Goal: Task Accomplishment & Management: Use online tool/utility

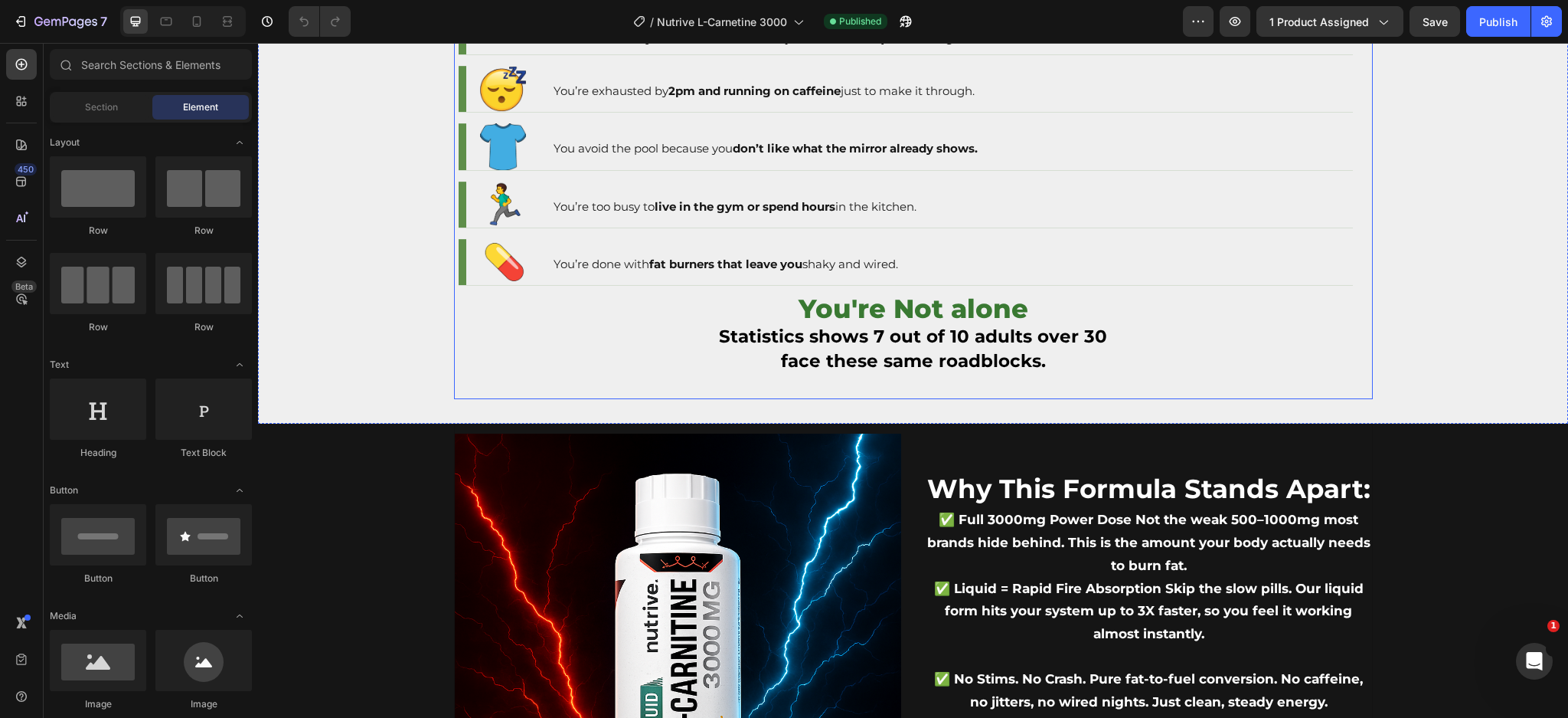
scroll to position [1327, 0]
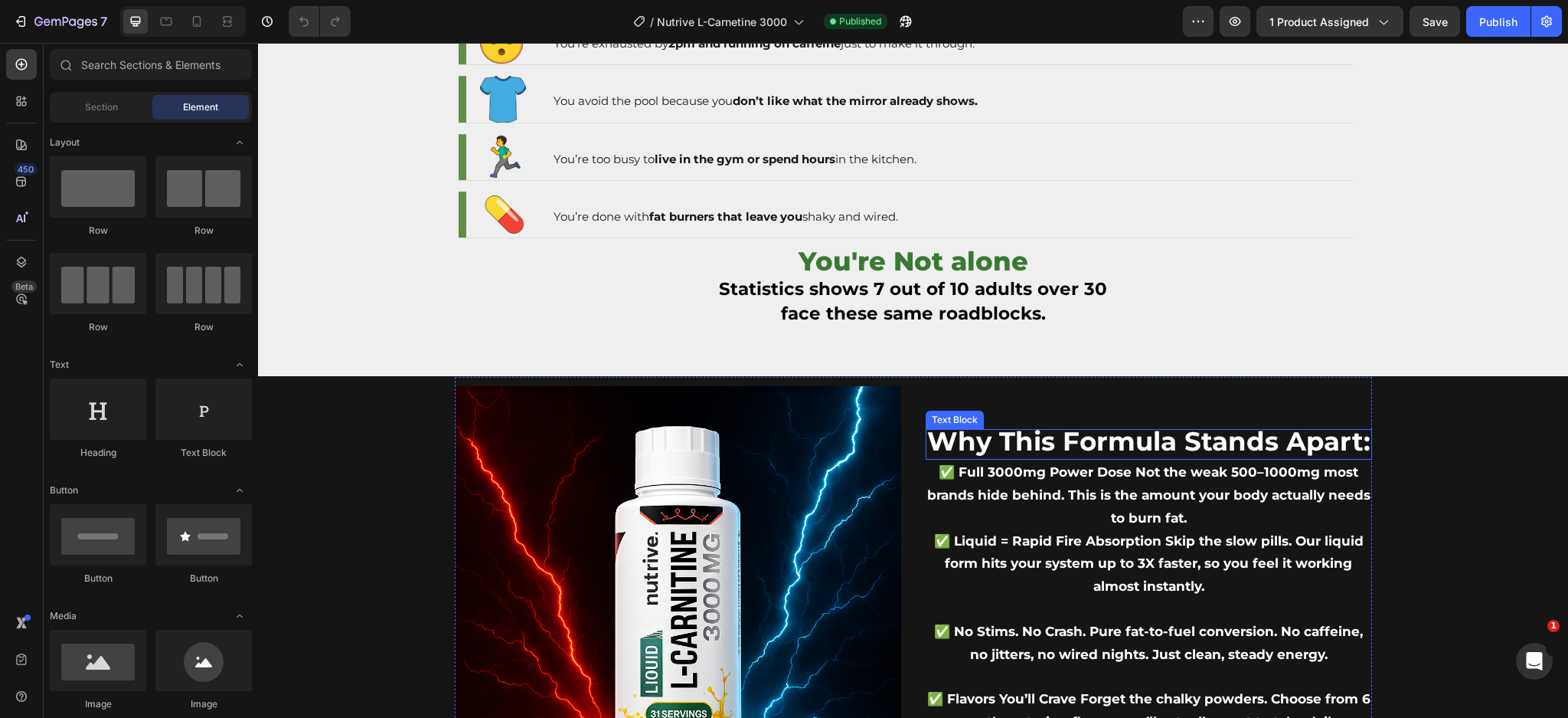
click at [1040, 455] on span "Why This Formula Stands Apart:" at bounding box center [1148, 442] width 443 height 32
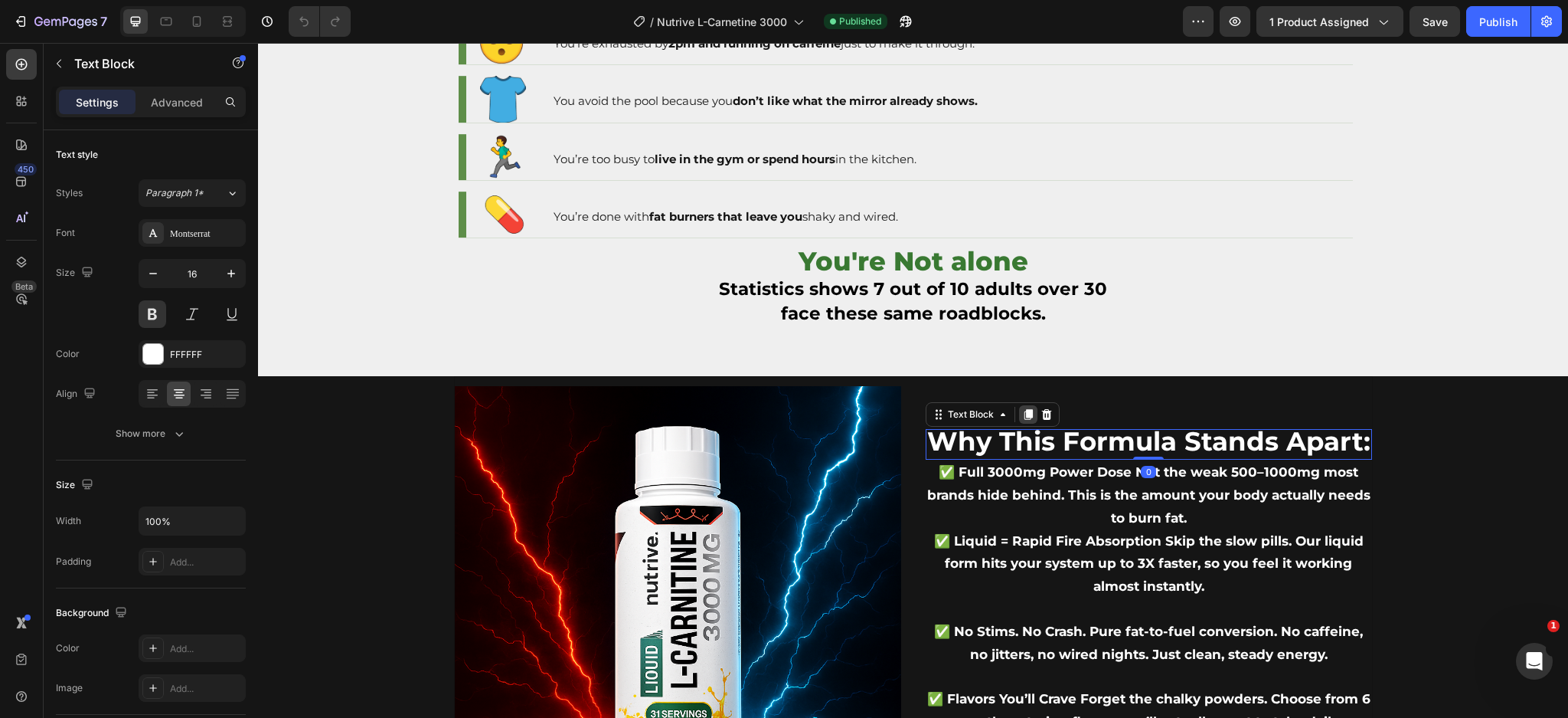
click at [1022, 421] on icon at bounding box center [1028, 414] width 12 height 12
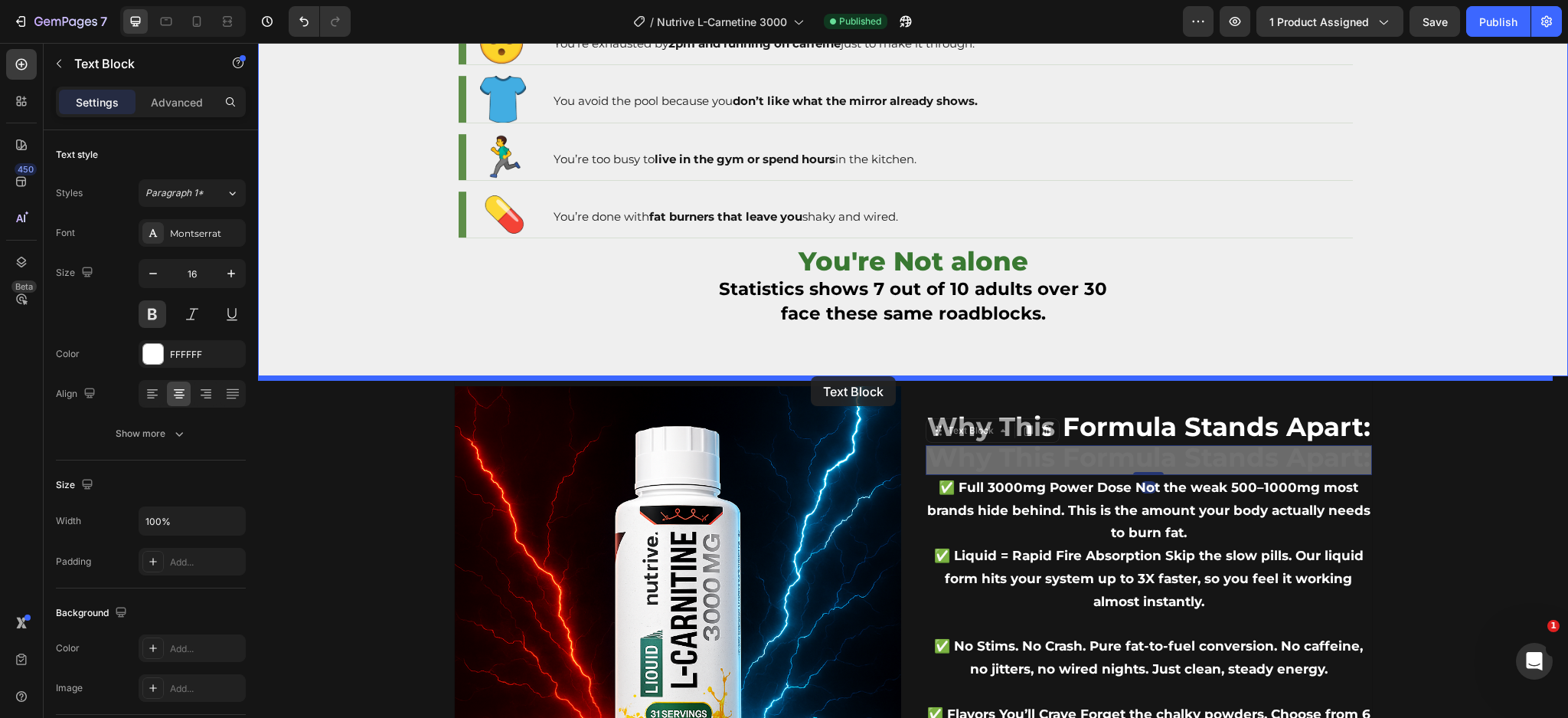
drag, startPoint x: 934, startPoint y: 438, endPoint x: 811, endPoint y: 376, distance: 137.7
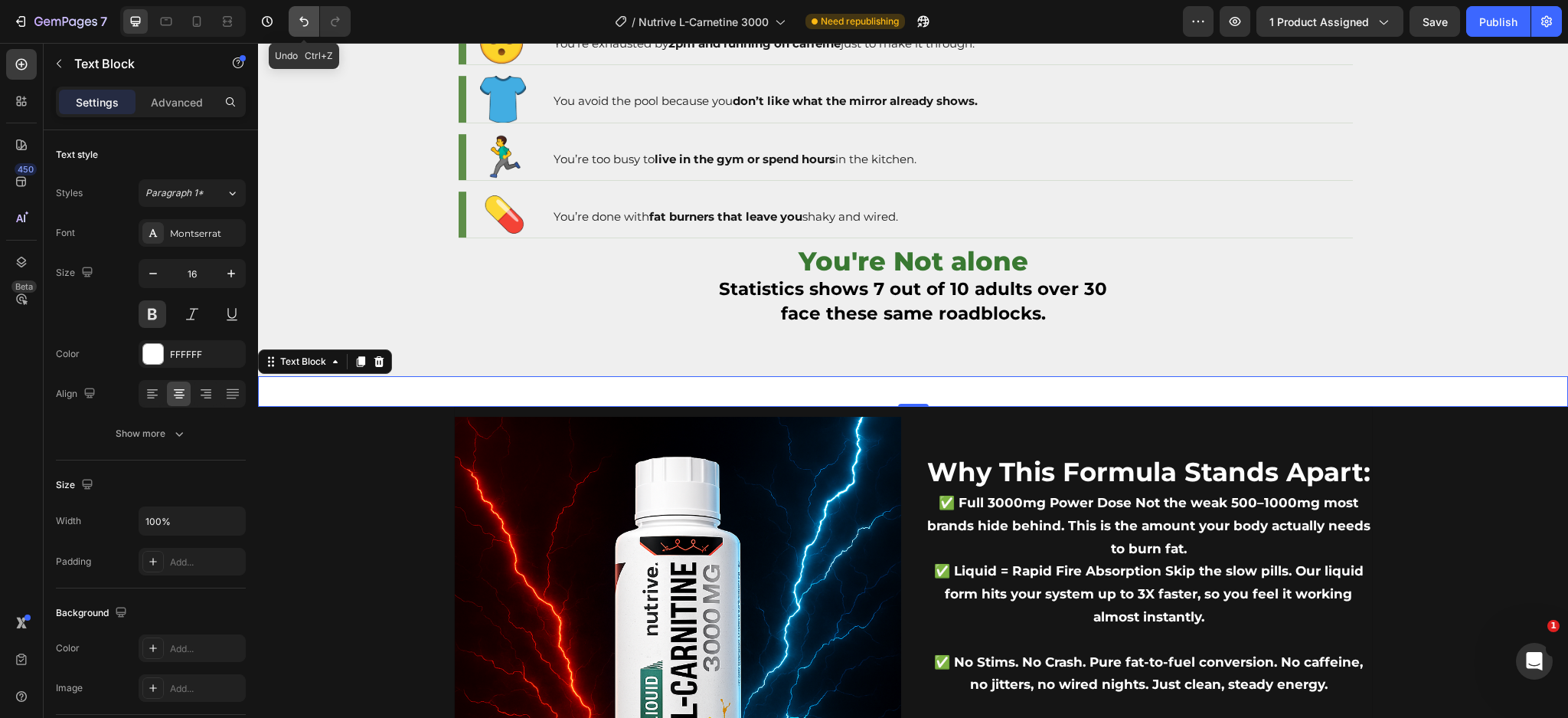
click at [304, 22] on icon "Undo/Redo" at bounding box center [304, 21] width 15 height 15
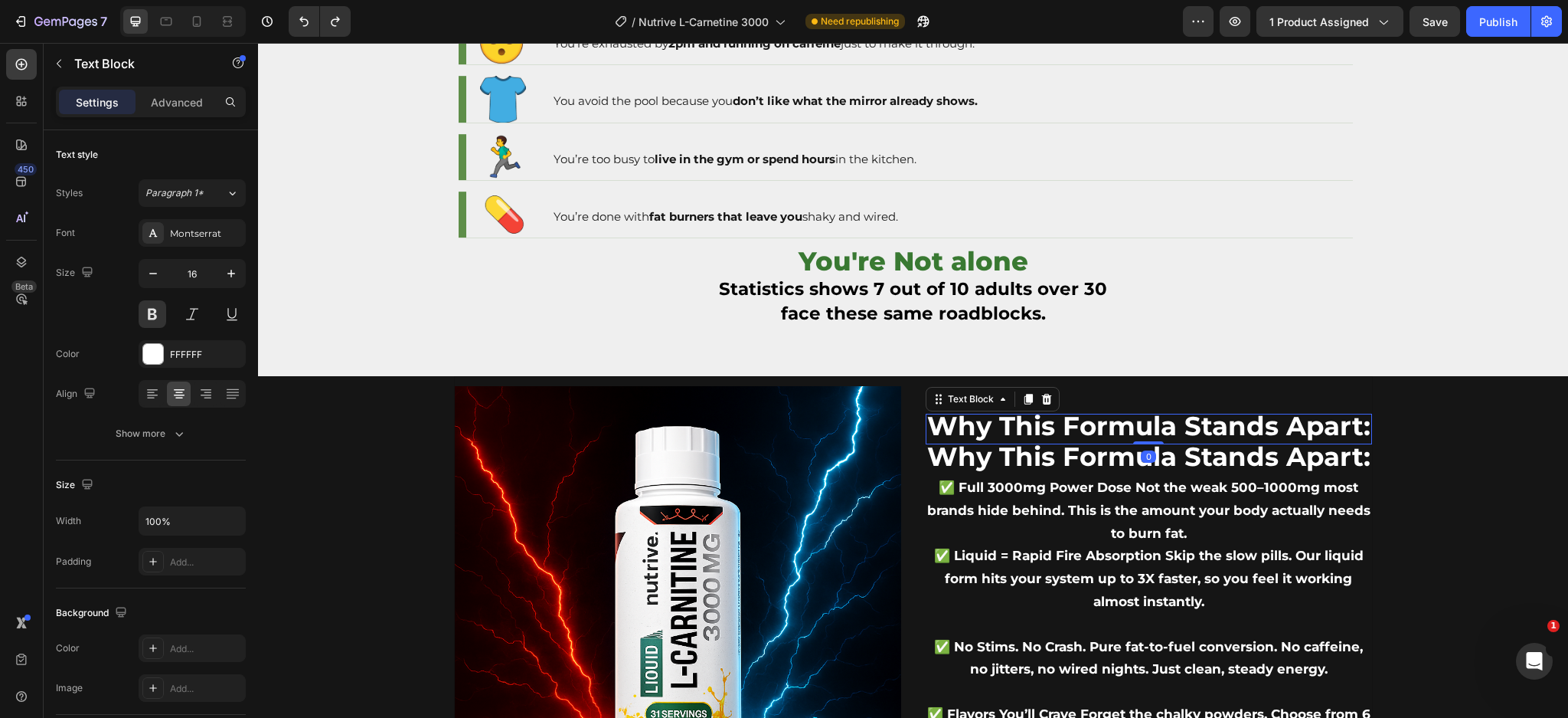
click at [1081, 436] on span "Why This Formula Stands Apart:" at bounding box center [1148, 426] width 443 height 32
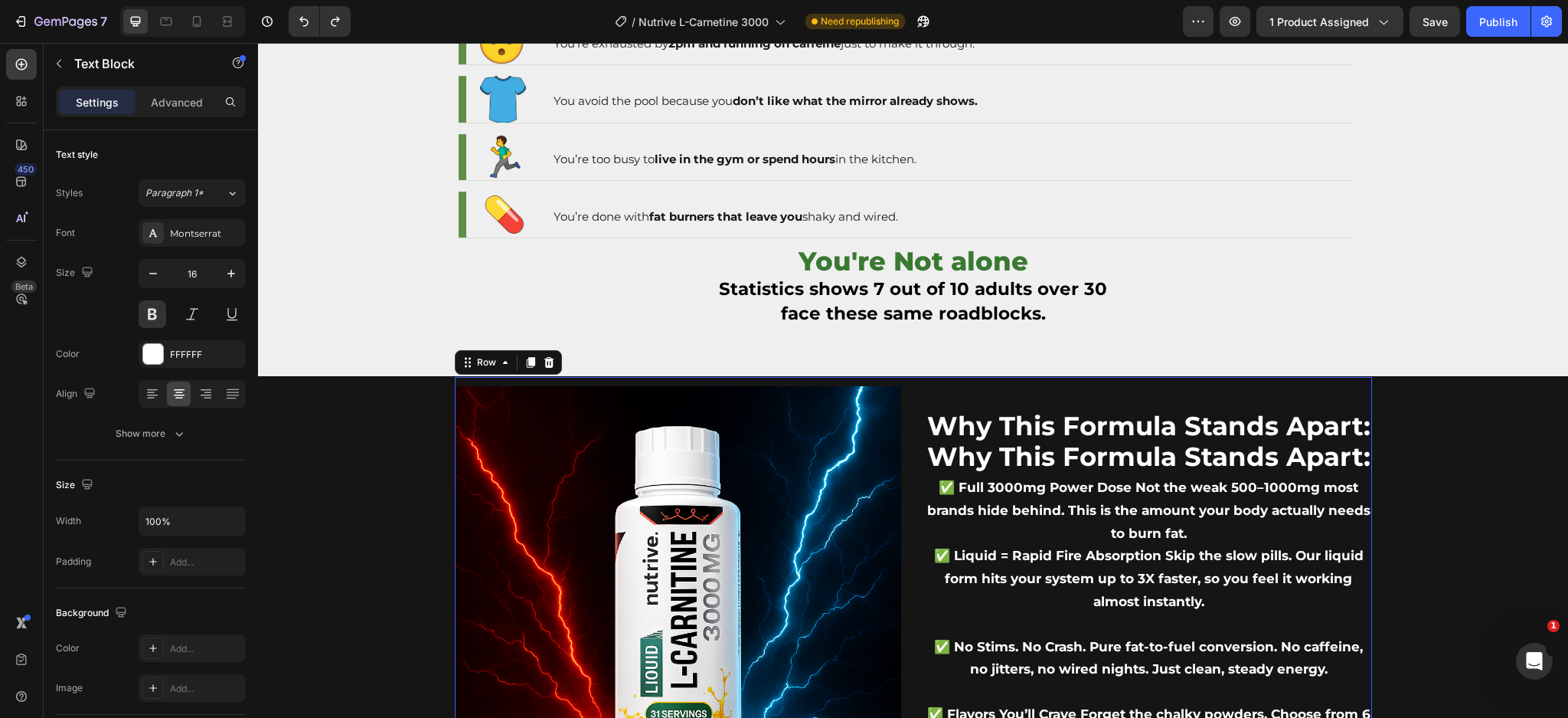
click at [917, 411] on div "Image Why This Formula Stands Apart: Text Block Why This Formula Stands Apart: …" at bounding box center [913, 624] width 919 height 496
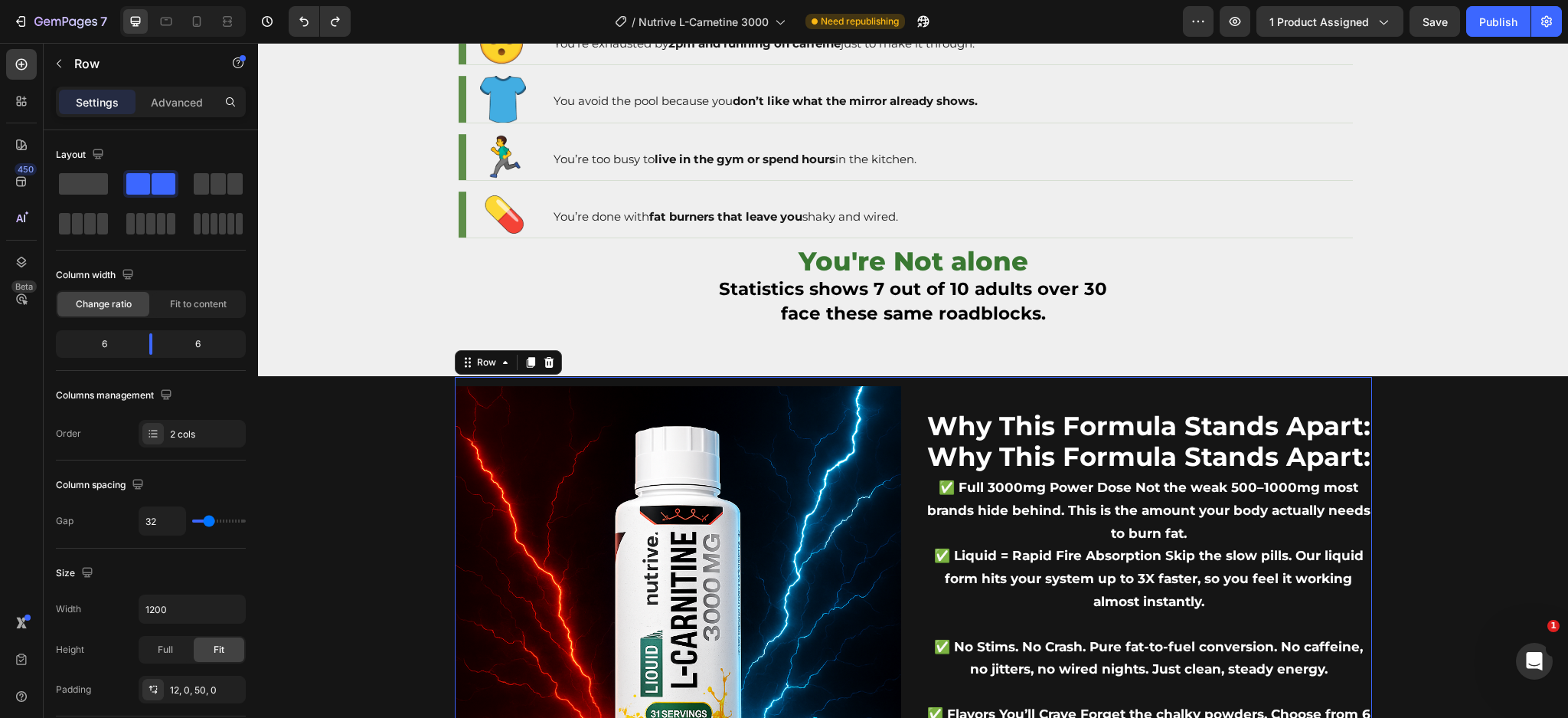
click at [925, 410] on div "Why This Formula Stands Apart: Text Block Why This Formula Stands Apart: Text B…" at bounding box center [1148, 609] width 446 height 446
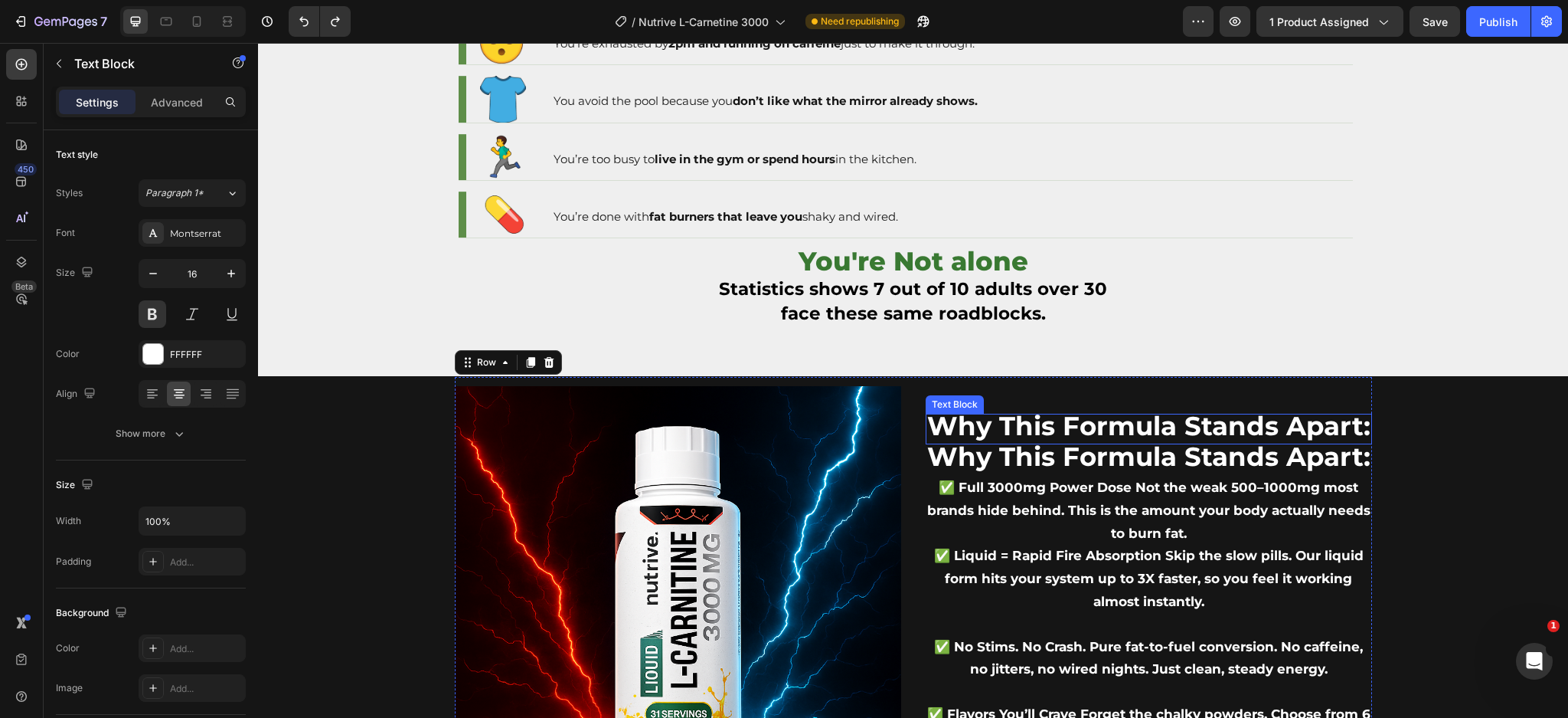
click at [978, 438] on span "Why This Formula Stands Apart:" at bounding box center [1148, 426] width 443 height 32
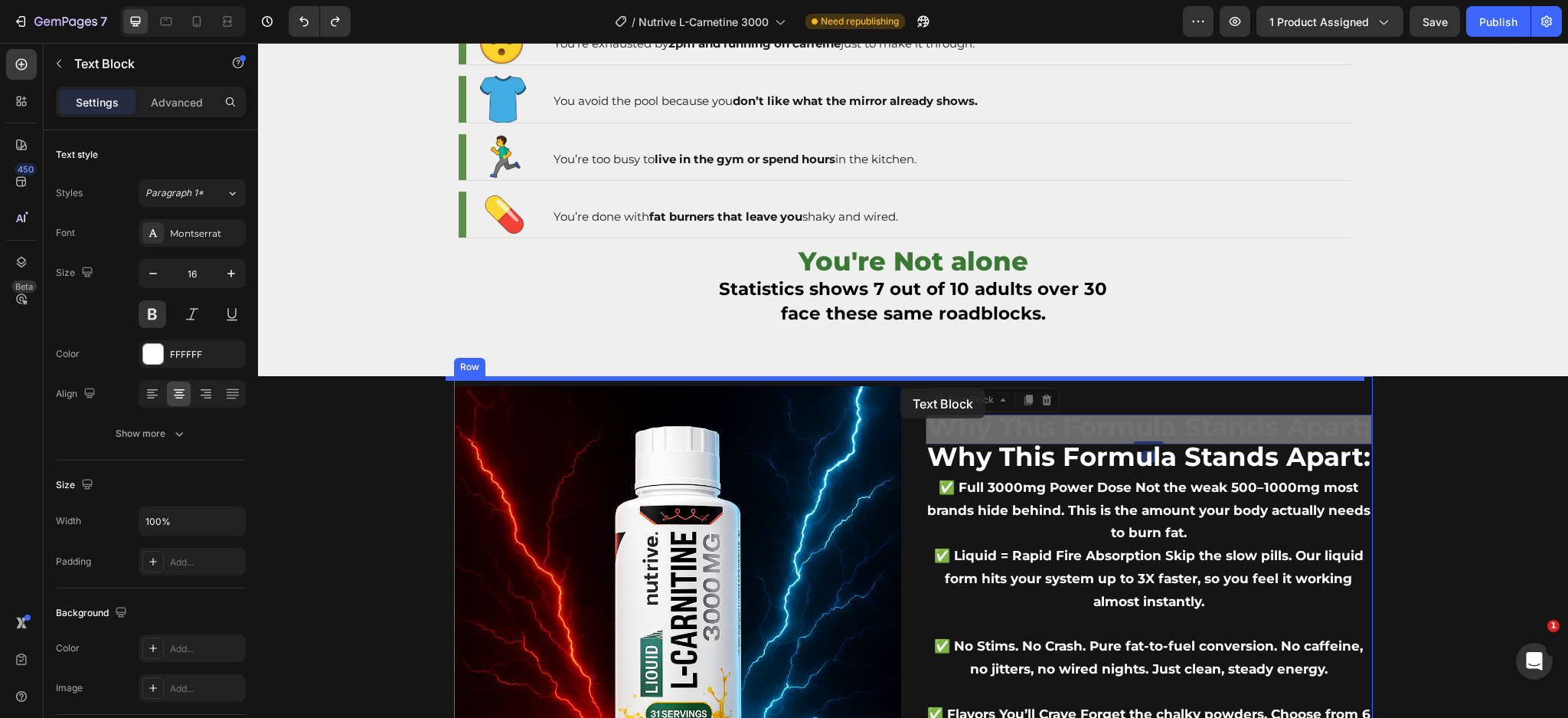
drag, startPoint x: 936, startPoint y: 408, endPoint x: 900, endPoint y: 388, distance: 41.2
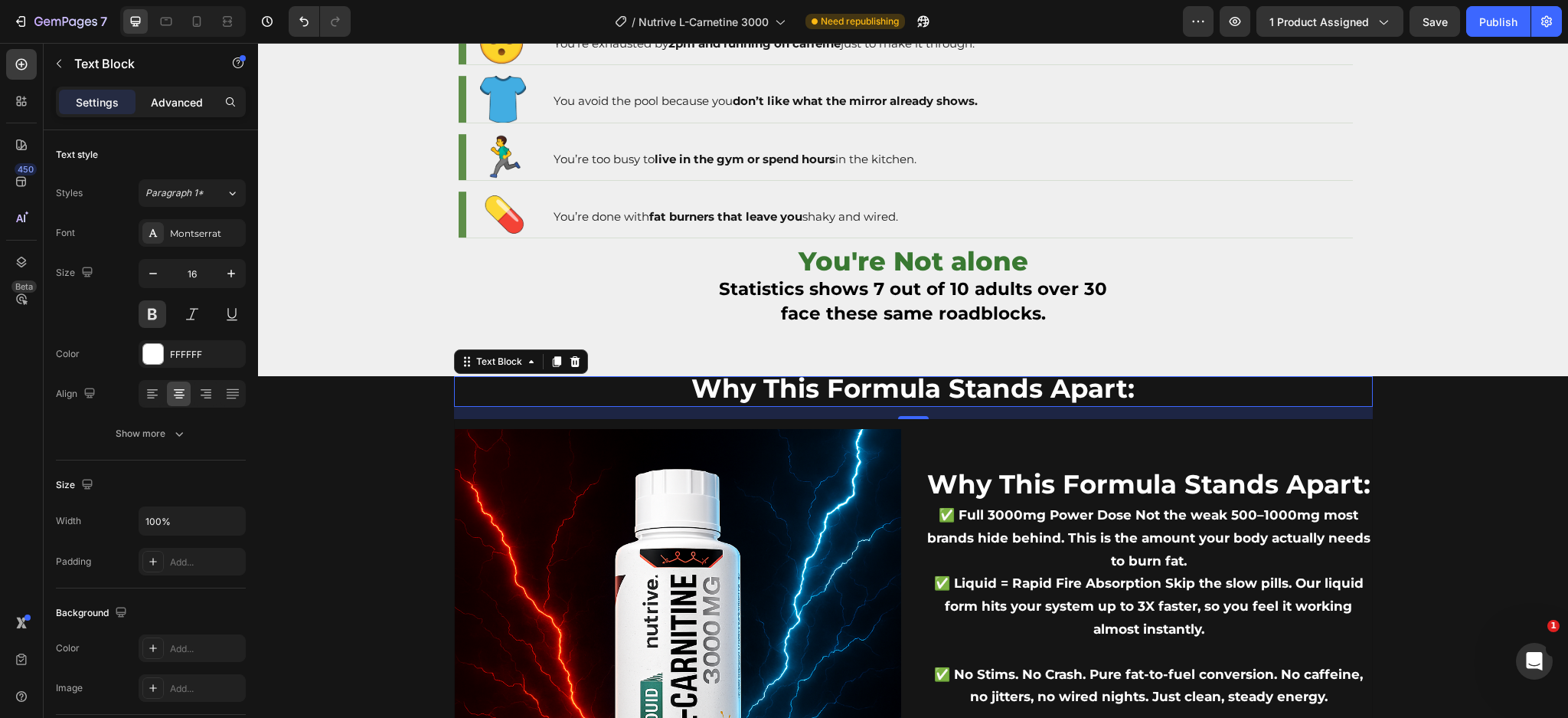
click at [159, 108] on p "Advanced" at bounding box center [176, 102] width 52 height 16
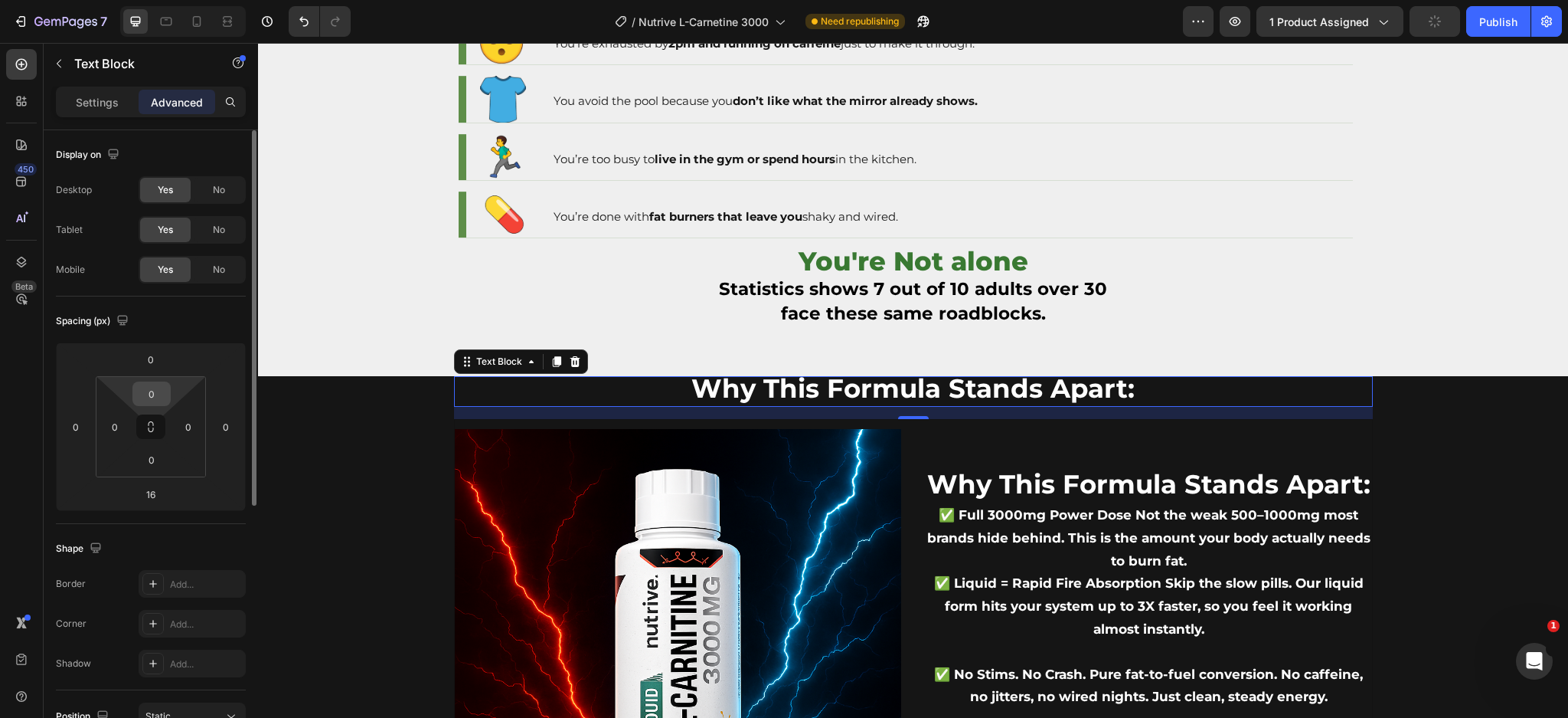
click at [149, 0] on html "7 / Nutrive L-Carnetine 3000 Need republishing Preview 1 product assigned Publi…" at bounding box center [784, 0] width 1568 height 0
click at [155, 394] on input "0" at bounding box center [151, 393] width 31 height 23
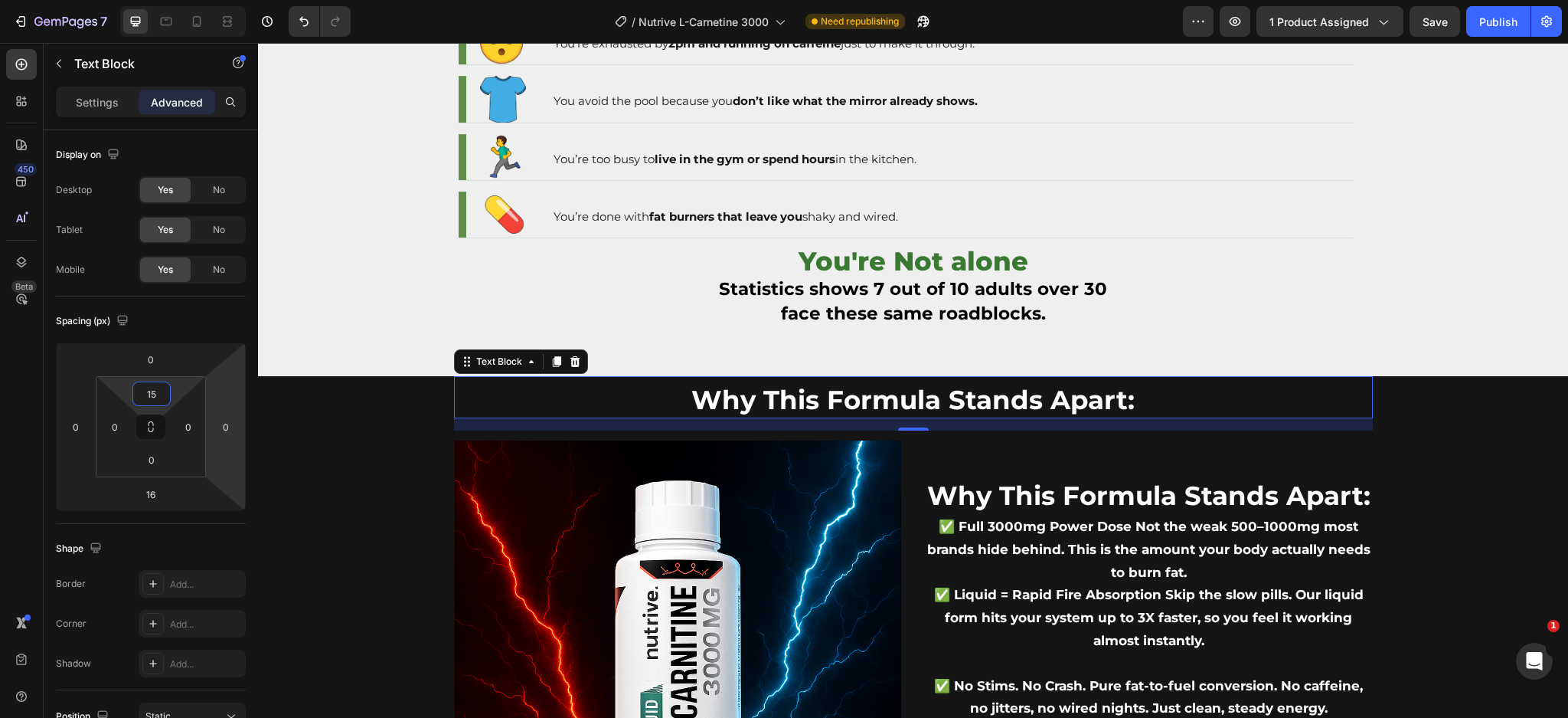
type input "15"
click at [726, 405] on span "Why This Formula Stands Apart:" at bounding box center [912, 400] width 443 height 32
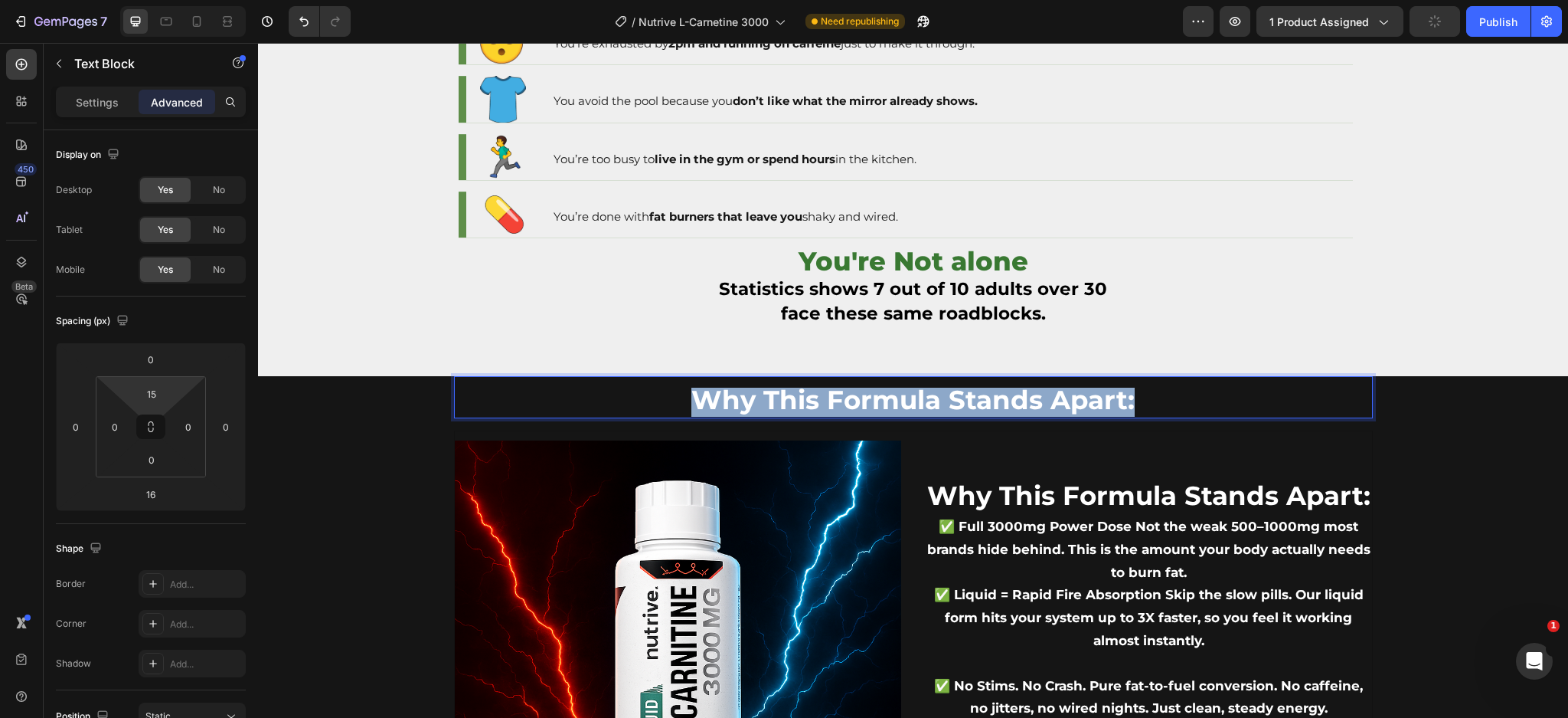
click at [726, 405] on span "Why This Formula Stands Apart:" at bounding box center [912, 400] width 443 height 32
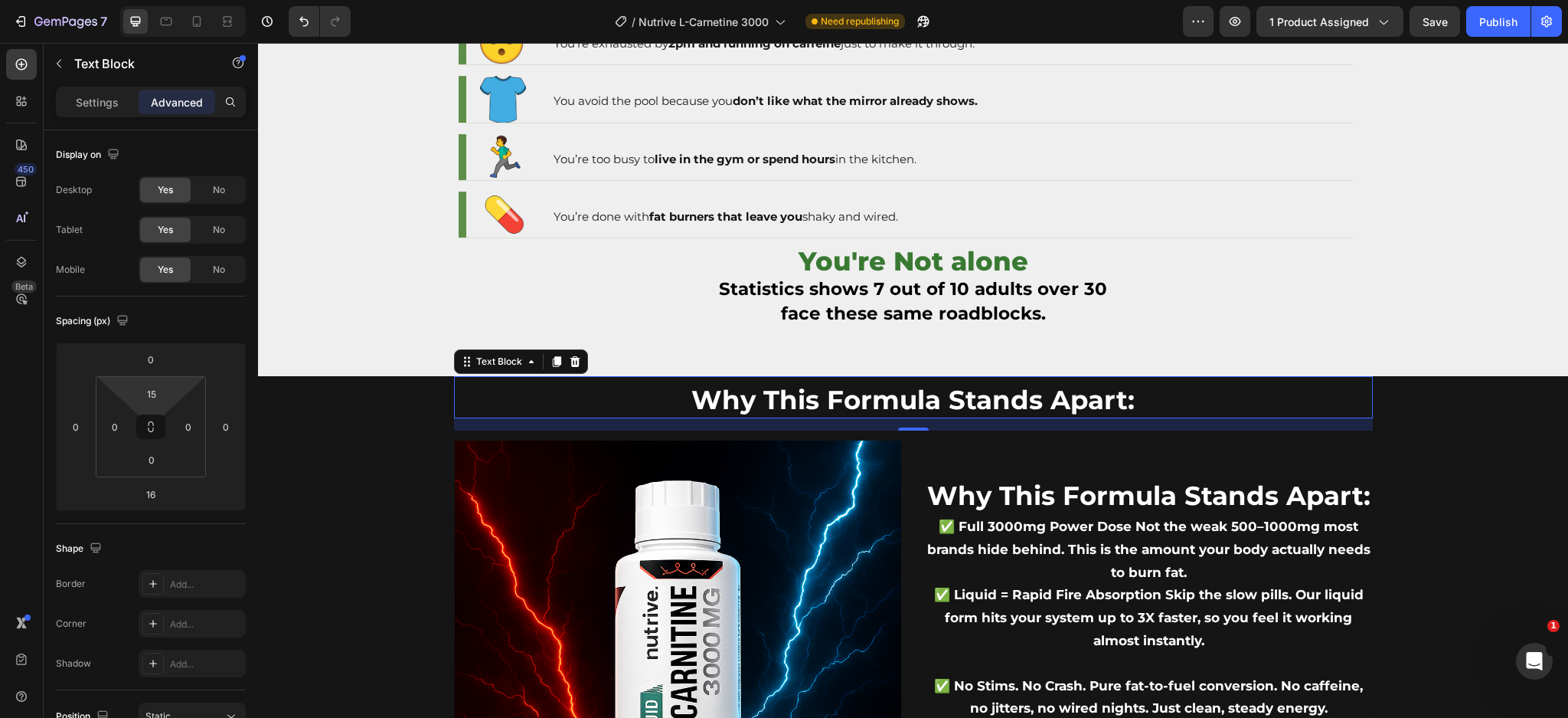
click at [951, 402] on span "Why This Formula Stands Apart:" at bounding box center [912, 400] width 443 height 32
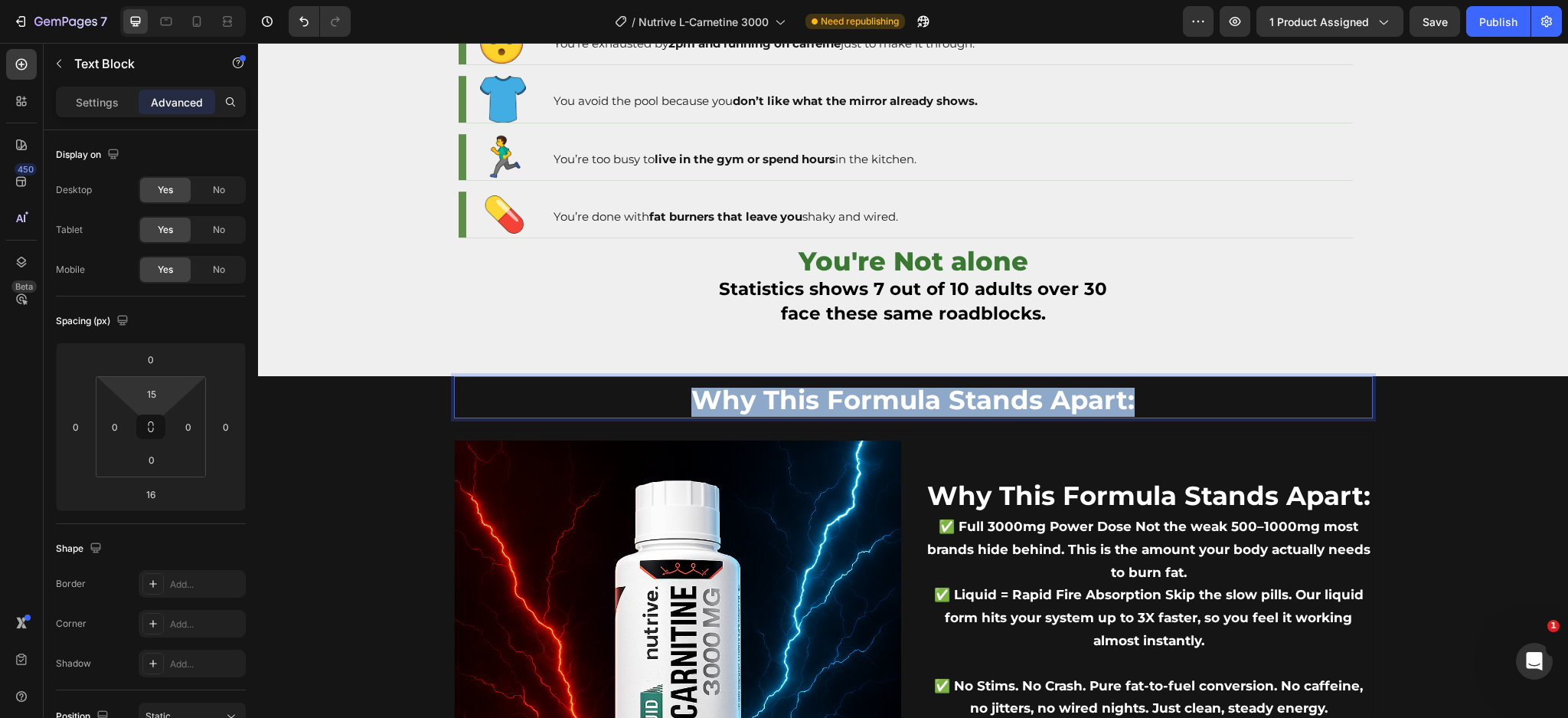
click at [951, 402] on span "Why This Formula Stands Apart:" at bounding box center [912, 400] width 443 height 32
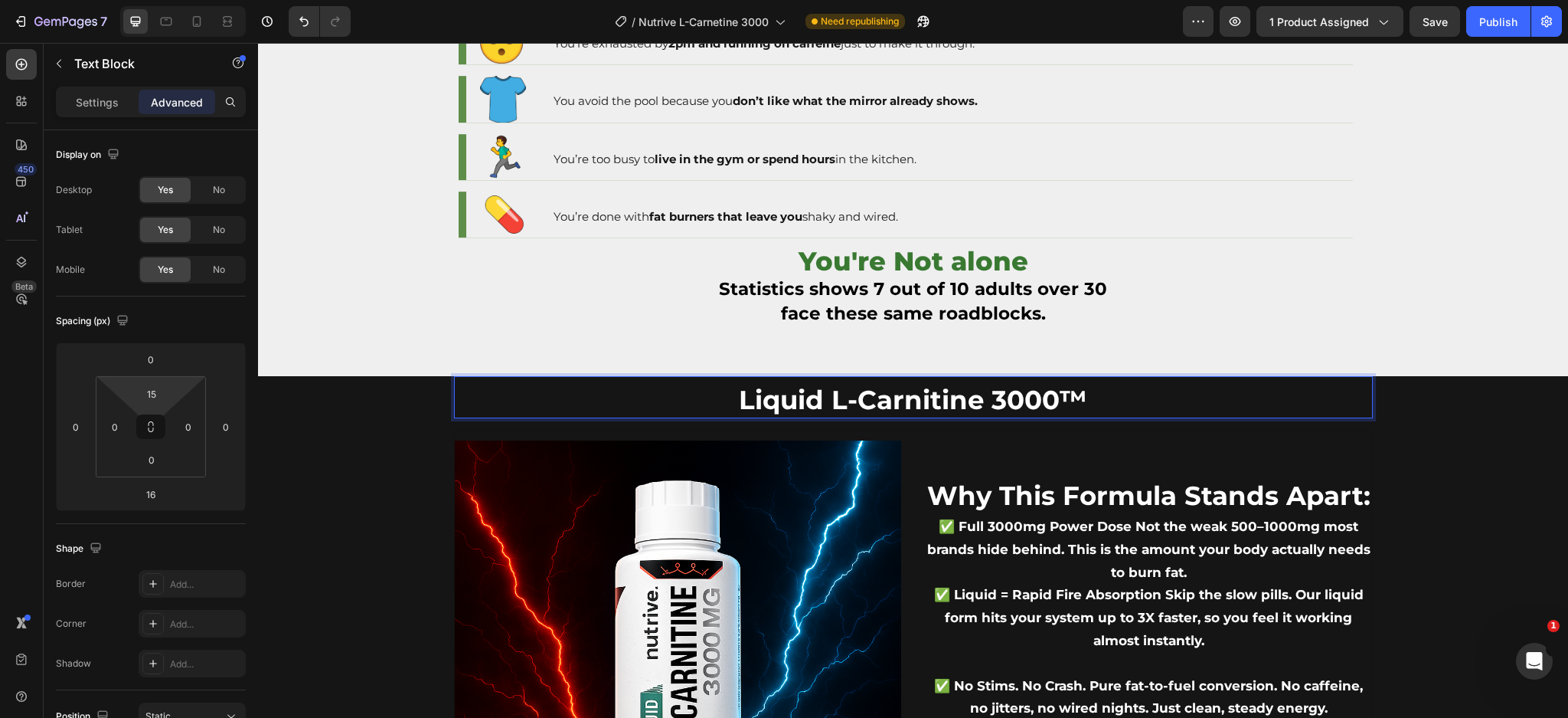
click at [716, 398] on p "Liquid L-Carnitine 3000™" at bounding box center [913, 403] width 916 height 27
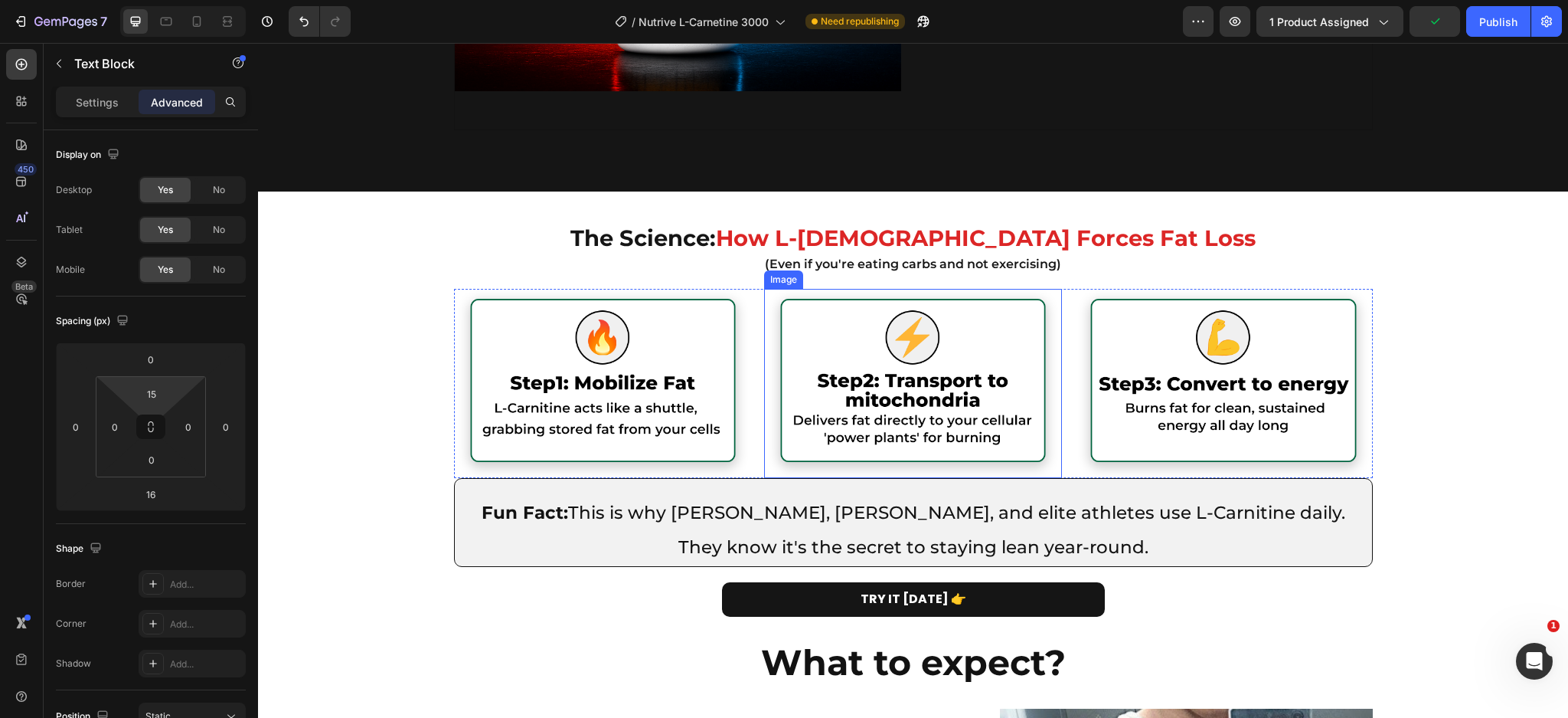
scroll to position [2145, 0]
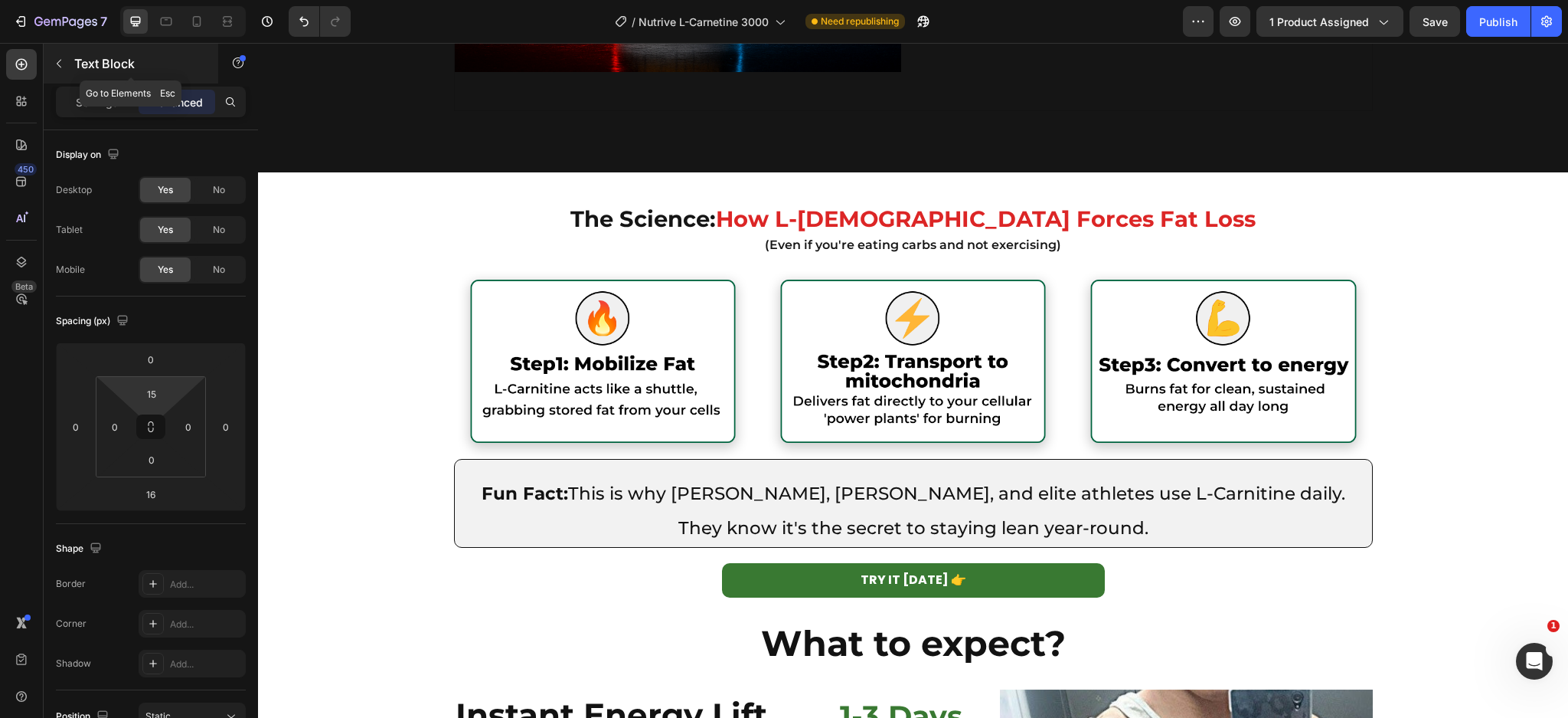
click at [52, 60] on button "button" at bounding box center [59, 64] width 24 height 24
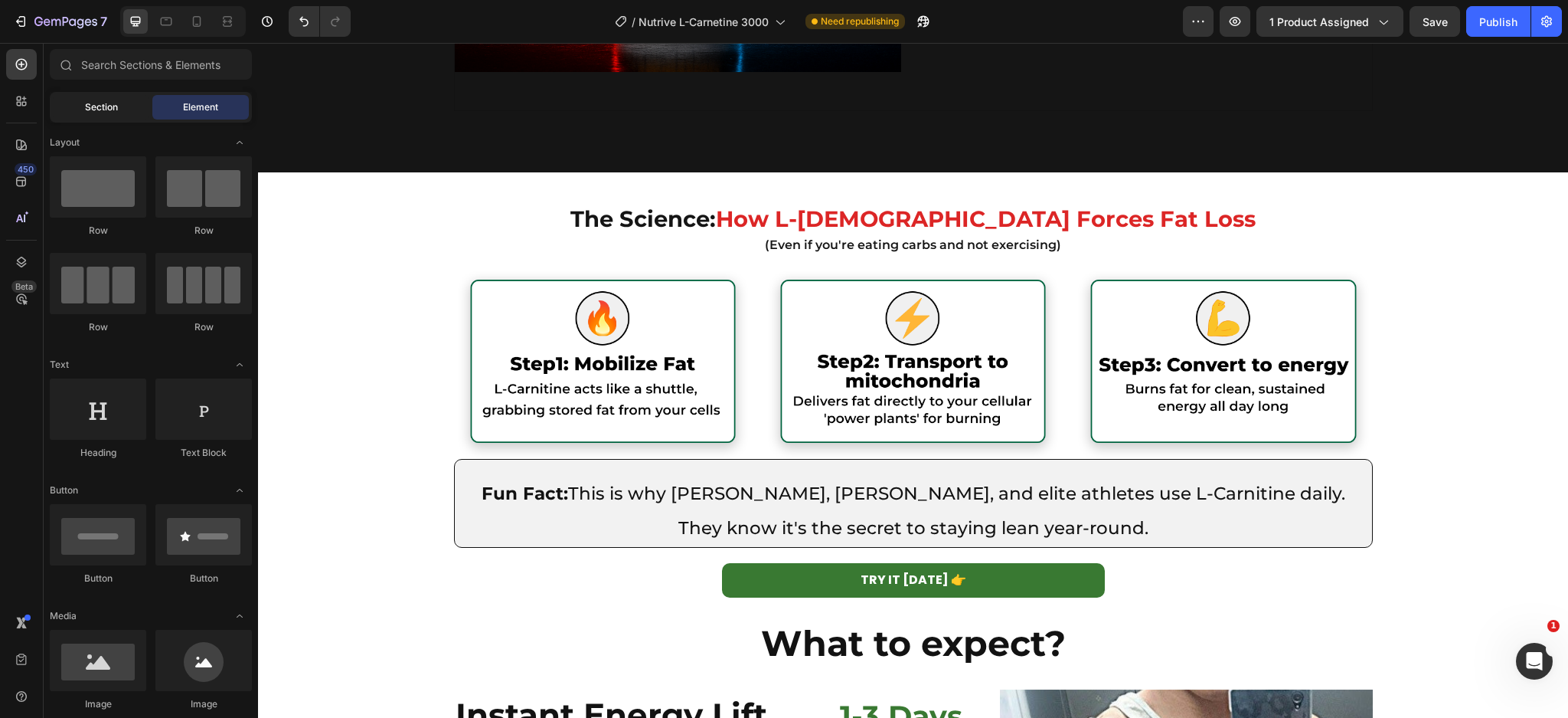
click at [85, 112] on span "Section" at bounding box center [101, 107] width 33 height 14
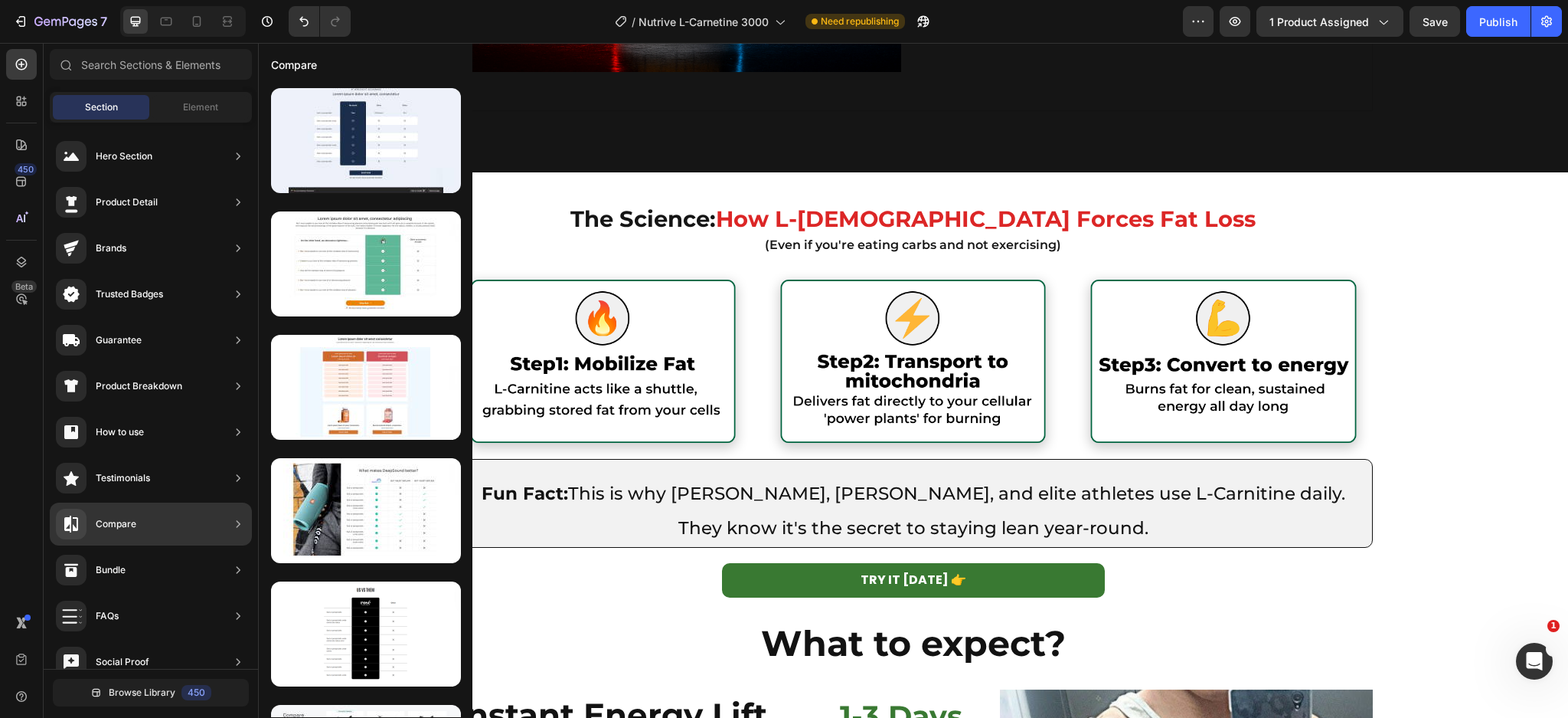
click at [172, 475] on div "Testimonials" at bounding box center [151, 478] width 202 height 43
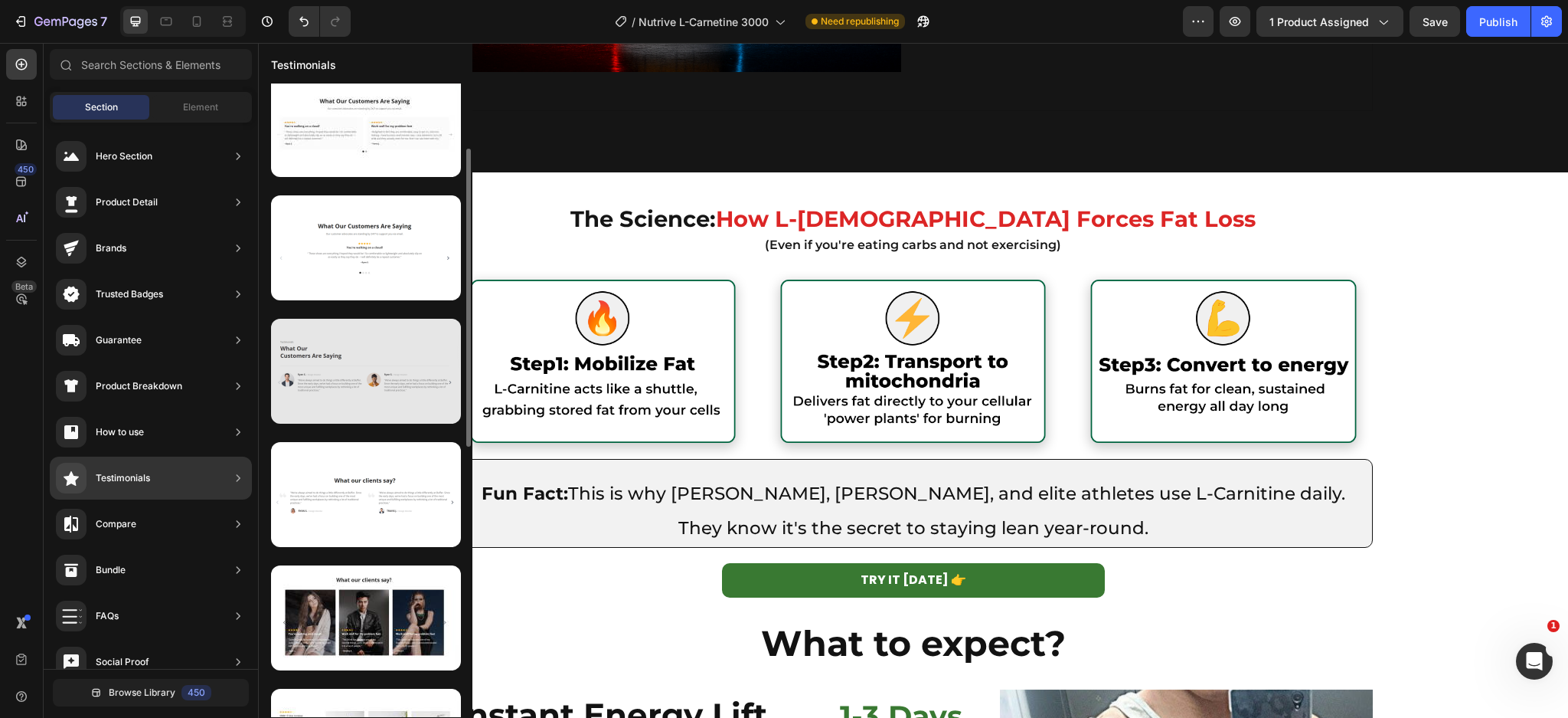
scroll to position [0, 0]
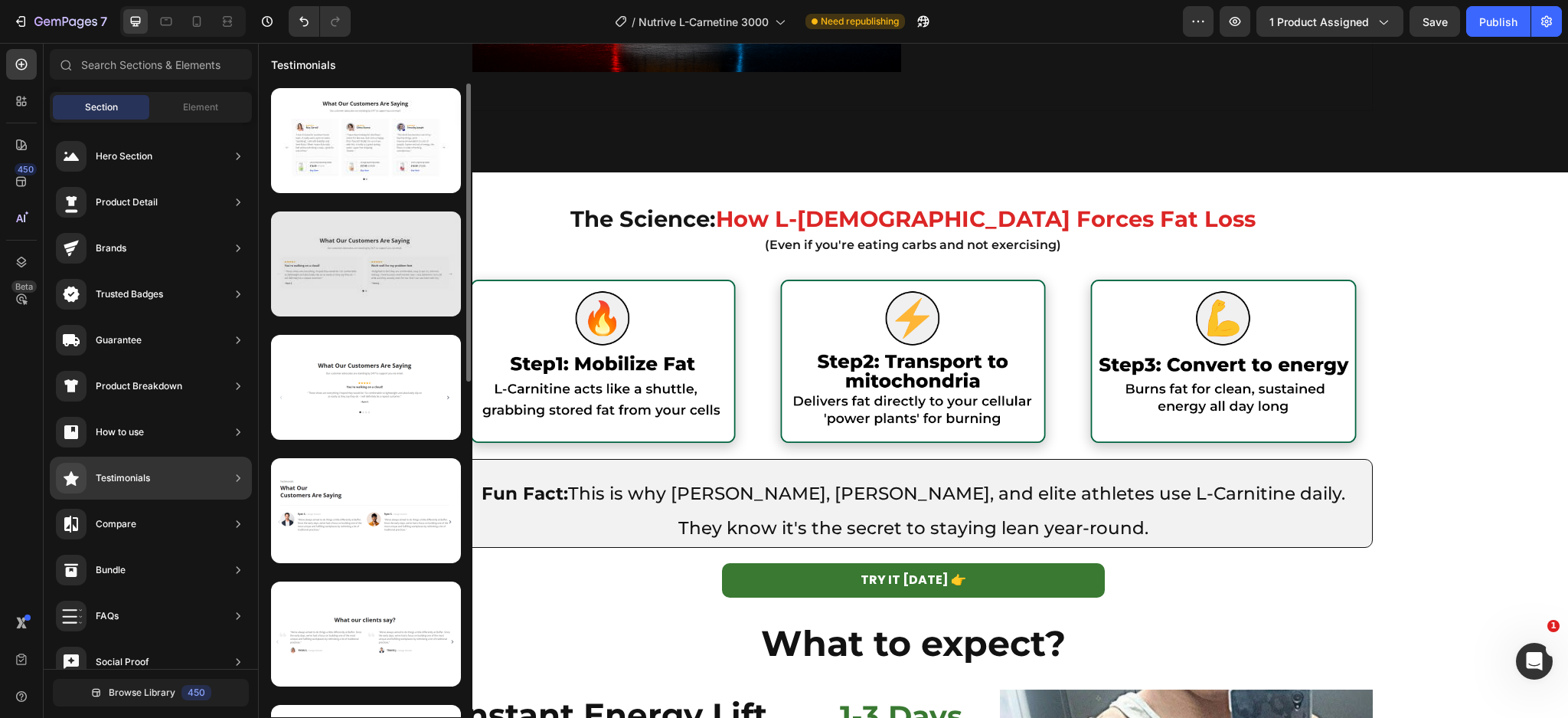
click at [358, 259] on div at bounding box center [366, 264] width 190 height 105
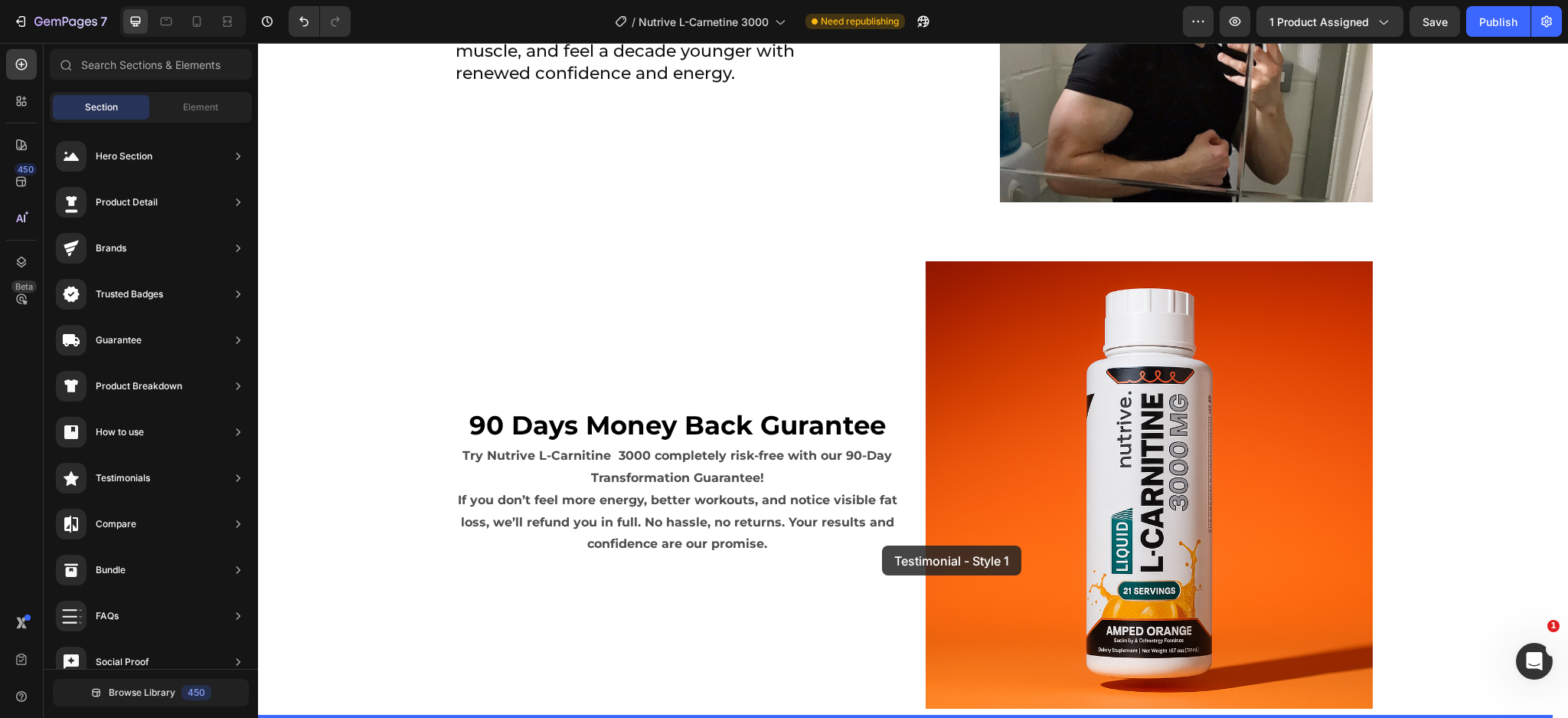
scroll to position [3840, 0]
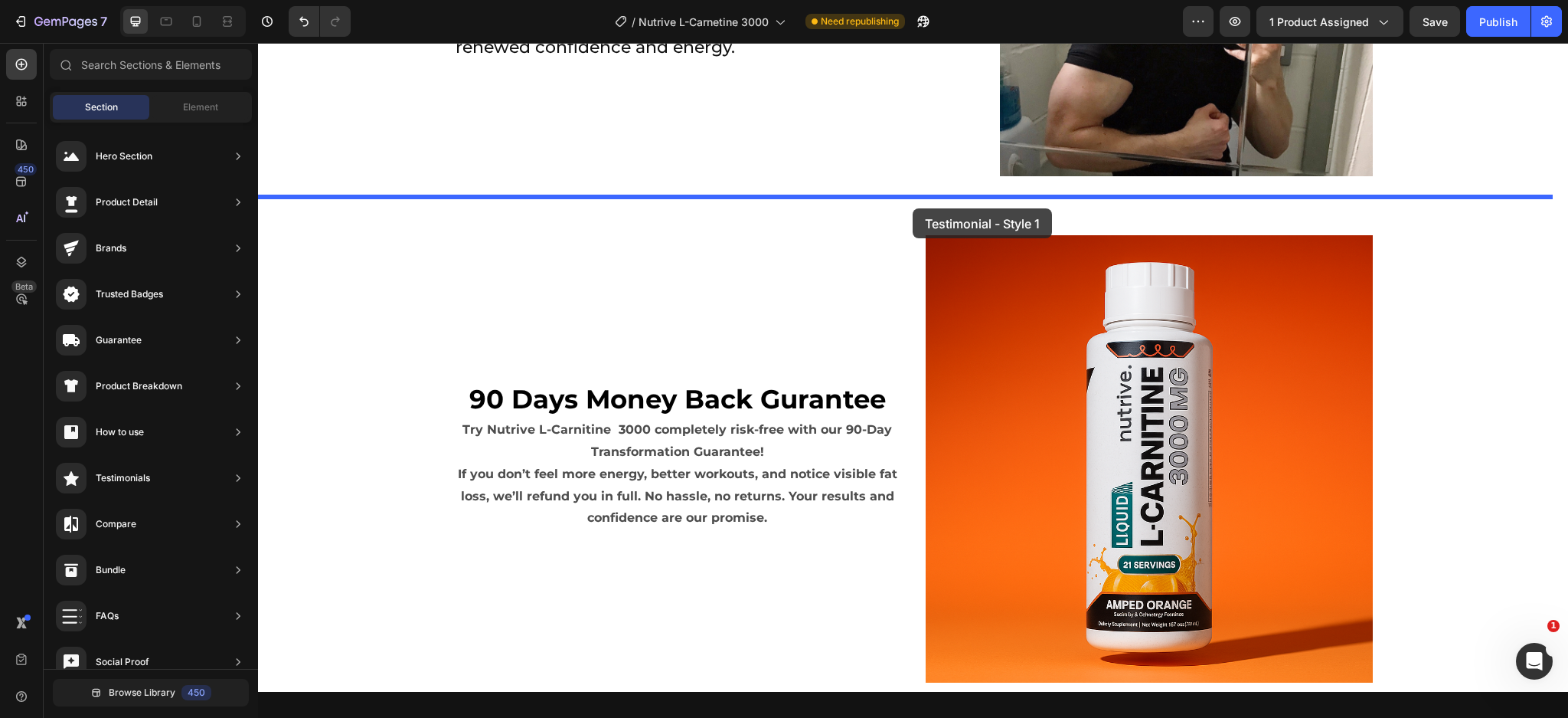
drag, startPoint x: 631, startPoint y: 163, endPoint x: 912, endPoint y: 209, distance: 284.7
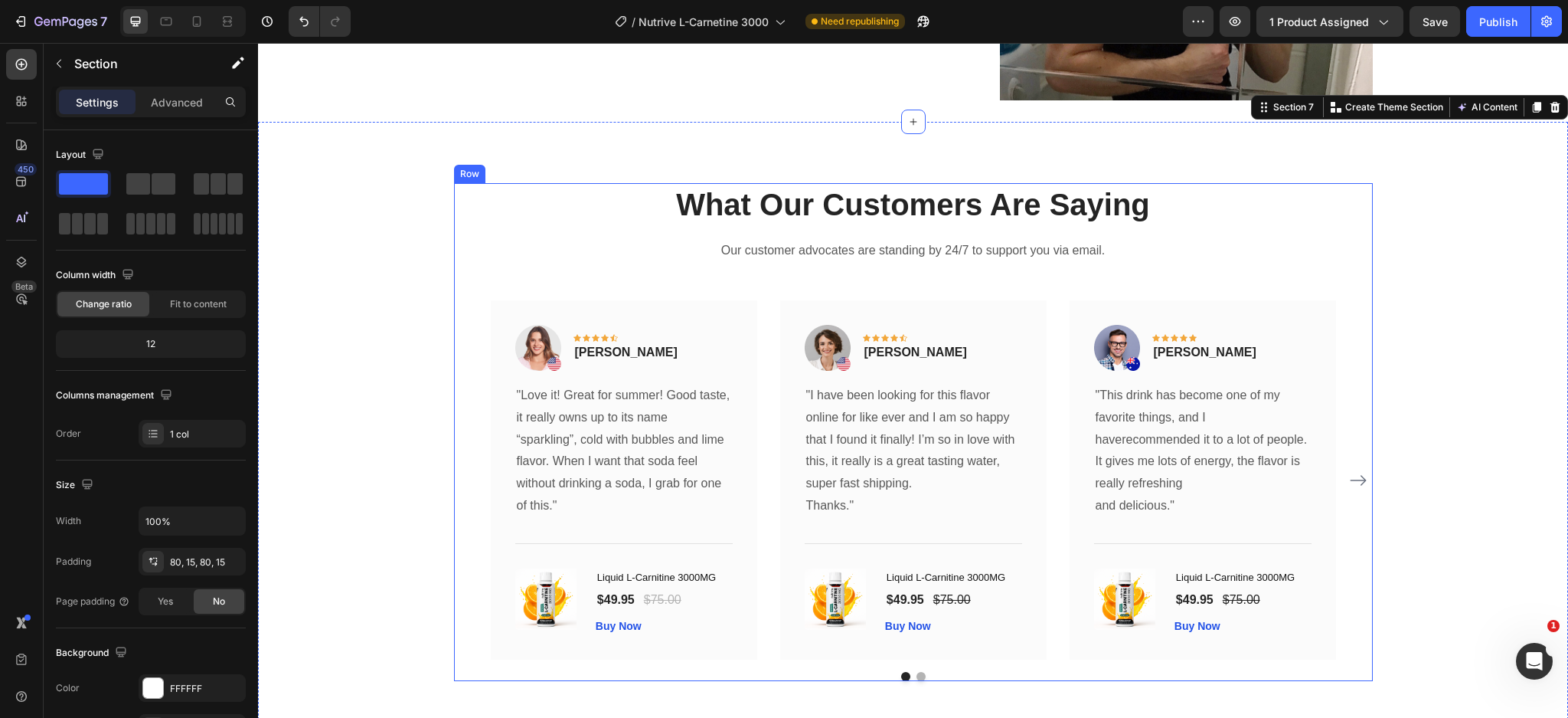
scroll to position [4044, 0]
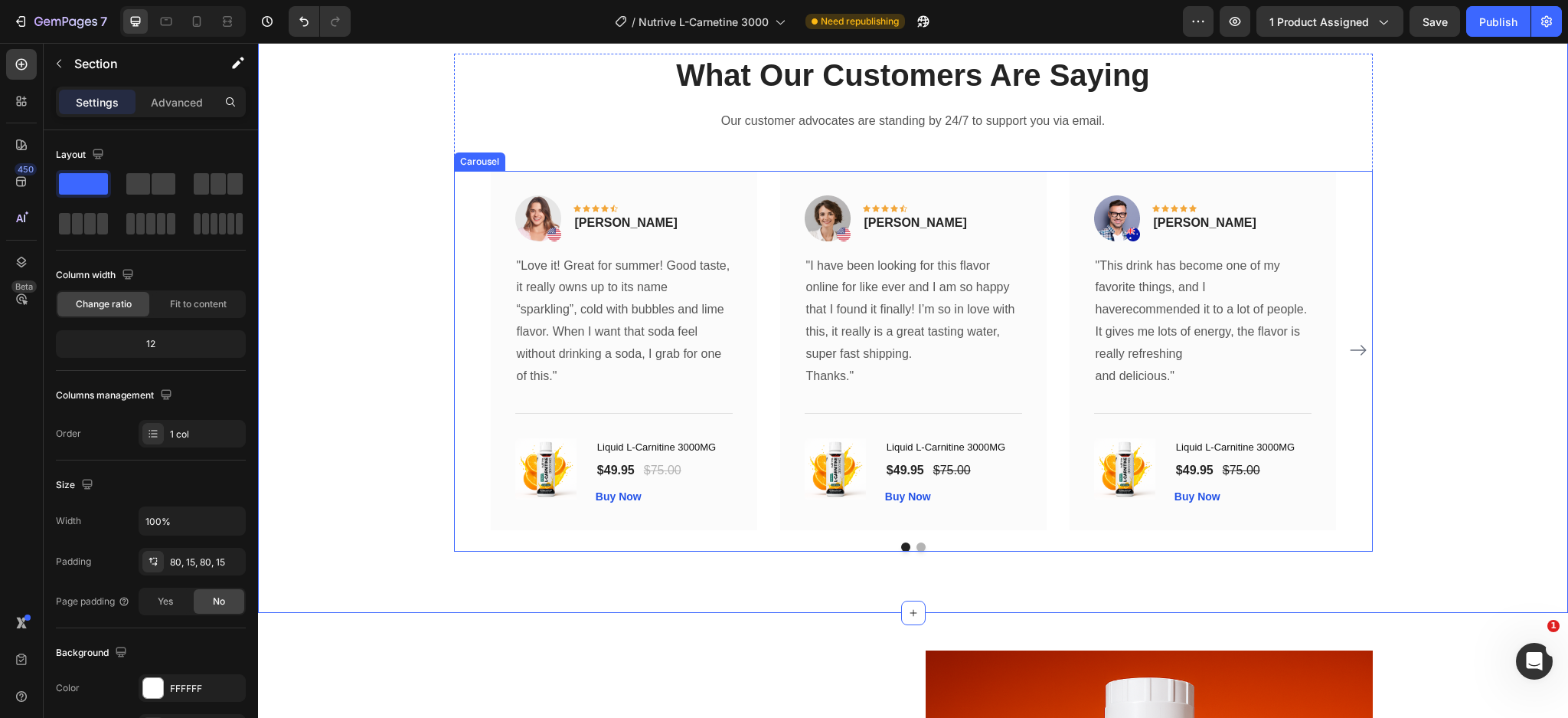
click at [1357, 347] on icon "Carousel Next Arrow" at bounding box center [1358, 350] width 19 height 19
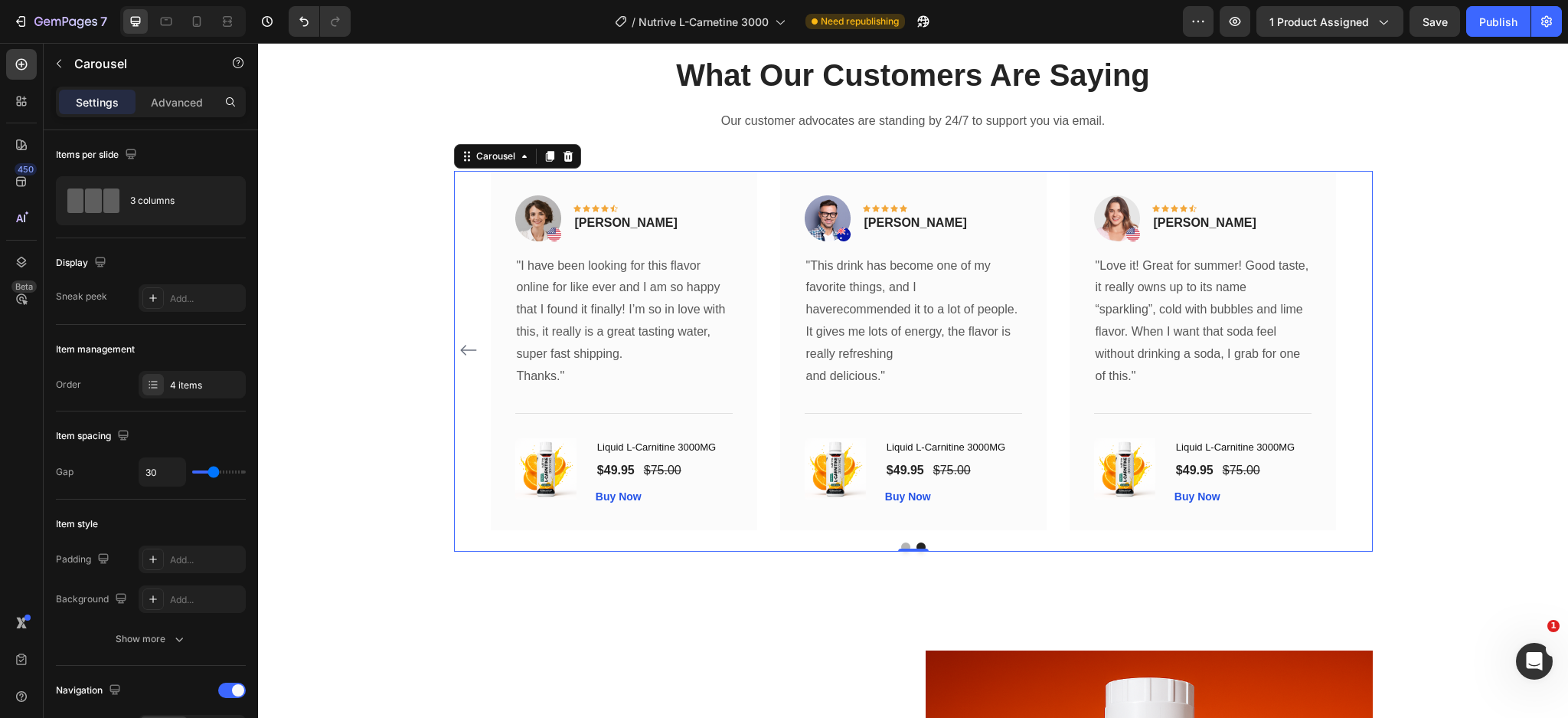
click at [460, 347] on icon "Carousel Back Arrow" at bounding box center [468, 350] width 16 height 10
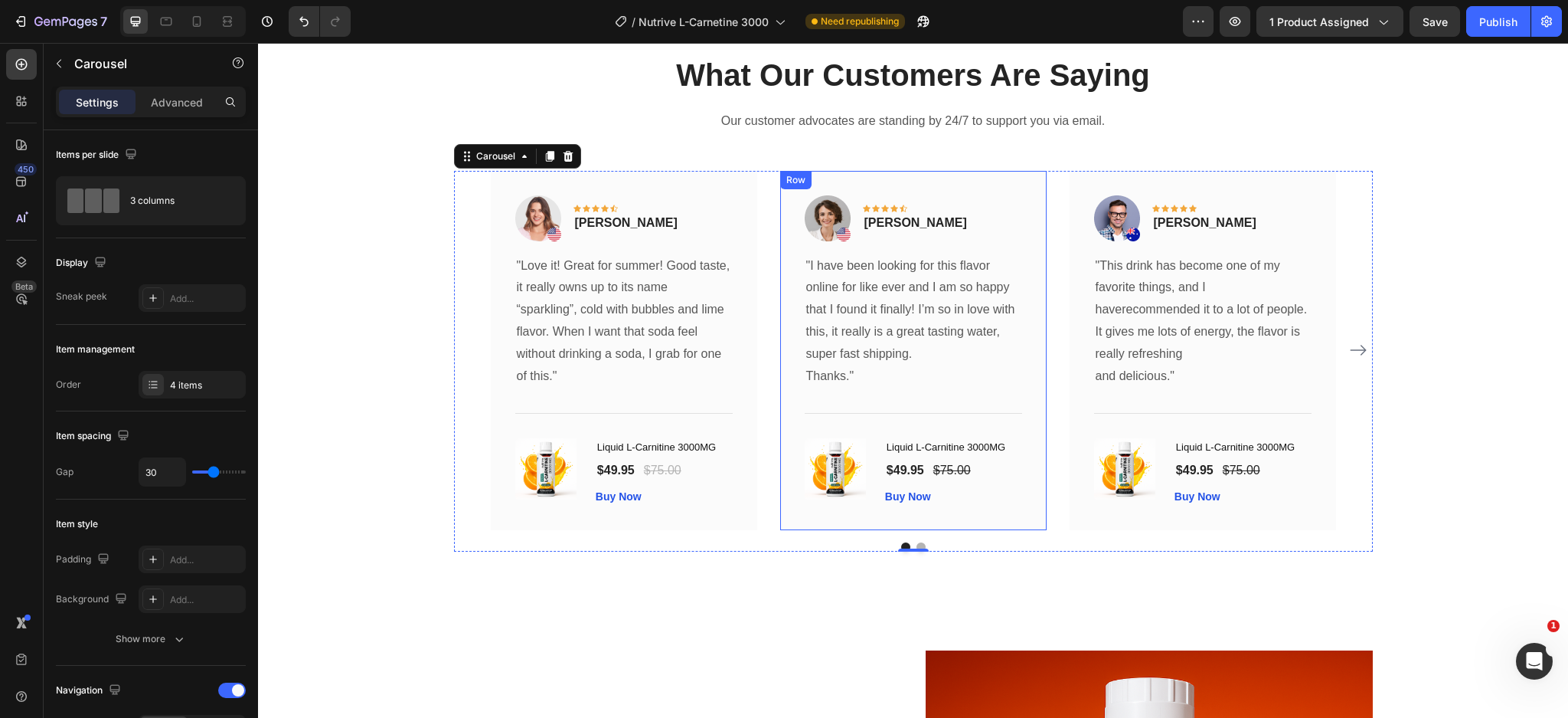
click at [1018, 447] on div "Image Icon Icon Icon Icon Icon Row Olivia Rowse Text block Row "I have been loo…" at bounding box center [913, 351] width 267 height 359
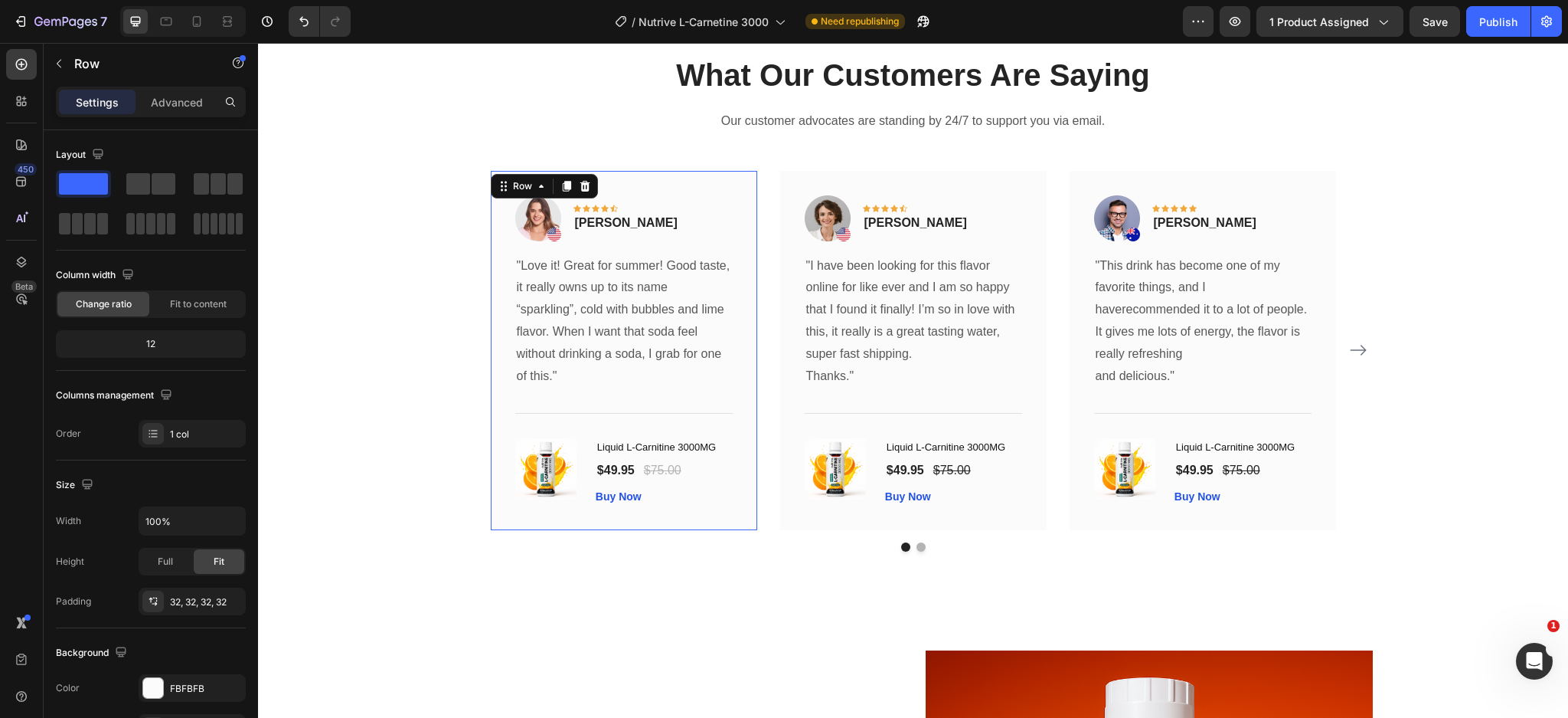
click at [739, 191] on div "Image Icon Icon Icon Icon Icon Row Rita Carroll Text block Row "Love it! Great …" at bounding box center [623, 351] width 267 height 359
click at [535, 182] on icon at bounding box center [540, 185] width 12 height 12
click at [594, 285] on p ""Love it! Great for summer! Good taste, it really owns up to its name “sparklin…" at bounding box center [624, 322] width 214 height 132
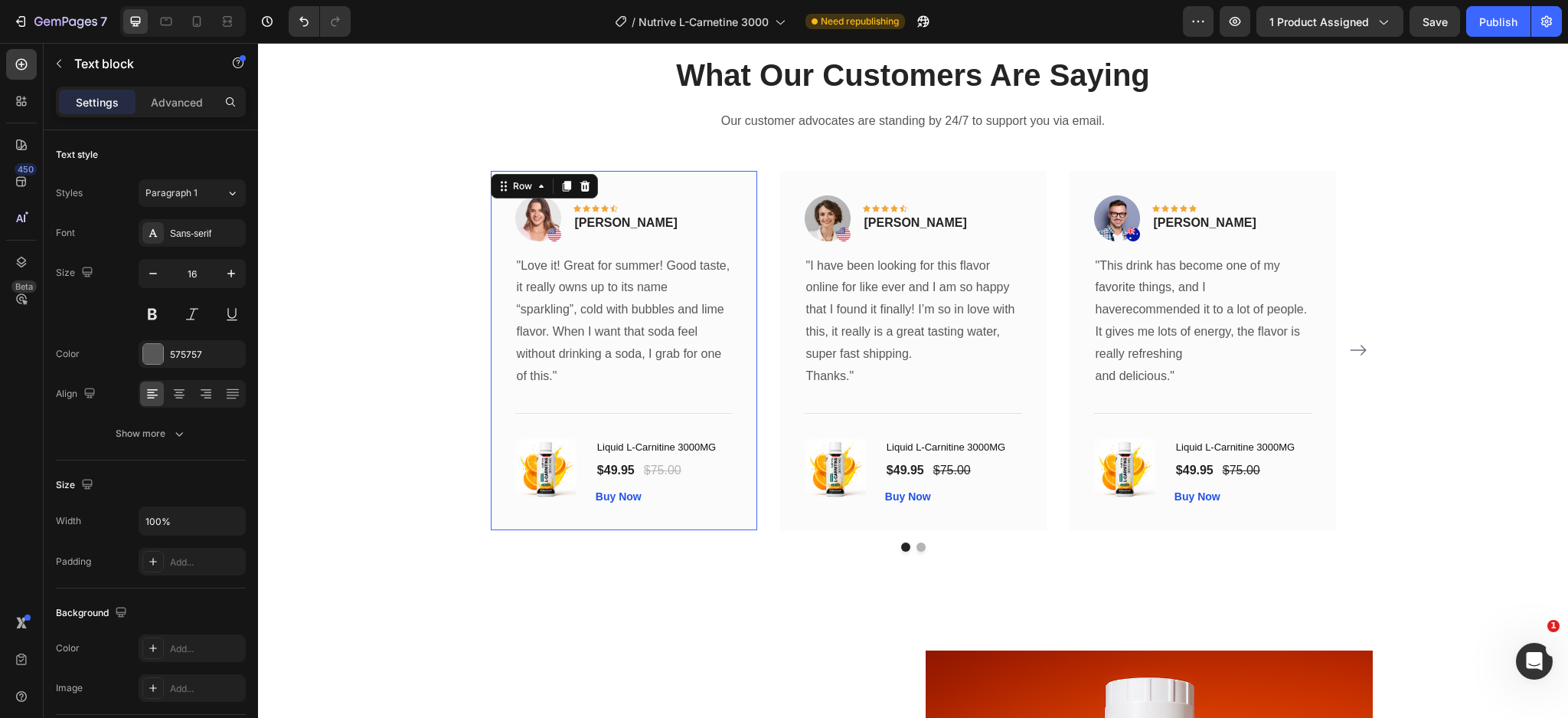
click at [652, 192] on div "Image Icon Icon Icon Icon Icon Row Rita Carroll Text block Row "Love it! Great …" at bounding box center [623, 351] width 267 height 359
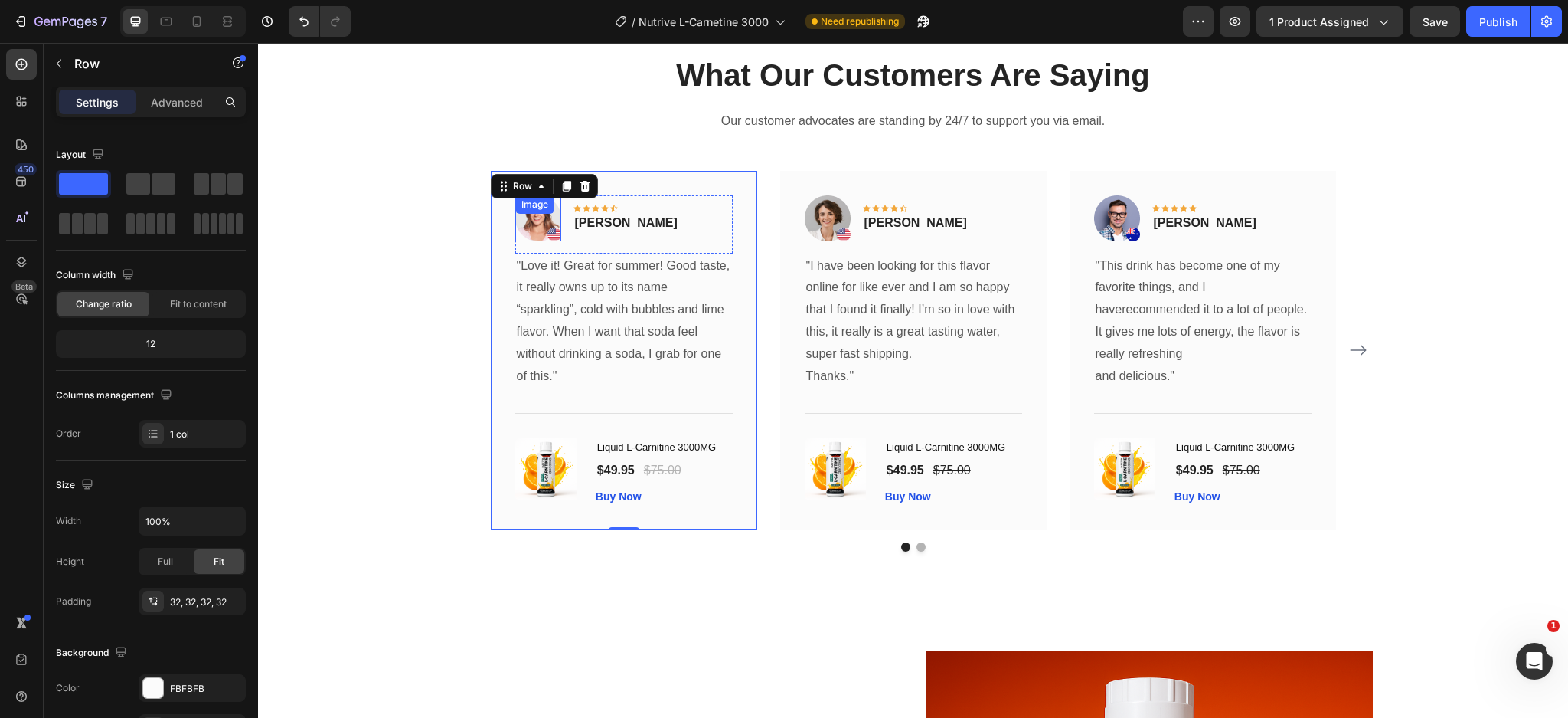
click at [539, 222] on img at bounding box center [538, 218] width 46 height 46
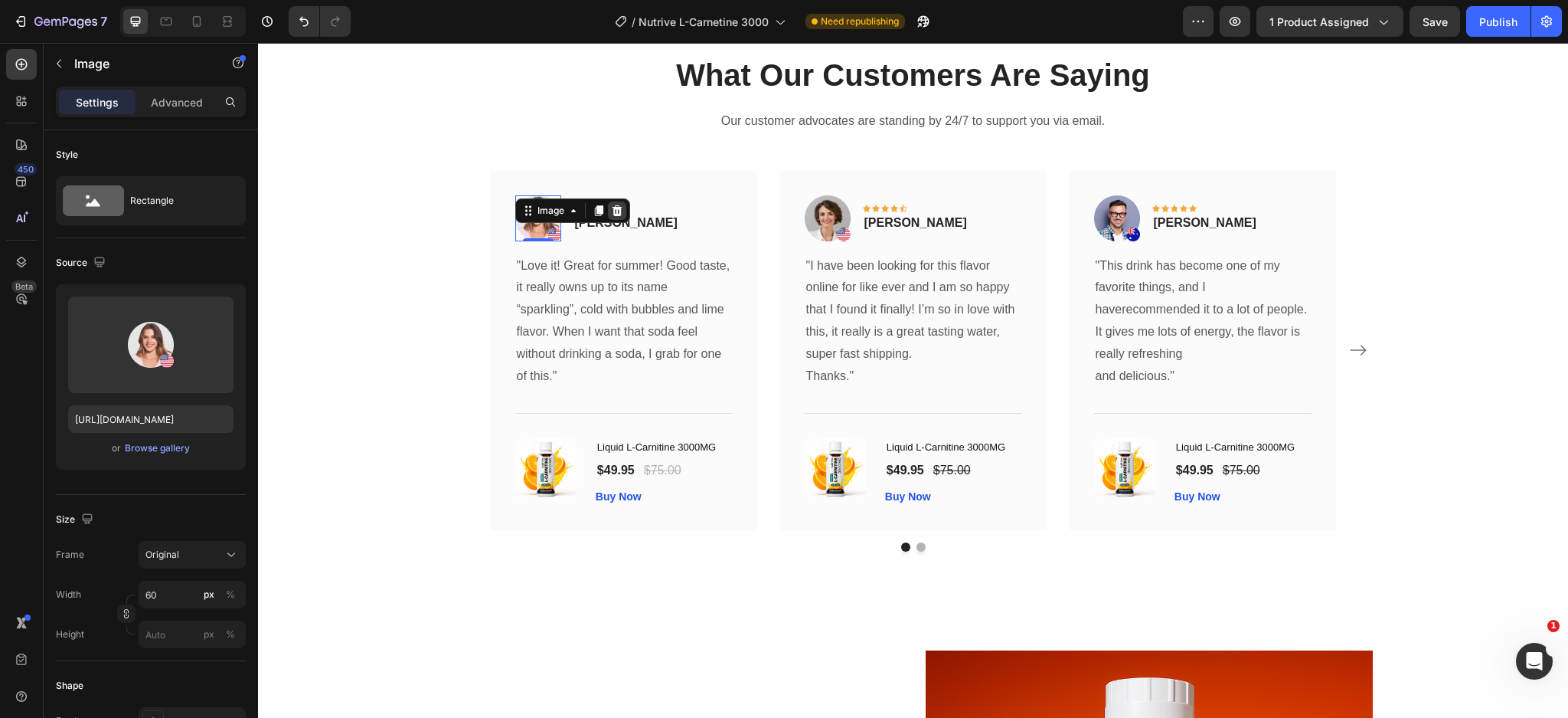
click at [615, 209] on div at bounding box center [617, 210] width 19 height 19
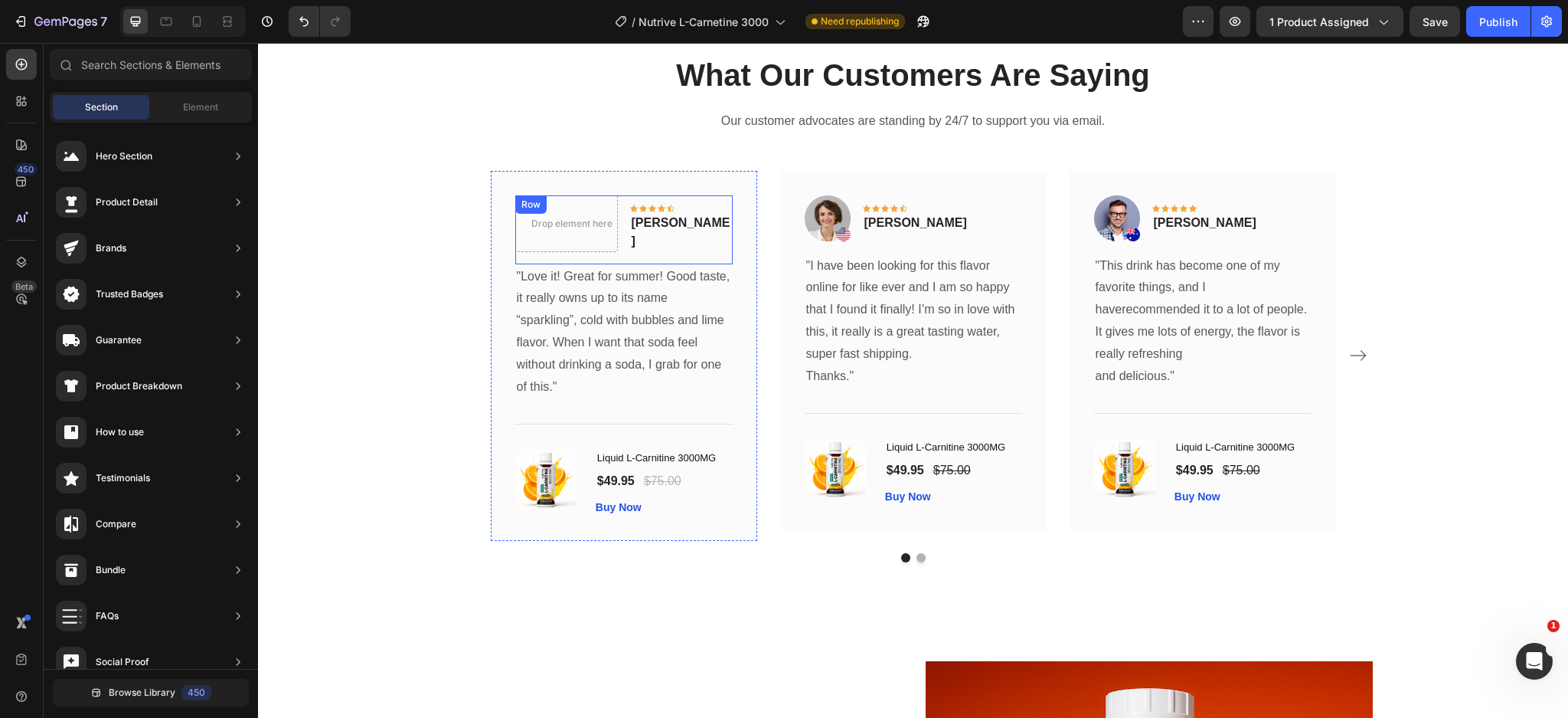
click at [641, 251] on div "Drop element here Icon Icon Icon Icon Icon Row Rita Carroll Text block Row" at bounding box center [624, 230] width 217 height 69
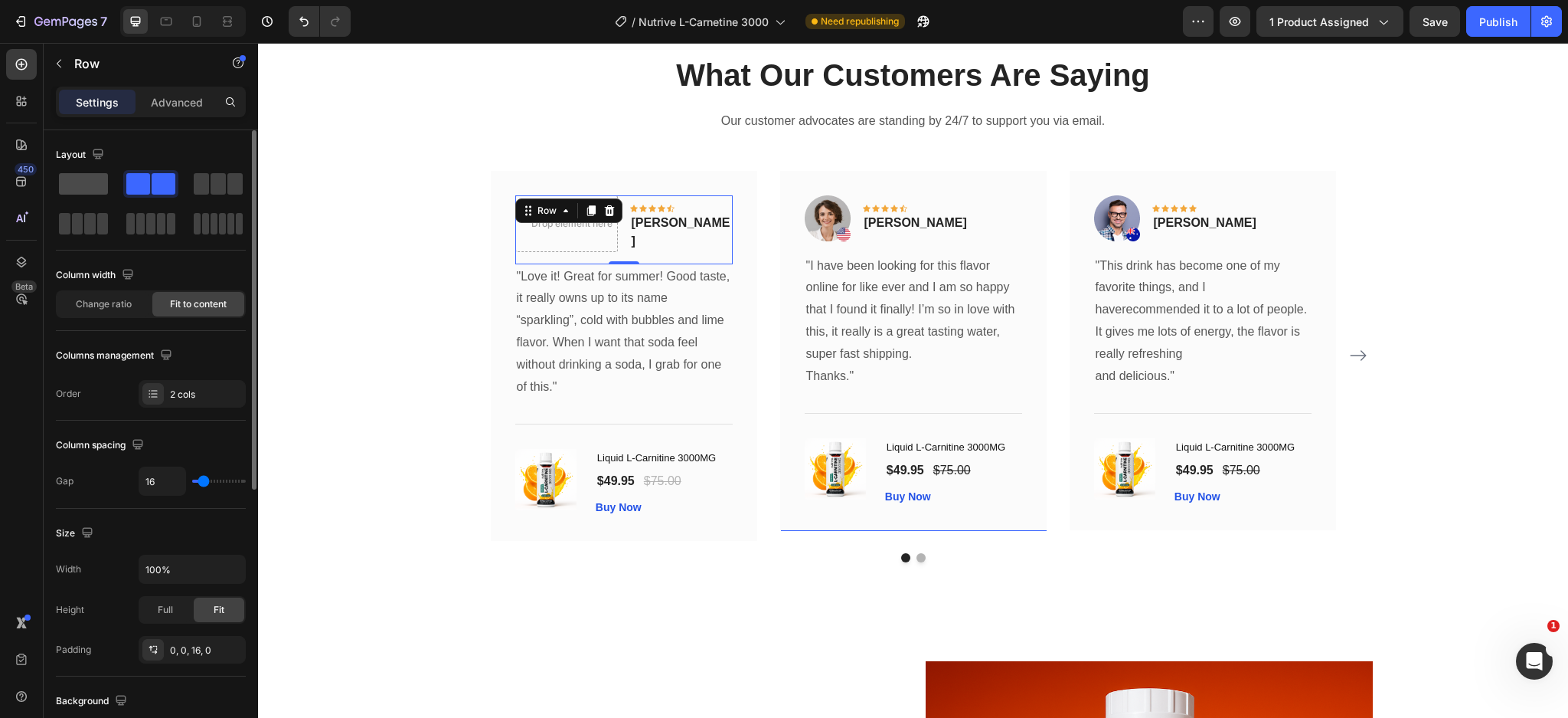
drag, startPoint x: 103, startPoint y: 183, endPoint x: 200, endPoint y: 139, distance: 106.5
click at [103, 183] on span at bounding box center [83, 184] width 49 height 22
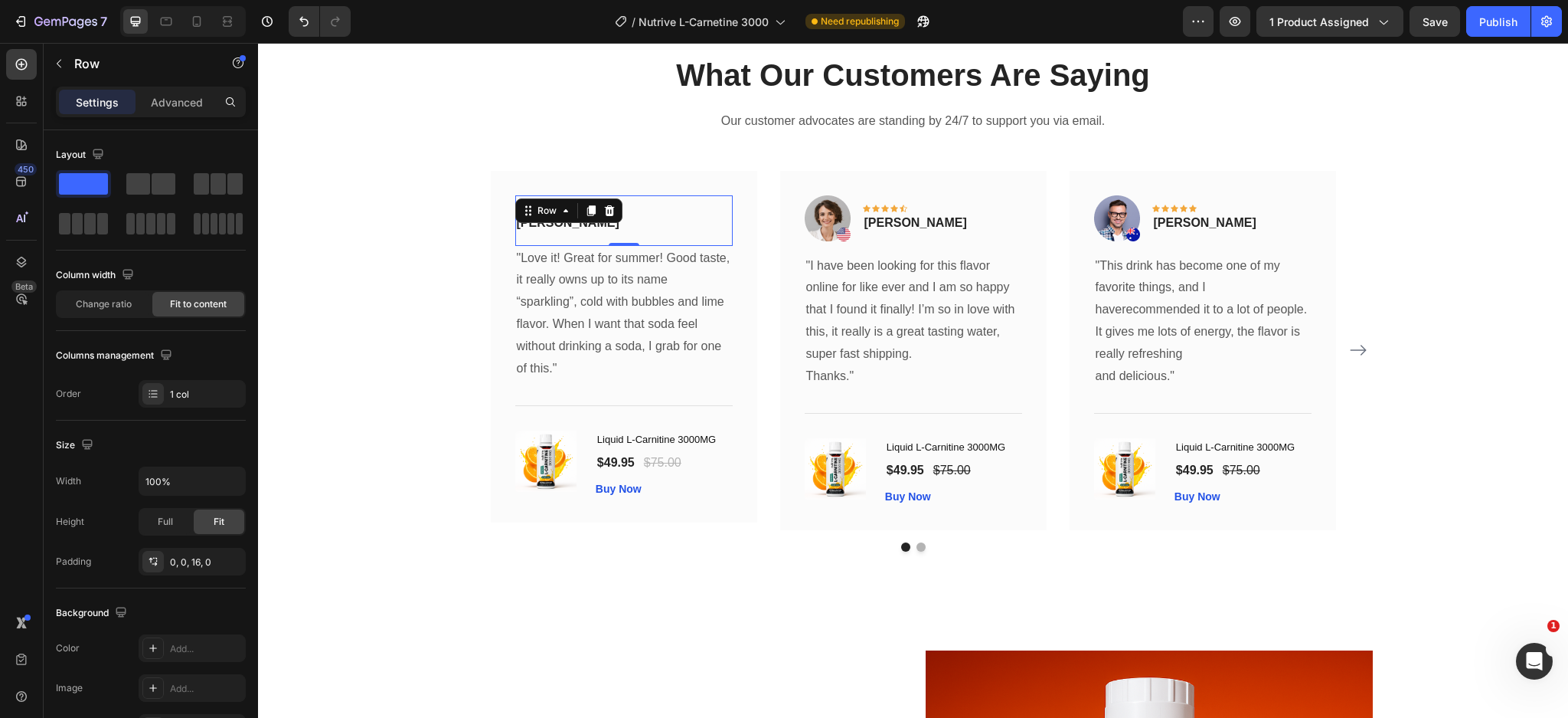
click at [659, 230] on div "Icon Icon Icon Icon Icon Row Rita Carroll Text block Row 0" at bounding box center [624, 220] width 217 height 51
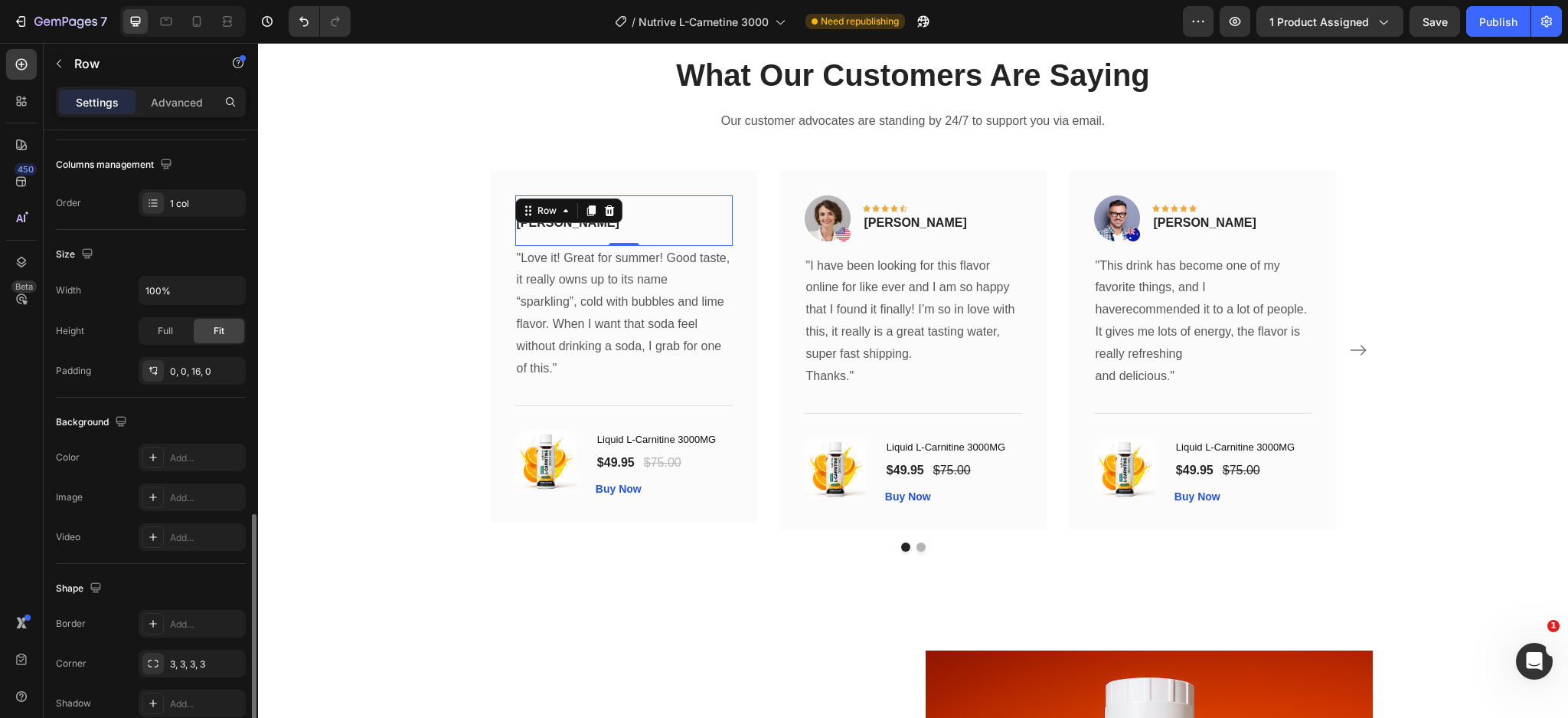
scroll to position [349, 0]
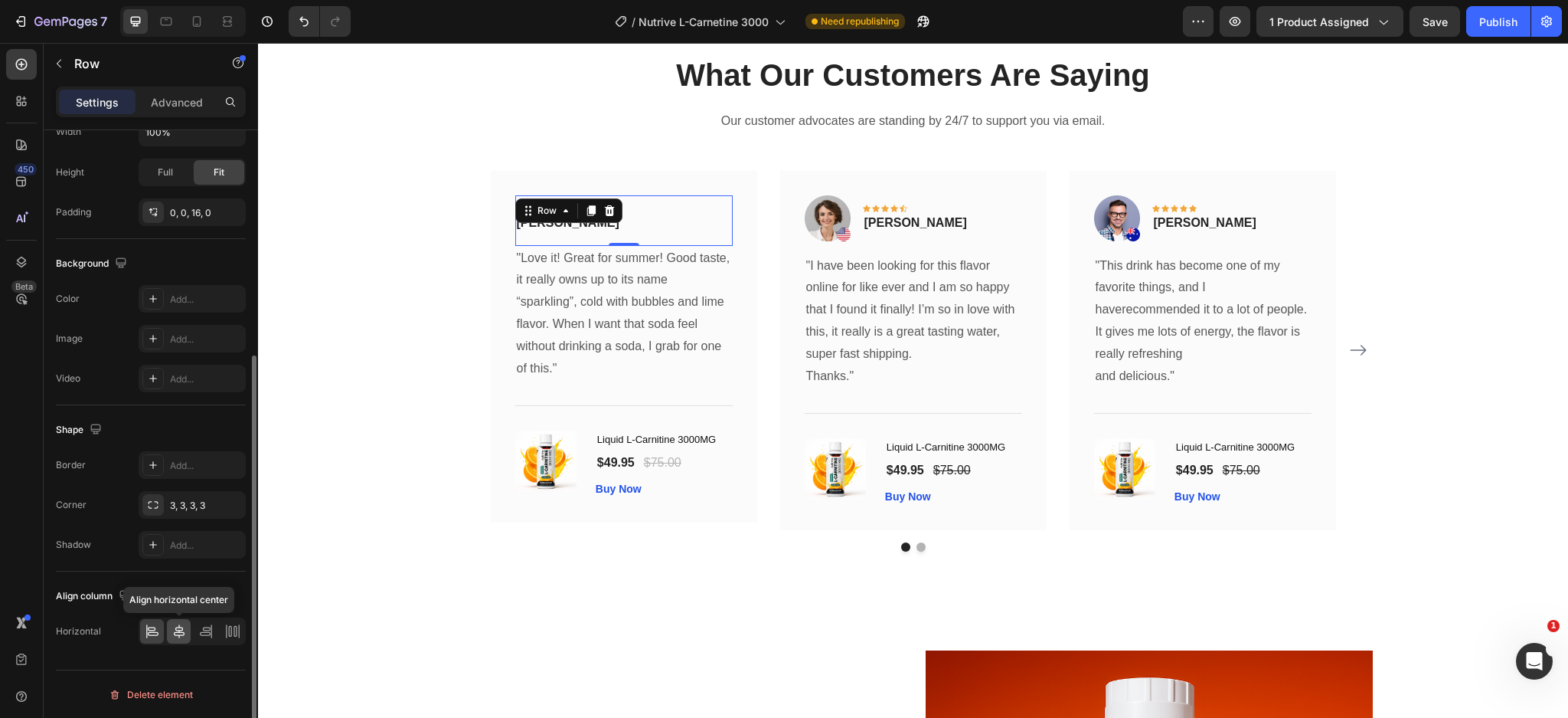
drag, startPoint x: 187, startPoint y: 629, endPoint x: 72, endPoint y: 605, distance: 117.5
click at [187, 629] on div at bounding box center [178, 631] width 23 height 24
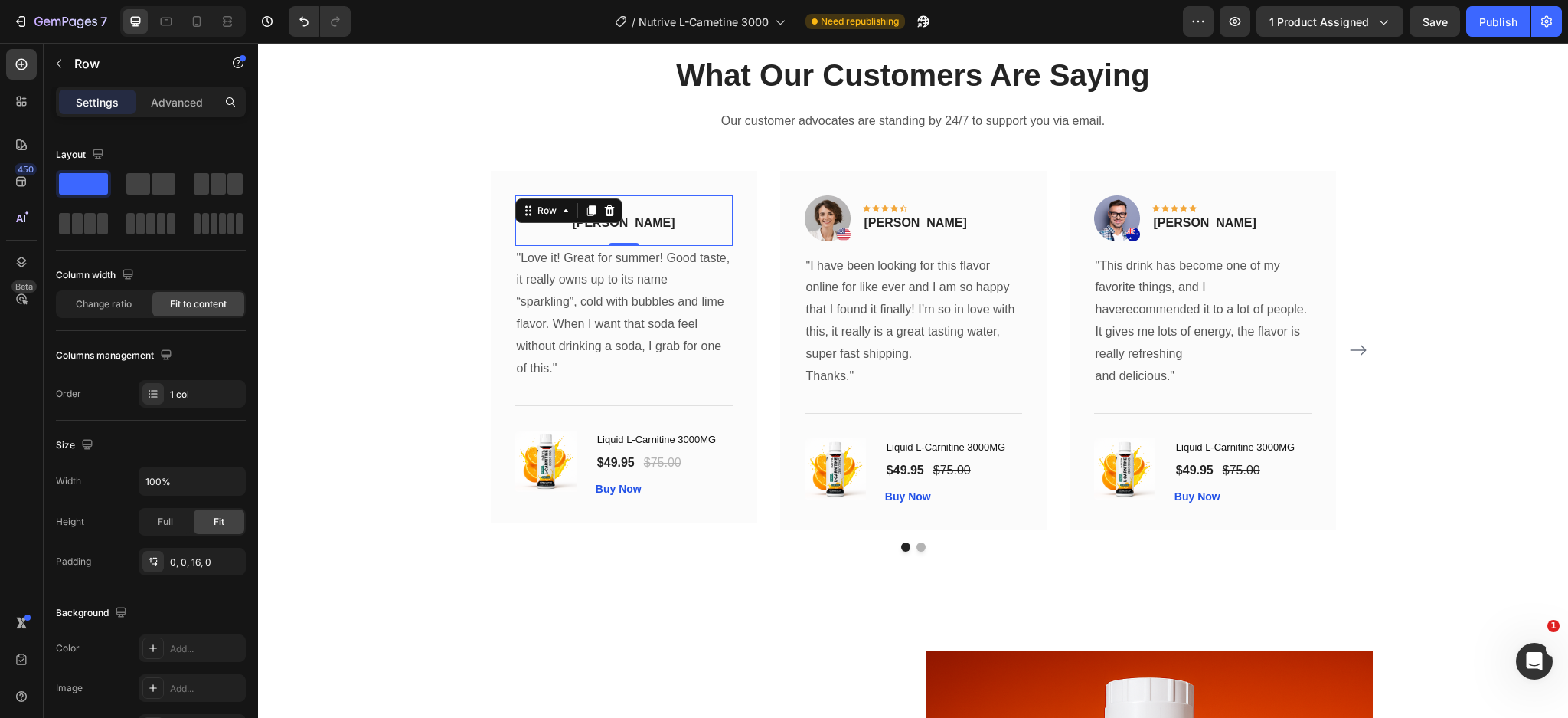
click at [89, 102] on p "Settings" at bounding box center [97, 102] width 43 height 16
click at [631, 227] on p "Rita Carroll" at bounding box center [623, 222] width 102 height 19
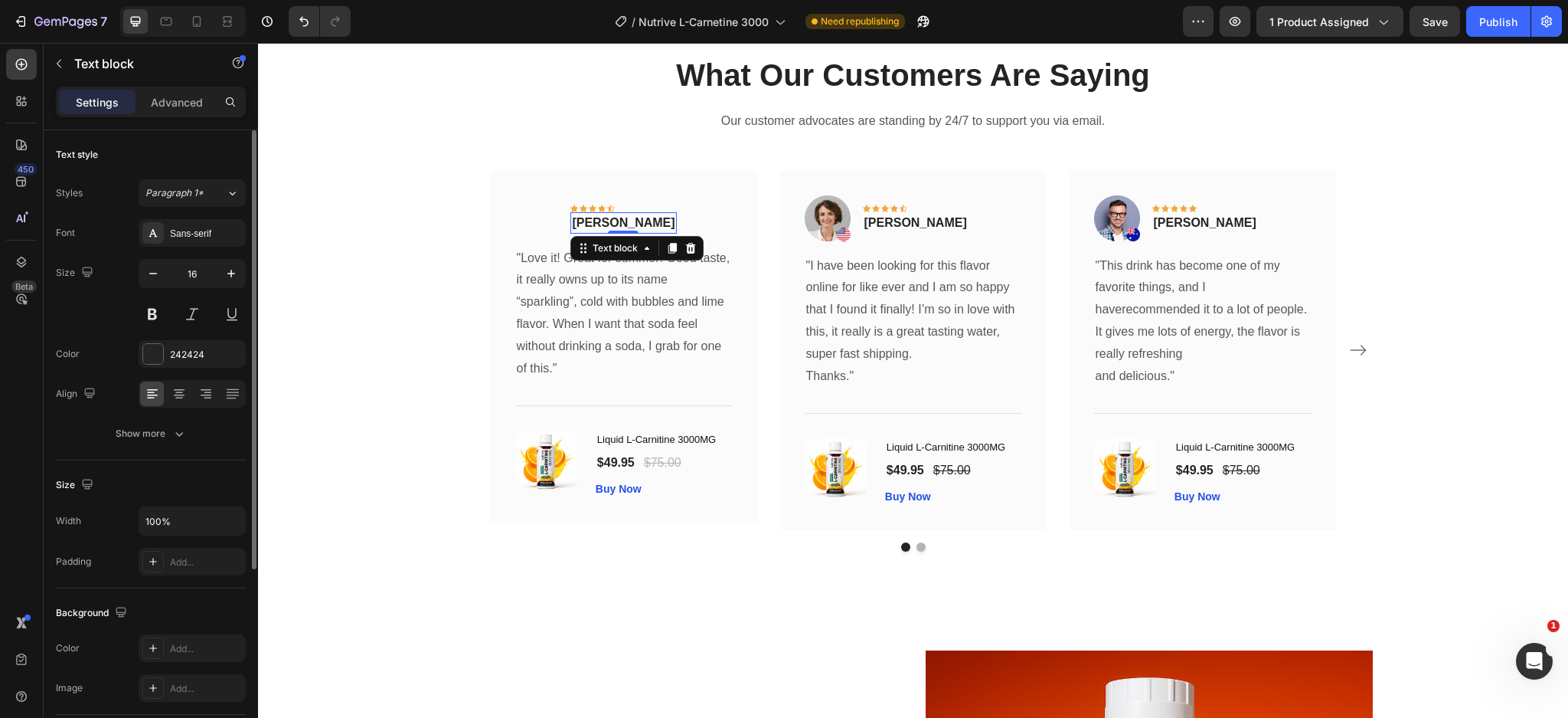
click at [178, 250] on div "Font Sans-serif Size 16 Color 242424 Align Show more" at bounding box center [151, 333] width 190 height 228
click at [201, 238] on div "Sans-serif" at bounding box center [205, 233] width 72 height 14
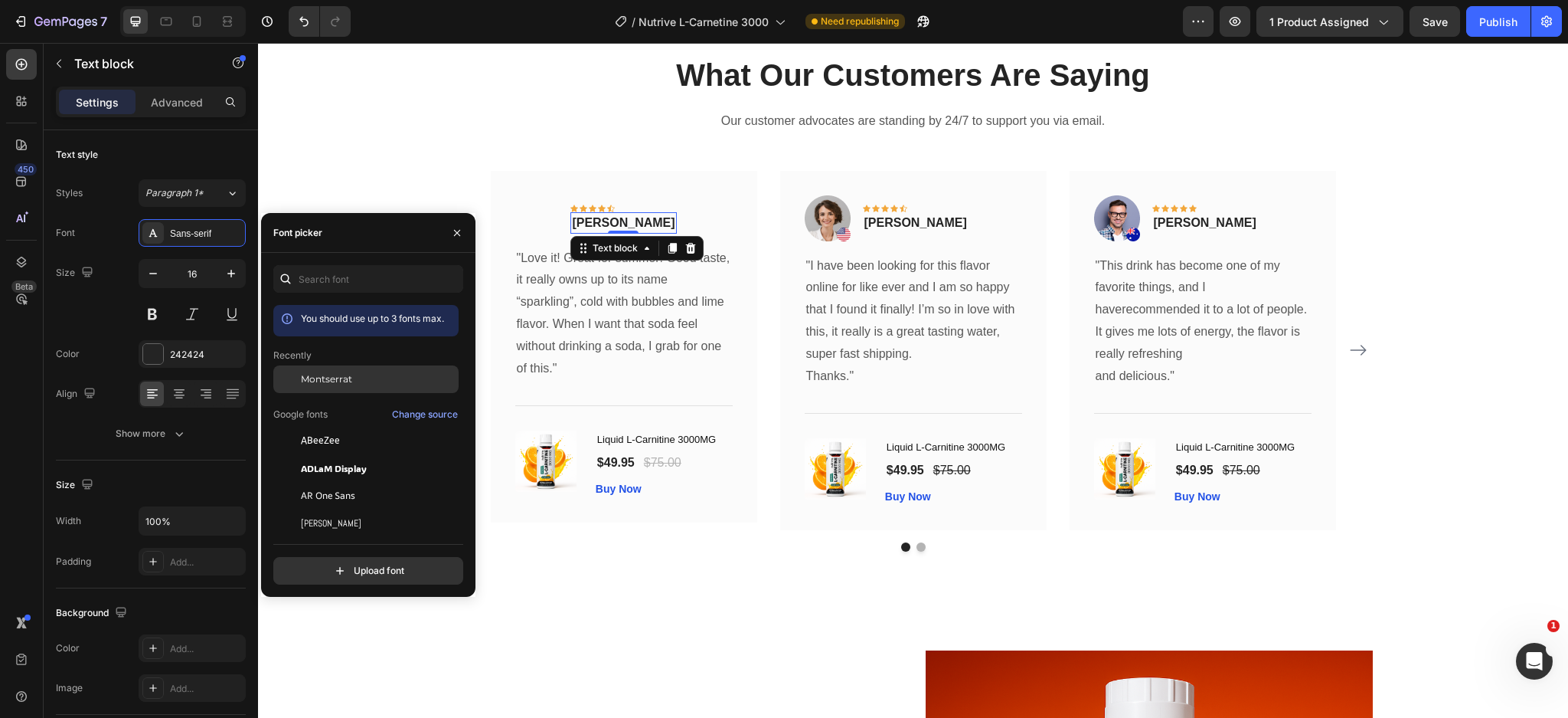
drag, startPoint x: 329, startPoint y: 372, endPoint x: 521, endPoint y: 227, distance: 240.6
click at [329, 372] on span "Montserrat" at bounding box center [327, 379] width 52 height 14
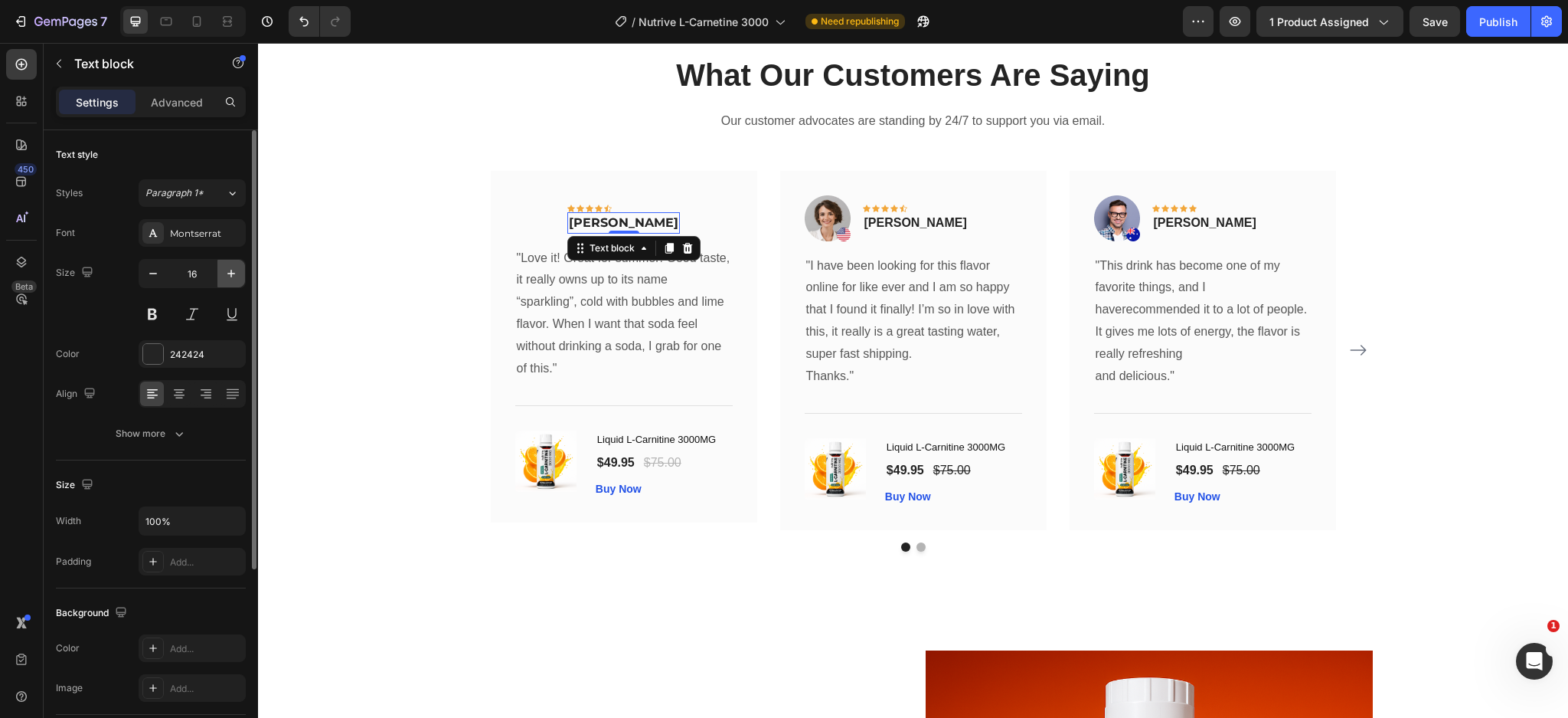
click at [230, 270] on icon "button" at bounding box center [231, 273] width 15 height 15
type input "17"
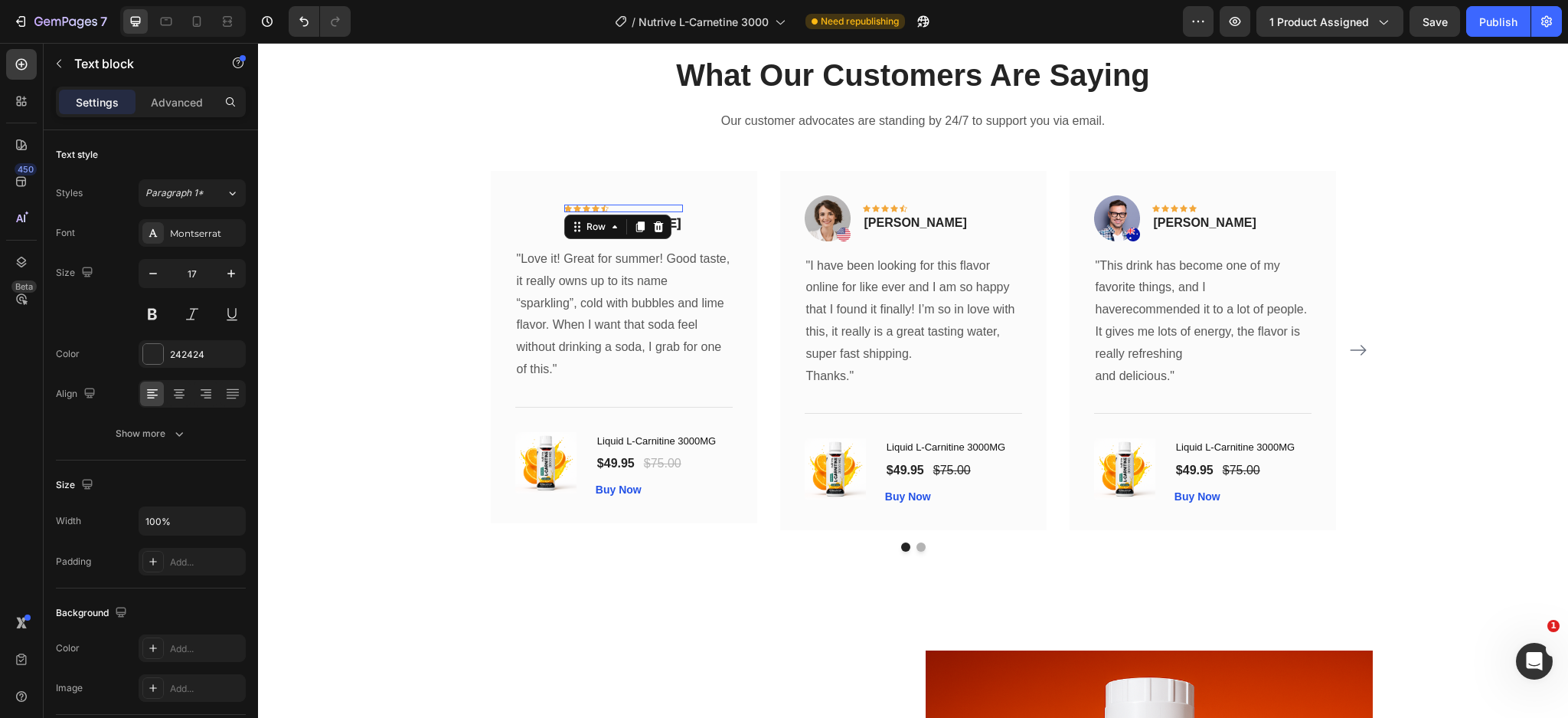
click at [621, 206] on div "Icon Icon Icon Icon Icon Row 0" at bounding box center [623, 209] width 118 height 8
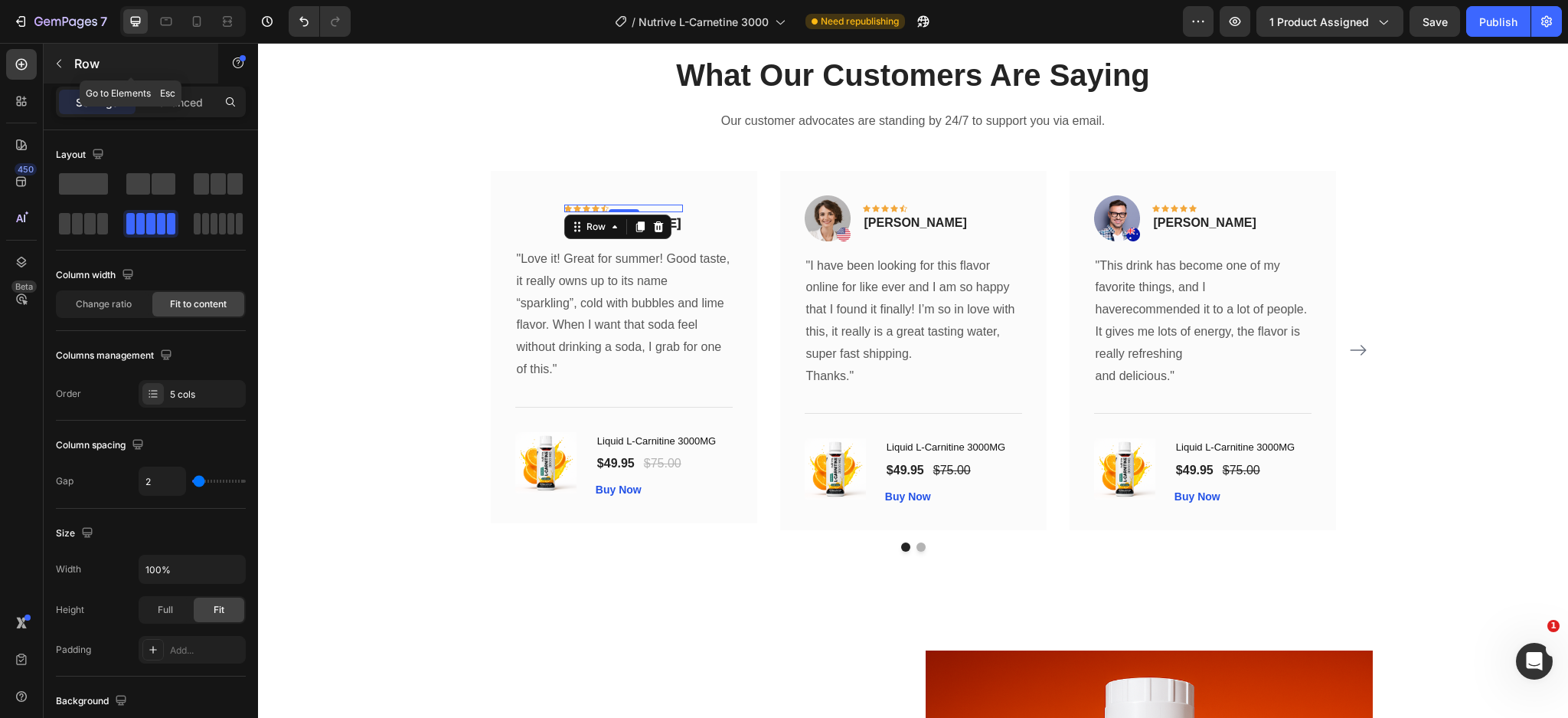
click at [78, 64] on p "Row" at bounding box center [139, 63] width 130 height 19
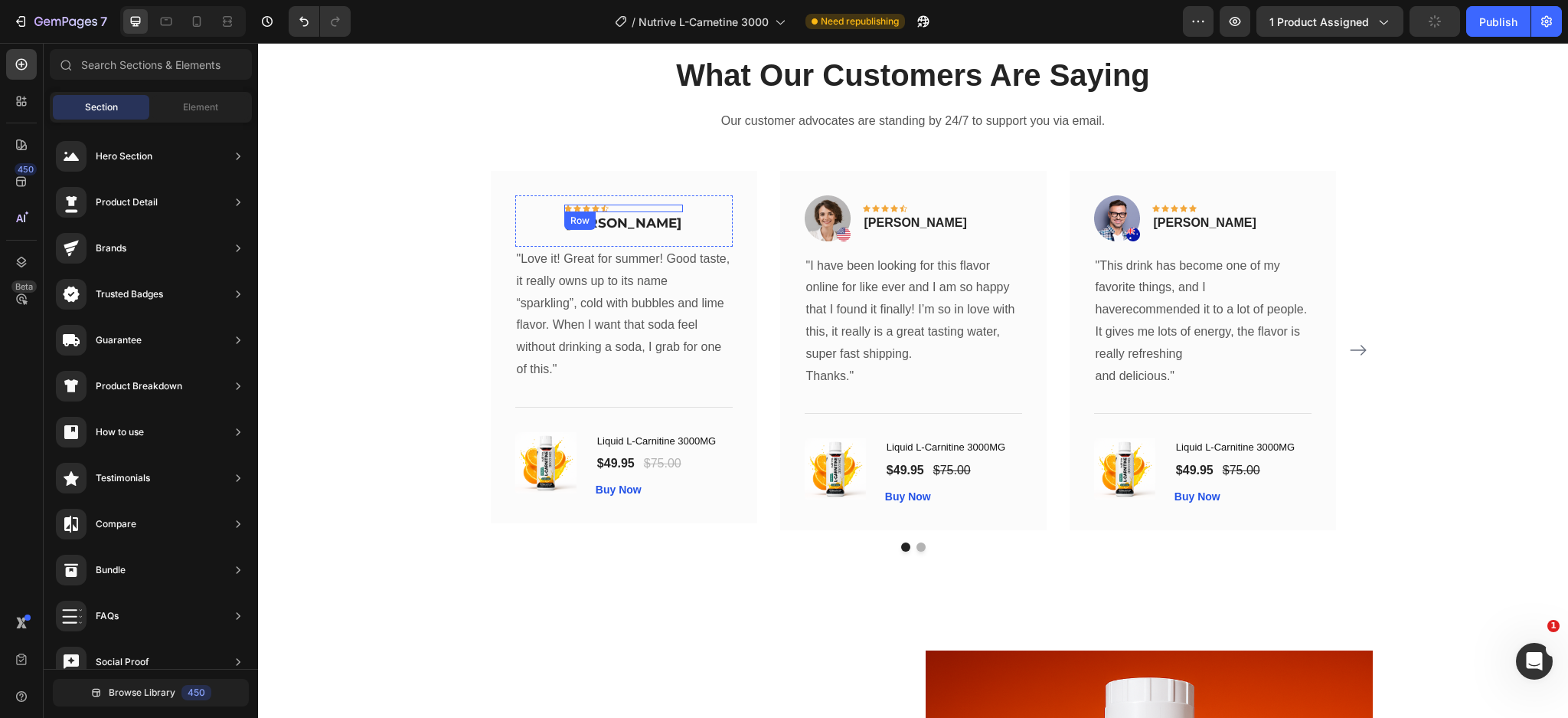
click at [627, 208] on div "Icon Icon Icon Icon Icon Row" at bounding box center [623, 209] width 118 height 8
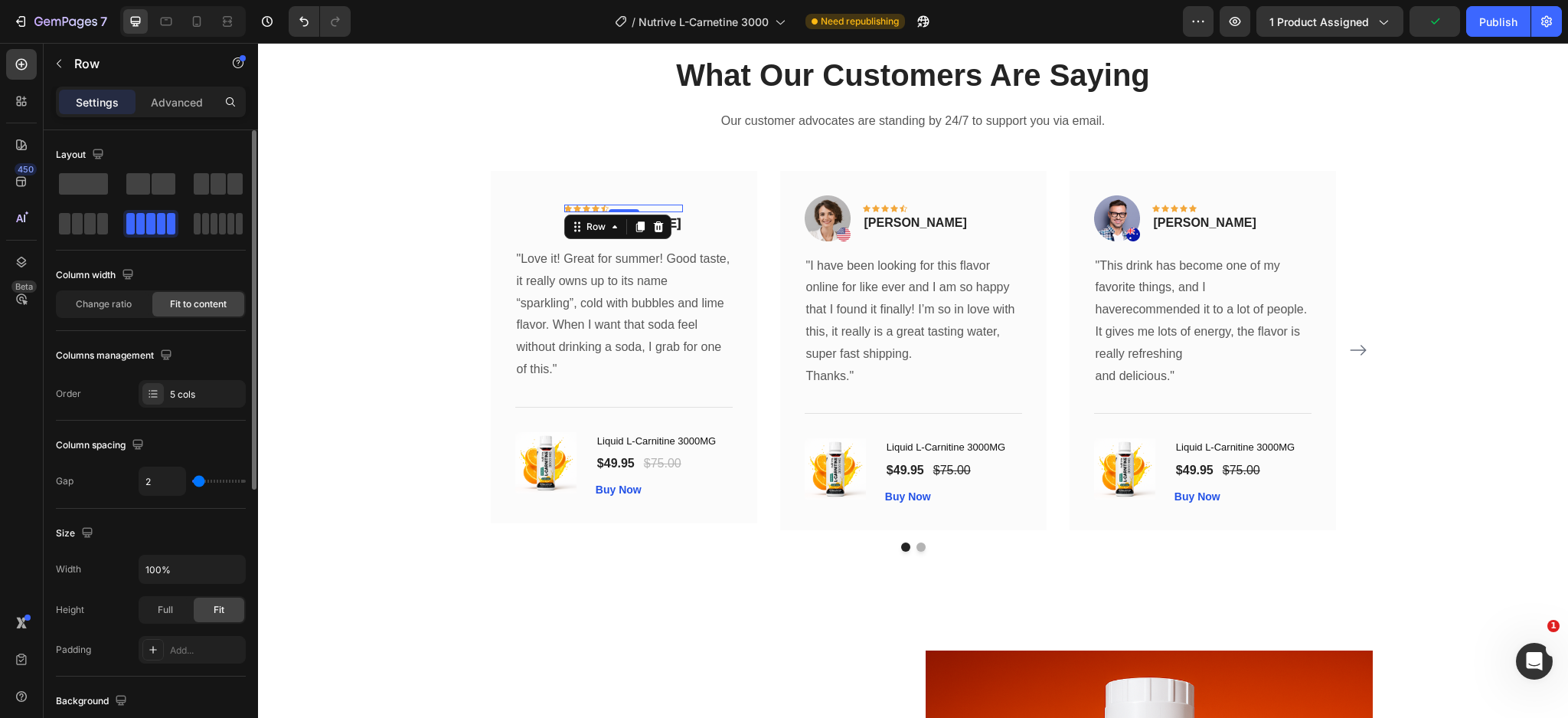
scroll to position [478, 0]
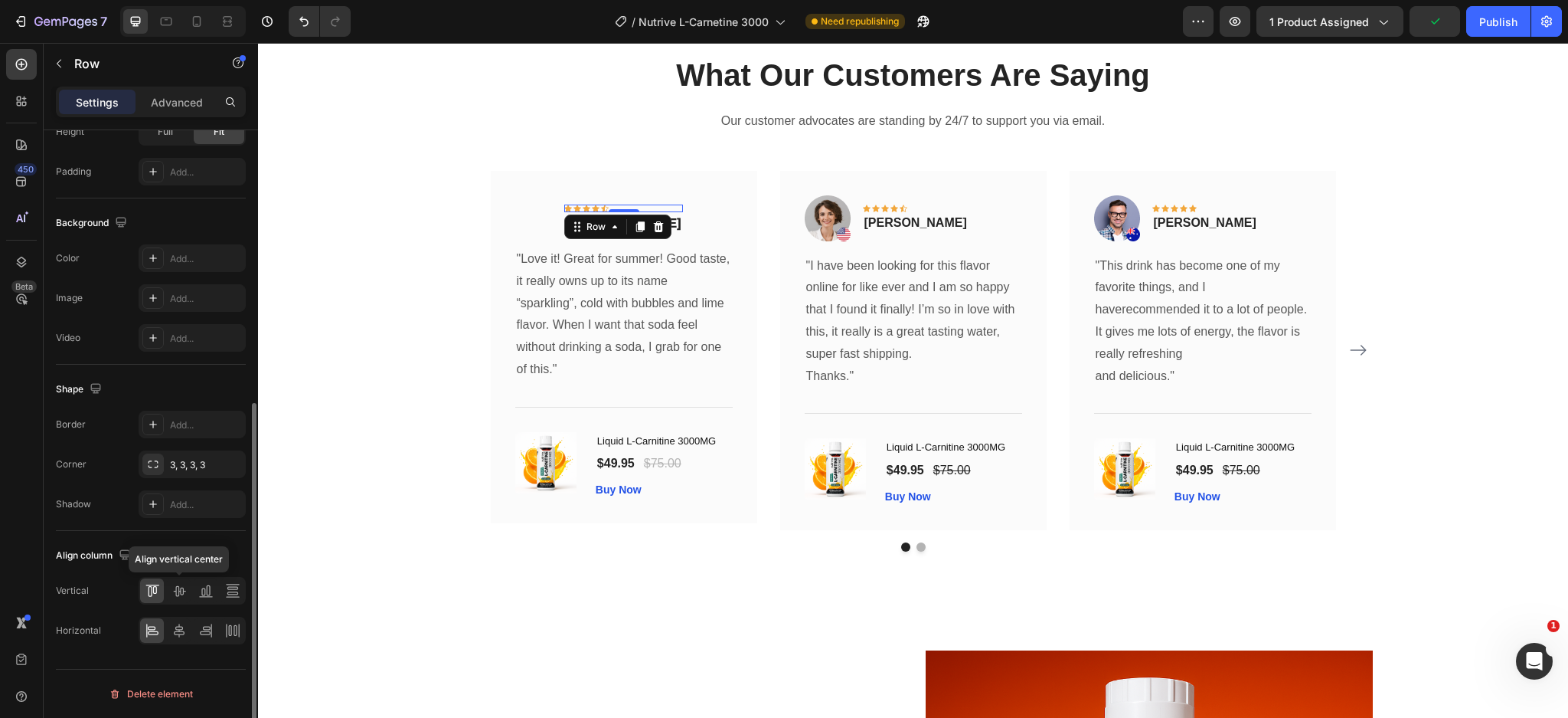
click at [191, 593] on div "Align vertical center" at bounding box center [192, 591] width 107 height 27
click at [181, 633] on icon at bounding box center [179, 630] width 15 height 15
click at [660, 340] on p ""Love it! Great for summer! Good taste, it really owns up to its name “sparklin…" at bounding box center [624, 314] width 214 height 132
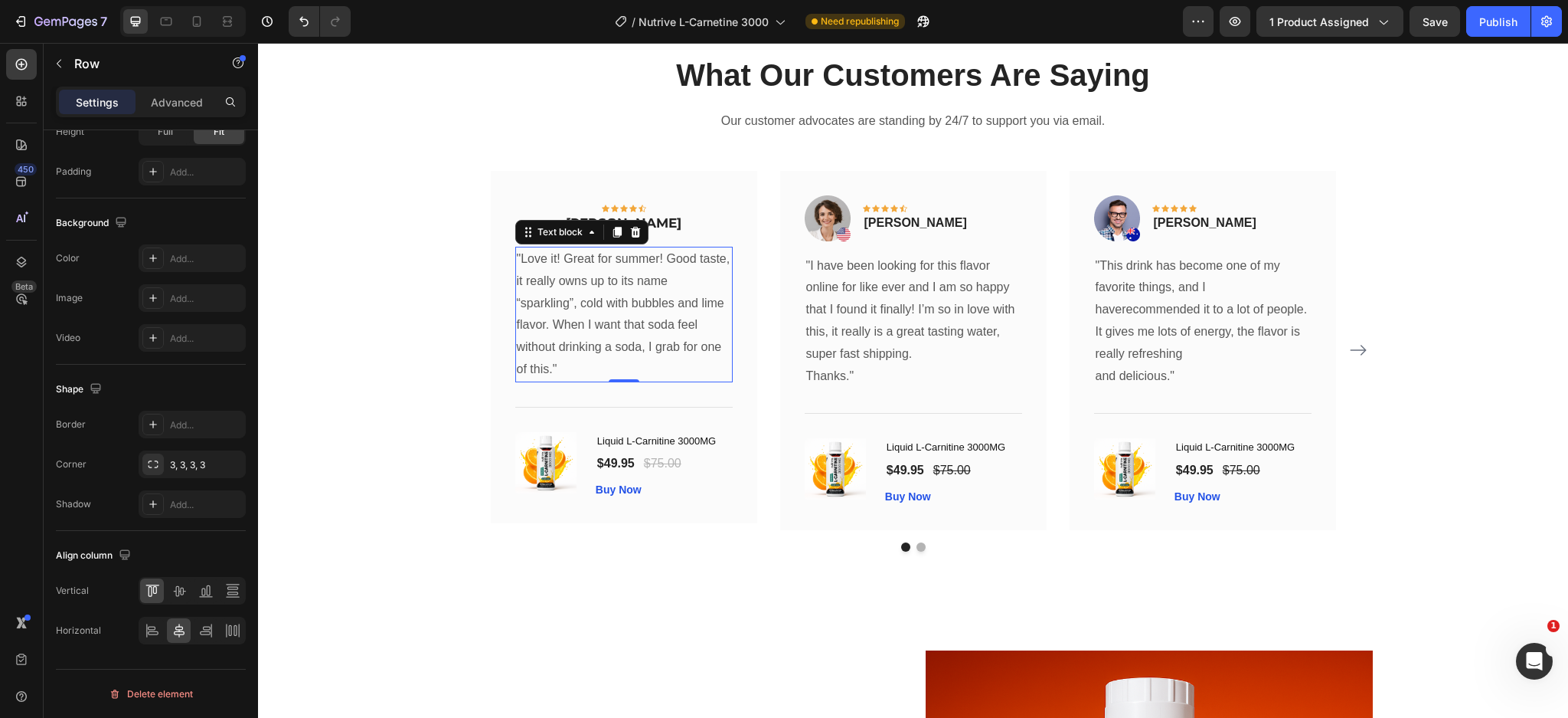
scroll to position [0, 0]
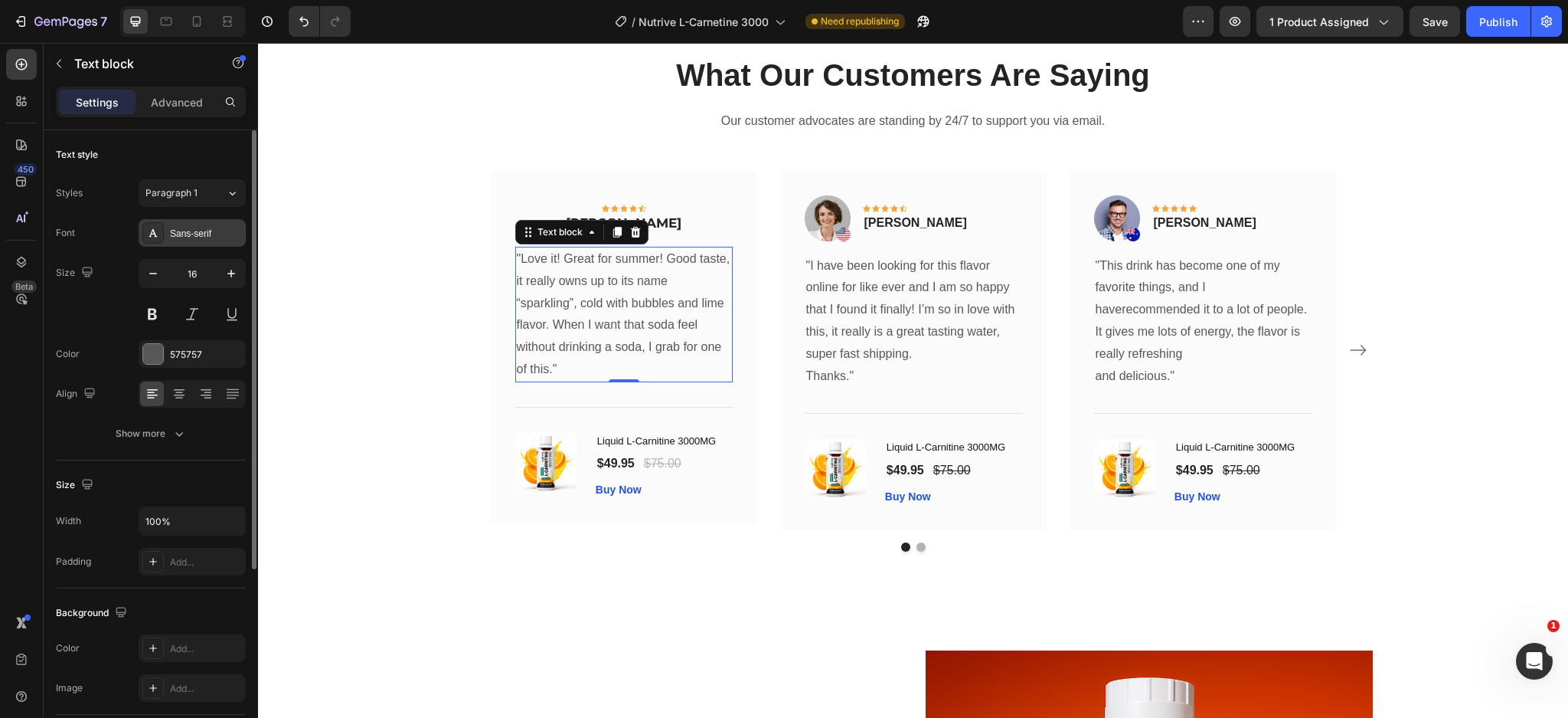
click at [184, 222] on div "Sans-serif" at bounding box center [192, 233] width 107 height 27
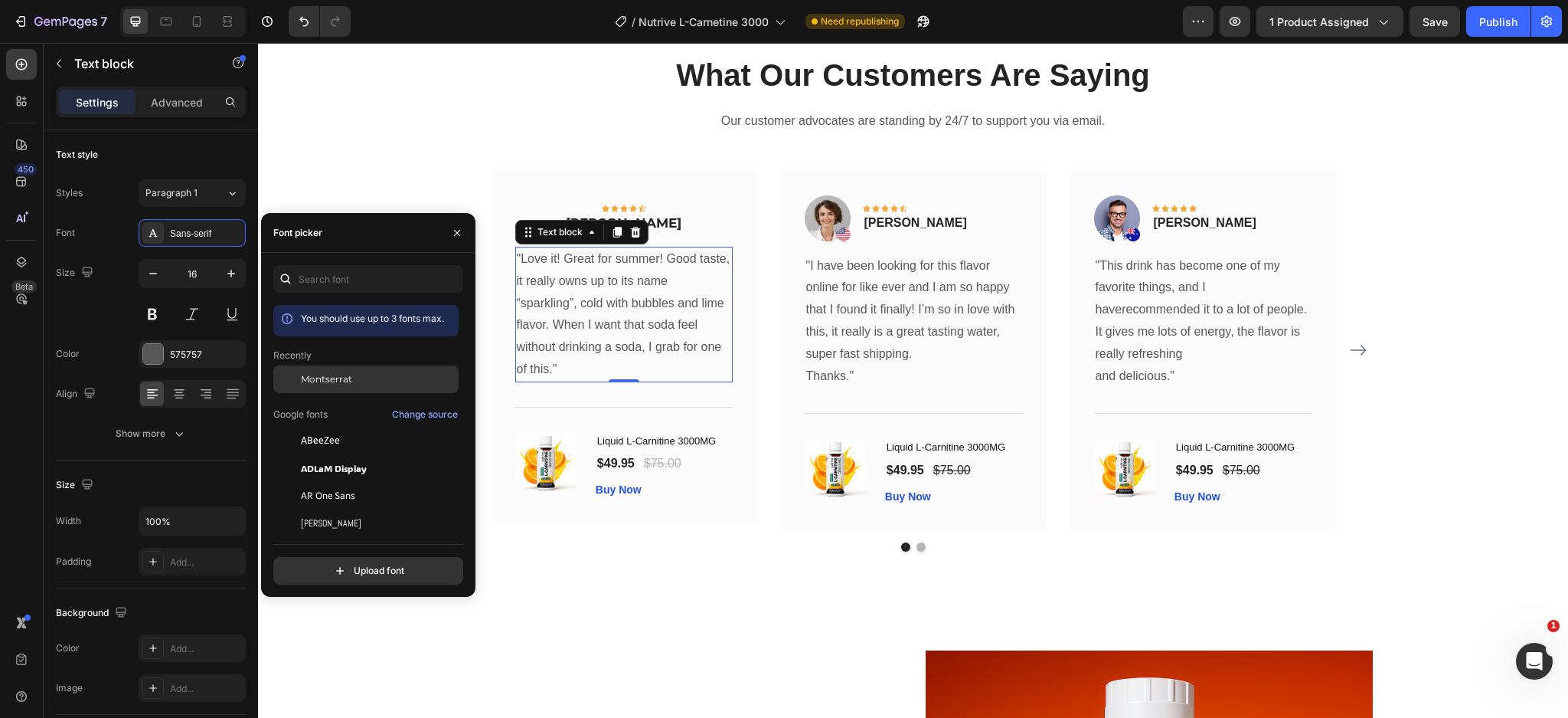
click at [366, 369] on div "Montserrat" at bounding box center [366, 379] width 185 height 27
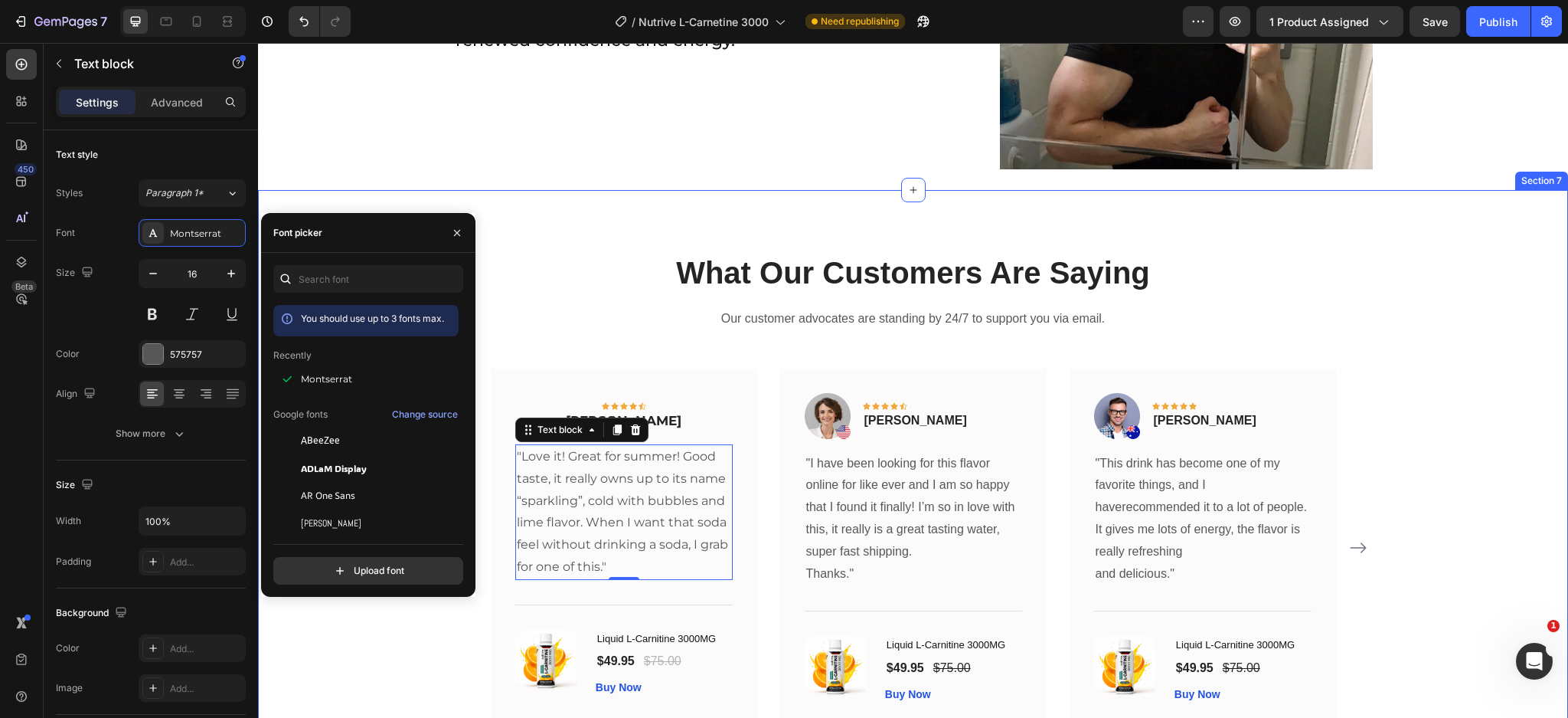
scroll to position [3840, 0]
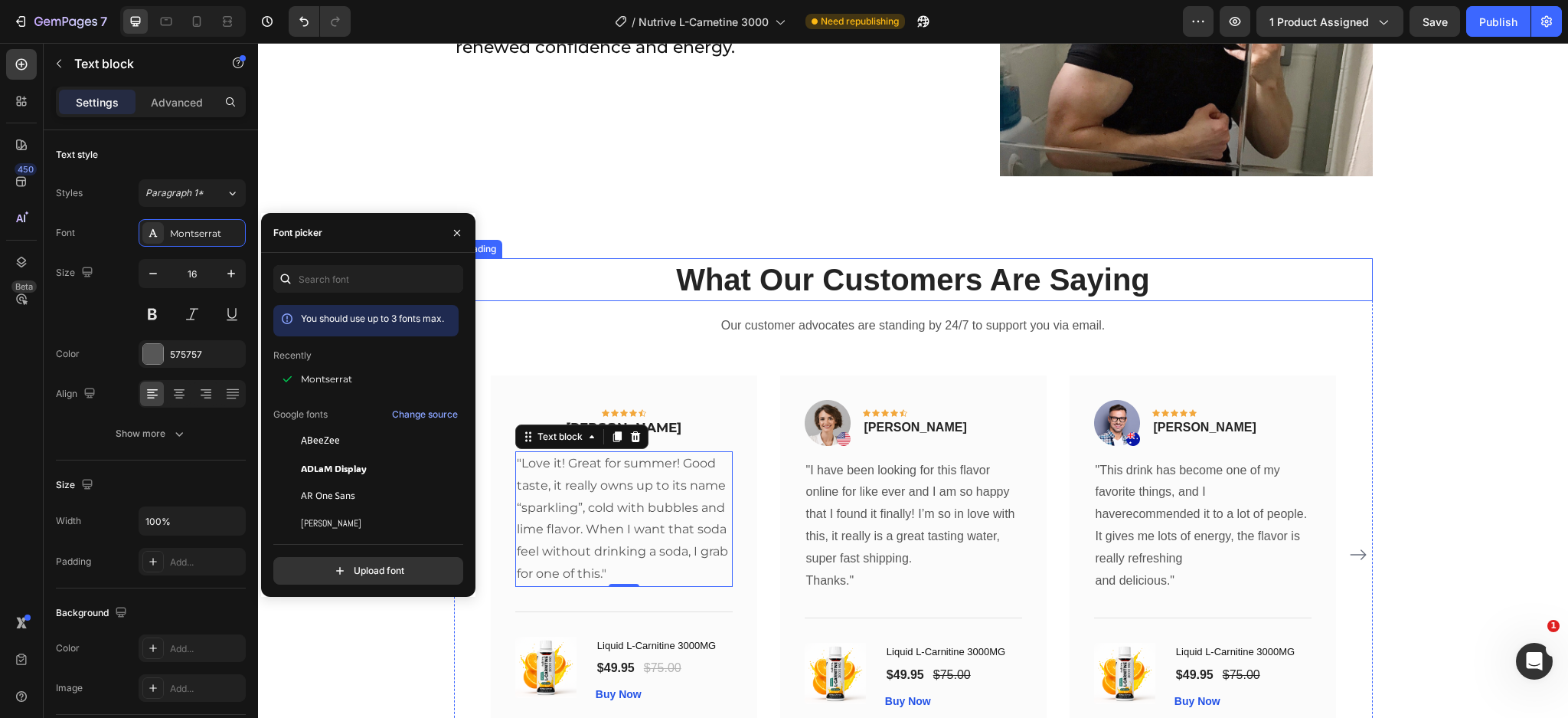
click at [874, 290] on p "What Our Customers Are Saying" at bounding box center [913, 279] width 916 height 39
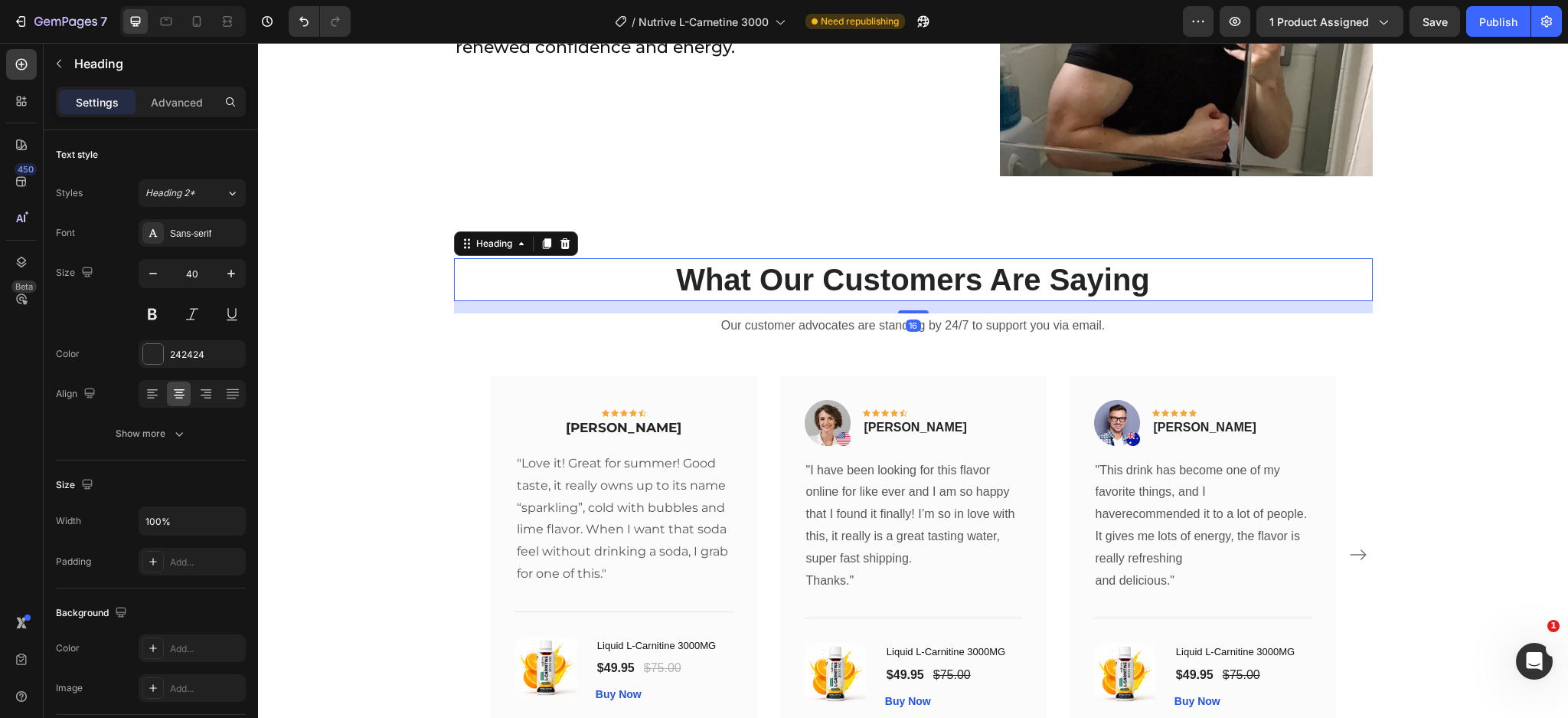
click at [874, 290] on p "What Our Customers Are Saying" at bounding box center [913, 279] width 916 height 39
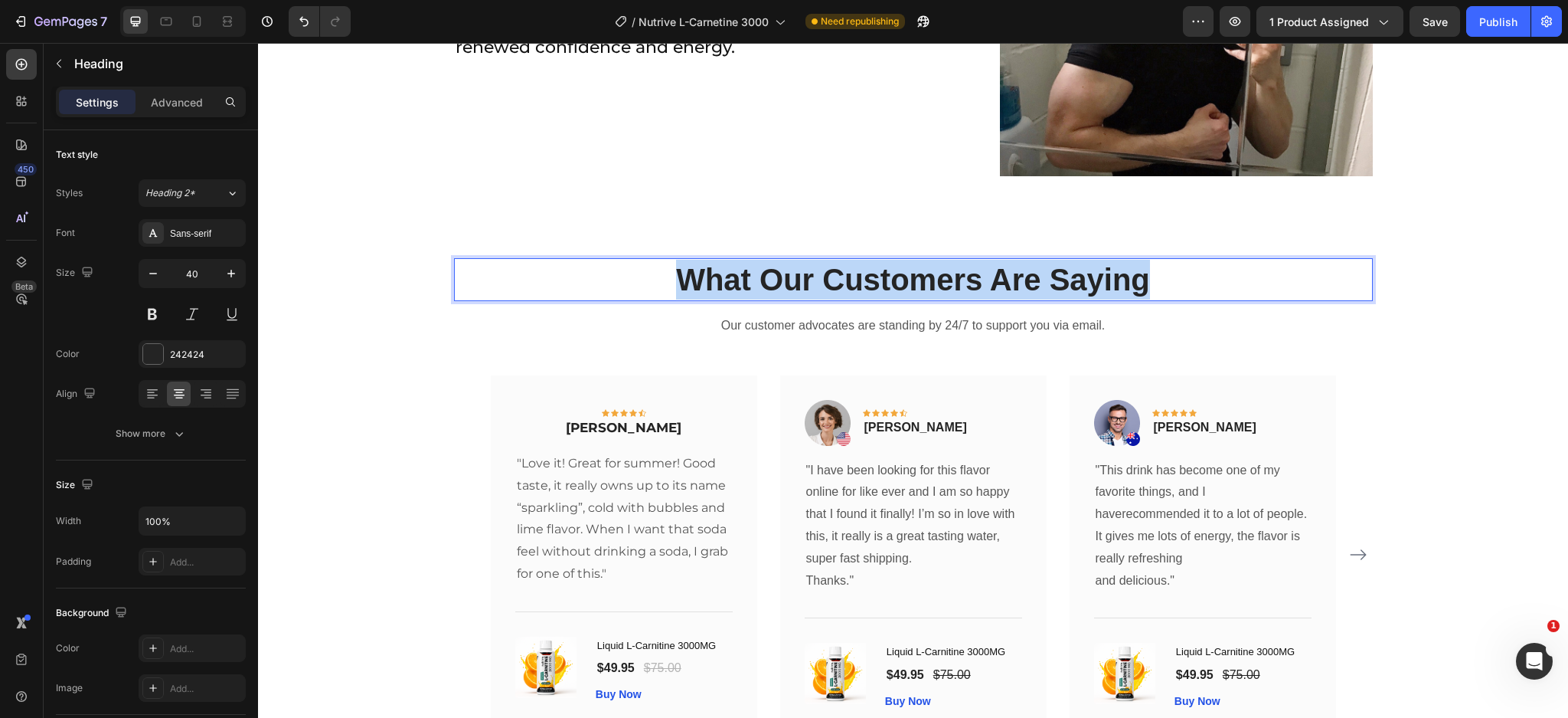
click at [874, 290] on p "What Our Customers Are Saying" at bounding box center [913, 279] width 916 height 39
click at [874, 290] on p "What Our Customers Are Saying" at bounding box center [913, 280] width 916 height 39
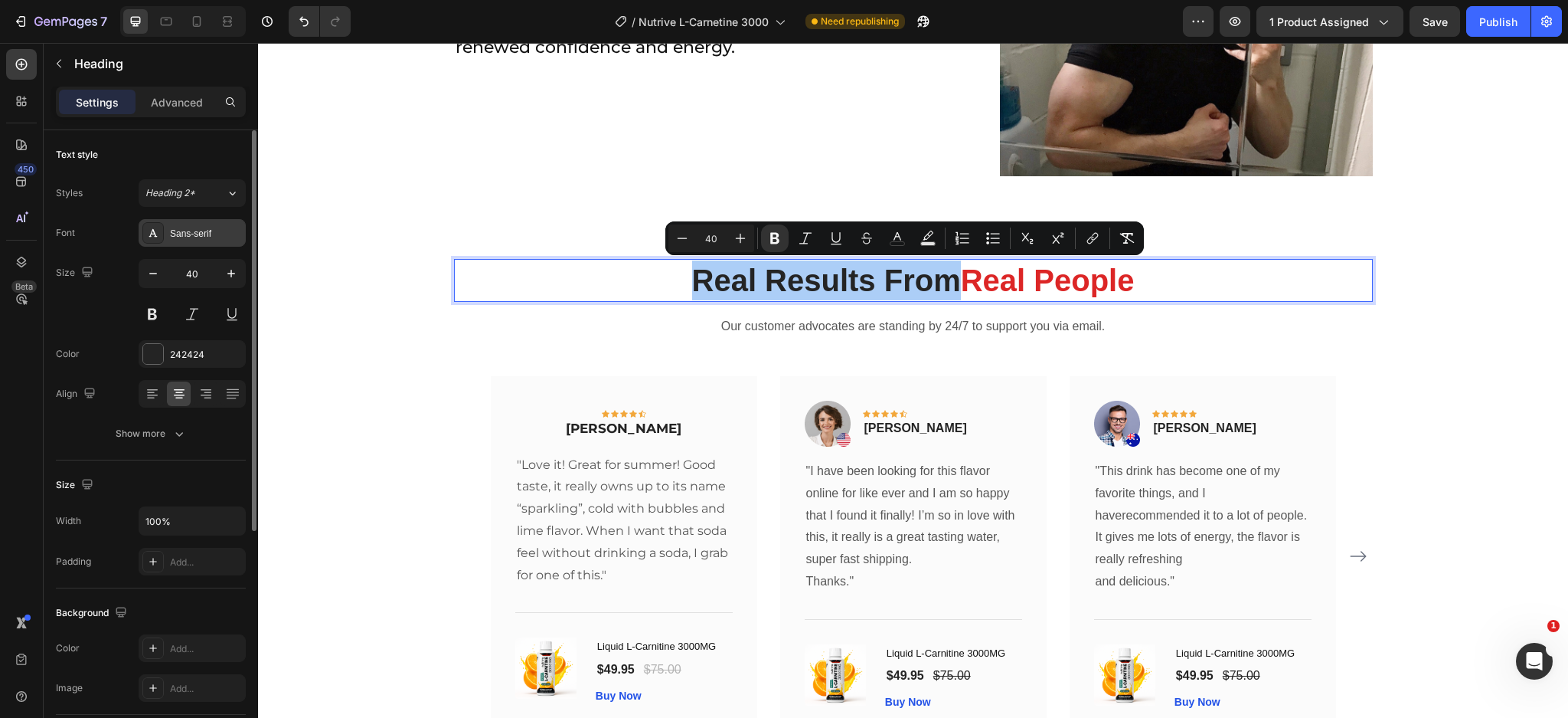
click at [170, 237] on div "Sans-serif" at bounding box center [205, 233] width 72 height 14
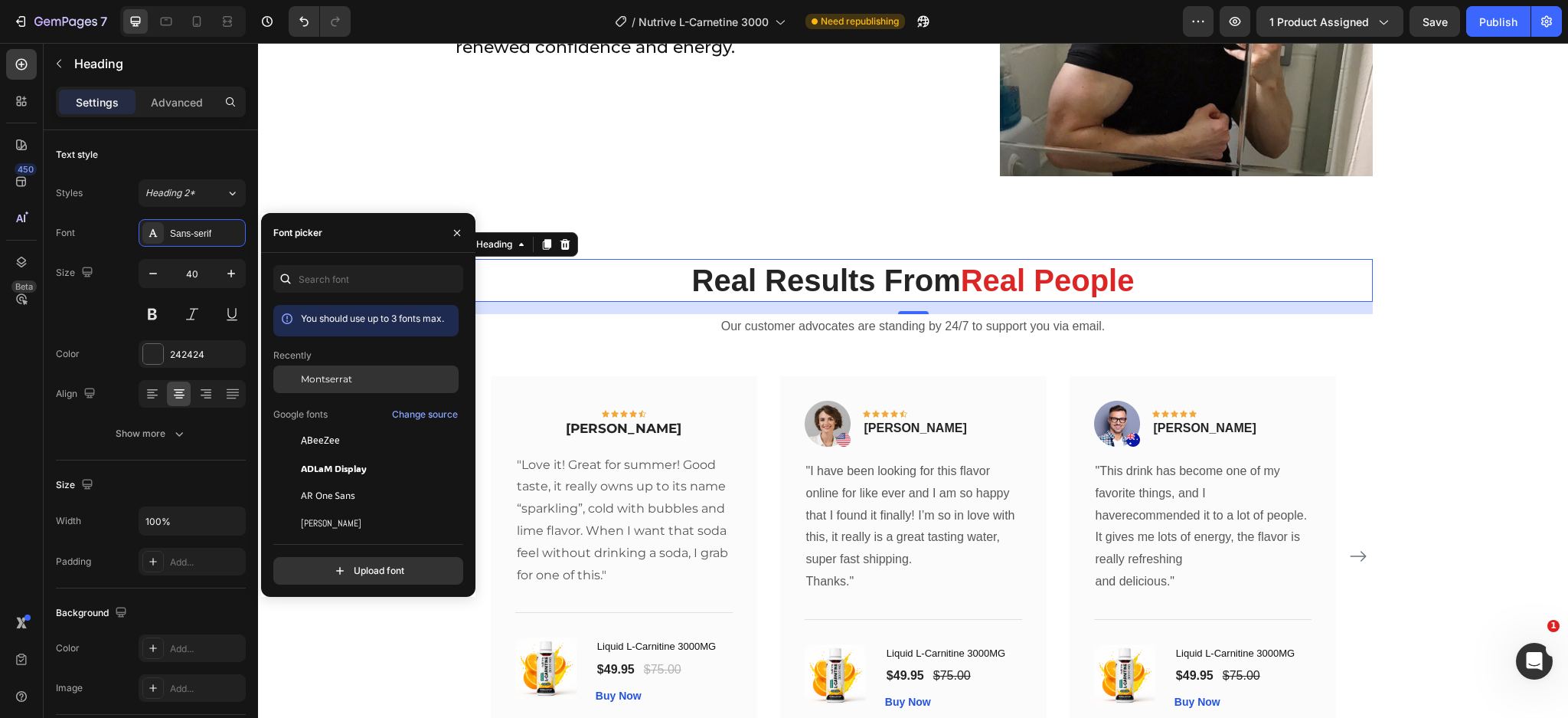
click at [340, 379] on span "Montserrat" at bounding box center [327, 379] width 52 height 14
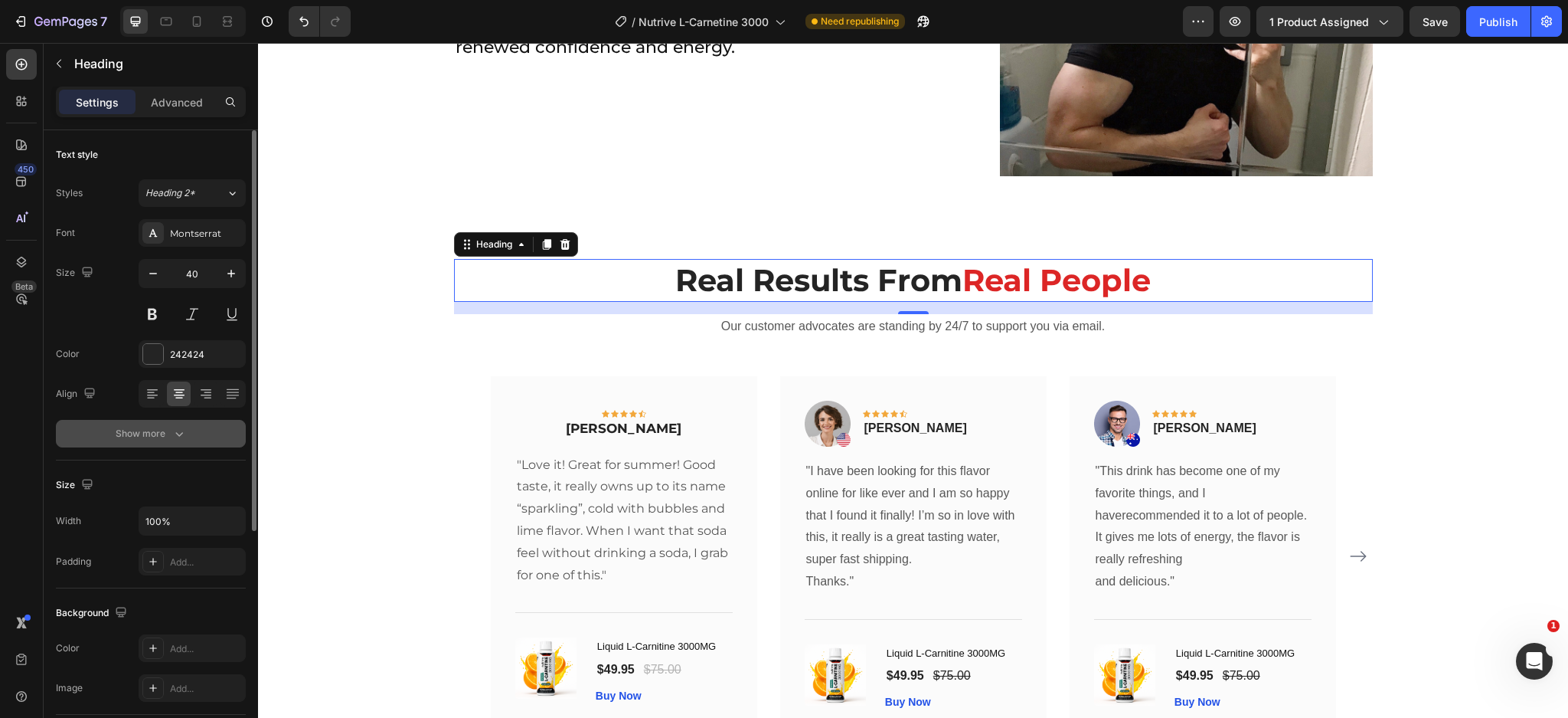
click at [172, 438] on icon "button" at bounding box center [179, 434] width 15 height 15
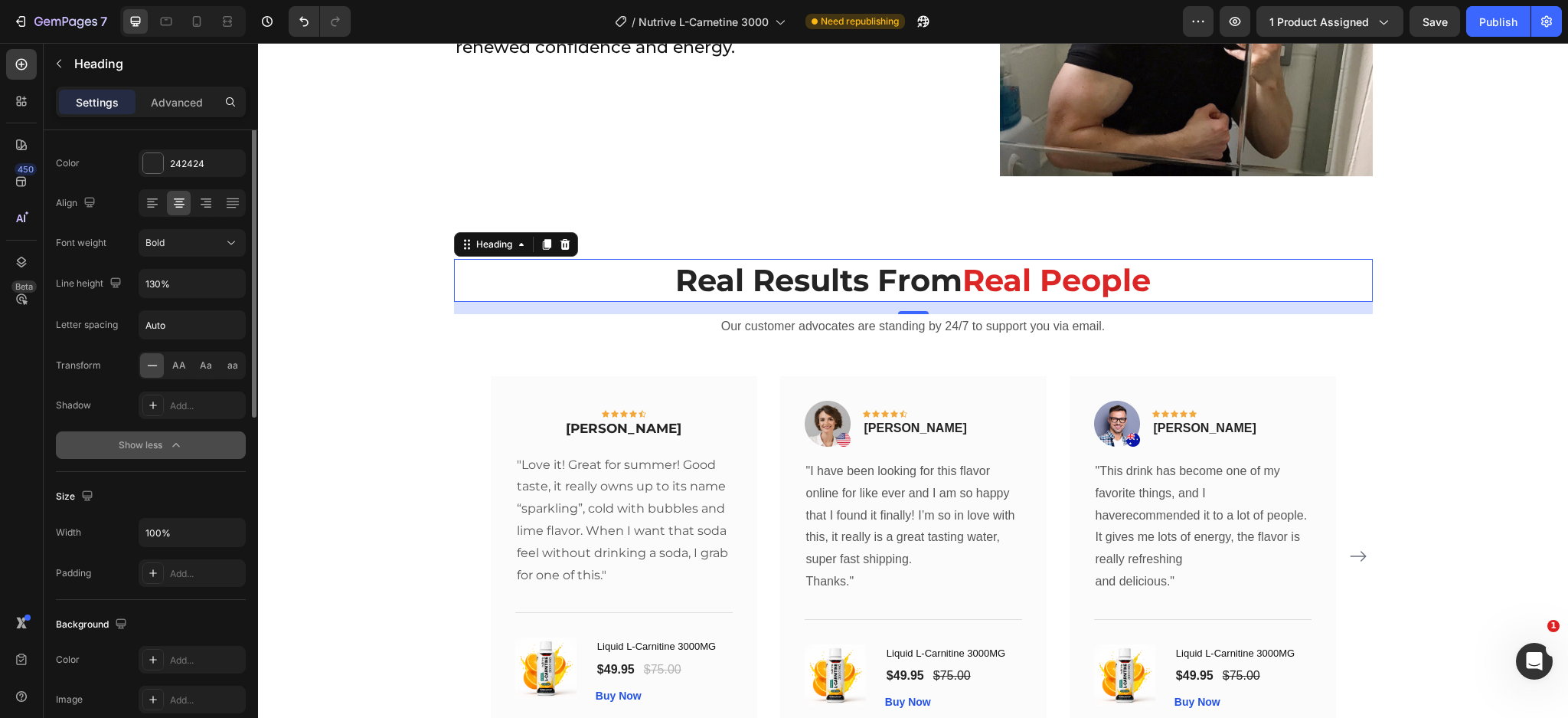
scroll to position [0, 0]
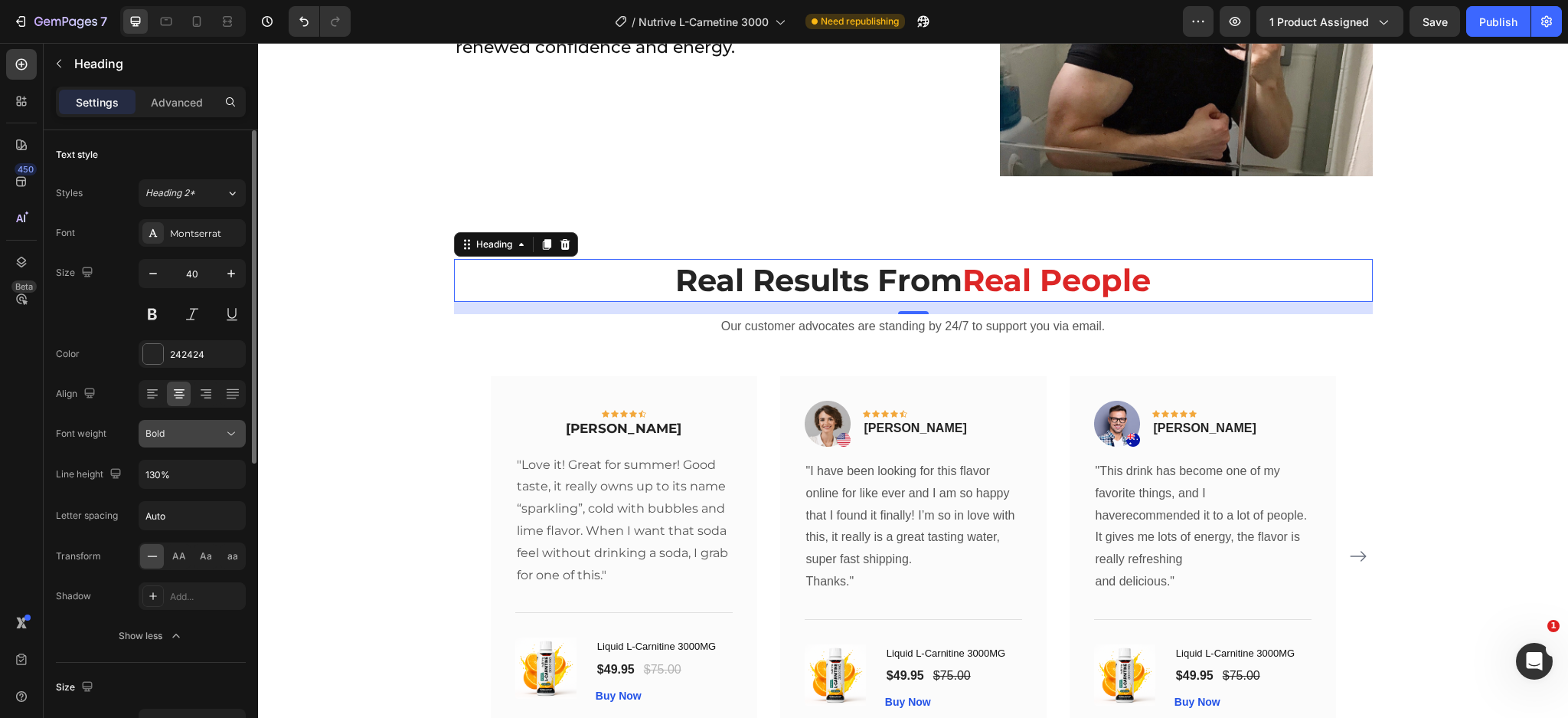
click at [197, 434] on div "Bold" at bounding box center [184, 433] width 78 height 14
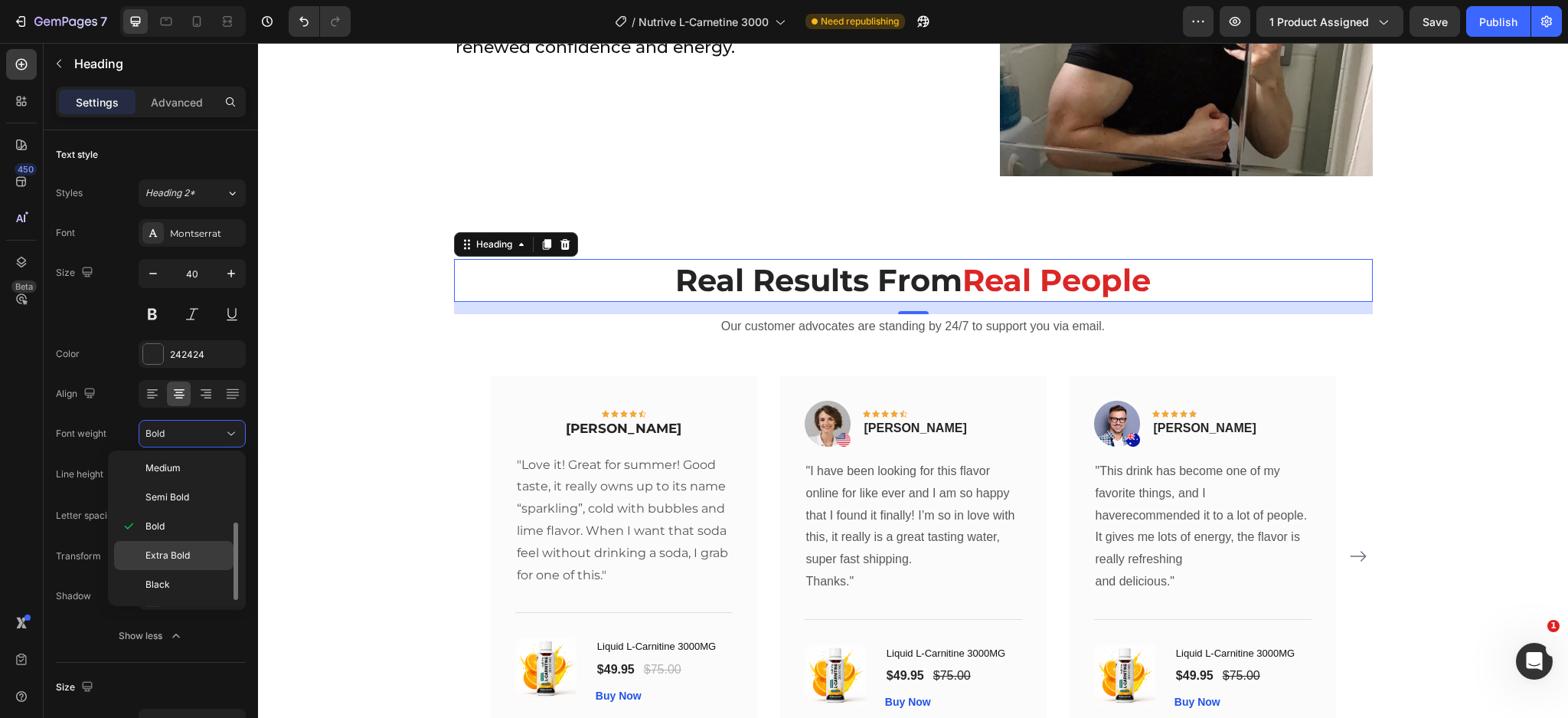
click at [176, 558] on span "Extra Bold" at bounding box center [168, 555] width 44 height 14
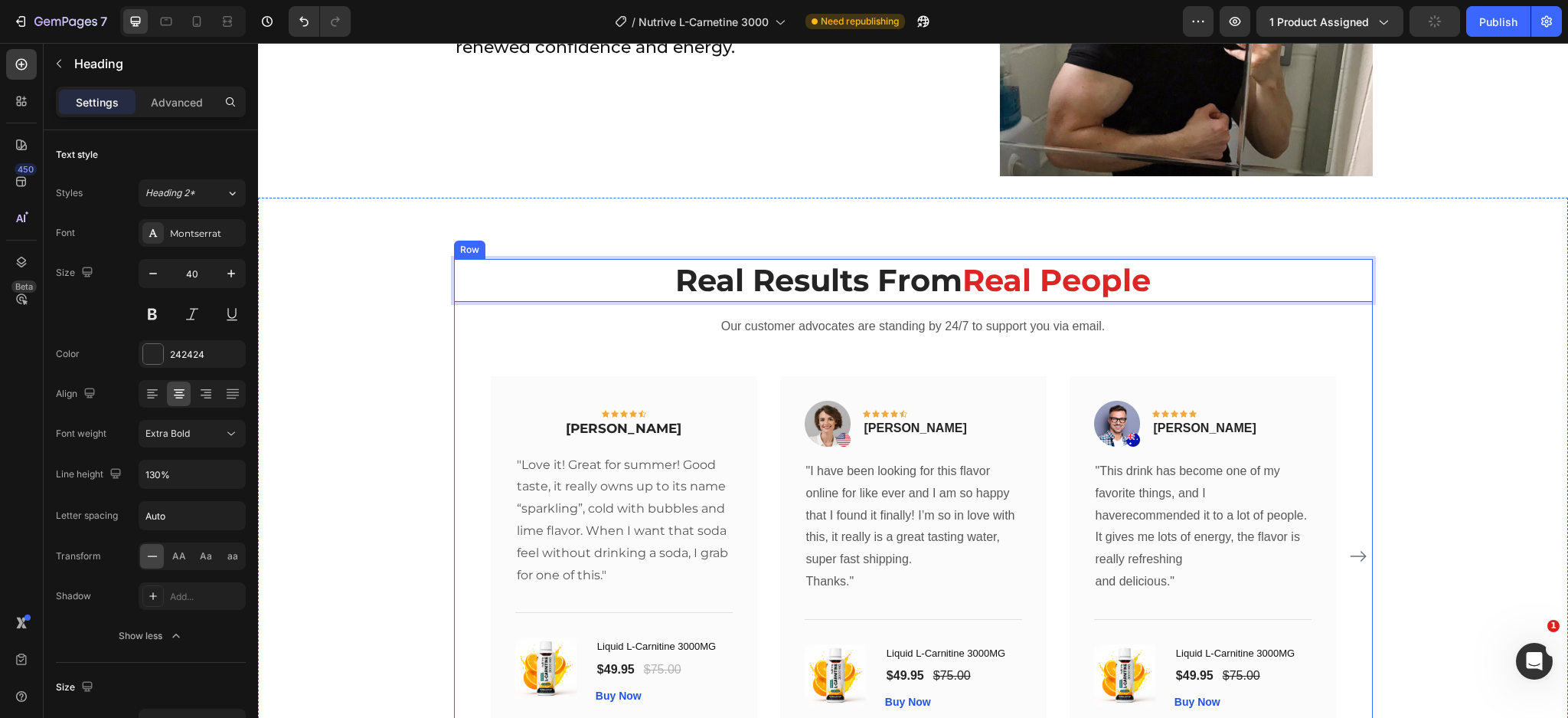
click at [364, 375] on div "Real Results From Real People Heading 16 Our customer advocates are standing by…" at bounding box center [913, 508] width 1287 height 498
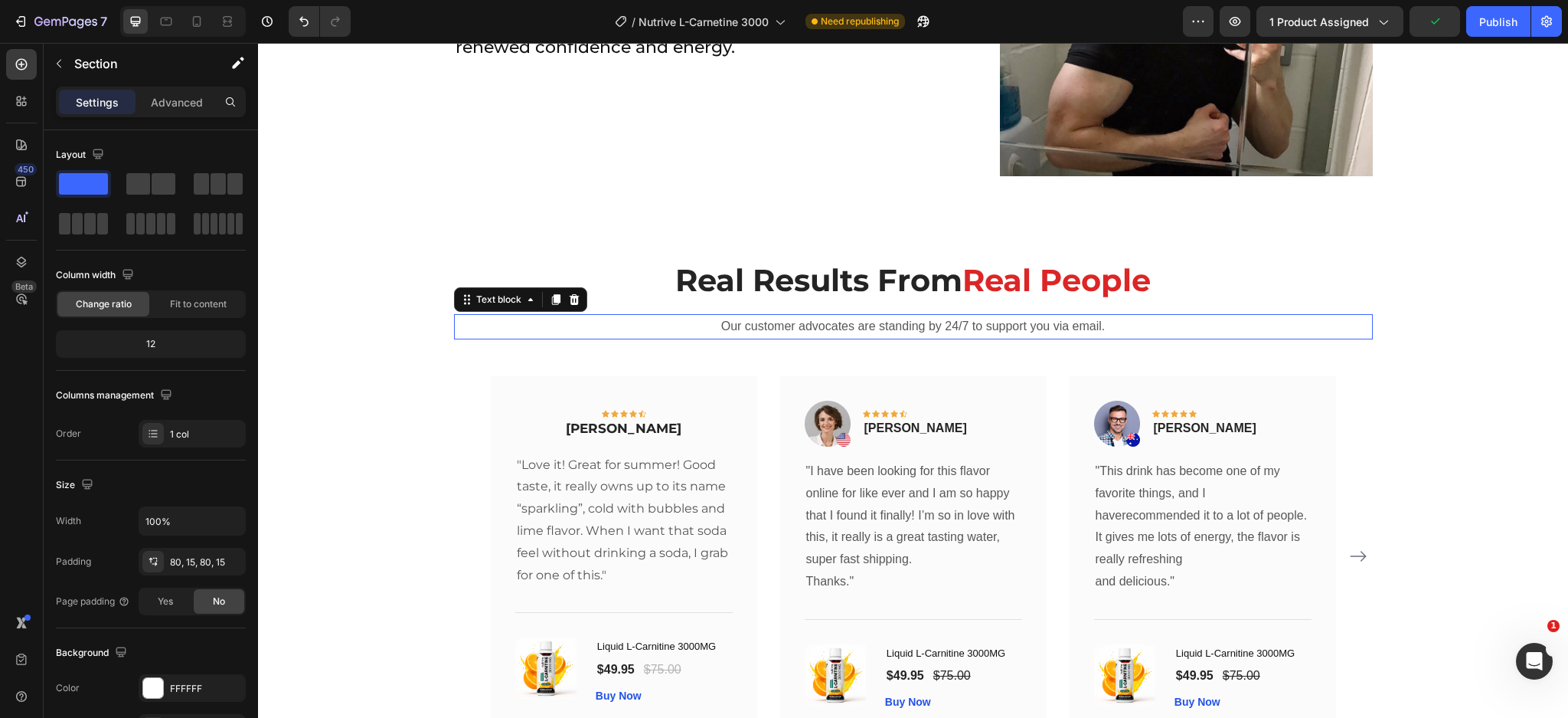
click at [755, 334] on p "Our customer advocates are standing by 24/7 to support you via email." at bounding box center [913, 327] width 916 height 23
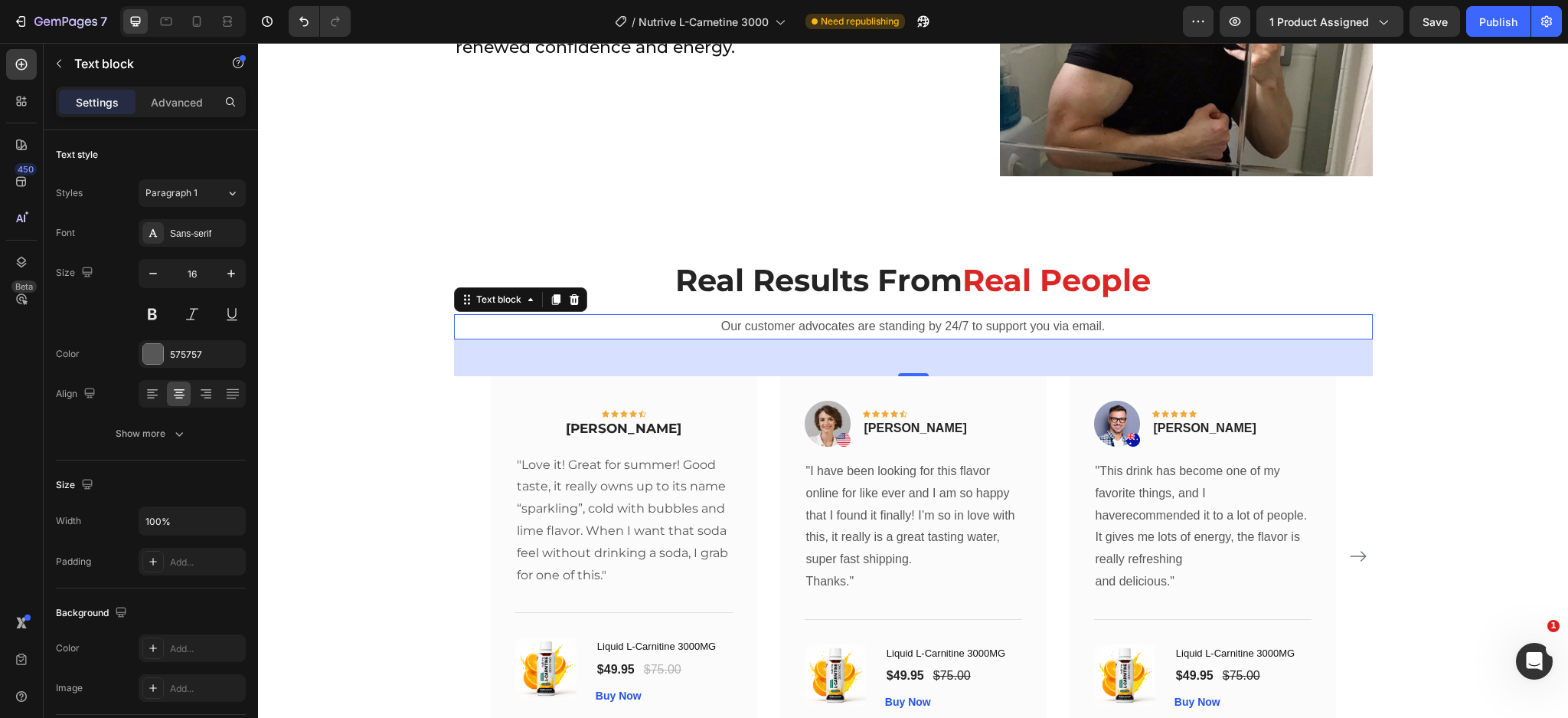
click at [736, 330] on p "Our customer advocates are standing by 24/7 to support you via email." at bounding box center [913, 327] width 916 height 23
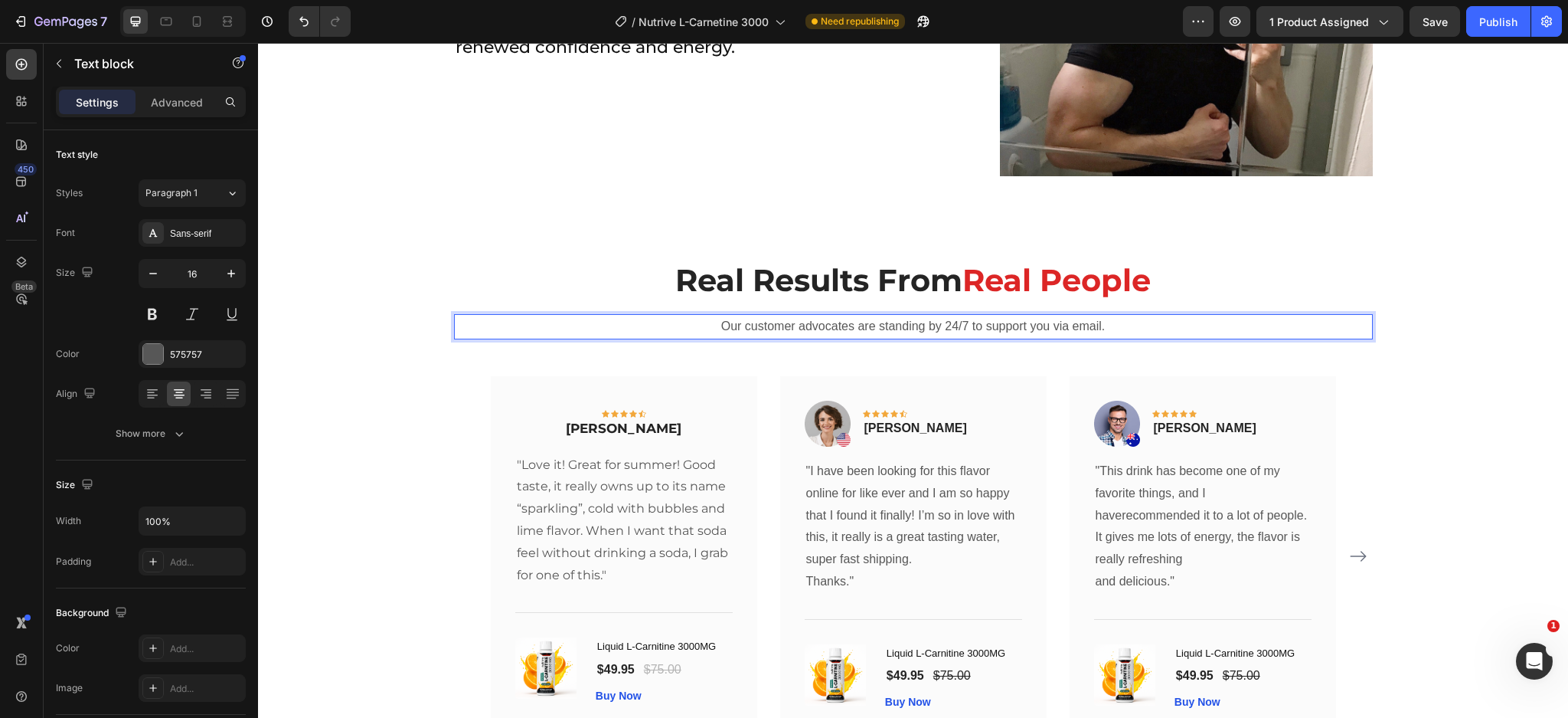
click at [879, 324] on p "Our customer advocates are standing by 24/7 to support you via email." at bounding box center [913, 327] width 916 height 23
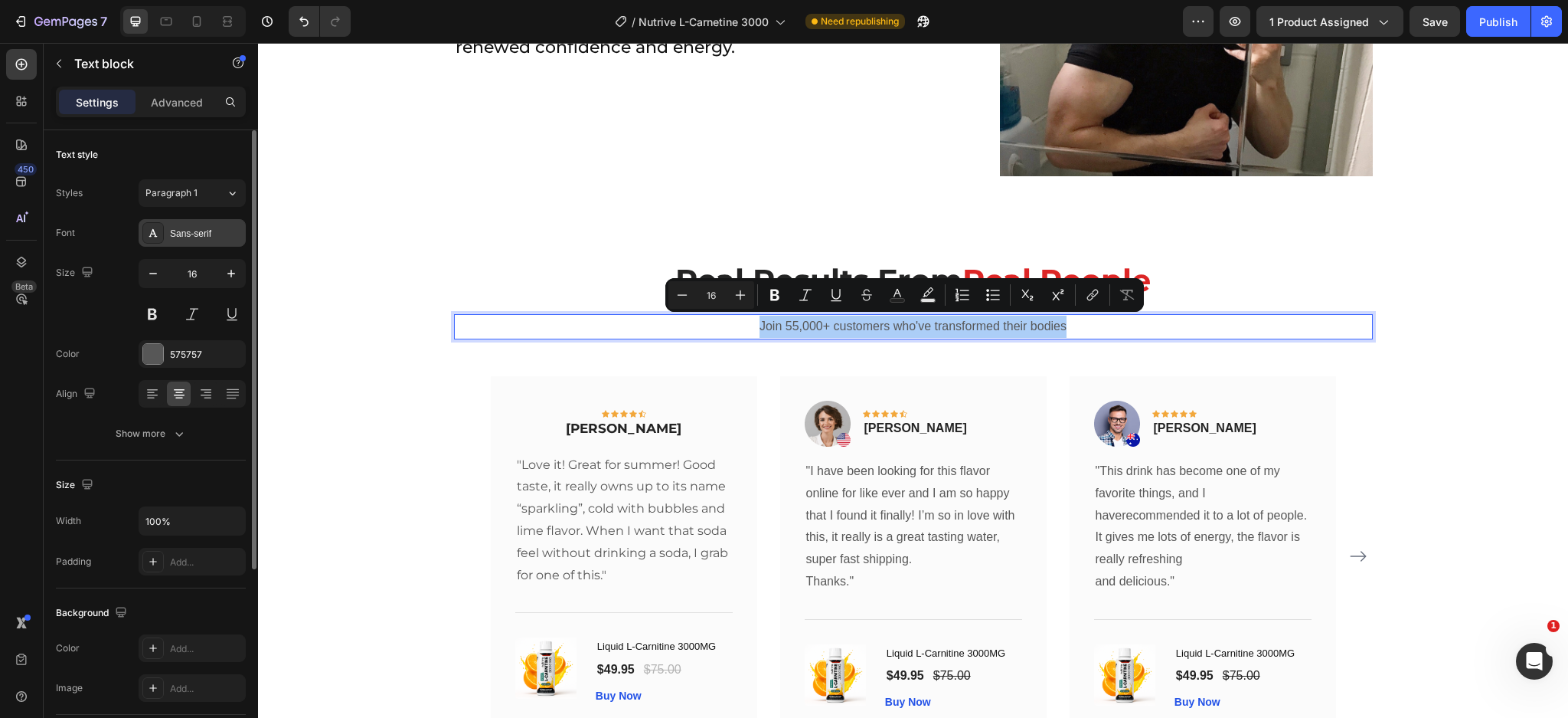
click at [166, 219] on div "Styles Paragraph 1 Font Sans-serif Size 16 Color 575757 Align Show more" at bounding box center [151, 313] width 190 height 268
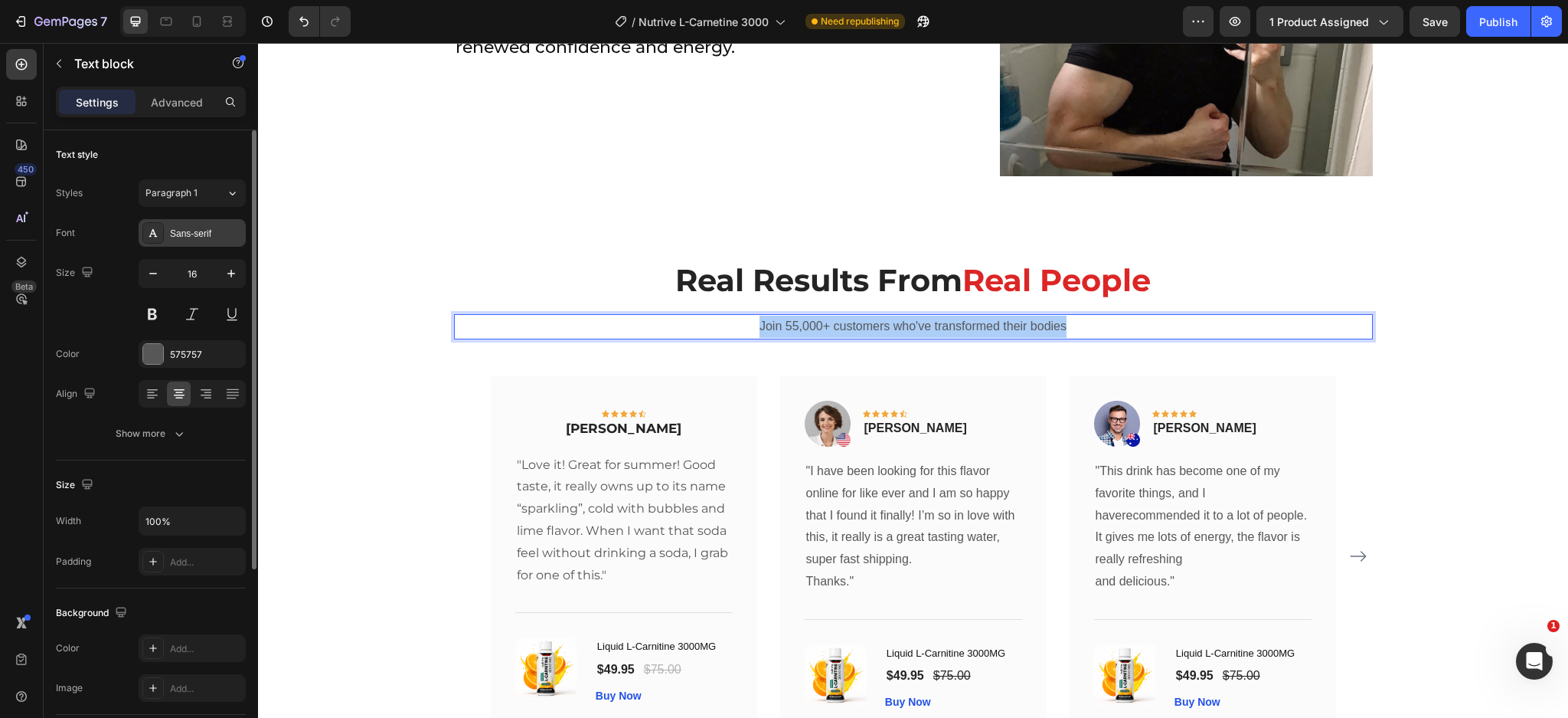
click at [168, 225] on div "Sans-serif" at bounding box center [192, 233] width 107 height 27
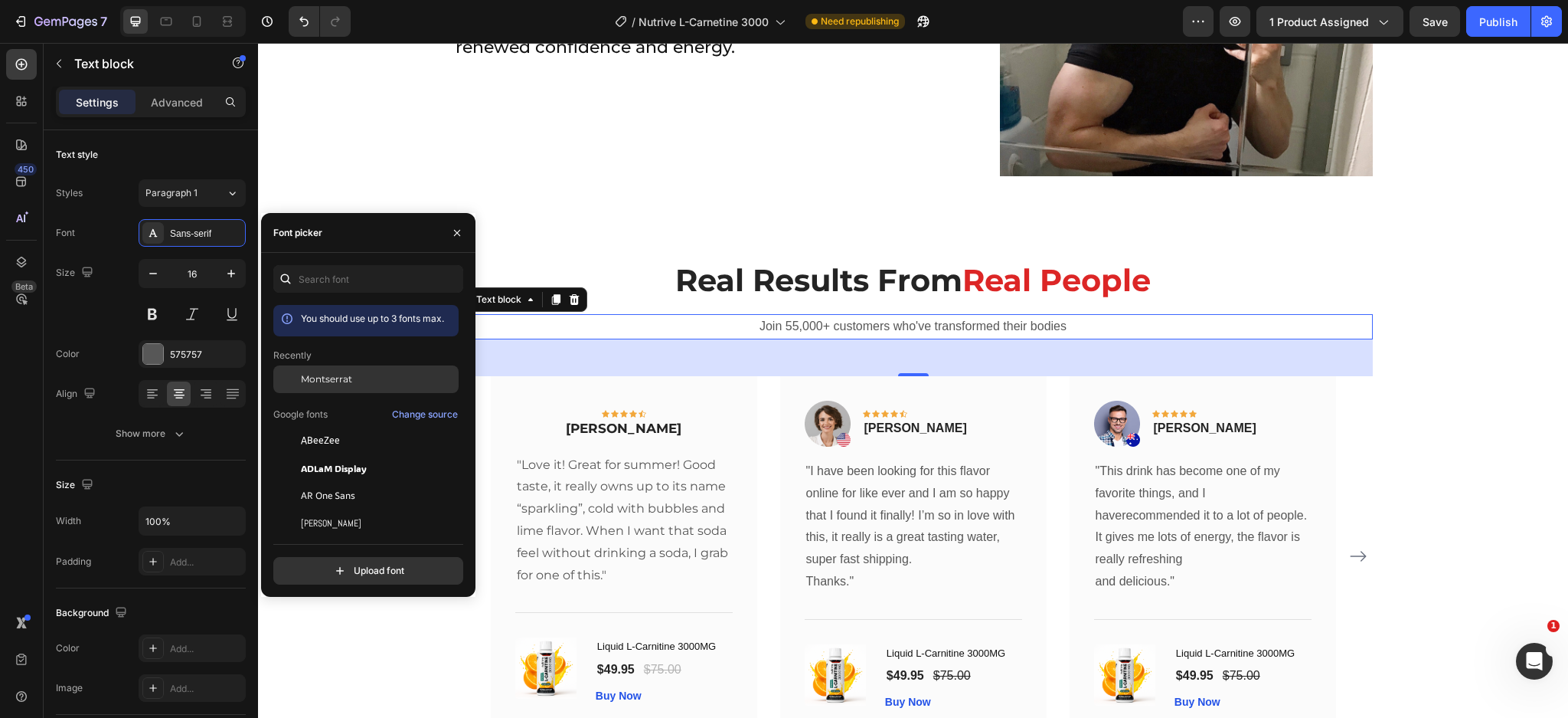
click at [353, 366] on div "Montserrat" at bounding box center [366, 379] width 185 height 27
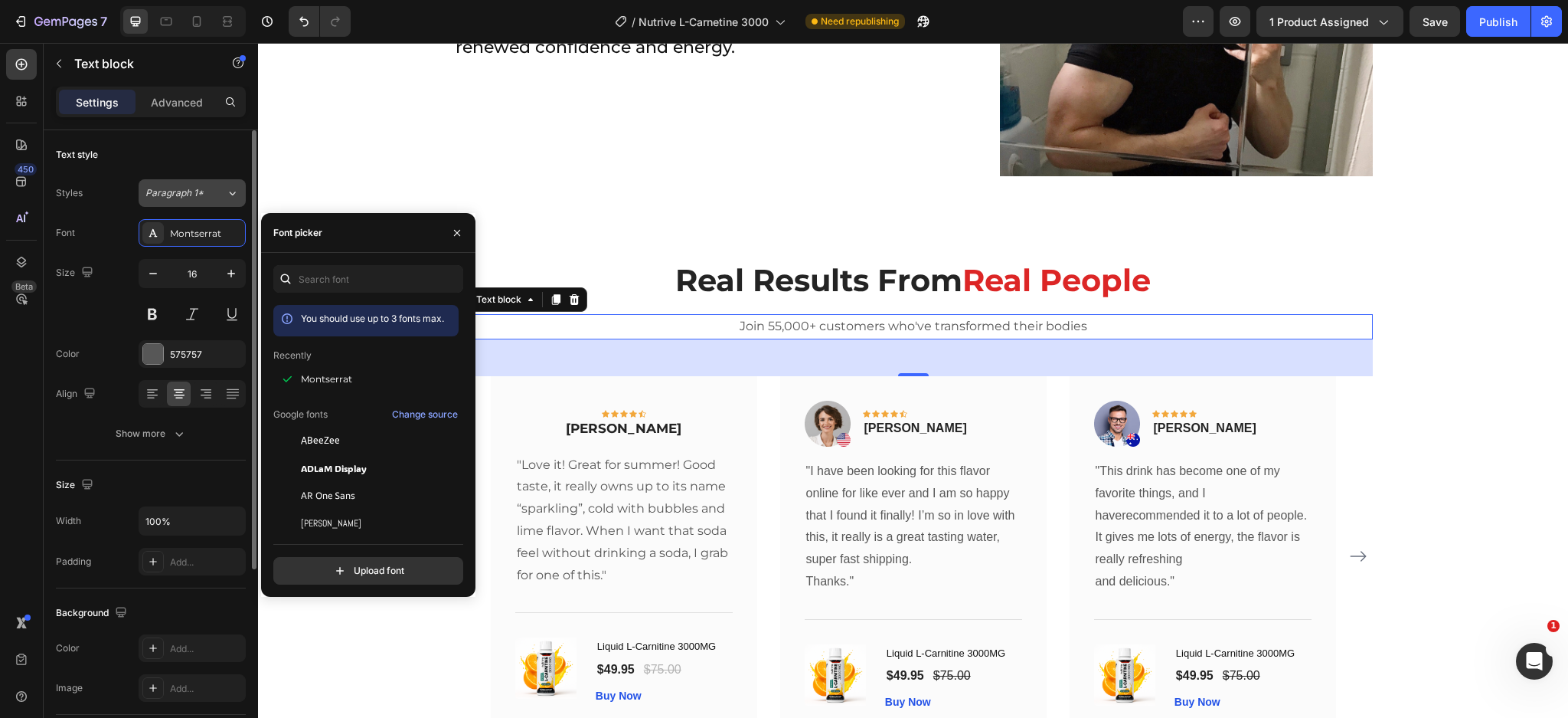
click at [172, 186] on span "Paragraph 1*" at bounding box center [175, 193] width 58 height 14
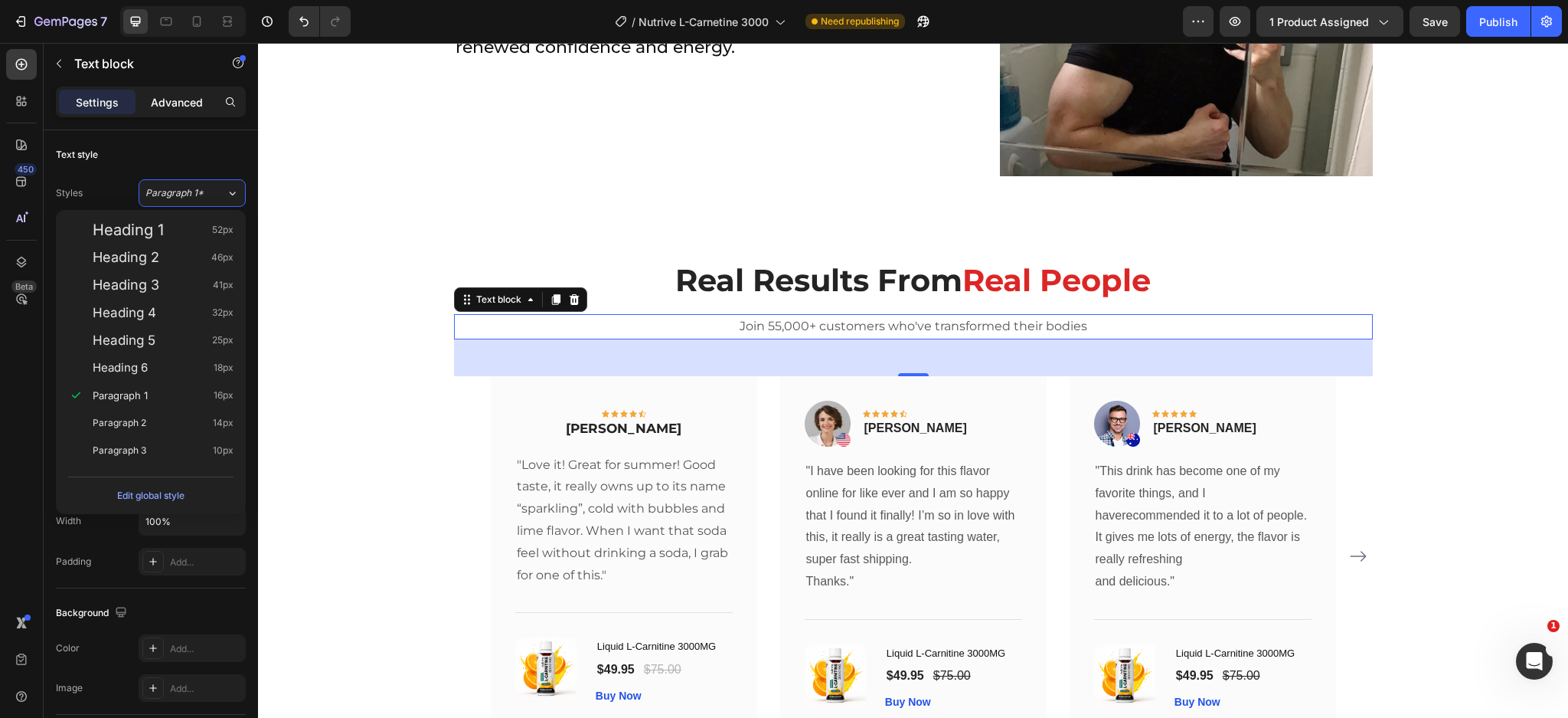
click at [166, 107] on p "Advanced" at bounding box center [176, 102] width 52 height 16
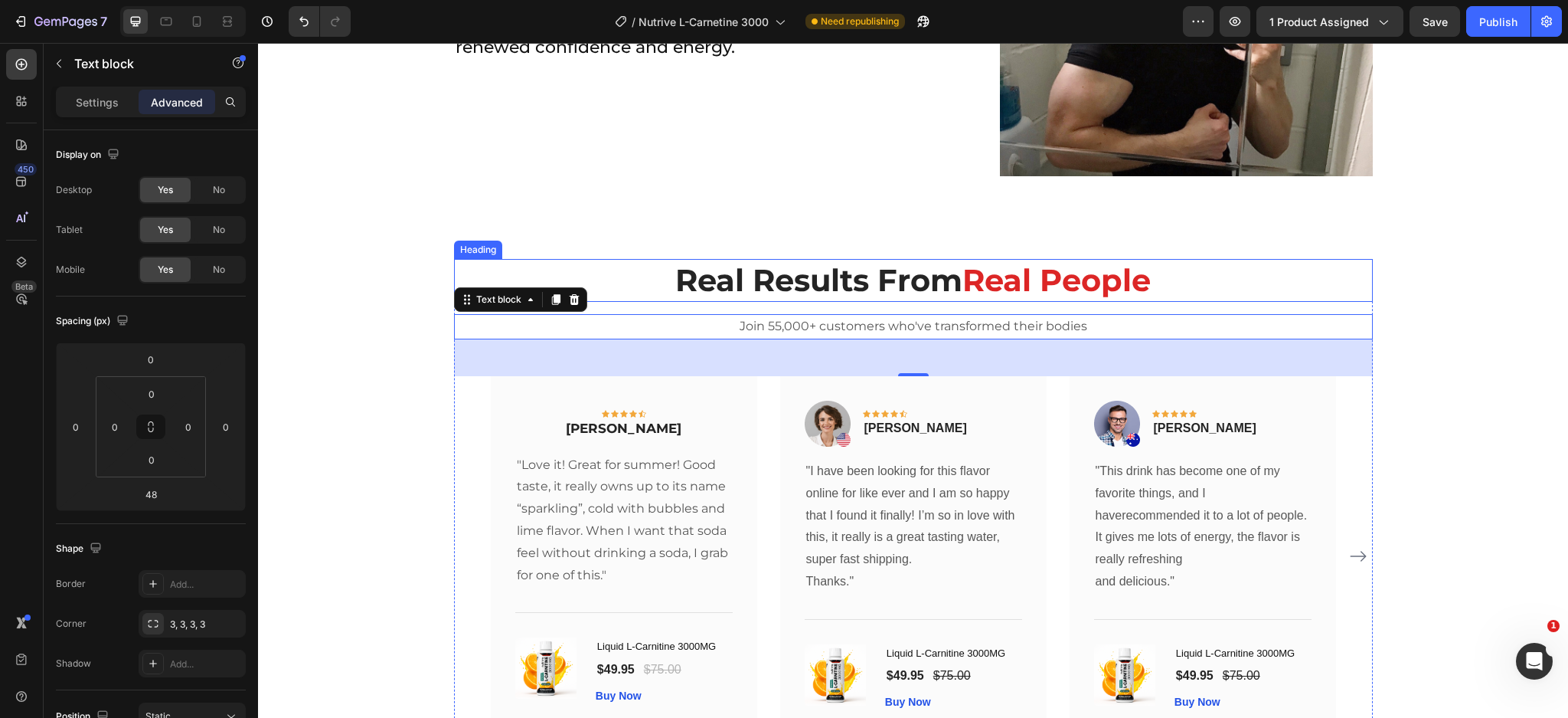
click at [895, 288] on strong "Real Results From" at bounding box center [818, 280] width 287 height 38
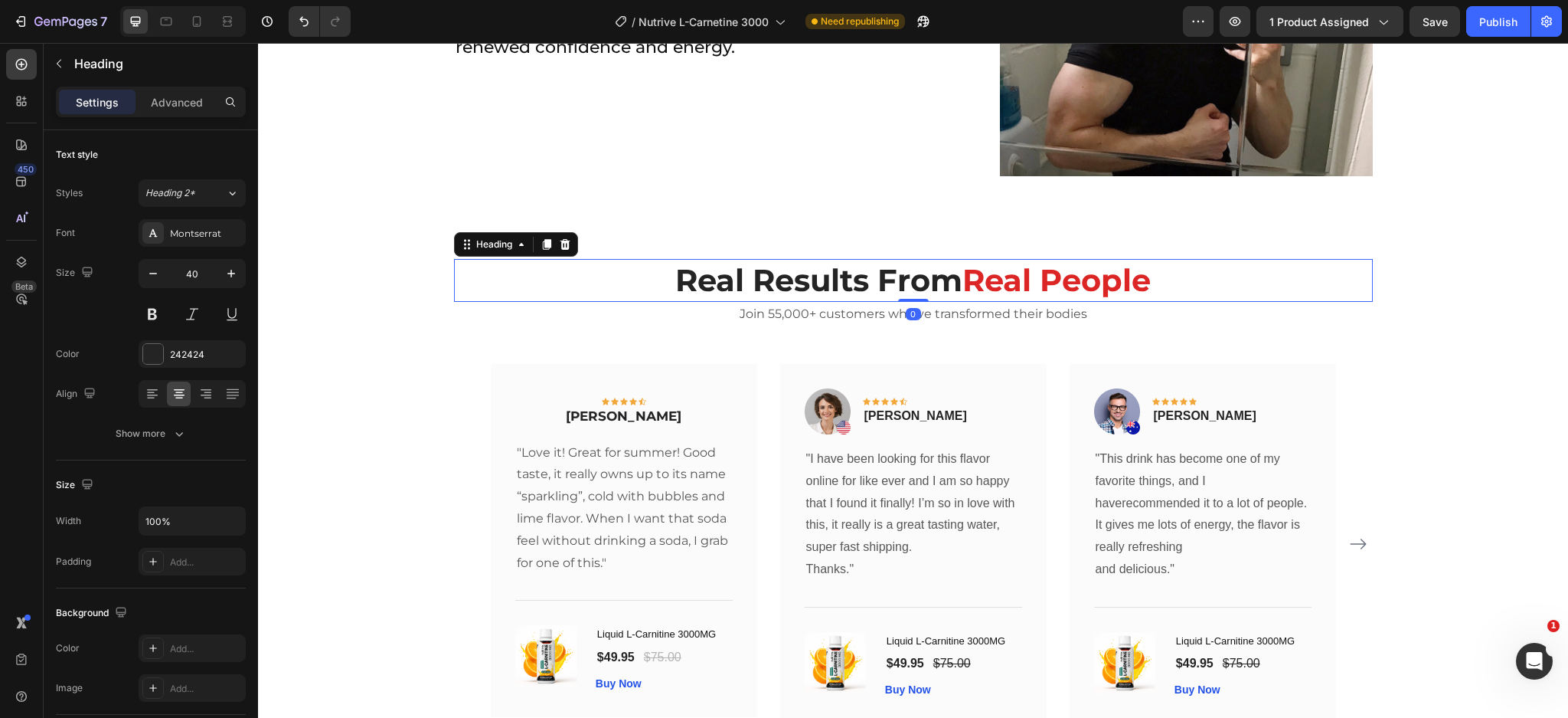
drag, startPoint x: 902, startPoint y: 310, endPoint x: 904, endPoint y: 255, distance: 55.0
click at [904, 255] on div "⁠⁠⁠⁠⁠⁠⁠ Real Results From Real People Heading 0 Join 55,000+ customers who've t…" at bounding box center [912, 501] width 1309 height 608
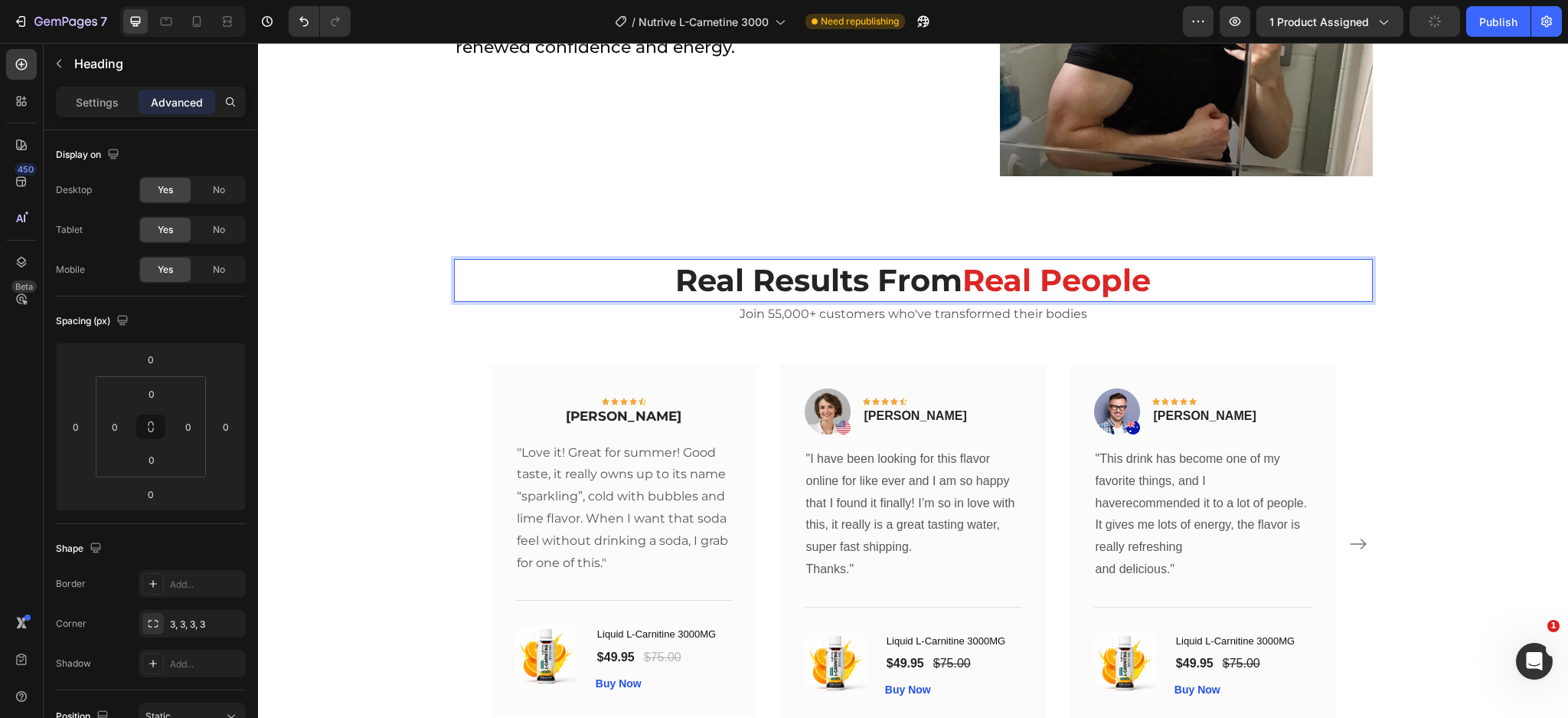
click at [953, 278] on strong "Real Results From" at bounding box center [818, 280] width 287 height 38
drag, startPoint x: 962, startPoint y: 281, endPoint x: 1146, endPoint y: 279, distance: 184.0
click at [1146, 279] on strong "Real People" at bounding box center [1057, 280] width 188 height 38
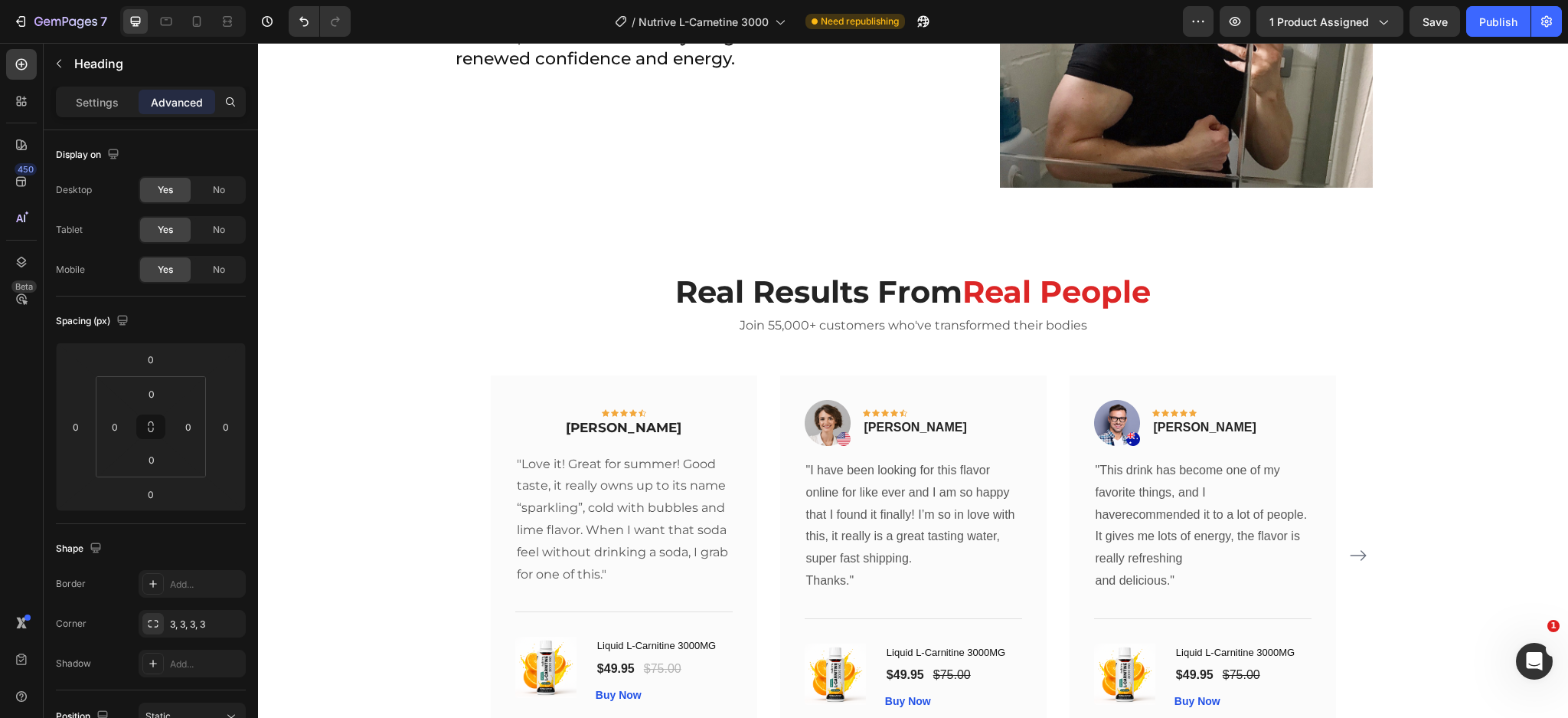
scroll to position [3840, 0]
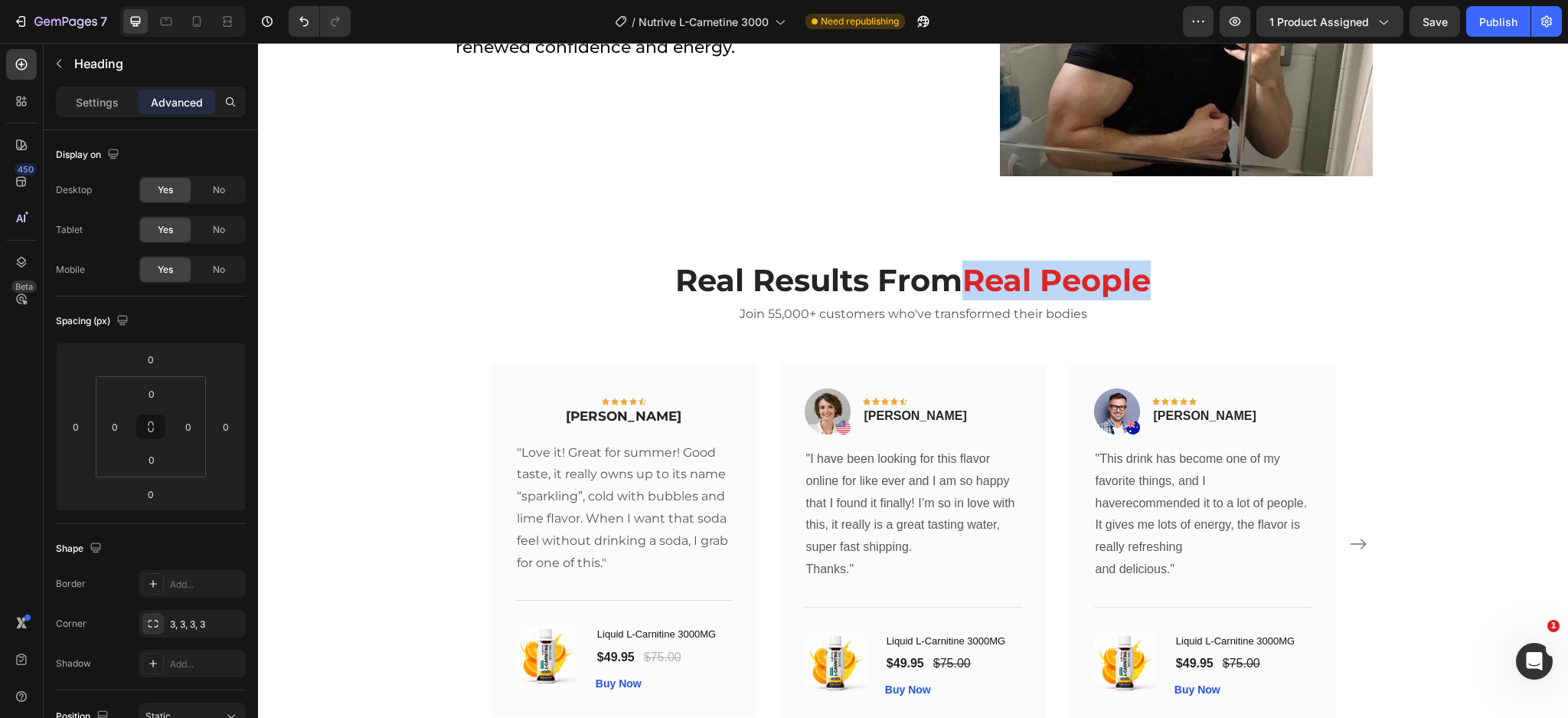
drag, startPoint x: 965, startPoint y: 280, endPoint x: 1147, endPoint y: 290, distance: 182.3
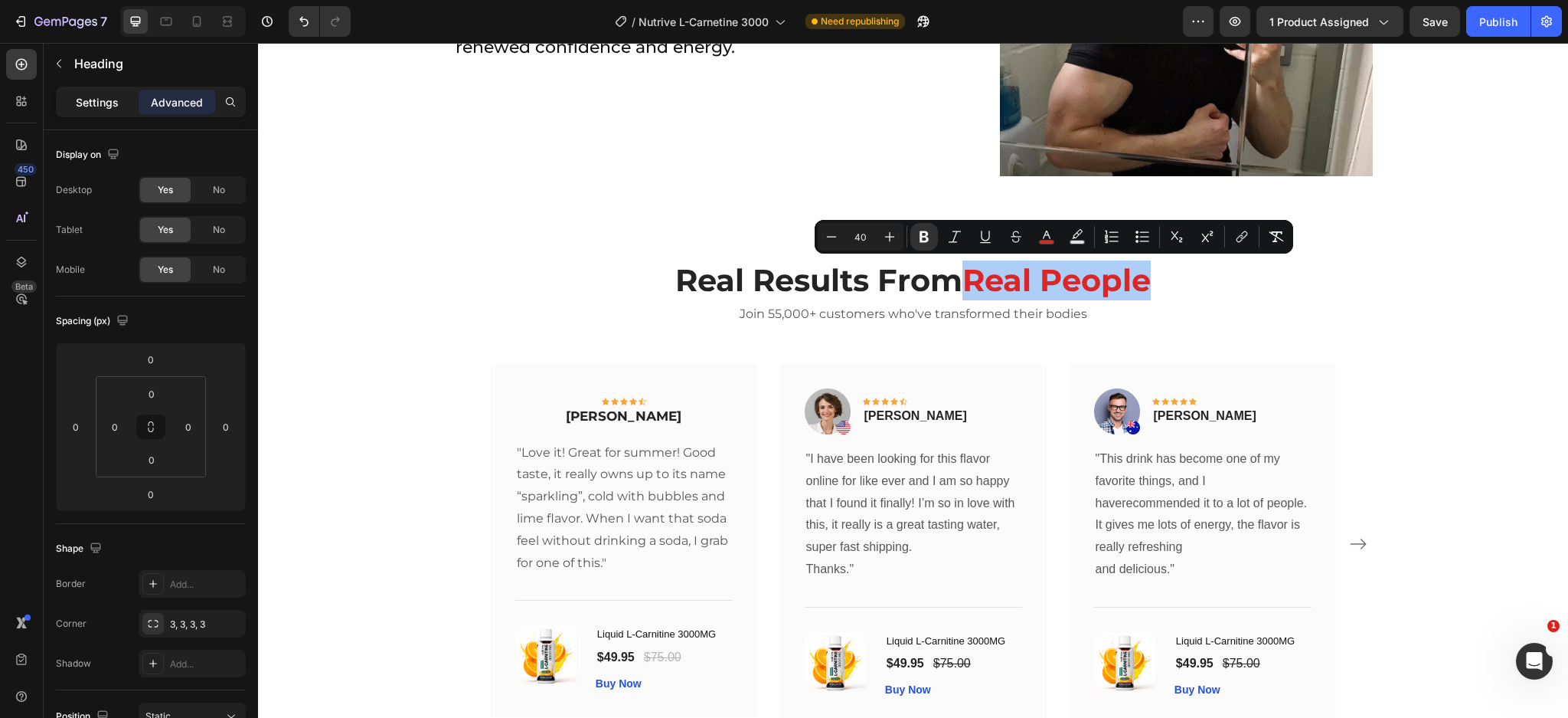
click at [102, 97] on p "Settings" at bounding box center [97, 102] width 43 height 16
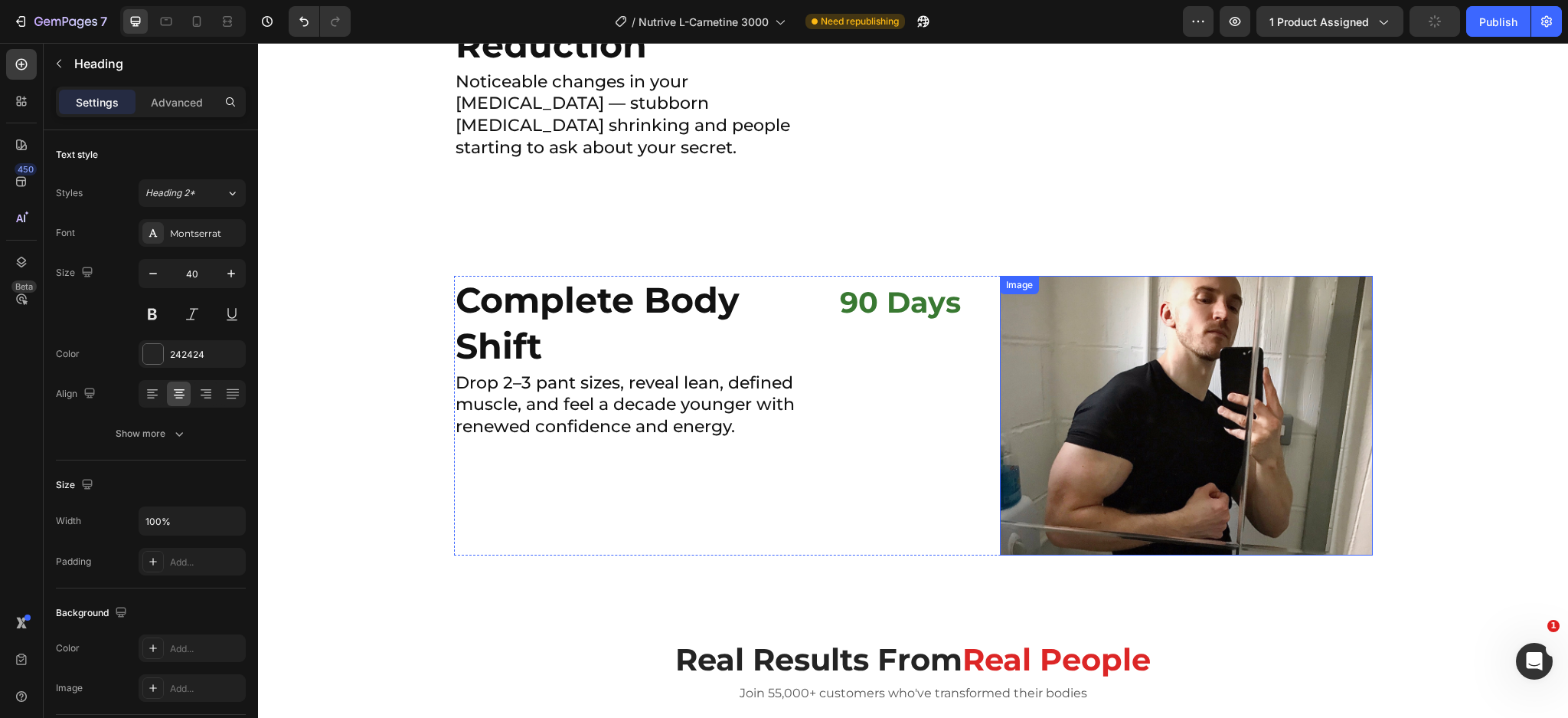
scroll to position [3432, 0]
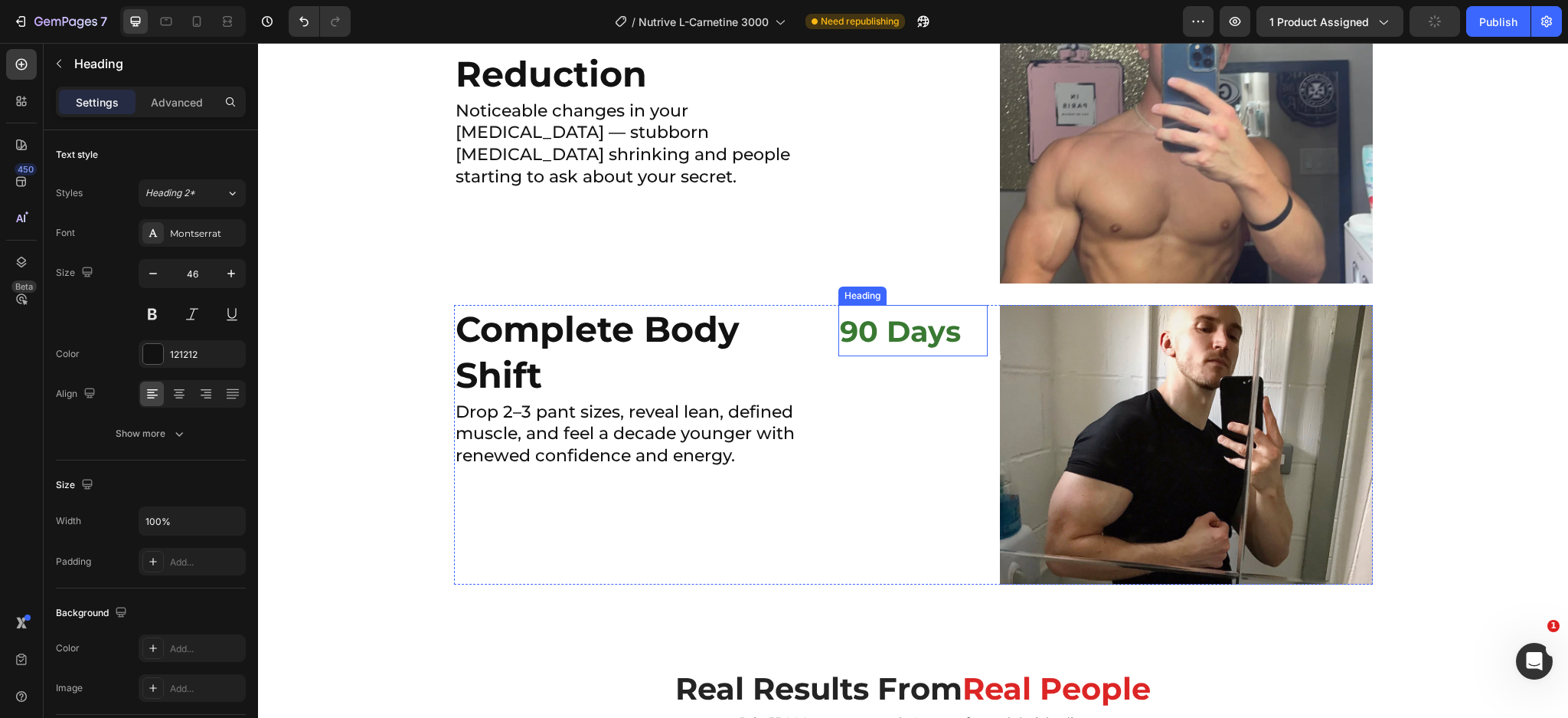
click at [853, 334] on span "90 Days" at bounding box center [900, 331] width 121 height 36
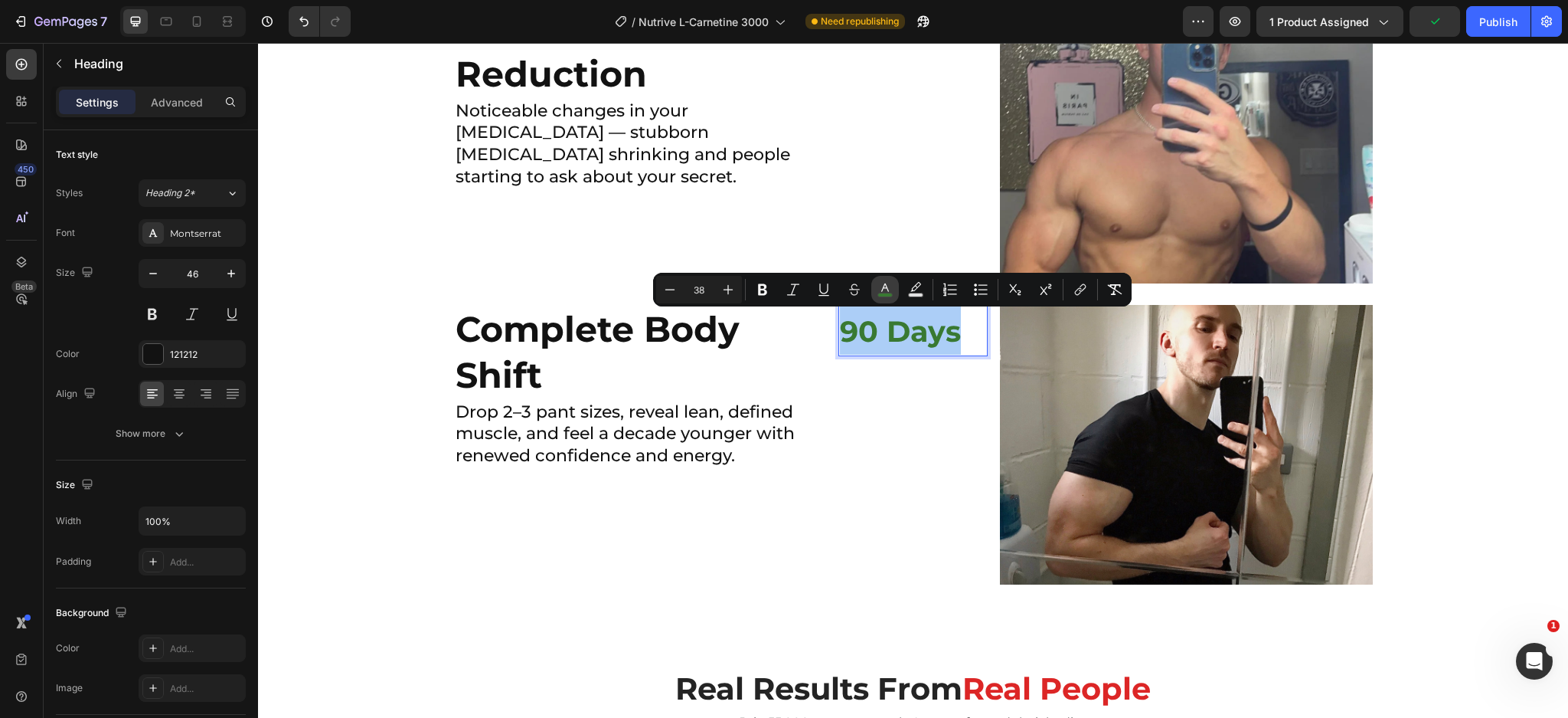
click at [895, 279] on button "color" at bounding box center [885, 289] width 27 height 27
type input "397932"
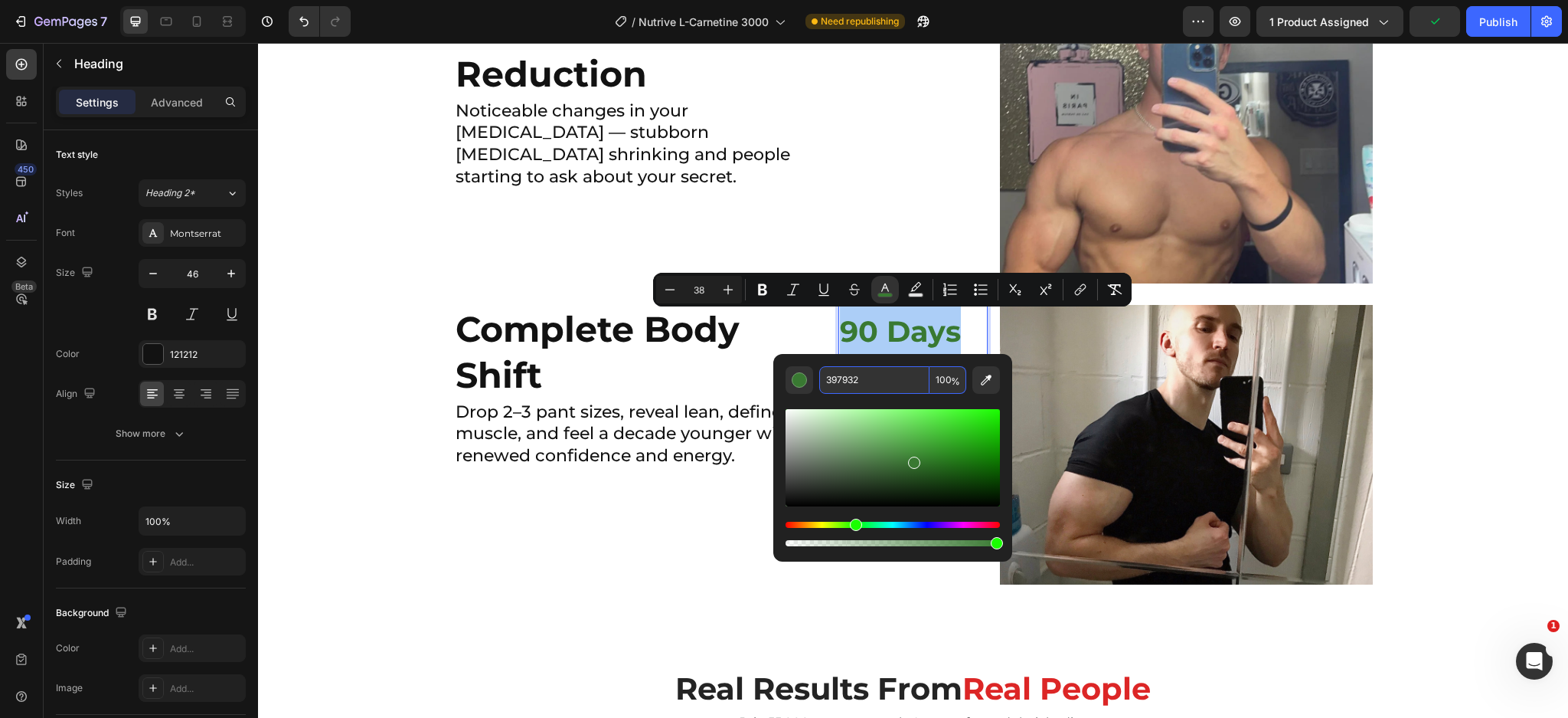
click at [863, 367] on input "397932" at bounding box center [874, 380] width 110 height 27
click at [863, 369] on input "397932" at bounding box center [874, 380] width 110 height 27
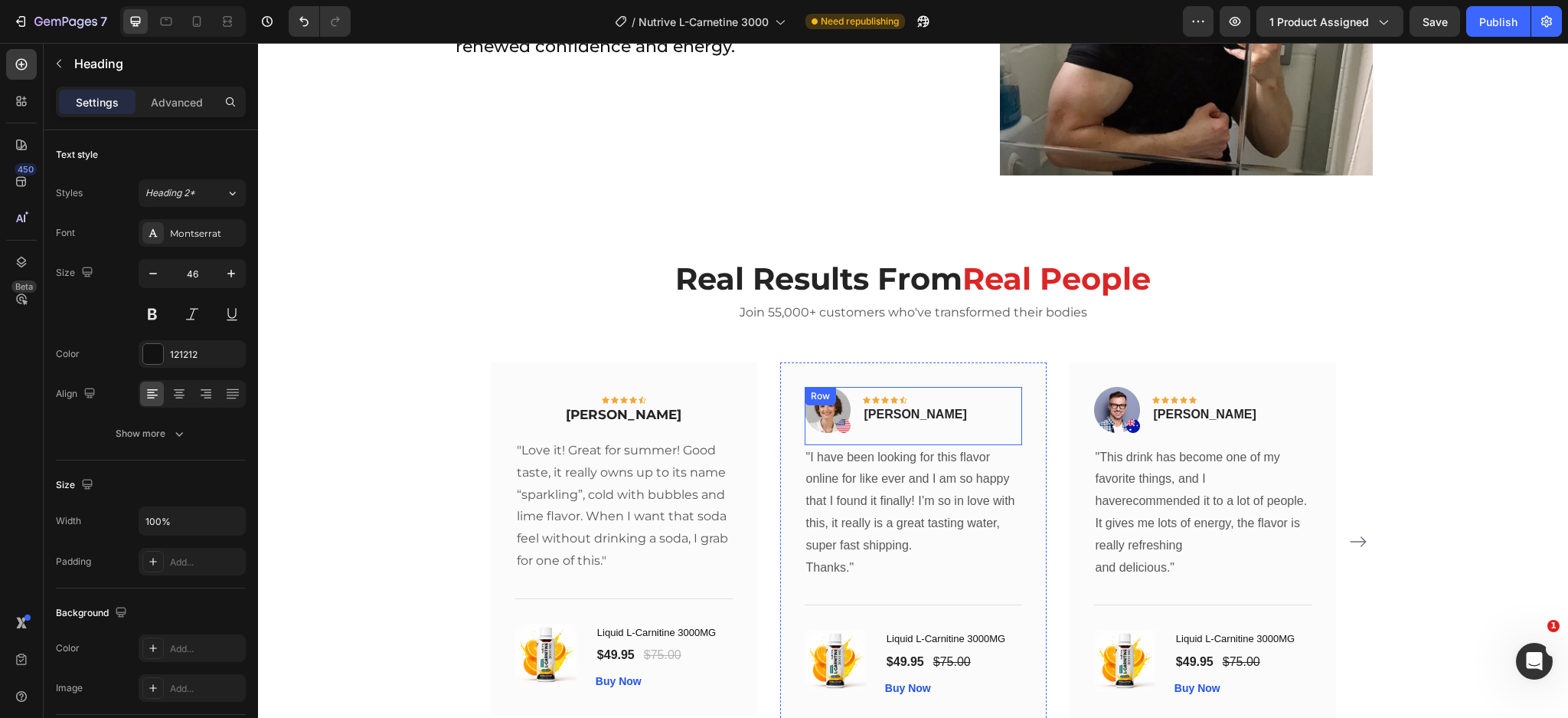
scroll to position [3738, 0]
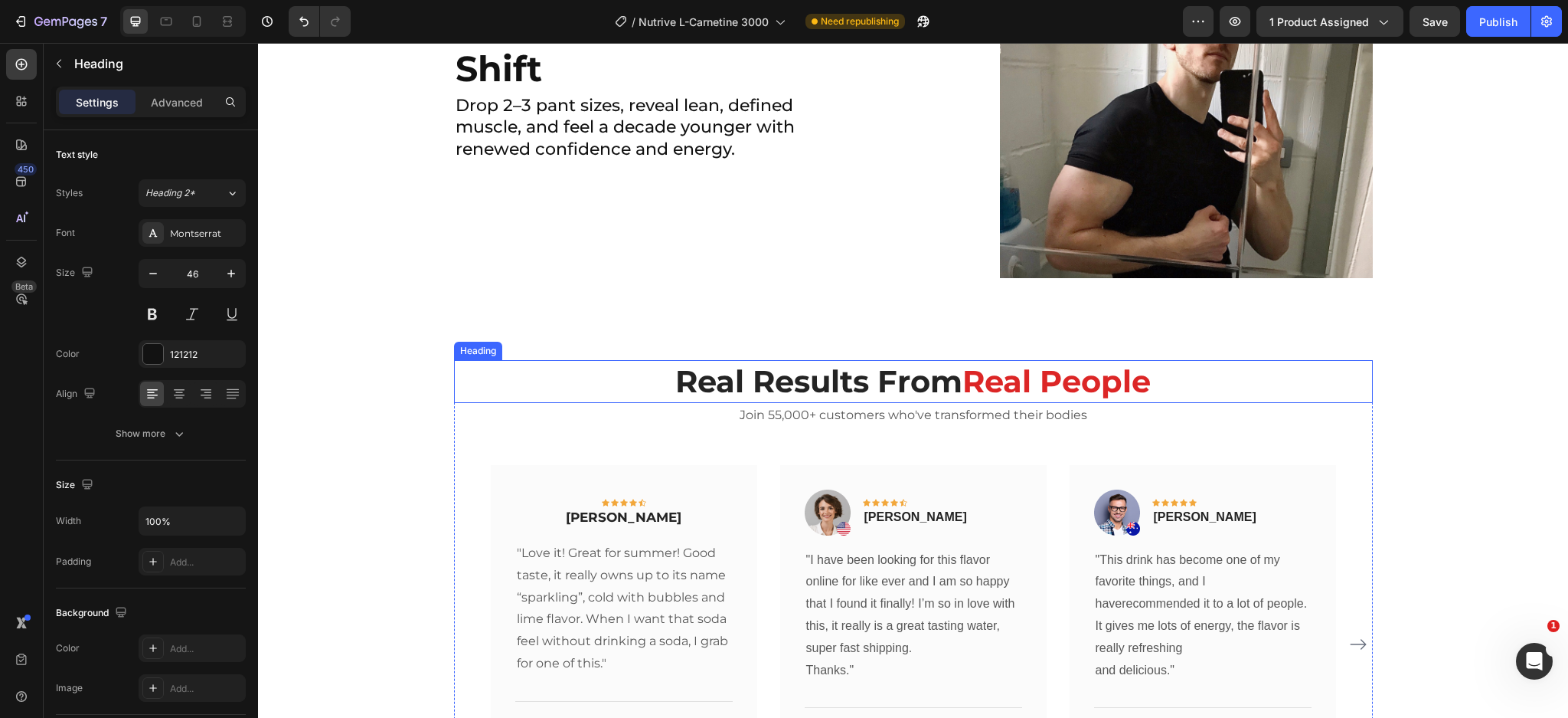
click at [1006, 399] on p "⁠⁠⁠⁠⁠⁠⁠ Real Results From Real People" at bounding box center [913, 381] width 916 height 39
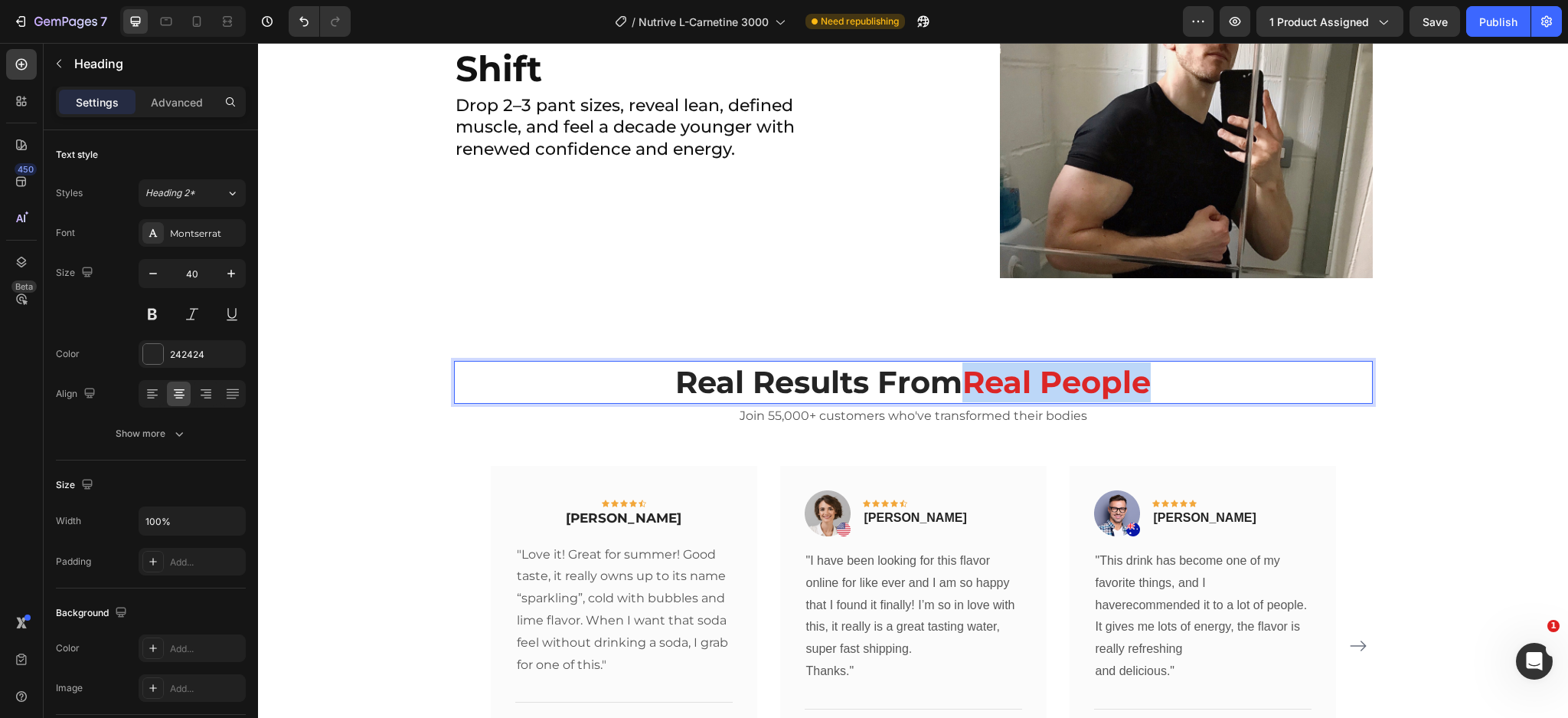
drag, startPoint x: 969, startPoint y: 385, endPoint x: 1142, endPoint y: 380, distance: 173.1
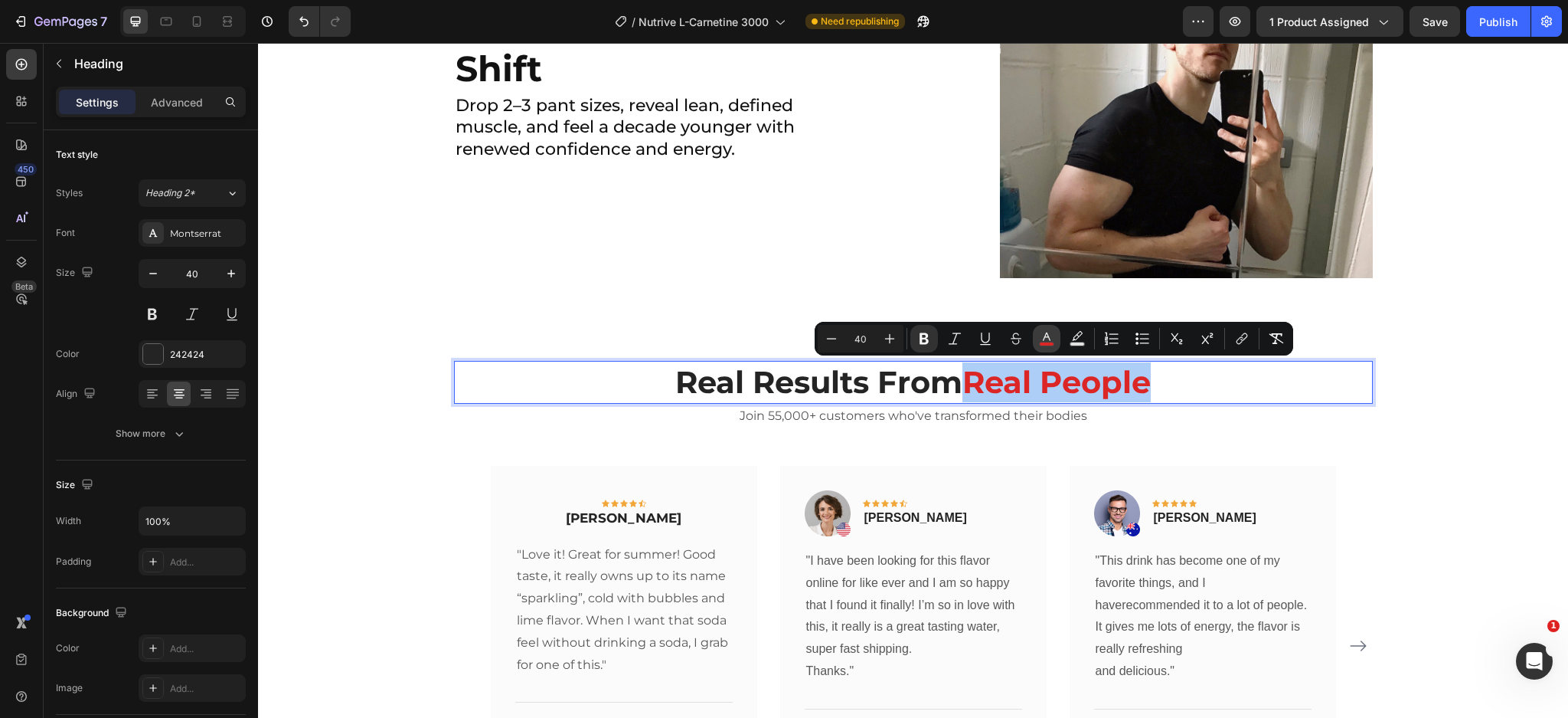
click at [1044, 335] on icon "Editor contextual toolbar" at bounding box center [1046, 338] width 15 height 15
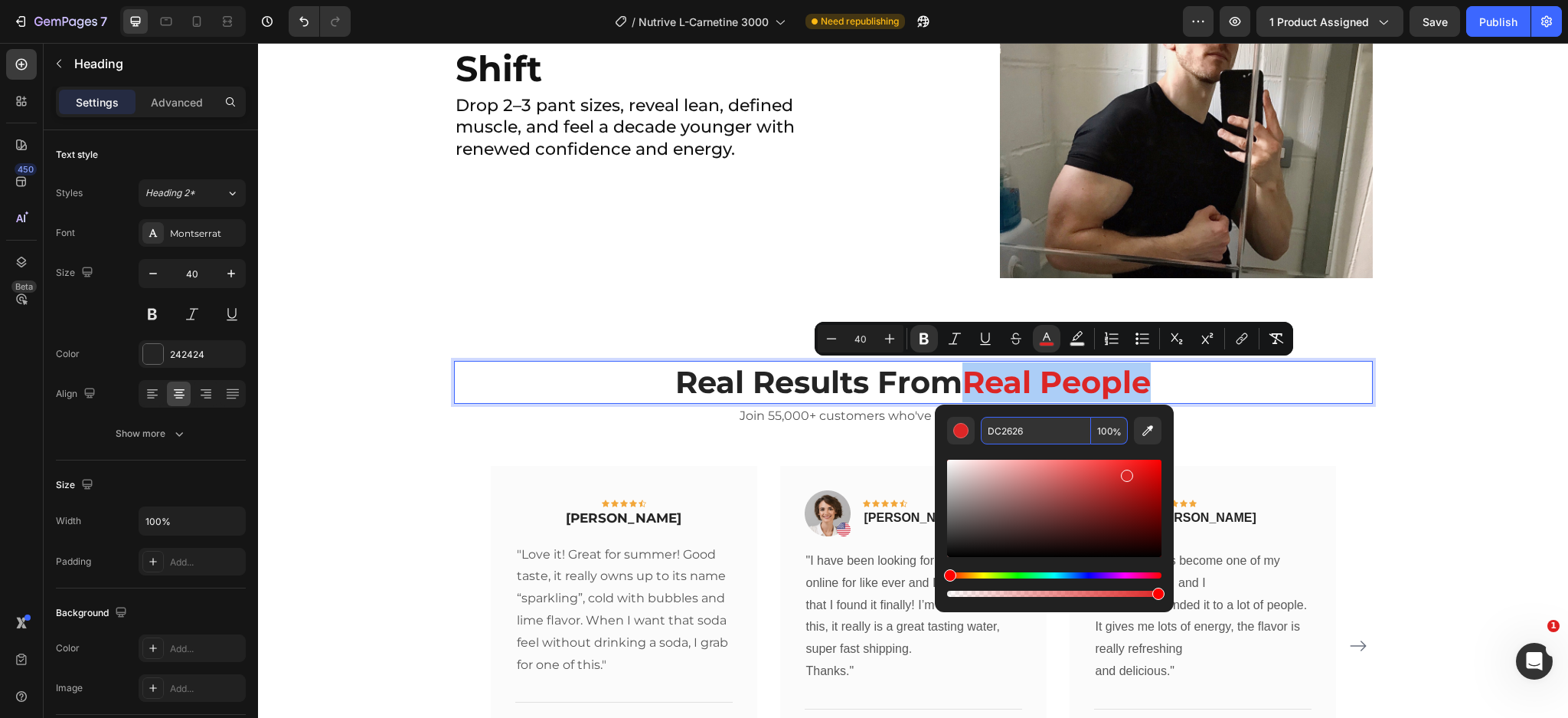
click at [1013, 433] on input "DC2626" at bounding box center [1036, 430] width 110 height 27
paste input "397932"
type input "397932"
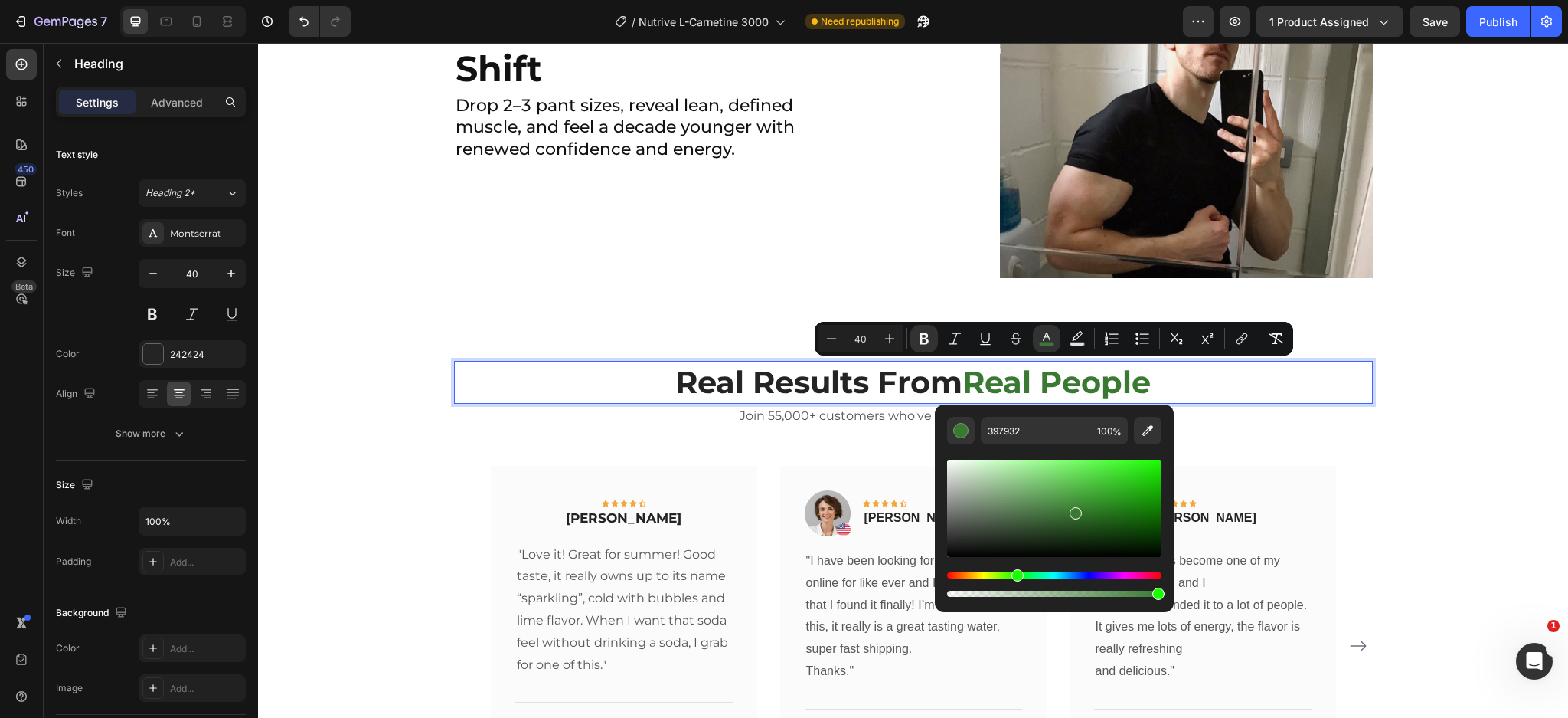
click at [746, 388] on strong "Real Results From" at bounding box center [818, 382] width 287 height 38
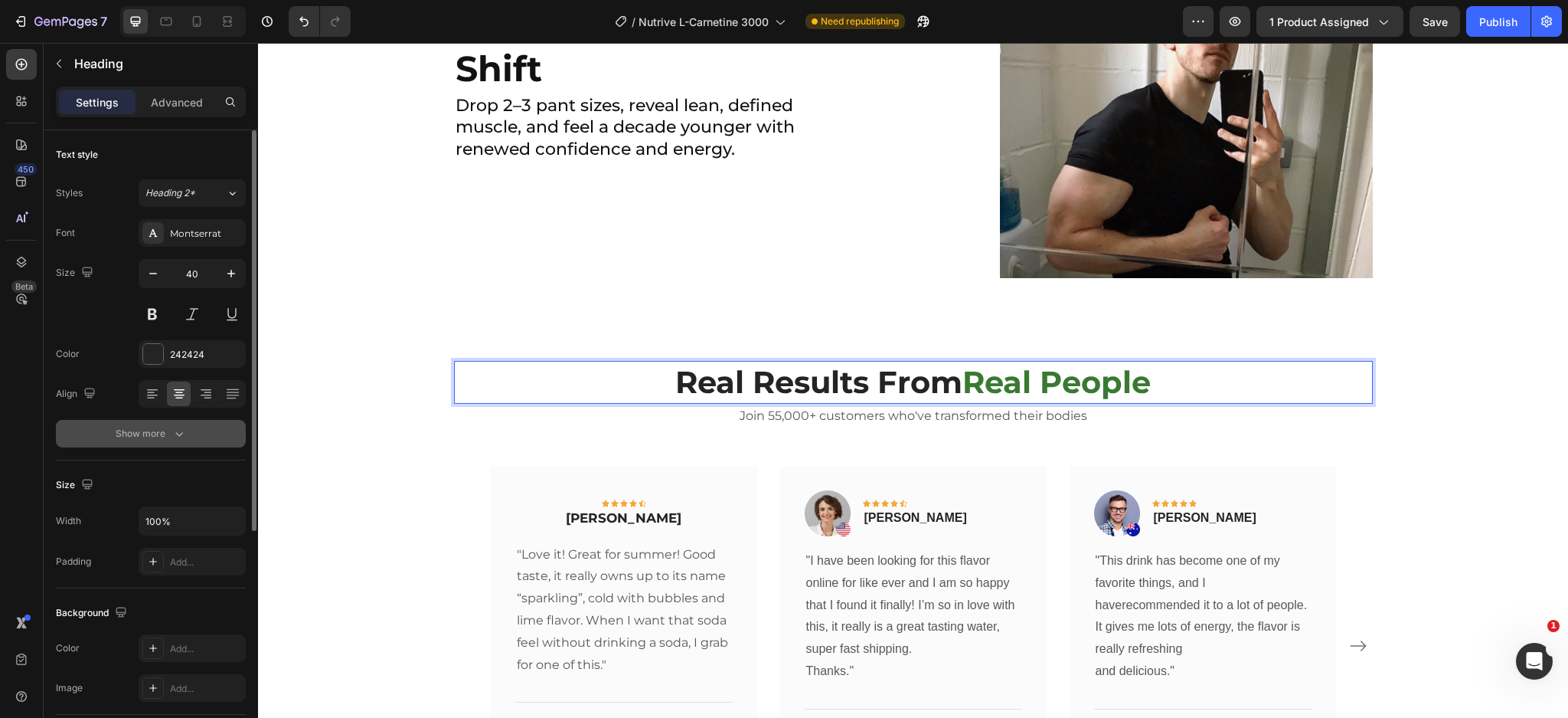
click at [168, 434] on div "Show more" at bounding box center [151, 434] width 71 height 15
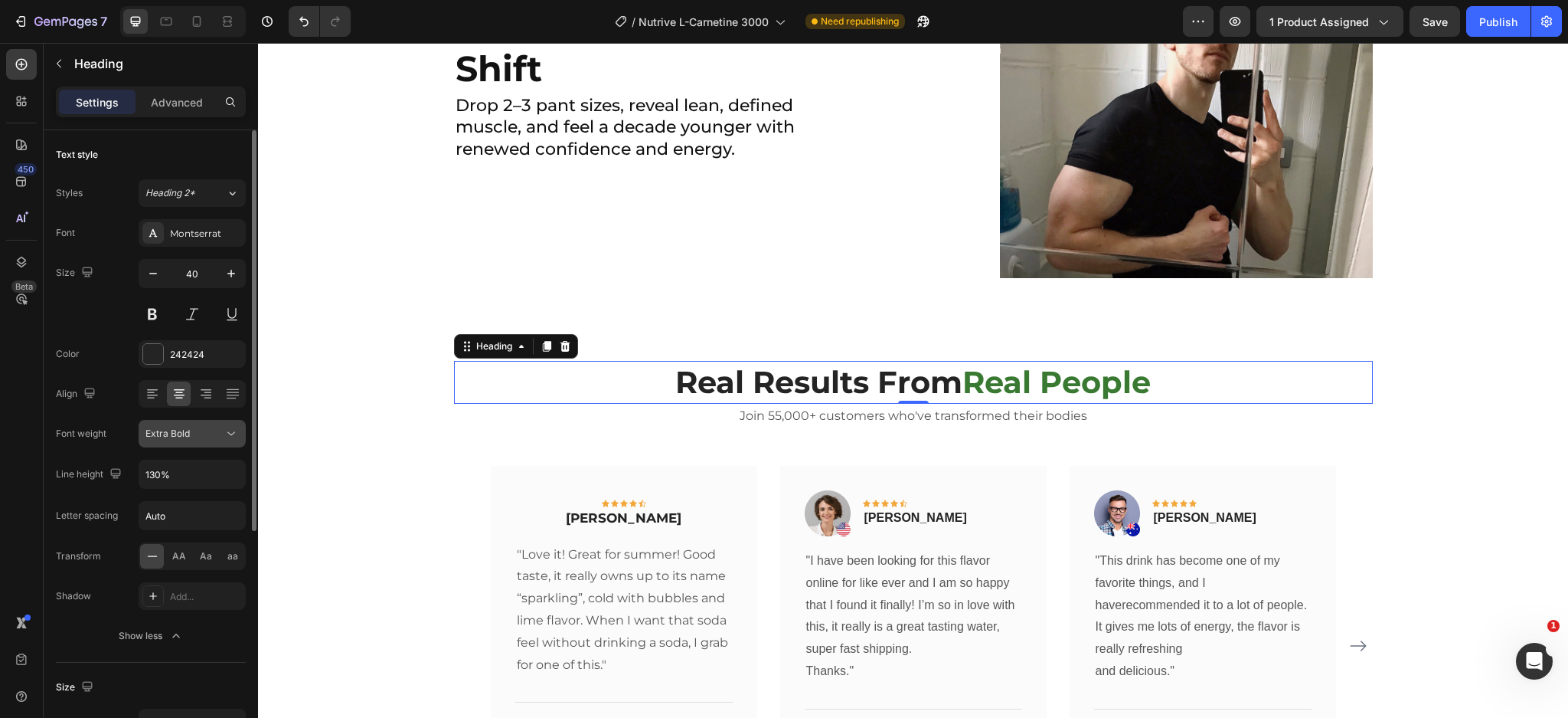
click at [200, 426] on div "Extra Bold" at bounding box center [184, 433] width 78 height 14
click at [181, 608] on div "Add..." at bounding box center [192, 596] width 107 height 27
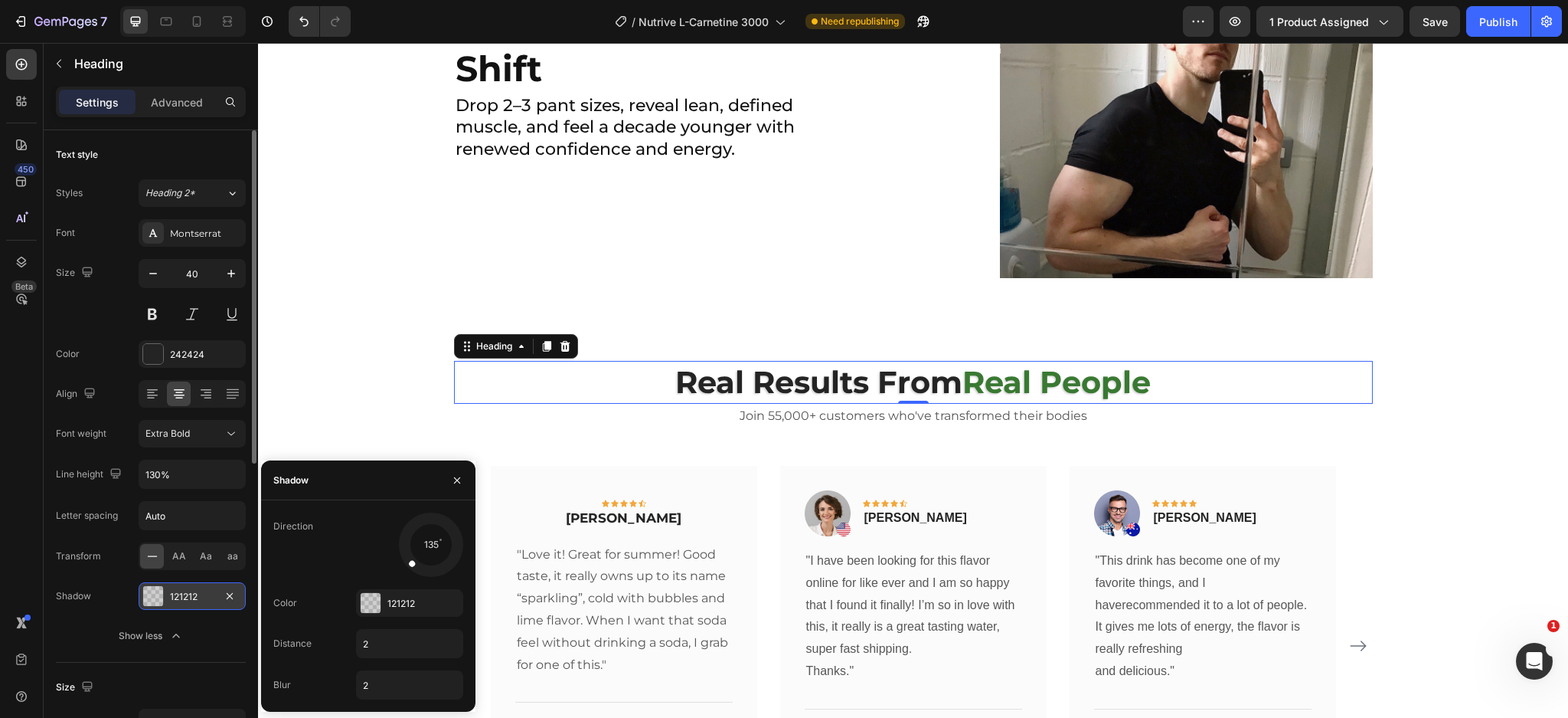
click at [182, 599] on div "121212" at bounding box center [192, 596] width 44 height 14
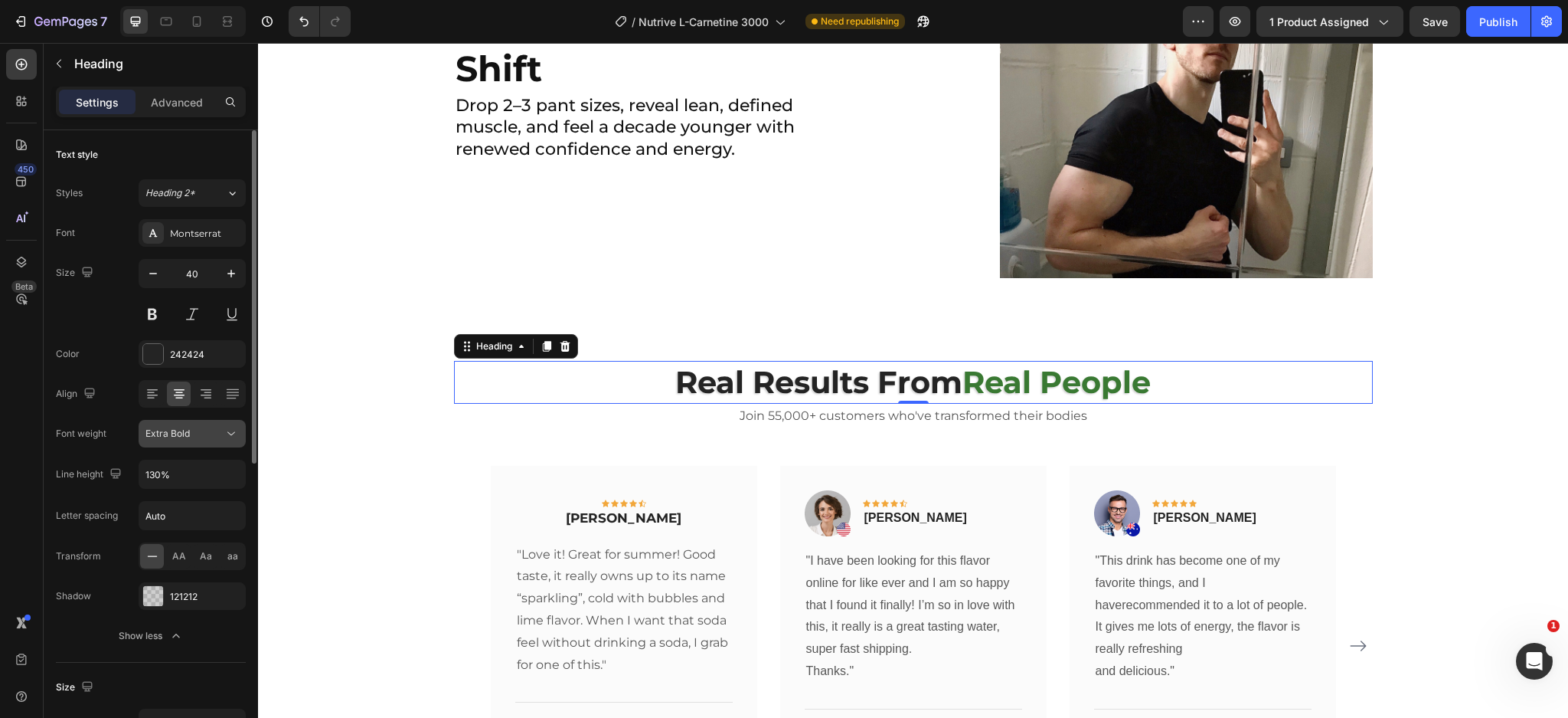
click at [206, 434] on div "Extra Bold" at bounding box center [184, 433] width 78 height 14
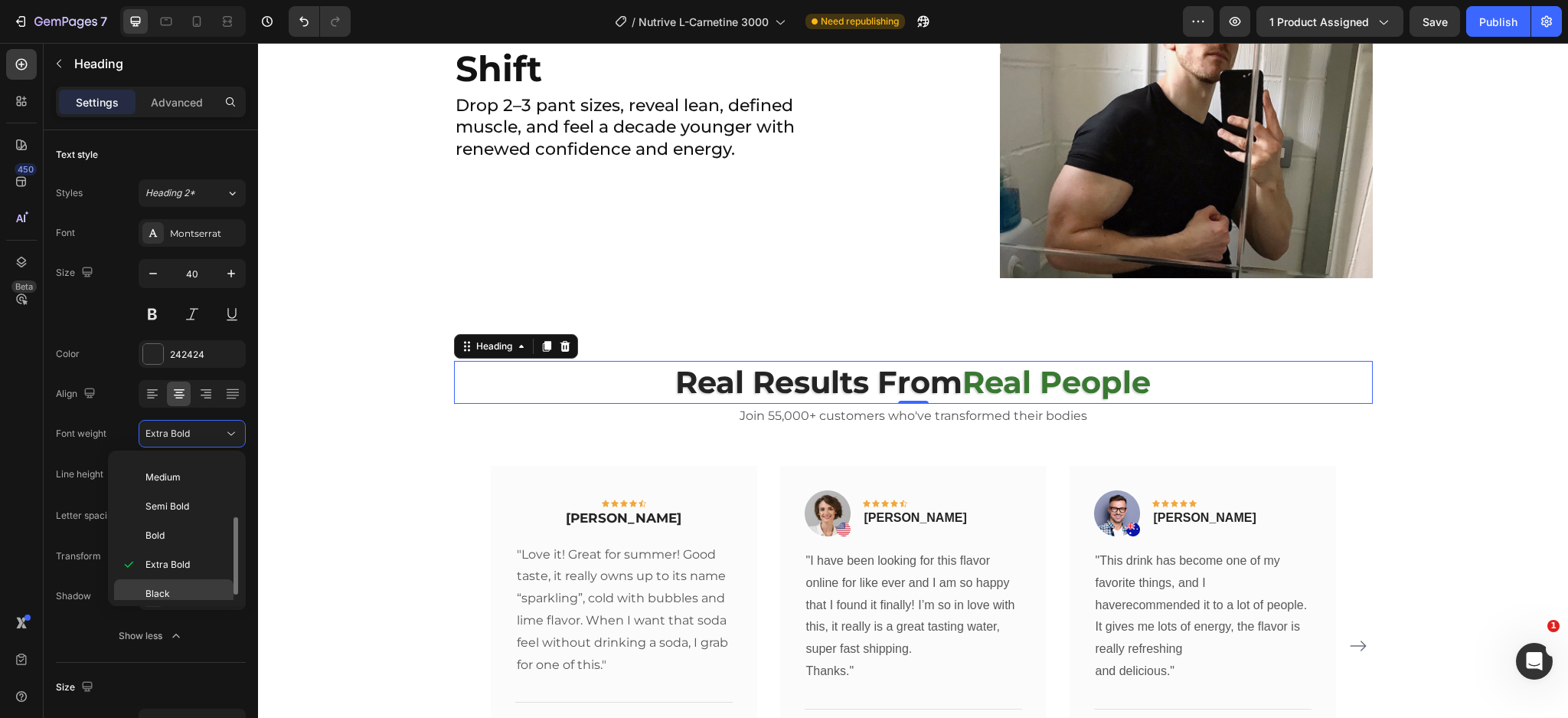
click at [184, 594] on p "Black" at bounding box center [186, 593] width 81 height 14
click at [535, 441] on div "⁠⁠⁠⁠⁠⁠⁠ Real Results From Real People Heading 0 Join 55,000+ customers who've t…" at bounding box center [913, 604] width 919 height 486
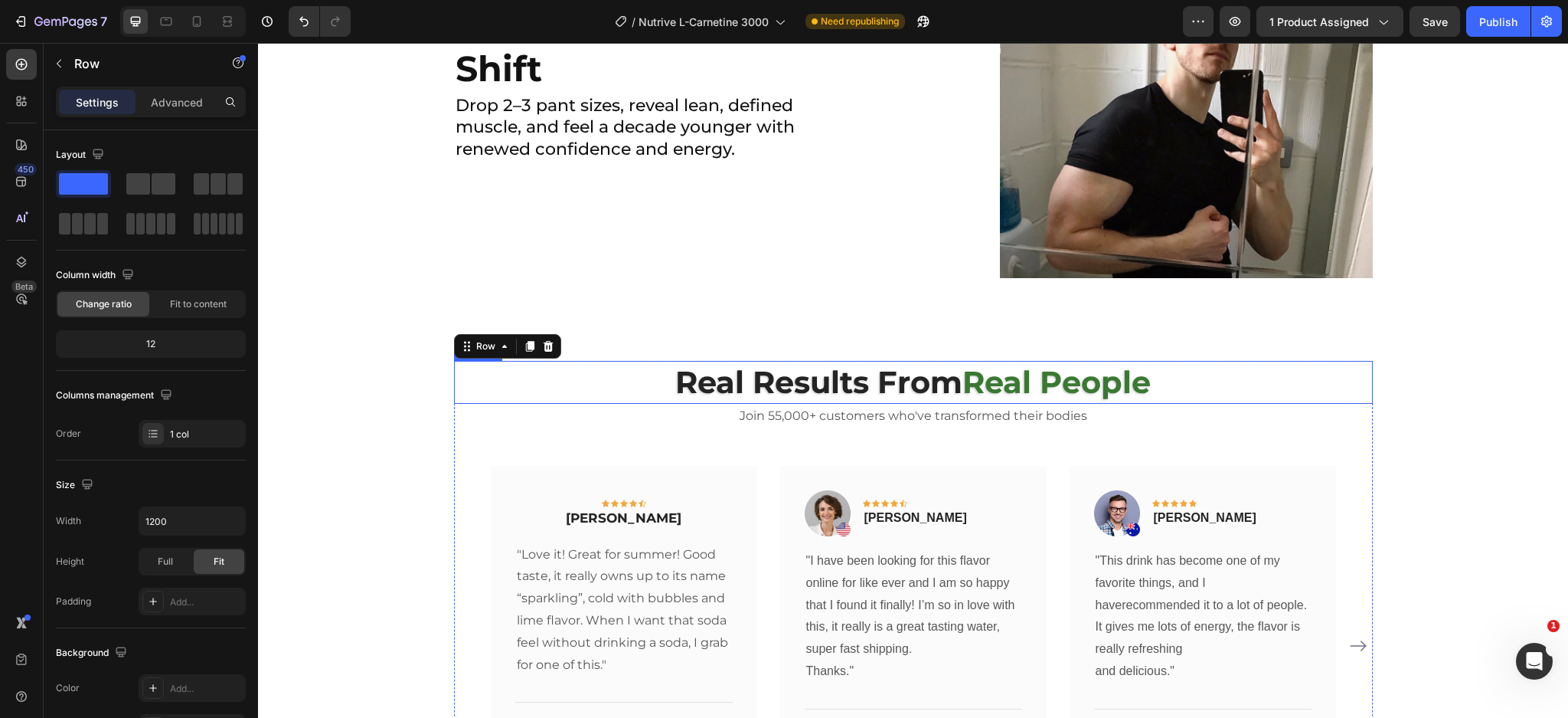
click at [603, 383] on p "⁠⁠⁠⁠⁠⁠⁠ Real Results From Real People" at bounding box center [913, 382] width 916 height 39
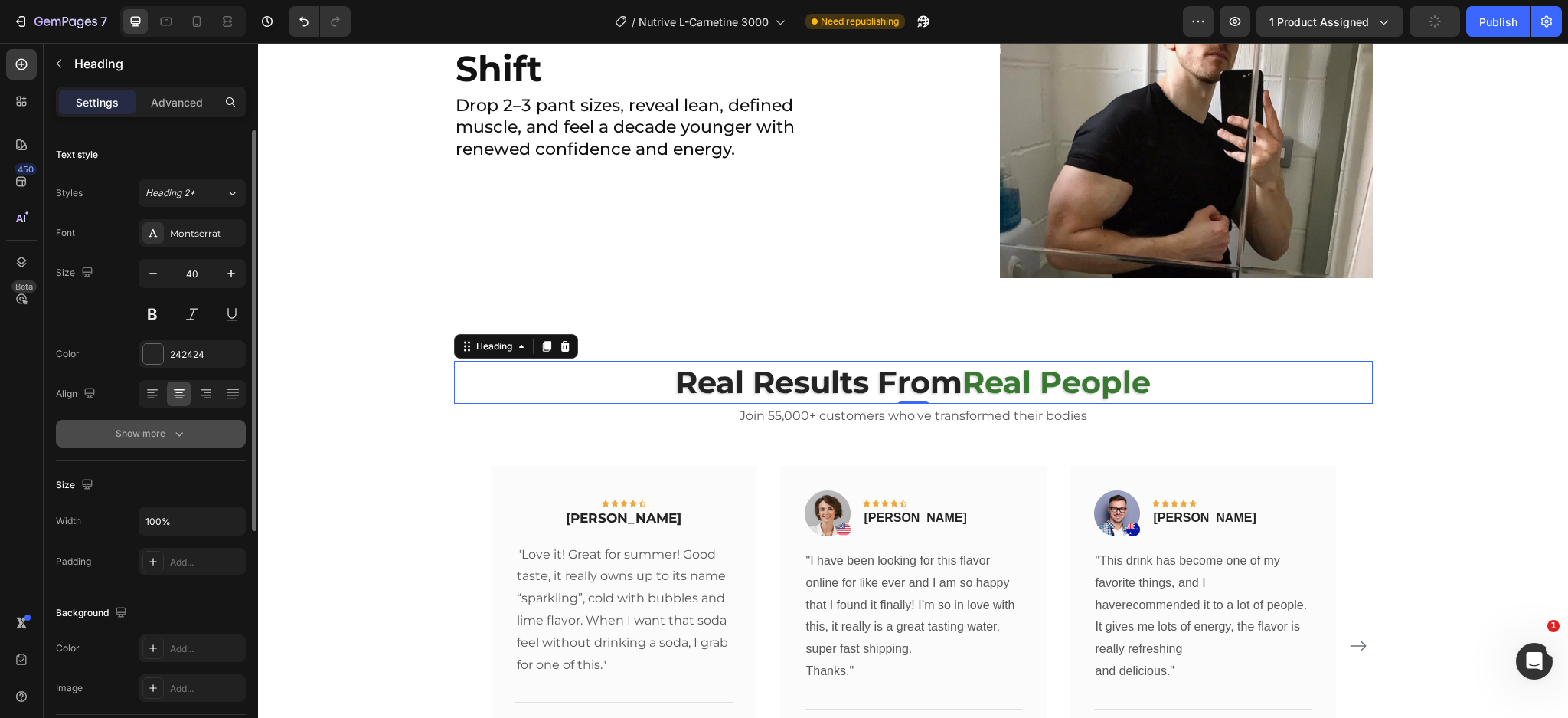
click at [175, 442] on button "Show more" at bounding box center [151, 434] width 190 height 27
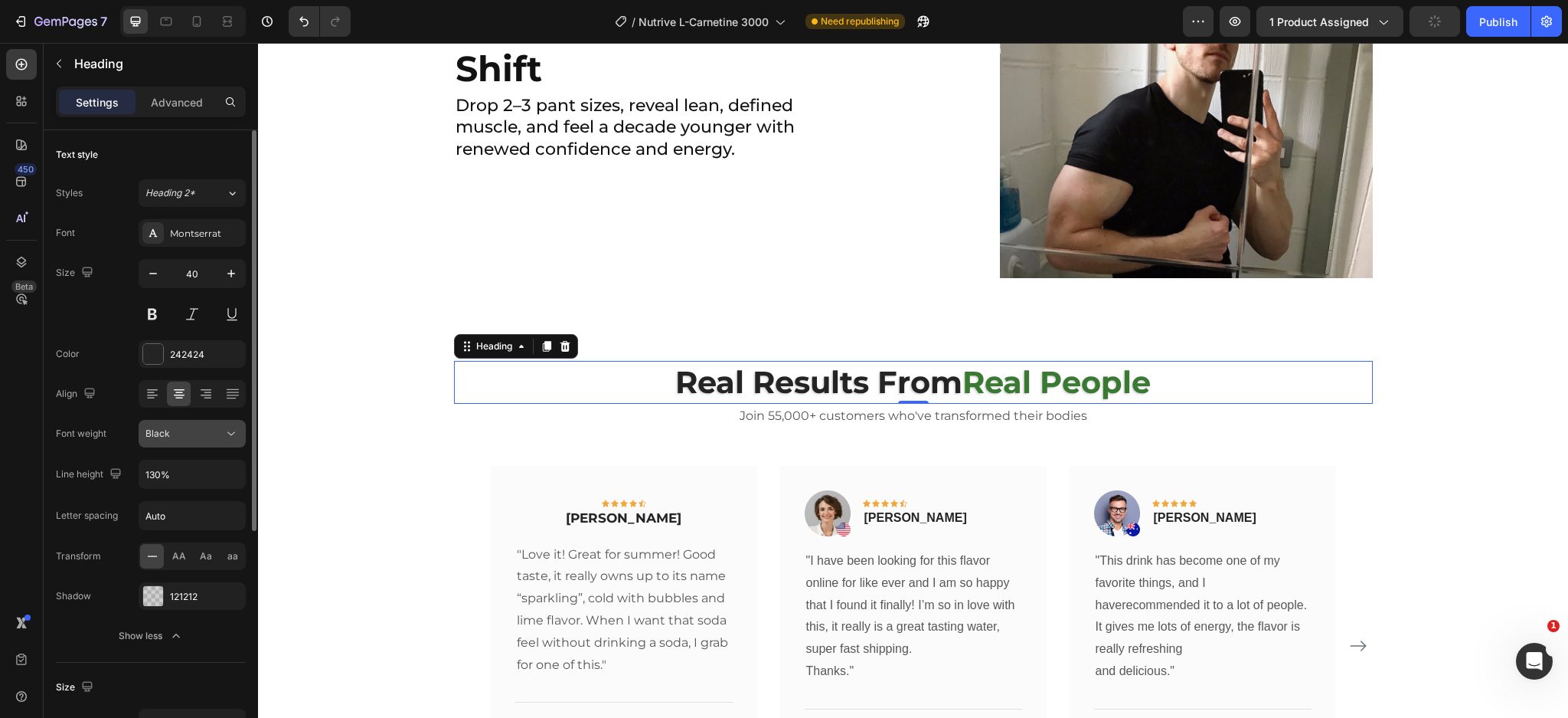
click at [168, 438] on span "Black" at bounding box center [158, 433] width 24 height 11
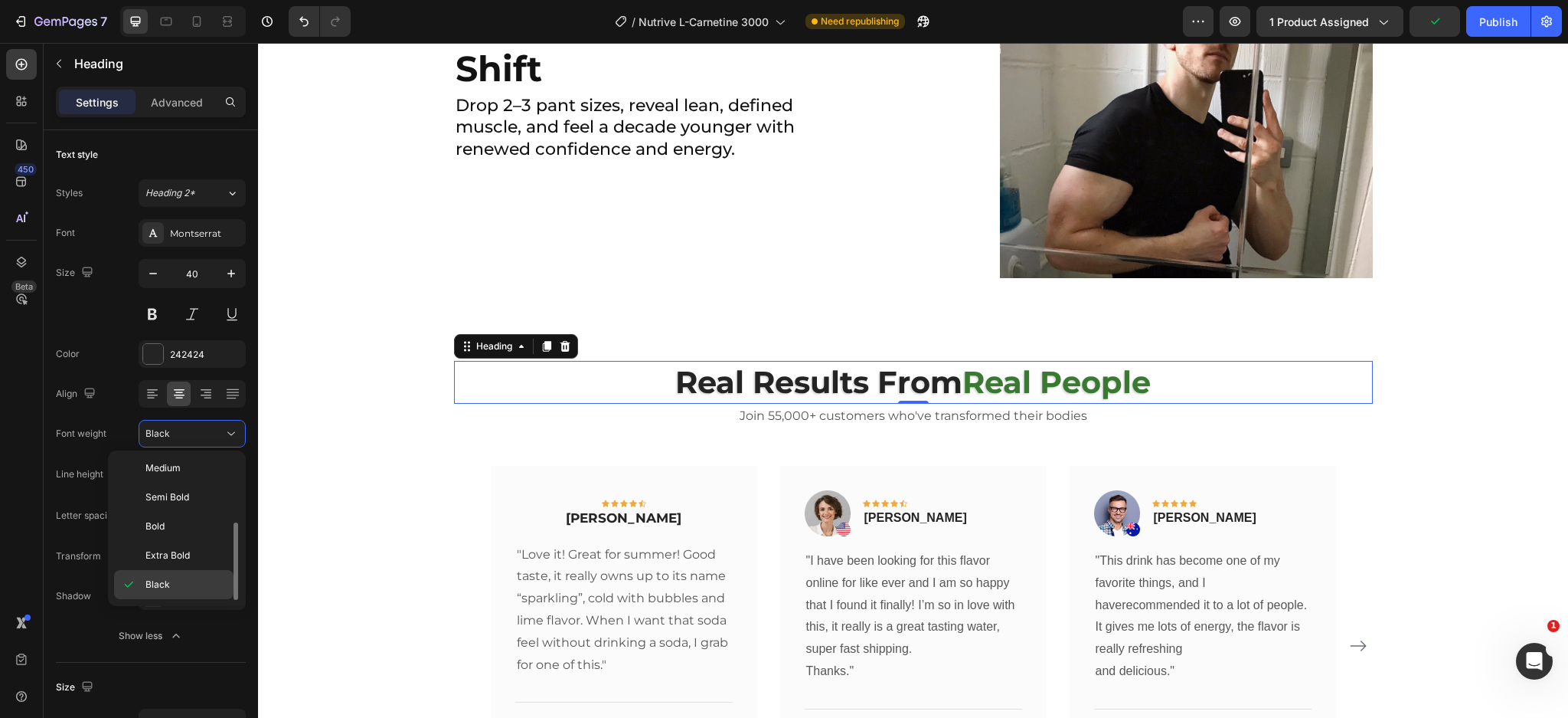
drag, startPoint x: 178, startPoint y: 582, endPoint x: 304, endPoint y: 432, distance: 195.9
click at [178, 582] on p "Black" at bounding box center [186, 584] width 81 height 14
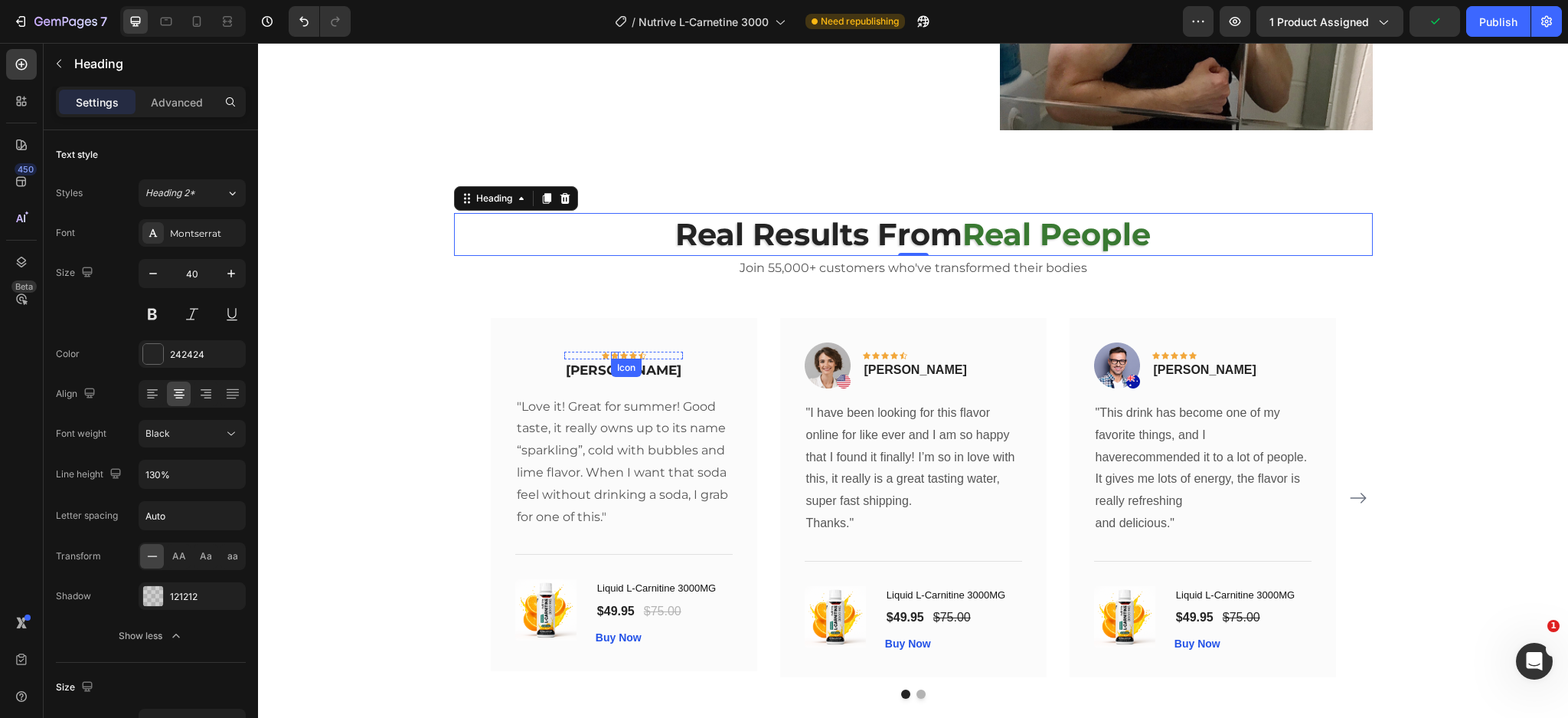
scroll to position [3942, 0]
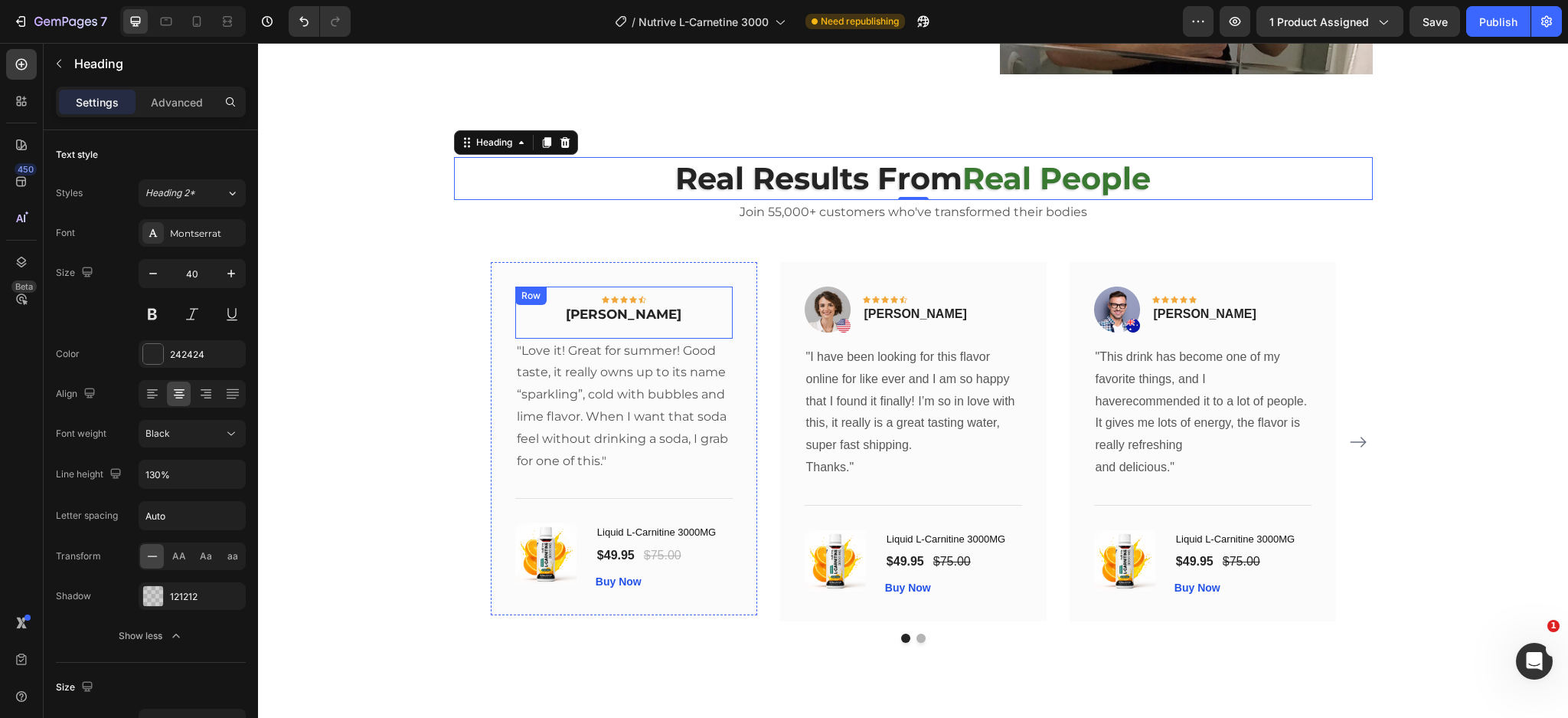
click at [668, 316] on div "Icon Icon Icon Icon Icon Row Rita Carroll Text block Row" at bounding box center [624, 313] width 217 height 52
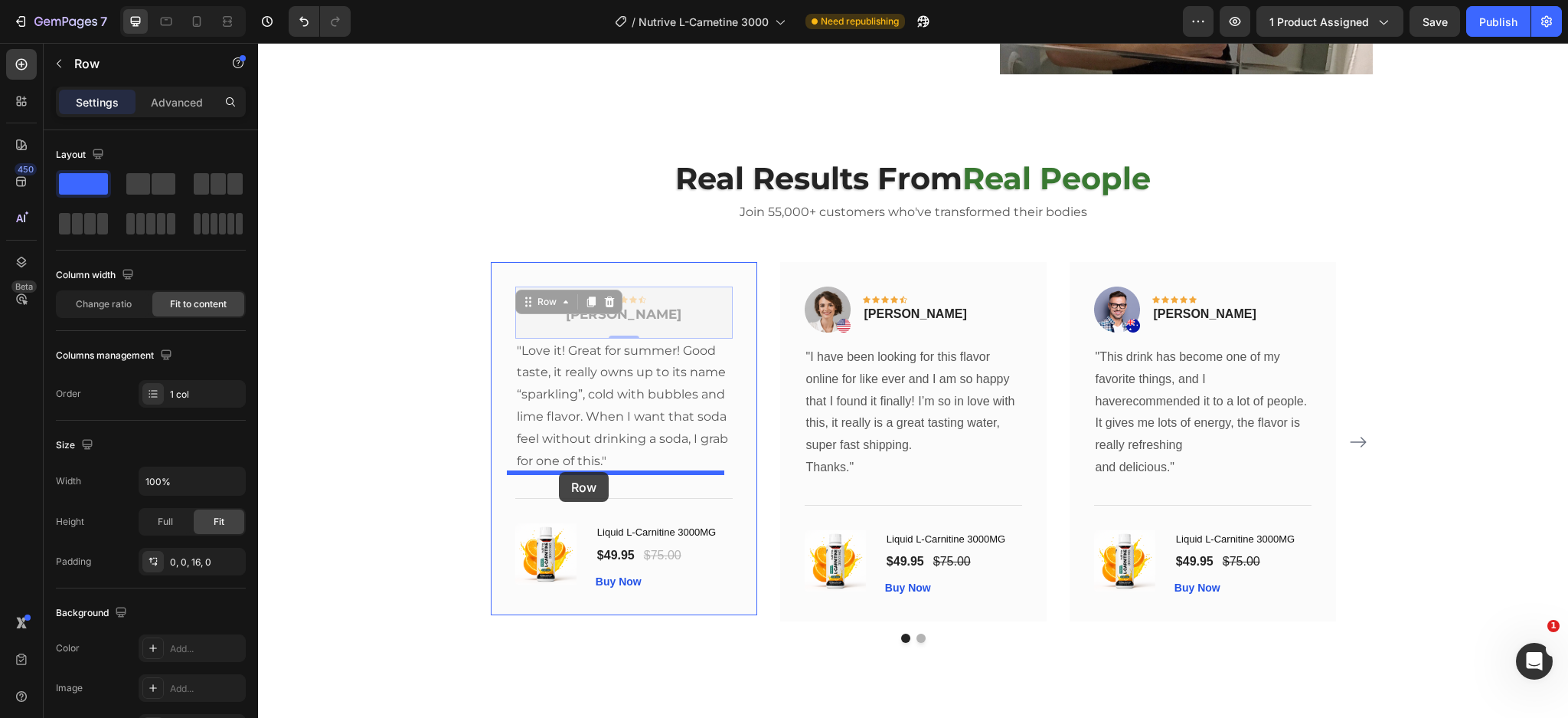
drag, startPoint x: 521, startPoint y: 302, endPoint x: 559, endPoint y: 472, distance: 174.2
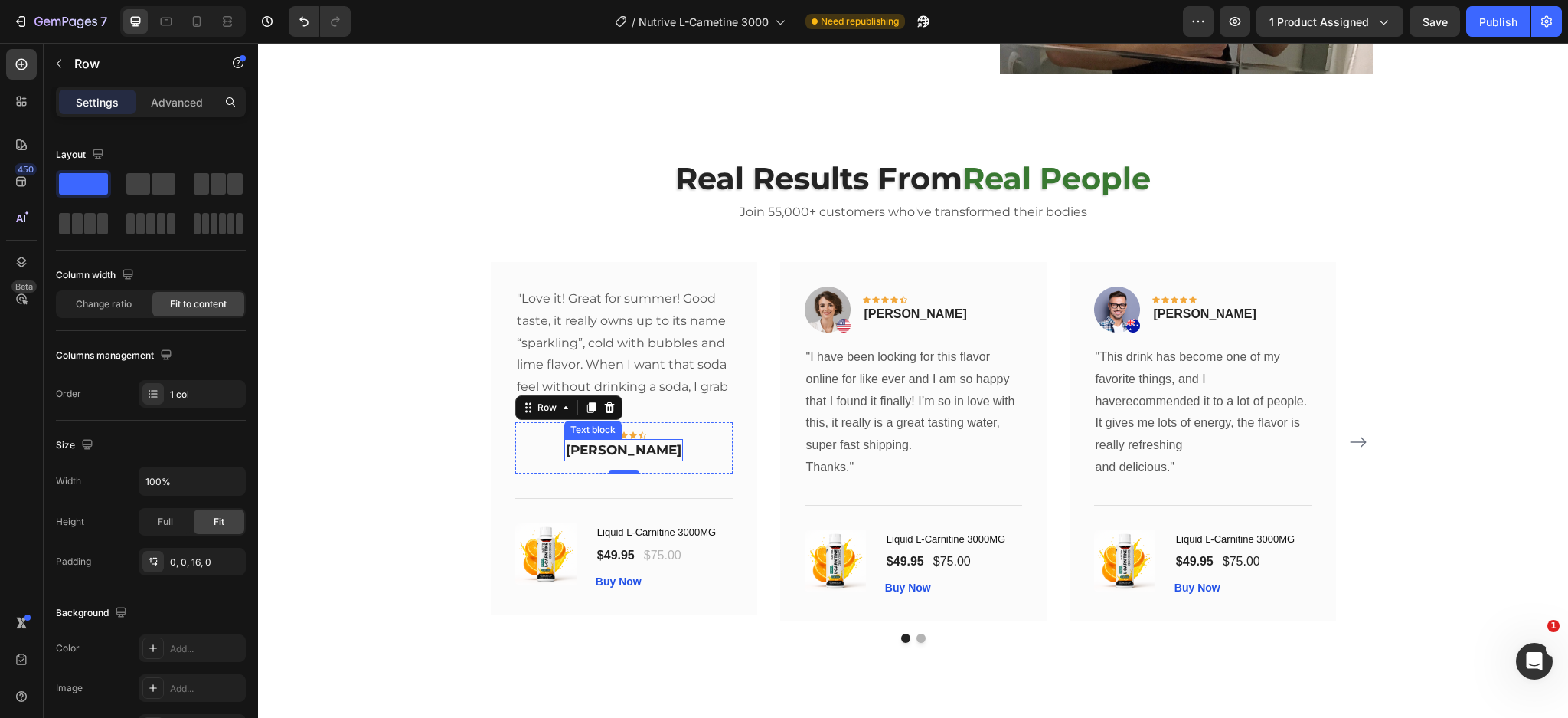
click at [643, 450] on p "Rita Carroll" at bounding box center [623, 450] width 116 height 20
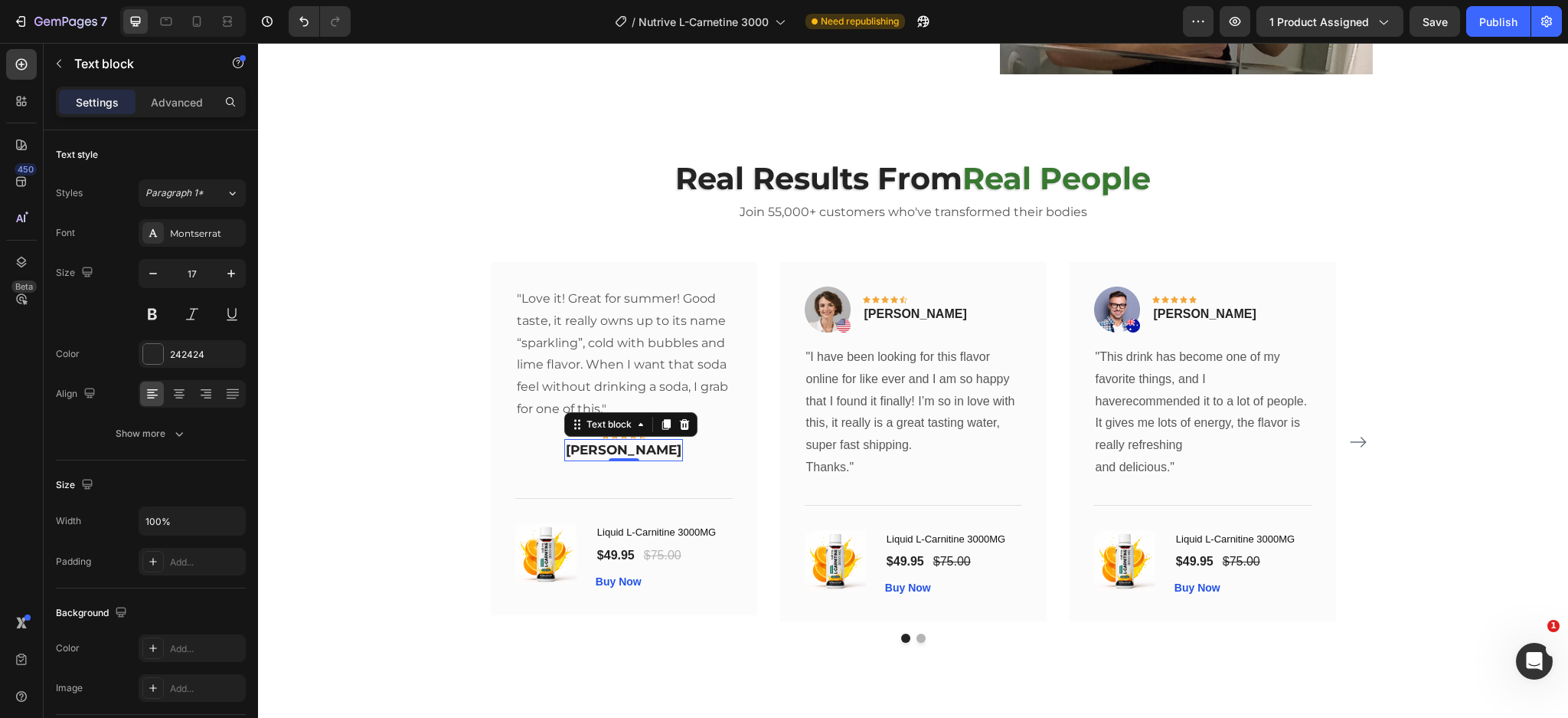
click at [692, 433] on div "Text block" at bounding box center [631, 424] width 133 height 24
click at [672, 422] on icon at bounding box center [665, 424] width 12 height 12
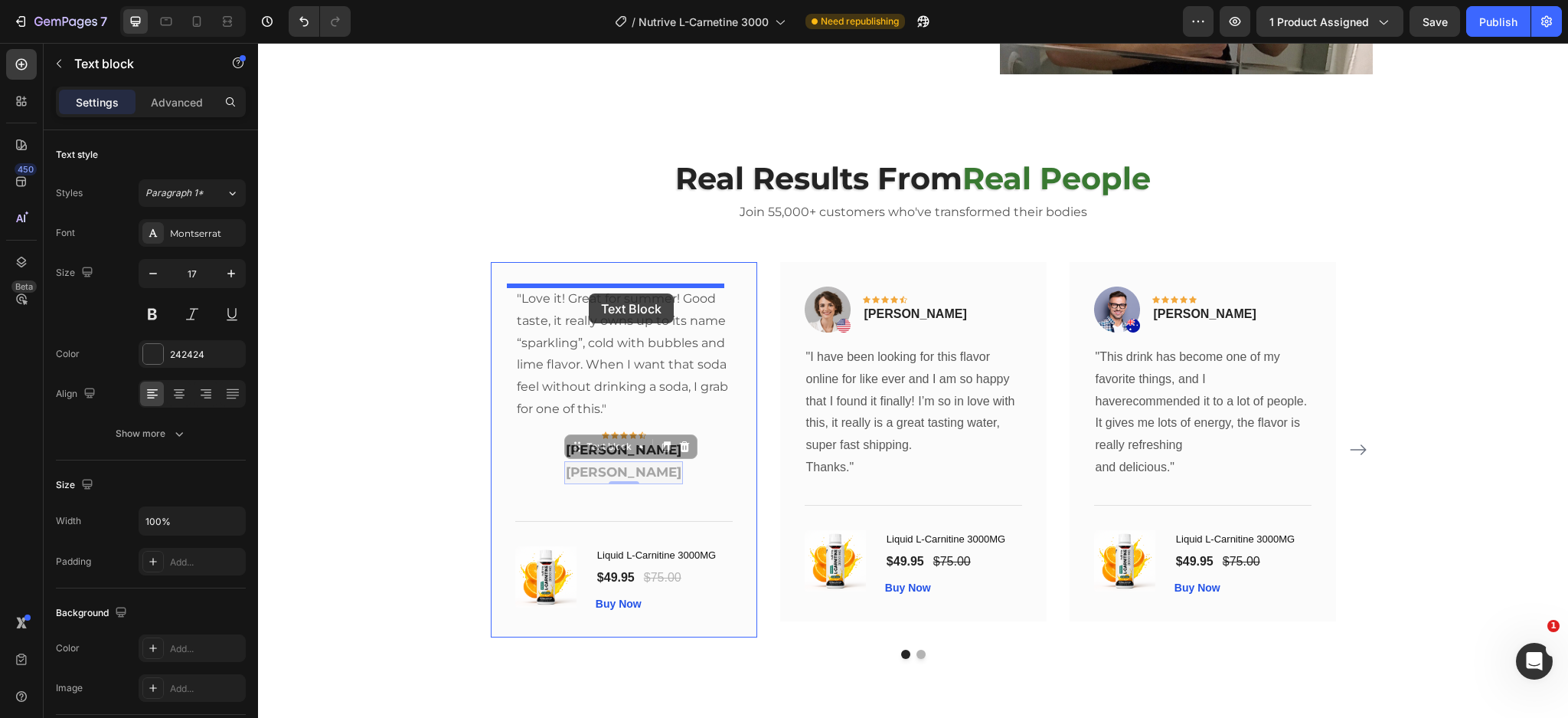
drag, startPoint x: 589, startPoint y: 446, endPoint x: 589, endPoint y: 293, distance: 153.0
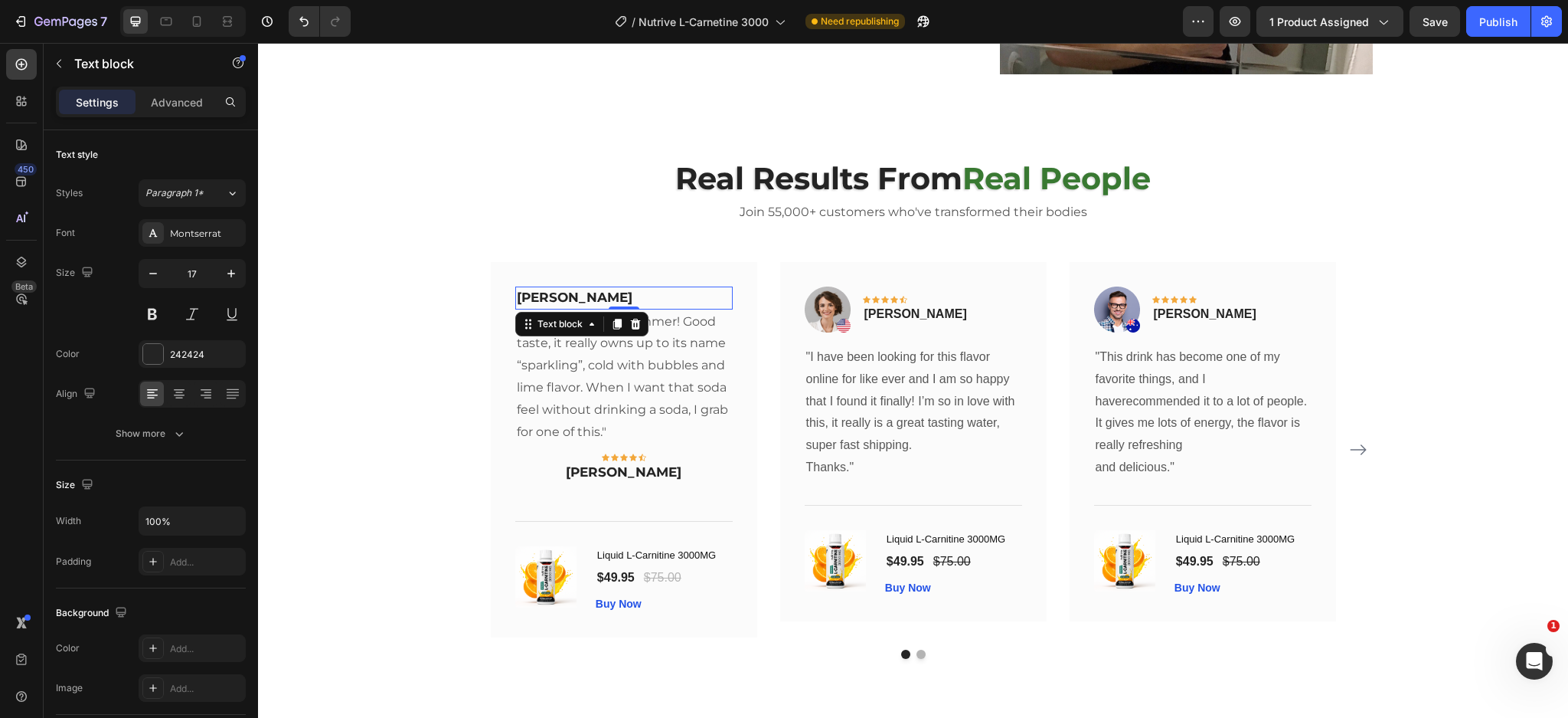
click at [631, 289] on p "Rita Carroll" at bounding box center [624, 297] width 214 height 20
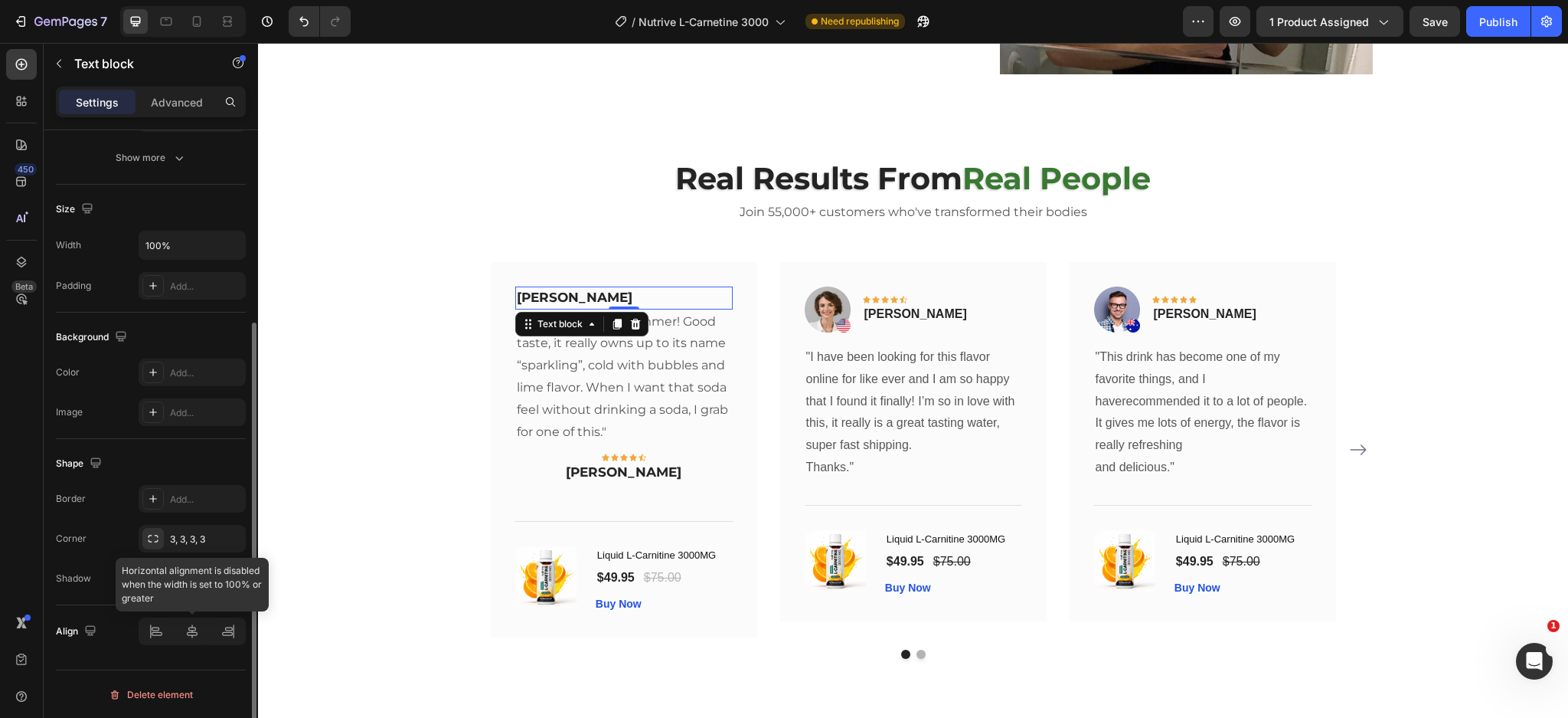
click at [189, 625] on div at bounding box center [192, 631] width 107 height 27
click at [185, 636] on div at bounding box center [192, 631] width 107 height 27
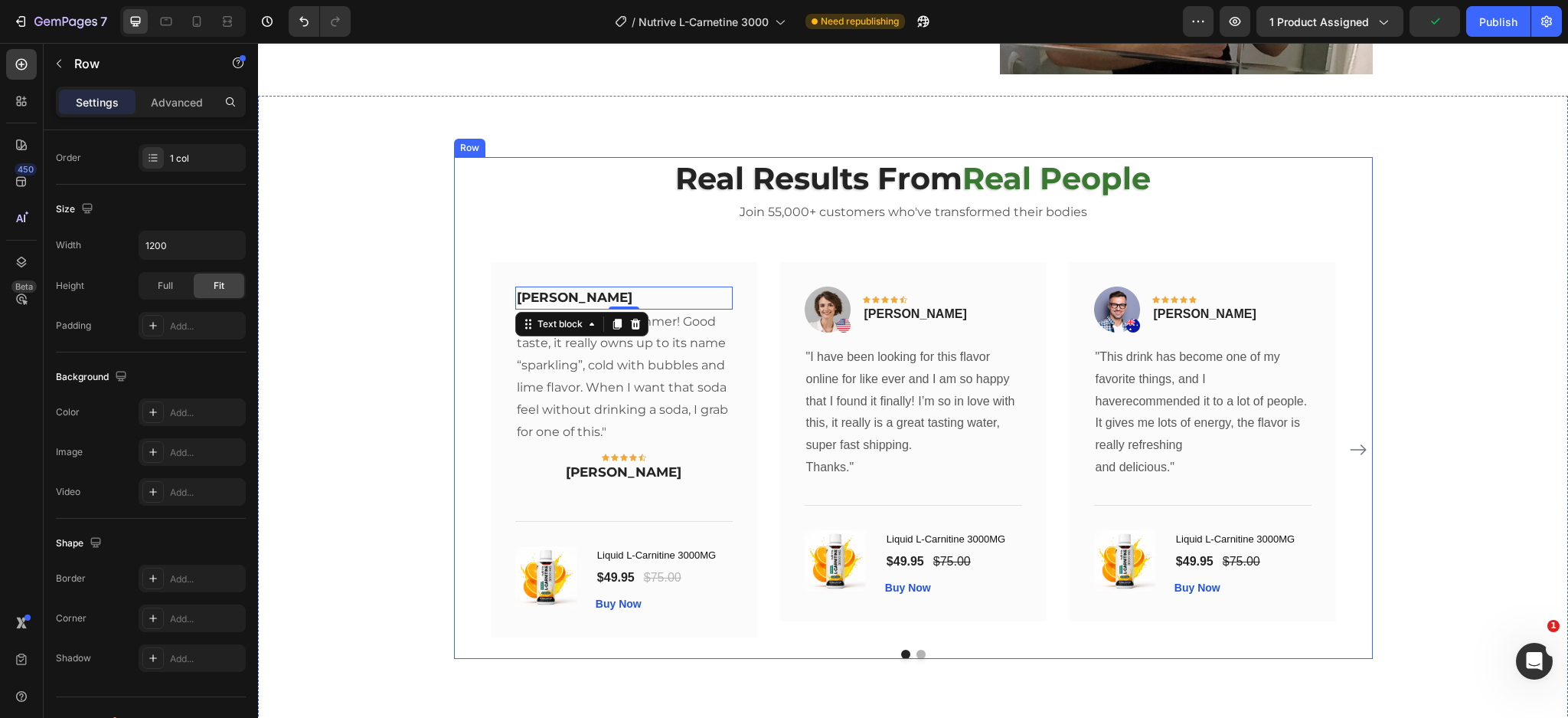
click at [523, 237] on div "⁠⁠⁠⁠⁠⁠⁠ Real Results From Real People Heading Join 55,000+ customers who've tra…" at bounding box center [913, 408] width 919 height 502
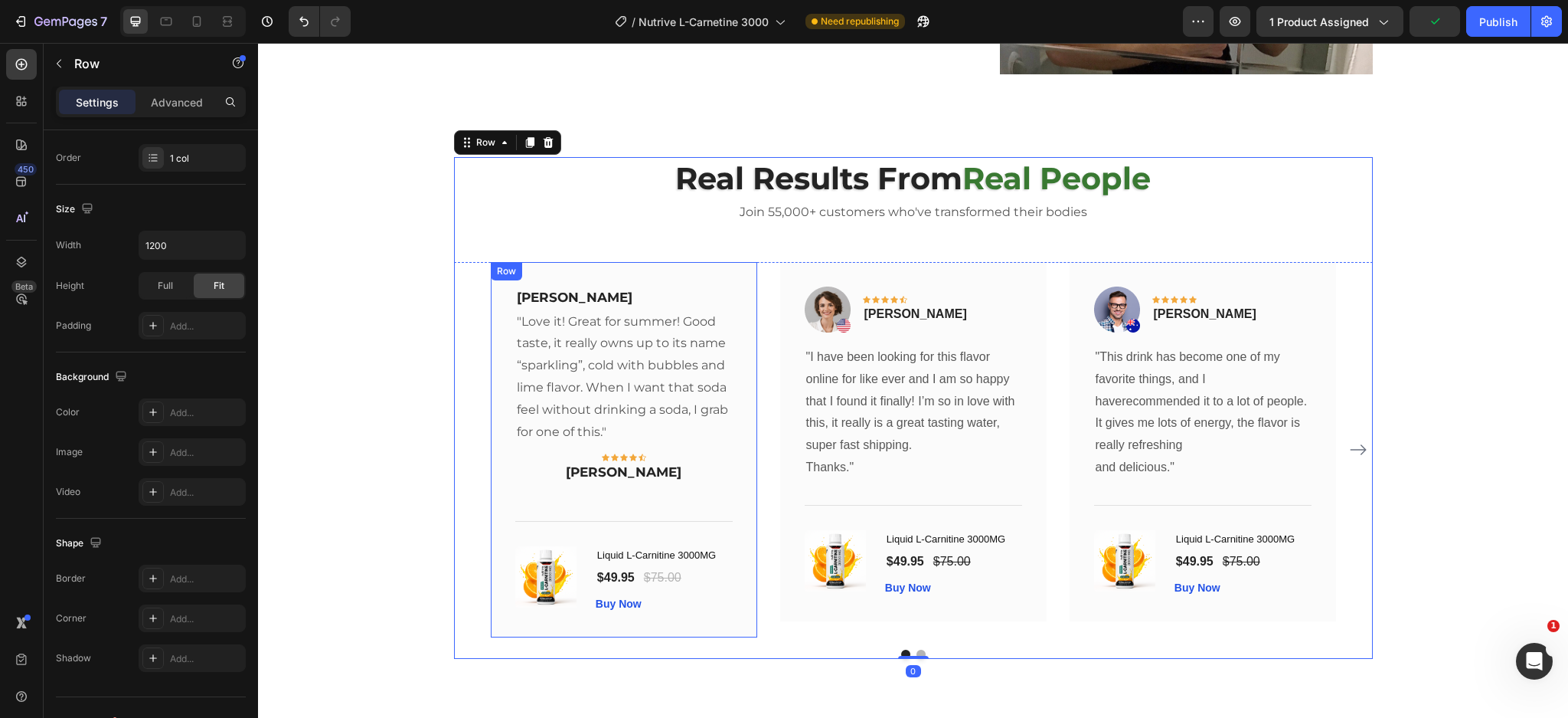
scroll to position [0, 0]
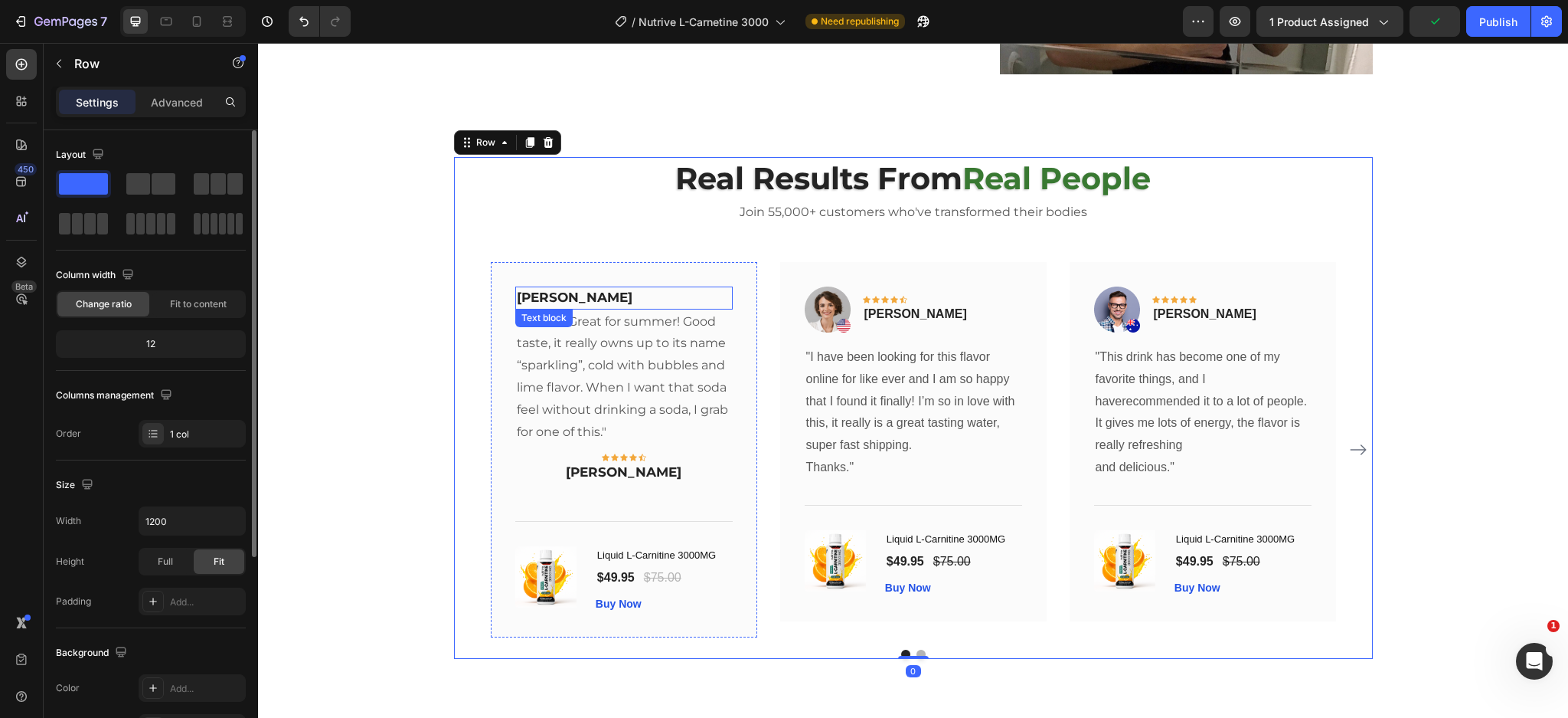
click at [569, 300] on p "Rita Carroll" at bounding box center [624, 297] width 214 height 20
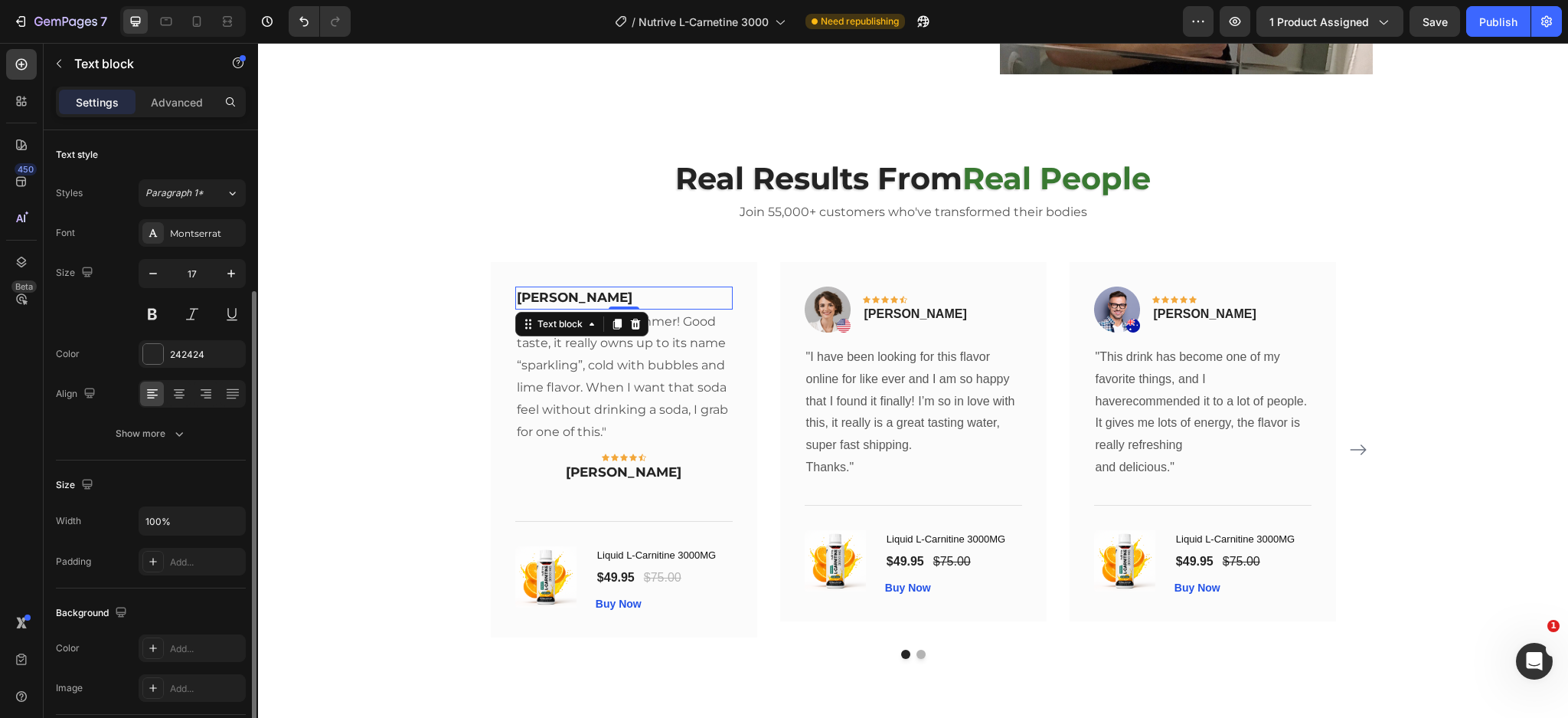
scroll to position [276, 0]
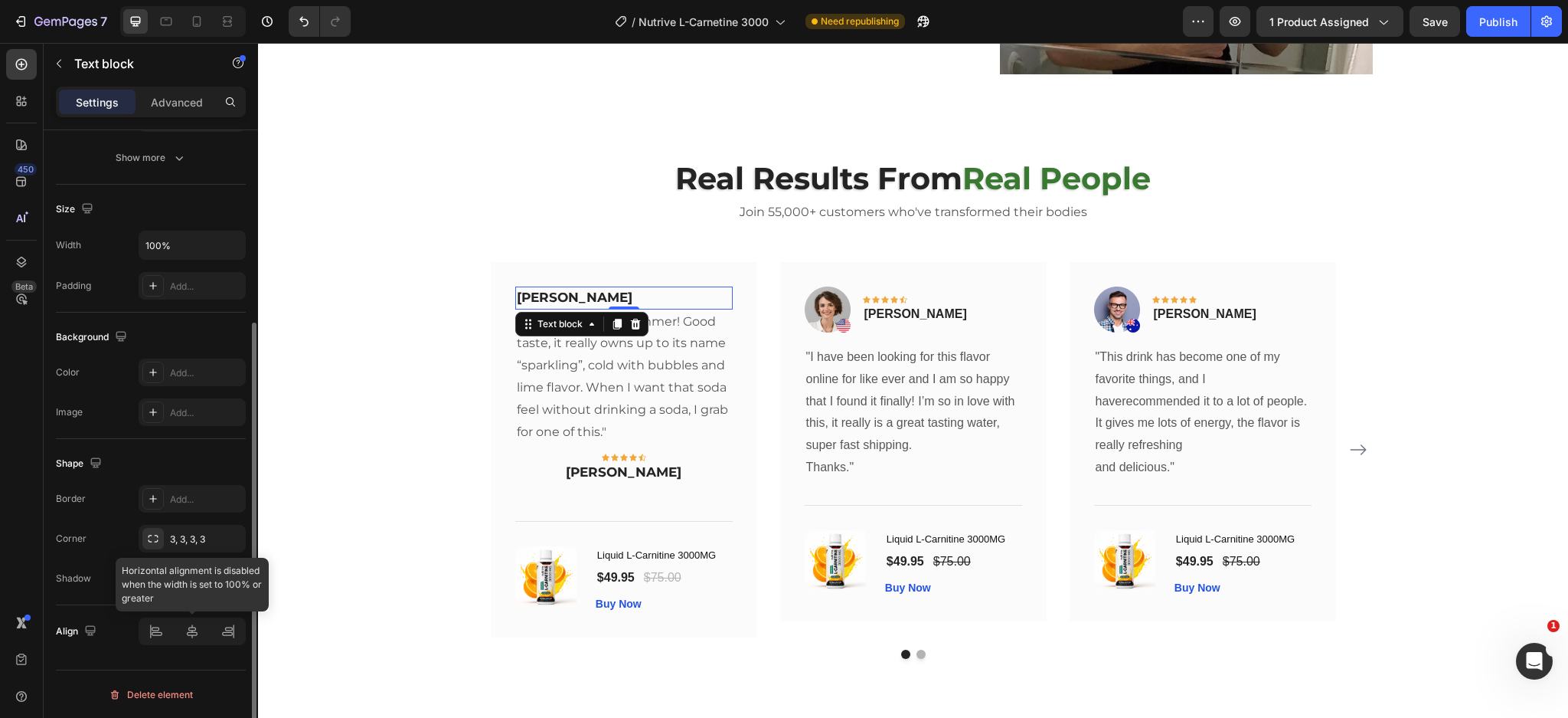
click at [188, 636] on div at bounding box center [192, 631] width 107 height 27
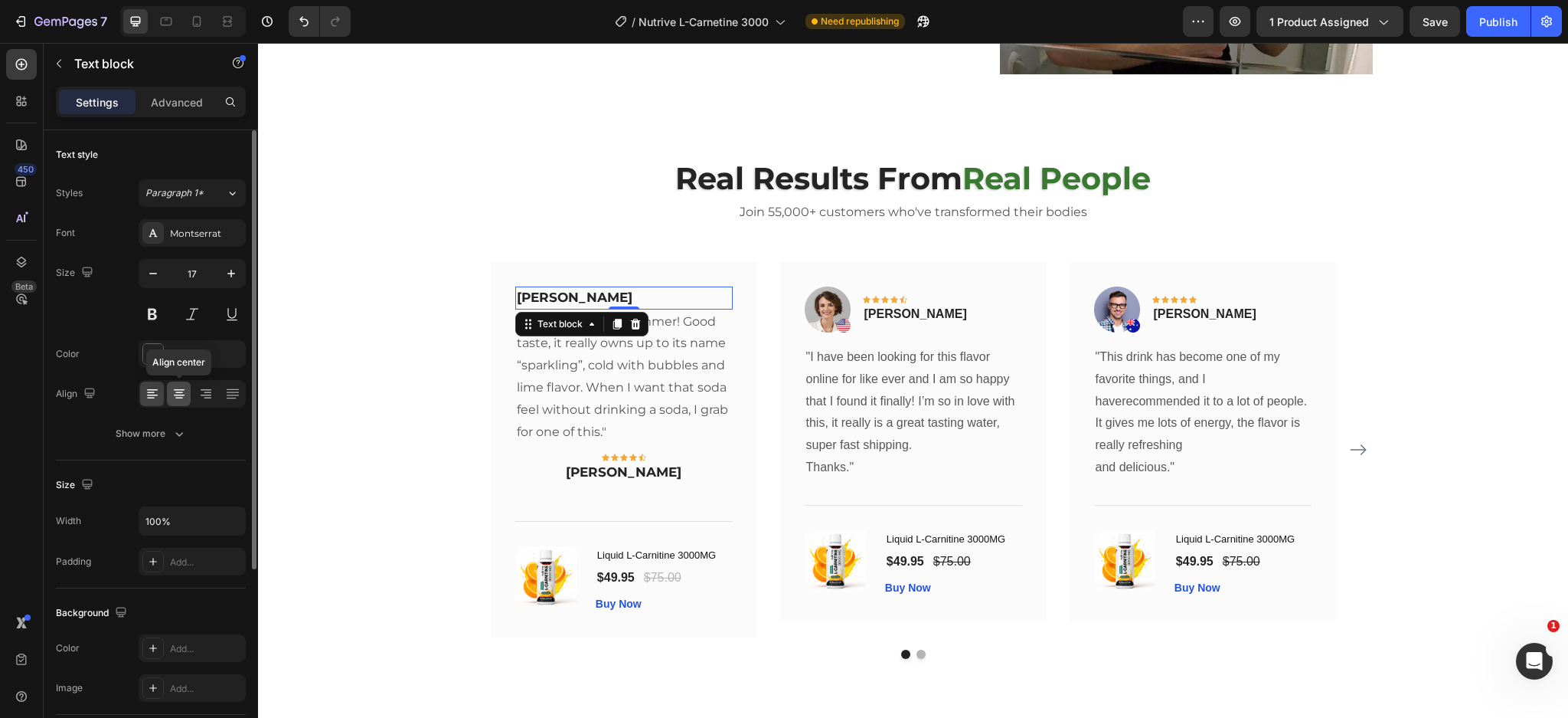
click at [182, 394] on icon at bounding box center [179, 393] width 15 height 15
click at [598, 298] on p "Rita Carroll" at bounding box center [624, 297] width 214 height 20
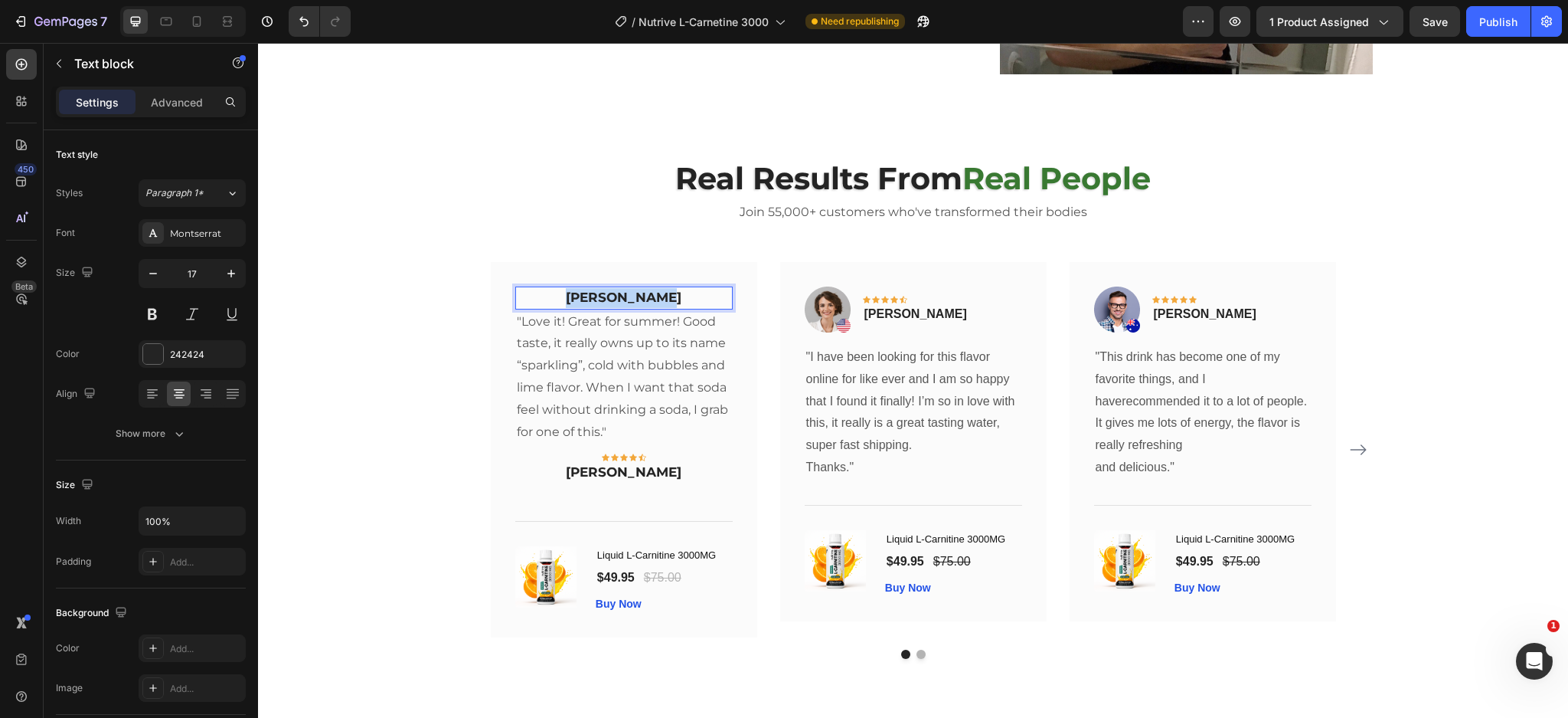
click at [598, 298] on p "Rita Carroll" at bounding box center [624, 297] width 214 height 20
click at [602, 396] on p ""Love it! Great for summer! Good taste, it really owns up to its name “sparklin…" at bounding box center [624, 377] width 214 height 132
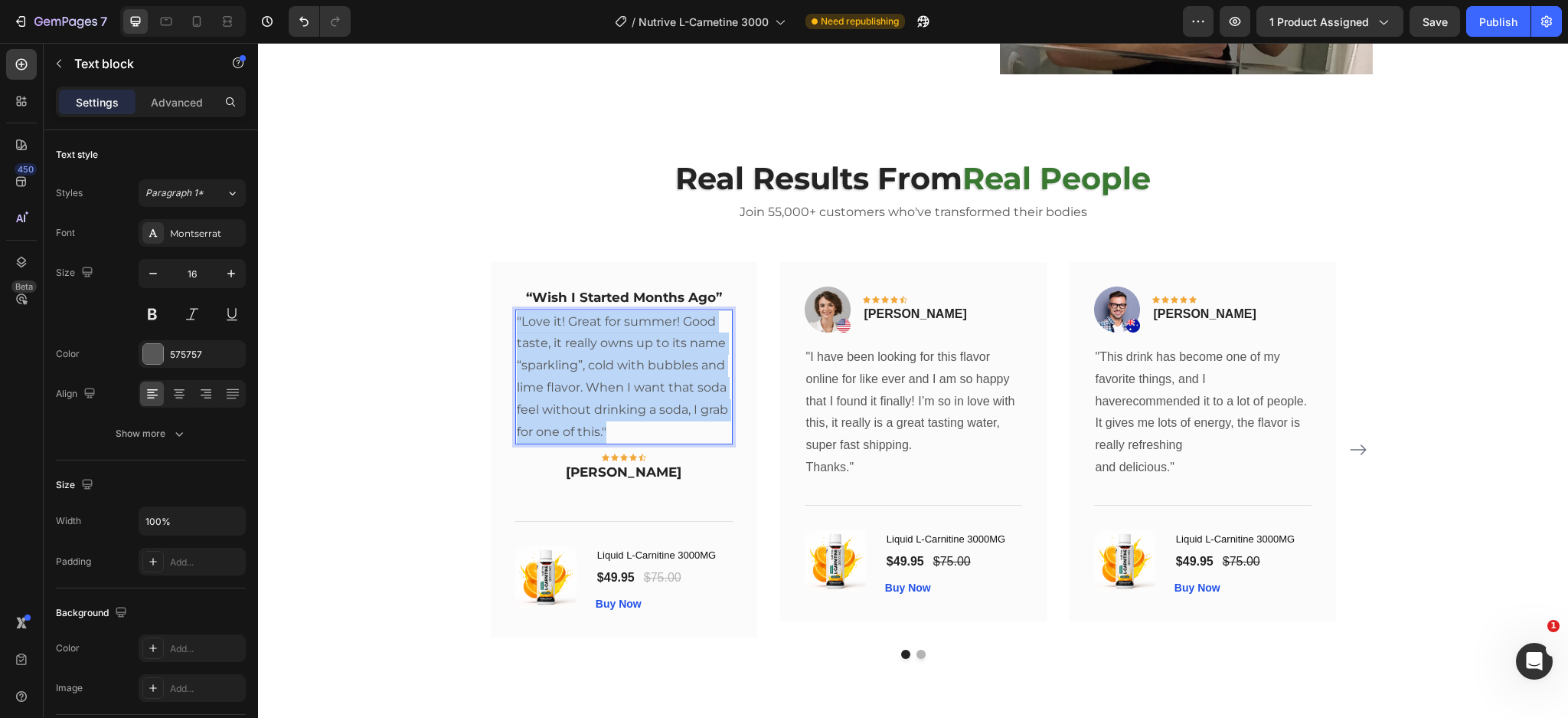
click at [602, 396] on p ""Love it! Great for summer! Good taste, it really owns up to its name “sparklin…" at bounding box center [624, 377] width 214 height 132
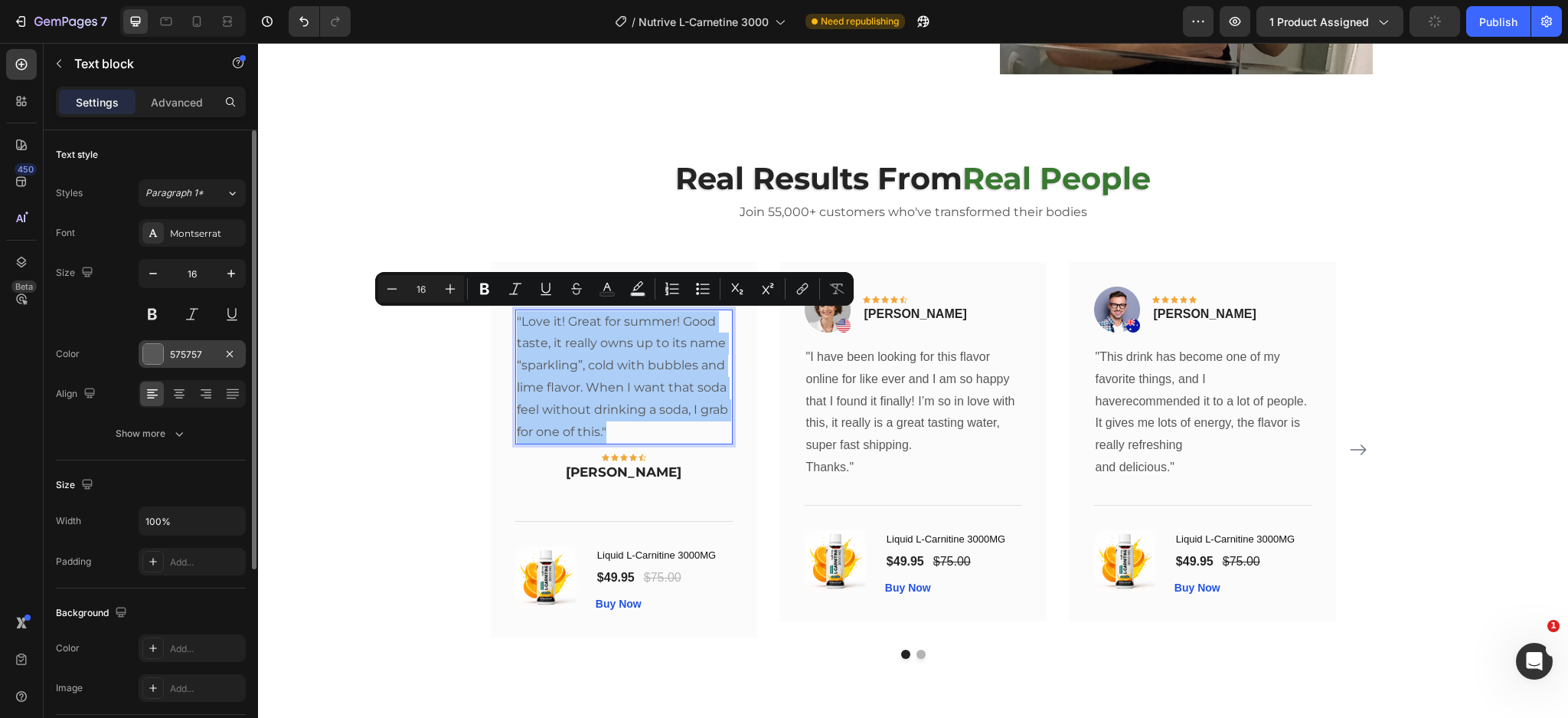
click at [199, 355] on div "575757" at bounding box center [192, 355] width 44 height 14
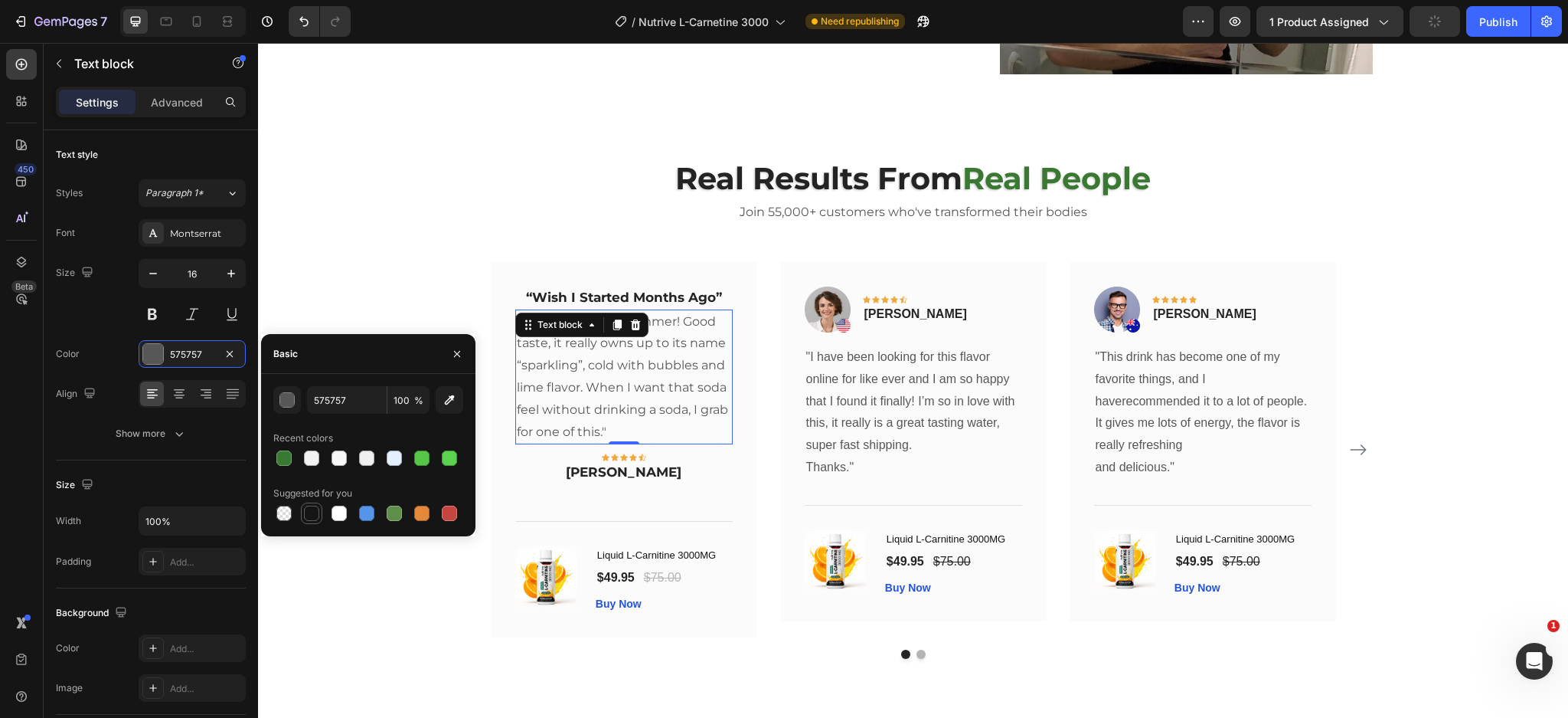
click at [308, 521] on div at bounding box center [311, 513] width 19 height 19
type input "151515"
click at [176, 401] on icon at bounding box center [179, 393] width 15 height 15
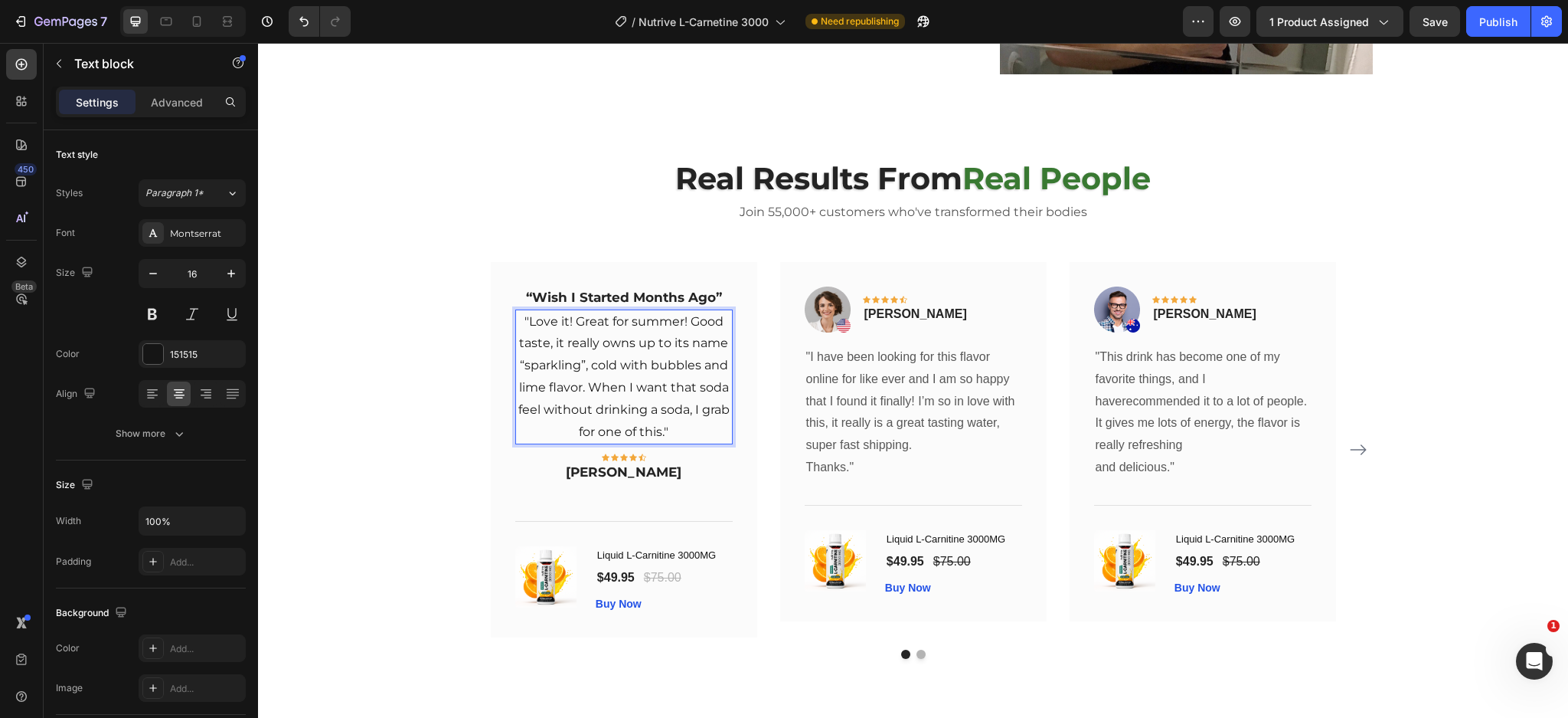
click at [663, 396] on p ""Love it! Great for summer! Good taste, it really owns up to its name “sparklin…" at bounding box center [624, 377] width 214 height 132
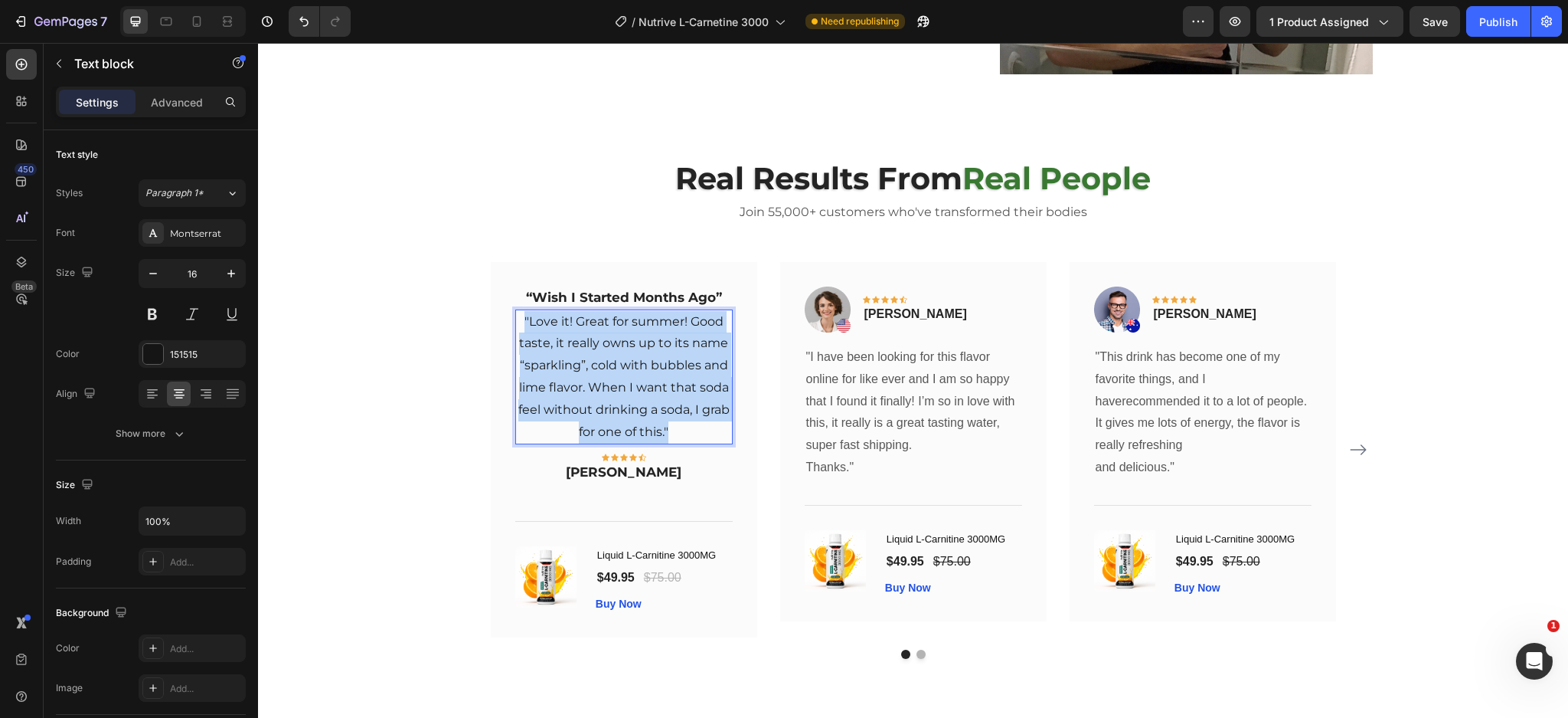
click at [663, 396] on p ""Love it! Great for summer! Good taste, it really owns up to its name “sparklin…" at bounding box center [624, 377] width 214 height 132
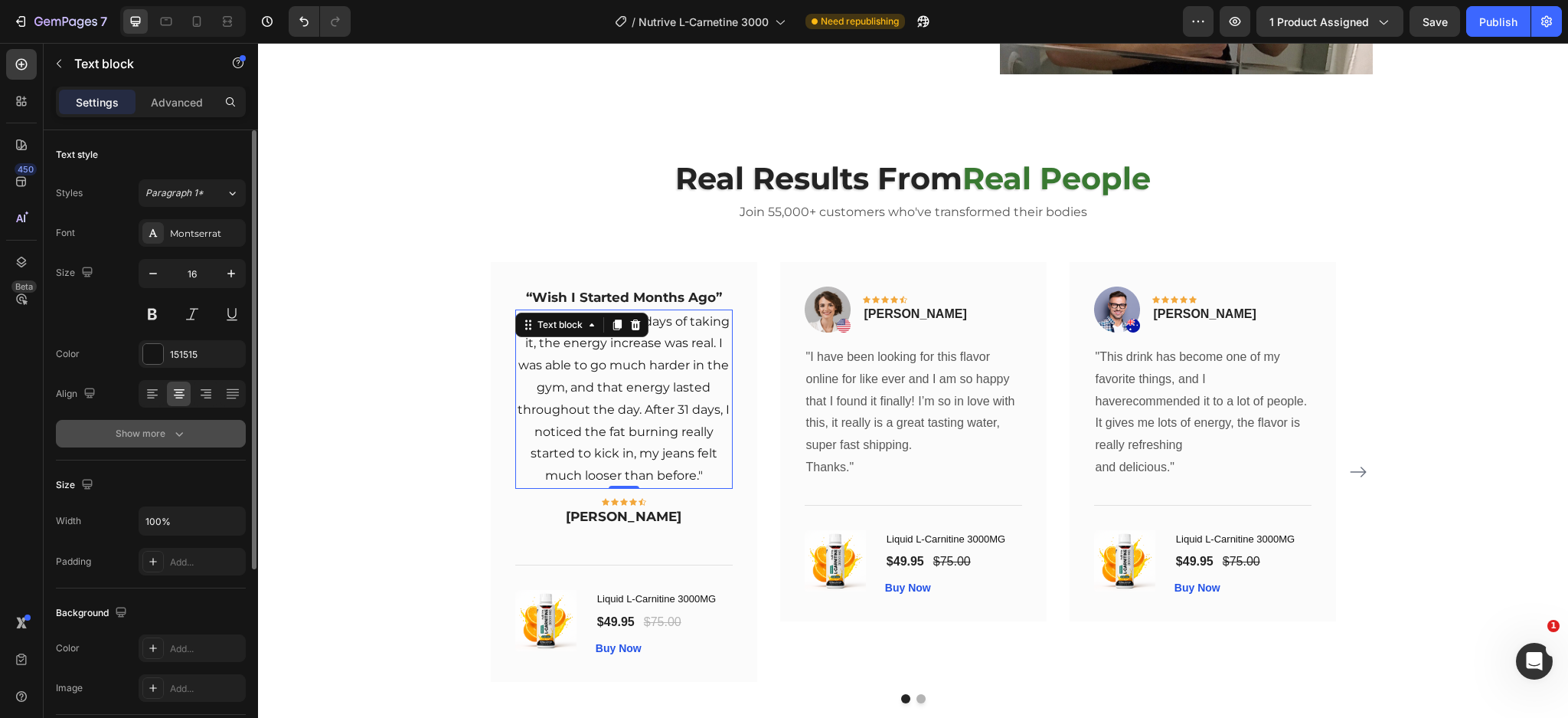
click at [166, 425] on button "Show more" at bounding box center [151, 434] width 190 height 27
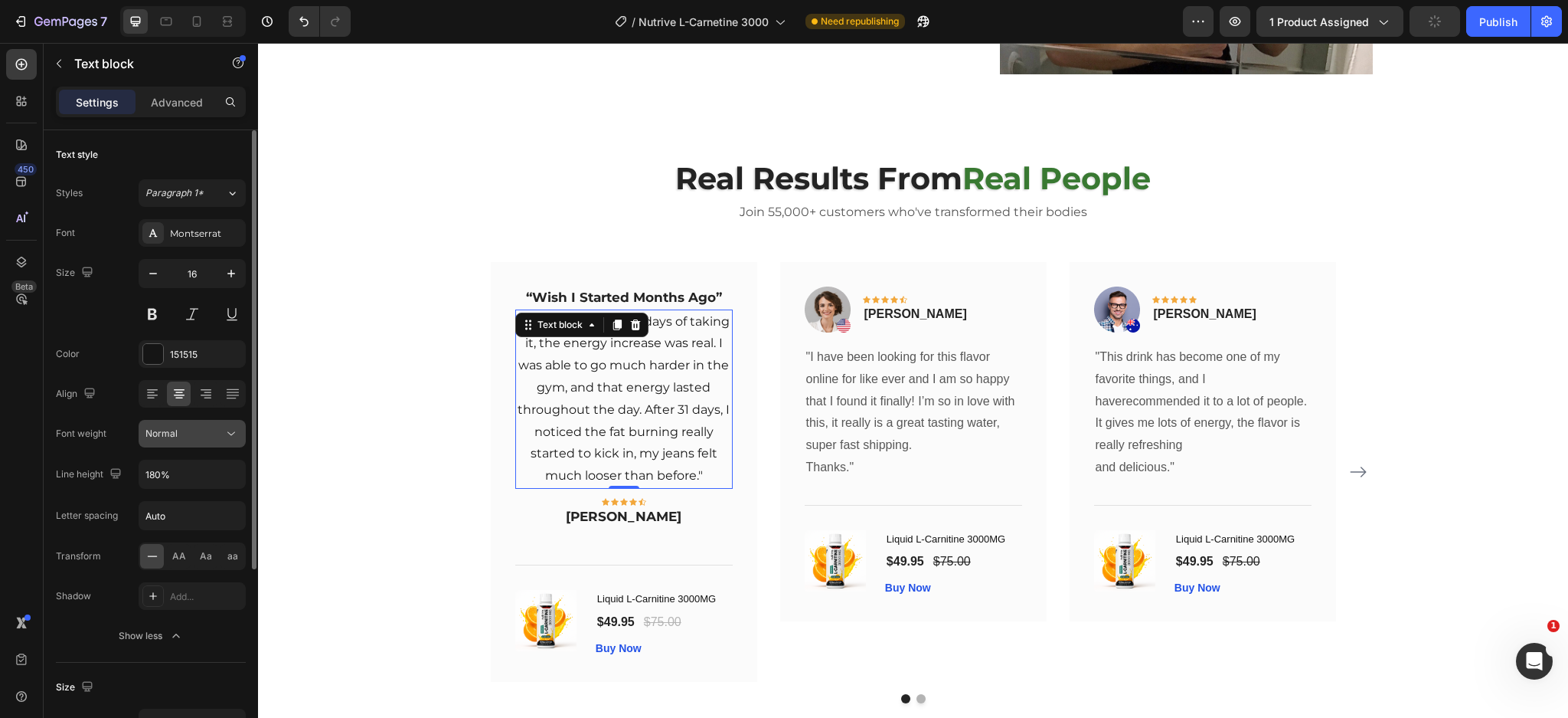
click at [199, 433] on div "Normal" at bounding box center [184, 433] width 78 height 14
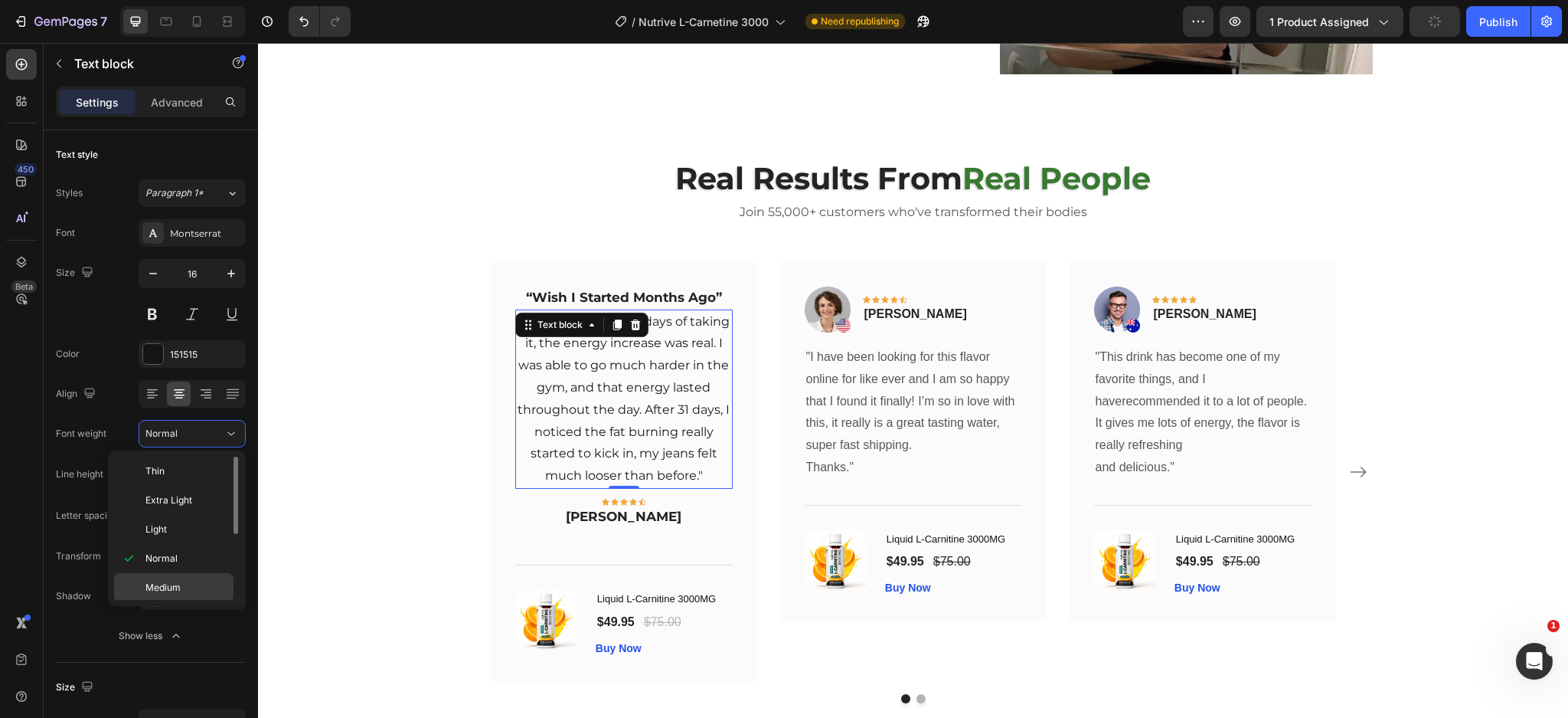
click at [188, 597] on div "Medium" at bounding box center [174, 587] width 119 height 29
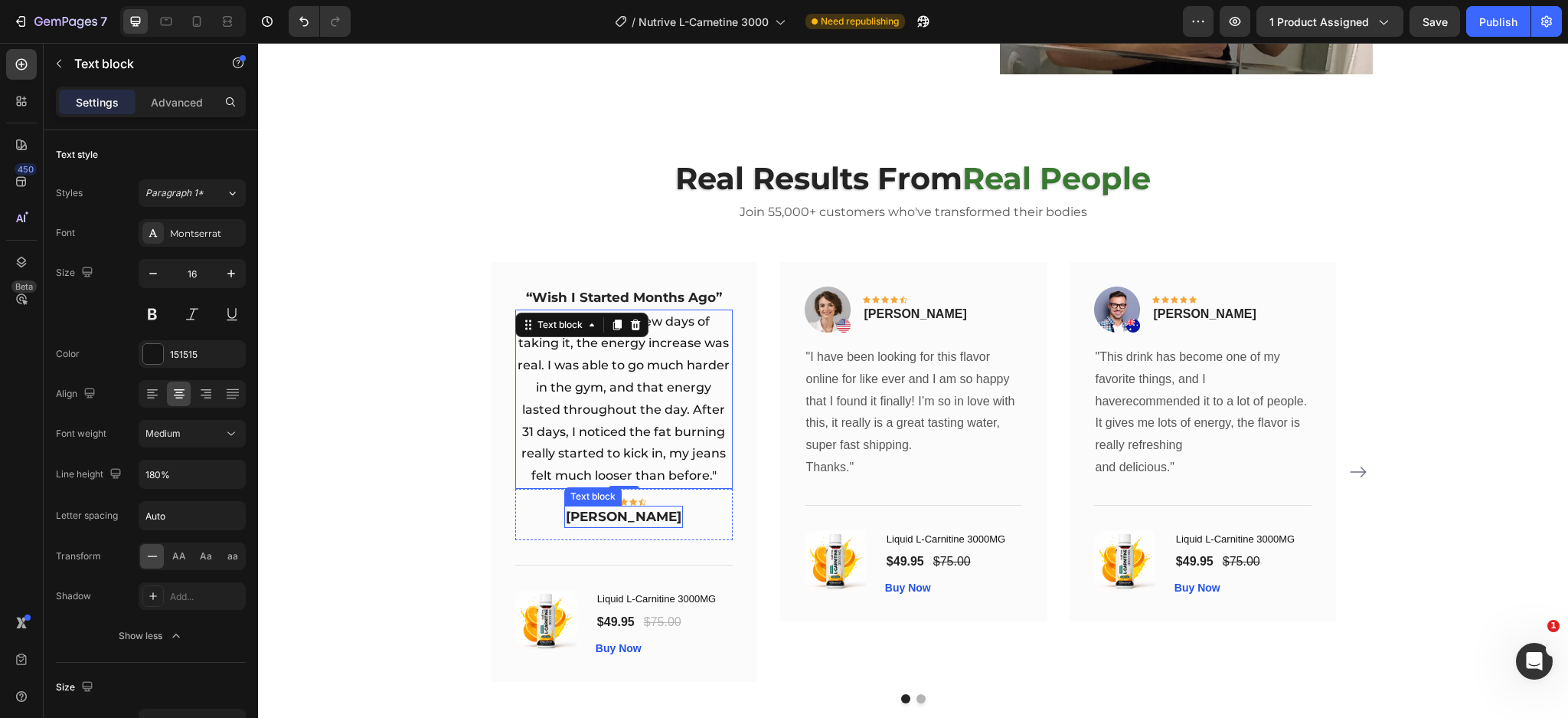
click at [617, 516] on p "Rita Carroll" at bounding box center [623, 517] width 116 height 20
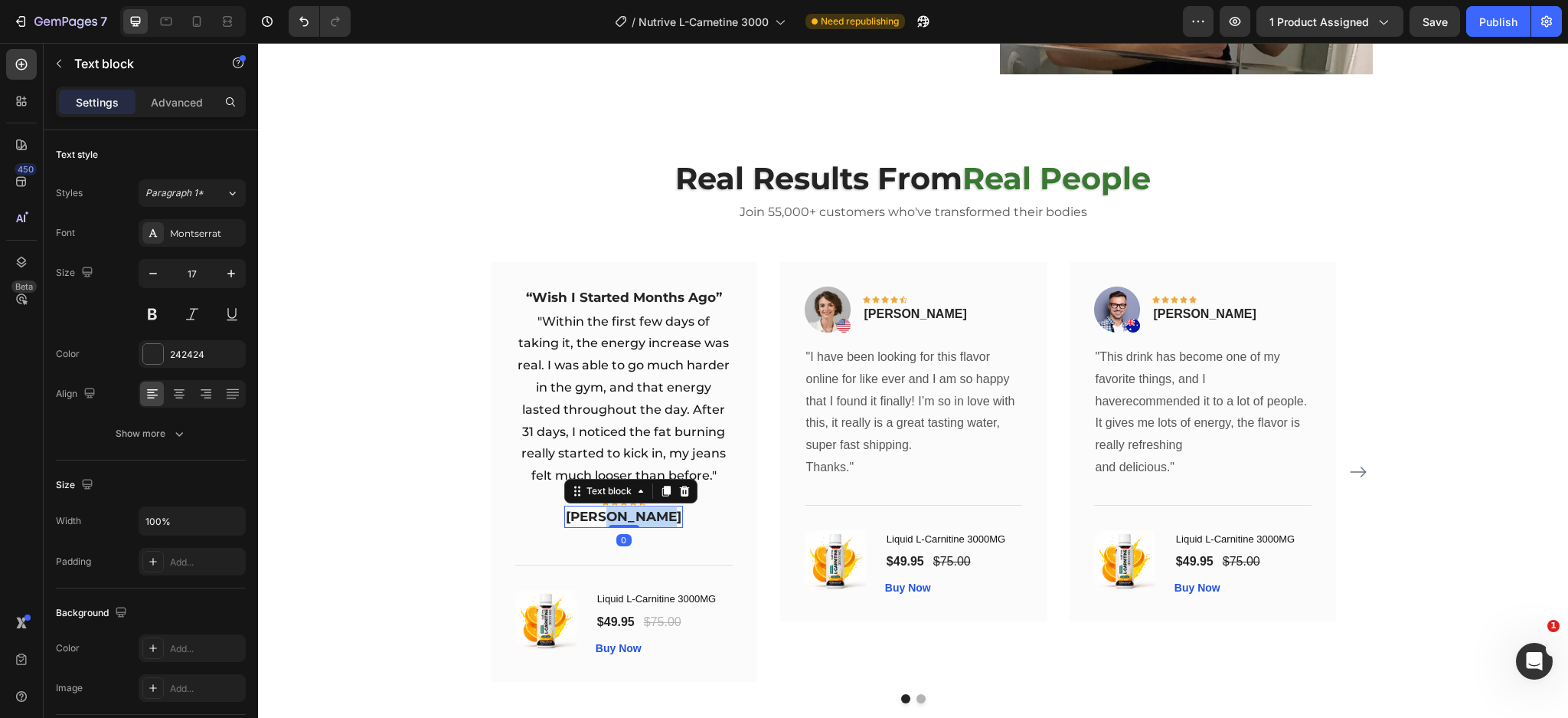
click at [618, 514] on p "Rita Carroll" at bounding box center [623, 517] width 116 height 20
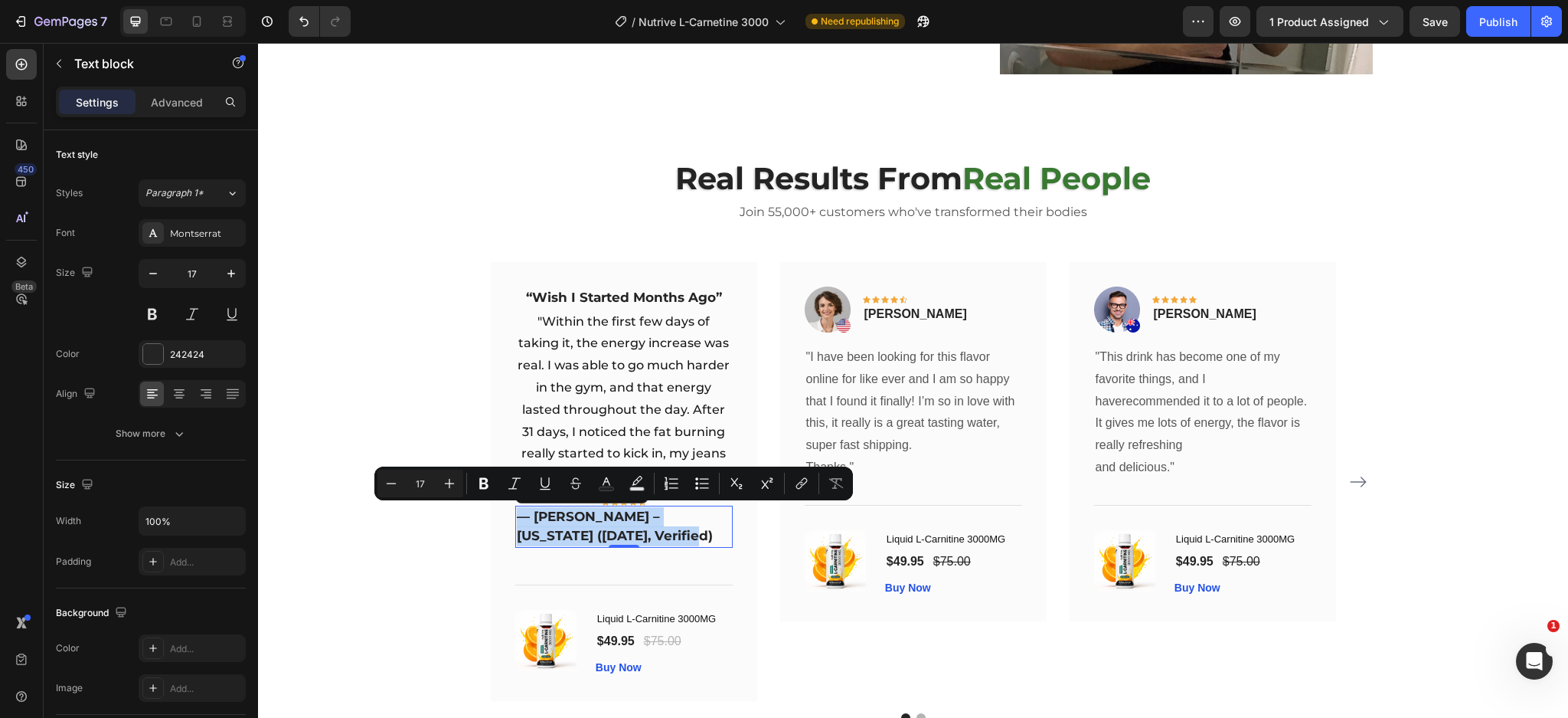
click at [667, 513] on p "— Daniel R. – New York (1 week ago, Verified)" at bounding box center [624, 526] width 214 height 39
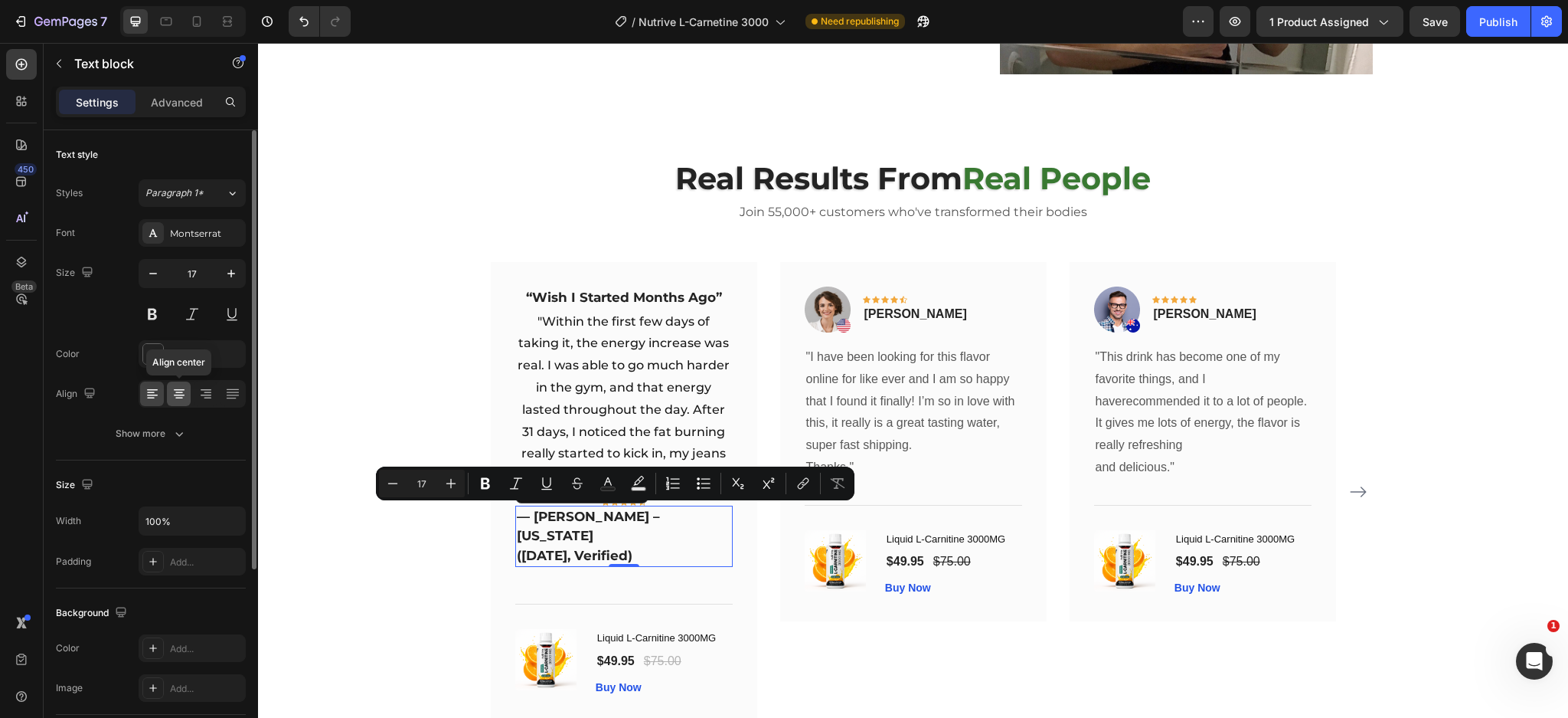
drag, startPoint x: 188, startPoint y: 390, endPoint x: 25, endPoint y: 380, distance: 163.3
click at [188, 390] on div at bounding box center [178, 393] width 23 height 24
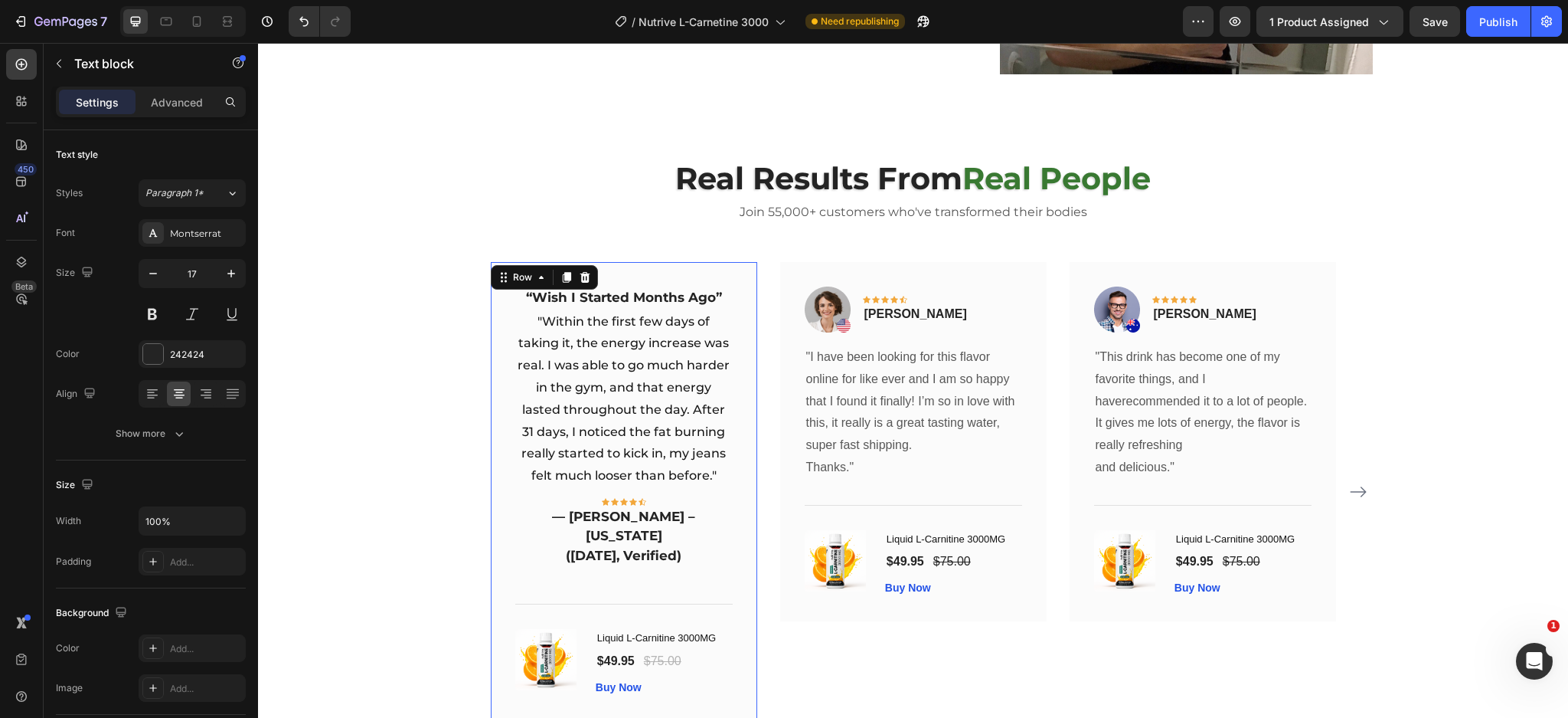
click at [737, 546] on div "“Wish I Started Months Ago” Text block "Within the first few days of taking it,…" at bounding box center [623, 491] width 267 height 459
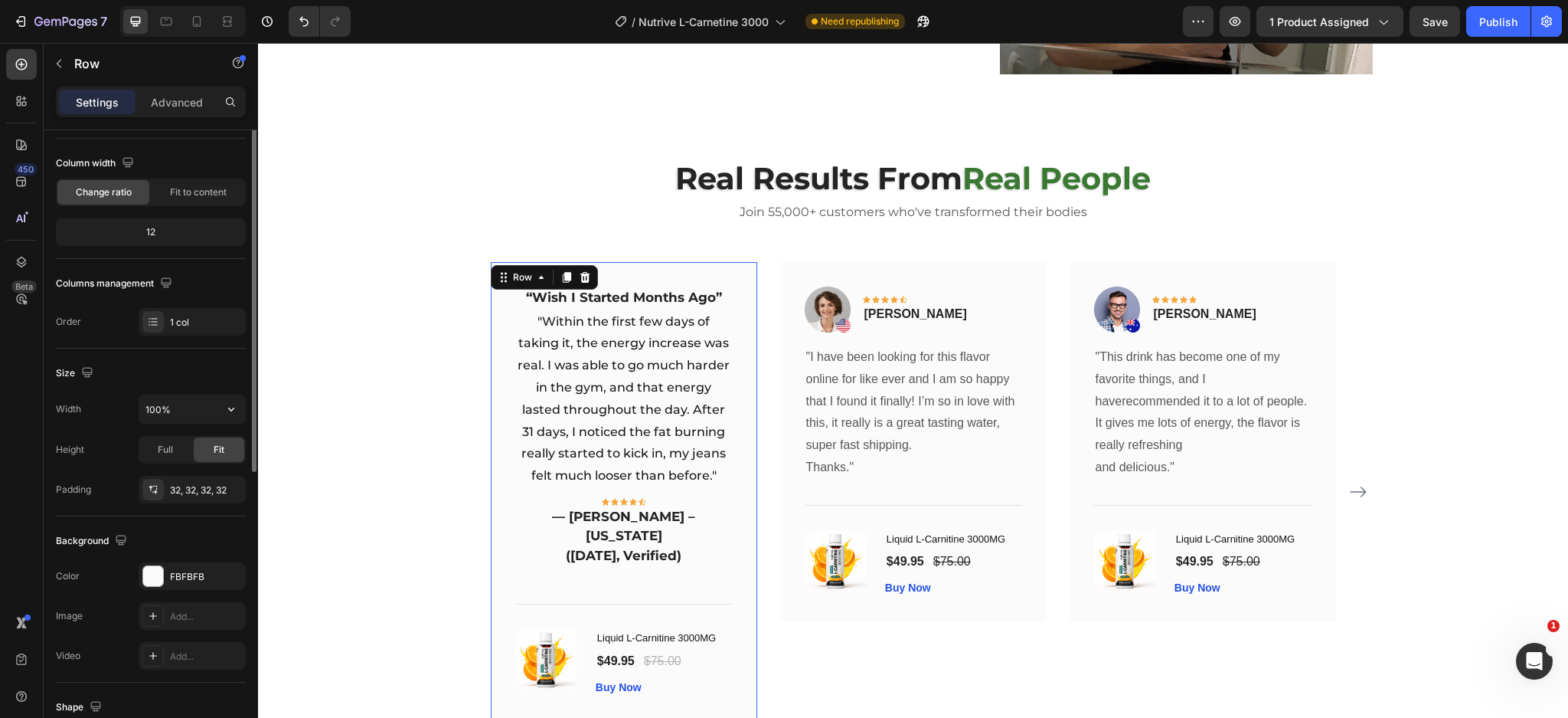
scroll to position [16, 0]
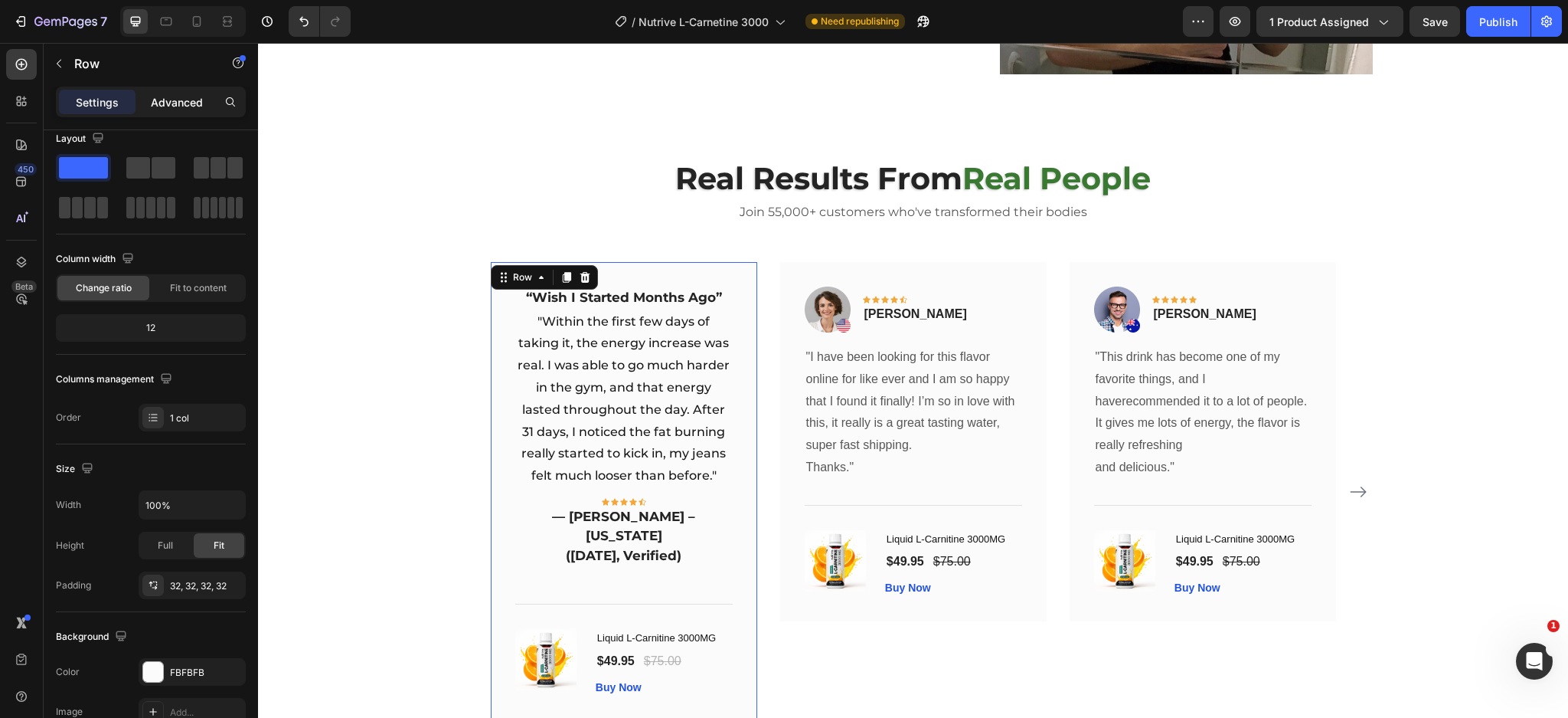
click at [178, 106] on p "Advanced" at bounding box center [176, 102] width 52 height 16
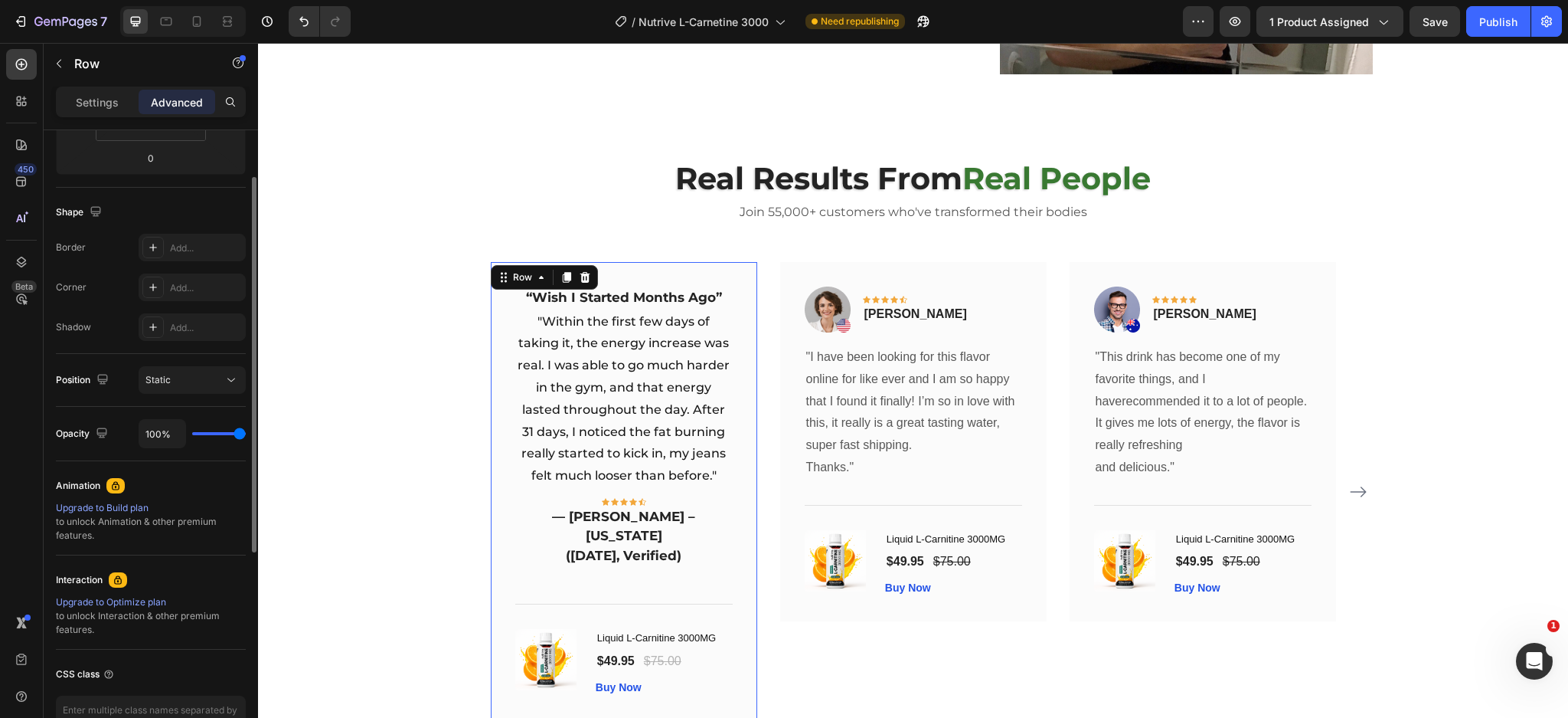
scroll to position [240, 0]
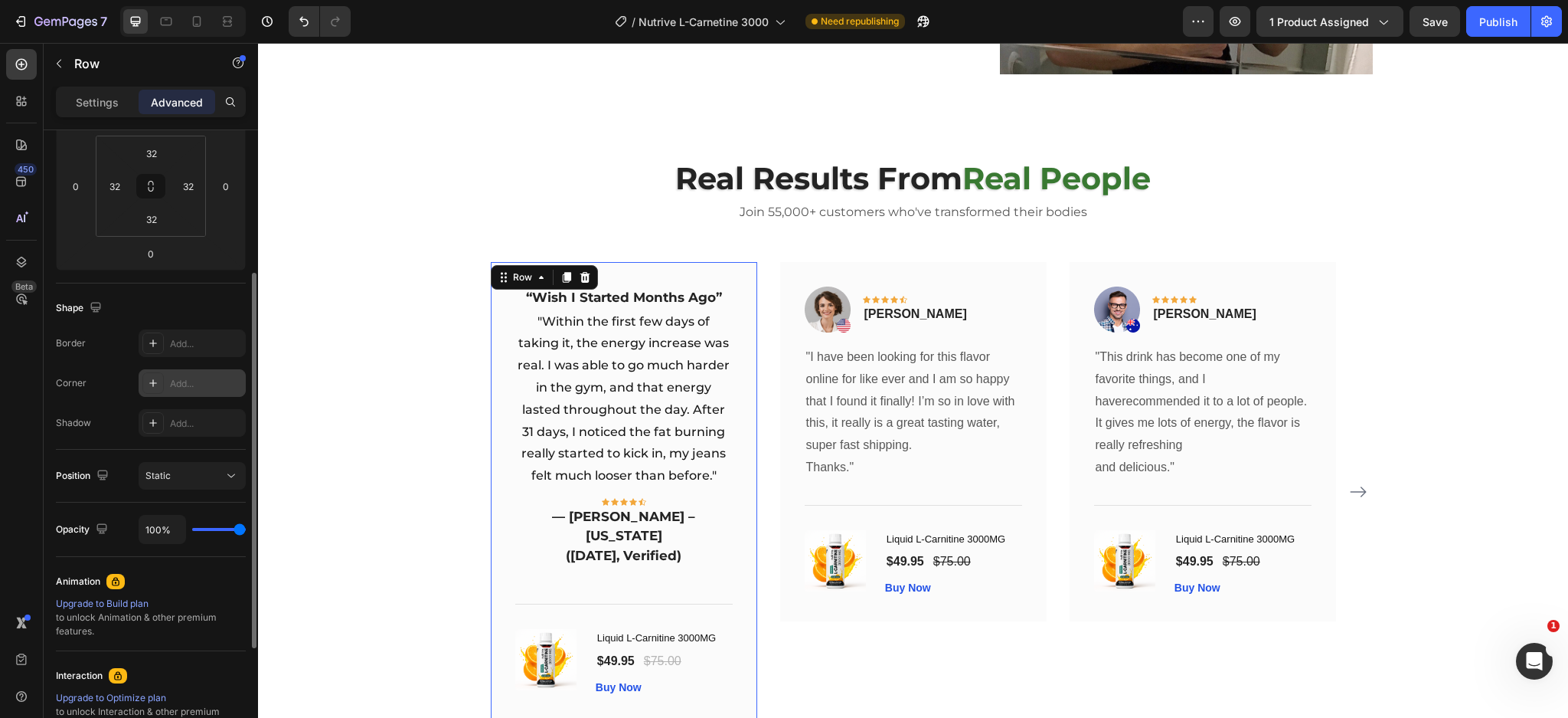
click at [166, 386] on div "Add..." at bounding box center [192, 383] width 107 height 27
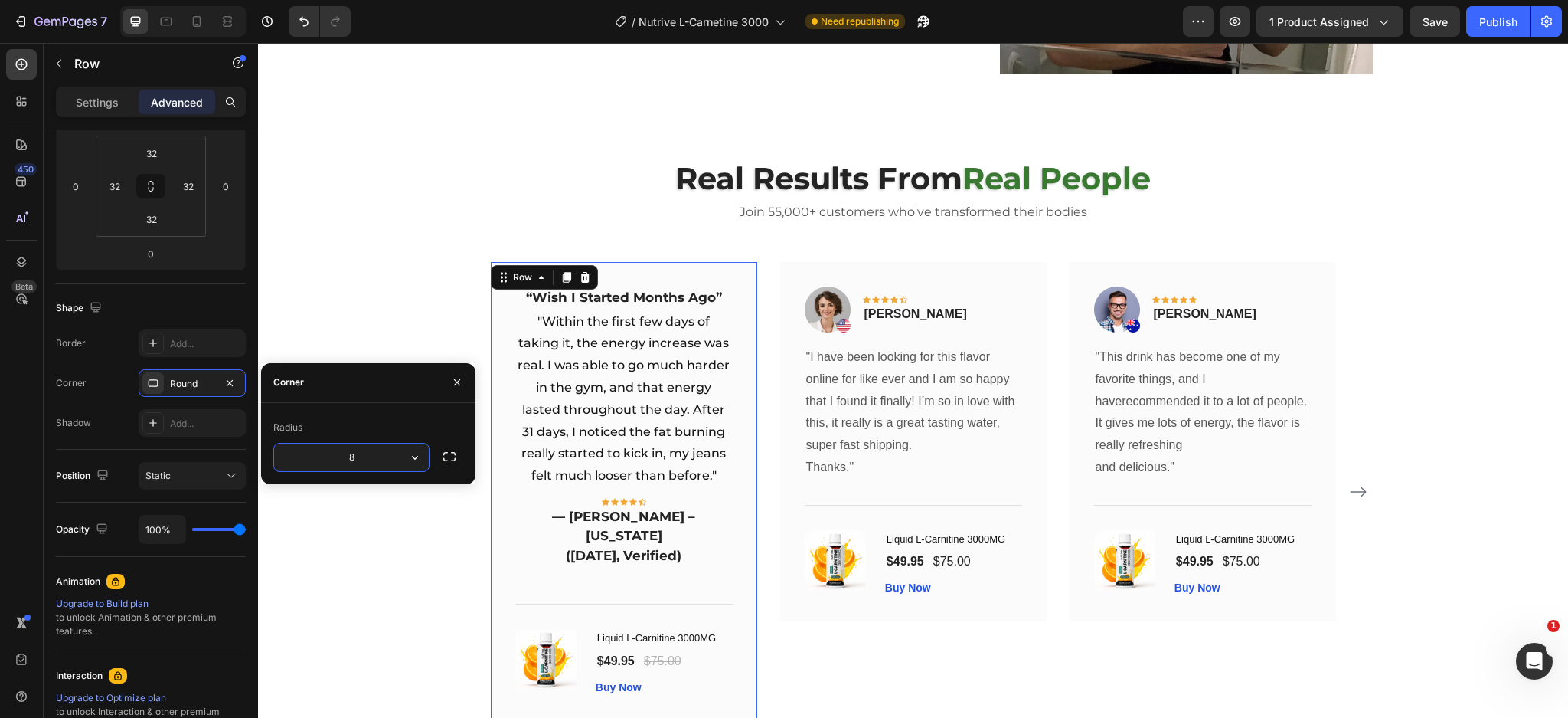
type input "&"
type input "10"
click at [646, 434] on p ""Within the first few days of taking it, the energy increase was real. I was ab…" at bounding box center [624, 399] width 214 height 176
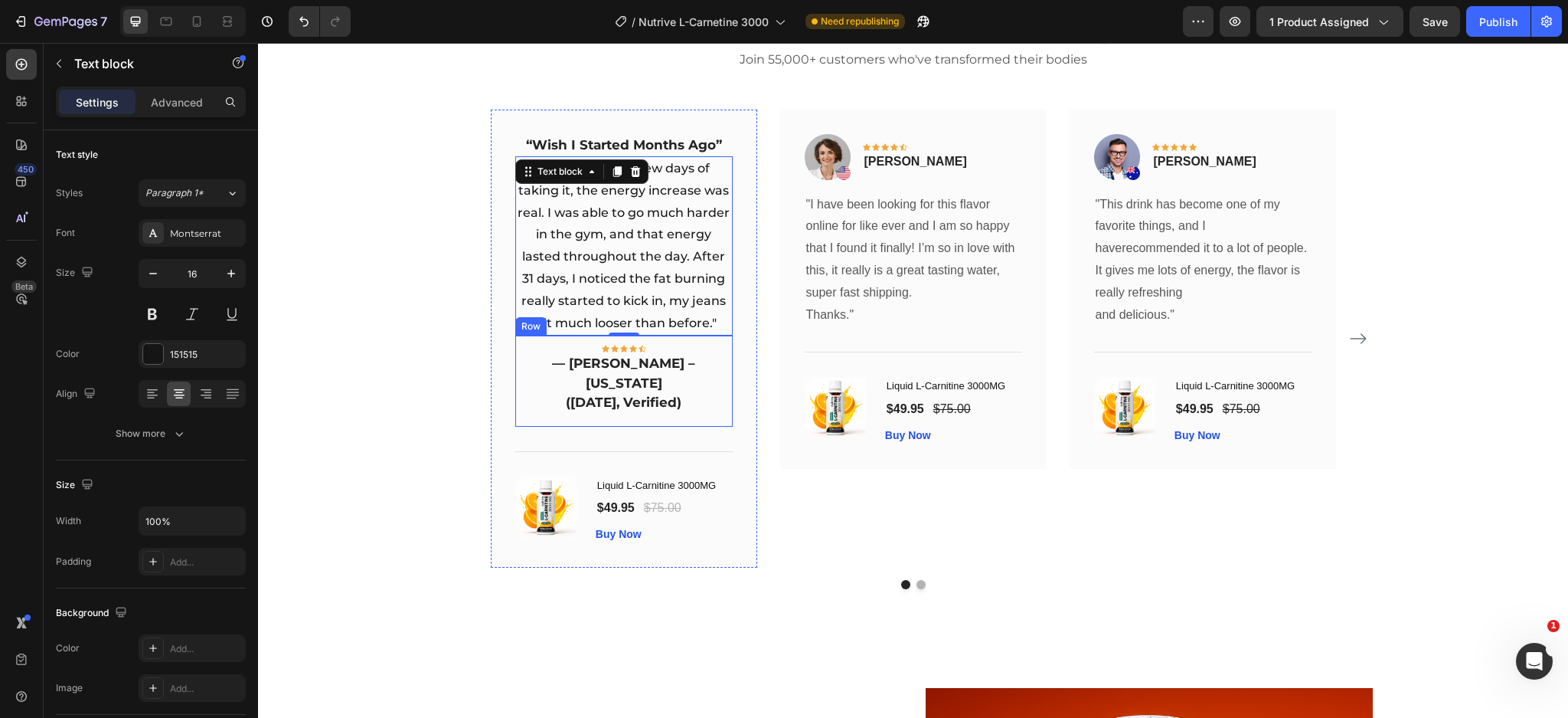
scroll to position [4147, 0]
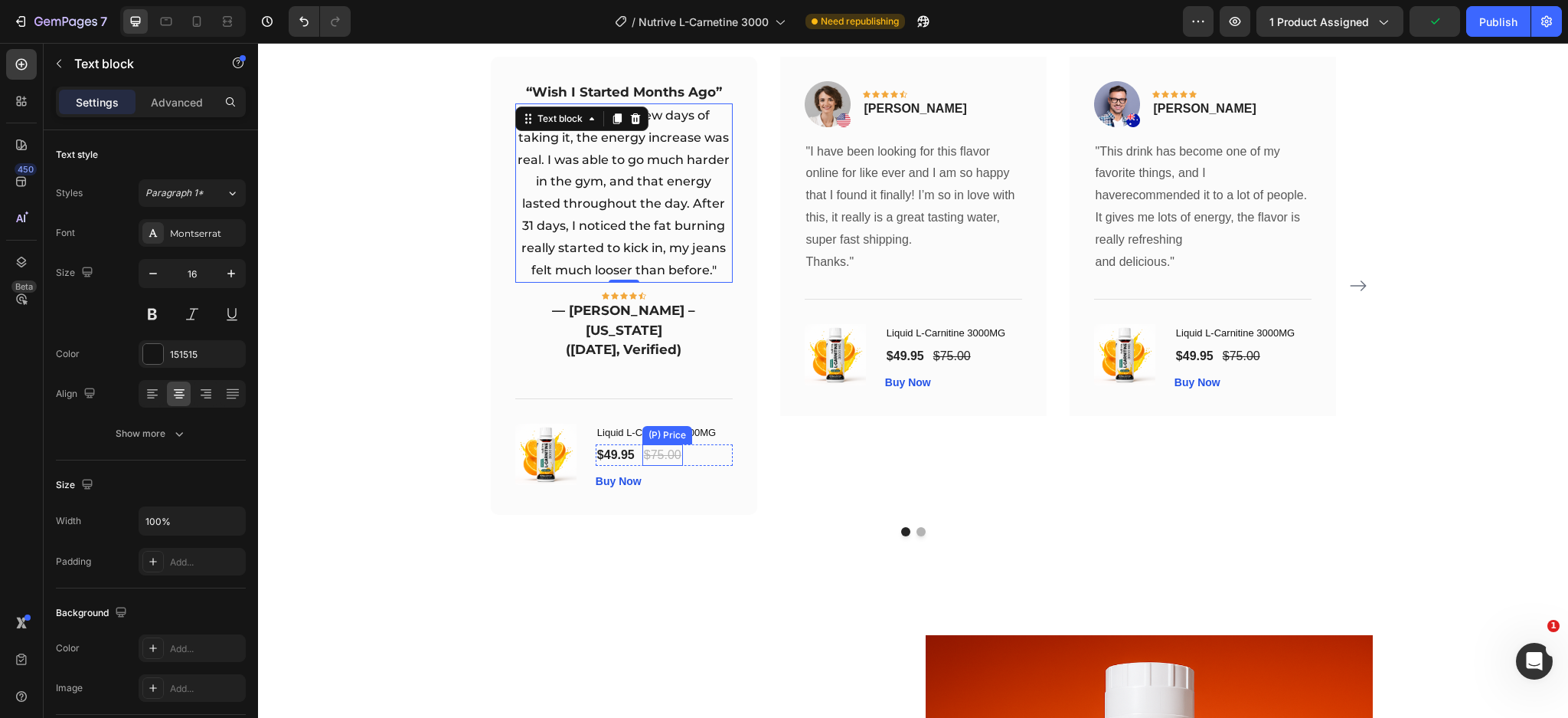
click at [643, 426] on div "(P) Price" at bounding box center [668, 435] width 50 height 19
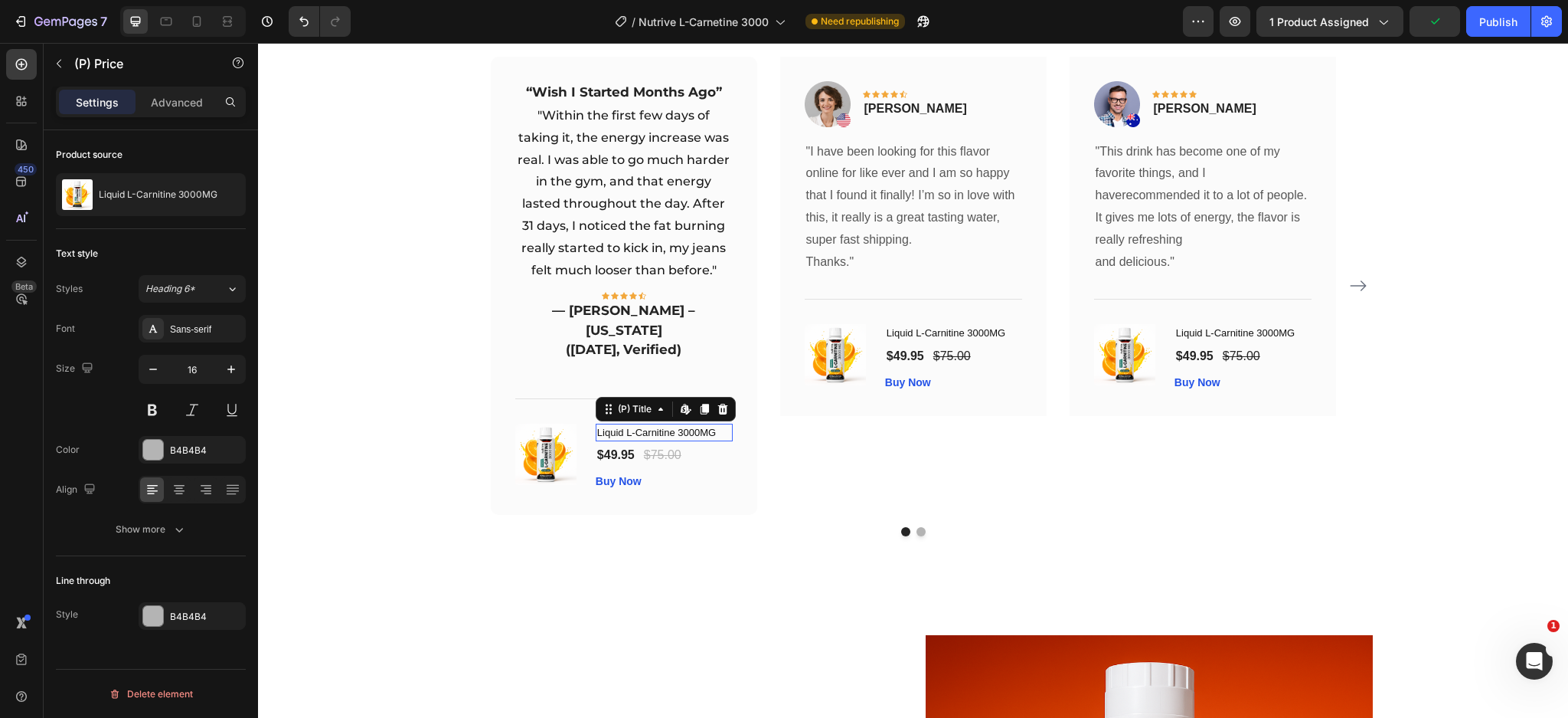
click at [616, 424] on h1 "Liquid L-Carnitine 3000MG" at bounding box center [664, 433] width 137 height 19
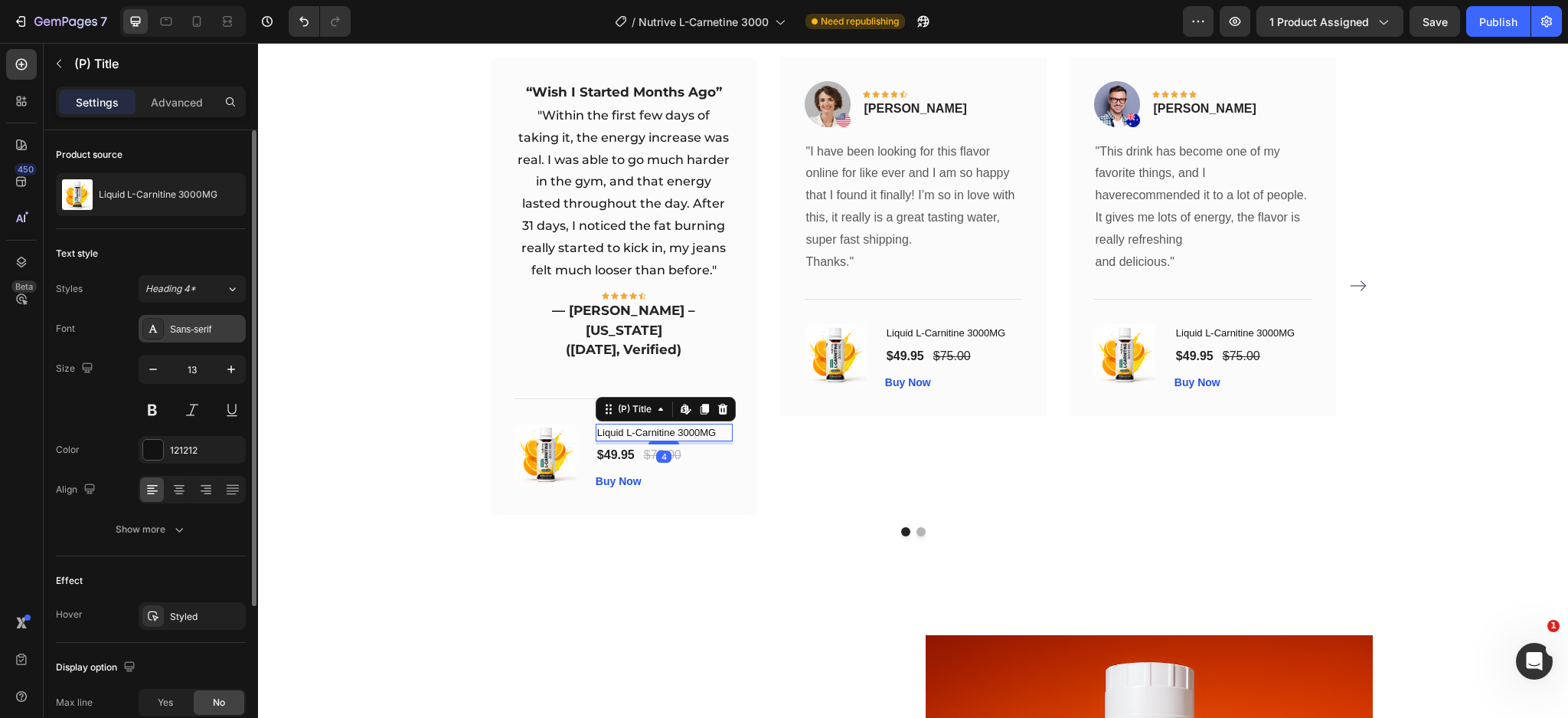
click at [143, 333] on div at bounding box center [153, 328] width 22 height 22
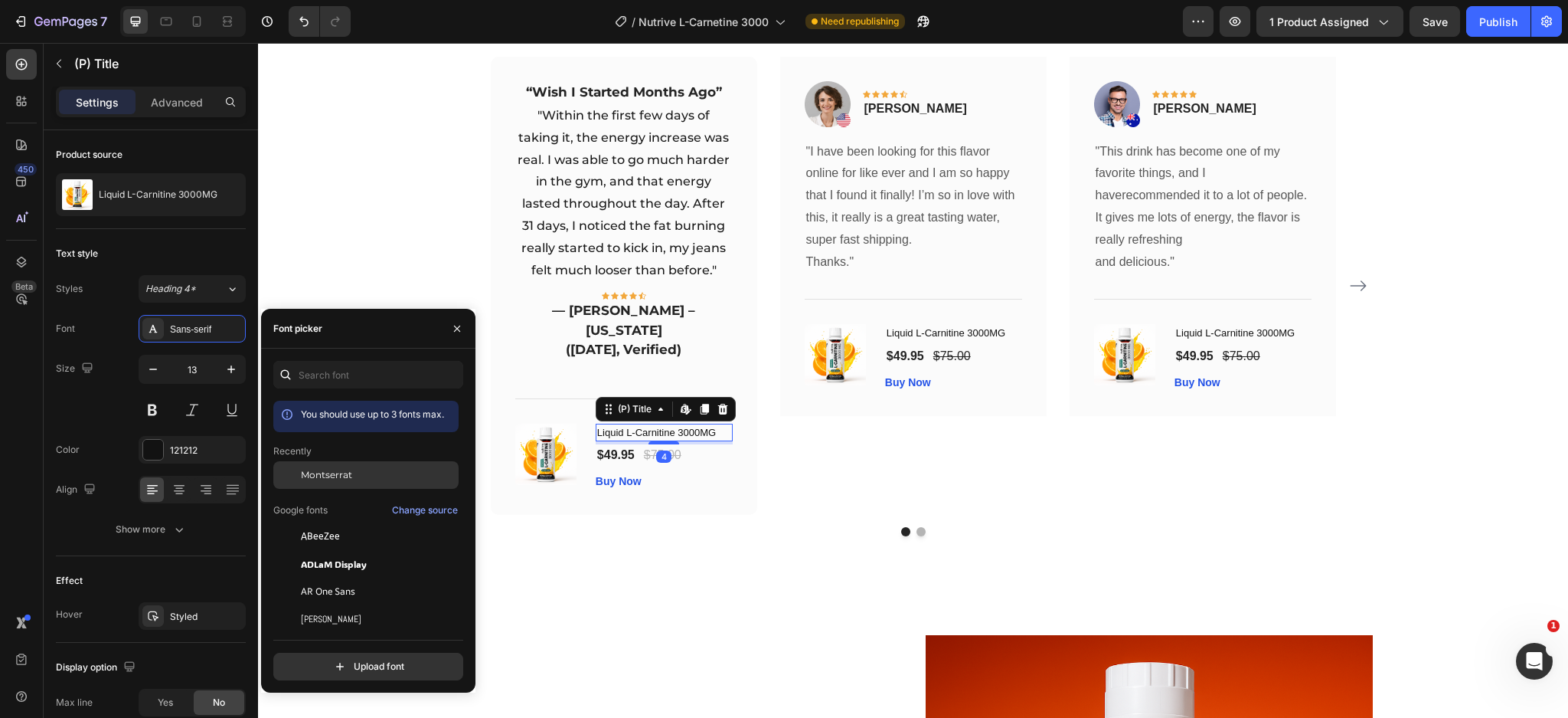
click at [346, 473] on span "Montserrat" at bounding box center [327, 475] width 52 height 14
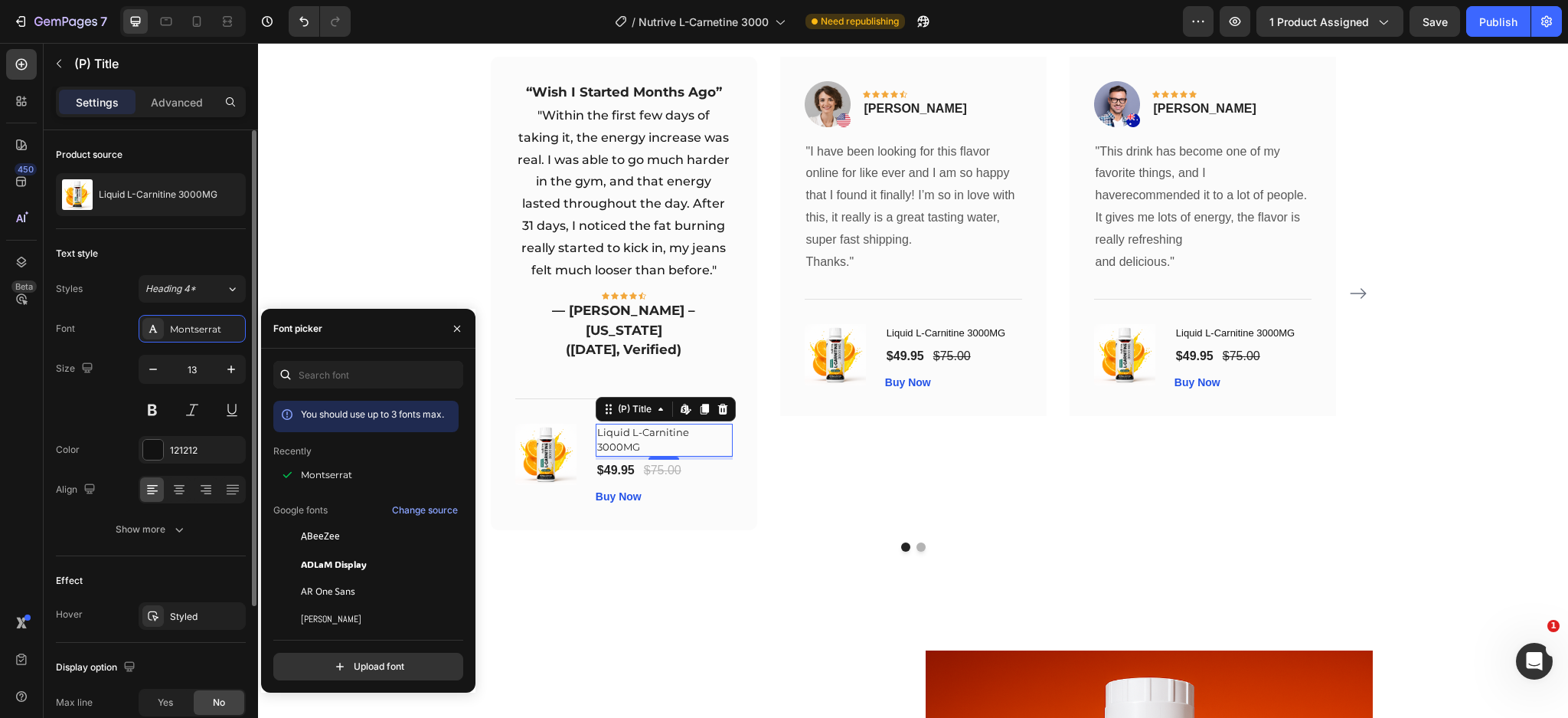
click at [155, 546] on div "Text style Styles Heading 4* Font Montserrat Size 13 Color 121212 Align Show mo…" at bounding box center [151, 392] width 190 height 327
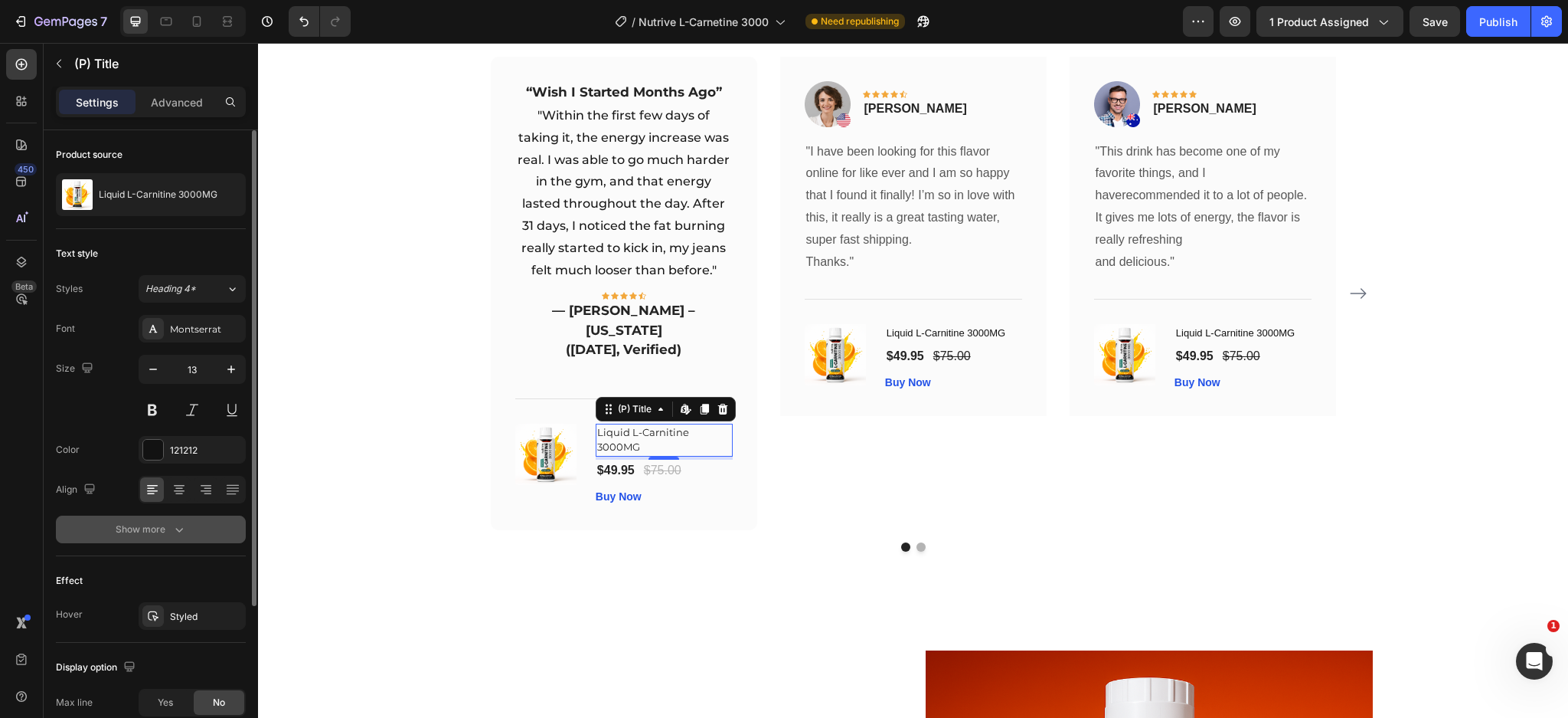
click at [163, 520] on button "Show more" at bounding box center [151, 529] width 190 height 27
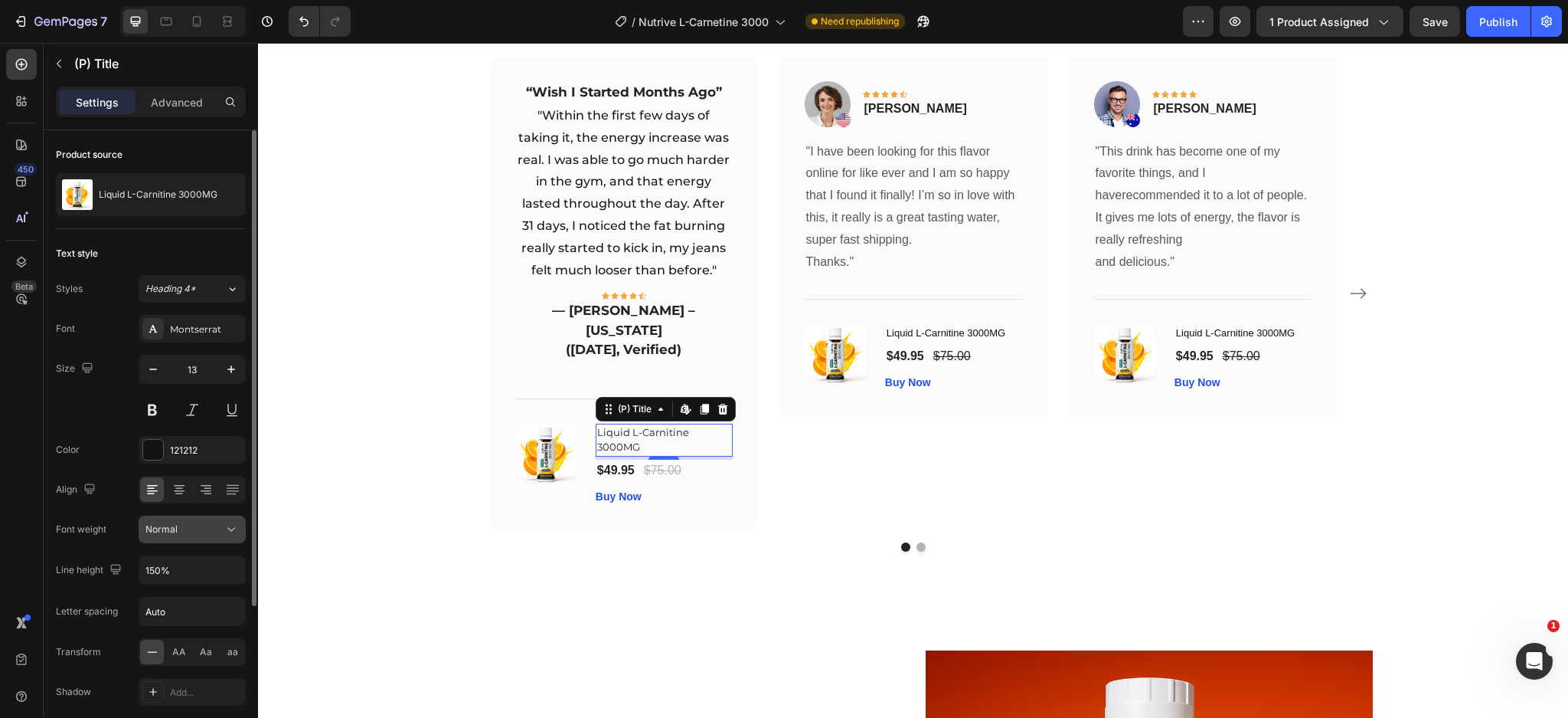
click at [170, 525] on span "Normal" at bounding box center [162, 529] width 32 height 11
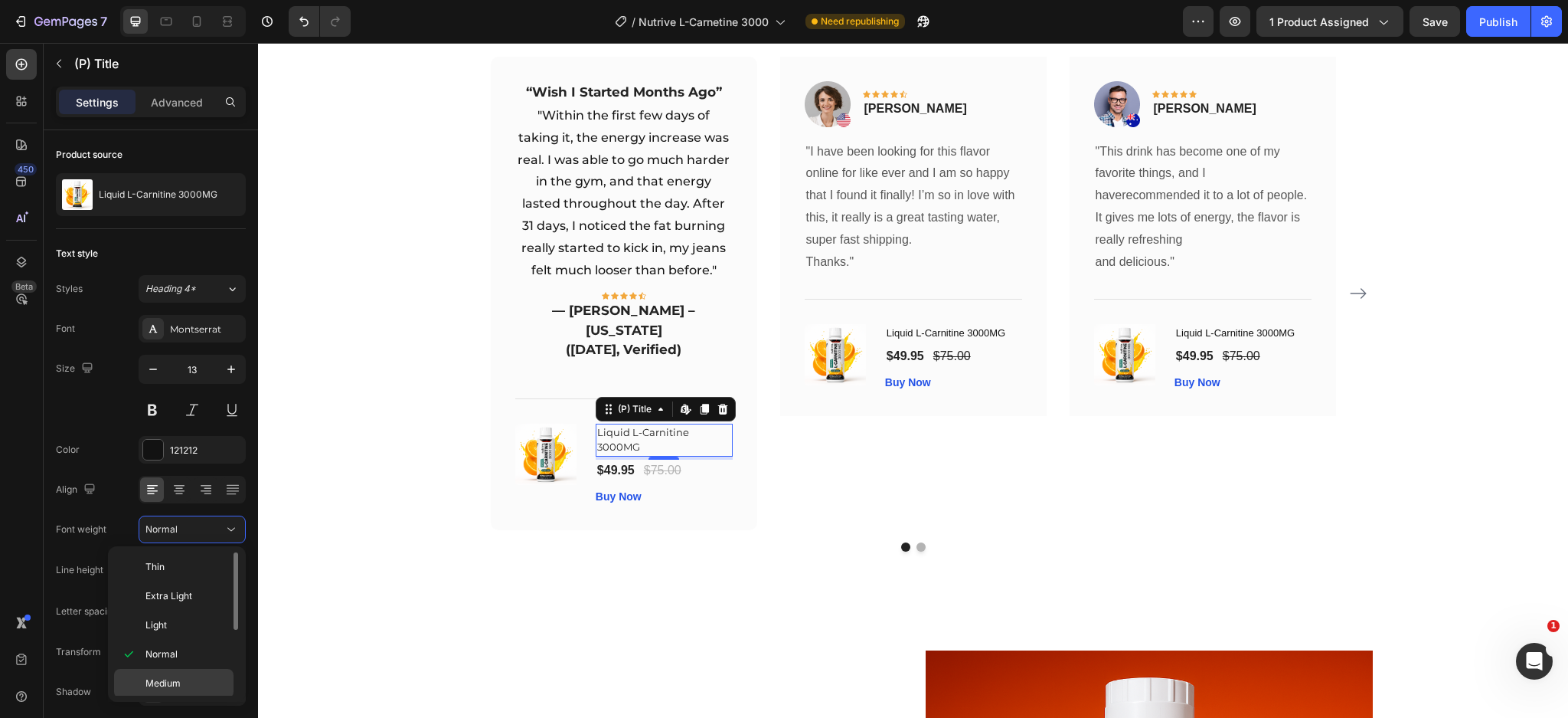
scroll to position [95, 0]
drag, startPoint x: 168, startPoint y: 616, endPoint x: 101, endPoint y: 504, distance: 130.5
click at [168, 616] on span "Semi Bold" at bounding box center [168, 617] width 43 height 14
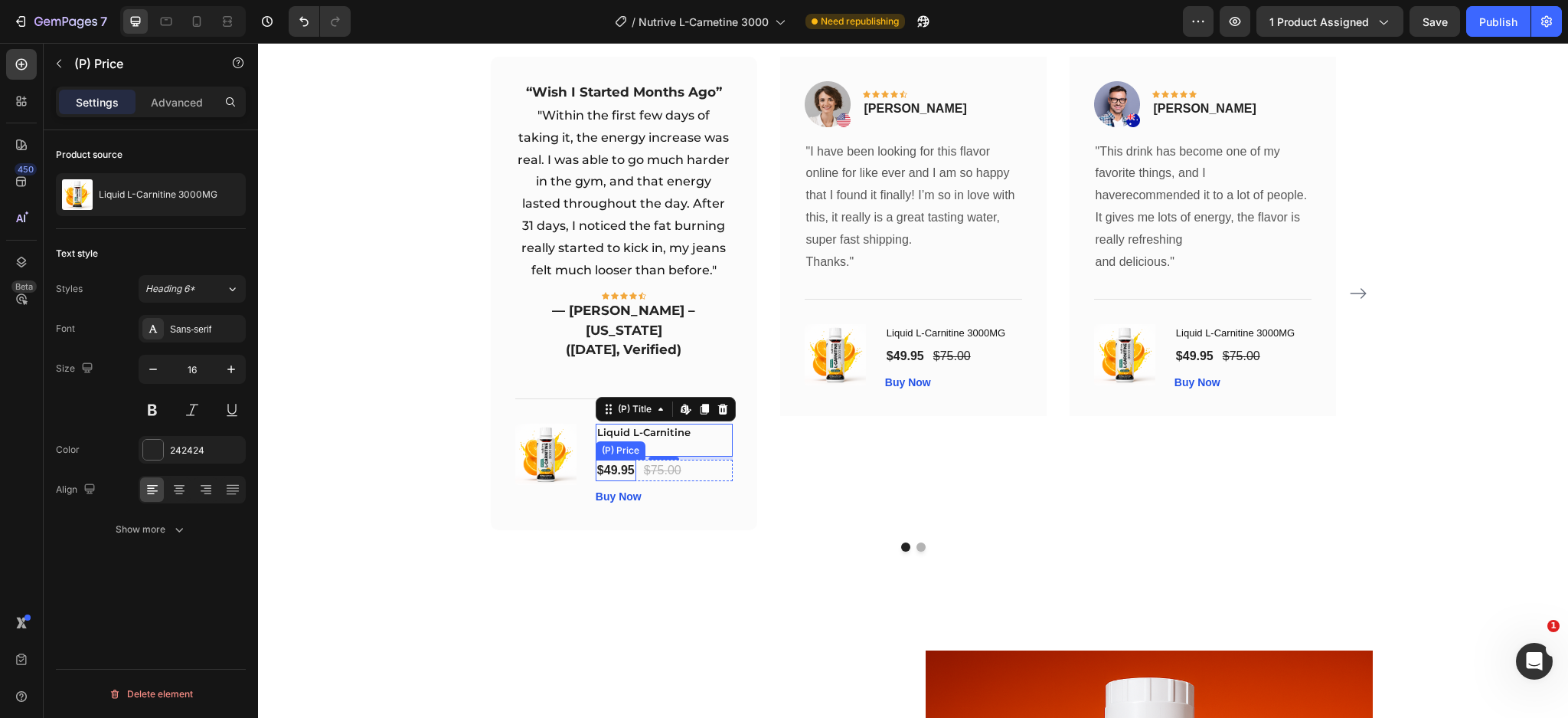
click at [608, 459] on div "$49.95 (P) Price (P) Price" at bounding box center [616, 470] width 40 height 22
click at [689, 459] on div "$49.95 (P) Price Edit content in Shopify 0 (P) Price Edit content in Shopify 0 …" at bounding box center [664, 470] width 137 height 22
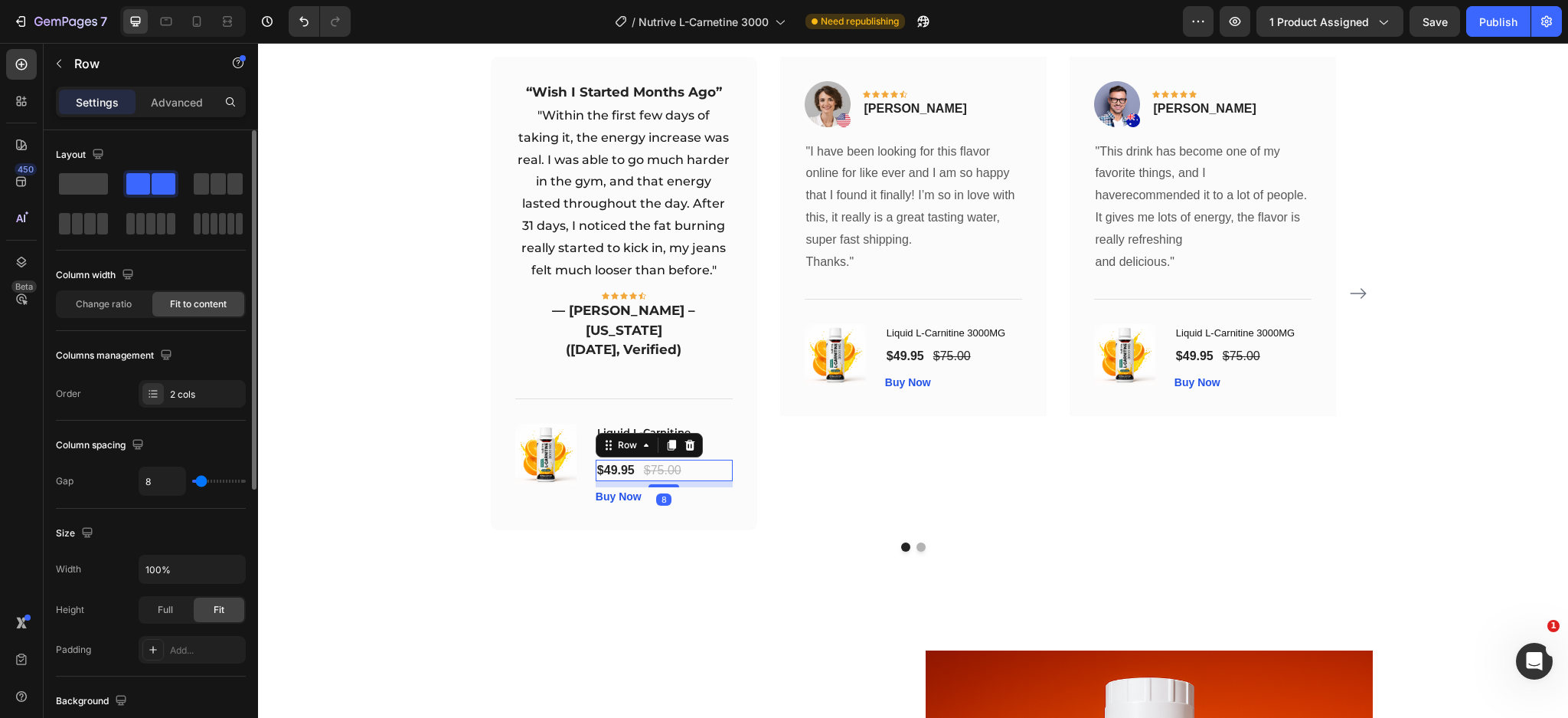
scroll to position [191, 0]
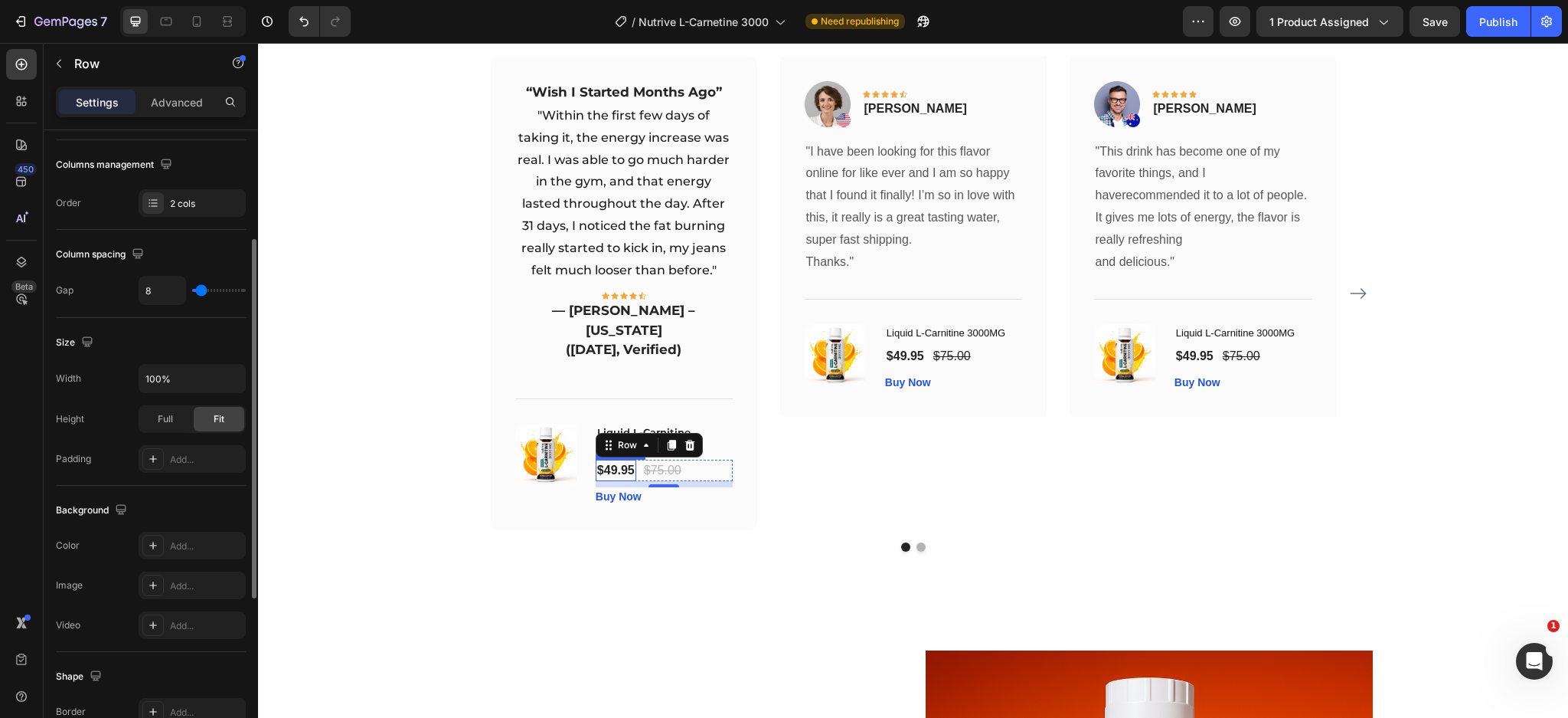
click at [610, 459] on div "$49.95" at bounding box center [616, 470] width 40 height 22
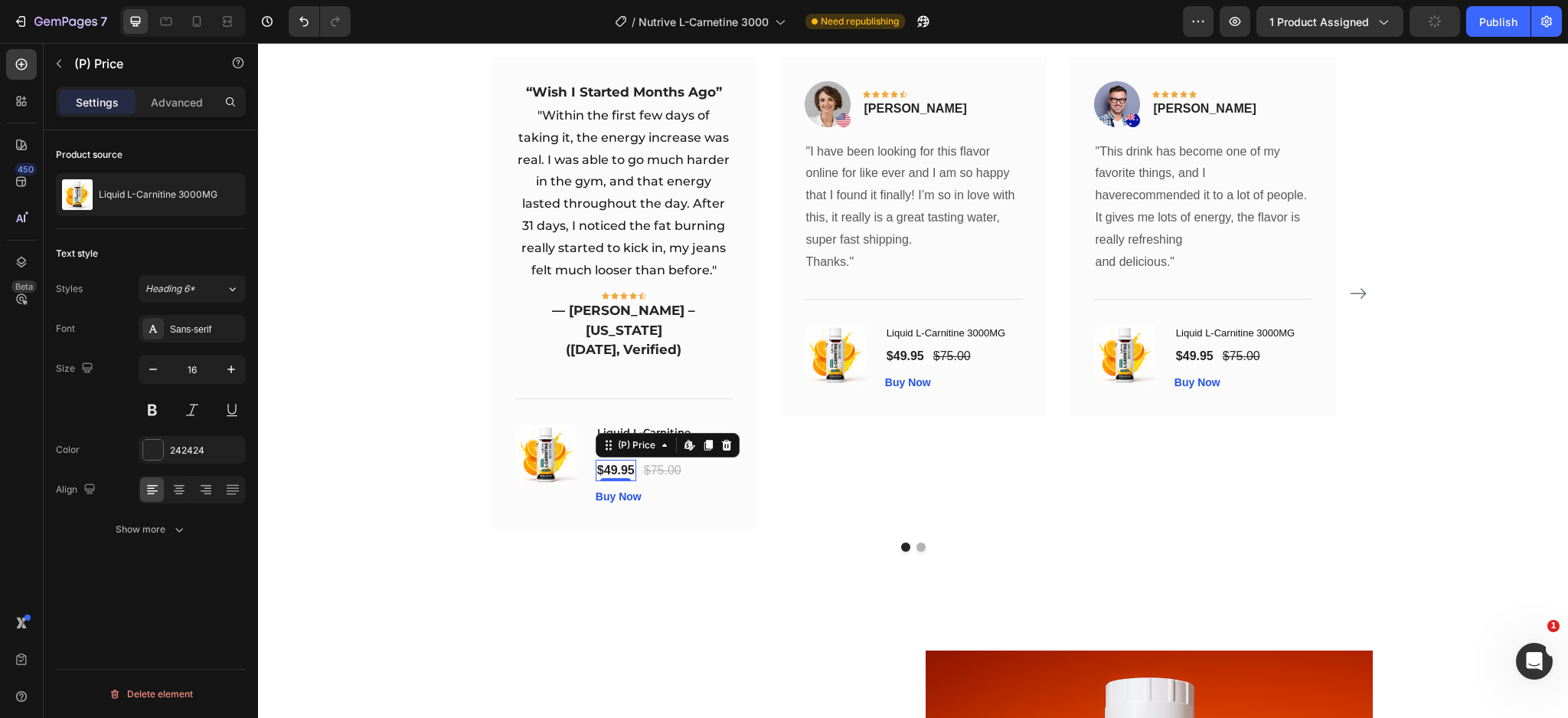
scroll to position [0, 0]
click at [205, 327] on div "Sans-serif" at bounding box center [205, 329] width 72 height 14
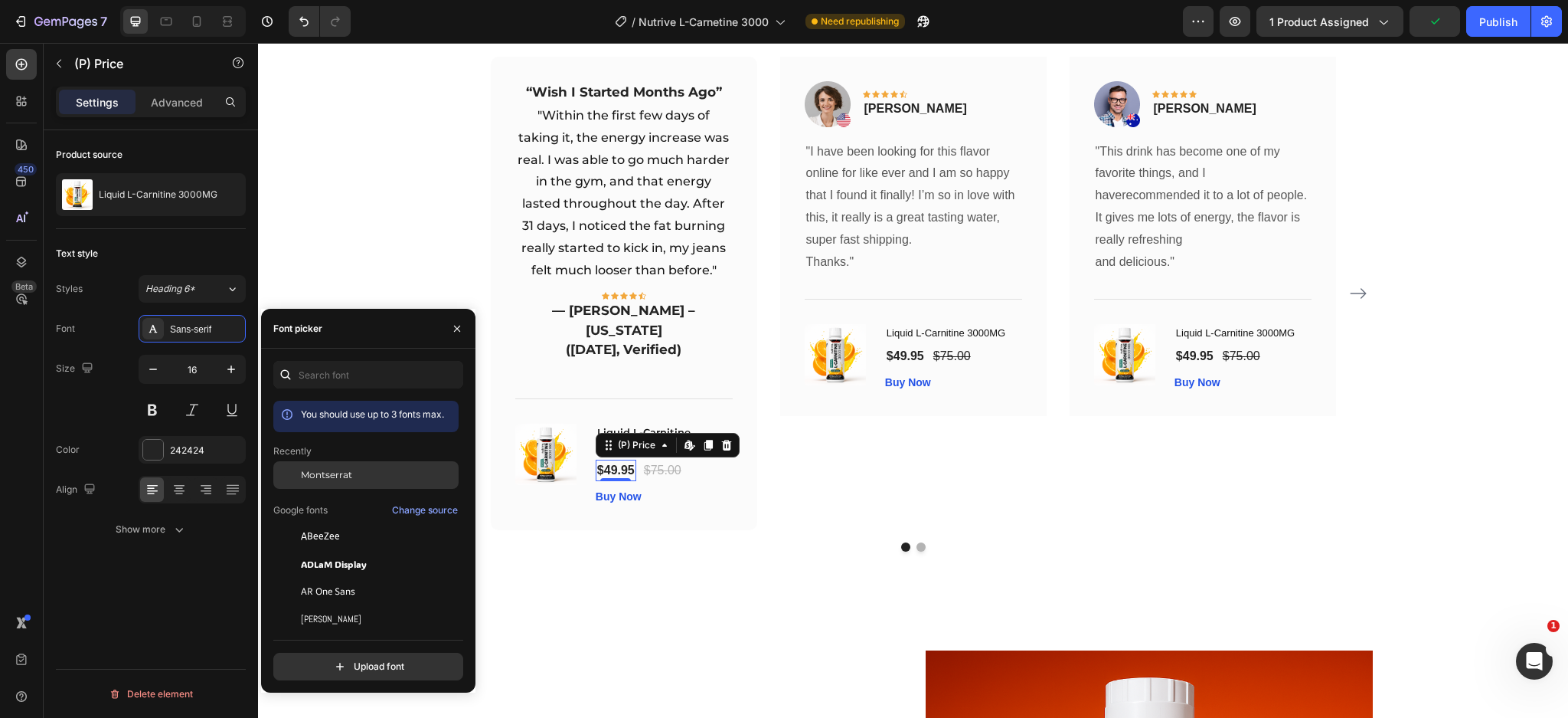
click at [333, 467] on div "Montserrat" at bounding box center [366, 475] width 185 height 27
click at [619, 488] on div "Buy Now" at bounding box center [619, 496] width 46 height 16
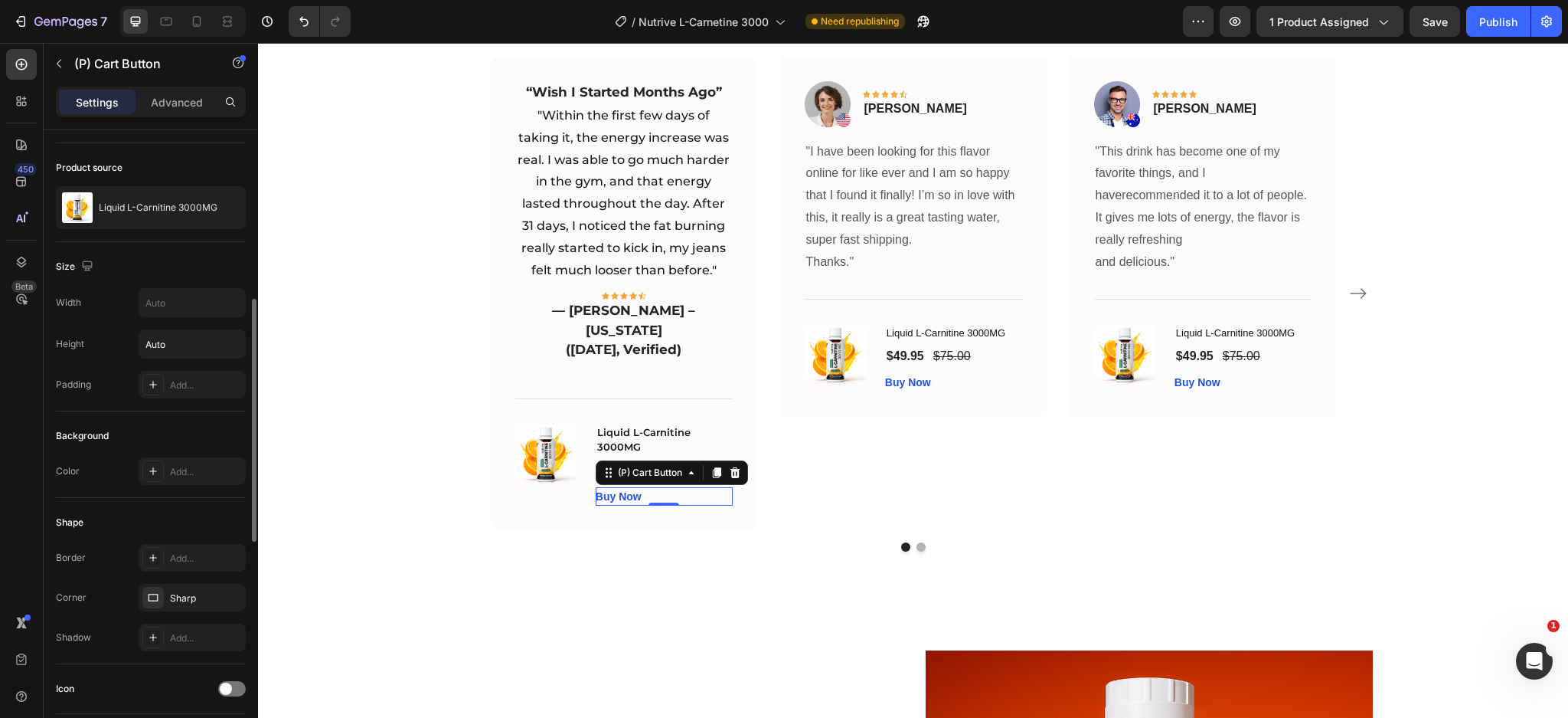
scroll to position [478, 0]
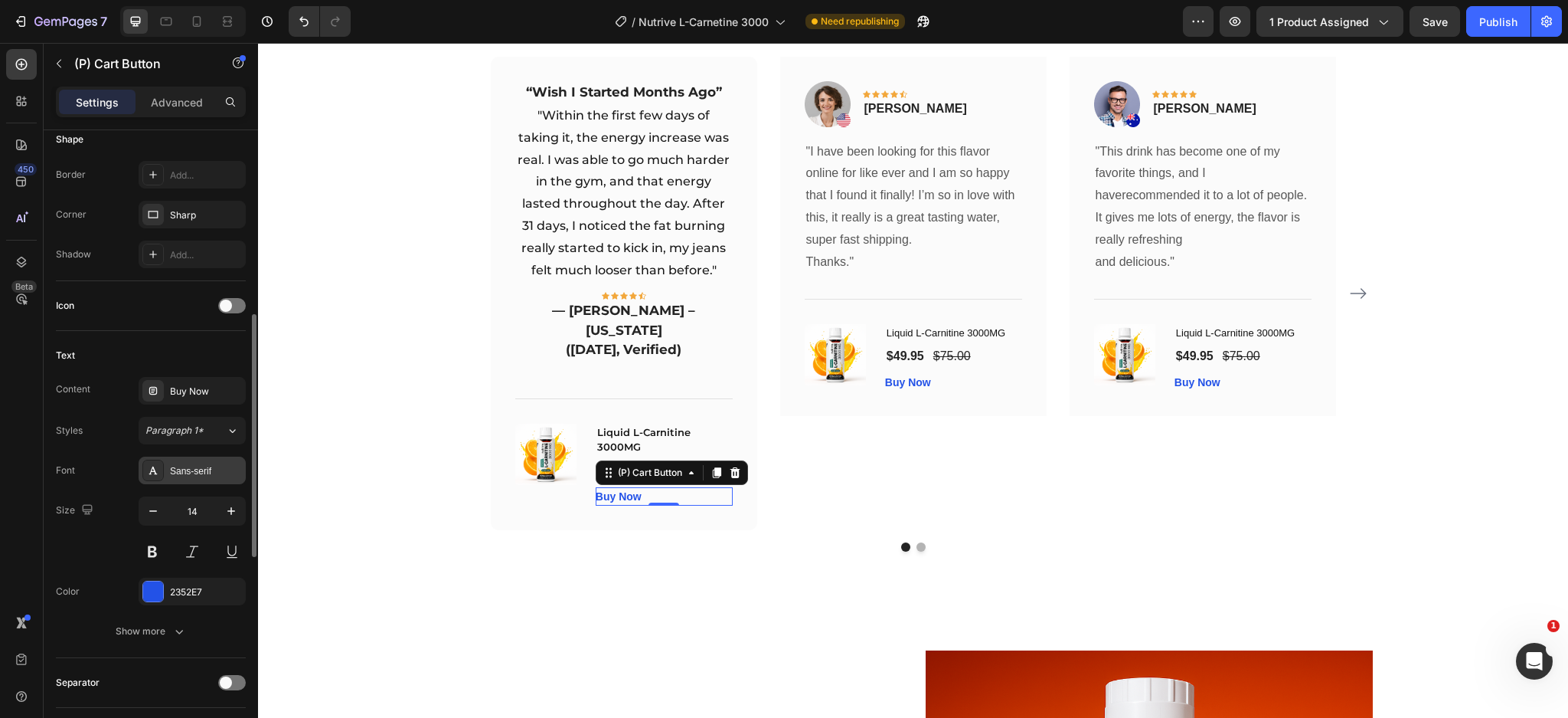
click at [188, 470] on div "Sans-serif" at bounding box center [205, 471] width 72 height 14
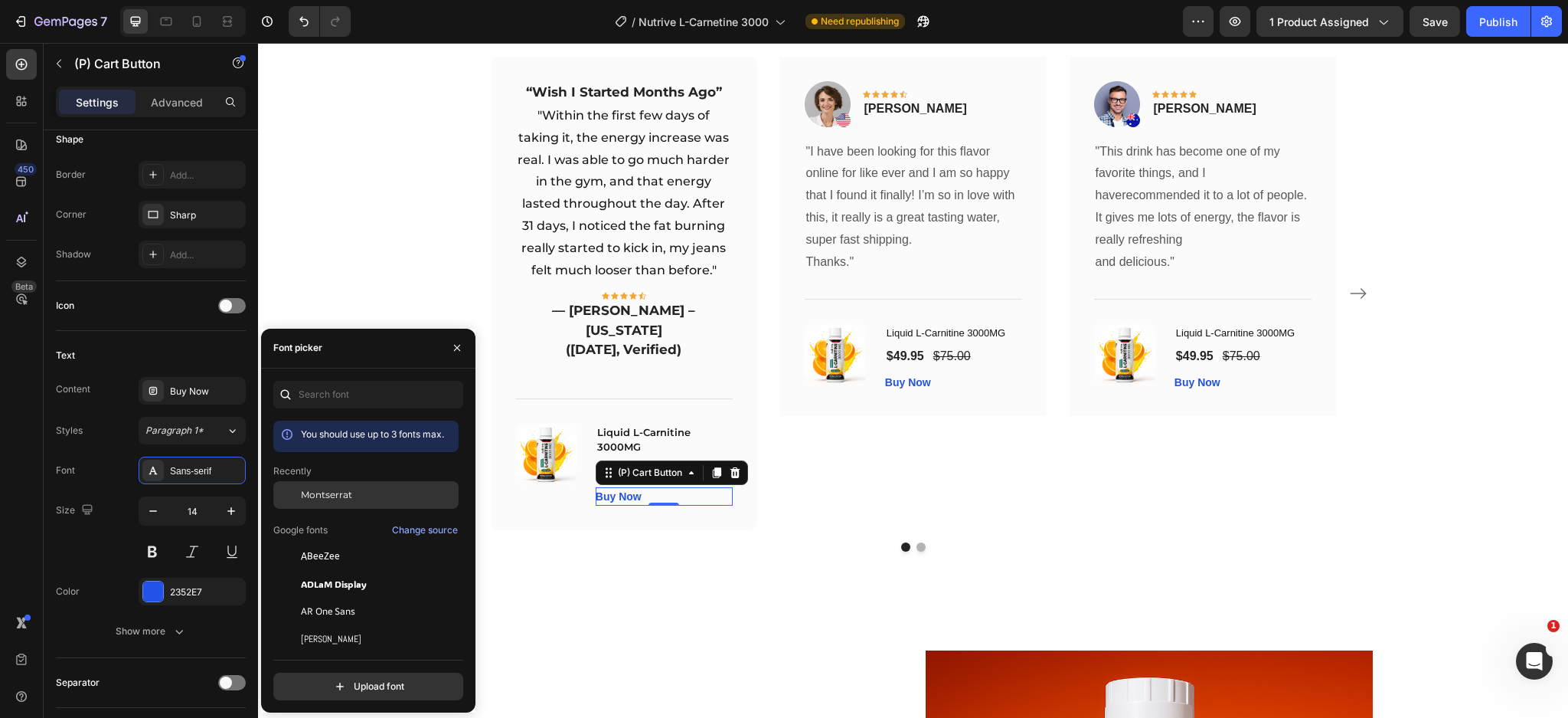
click at [376, 489] on div "Montserrat" at bounding box center [379, 495] width 155 height 14
click at [788, 464] on div "Image Icon Icon Icon Icon Icon Row Olivia Rowse Text block Row "I have been loo…" at bounding box center [913, 293] width 267 height 473
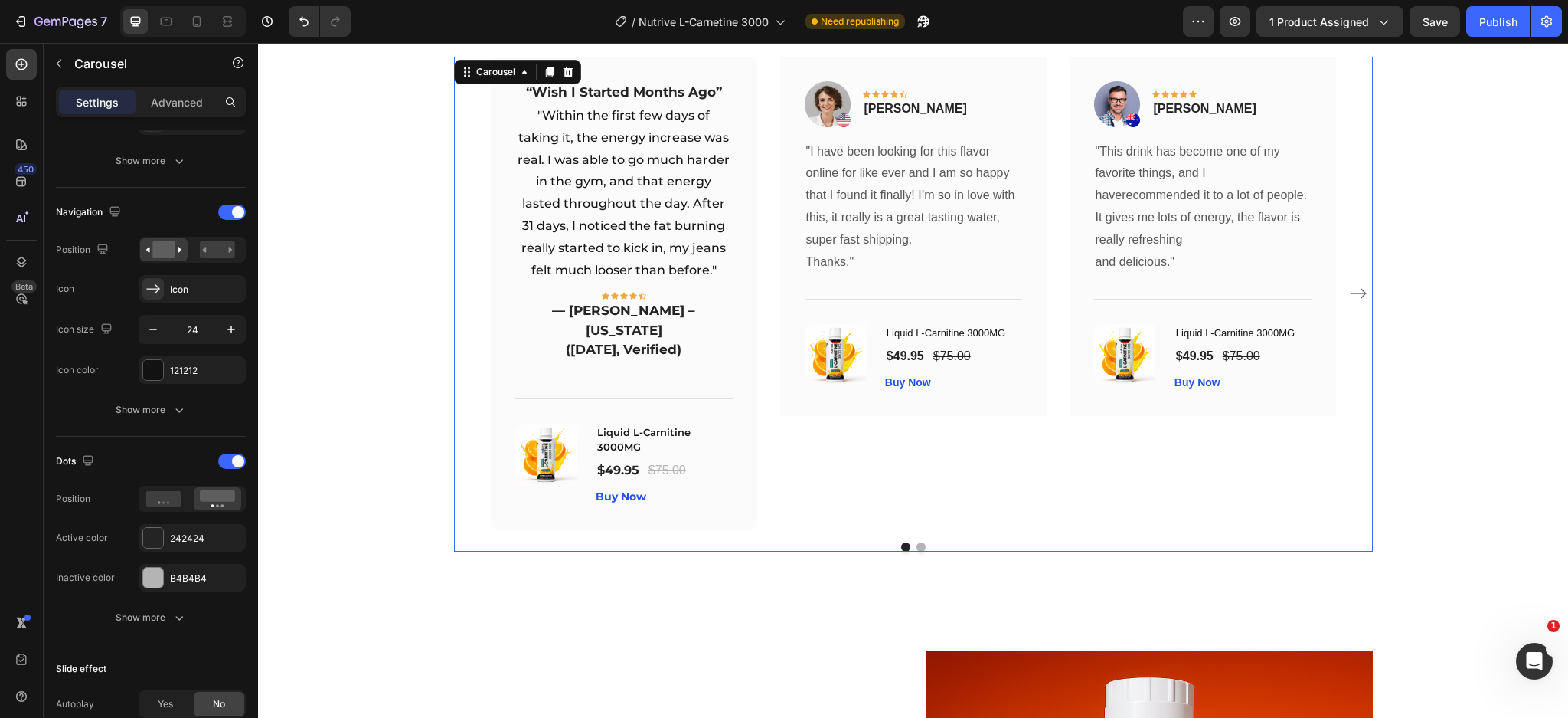
scroll to position [0, 0]
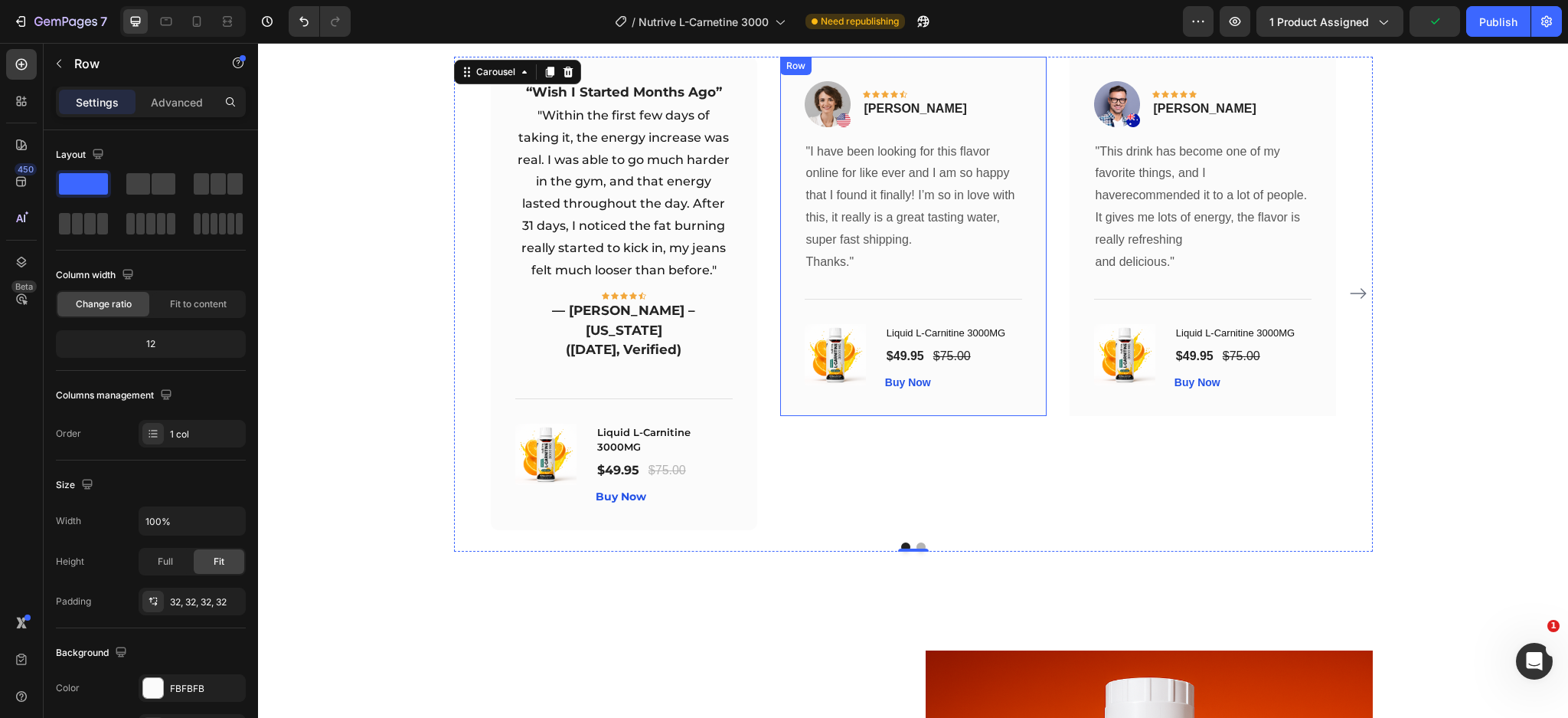
click at [789, 381] on div "Image Icon Icon Icon Icon Icon Row Olivia Rowse Text block Row "I have been loo…" at bounding box center [913, 236] width 267 height 359
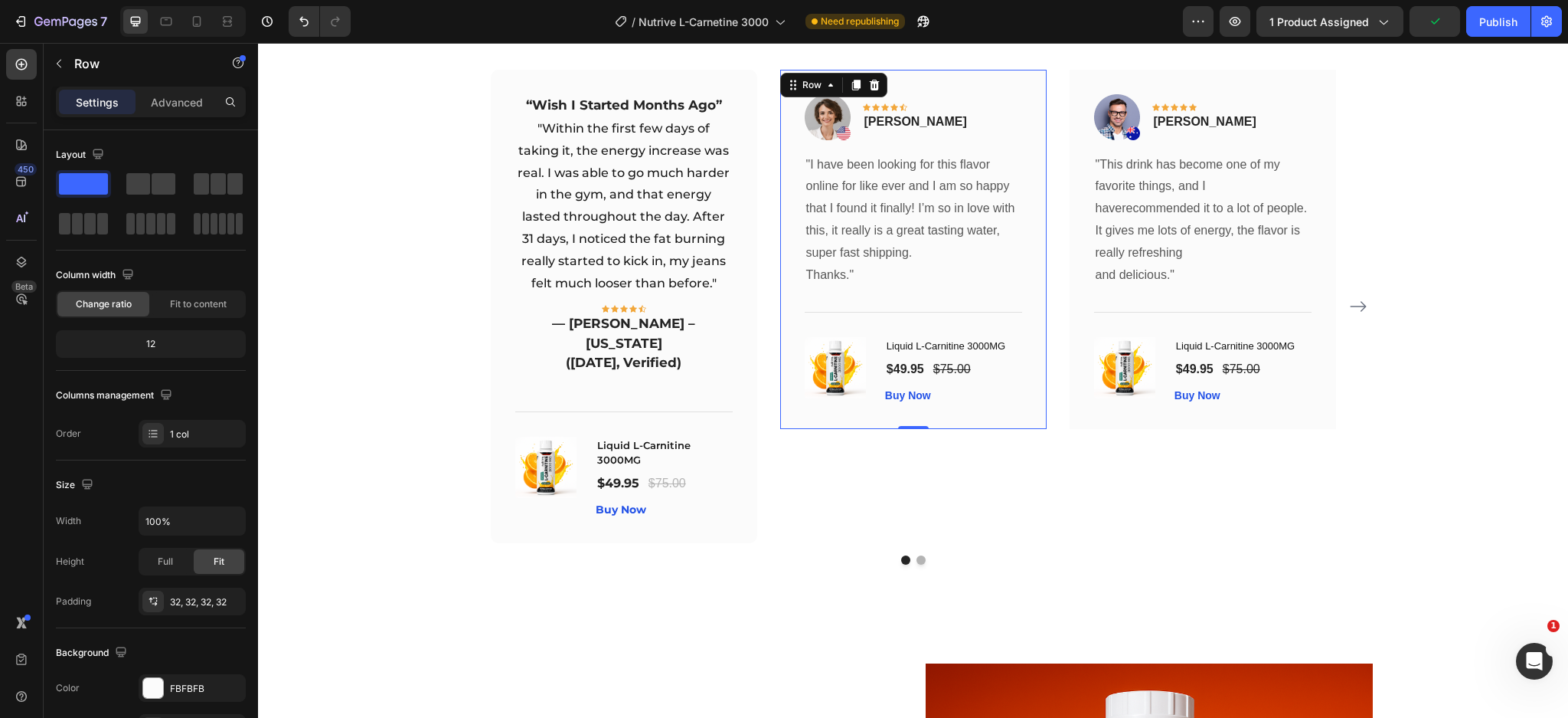
scroll to position [4044, 0]
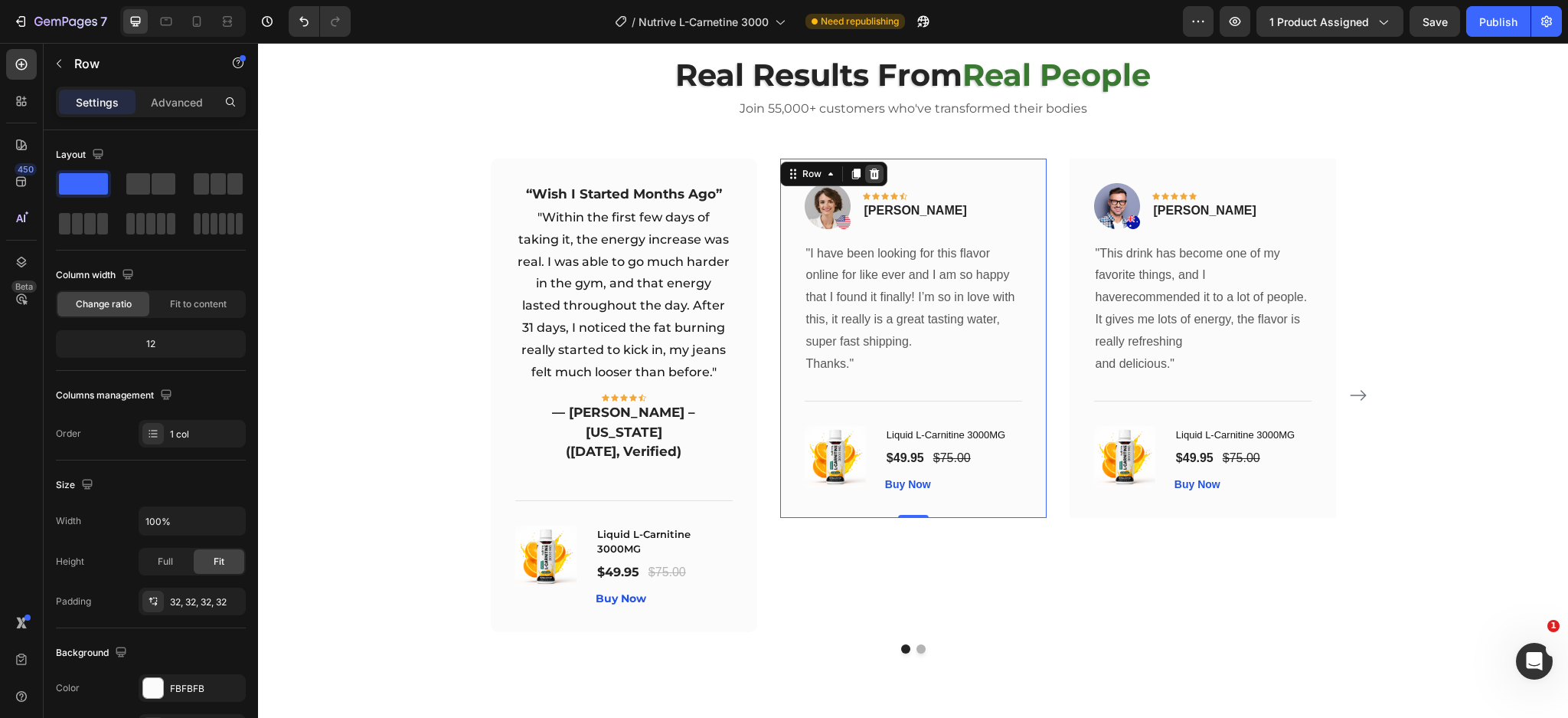
click at [869, 175] on icon at bounding box center [874, 172] width 10 height 10
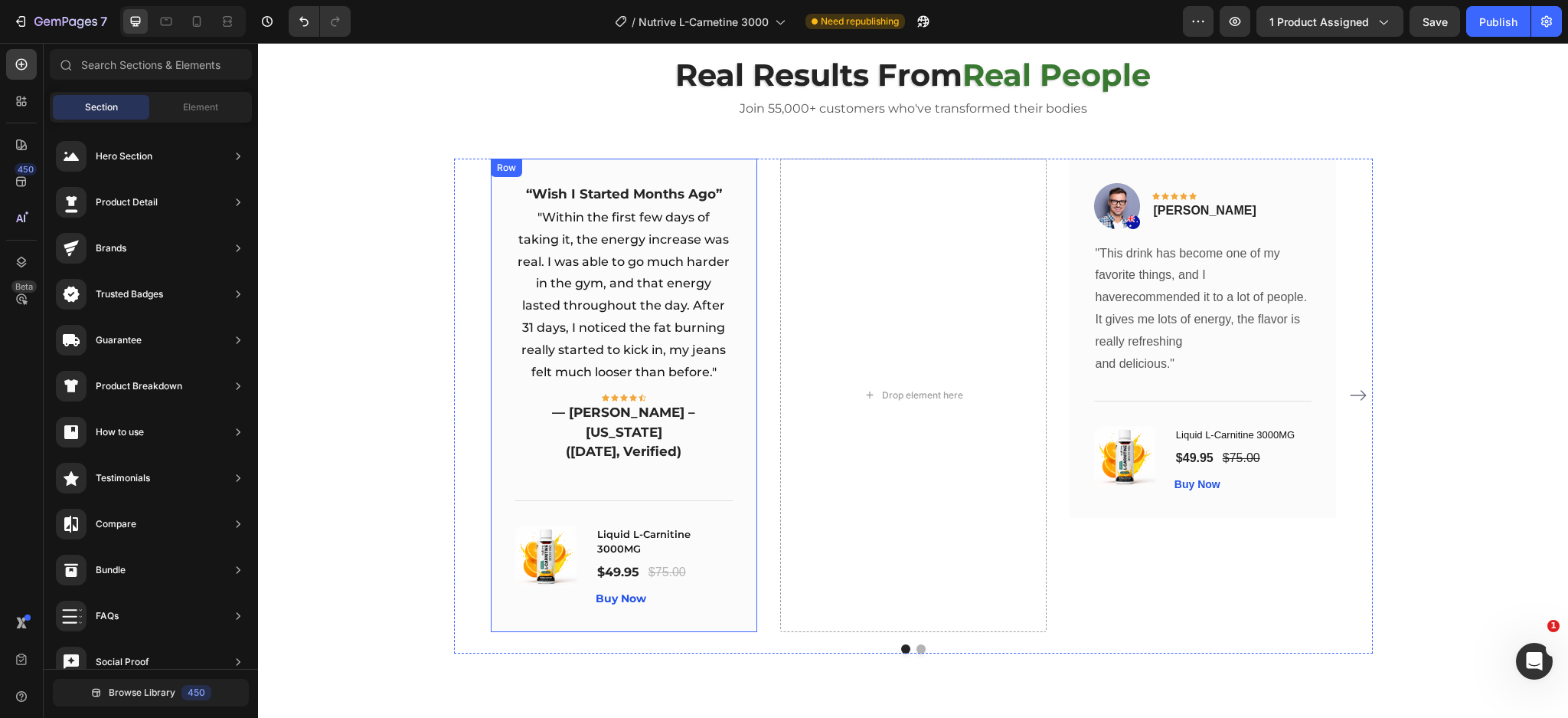
click at [738, 176] on div "“Wish I Started Months Ago” Text block "Within the first few days of taking it,…" at bounding box center [623, 395] width 267 height 473
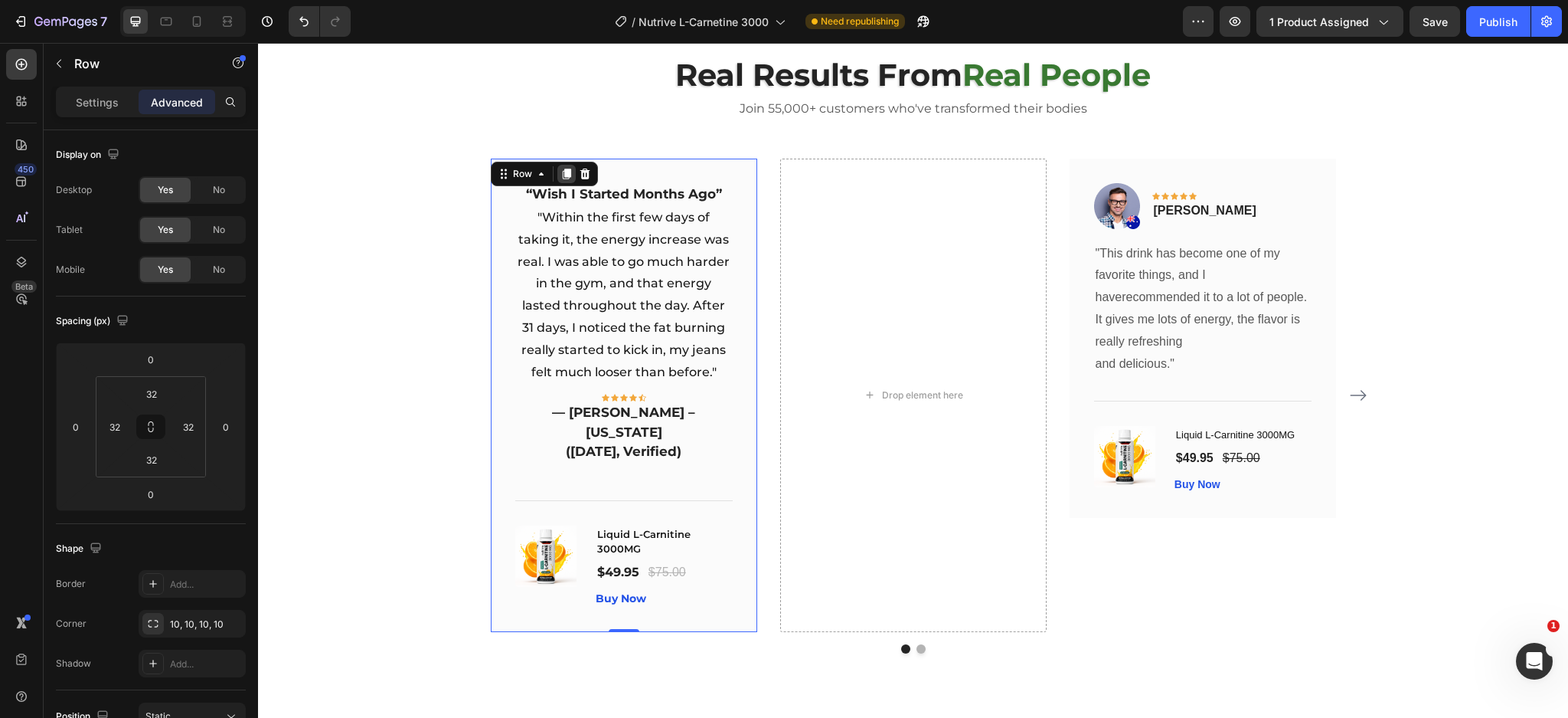
click at [562, 168] on icon at bounding box center [566, 173] width 8 height 10
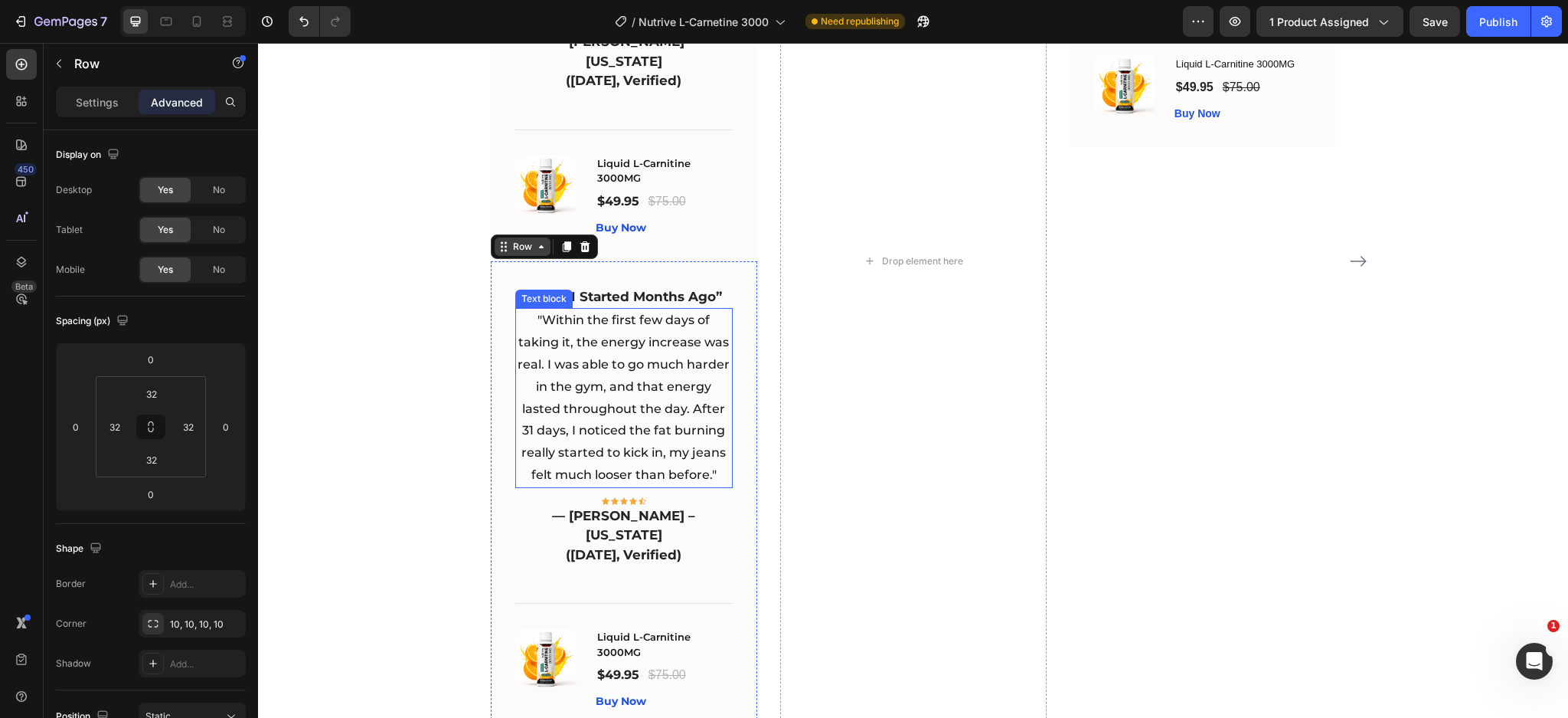
scroll to position [4356, 0]
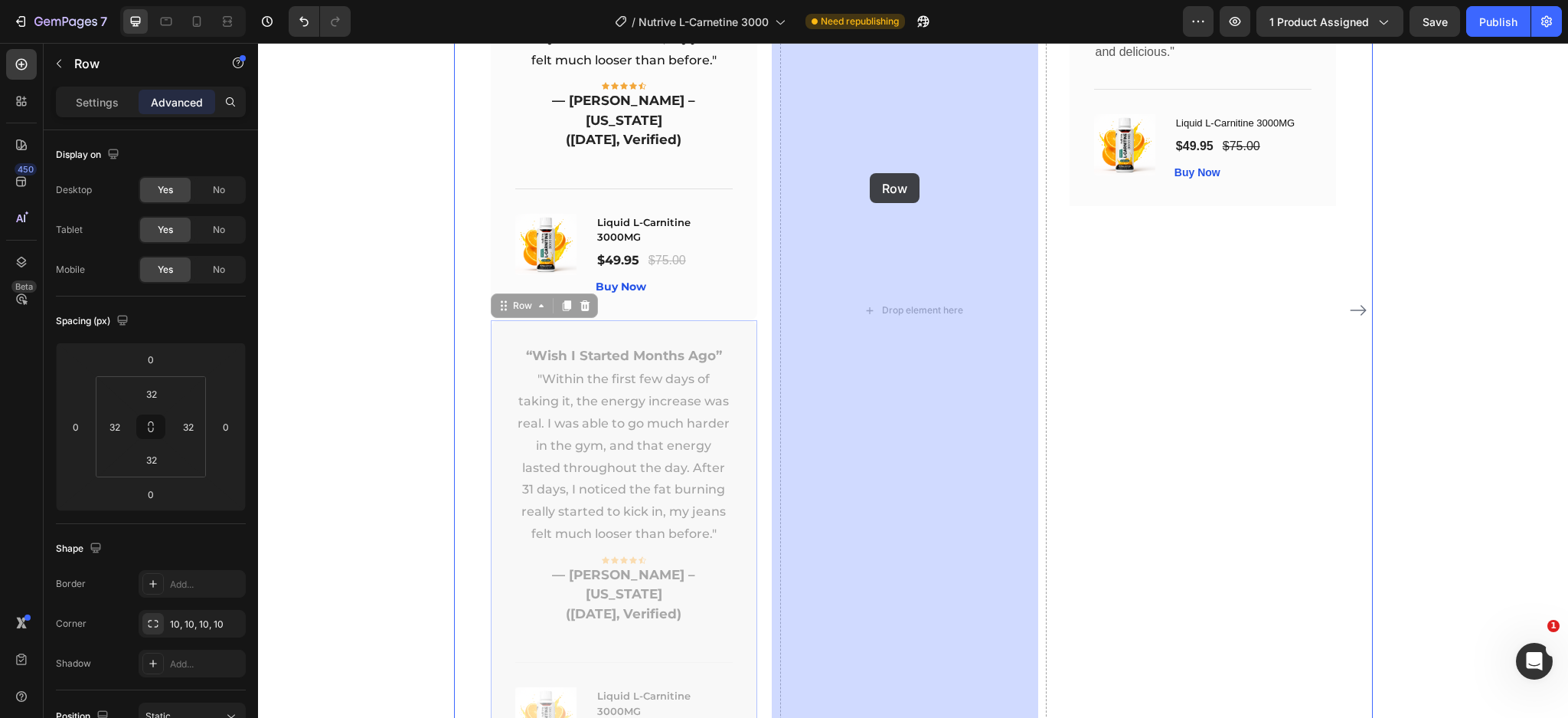
drag, startPoint x: 494, startPoint y: 282, endPoint x: 870, endPoint y: 173, distance: 391.5
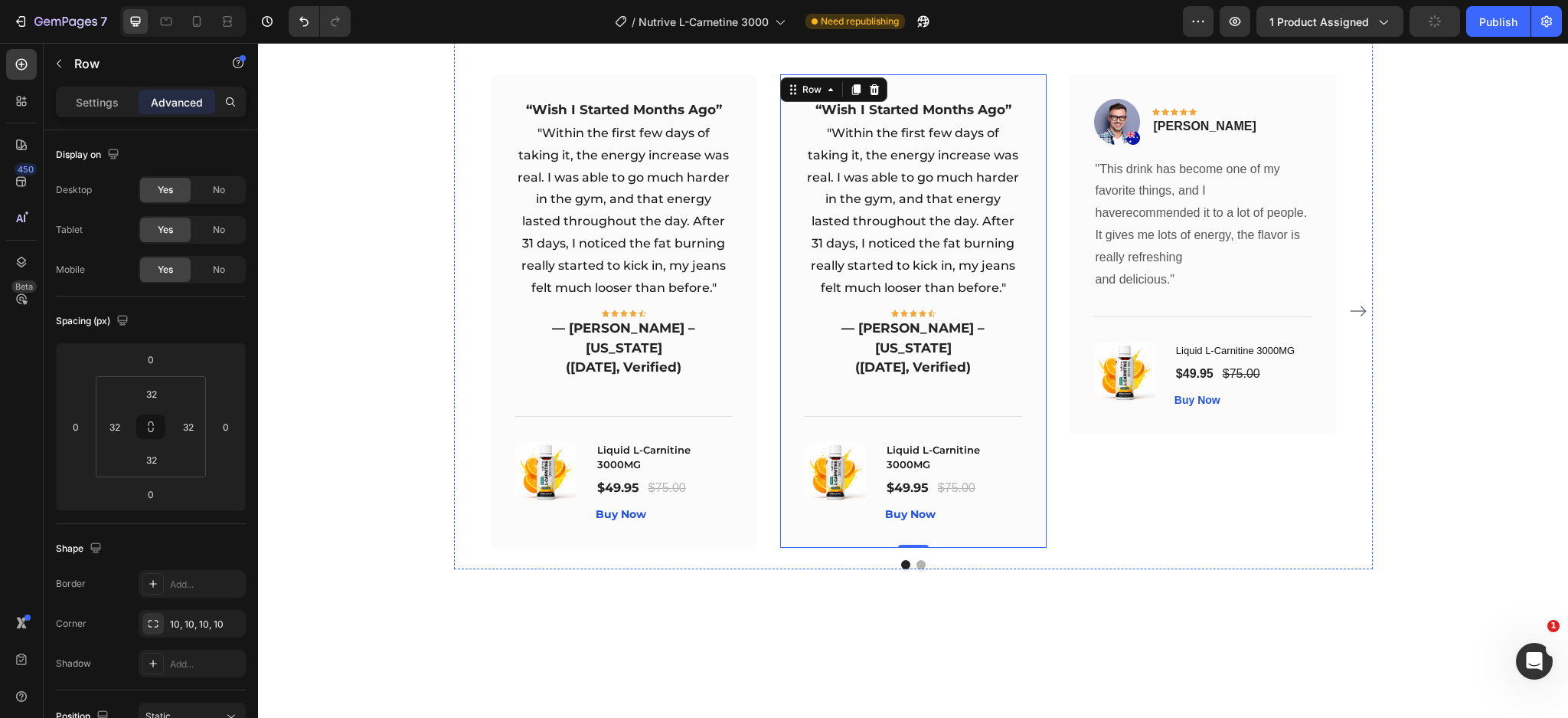
scroll to position [3822, 0]
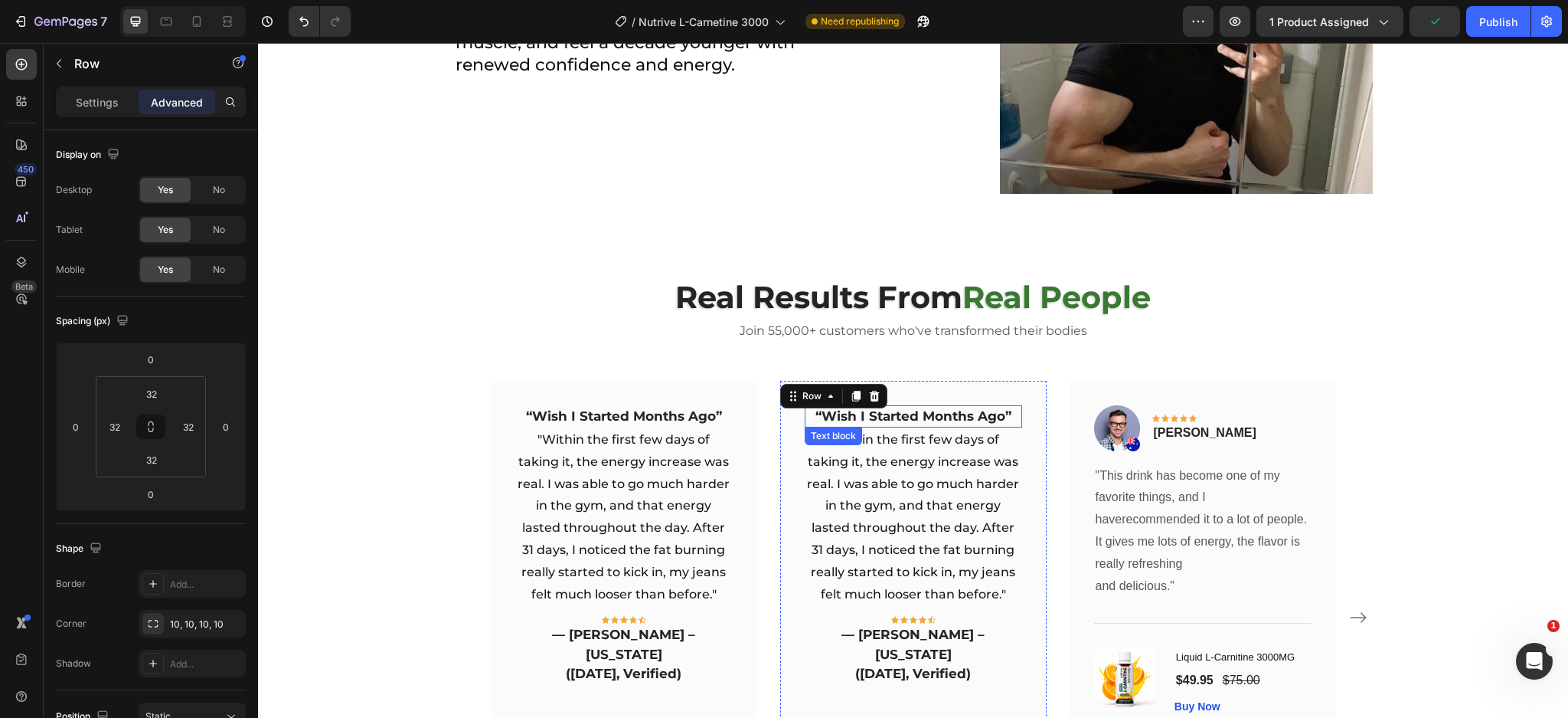
click at [904, 409] on p "“Wish I Started Months Ago”" at bounding box center [913, 417] width 214 height 20
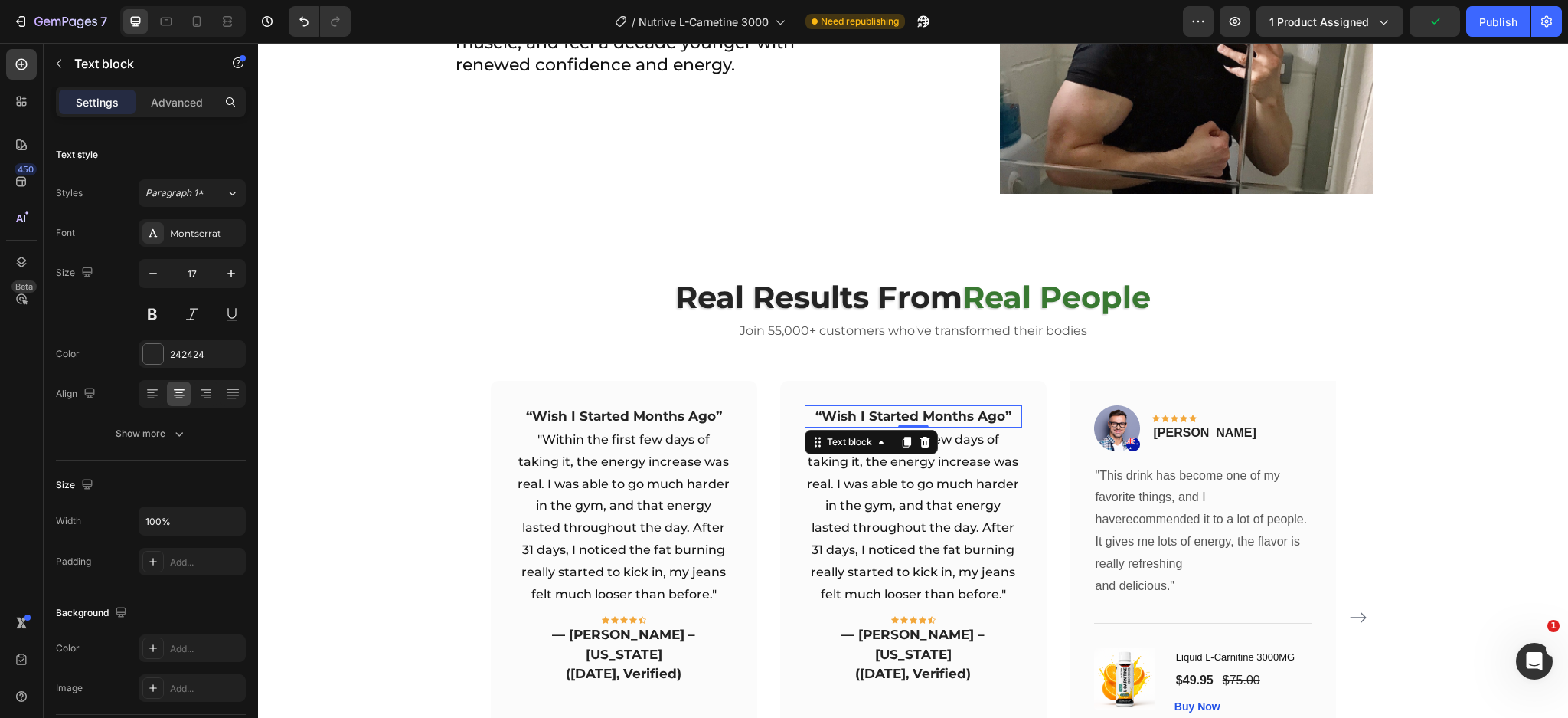
click at [904, 409] on p "“Wish I Started Months Ago”" at bounding box center [913, 417] width 214 height 20
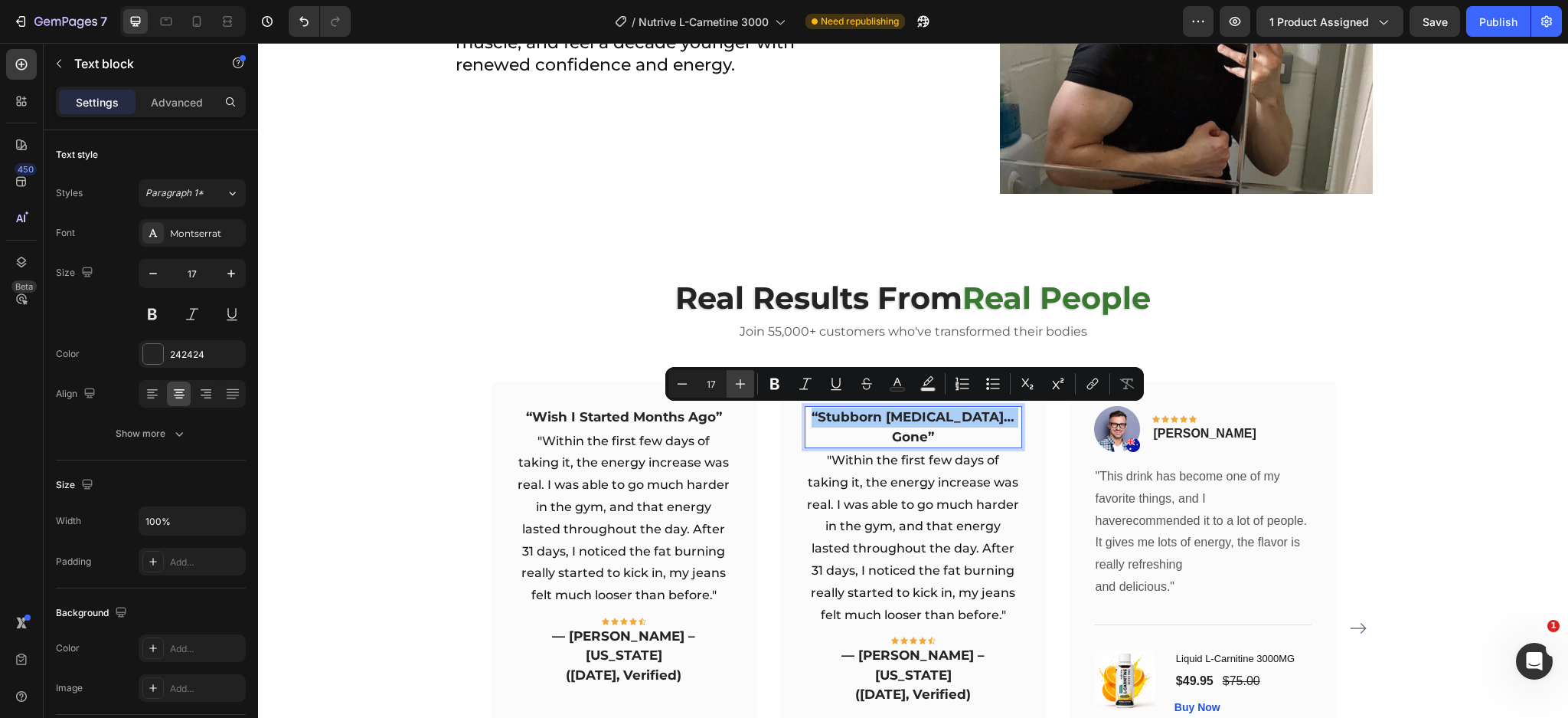
click at [729, 384] on button "Plus" at bounding box center [740, 384] width 27 height 27
type input "18"
click at [623, 416] on p "“Wish I Started Months Ago”" at bounding box center [624, 417] width 214 height 20
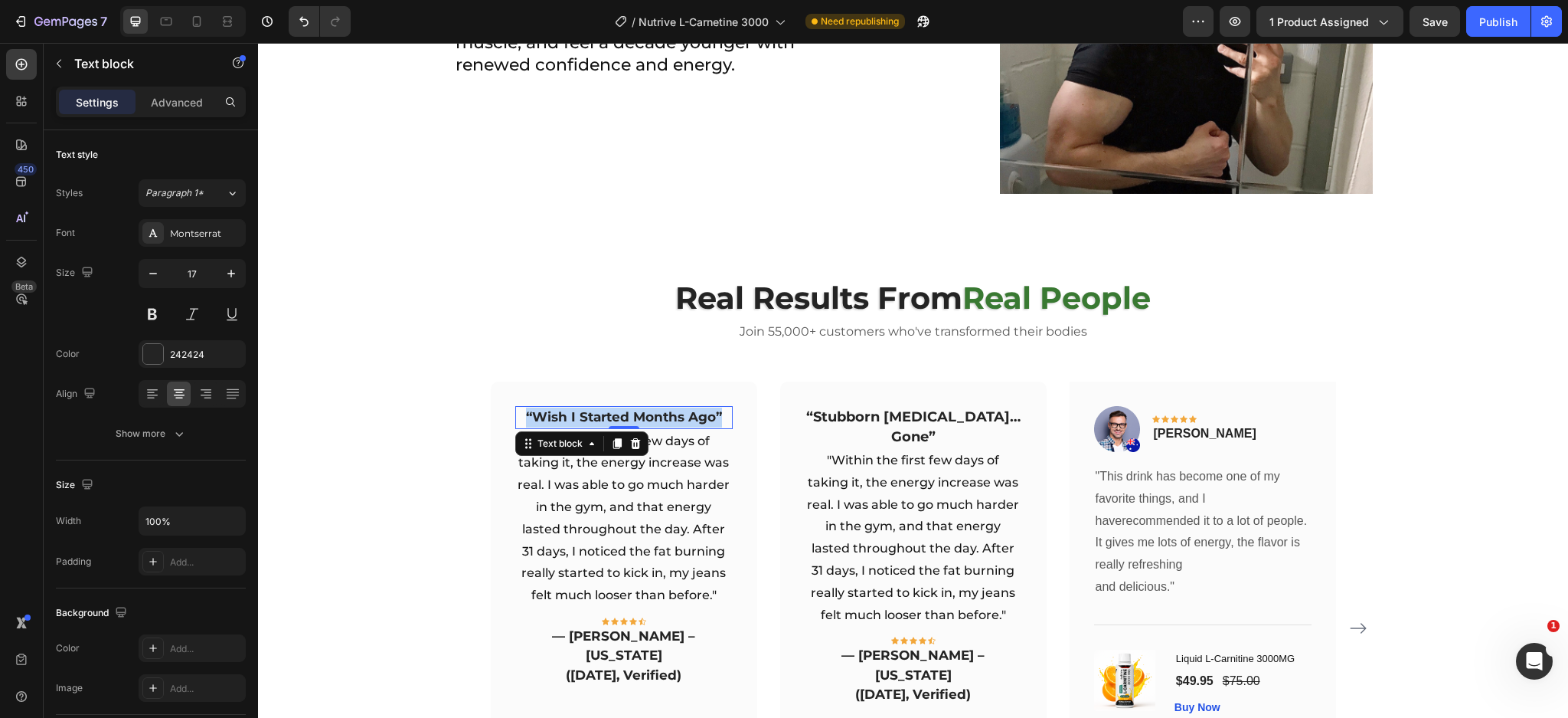
click at [623, 416] on p "“Wish I Started Months Ago”" at bounding box center [624, 417] width 214 height 20
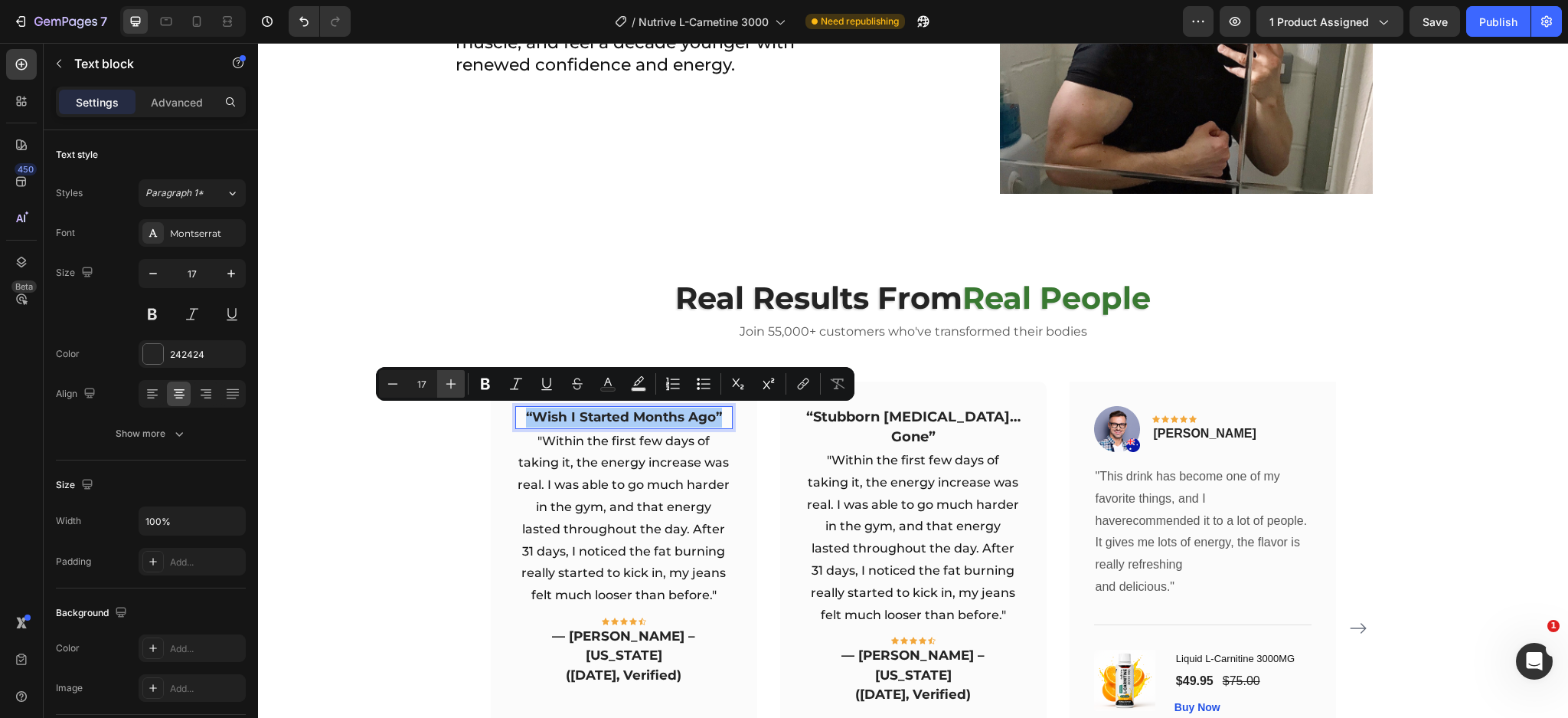
click at [455, 388] on icon "Editor contextual toolbar" at bounding box center [450, 384] width 15 height 15
type input "18"
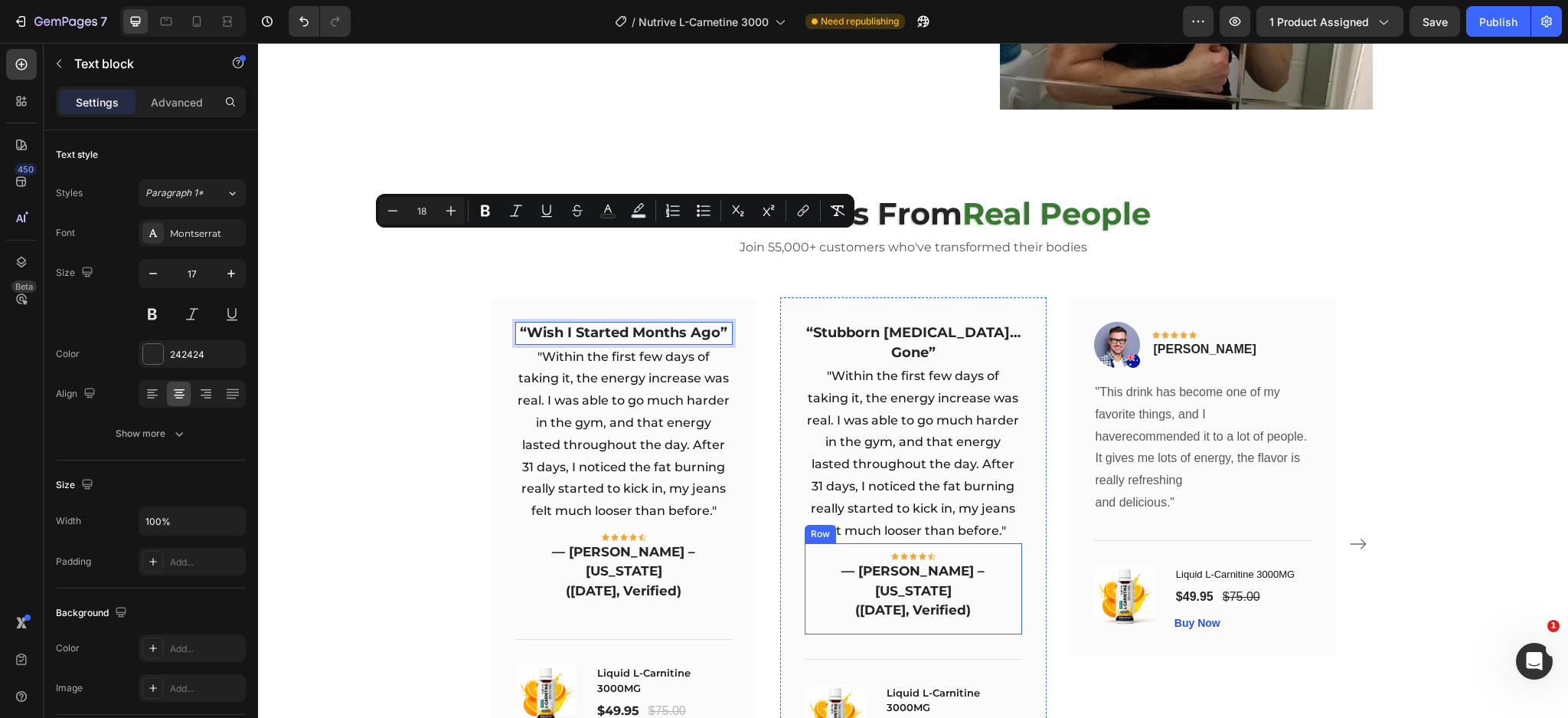
scroll to position [4027, 0]
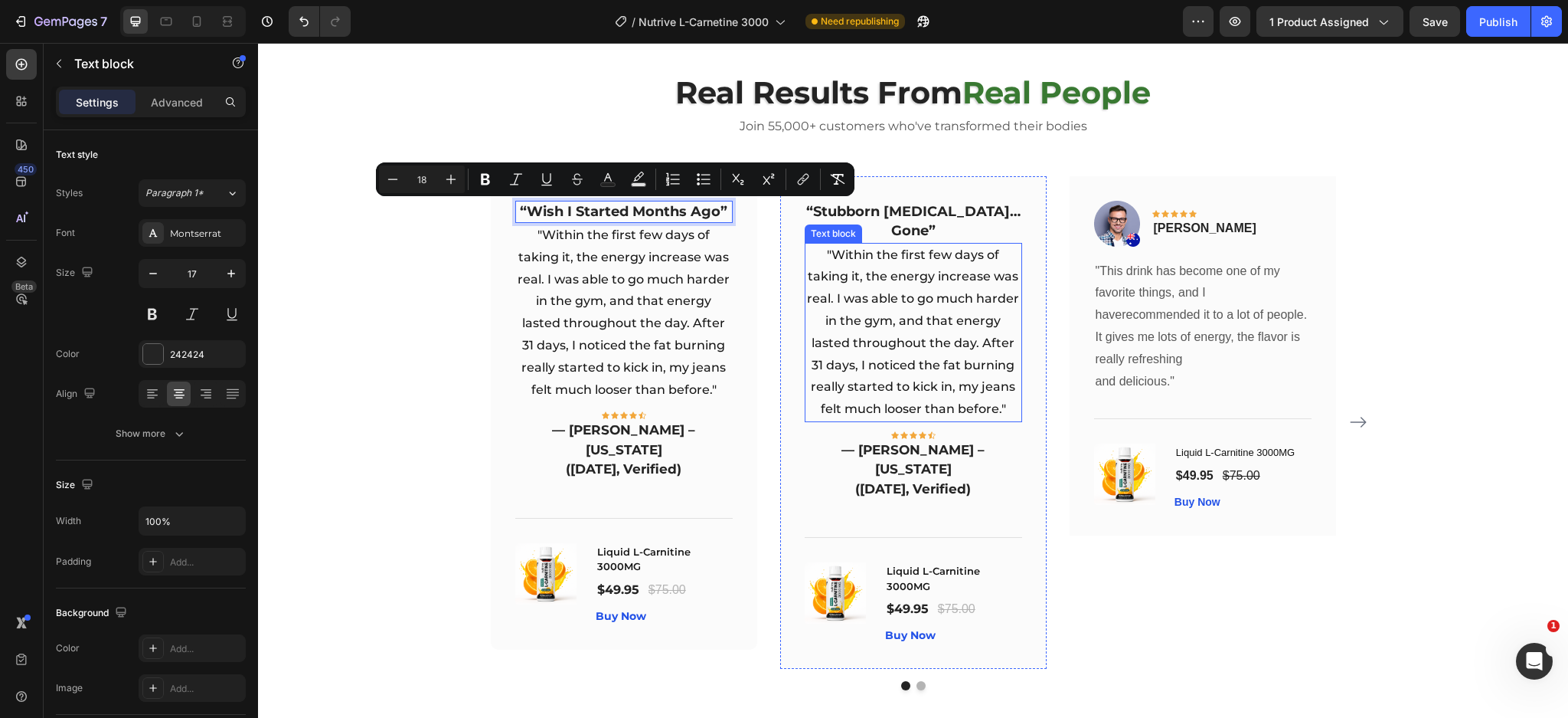
click at [846, 334] on p ""Within the first few days of taking it, the energy increase was real. I was ab…" at bounding box center [913, 332] width 214 height 176
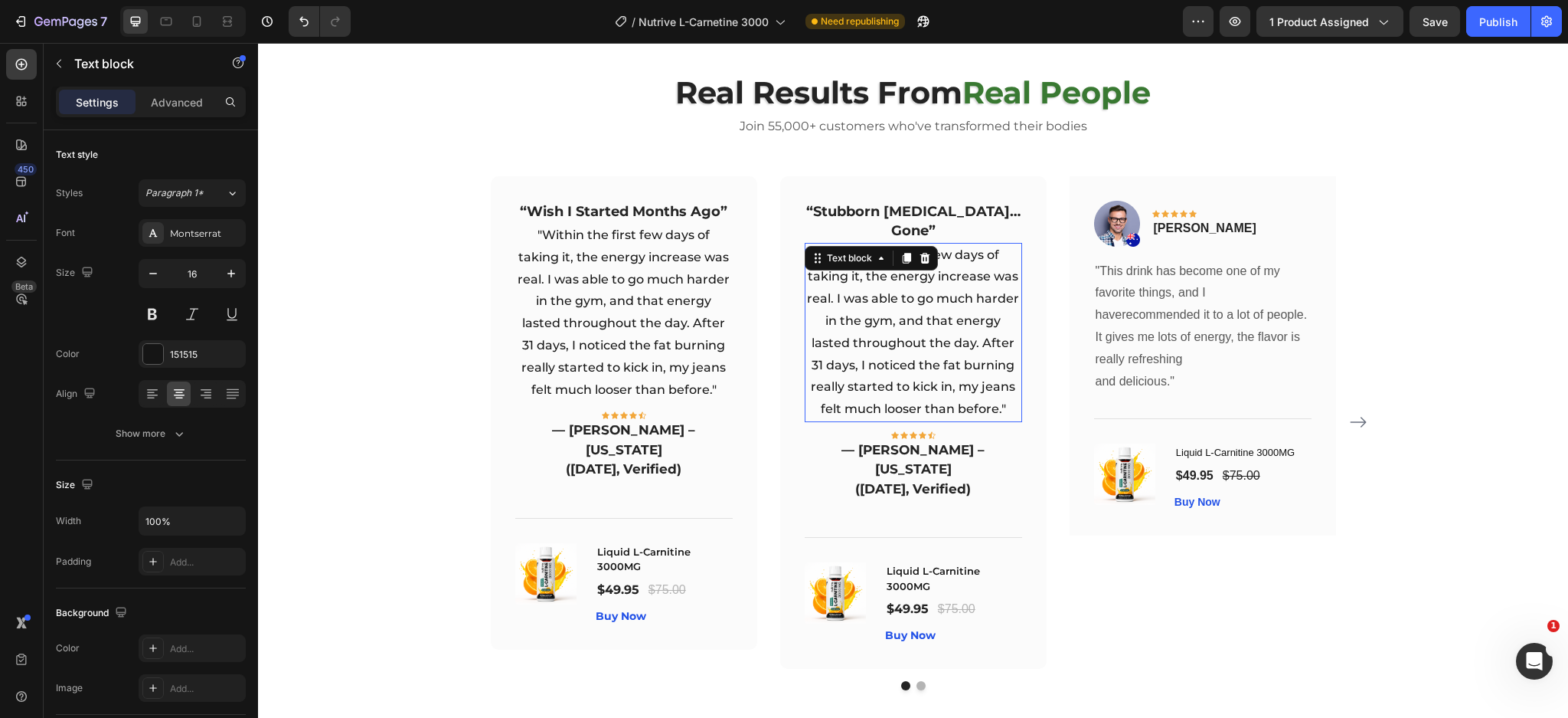
click at [846, 334] on p ""Within the first few days of taking it, the energy increase was real. I was ab…" at bounding box center [913, 332] width 214 height 176
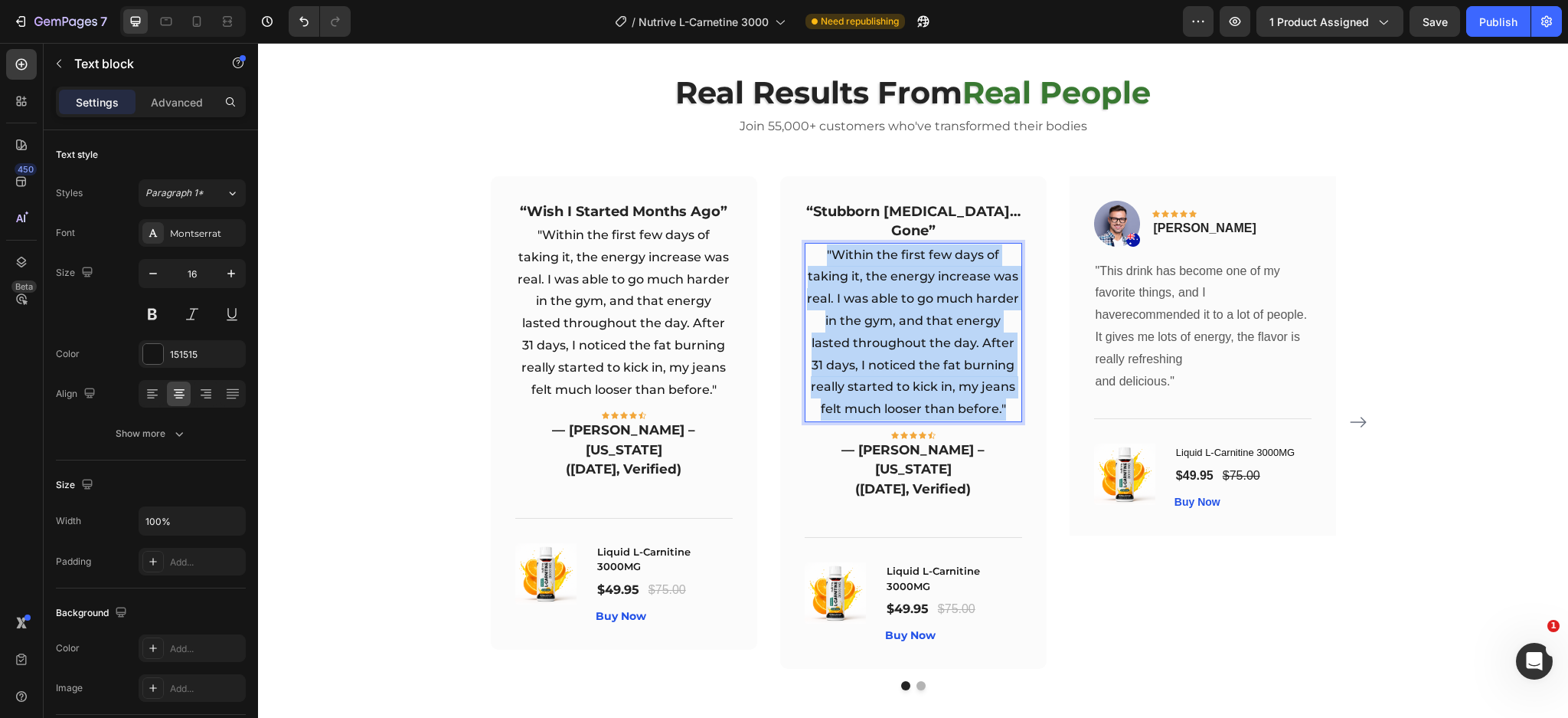
click at [846, 334] on p ""Within the first few days of taking it, the energy increase was real. I was ab…" at bounding box center [913, 332] width 214 height 176
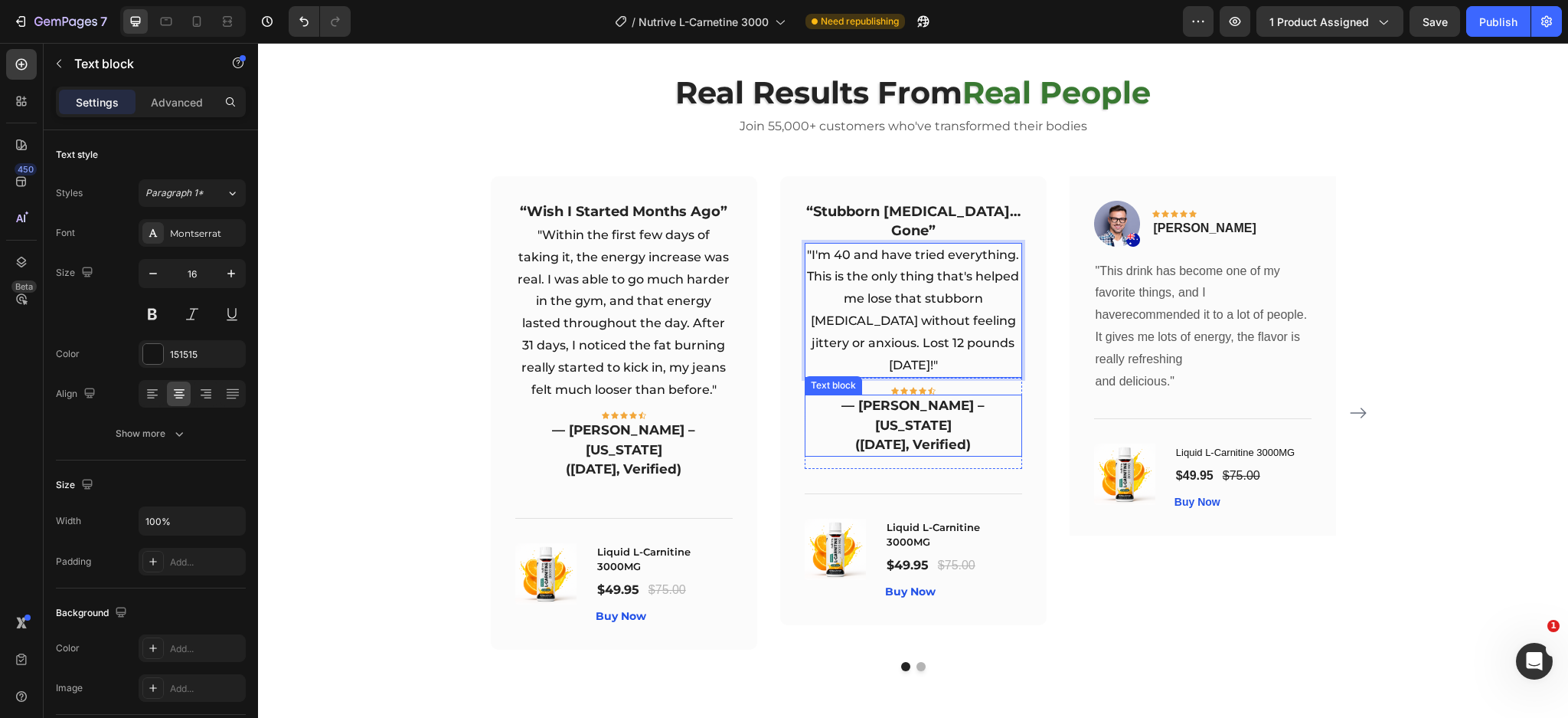
click at [883, 396] on p "— [PERSON_NAME] – [US_STATE]" at bounding box center [913, 415] width 214 height 39
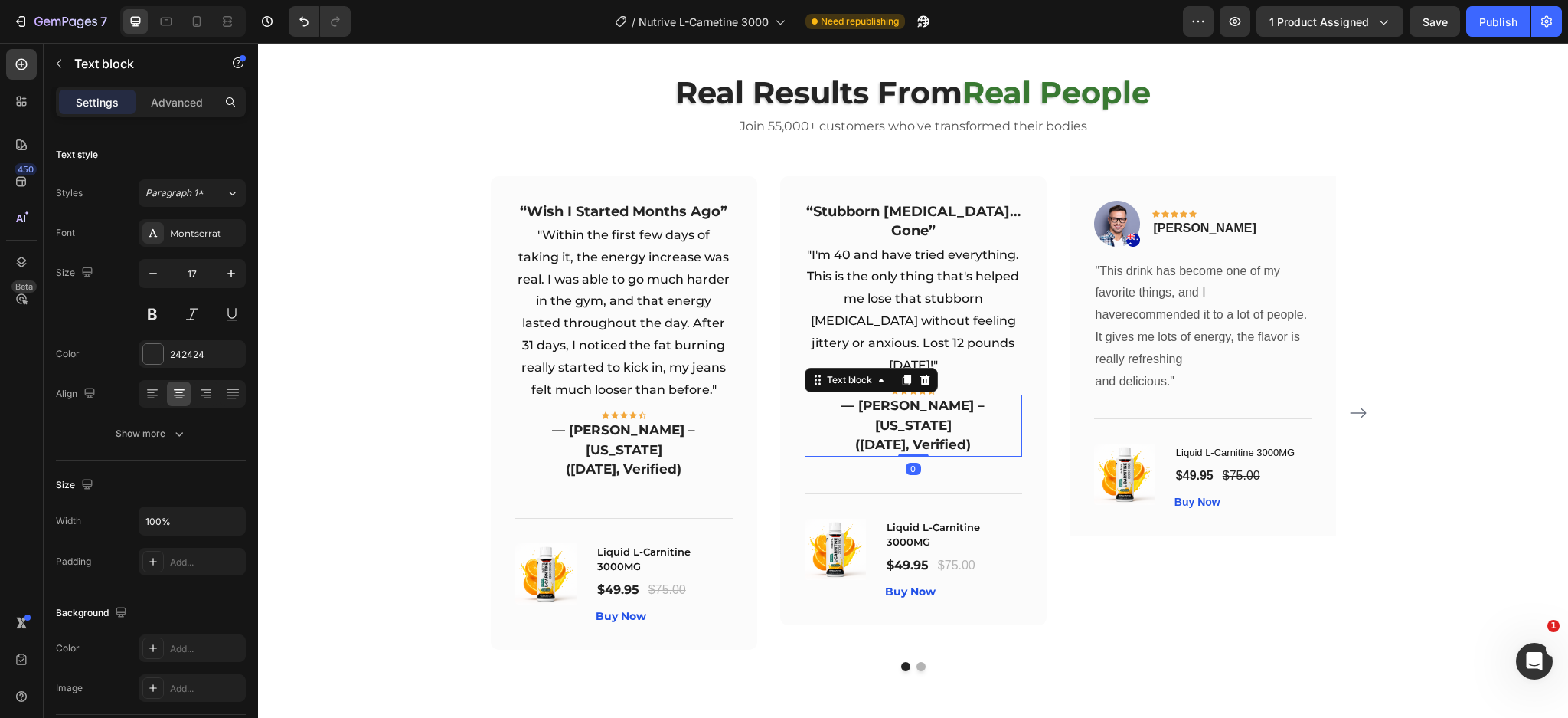
click at [883, 396] on p "— [PERSON_NAME] – [US_STATE]" at bounding box center [913, 415] width 214 height 39
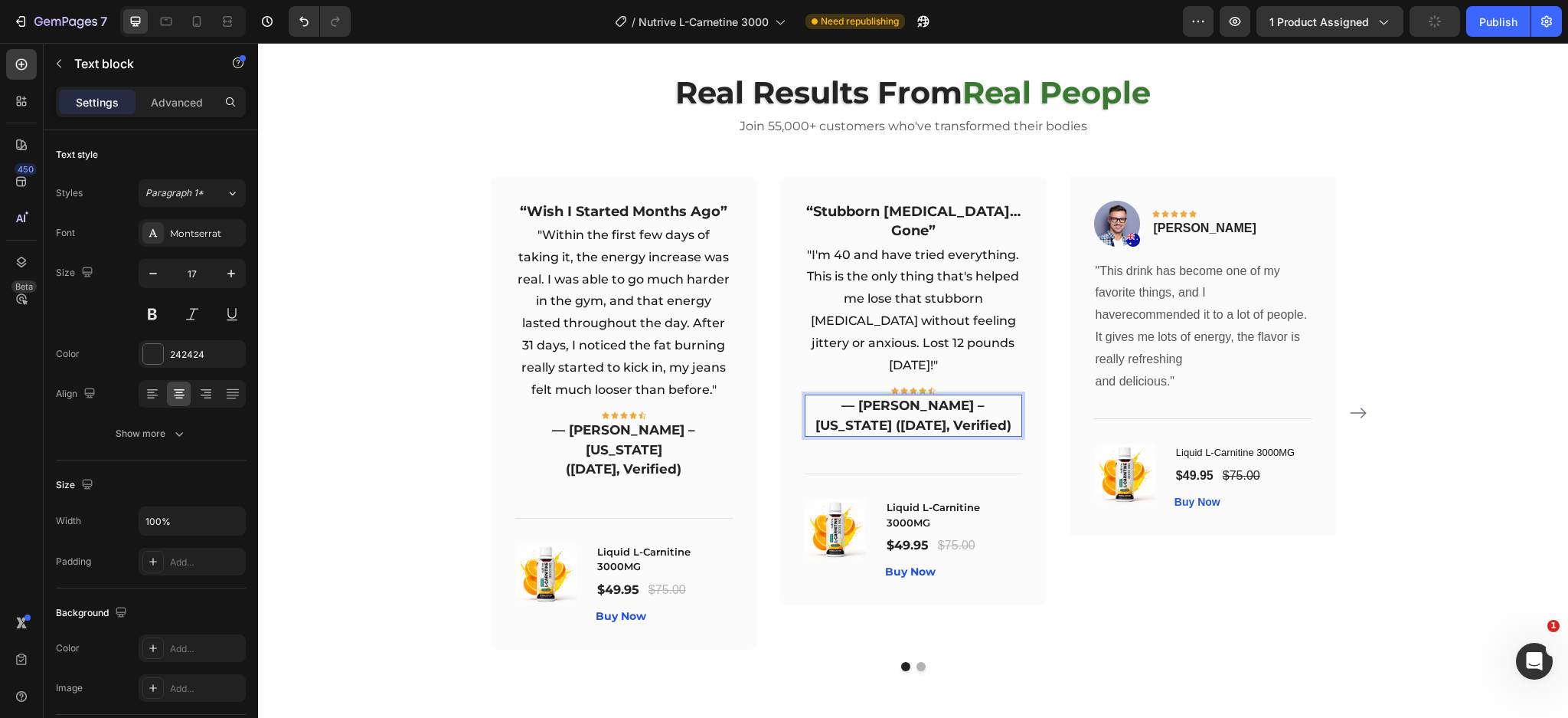
click at [892, 396] on p "— Karen L. – Florida (2 weeks ago, Verified)" at bounding box center [913, 415] width 214 height 39
click at [949, 396] on p "— Karen L. – Florida (2 weeks ago, Verified)" at bounding box center [913, 415] width 214 height 39
click at [944, 396] on p "— Karen L. – Florida (2 weeks ago, Verified)" at bounding box center [913, 415] width 214 height 39
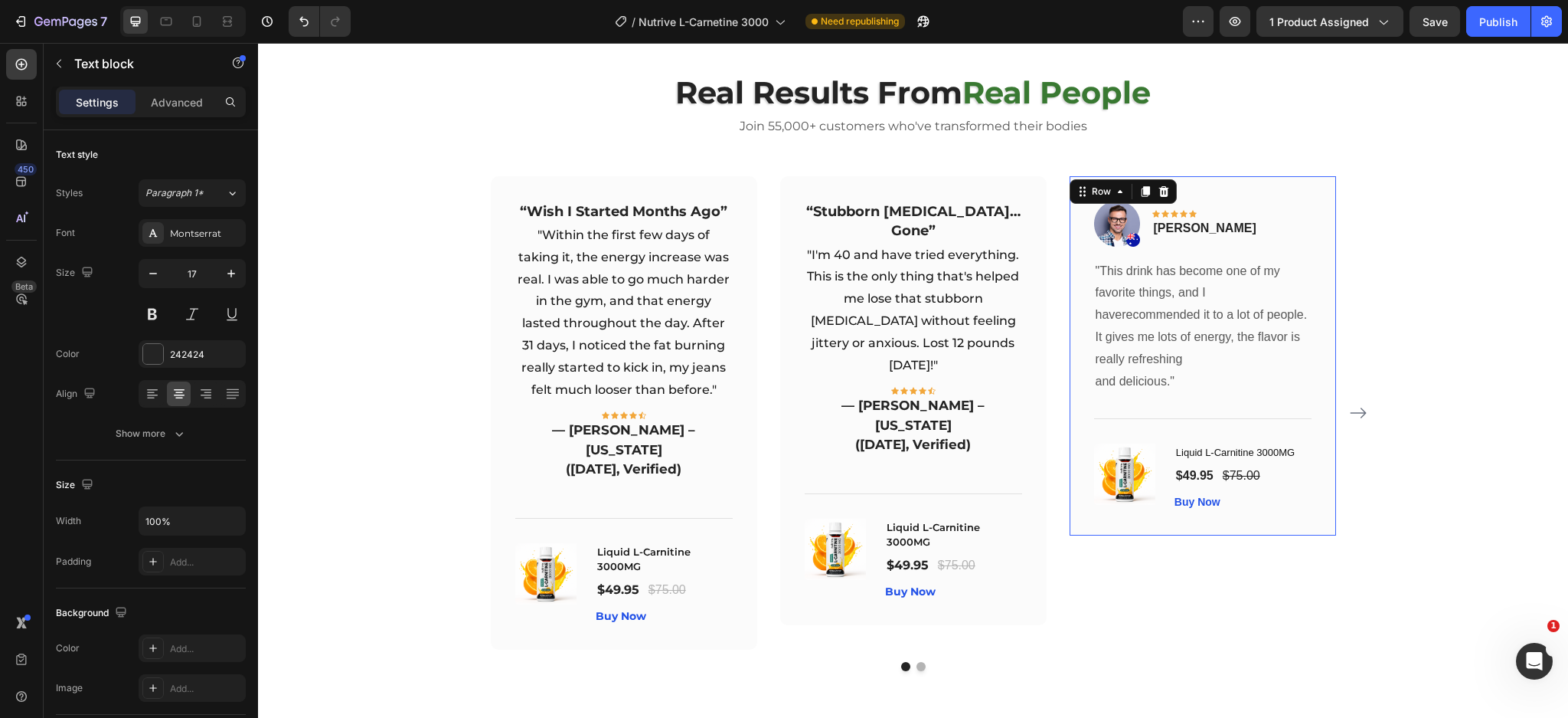
click at [1321, 193] on div "Image Icon Icon Icon Icon Icon Row Timothy Joseph Text block Row "This drink ha…" at bounding box center [1202, 356] width 267 height 359
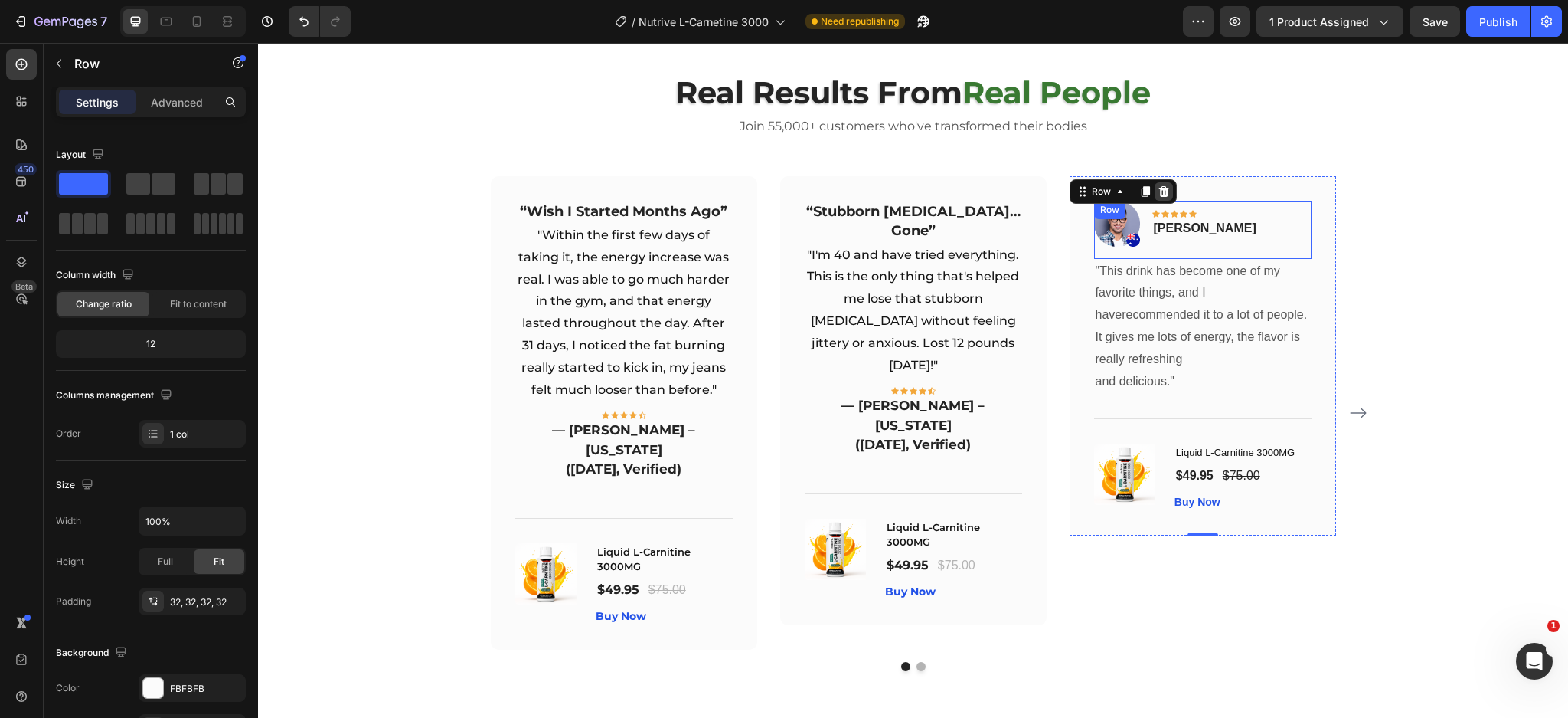
click at [1159, 189] on icon at bounding box center [1163, 191] width 12 height 12
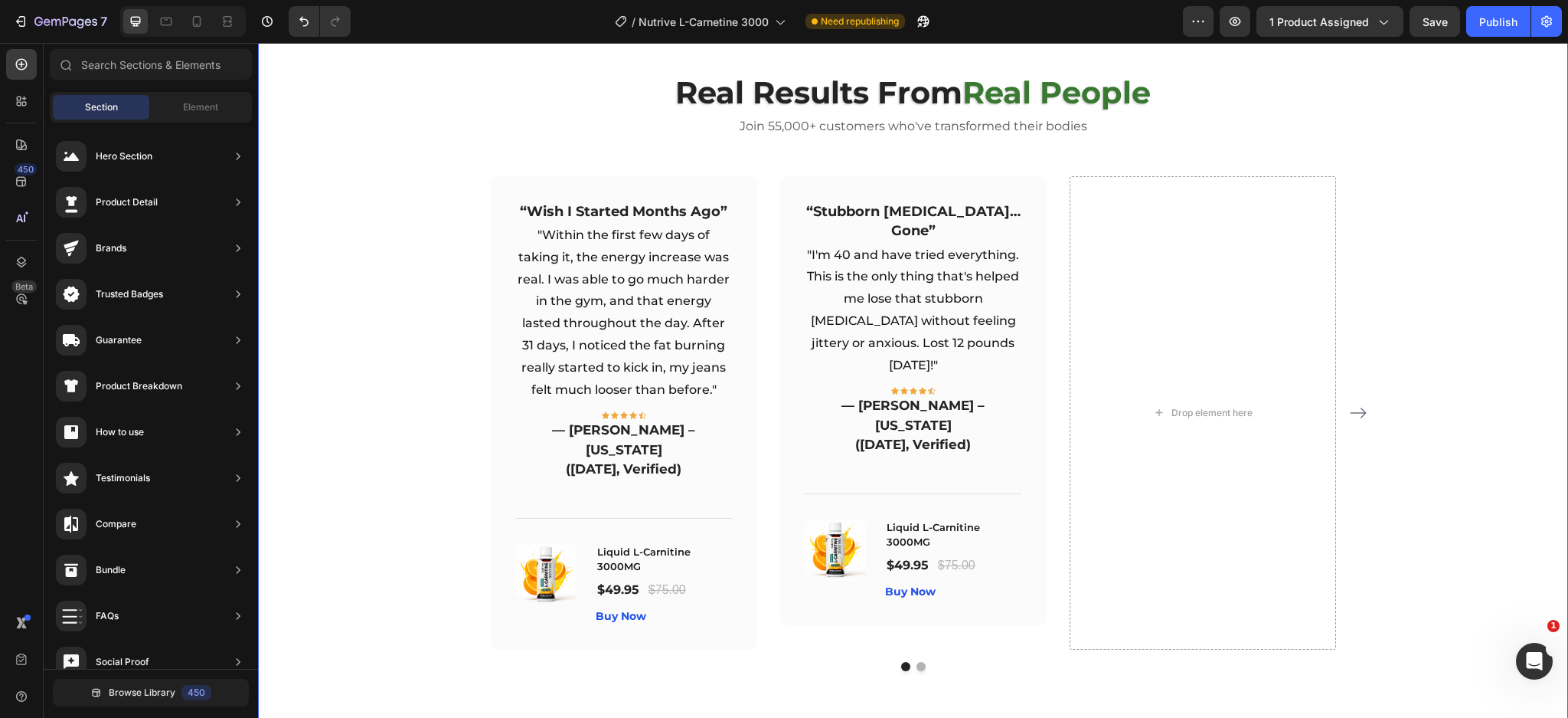
click at [1351, 405] on icon "Carousel Next Arrow" at bounding box center [1358, 413] width 19 height 19
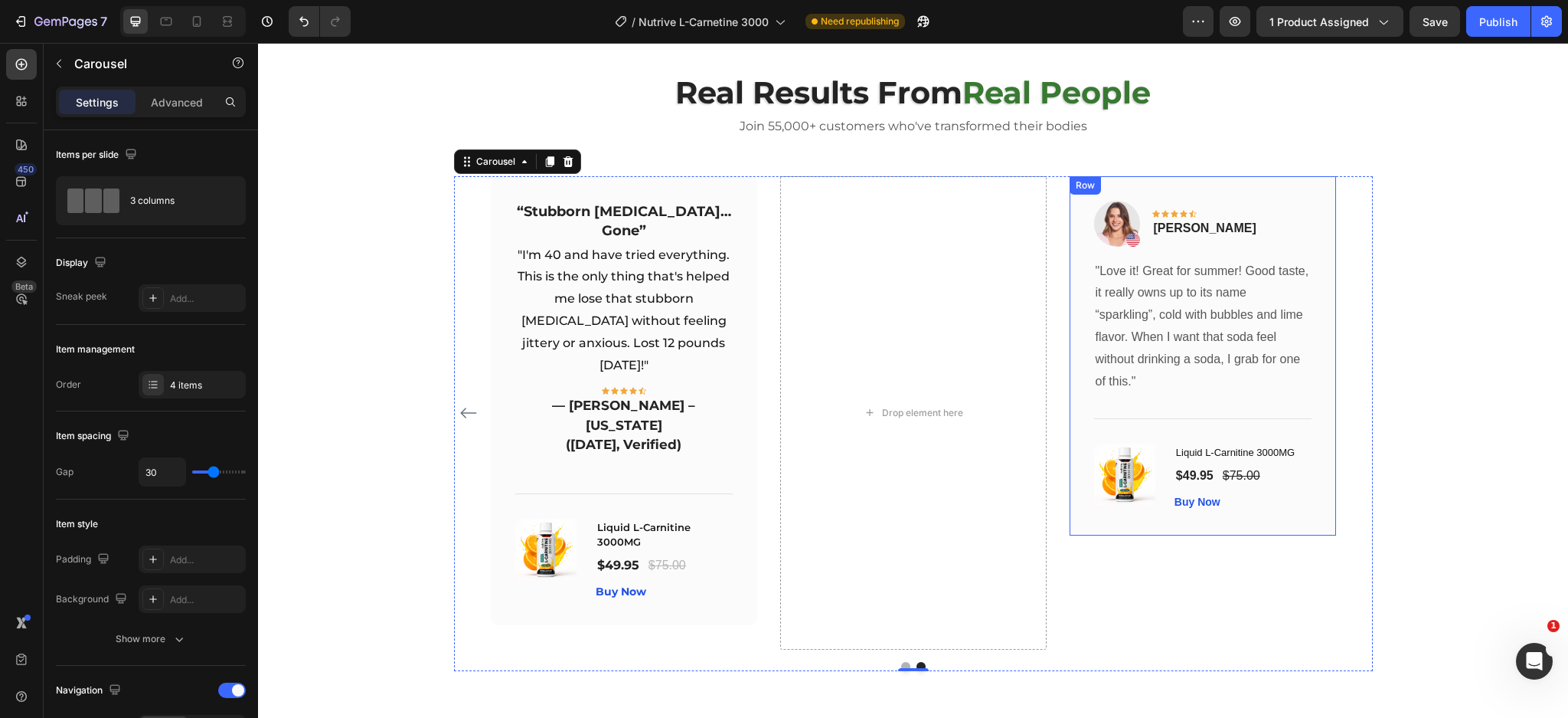
click at [1314, 189] on div "Image Icon Icon Icon Icon Icon Row Rita Carroll Text block Row "Love it! Great …" at bounding box center [1202, 356] width 267 height 359
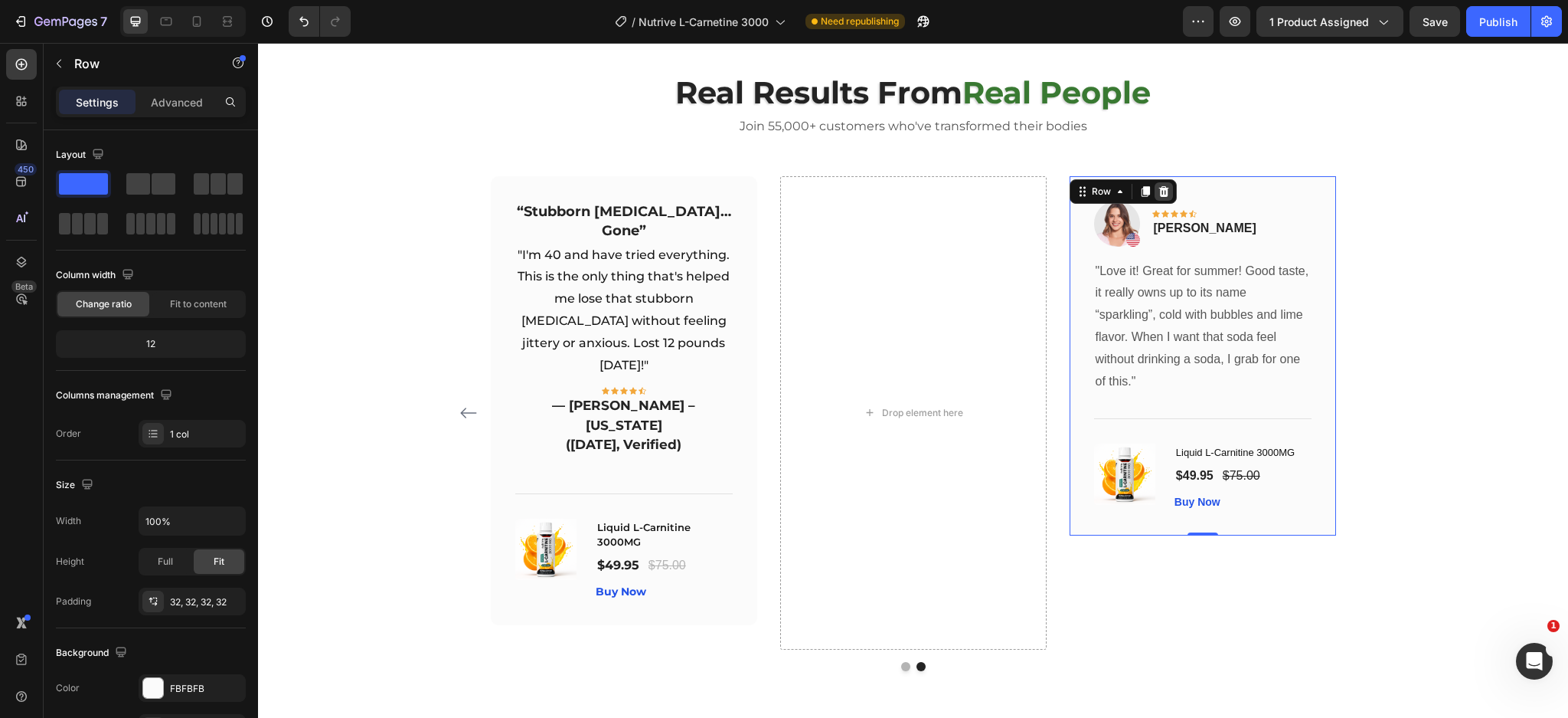
click at [1160, 193] on icon at bounding box center [1163, 191] width 12 height 12
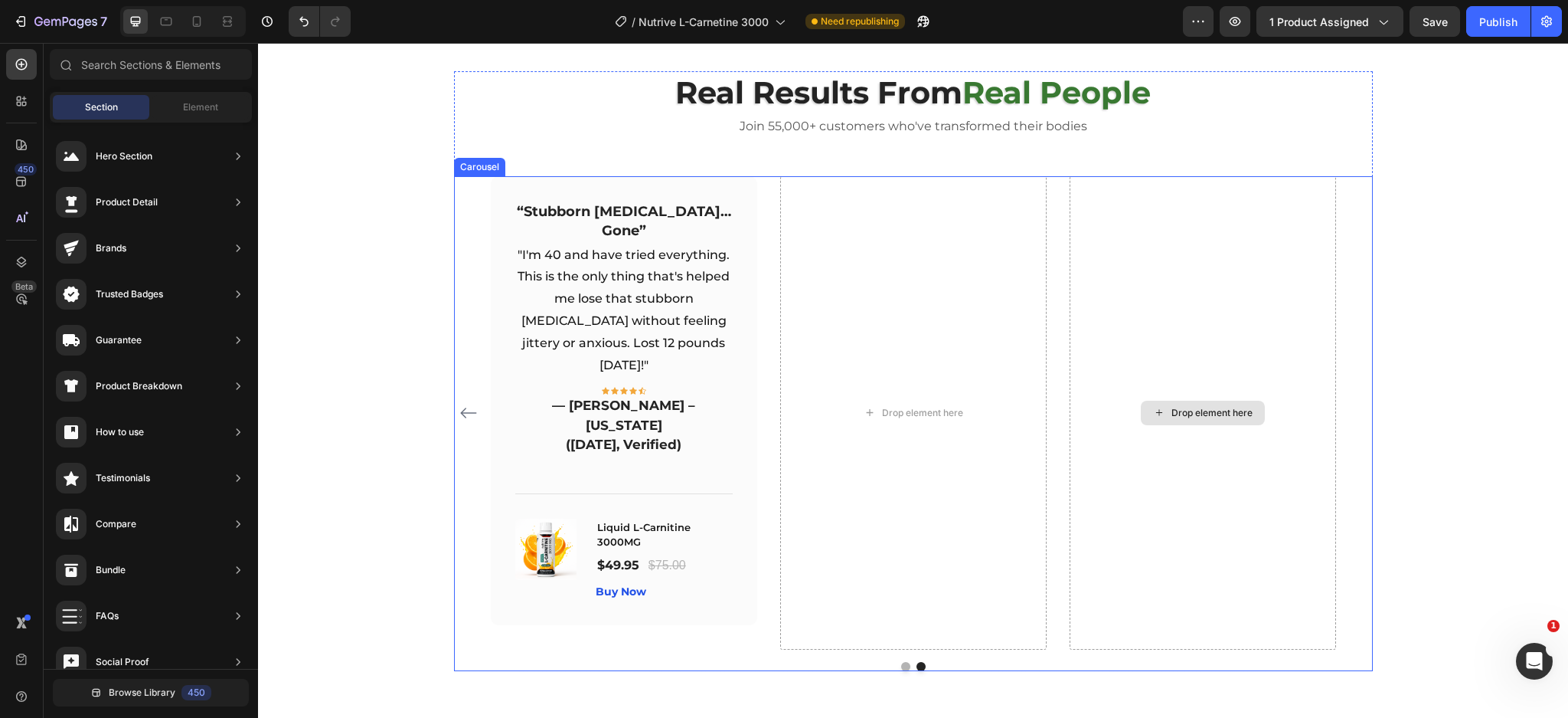
click at [1178, 255] on div "Drop element here" at bounding box center [1202, 413] width 267 height 473
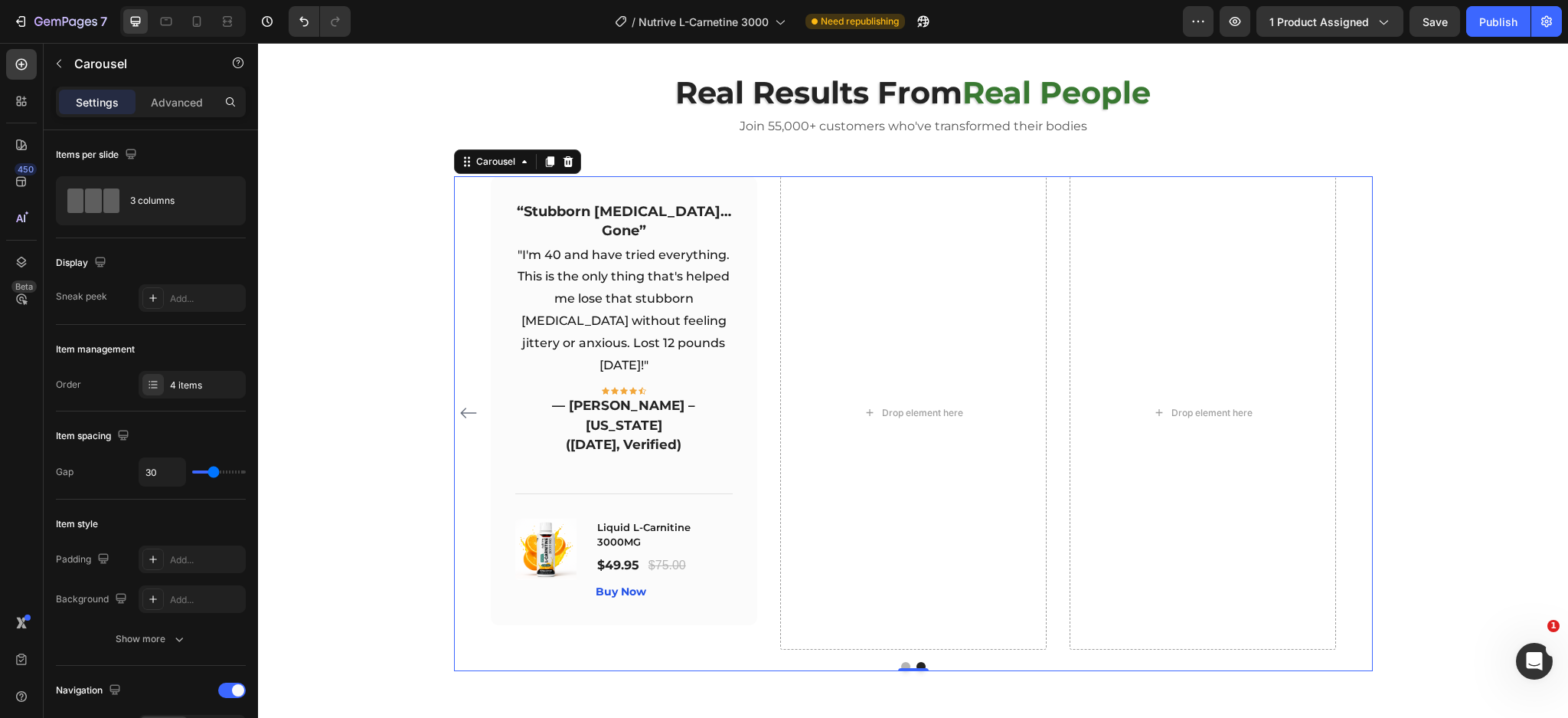
click at [473, 398] on div "“Wish I Started Months Ago” Text block "Within the first few days of taking it,…" at bounding box center [913, 413] width 919 height 473
click at [461, 404] on icon "Carousel Back Arrow" at bounding box center [468, 413] width 19 height 19
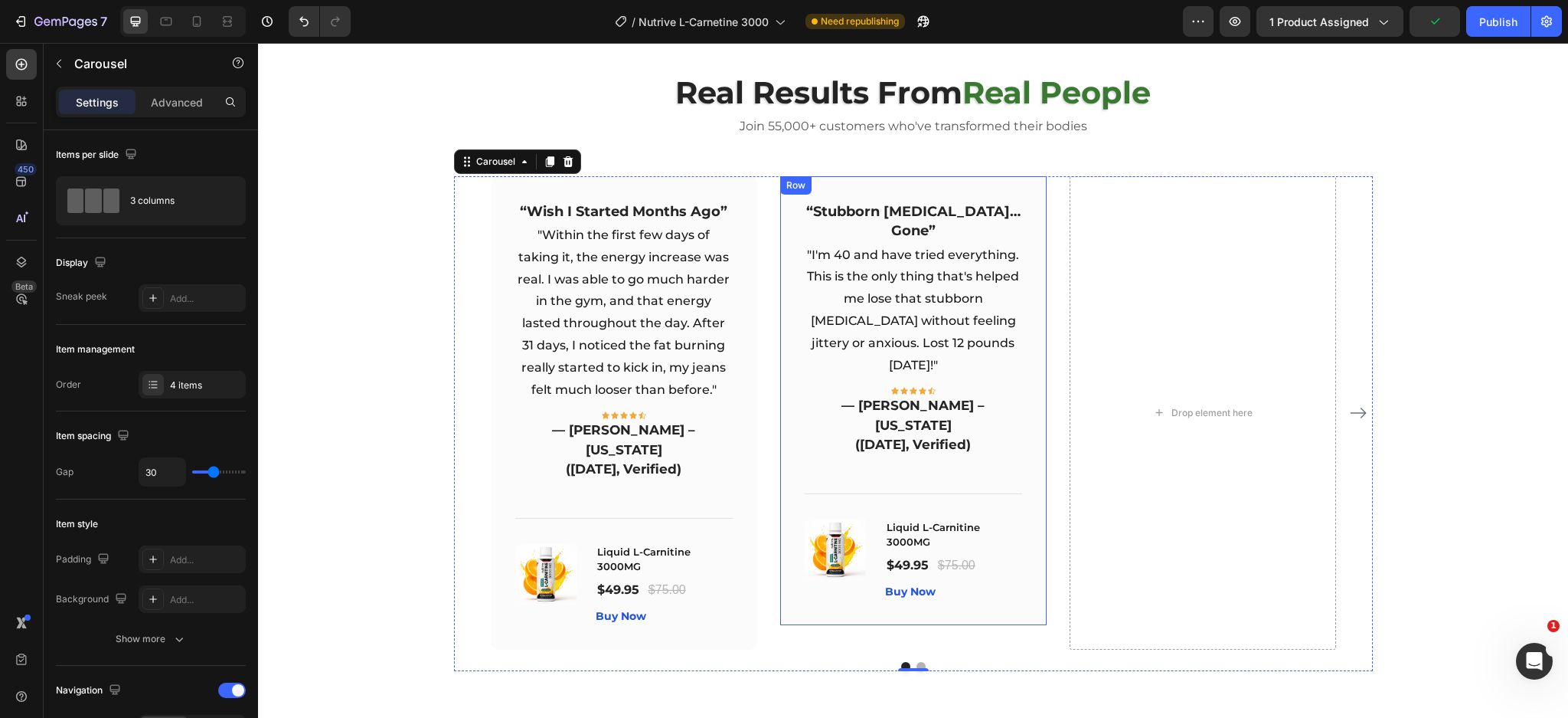
click at [1034, 274] on div "“Stubborn Belly Fat… Gone” Text block "I'm 40 and have tried everything. This i…" at bounding box center [913, 401] width 267 height 449
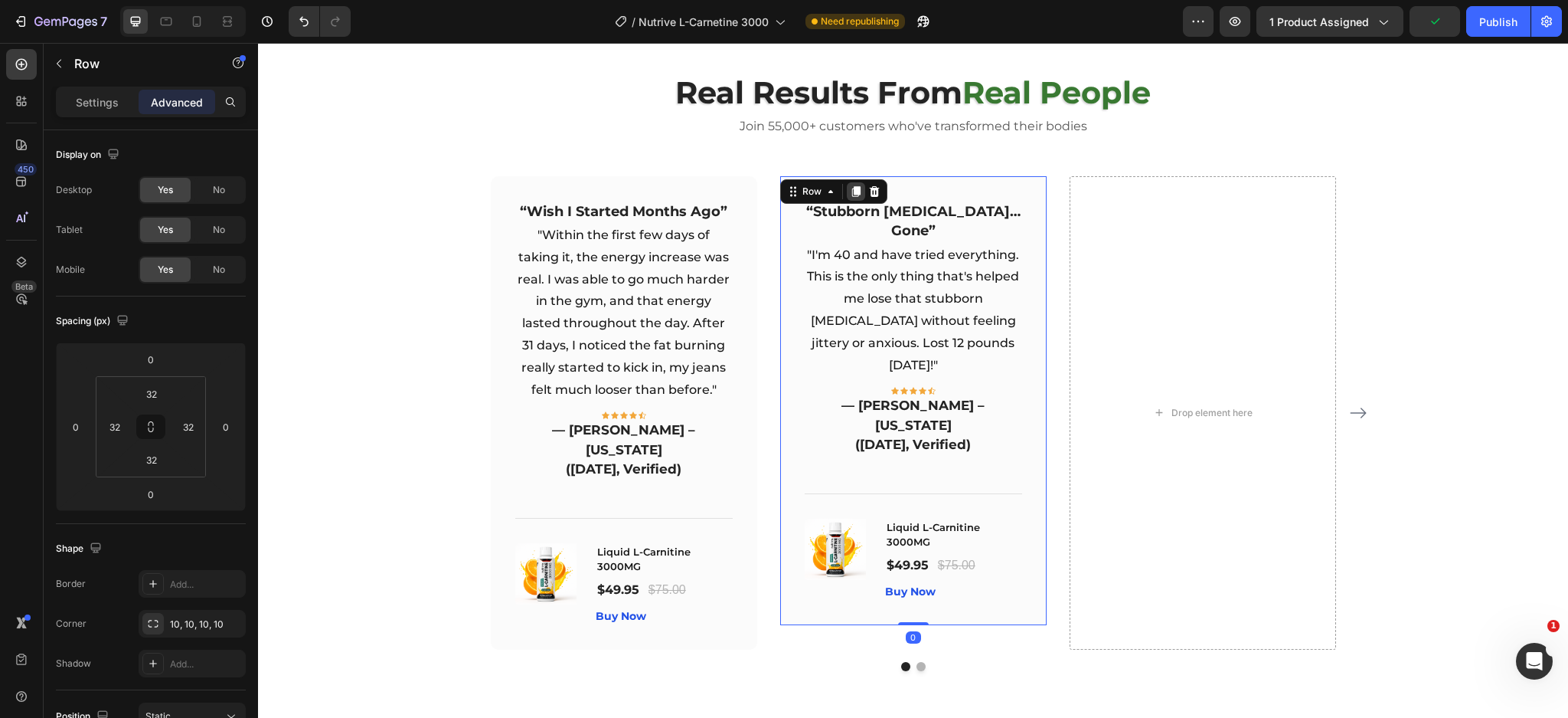
click at [851, 189] on icon at bounding box center [855, 191] width 8 height 10
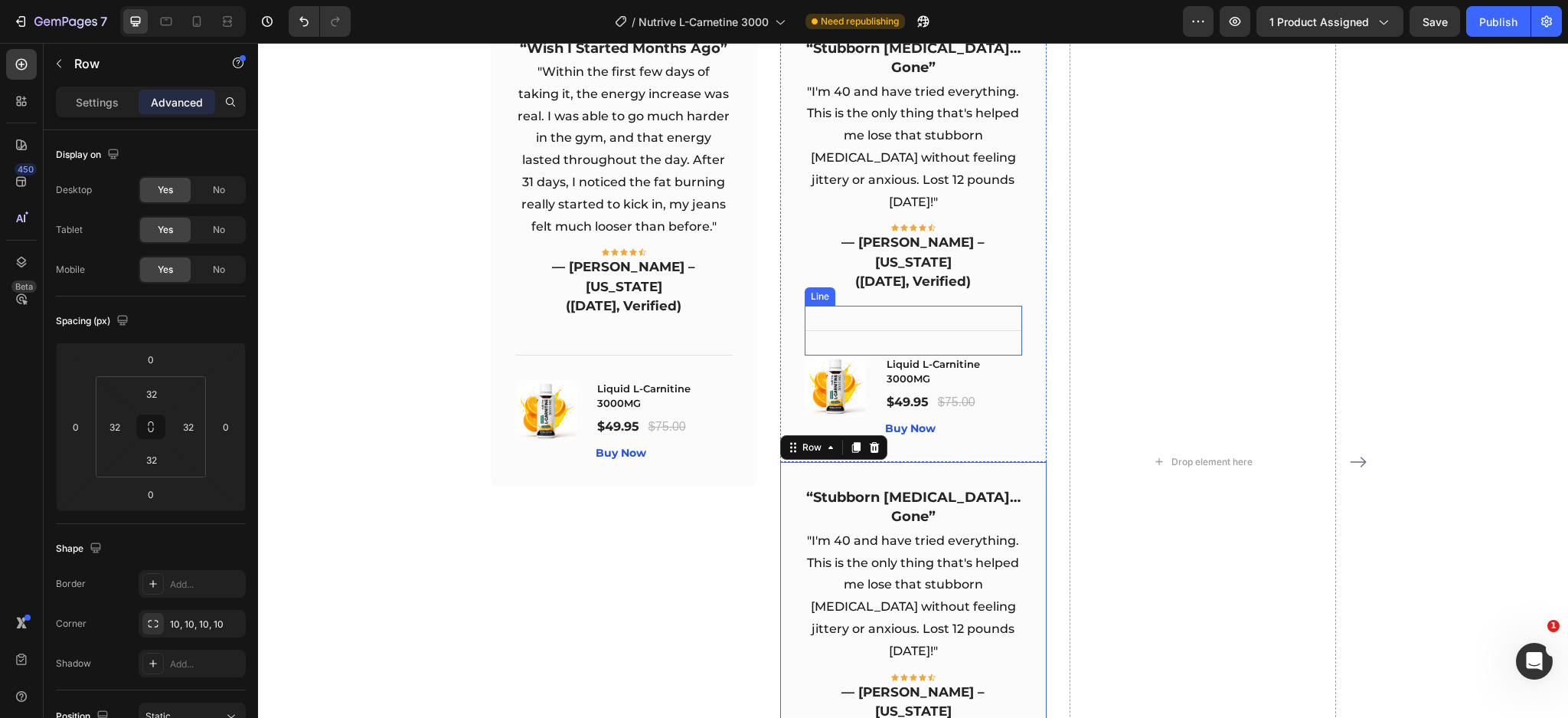
scroll to position [4188, 0]
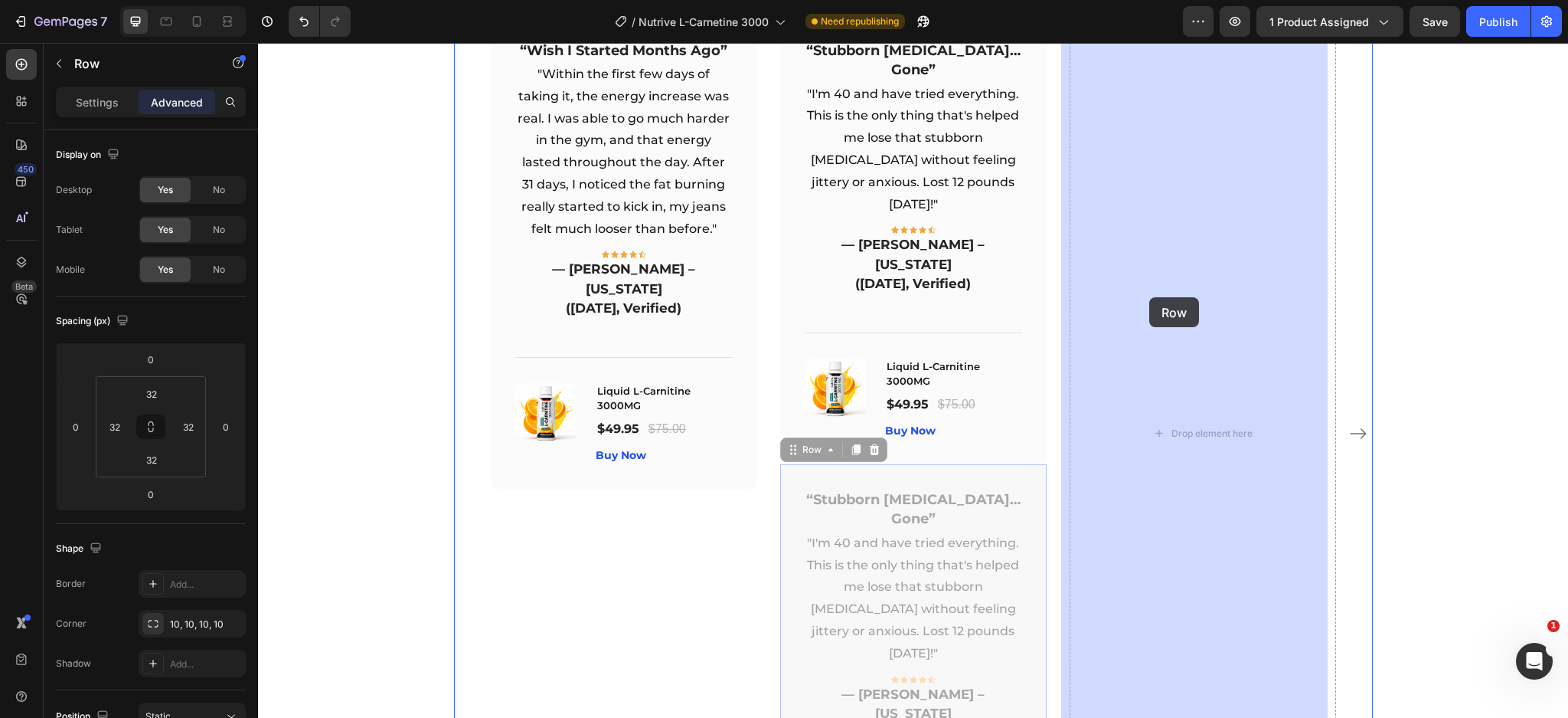
drag, startPoint x: 786, startPoint y: 391, endPoint x: 1141, endPoint y: 286, distance: 370.2
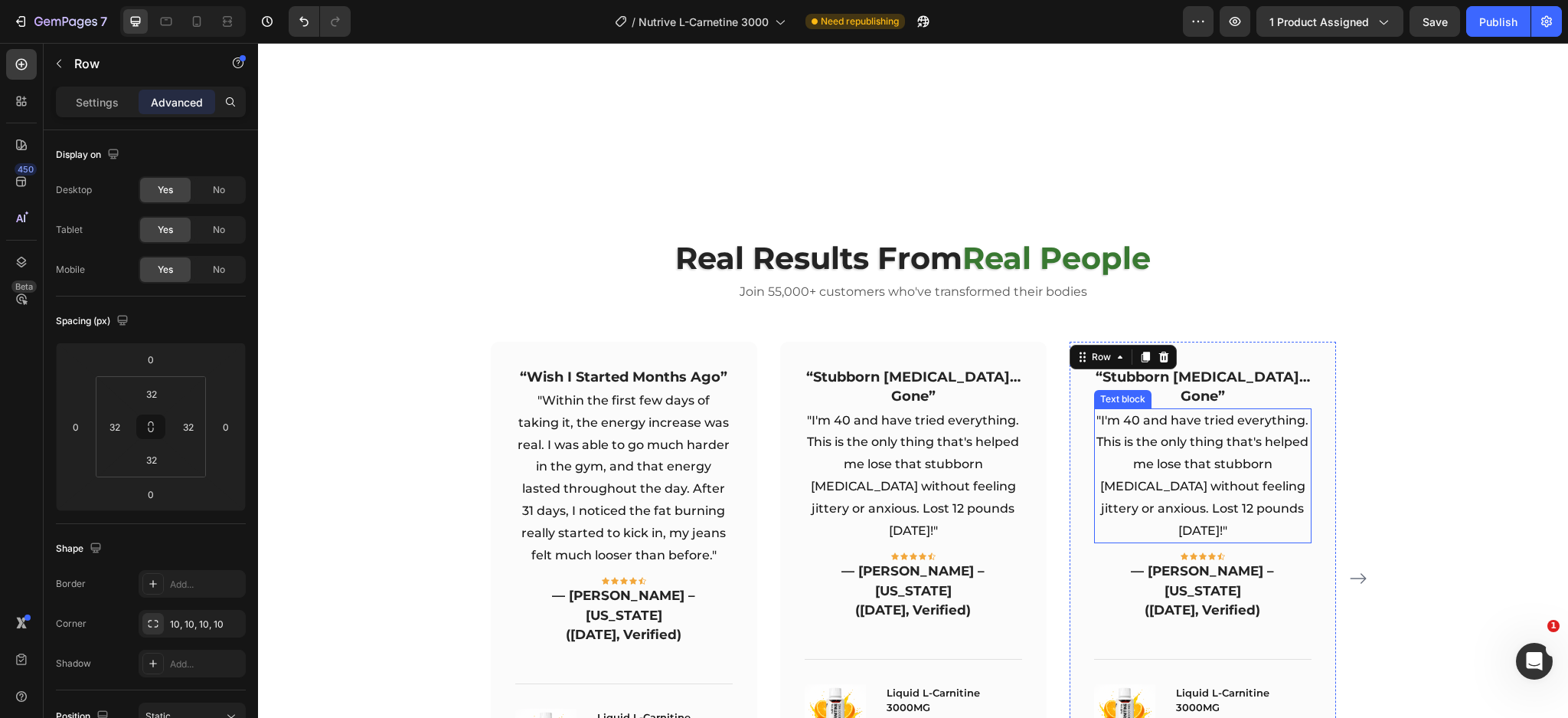
scroll to position [3822, 0]
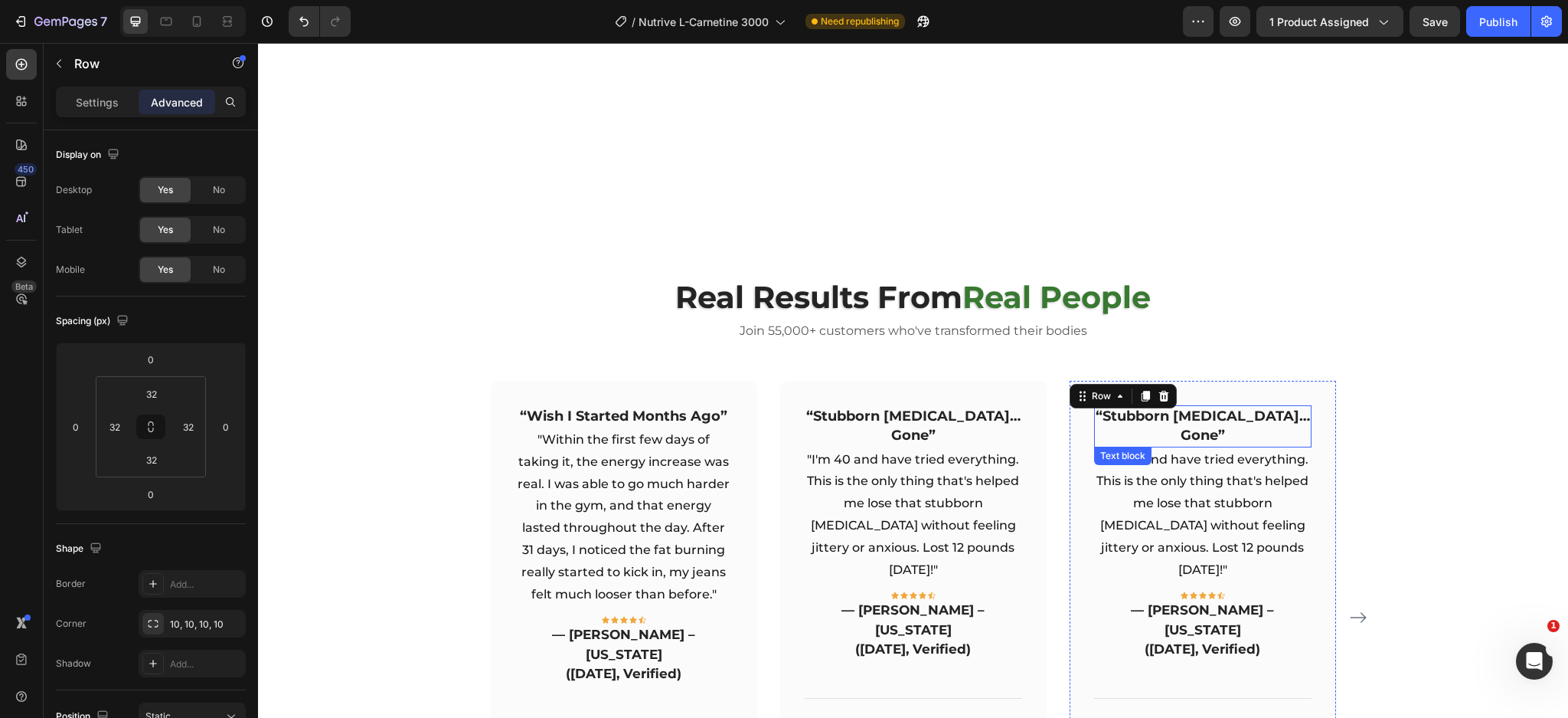
click at [1239, 409] on span "“Stubborn [MEDICAL_DATA]… Gone”" at bounding box center [1202, 426] width 214 height 37
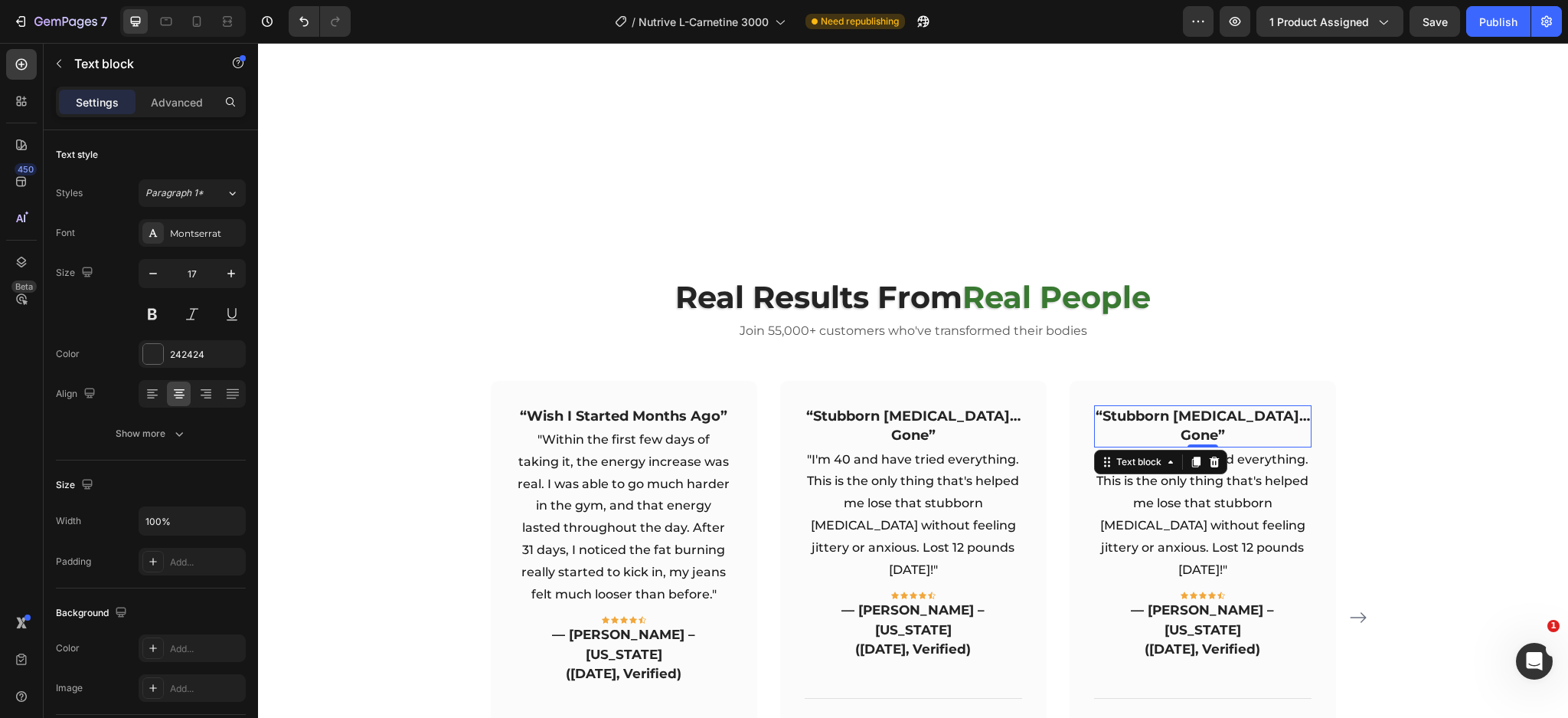
click at [1239, 409] on span "“Stubborn [MEDICAL_DATA]… Gone”" at bounding box center [1202, 426] width 214 height 37
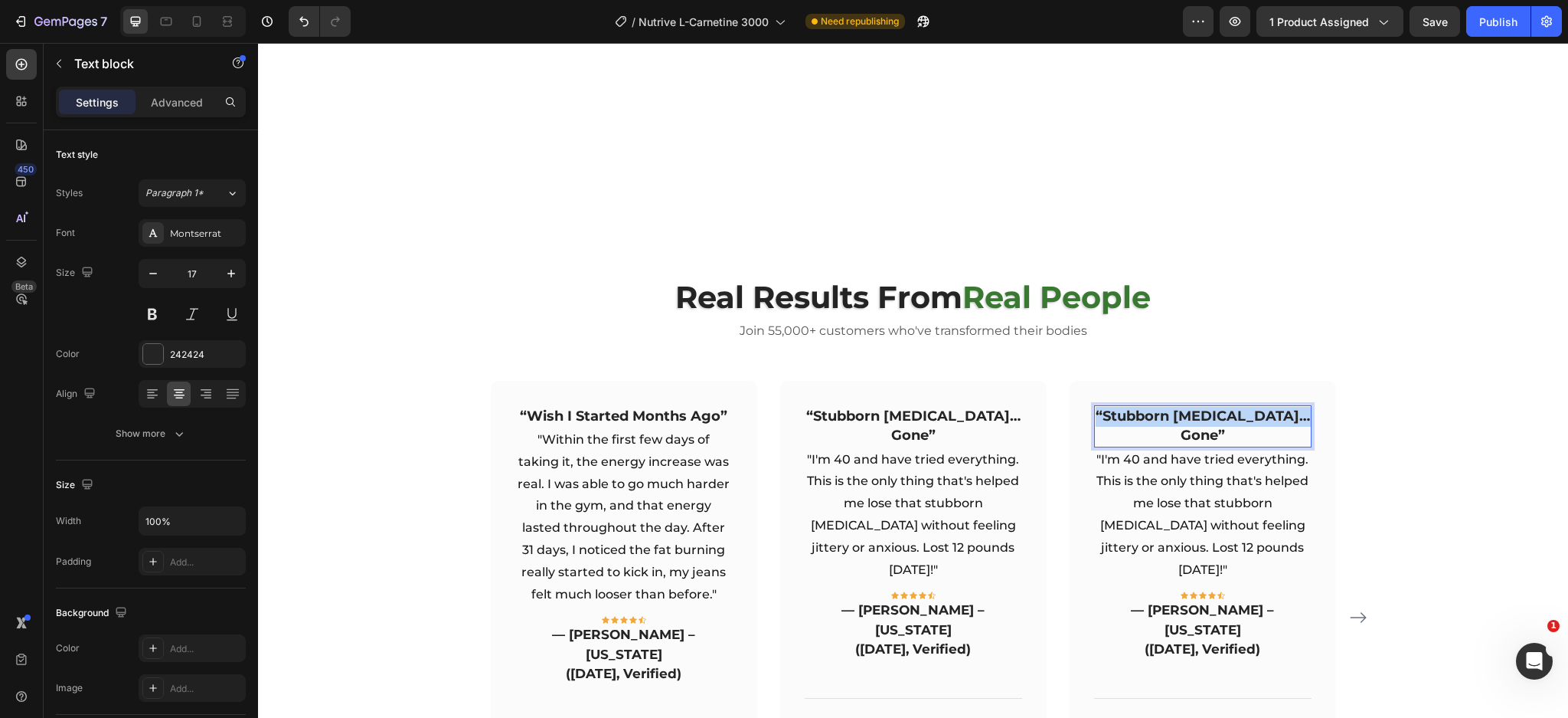
click at [1239, 409] on span "“Stubborn [MEDICAL_DATA]… Gone”" at bounding box center [1202, 426] width 214 height 37
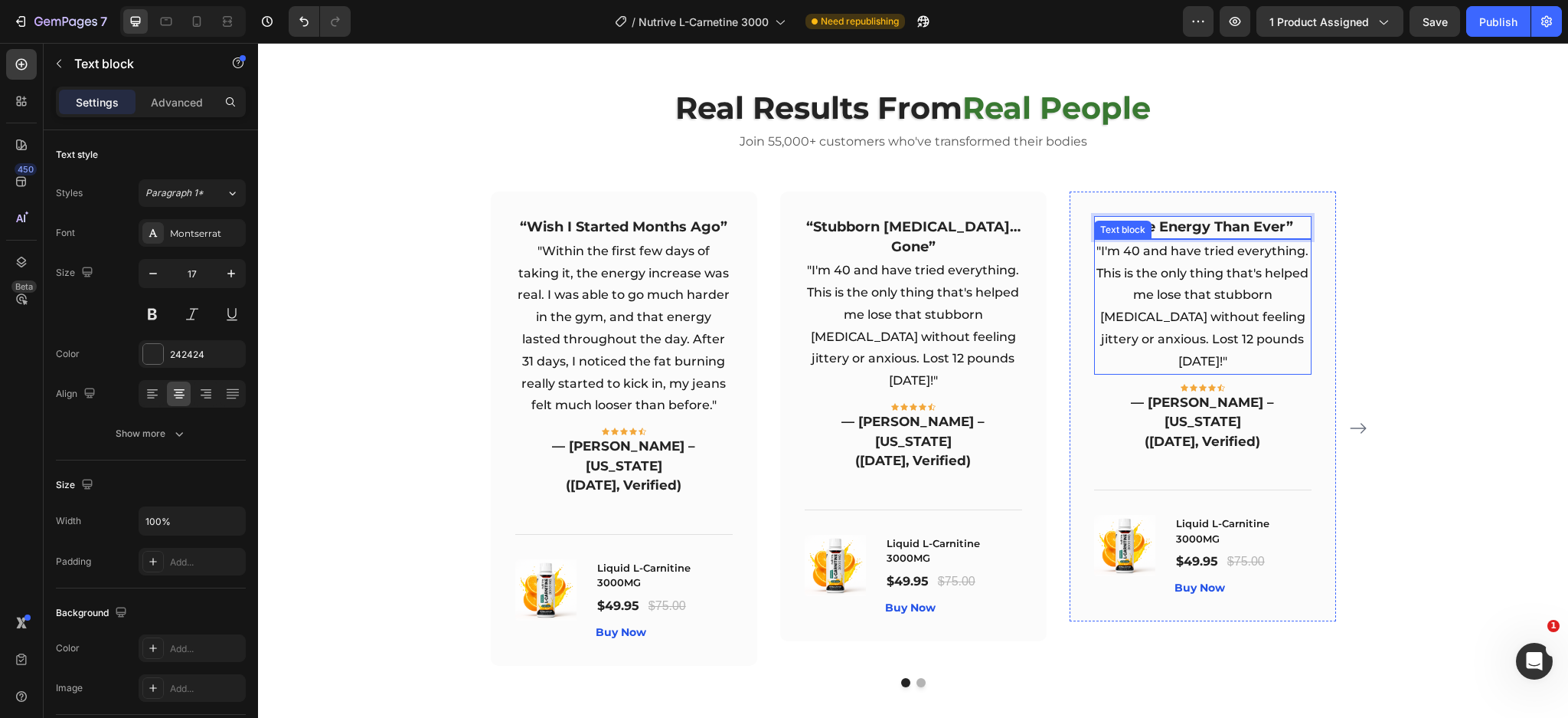
click at [1169, 373] on p ""I'm 40 and have tried everything. This is the only thing that's helped me lose…" at bounding box center [1202, 306] width 214 height 132
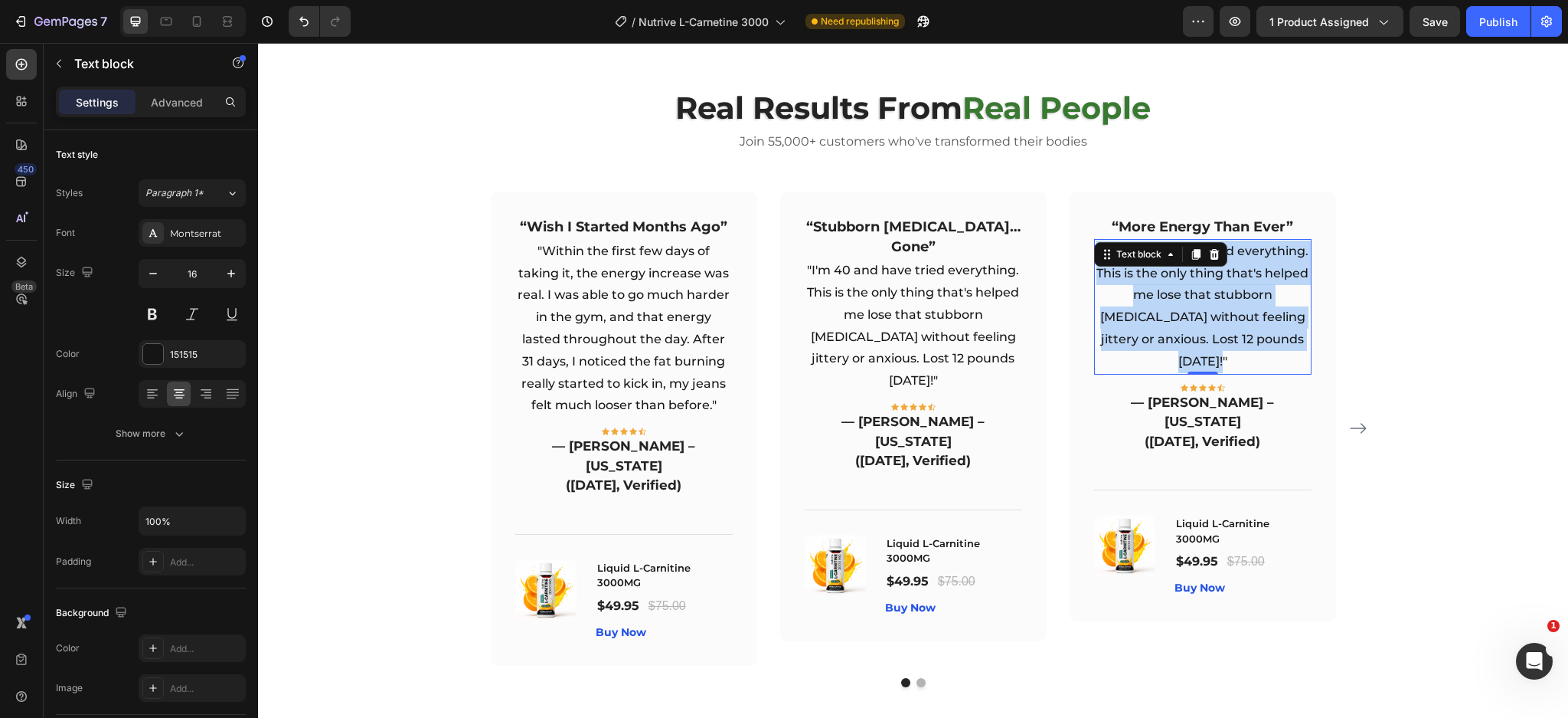
click at [1169, 373] on p ""I'm 40 and have tried everything. This is the only thing that's helped me lose…" at bounding box center [1202, 306] width 214 height 132
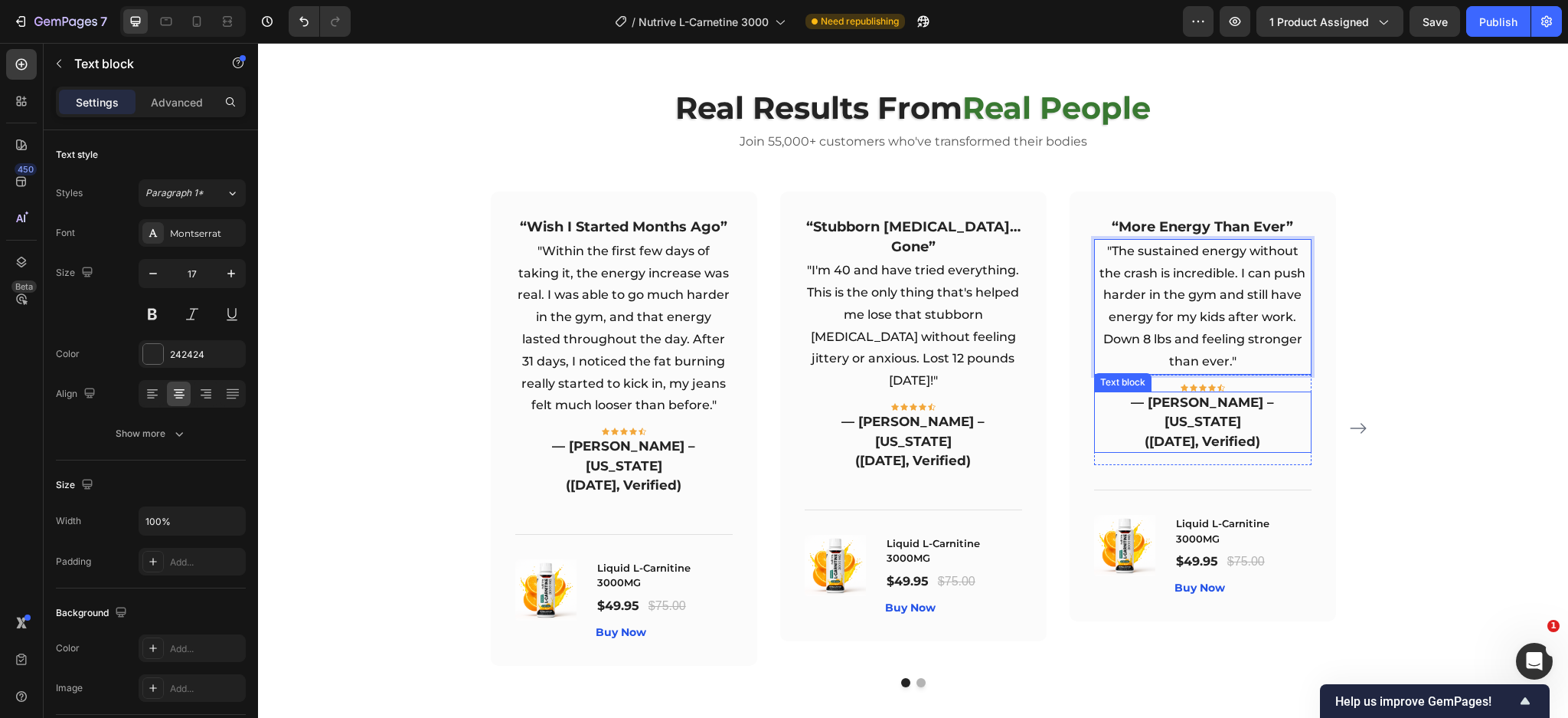
click at [1219, 432] on p "— [PERSON_NAME] – [US_STATE]" at bounding box center [1202, 413] width 214 height 39
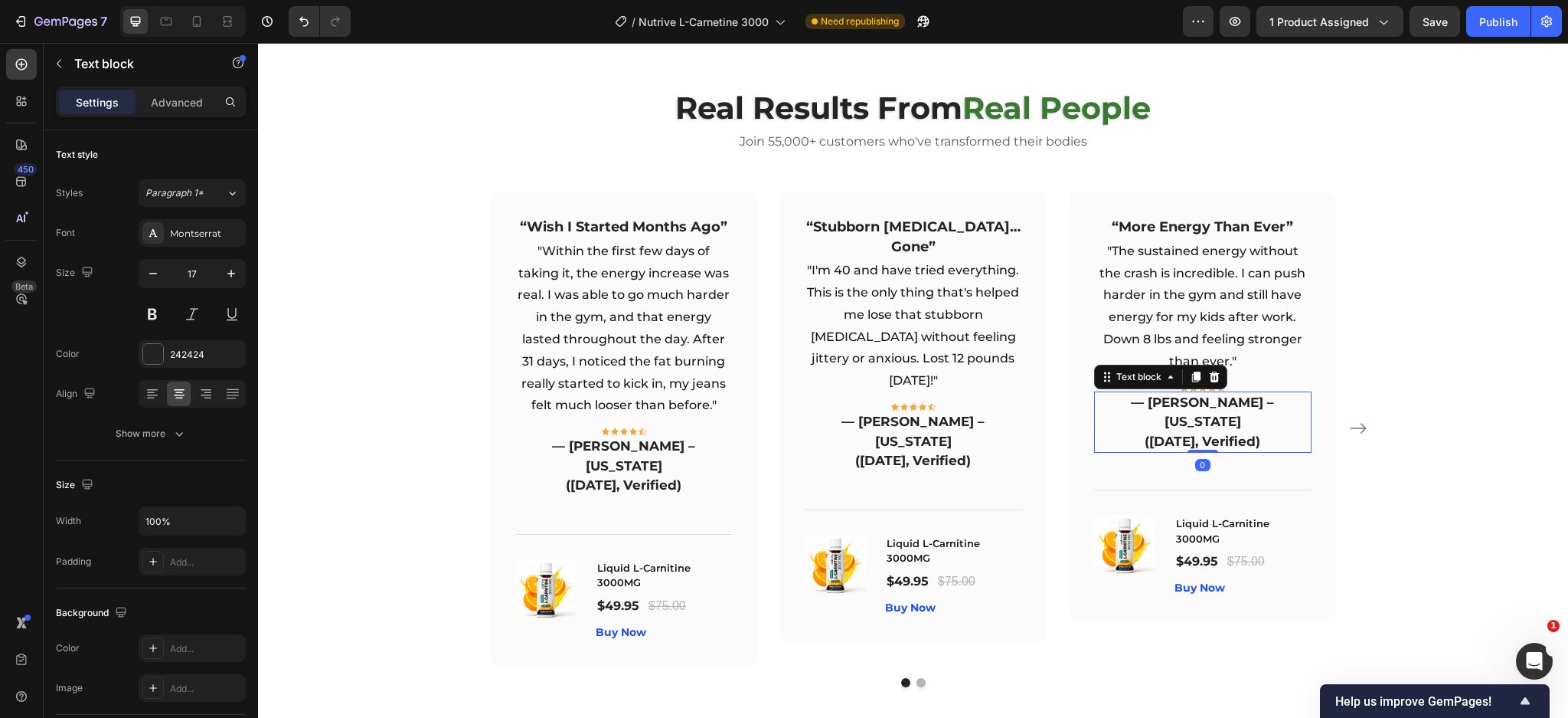
click at [1219, 432] on p "— [PERSON_NAME] – [US_STATE]" at bounding box center [1202, 413] width 214 height 39
click at [1220, 432] on p "— [PERSON_NAME] – [US_STATE]" at bounding box center [1202, 413] width 214 height 39
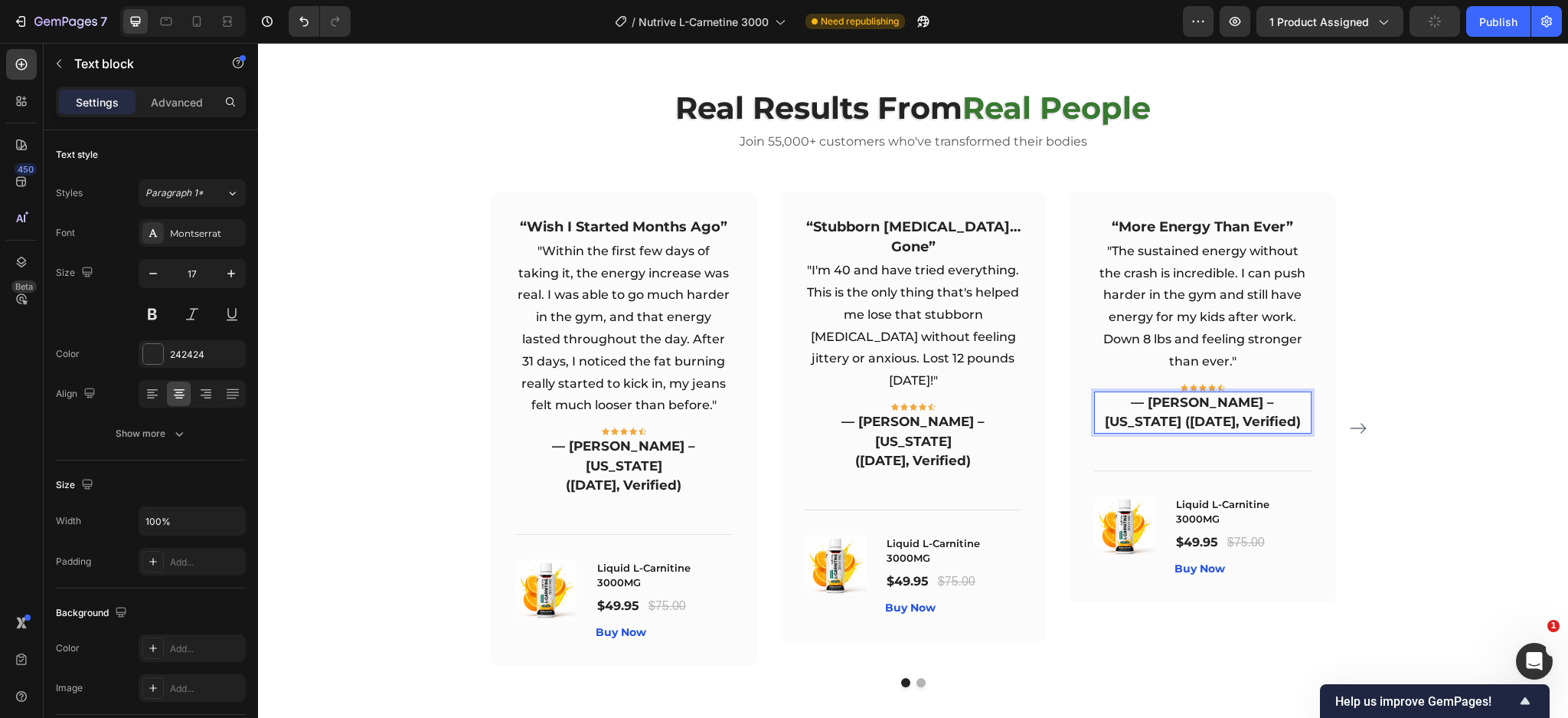
click at [1242, 432] on p "— Jason M. – Illinois (3 days ago, Verified)" at bounding box center [1202, 413] width 214 height 39
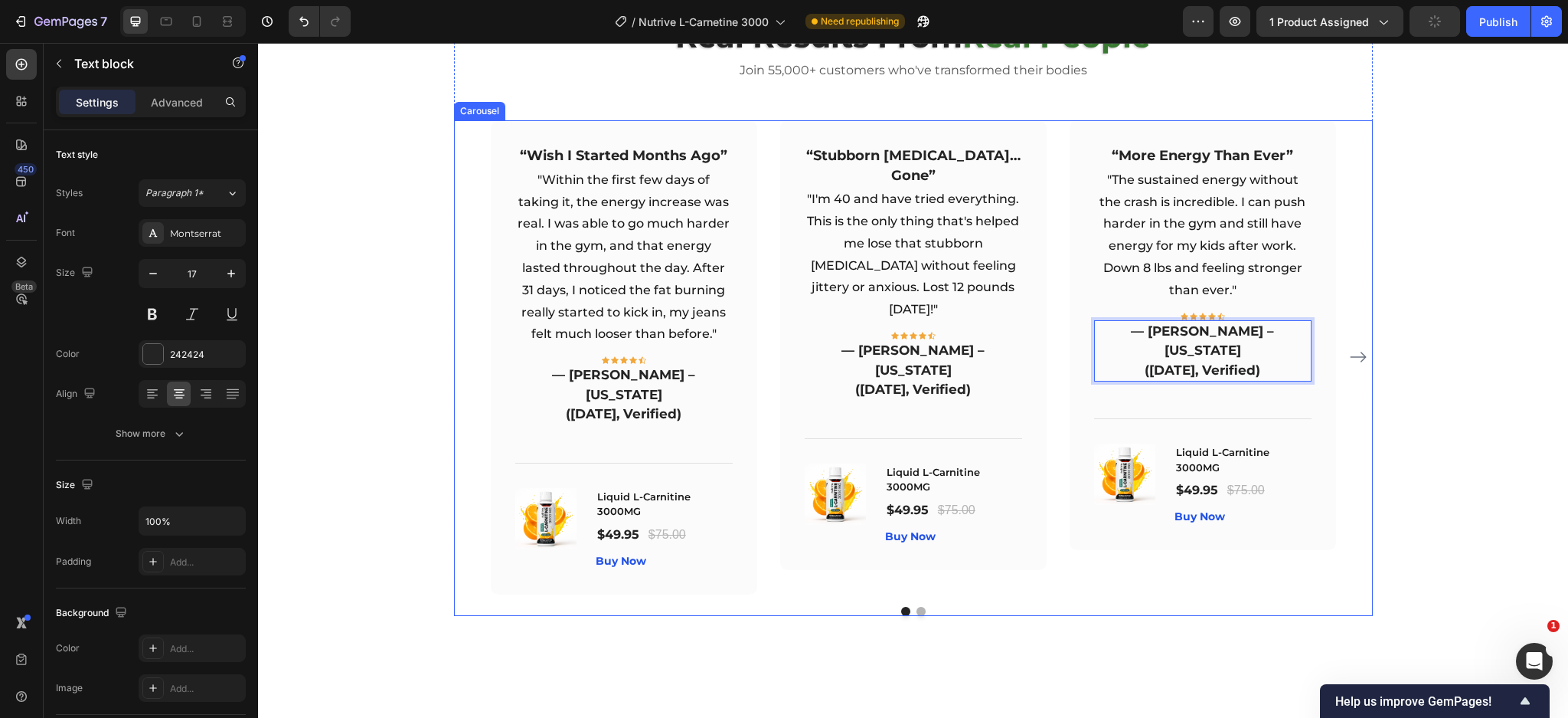
scroll to position [3925, 0]
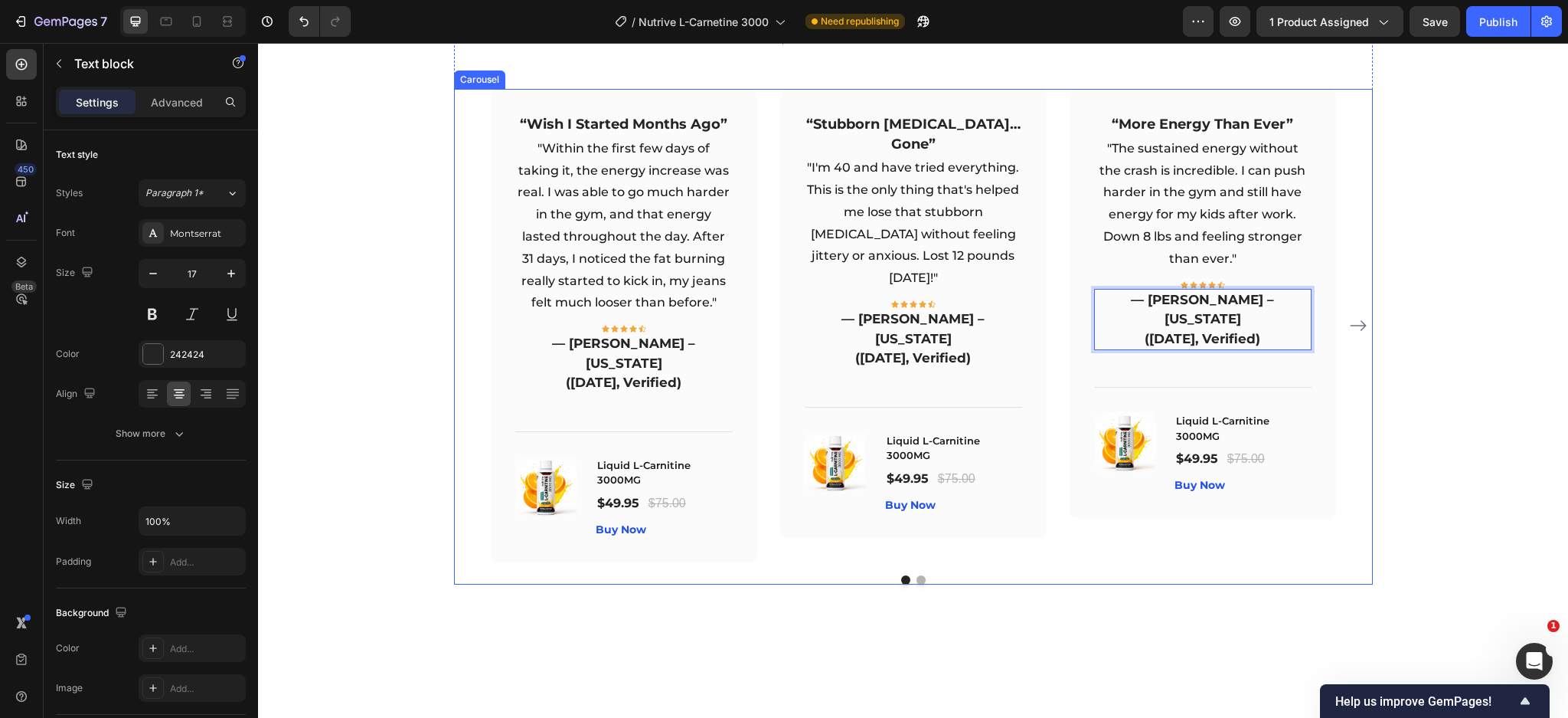
click at [1354, 332] on icon "Carousel Next Arrow" at bounding box center [1358, 326] width 16 height 10
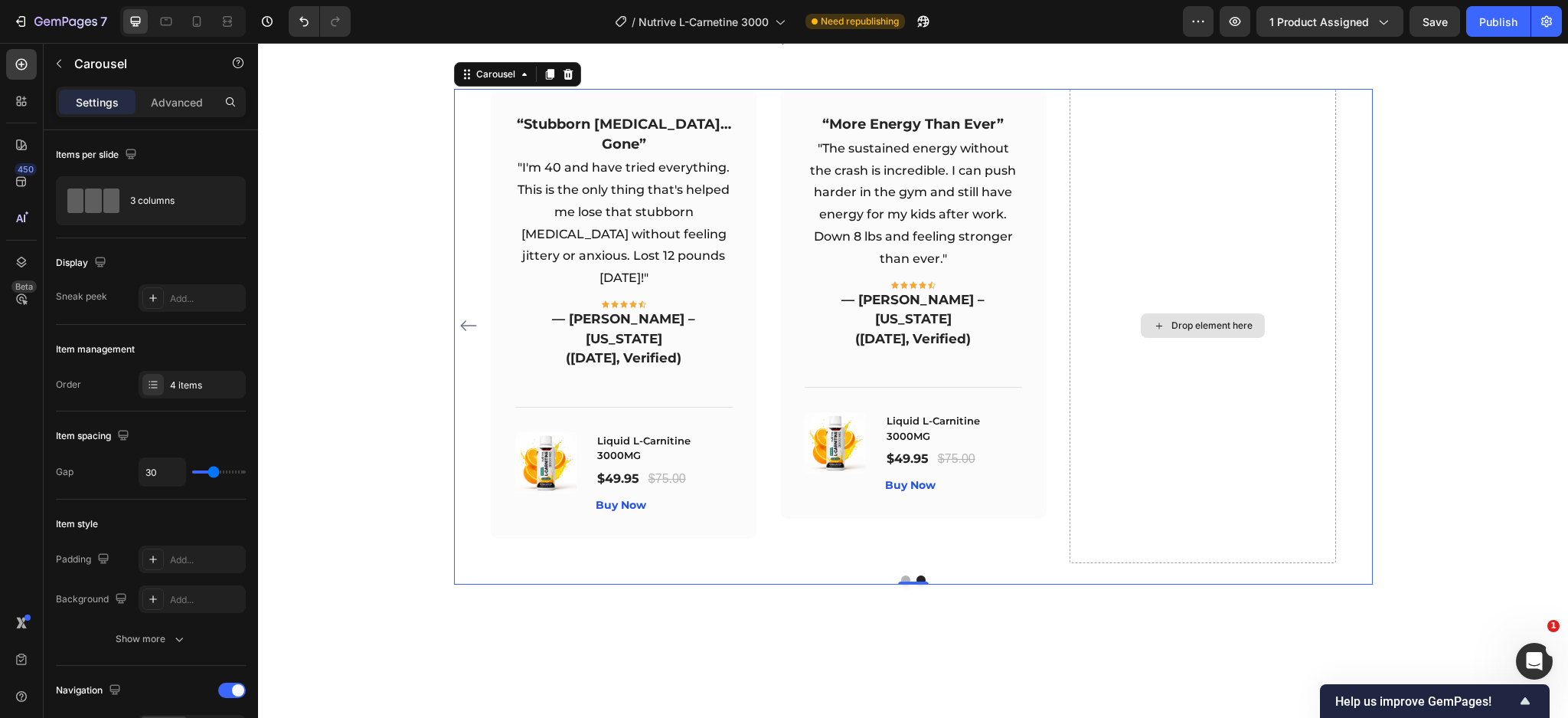
click at [1198, 463] on div "Drop element here" at bounding box center [1202, 325] width 267 height 473
click at [1157, 562] on div "Drop element here" at bounding box center [1202, 325] width 267 height 473
click at [325, 451] on div "⁠⁠⁠⁠⁠⁠⁠ Real Results From Real People Heading Join 55,000+ customers who've tra…" at bounding box center [913, 284] width 1287 height 600
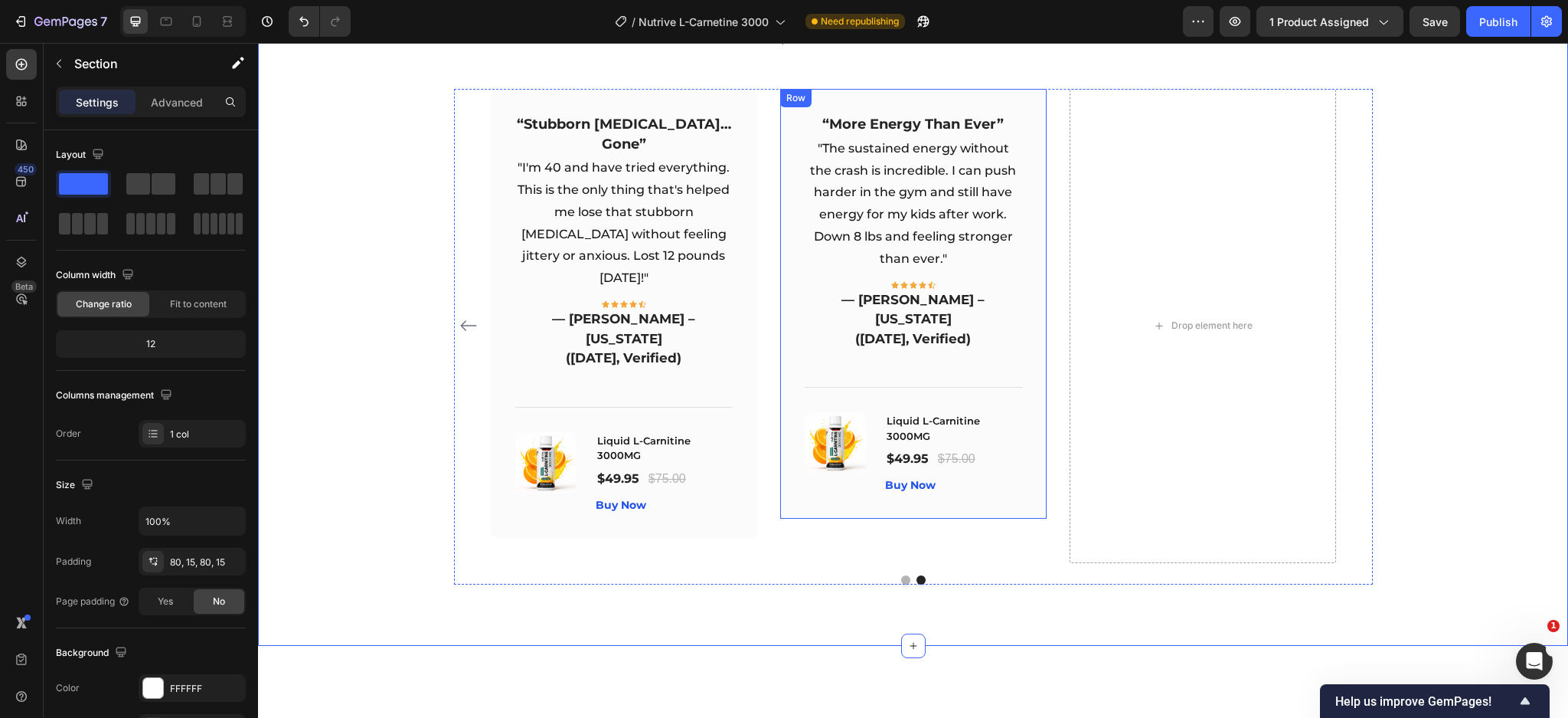
click at [1026, 434] on div "“More Energy Than Ever” Text block "The sustained energy without the crash is i…" at bounding box center [913, 303] width 267 height 430
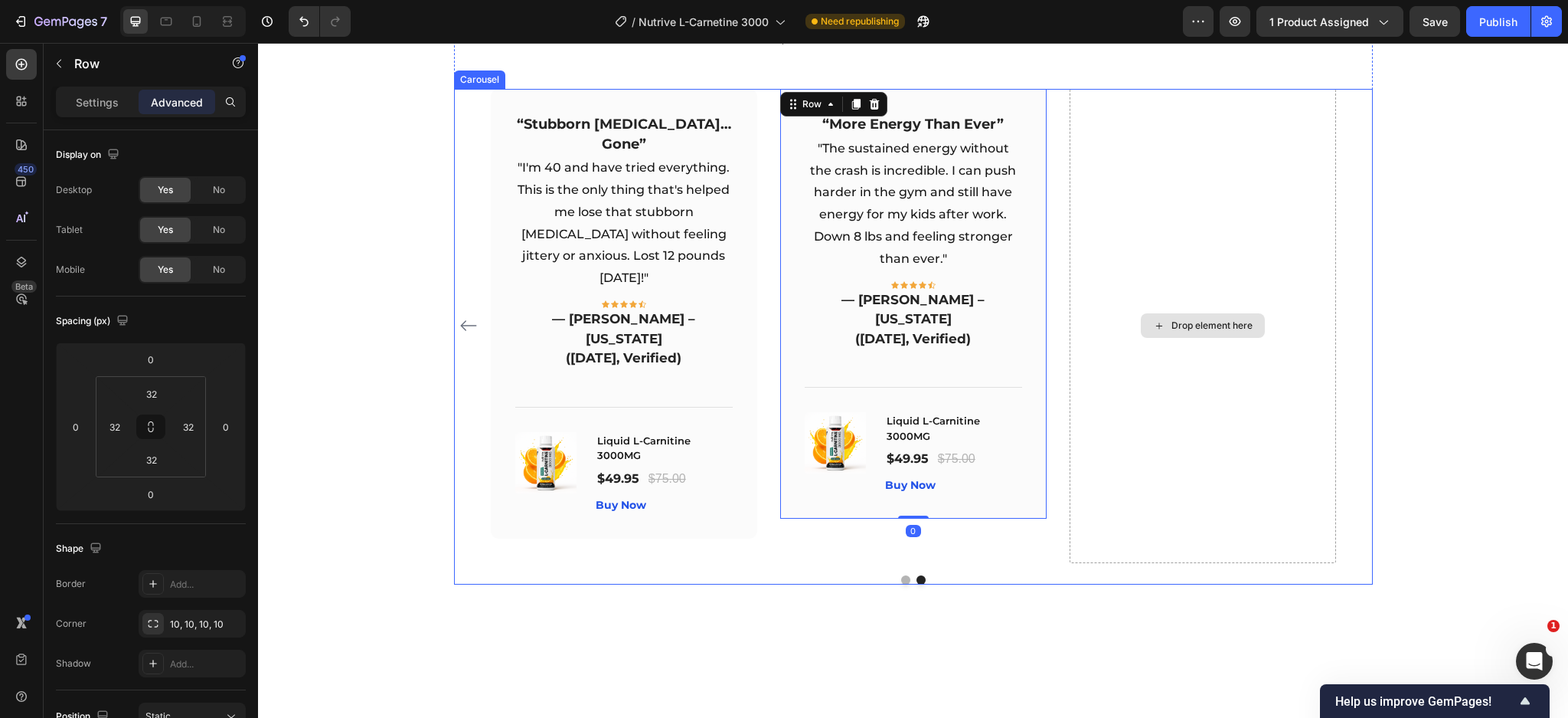
click at [1165, 432] on div "Drop element here" at bounding box center [1202, 325] width 267 height 473
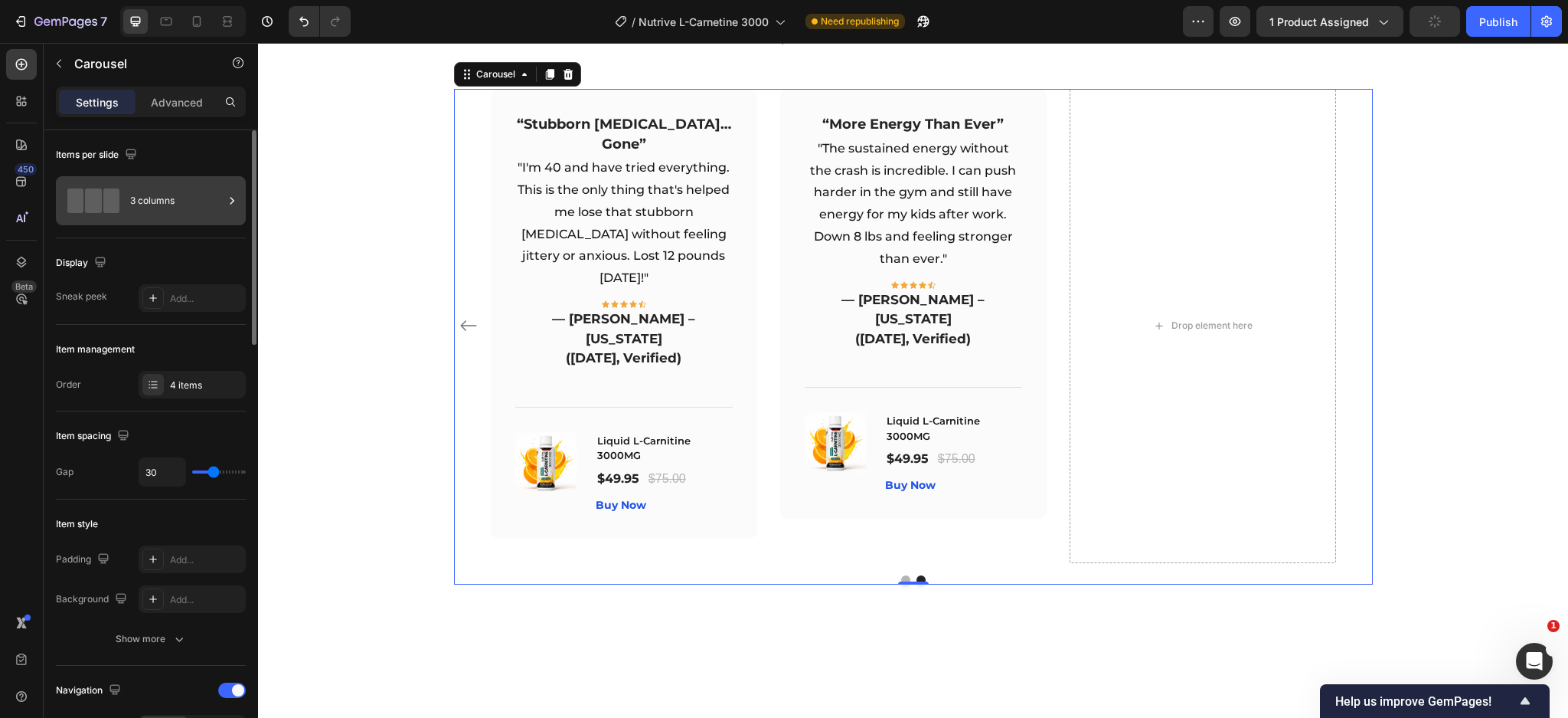
click at [163, 214] on div "3 columns" at bounding box center [177, 201] width 93 height 35
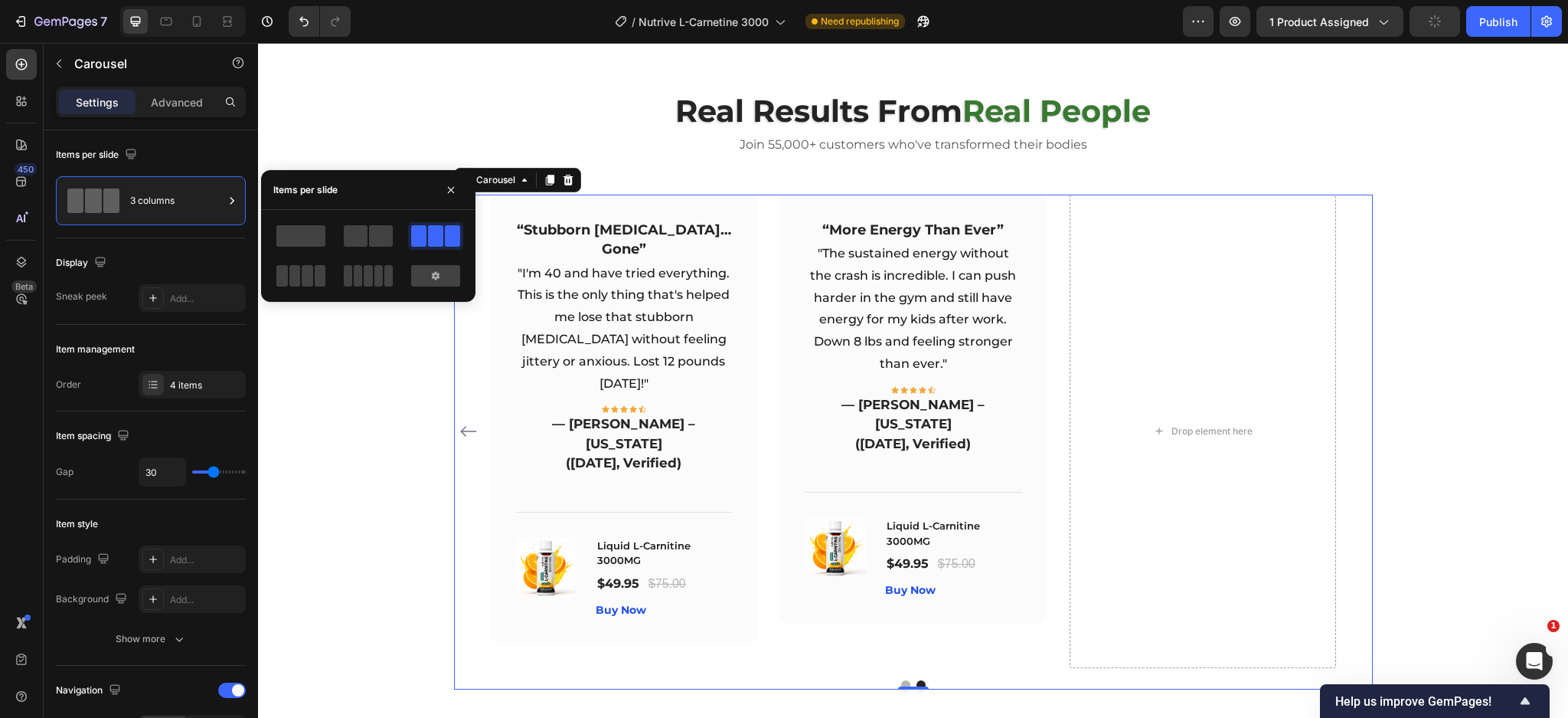
scroll to position [4129, 0]
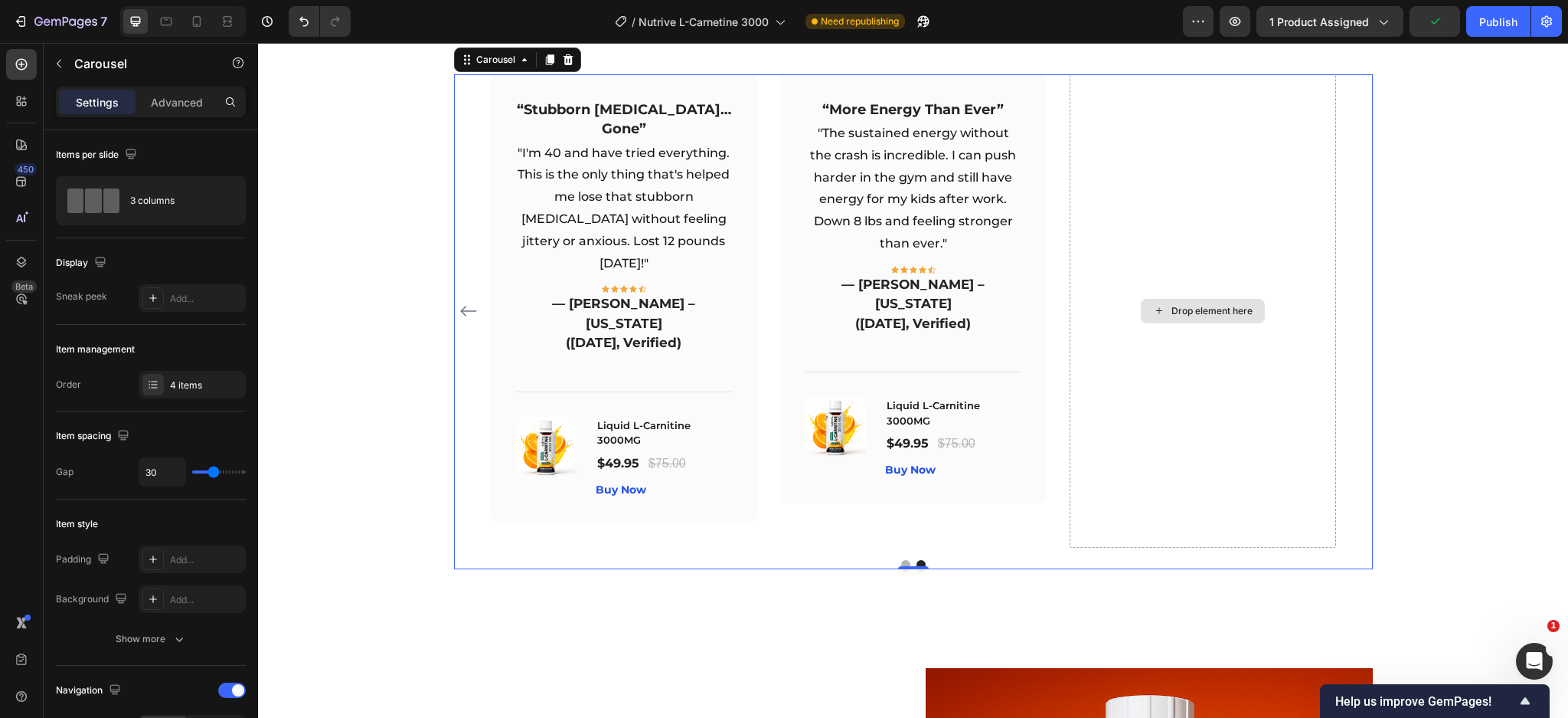
click at [1279, 421] on div "Drop element here" at bounding box center [1202, 310] width 267 height 473
click at [185, 384] on div "4 items" at bounding box center [205, 385] width 72 height 14
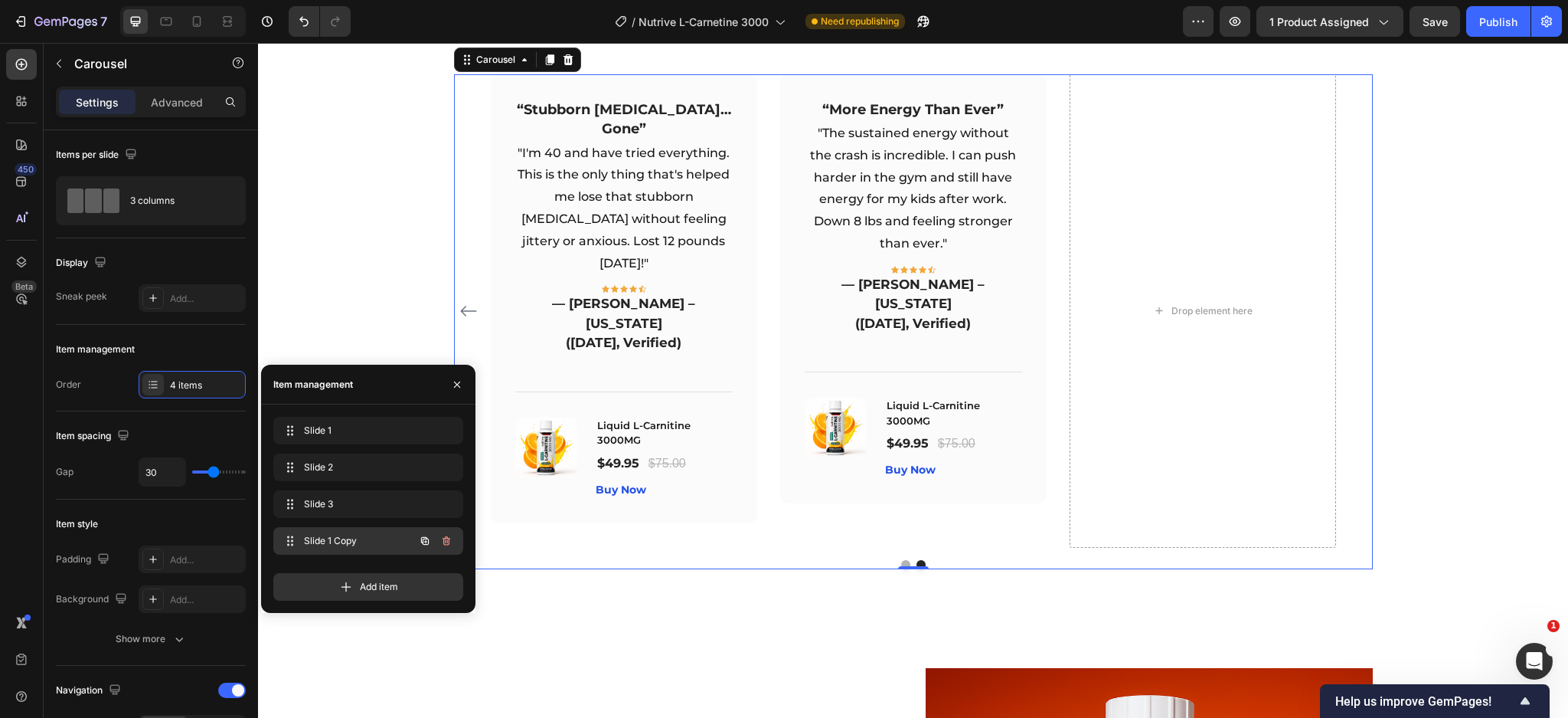
click at [449, 539] on icon "button" at bounding box center [446, 540] width 8 height 9
click at [443, 537] on div "Delete" at bounding box center [436, 541] width 28 height 14
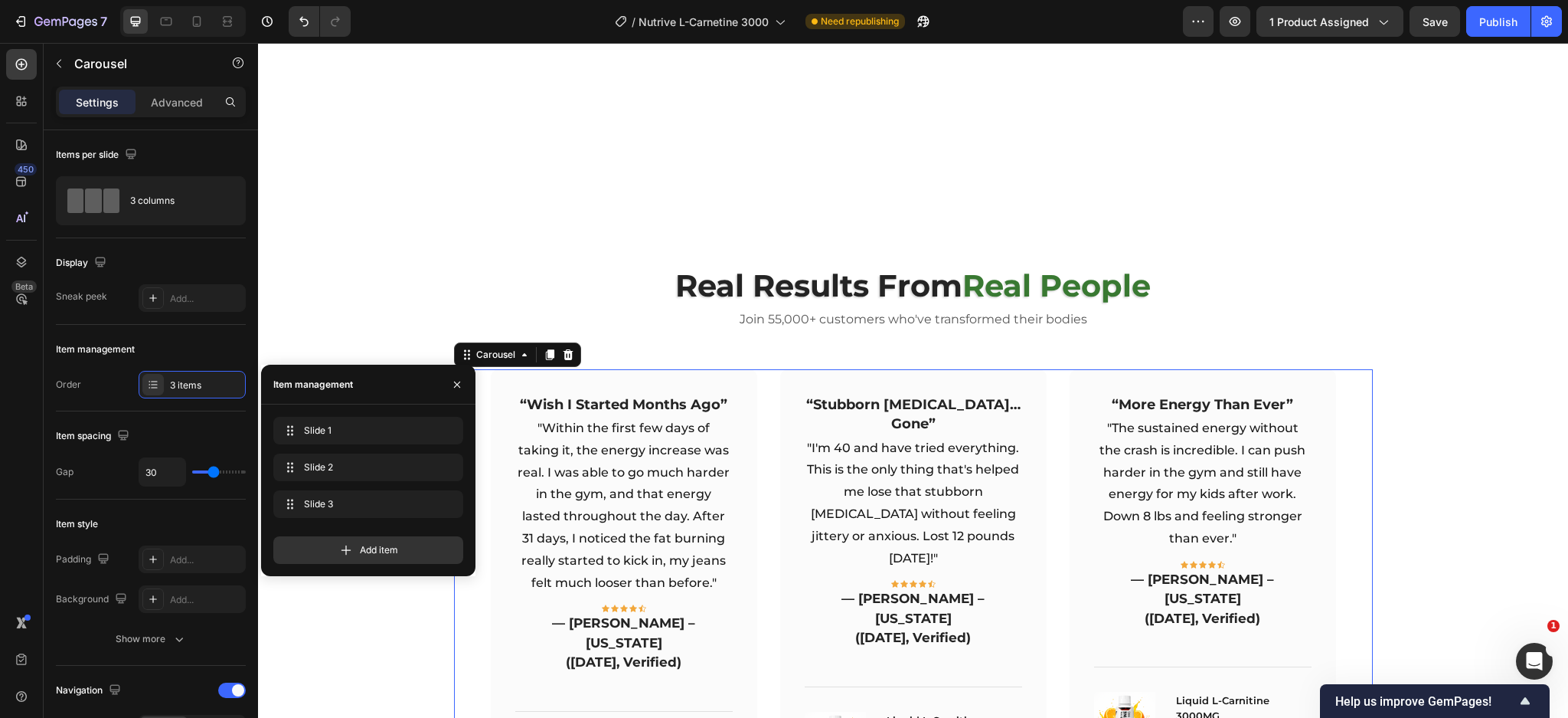
scroll to position [3822, 0]
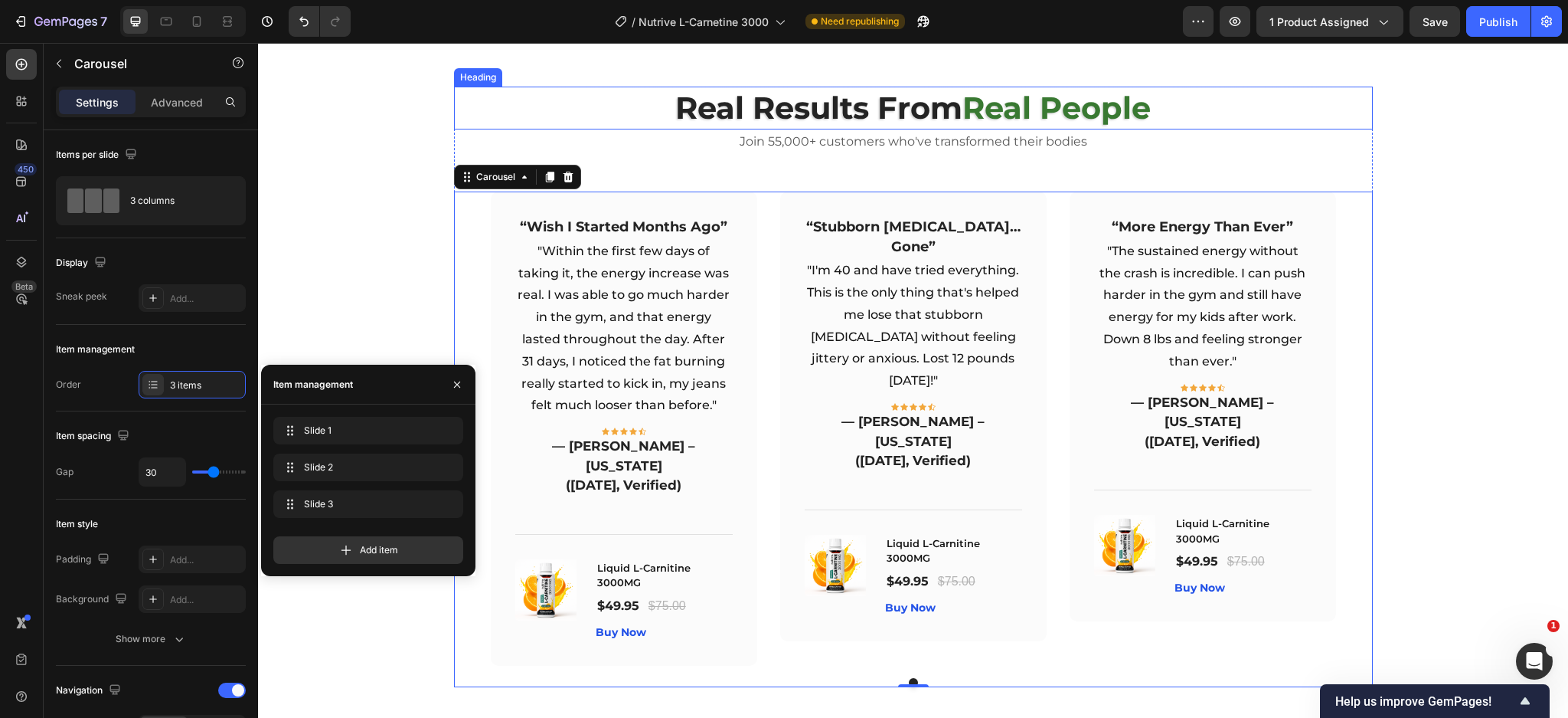
click at [1142, 127] on strong "Real People" at bounding box center [1057, 107] width 188 height 38
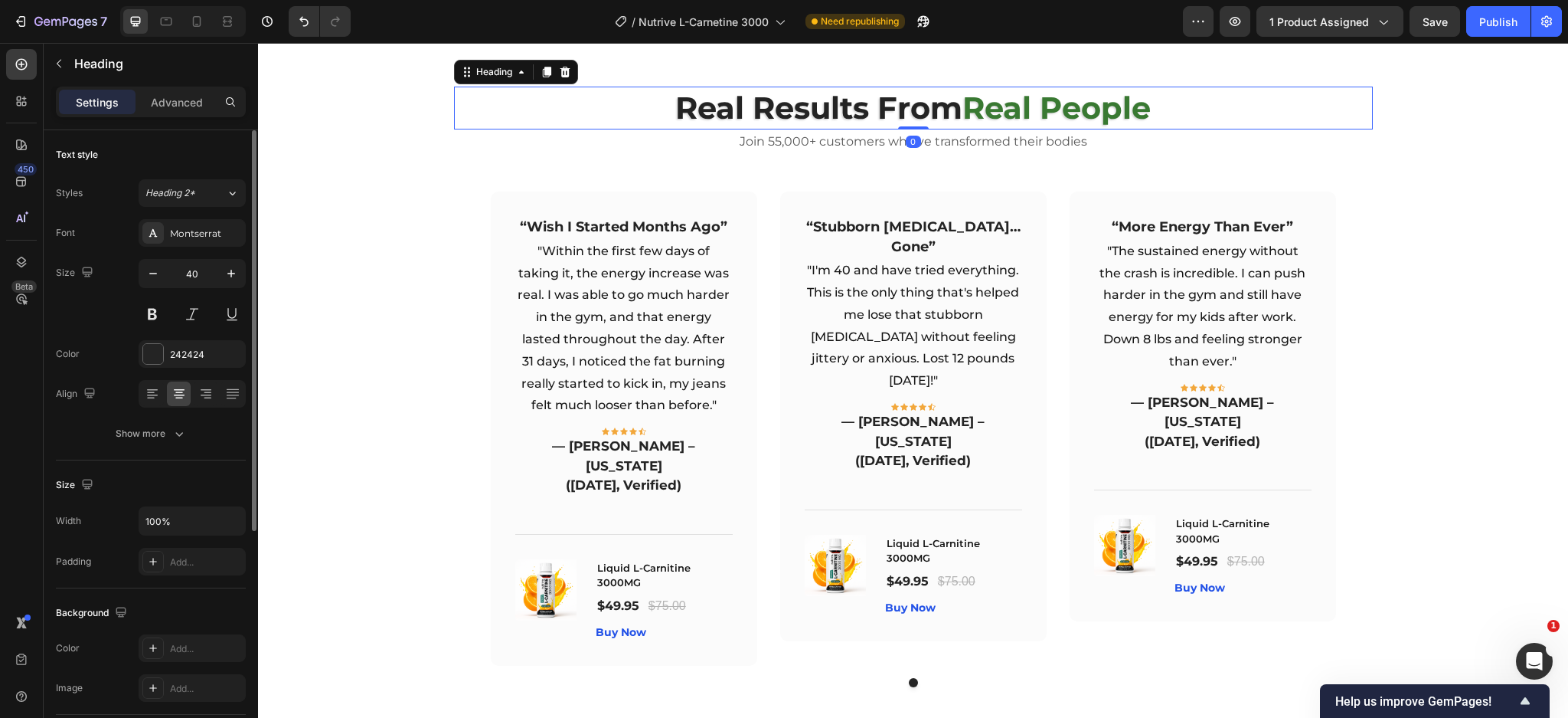
scroll to position [363, 0]
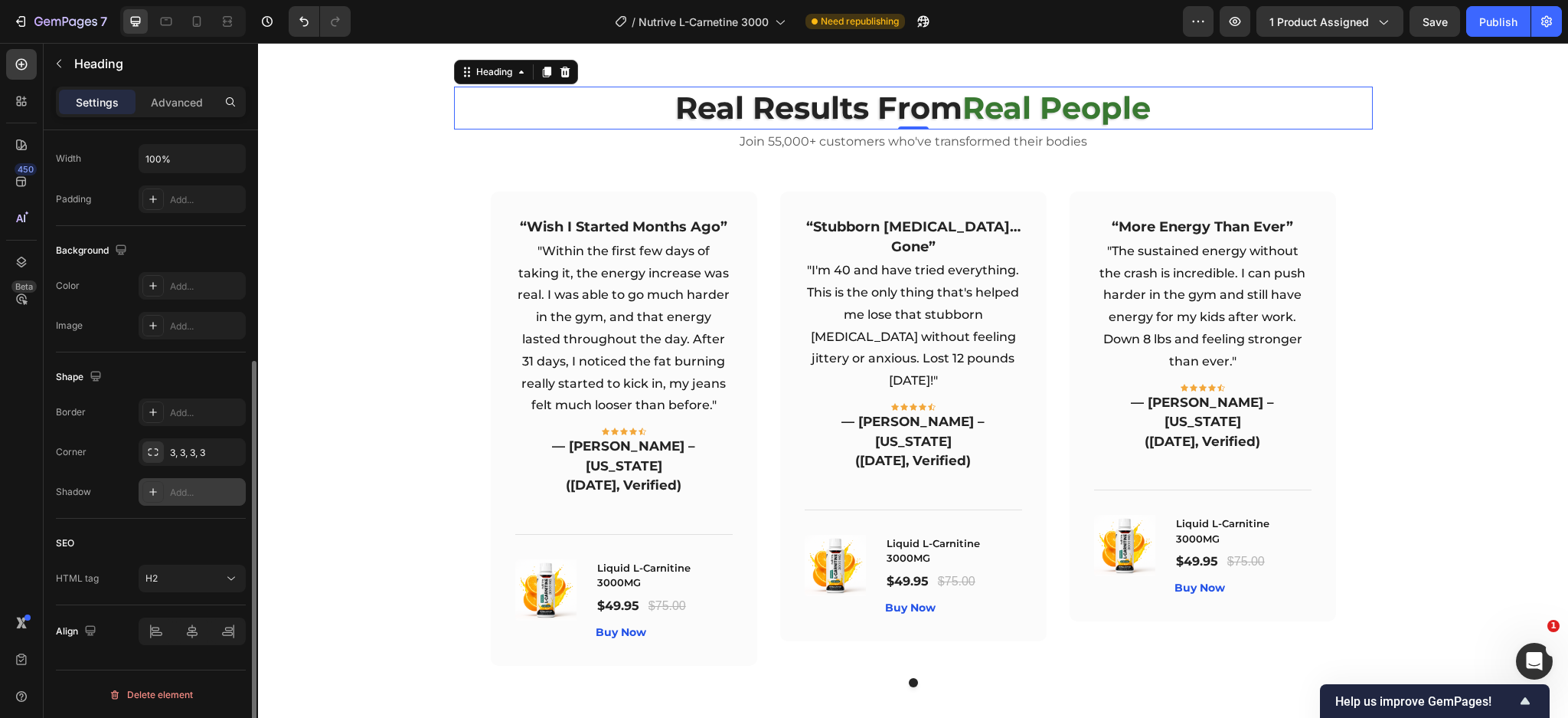
click at [172, 496] on div "Add..." at bounding box center [205, 492] width 72 height 14
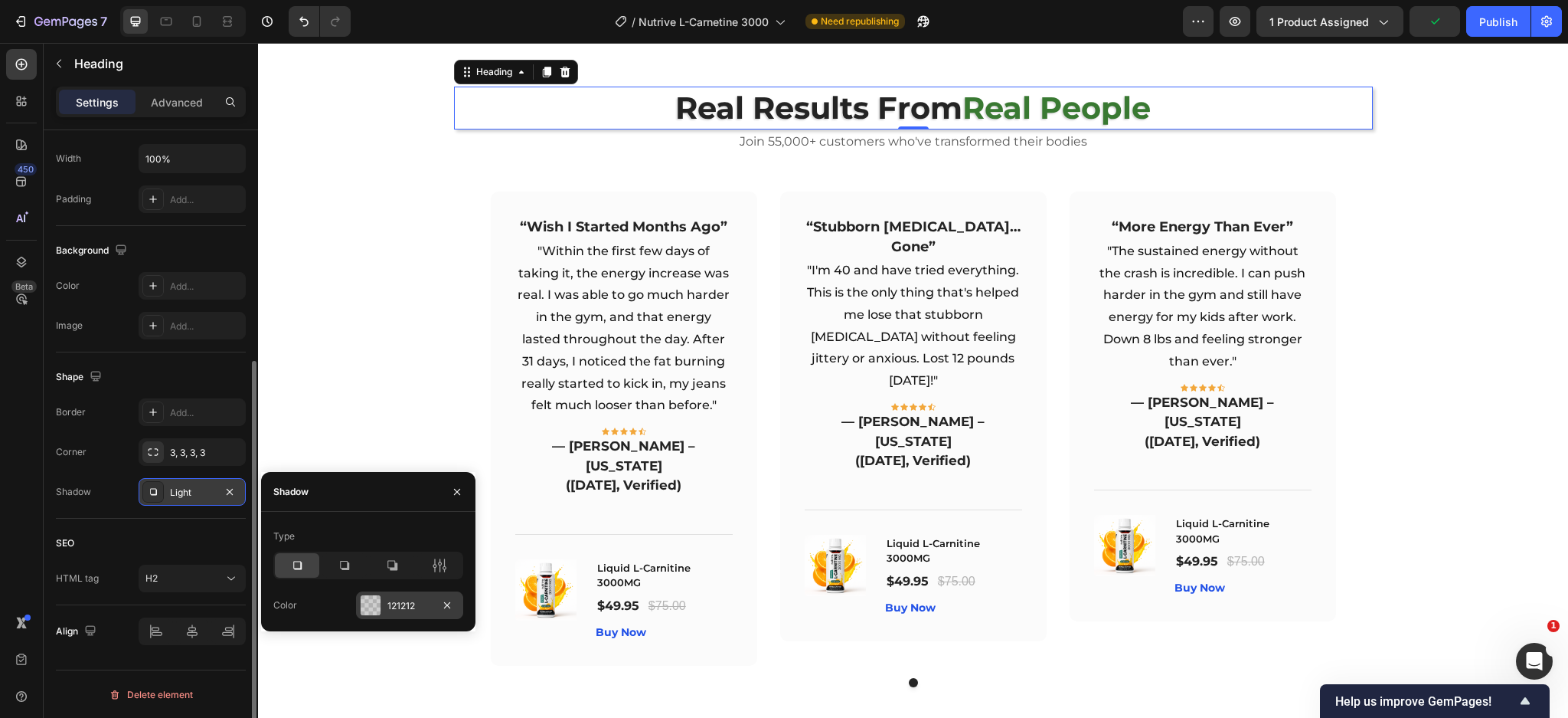
click at [382, 600] on div "121212" at bounding box center [409, 605] width 107 height 27
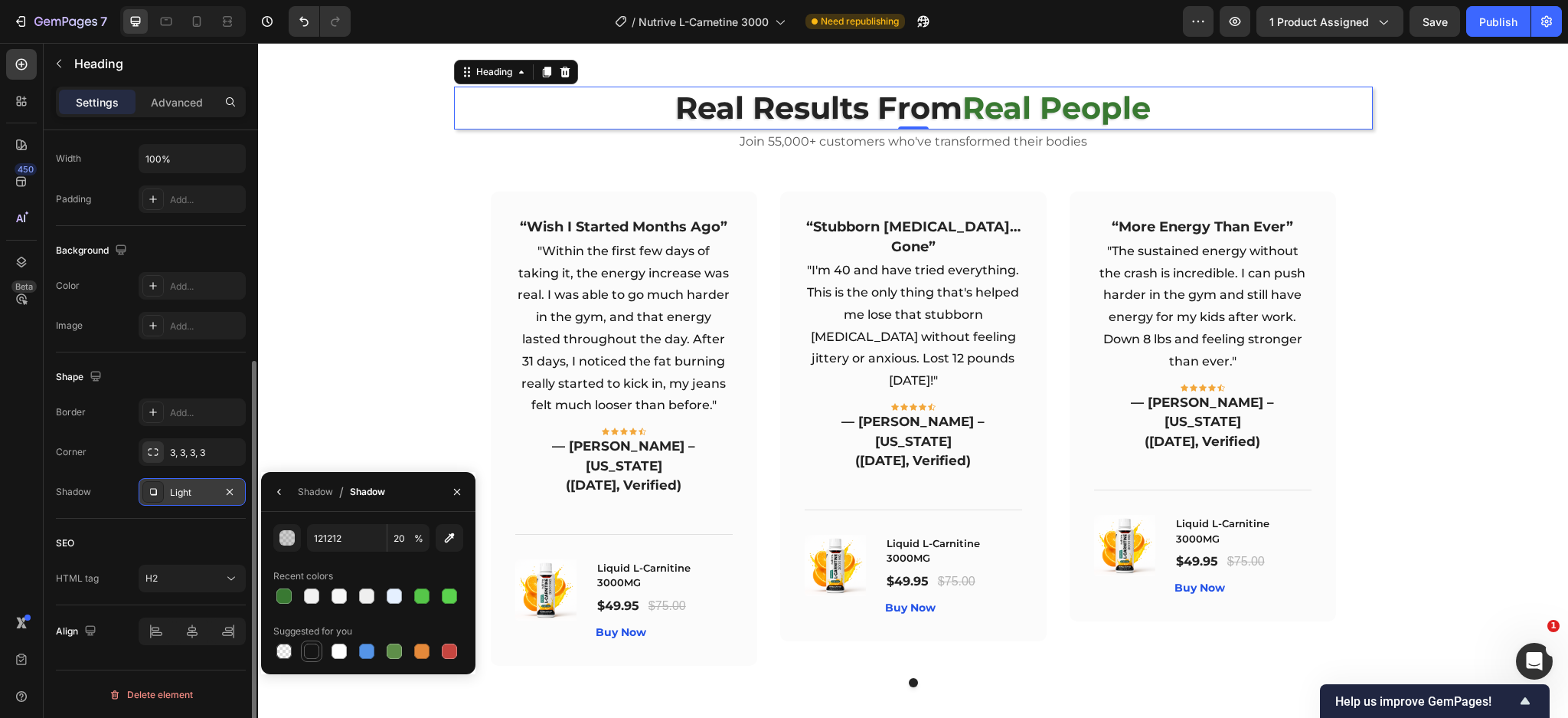
click at [308, 646] on div at bounding box center [311, 650] width 15 height 15
type input "151515"
type input "100"
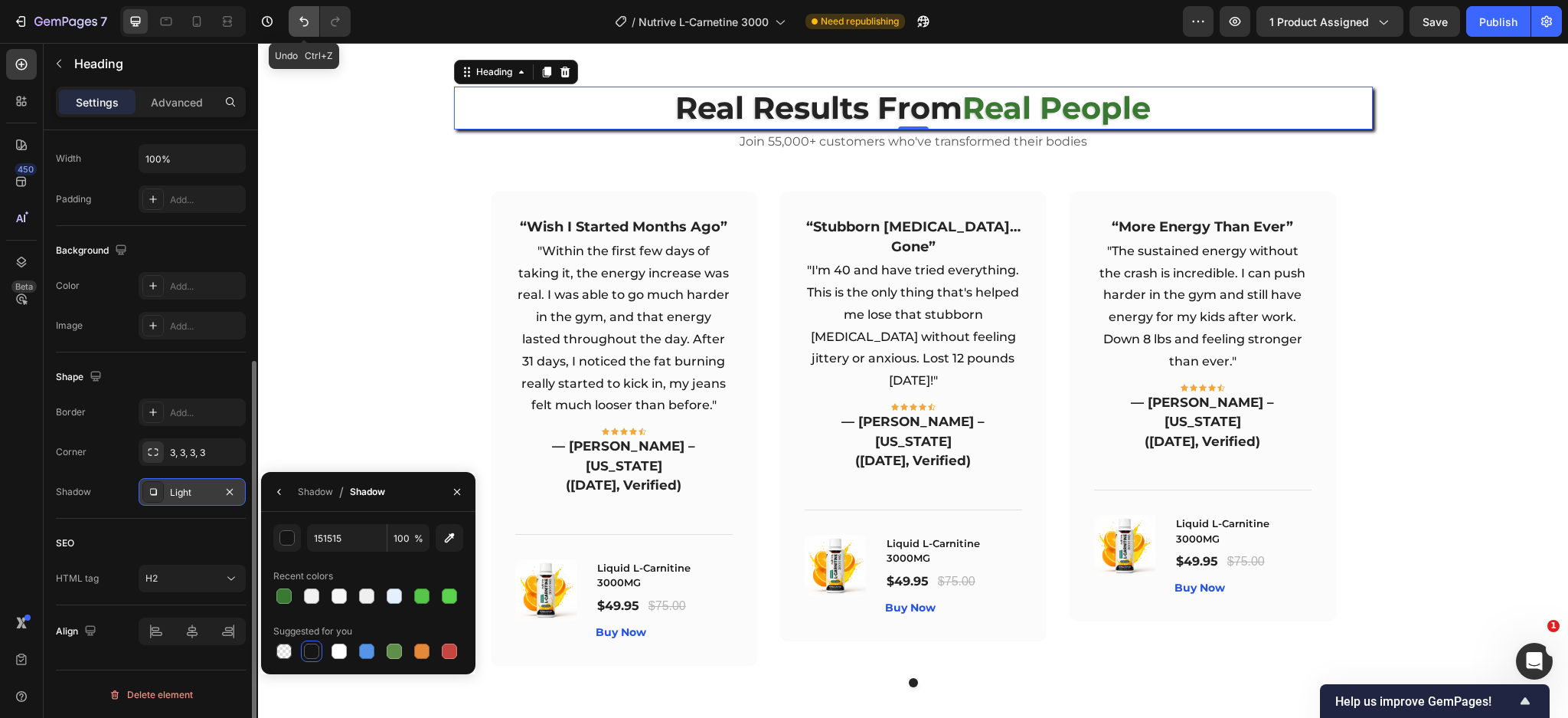
click at [304, 14] on icon "Undo/Redo" at bounding box center [304, 21] width 15 height 15
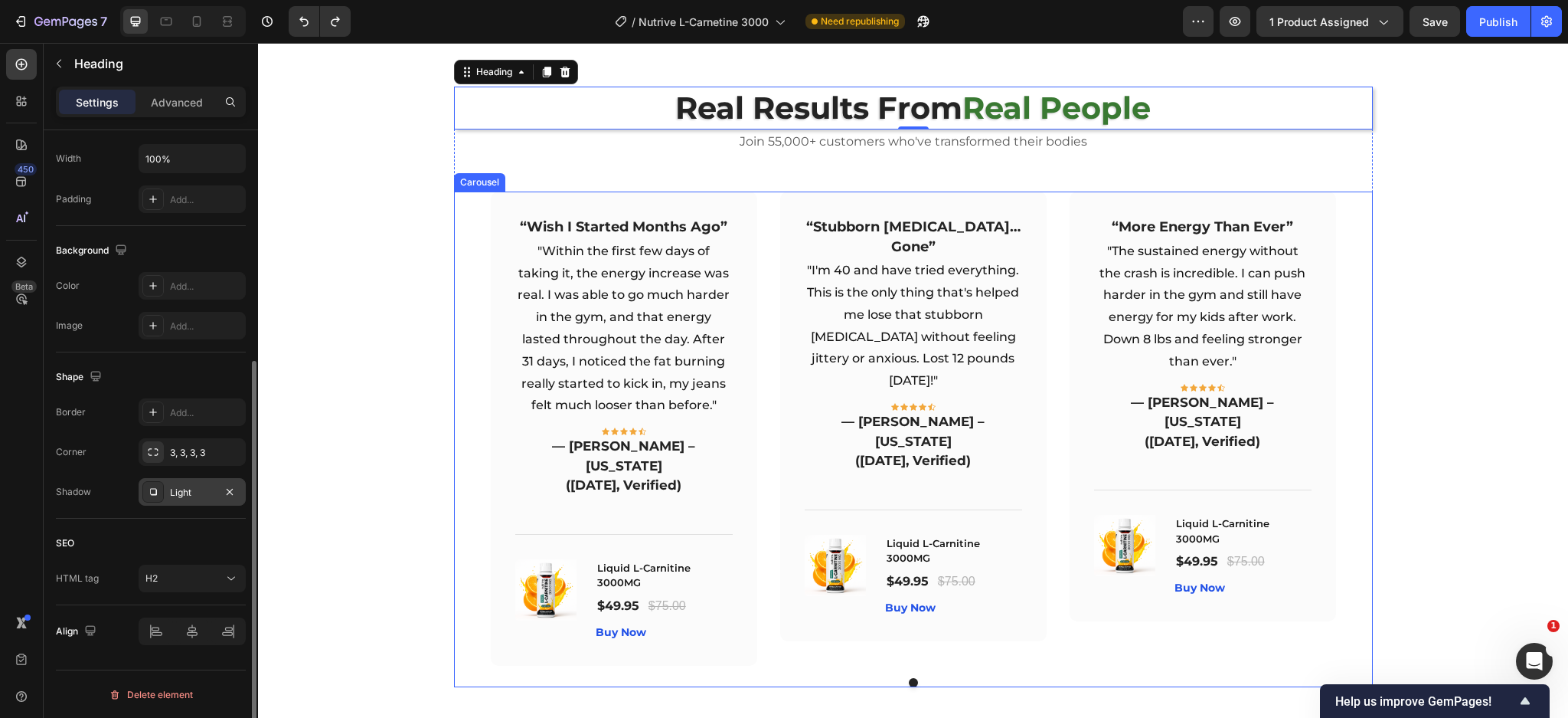
click at [407, 462] on div "⁠⁠⁠⁠⁠⁠⁠ Real Results From Real People Heading 0 Join 55,000+ customers who've t…" at bounding box center [913, 386] width 1287 height 600
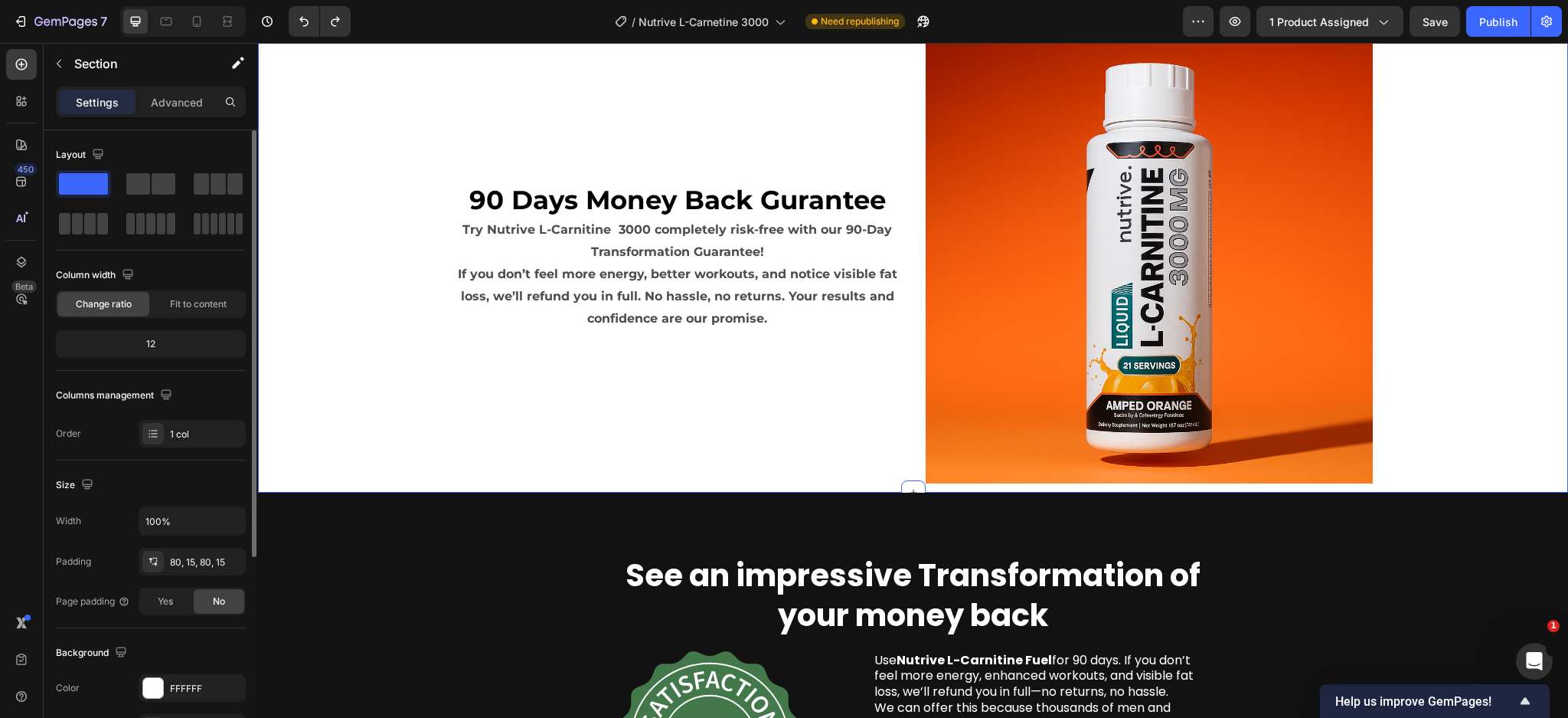
scroll to position [4435, 0]
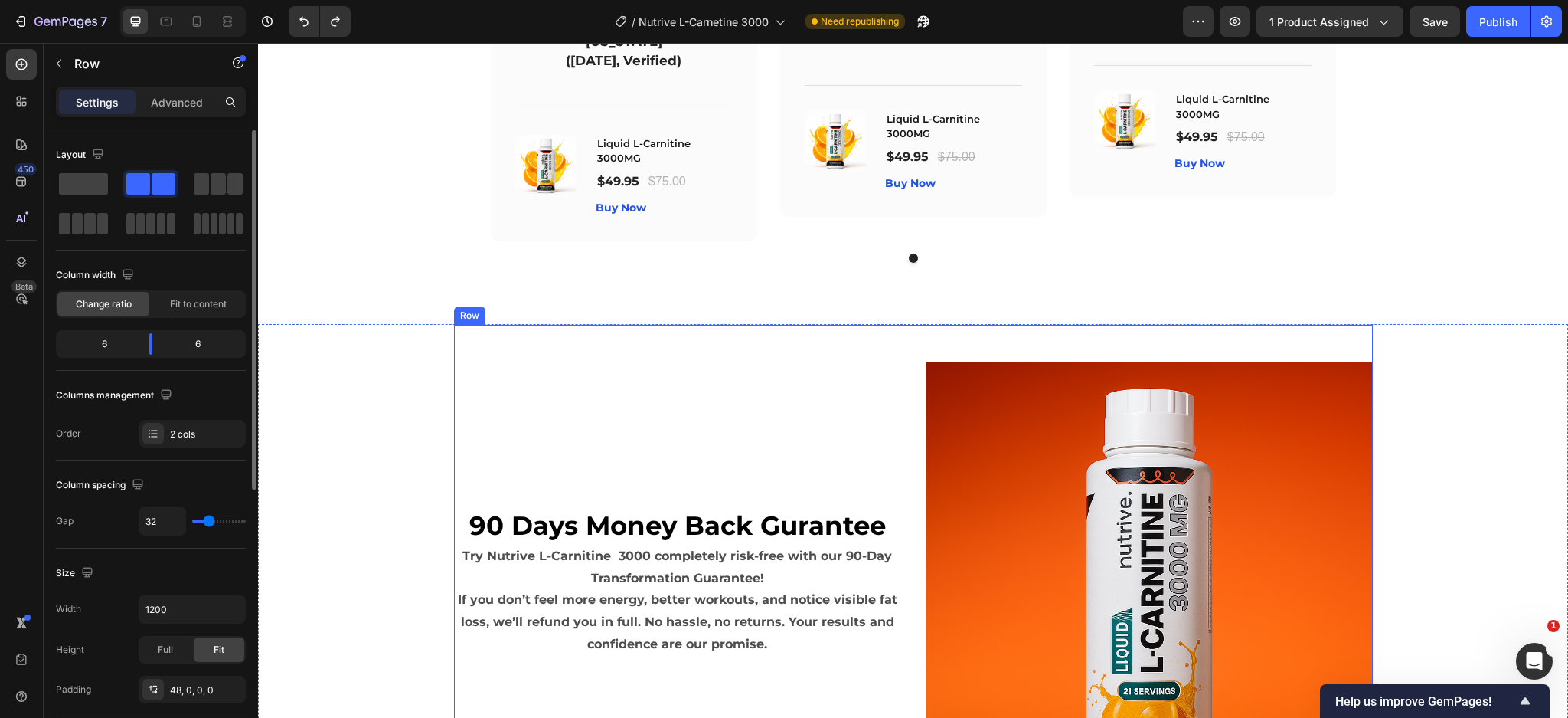
click at [844, 325] on div "90 Days Money Back Gurantee Text Block Try Nutrive L-Carnitine 3000 completely …" at bounding box center [913, 567] width 919 height 484
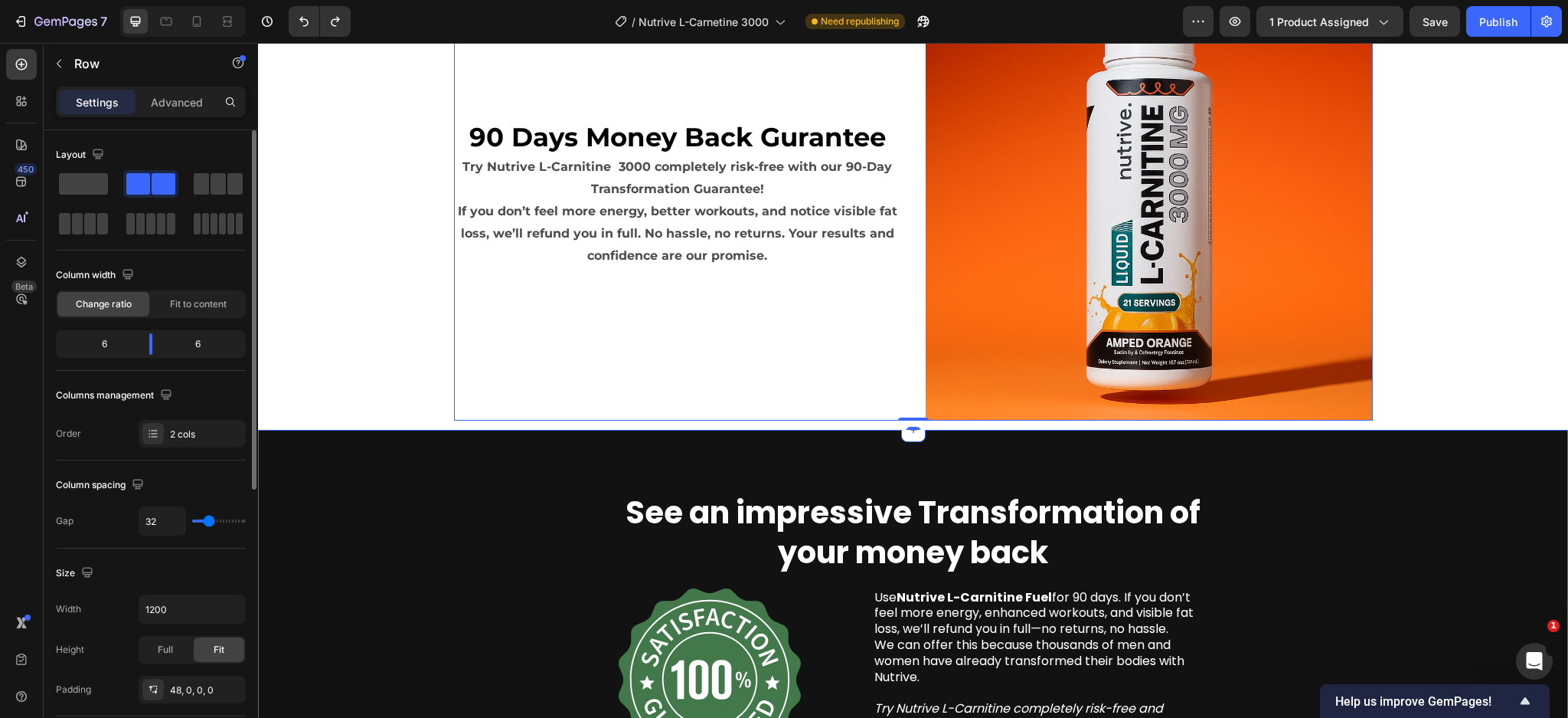
scroll to position [4640, 0]
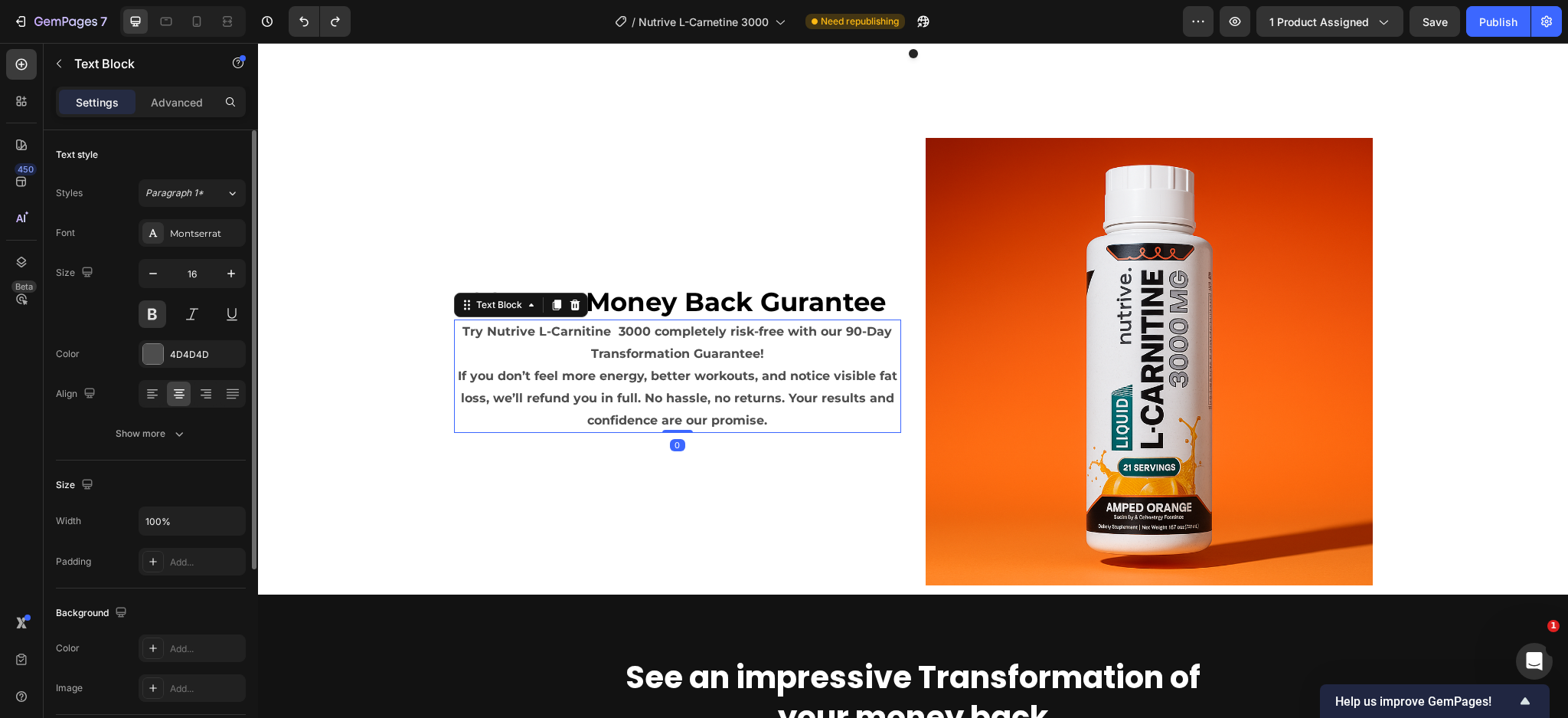
click at [606, 391] on p "Try Nutrive L-Carnitine 3000 completely risk-free with our 90-Day Transformatio…" at bounding box center [677, 376] width 444 height 110
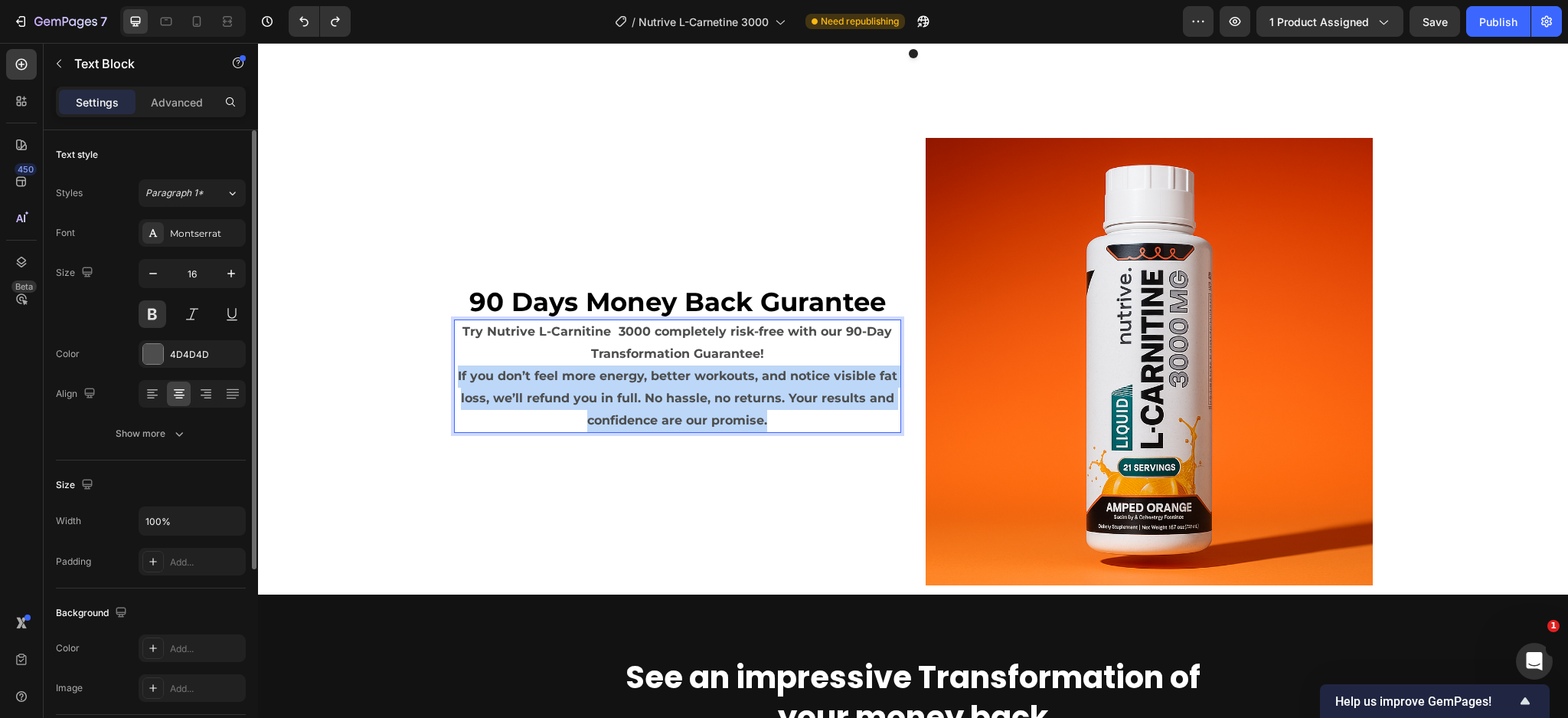
click at [606, 391] on p "Try Nutrive L-Carnitine 3000 completely risk-free with our 90-Day Transformatio…" at bounding box center [677, 376] width 444 height 110
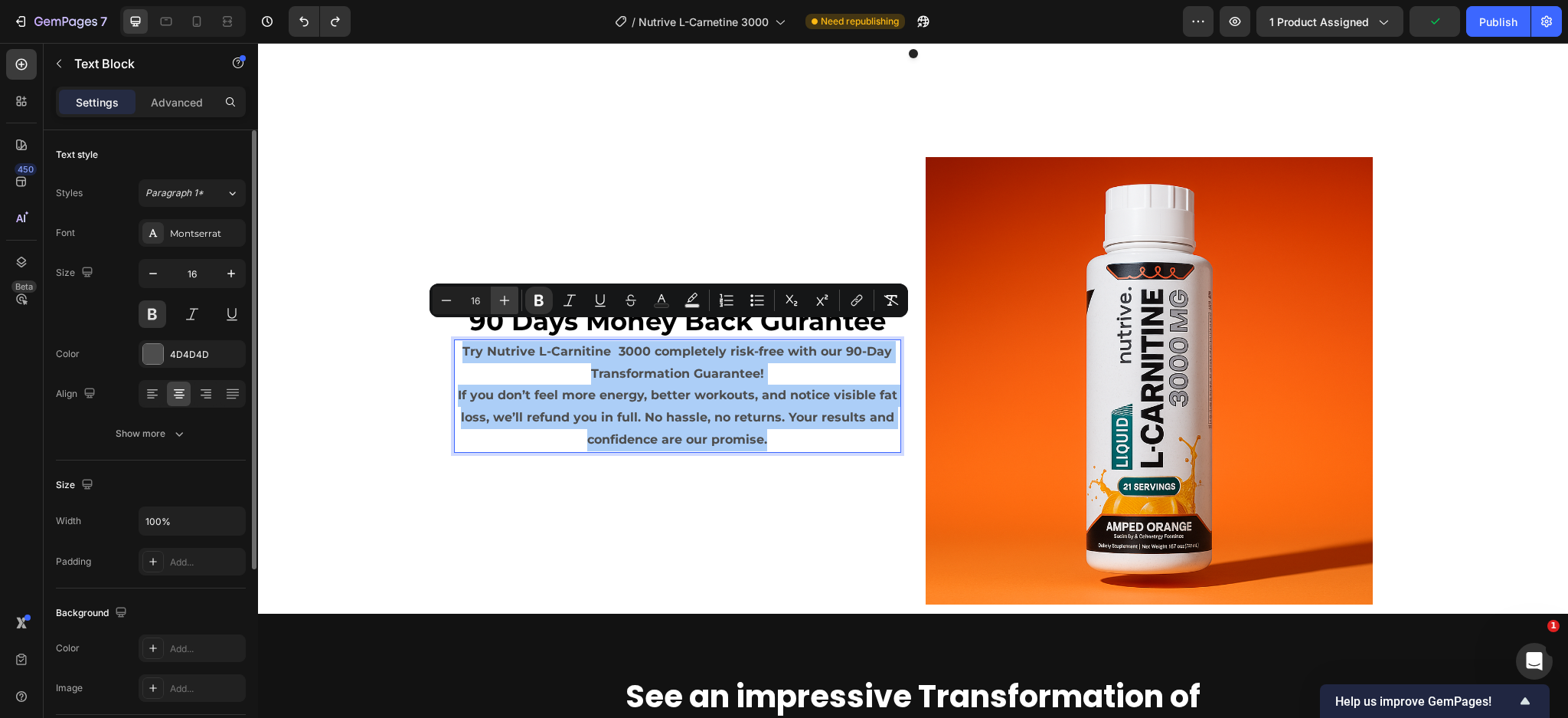
click at [505, 297] on icon "Editor contextual toolbar" at bounding box center [504, 300] width 15 height 15
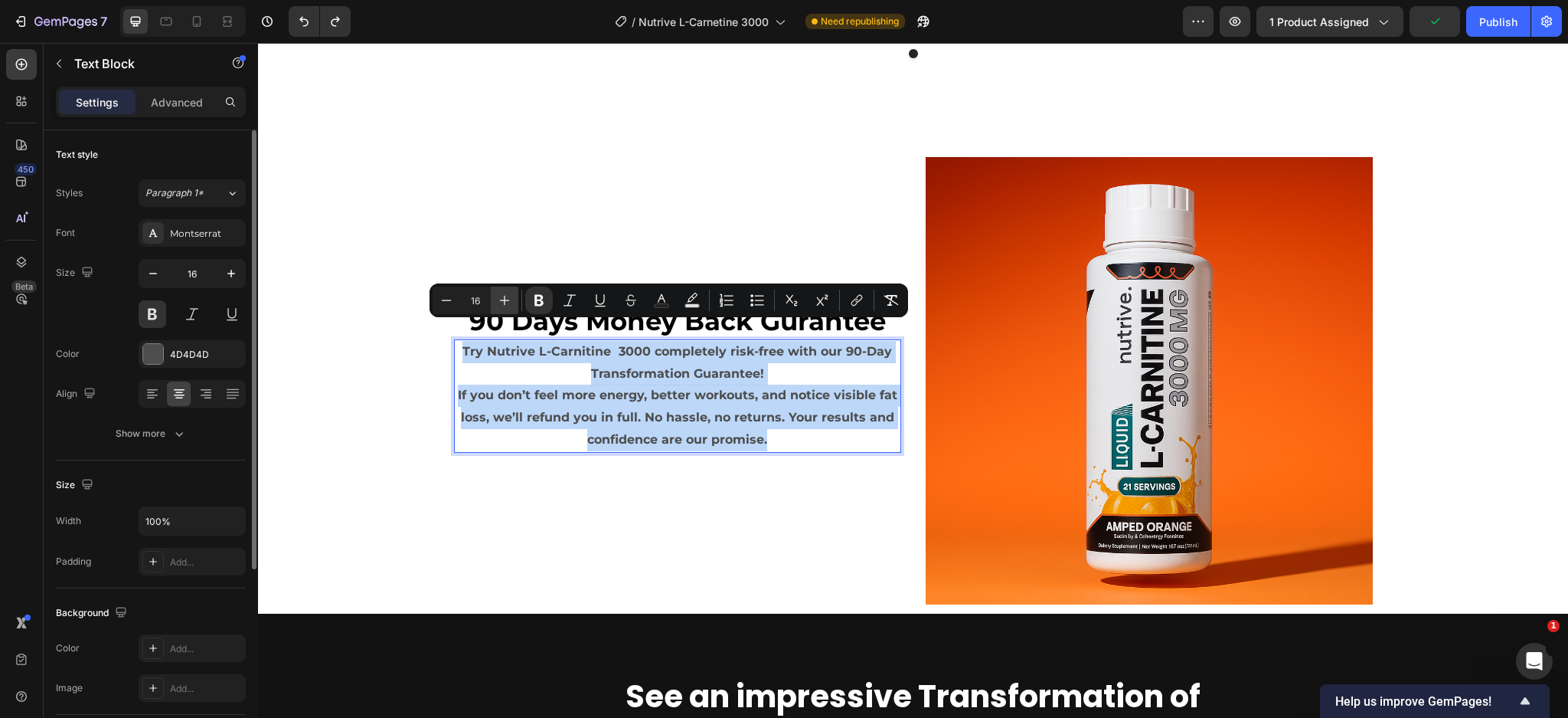
type input "17"
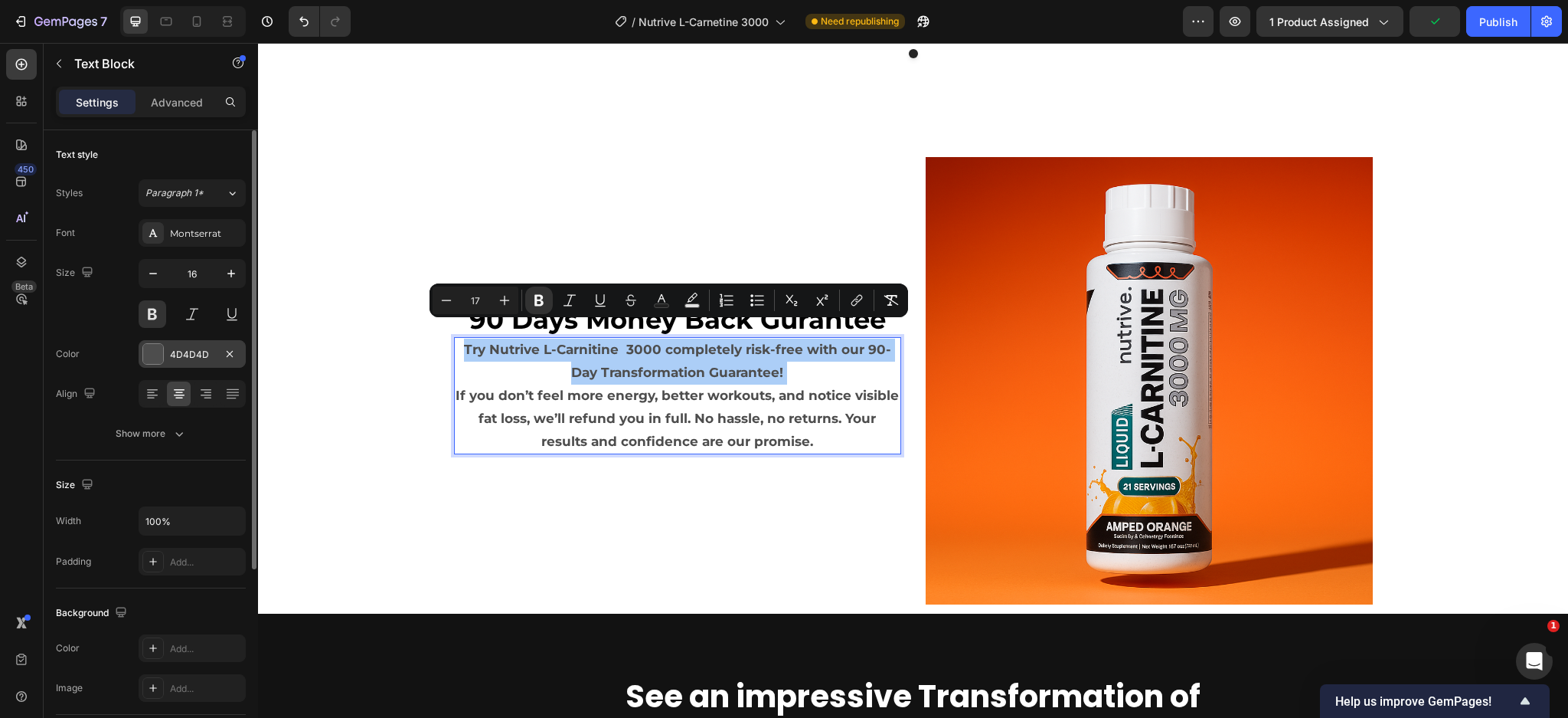
click at [196, 353] on div "4D4D4D" at bounding box center [192, 355] width 44 height 14
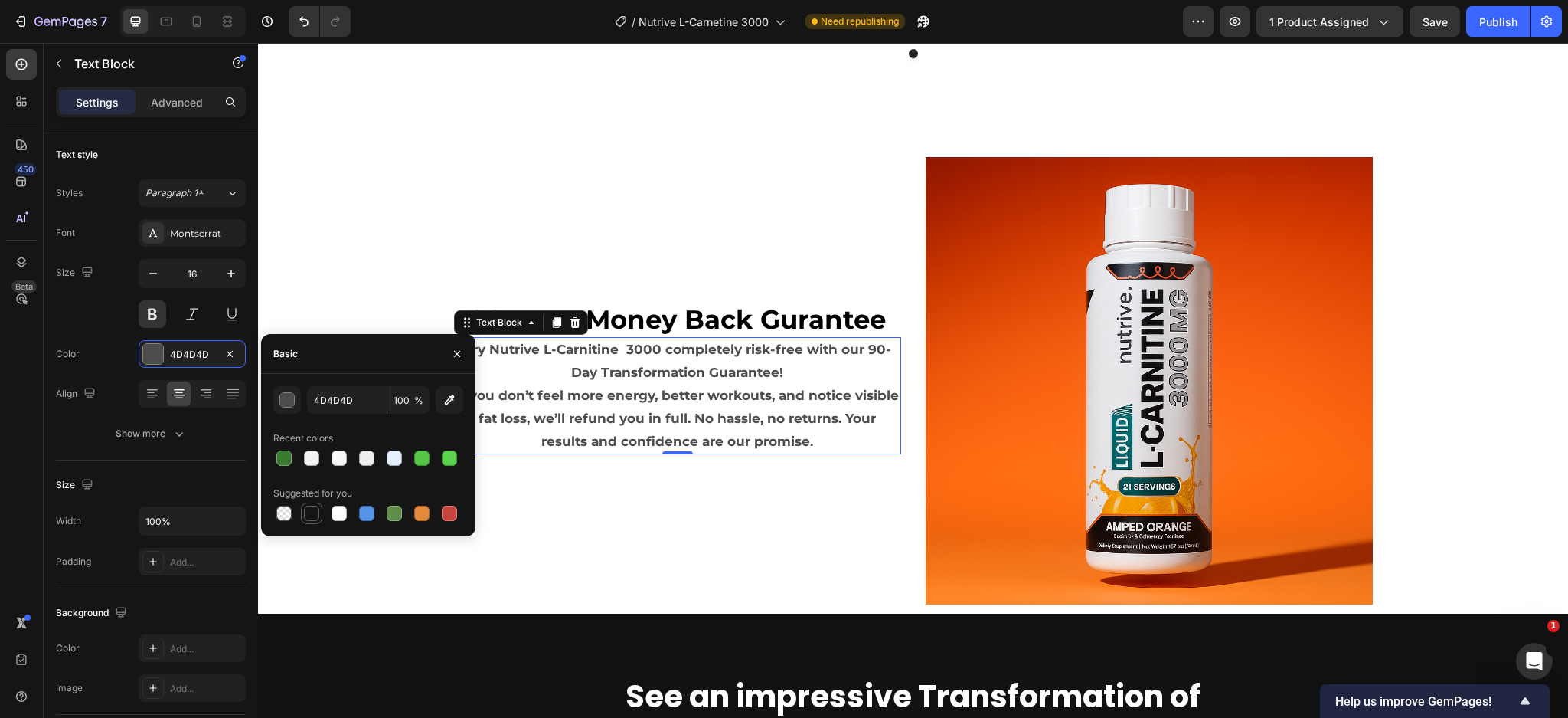
click at [310, 517] on div at bounding box center [311, 513] width 15 height 15
type input "151515"
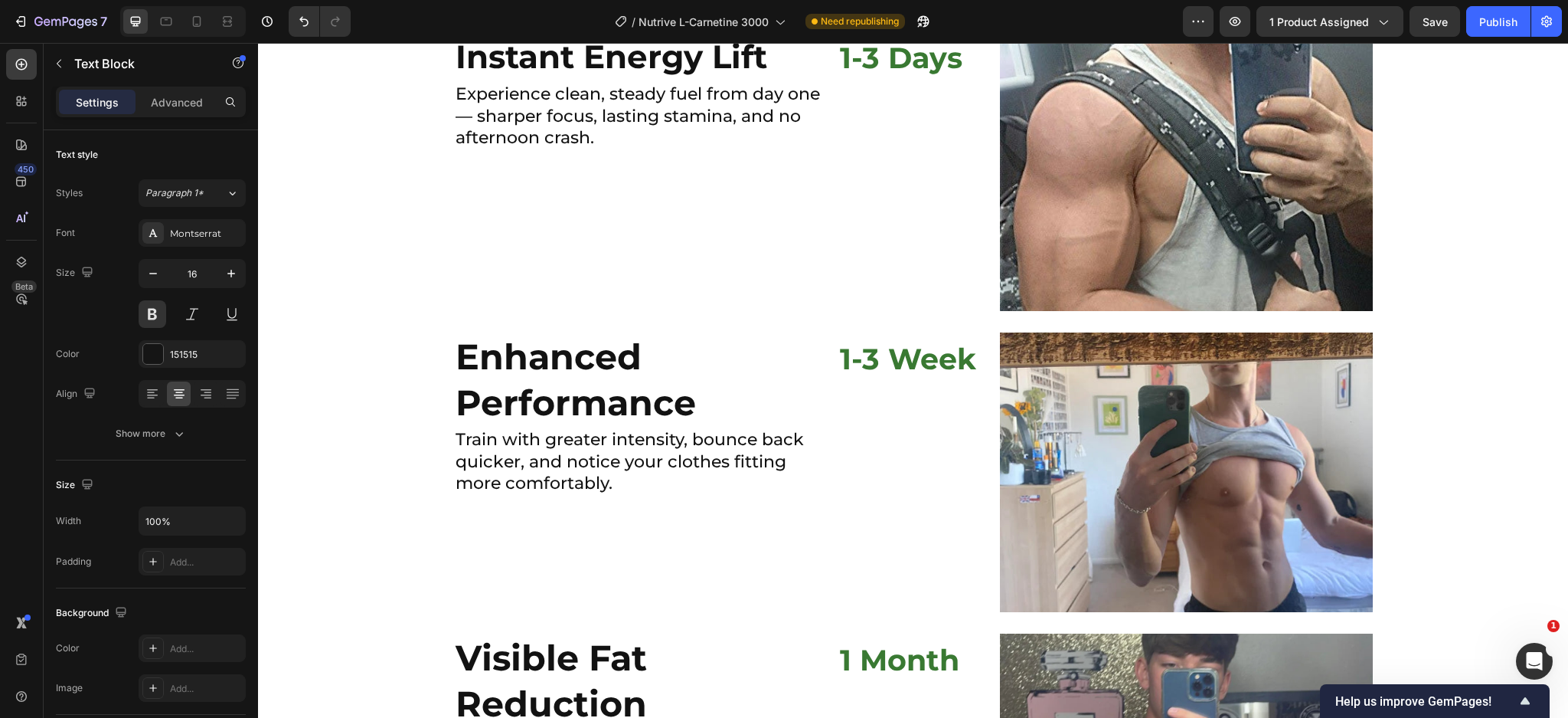
scroll to position [2445, 0]
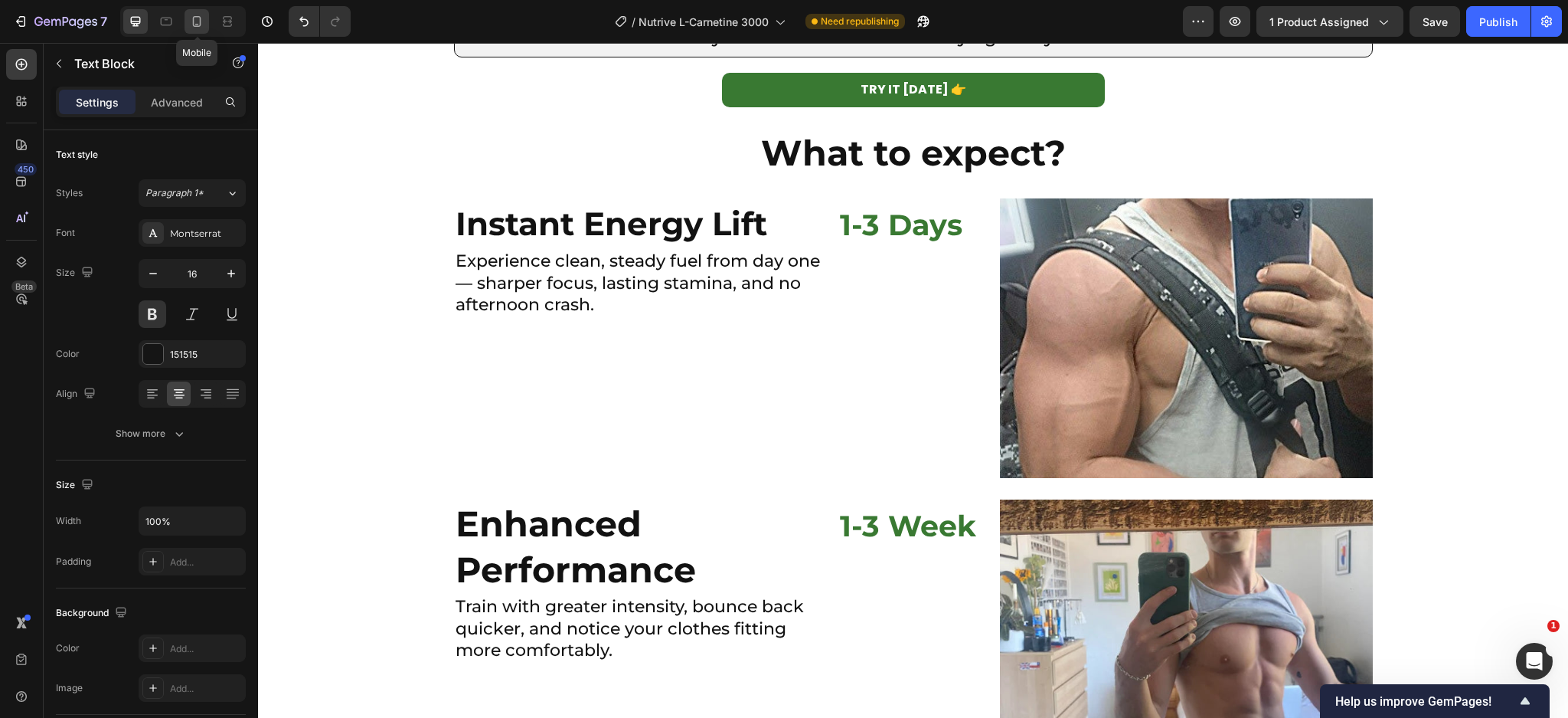
click at [202, 20] on icon at bounding box center [197, 21] width 15 height 15
type input "14"
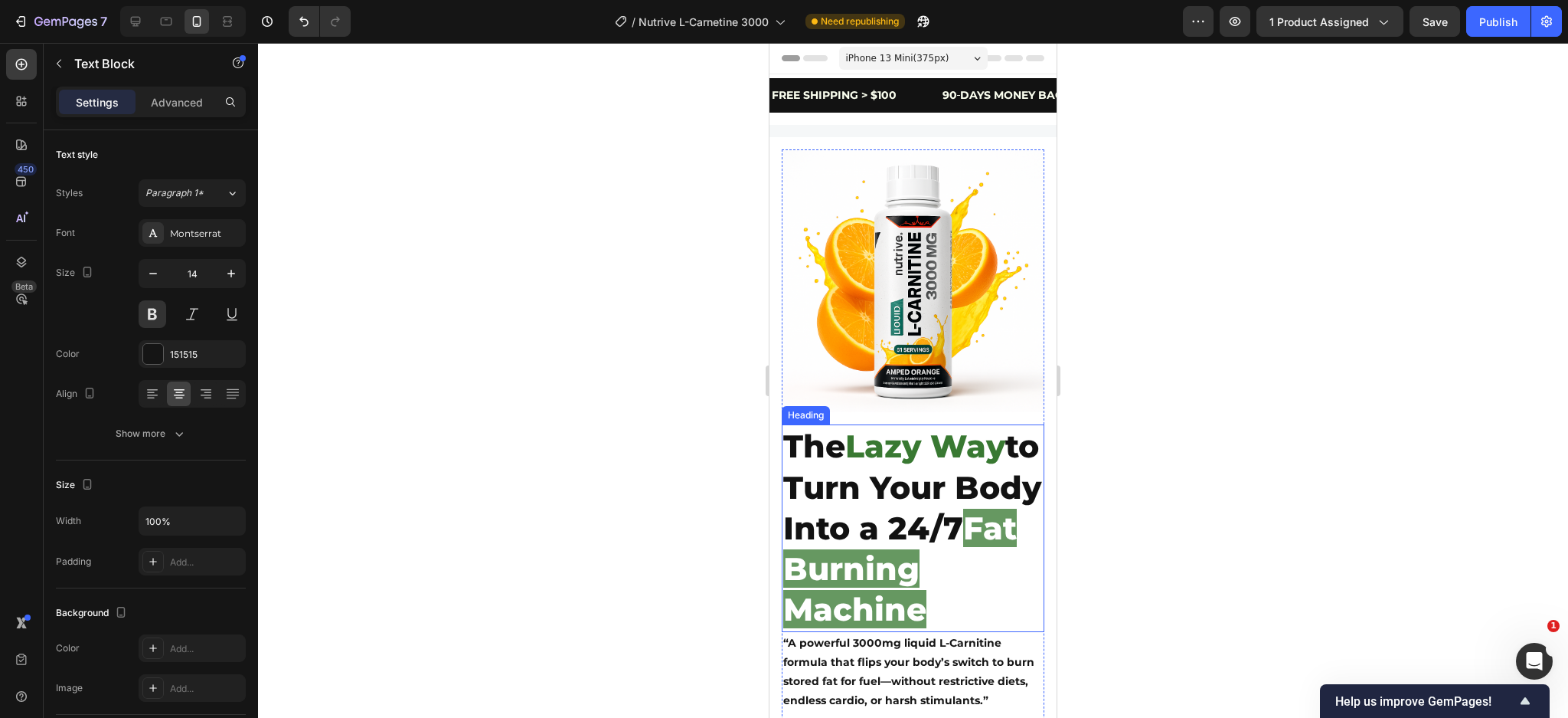
click at [962, 516] on h2 "The Lazy Way to Turn Your Body Into a 24/7 Fat Burning Machine" at bounding box center [913, 528] width 263 height 207
click at [962, 514] on h2 "The Lazy Way to Turn Your Body Into a 24/7 Fat Burning Machine" at bounding box center [913, 528] width 263 height 207
click at [962, 514] on p "The Lazy Way to Turn Your Body Into a 24/7 Fat Burning Machine" at bounding box center [912, 528] width 259 height 204
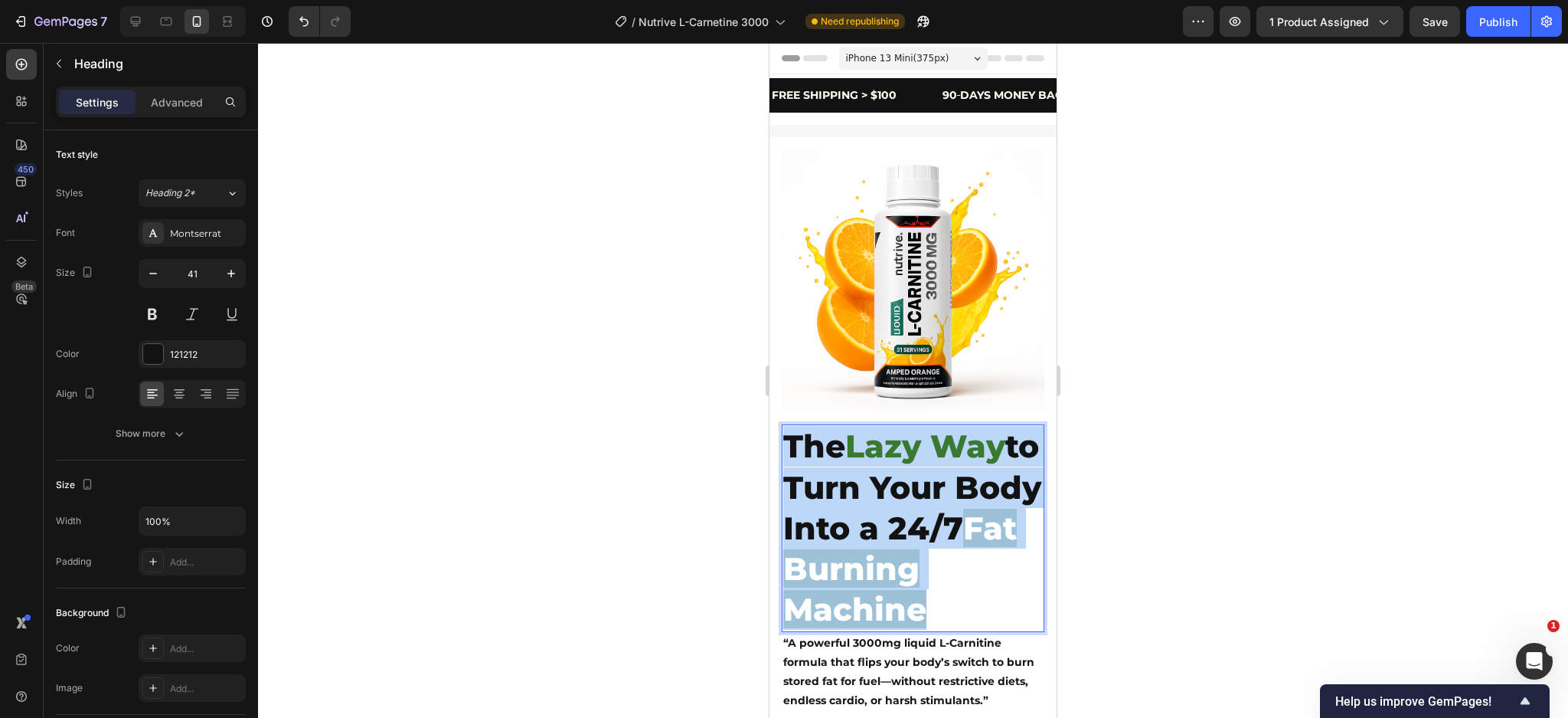
click at [962, 514] on p "The Lazy Way to Turn Your Body Into a 24/7 Fat Burning Machine" at bounding box center [912, 528] width 259 height 204
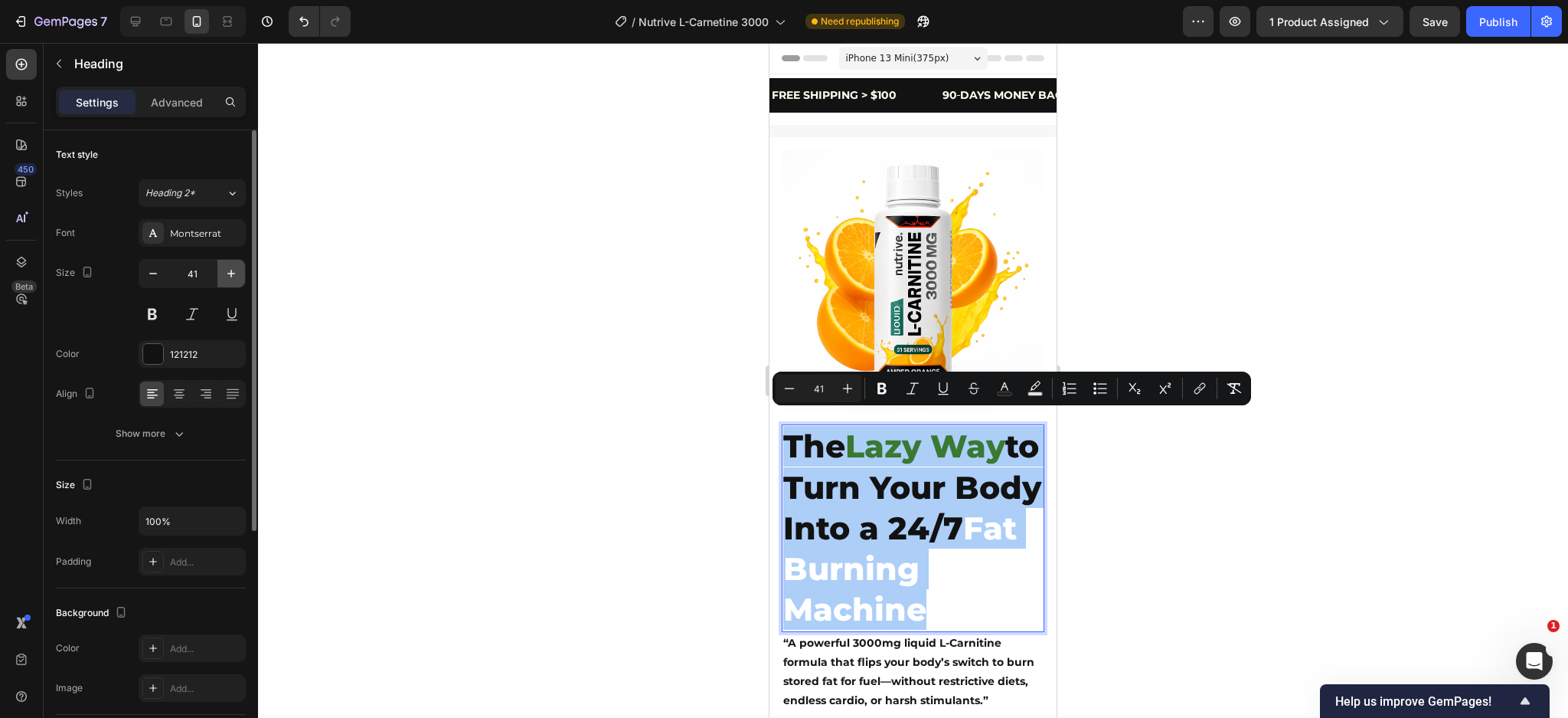
click at [225, 273] on icon "button" at bounding box center [231, 273] width 15 height 15
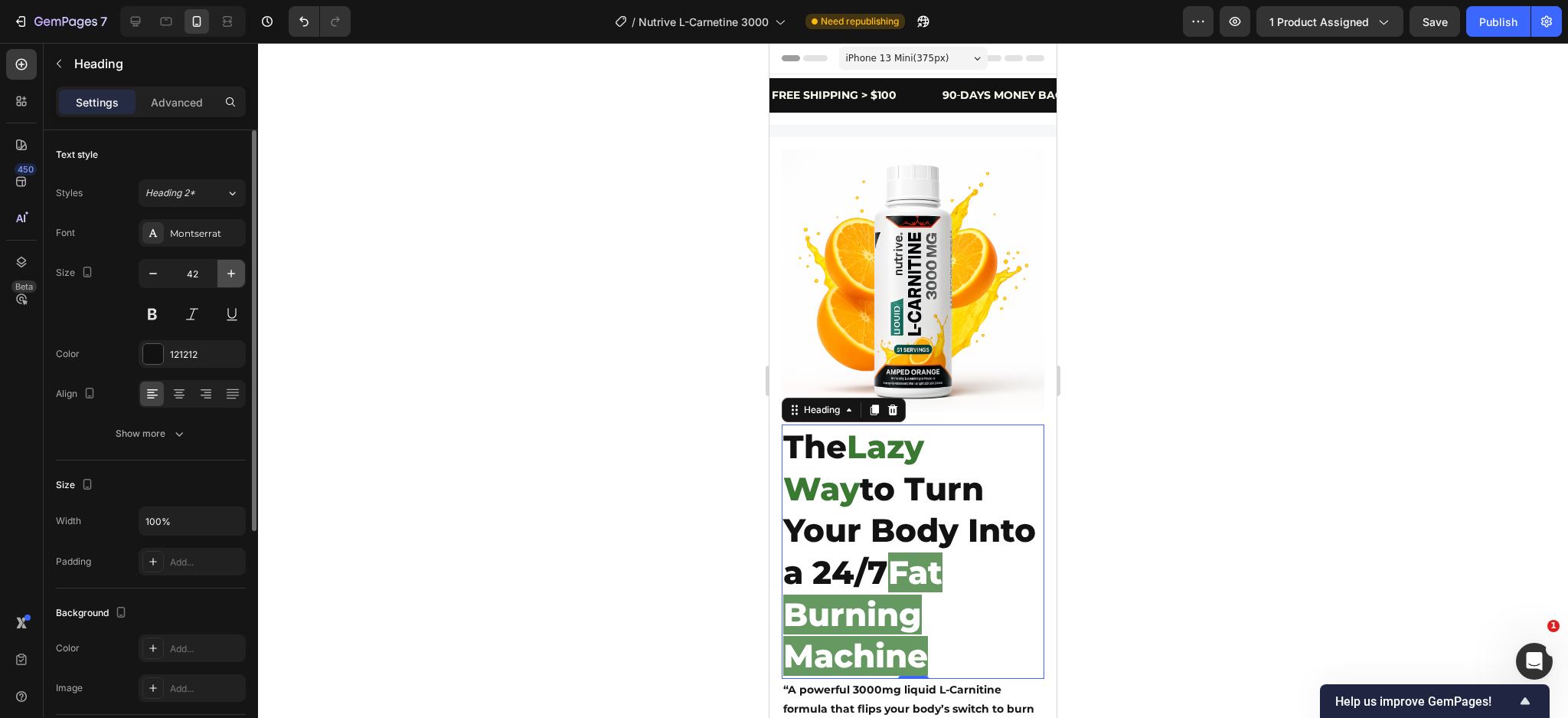
click at [225, 273] on icon "button" at bounding box center [231, 273] width 15 height 15
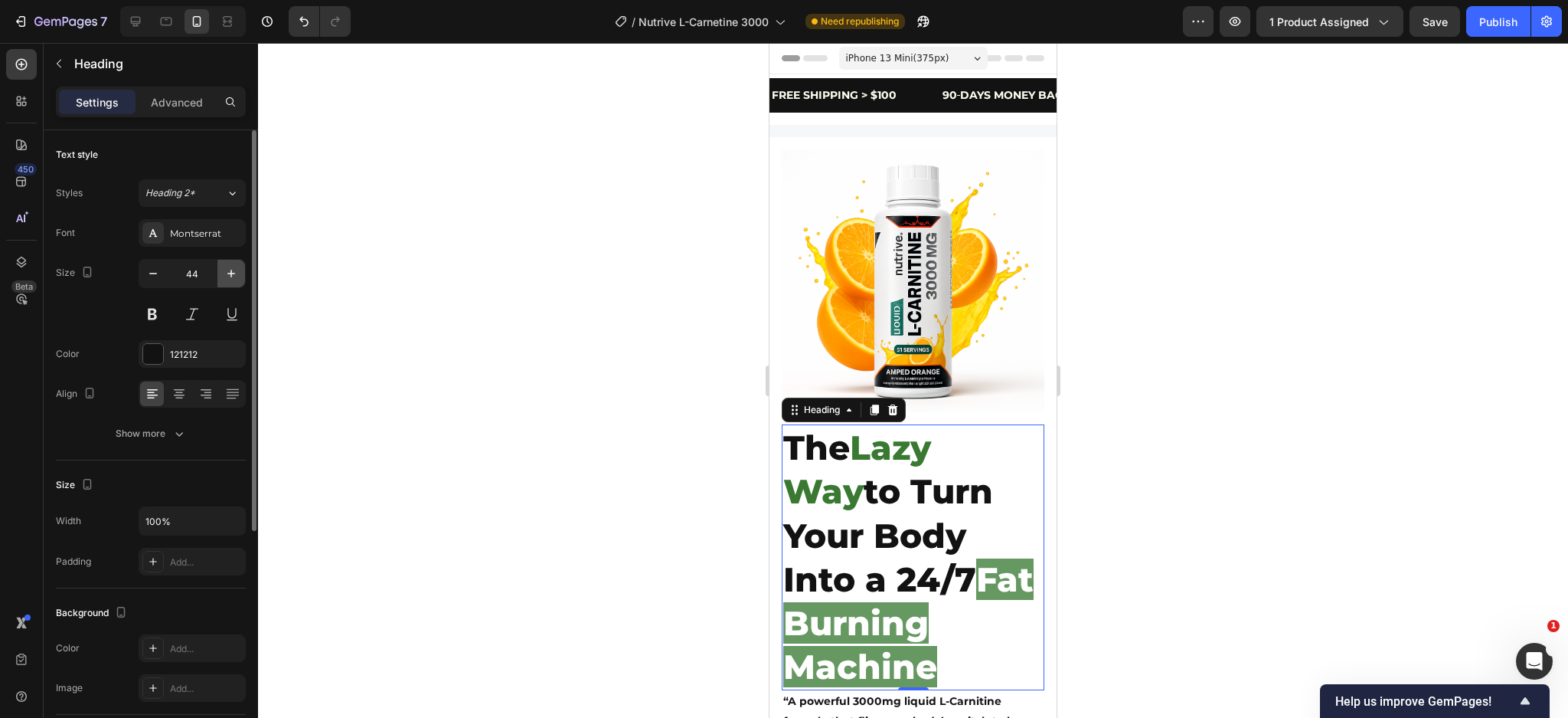
click at [225, 273] on icon "button" at bounding box center [231, 273] width 15 height 15
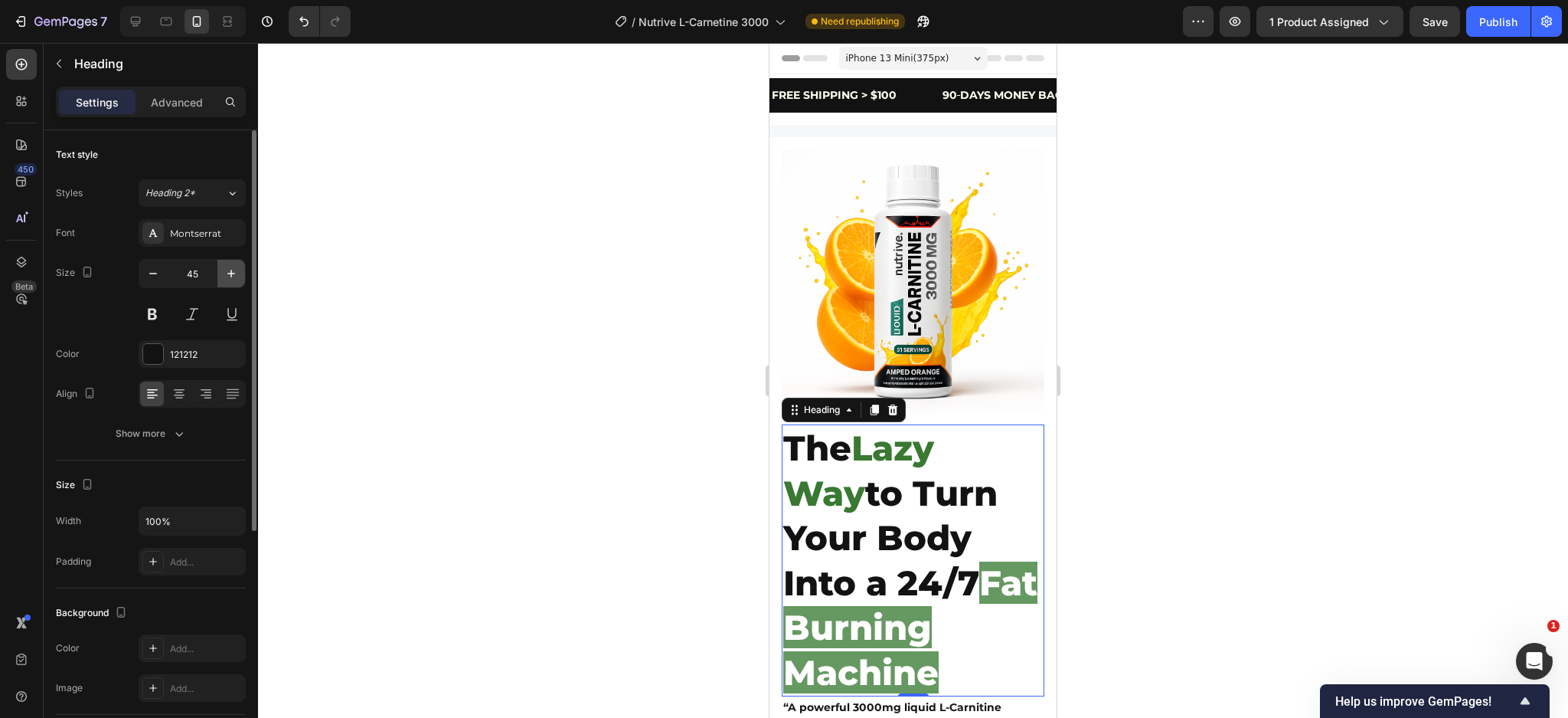
click at [225, 273] on icon "button" at bounding box center [231, 273] width 15 height 15
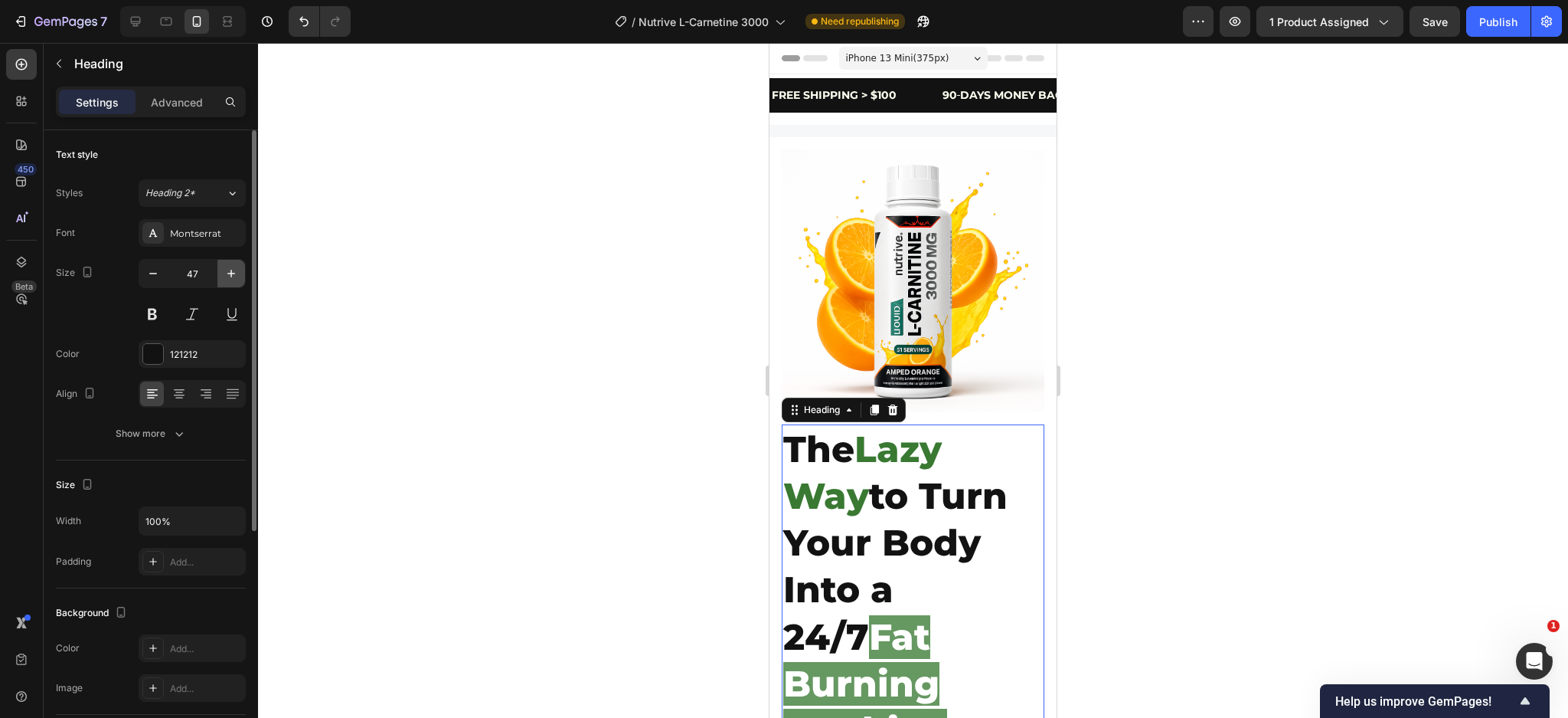
click at [225, 273] on icon "button" at bounding box center [231, 273] width 15 height 15
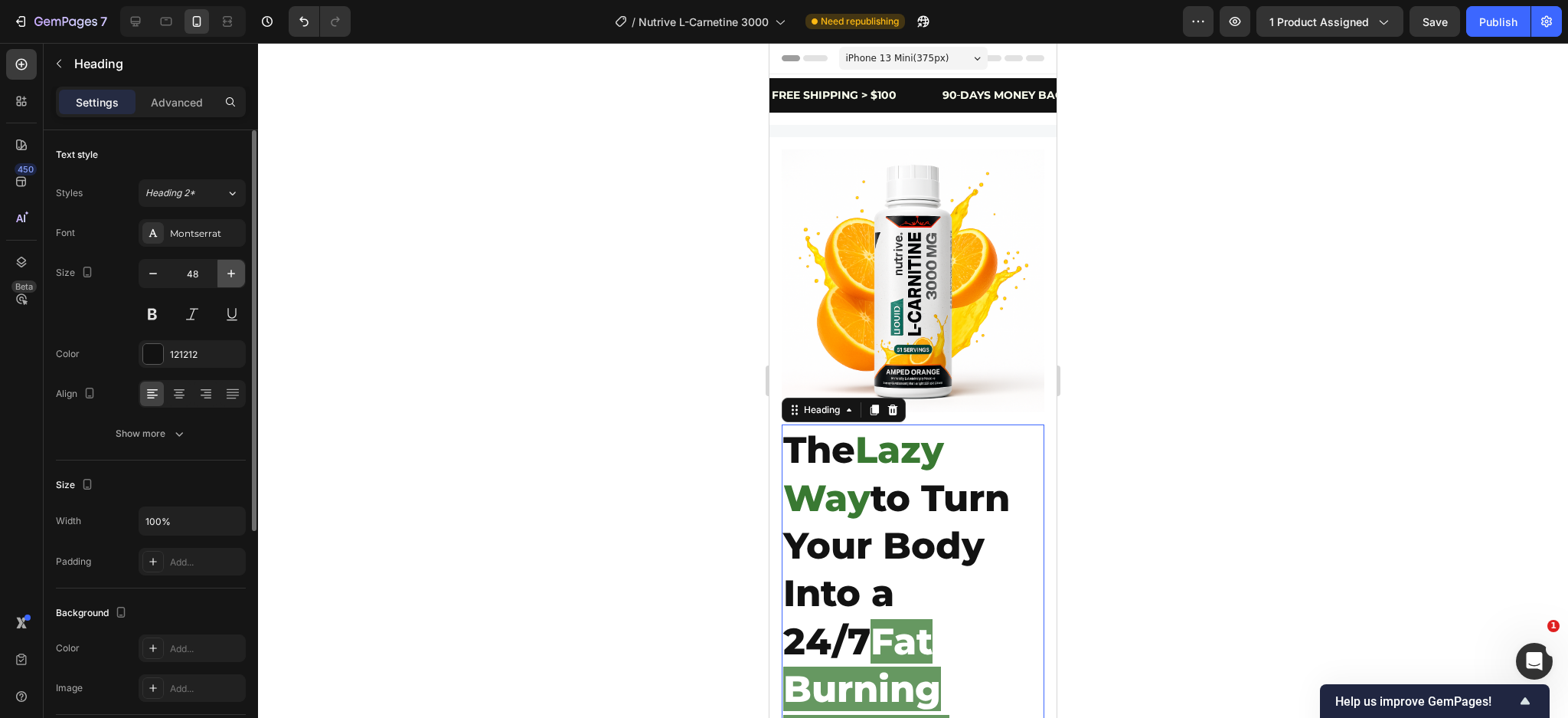
click at [225, 273] on icon "button" at bounding box center [231, 273] width 15 height 15
type input "49"
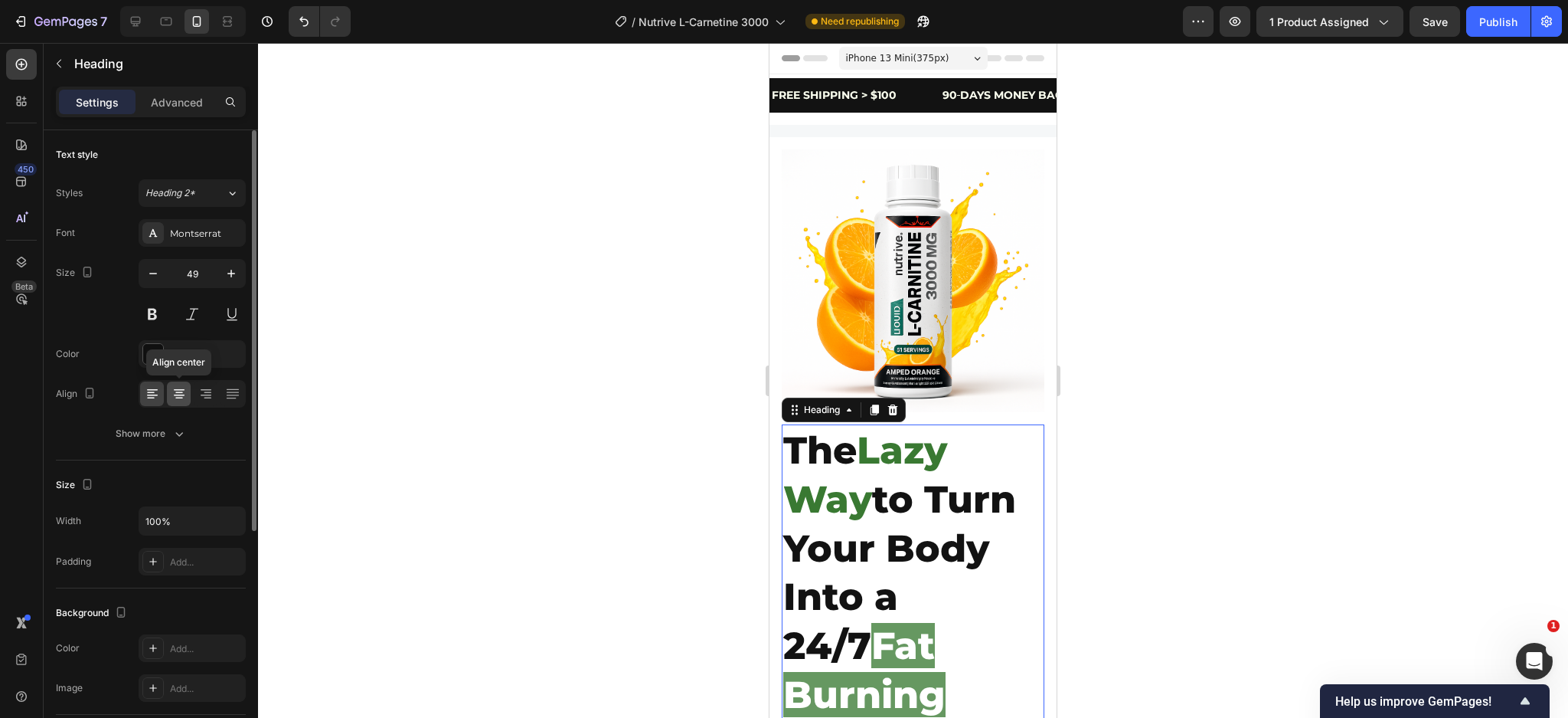
click at [182, 396] on icon at bounding box center [179, 393] width 15 height 15
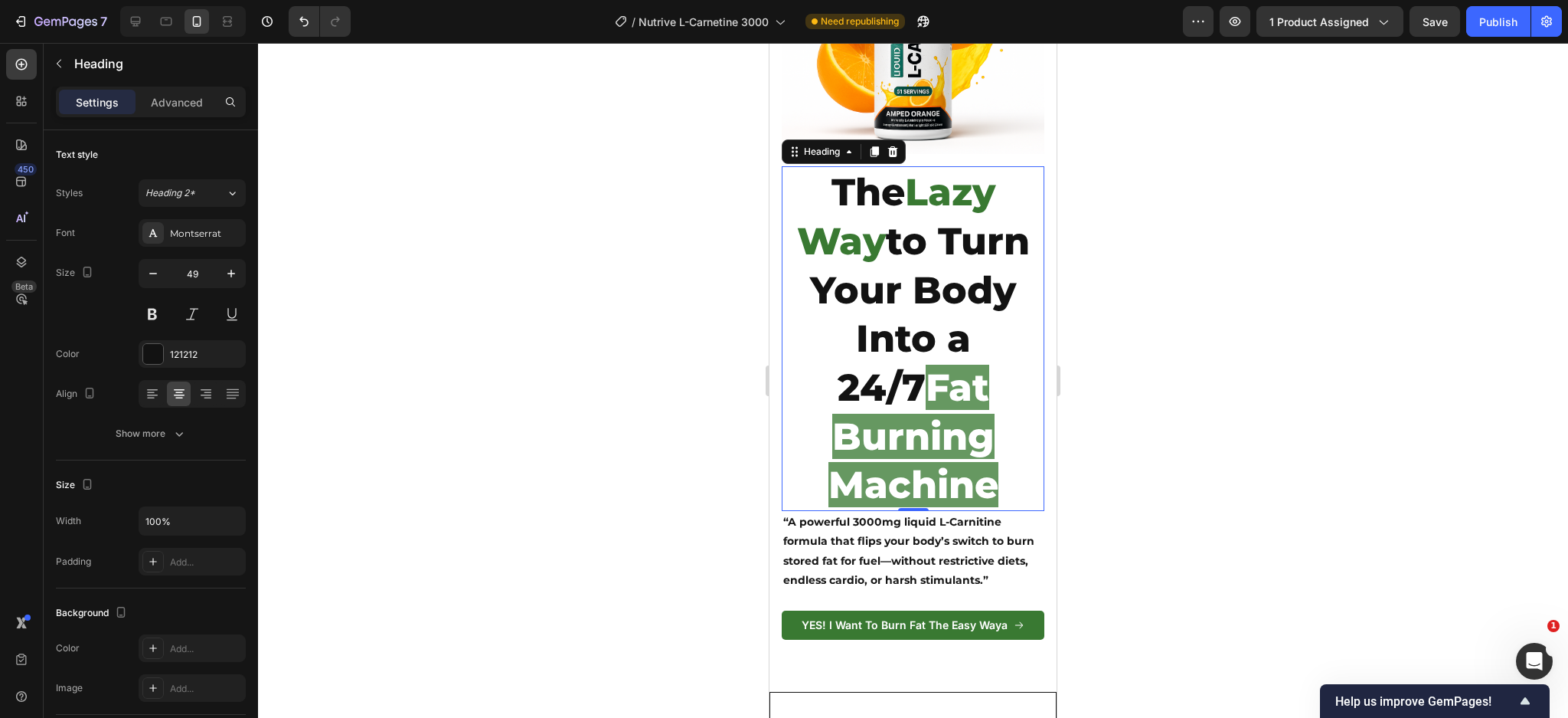
scroll to position [306, 0]
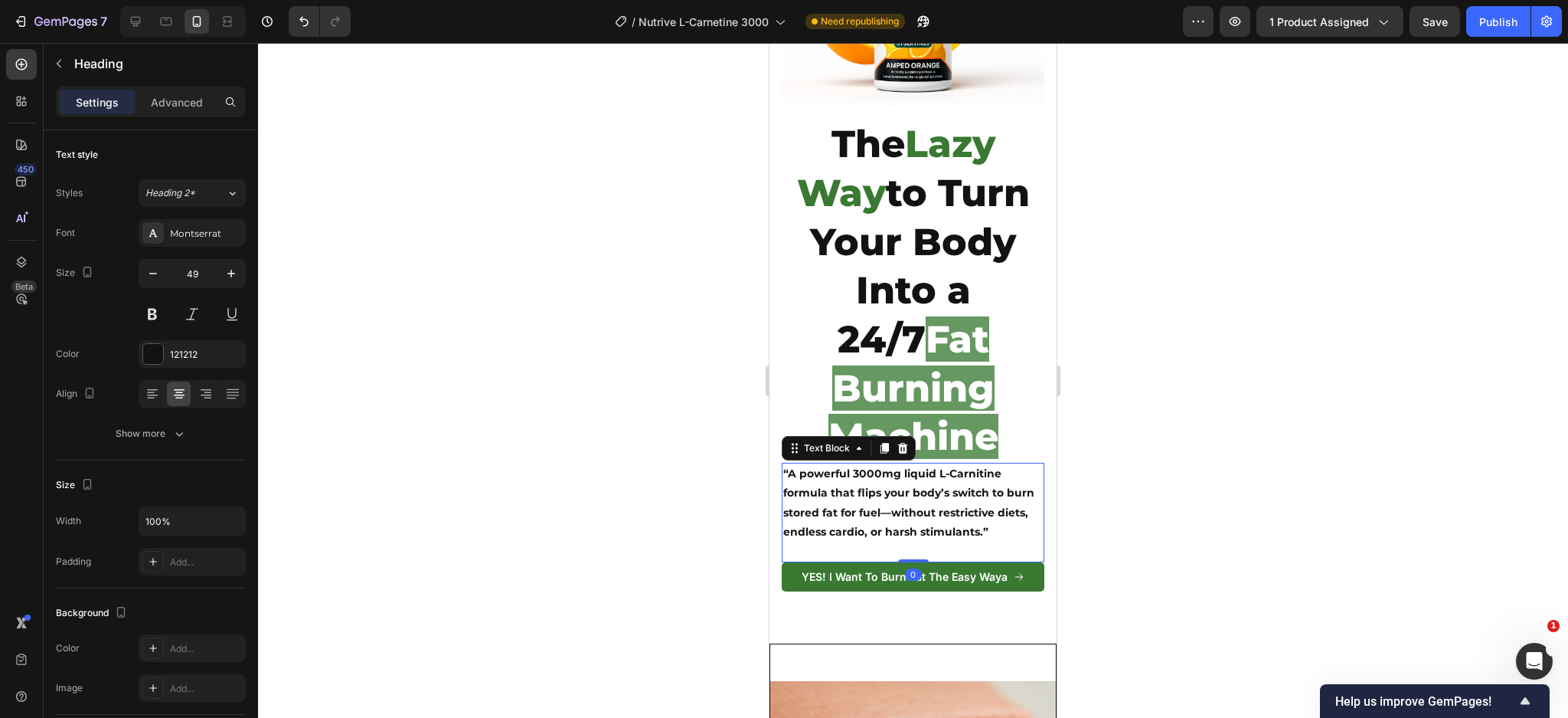
click at [921, 464] on p "“A powerful 3000mg liquid L-Carnitine formula that flips your body’s switch to …" at bounding box center [912, 513] width 259 height 97
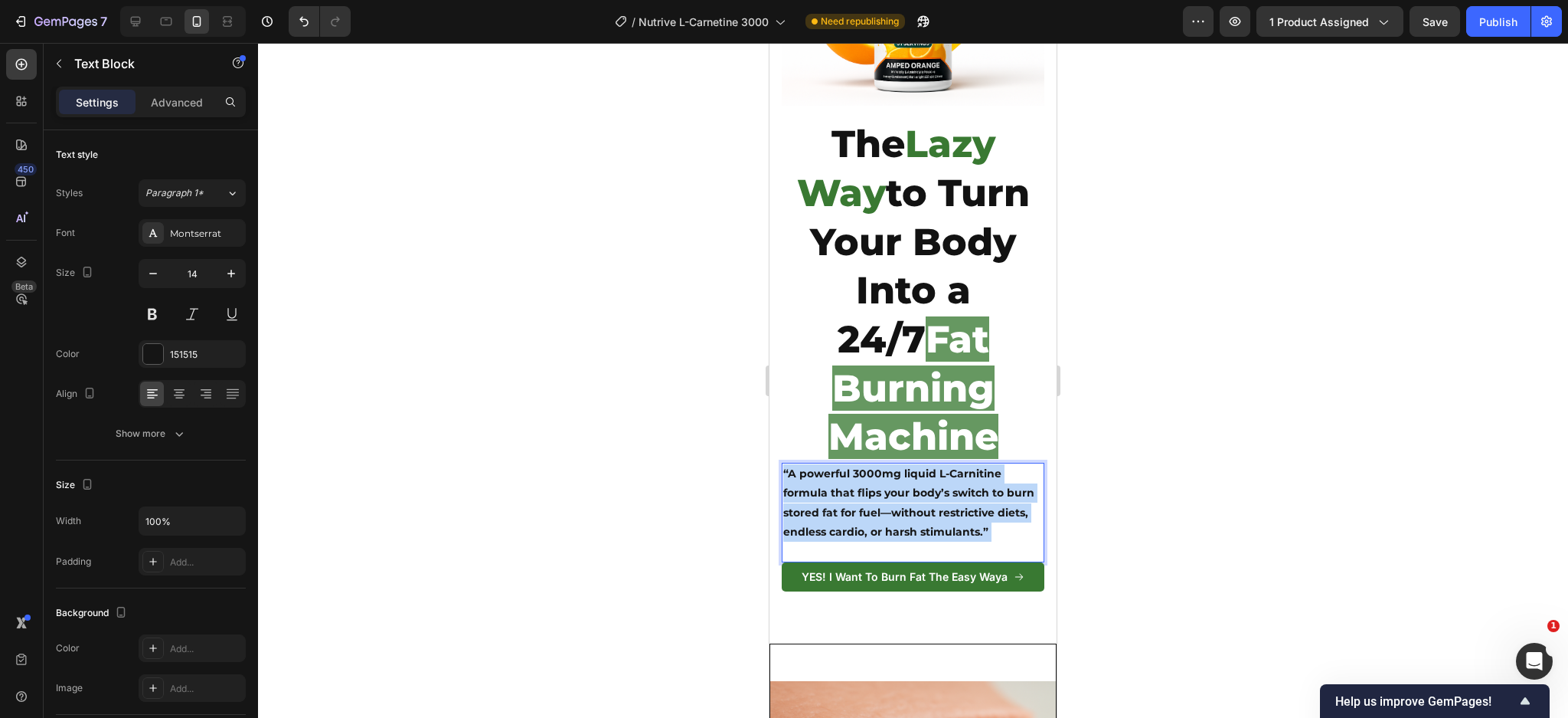
click at [921, 464] on p "“A powerful 3000mg liquid L-Carnitine formula that flips your body’s switch to …" at bounding box center [912, 513] width 259 height 97
drag, startPoint x: 921, startPoint y: 435, endPoint x: 1536, endPoint y: 466, distance: 615.8
click at [921, 464] on p "“A powerful 3000mg liquid L-Carnitine formula that flips your body’s switch to …" at bounding box center [912, 513] width 259 height 97
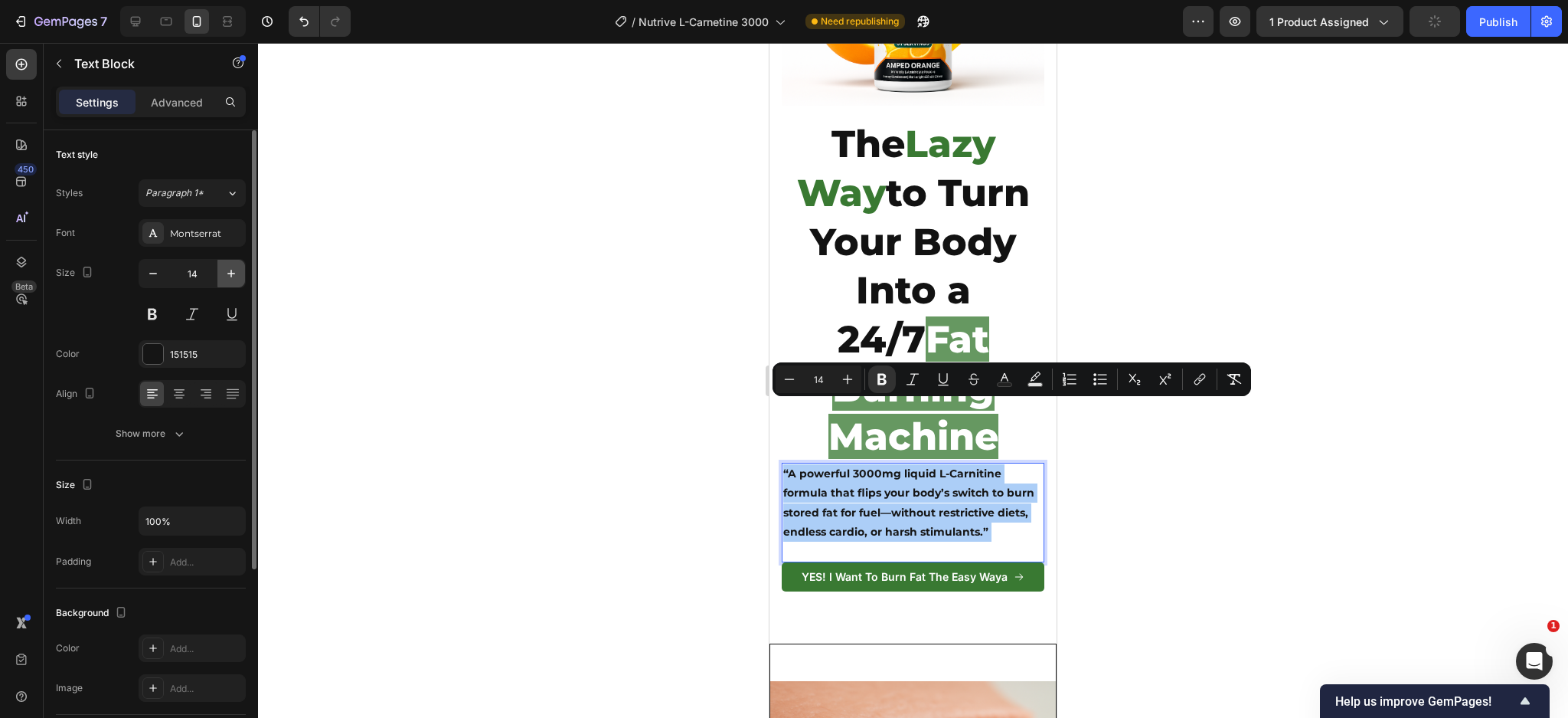
click at [230, 274] on icon "button" at bounding box center [231, 274] width 8 height 8
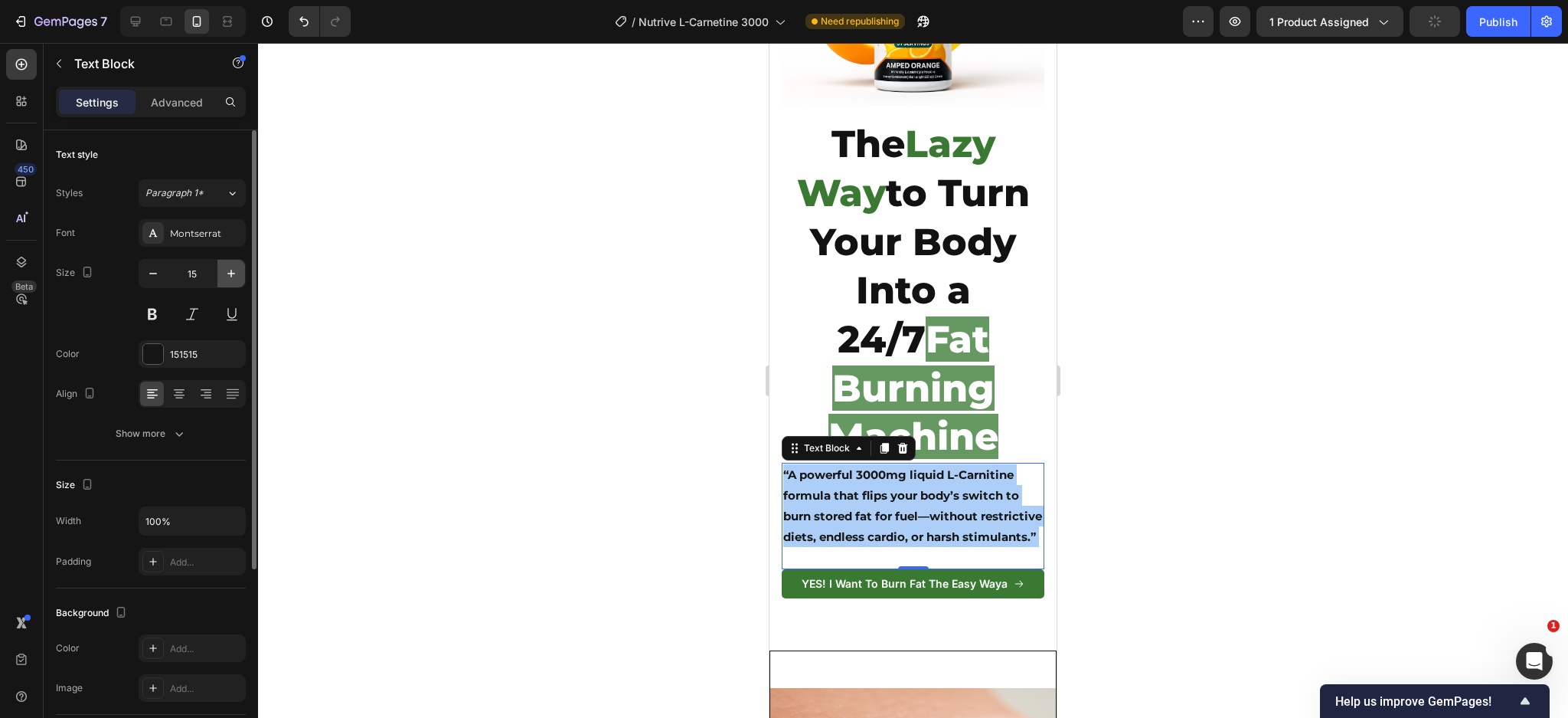
click at [230, 274] on icon "button" at bounding box center [231, 274] width 8 height 8
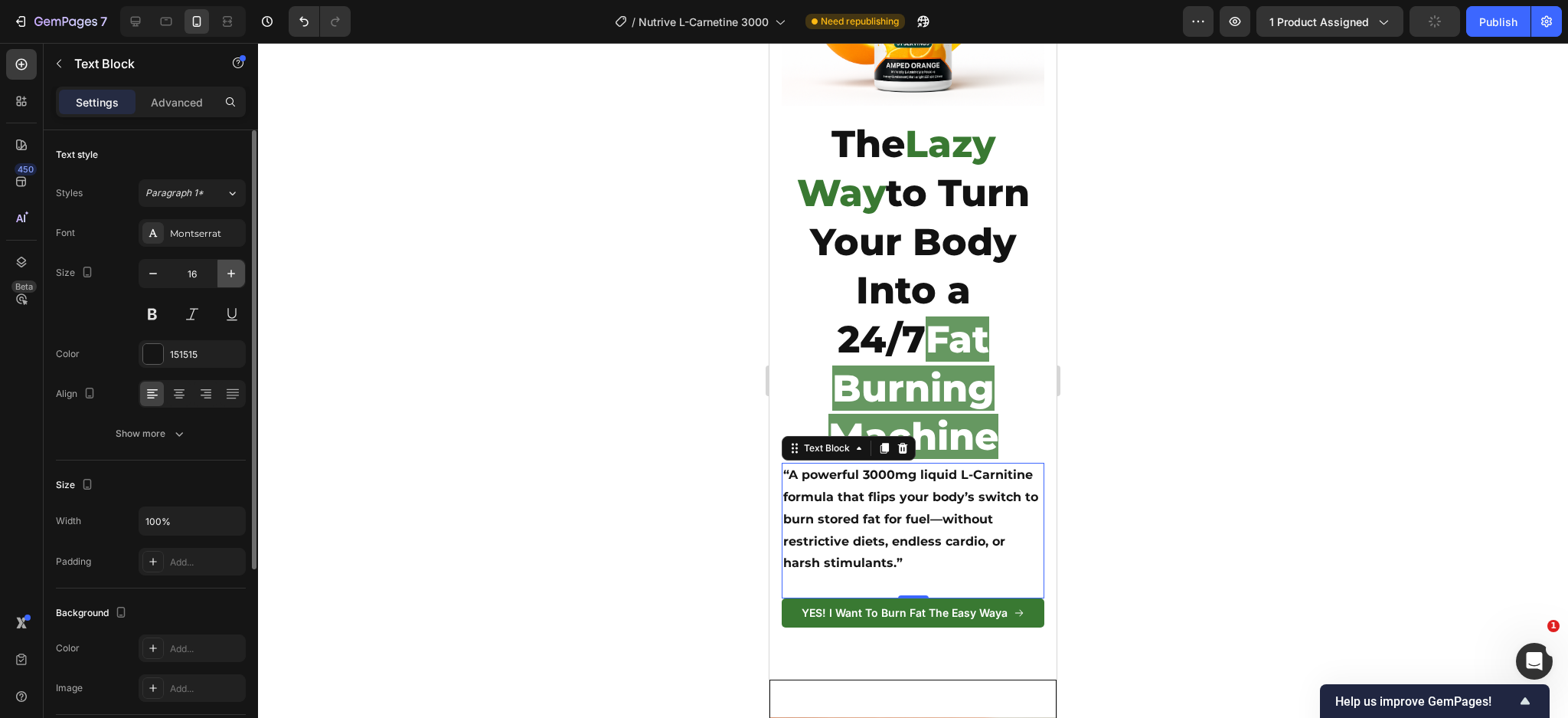
type input "17"
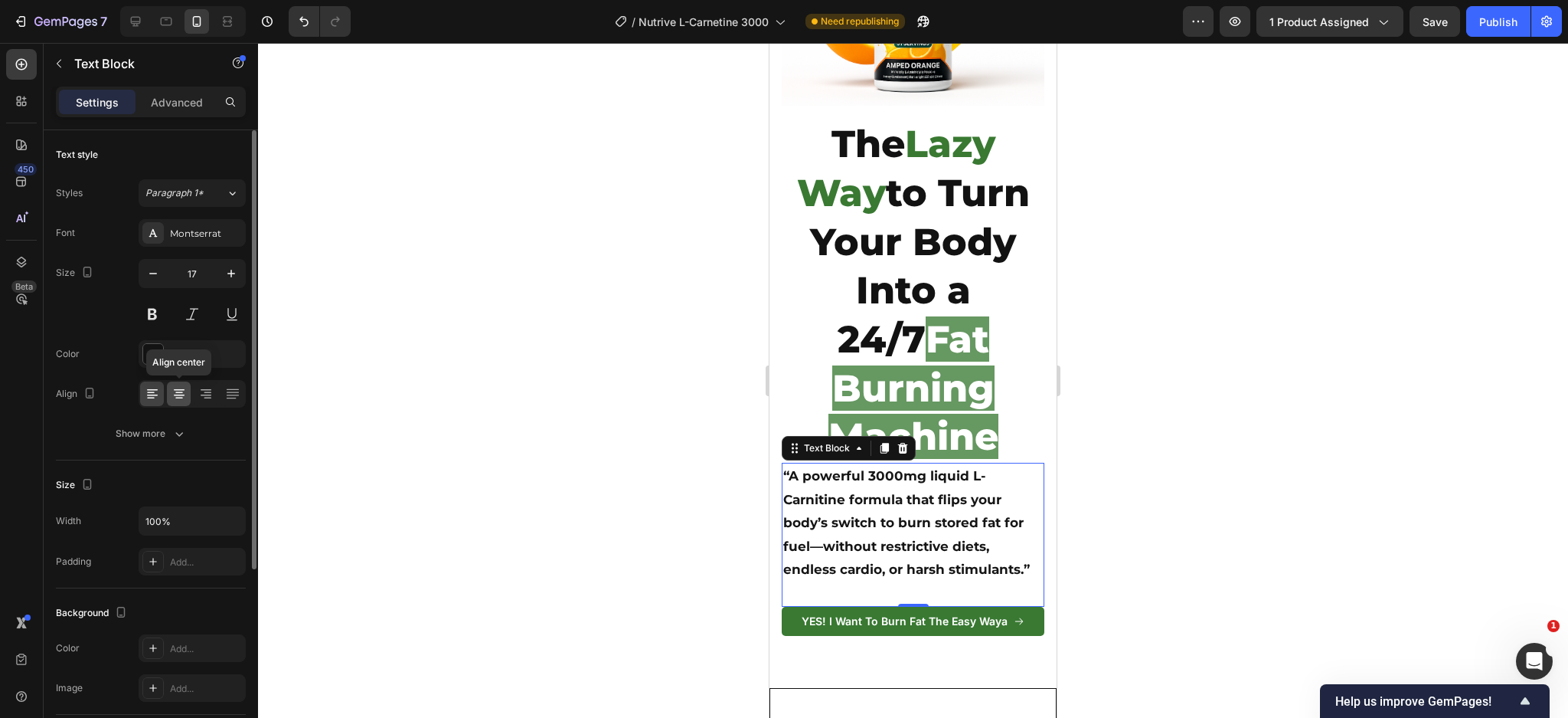
click at [179, 396] on icon at bounding box center [179, 396] width 10 height 2
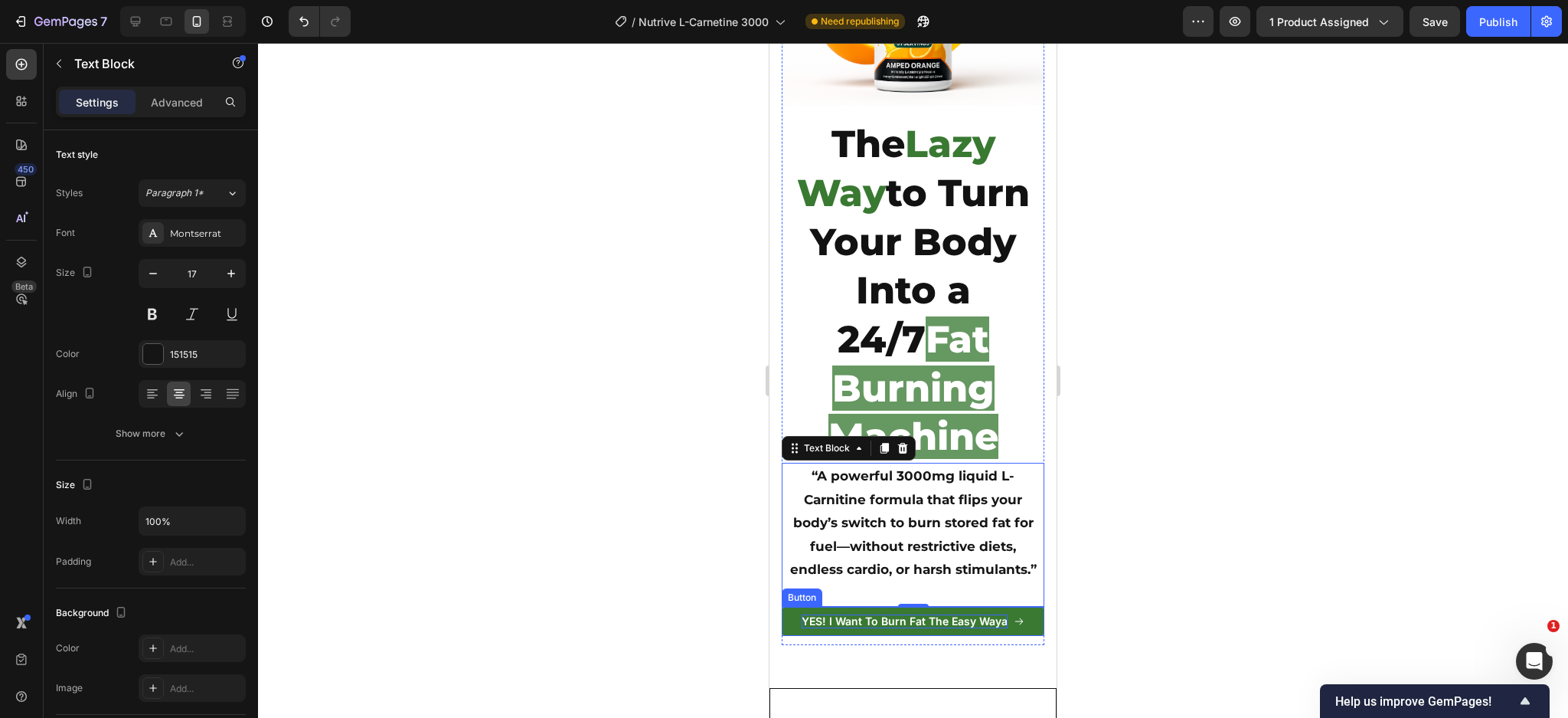
click at [937, 614] on p "YES! I Want To Burn Fat The Easy Waya" at bounding box center [904, 620] width 206 height 14
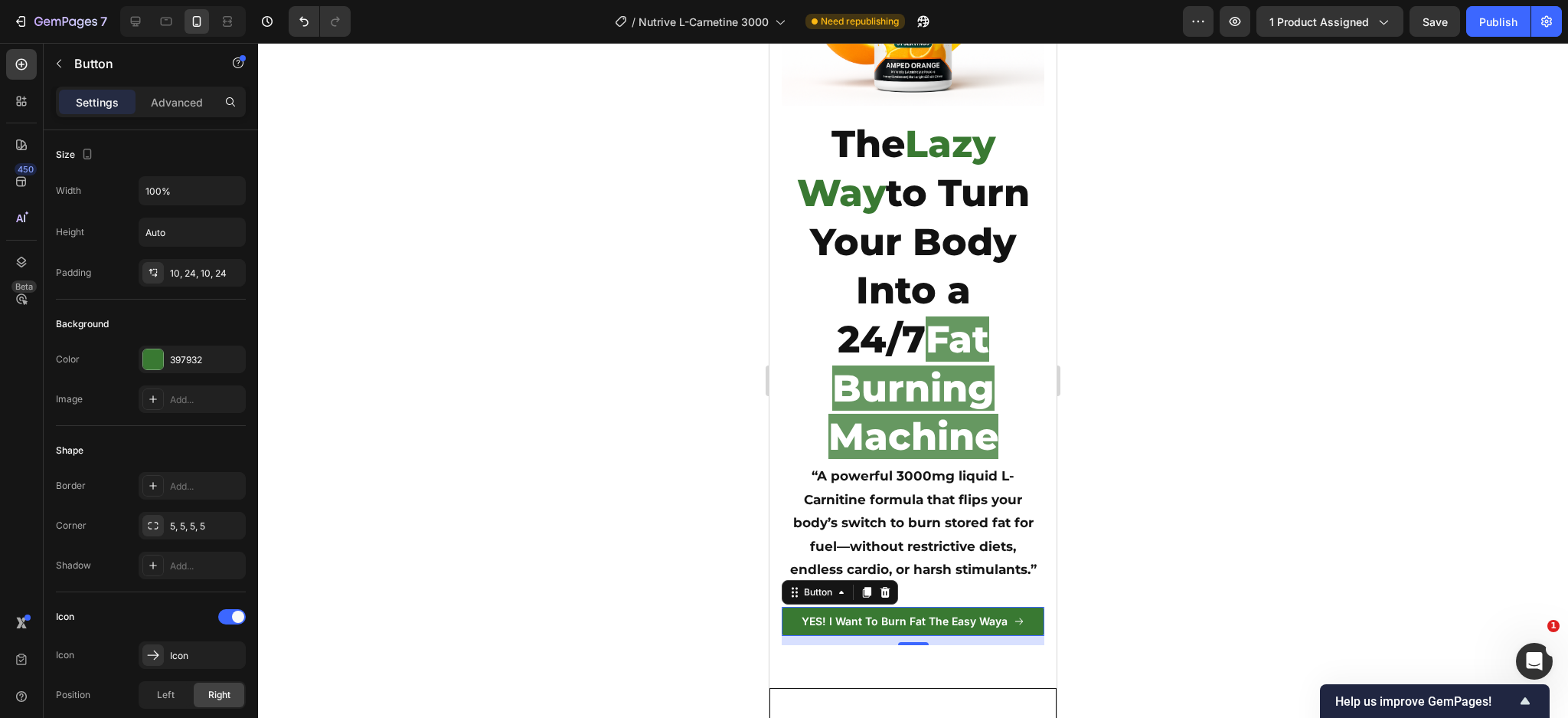
click at [99, 106] on p "Settings" at bounding box center [97, 102] width 43 height 16
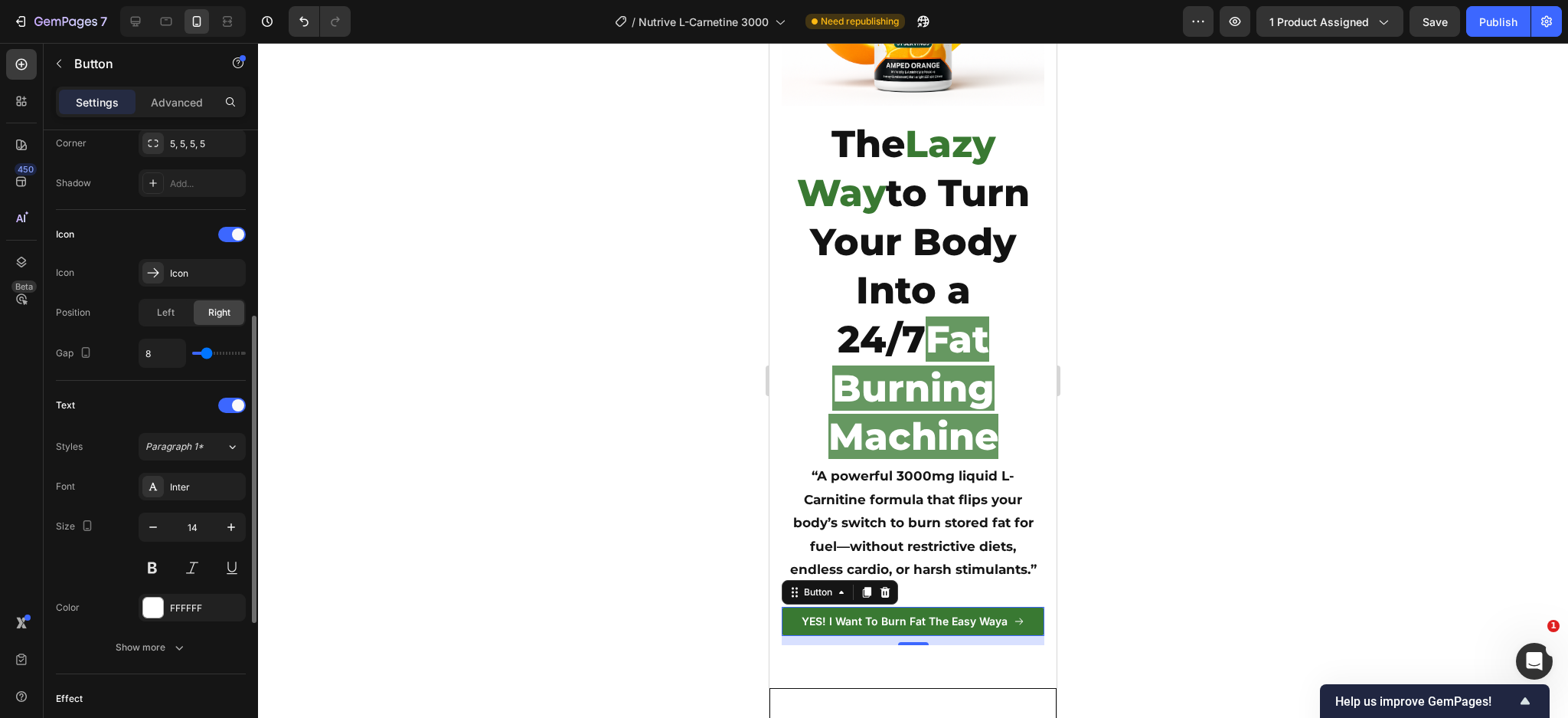
scroll to position [478, 0]
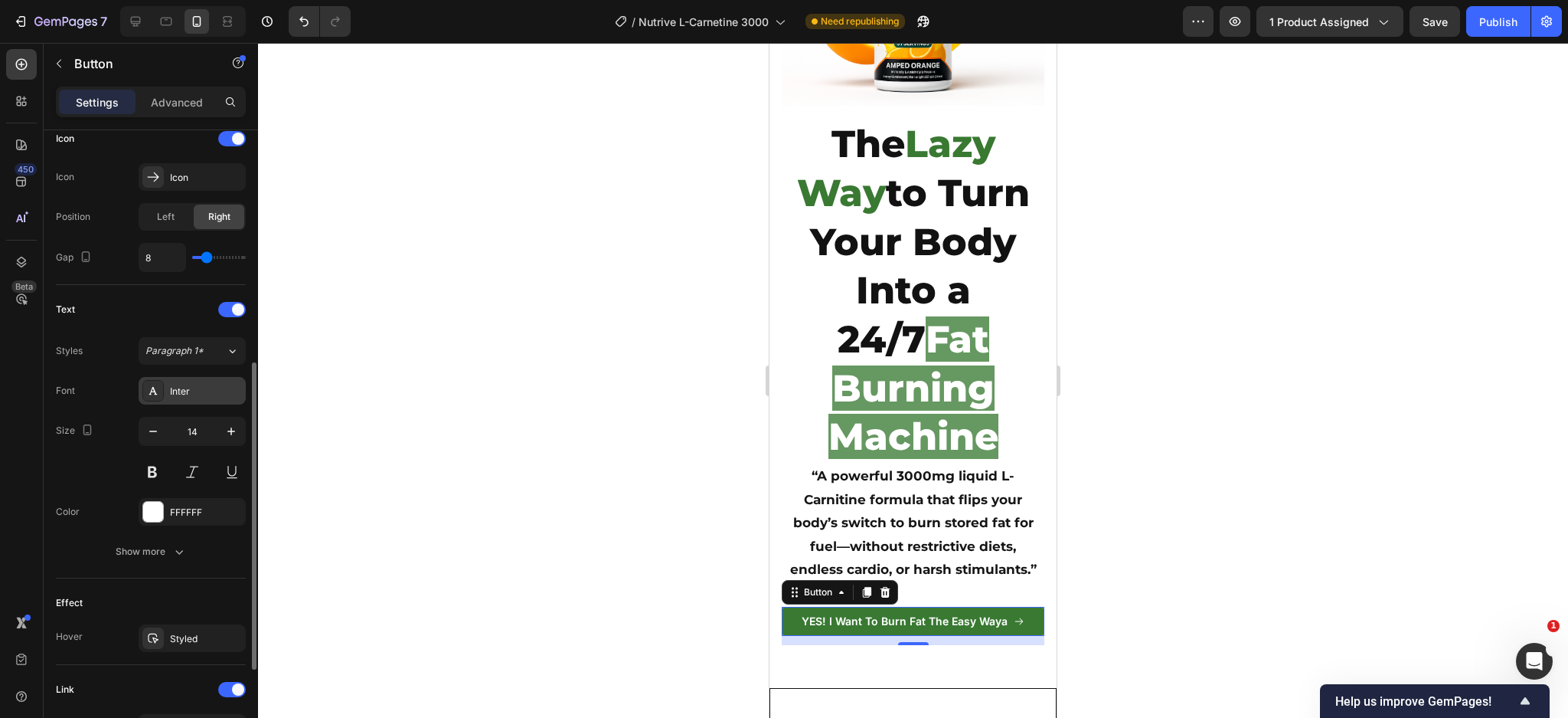
click at [191, 396] on div "Inter" at bounding box center [205, 391] width 72 height 14
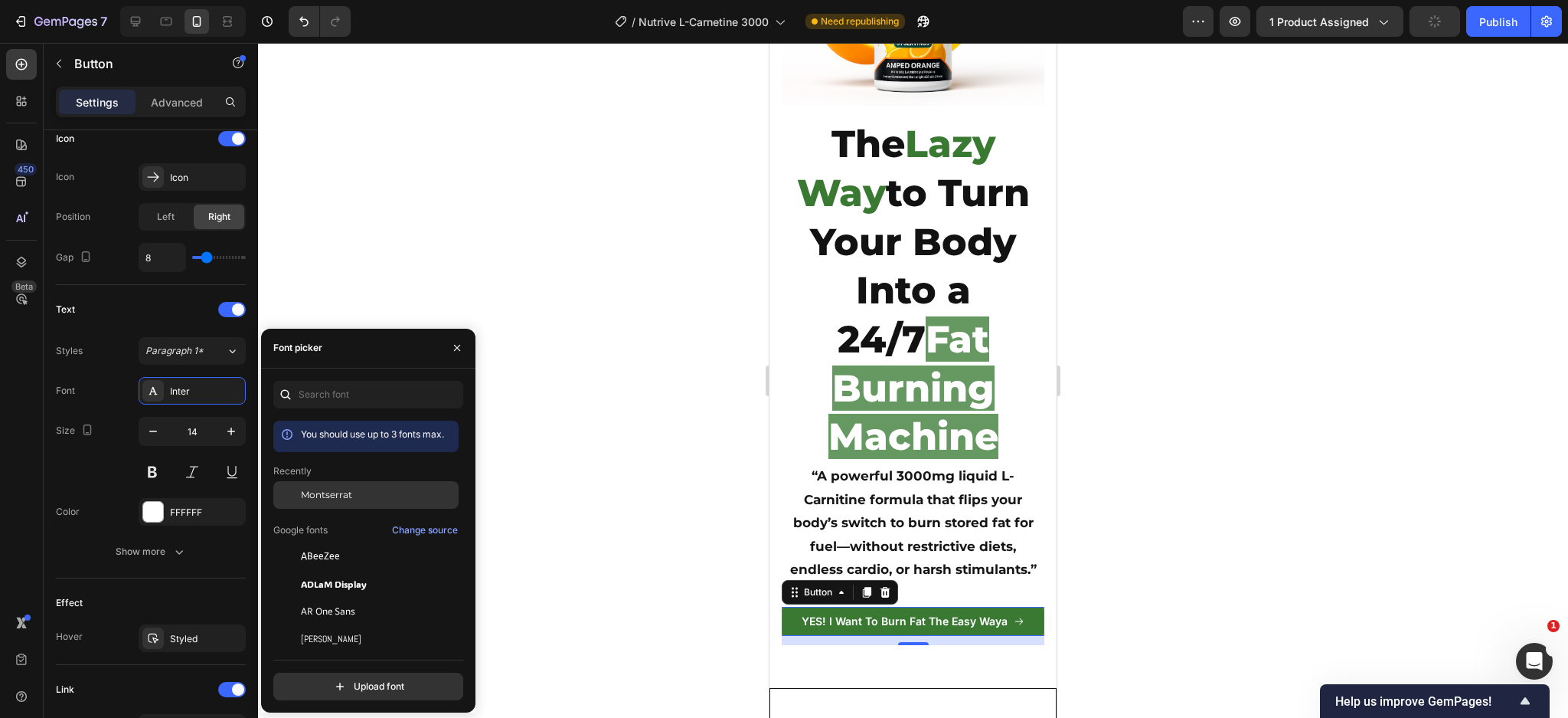
click at [337, 494] on span "Montserrat" at bounding box center [327, 495] width 52 height 14
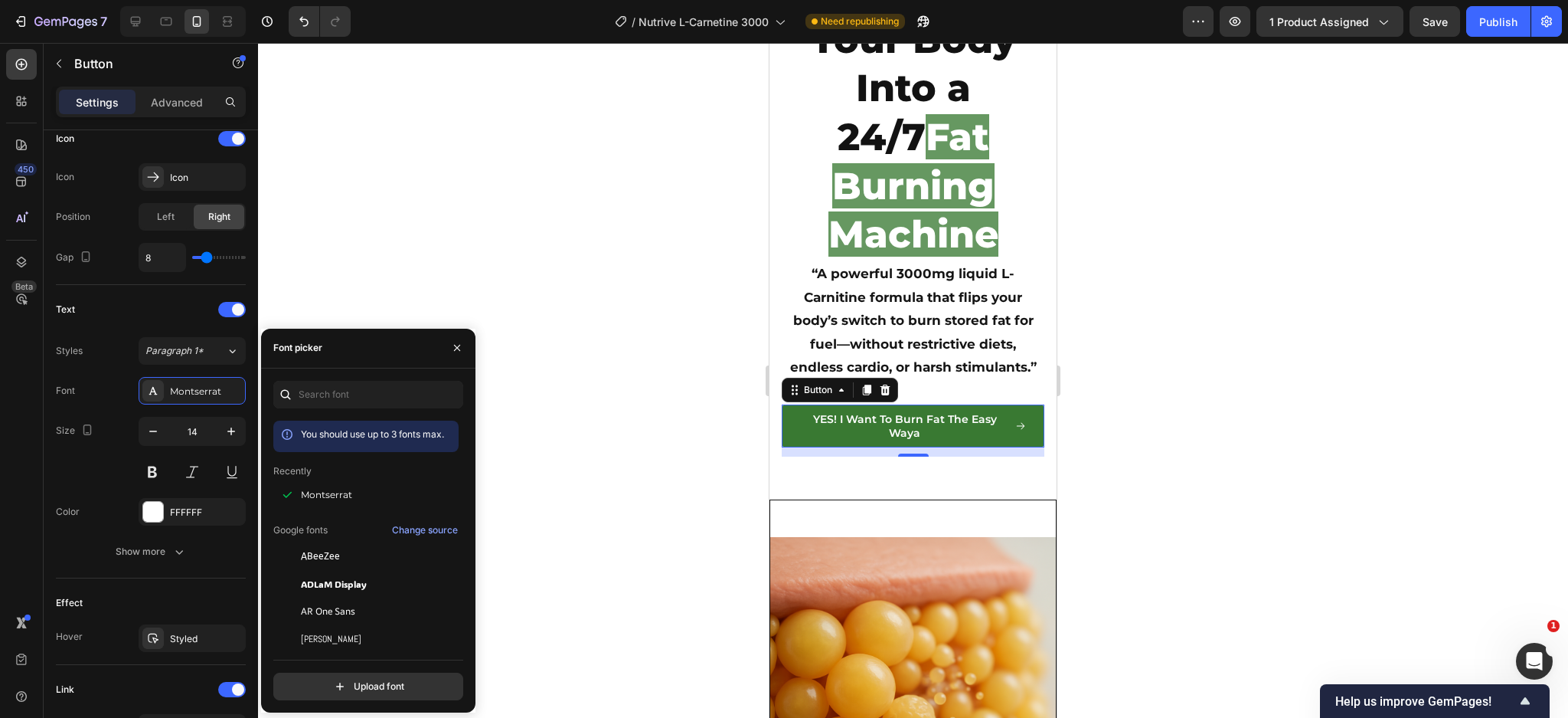
scroll to position [510, 0]
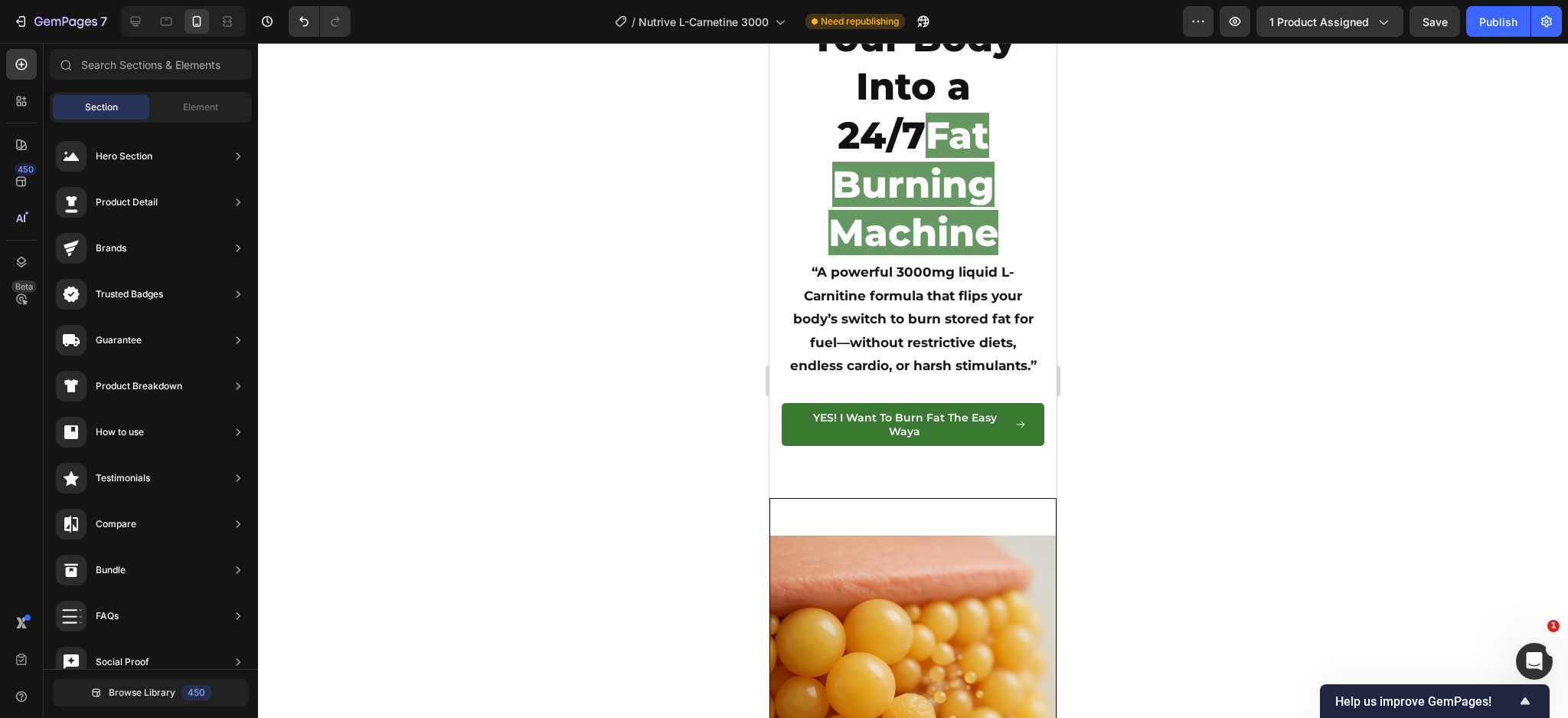
click at [939, 499] on div "Image" at bounding box center [912, 660] width 286 height 322
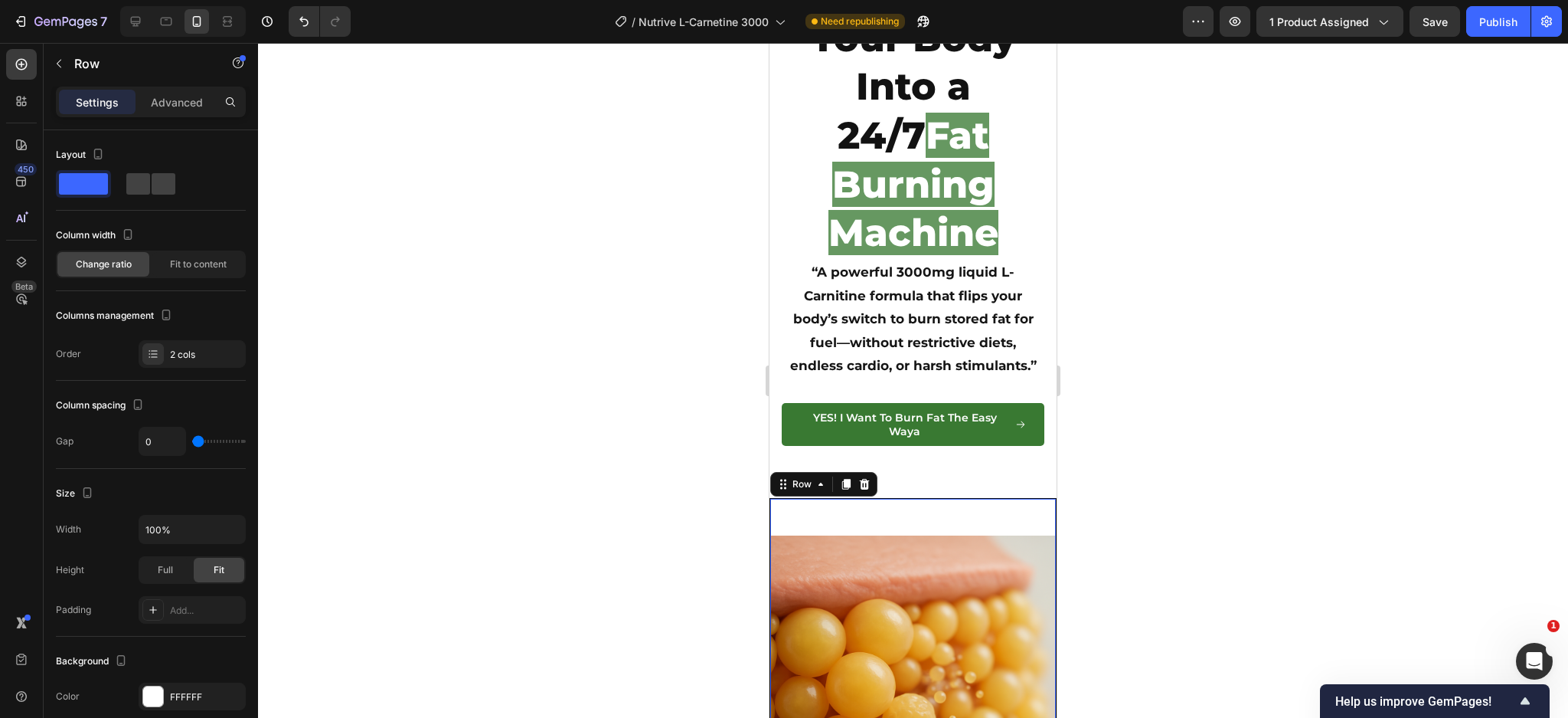
scroll to position [715, 0]
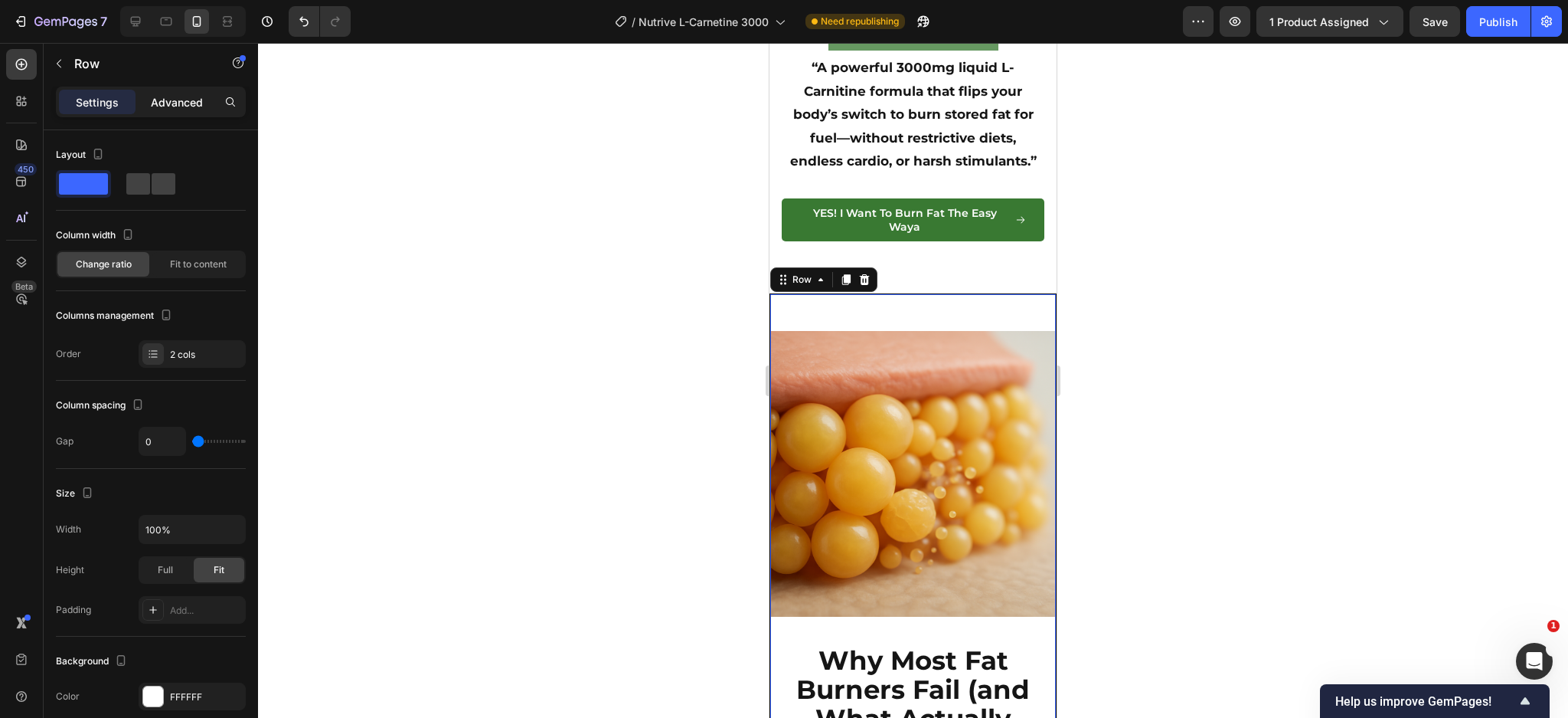
click at [187, 94] on p "Advanced" at bounding box center [176, 102] width 52 height 16
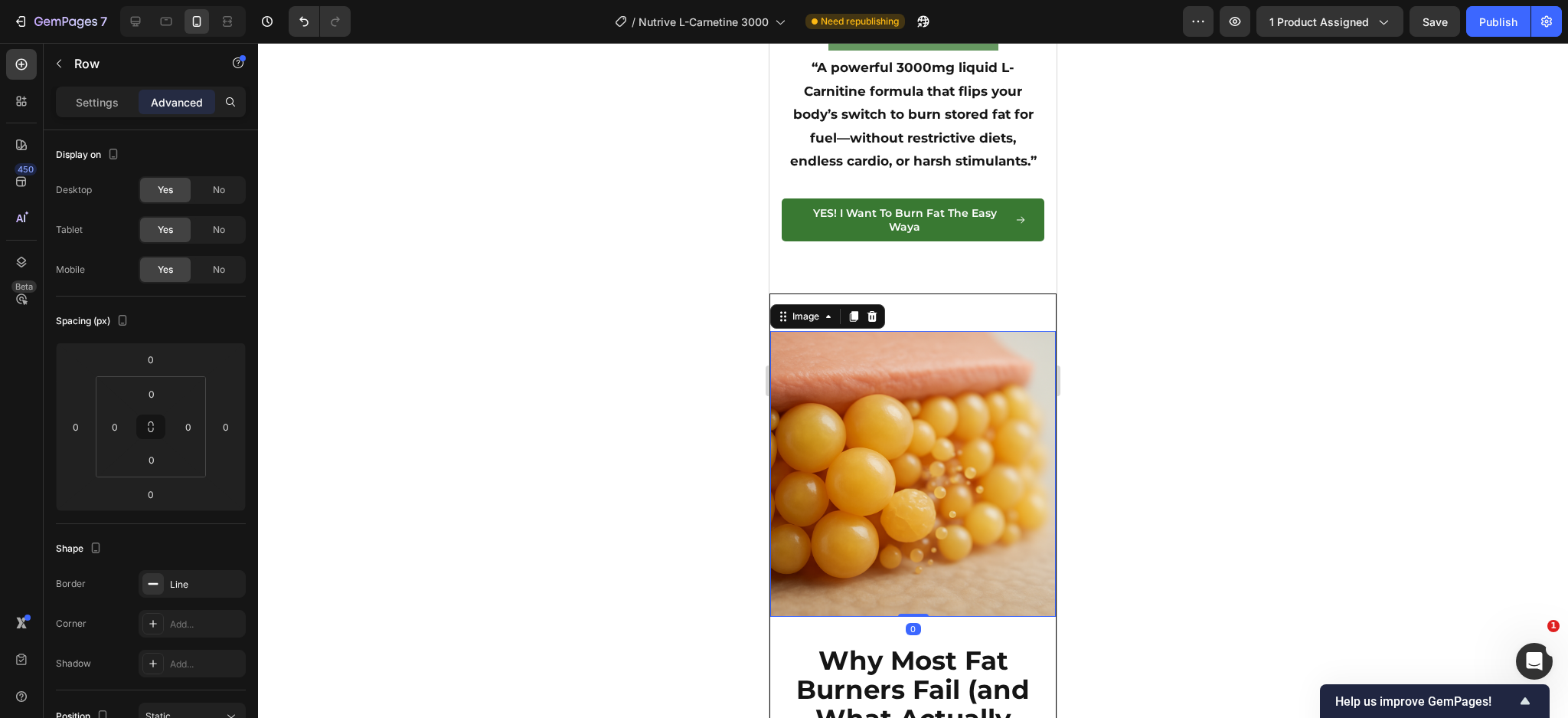
click at [892, 331] on img at bounding box center [912, 474] width 286 height 286
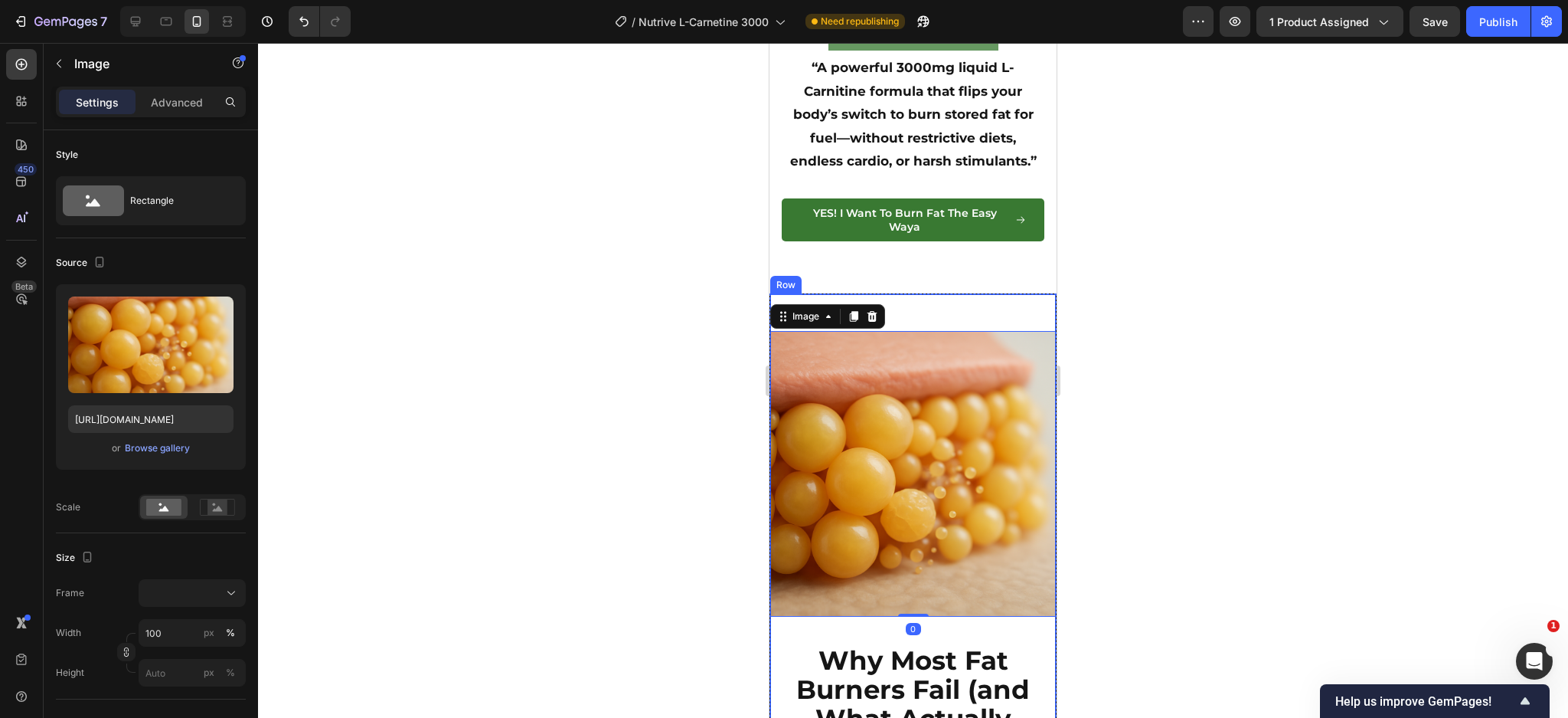
click at [896, 294] on div "Image 0" at bounding box center [912, 455] width 286 height 322
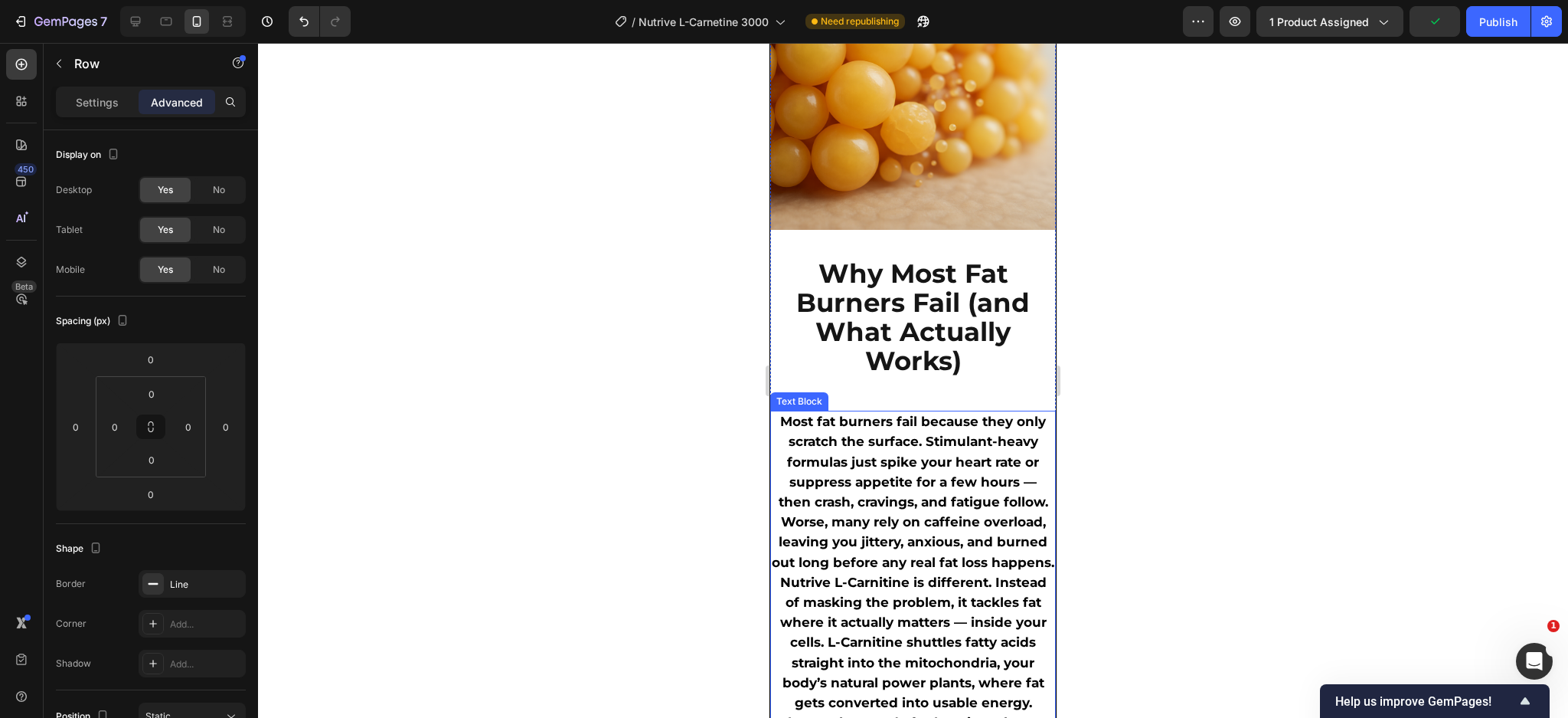
scroll to position [1021, 0]
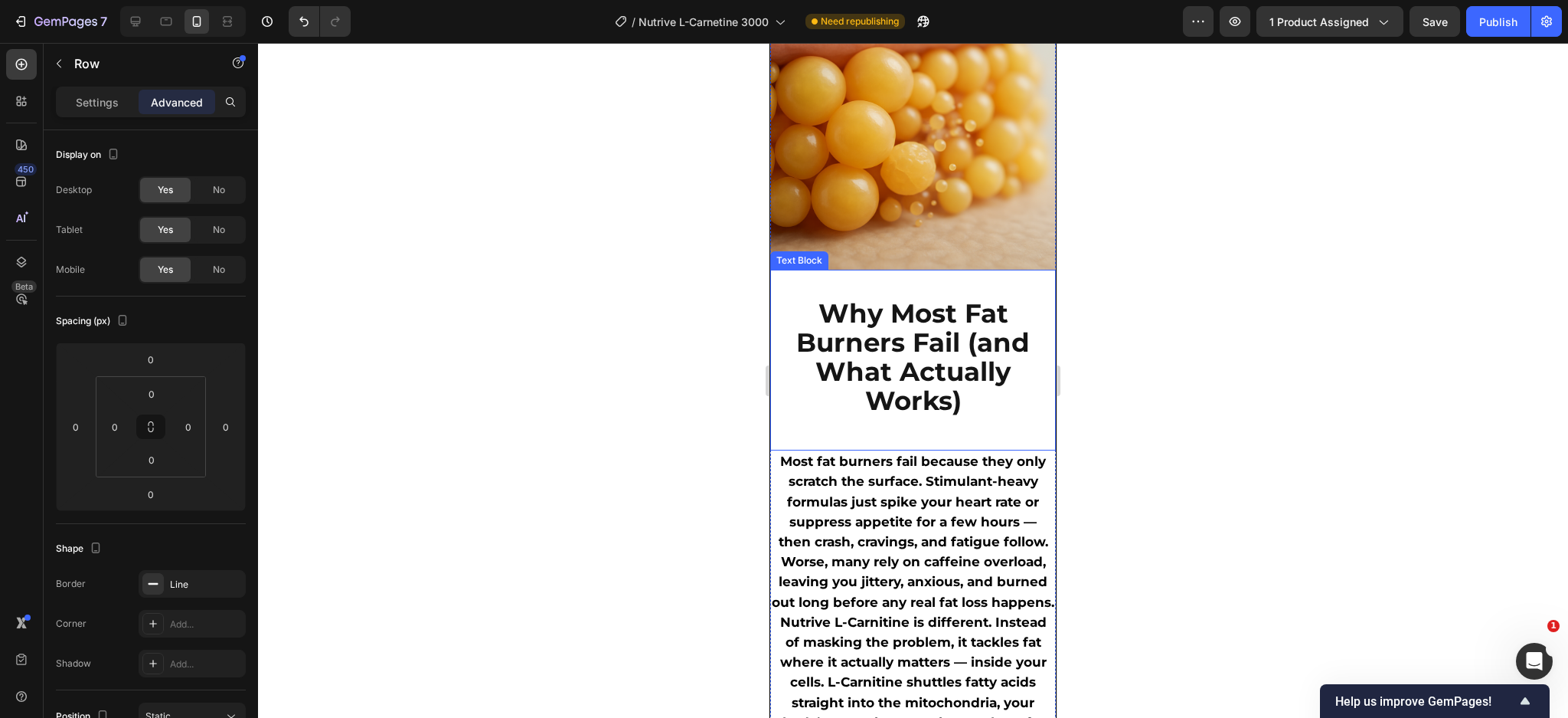
click at [868, 334] on span "Why Most Fat Burners Fail (and What Actually Works)" at bounding box center [913, 356] width 234 height 118
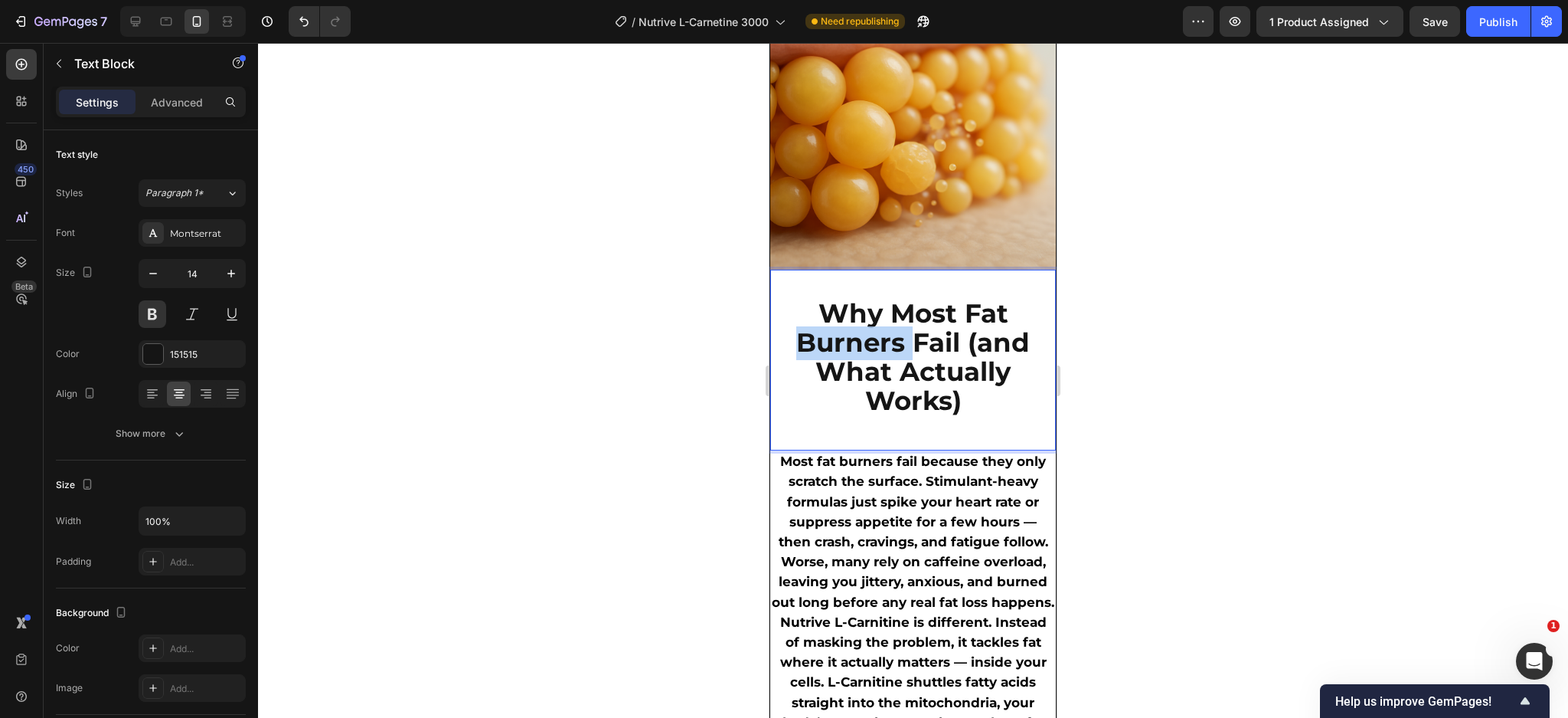
click at [868, 334] on span "Why Most Fat Burners Fail (and What Actually Works)" at bounding box center [913, 356] width 234 height 118
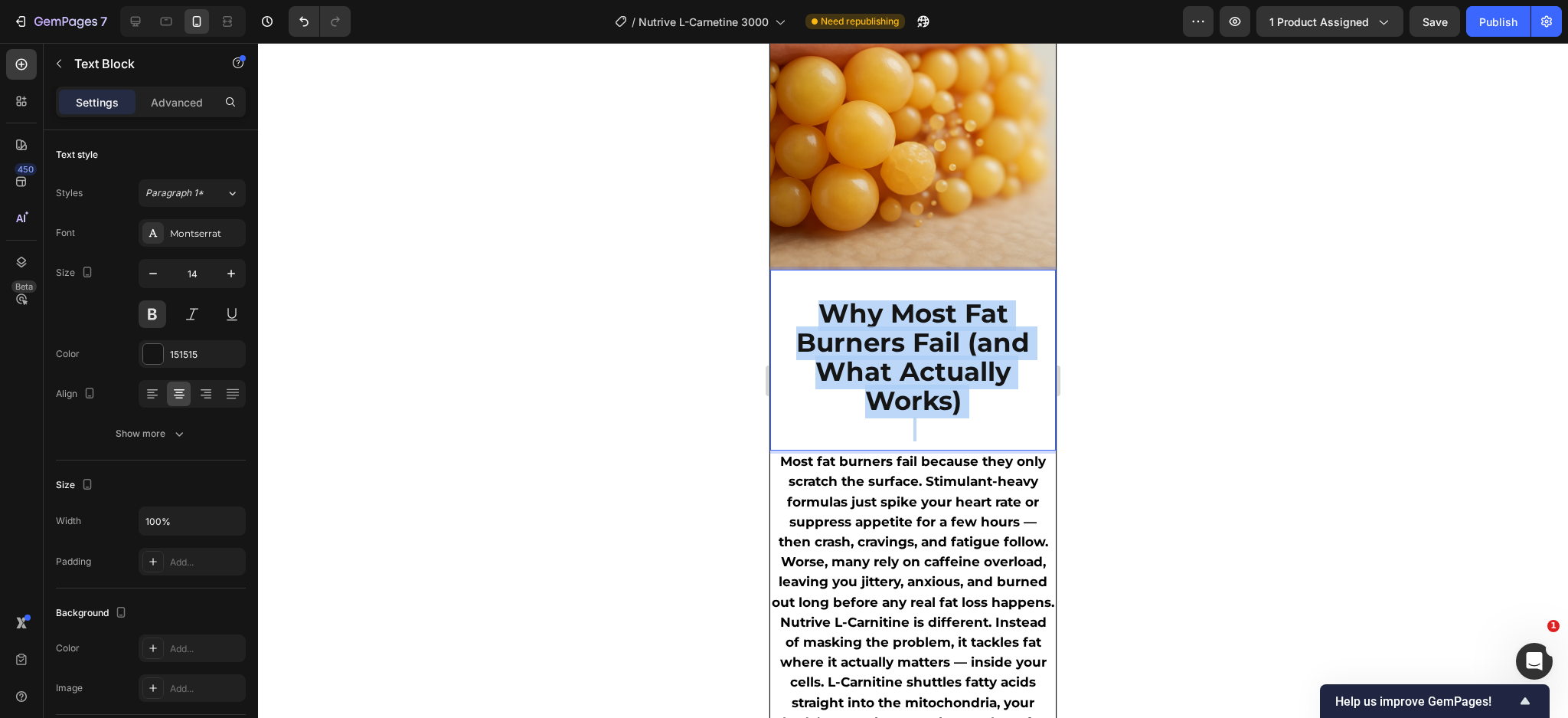
click at [868, 334] on span "Why Most Fat Burners Fail (and What Actually Works)" at bounding box center [913, 356] width 234 height 118
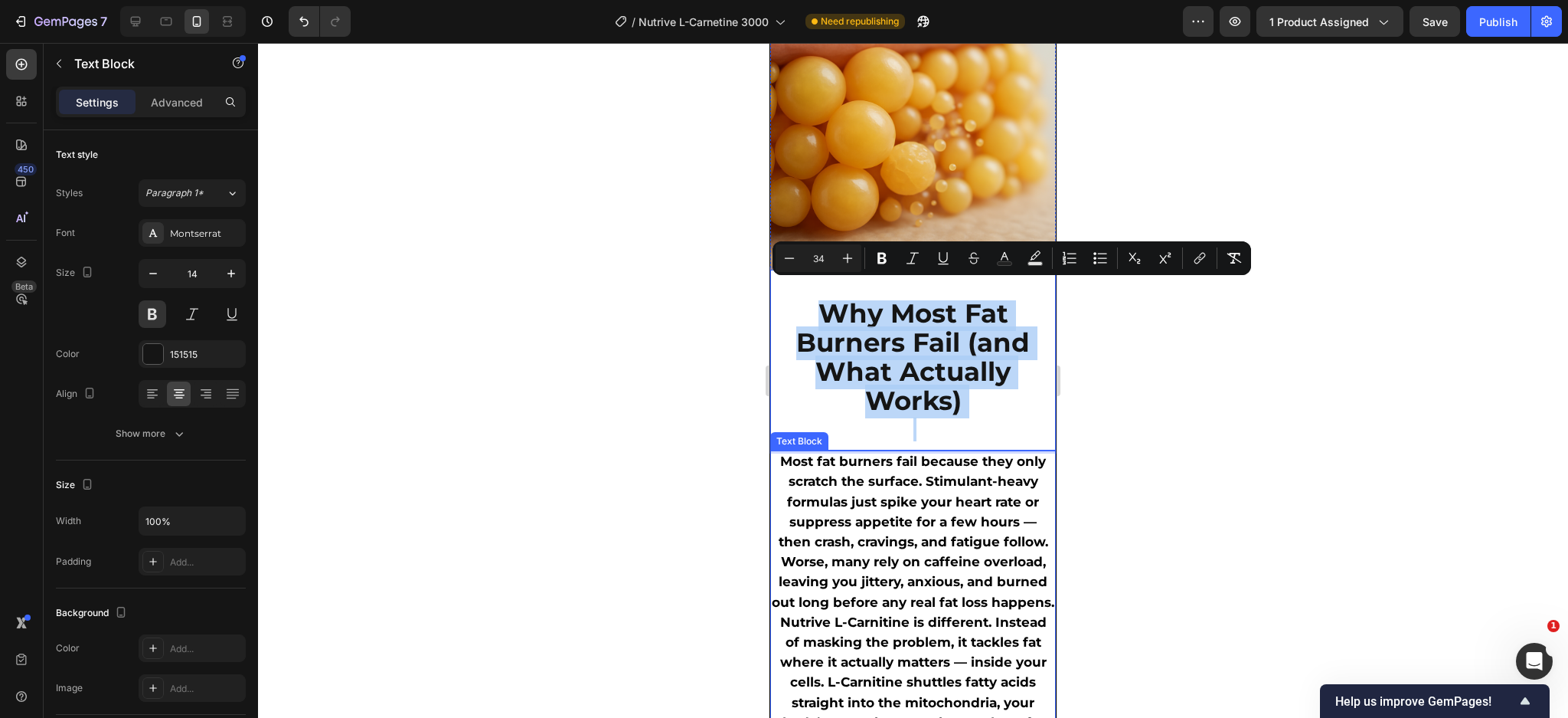
click at [908, 516] on span "Most fat burners fail because they only scratch the surface. Stimulant-heavy fo…" at bounding box center [912, 531] width 283 height 156
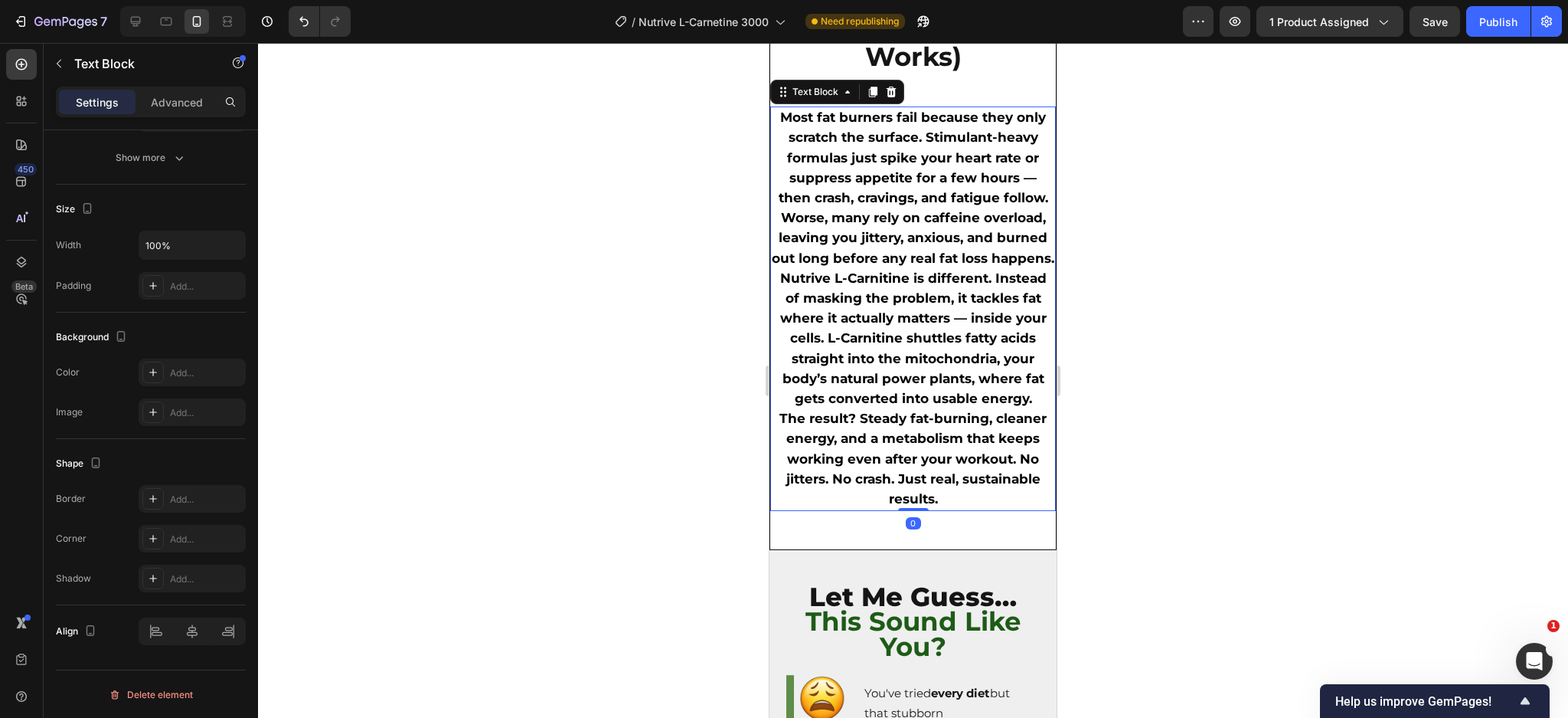
scroll to position [1430, 0]
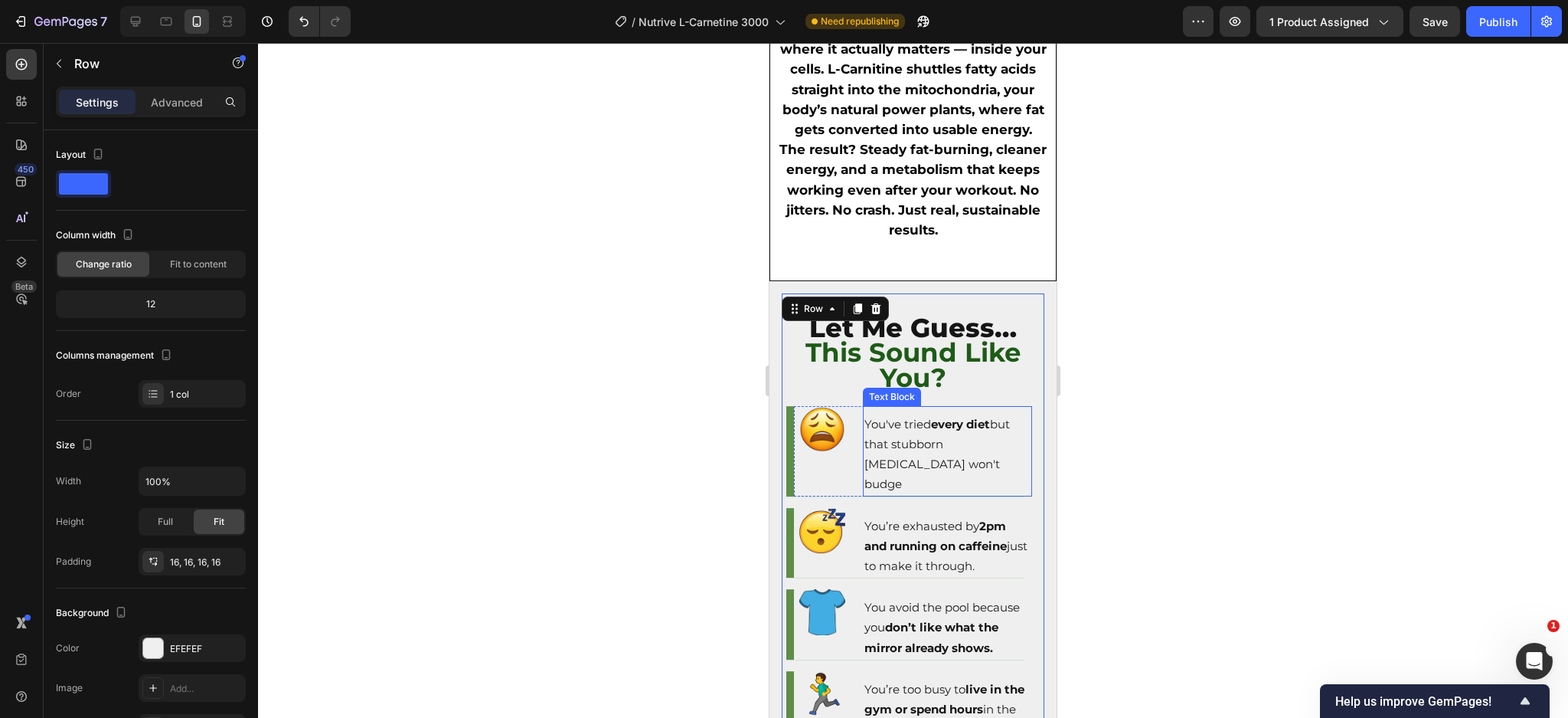
scroll to position [1736, 0]
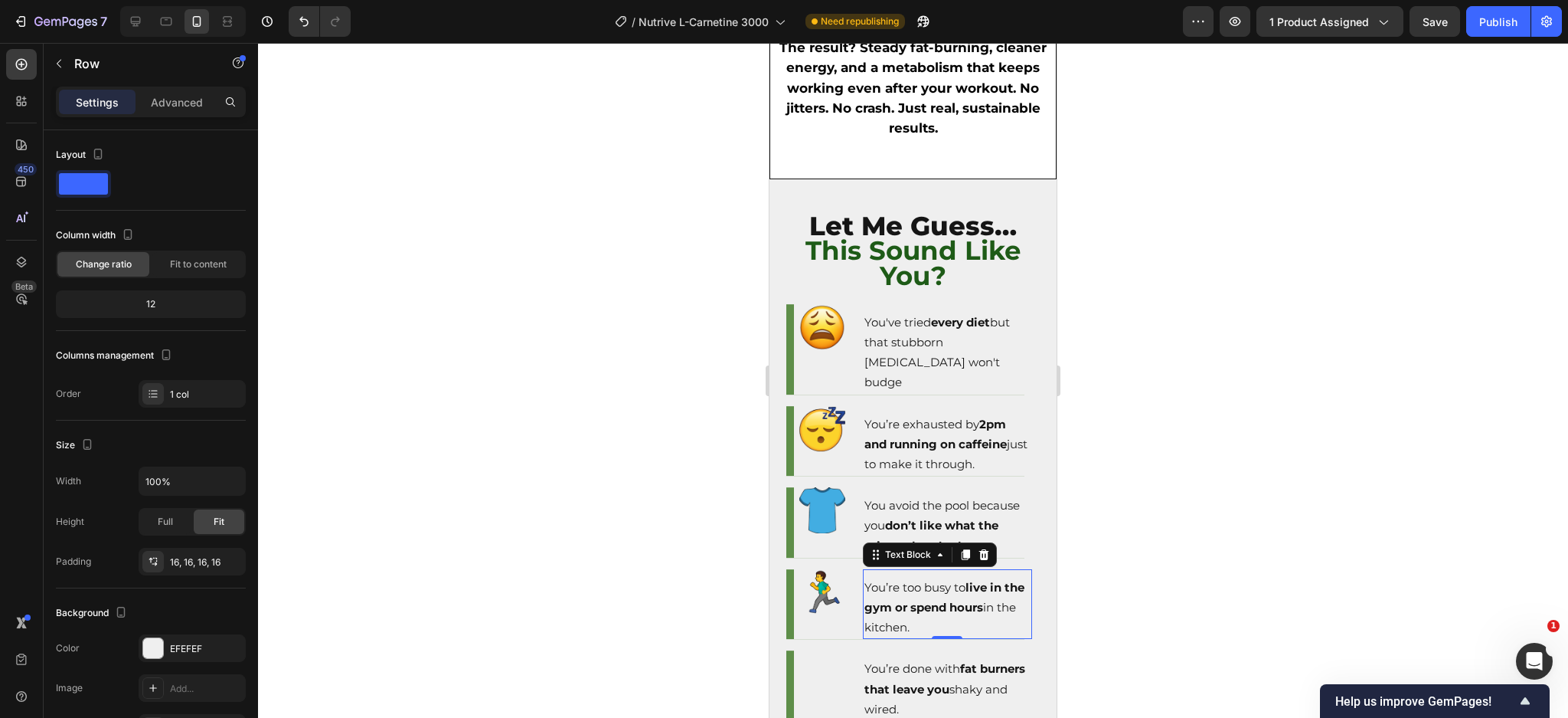
click at [999, 576] on div "You’re too busy to live in the gym or spend hours in the kitchen." at bounding box center [947, 608] width 169 height 64
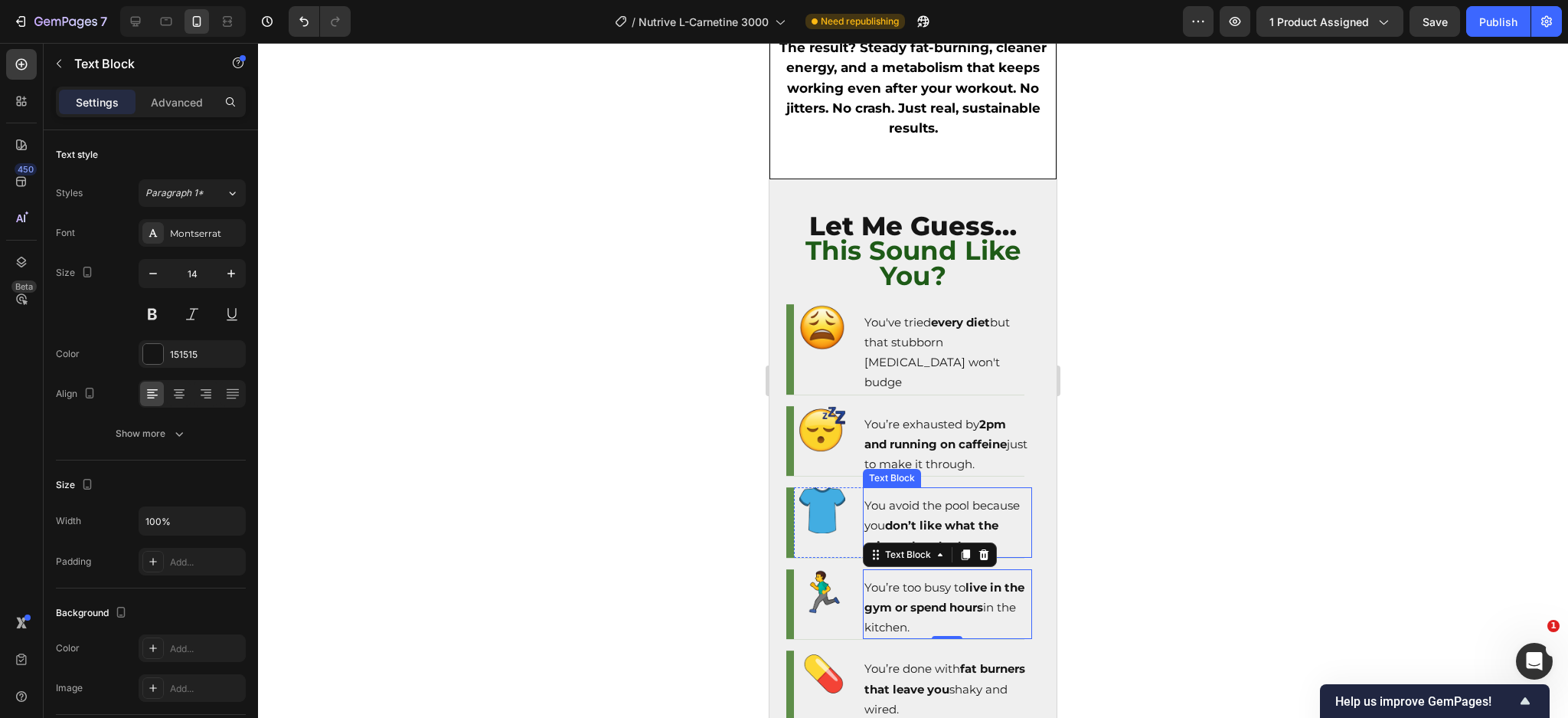
click at [984, 518] on strong "don’t like what the mirror already shows." at bounding box center [931, 535] width 134 height 35
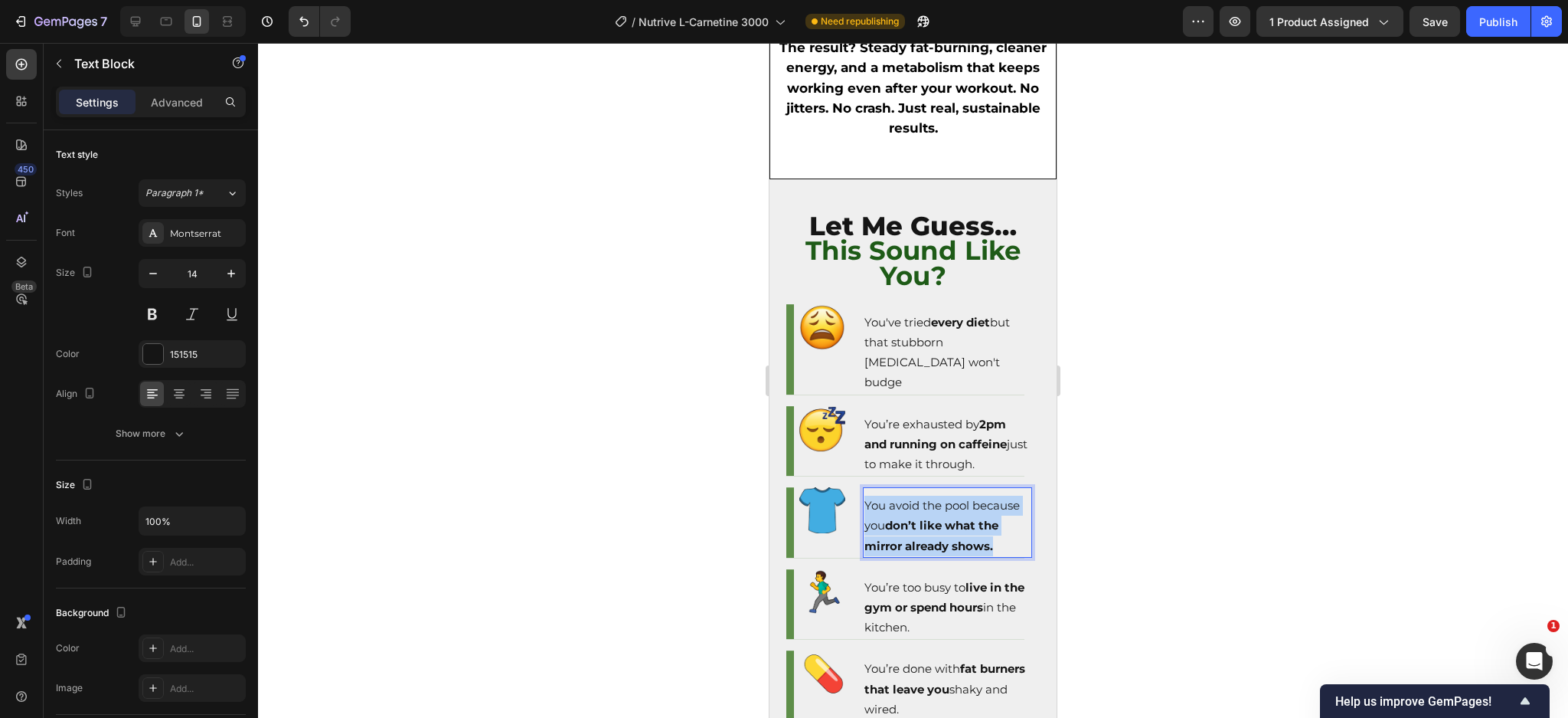
click at [984, 518] on strong "don’t like what the mirror already shows." at bounding box center [931, 535] width 134 height 35
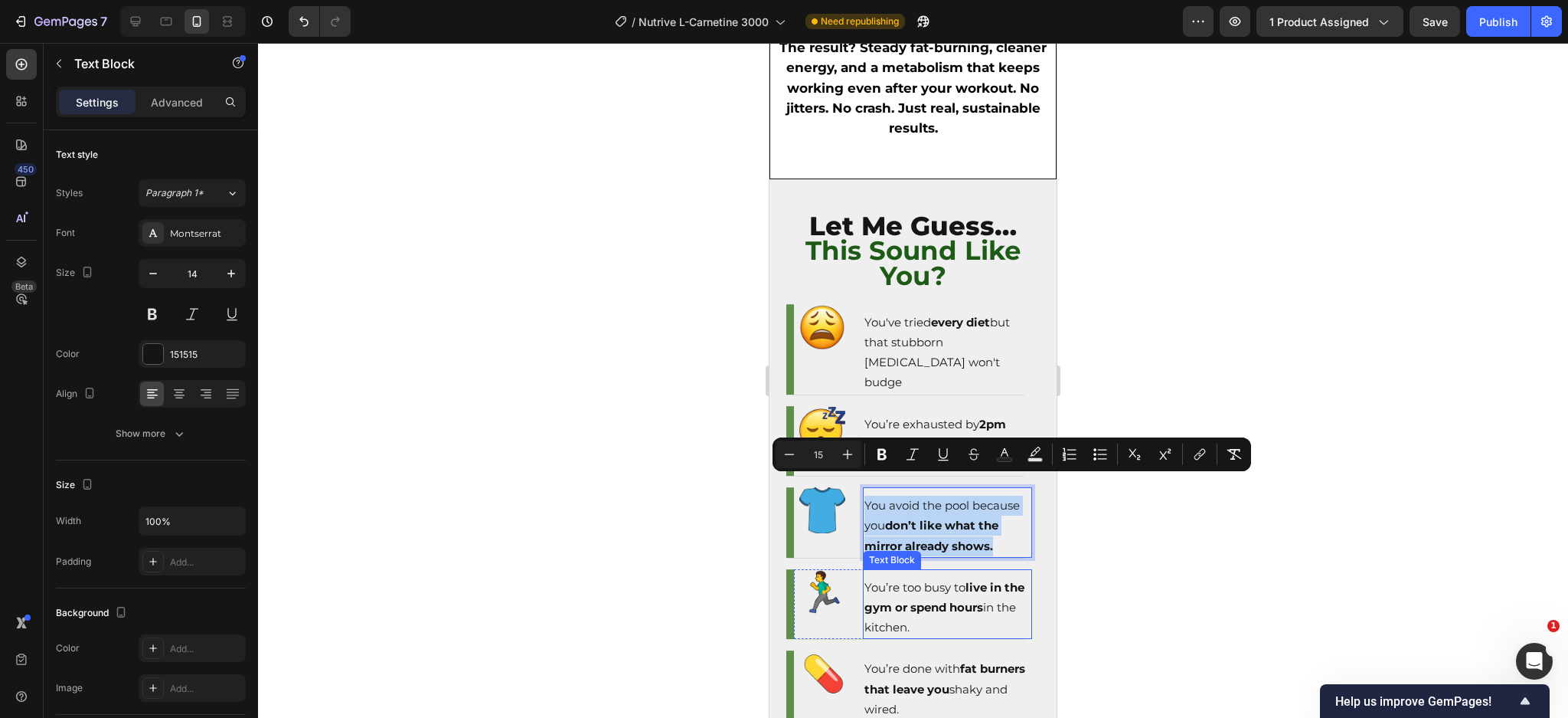
click at [933, 591] on p "You’re too busy to live in the gym or spend hours in the kitchen." at bounding box center [947, 608] width 166 height 60
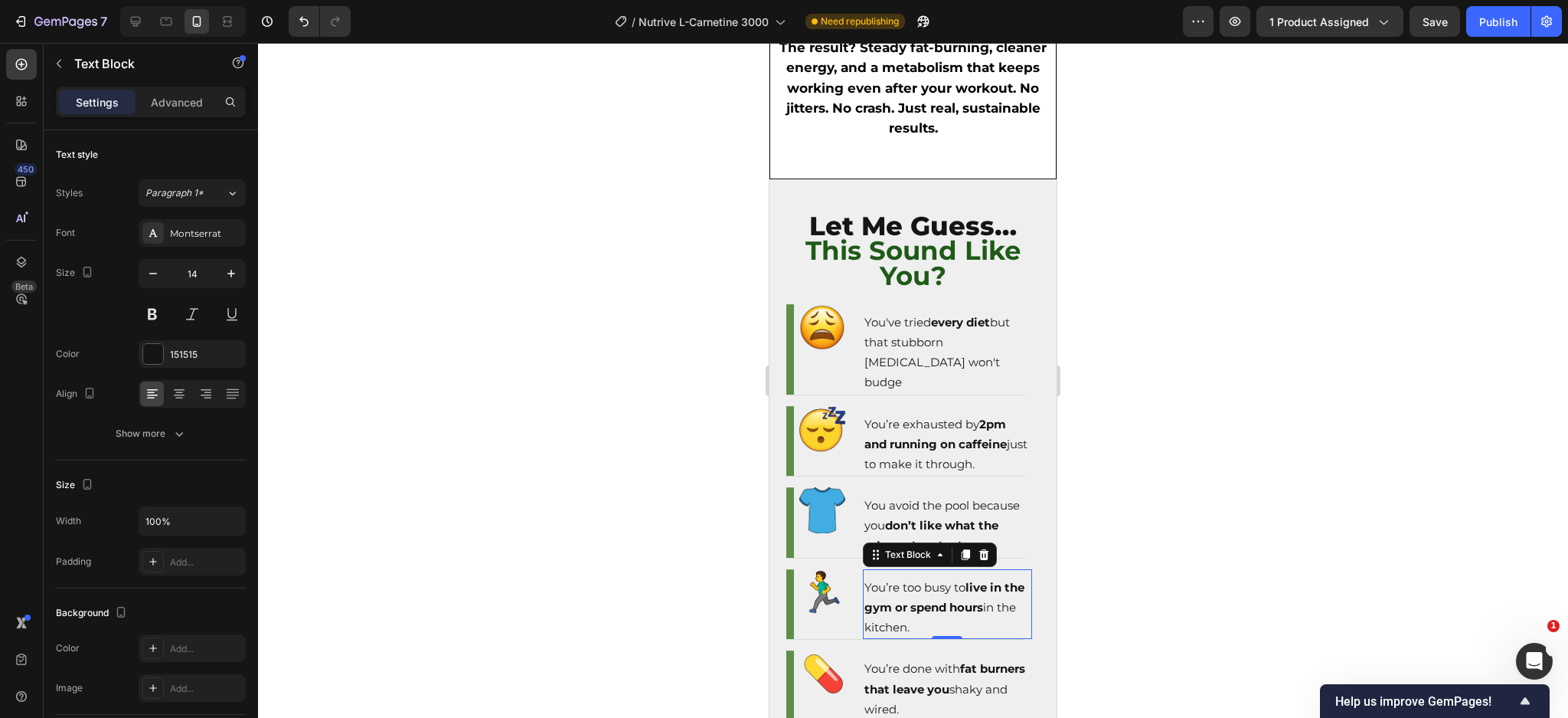
click at [933, 591] on p "You’re too busy to live in the gym or spend hours in the kitchen." at bounding box center [947, 608] width 166 height 60
click at [933, 592] on p "You’re too busy to live in the gym or spend hours in the kitchen." at bounding box center [947, 608] width 166 height 60
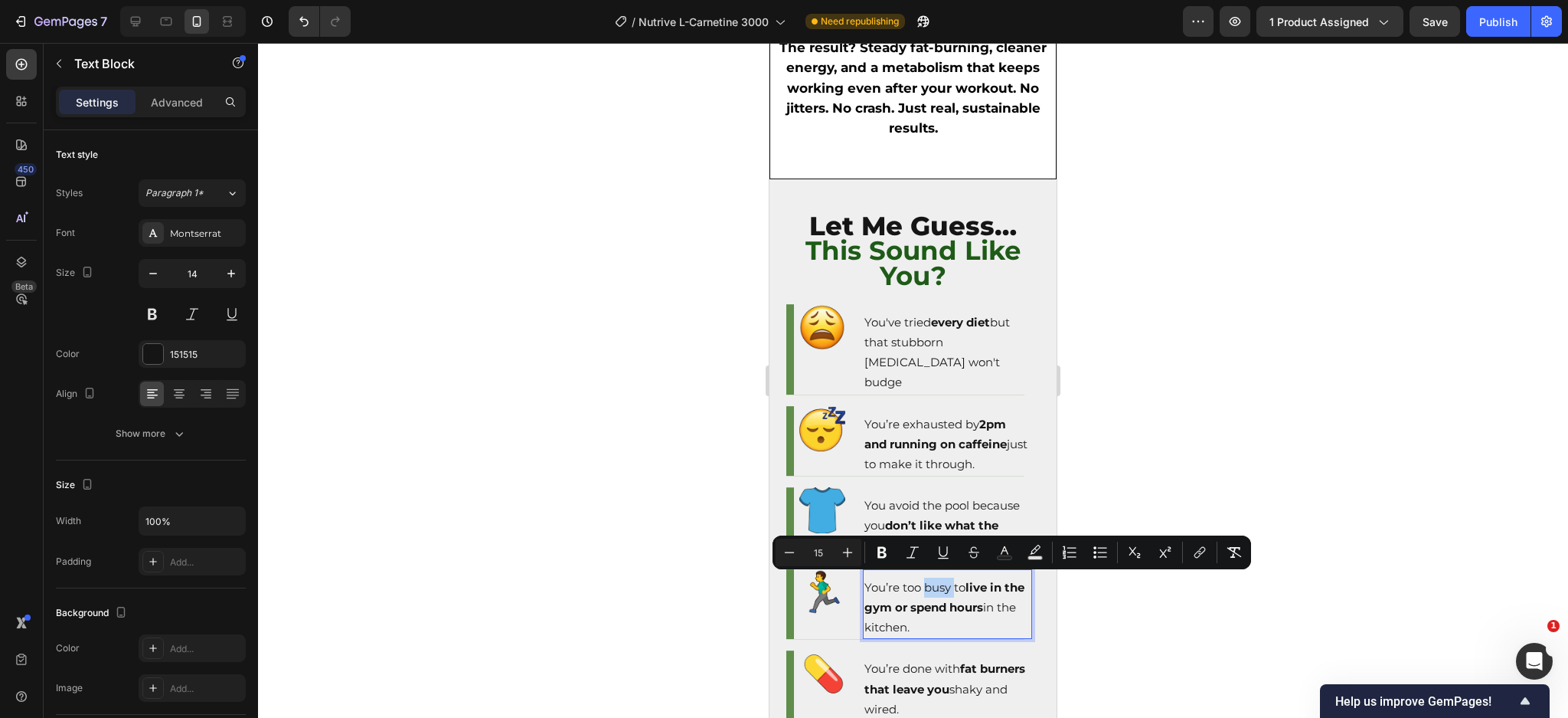
click at [971, 610] on p "You’re too busy to live in the gym or spend hours in the kitchen." at bounding box center [947, 608] width 166 height 60
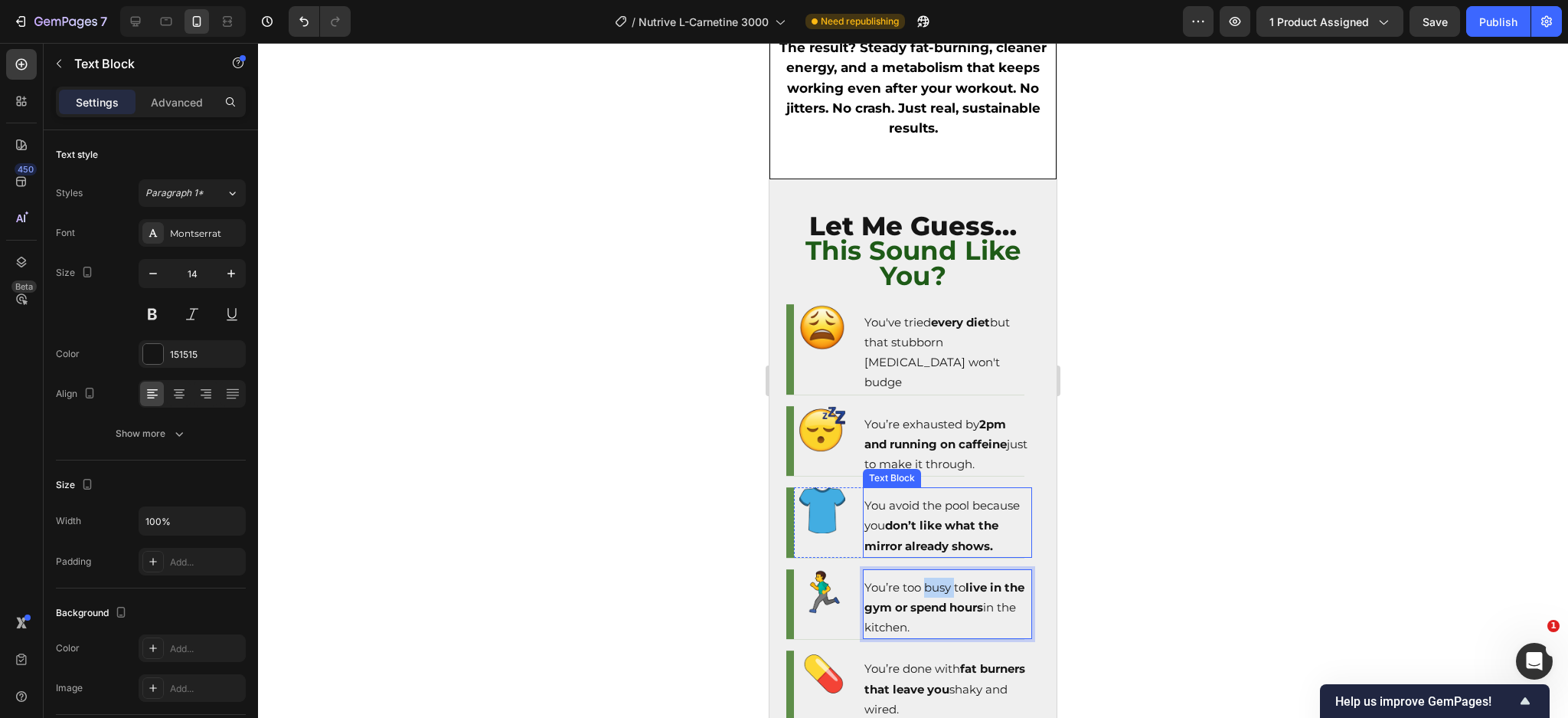
click at [995, 488] on div "You avoid the pool because you don’t like what the mirror already shows. Text B…" at bounding box center [947, 522] width 169 height 70
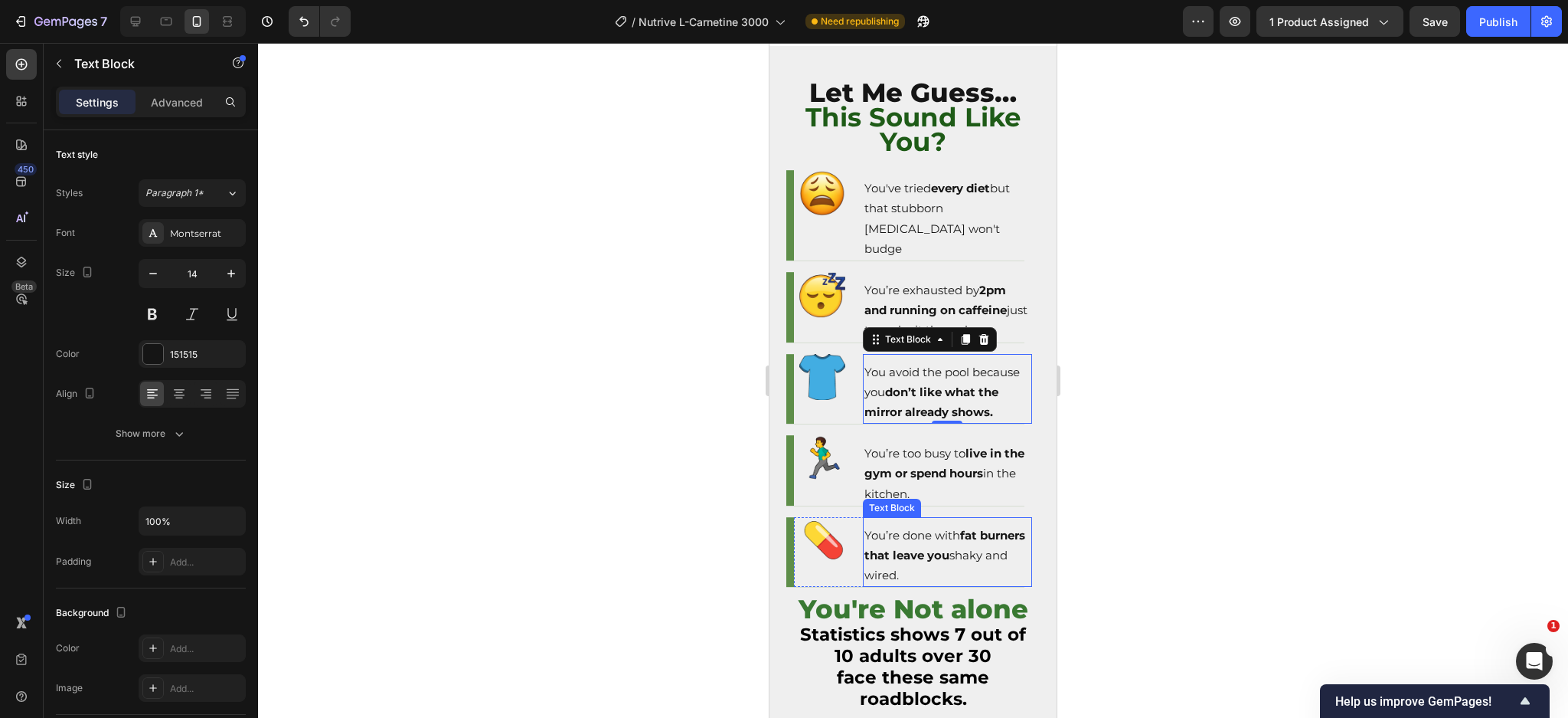
scroll to position [1838, 0]
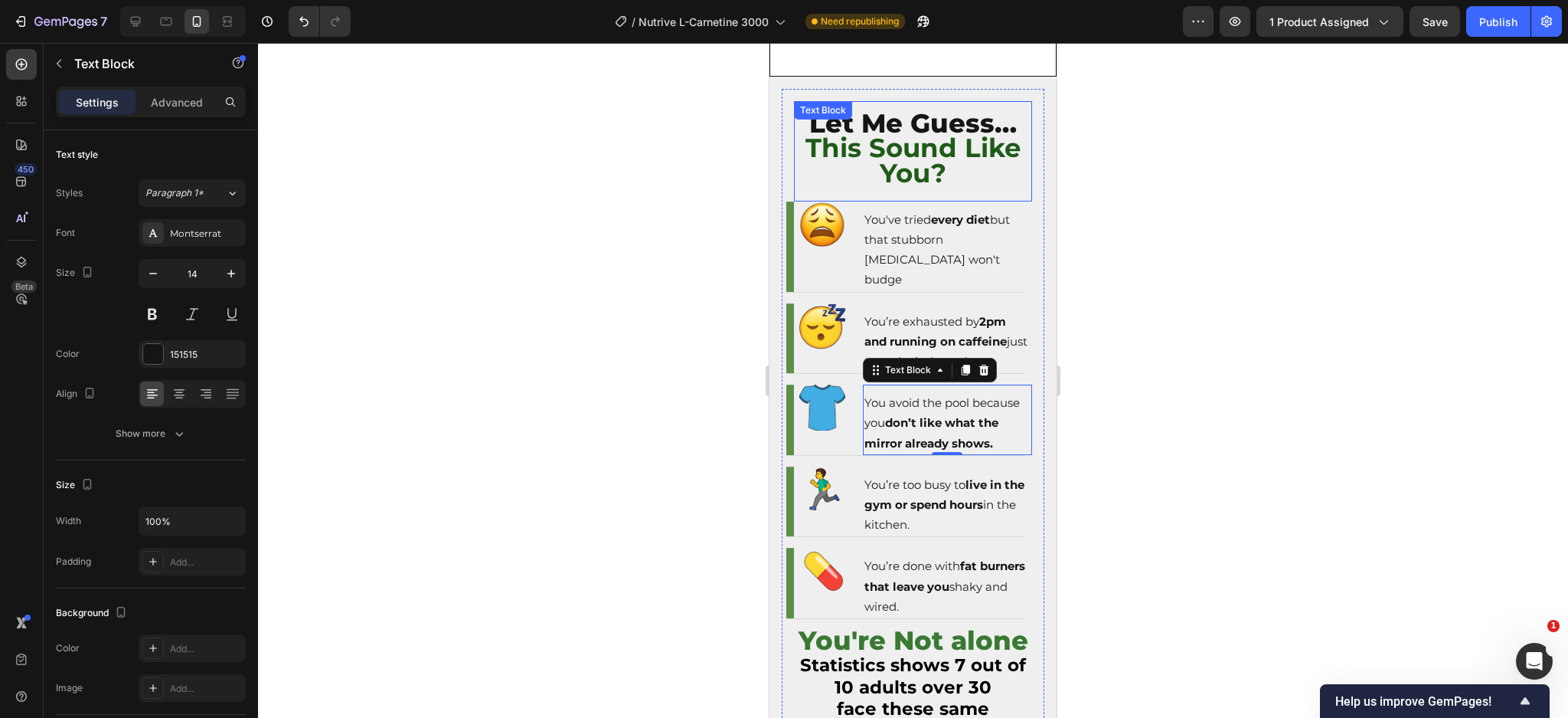
click at [926, 164] on strong "This Sound Like You?" at bounding box center [912, 160] width 215 height 56
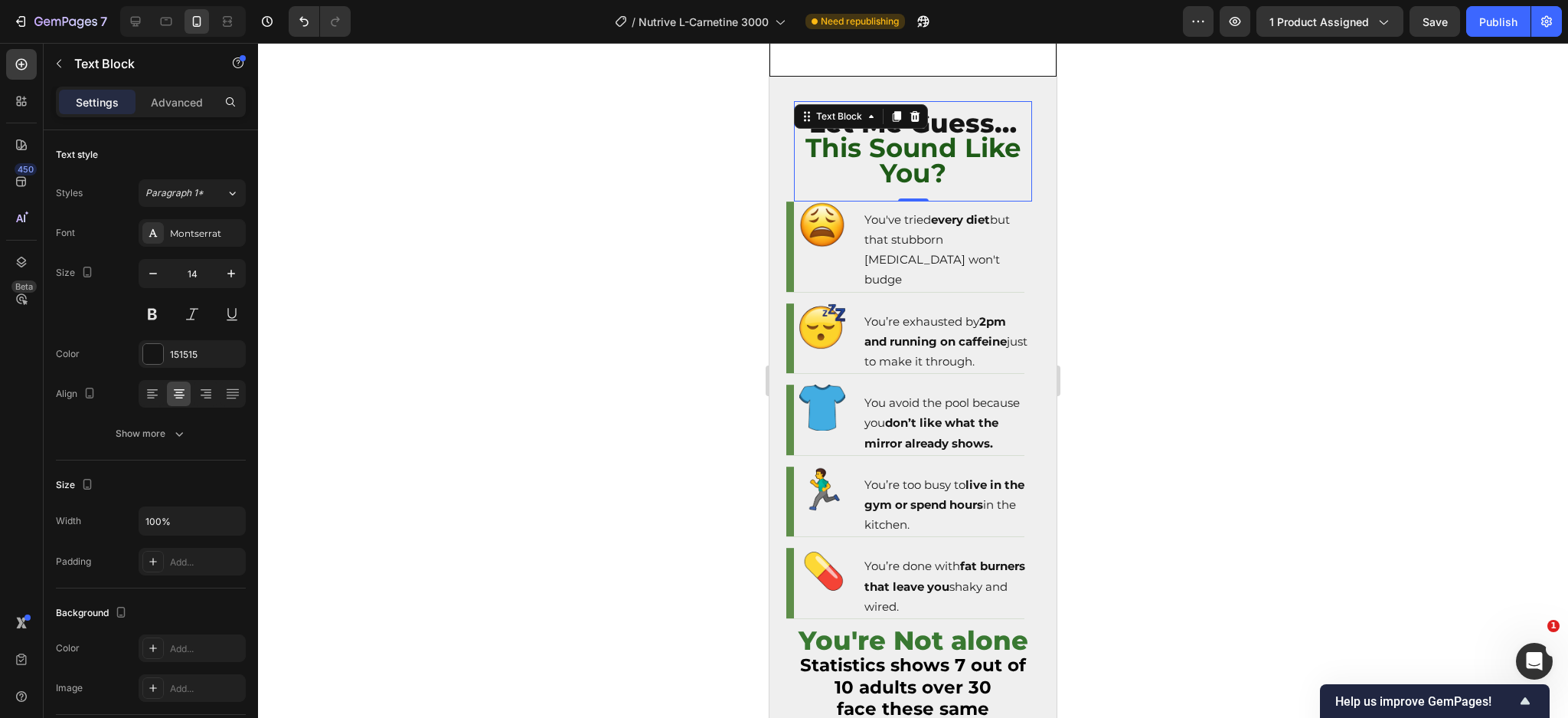
click at [926, 164] on strong "This Sound Like You?" at bounding box center [912, 160] width 215 height 56
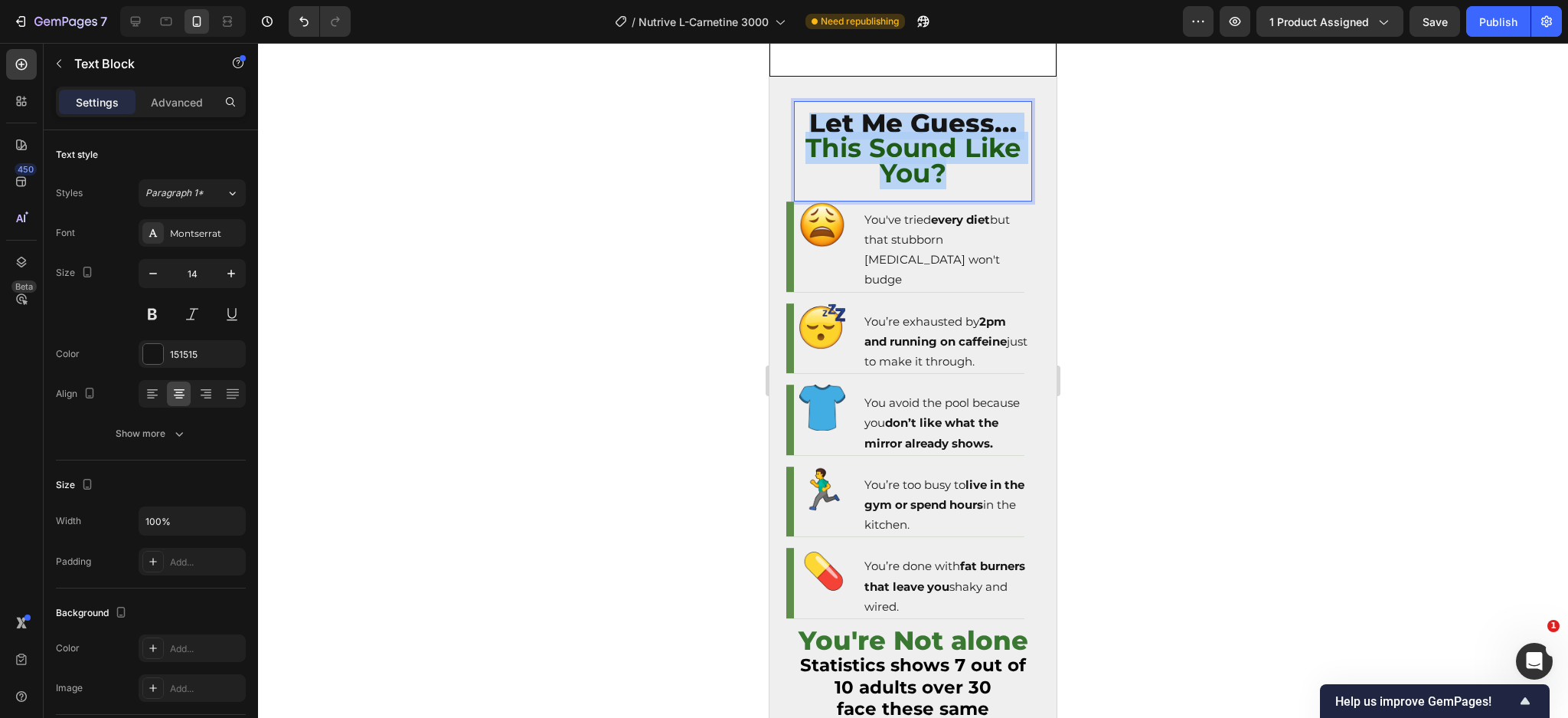
click at [926, 164] on strong "This Sound Like You?" at bounding box center [912, 160] width 215 height 56
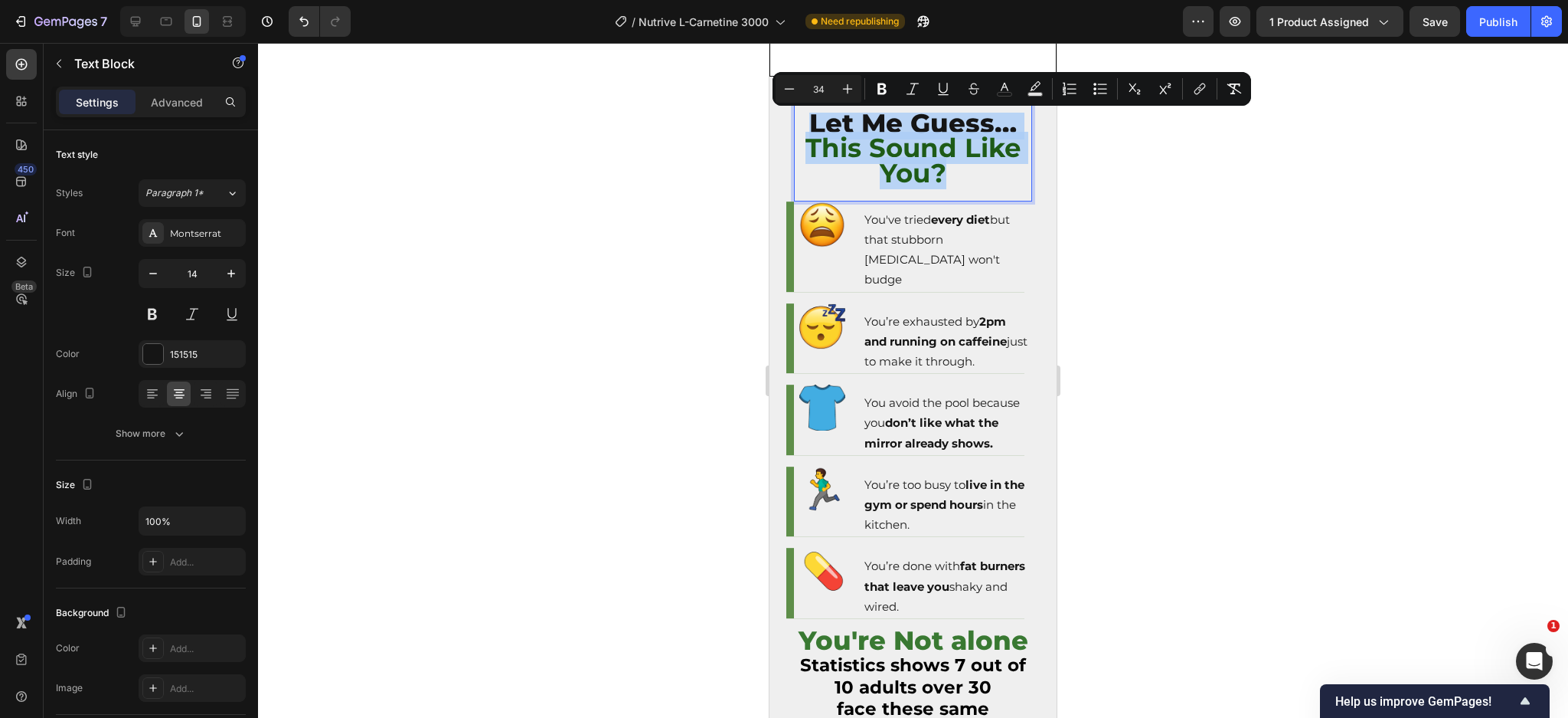
click at [945, 169] on p "Let Me Guess… This Sound Like You?" at bounding box center [913, 151] width 235 height 74
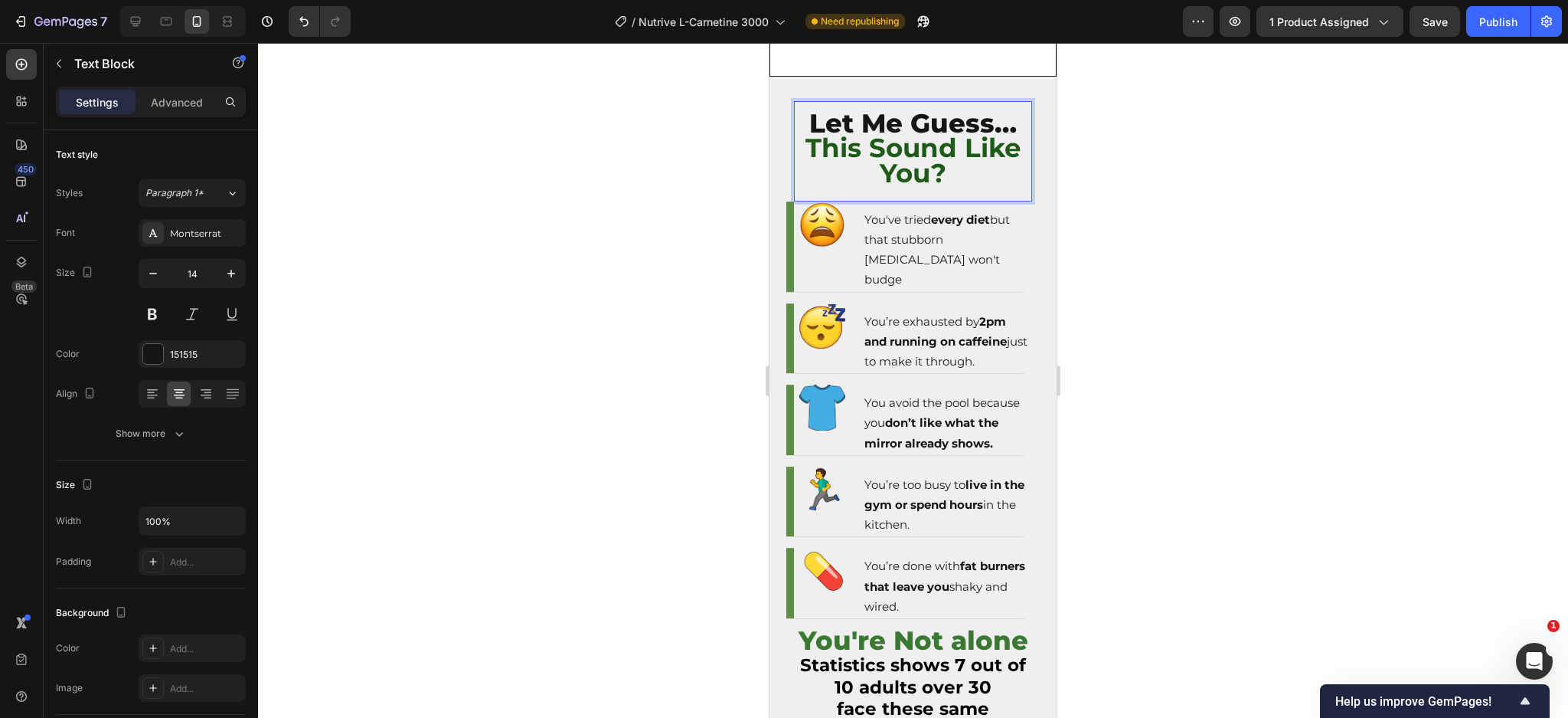
click at [941, 165] on strong "This Sound Like You?" at bounding box center [912, 160] width 215 height 56
click at [992, 139] on strong "This Sound Like You?" at bounding box center [912, 160] width 215 height 56
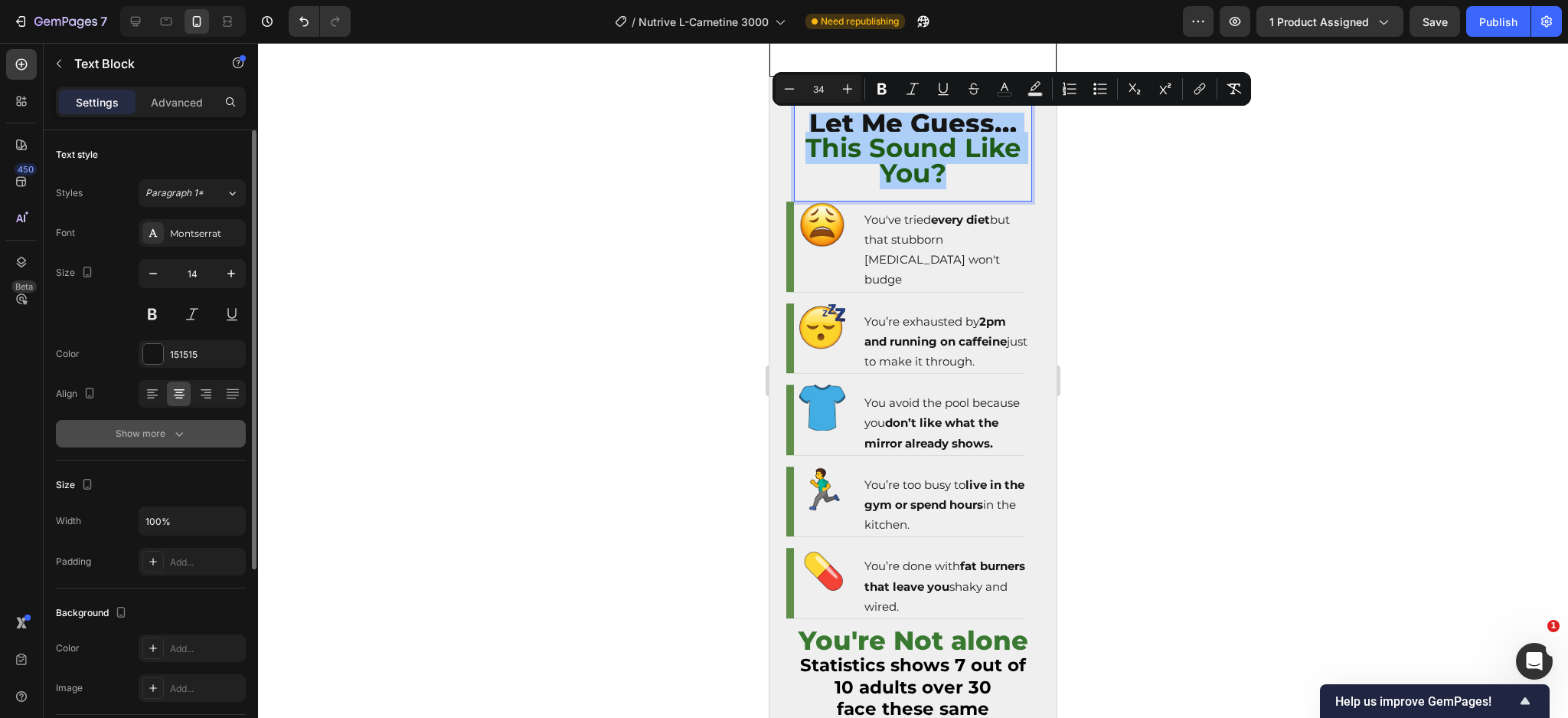
click at [163, 433] on div "Show more" at bounding box center [151, 434] width 71 height 15
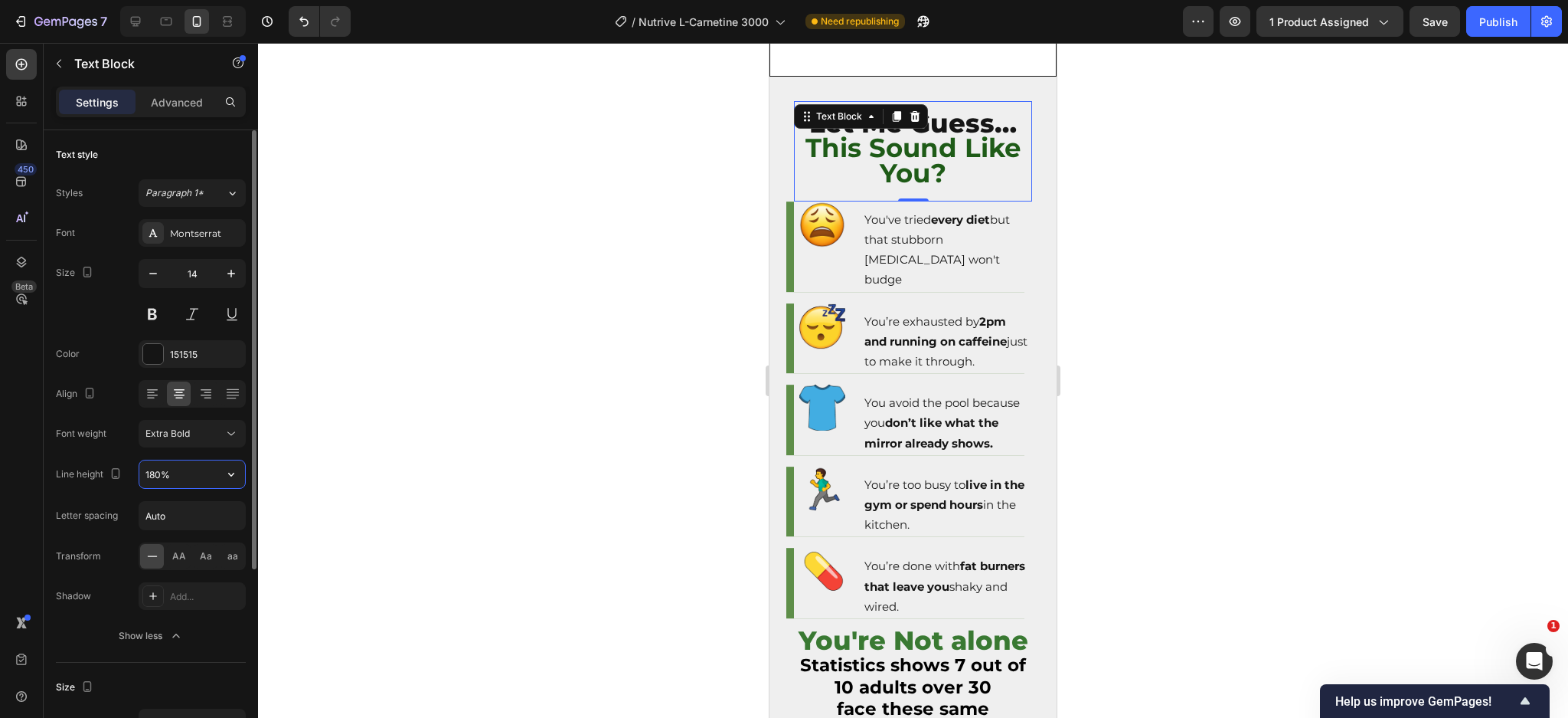
click at [181, 475] on input "180%" at bounding box center [192, 474] width 105 height 27
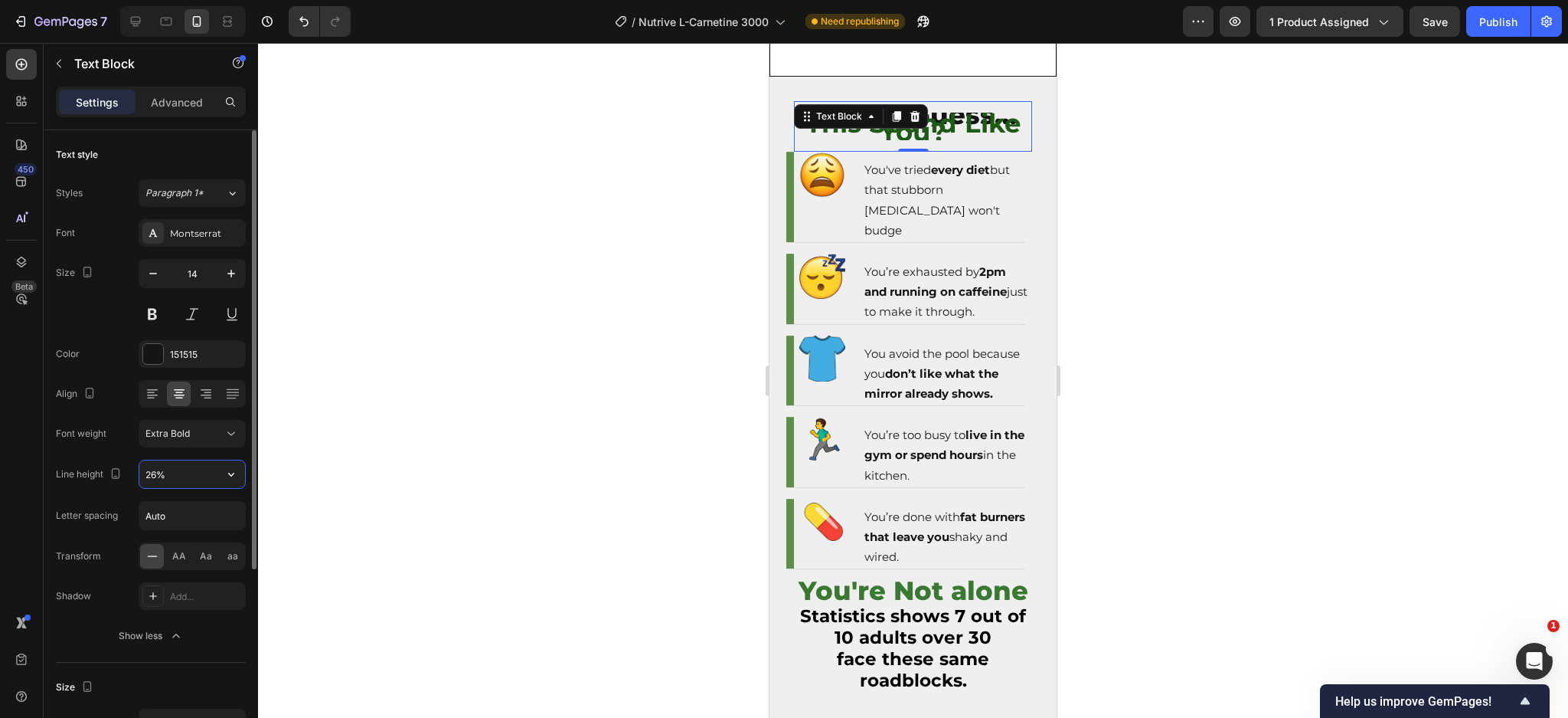
type input "260%"
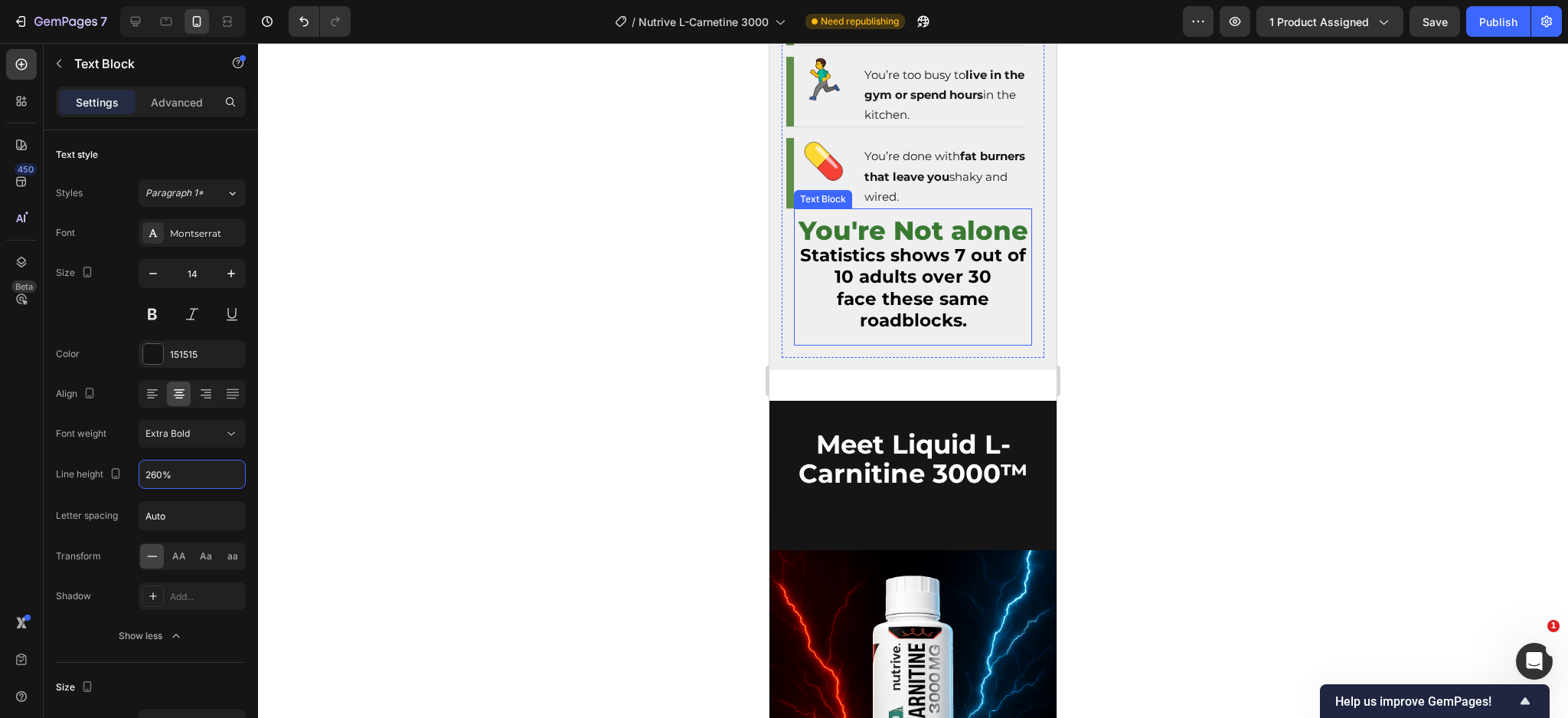
scroll to position [2349, 0]
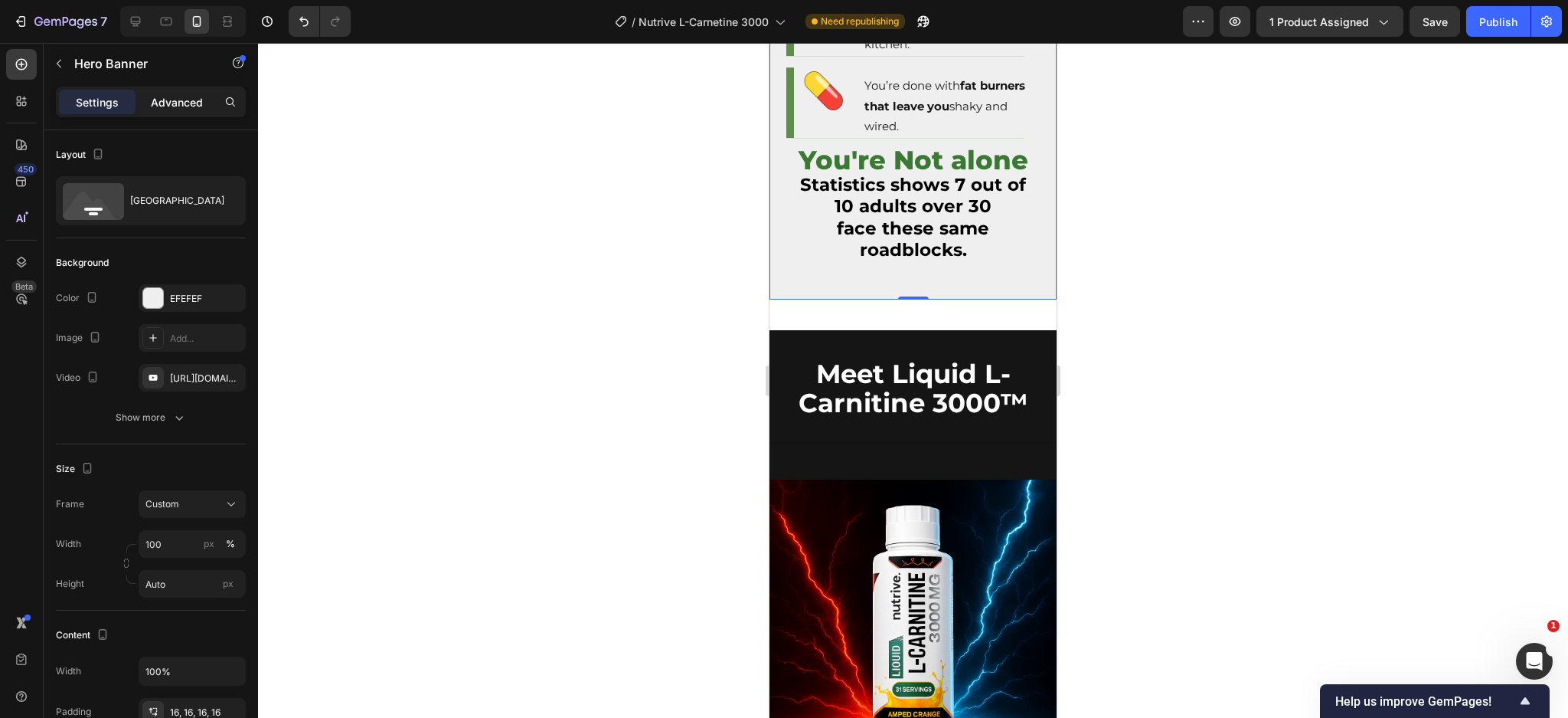
click at [178, 101] on p "Advanced" at bounding box center [176, 102] width 52 height 16
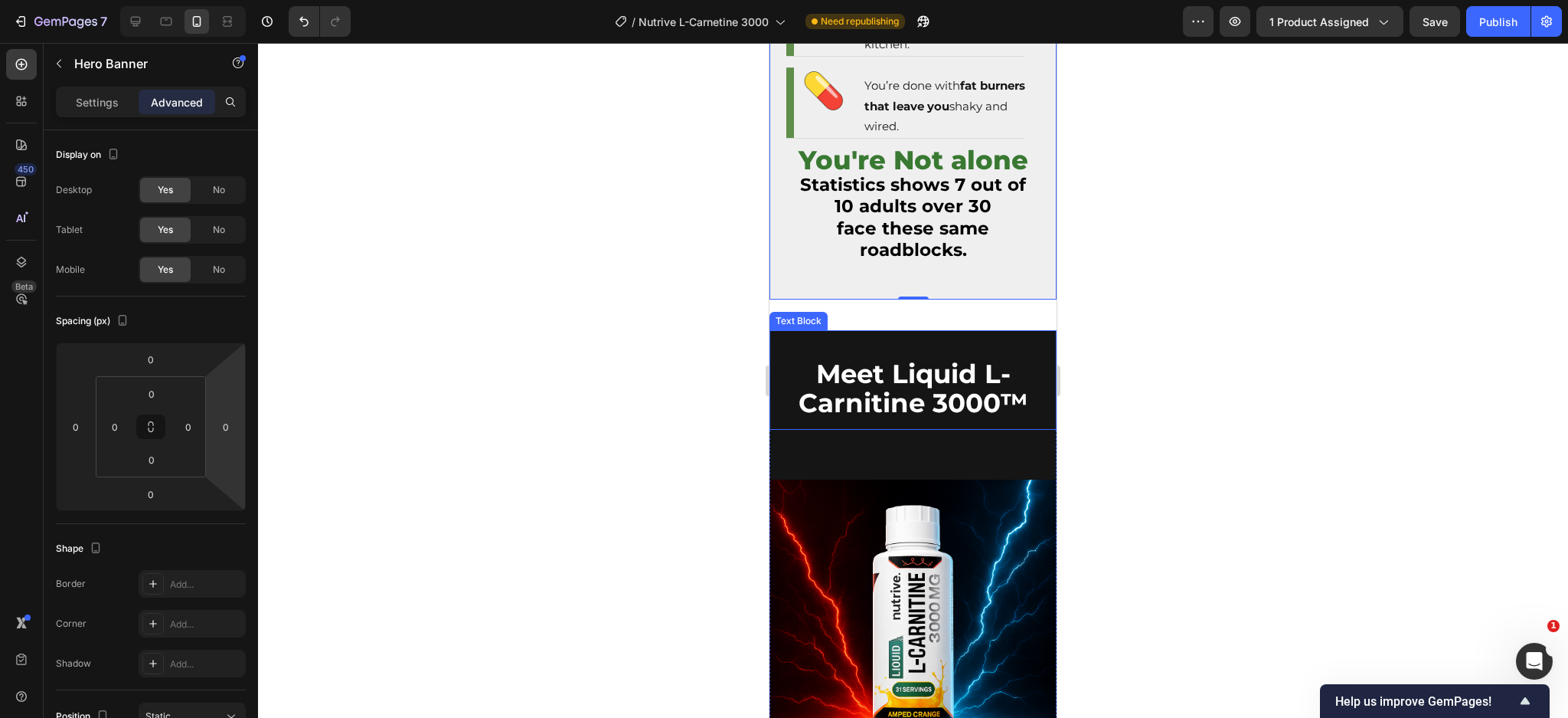
click at [778, 430] on div "Meet Liquid L-Carnitine 3000™ Text Block" at bounding box center [912, 380] width 287 height 100
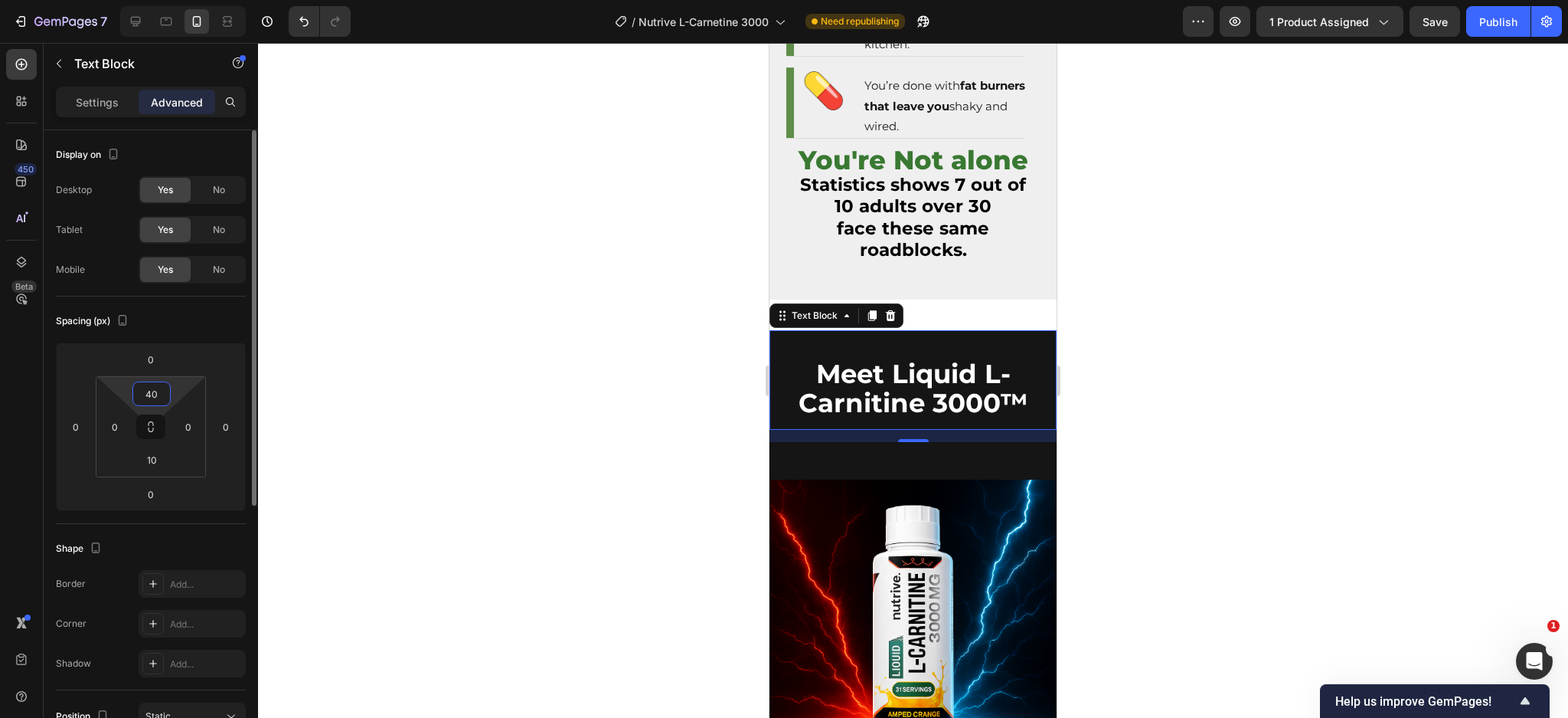
click at [153, 388] on input "40" at bounding box center [151, 393] width 31 height 23
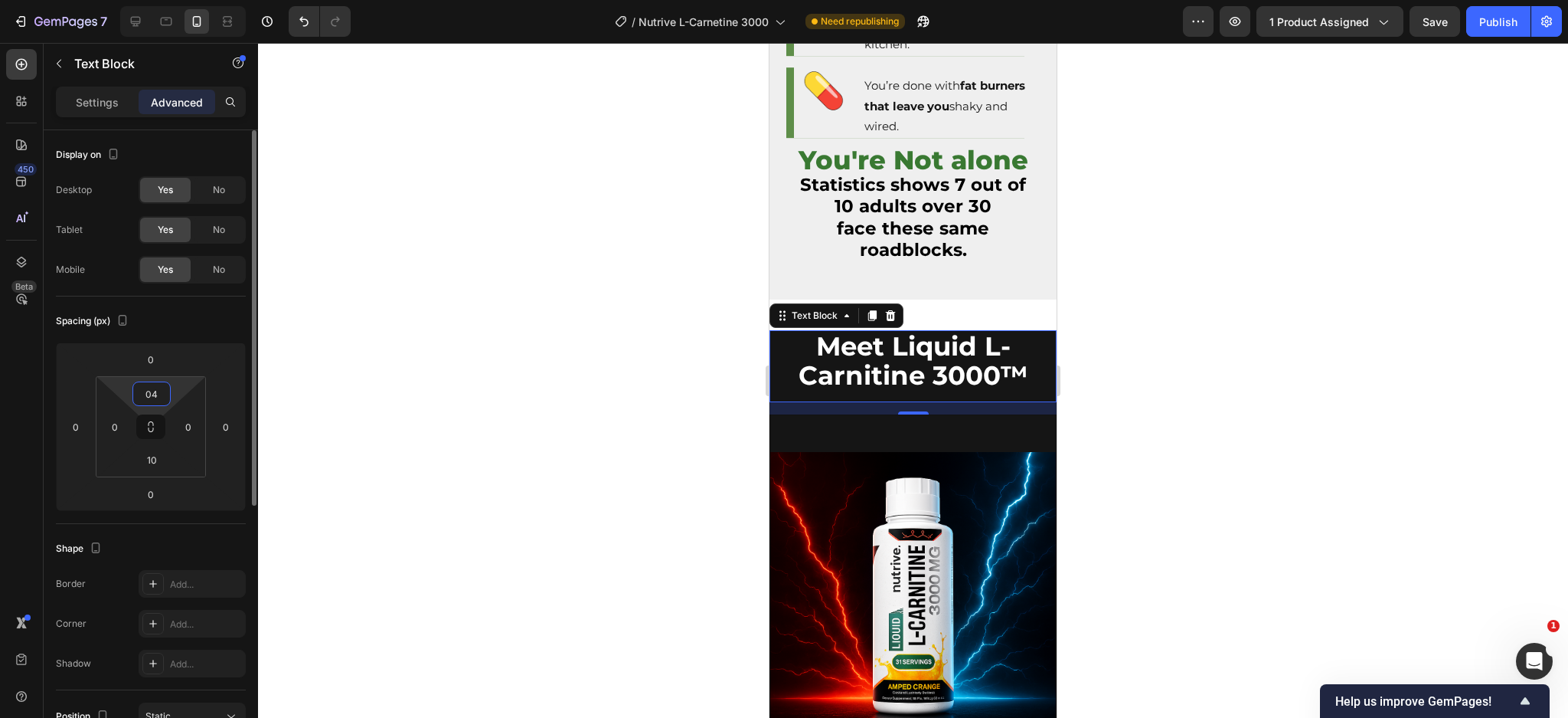
type input "040"
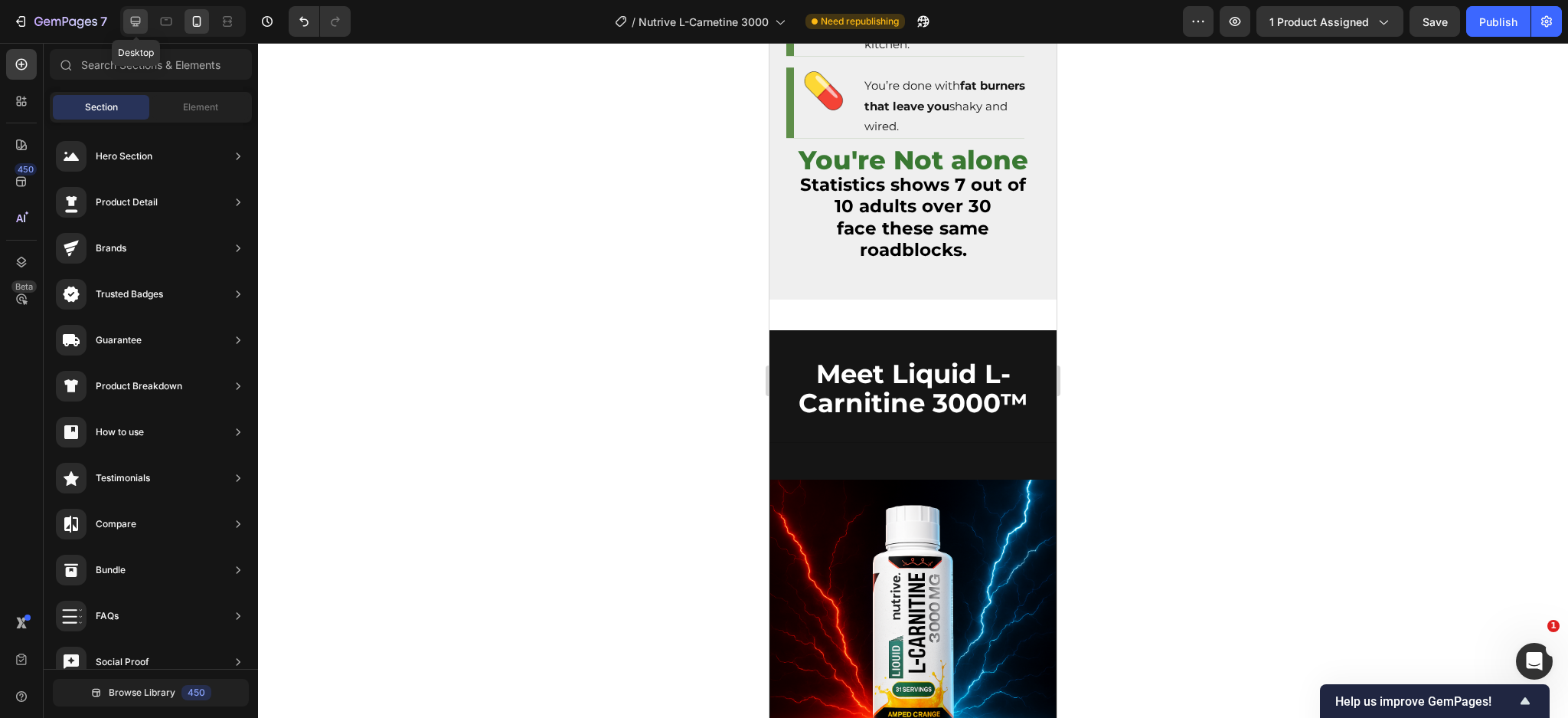
click at [132, 19] on icon at bounding box center [135, 21] width 15 height 15
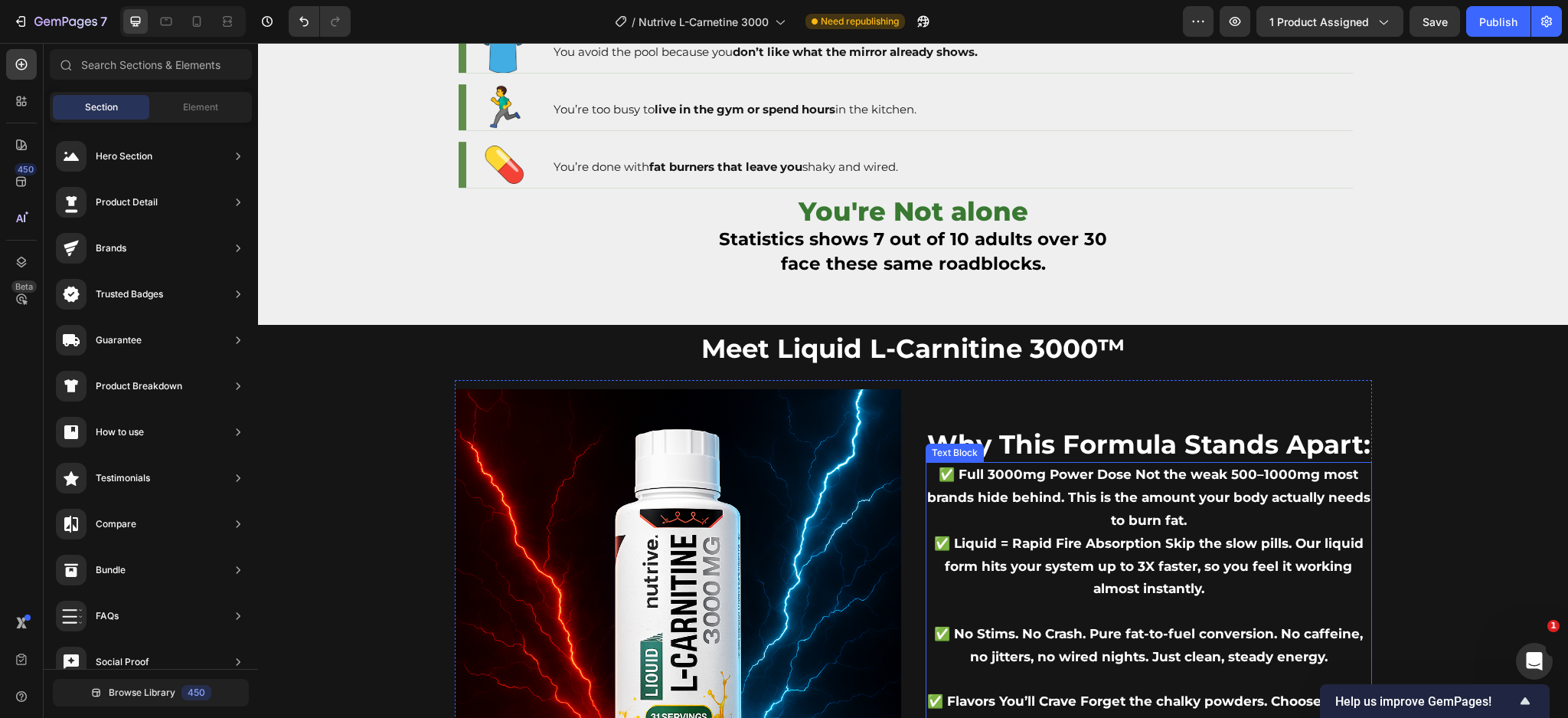
scroll to position [2011, 0]
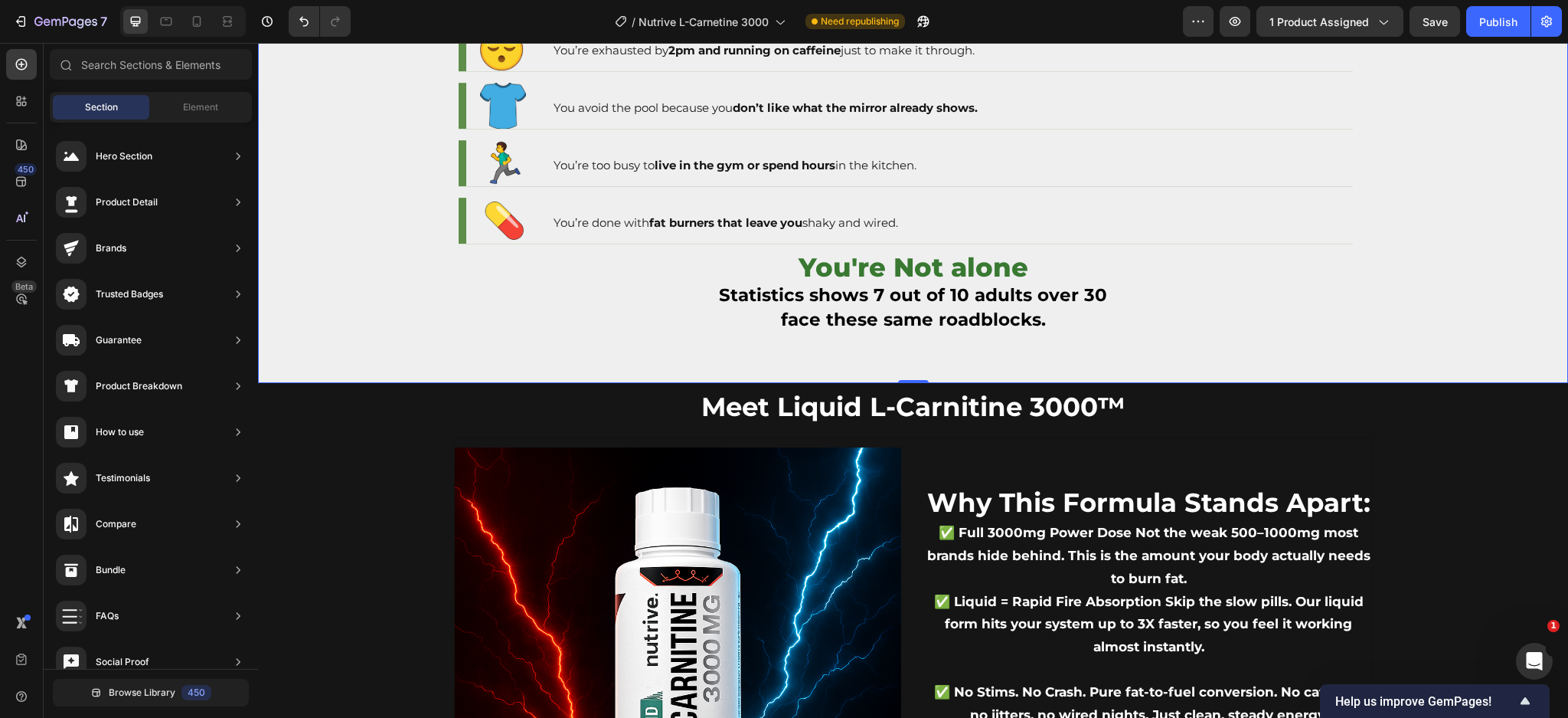
click at [758, 361] on div "Let Me Guess… This Sound Like You? Text Block Image You've tried every diet but…" at bounding box center [913, 130] width 919 height 505
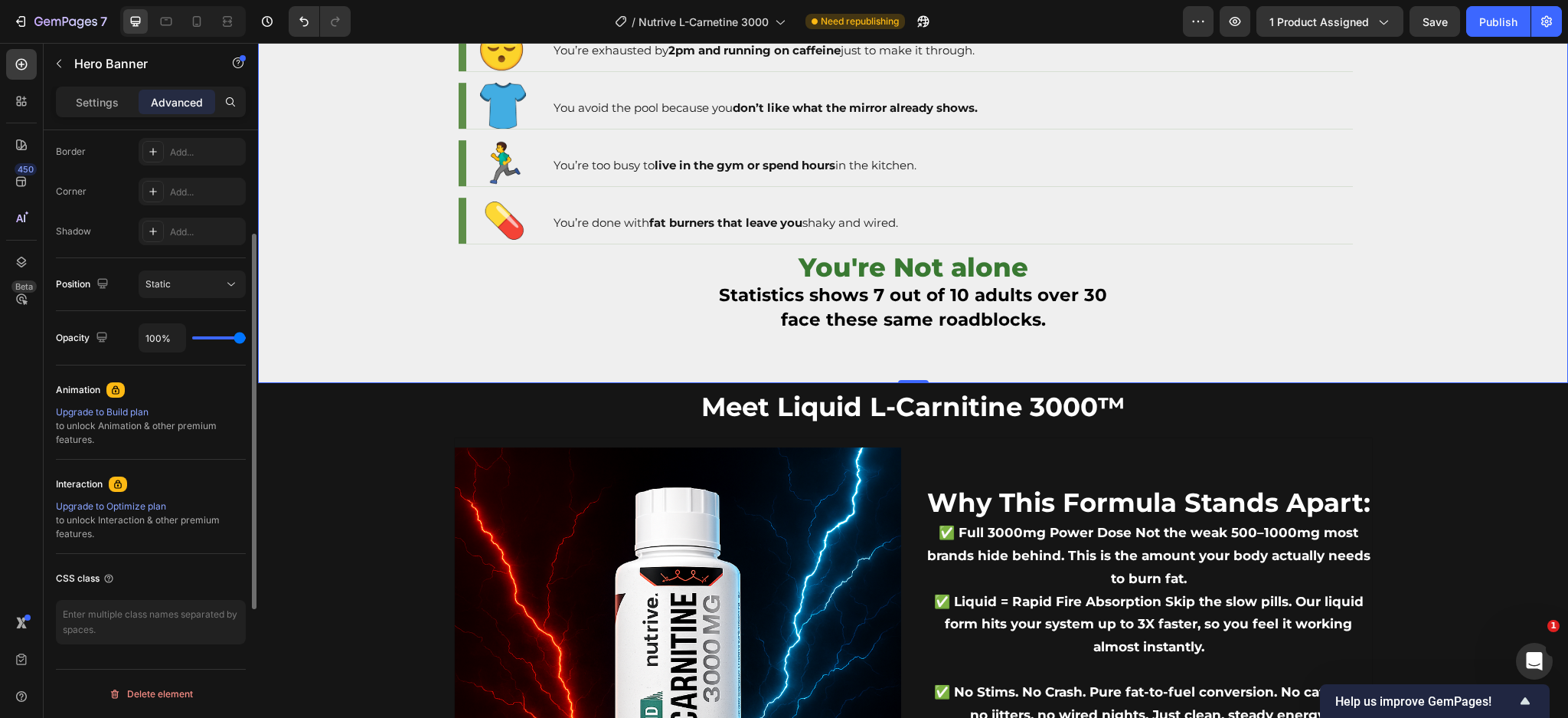
scroll to position [336, 0]
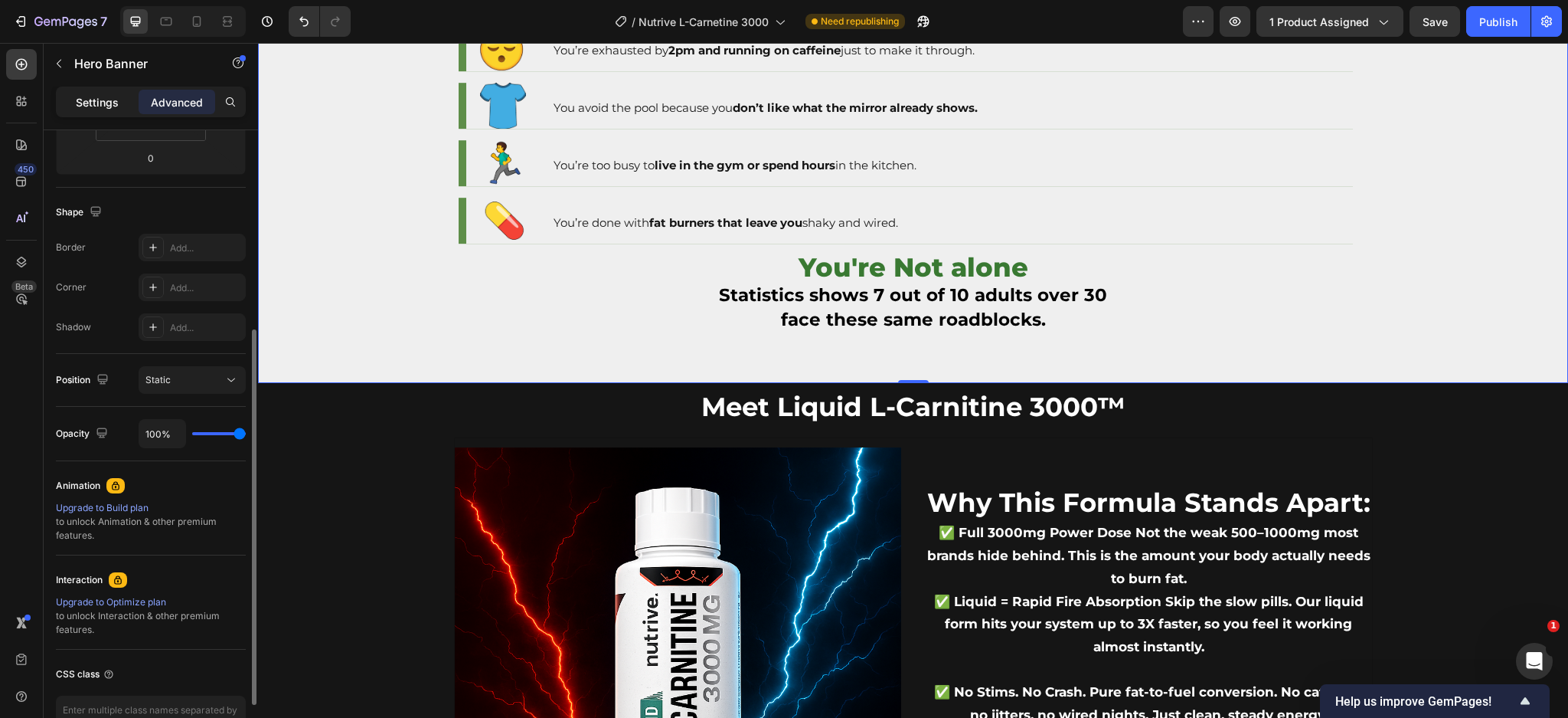
click at [91, 92] on div "Settings" at bounding box center [97, 102] width 77 height 24
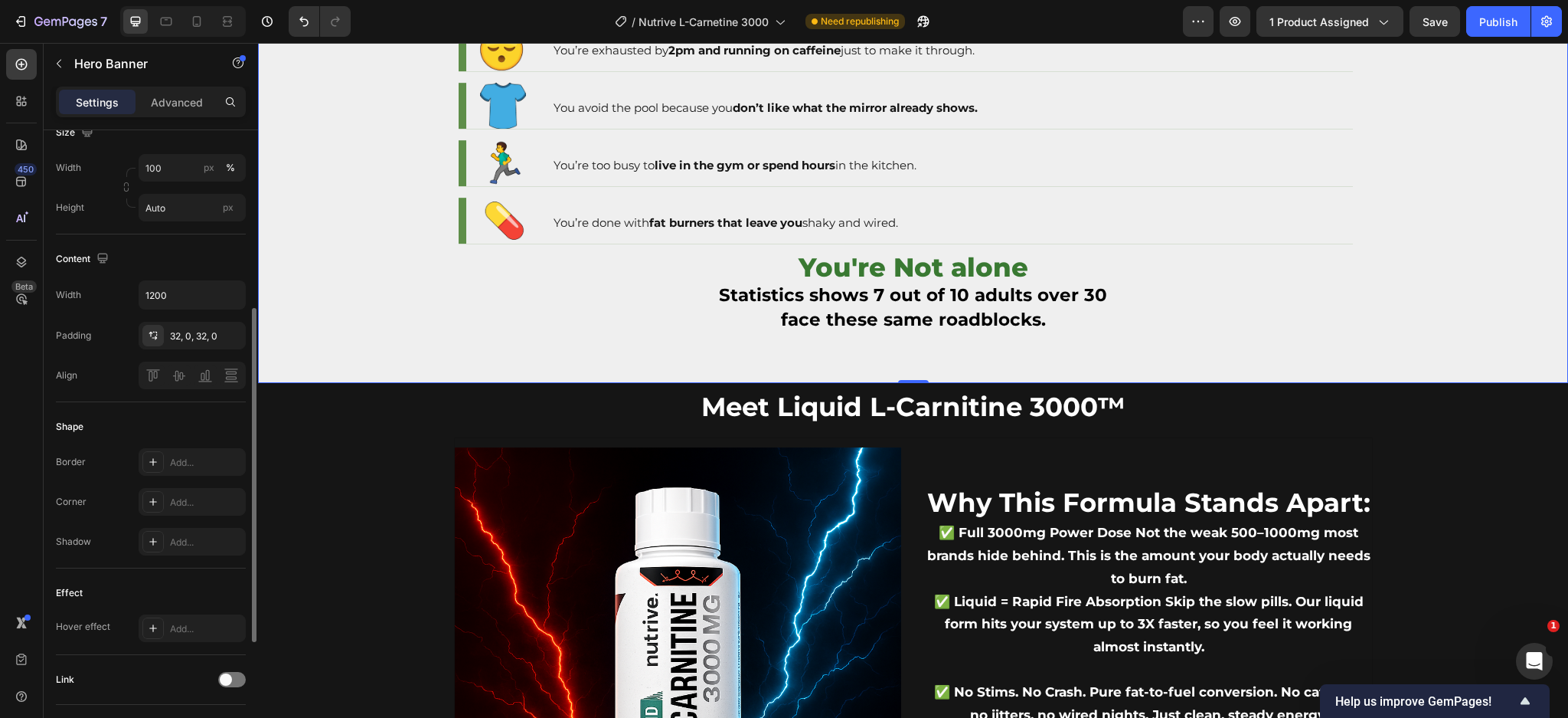
scroll to position [50, 0]
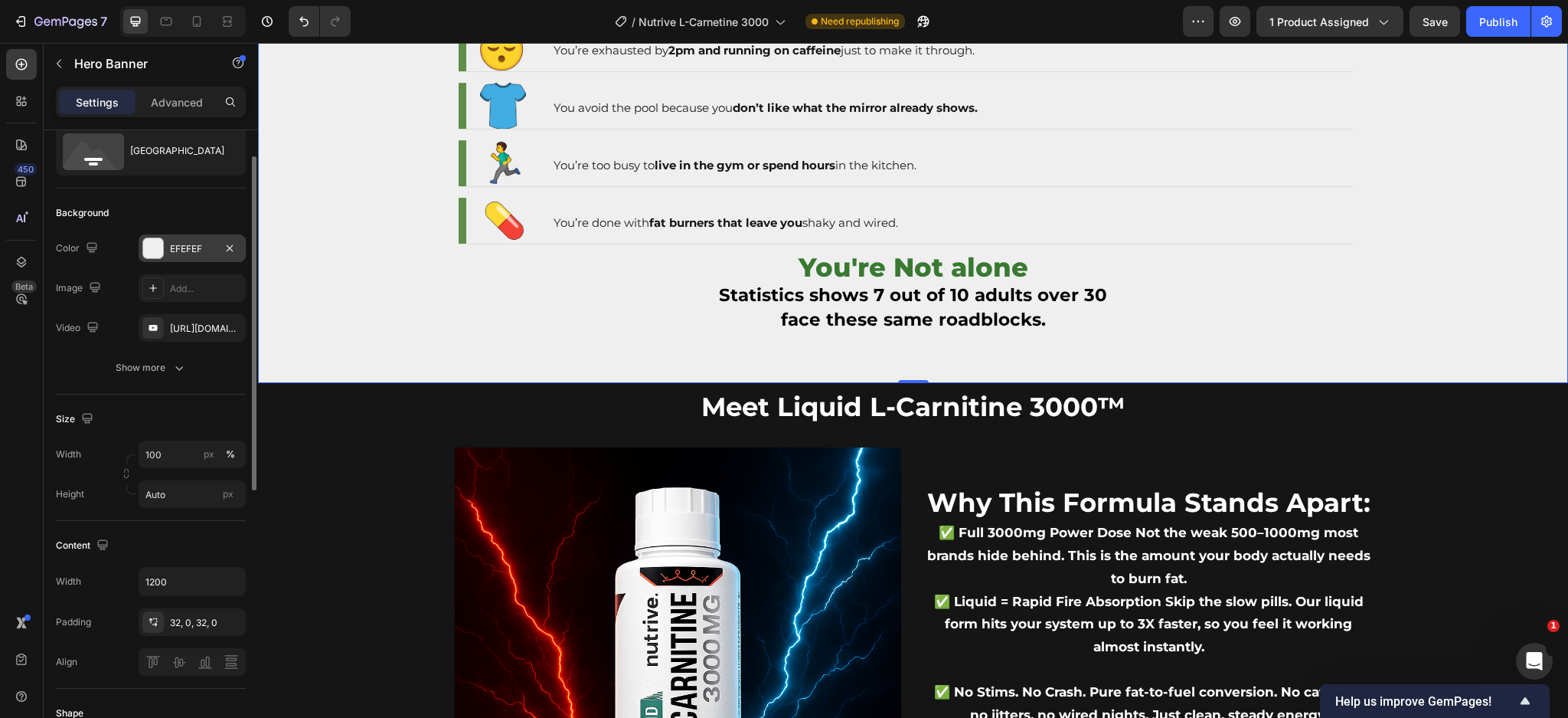
click at [155, 241] on div at bounding box center [153, 248] width 20 height 20
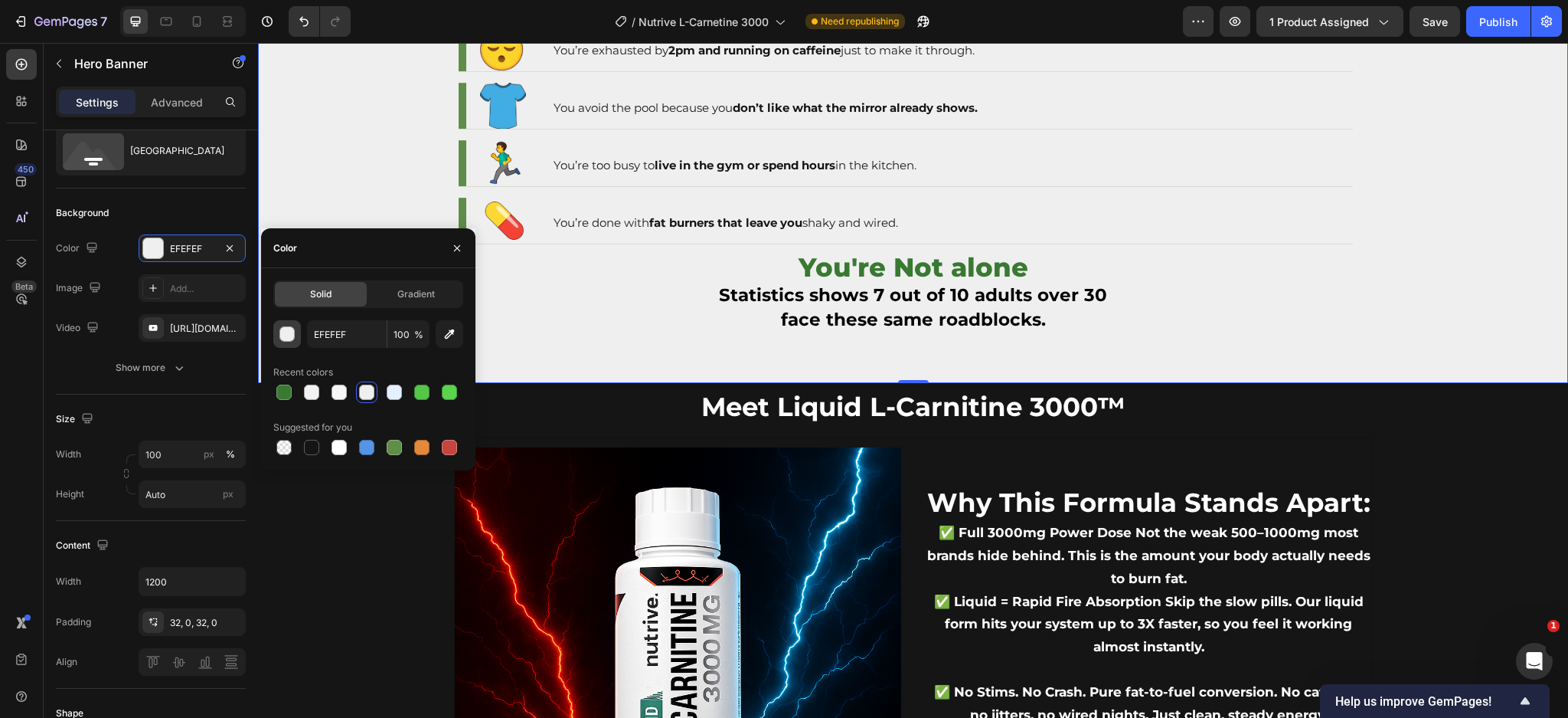
click at [283, 334] on div "button" at bounding box center [288, 334] width 15 height 15
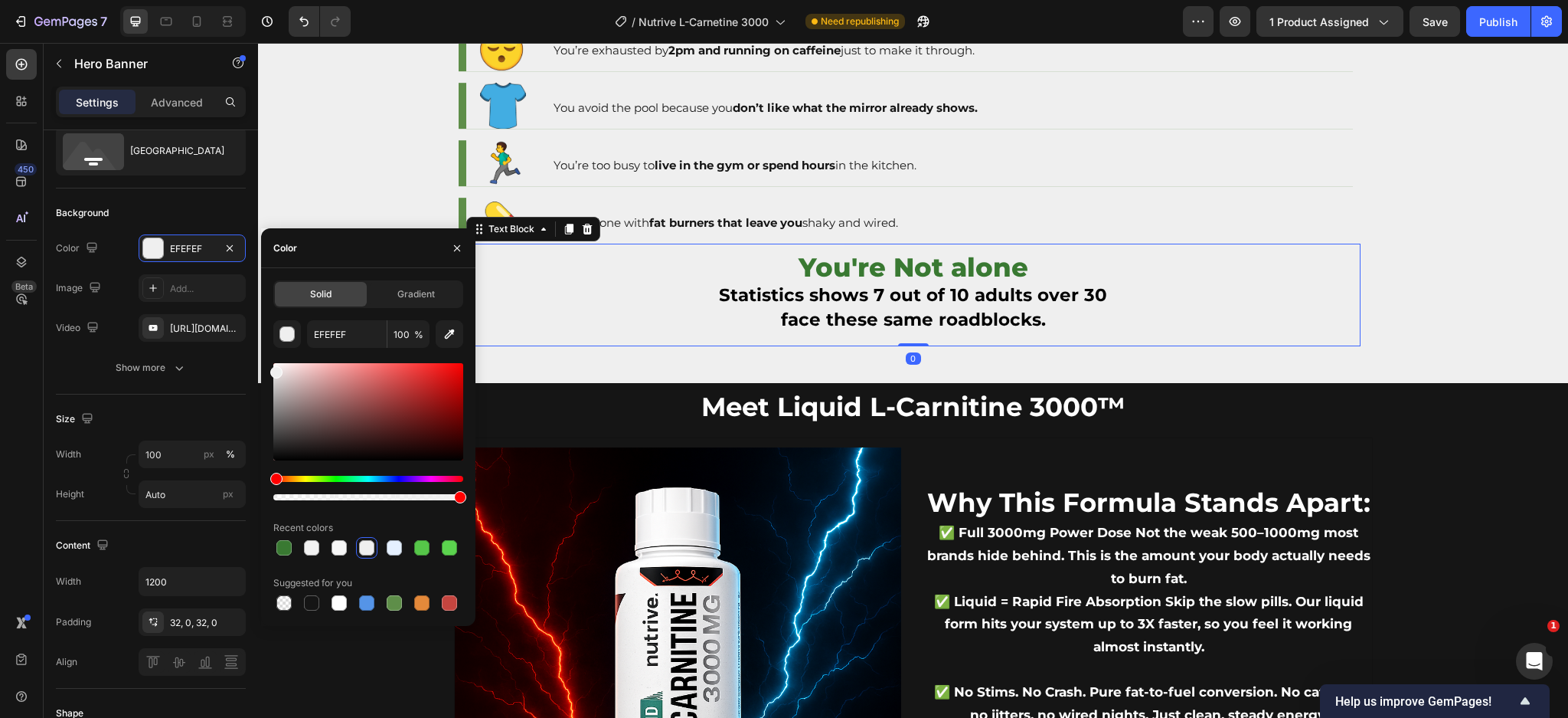
click at [652, 272] on p "You're Not alone" at bounding box center [913, 270] width 891 height 27
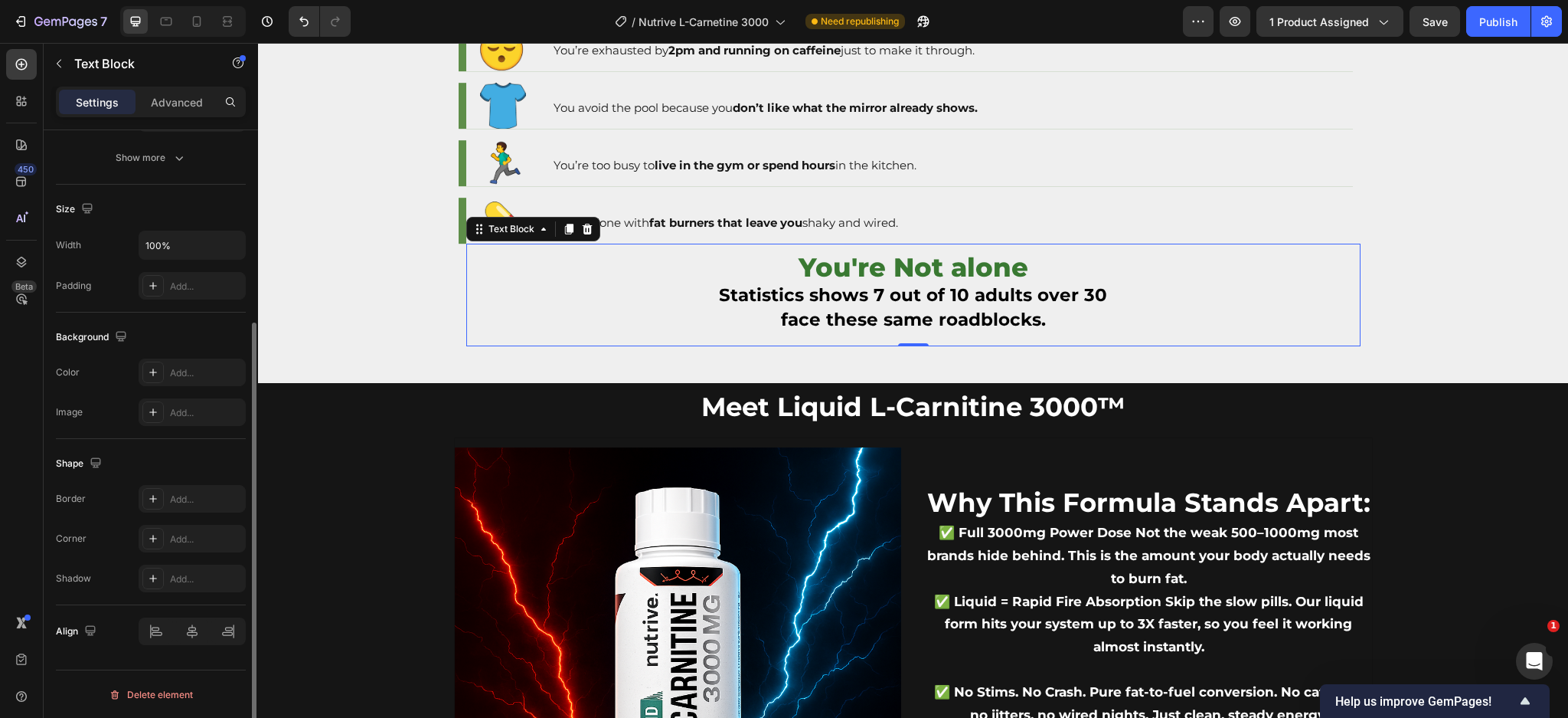
scroll to position [0, 0]
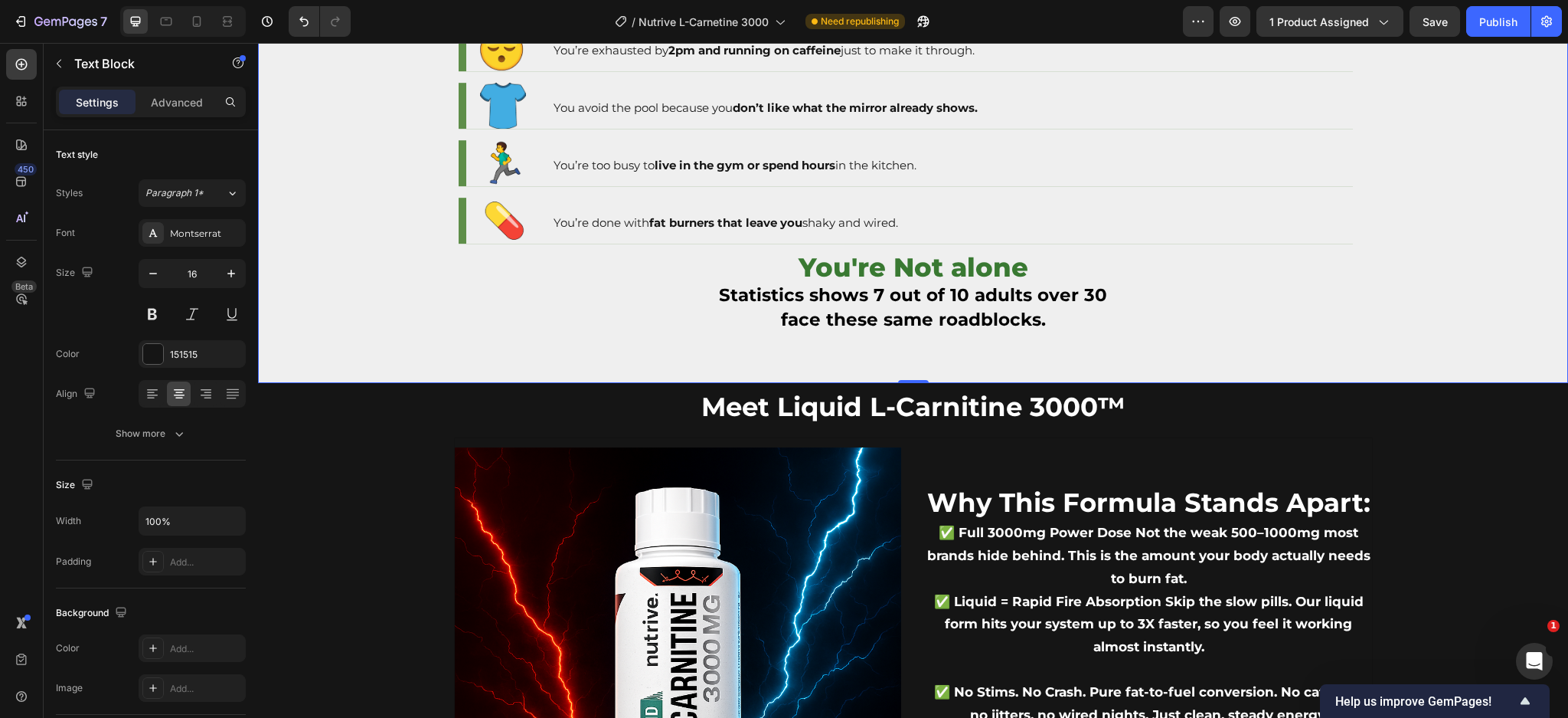
click at [404, 275] on div "Background Image" at bounding box center [912, 130] width 1309 height 505
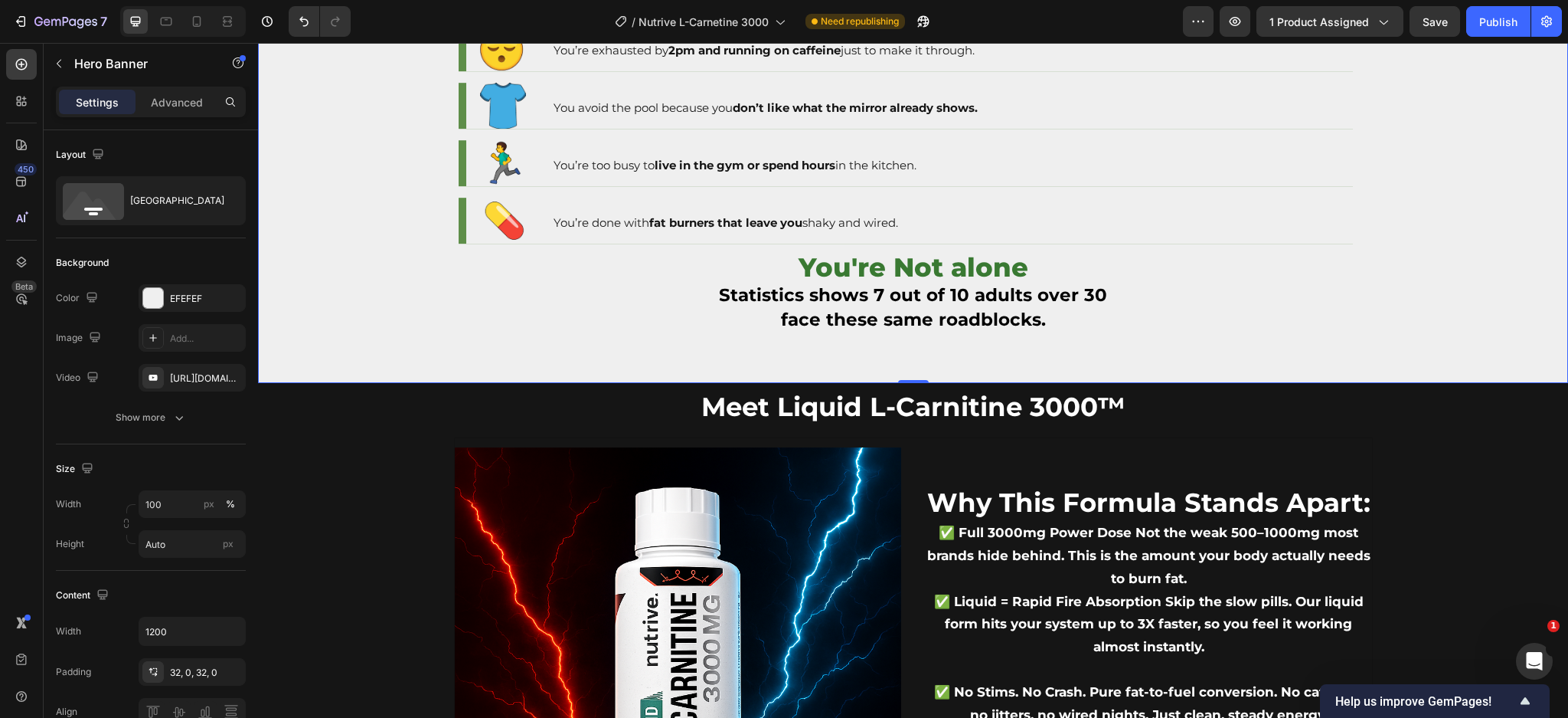
click at [316, 302] on div "Background Image" at bounding box center [912, 130] width 1309 height 505
click at [147, 289] on div at bounding box center [153, 297] width 20 height 20
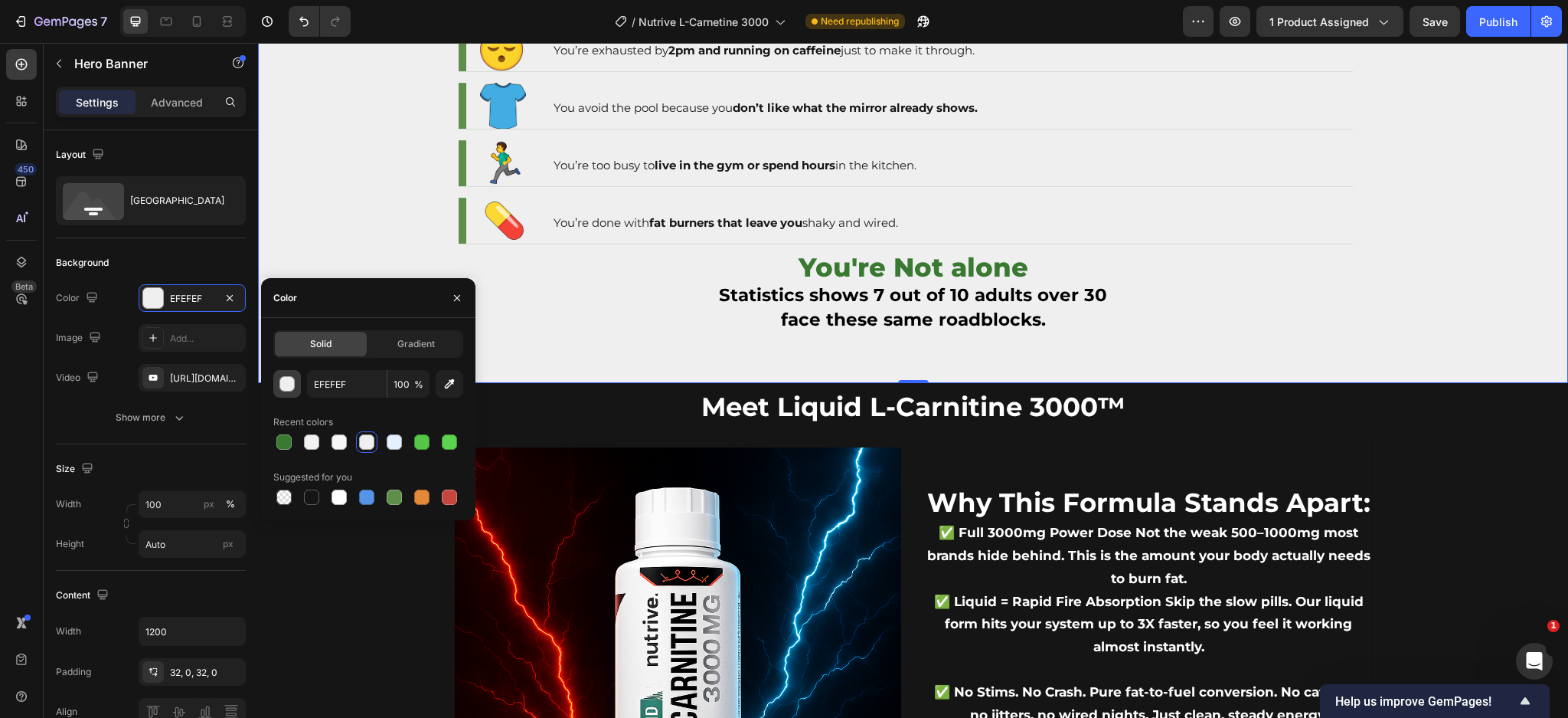
click at [282, 387] on div "button" at bounding box center [288, 384] width 15 height 15
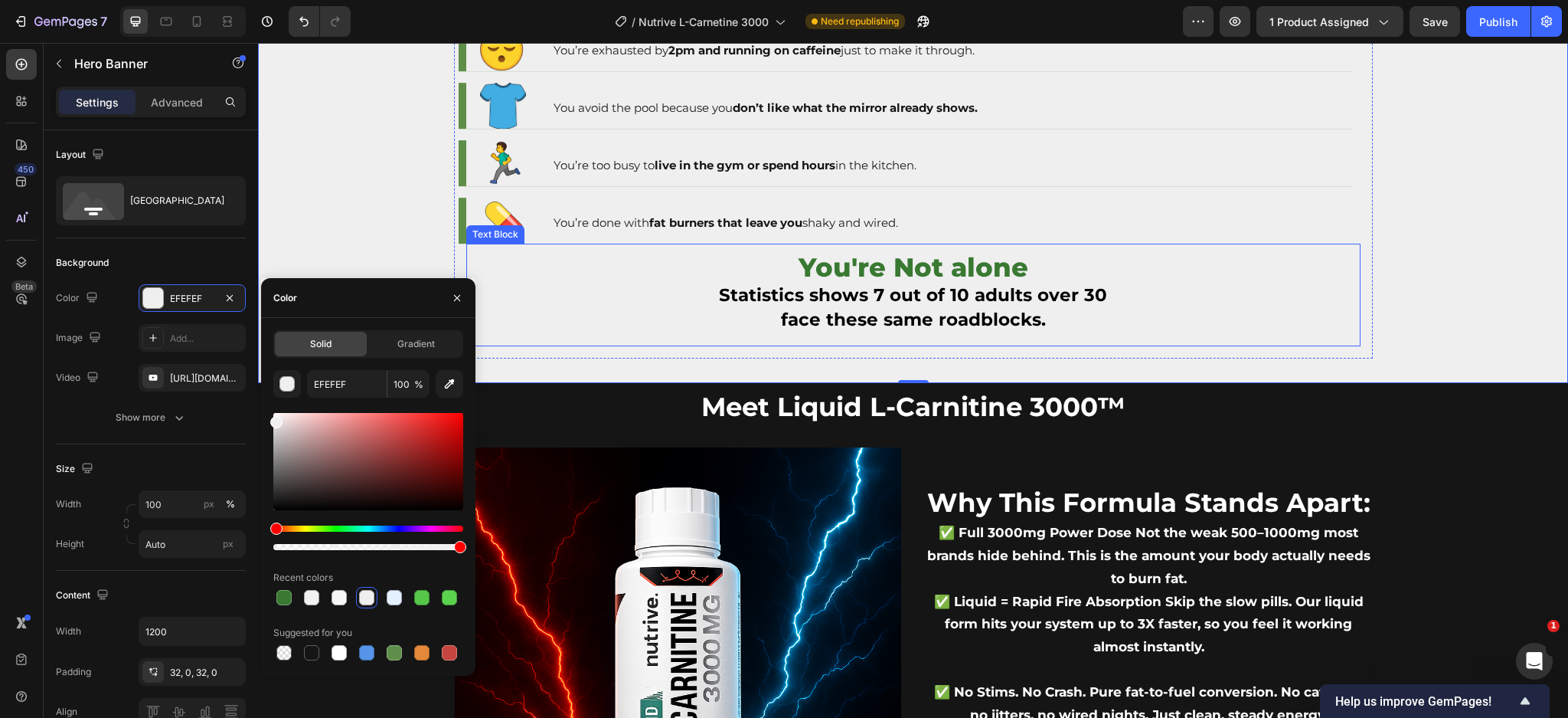
click at [668, 327] on p "face these same roadblocks." at bounding box center [913, 321] width 891 height 24
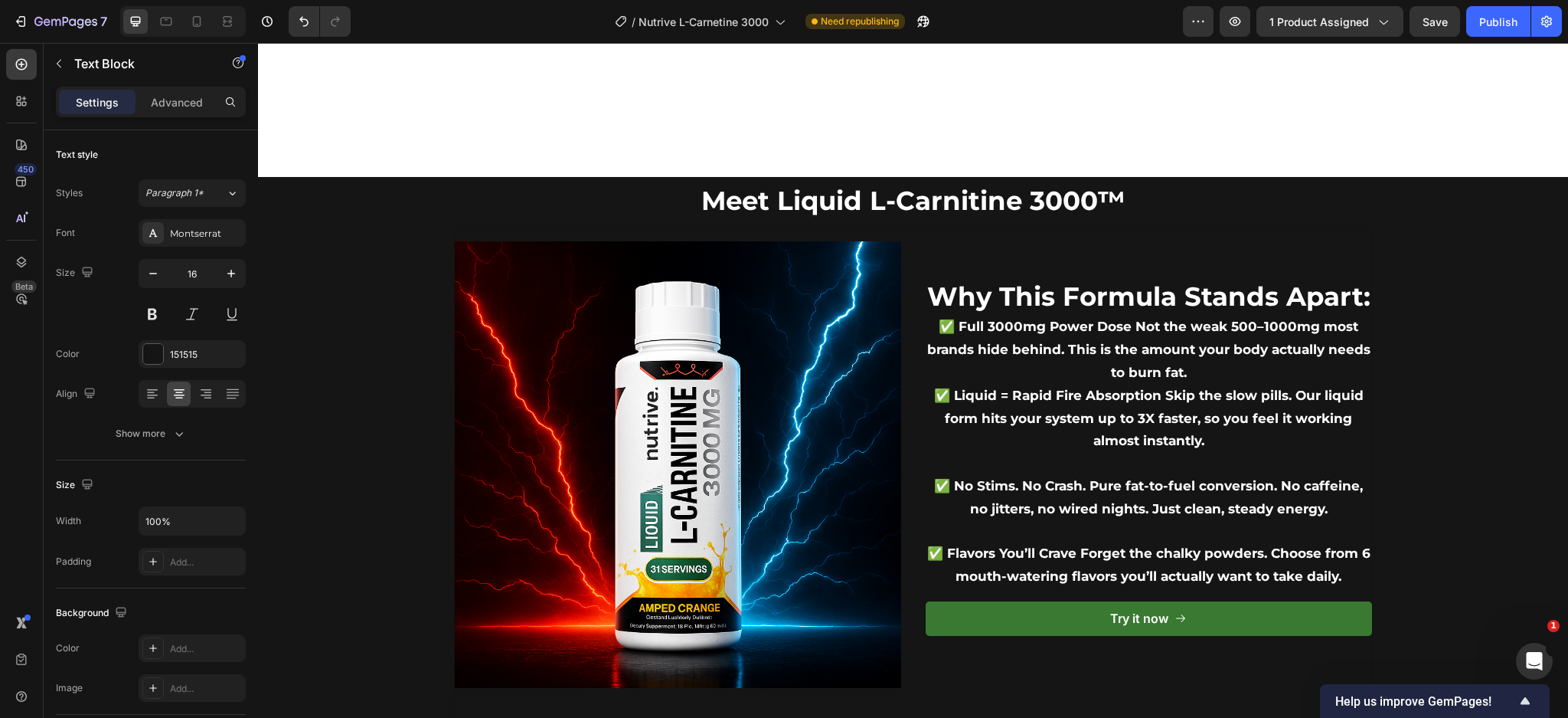
scroll to position [2726, 0]
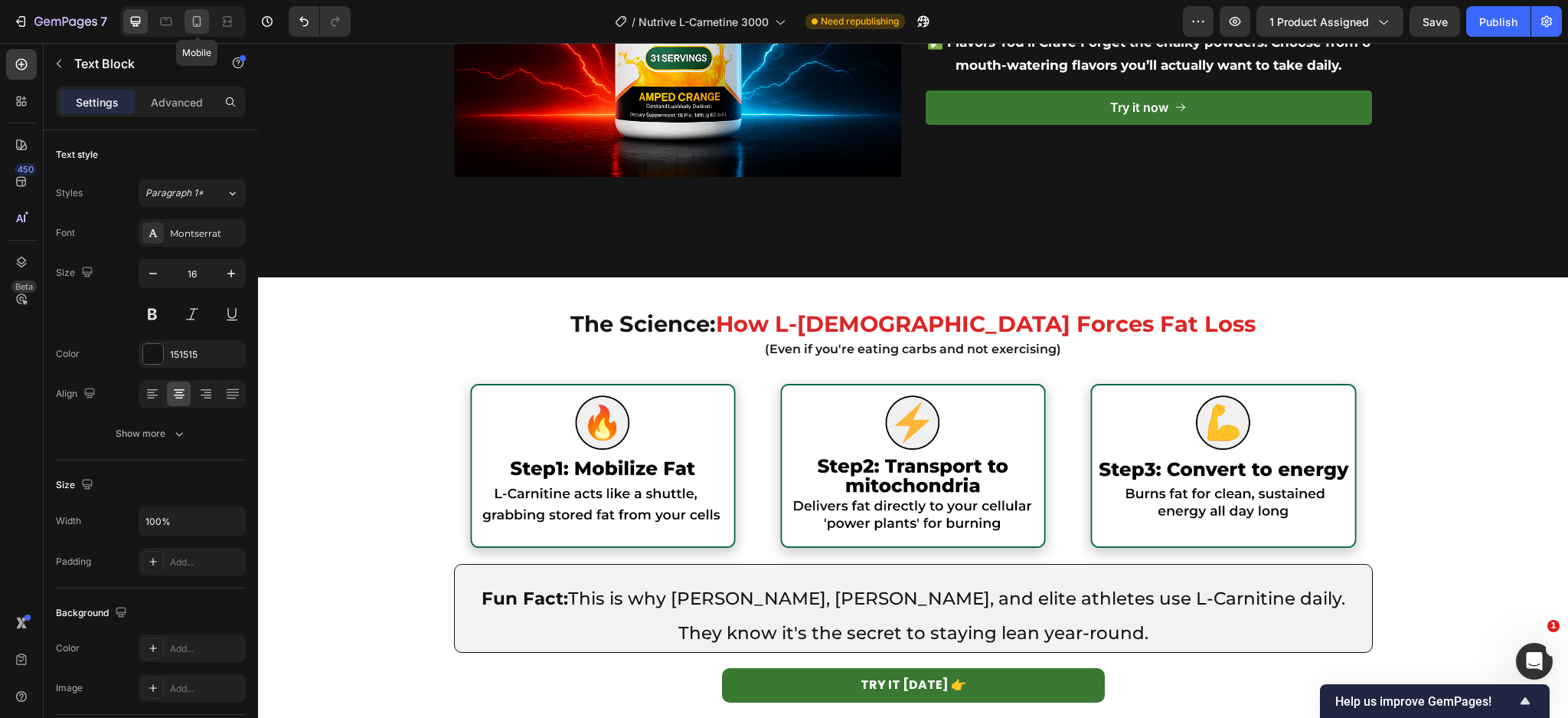
click at [204, 24] on icon at bounding box center [197, 21] width 15 height 15
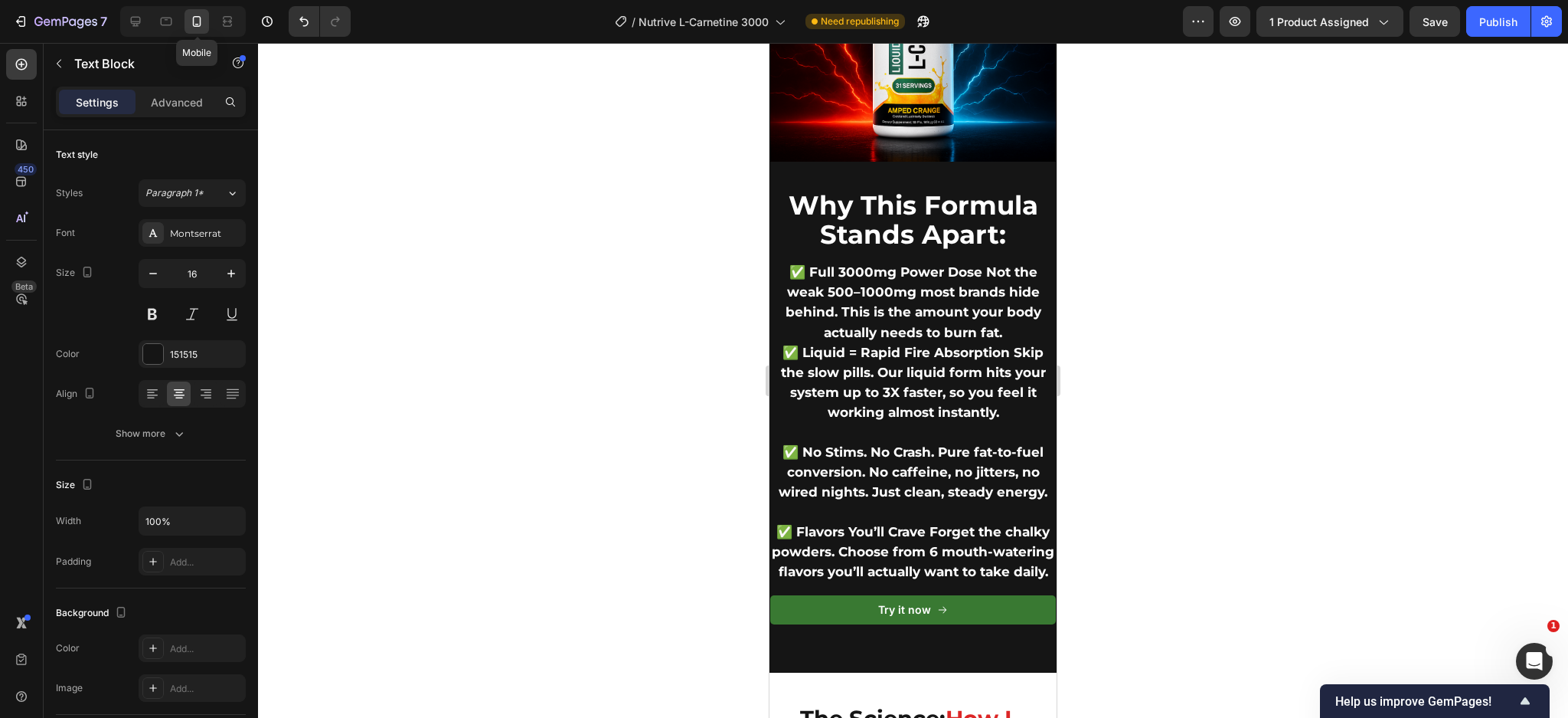
type input "14"
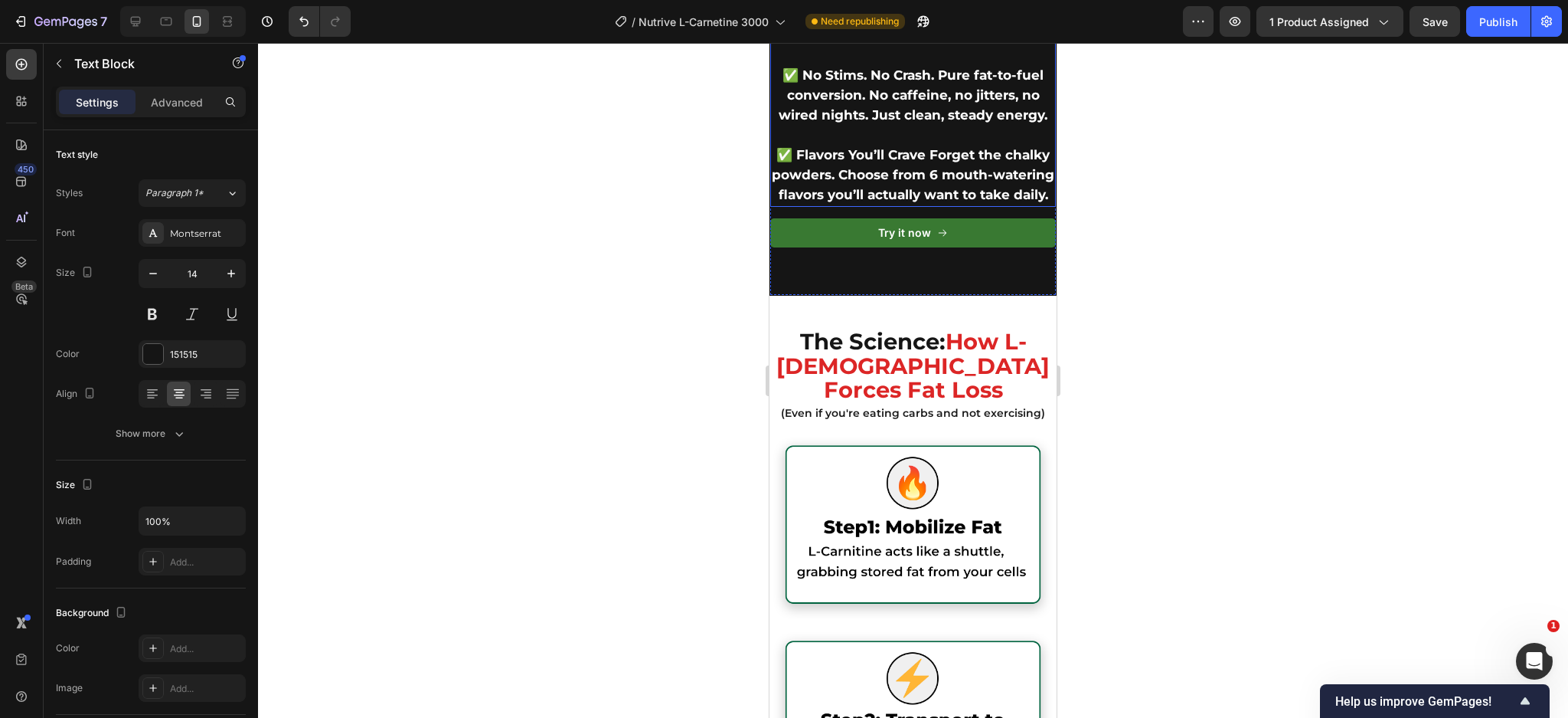
scroll to position [2931, 0]
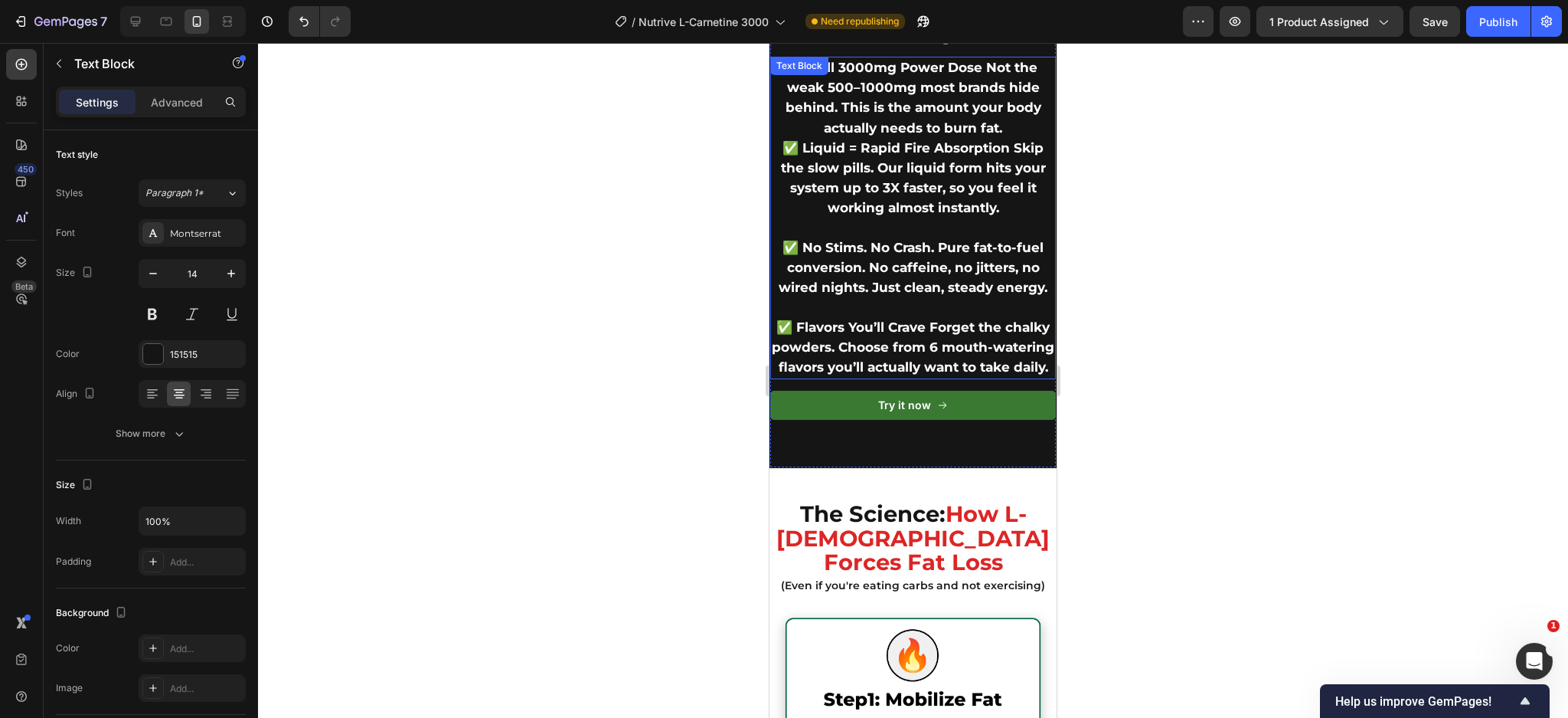
click at [896, 282] on span "✅ No Stims. No Crash. Pure fat-to-fuel conversion. No caffeine, no jitters, no …" at bounding box center [913, 268] width 269 height 55
click at [896, 281] on p "✅ No Stims. No Crash. Pure fat-to-fuel conversion. No caffeine, no jitters, no …" at bounding box center [912, 268] width 283 height 60
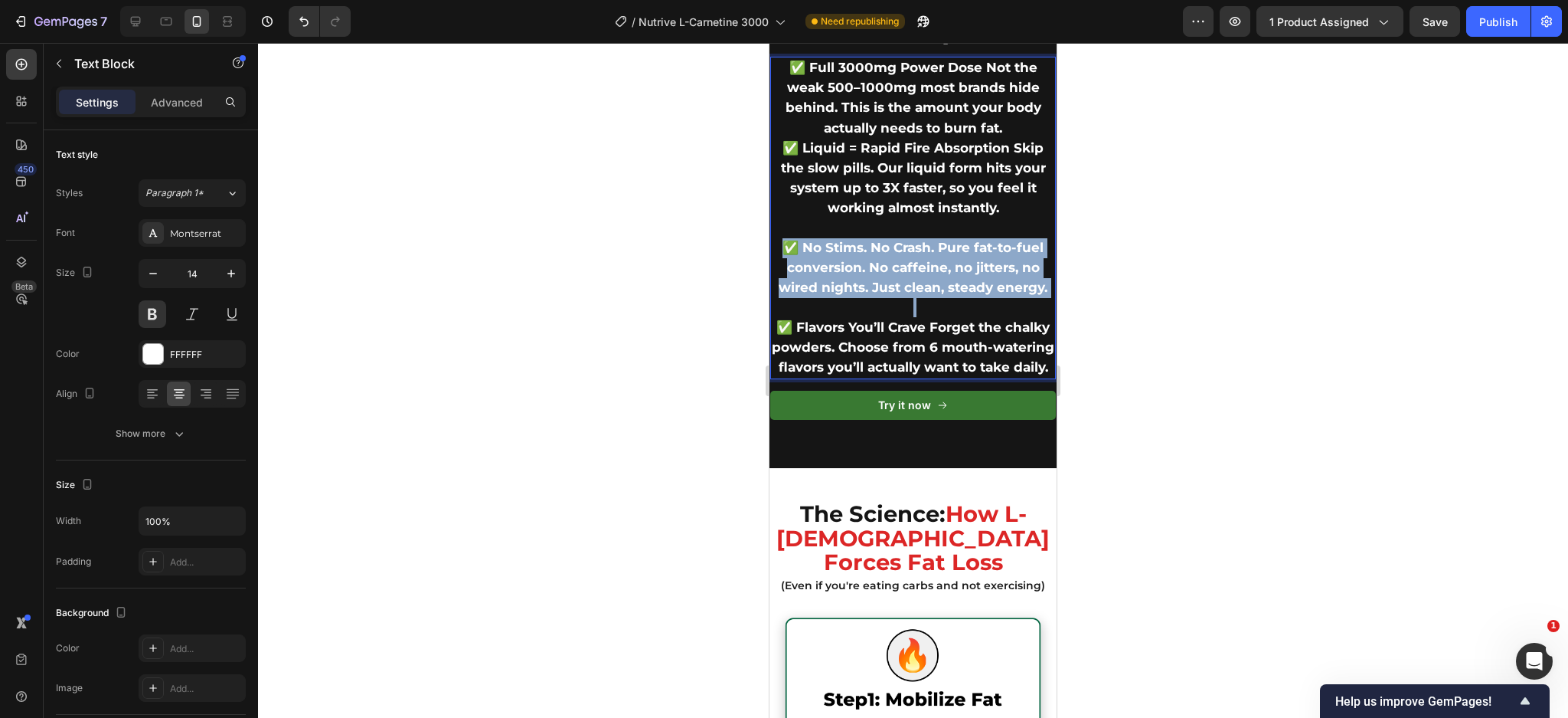
click at [896, 281] on p "✅ No Stims. No Crash. Pure fat-to-fuel conversion. No caffeine, no jitters, no …" at bounding box center [912, 268] width 283 height 60
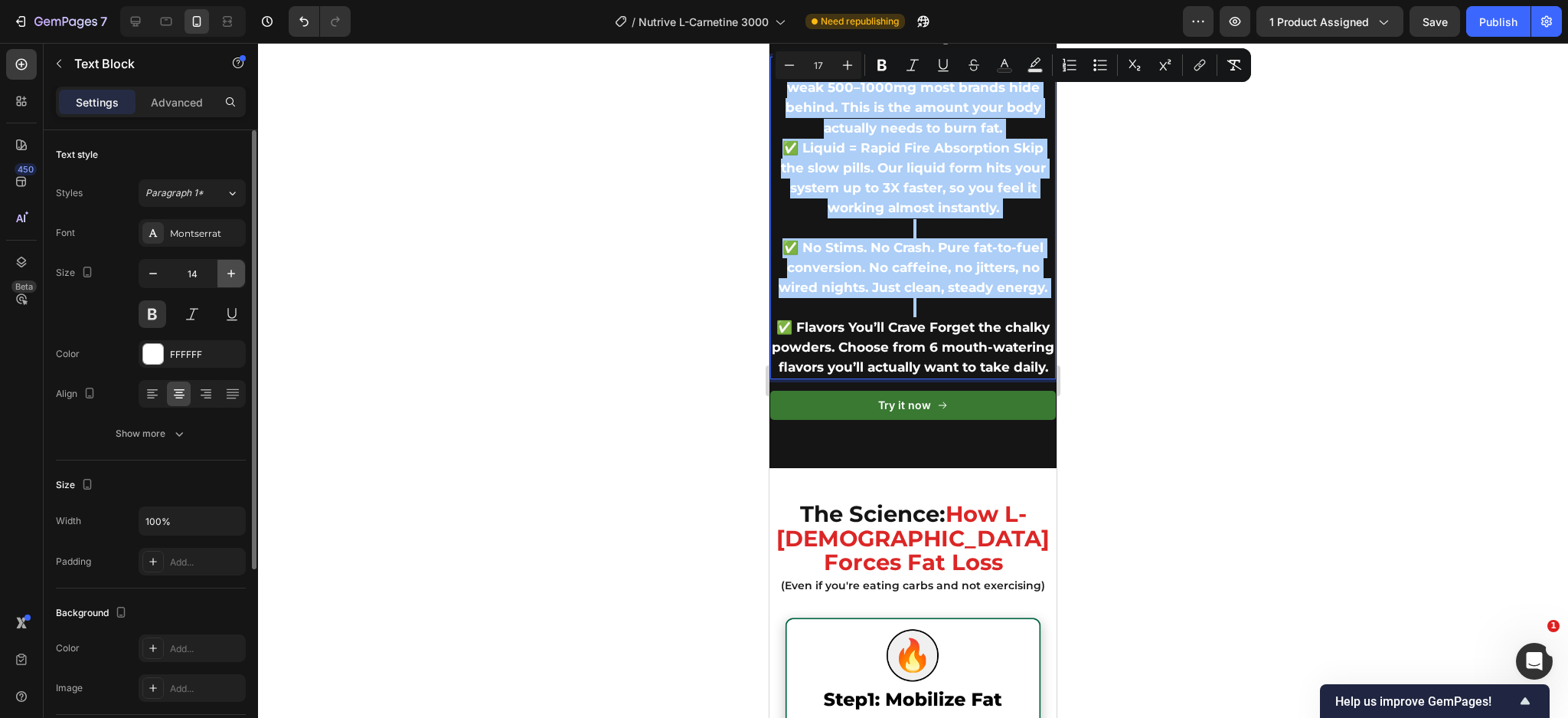
click at [225, 267] on icon "button" at bounding box center [231, 273] width 15 height 15
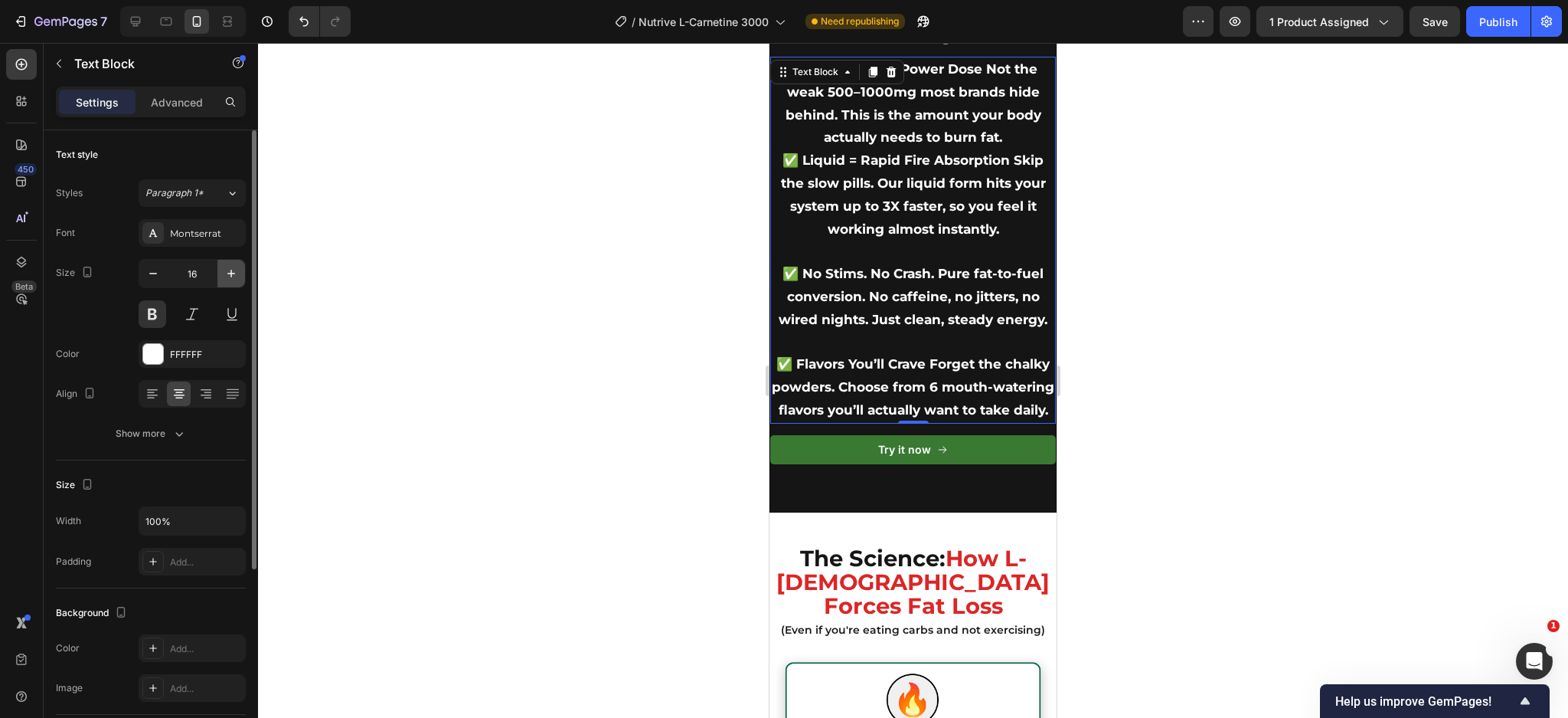
click at [225, 267] on icon "button" at bounding box center [231, 273] width 15 height 15
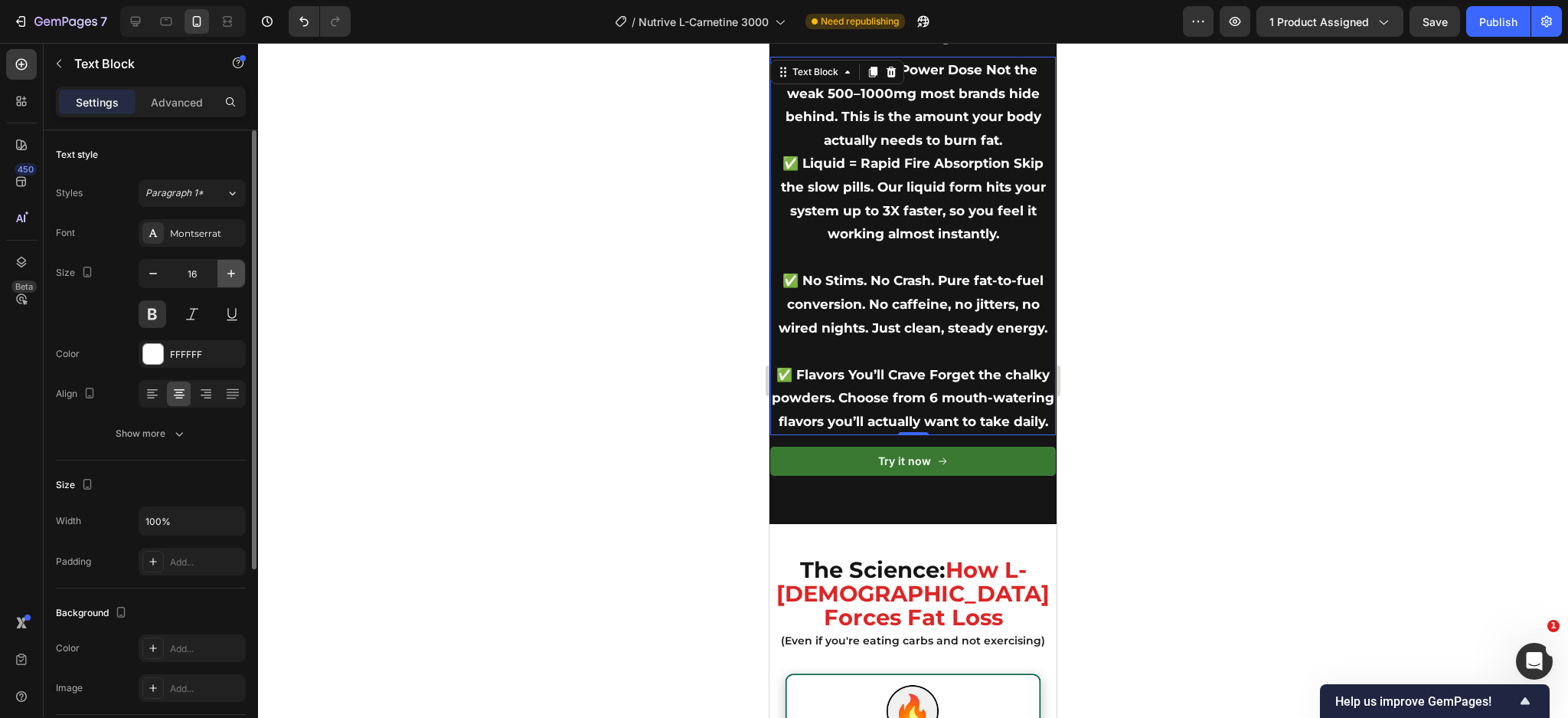
type input "17"
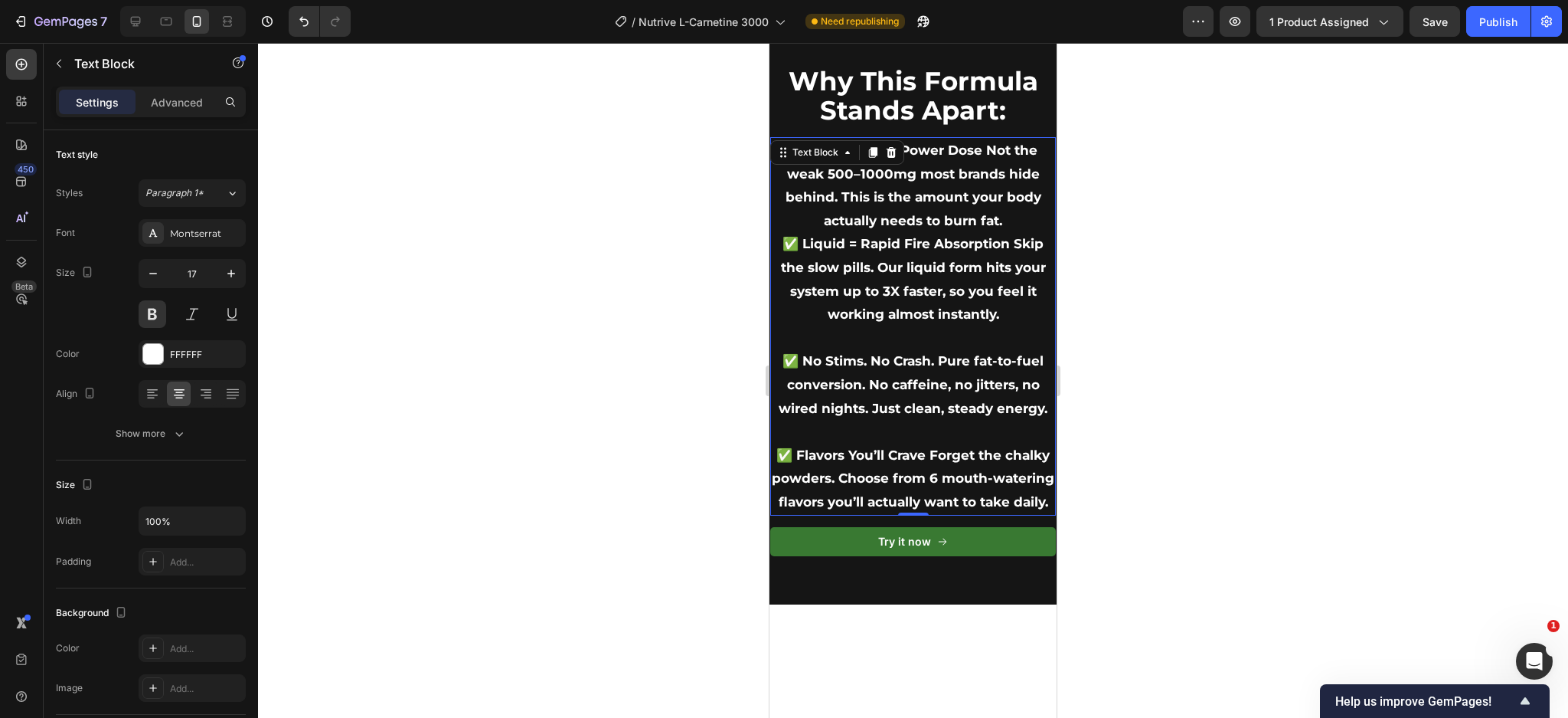
scroll to position [2726, 0]
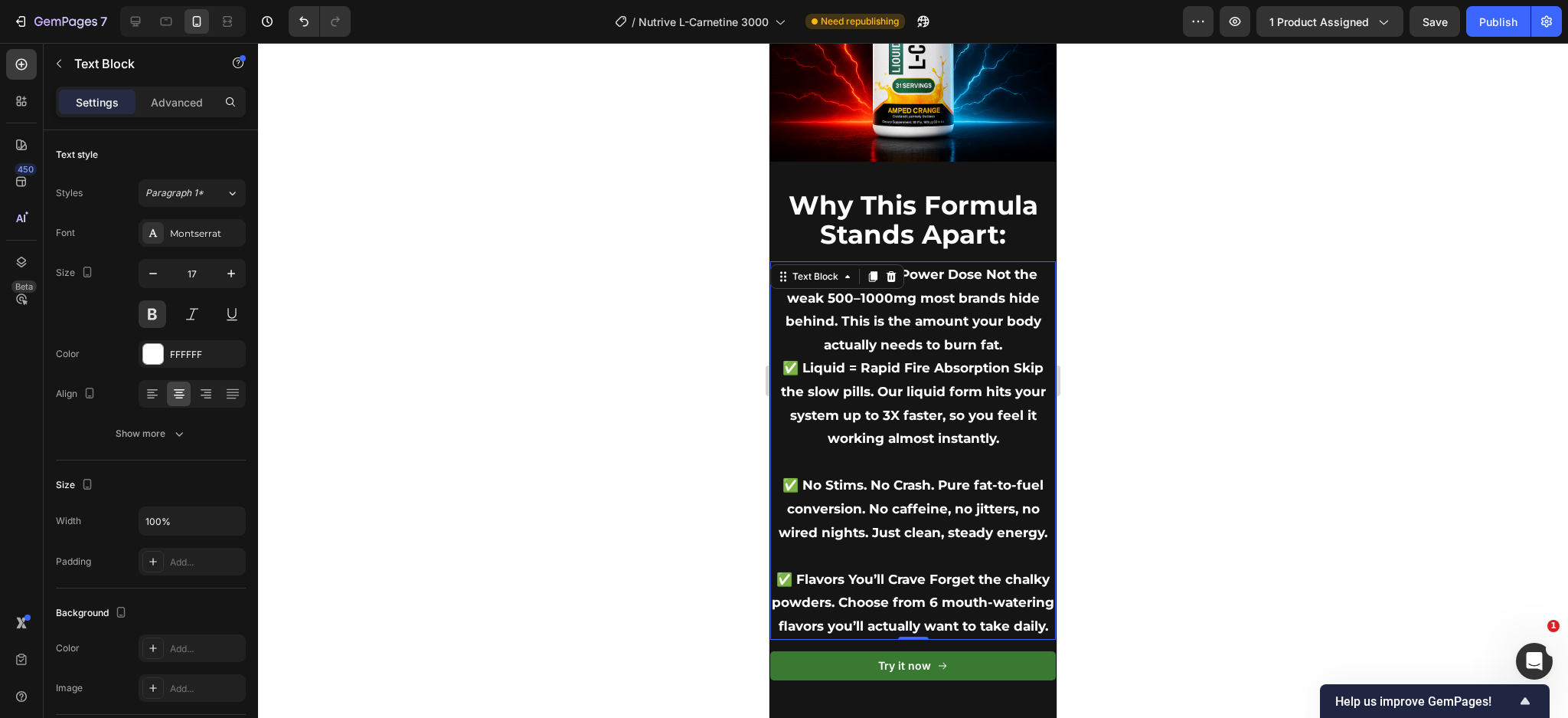
click at [889, 376] on span "✅ Liquid = Rapid Fire Absorption Skip the slow pills. Our liquid form hits your…" at bounding box center [913, 403] width 265 height 85
click at [1009, 329] on p "✅ Full 3000mg Power Dose Not the weak 500–1000mg most brands hide behind. This …" at bounding box center [912, 309] width 283 height 93
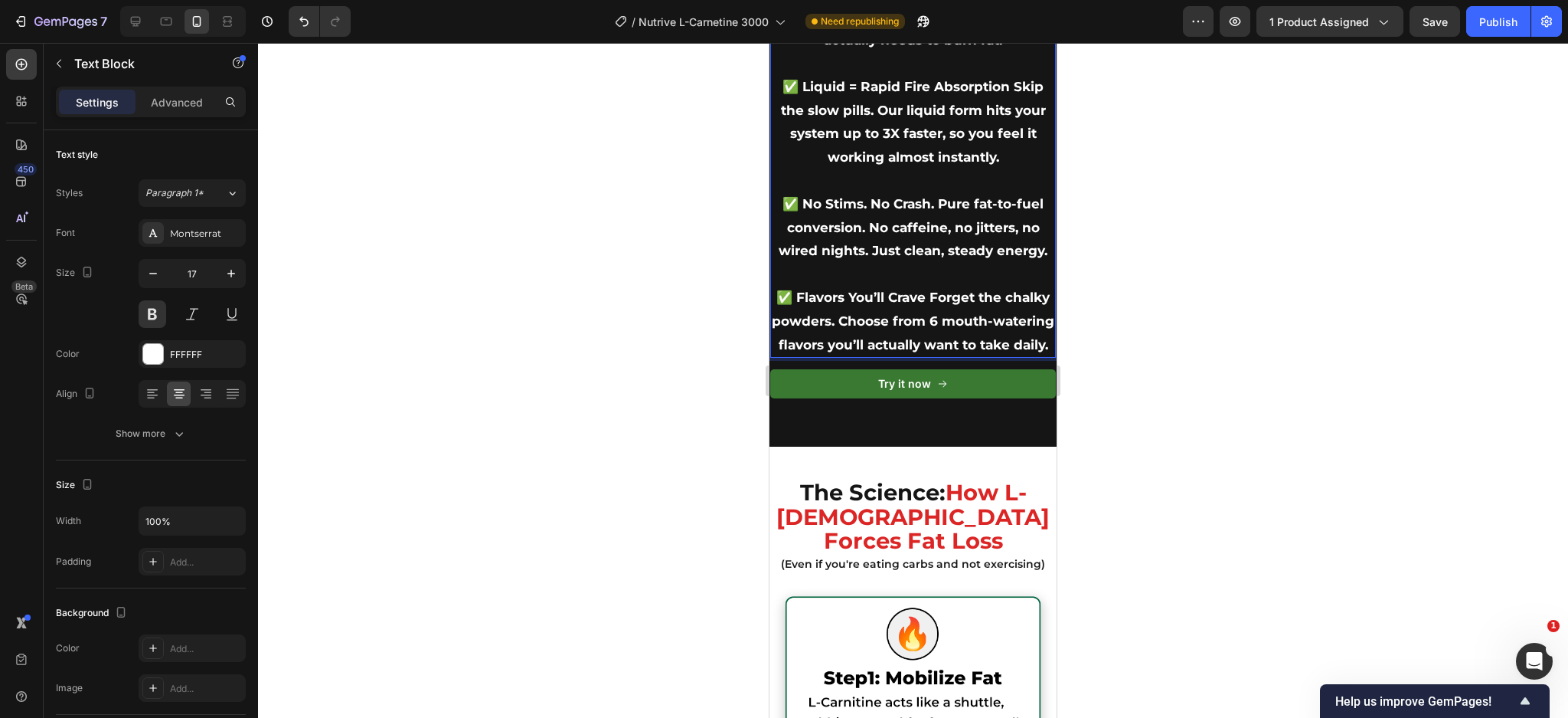
scroll to position [3032, 0]
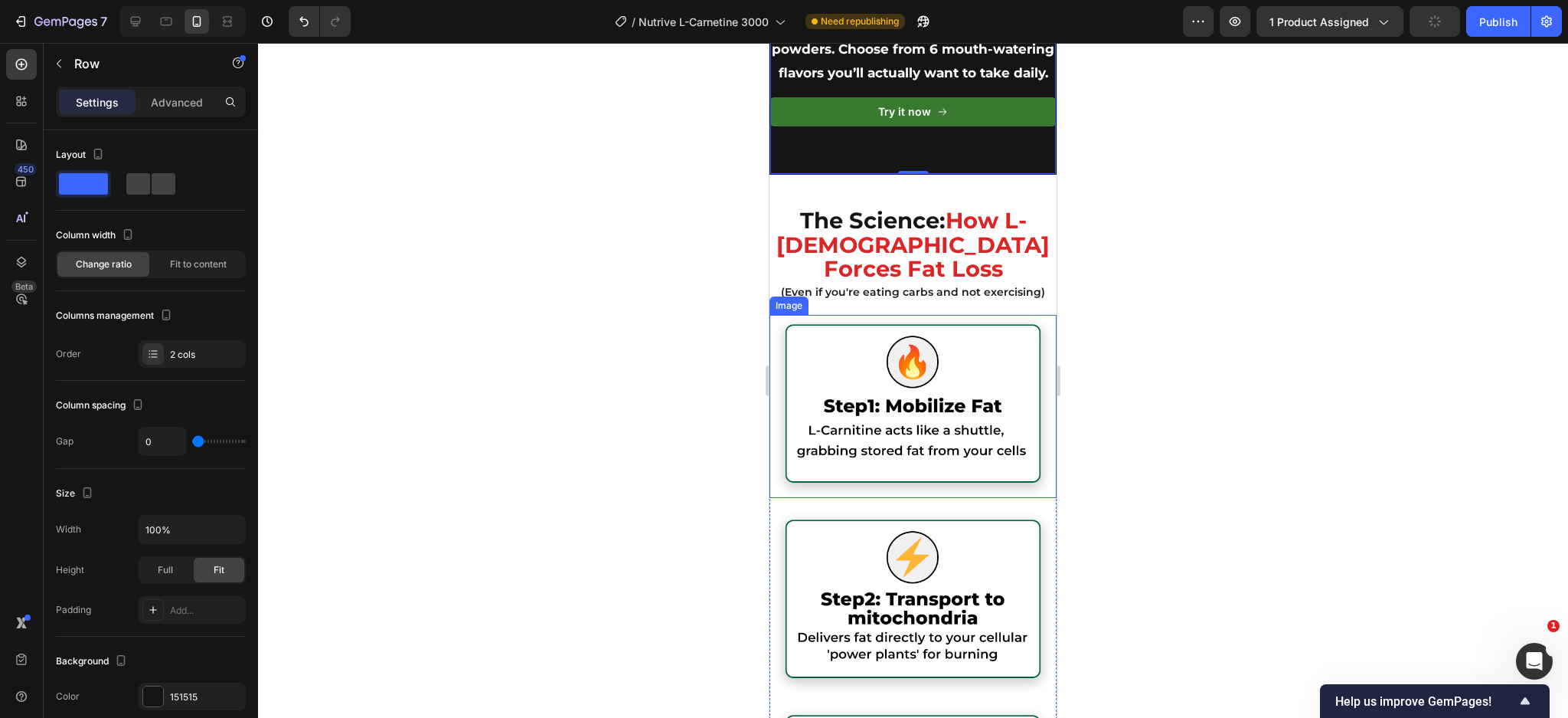
scroll to position [3339, 0]
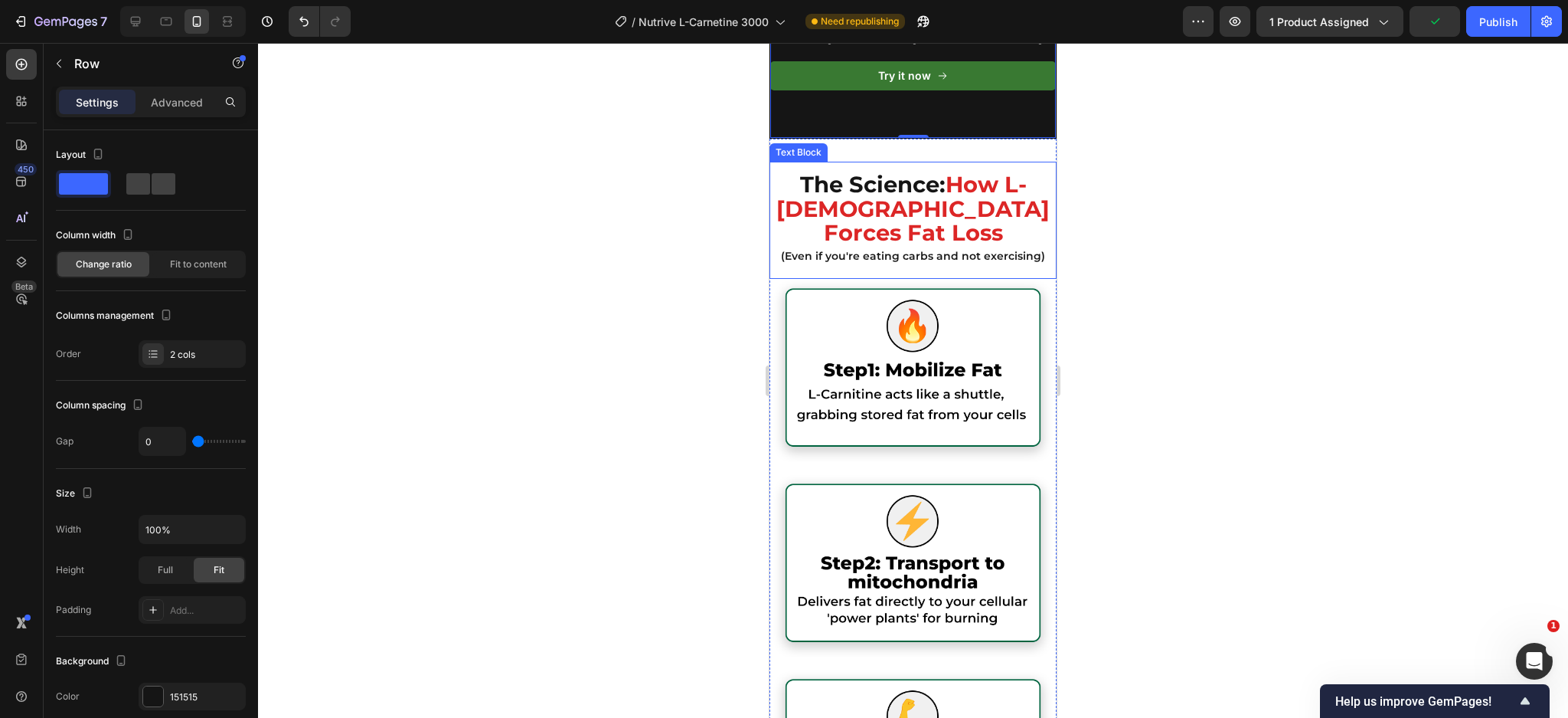
click at [921, 226] on strong "How L-Carnitine Forces Fat Loss" at bounding box center [912, 208] width 273 height 74
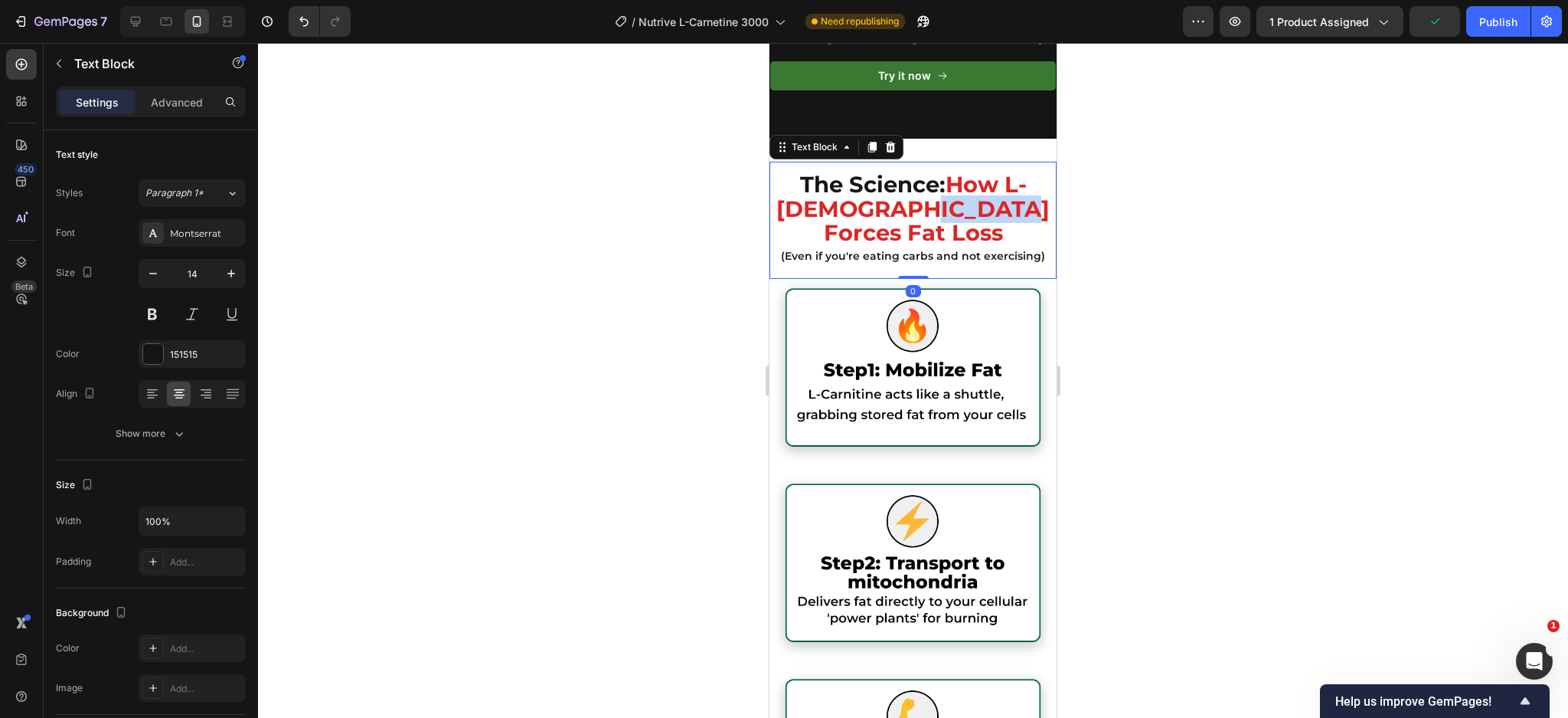
click at [921, 226] on strong "How L-Carnitine Forces Fat Loss" at bounding box center [912, 208] width 273 height 74
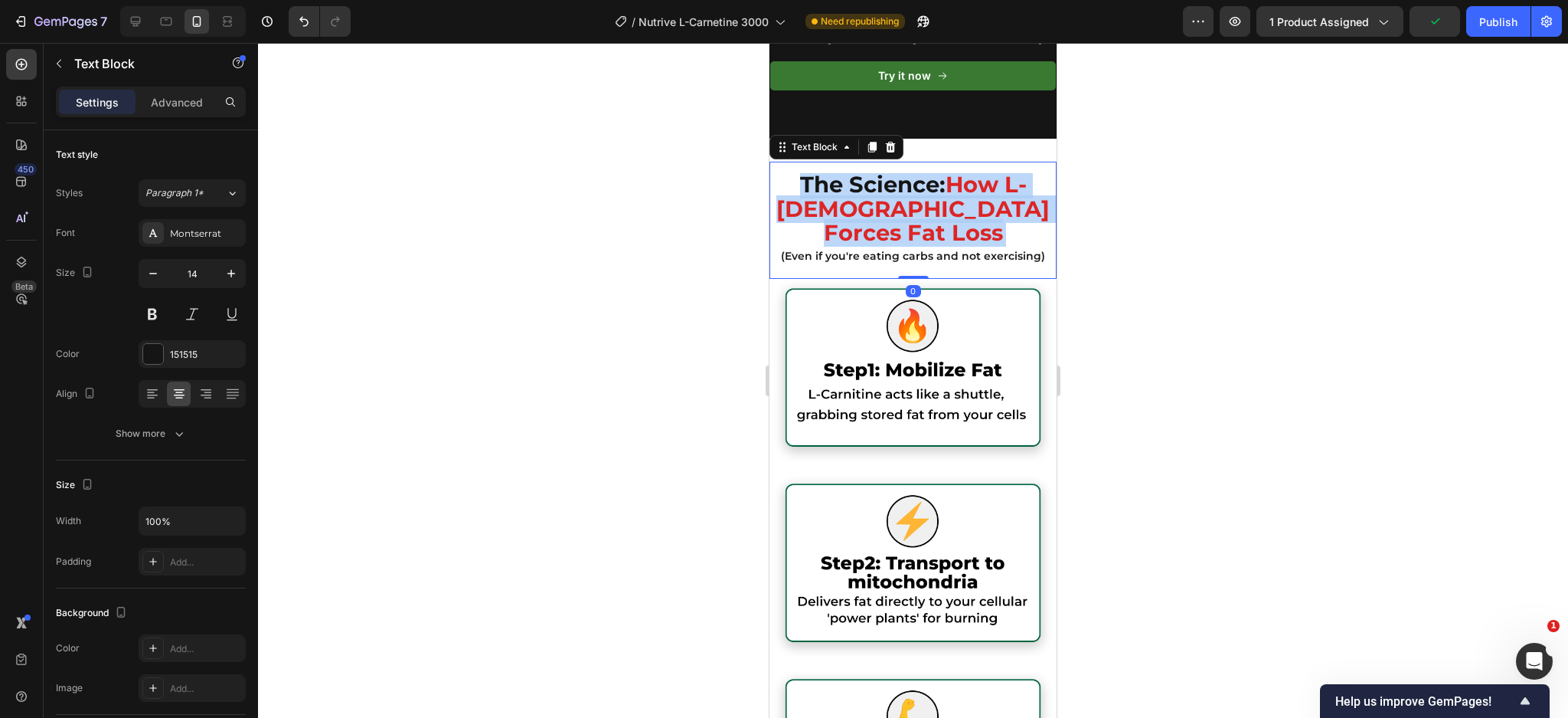
click at [921, 226] on strong "How L-Carnitine Forces Fat Loss" at bounding box center [912, 208] width 273 height 74
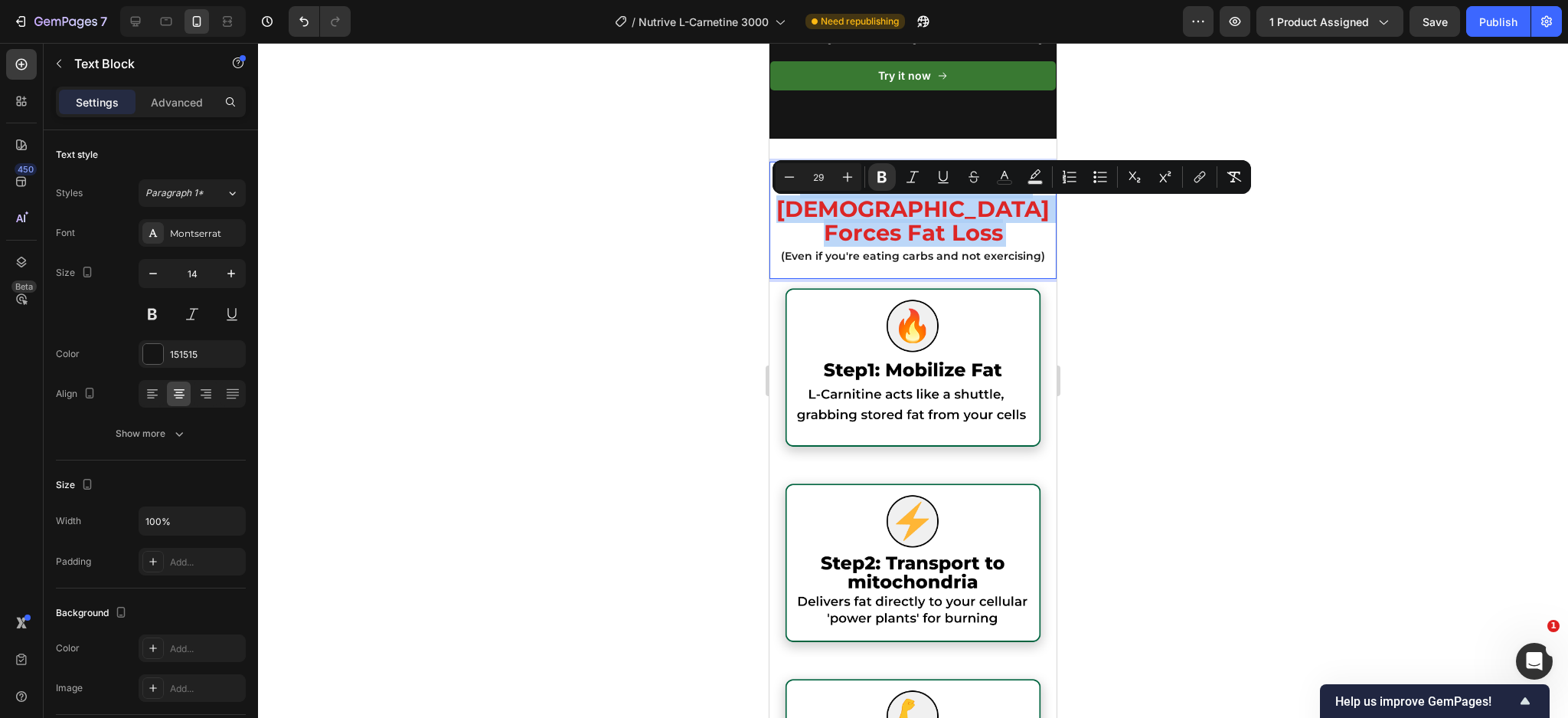
click at [966, 217] on strong "How L-Carnitine Forces Fat Loss" at bounding box center [912, 208] width 273 height 74
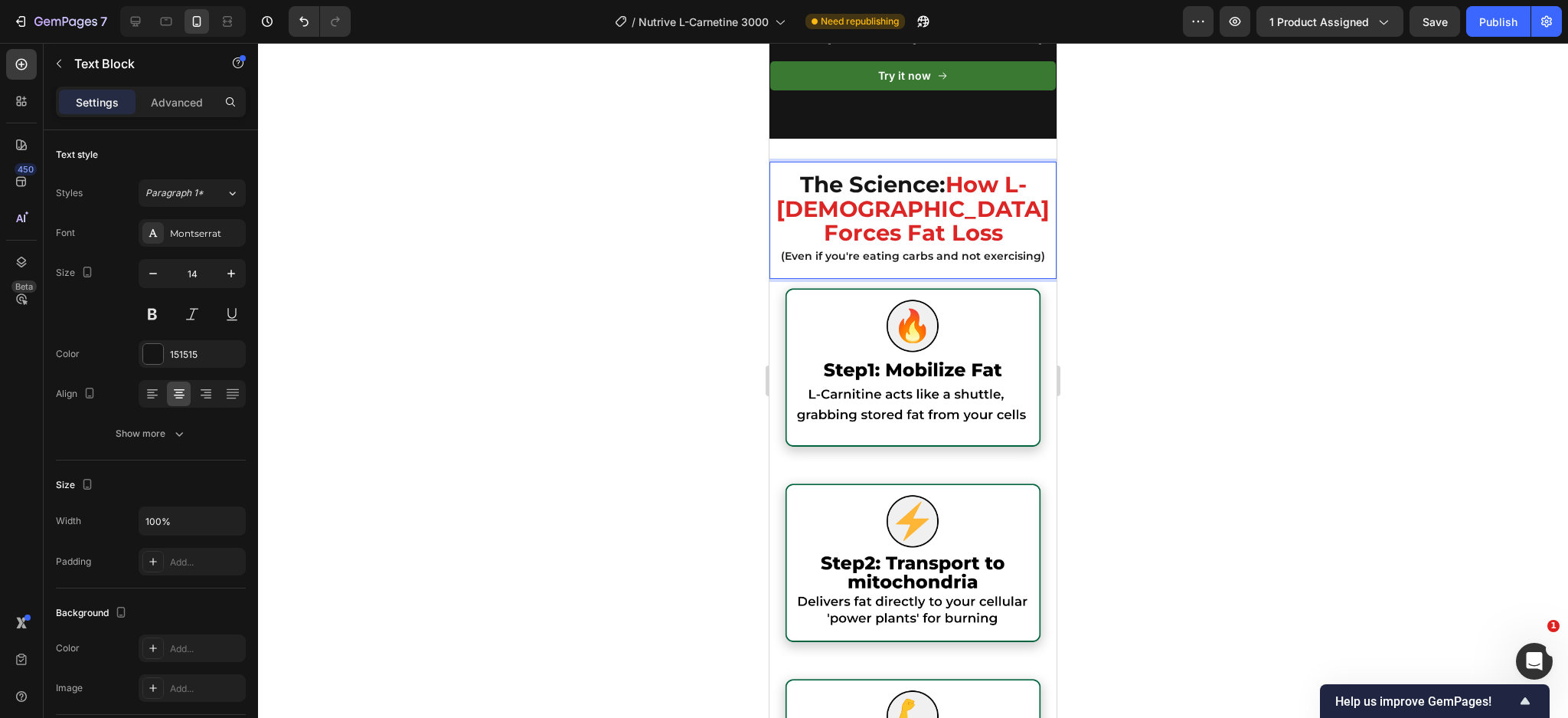
click at [1001, 210] on strong "How L-Carnitine Forces Fat Loss" at bounding box center [912, 208] width 273 height 74
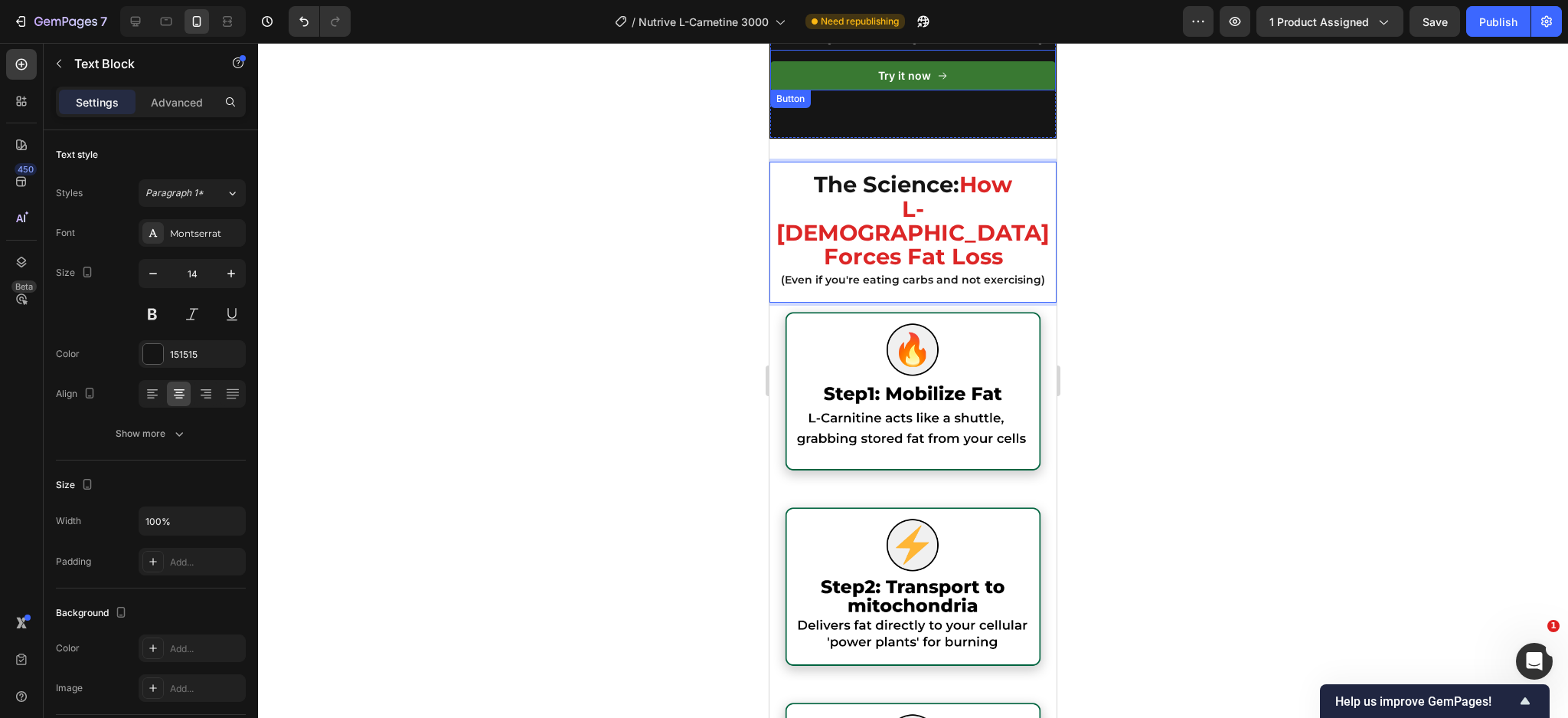
click at [964, 90] on link "Try it now" at bounding box center [912, 76] width 286 height 29
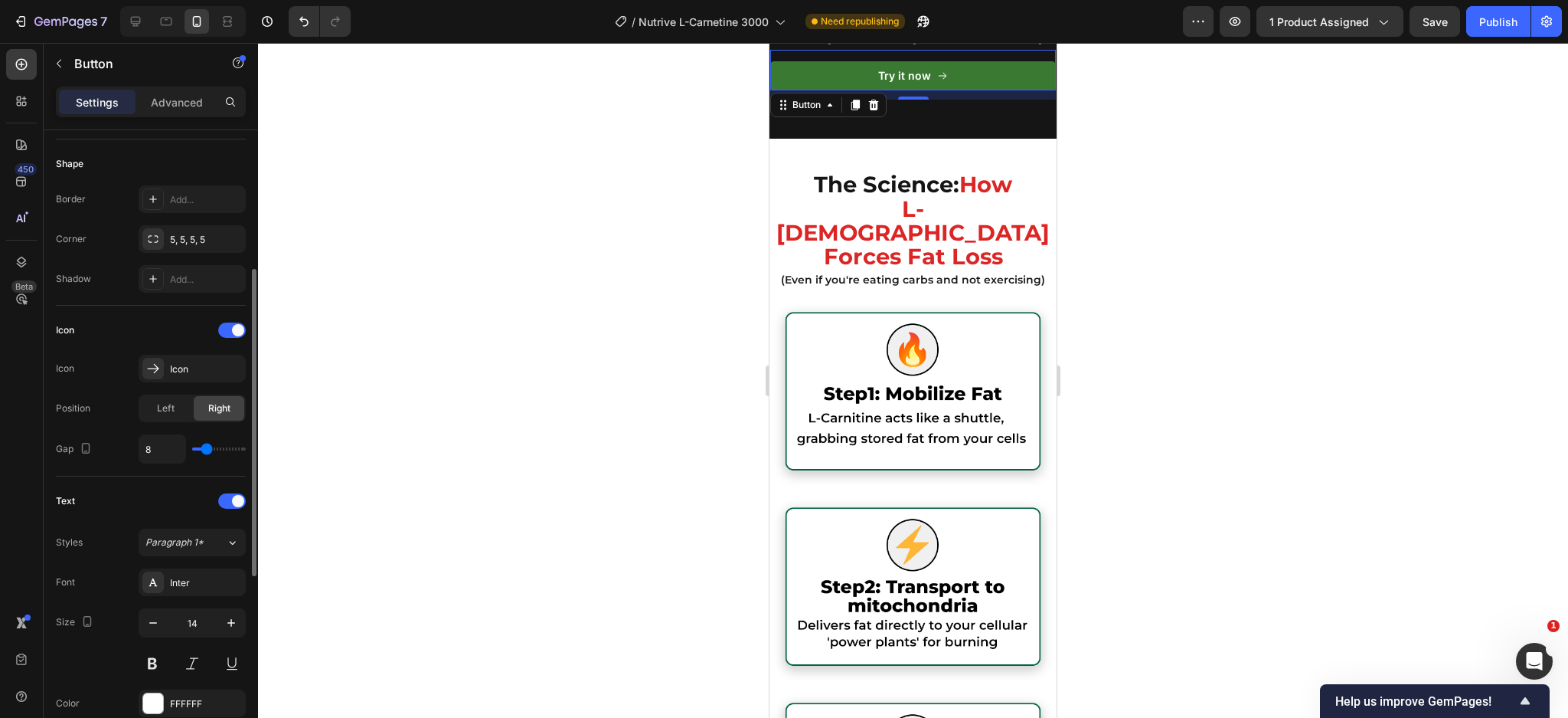
scroll to position [573, 0]
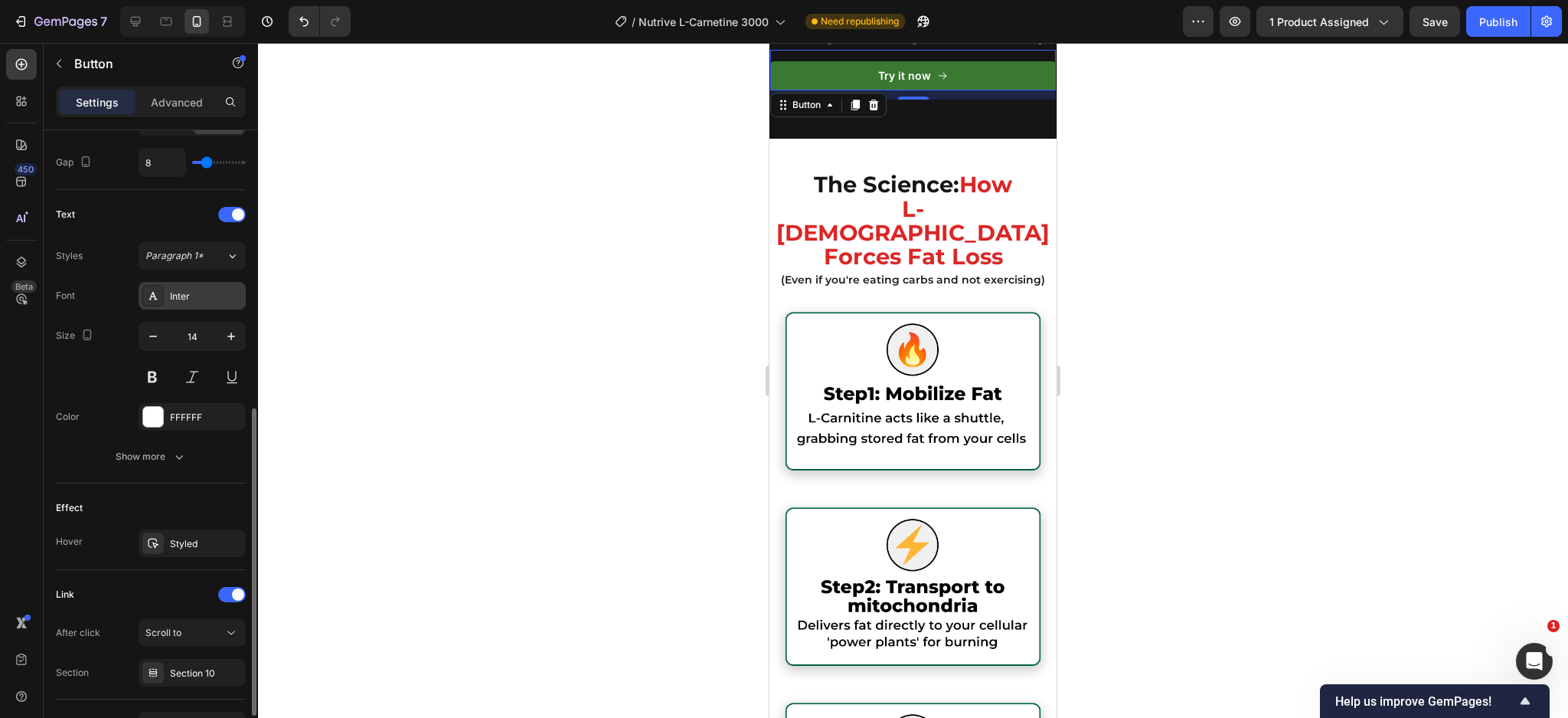
click at [192, 301] on div "Inter" at bounding box center [205, 296] width 72 height 14
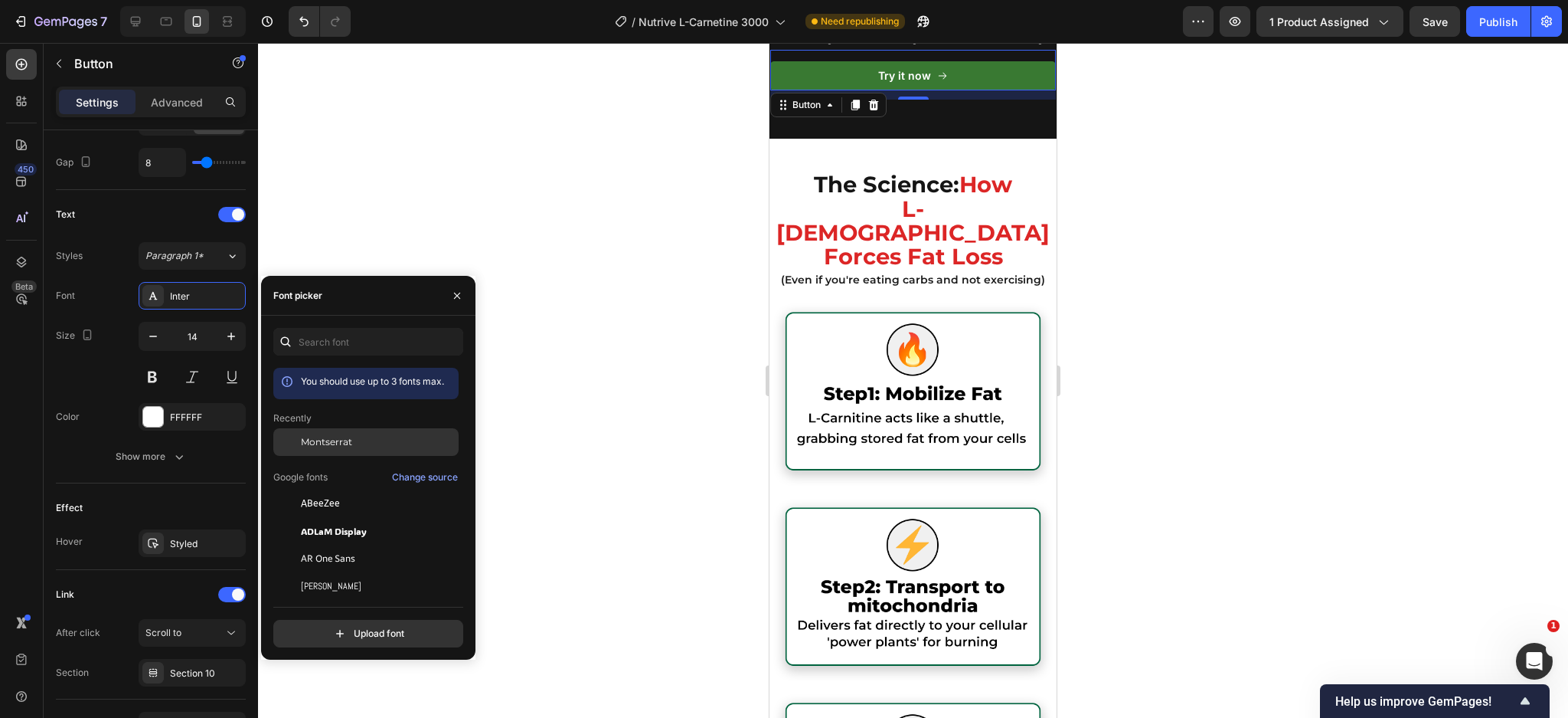
click at [339, 438] on span "Montserrat" at bounding box center [327, 442] width 52 height 14
click at [114, 106] on p "Settings" at bounding box center [97, 102] width 43 height 16
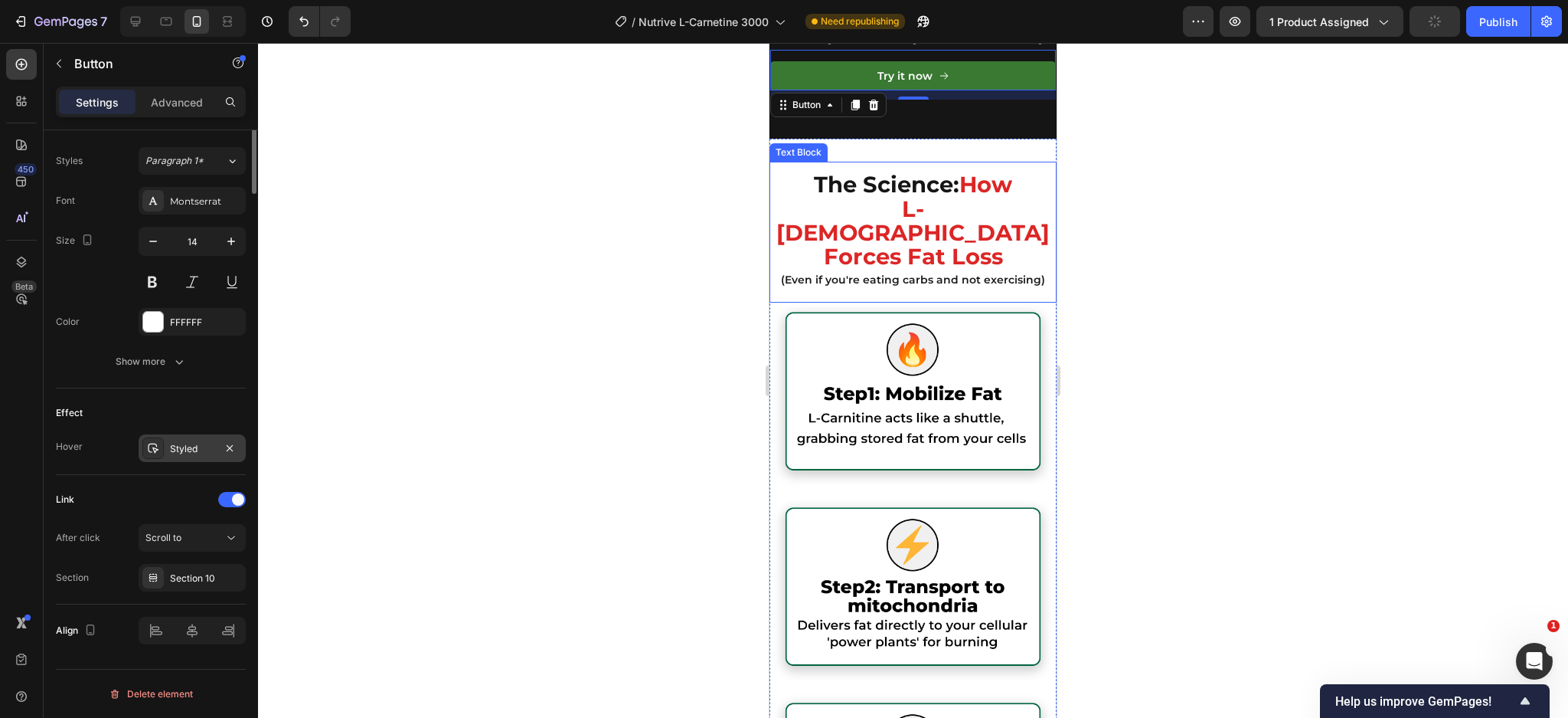
scroll to position [190, 0]
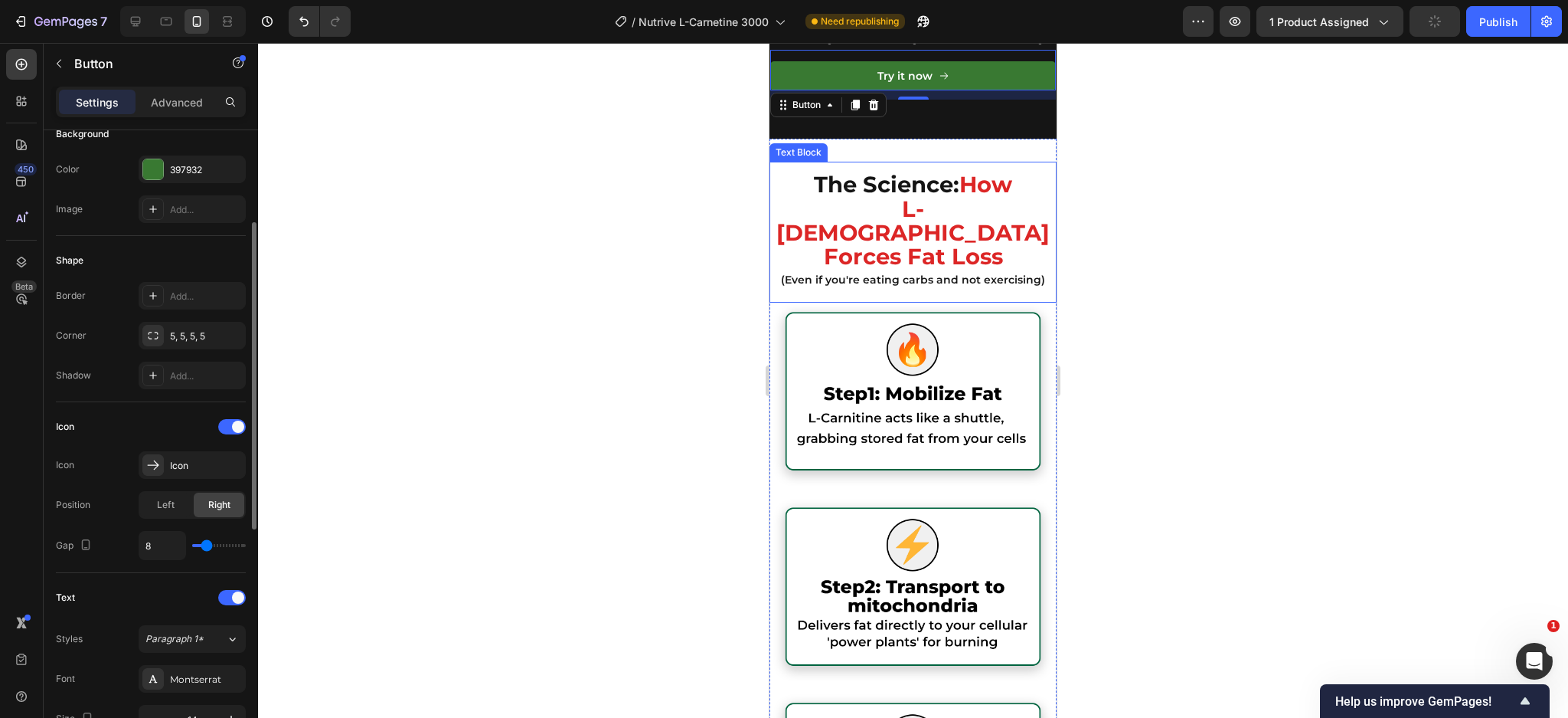
click at [184, 146] on div "Background" at bounding box center [151, 134] width 190 height 24
click at [184, 147] on div "Background Color 397932 Image Add..." at bounding box center [151, 172] width 190 height 127
click at [184, 163] on div "397932" at bounding box center [192, 169] width 44 height 14
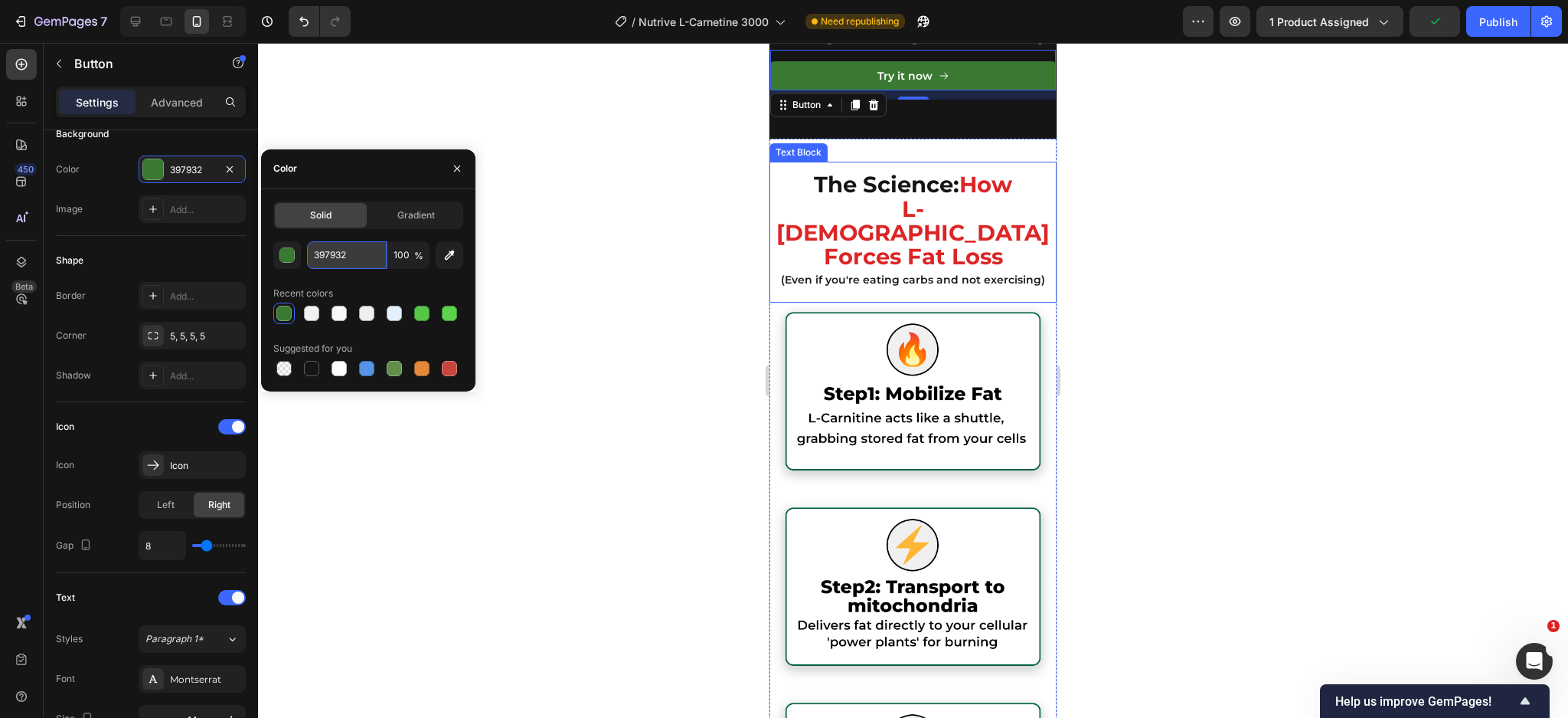
click at [353, 256] on input "397932" at bounding box center [346, 255] width 80 height 27
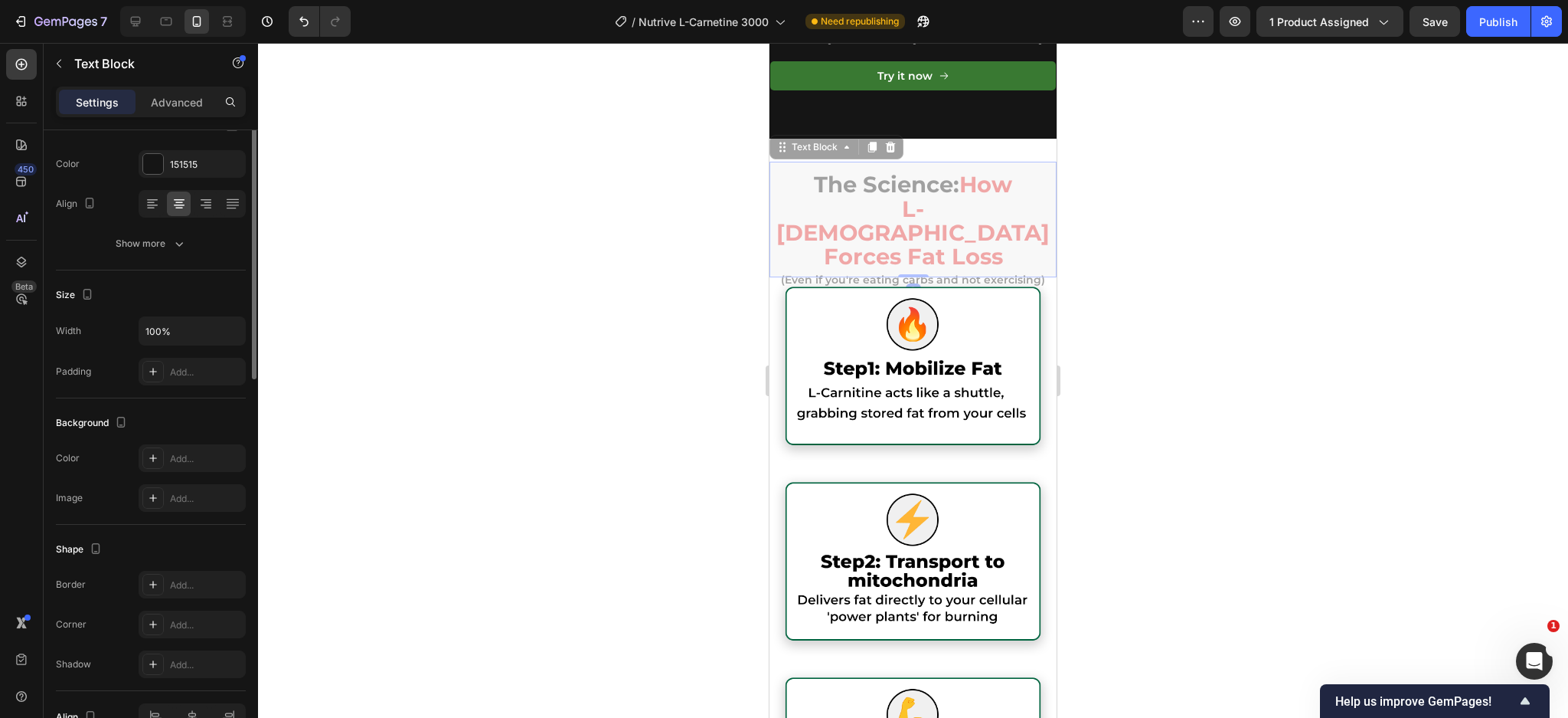
scroll to position [0, 0]
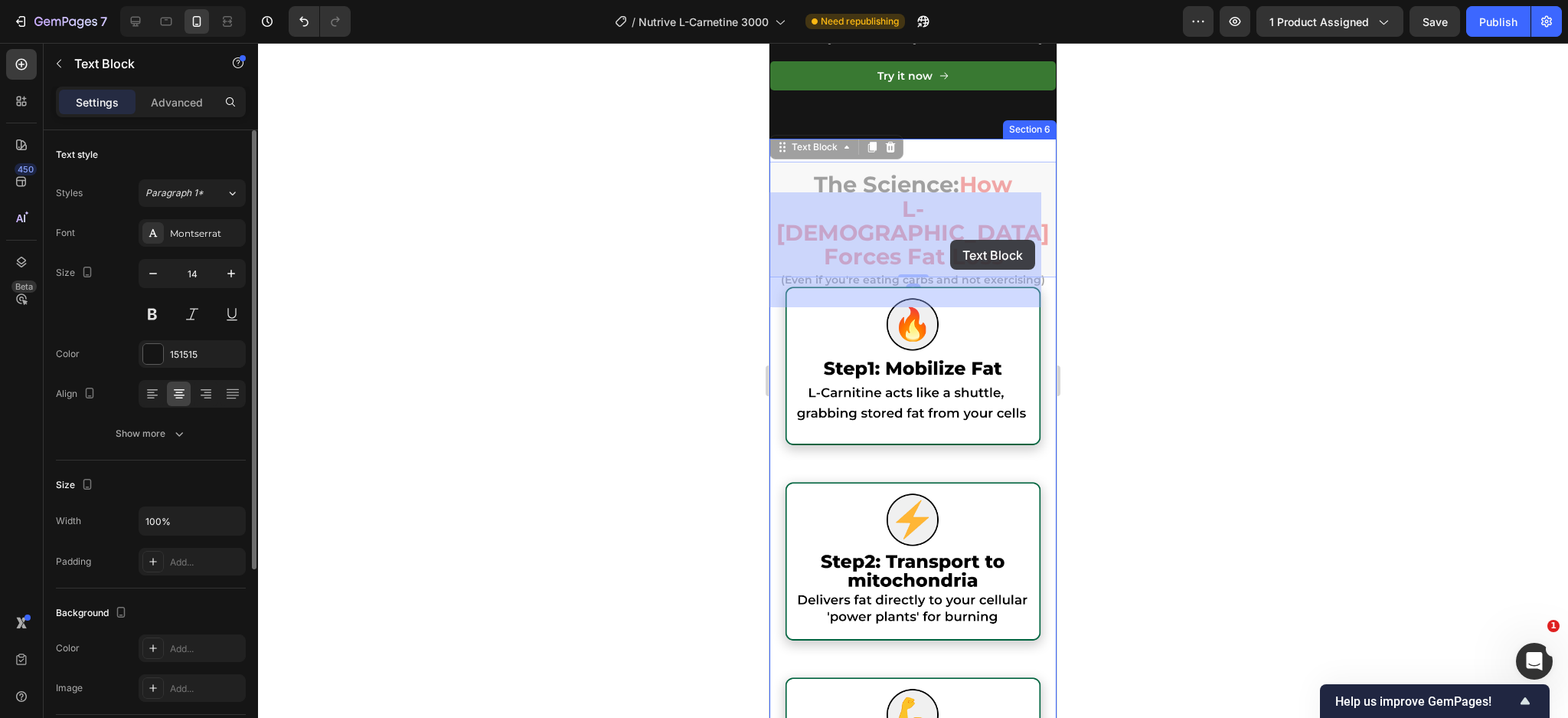
drag, startPoint x: 953, startPoint y: 211, endPoint x: 953, endPoint y: 225, distance: 14.0
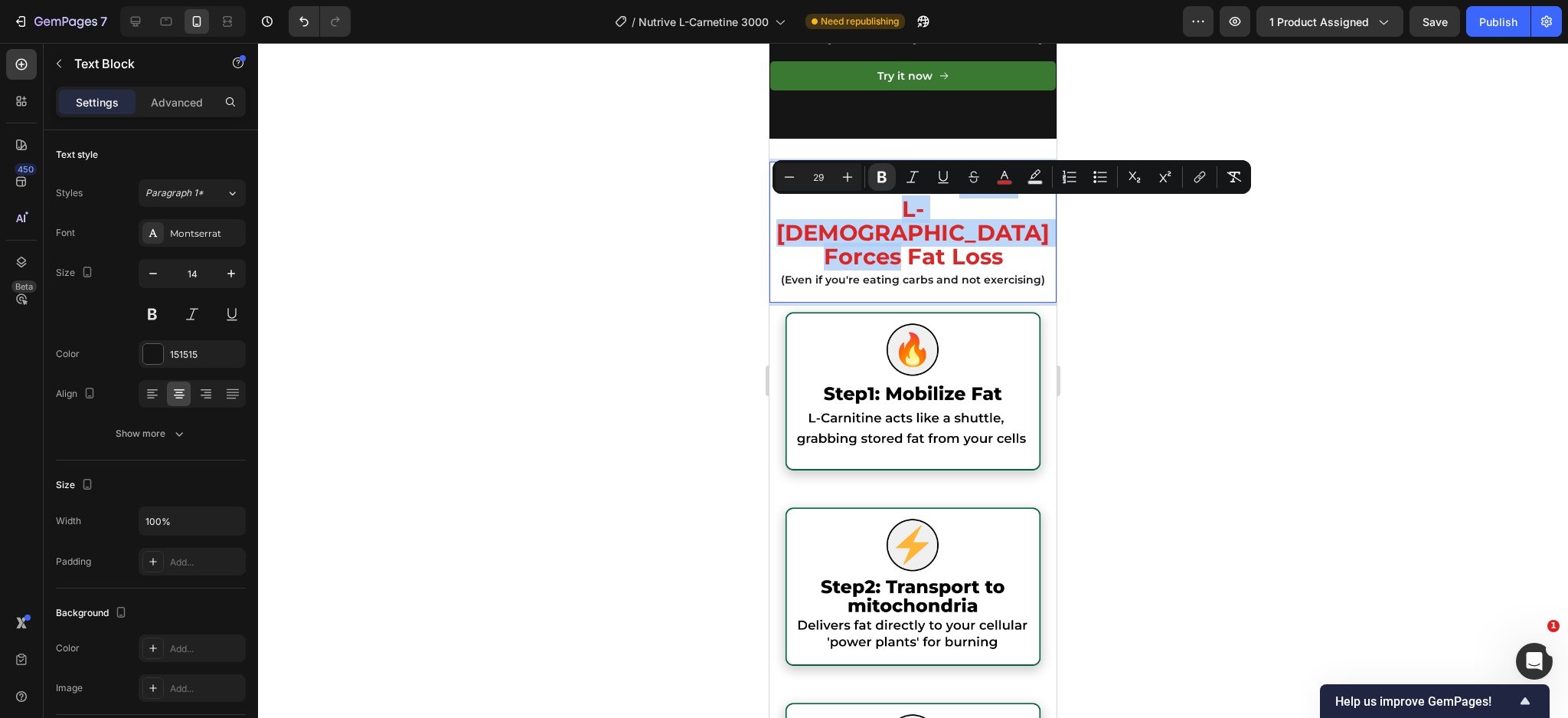
drag, startPoint x: 956, startPoint y: 213, endPoint x: 937, endPoint y: 257, distance: 47.9
click at [937, 257] on div "The Science: How L-Carnitine Forces Fat Loss (Even if you're eating carbs and n…" at bounding box center [912, 232] width 287 height 118
click at [1011, 175] on icon "Editor contextual toolbar" at bounding box center [1004, 176] width 15 height 15
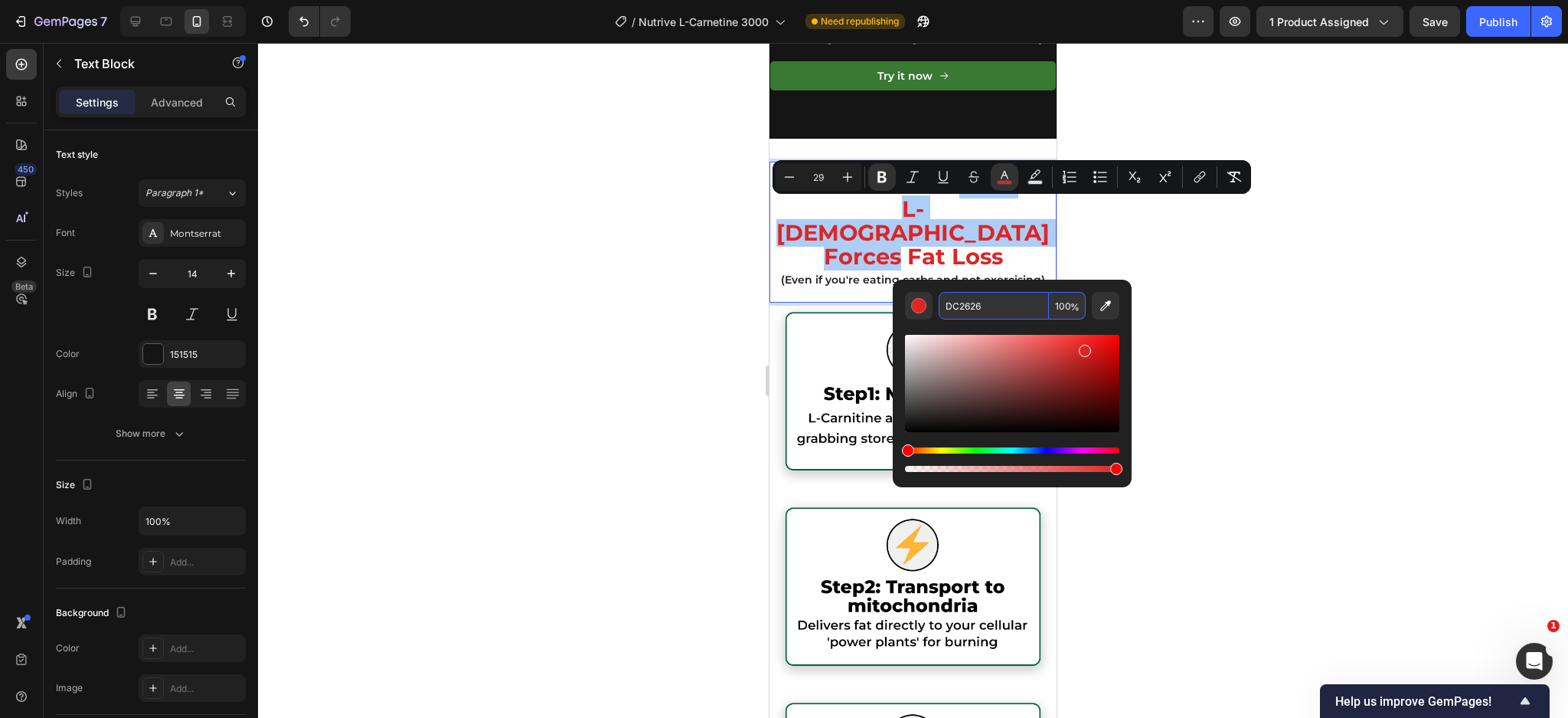
click at [983, 302] on input "DC2626" at bounding box center [993, 305] width 110 height 27
paste input "397932"
type input "397932"
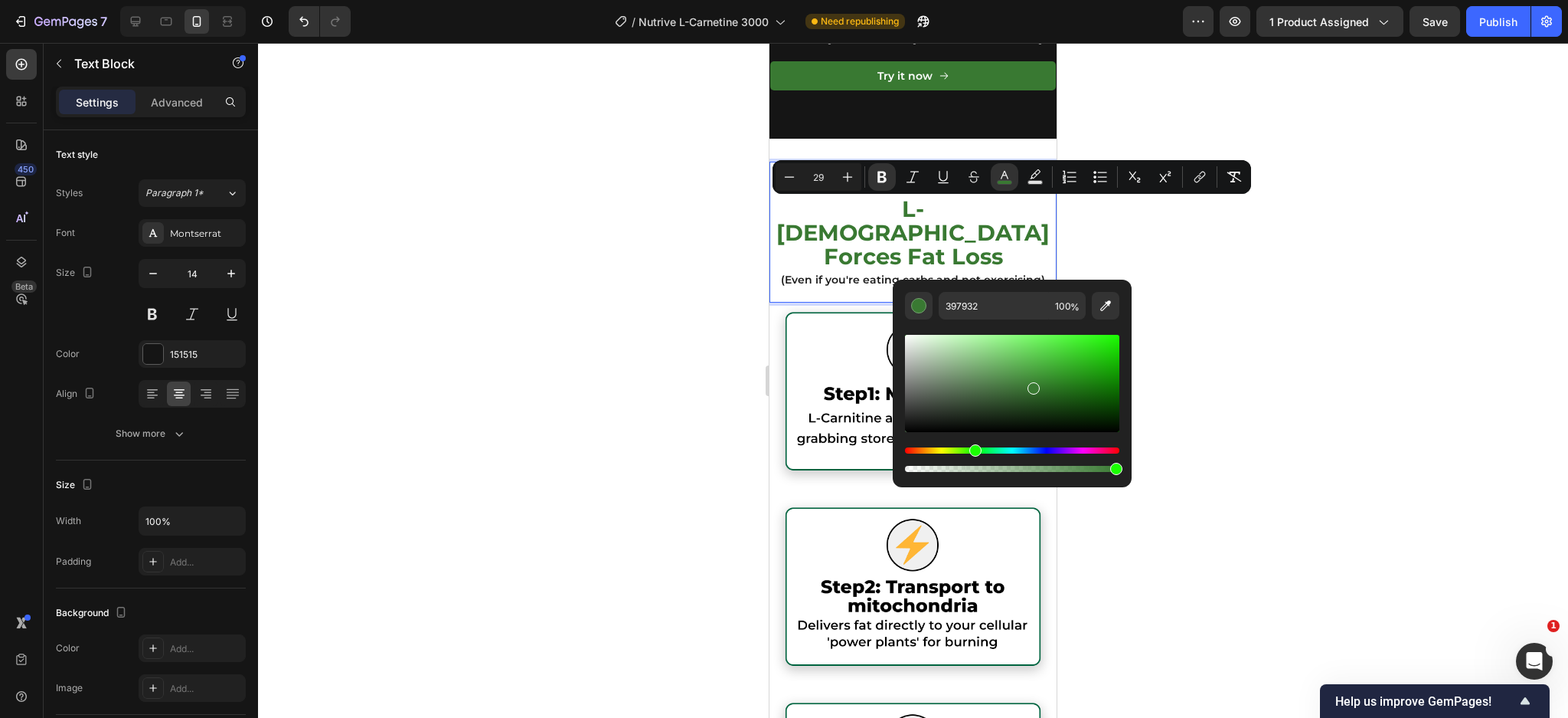
click at [838, 253] on p "L-Carnitine Forces Fat Loss (Even if you're eating carbs and not exercising)" at bounding box center [912, 244] width 284 height 91
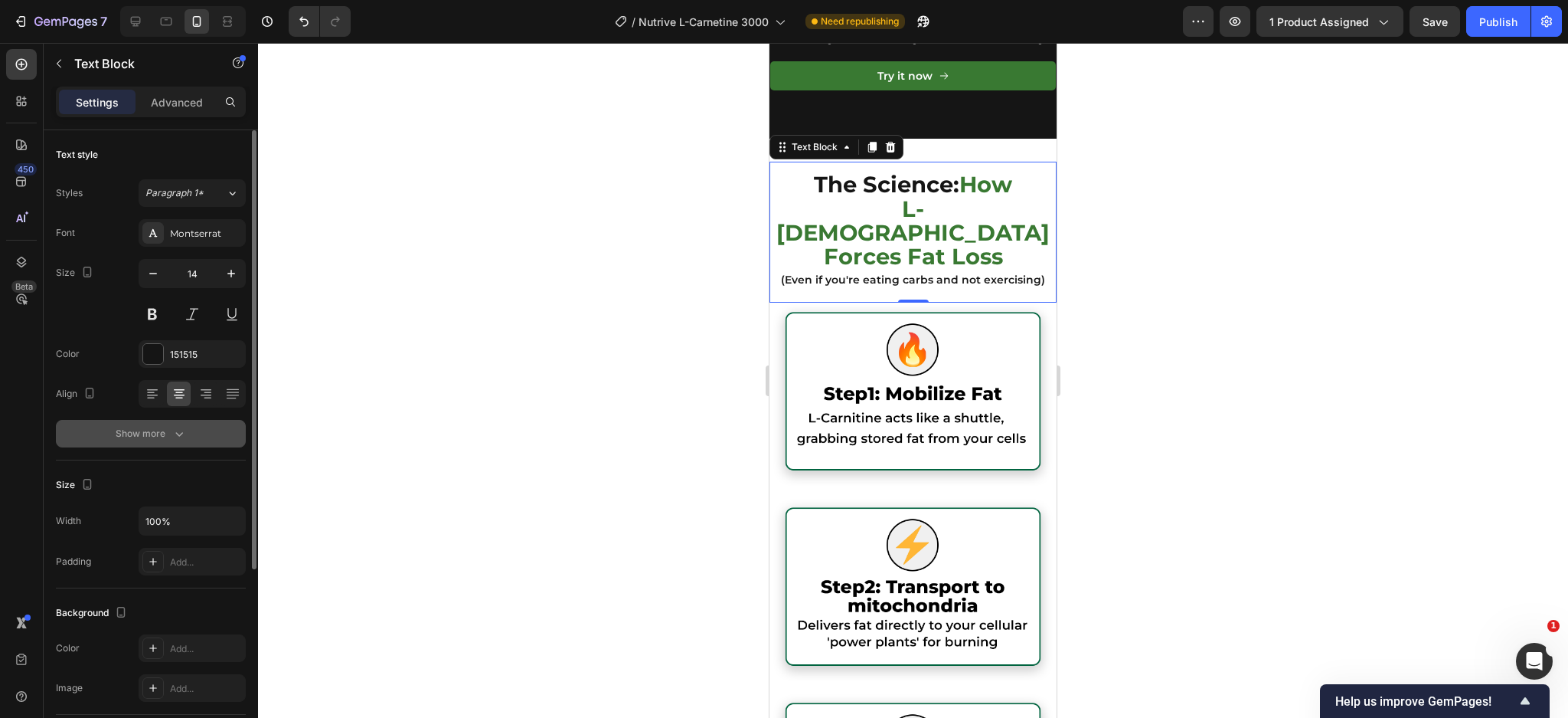
click at [132, 433] on div "Show more" at bounding box center [151, 434] width 71 height 15
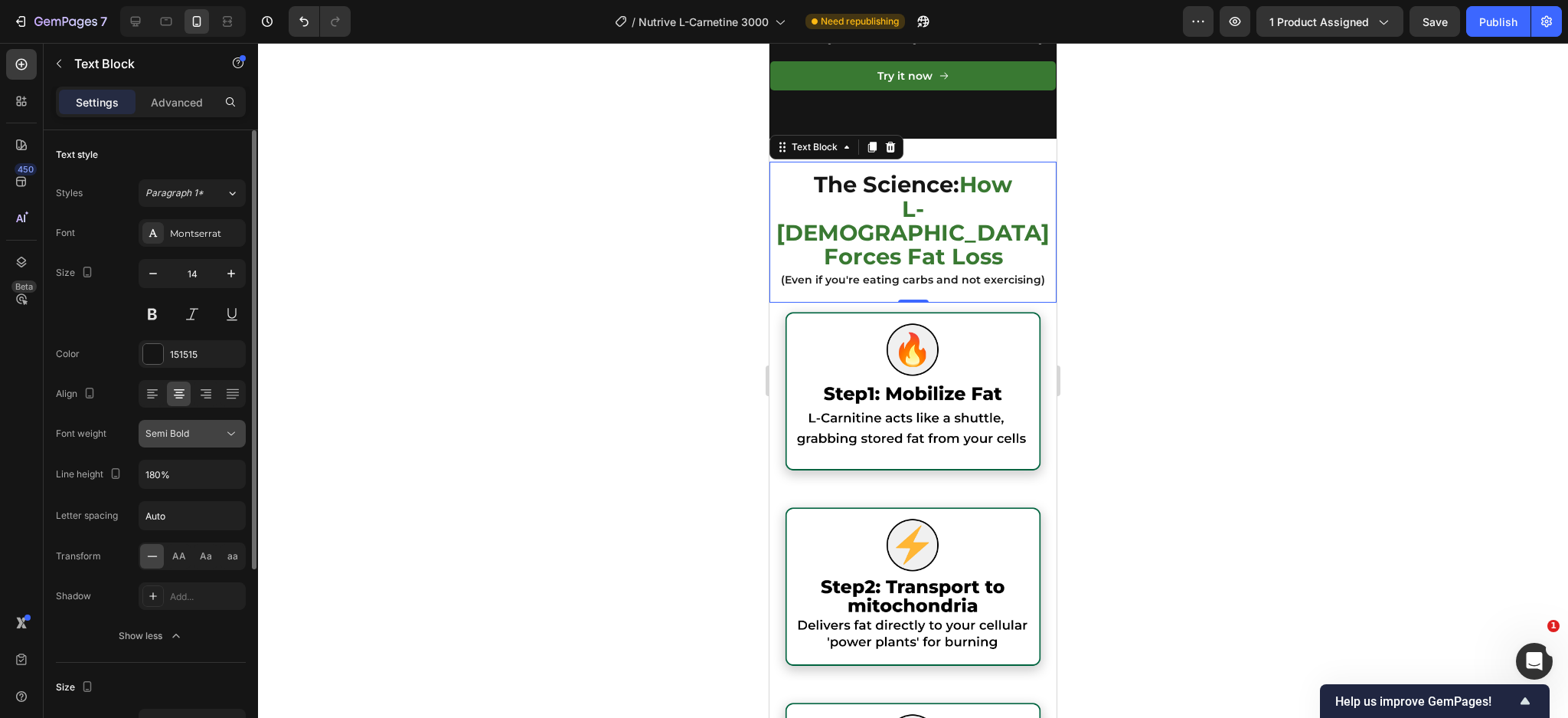
click at [181, 440] on span "Semi Bold" at bounding box center [168, 433] width 43 height 14
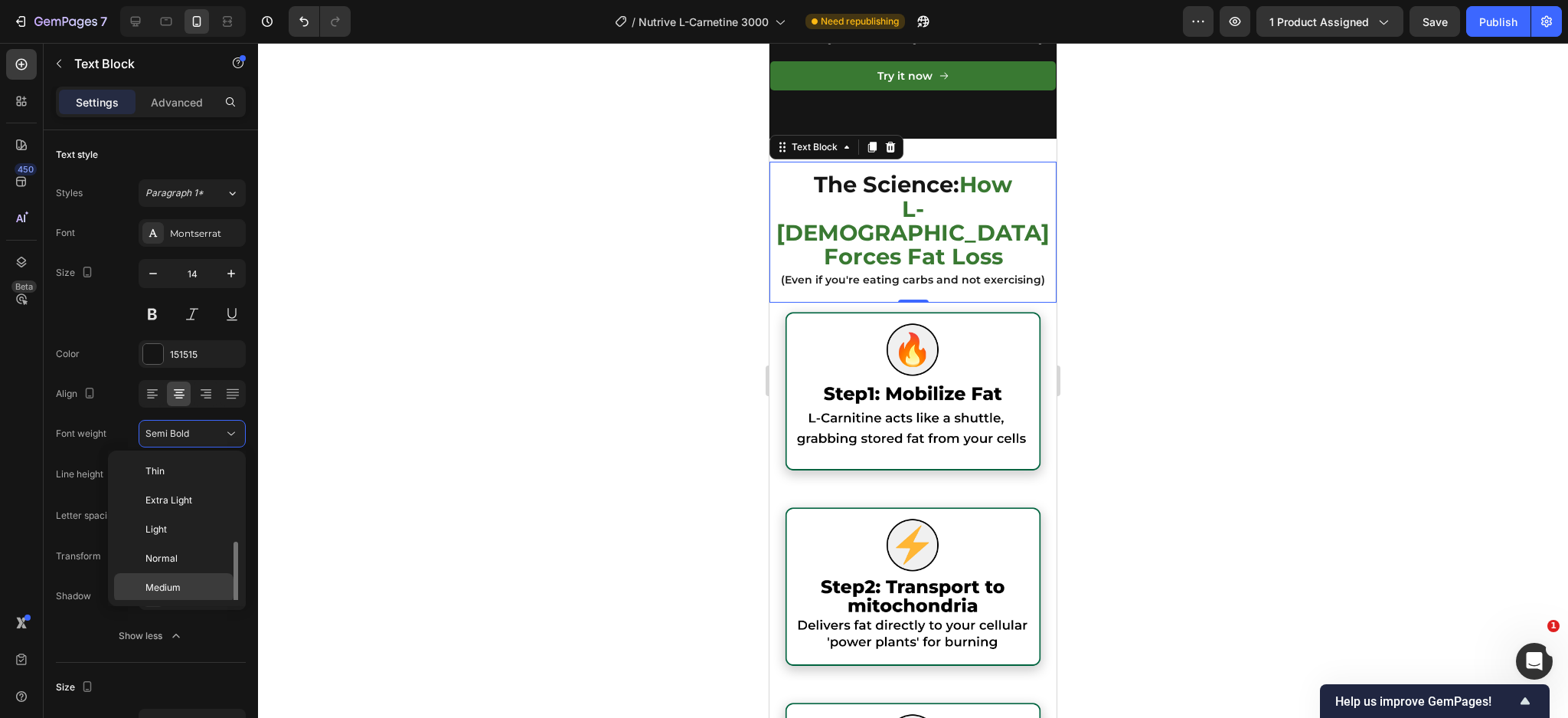
scroll to position [55, 0]
click at [186, 581] on div "Bold" at bounding box center [174, 591] width 119 height 29
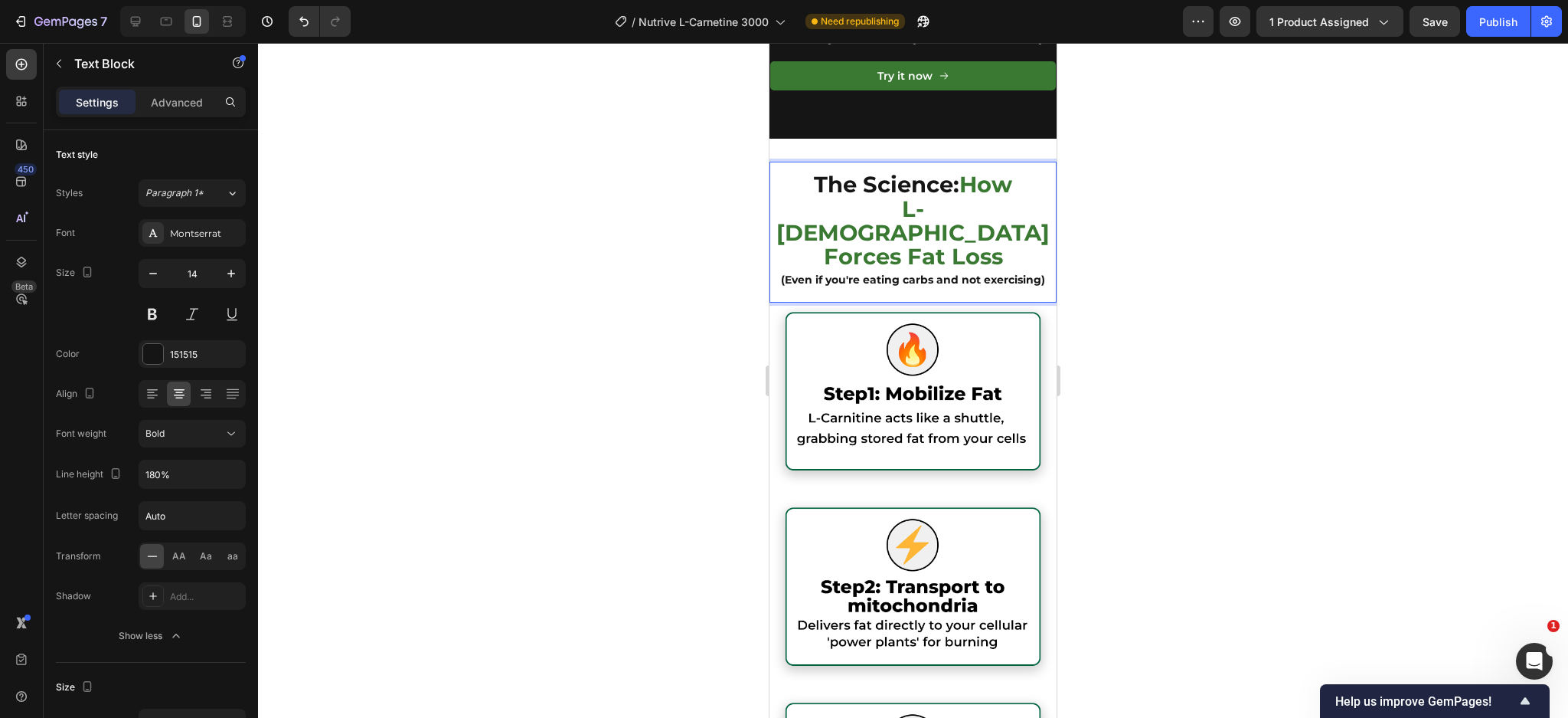
click at [949, 197] on strong "The Science:" at bounding box center [886, 184] width 146 height 27
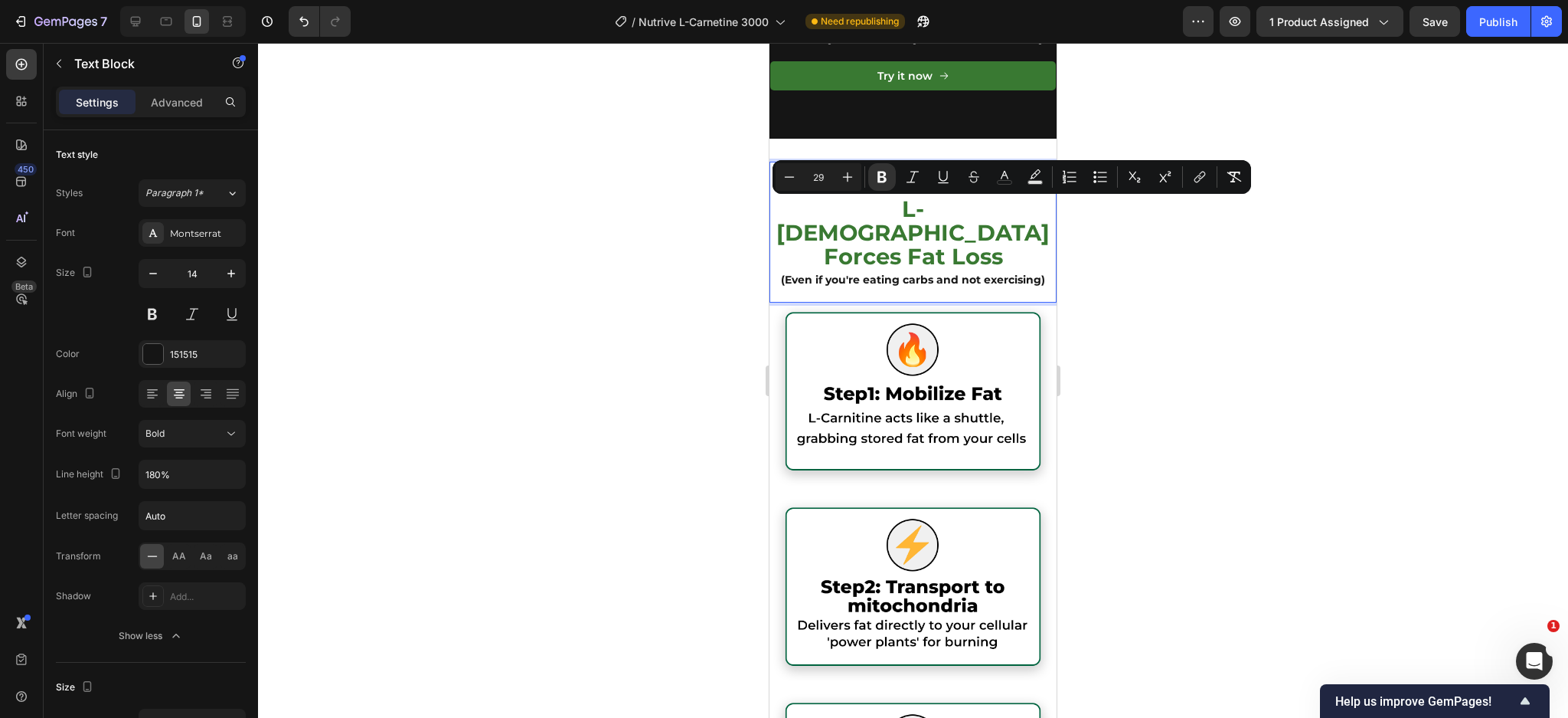
click at [929, 243] on strong "L-[DEMOGRAPHIC_DATA] Forces Fat Loss" at bounding box center [912, 232] width 273 height 74
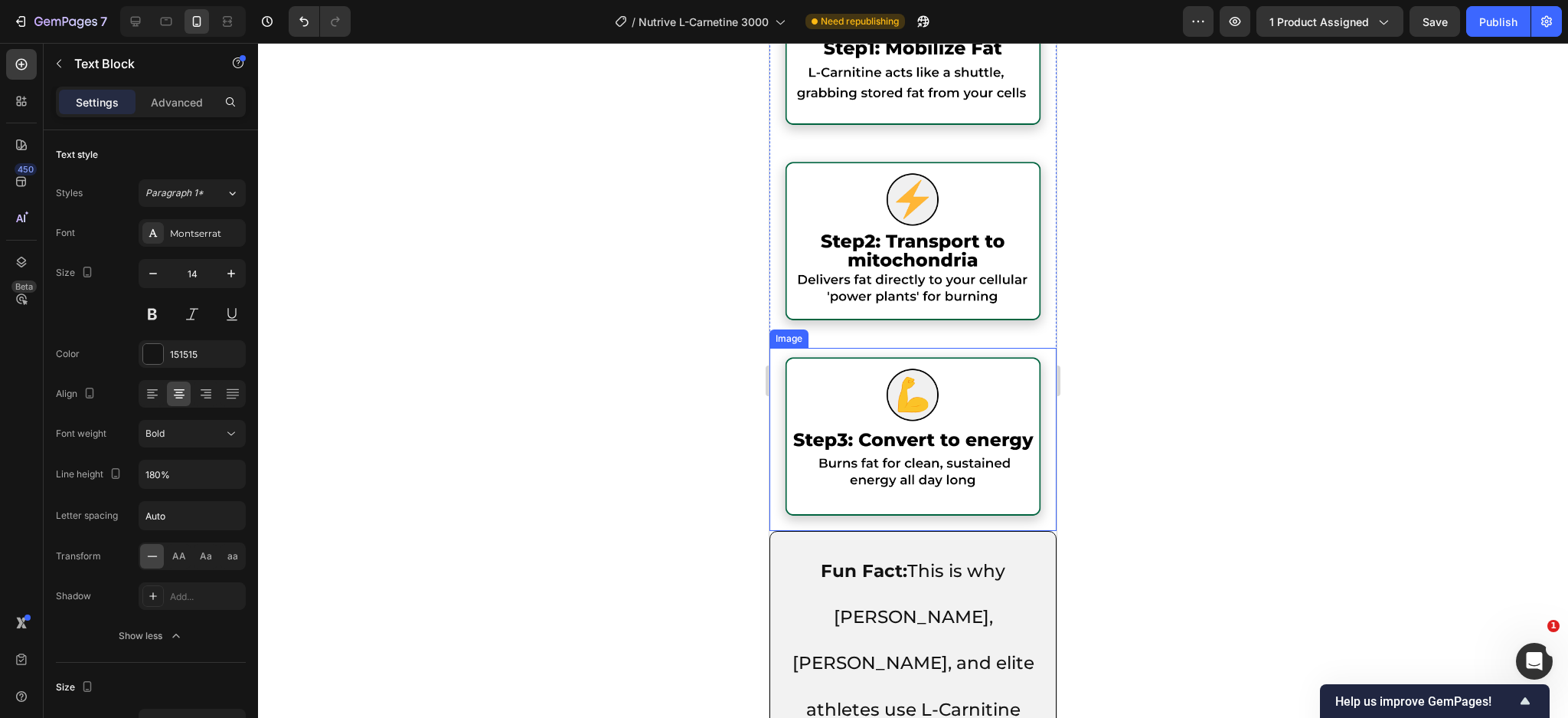
scroll to position [3850, 0]
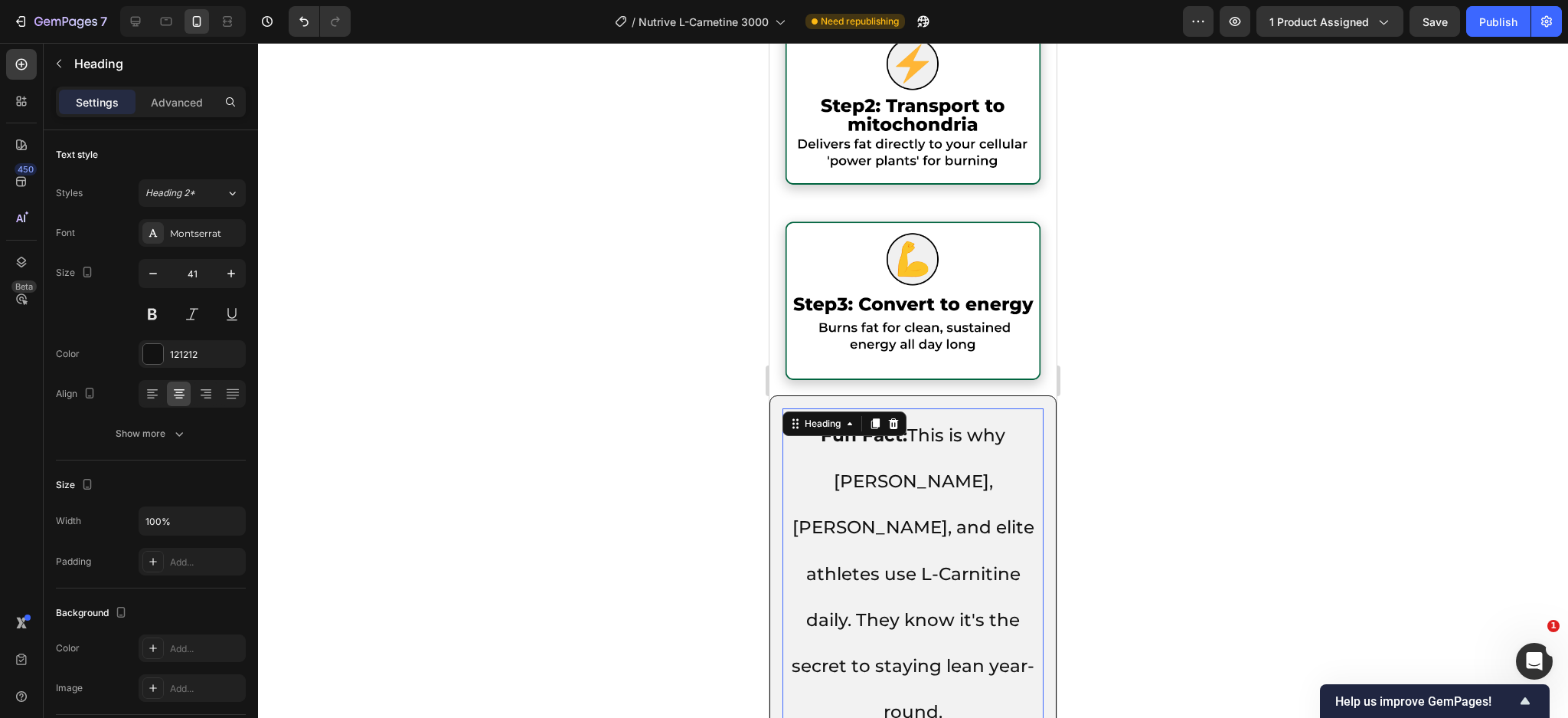
click at [912, 460] on span "Fun Fact: This is why Tom Brady, LeBron James, and elite athletes use L-Carniti…" at bounding box center [912, 574] width 242 height 299
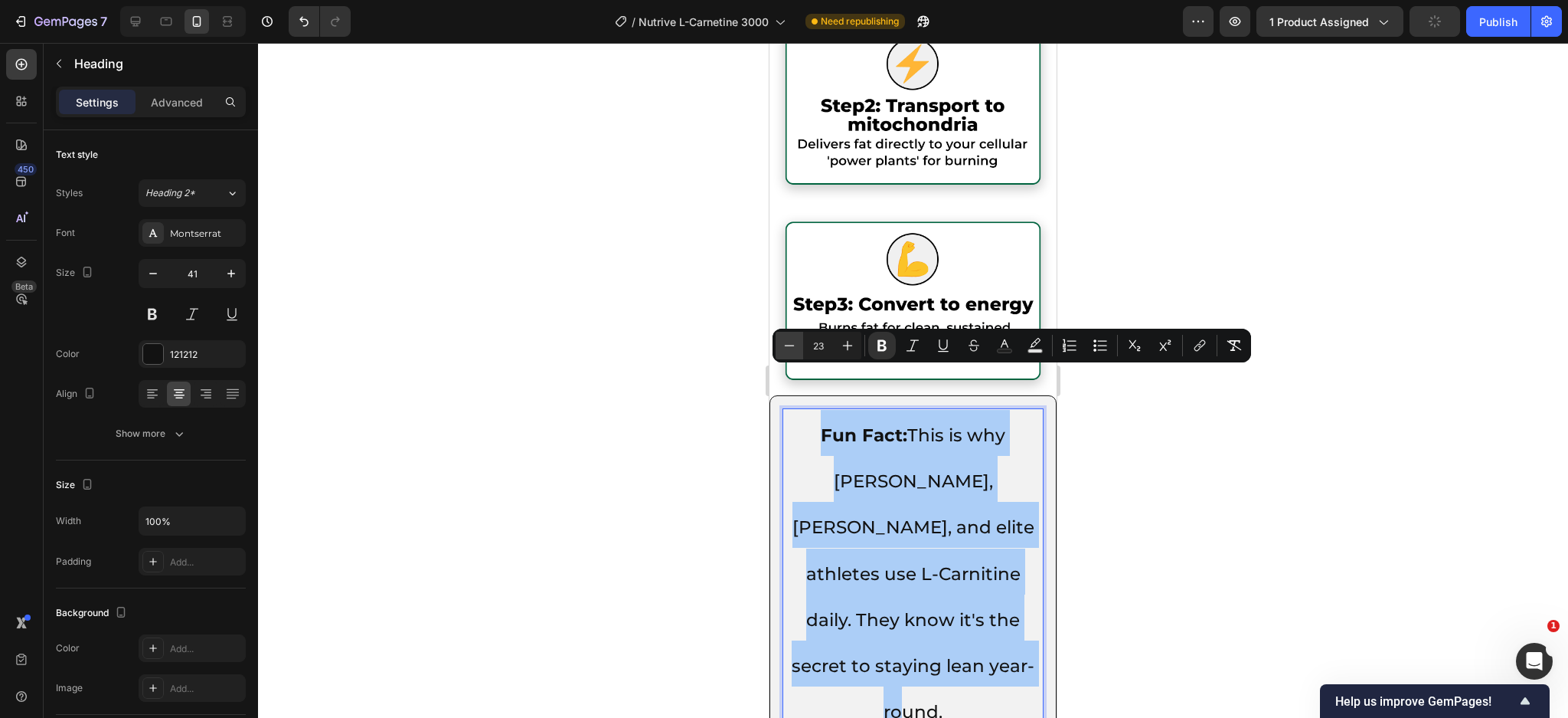
click at [797, 344] on button "Minus" at bounding box center [789, 346] width 27 height 27
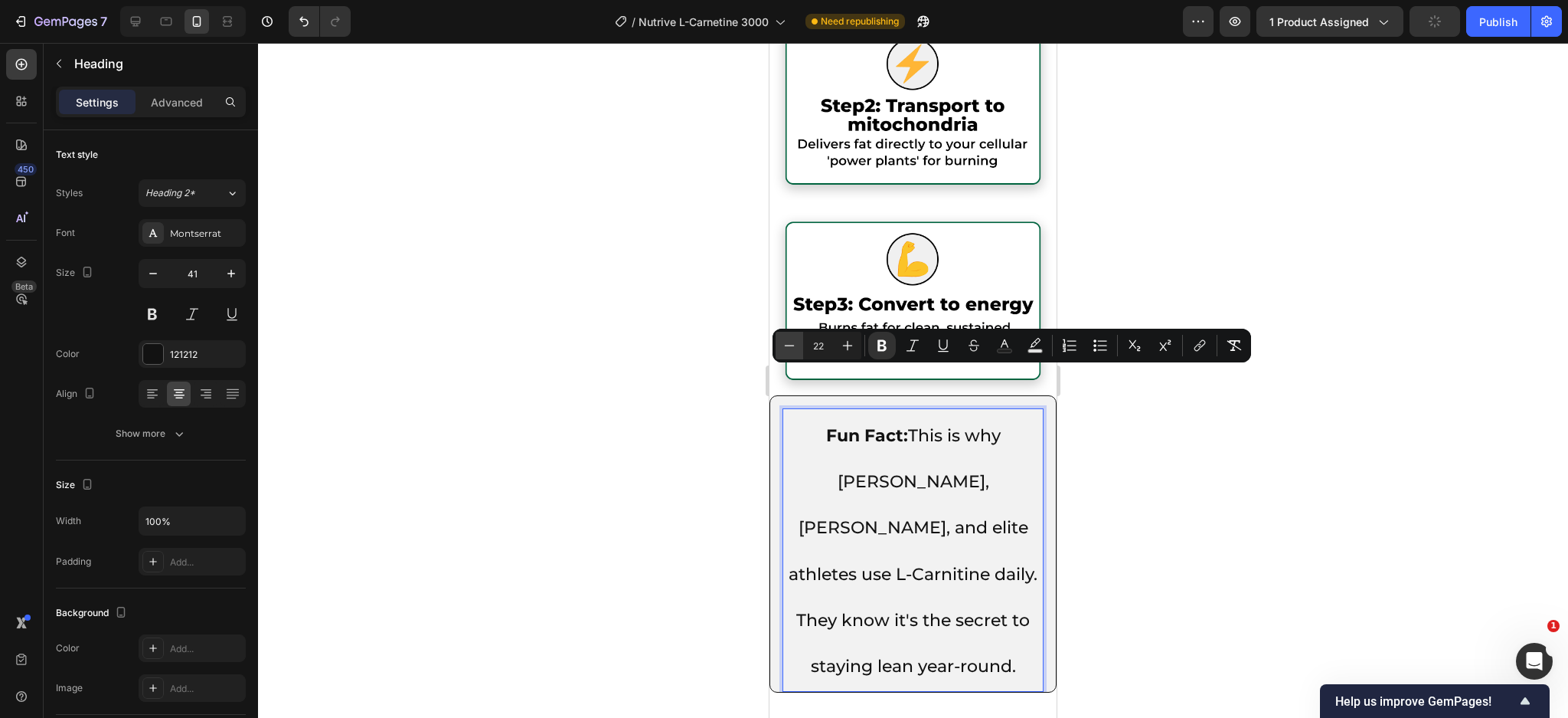
click at [797, 344] on button "Minus" at bounding box center [789, 346] width 27 height 27
type input "20"
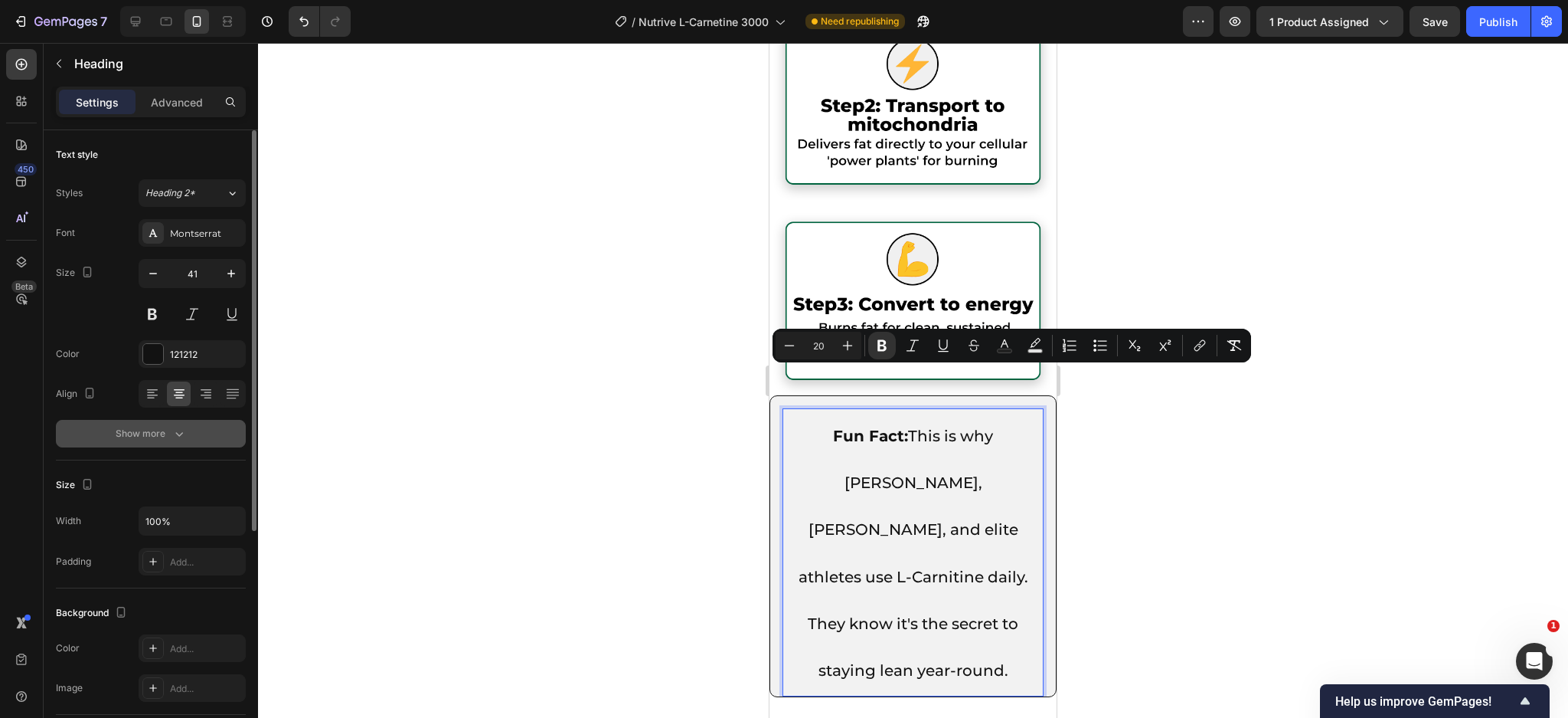
click at [180, 426] on icon "button" at bounding box center [179, 434] width 15 height 15
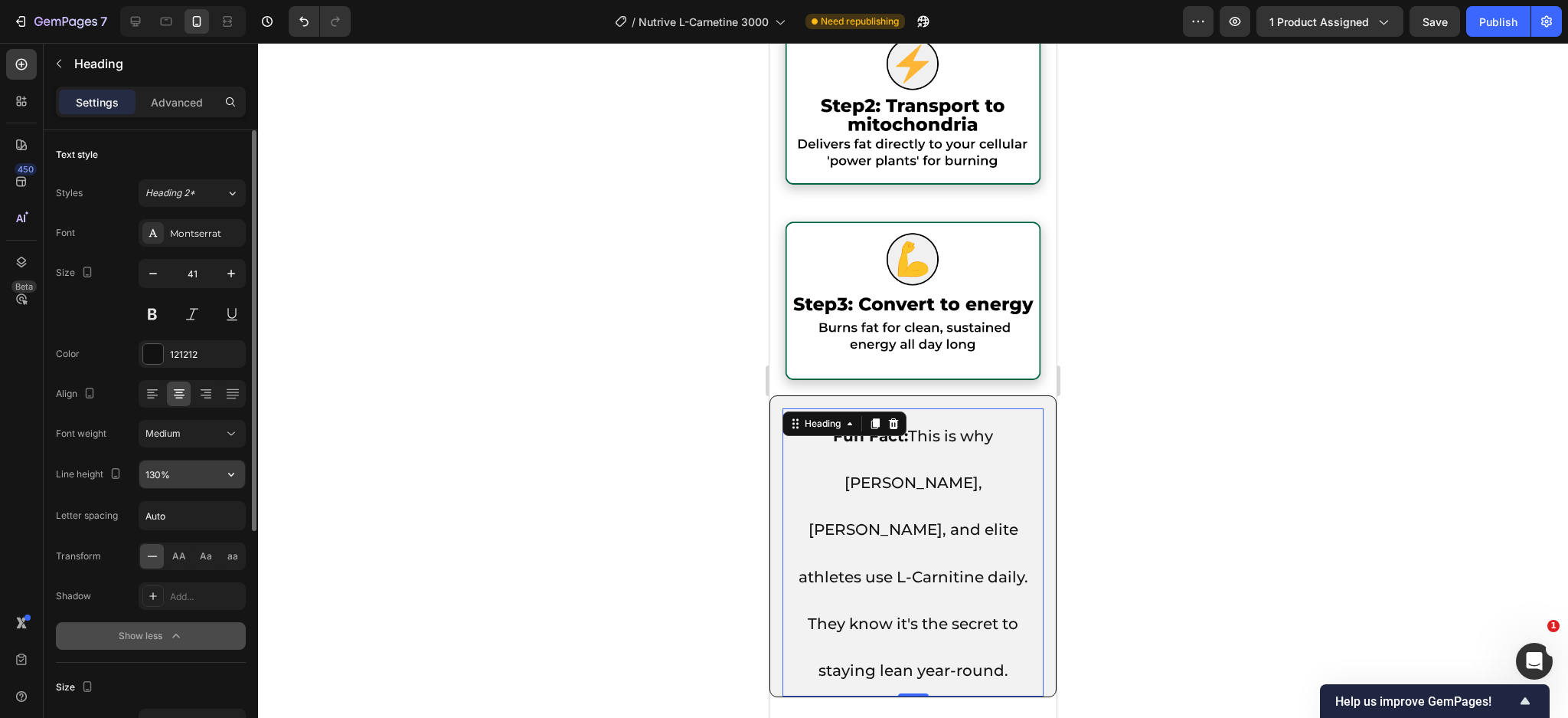
click at [176, 474] on input "130%" at bounding box center [192, 474] width 105 height 27
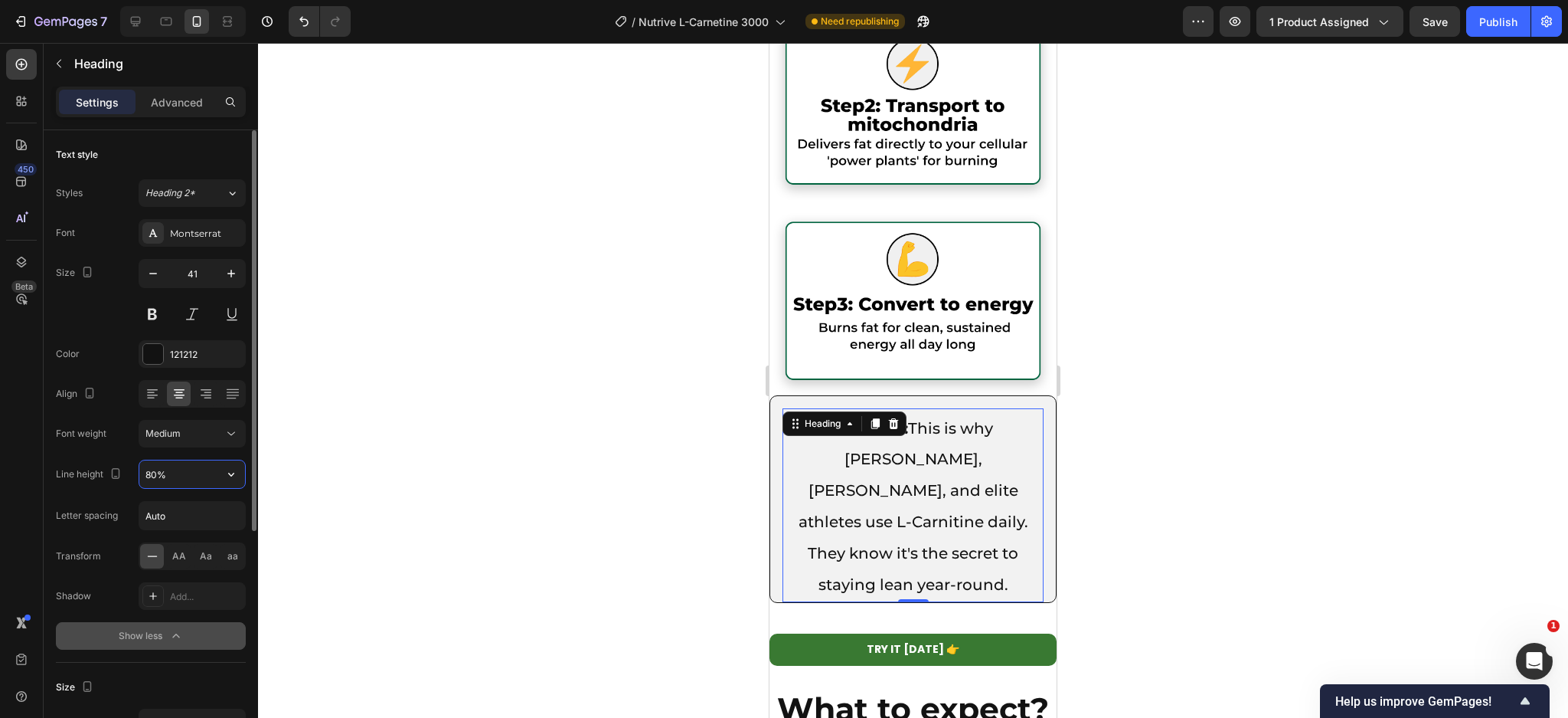
click at [176, 474] on input "80%" at bounding box center [192, 474] width 105 height 27
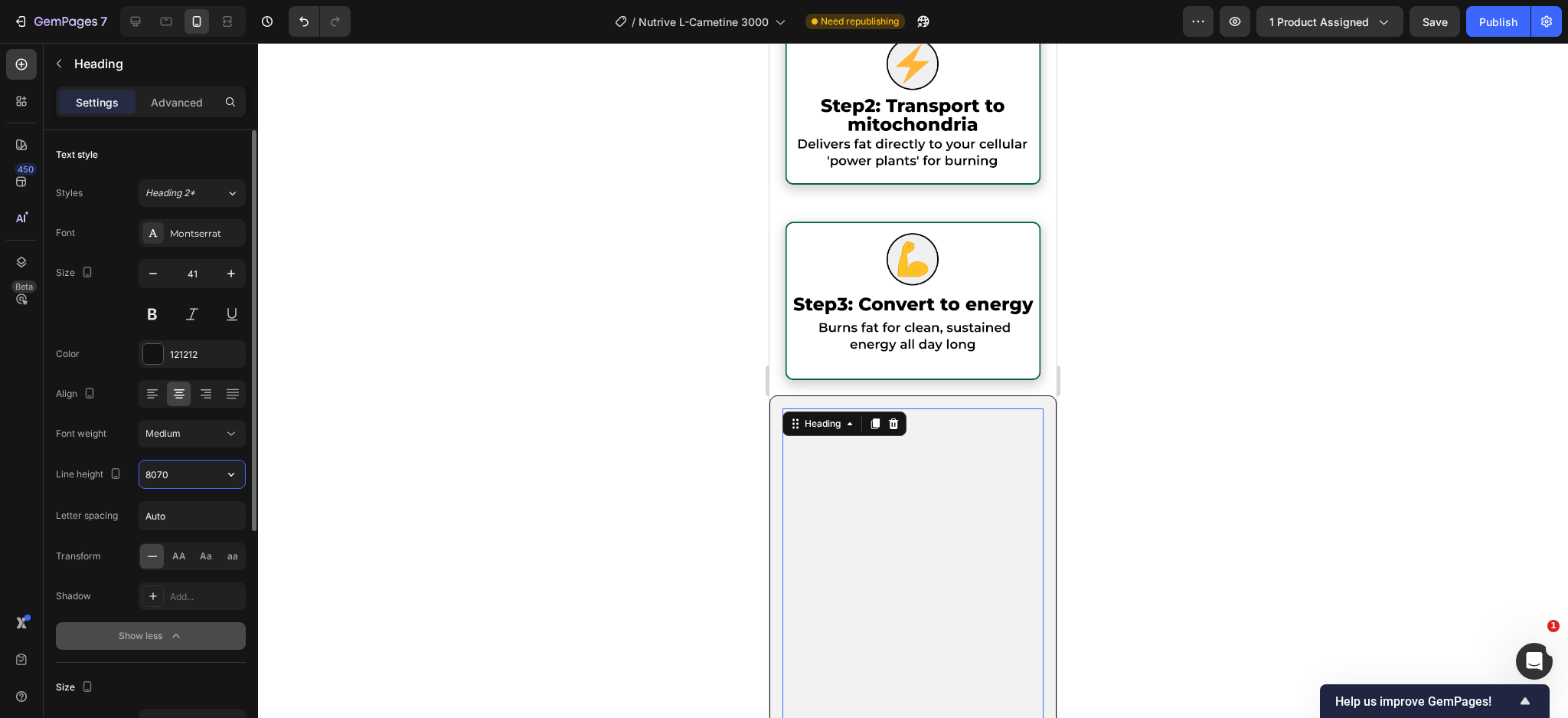
click at [176, 474] on input "8070" at bounding box center [192, 474] width 105 height 27
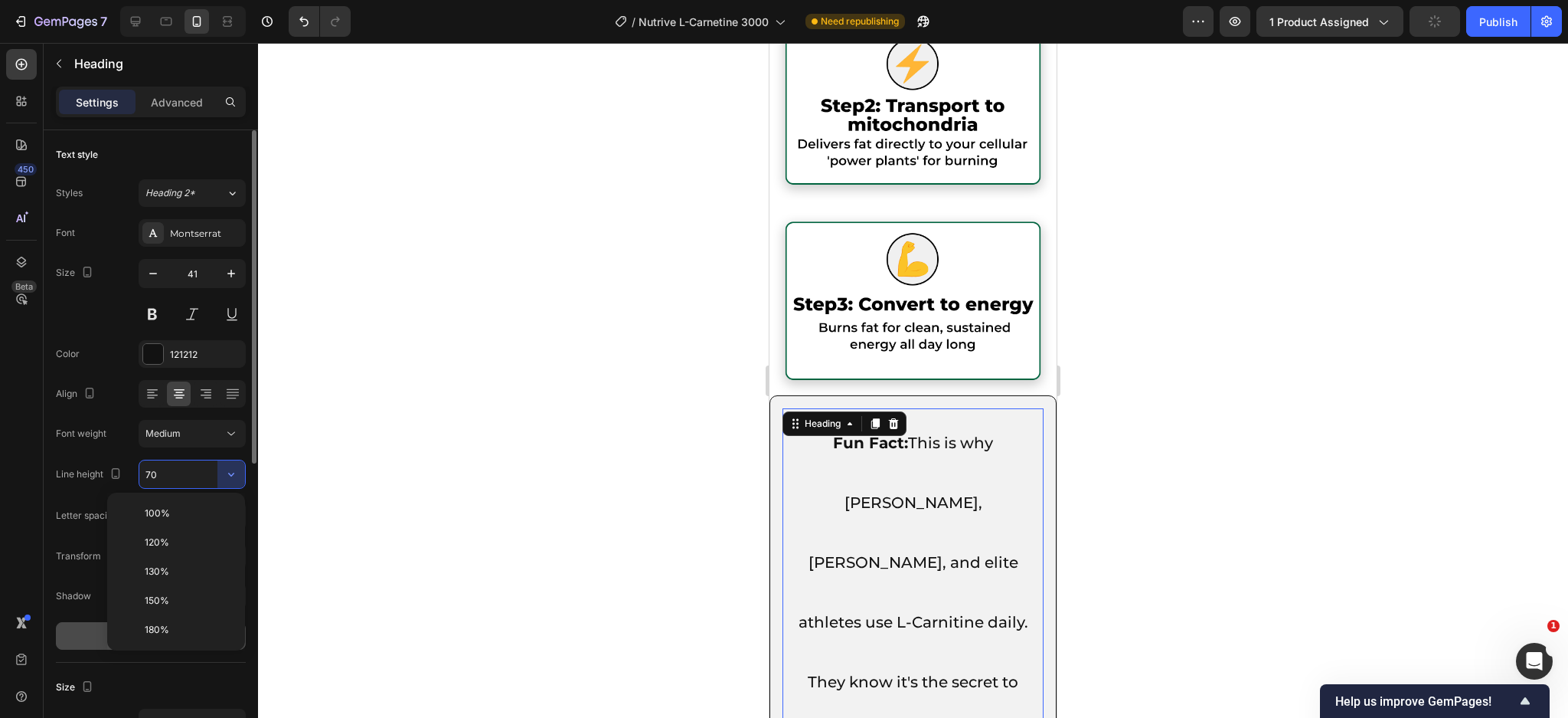
click at [202, 473] on input "70" at bounding box center [192, 474] width 105 height 27
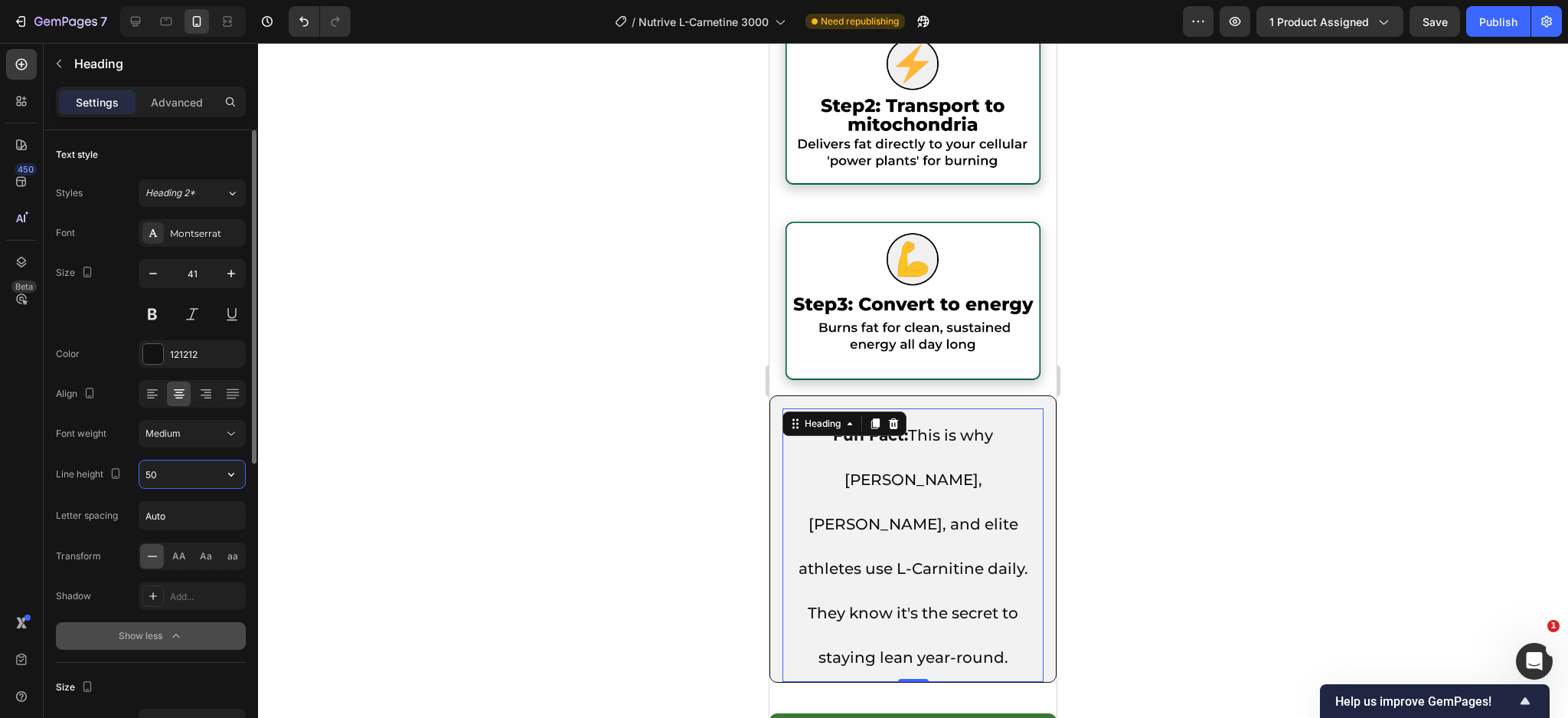
click at [202, 473] on input "50" at bounding box center [192, 474] width 105 height 27
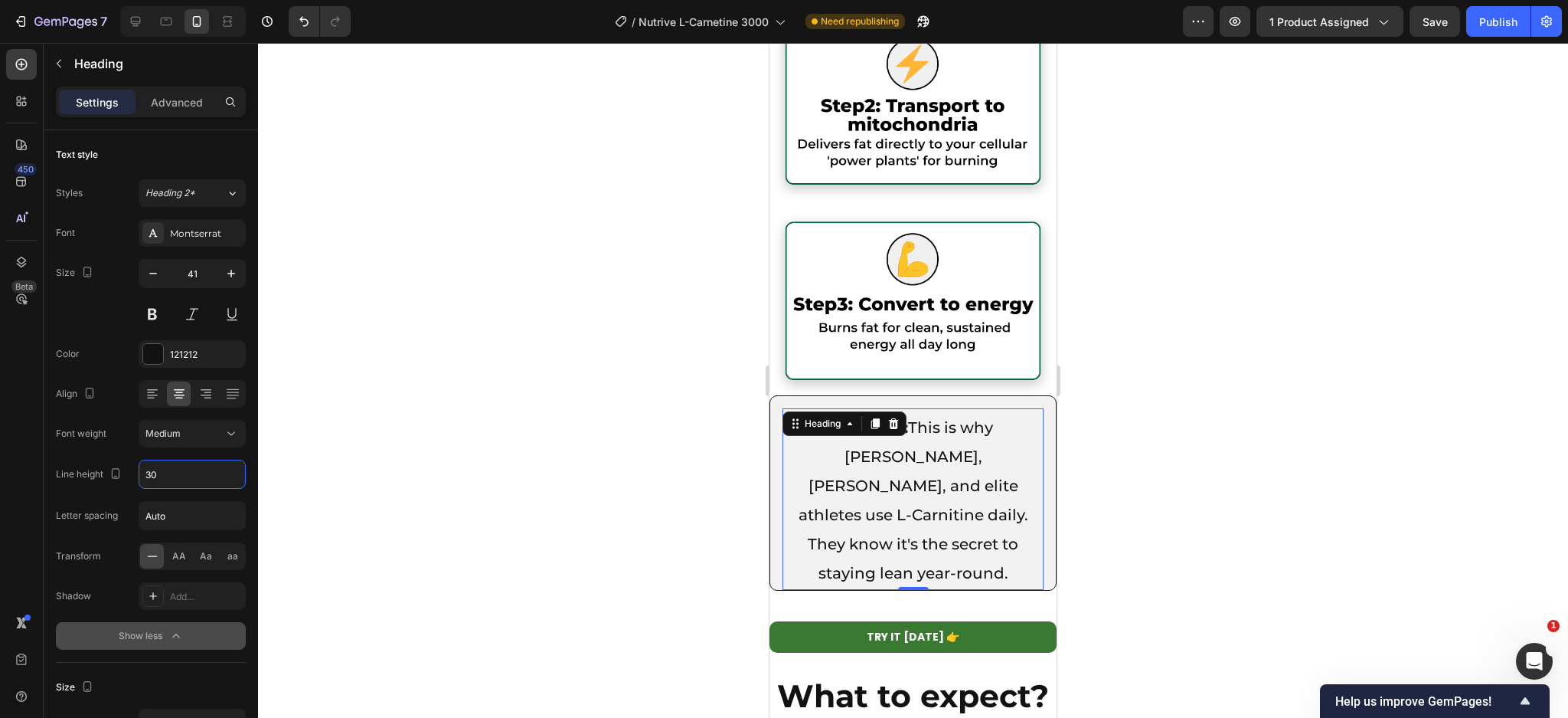
type input "30"
click at [951, 416] on p "Fun Fact: This is why Tom Brady, LeBron James, and elite athletes use L-Carniti…" at bounding box center [912, 497] width 258 height 175
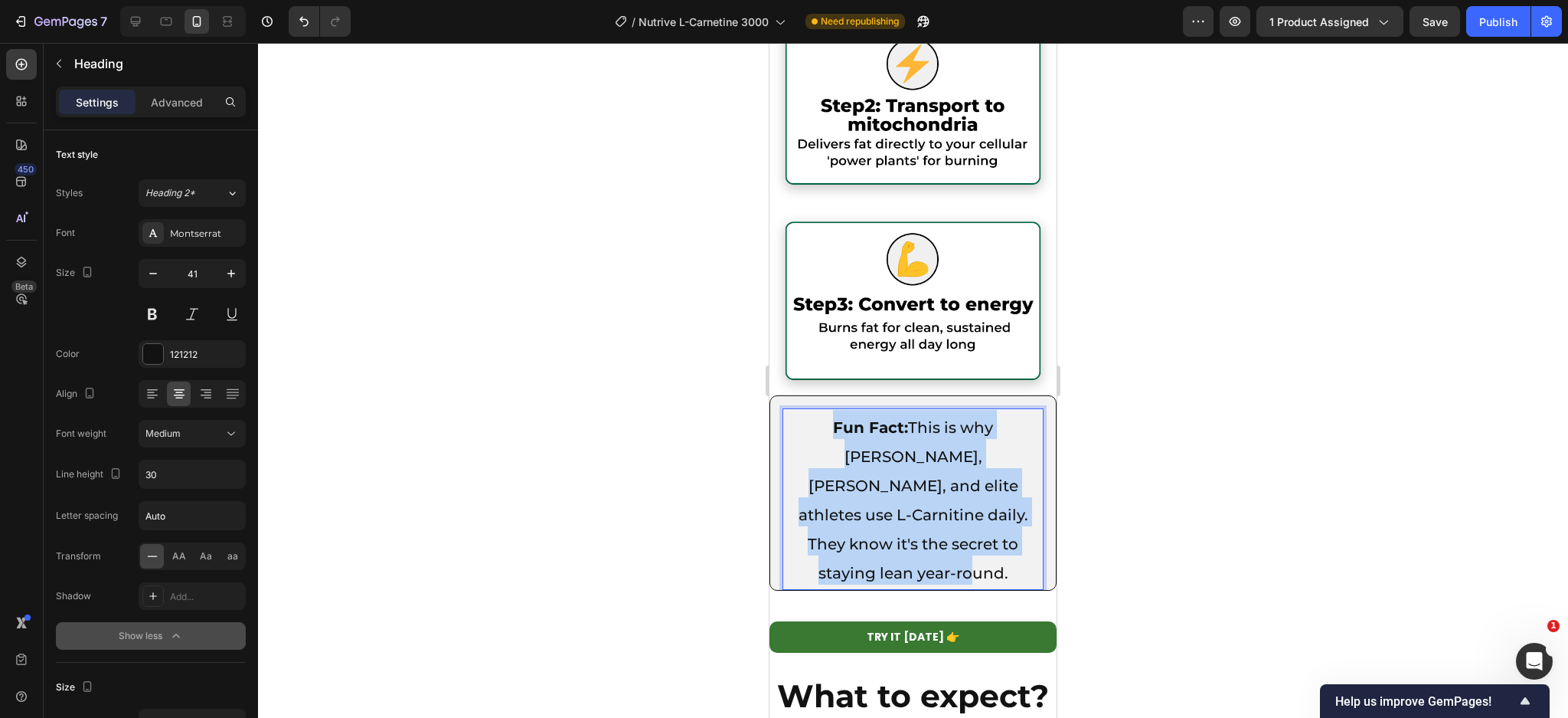
click at [951, 416] on p "Fun Fact: This is why Tom Brady, LeBron James, and elite athletes use L-Carniti…" at bounding box center [912, 497] width 258 height 175
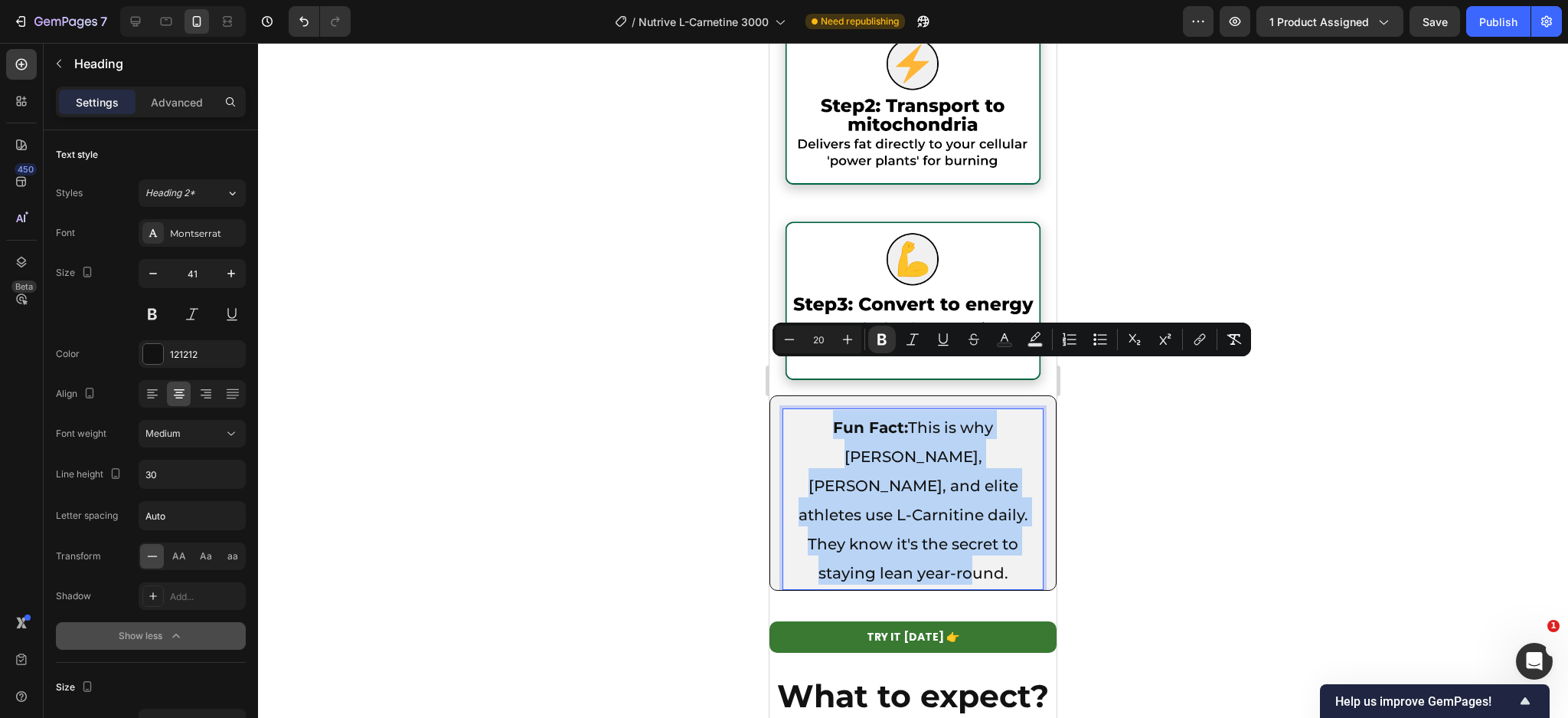
copy span "Fun Fact: This is why Tom Brady, LeBron James, and elite athletes use L-Carniti…"
click at [935, 454] on span "Fun Fact: This is why Tom Brady, LeBron James, and elite athletes use L-Carniti…" at bounding box center [912, 500] width 230 height 164
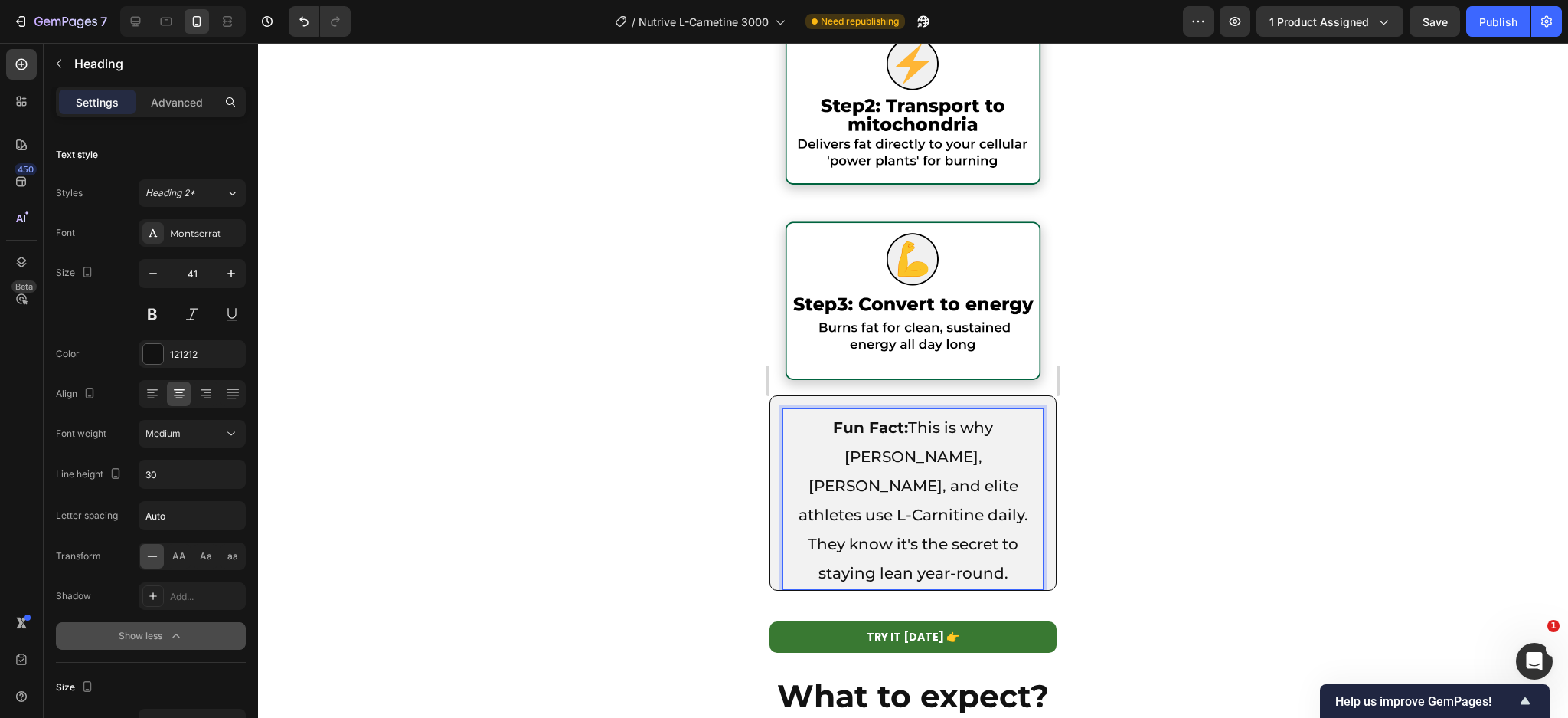
click at [1128, 440] on div at bounding box center [912, 380] width 1309 height 674
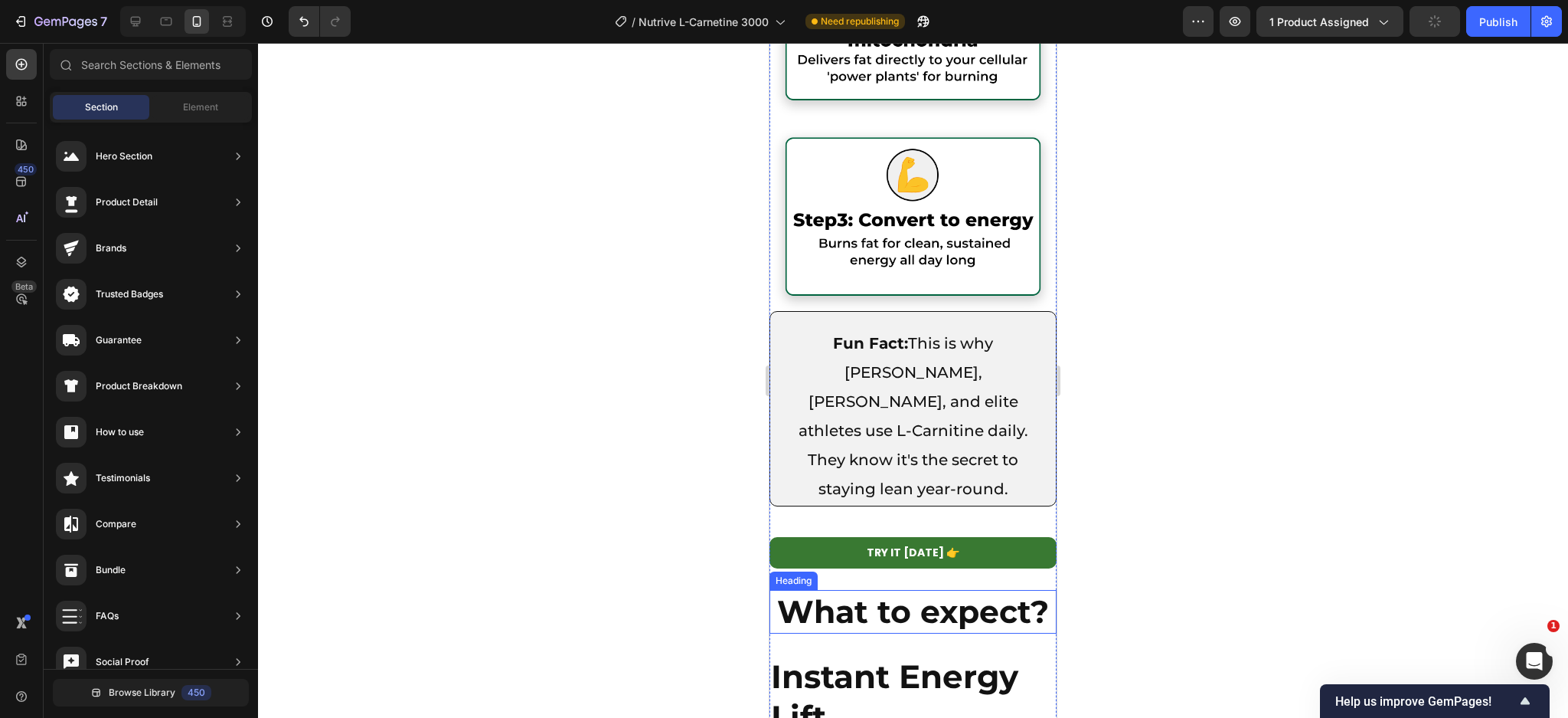
scroll to position [4054, 0]
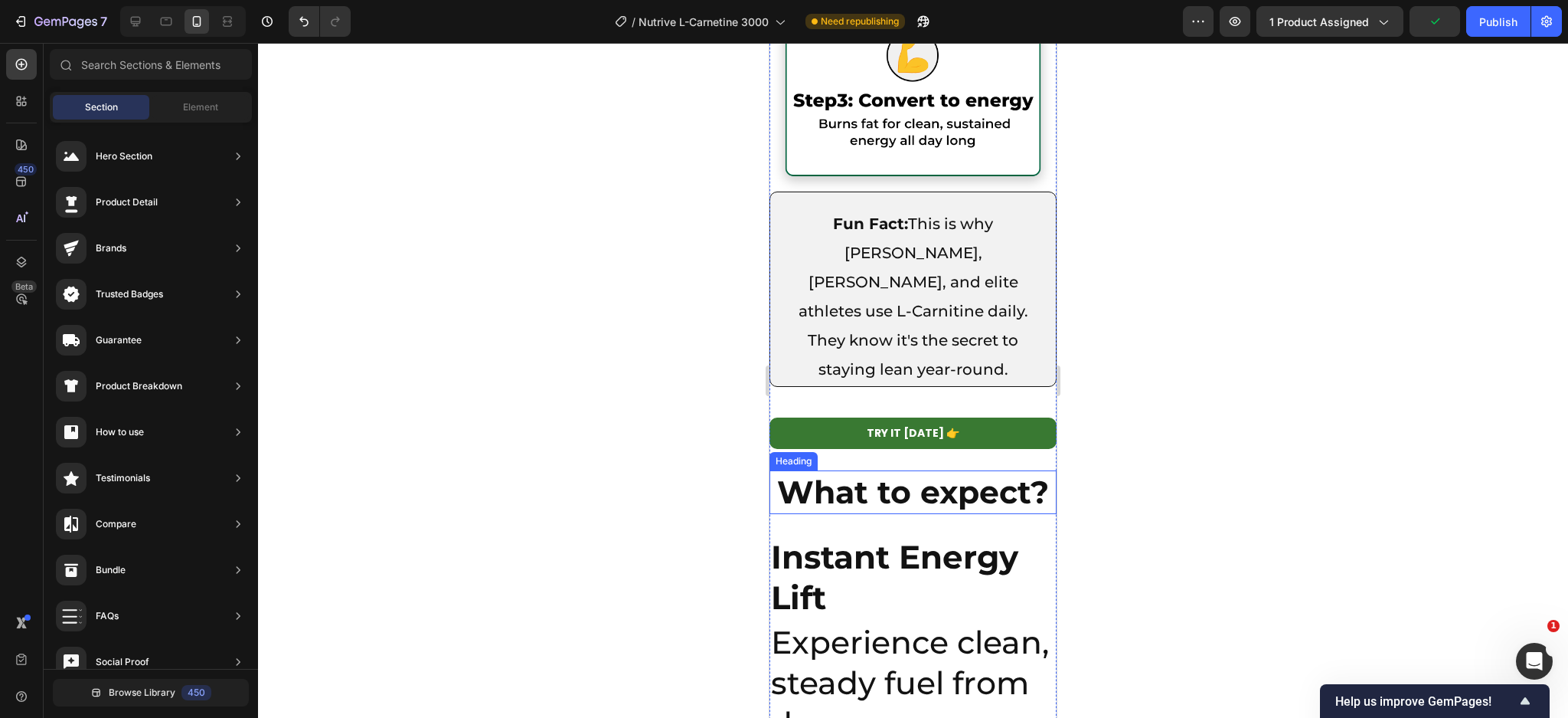
click at [833, 471] on h2 "What to expect?" at bounding box center [912, 492] width 287 height 44
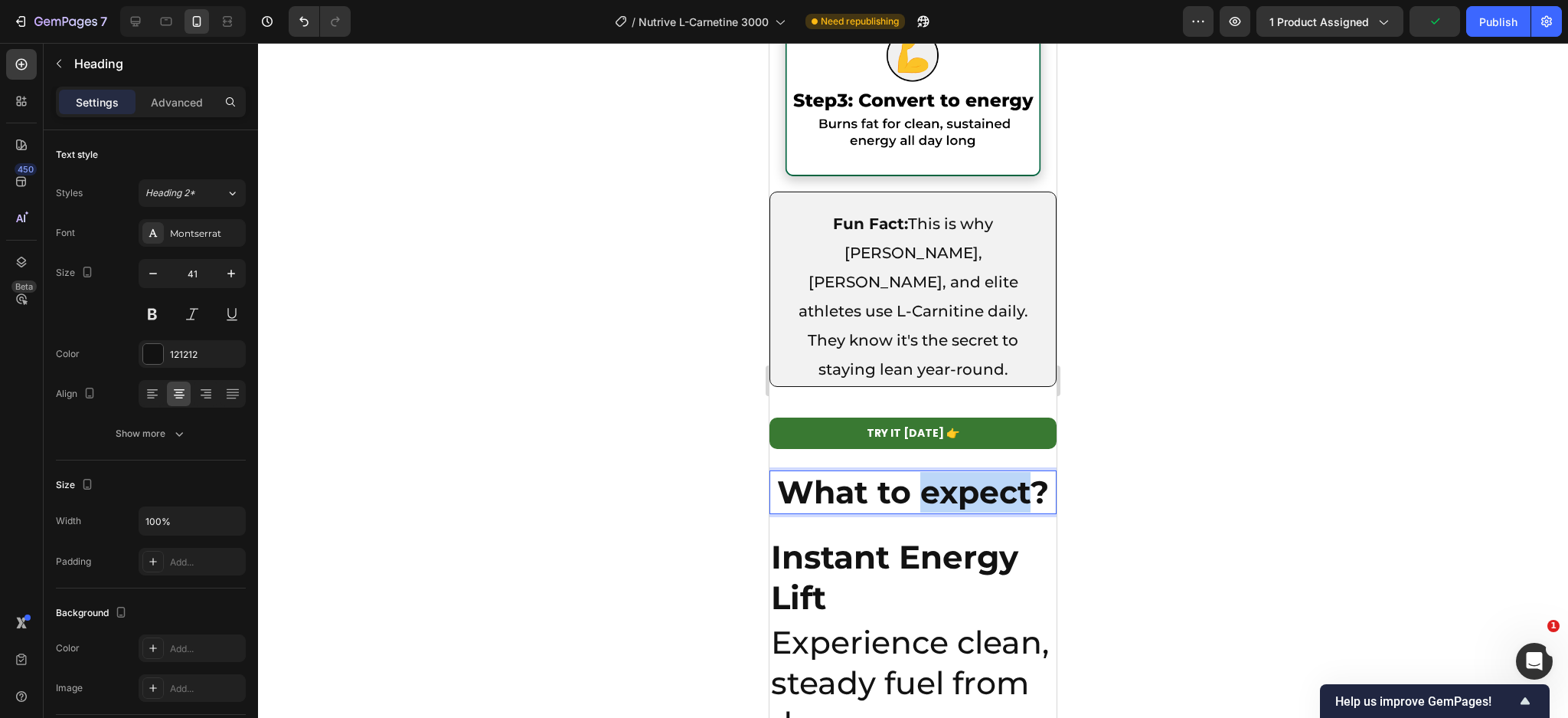
click at [833, 471] on h2 "What to expect?" at bounding box center [912, 492] width 287 height 44
click at [833, 472] on p "What to expect?" at bounding box center [912, 492] width 284 height 40
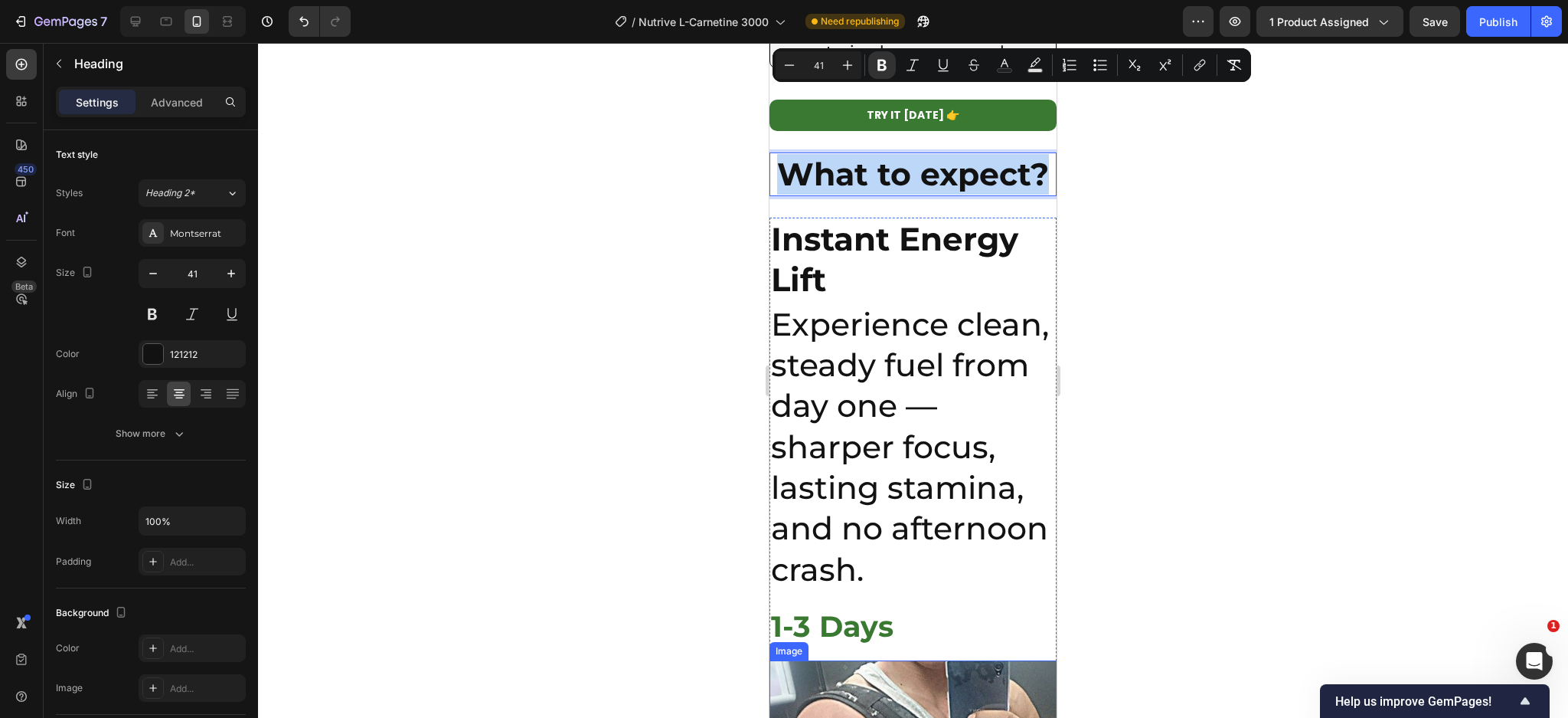
scroll to position [4360, 0]
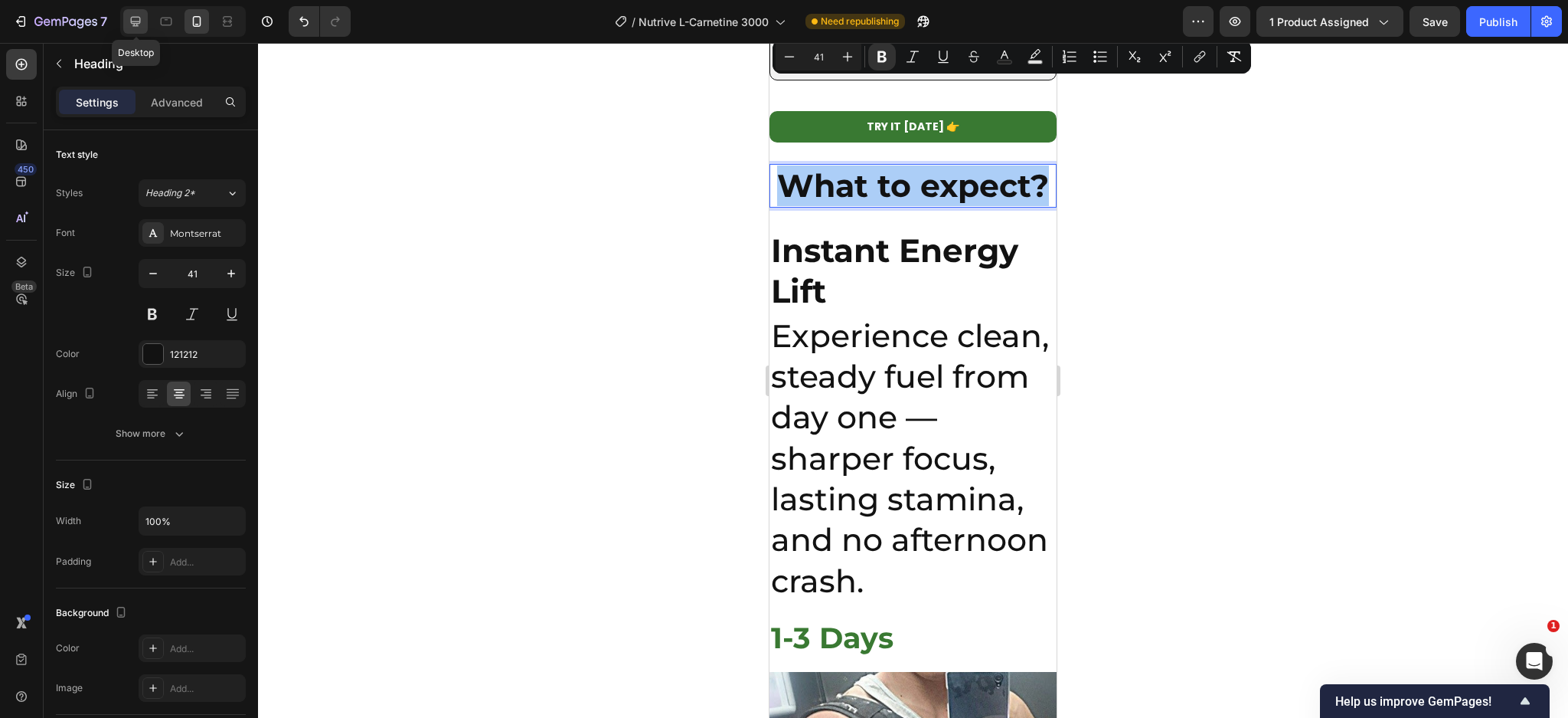
click at [136, 16] on icon at bounding box center [135, 21] width 15 height 15
type input "46"
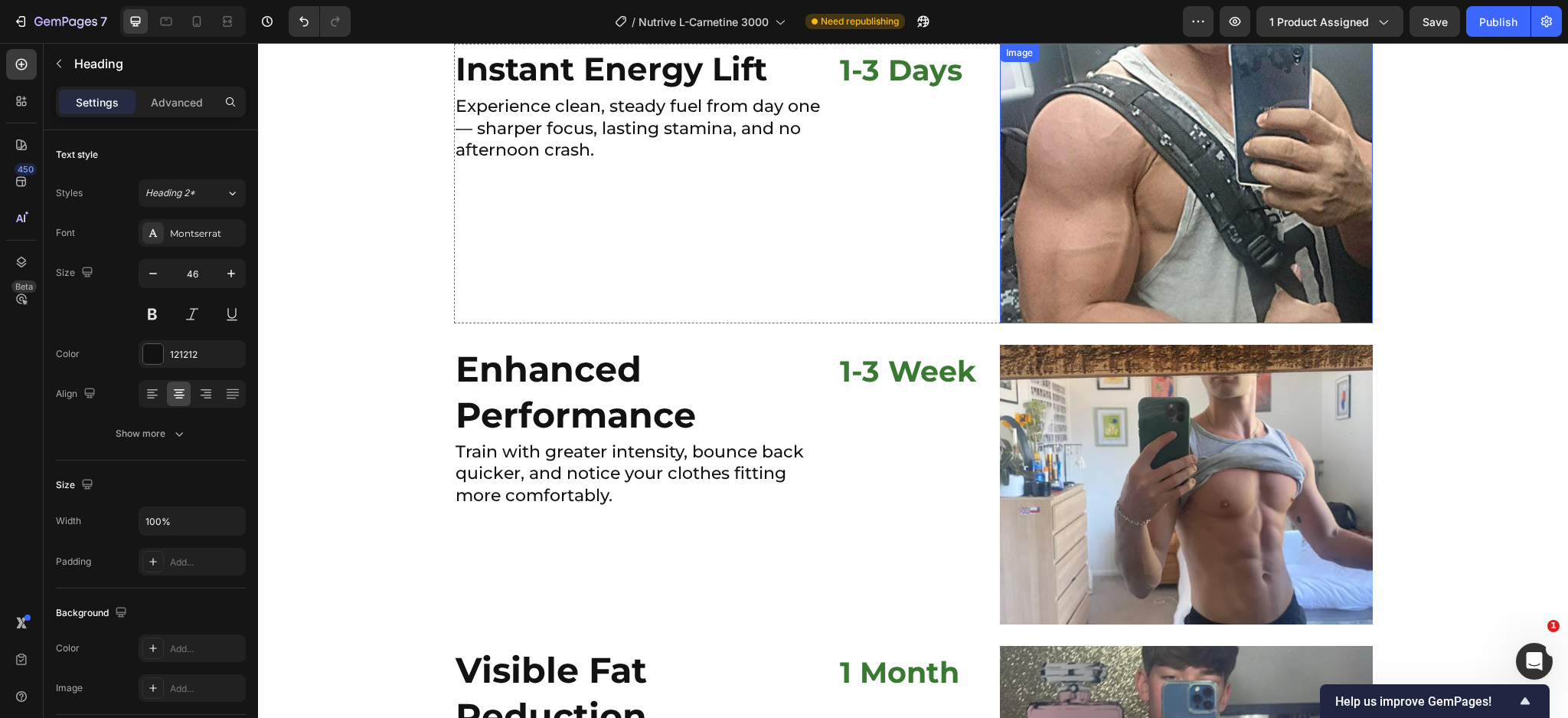
scroll to position [3822, 0]
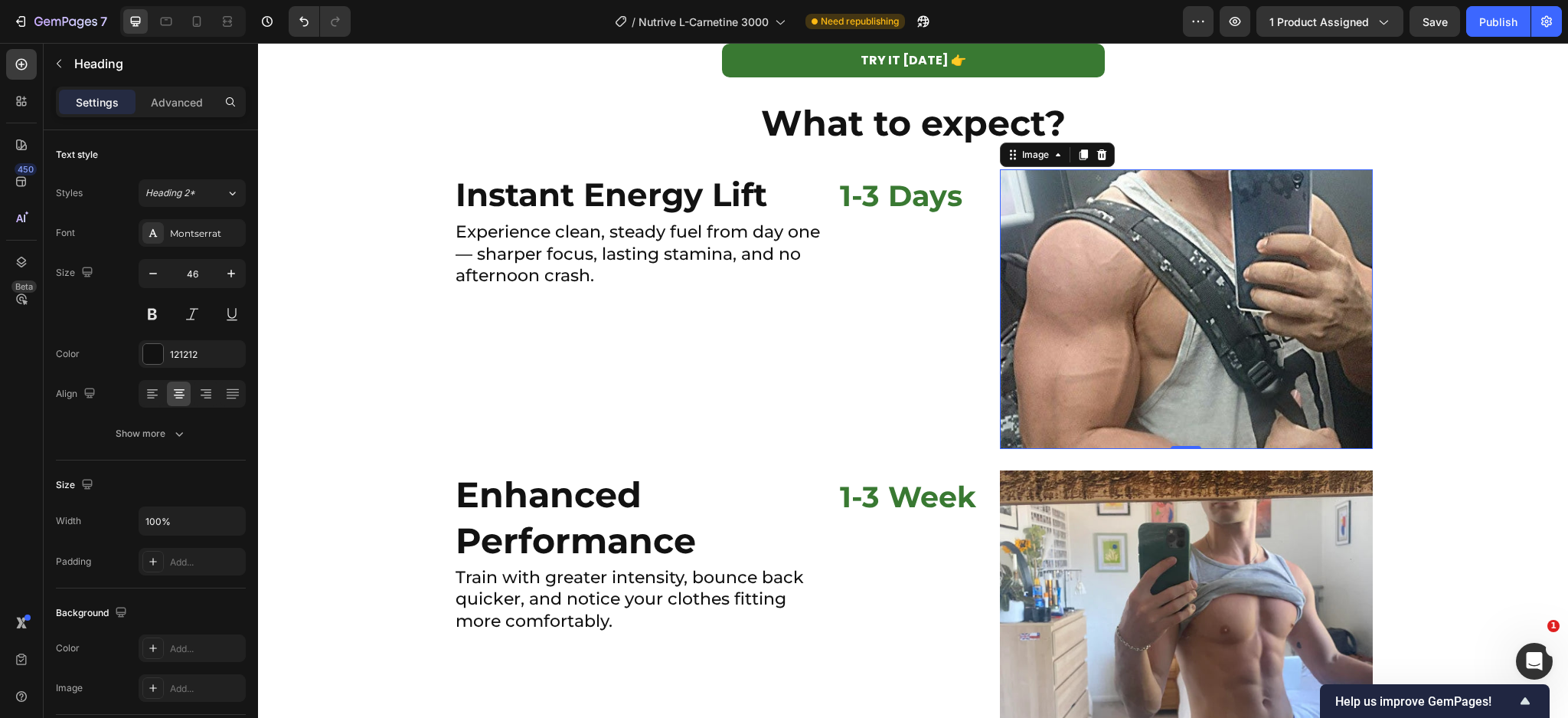
click at [1129, 285] on img at bounding box center [1185, 309] width 373 height 280
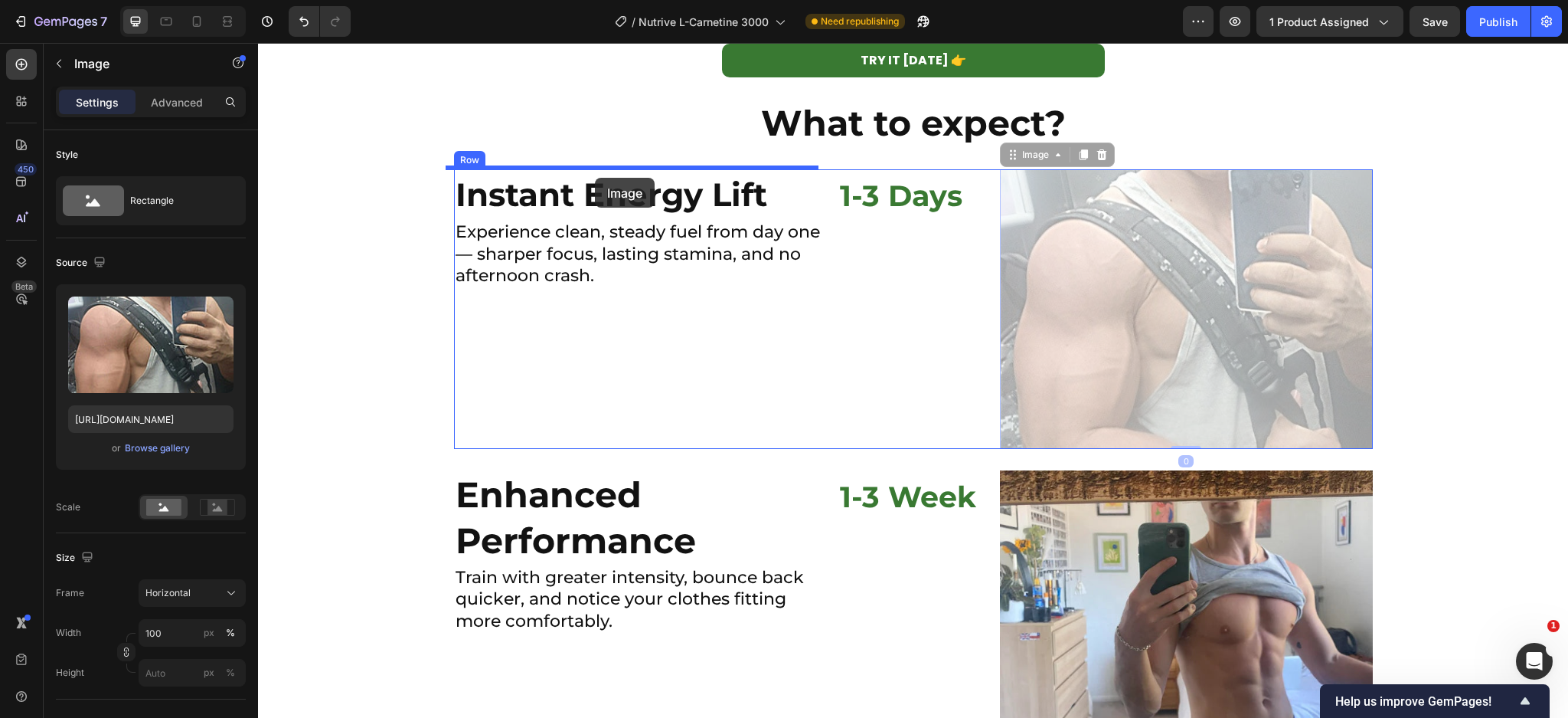
drag, startPoint x: 999, startPoint y: 156, endPoint x: 595, endPoint y: 178, distance: 404.6
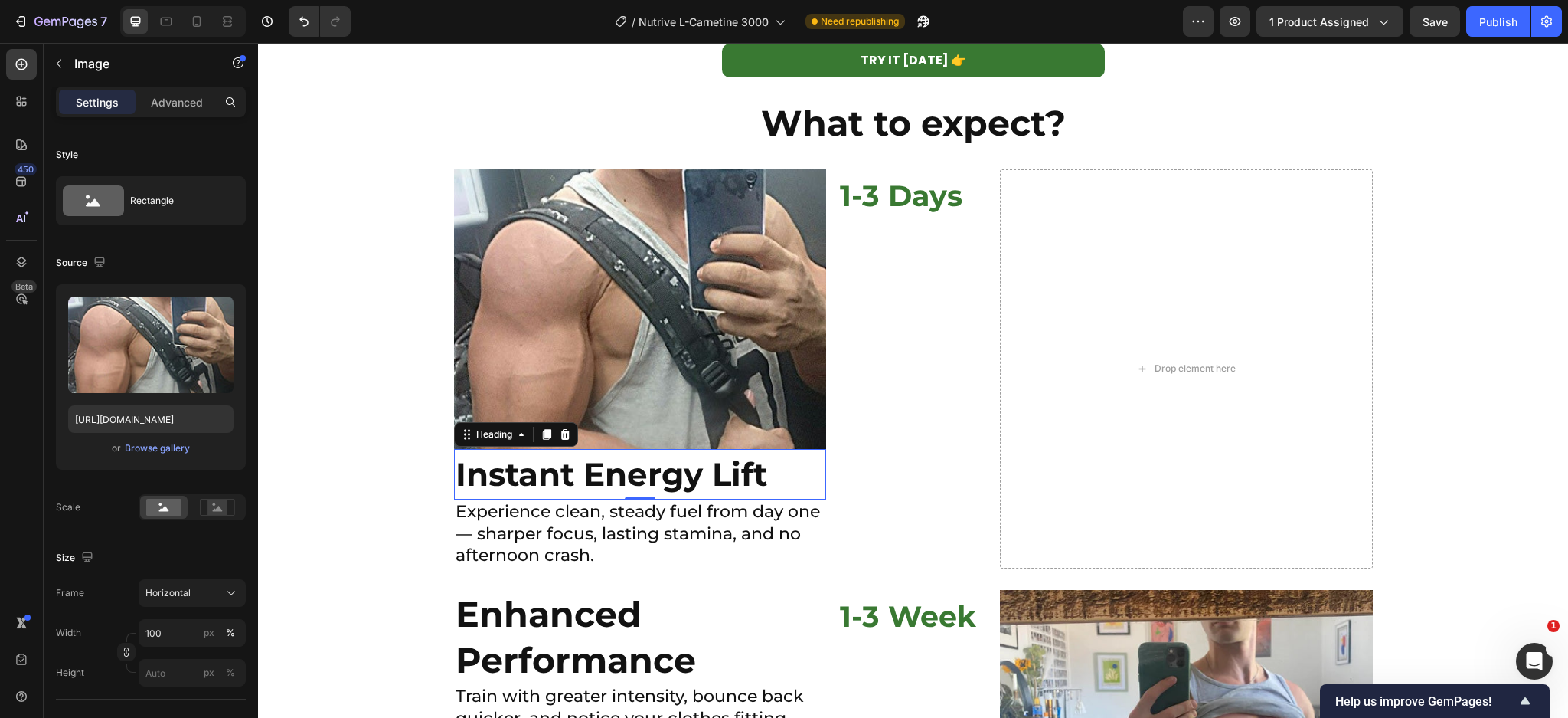
click at [768, 474] on h2 "Instant Energy Lift" at bounding box center [640, 474] width 373 height 51
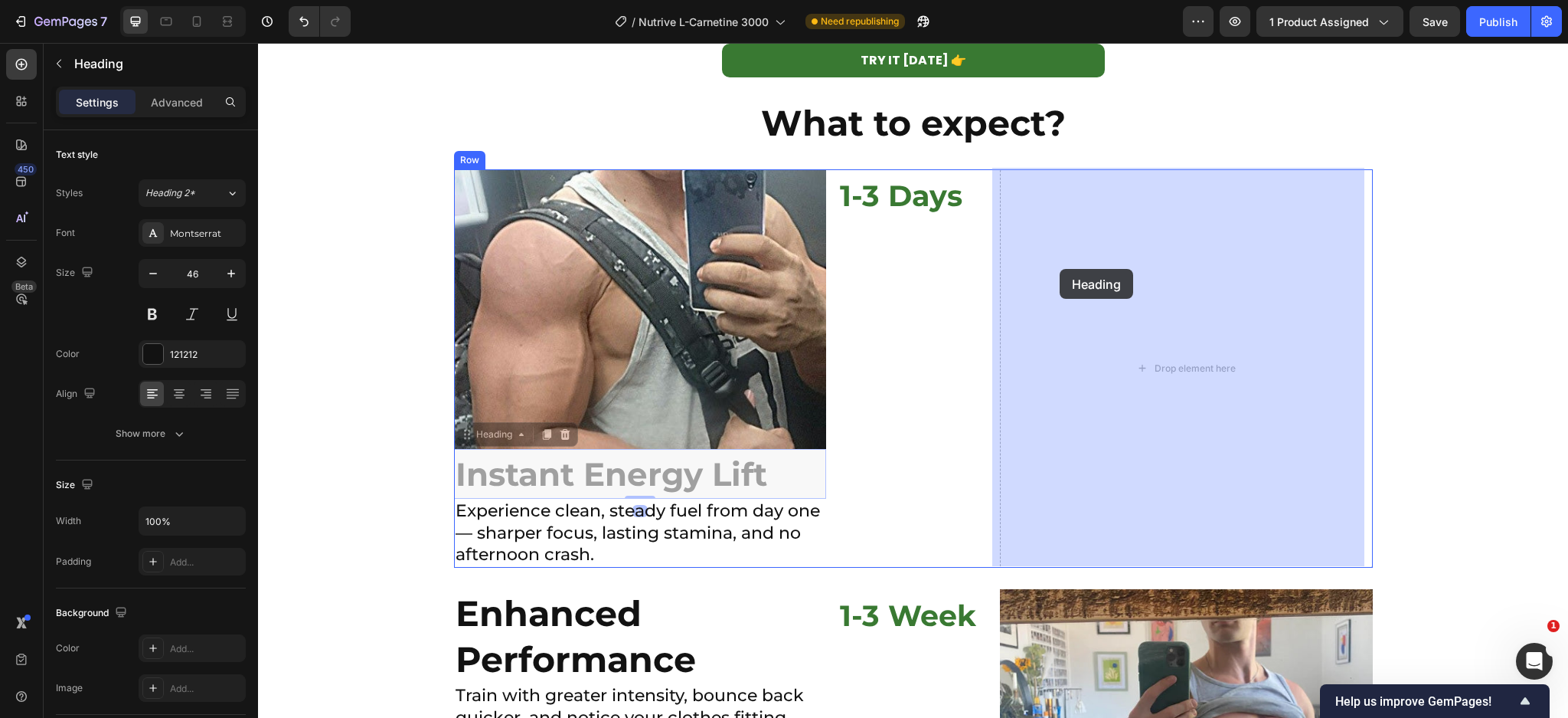
drag, startPoint x: 455, startPoint y: 437, endPoint x: 1060, endPoint y: 269, distance: 627.9
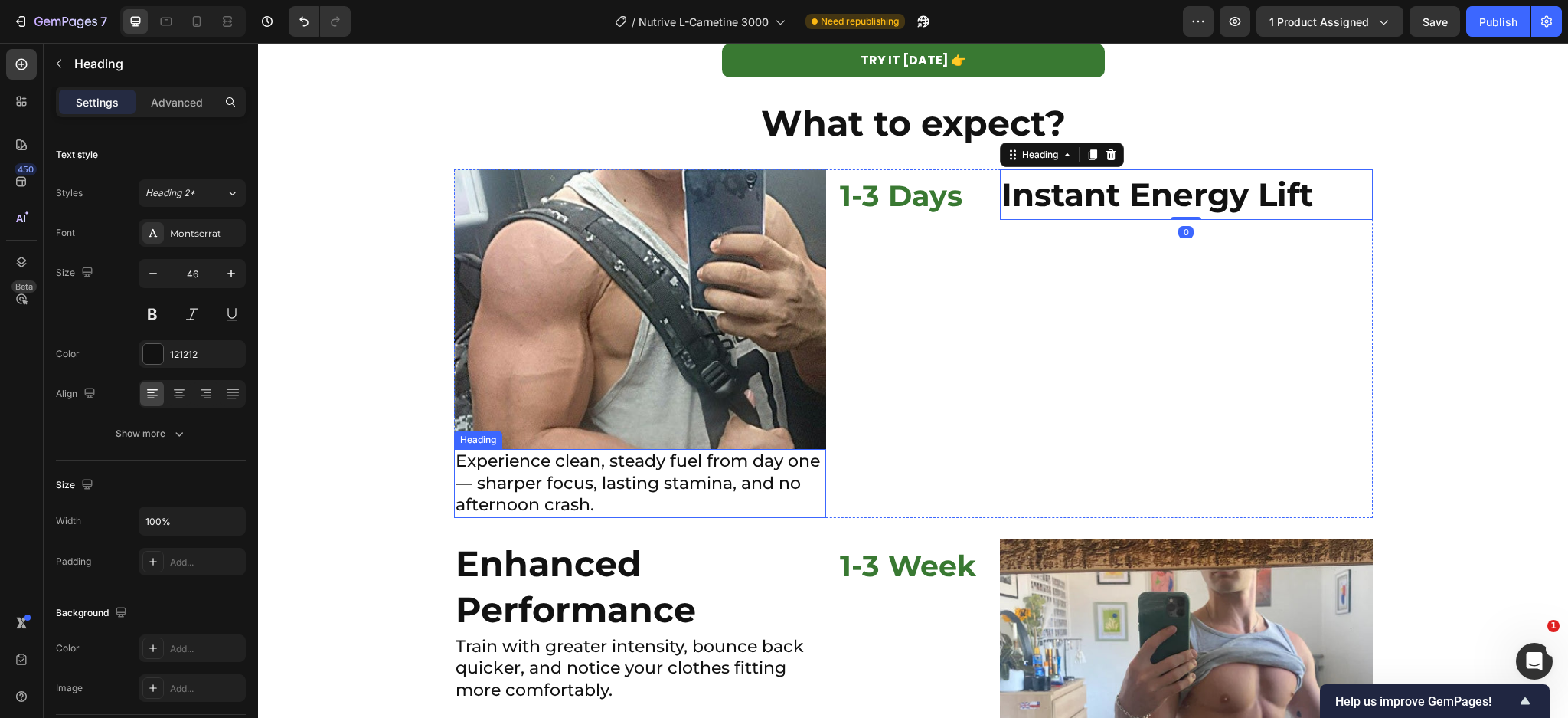
click at [711, 487] on h2 "Experience clean, steady fuel from day one — sharper focus, lasting stamina, an…" at bounding box center [640, 484] width 373 height 69
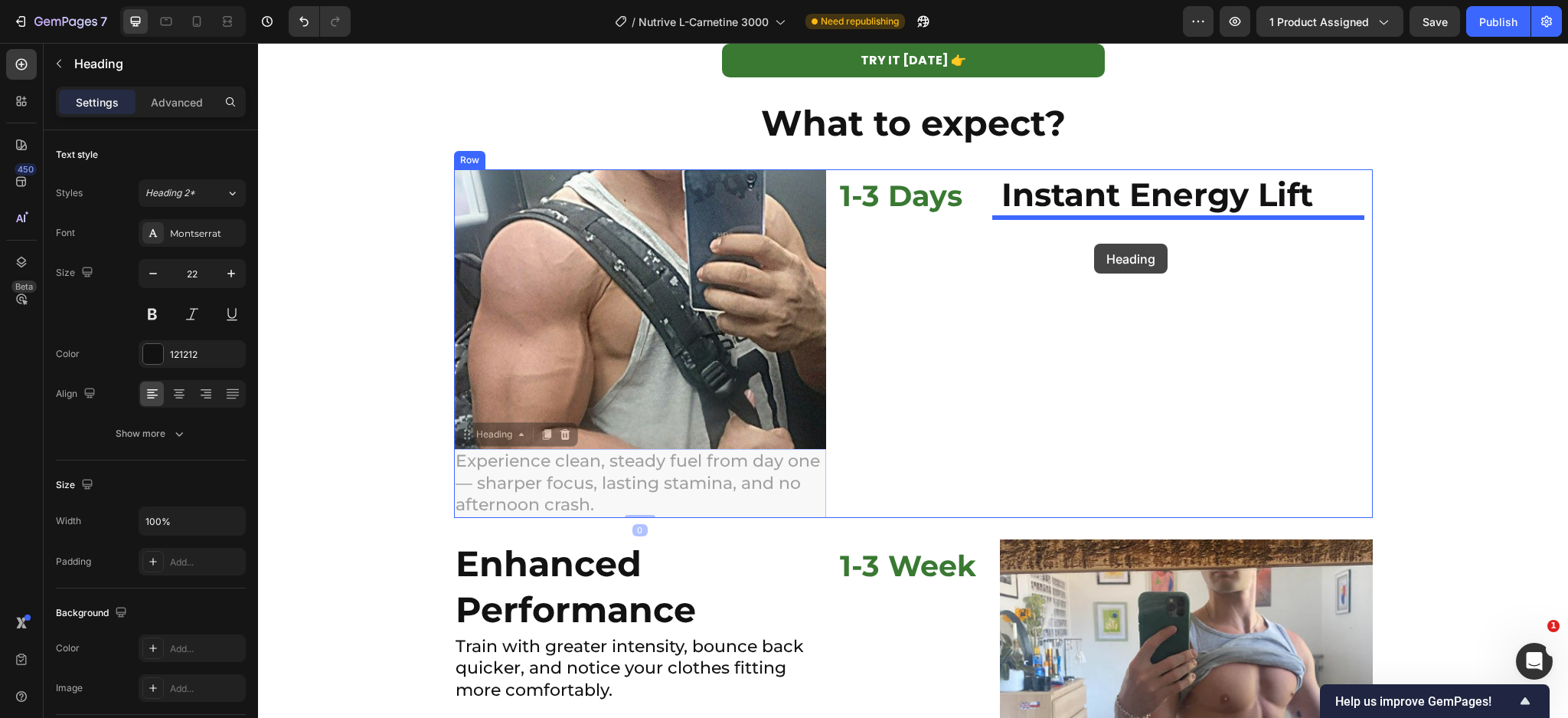
drag, startPoint x: 457, startPoint y: 429, endPoint x: 1094, endPoint y: 243, distance: 663.6
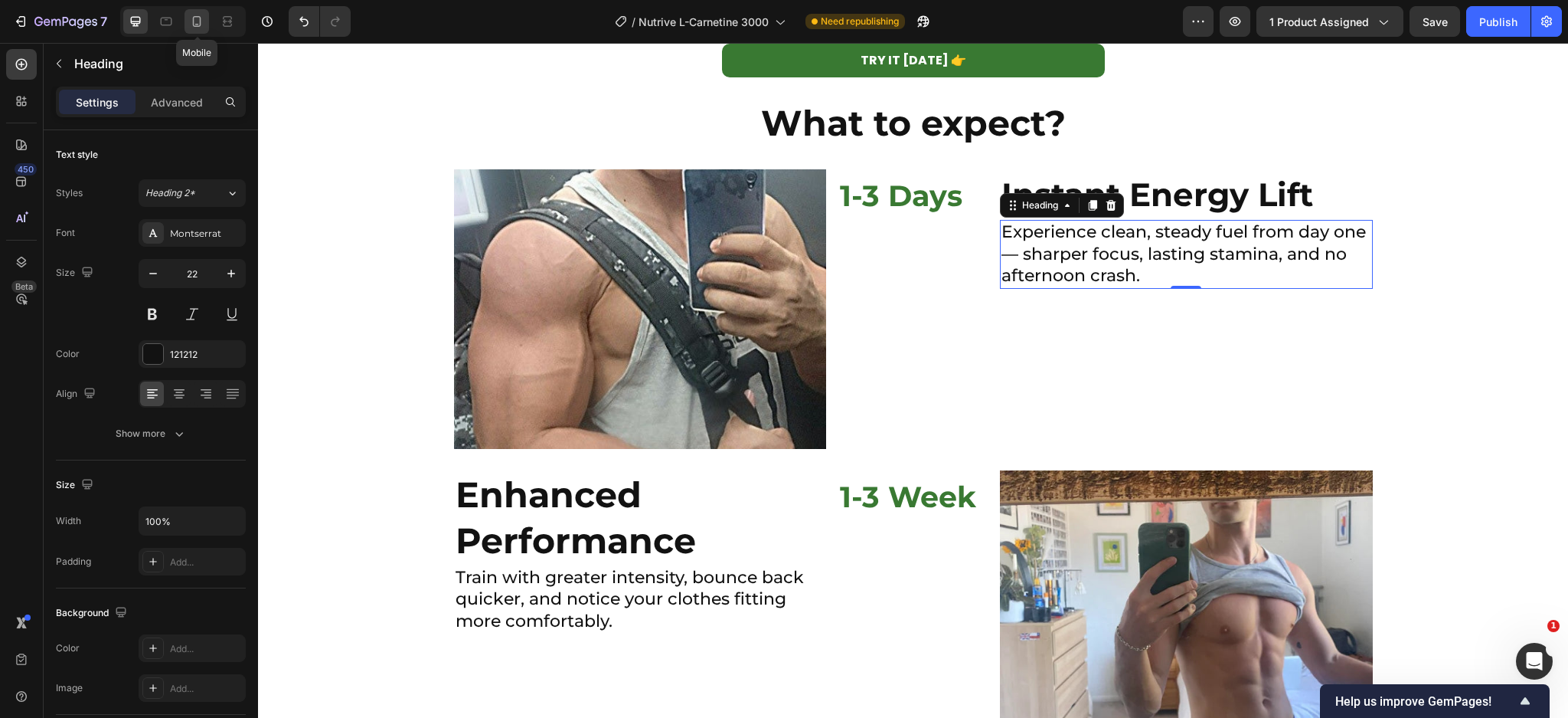
click at [191, 18] on icon at bounding box center [197, 21] width 15 height 15
type input "41"
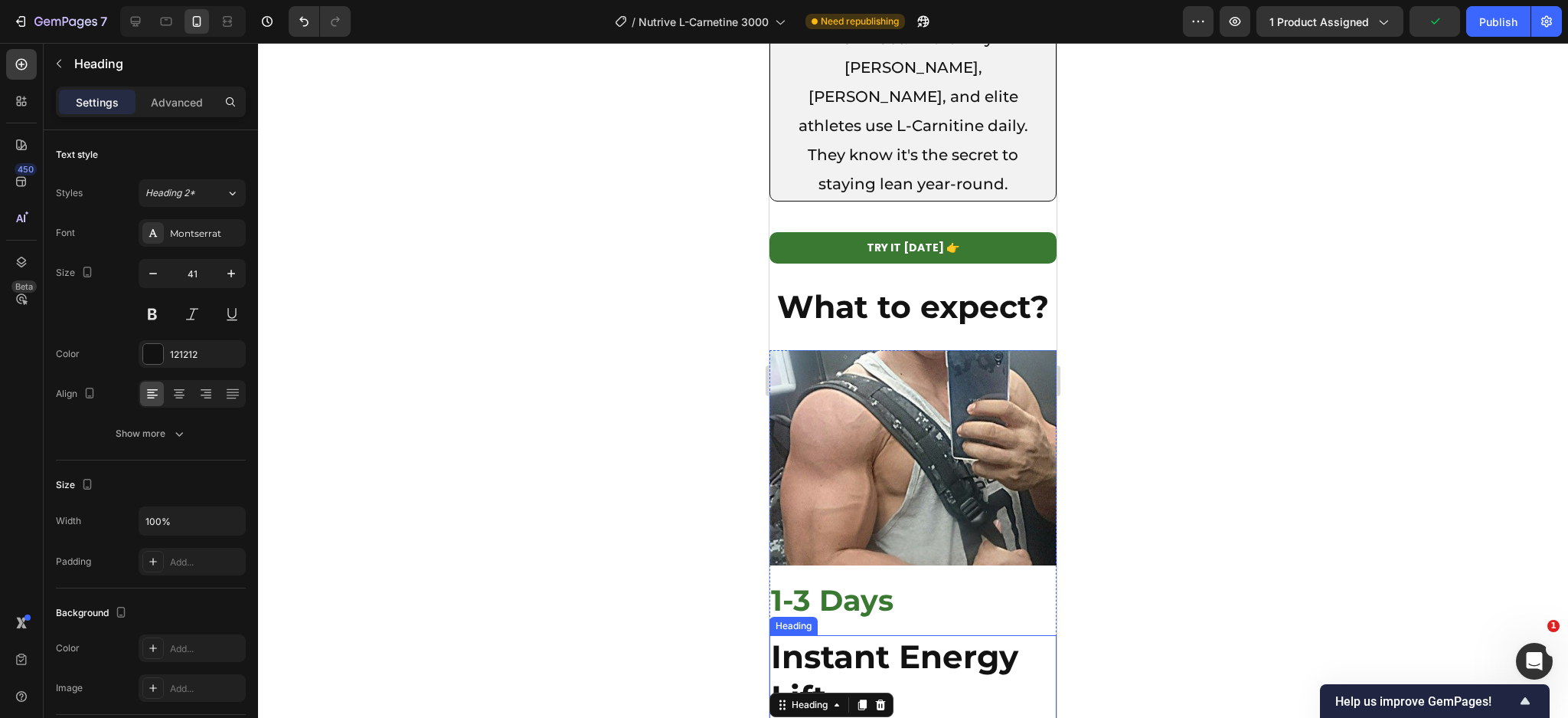
scroll to position [4194, 0]
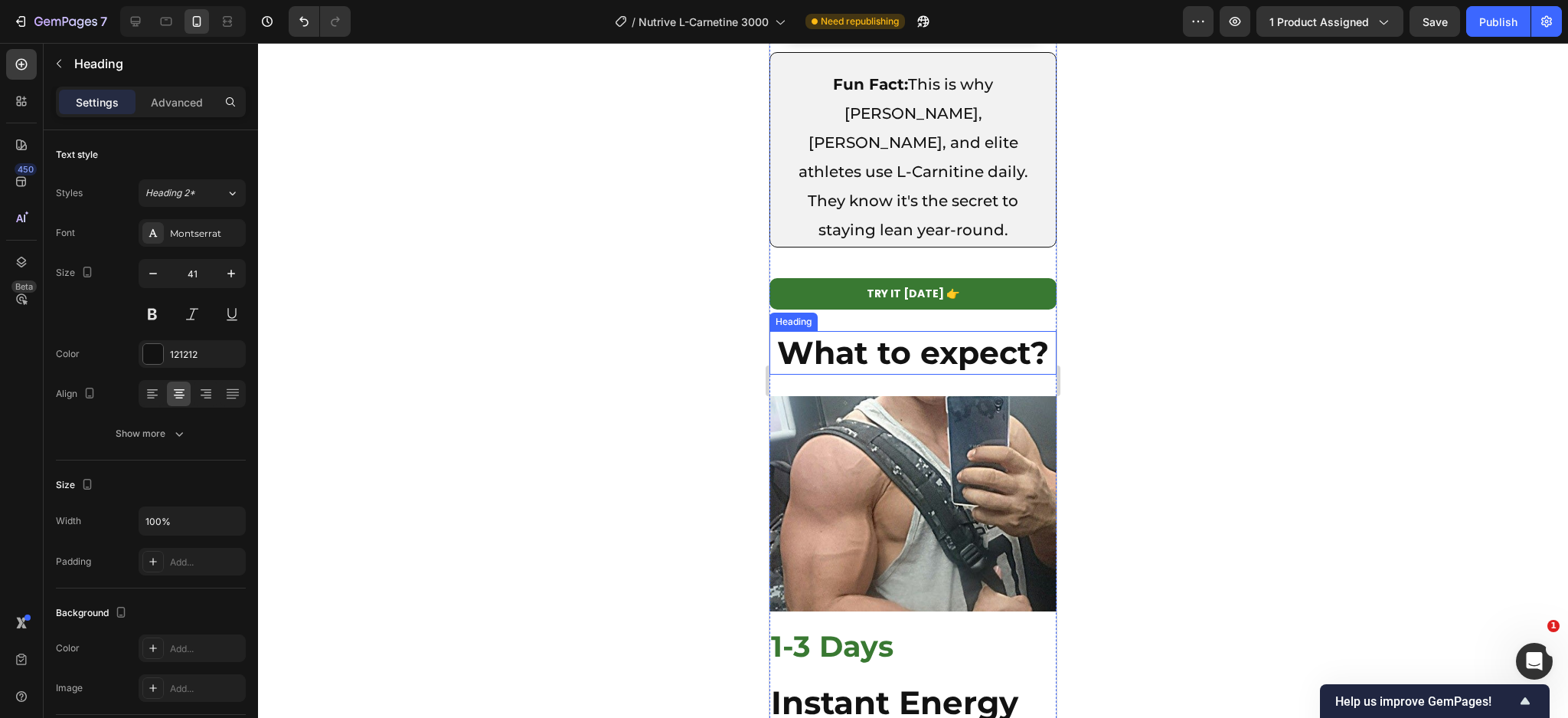
click at [920, 334] on strong "What to expect?" at bounding box center [912, 353] width 271 height 39
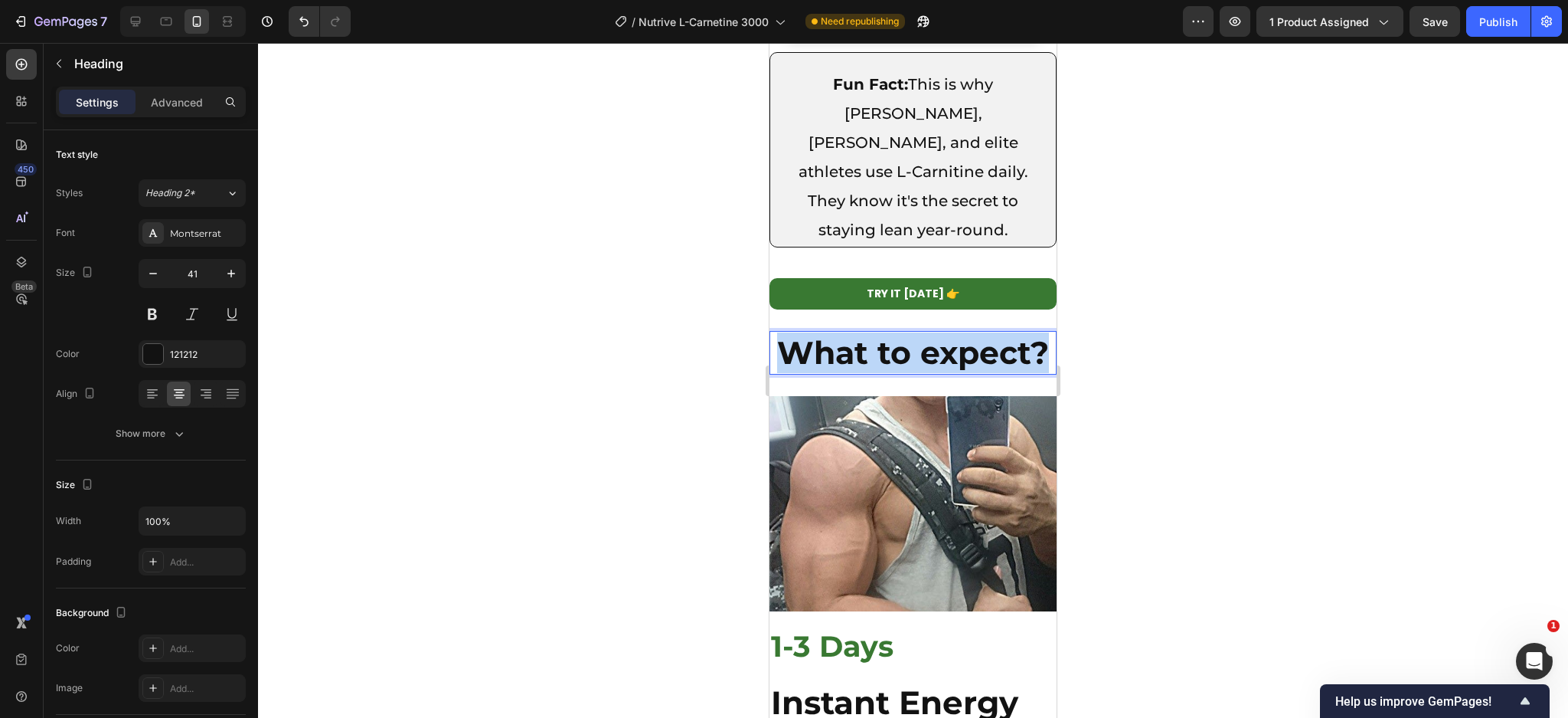
click at [920, 334] on strong "What to expect?" at bounding box center [912, 353] width 271 height 39
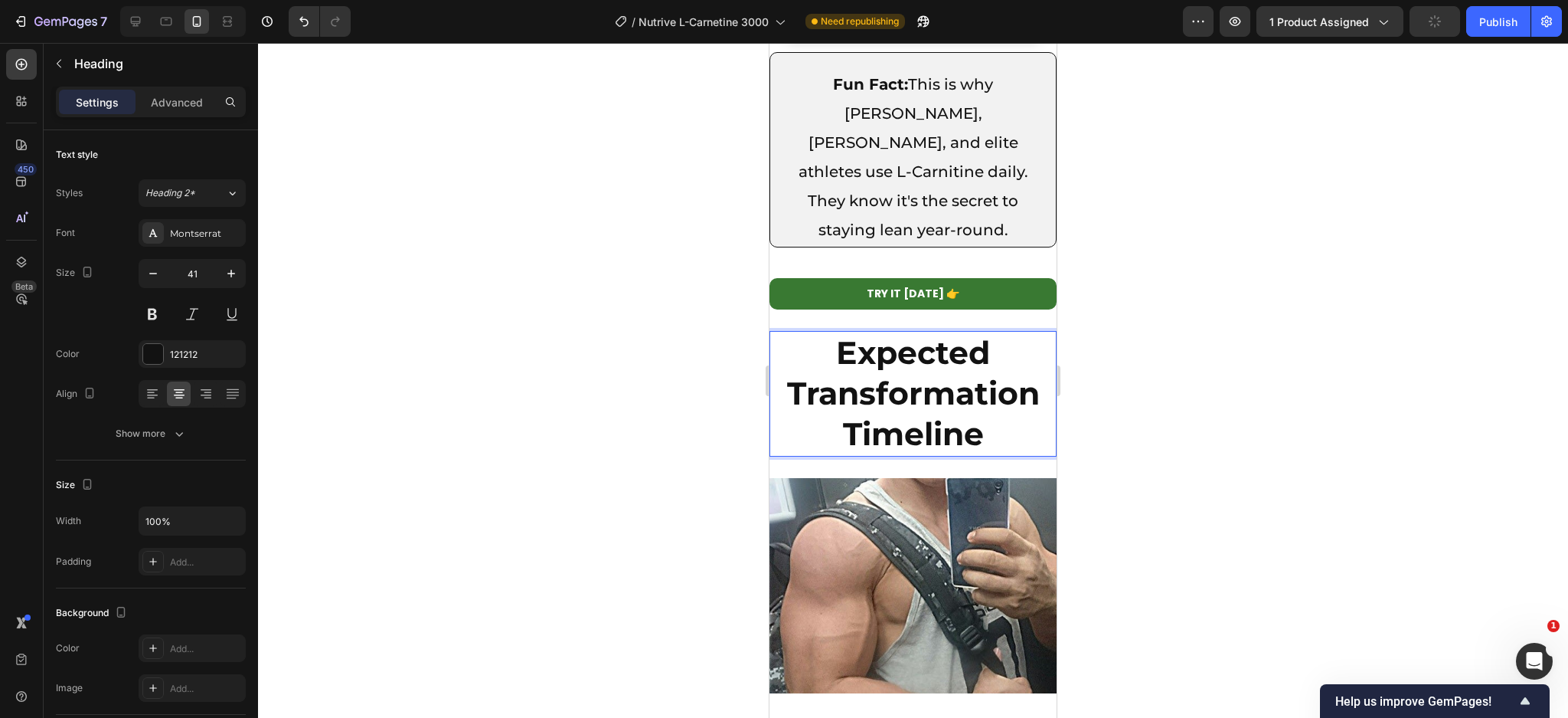
click at [920, 334] on strong "Expected Transformation Timeline" at bounding box center [913, 393] width 253 height 120
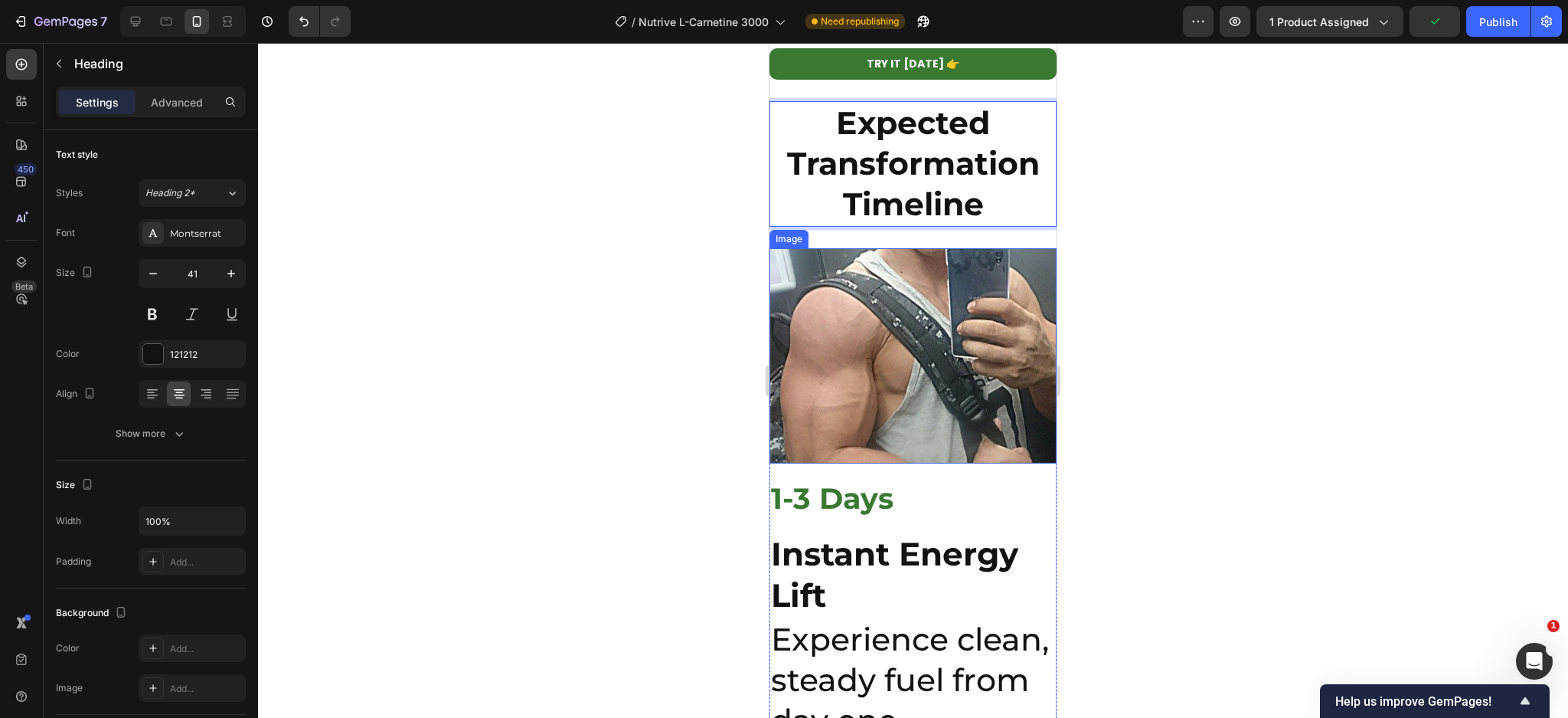
scroll to position [4500, 0]
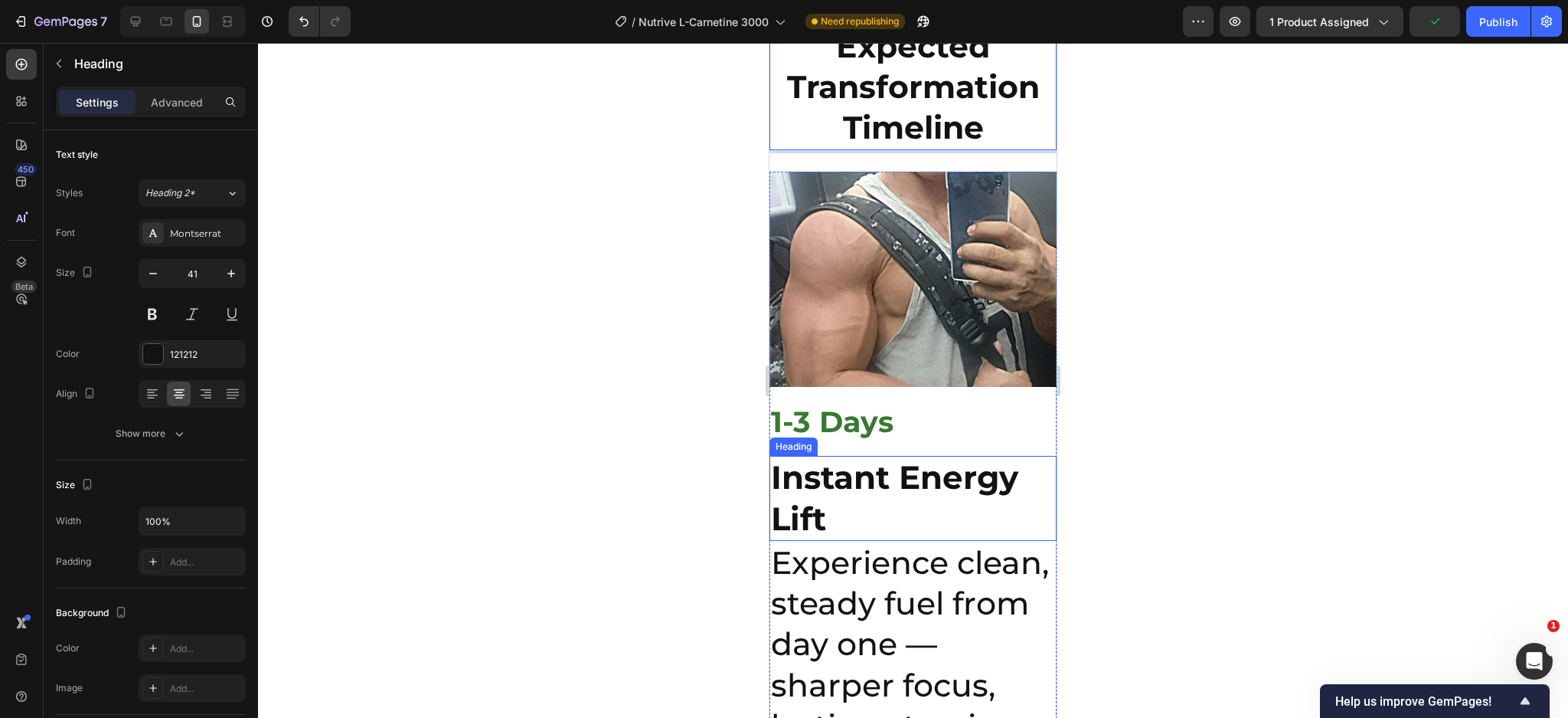
click at [904, 458] on strong "Instant Energy Lift" at bounding box center [894, 498] width 247 height 81
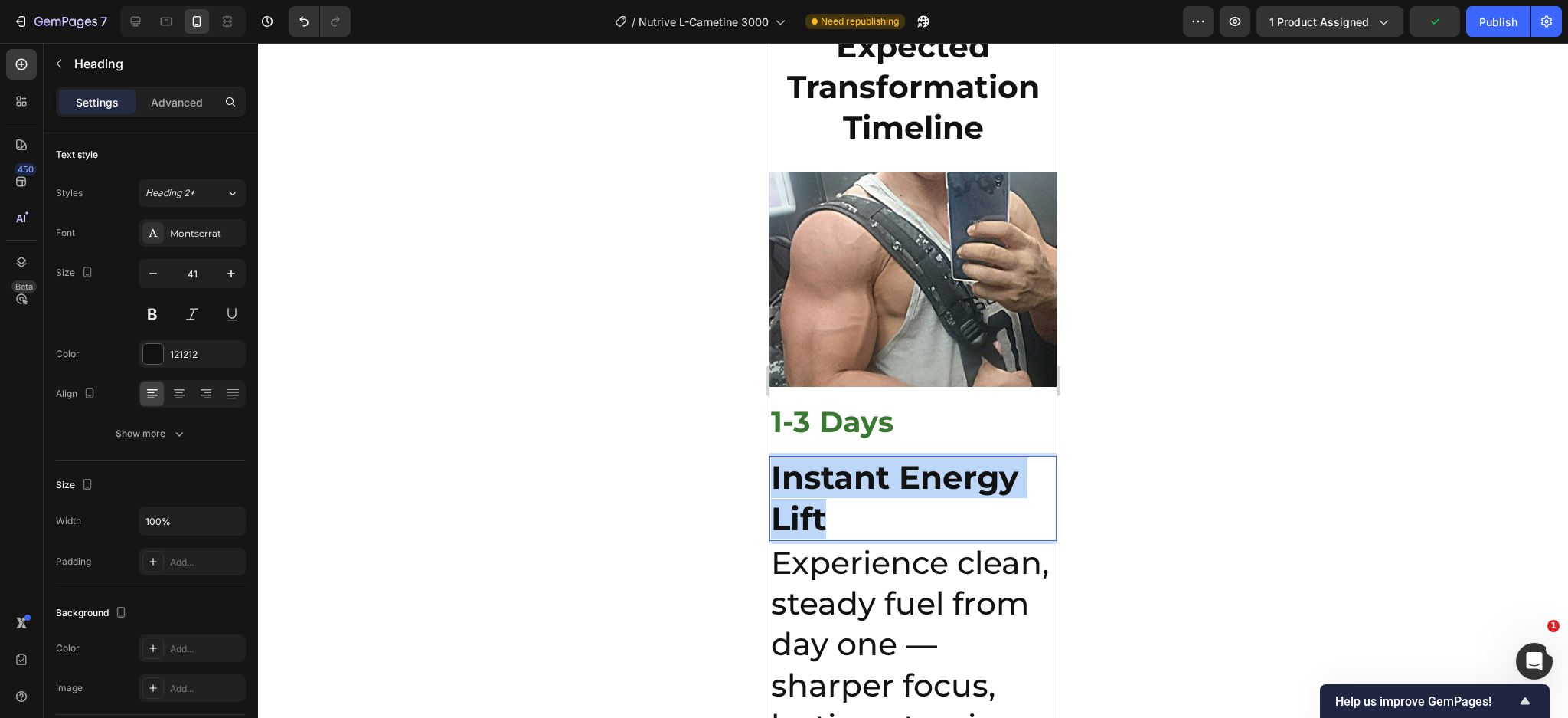
click at [904, 458] on strong "Instant Energy Lift" at bounding box center [894, 498] width 247 height 81
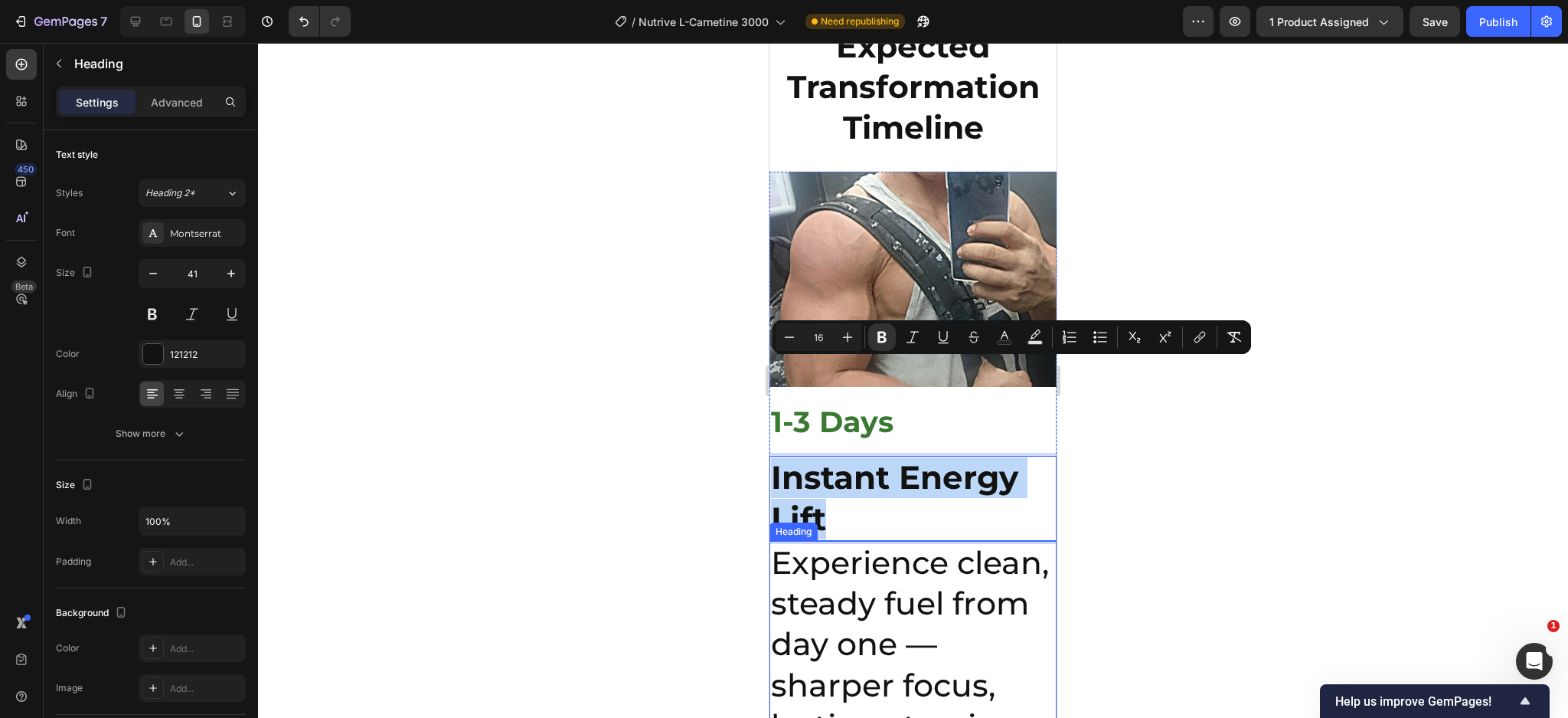
click at [880, 564] on h2 "Experience clean, steady fuel from day one — sharper focus, lasting stamina, an…" at bounding box center [912, 685] width 287 height 288
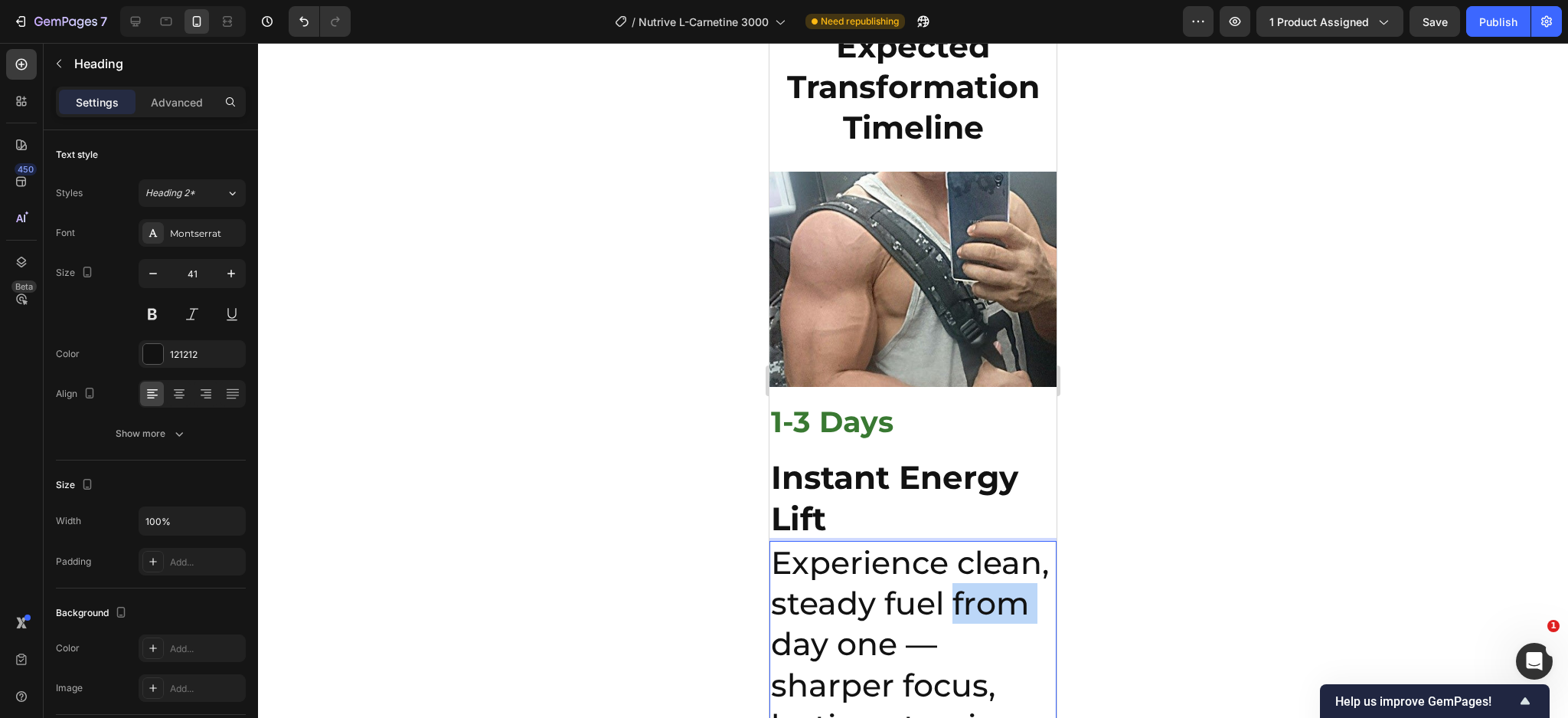
click at [880, 564] on h2 "Experience clean, steady fuel from day one — sharper focus, lasting stamina, an…" at bounding box center [912, 685] width 287 height 288
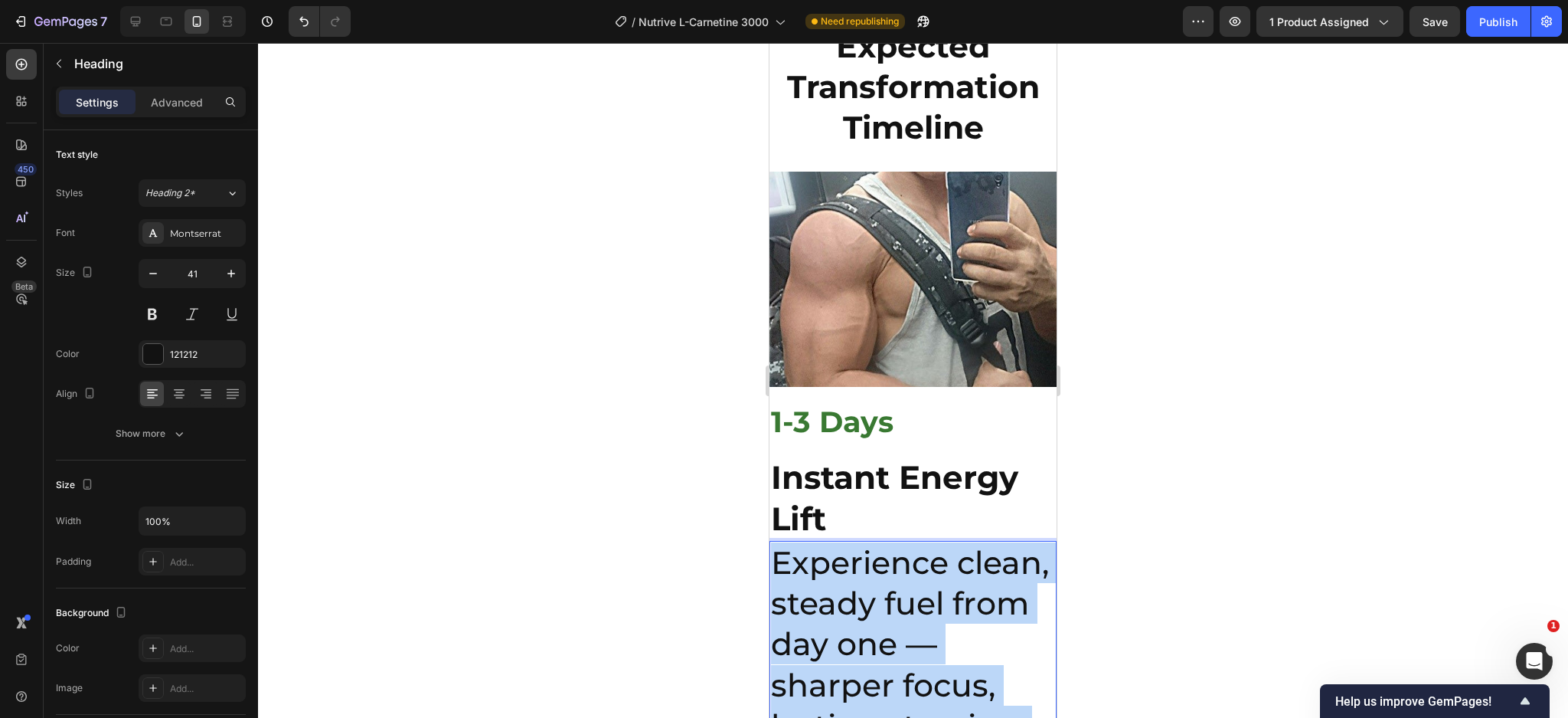
click at [880, 564] on p "Experience clean, steady fuel from day one — sharper focus, lasting stamina, an…" at bounding box center [912, 685] width 284 height 286
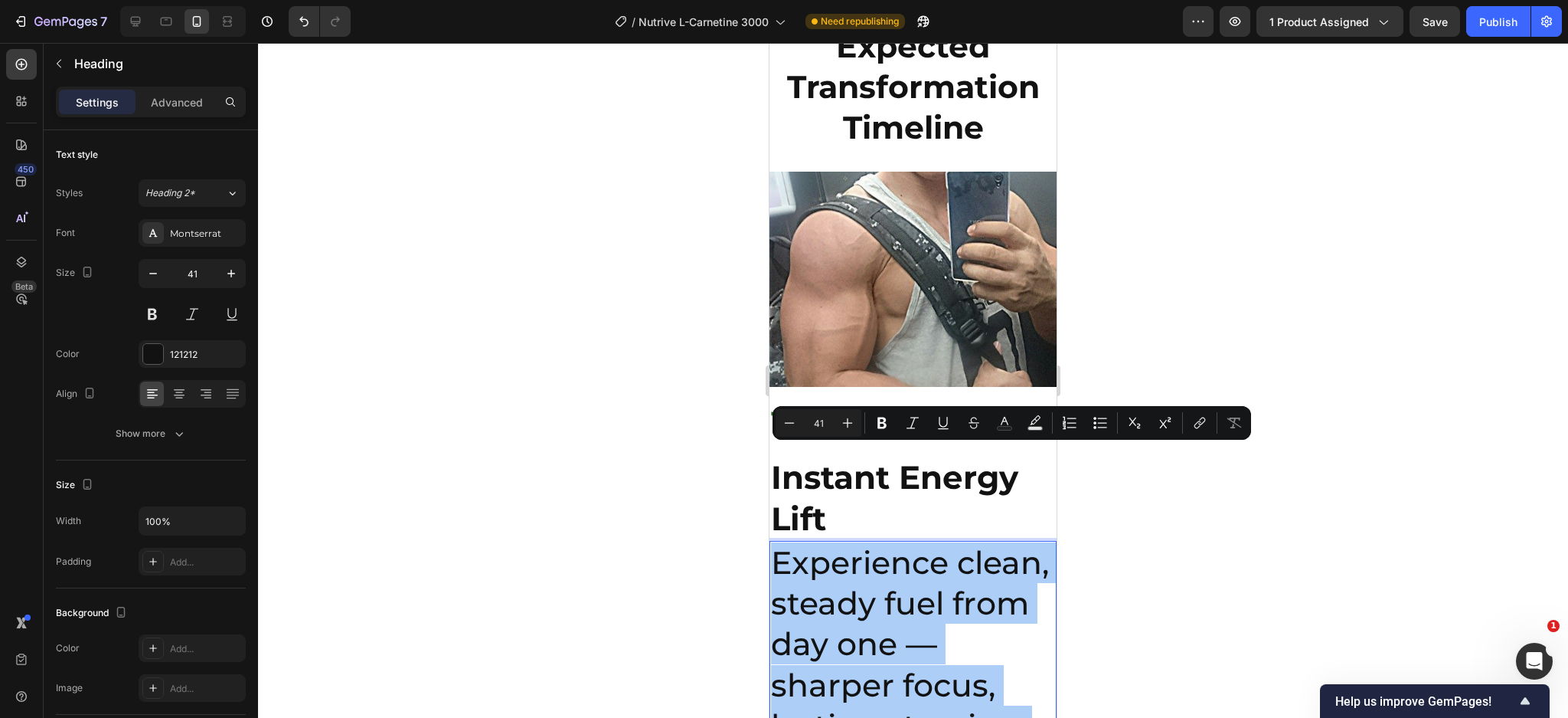
click at [813, 421] on input "41" at bounding box center [818, 422] width 31 height 19
click at [814, 421] on input "41" at bounding box center [818, 422] width 31 height 19
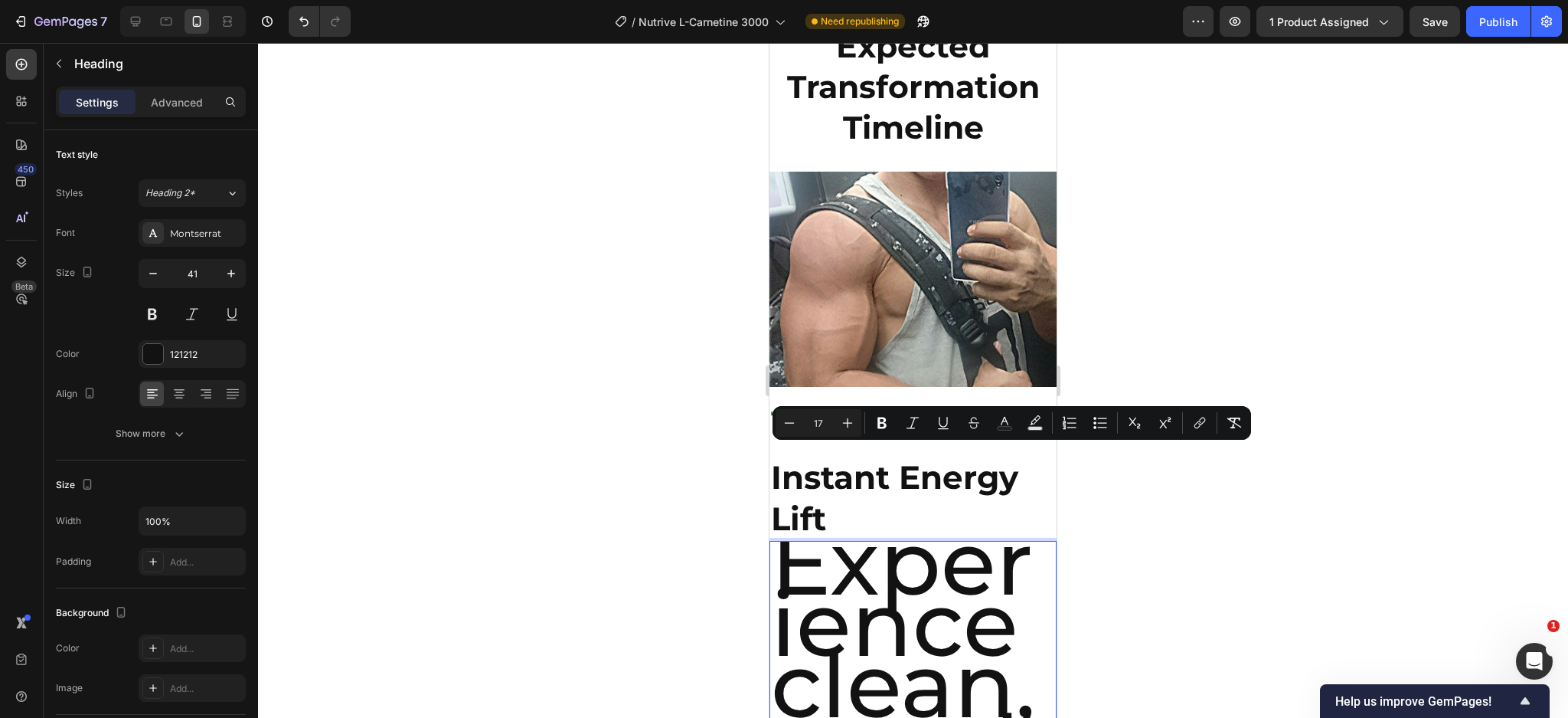
type input "17"
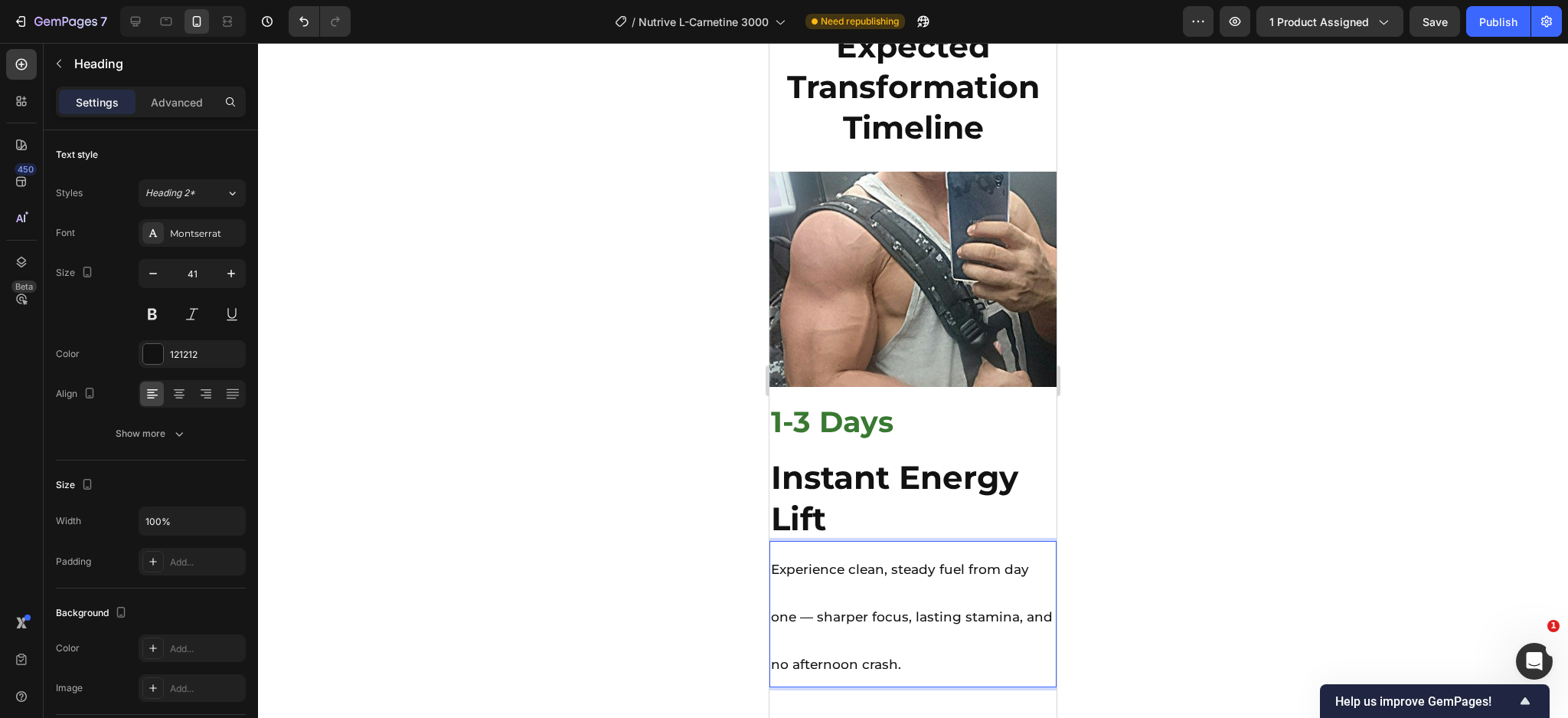
click at [879, 542] on p "Experience clean, steady fuel from day one — sharper focus, lasting stamina, an…" at bounding box center [912, 614] width 284 height 143
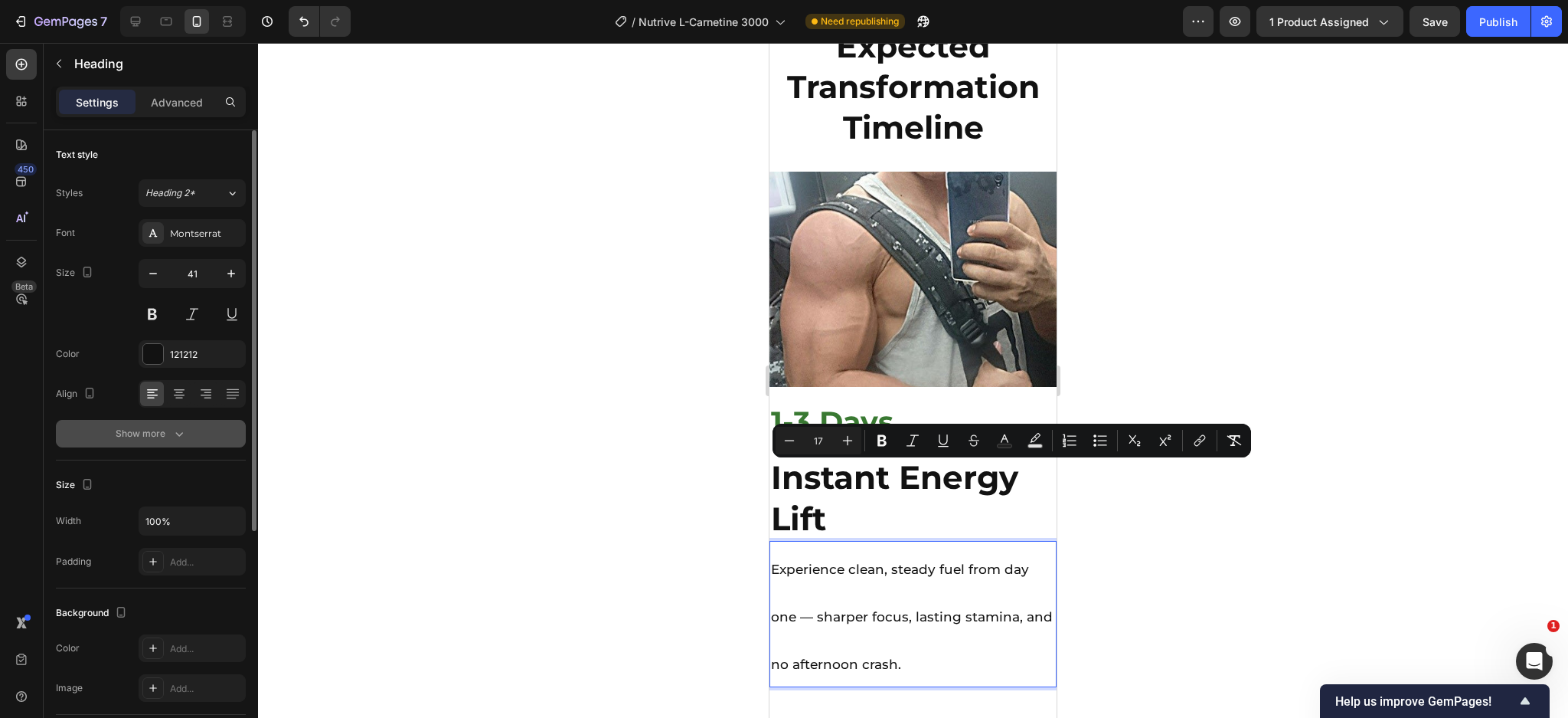
click at [169, 427] on div "Show more" at bounding box center [151, 434] width 71 height 15
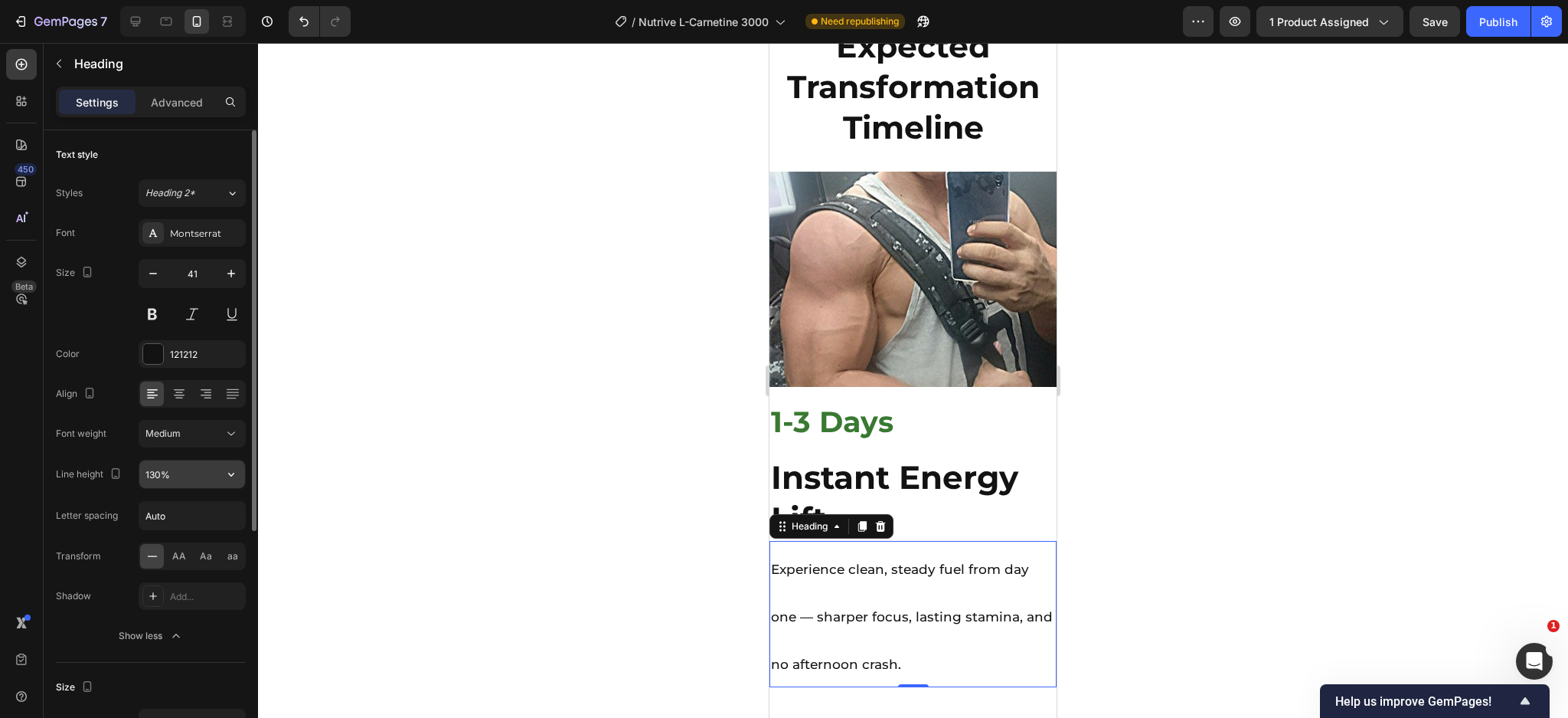
click at [186, 479] on input "130%" at bounding box center [192, 474] width 105 height 27
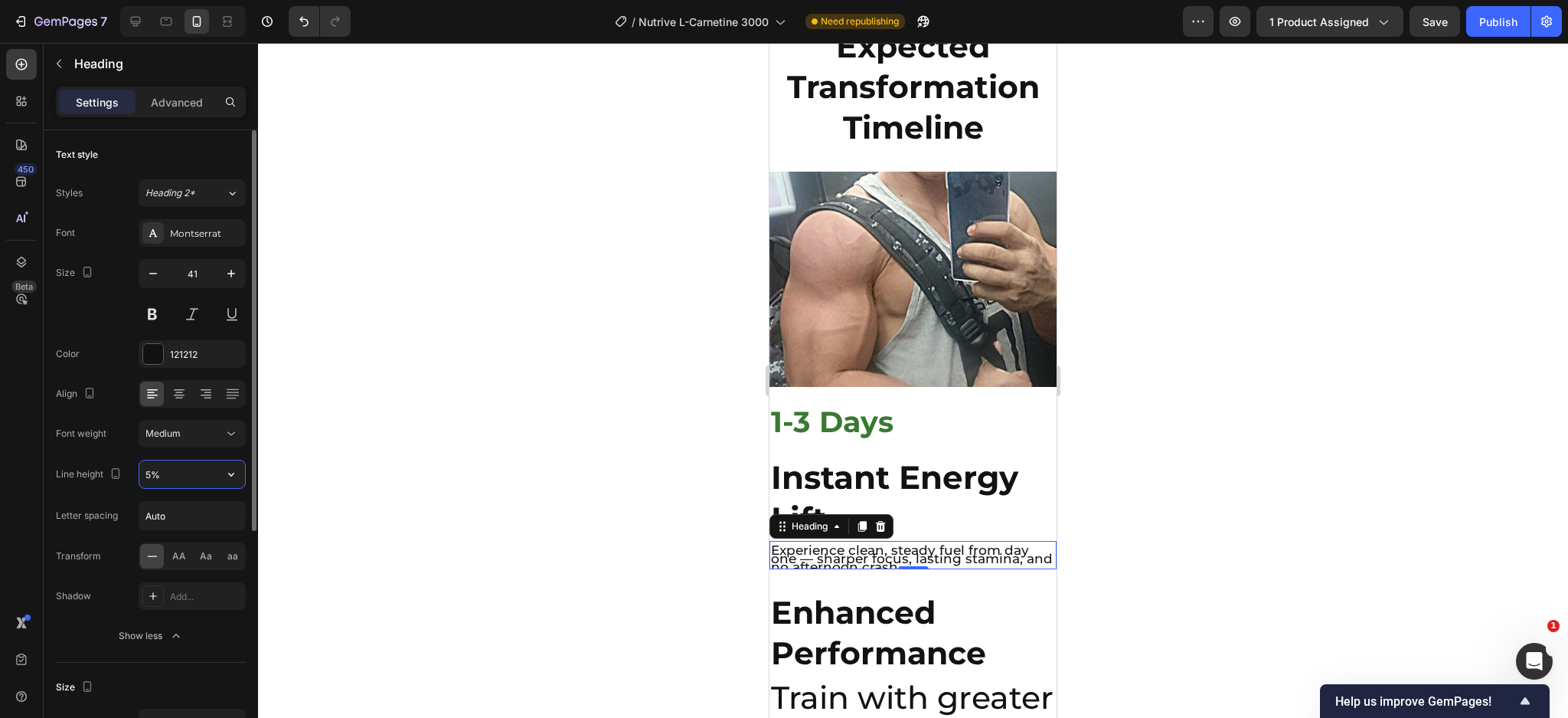
type input "50%"
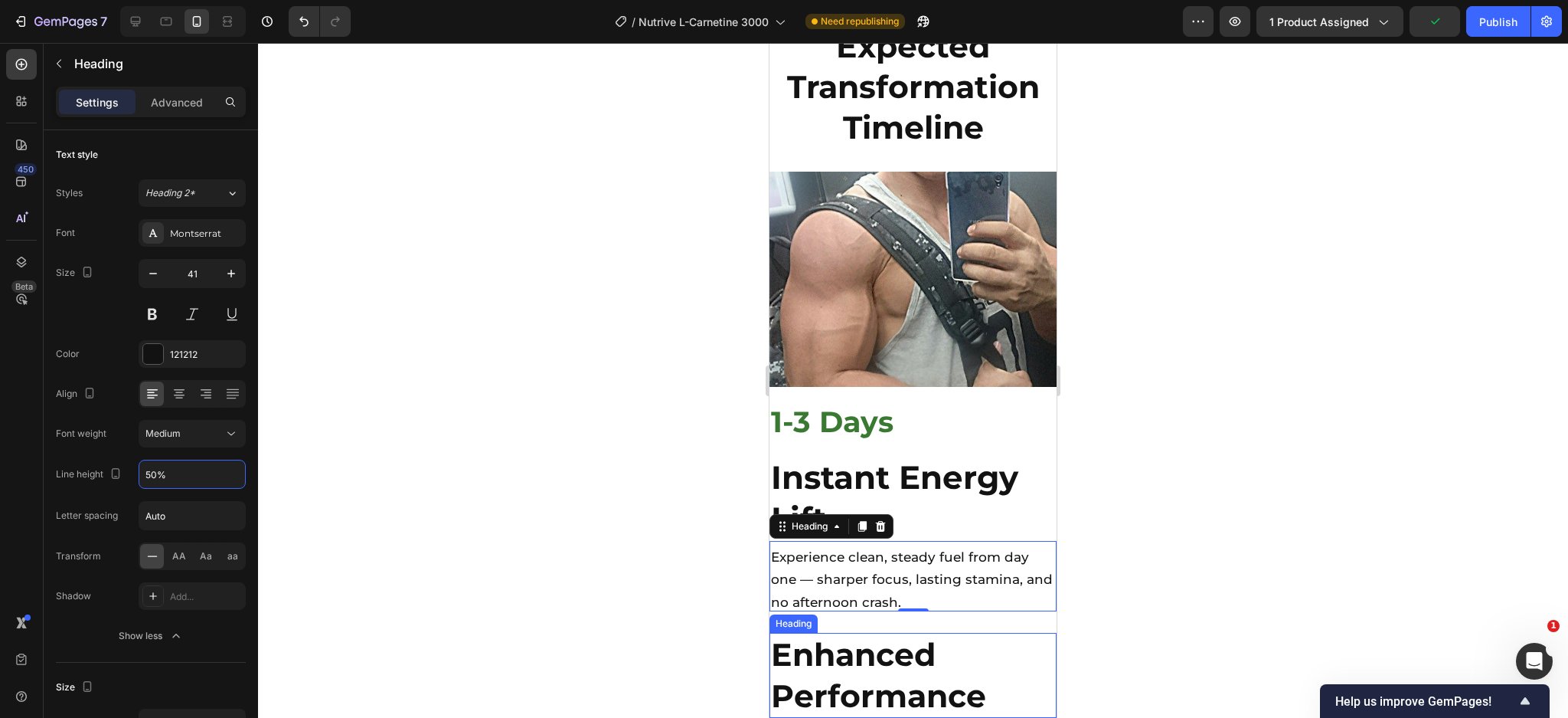
click at [961, 633] on h2 "Enhanced Performance" at bounding box center [912, 675] width 287 height 85
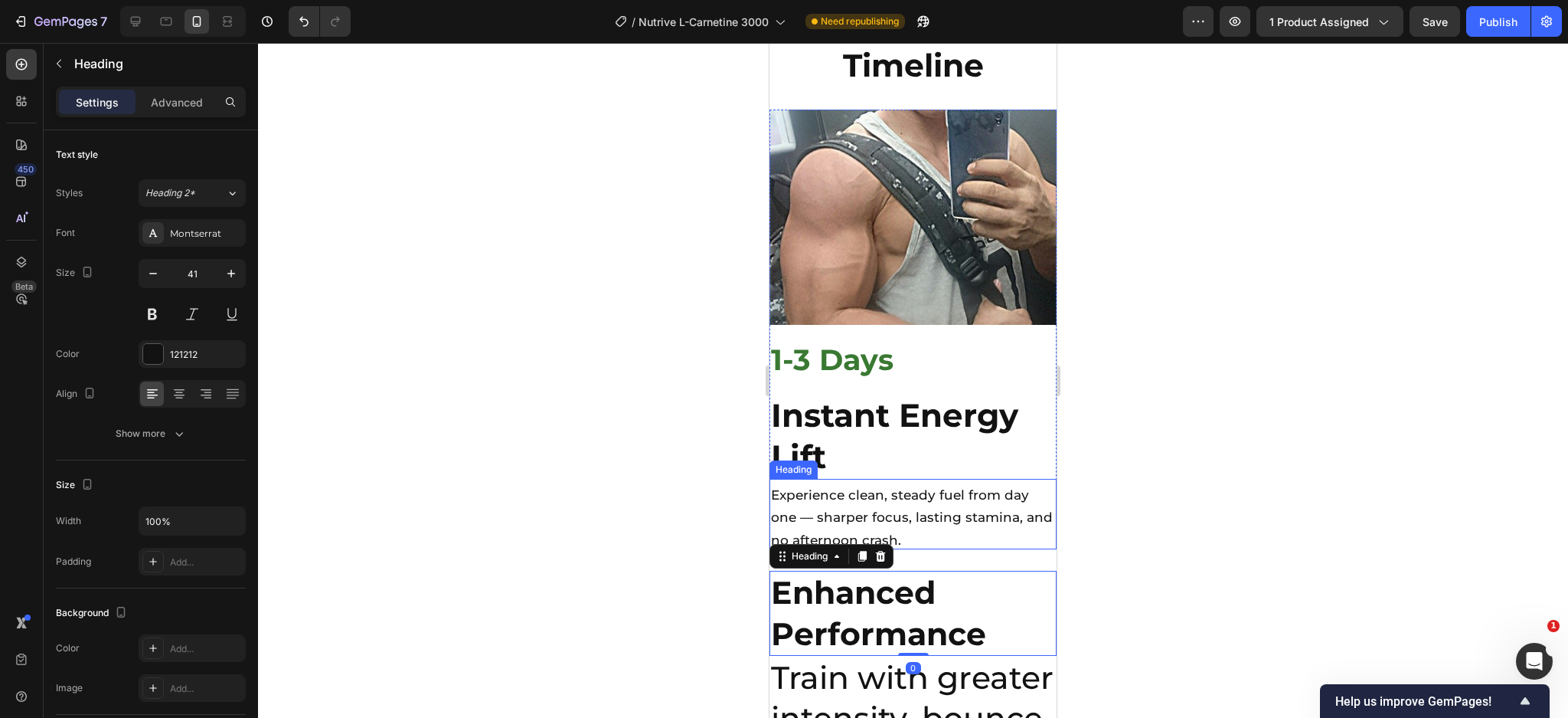
scroll to position [4601, 0]
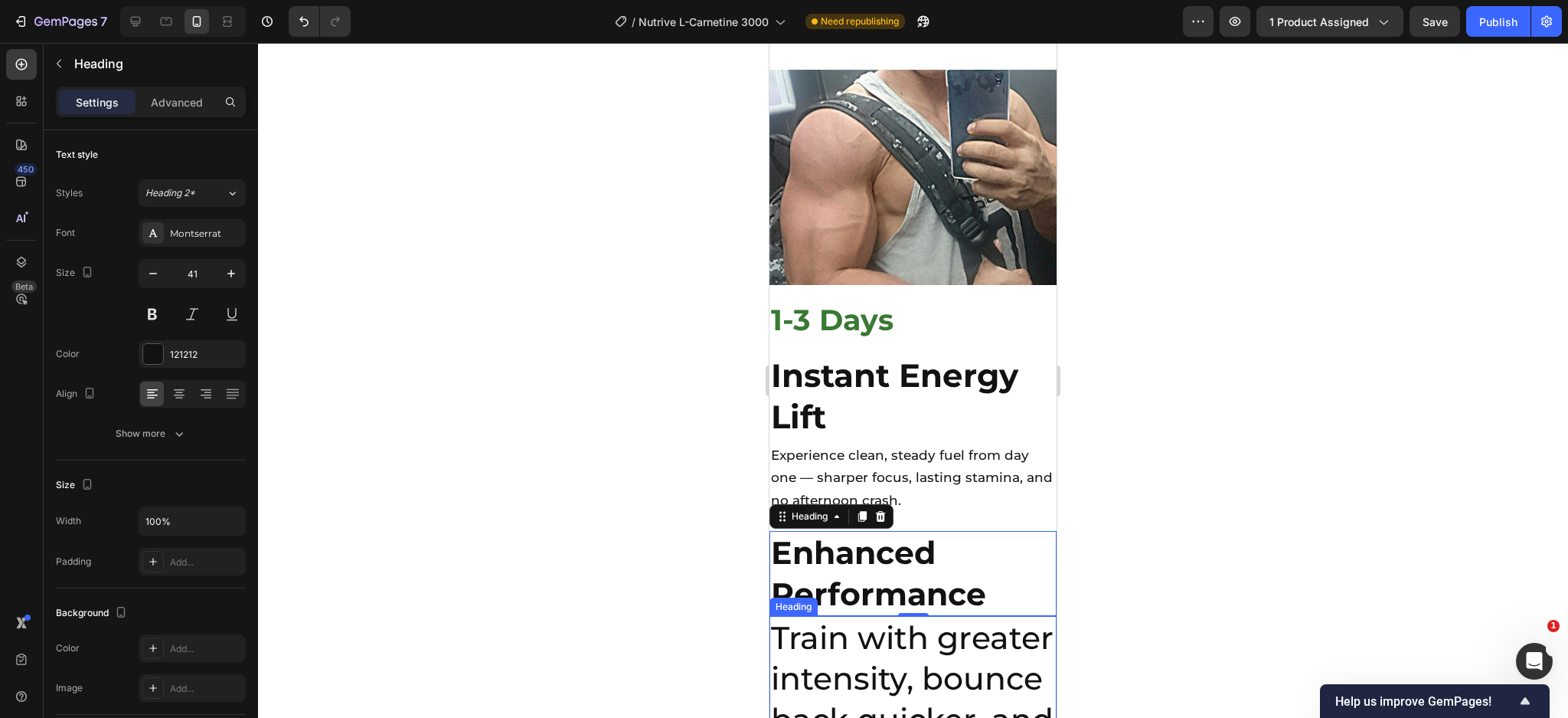
click at [154, 23] on div at bounding box center [166, 21] width 24 height 24
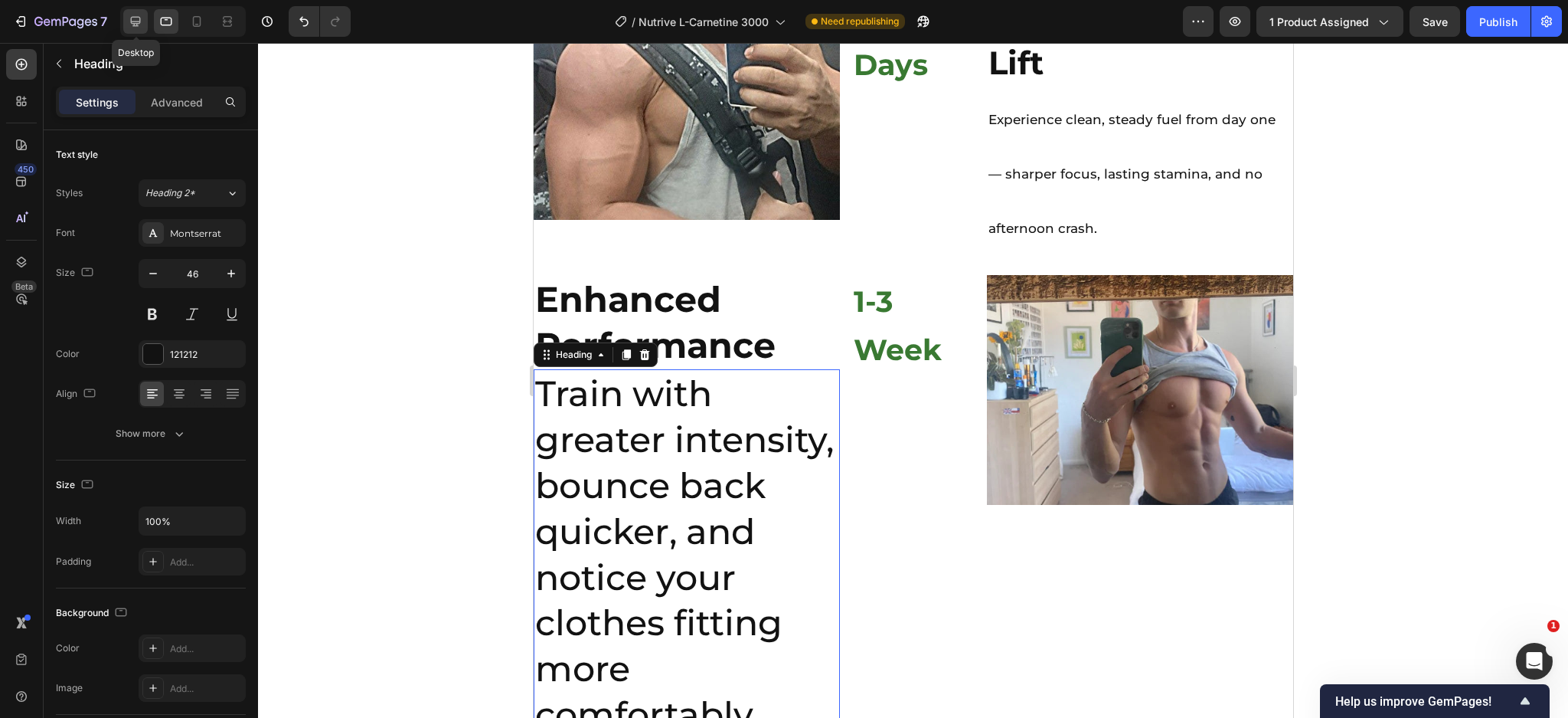
click at [139, 21] on icon at bounding box center [136, 22] width 10 height 10
type input "22"
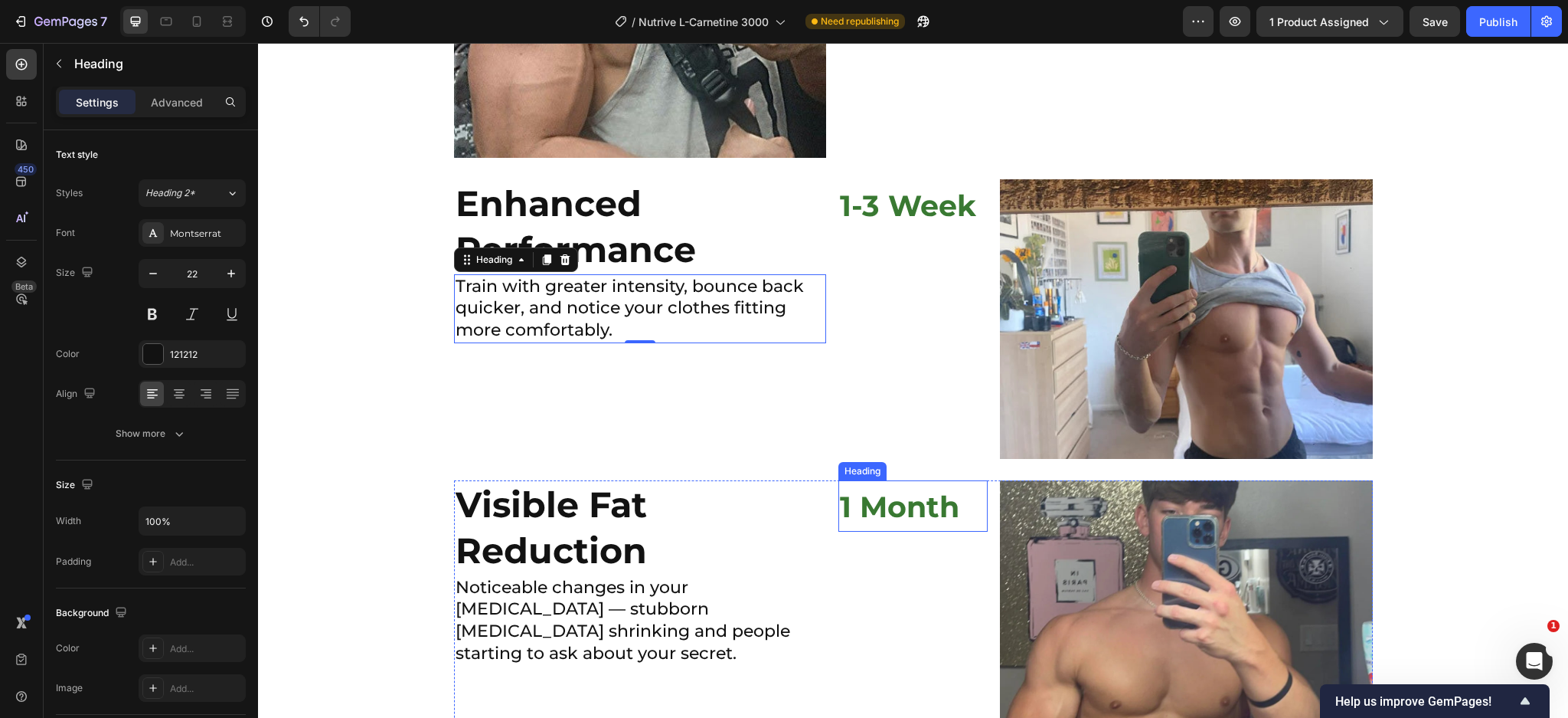
scroll to position [3982, 0]
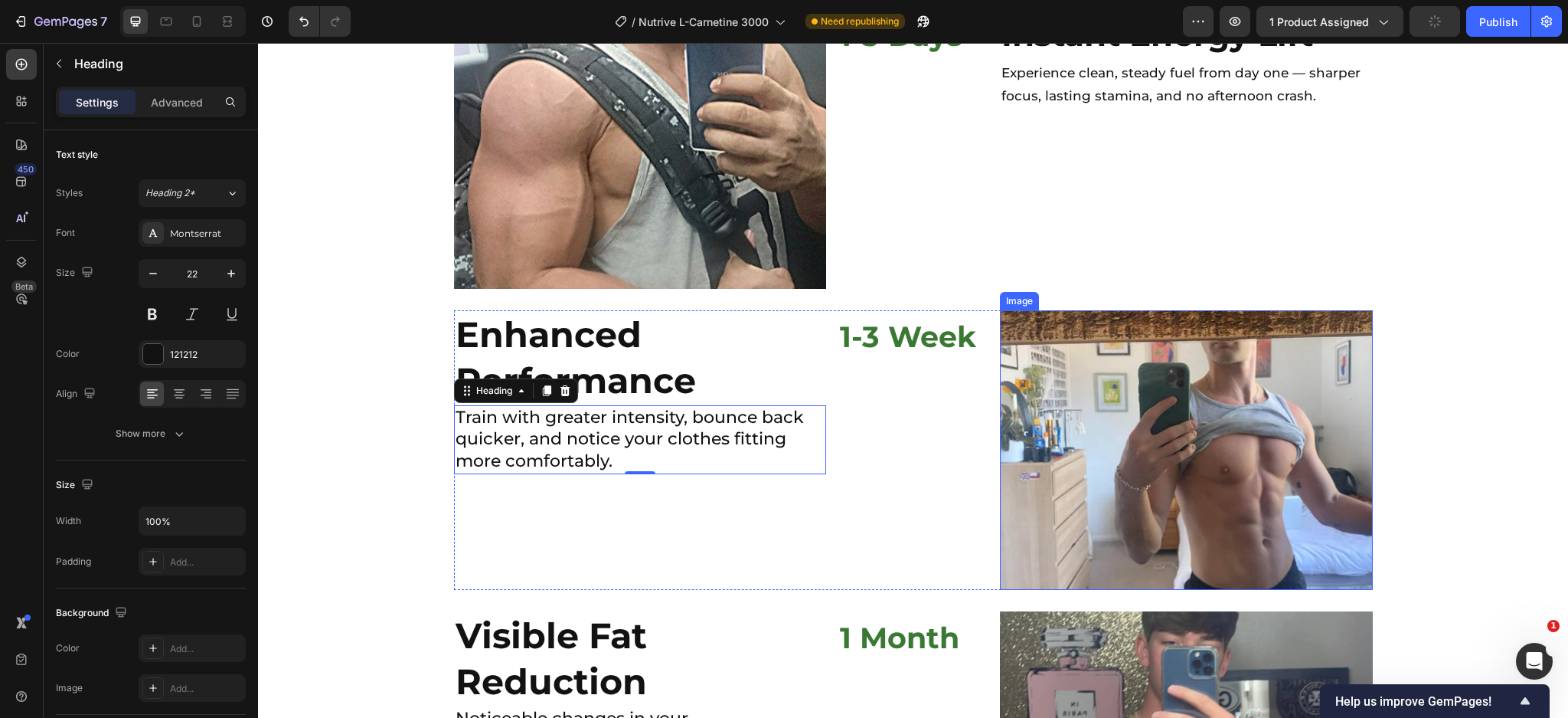
click at [1108, 354] on img at bounding box center [1185, 450] width 373 height 280
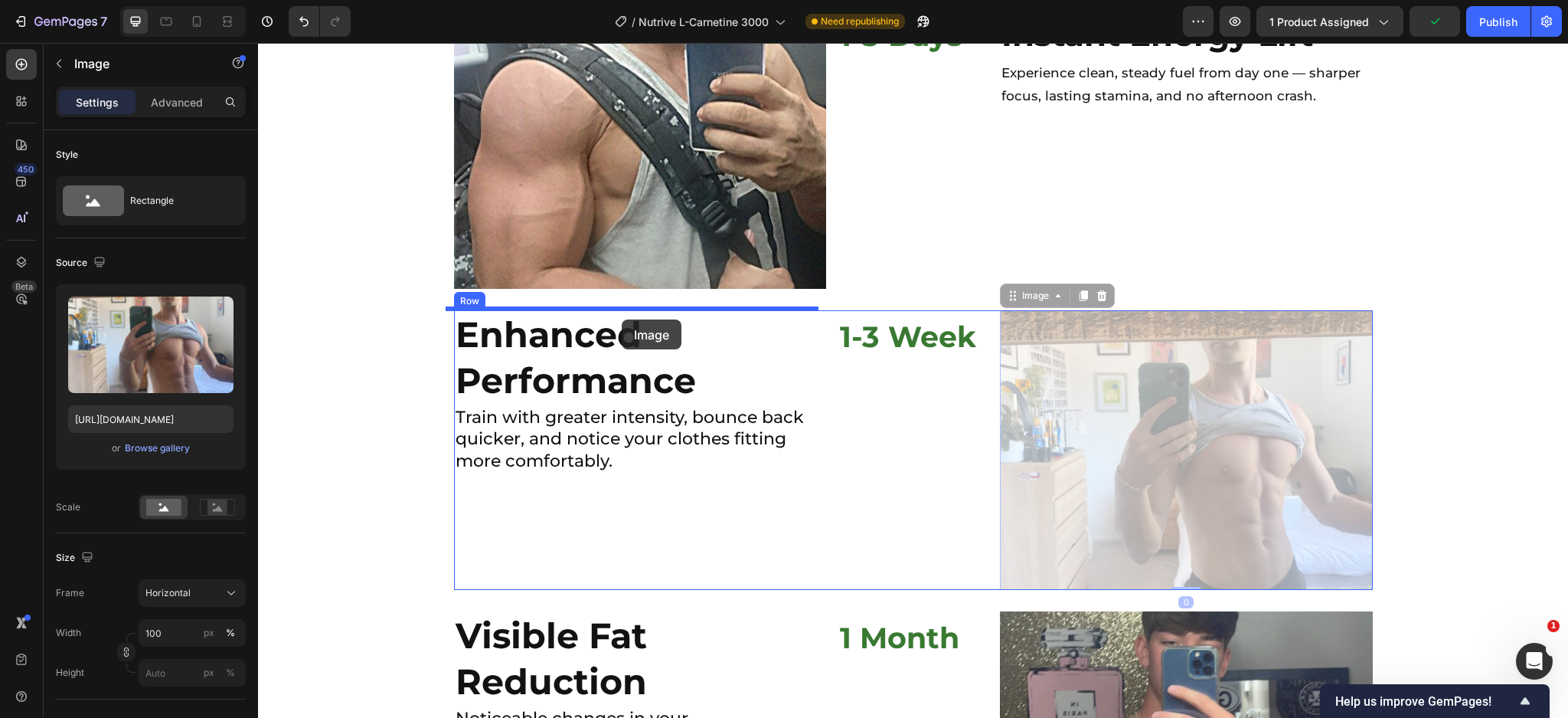
drag, startPoint x: 1004, startPoint y: 289, endPoint x: 622, endPoint y: 319, distance: 383.2
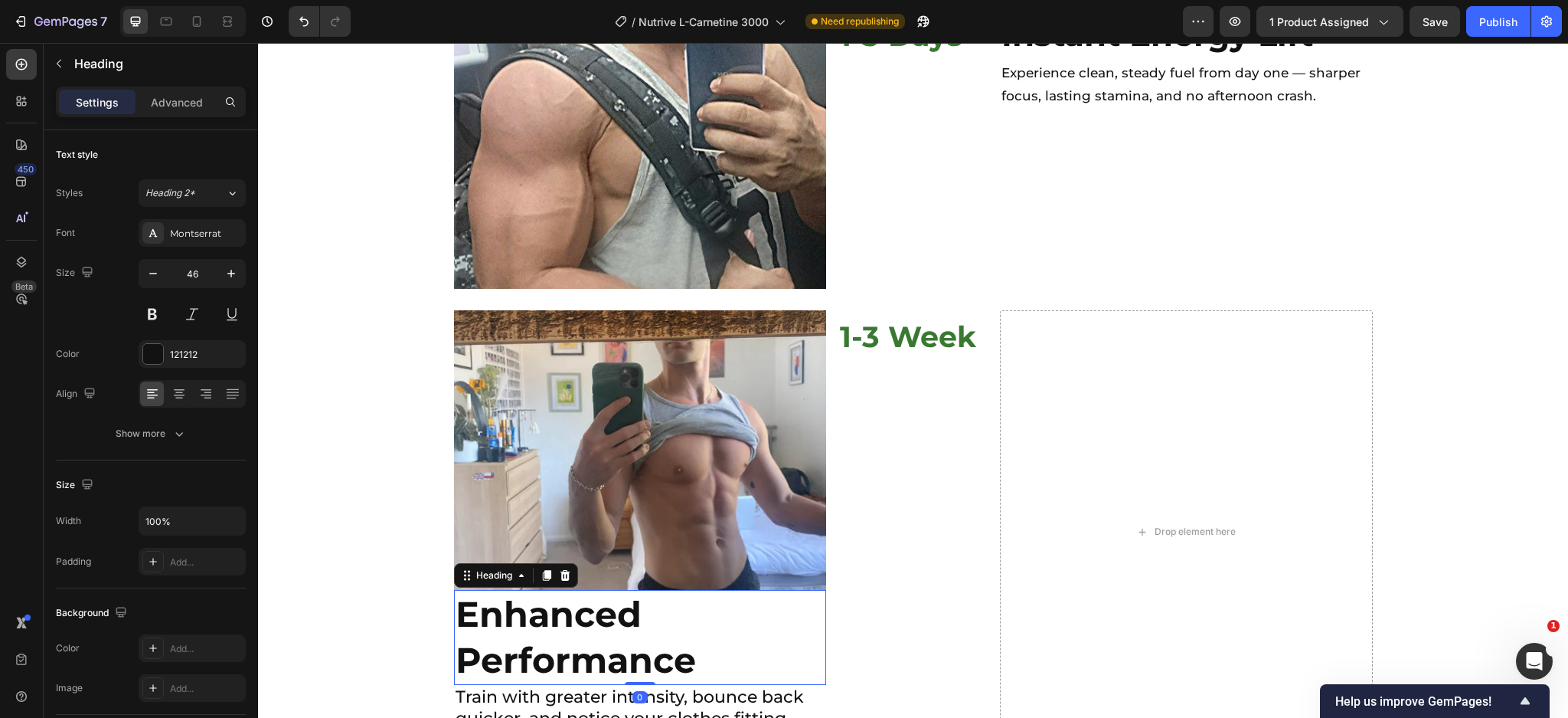
click at [592, 611] on strong "Enhanced Performance" at bounding box center [576, 637] width 240 height 89
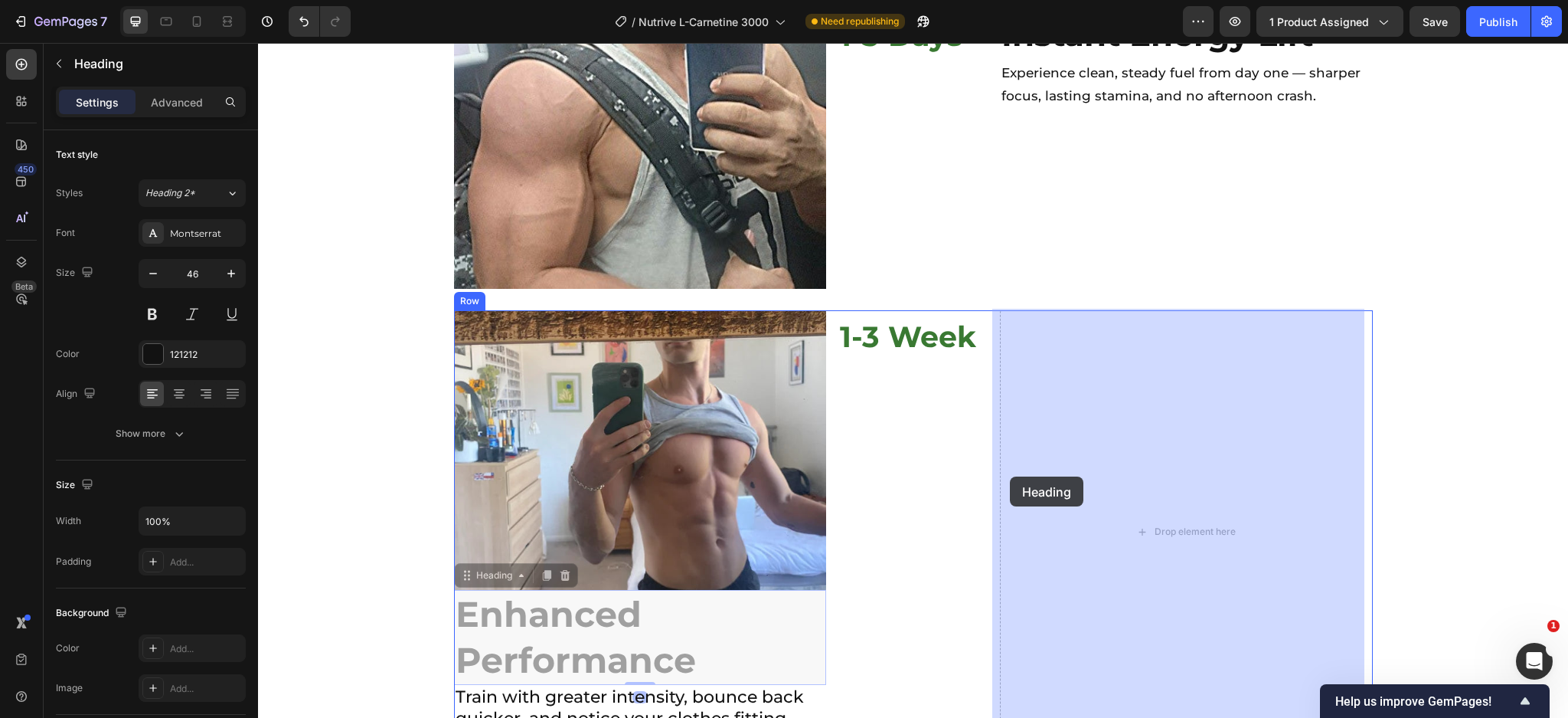
drag, startPoint x: 462, startPoint y: 575, endPoint x: 1020, endPoint y: 464, distance: 568.9
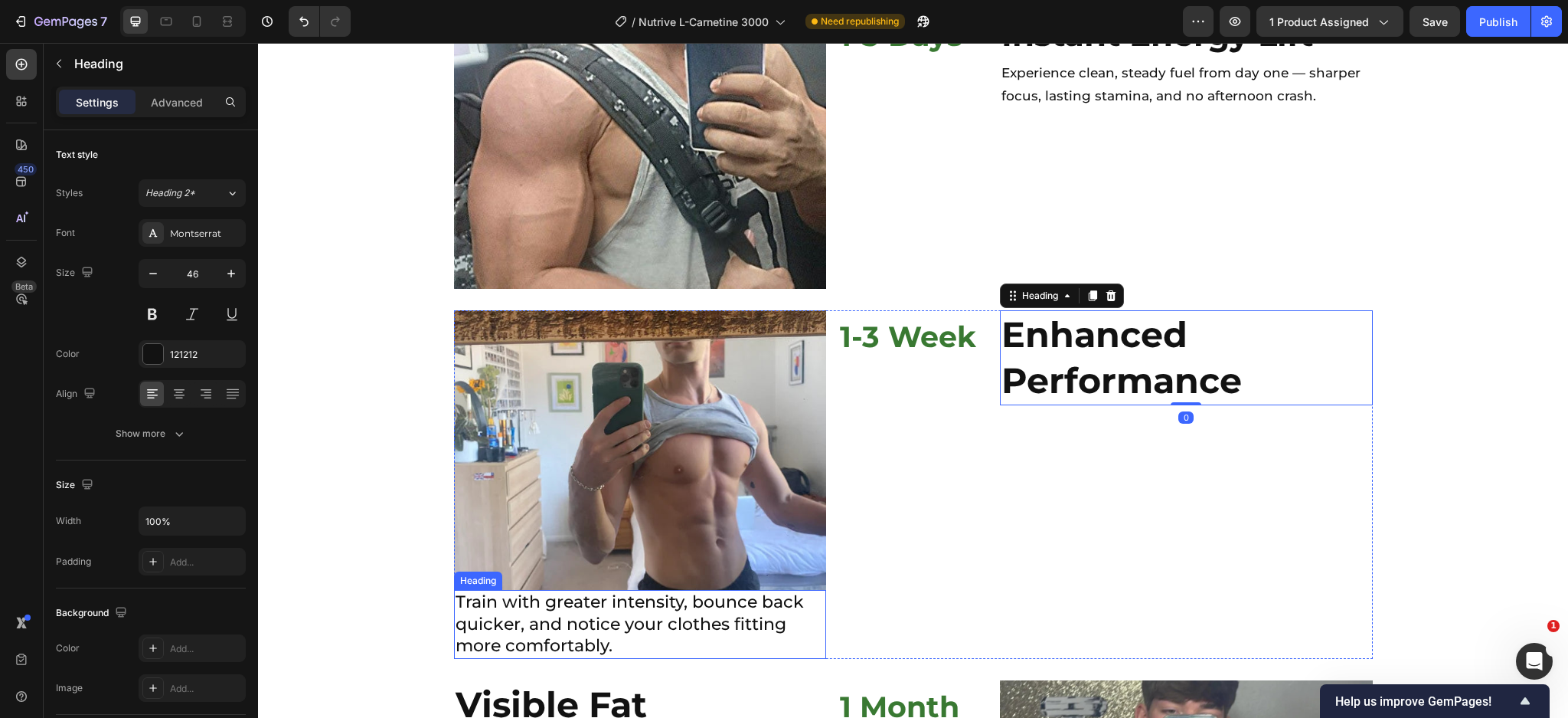
click at [595, 608] on h2 "Train with greater intensity, bounce back quicker, and notice your clothes fitt…" at bounding box center [640, 625] width 373 height 69
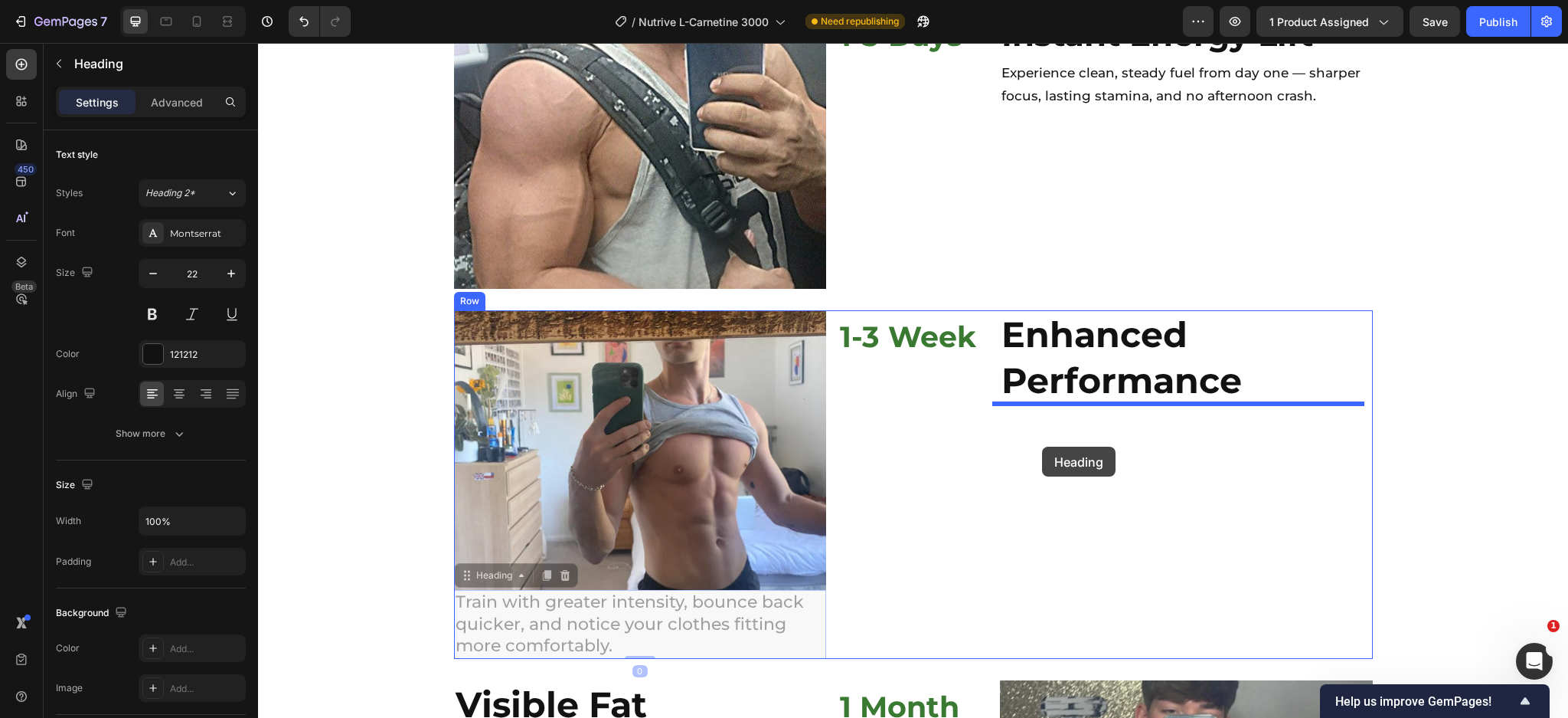
drag, startPoint x: 455, startPoint y: 571, endPoint x: 1042, endPoint y: 432, distance: 603.2
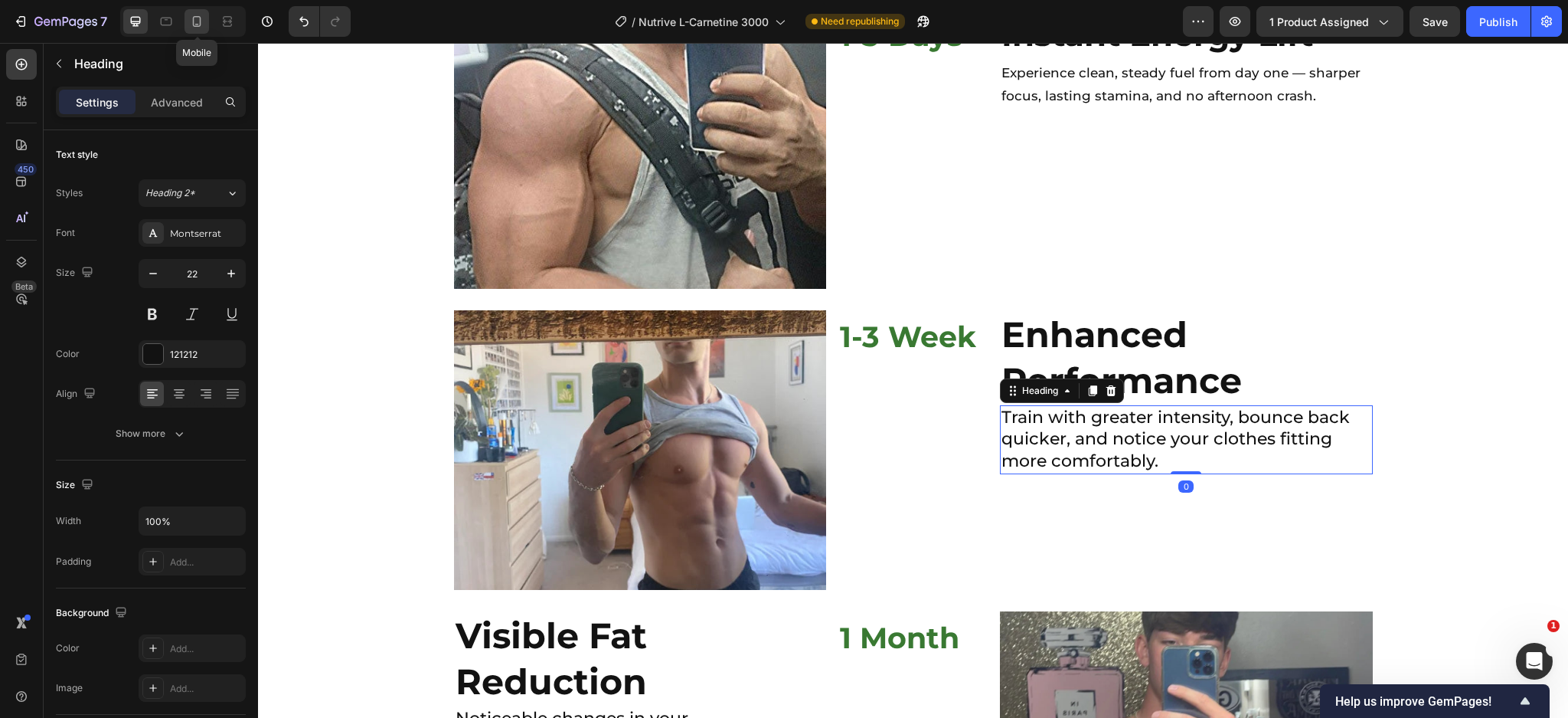
click at [199, 23] on icon at bounding box center [197, 21] width 15 height 15
type input "41"
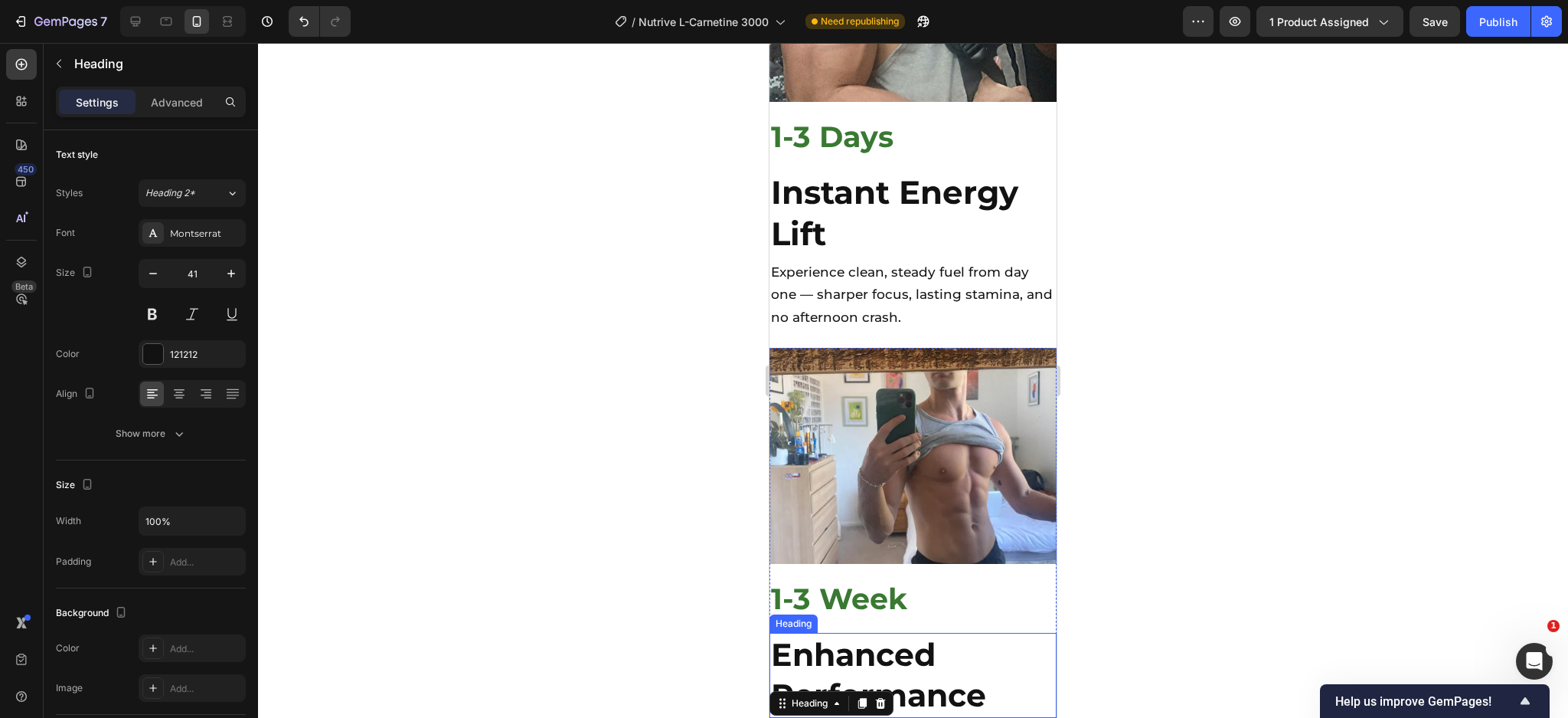
scroll to position [4761, 0]
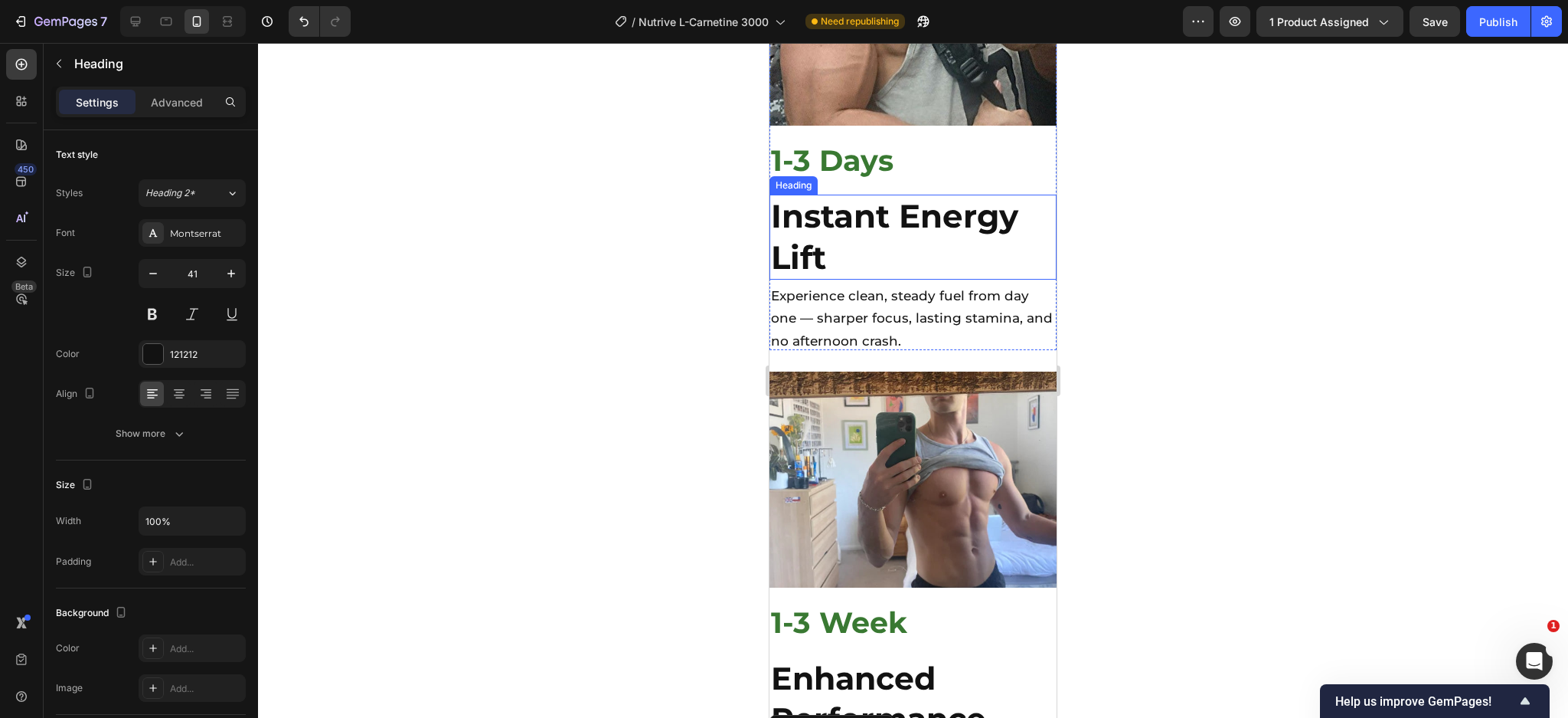
click at [861, 196] on strong "Instant Energy Lift" at bounding box center [894, 236] width 247 height 81
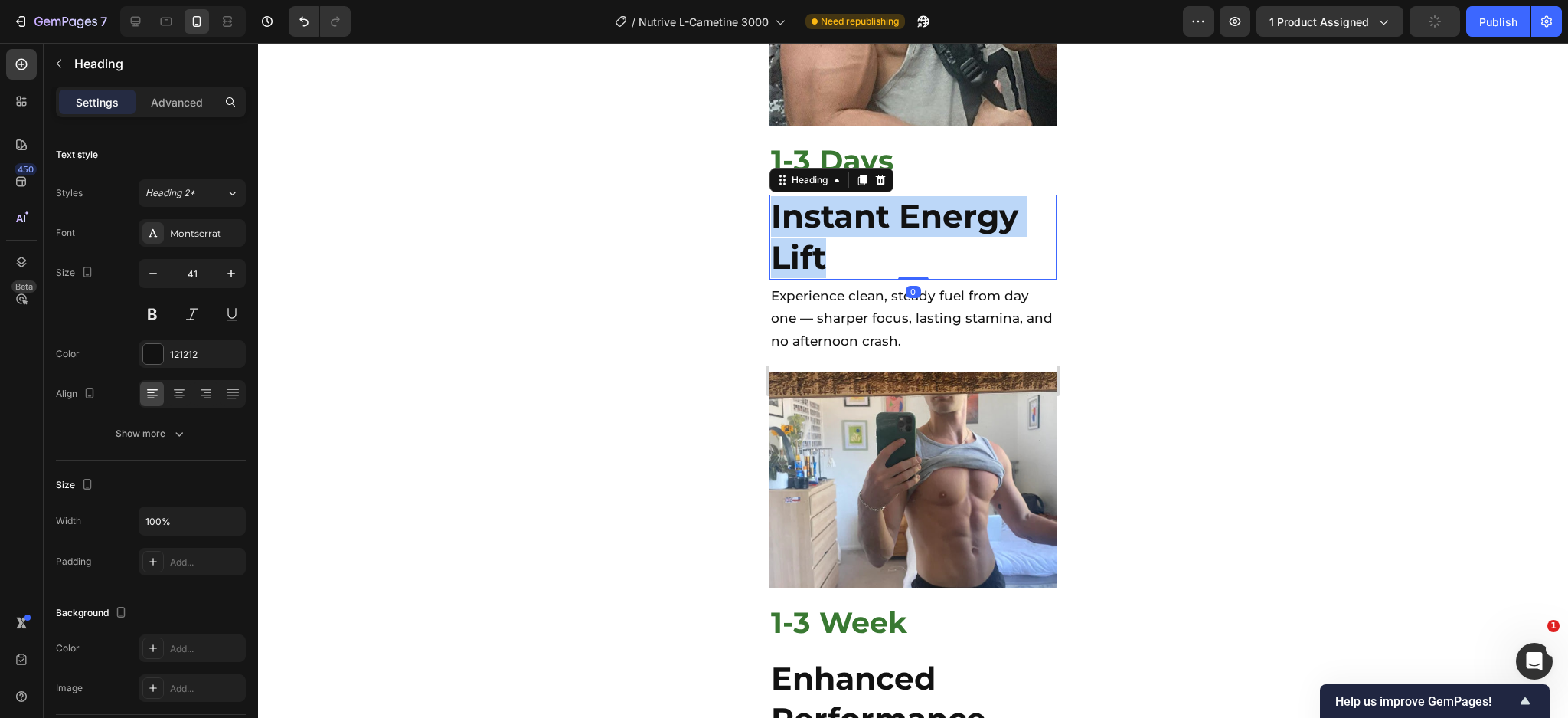
click at [861, 196] on strong "Instant Energy Lift" at bounding box center [894, 236] width 247 height 81
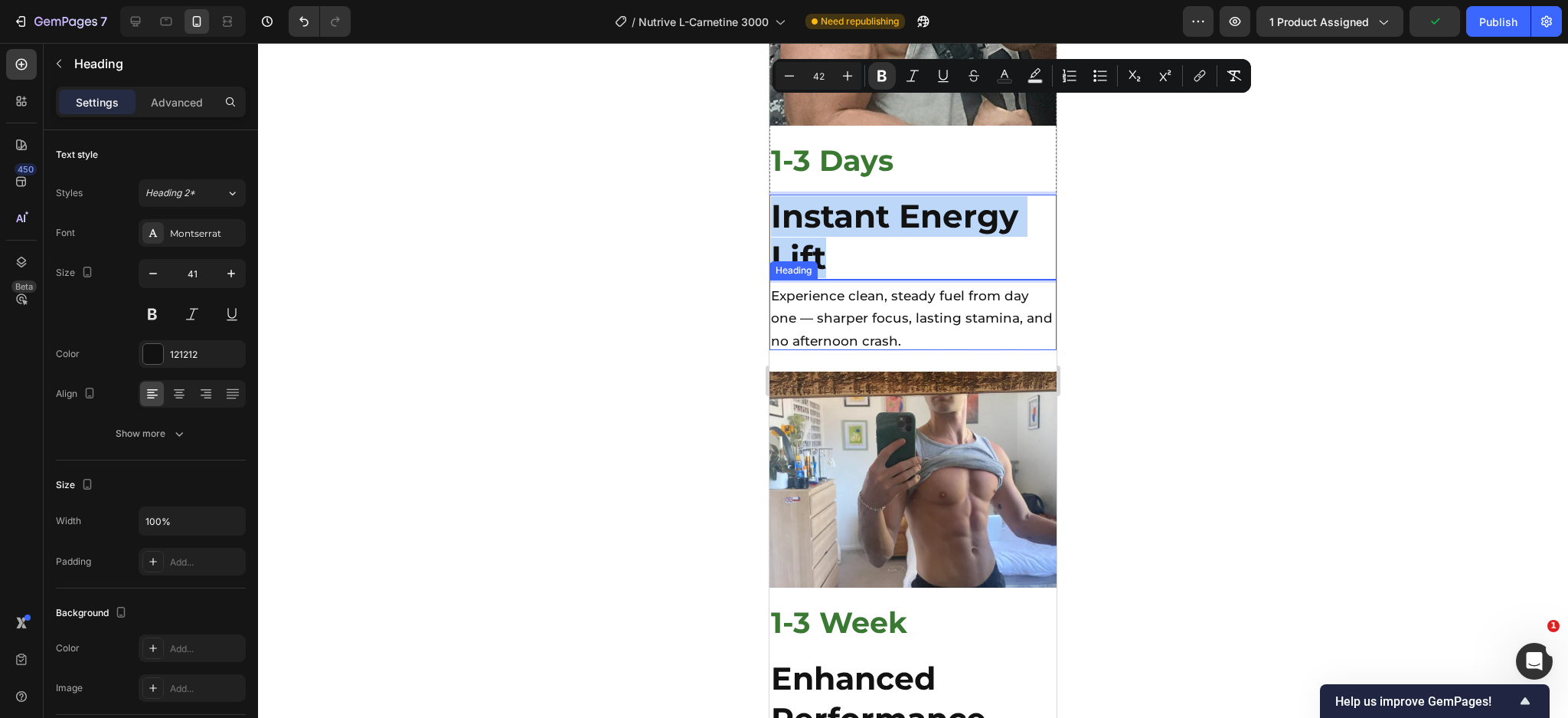
click at [842, 288] on span "Experience clean, steady fuel from day one — sharper focus, lasting stamina, an…" at bounding box center [912, 317] width 282 height 60
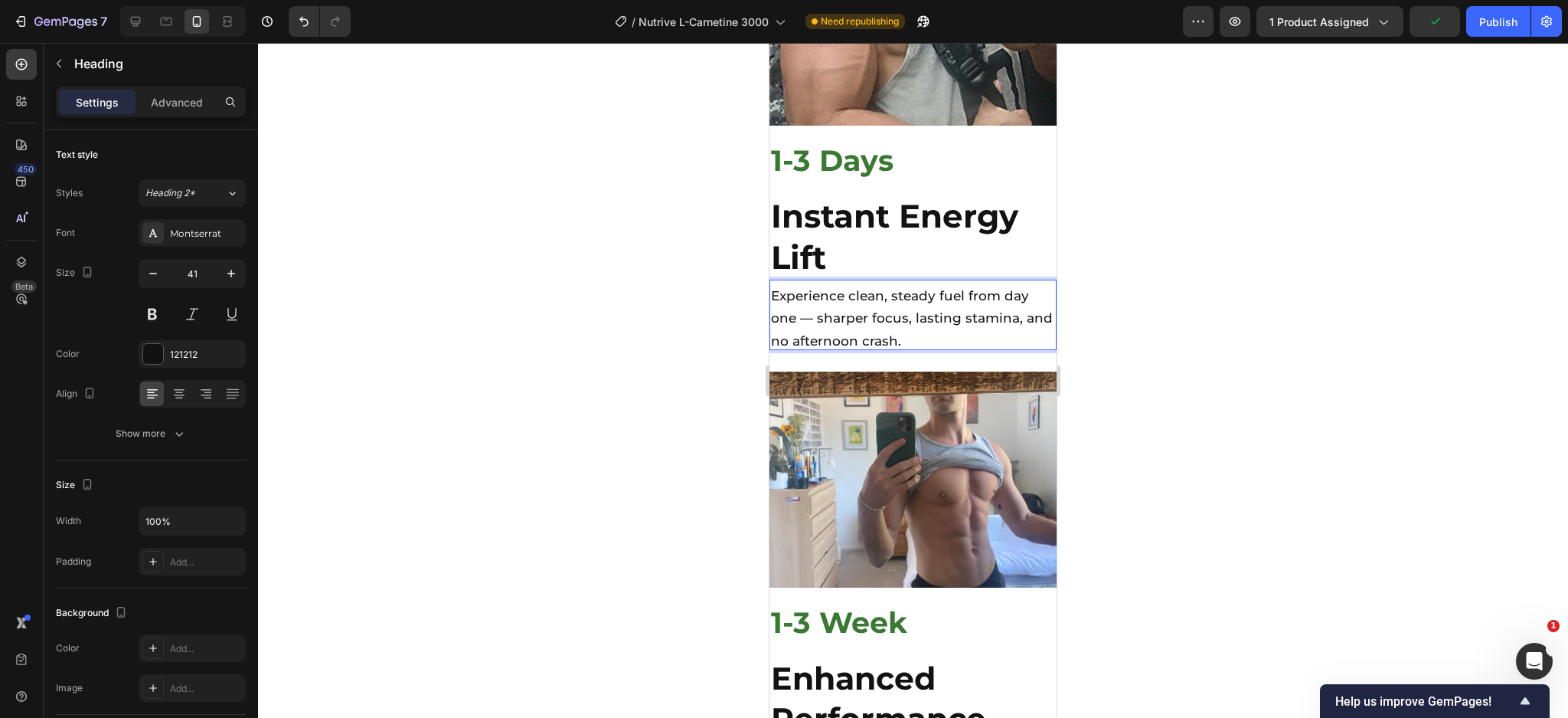
click at [842, 288] on span "Experience clean, steady fuel from day one — sharper focus, lasting stamina, an…" at bounding box center [912, 317] width 282 height 60
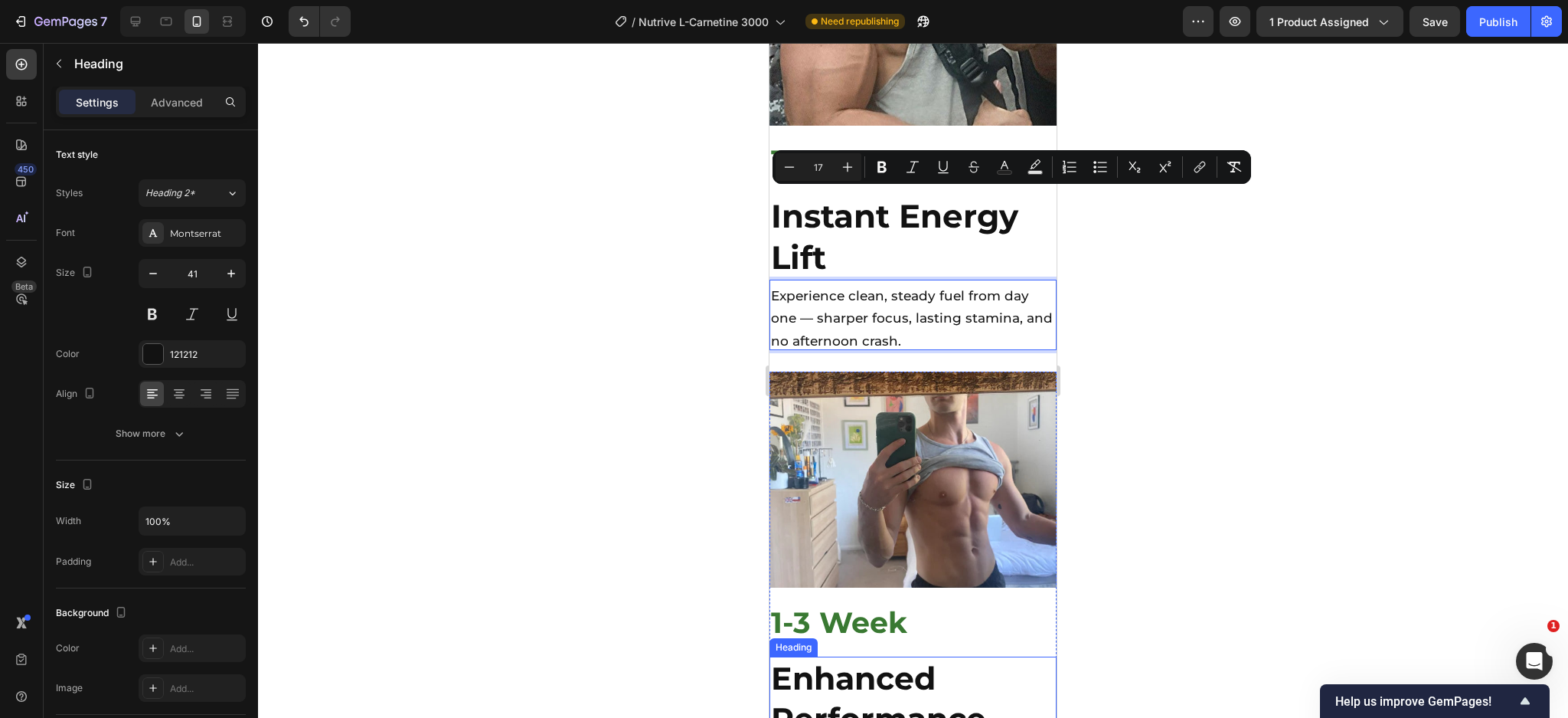
click at [835, 659] on strong "Enhanced Performance" at bounding box center [878, 699] width 215 height 79
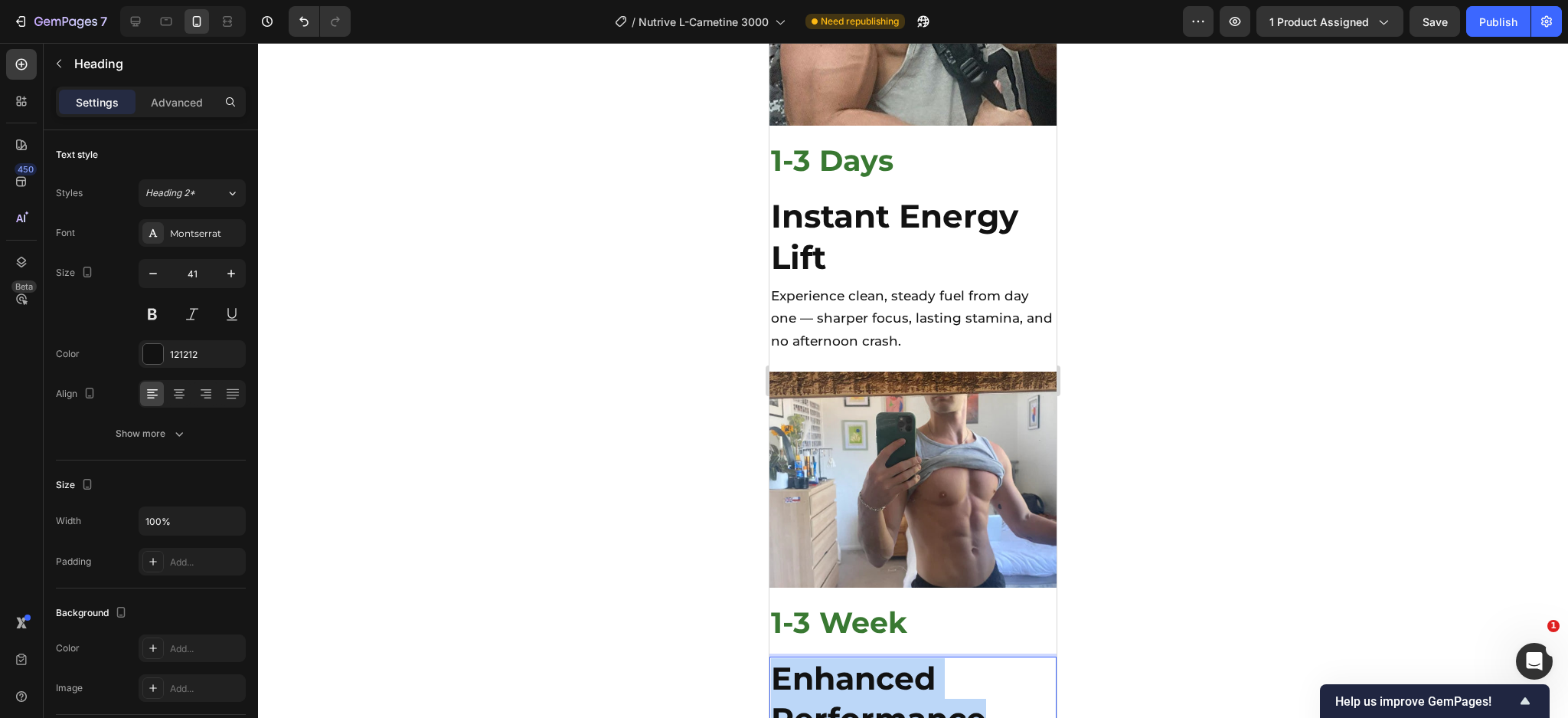
click at [835, 659] on strong "Enhanced Performance" at bounding box center [878, 699] width 215 height 79
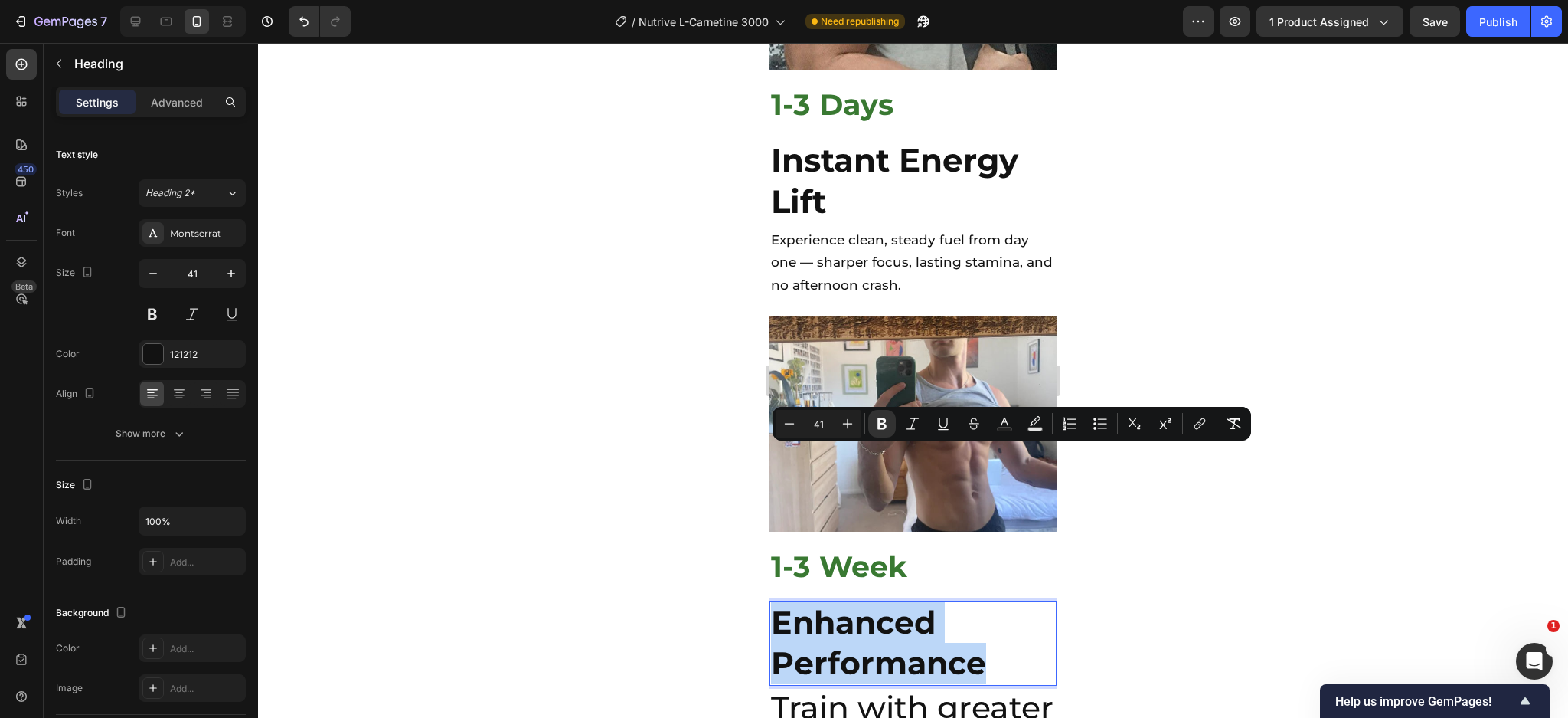
scroll to position [4862, 0]
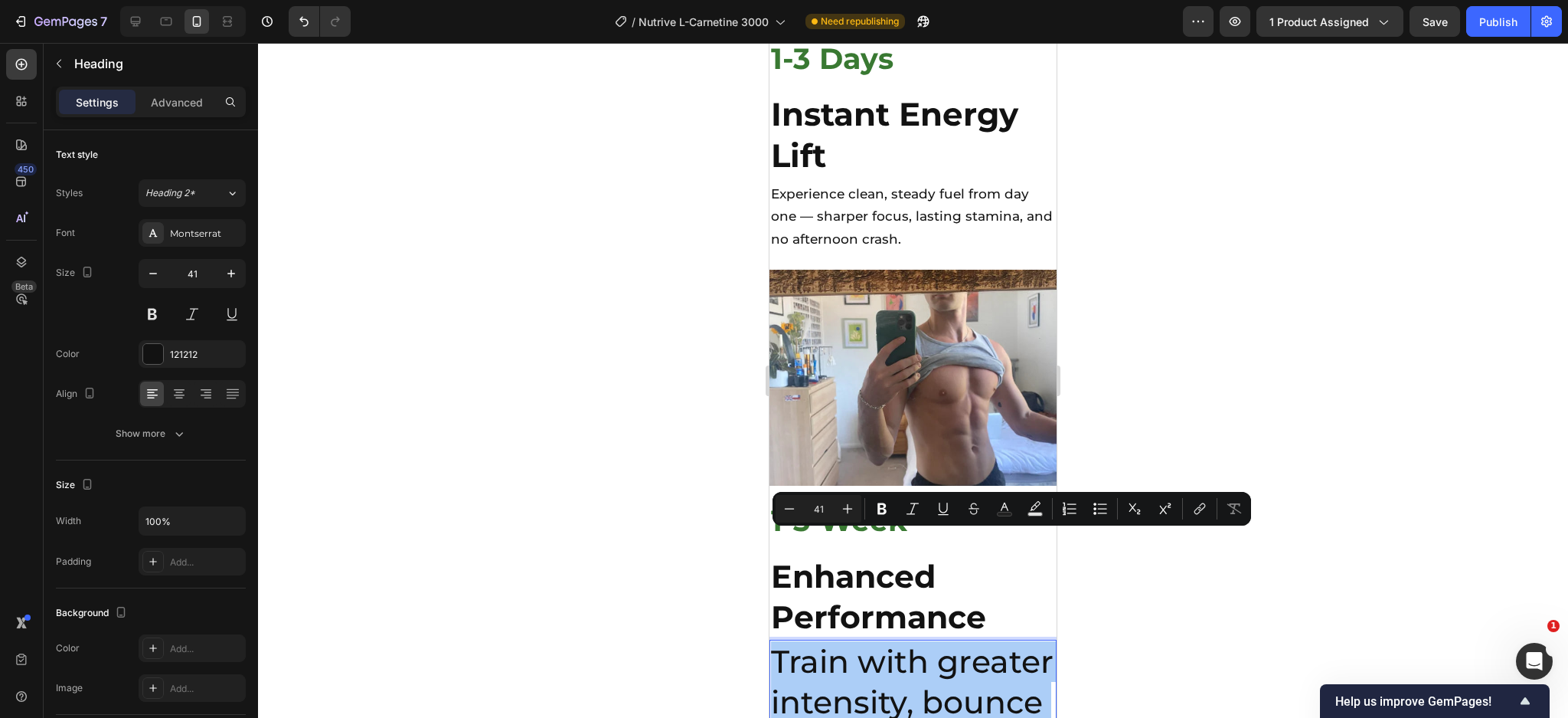
click at [828, 510] on input "41" at bounding box center [818, 508] width 31 height 19
type input "17"
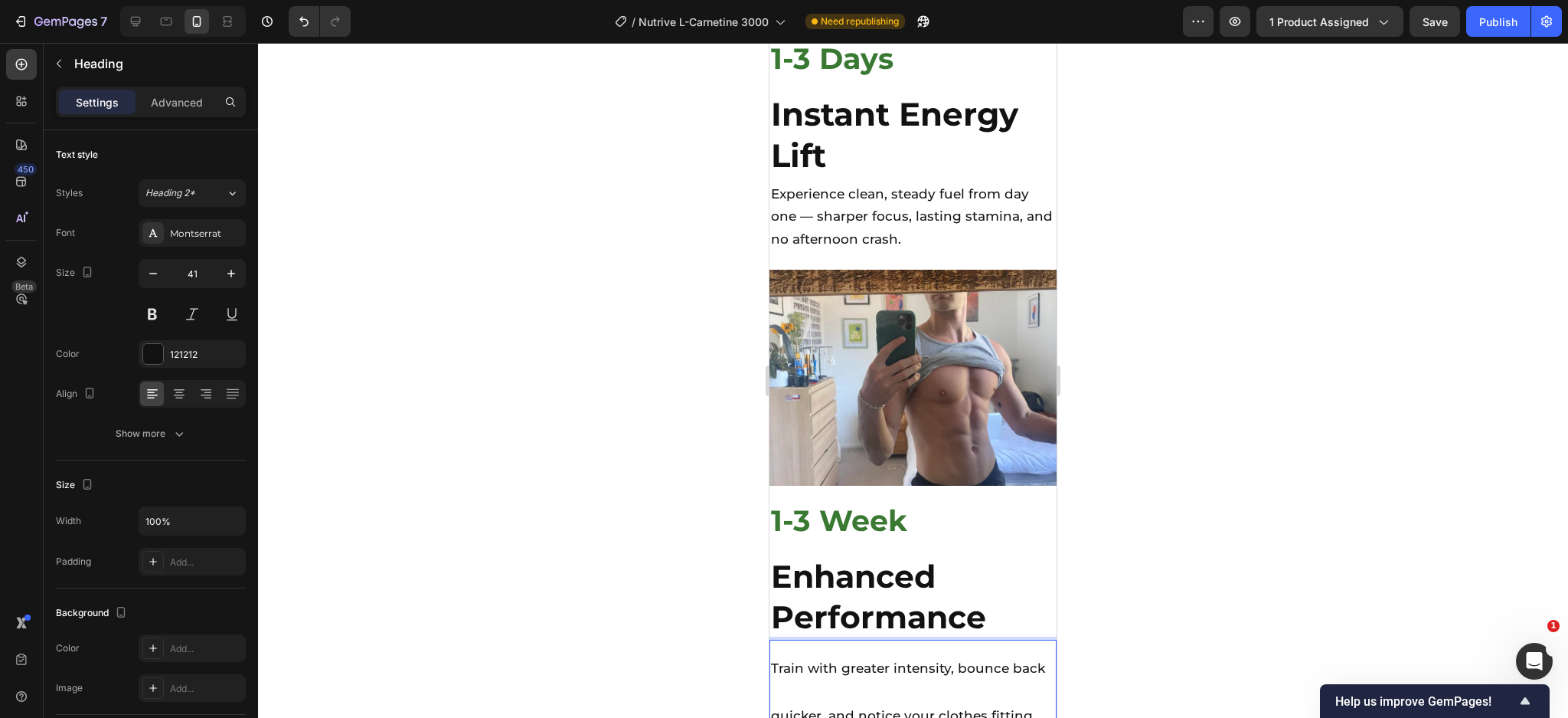
click at [844, 641] on p "Train with greater intensity, bounce back quicker, and notice your clothes fitt…" at bounding box center [912, 713] width 284 height 143
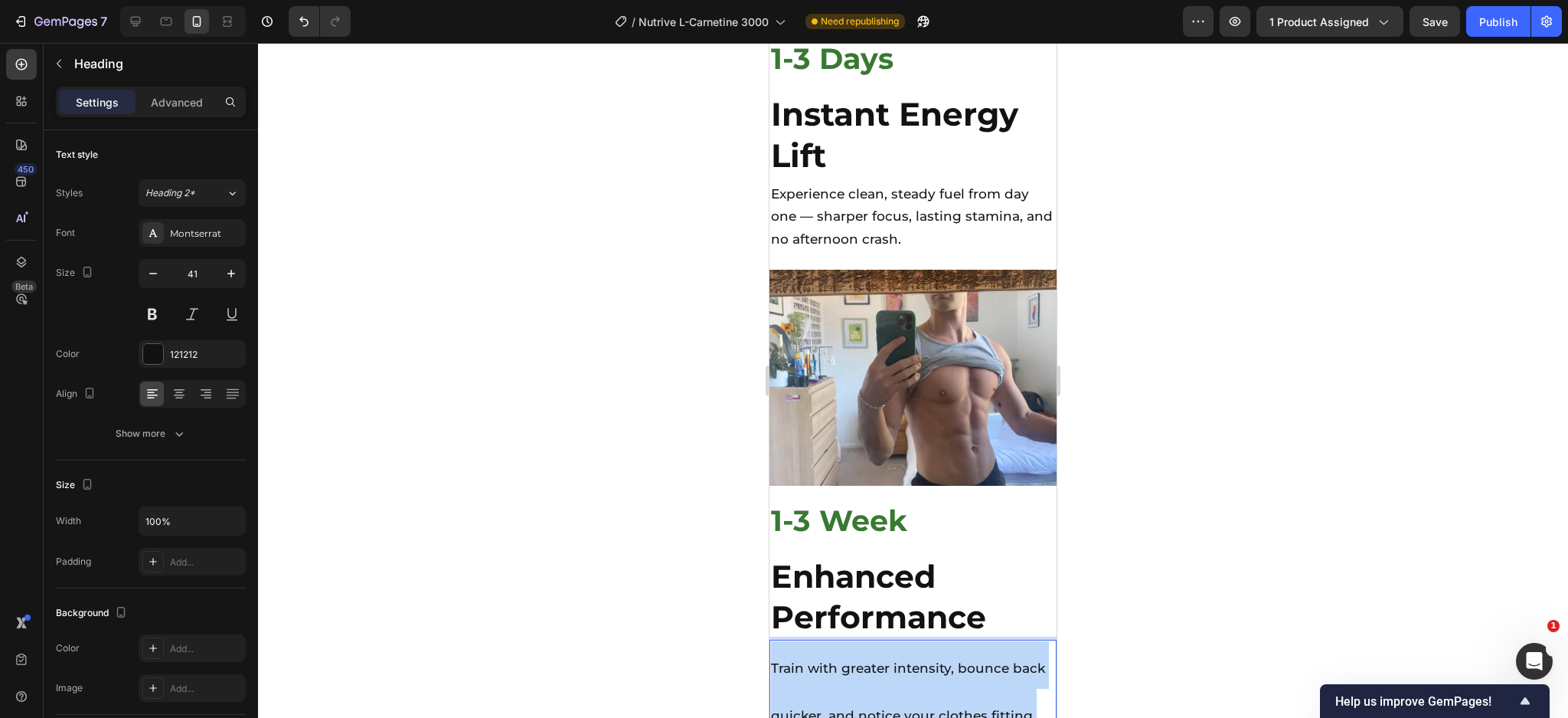
click at [844, 641] on p "Train with greater intensity, bounce back quicker, and notice your clothes fitt…" at bounding box center [912, 713] width 284 height 143
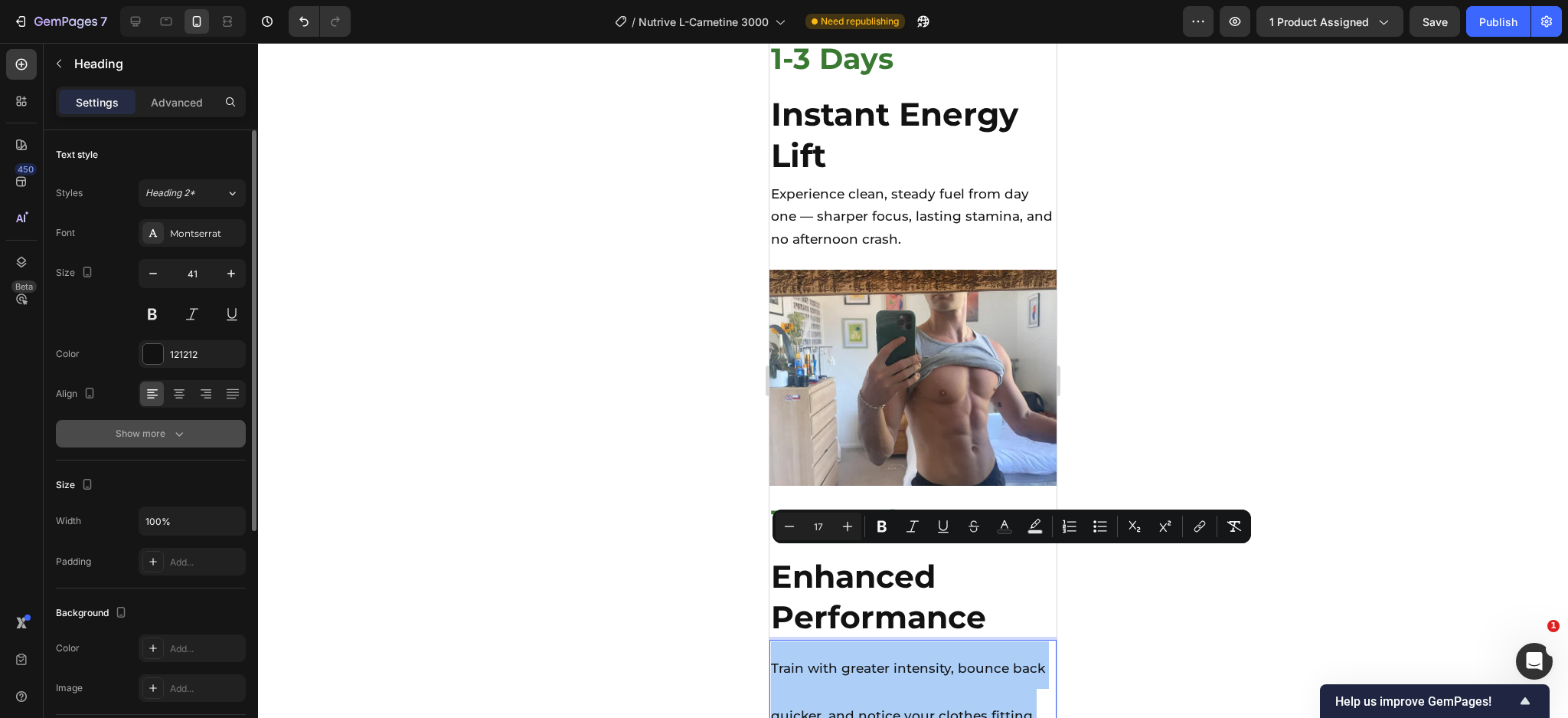
click at [162, 434] on div "Show more" at bounding box center [151, 434] width 71 height 15
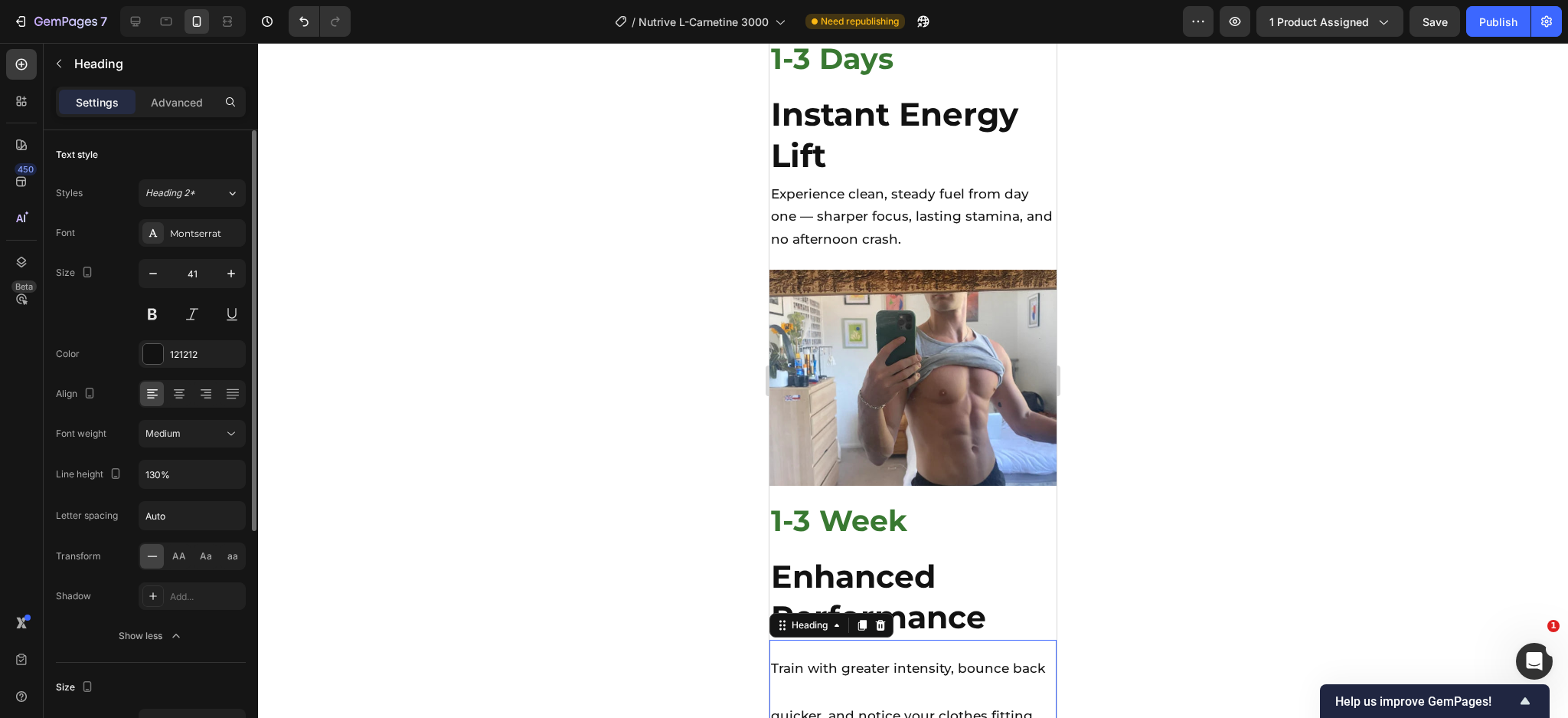
click at [169, 333] on div "Font Montserrat Size 41 Color 121212 Align Font weight Medium Line height 130% …" at bounding box center [151, 434] width 190 height 430
click at [173, 361] on div "121212" at bounding box center [192, 355] width 44 height 14
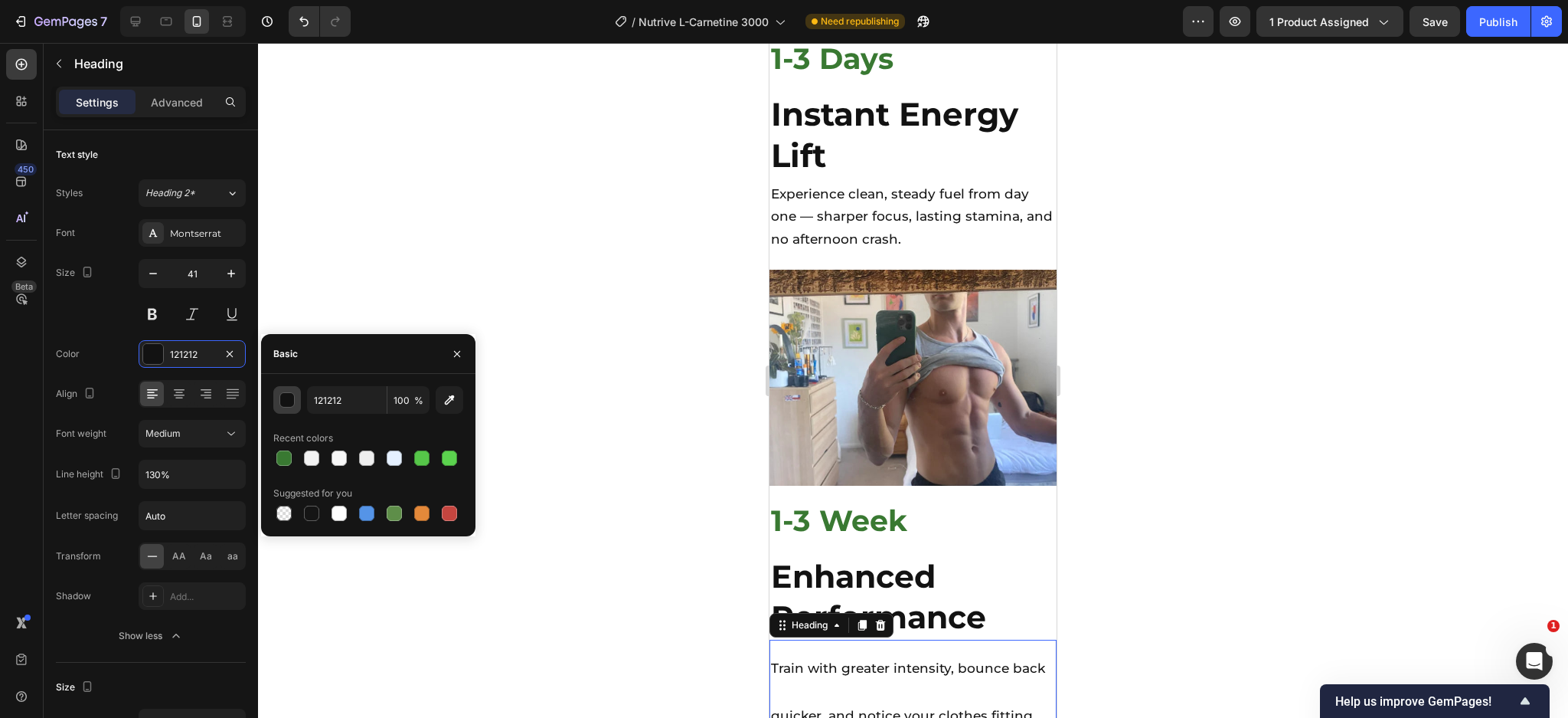
click at [289, 403] on div "button" at bounding box center [288, 401] width 15 height 15
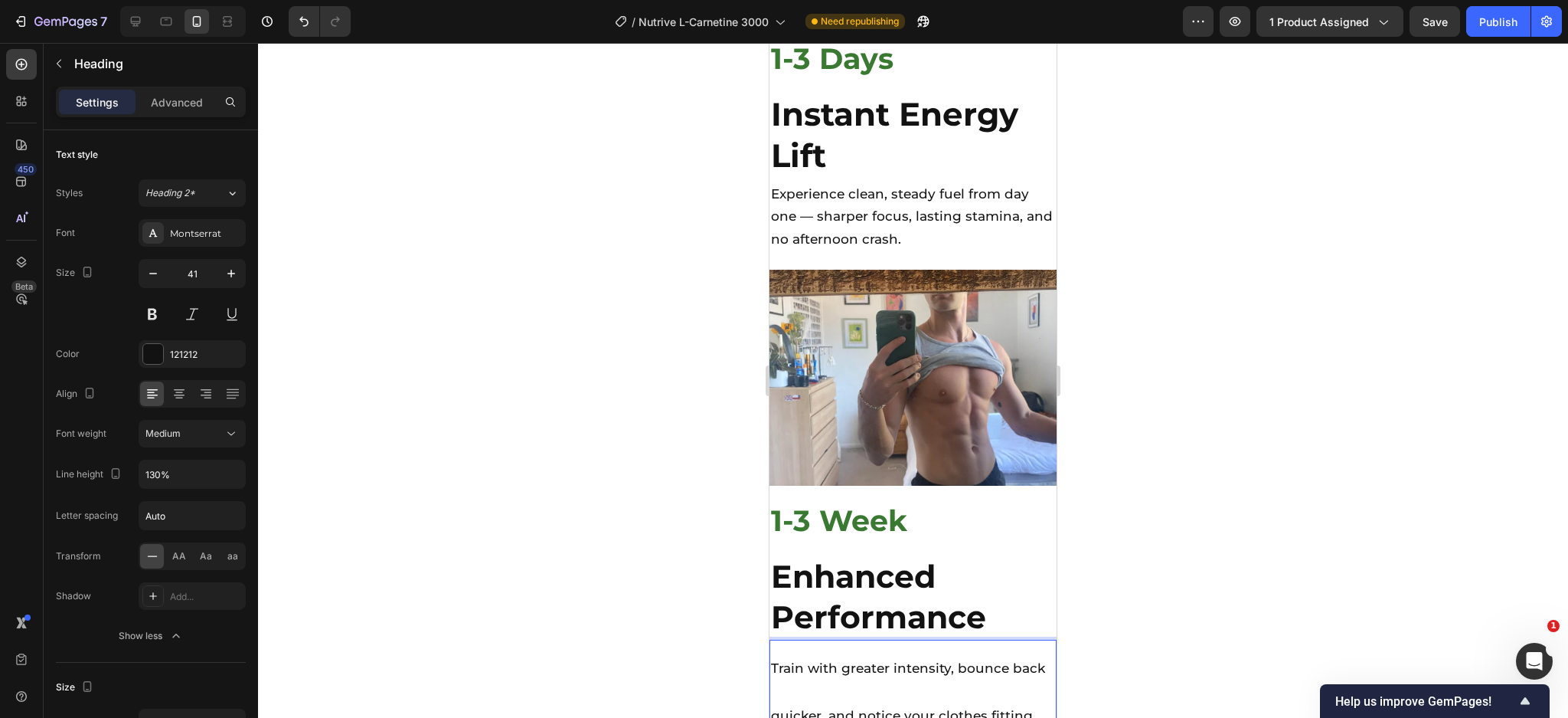
click at [828, 660] on span "Train with greater intensity, bounce back quicker, and notice your clothes fitt…" at bounding box center [908, 716] width 274 height 111
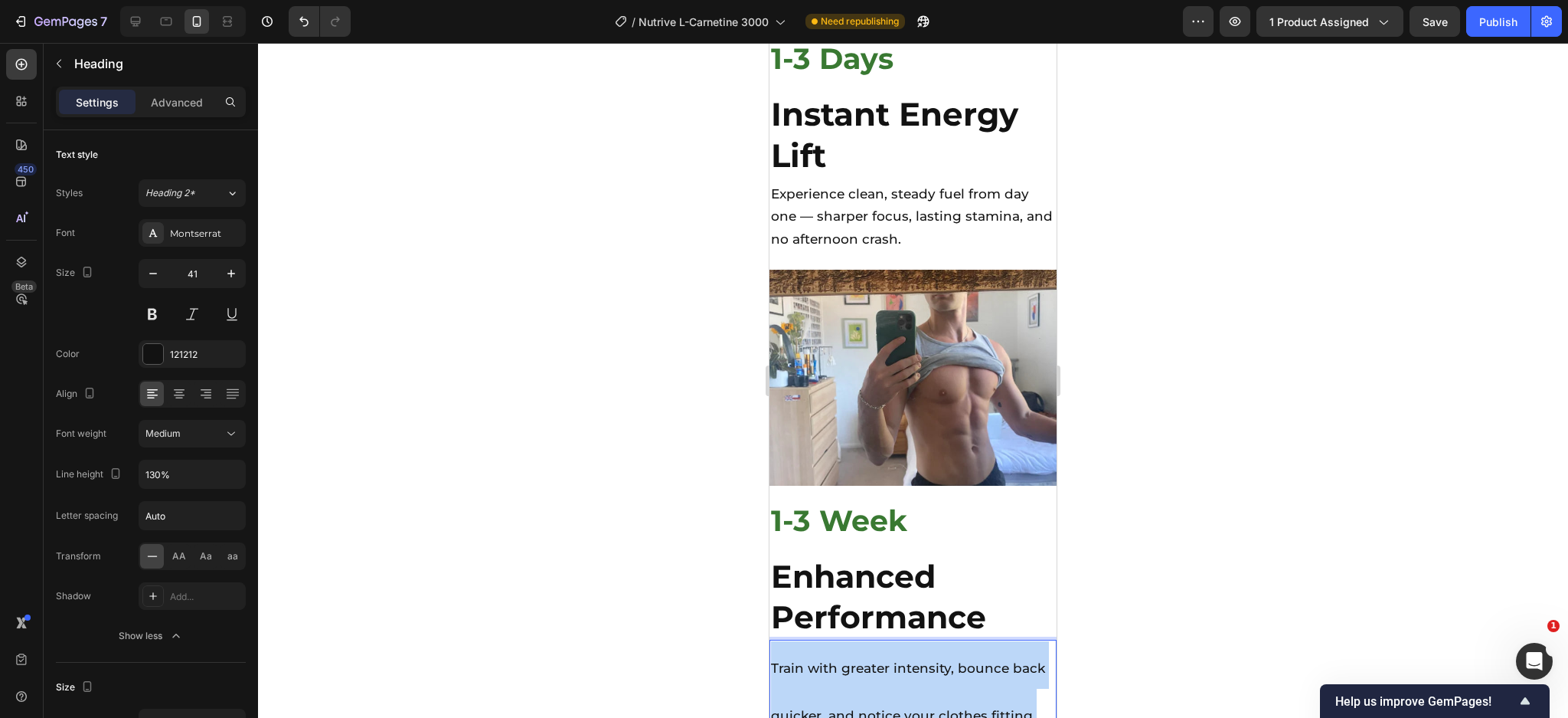
click at [828, 660] on span "Train with greater intensity, bounce back quicker, and notice your clothes fitt…" at bounding box center [908, 716] width 274 height 111
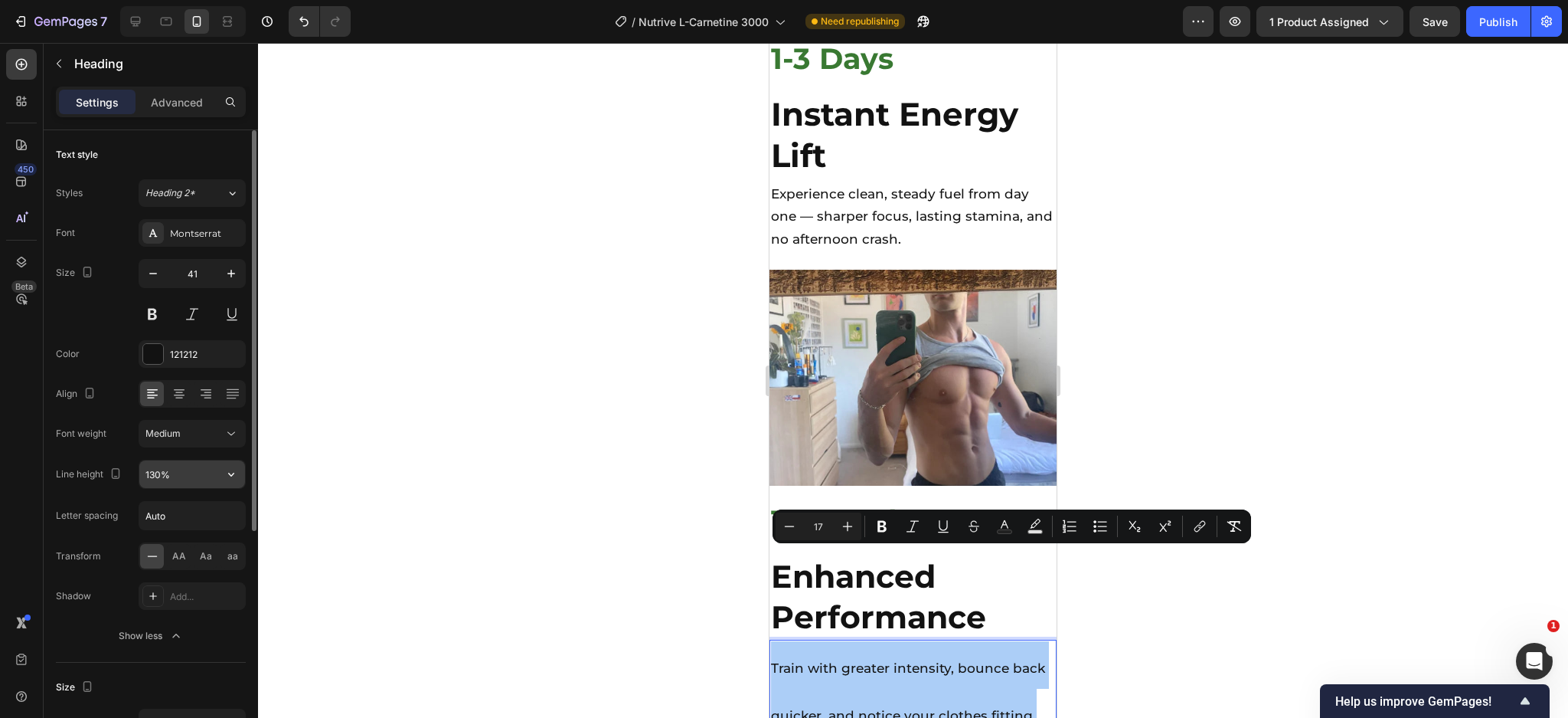
click at [188, 479] on input "130%" at bounding box center [192, 474] width 105 height 27
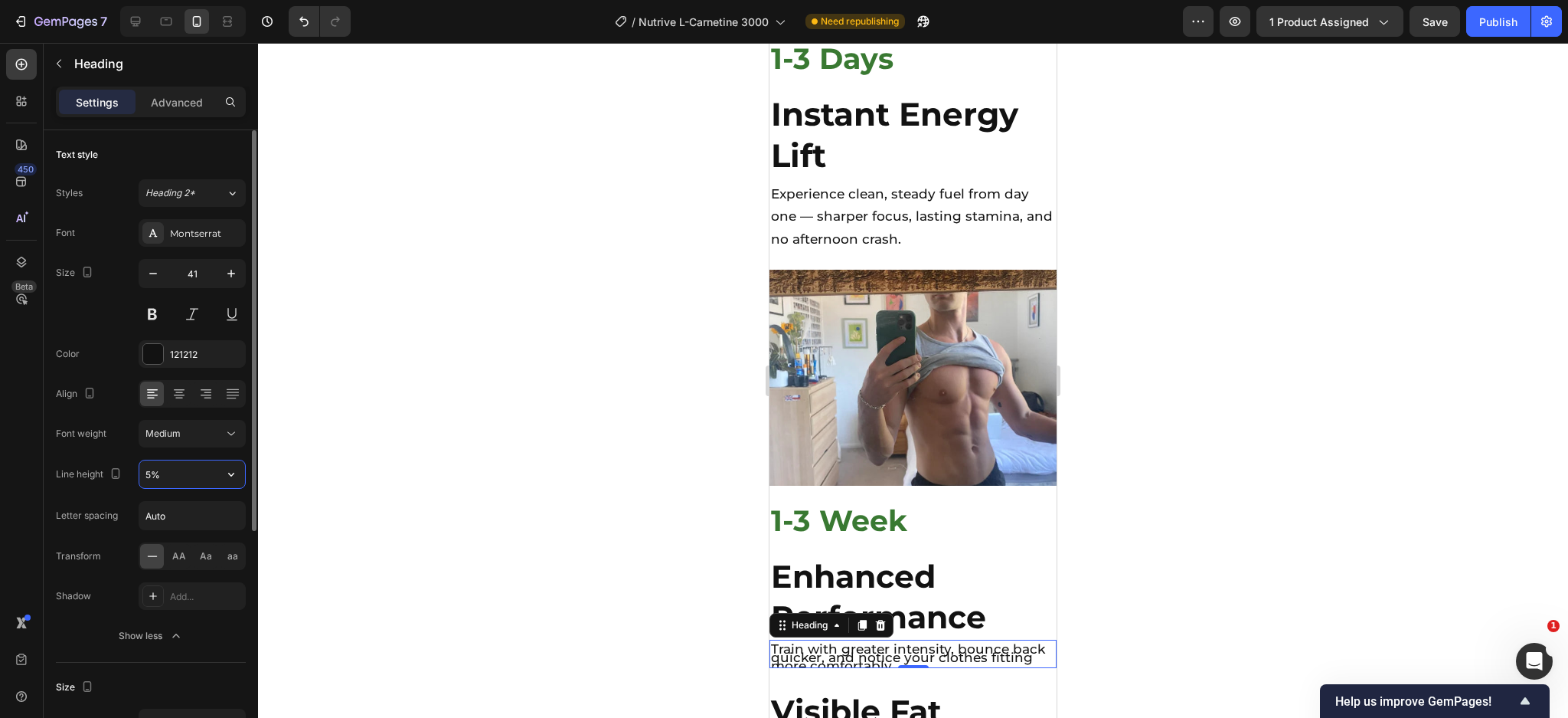
type input "50%"
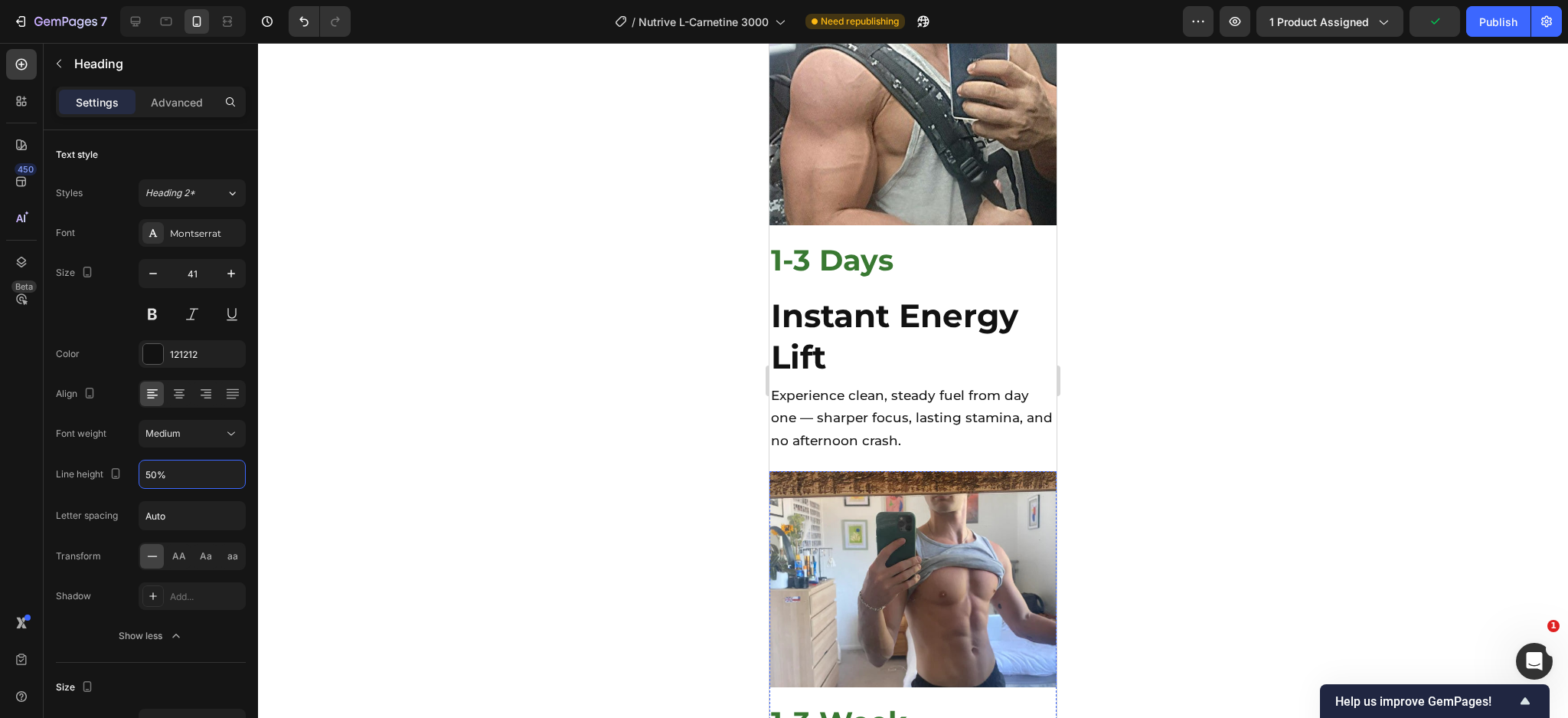
scroll to position [4556, 0]
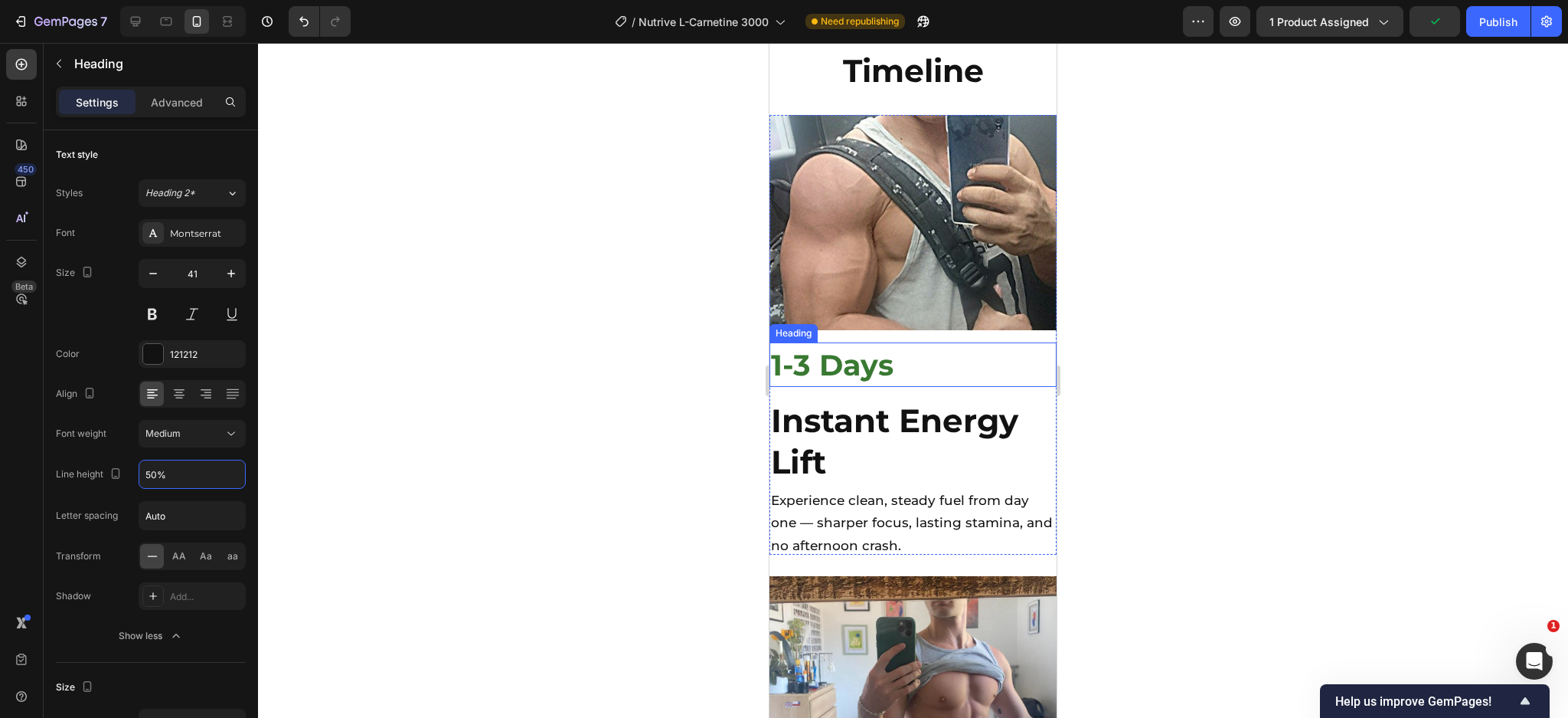
click at [927, 342] on h2 "1-3 Days" at bounding box center [912, 364] width 287 height 44
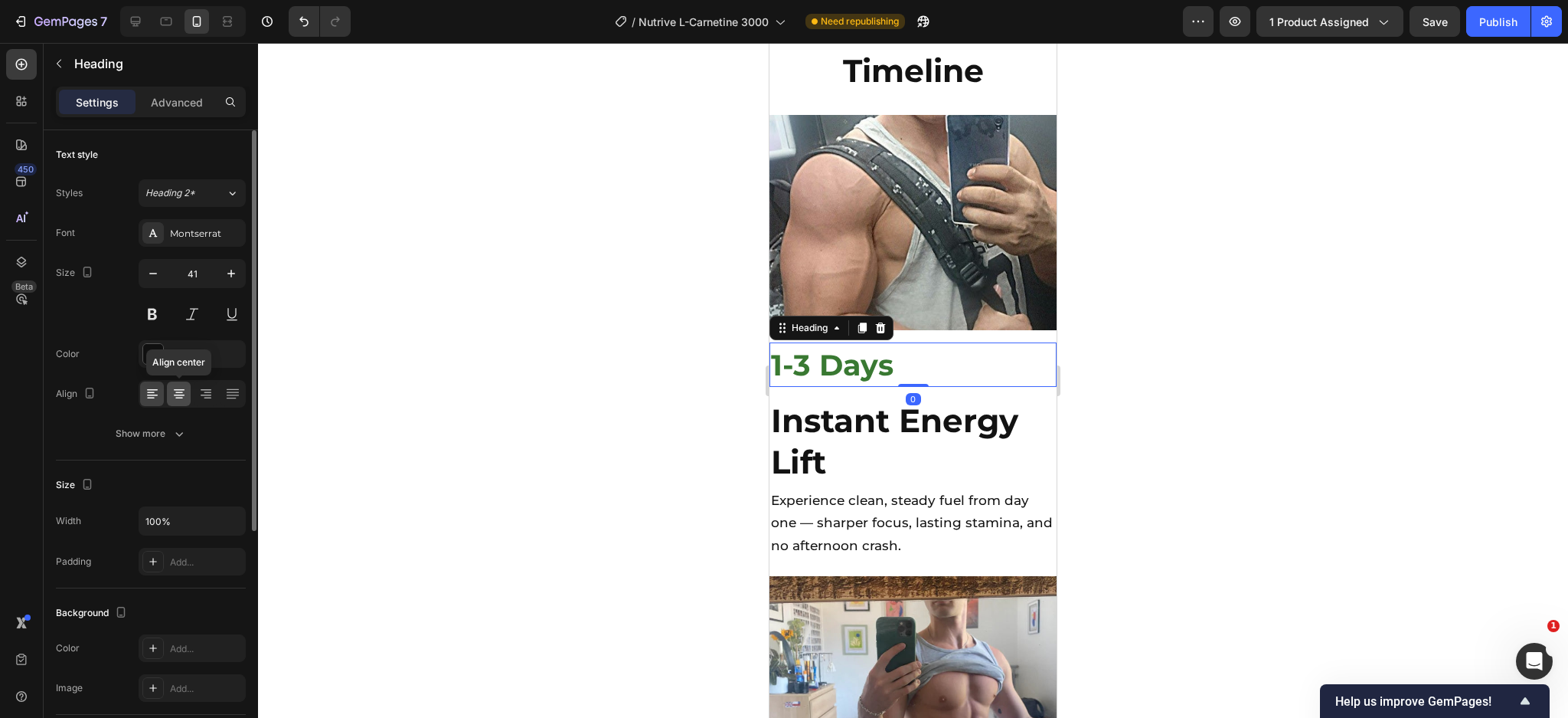
click at [184, 396] on icon at bounding box center [179, 393] width 15 height 15
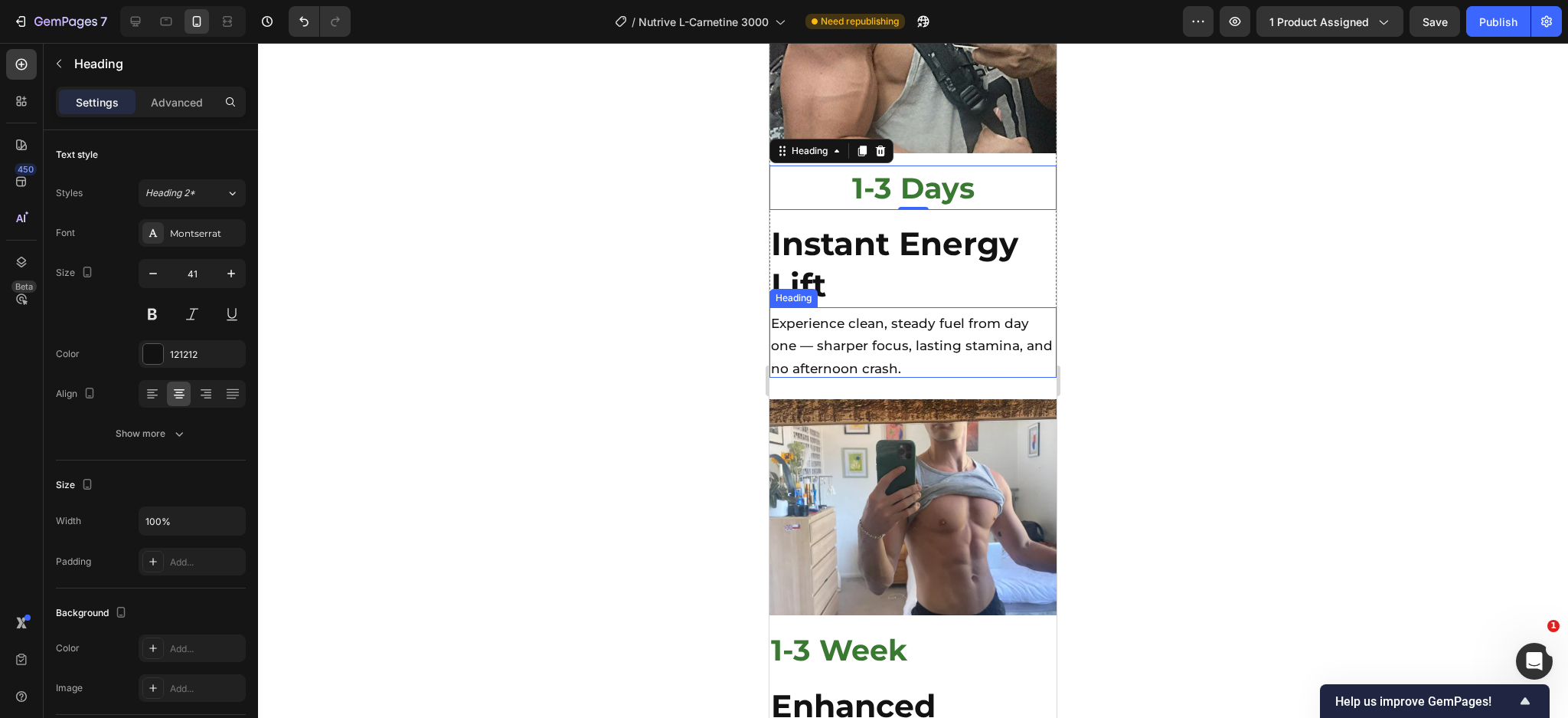
scroll to position [4761, 0]
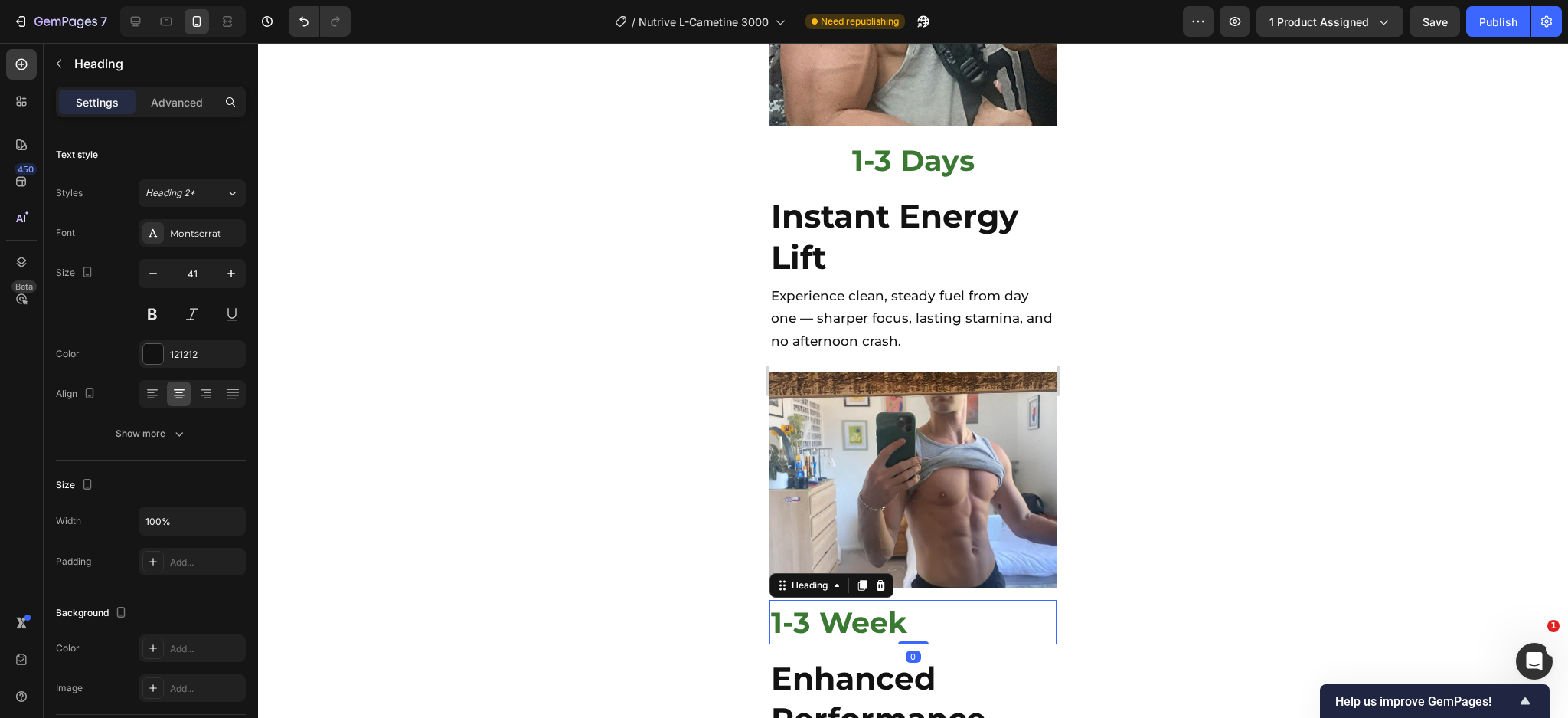
drag, startPoint x: 925, startPoint y: 511, endPoint x: 1438, endPoint y: 558, distance: 515.1
click at [925, 600] on h2 "1-3 Week" at bounding box center [912, 621] width 287 height 44
click at [176, 390] on icon at bounding box center [179, 390] width 10 height 2
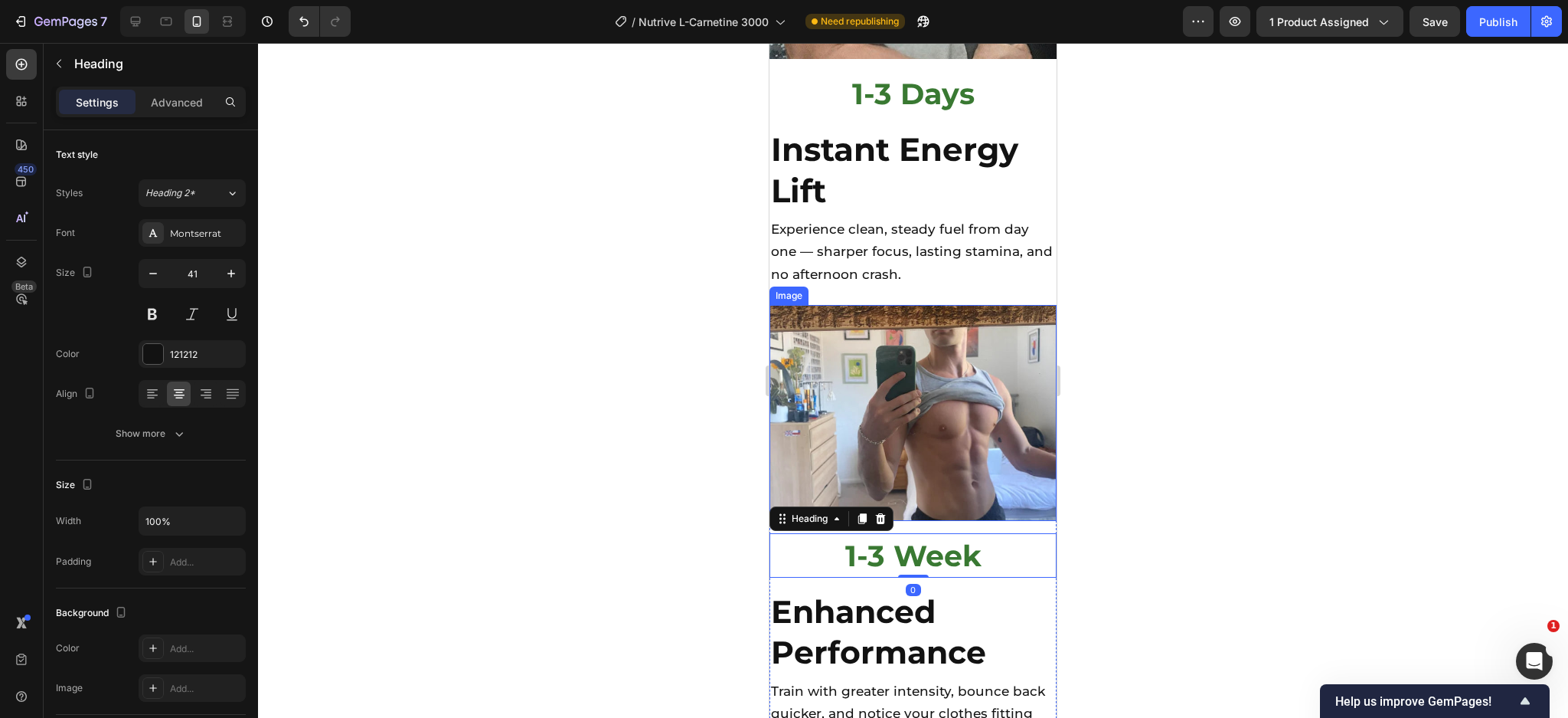
scroll to position [4862, 0]
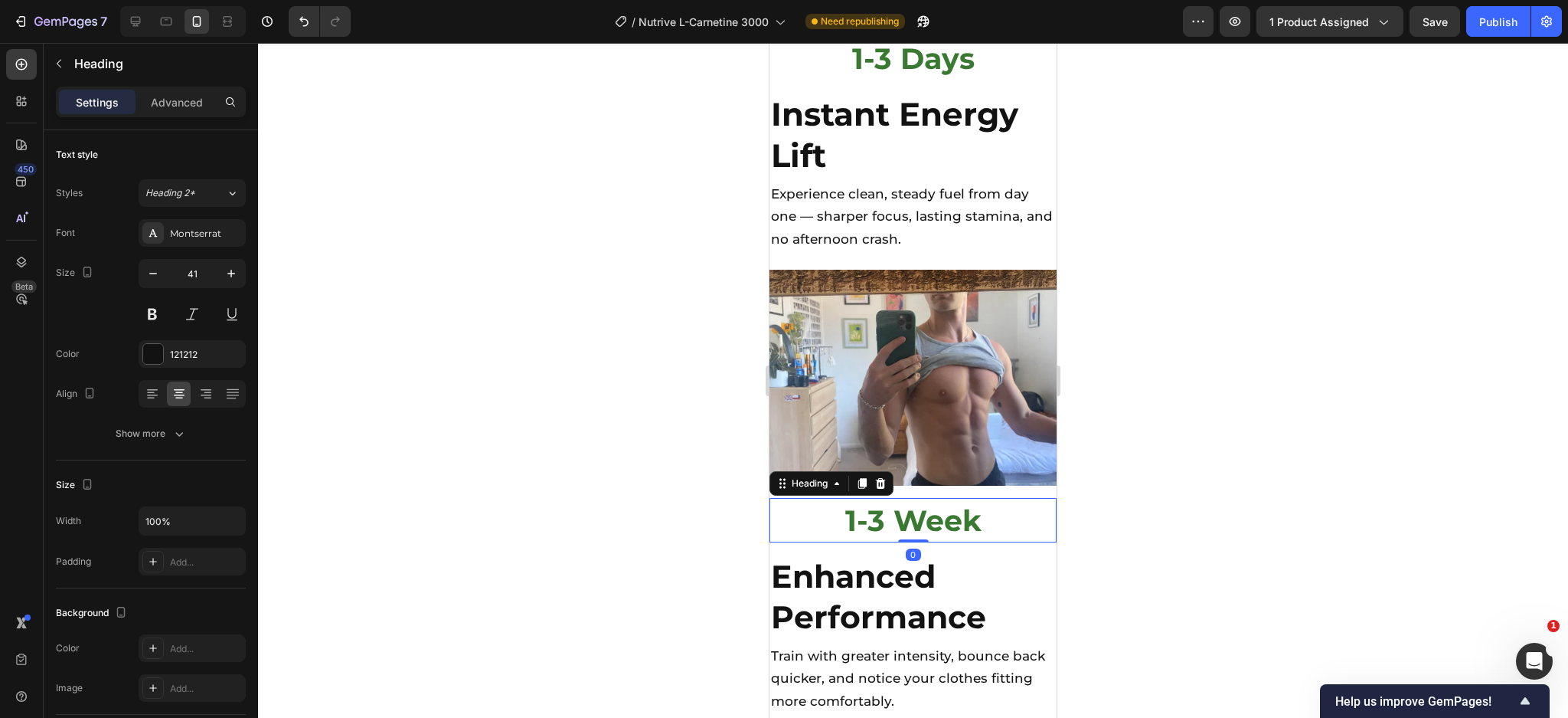
click at [983, 498] on h2 "1-3 Week" at bounding box center [912, 520] width 287 height 44
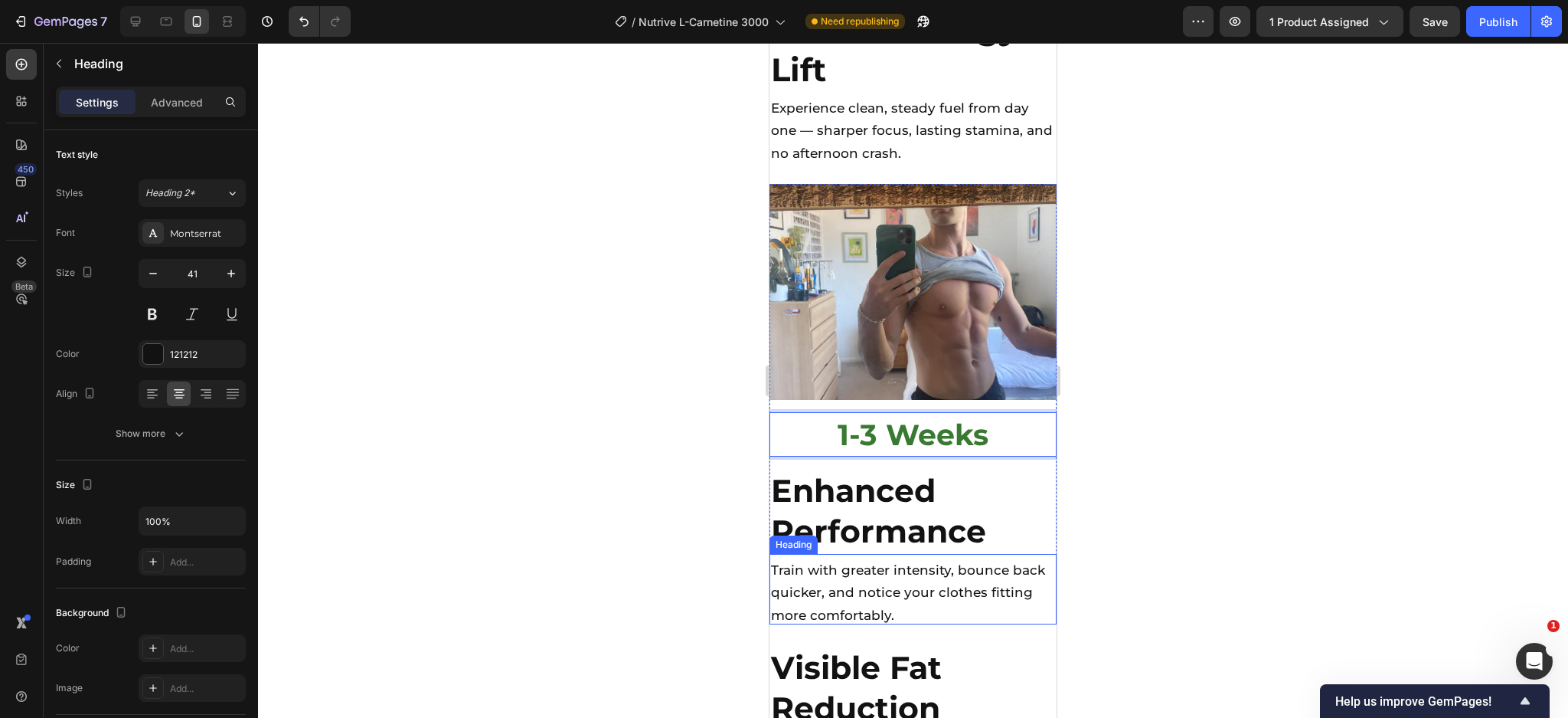
scroll to position [5067, 0]
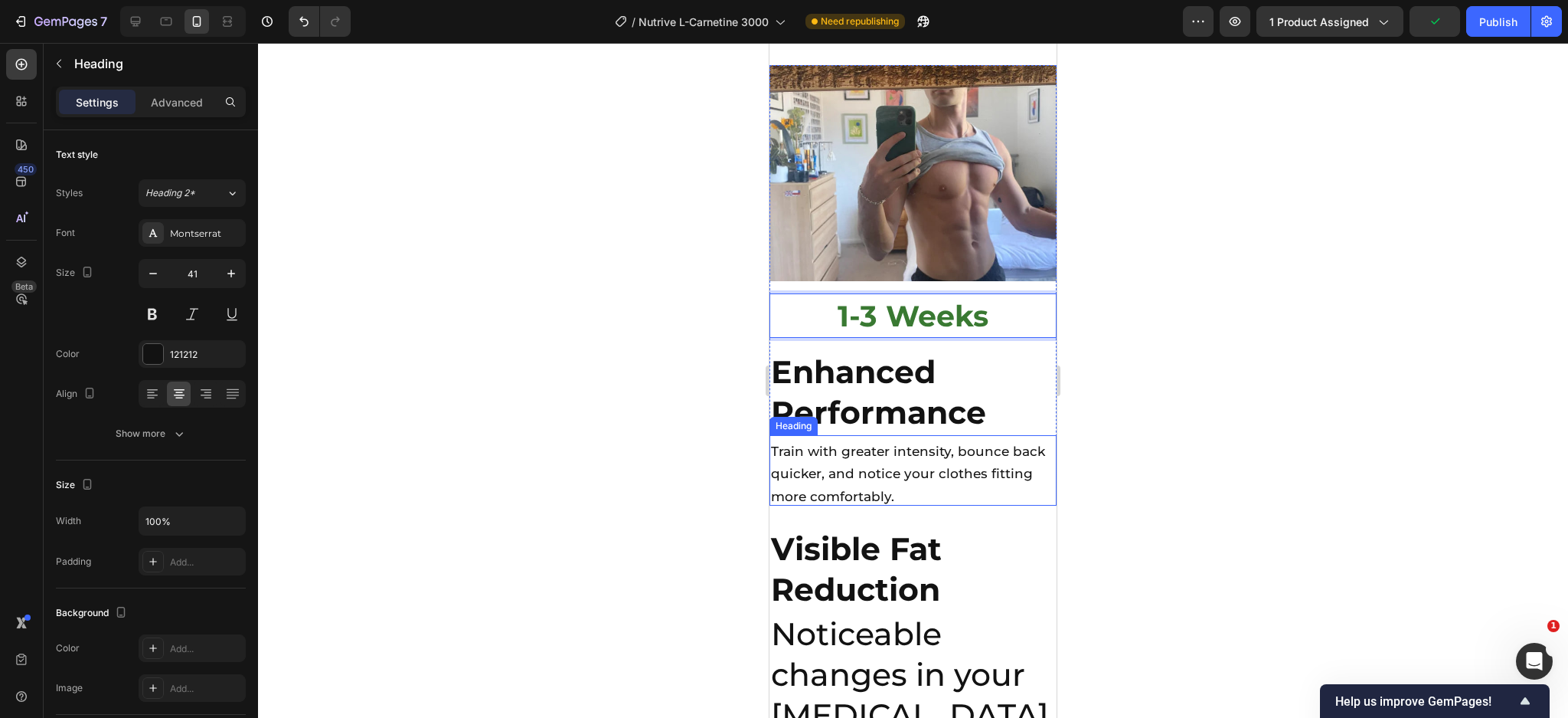
click at [885, 443] on span "Train with greater intensity, bounce back quicker, and notice your clothes fitt…" at bounding box center [908, 473] width 274 height 60
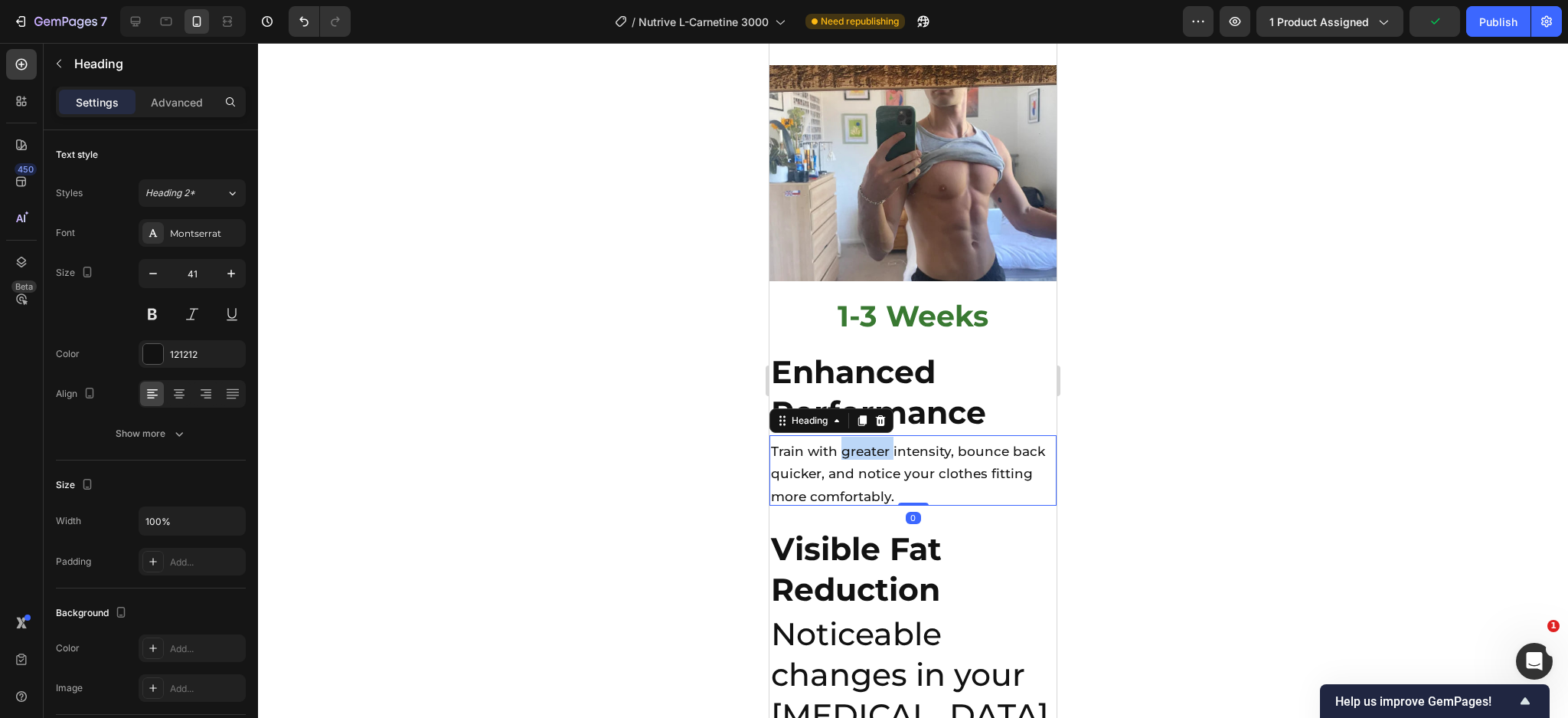
click at [885, 443] on span "Train with greater intensity, bounce back quicker, and notice your clothes fitt…" at bounding box center [908, 473] width 274 height 60
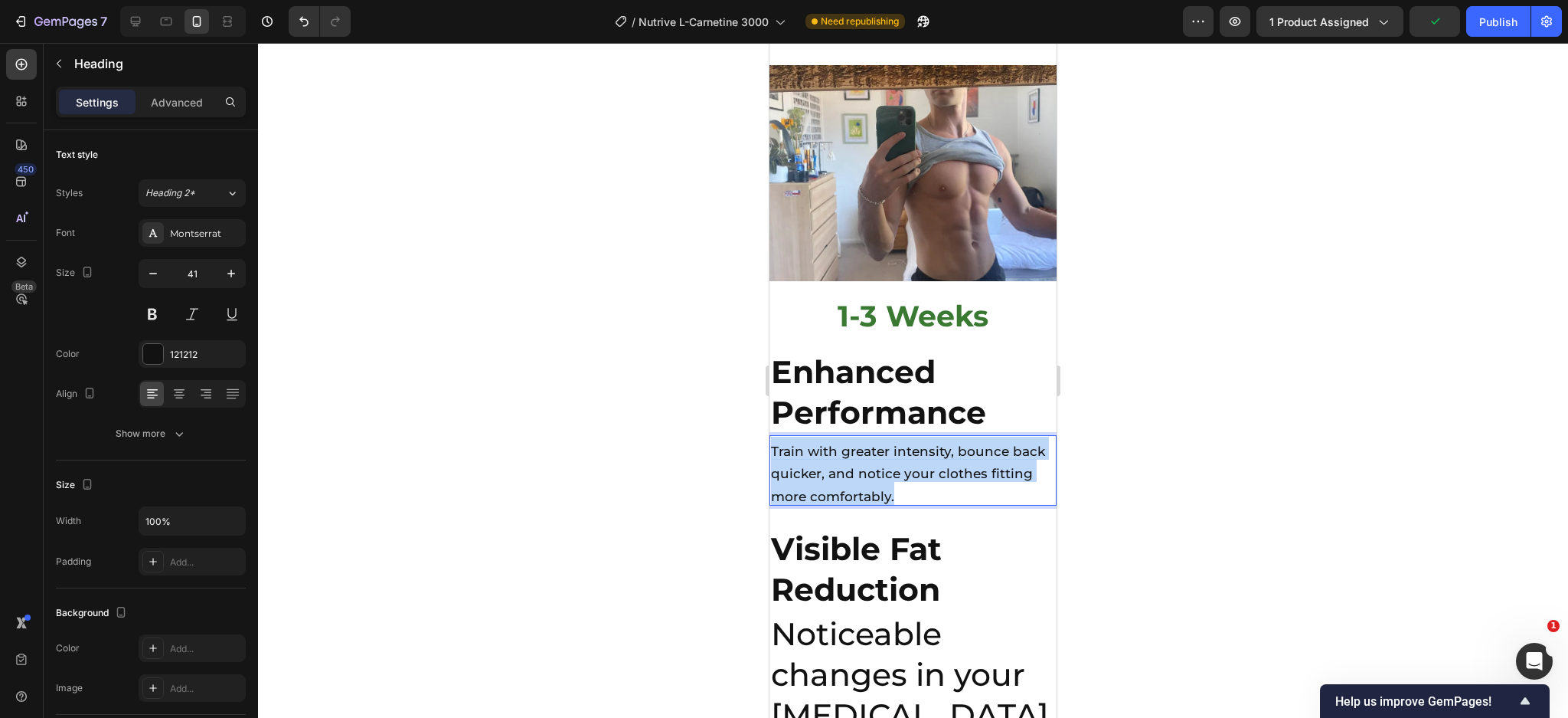
click at [885, 443] on span "Train with greater intensity, bounce back quicker, and notice your clothes fitt…" at bounding box center [908, 473] width 274 height 60
click at [814, 352] on strong "Enhanced Performance" at bounding box center [878, 392] width 215 height 79
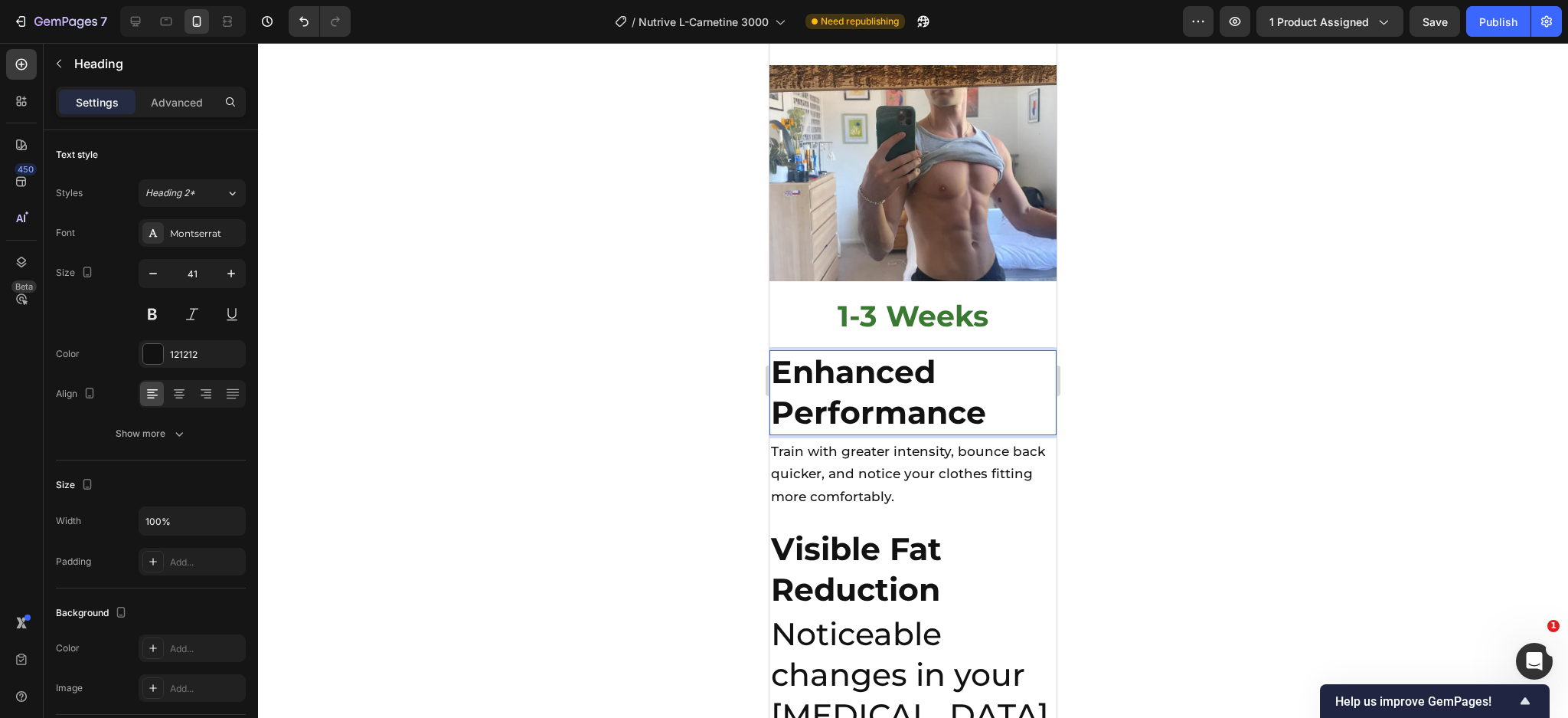
click at [814, 352] on strong "Enhanced Performance" at bounding box center [878, 392] width 215 height 79
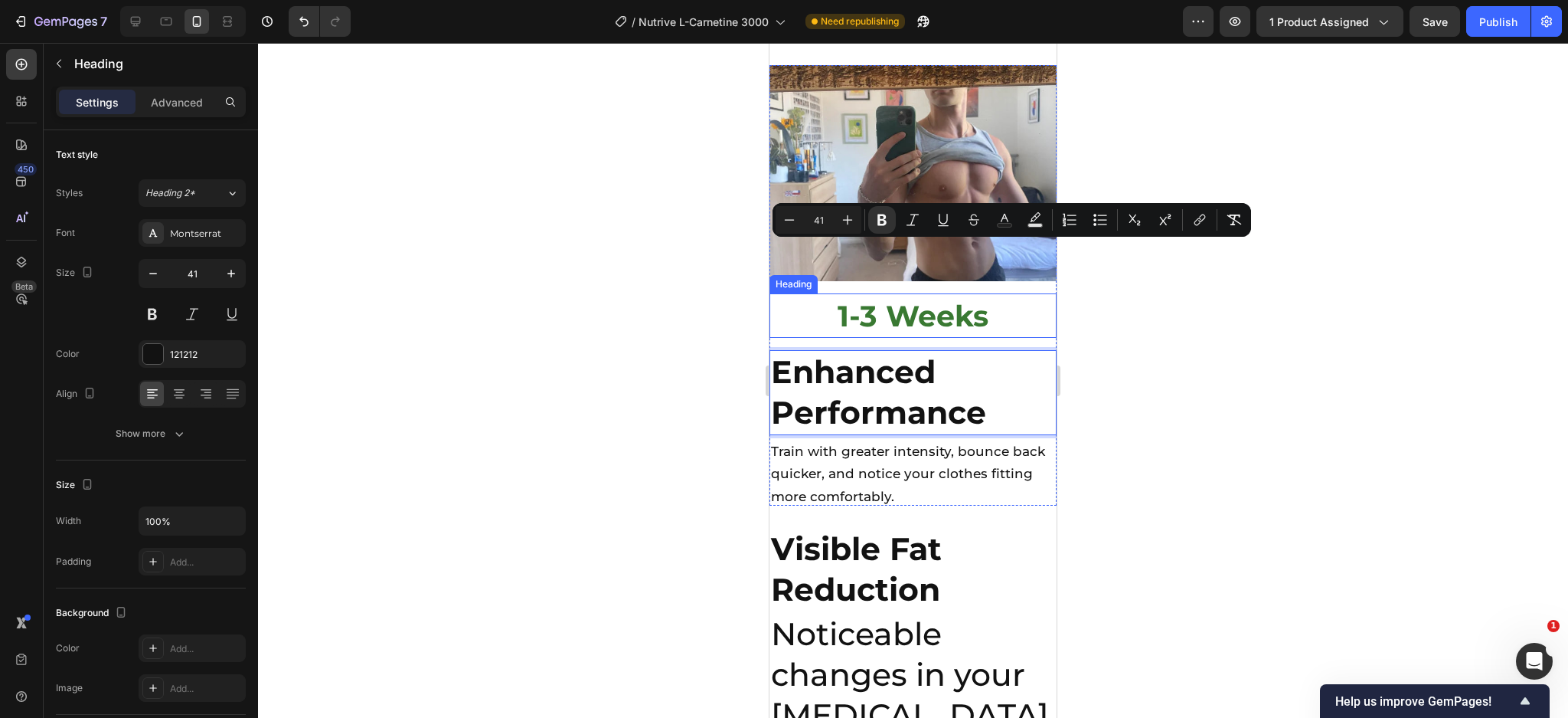
click at [876, 298] on span "1-3 Weeks" at bounding box center [912, 316] width 151 height 36
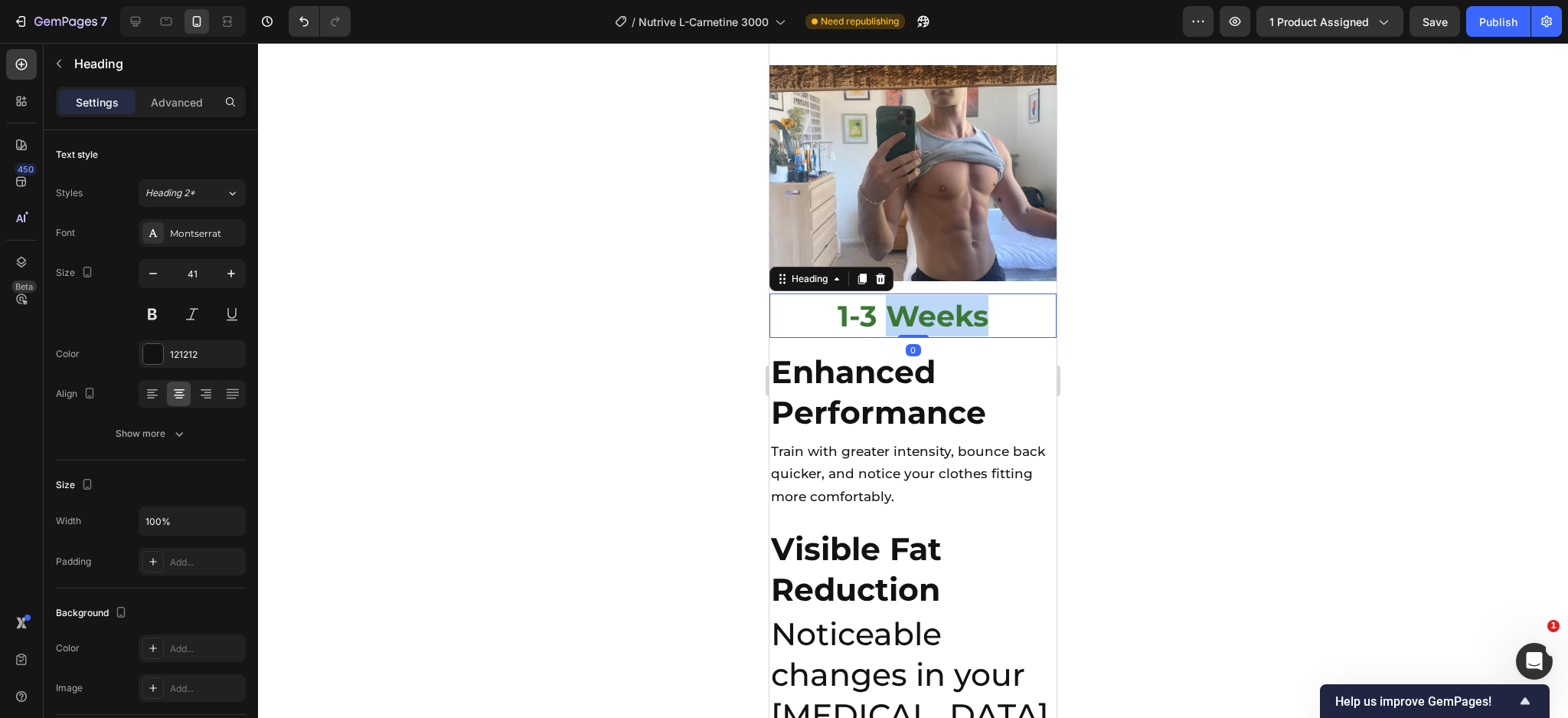
click at [874, 298] on span "1-3 Weeks" at bounding box center [912, 316] width 151 height 36
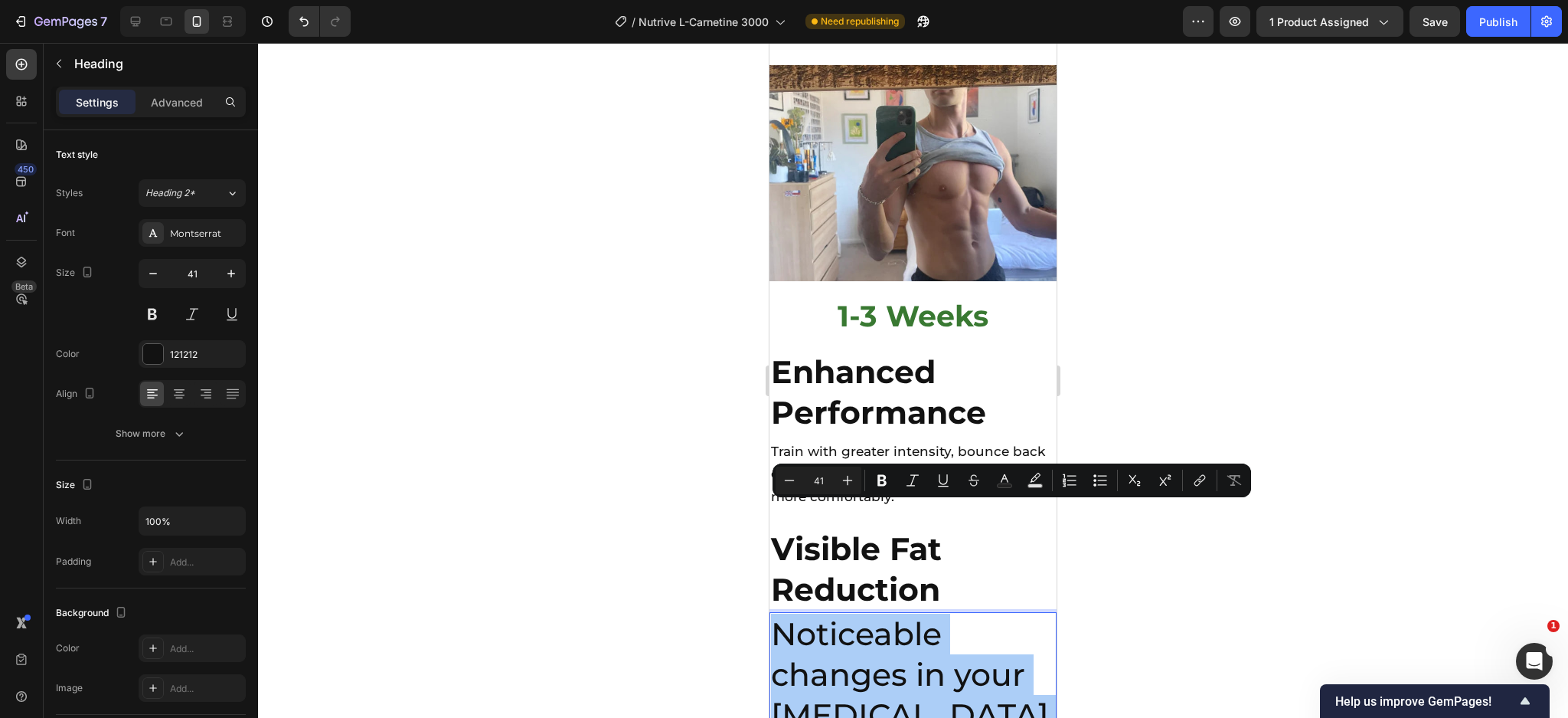
click at [819, 477] on input "41" at bounding box center [818, 480] width 31 height 19
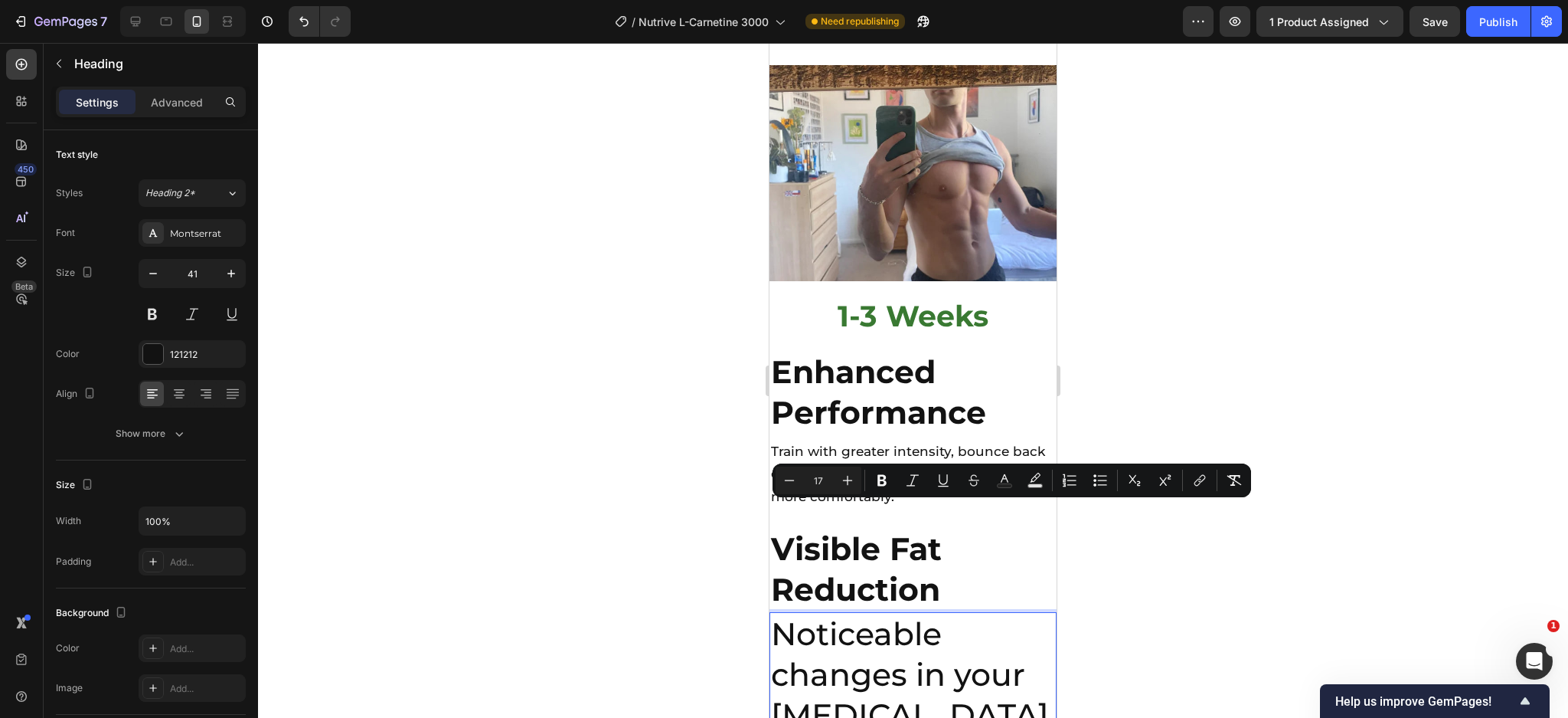
type input "17"
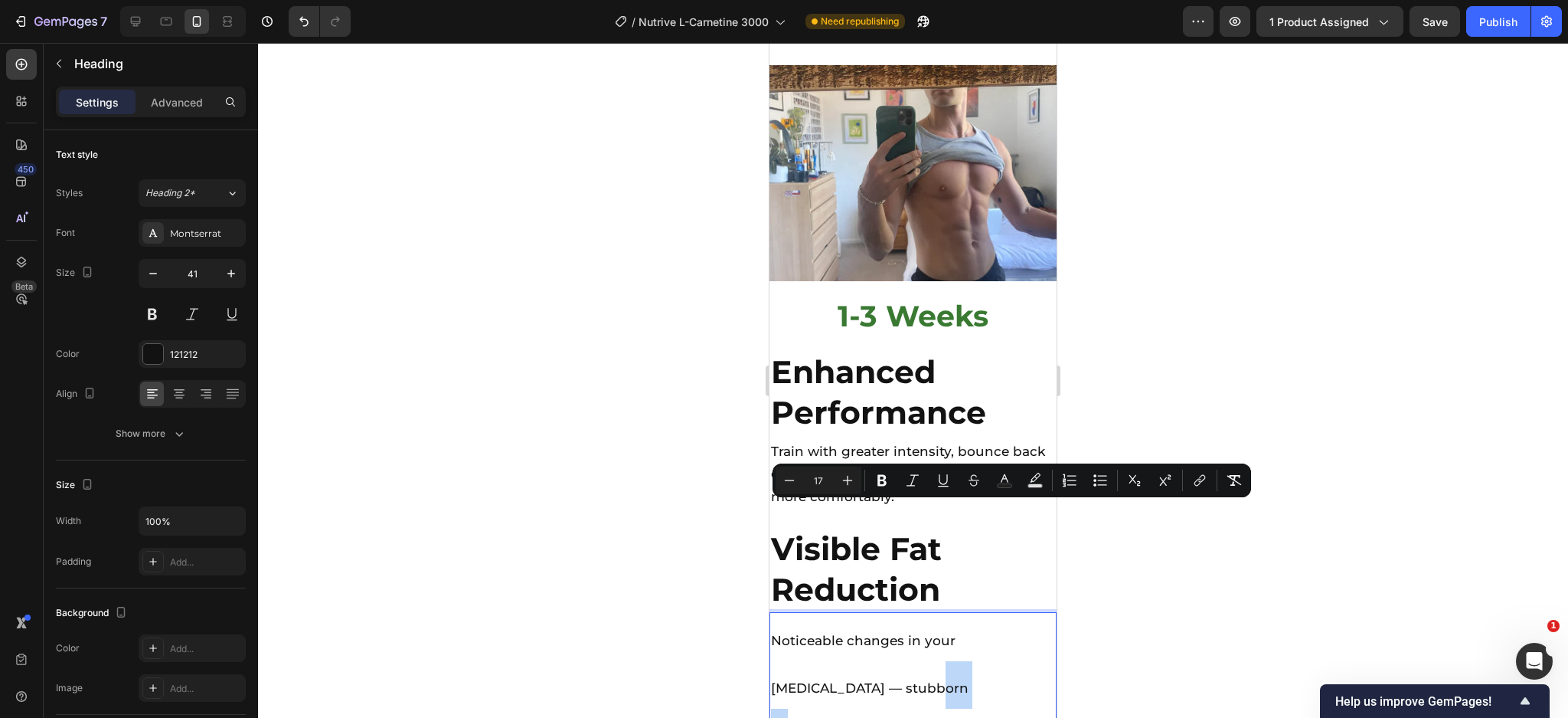
click at [852, 633] on span "Noticeable changes in your [MEDICAL_DATA] — stubborn [MEDICAL_DATA] shrinking a…" at bounding box center [901, 712] width 262 height 159
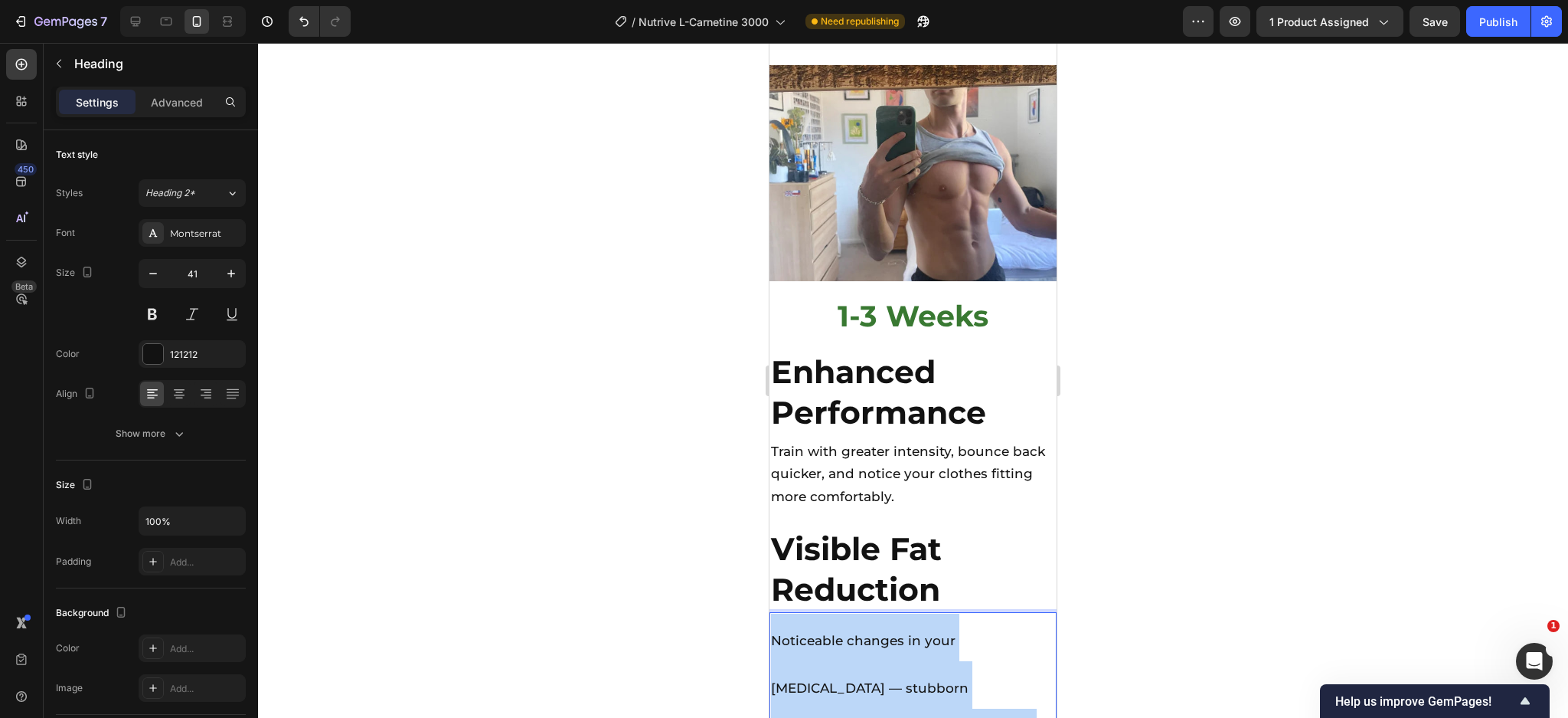
click at [852, 633] on span "Noticeable changes in your [MEDICAL_DATA] — stubborn [MEDICAL_DATA] shrinking a…" at bounding box center [901, 712] width 262 height 159
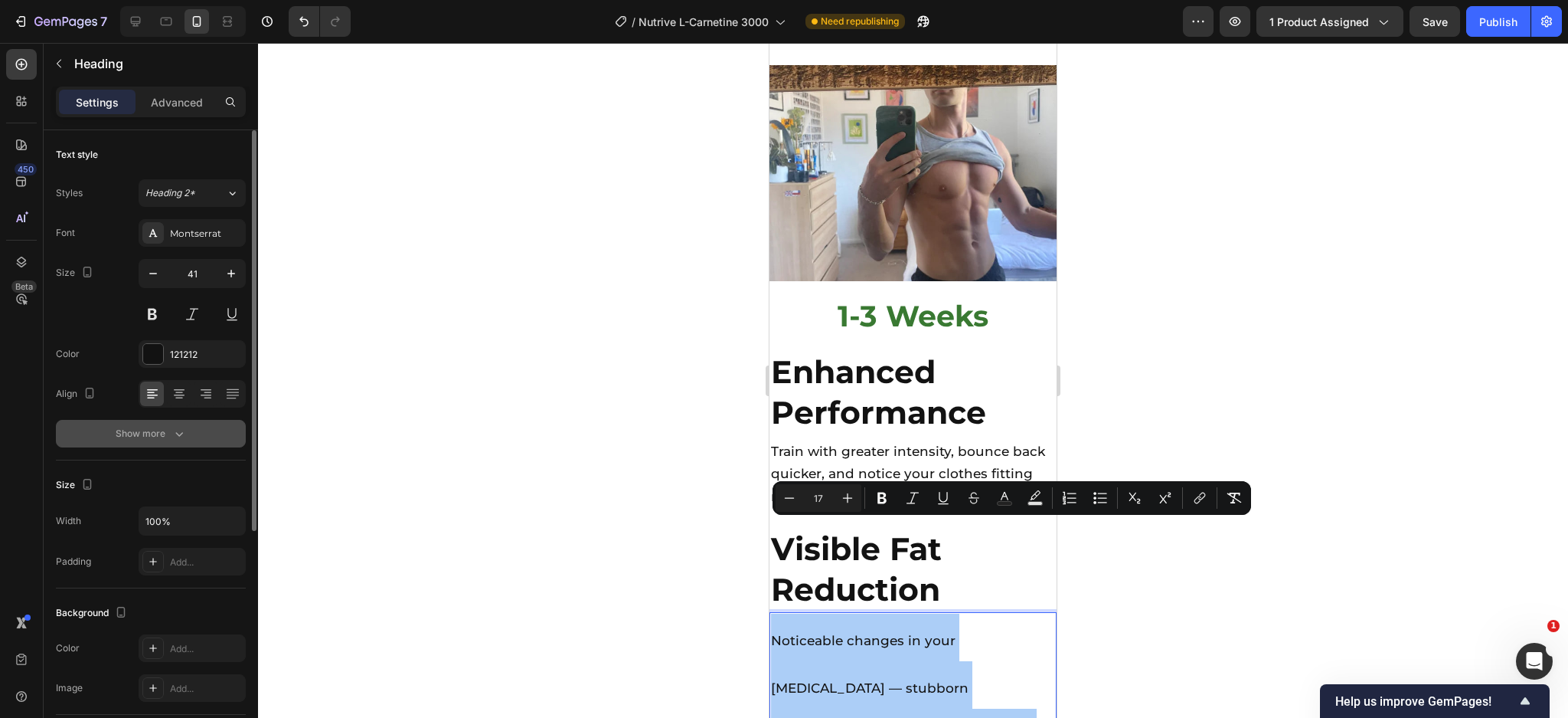
click at [169, 426] on div "Show more" at bounding box center [151, 434] width 71 height 15
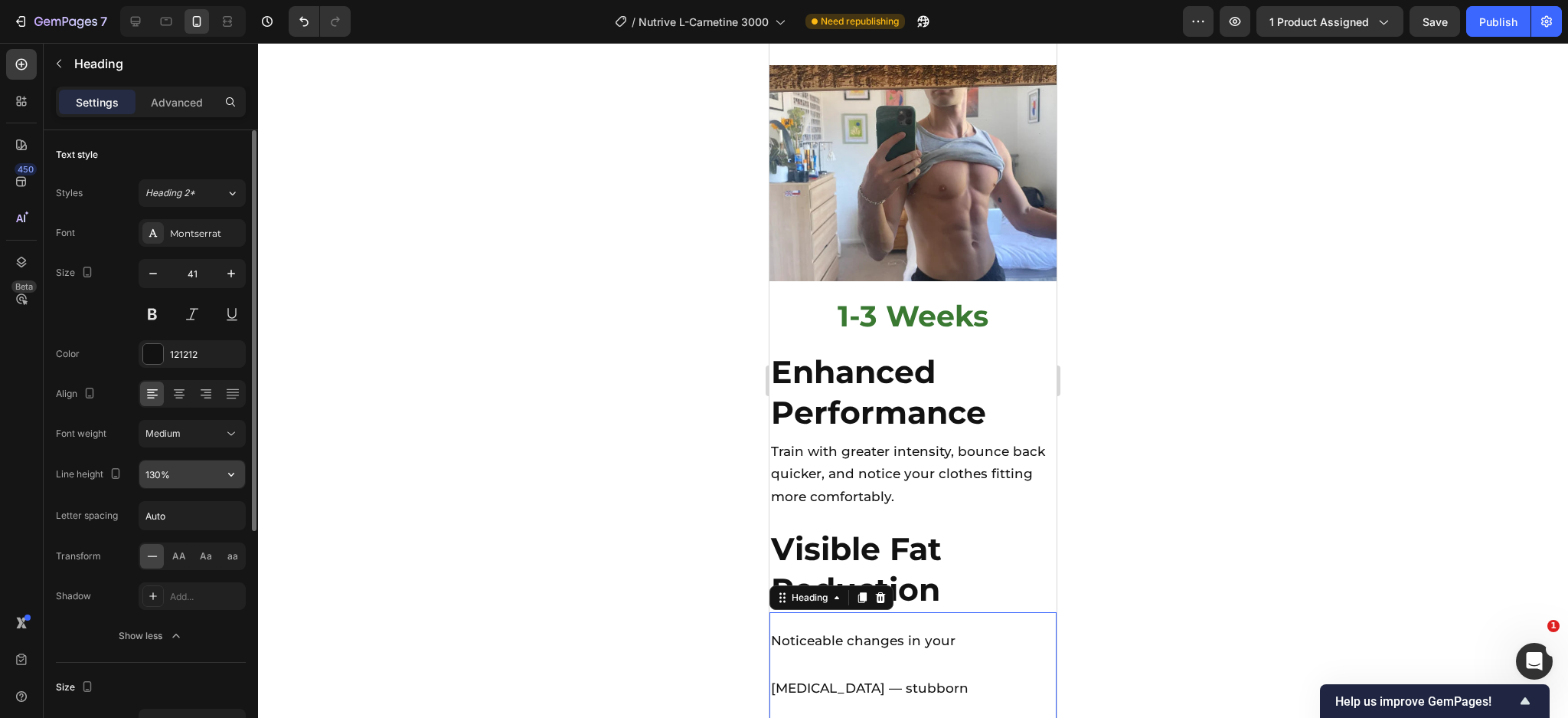
click at [191, 486] on input "130%" at bounding box center [192, 474] width 105 height 27
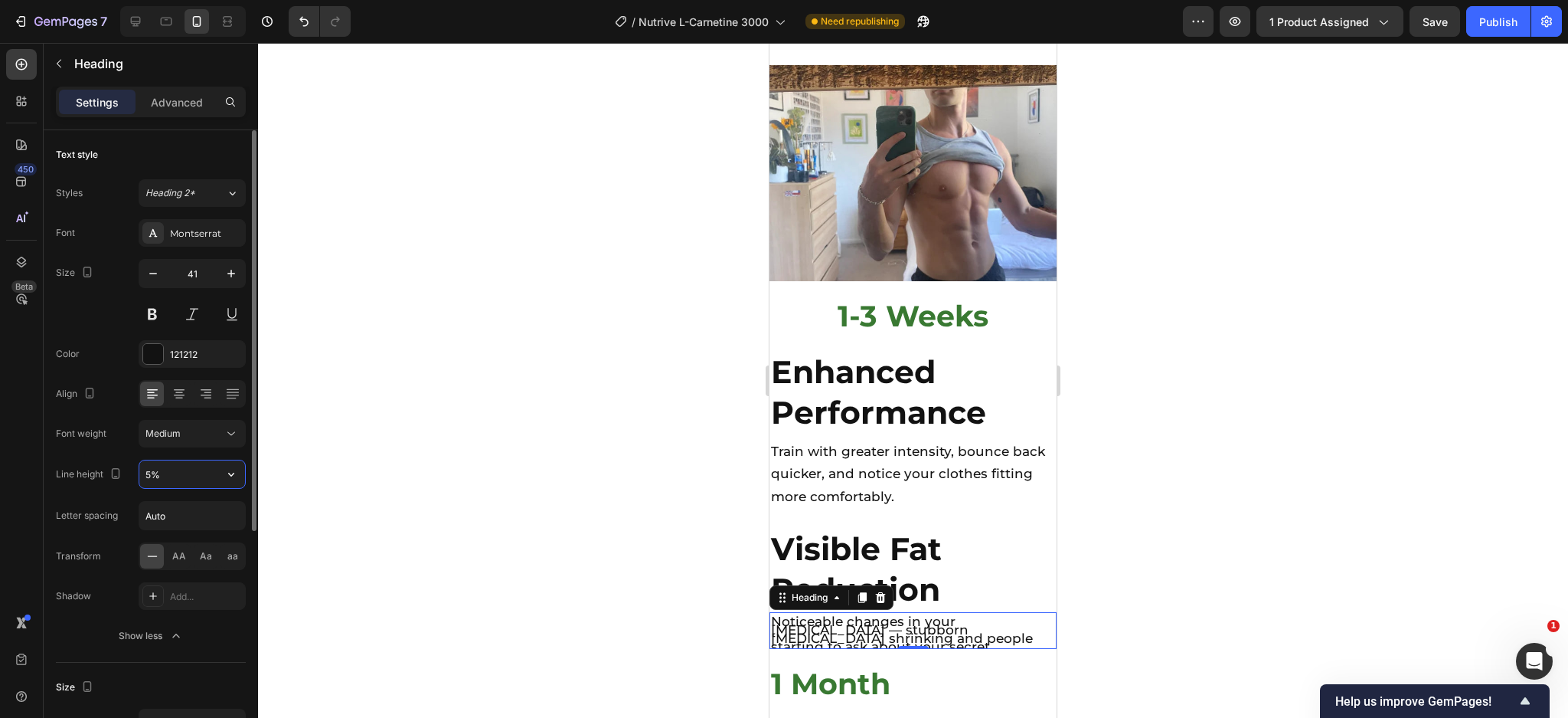
type input "50%"
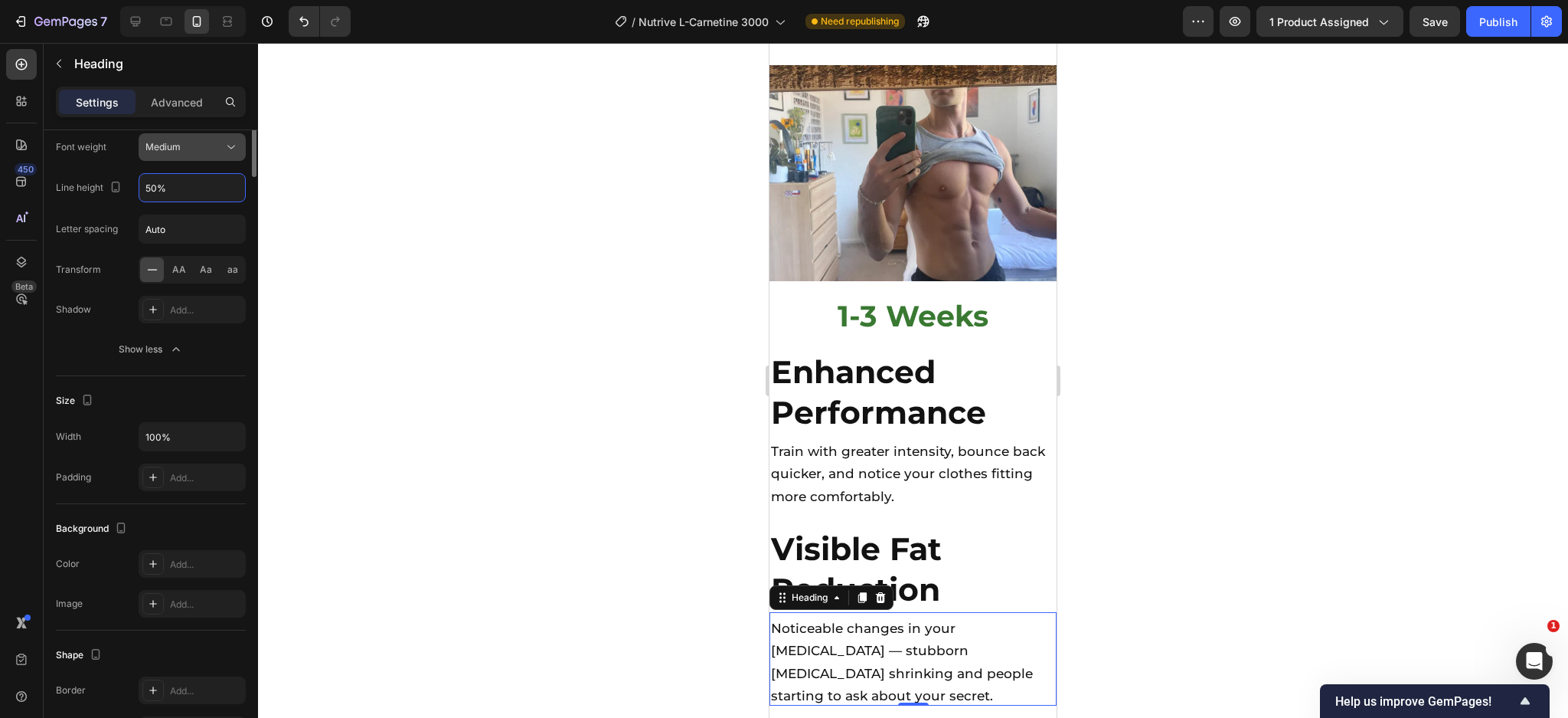
scroll to position [0, 0]
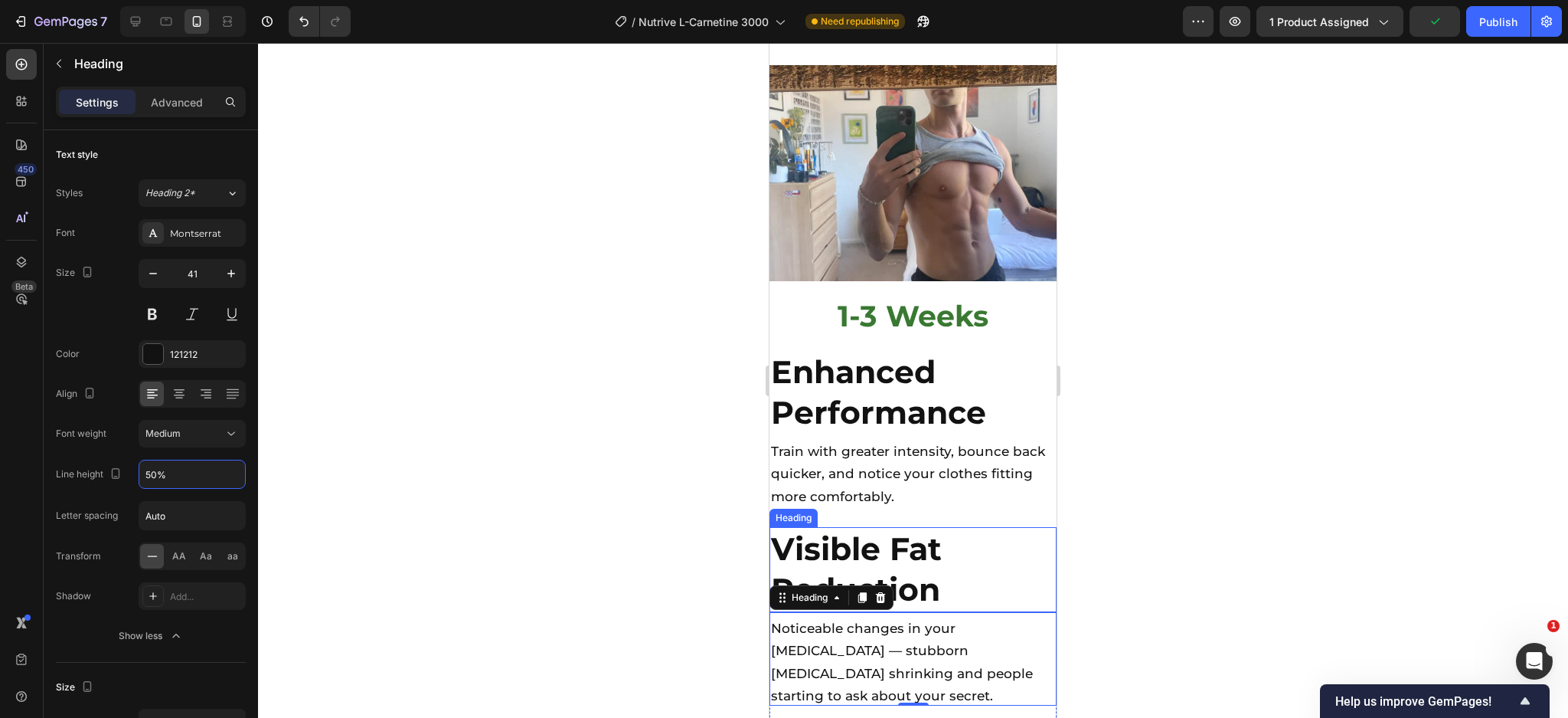
click at [975, 527] on h2 "Visible Fat Reduction" at bounding box center [912, 570] width 287 height 85
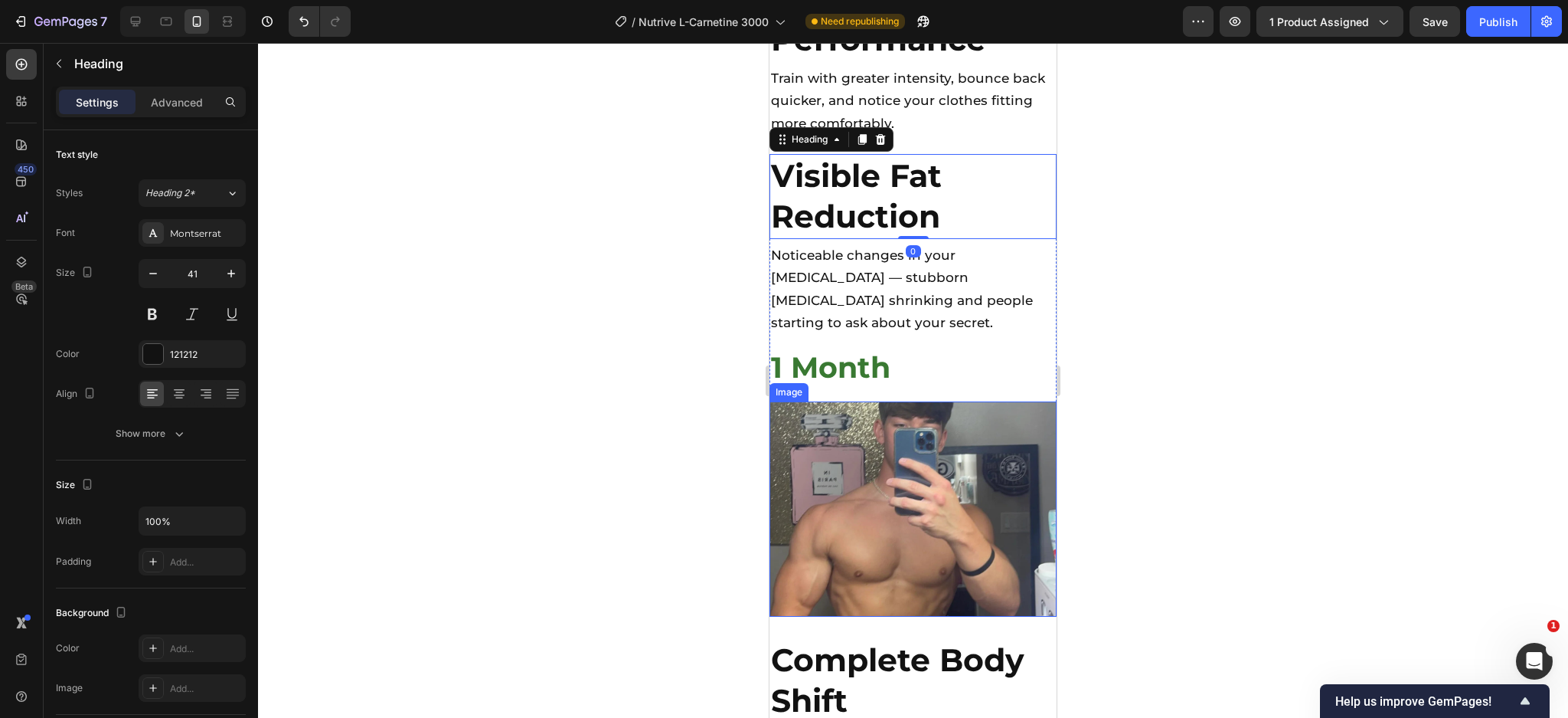
scroll to position [5476, 0]
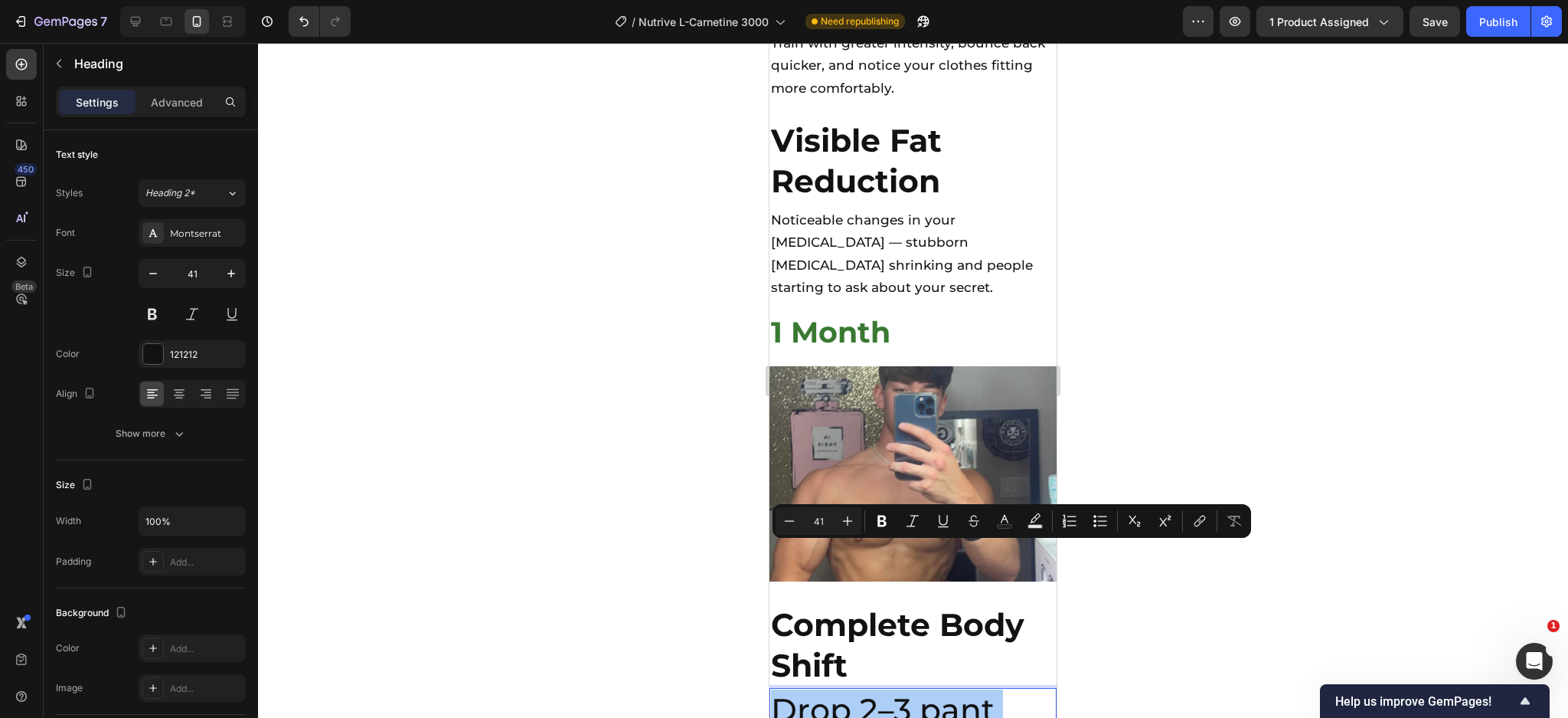
click at [814, 514] on input "41" at bounding box center [818, 521] width 31 height 19
type input "17"
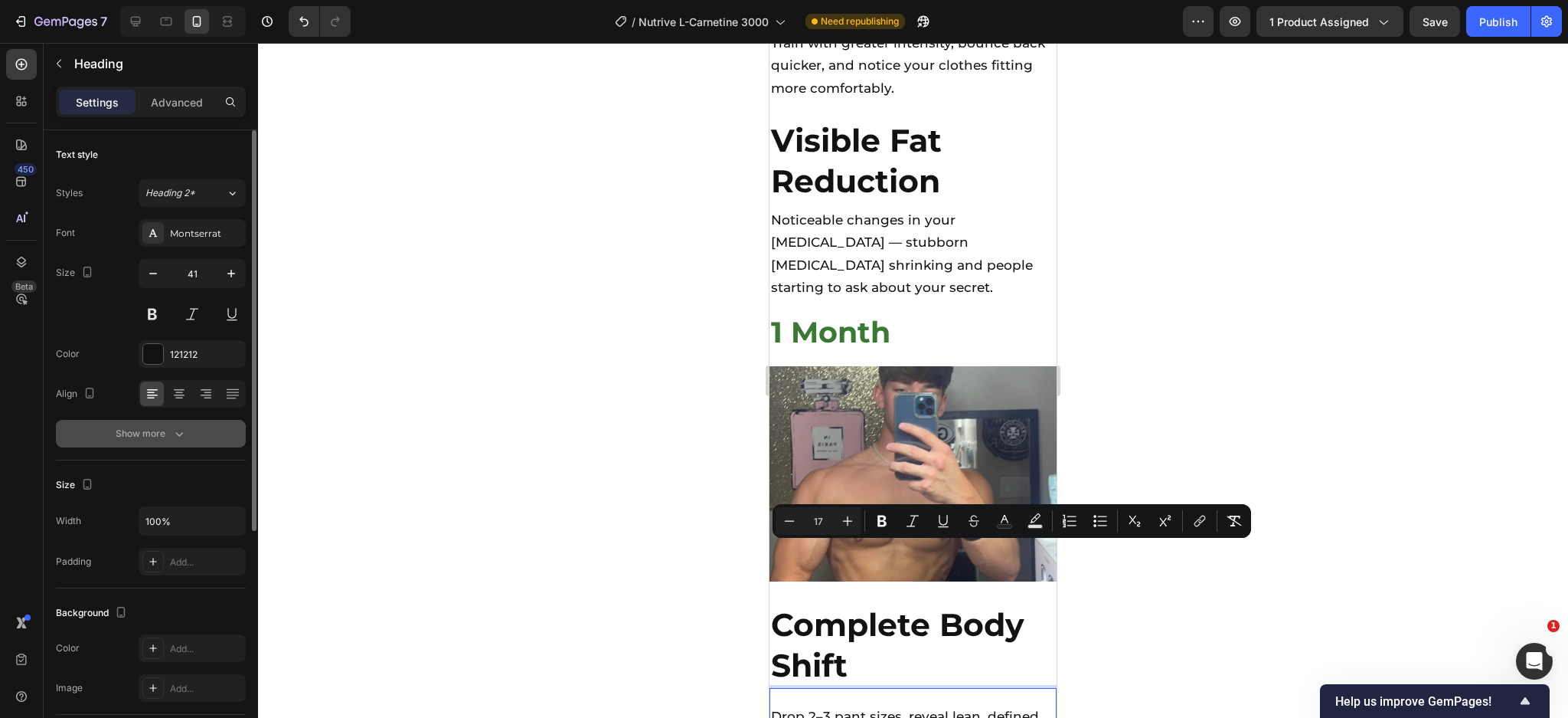
click at [175, 421] on button "Show more" at bounding box center [151, 434] width 190 height 27
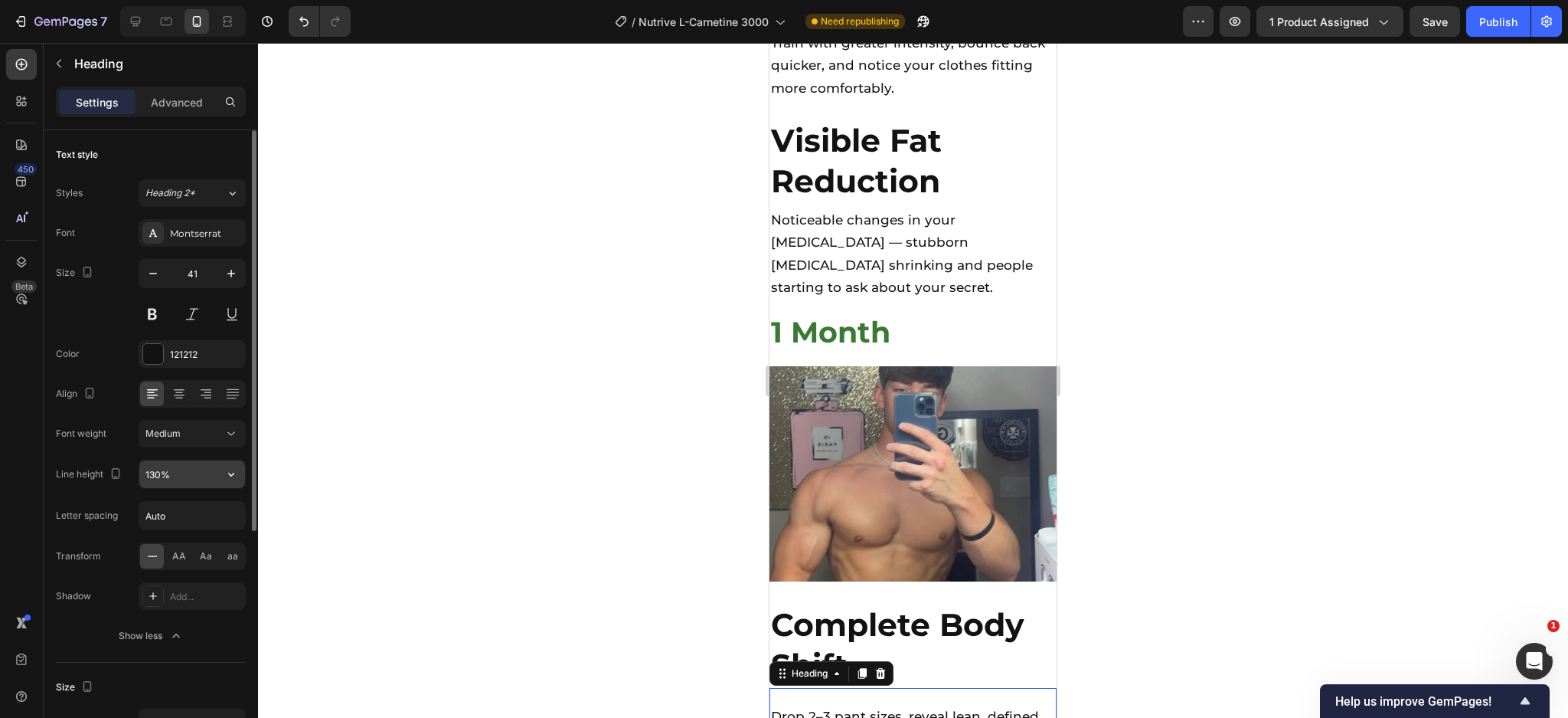
click at [170, 479] on input "130%" at bounding box center [192, 474] width 105 height 27
type input "50%"
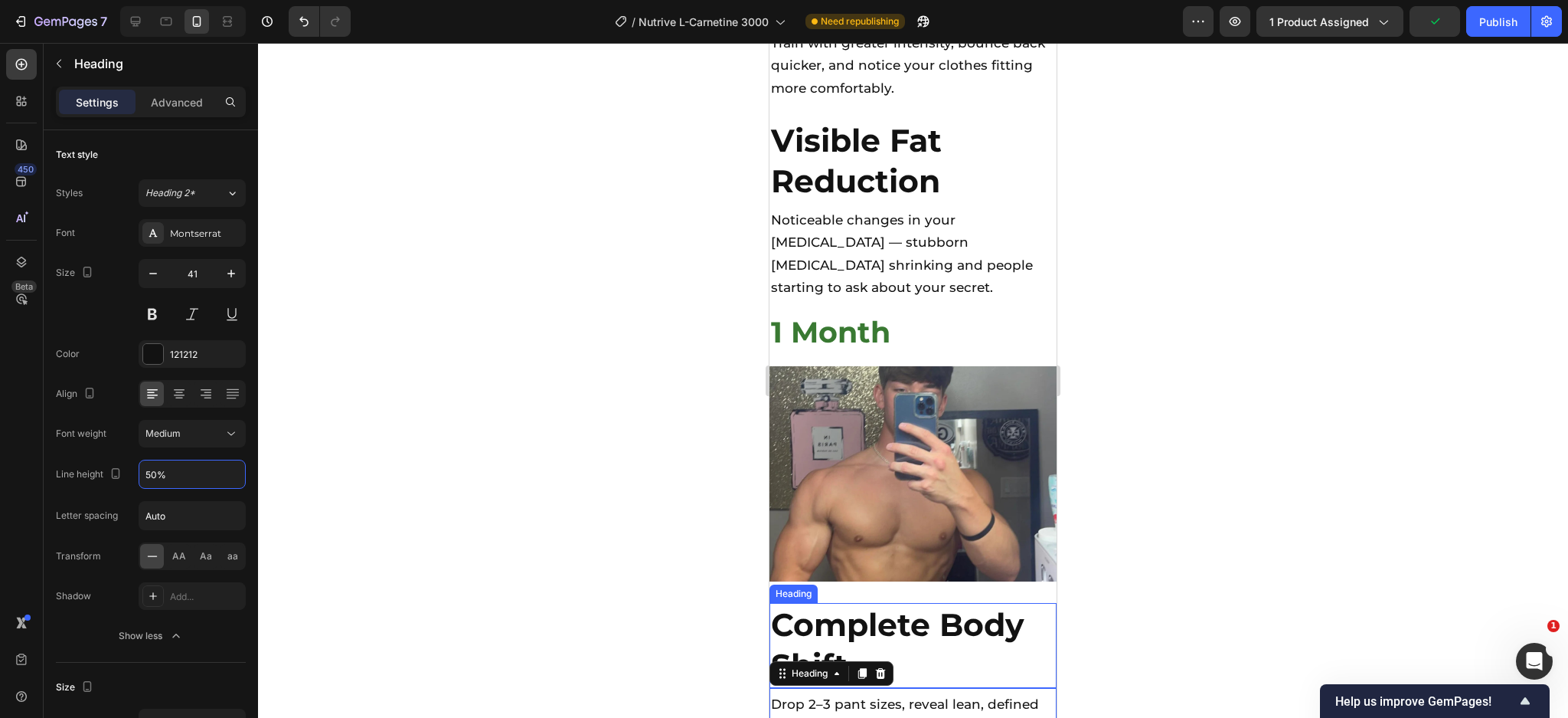
click at [891, 605] on strong "Complete Body Shift" at bounding box center [897, 645] width 254 height 79
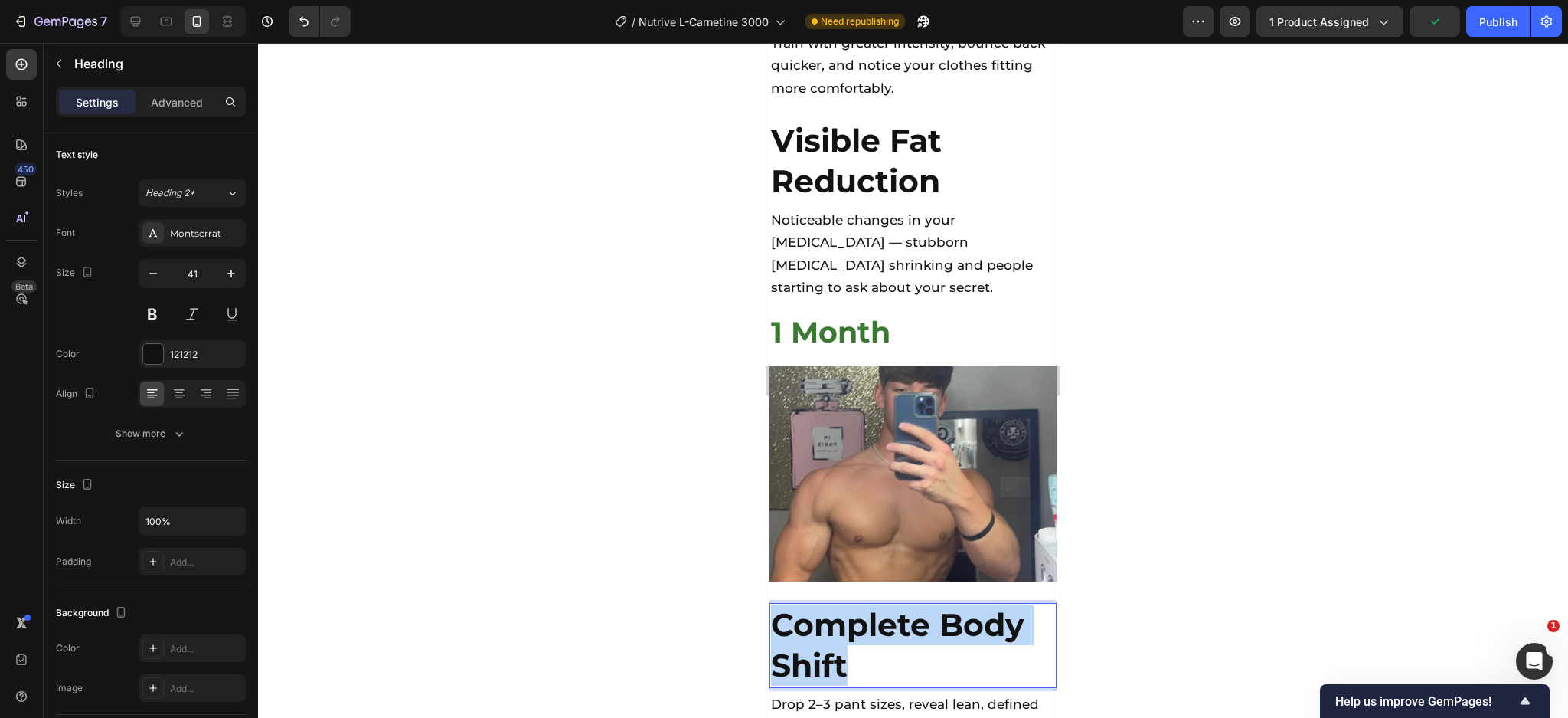
click at [891, 605] on strong "Complete Body Shift" at bounding box center [897, 645] width 254 height 79
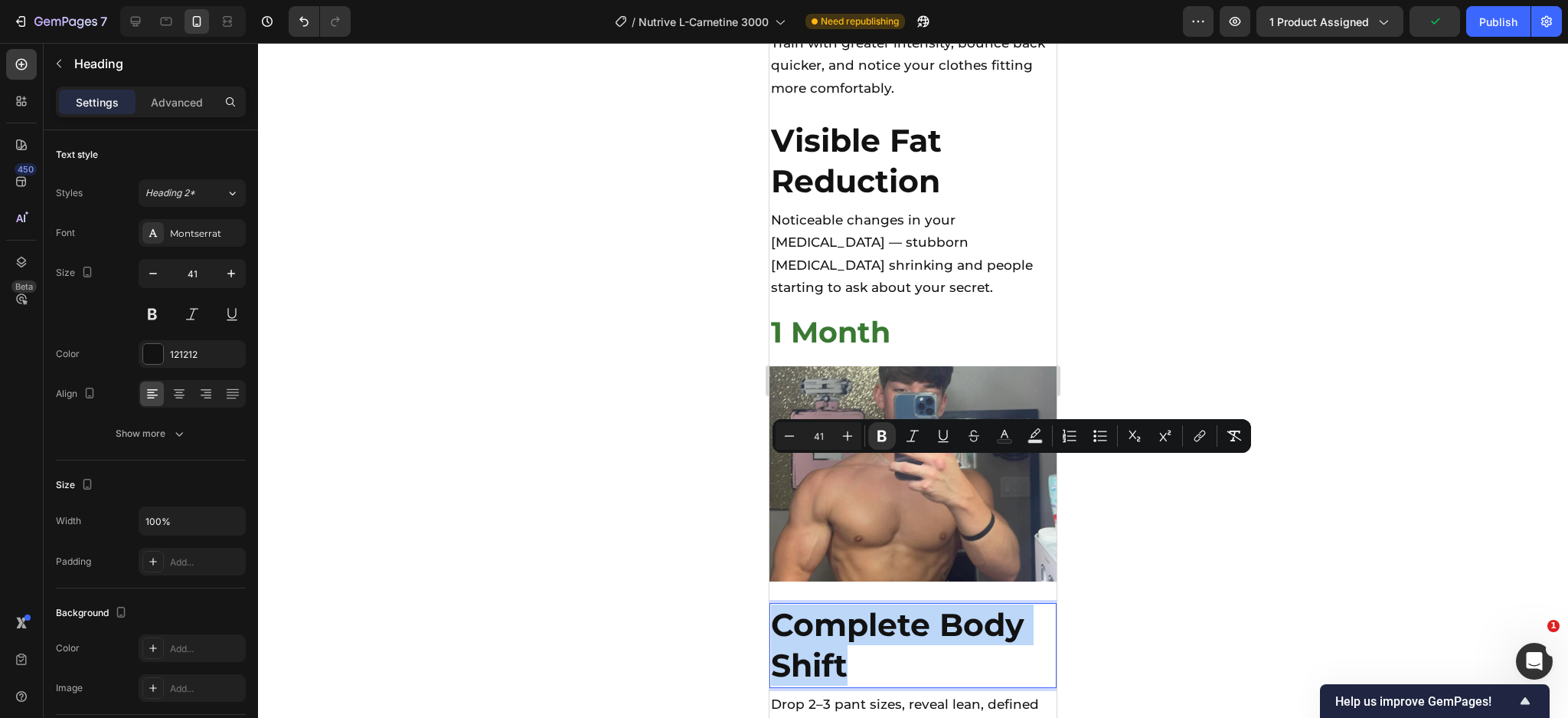
click at [828, 605] on strong "Complete Body Shift" at bounding box center [897, 645] width 254 height 79
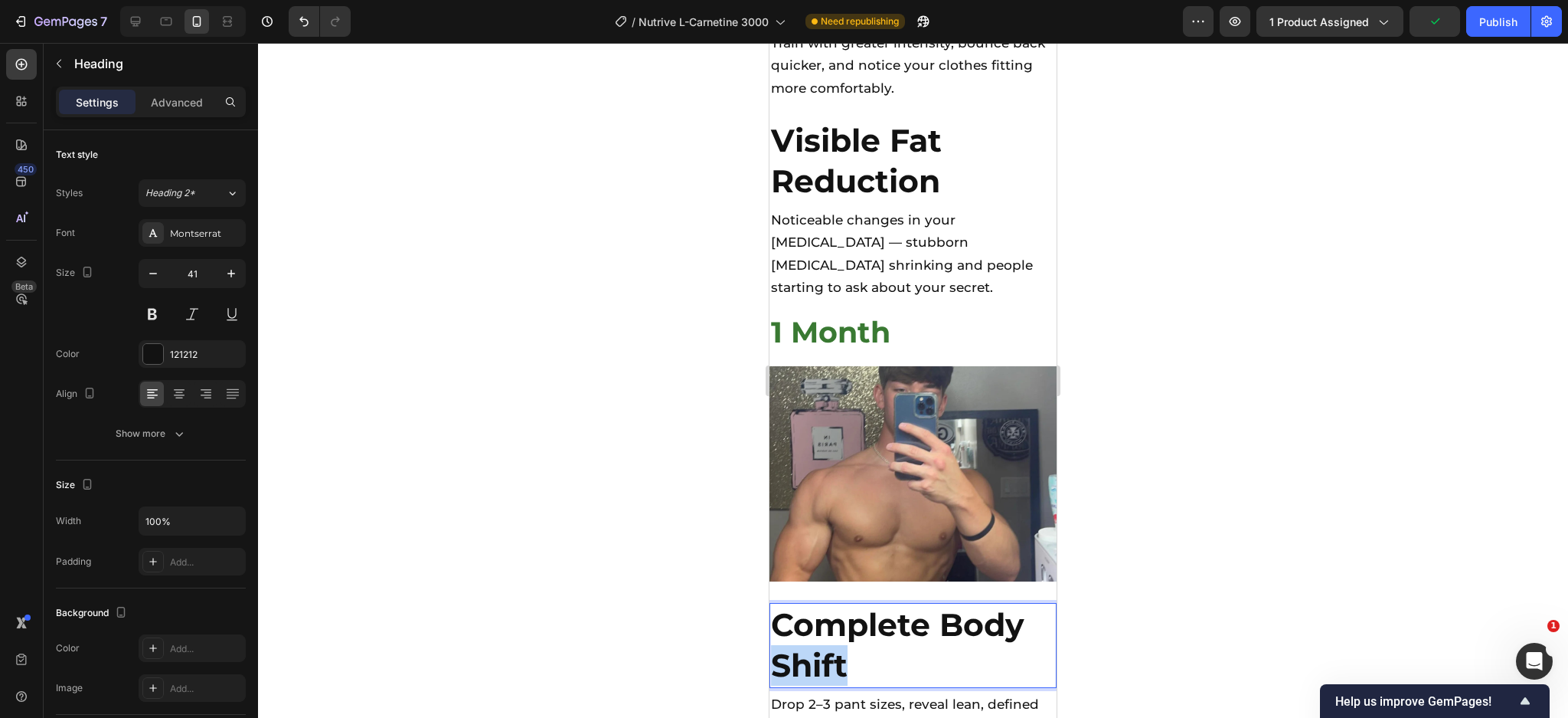
click at [828, 605] on strong "Complete Body Shift" at bounding box center [897, 645] width 254 height 79
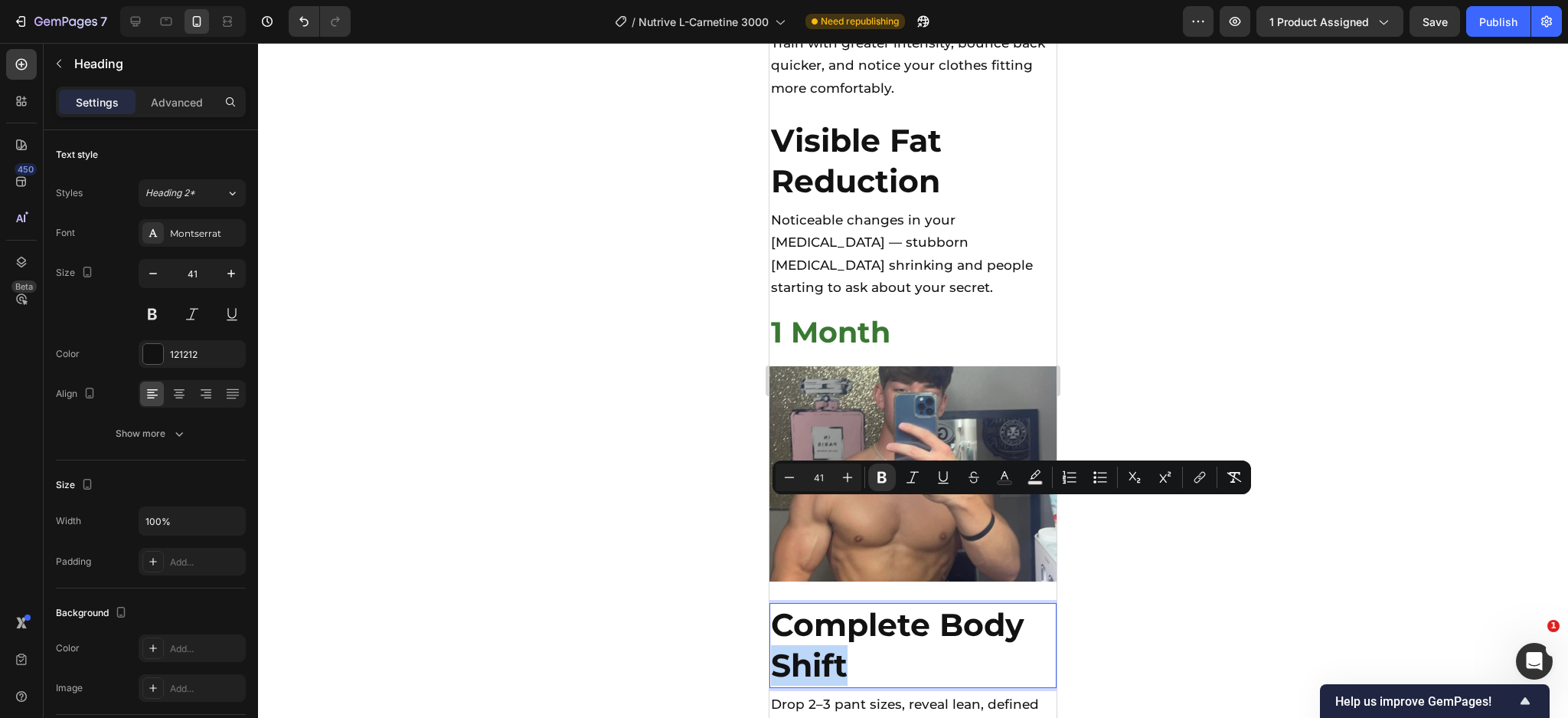
click at [926, 603] on h2 "Complete Body Shift" at bounding box center [912, 645] width 287 height 85
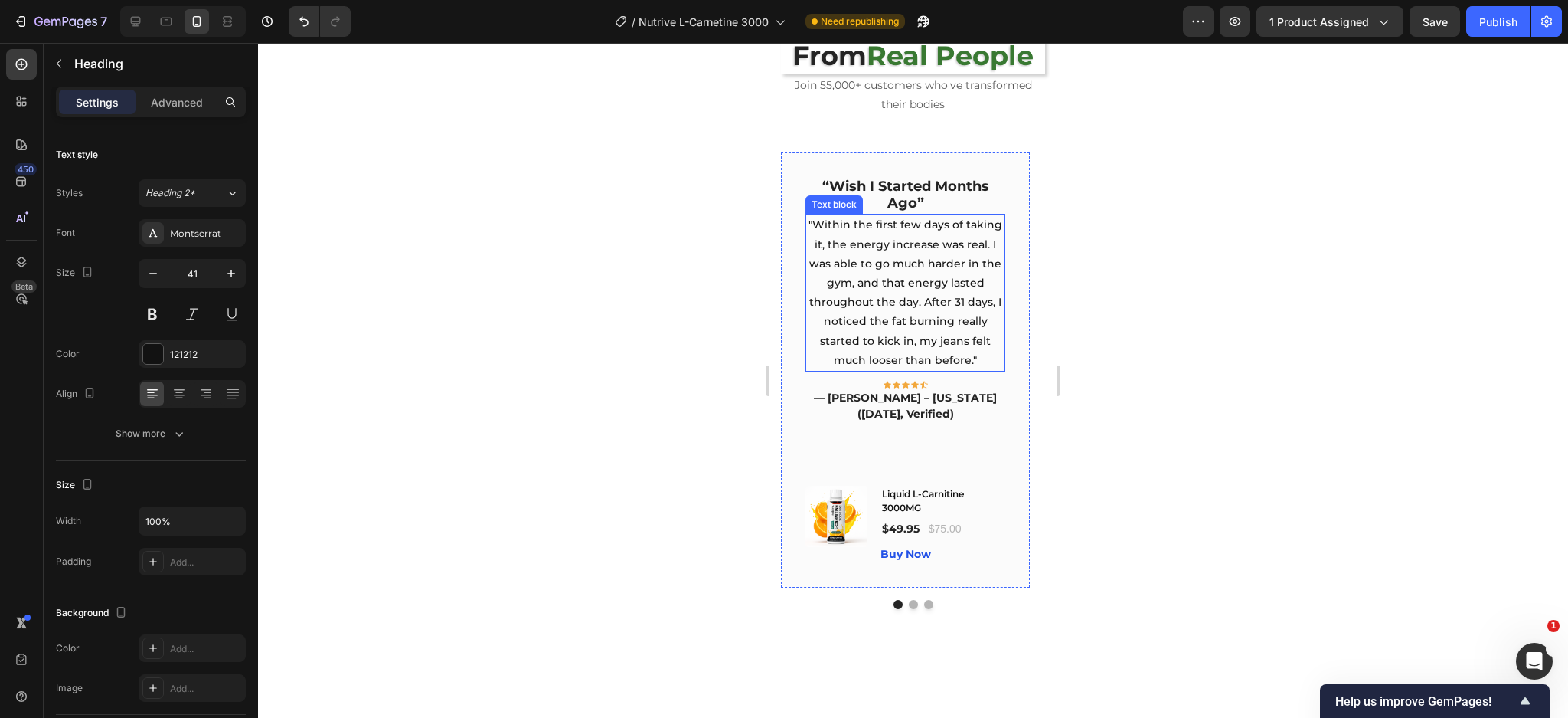
scroll to position [6497, 0]
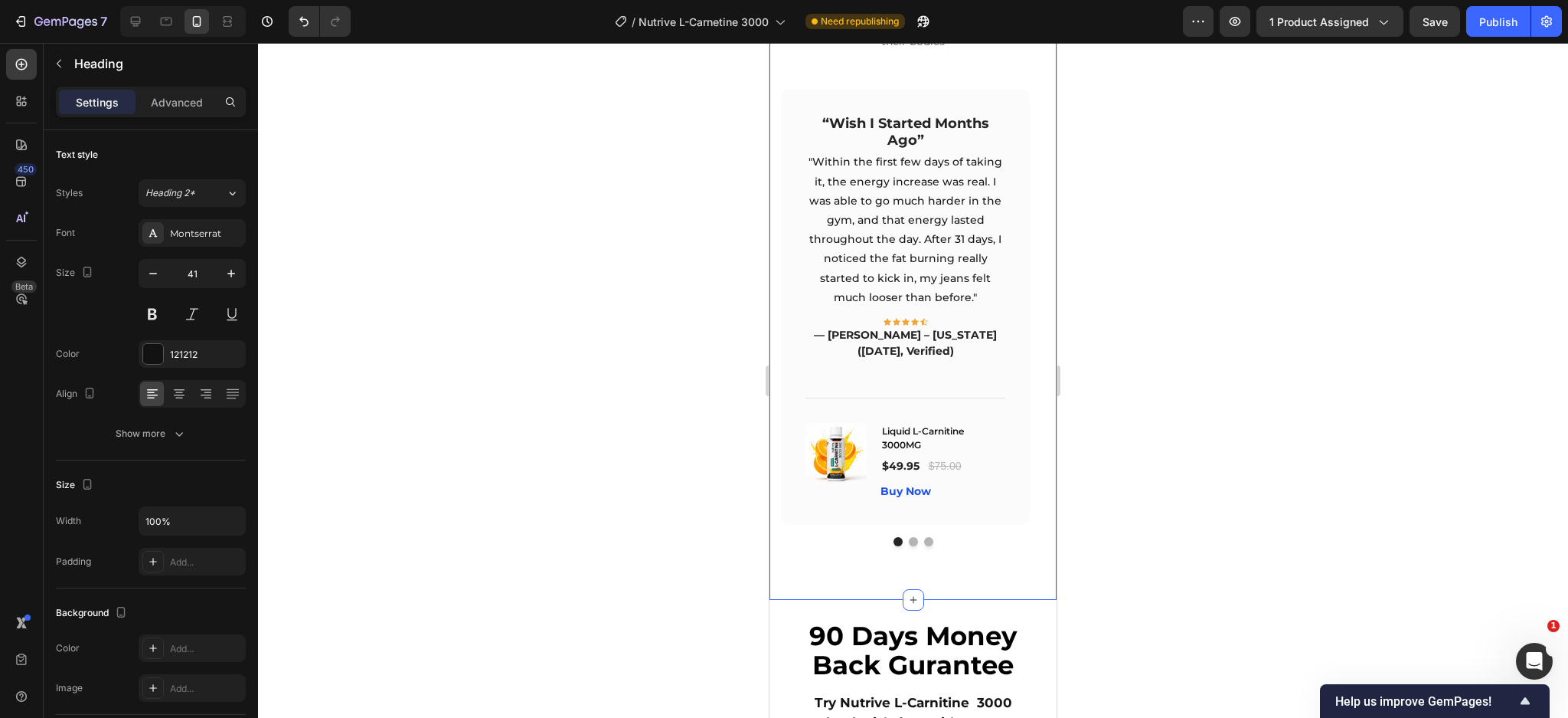
click at [1024, 596] on div "Real Results From Real People Heading Join 55,000+ customers who've transformed…" at bounding box center [912, 242] width 287 height 715
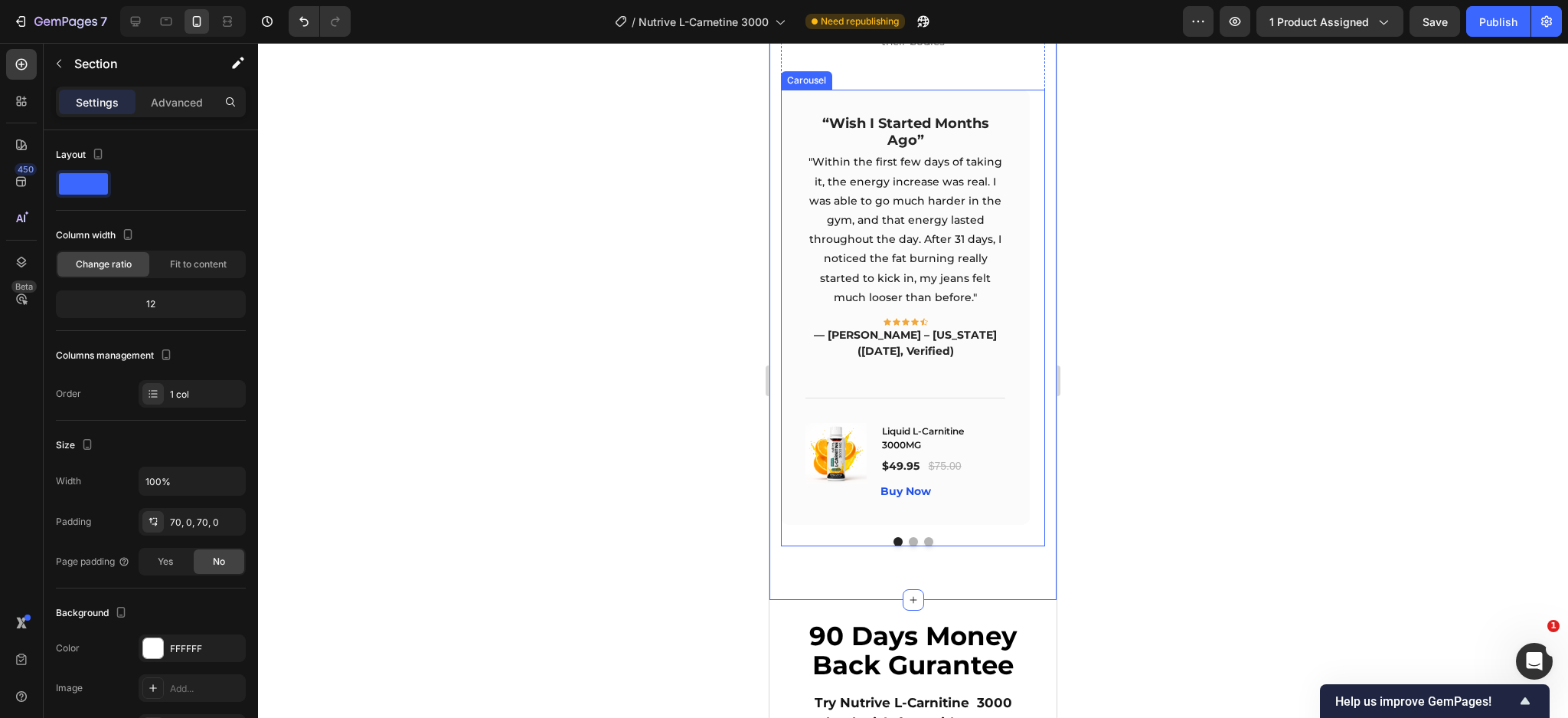
click at [1018, 546] on div at bounding box center [913, 541] width 264 height 9
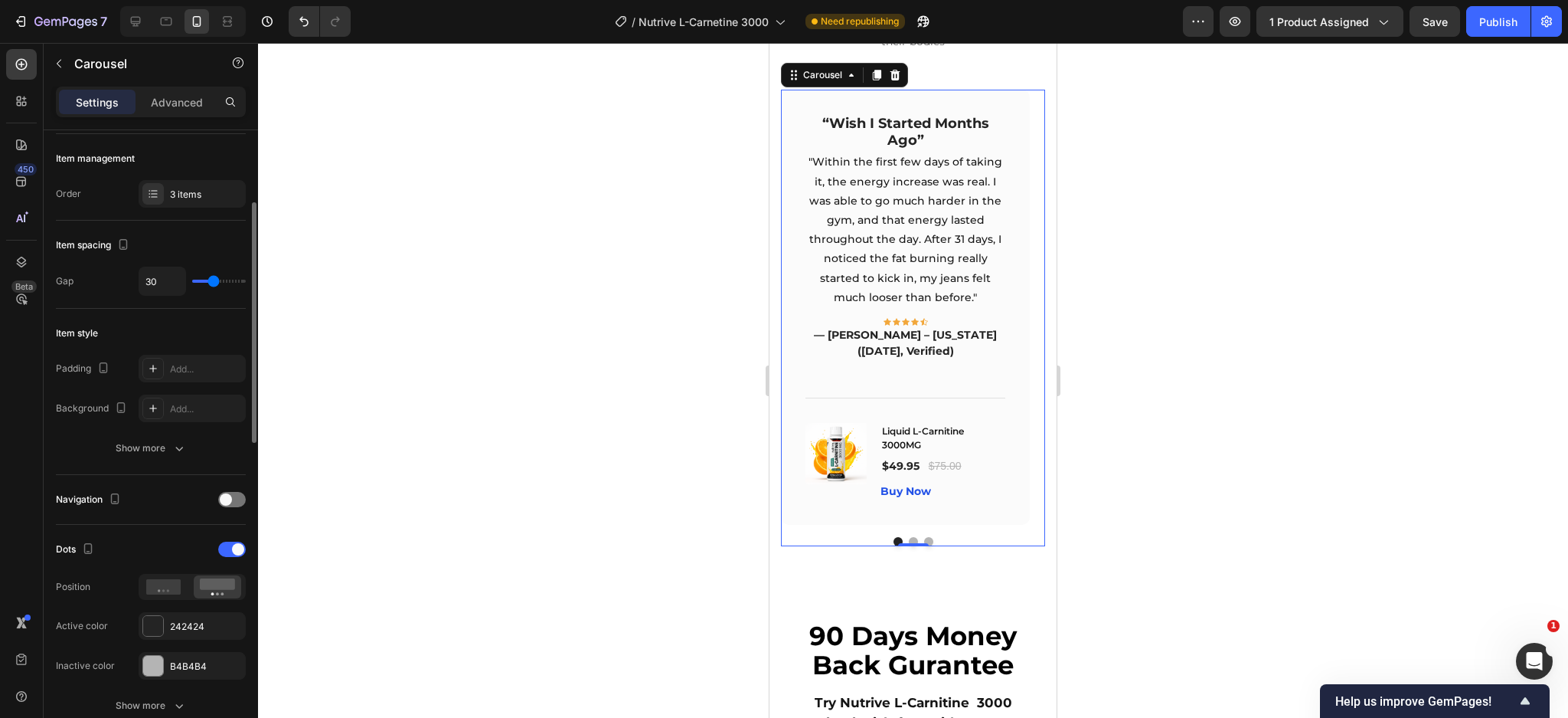
scroll to position [382, 0]
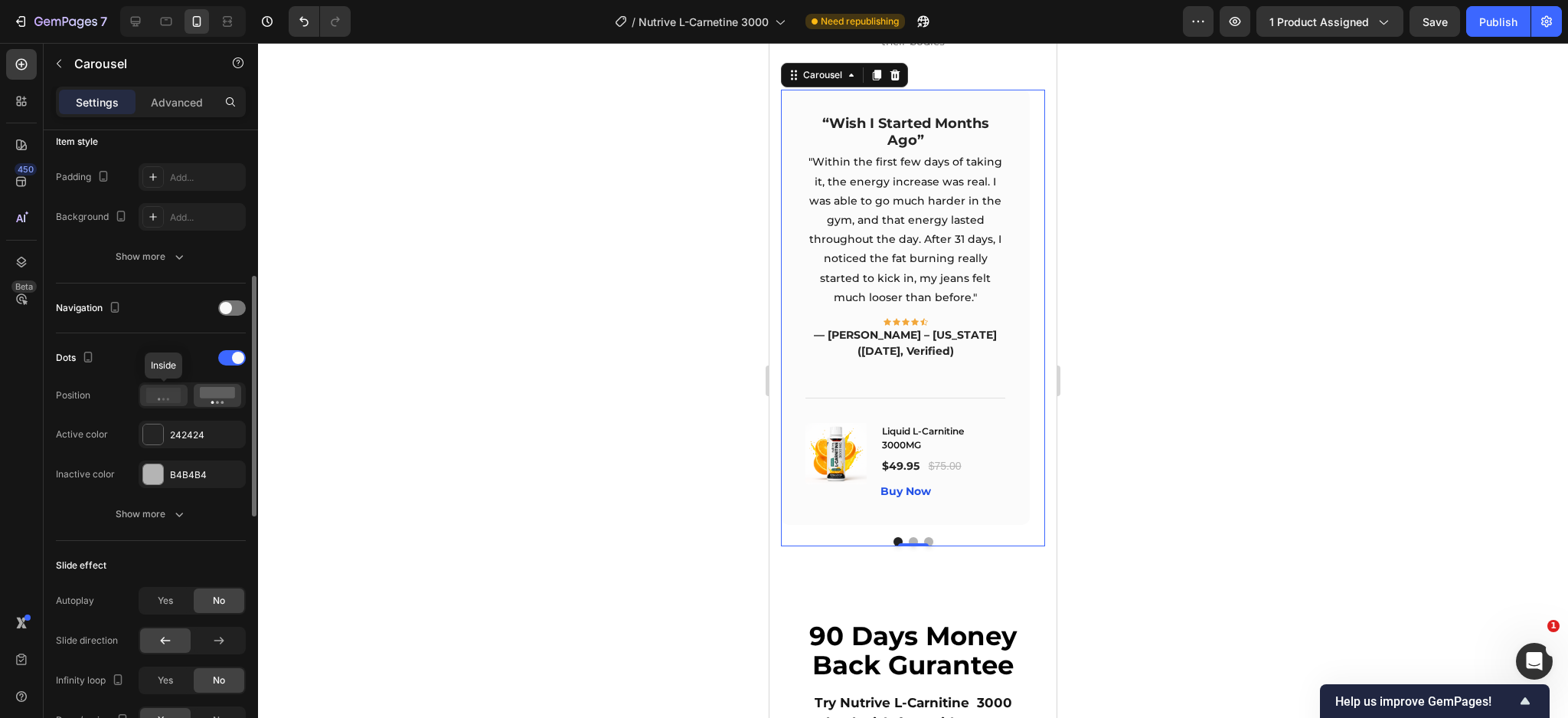
click at [164, 391] on icon at bounding box center [164, 395] width 35 height 15
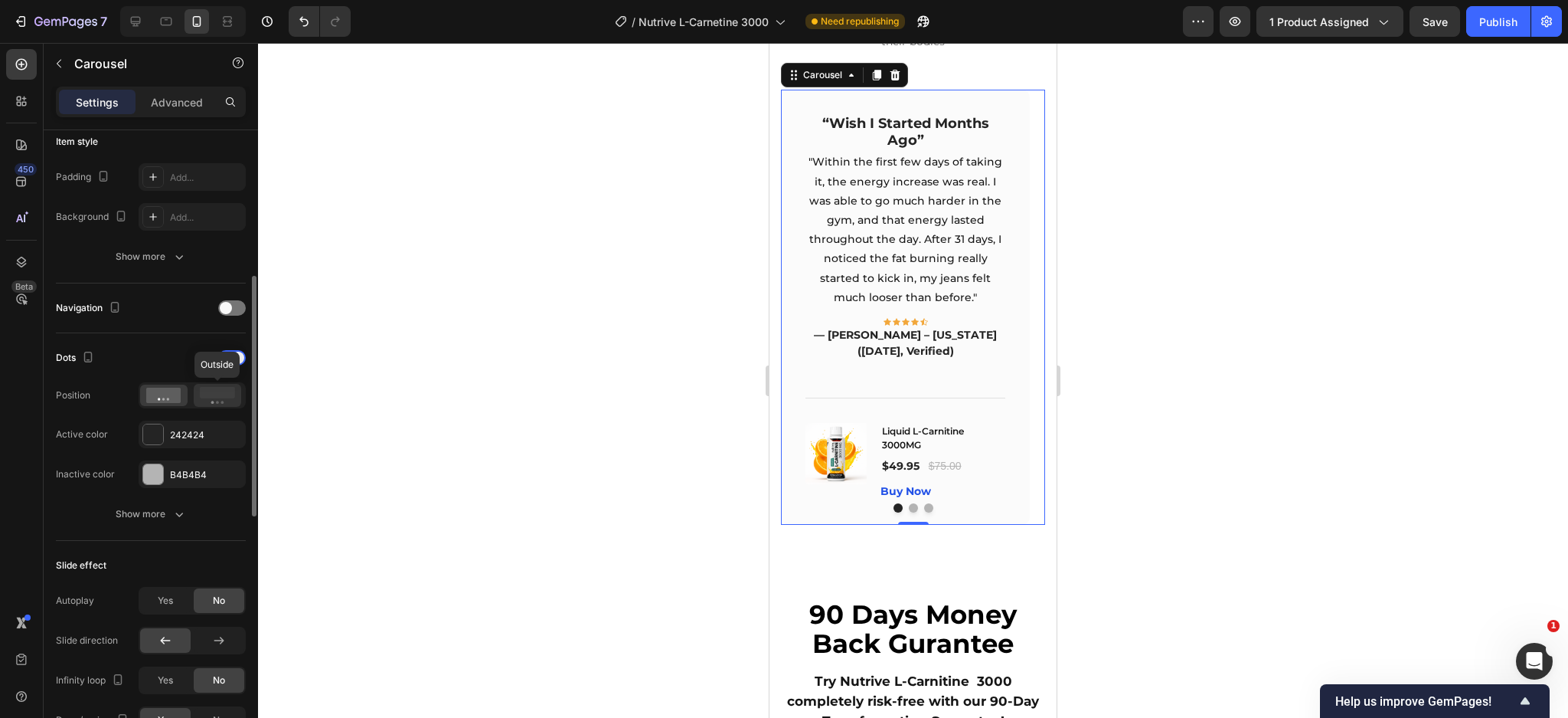
click at [214, 396] on rect at bounding box center [217, 392] width 35 height 11
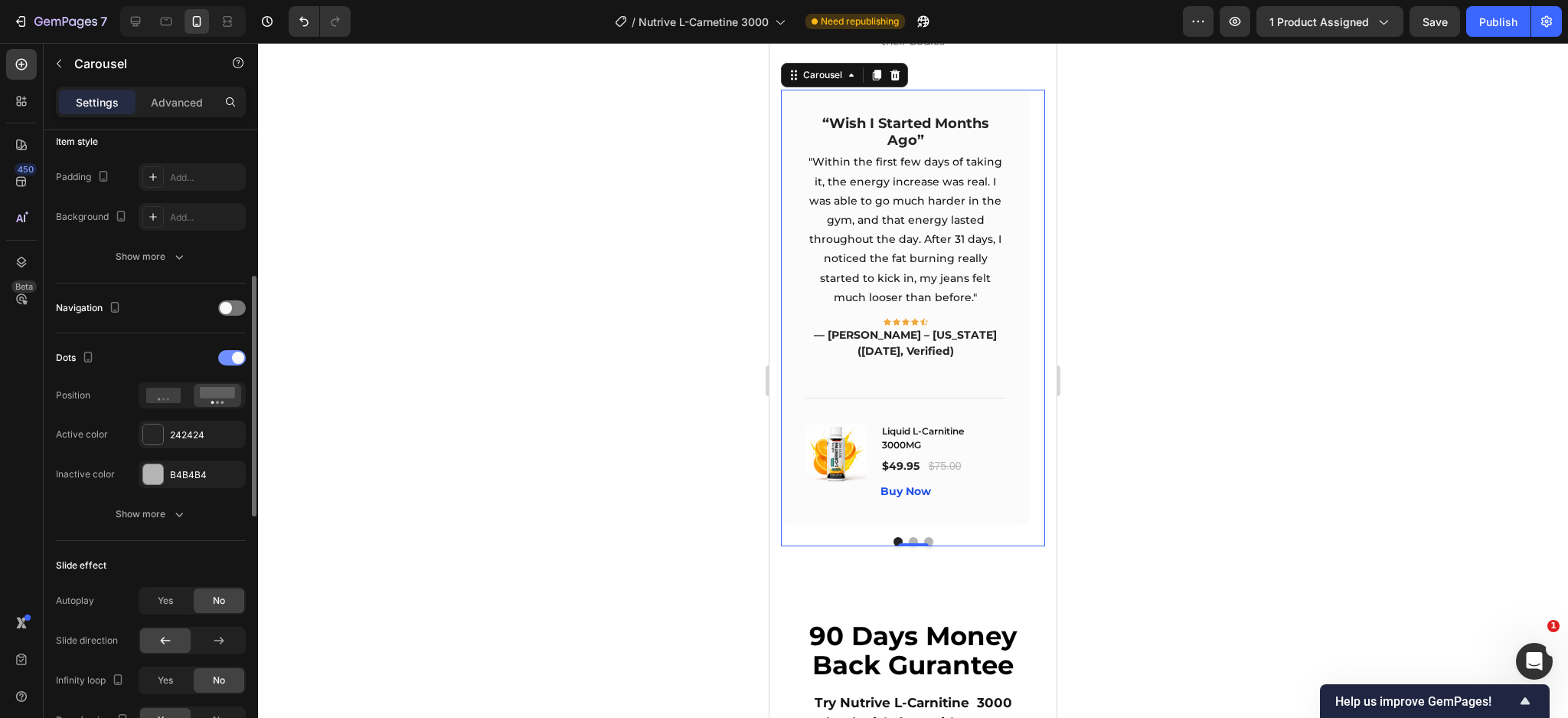
click at [230, 355] on div at bounding box center [232, 357] width 27 height 15
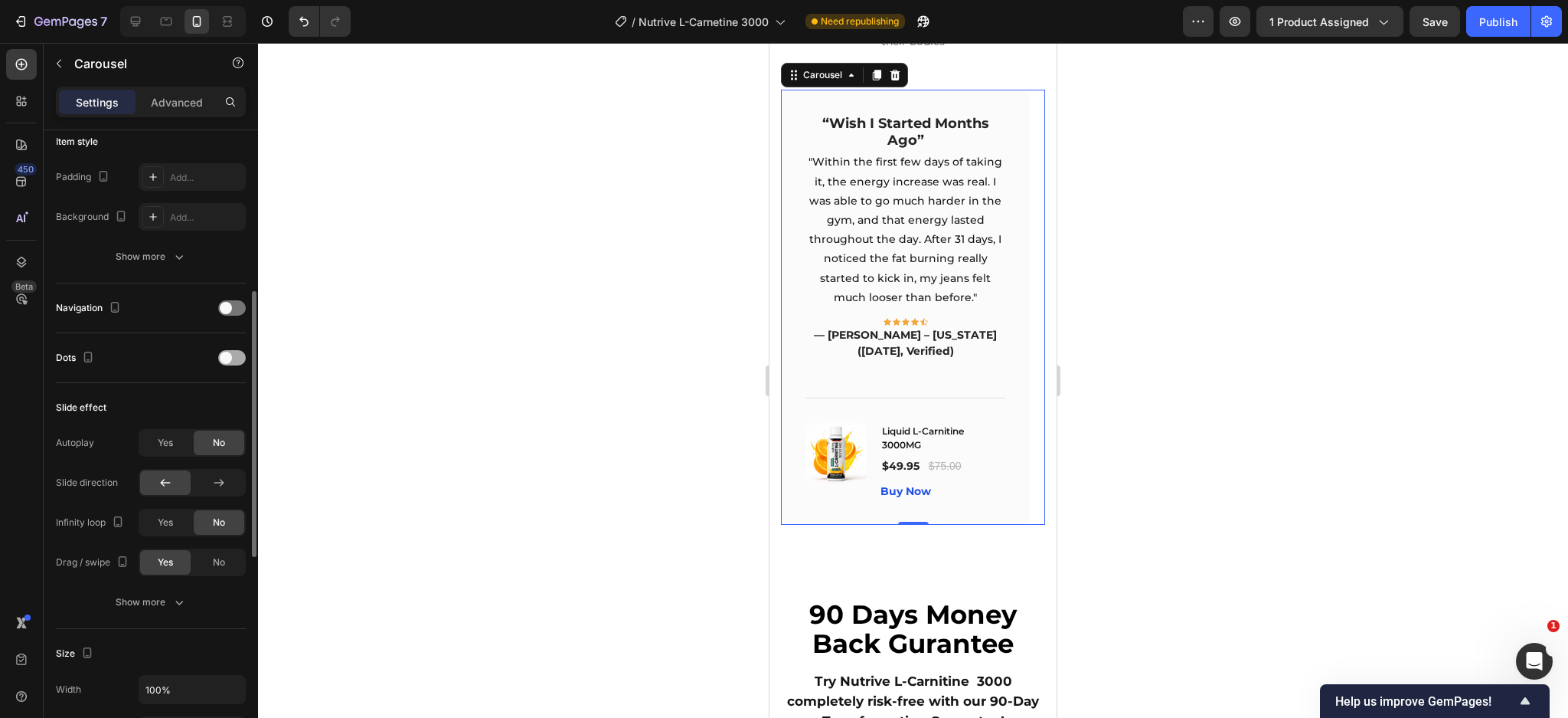
click at [230, 355] on span at bounding box center [225, 357] width 12 height 12
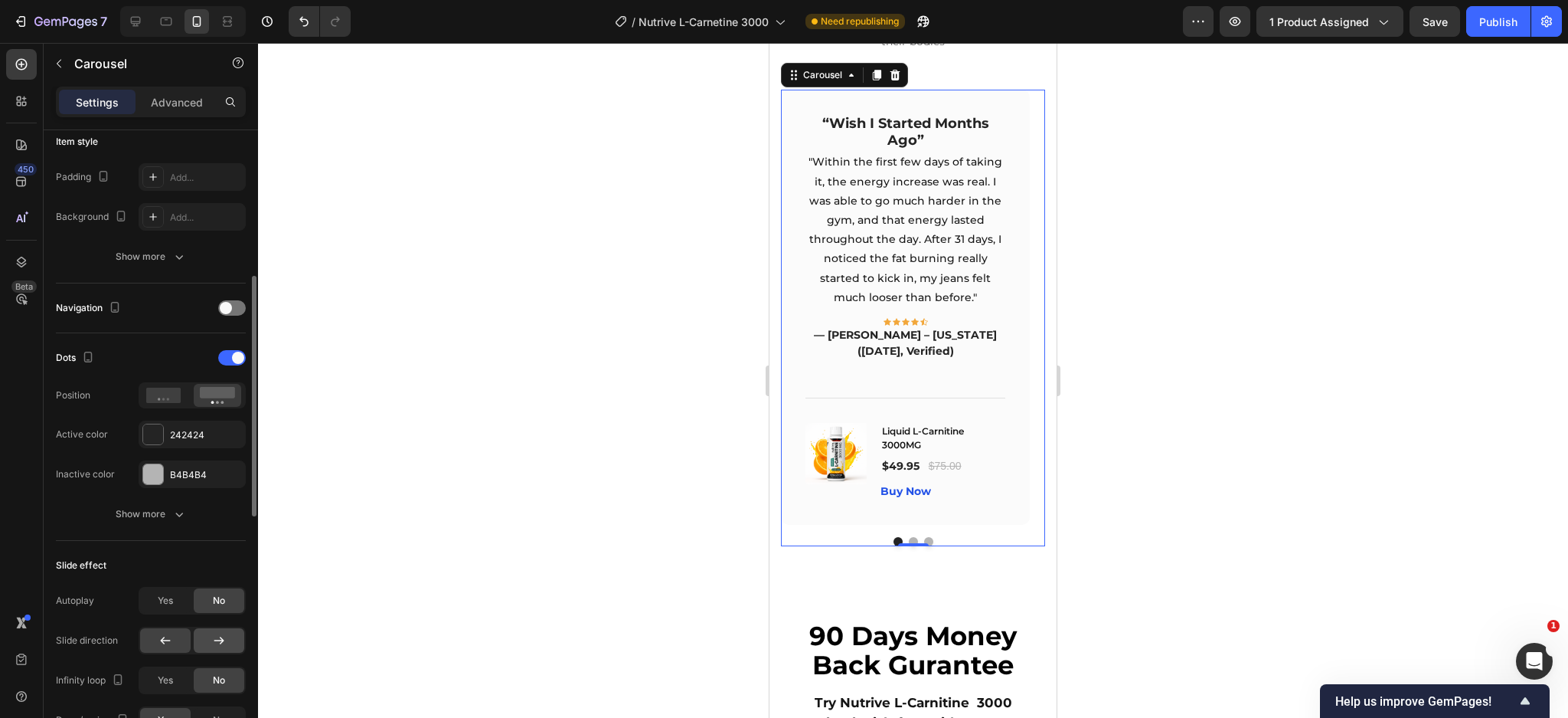
click at [223, 641] on icon at bounding box center [219, 641] width 10 height 8
click at [165, 639] on icon at bounding box center [165, 640] width 15 height 15
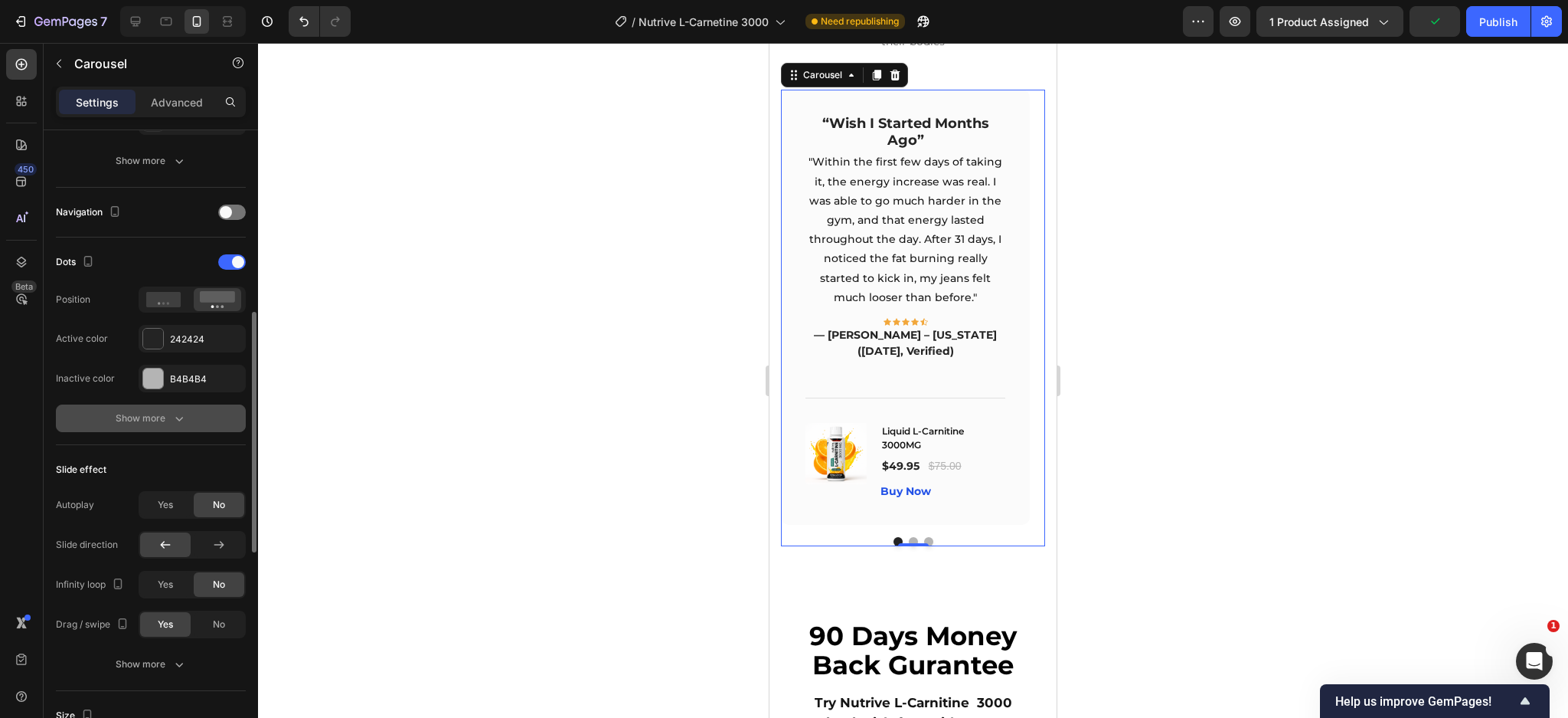
click at [158, 413] on div "Show more" at bounding box center [151, 418] width 71 height 15
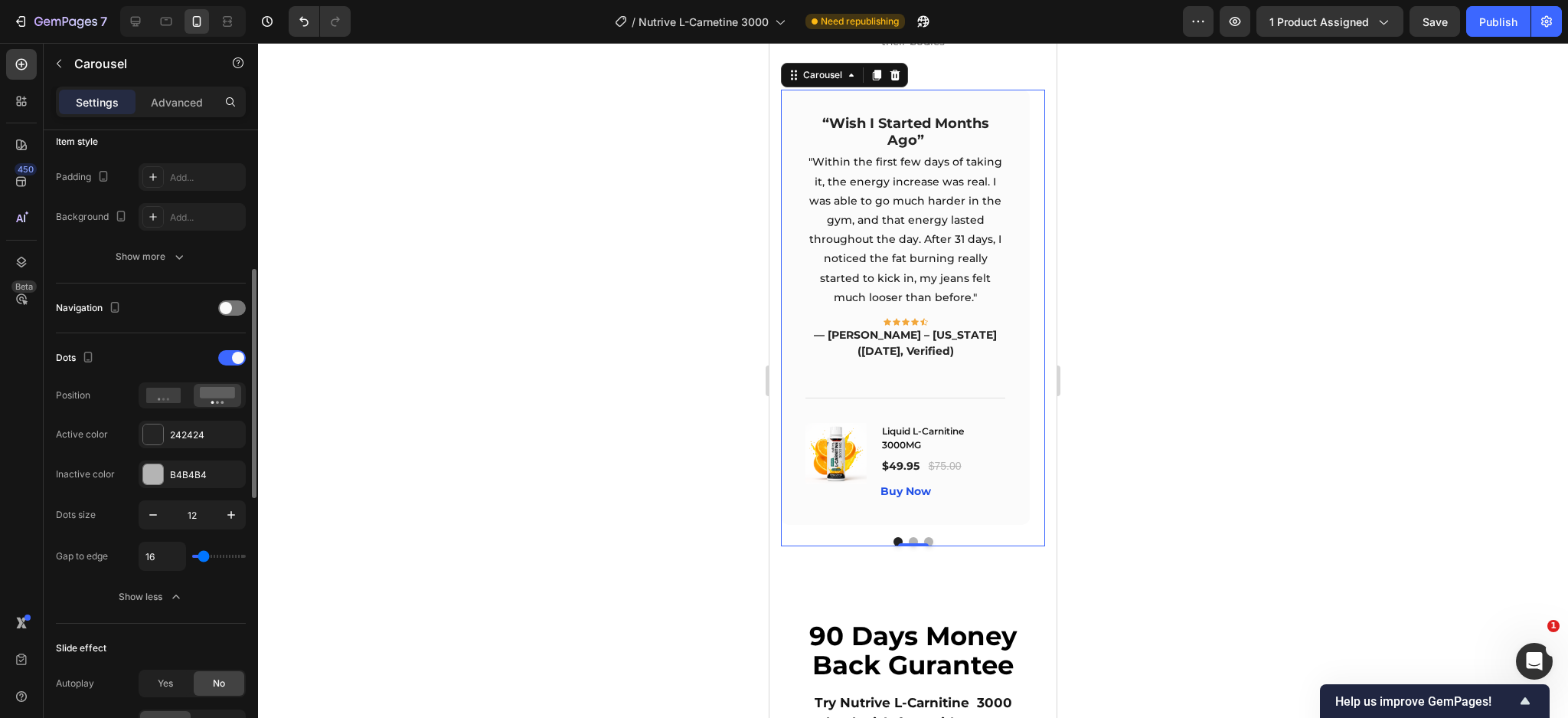
scroll to position [287, 0]
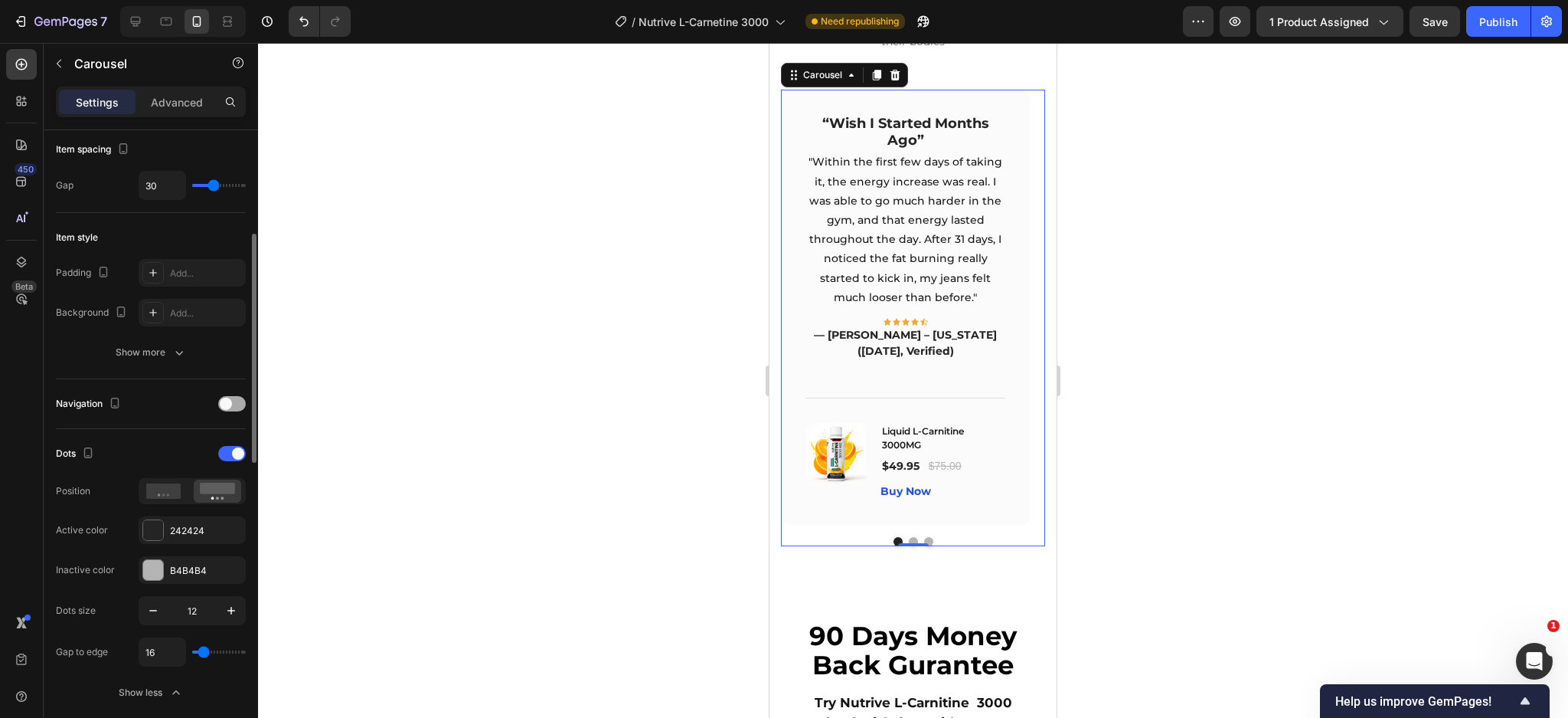
click at [238, 399] on div at bounding box center [232, 403] width 27 height 15
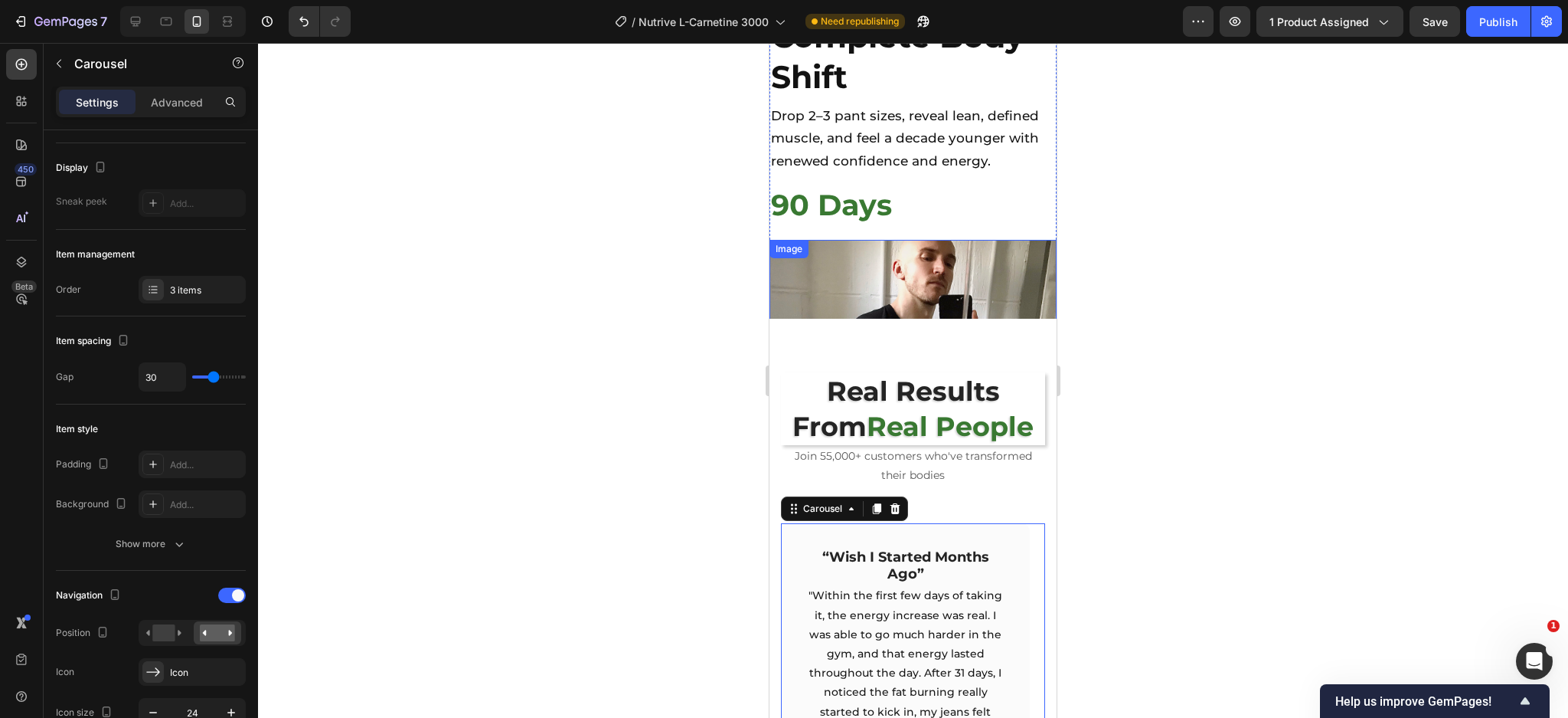
scroll to position [5680, 0]
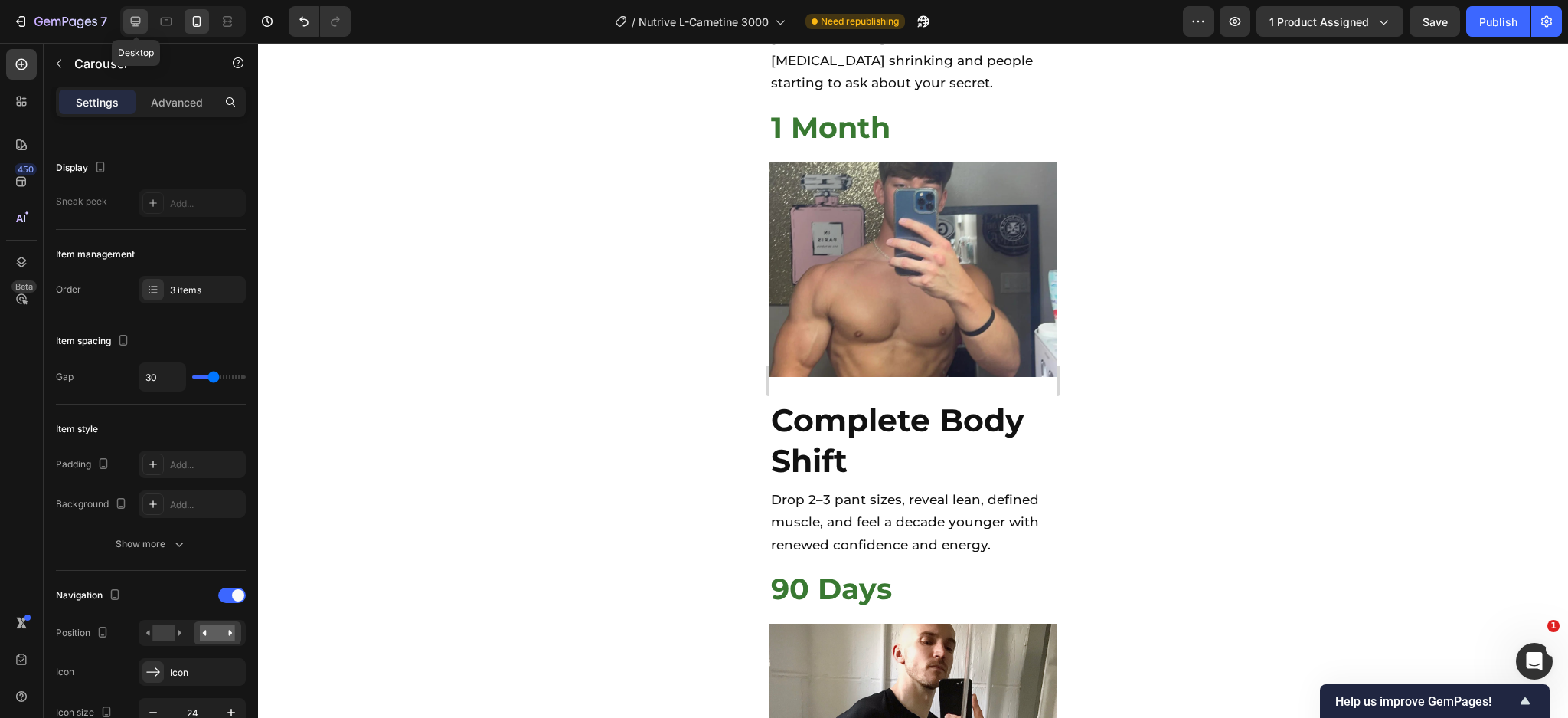
click at [137, 19] on icon at bounding box center [135, 21] width 15 height 15
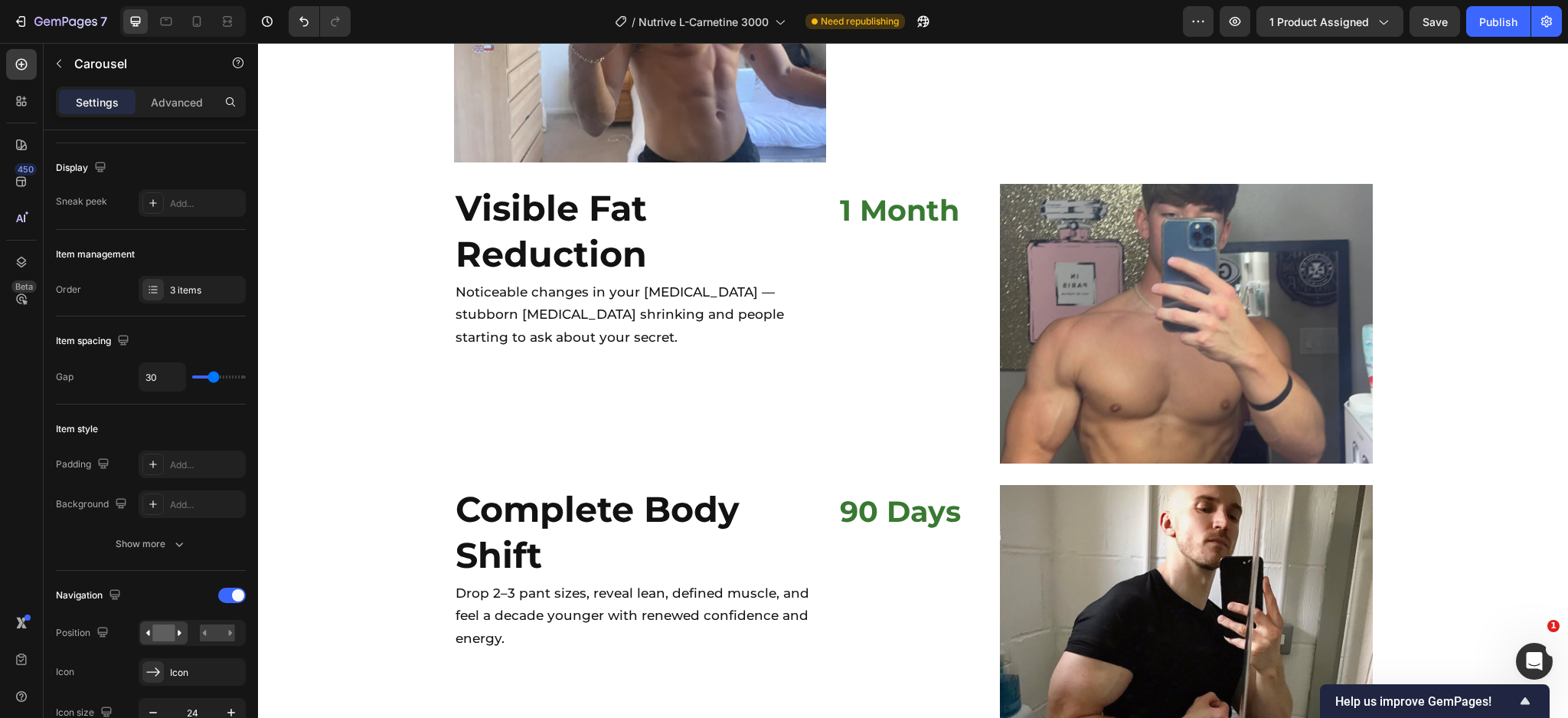
scroll to position [4241, 0]
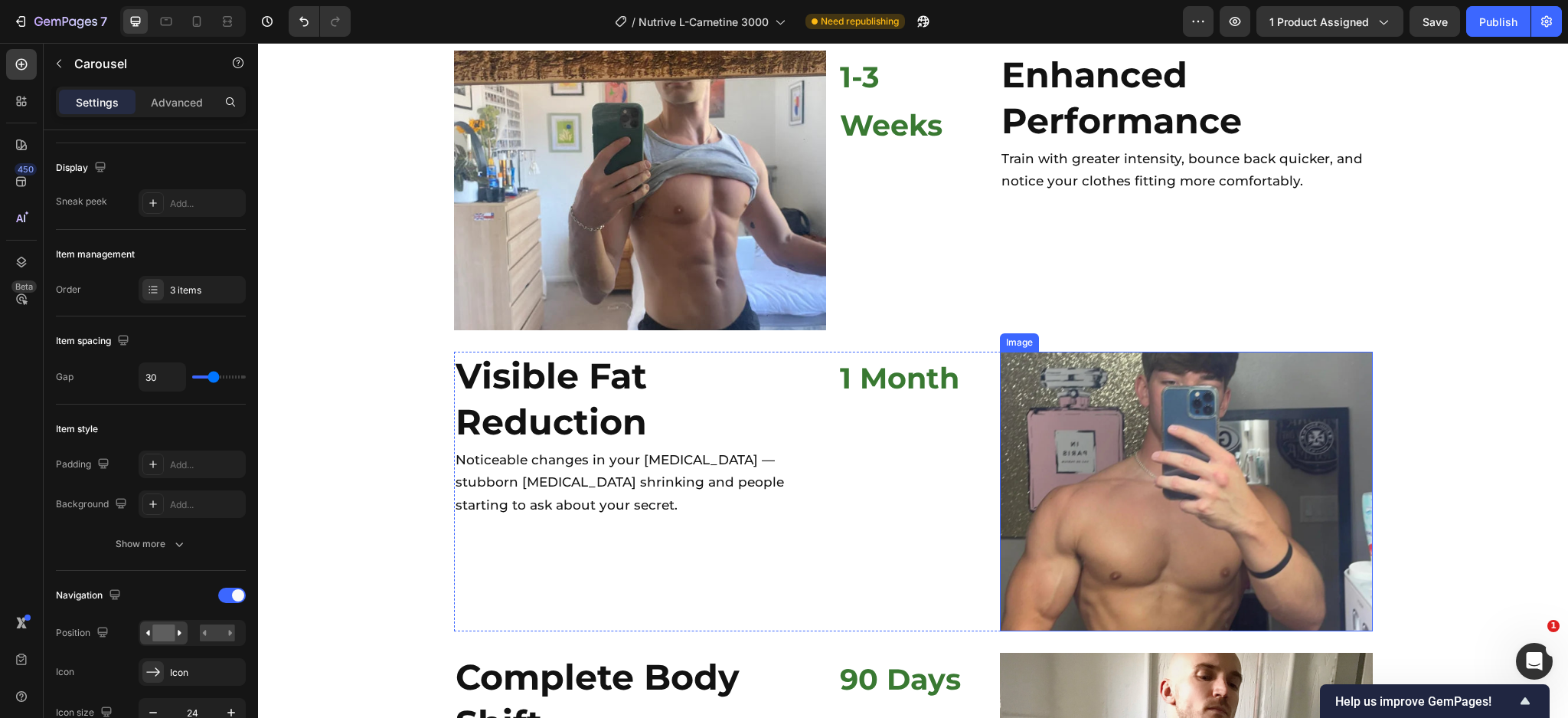
drag, startPoint x: 1165, startPoint y: 411, endPoint x: 1138, endPoint y: 412, distance: 27.0
click at [1165, 411] on img at bounding box center [1185, 491] width 373 height 280
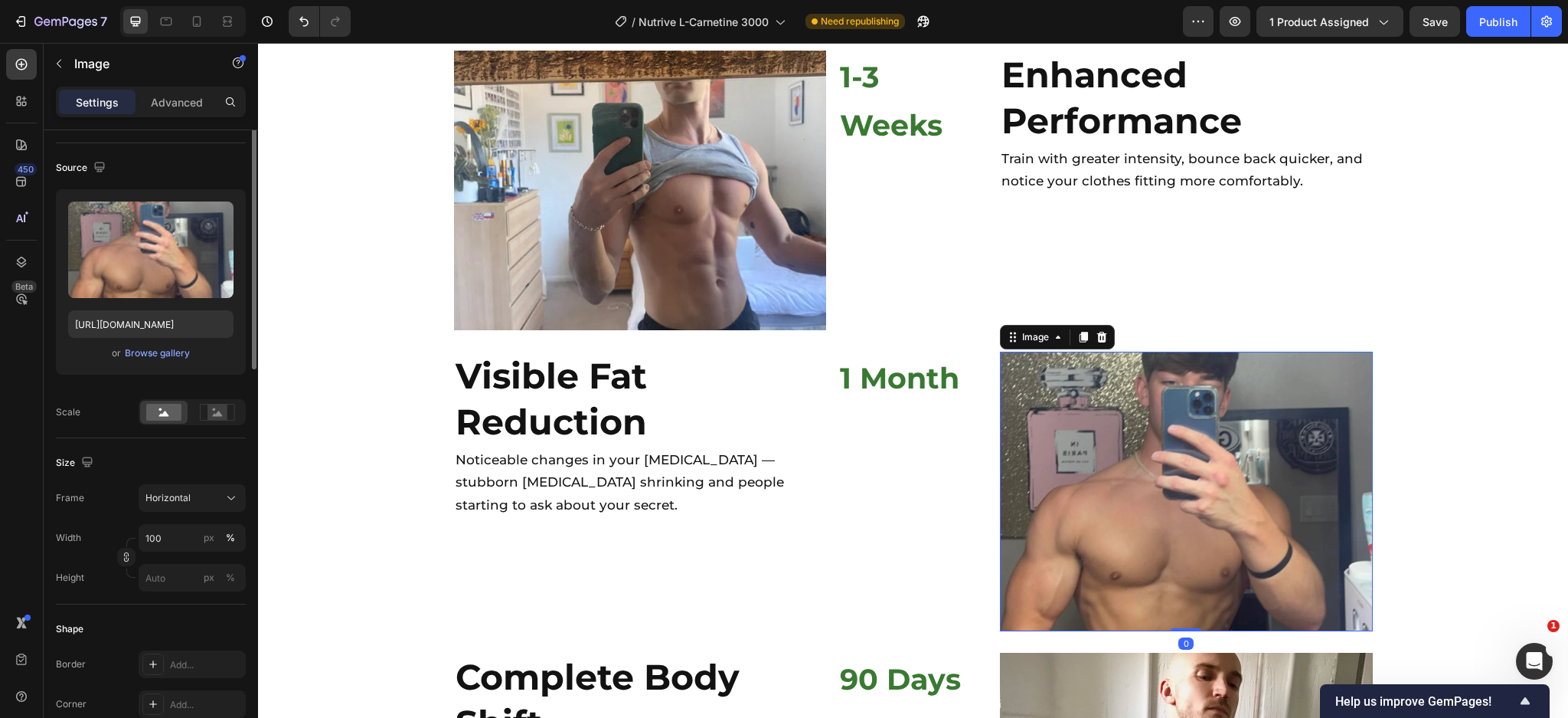
scroll to position [0, 0]
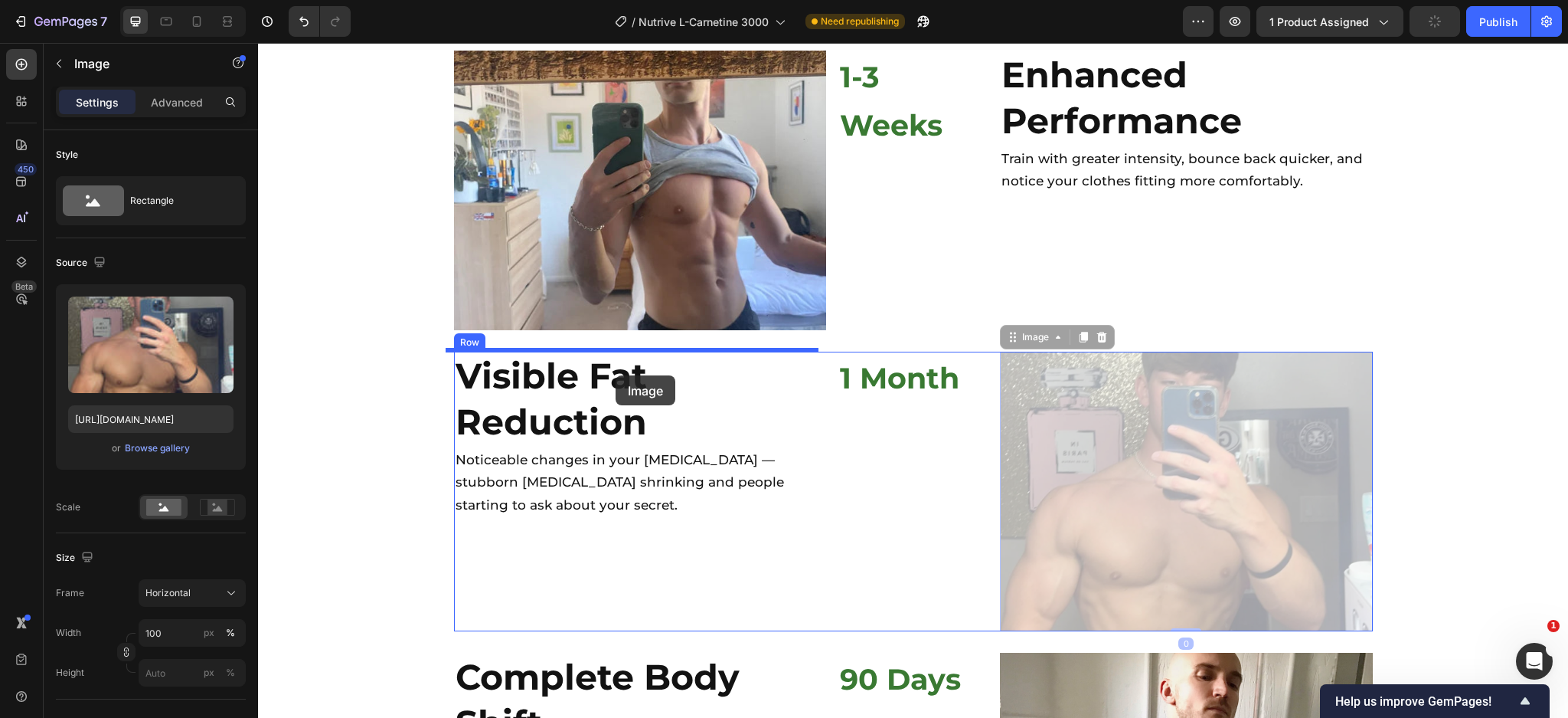
drag, startPoint x: 999, startPoint y: 330, endPoint x: 615, endPoint y: 376, distance: 386.7
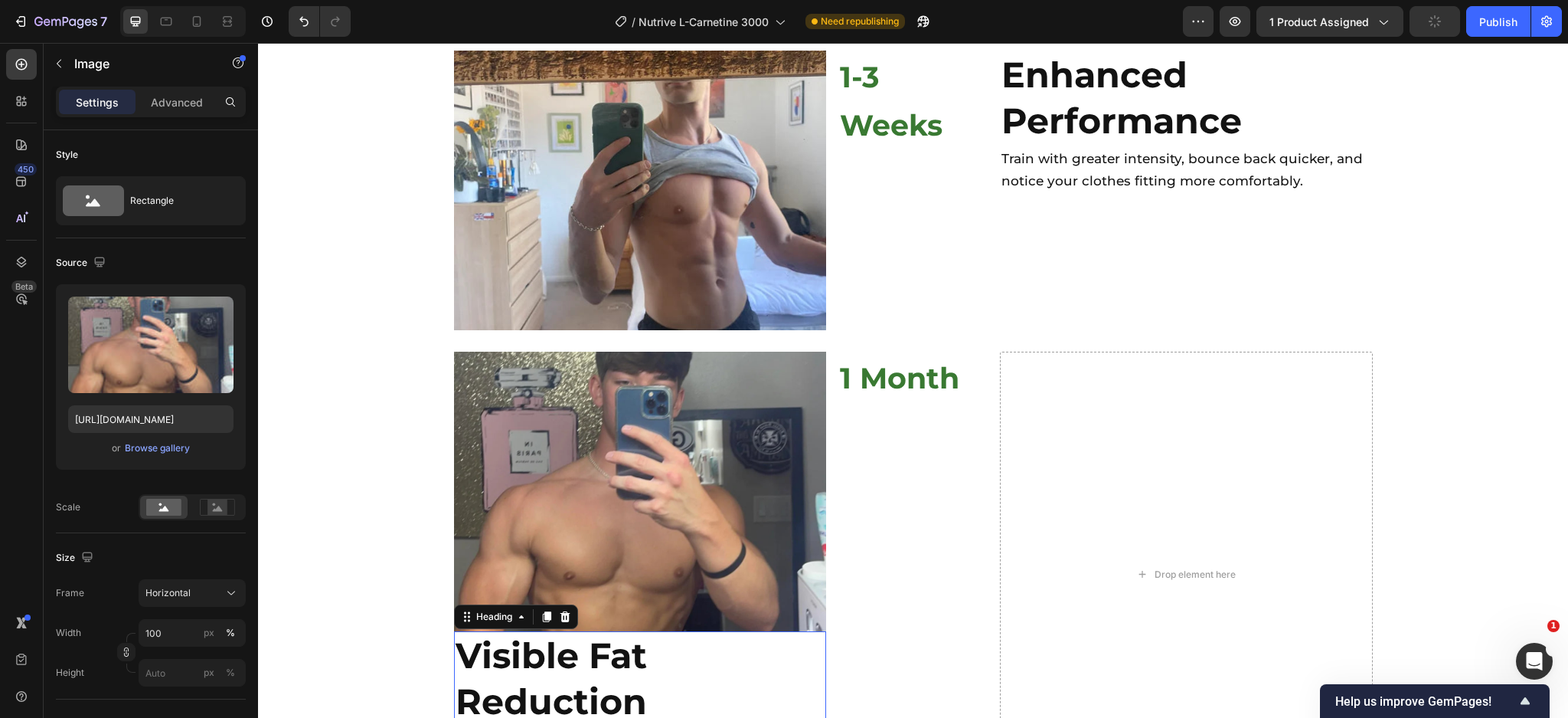
click at [584, 657] on strong "Visible Fat Reduction" at bounding box center [552, 678] width 192 height 89
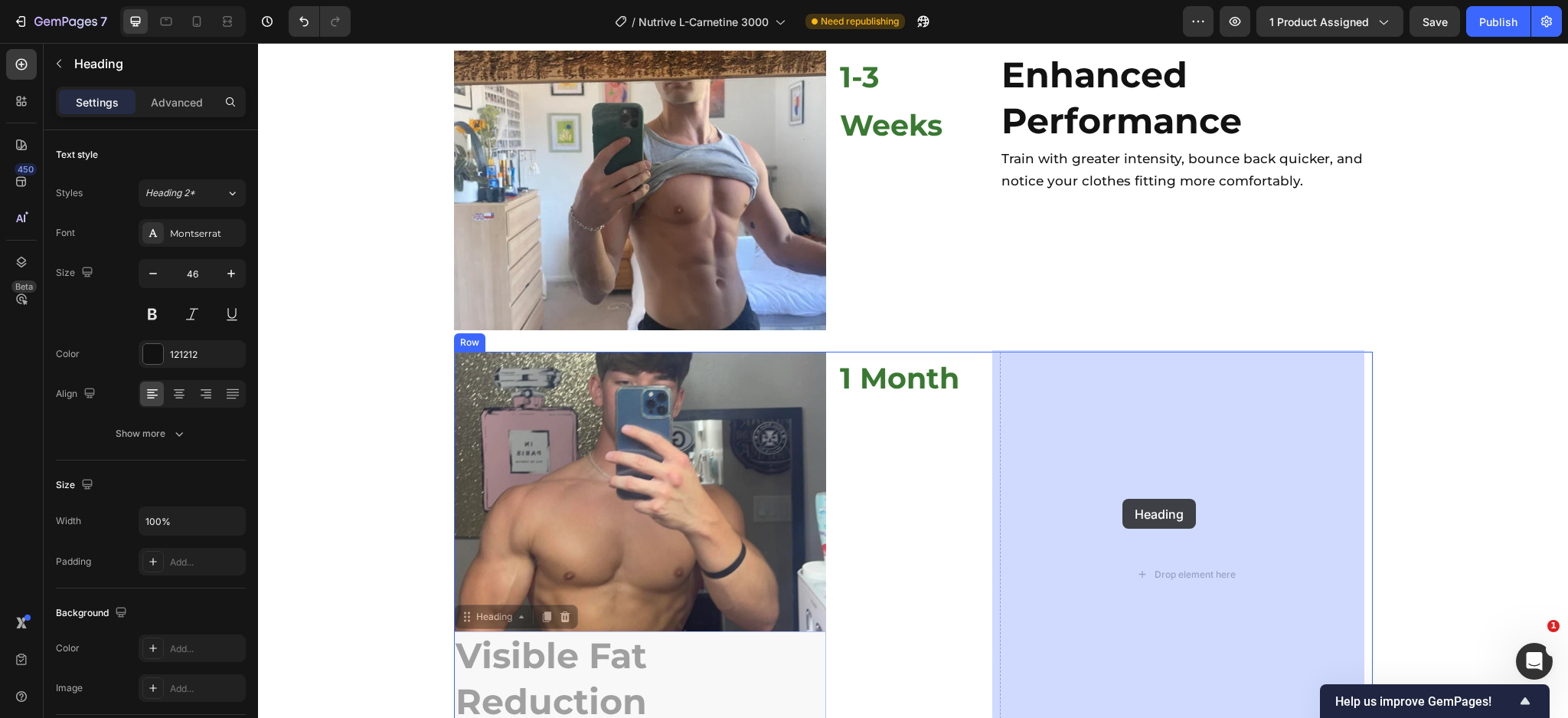
drag, startPoint x: 461, startPoint y: 616, endPoint x: 1044, endPoint y: 503, distance: 593.9
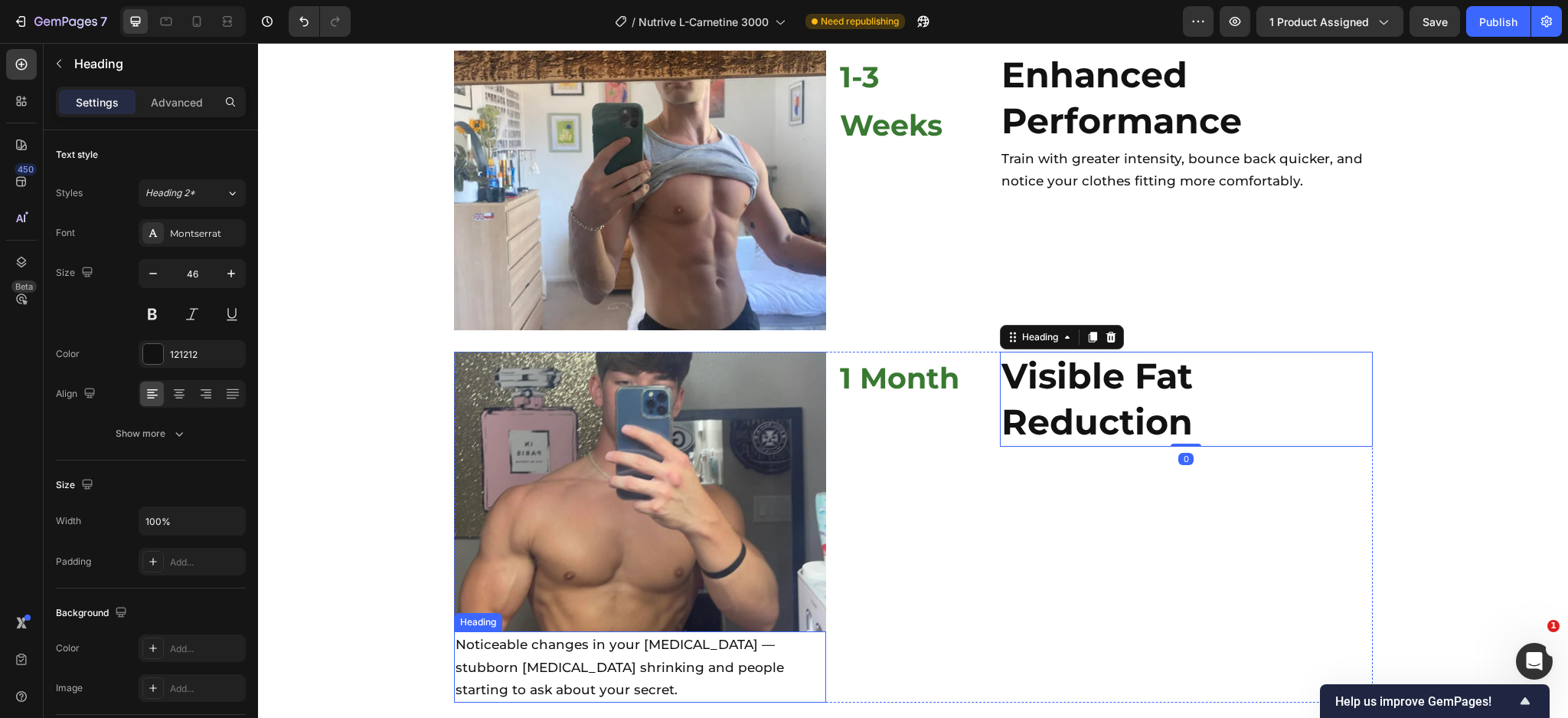
click at [607, 649] on span "Noticeable changes in your [MEDICAL_DATA] — stubborn [MEDICAL_DATA] shrinking a…" at bounding box center [620, 666] width 329 height 60
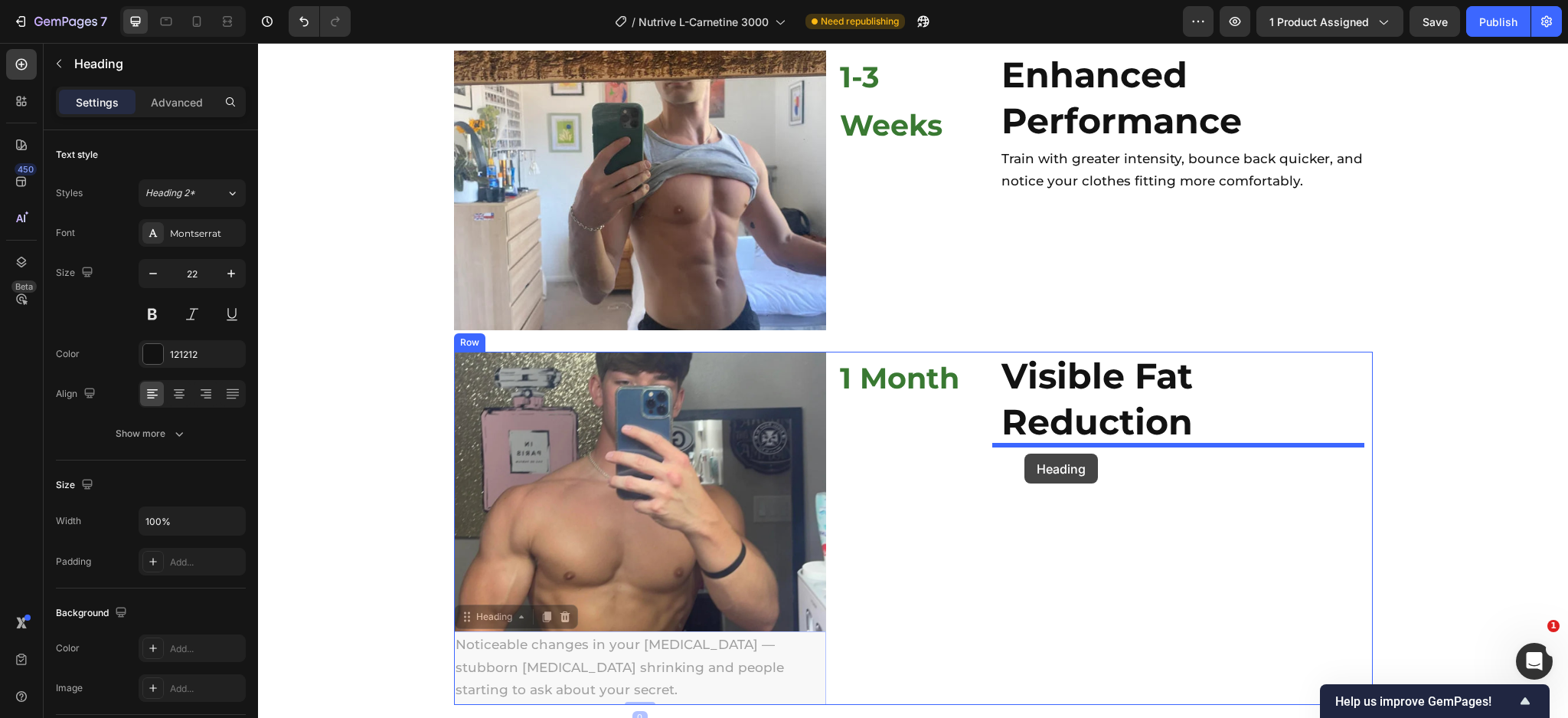
drag, startPoint x: 461, startPoint y: 613, endPoint x: 1024, endPoint y: 454, distance: 585.0
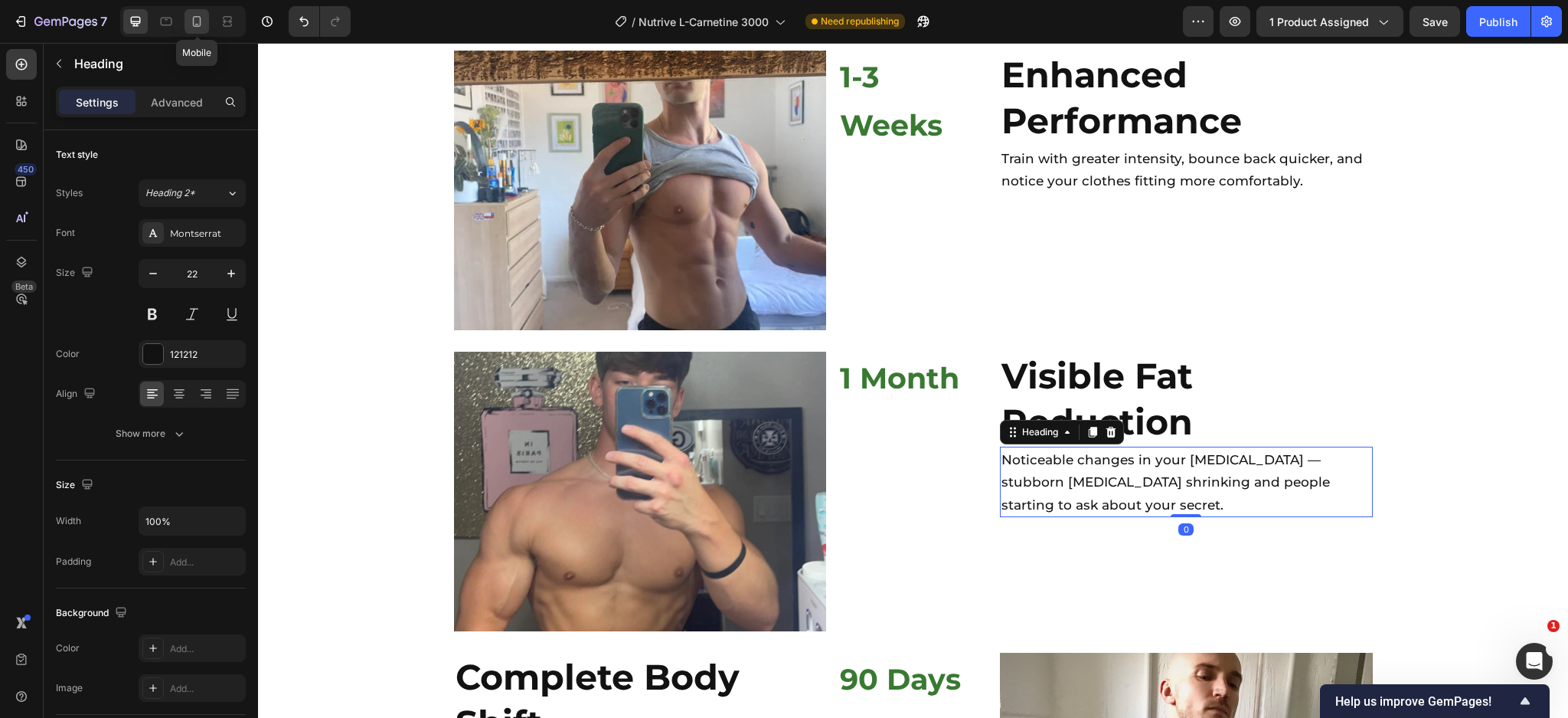
click at [202, 28] on icon at bounding box center [197, 21] width 15 height 15
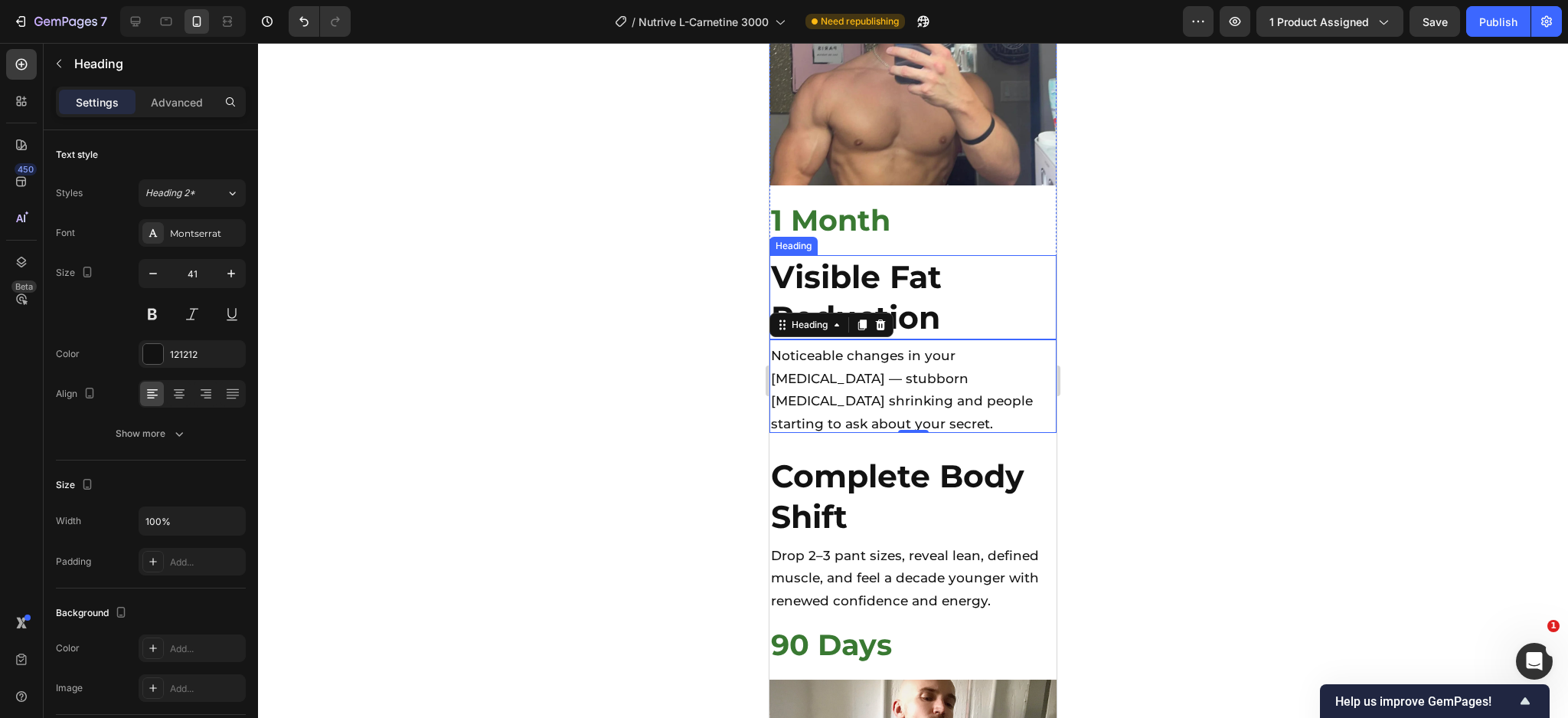
scroll to position [5745, 0]
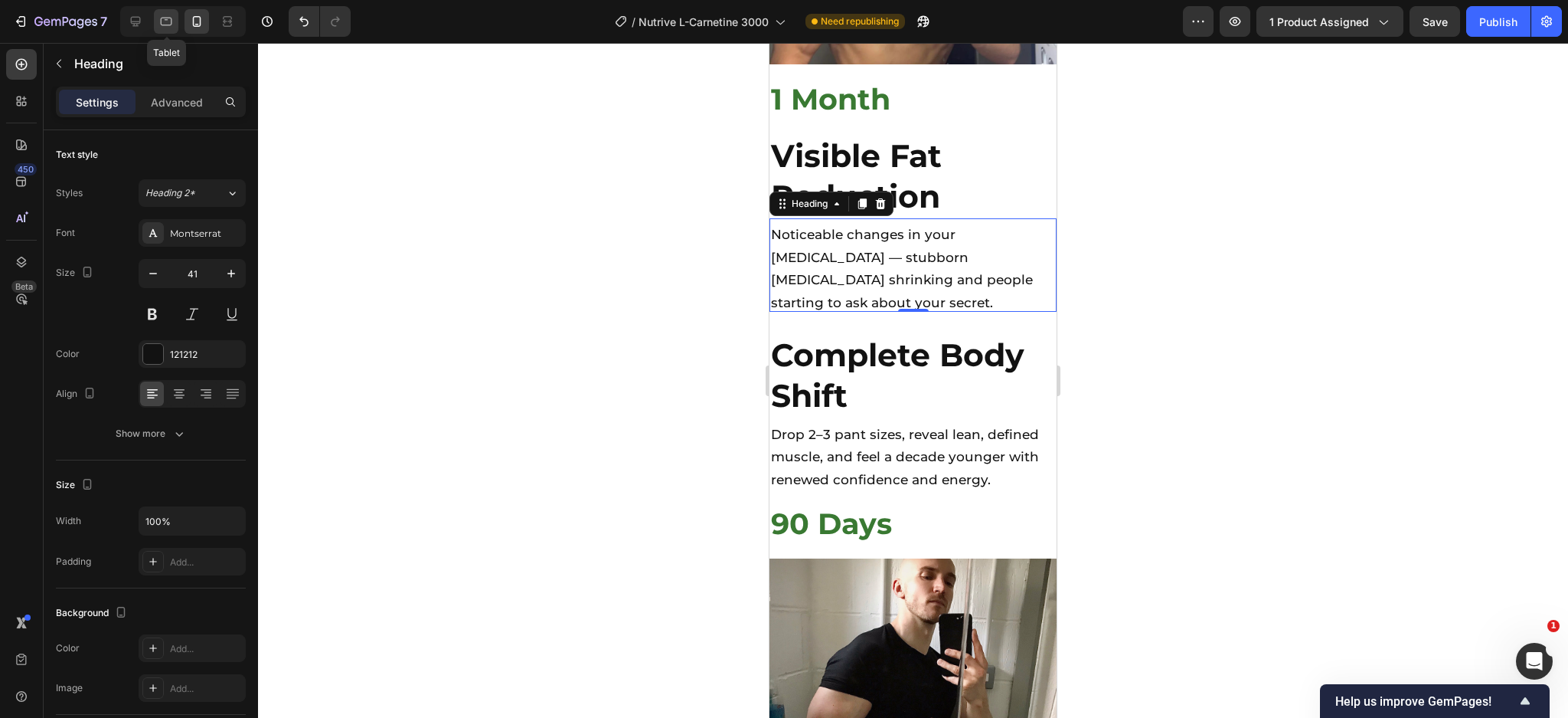
click at [163, 28] on icon at bounding box center [166, 21] width 15 height 15
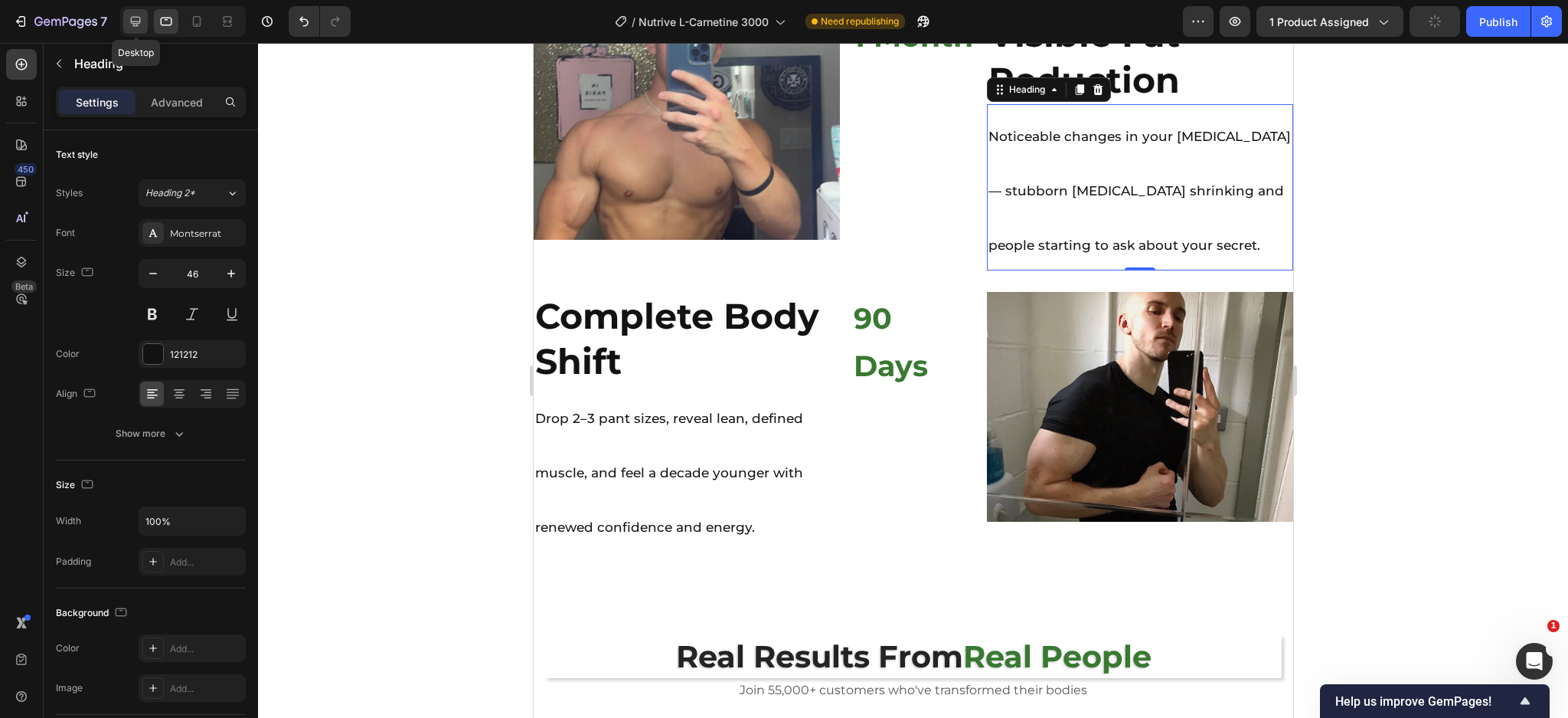
click at [138, 27] on icon at bounding box center [135, 21] width 15 height 15
type input "22"
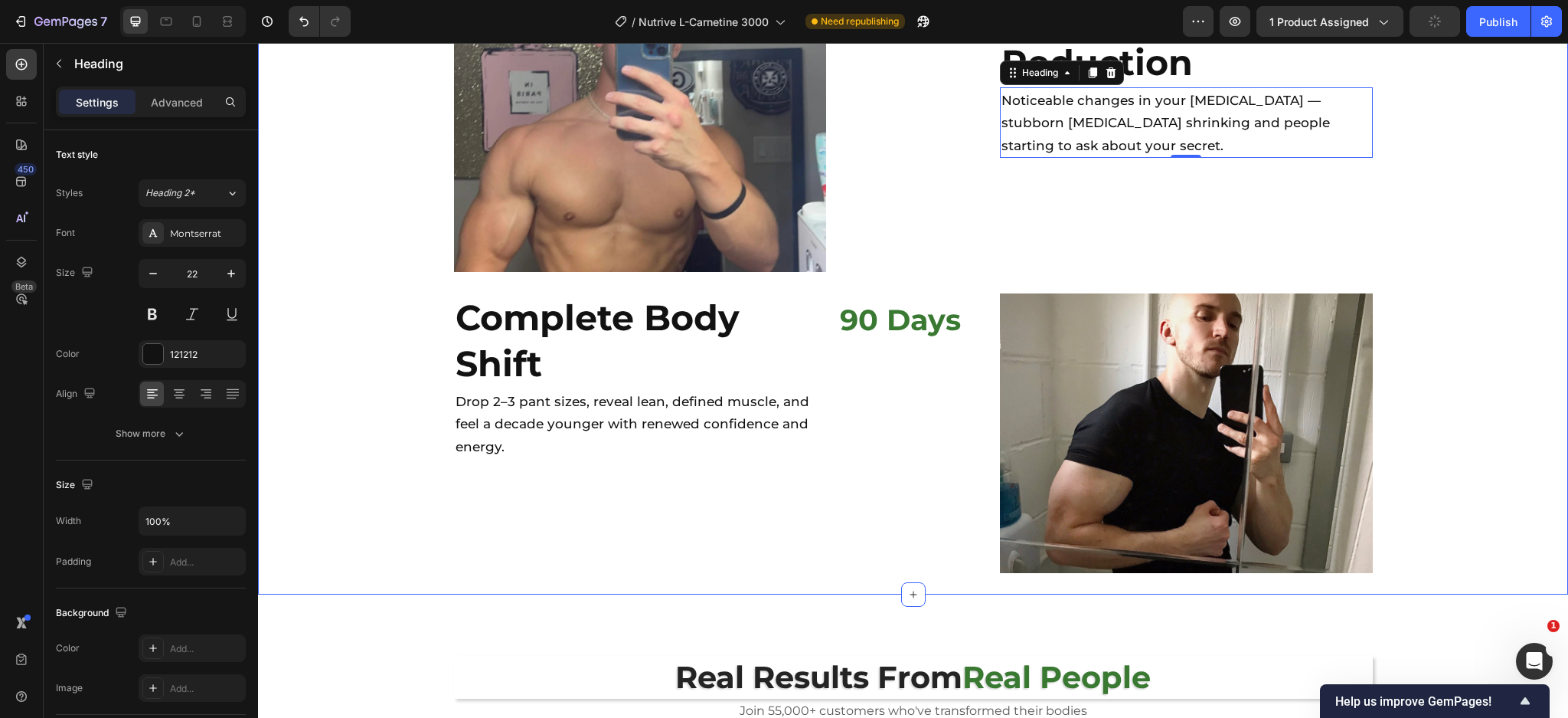
scroll to position [4589, 0]
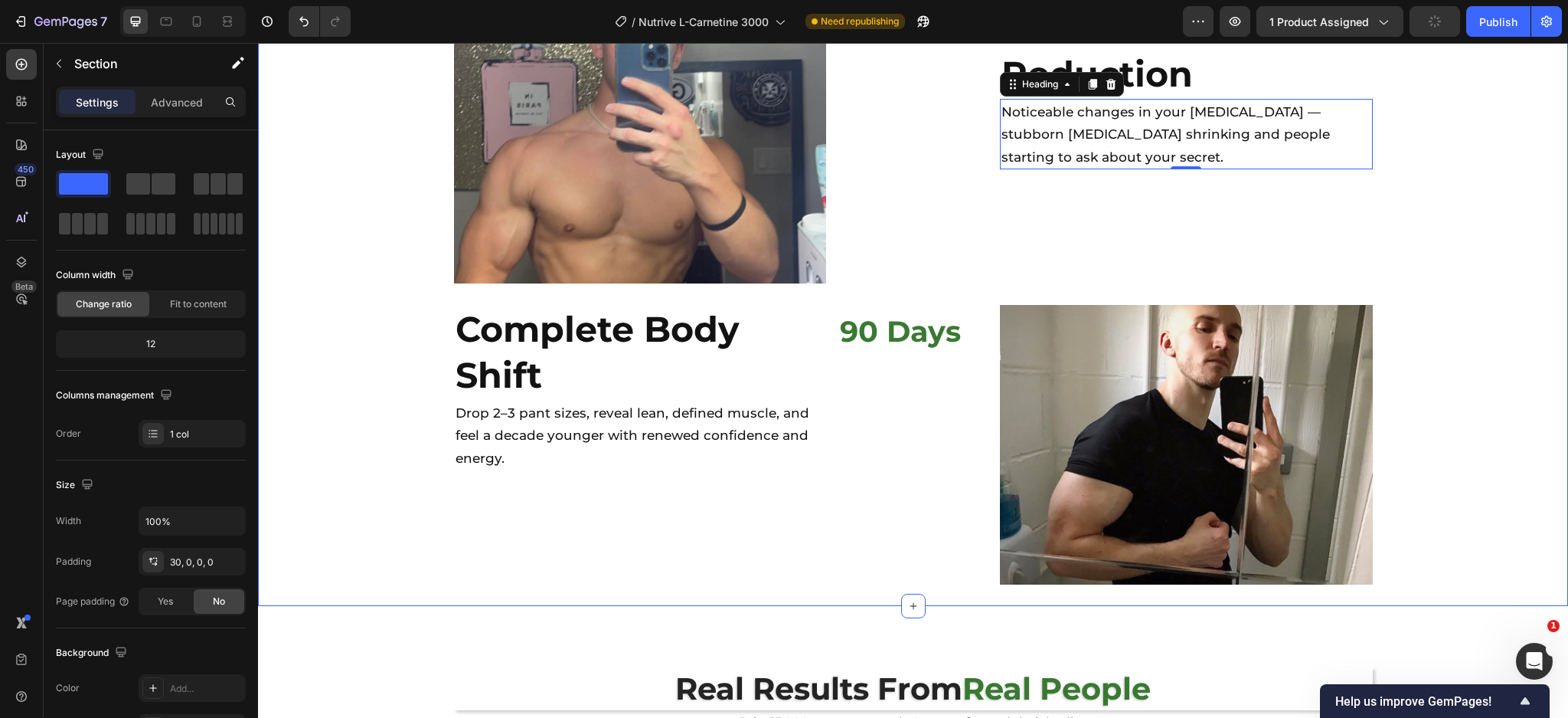
click at [1084, 334] on img at bounding box center [1185, 444] width 373 height 280
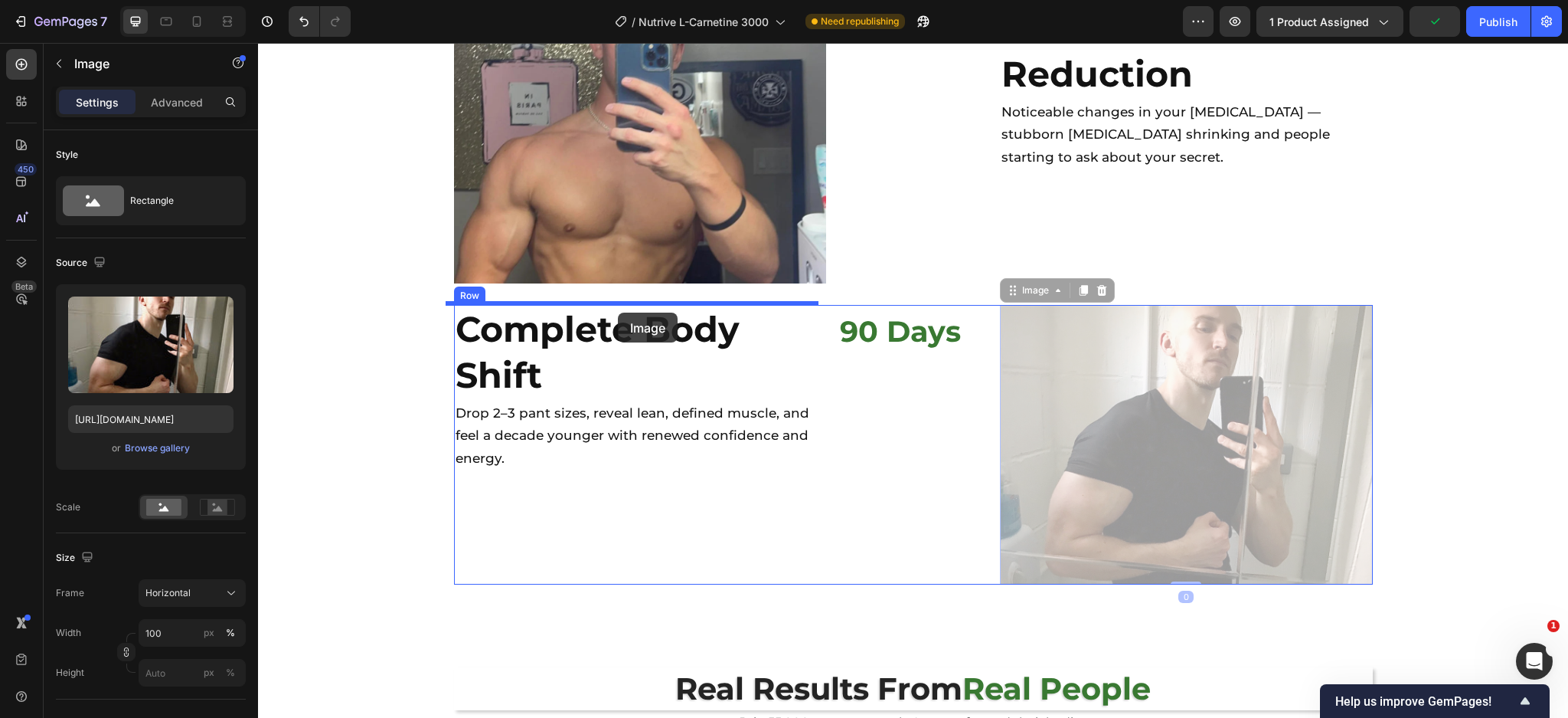
drag, startPoint x: 1002, startPoint y: 288, endPoint x: 618, endPoint y: 313, distance: 384.8
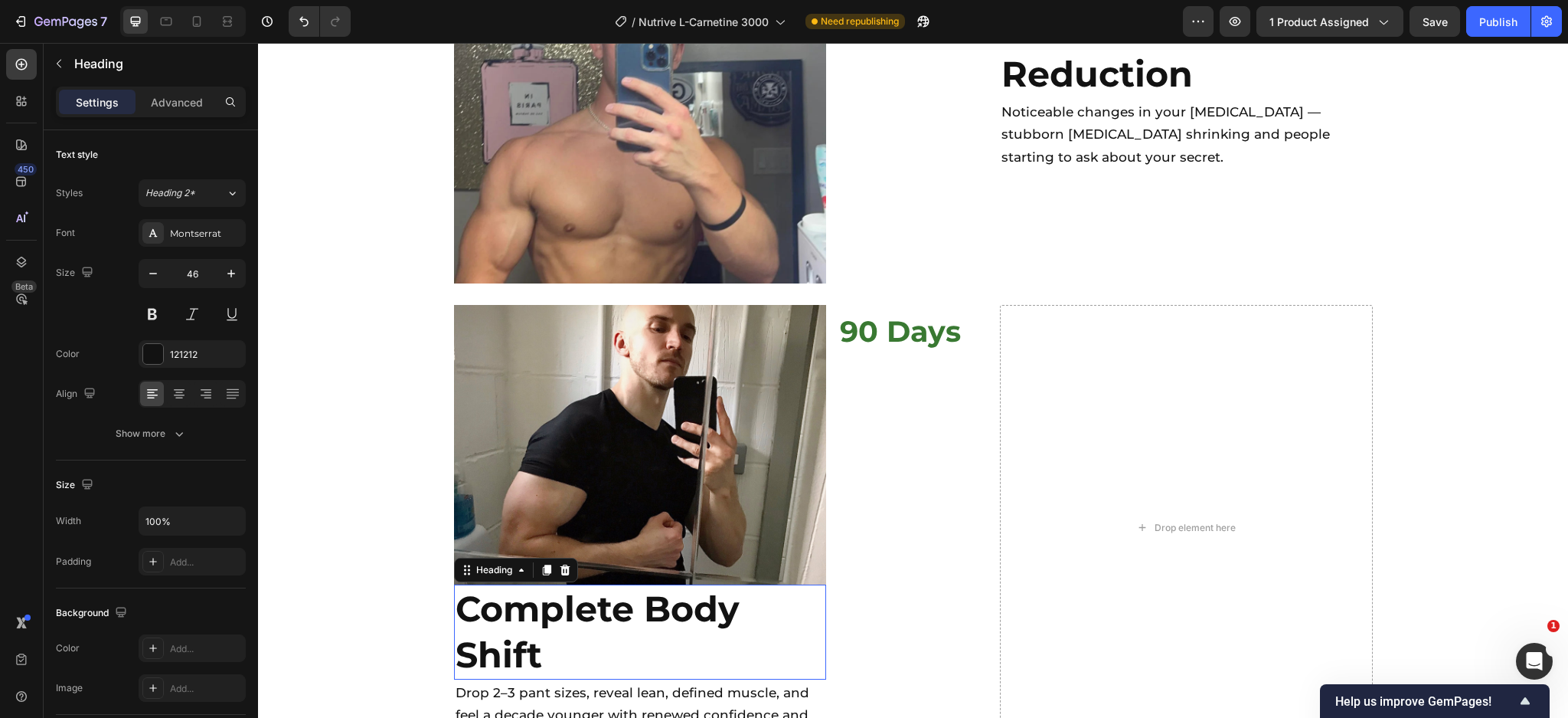
drag, startPoint x: 577, startPoint y: 612, endPoint x: 568, endPoint y: 604, distance: 12.0
click at [576, 612] on strong "Complete Body Shift" at bounding box center [598, 631] width 284 height 89
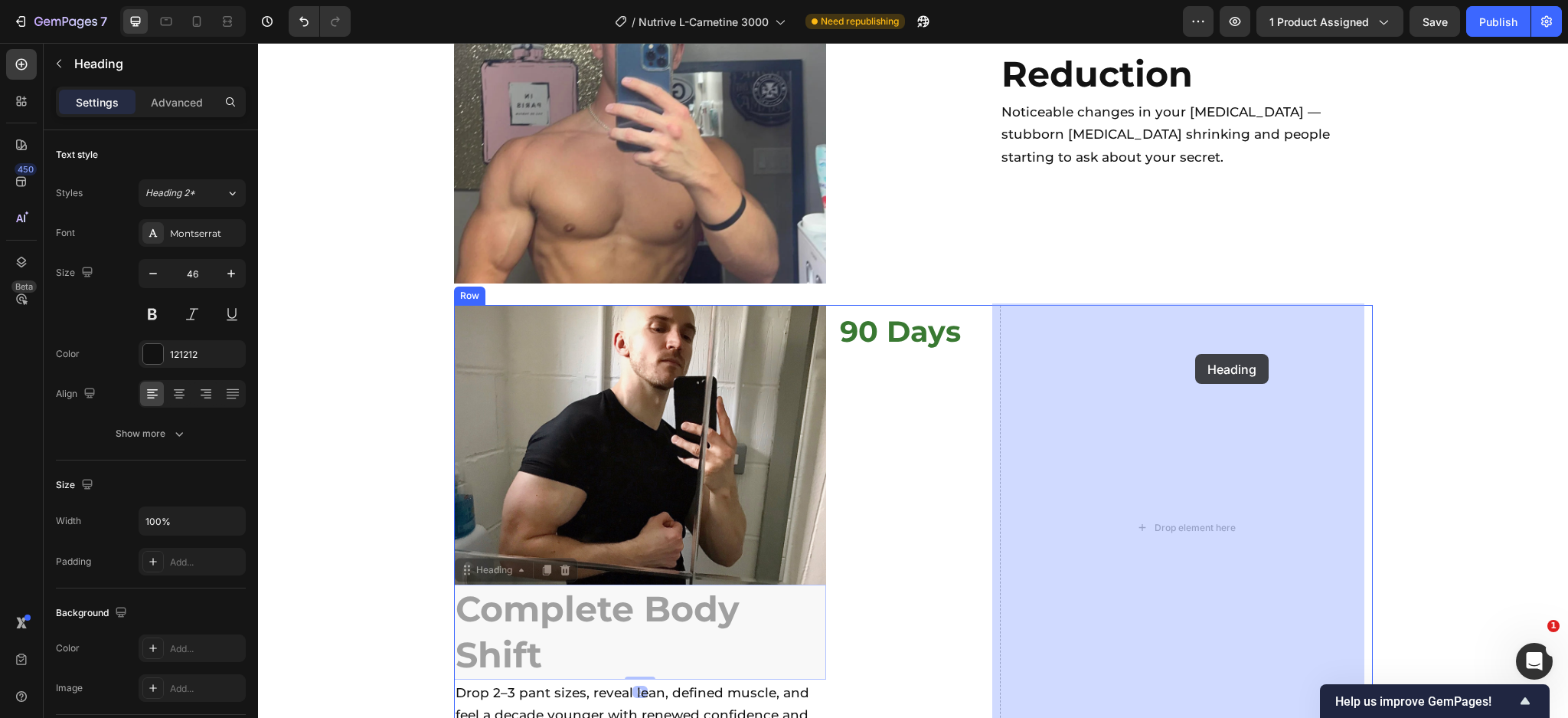
drag, startPoint x: 467, startPoint y: 565, endPoint x: 1177, endPoint y: 367, distance: 737.1
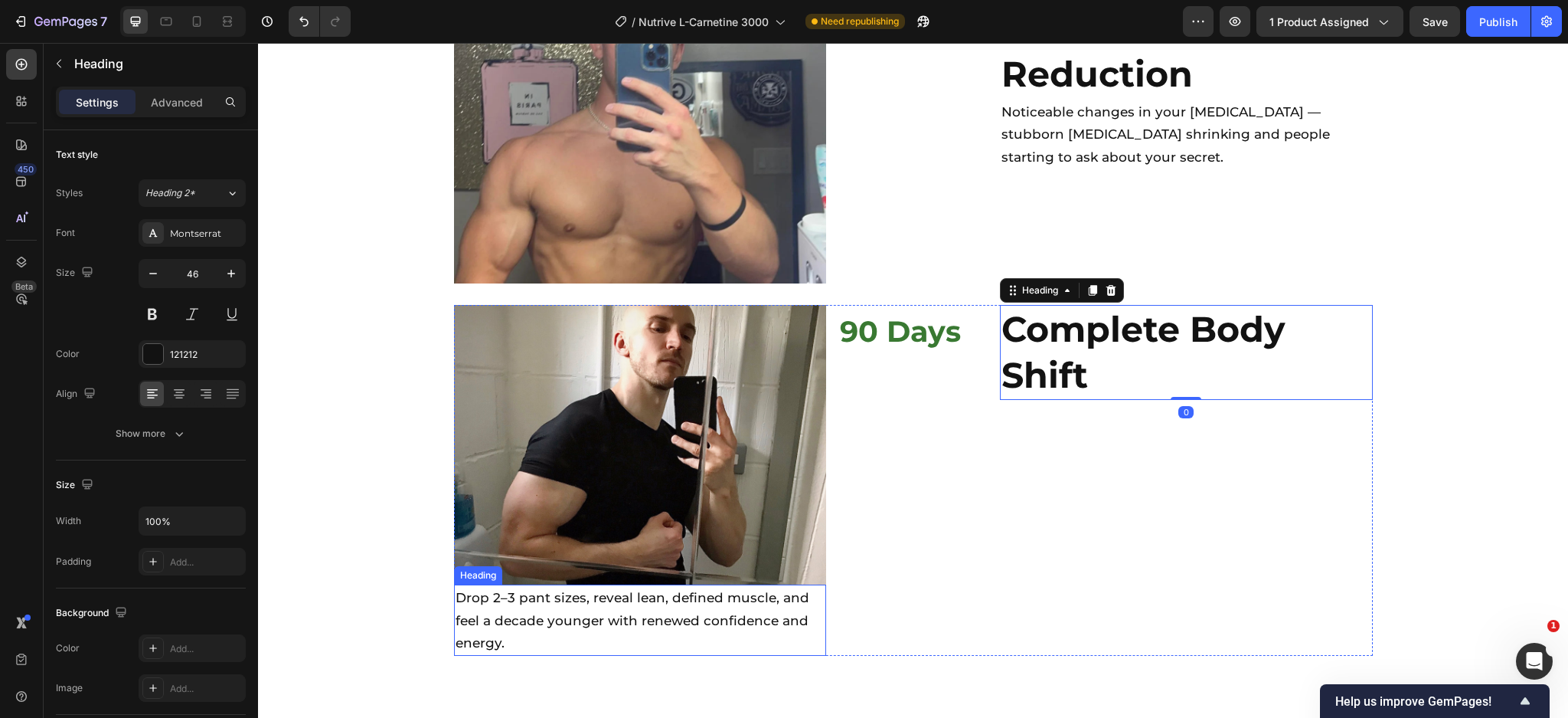
click at [671, 609] on h2 "Drop 2–3 pant sizes, reveal lean, defined muscle, and feel a decade younger wit…" at bounding box center [640, 620] width 373 height 71
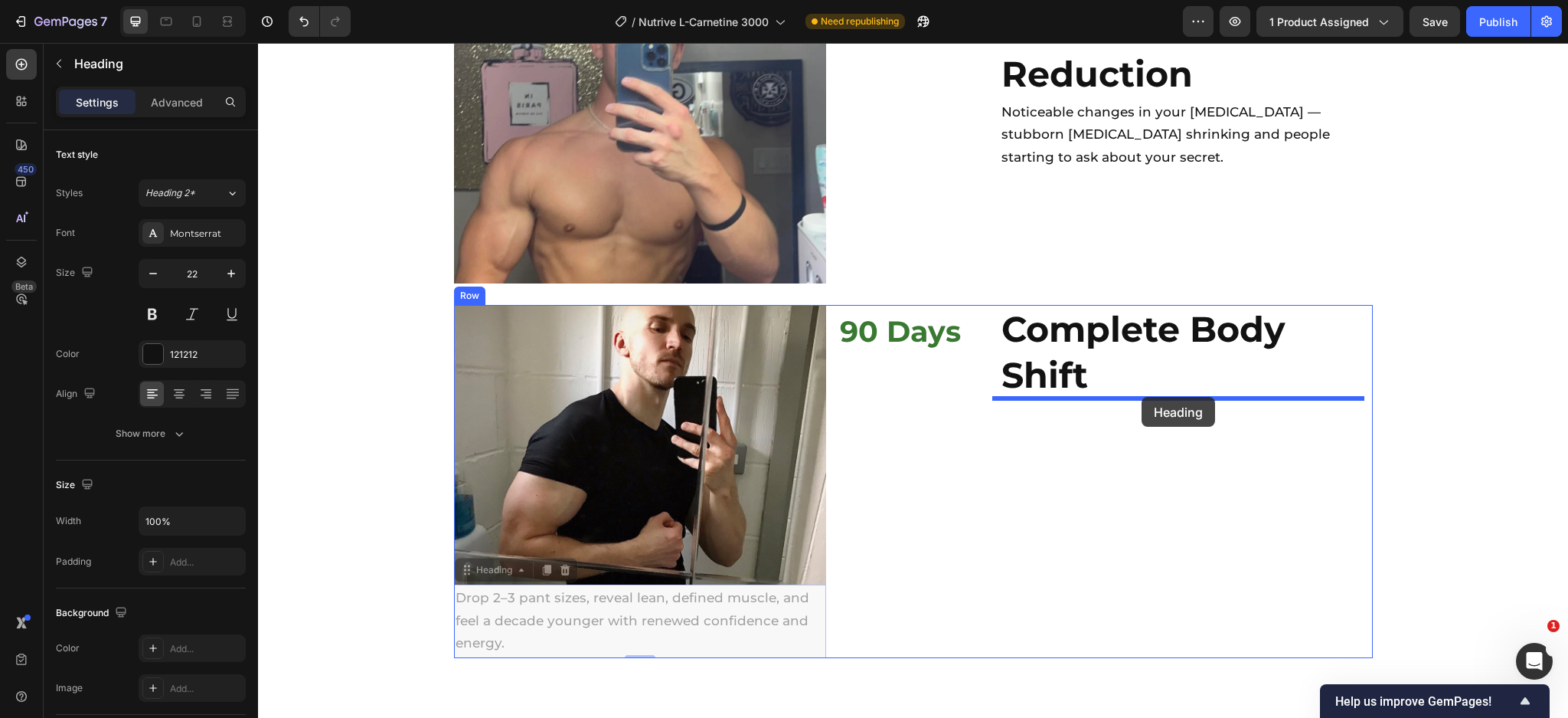
drag, startPoint x: 468, startPoint y: 568, endPoint x: 1137, endPoint y: 397, distance: 690.5
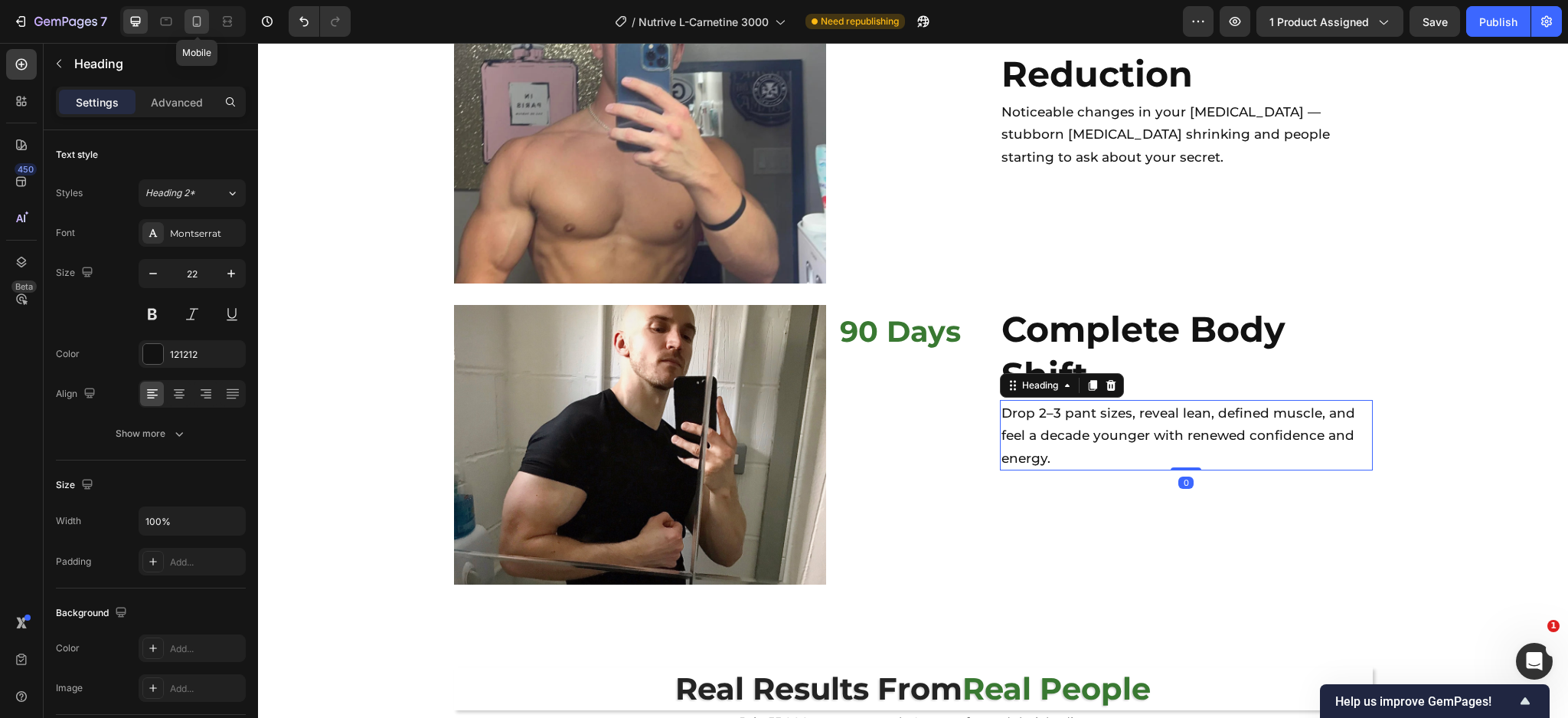
click at [205, 24] on div at bounding box center [197, 21] width 24 height 24
type input "41"
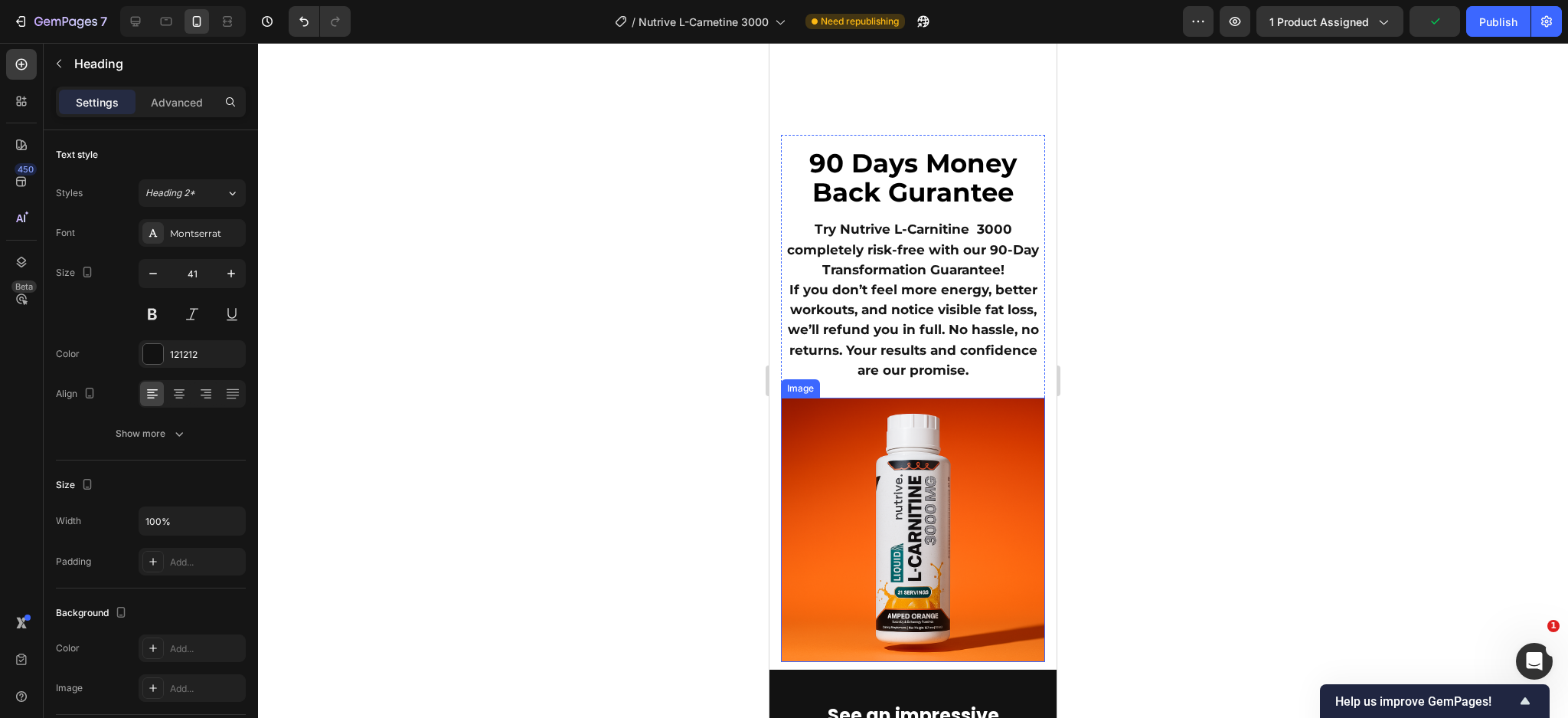
scroll to position [7319, 0]
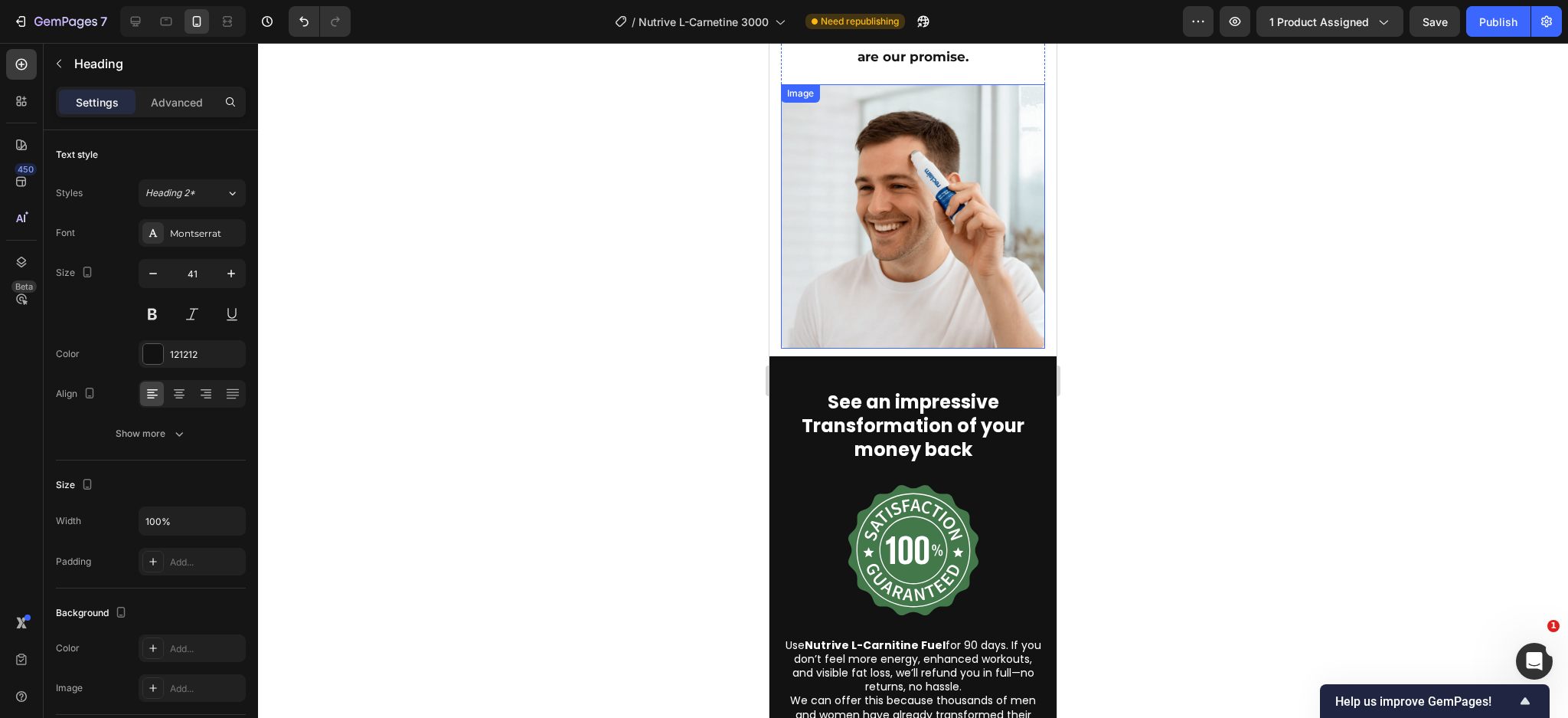
click at [909, 229] on img at bounding box center [913, 217] width 264 height 264
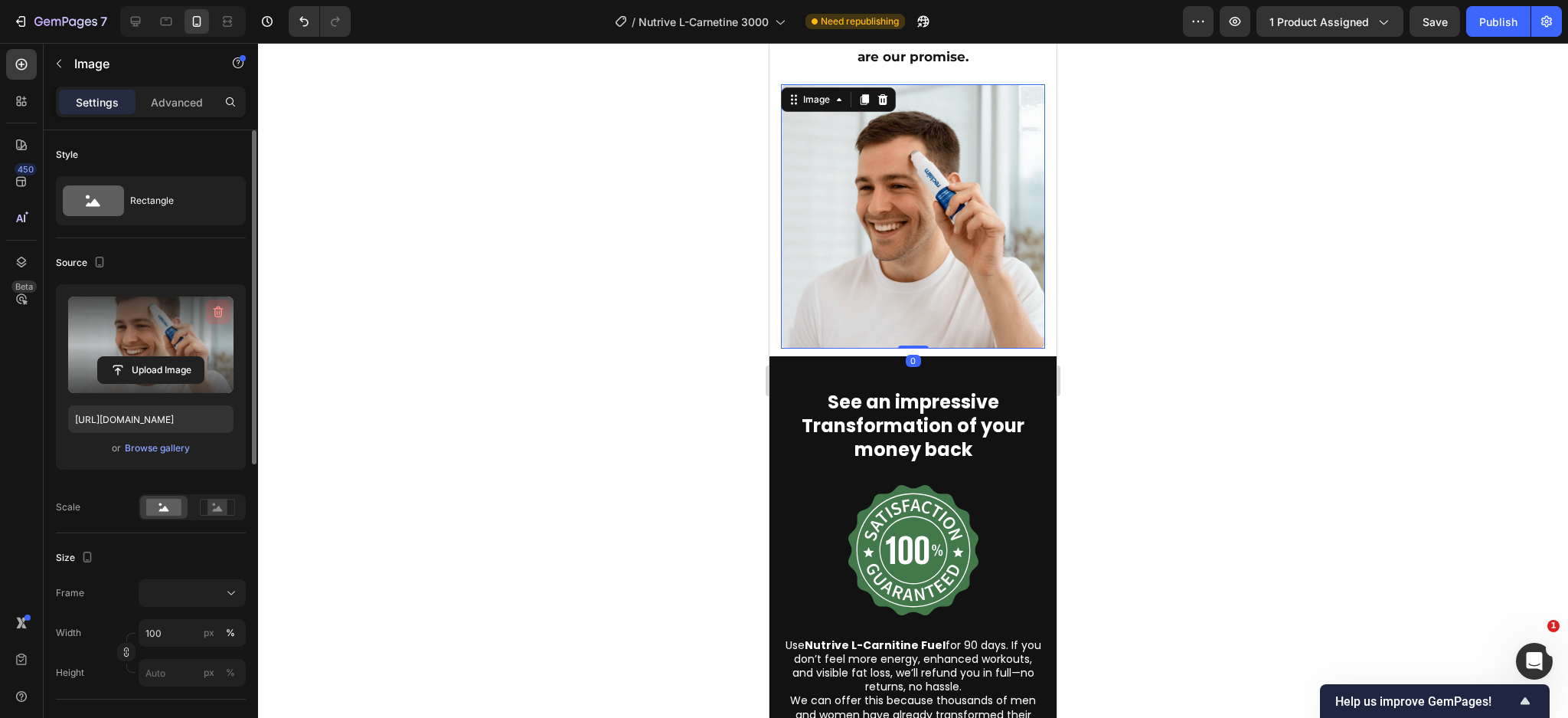
click at [213, 308] on icon "button" at bounding box center [218, 312] width 10 height 11
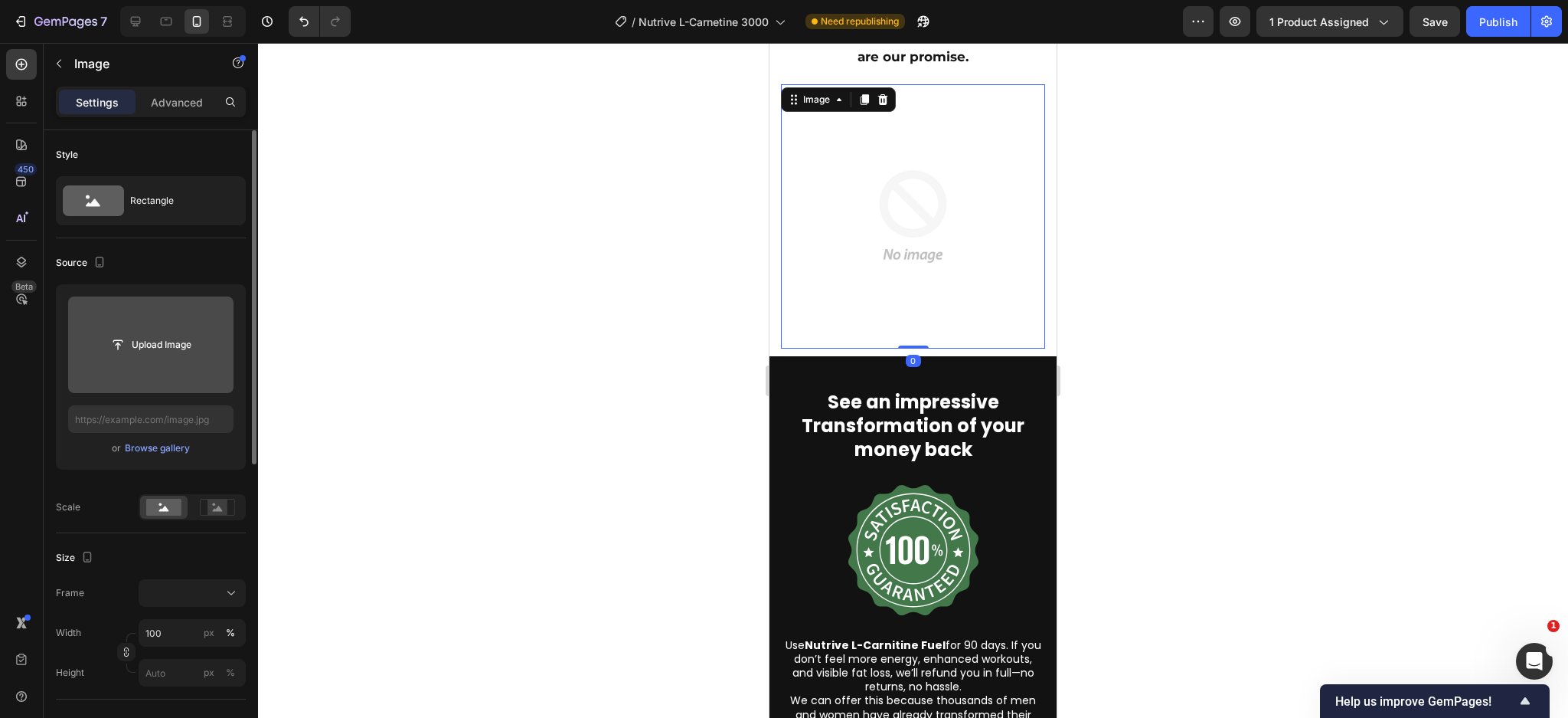
click at [143, 331] on button "Upload Image" at bounding box center [151, 345] width 107 height 27
click at [157, 446] on div "Browse gallery" at bounding box center [157, 448] width 65 height 14
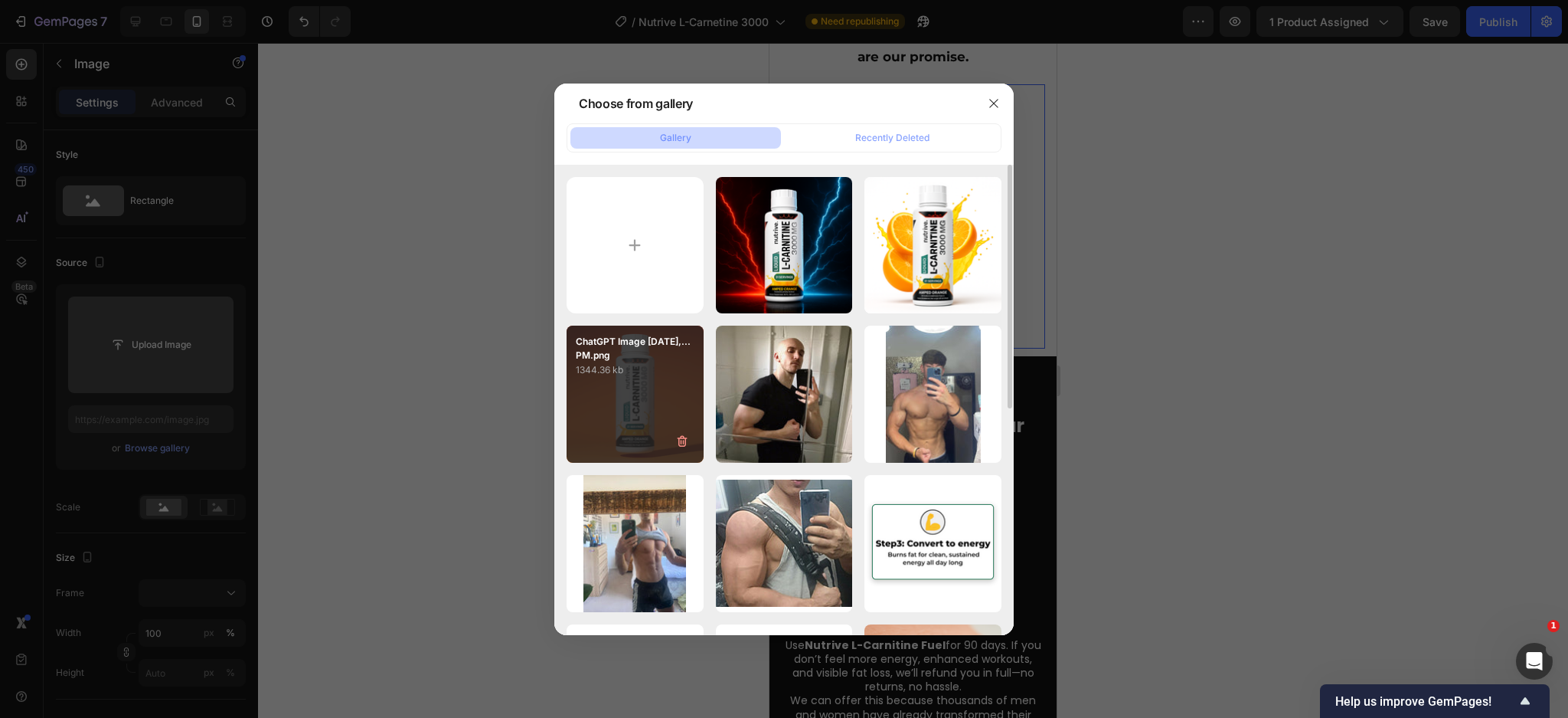
click at [619, 374] on p "1344.36 kb" at bounding box center [635, 370] width 118 height 15
type input "[URL][DOMAIN_NAME]"
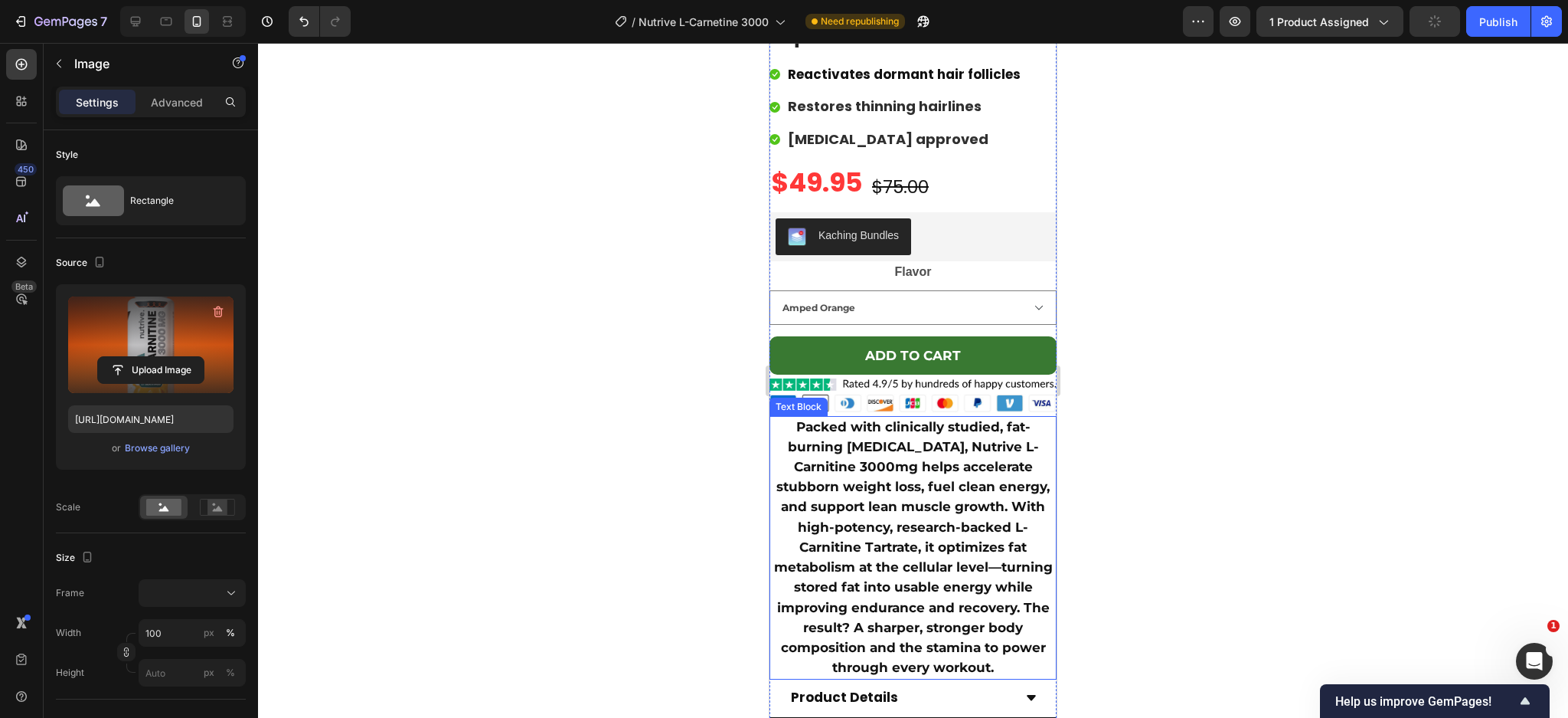
scroll to position [8646, 0]
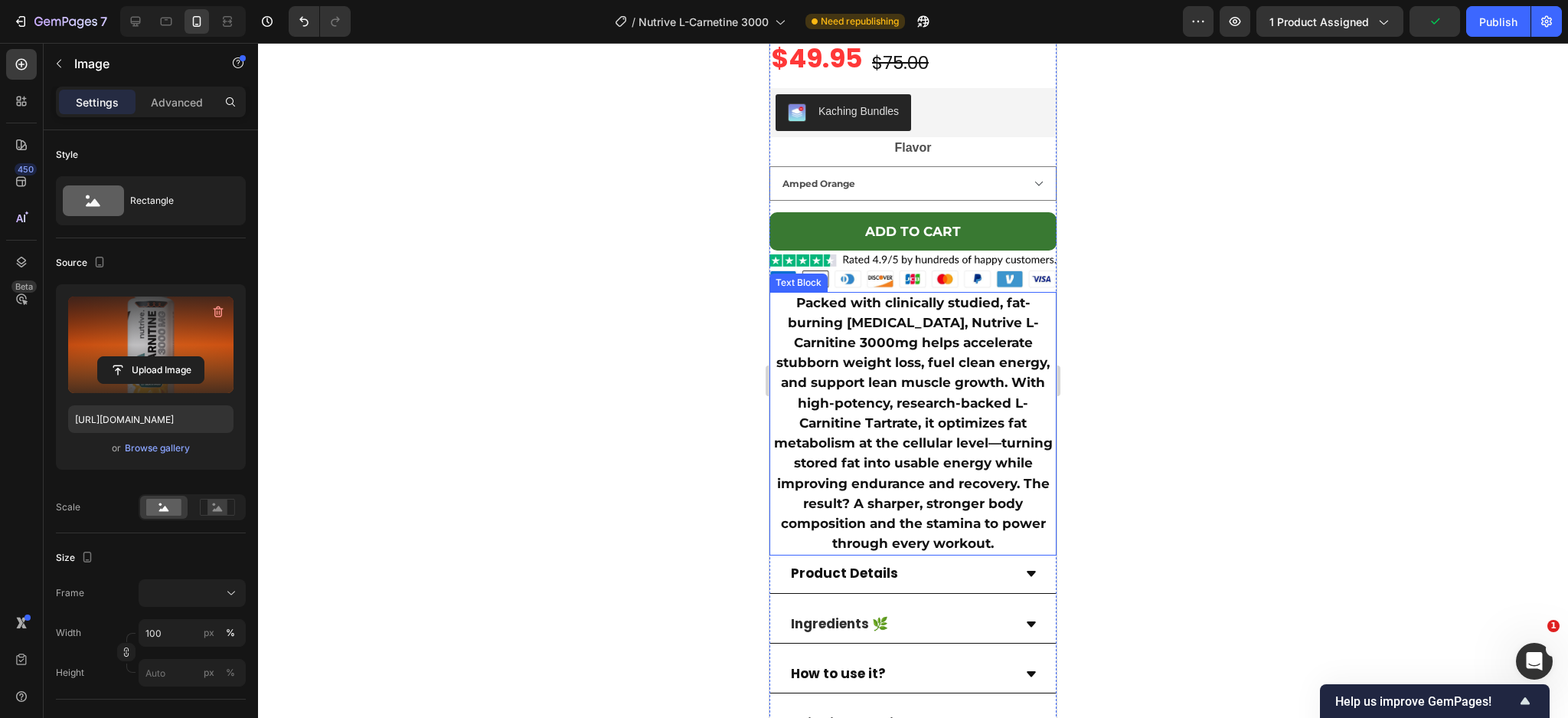
click at [907, 436] on p "Packed with clinically studied, fat-burning [MEDICAL_DATA], Nutrive L-Carnitine…" at bounding box center [912, 424] width 284 height 261
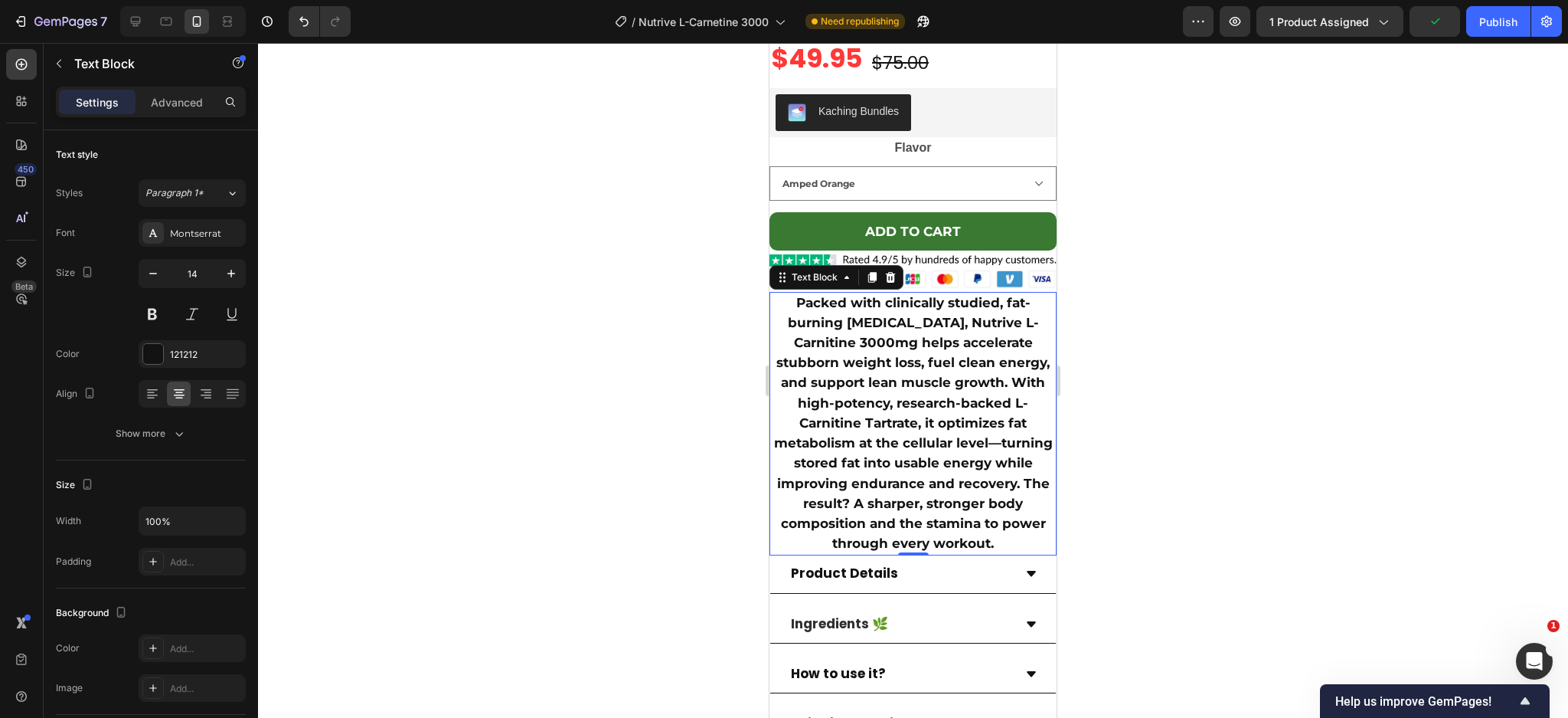
click at [907, 436] on p "Packed with clinically studied, fat-burning [MEDICAL_DATA], Nutrive L-Carnitine…" at bounding box center [912, 424] width 284 height 261
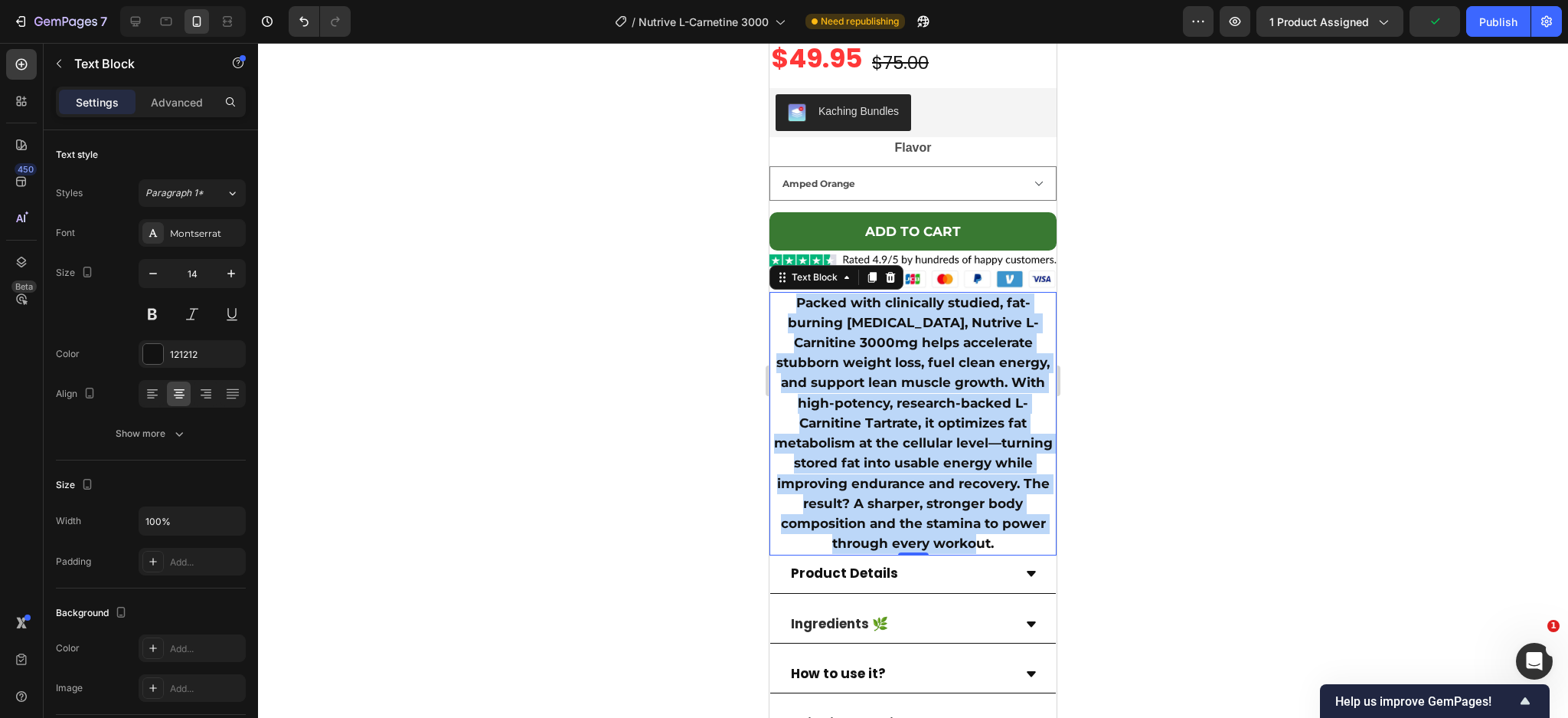
click at [907, 436] on p "Packed with clinically studied, fat-burning [MEDICAL_DATA], Nutrive L-Carnitine…" at bounding box center [912, 424] width 284 height 261
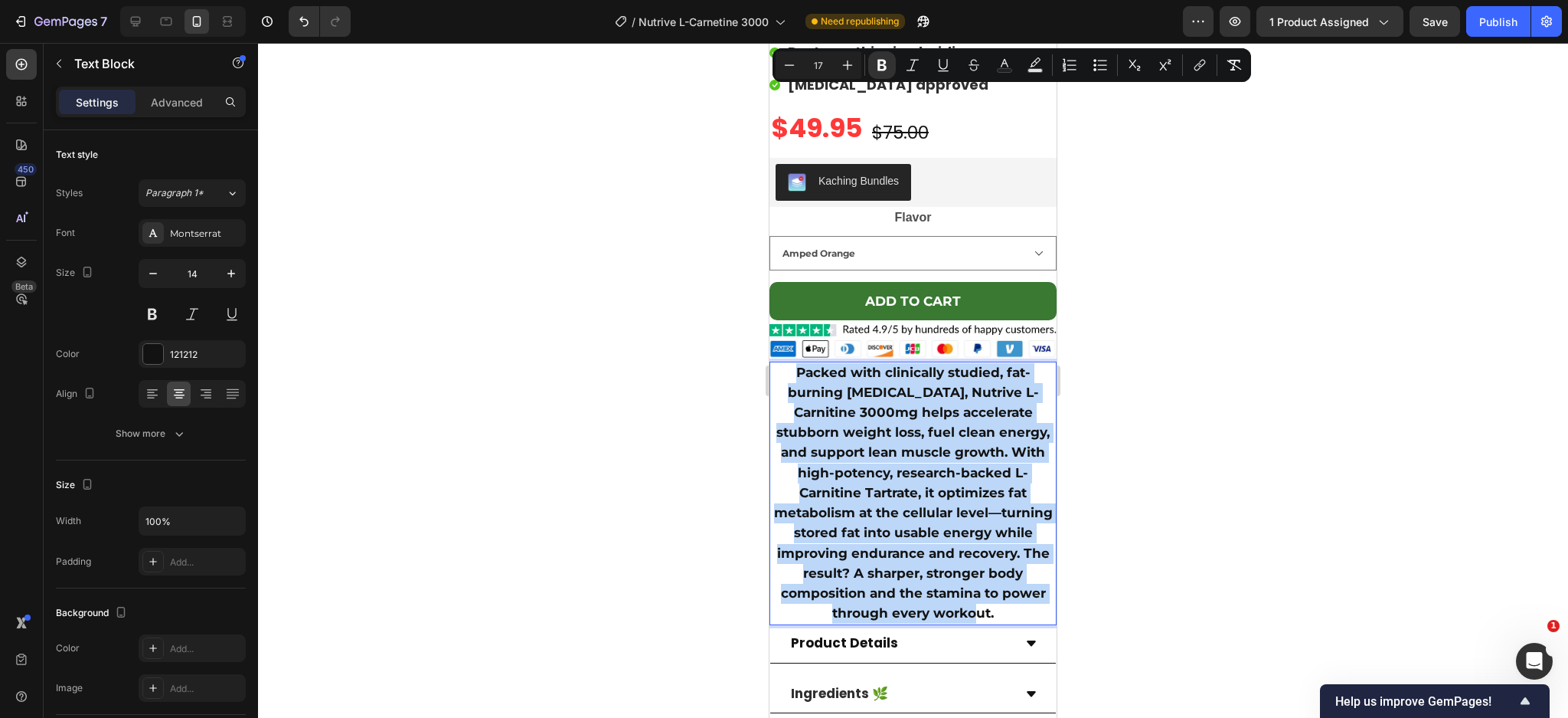
scroll to position [8544, 0]
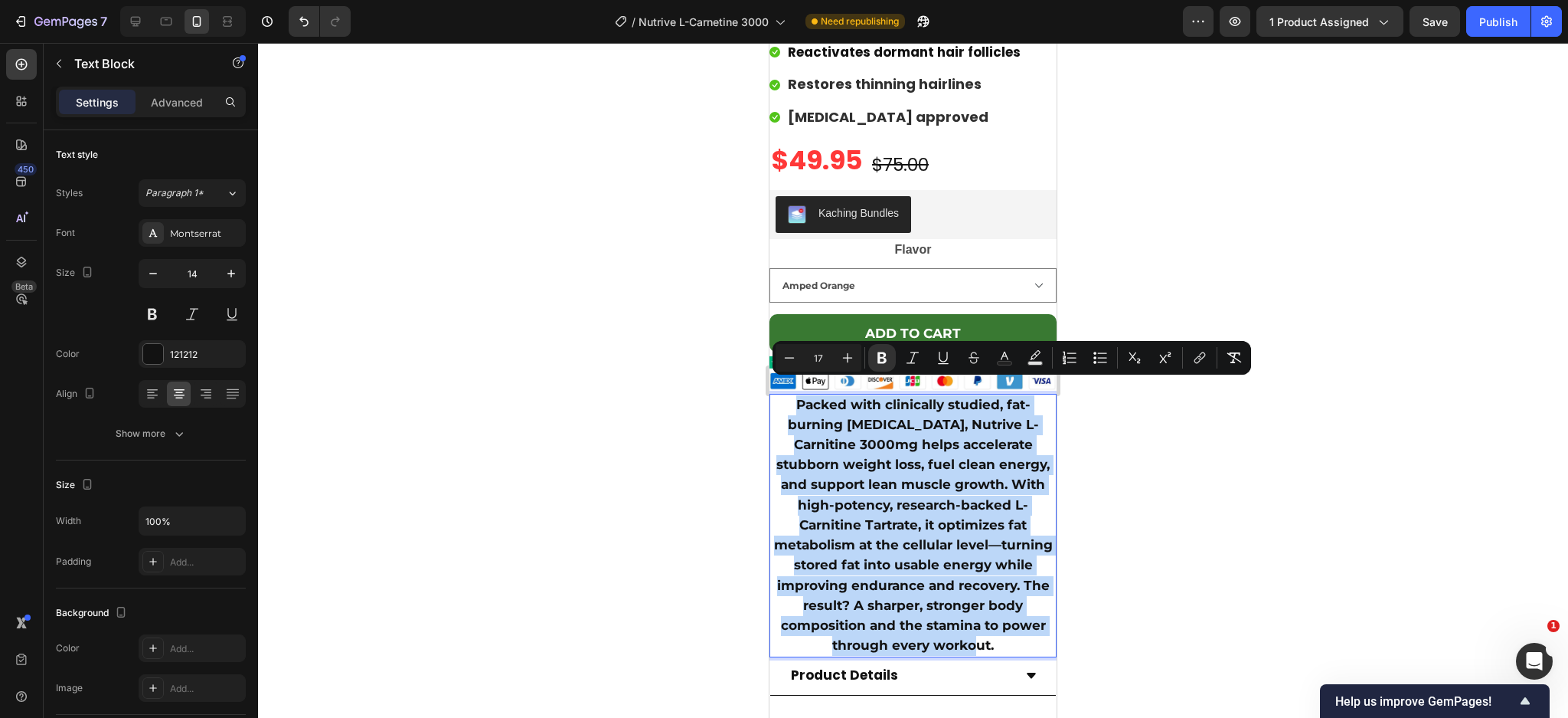
click at [871, 455] on strong "Packed with clinically studied, fat-burning [MEDICAL_DATA], Nutrive L-Carnitine…" at bounding box center [913, 524] width 279 height 255
click at [867, 430] on strong "Packed with clinically studied, fat-burning [MEDICAL_DATA], Nutrive L-Carnitine…" at bounding box center [913, 524] width 279 height 255
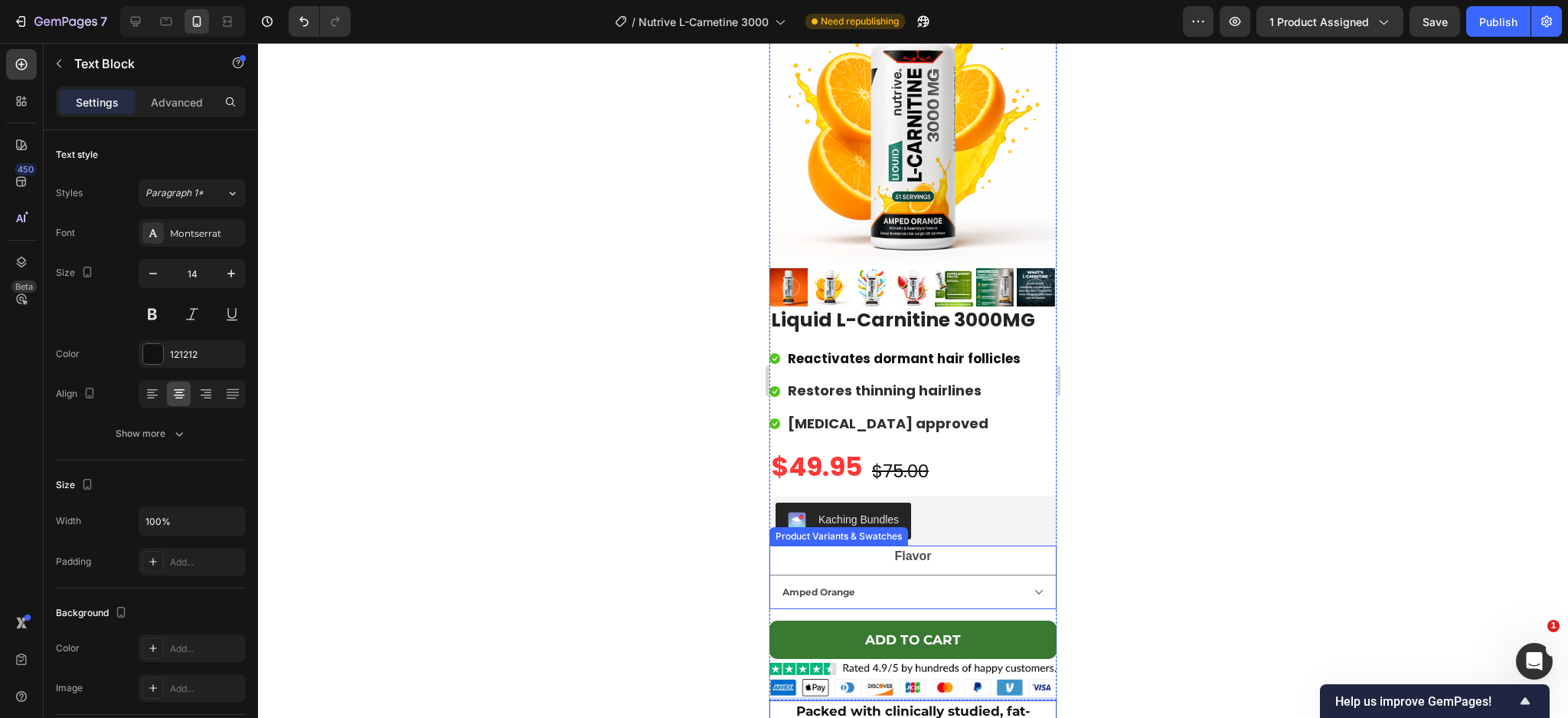
scroll to position [8442, 0]
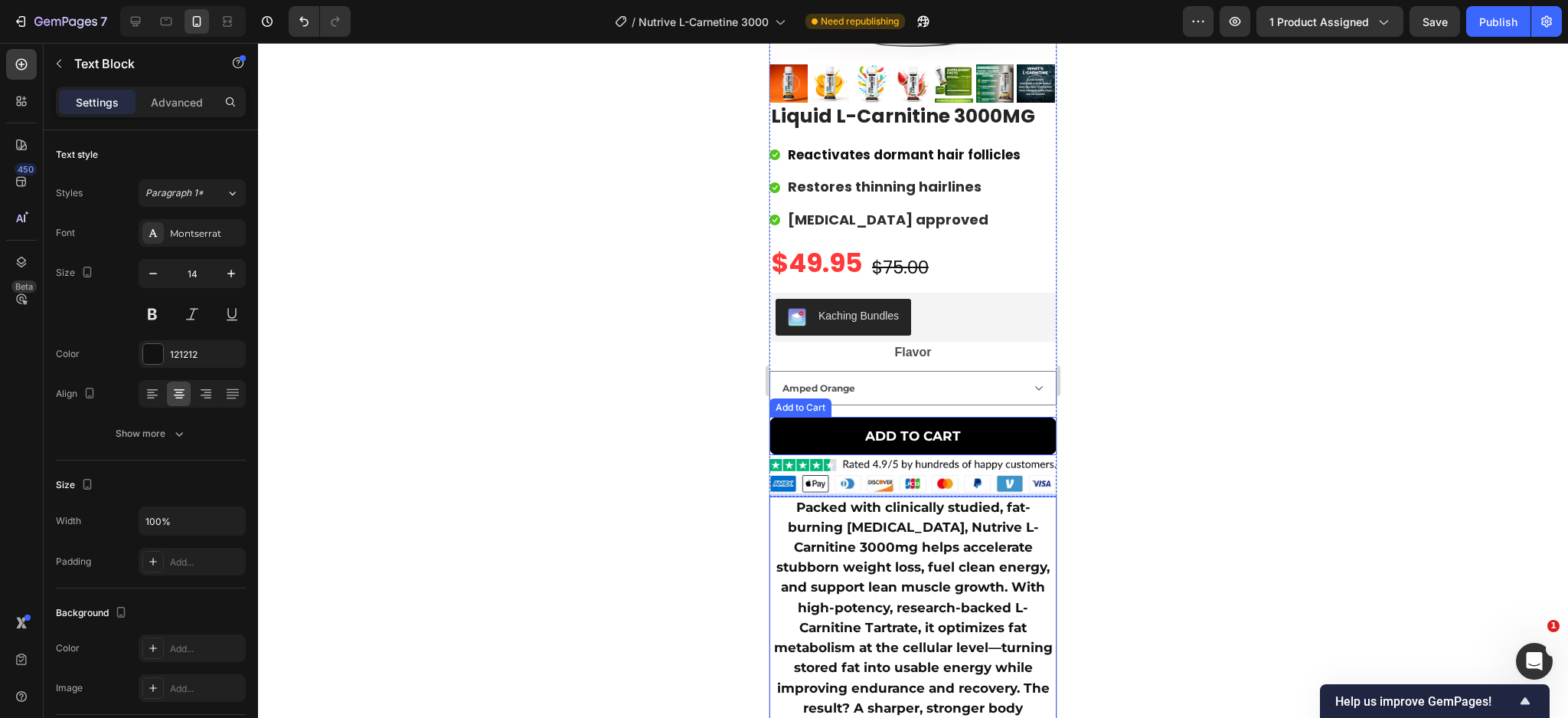
click at [978, 429] on button "ADD TO CART" at bounding box center [912, 436] width 287 height 39
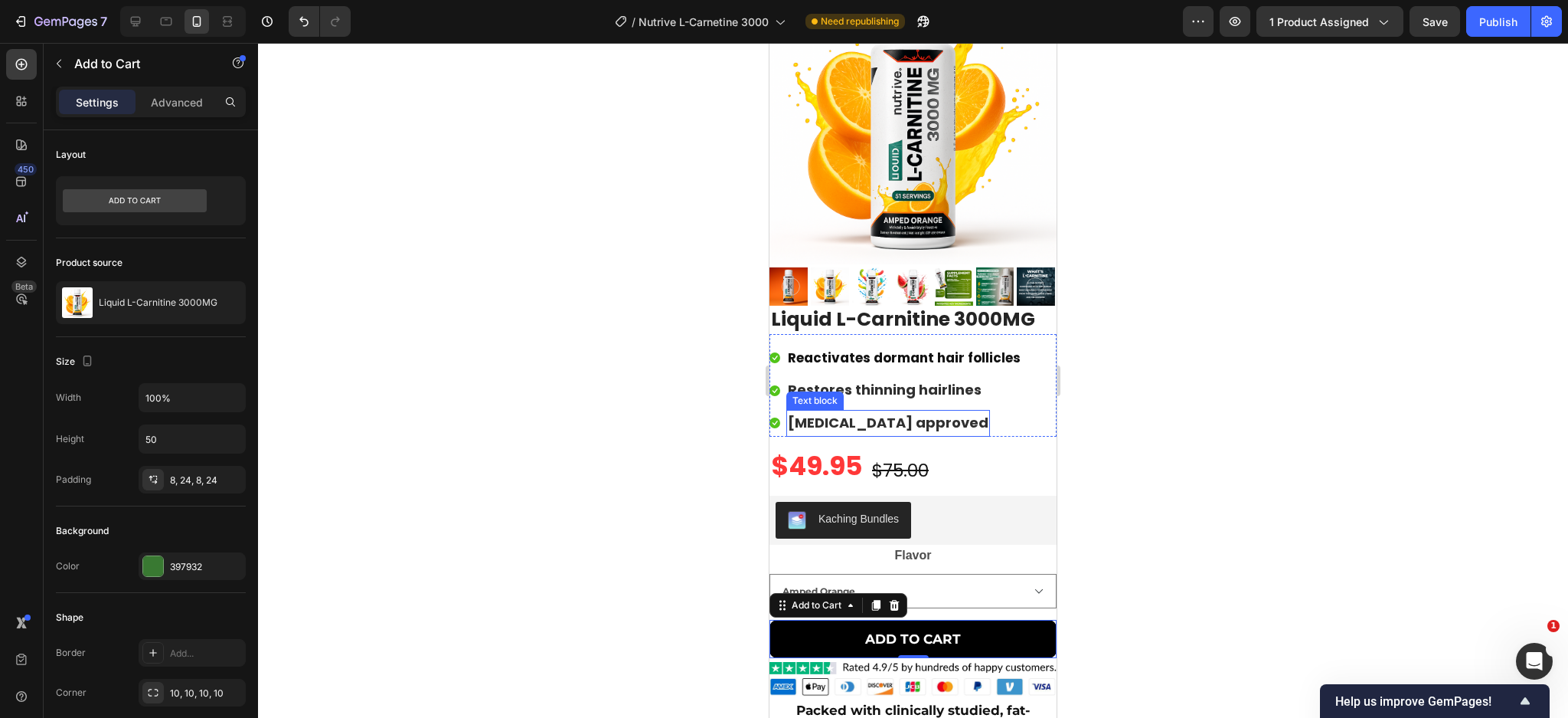
scroll to position [8238, 0]
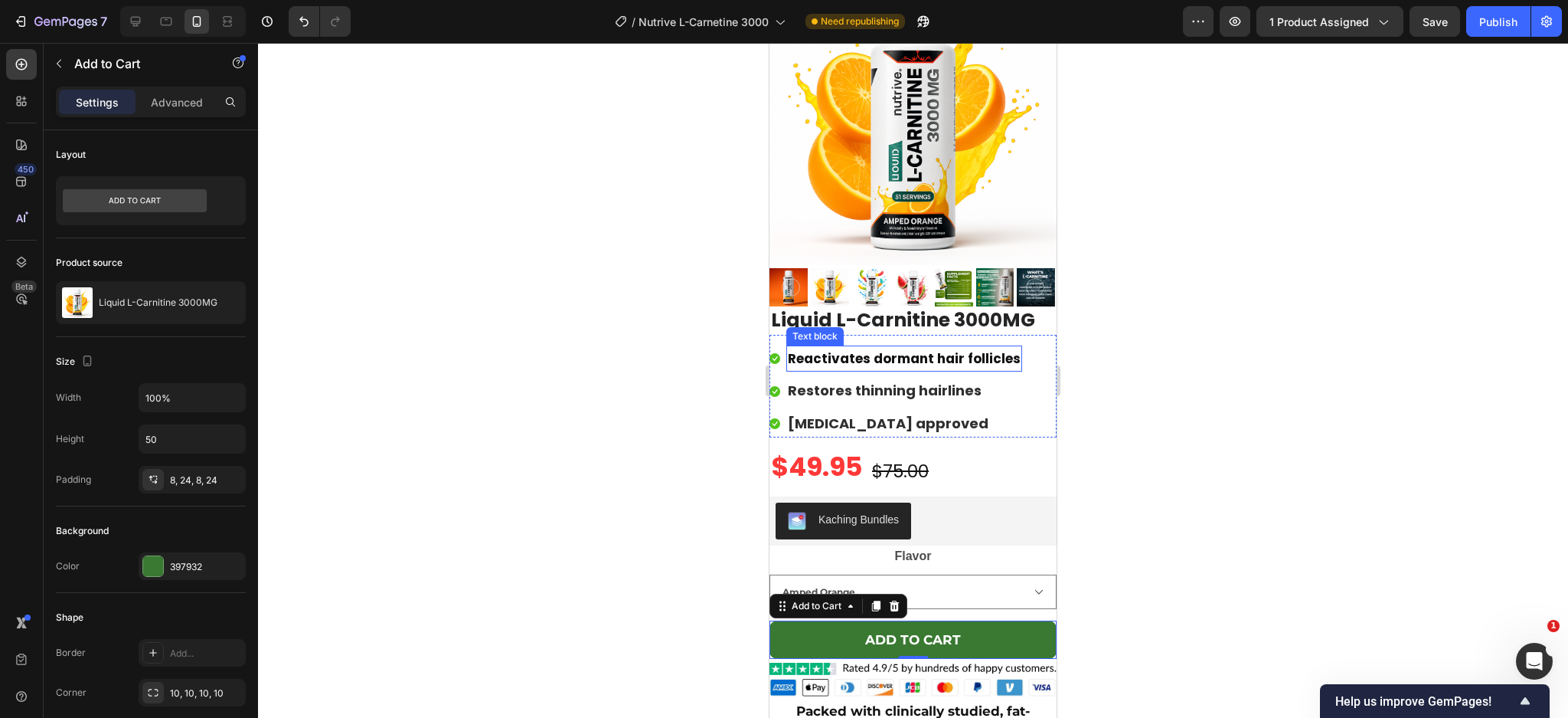
click at [932, 346] on div "Reactivates dormant hair follicles" at bounding box center [904, 359] width 236 height 27
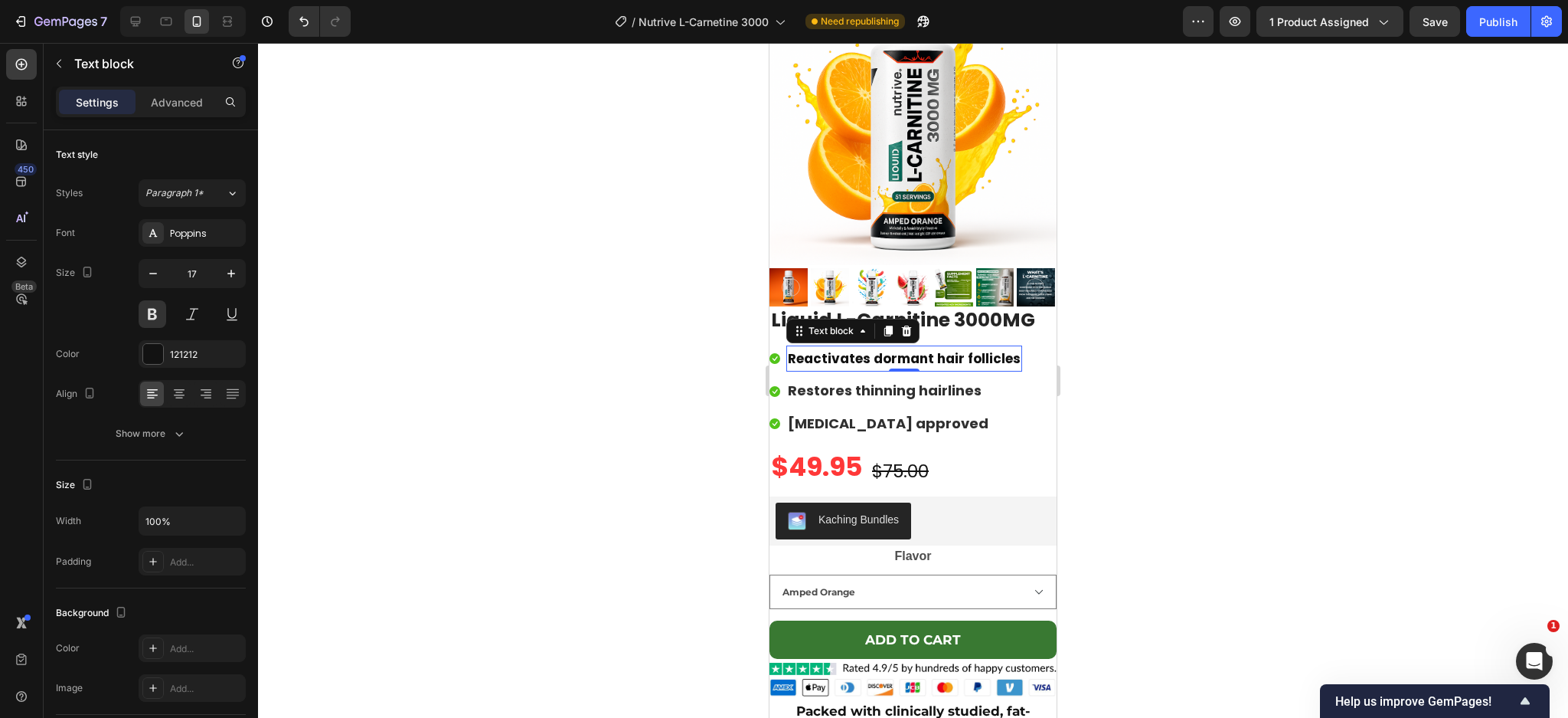
click at [919, 347] on p "Reactivates dormant hair follicles" at bounding box center [904, 359] width 233 height 23
click at [898, 392] on ul "Icon Accelerates Stubborn Fat Burn Text block 0 Icon Restores thinning hairline…" at bounding box center [885, 392] width 233 height 92
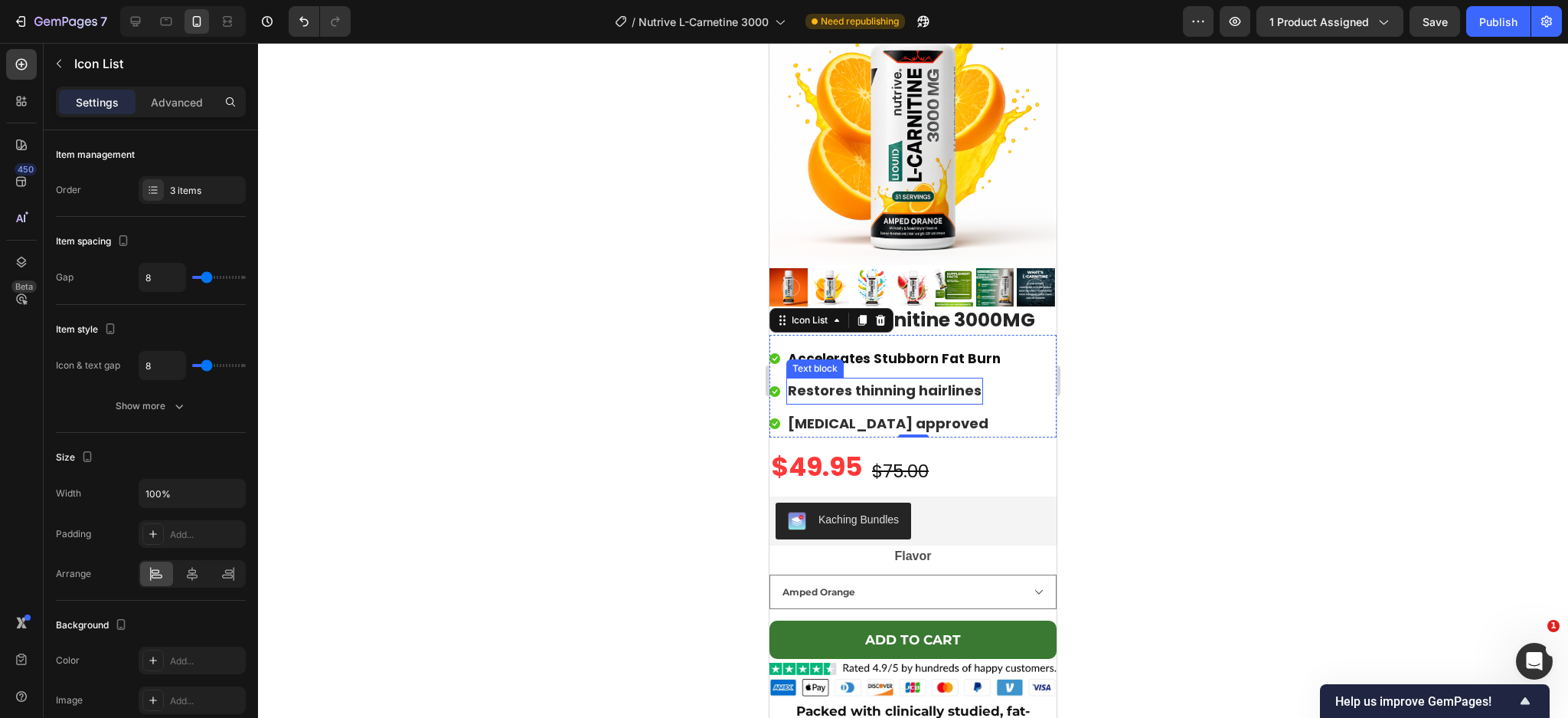
click at [908, 380] on span "Restores thinning hairlines" at bounding box center [884, 390] width 194 height 19
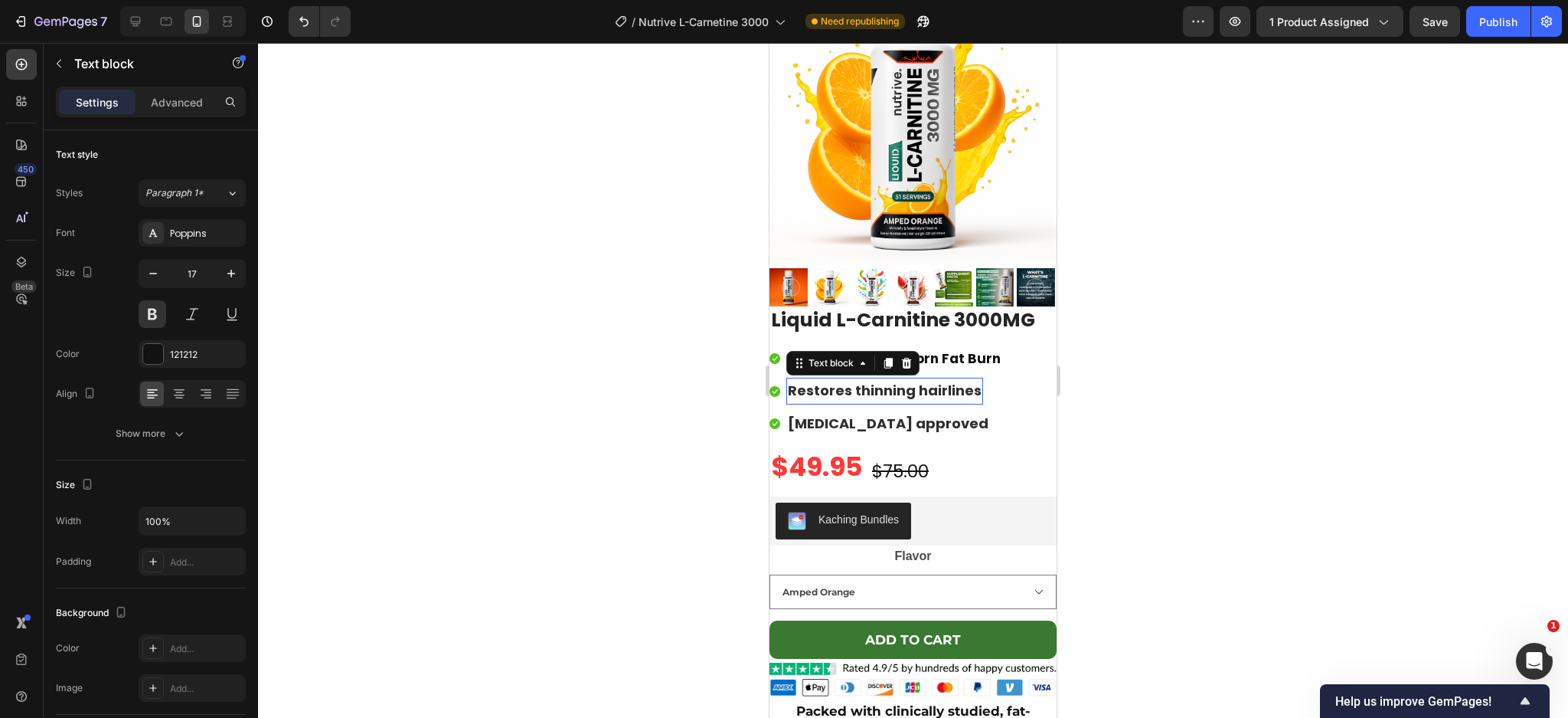
click at [908, 380] on span "Restores thinning hairlines" at bounding box center [884, 390] width 194 height 19
click at [870, 413] on span "[MEDICAL_DATA] approved" at bounding box center [887, 423] width 201 height 19
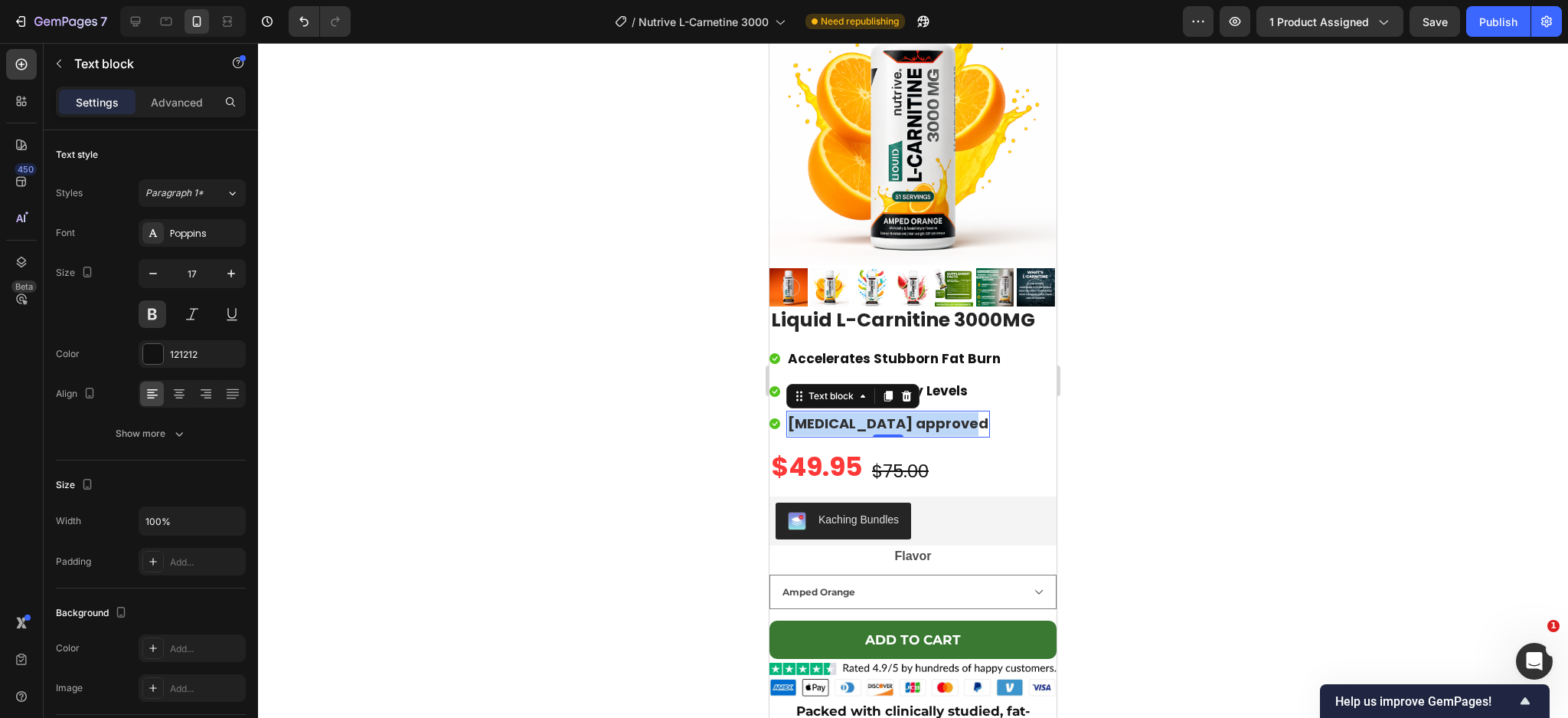
click at [870, 413] on span "[MEDICAL_DATA] approved" at bounding box center [887, 423] width 201 height 19
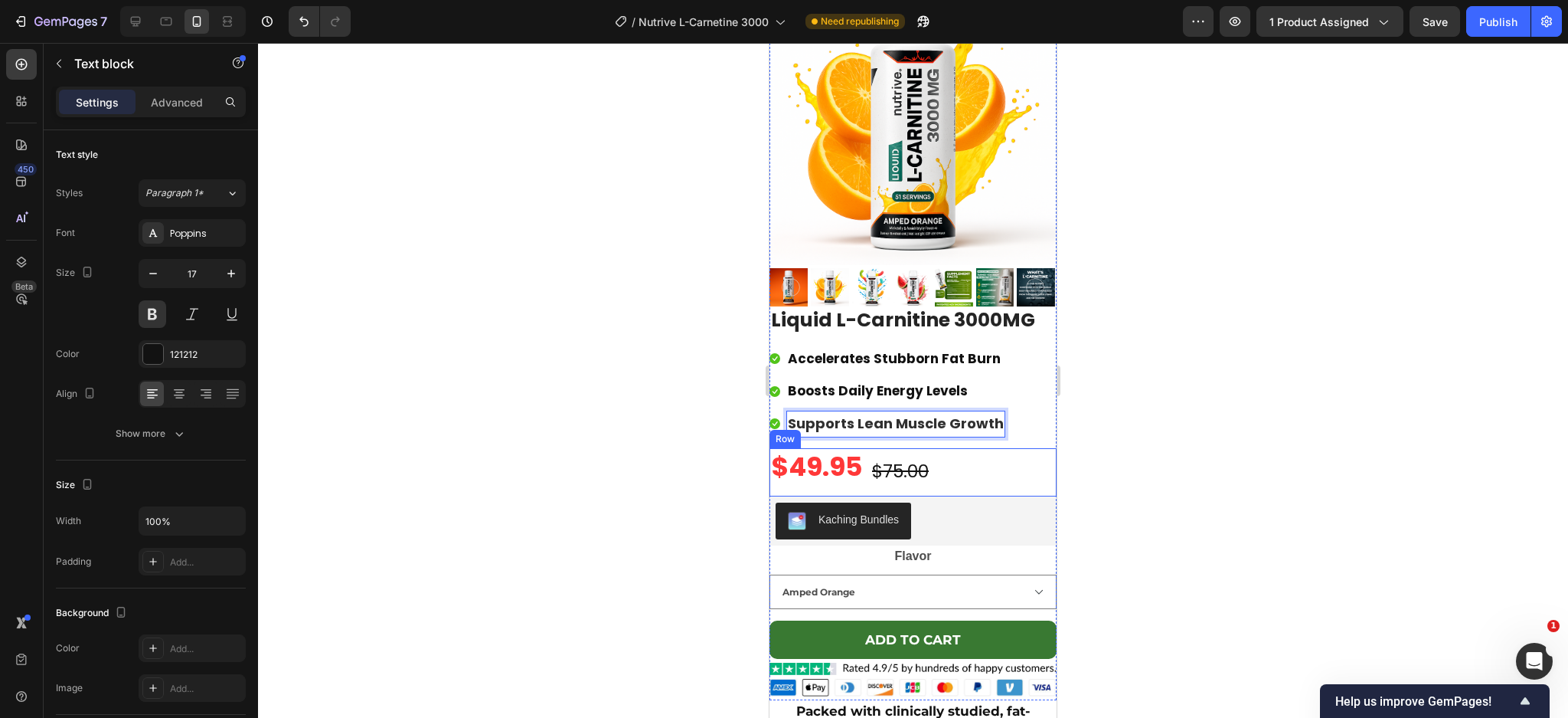
click at [1033, 448] on div "$49.95 (P) Price (P) Price $75.00 (P) Price (P) Price Row" at bounding box center [912, 472] width 287 height 48
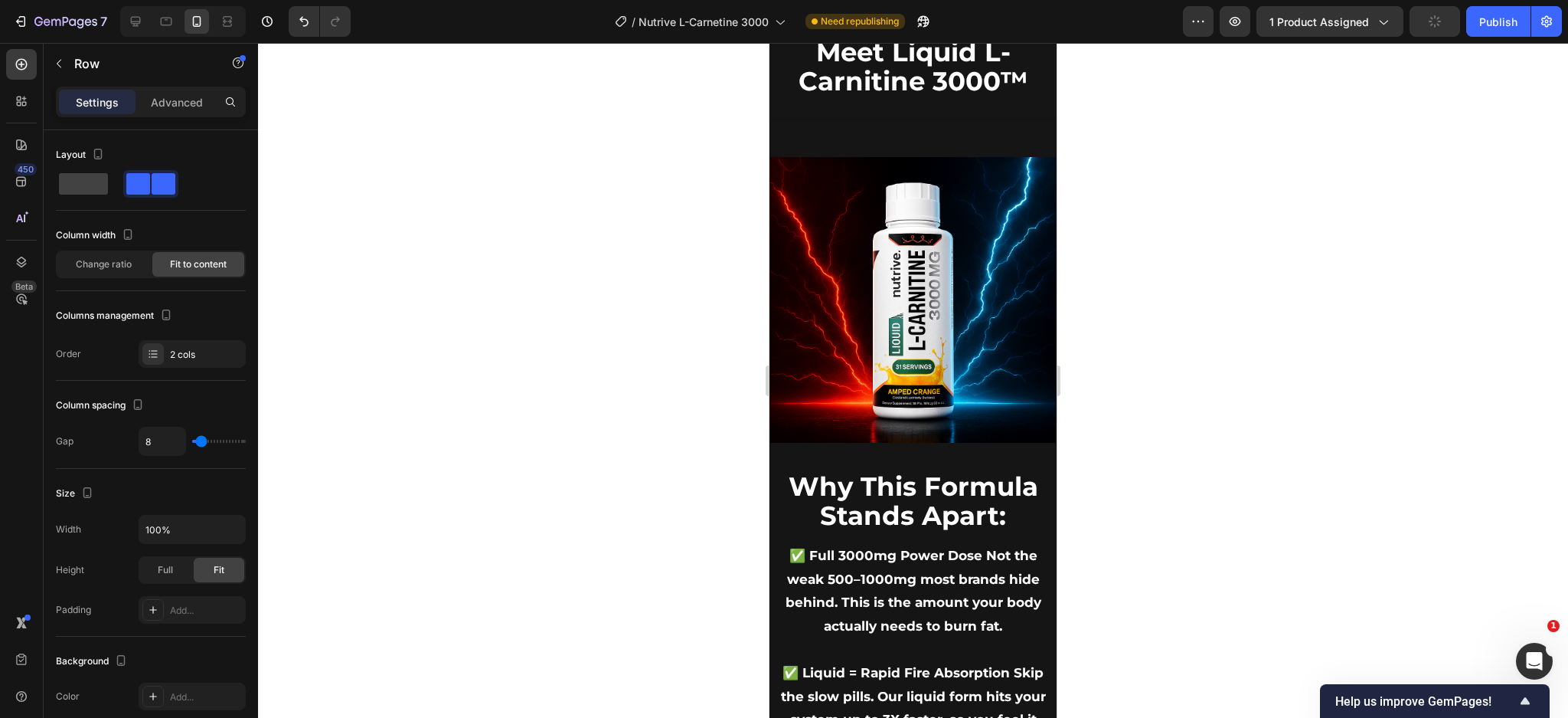
scroll to position [2650, 0]
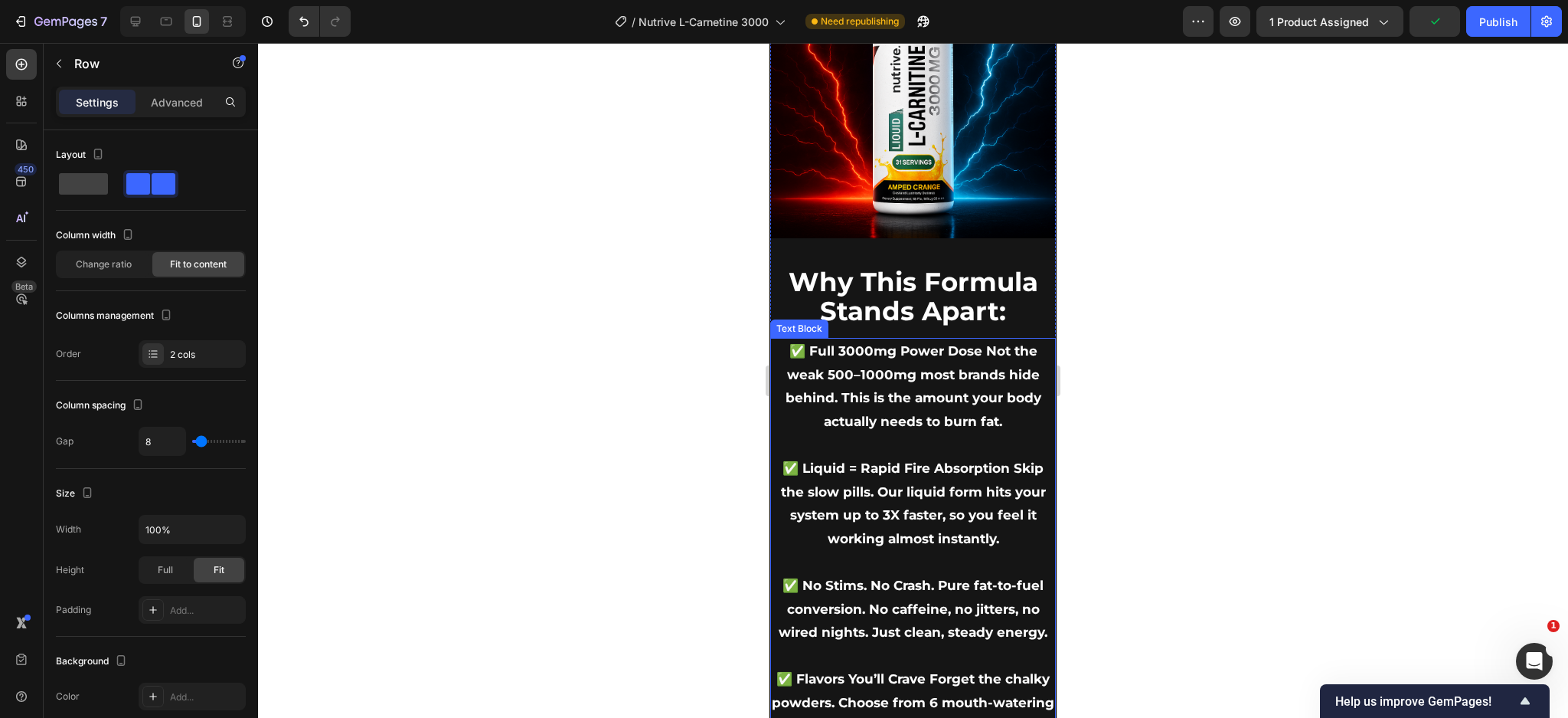
click at [1033, 391] on p "✅ Full 3000mg Power Dose Not the weak 500–1000mg most brands hide behind. This …" at bounding box center [912, 386] width 283 height 93
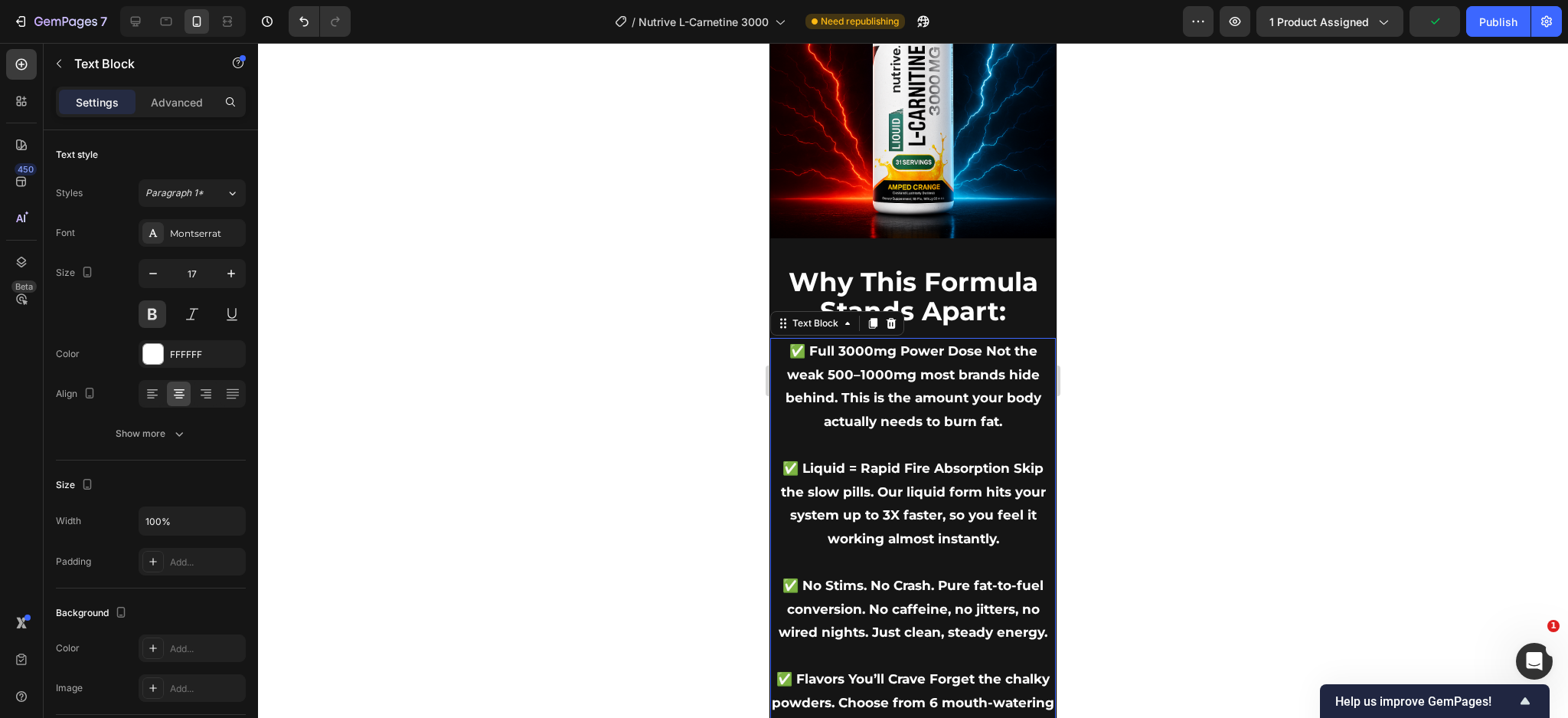
click at [180, 114] on div "Settings Advanced" at bounding box center [151, 102] width 190 height 31
click at [178, 103] on p "Advanced" at bounding box center [176, 102] width 52 height 16
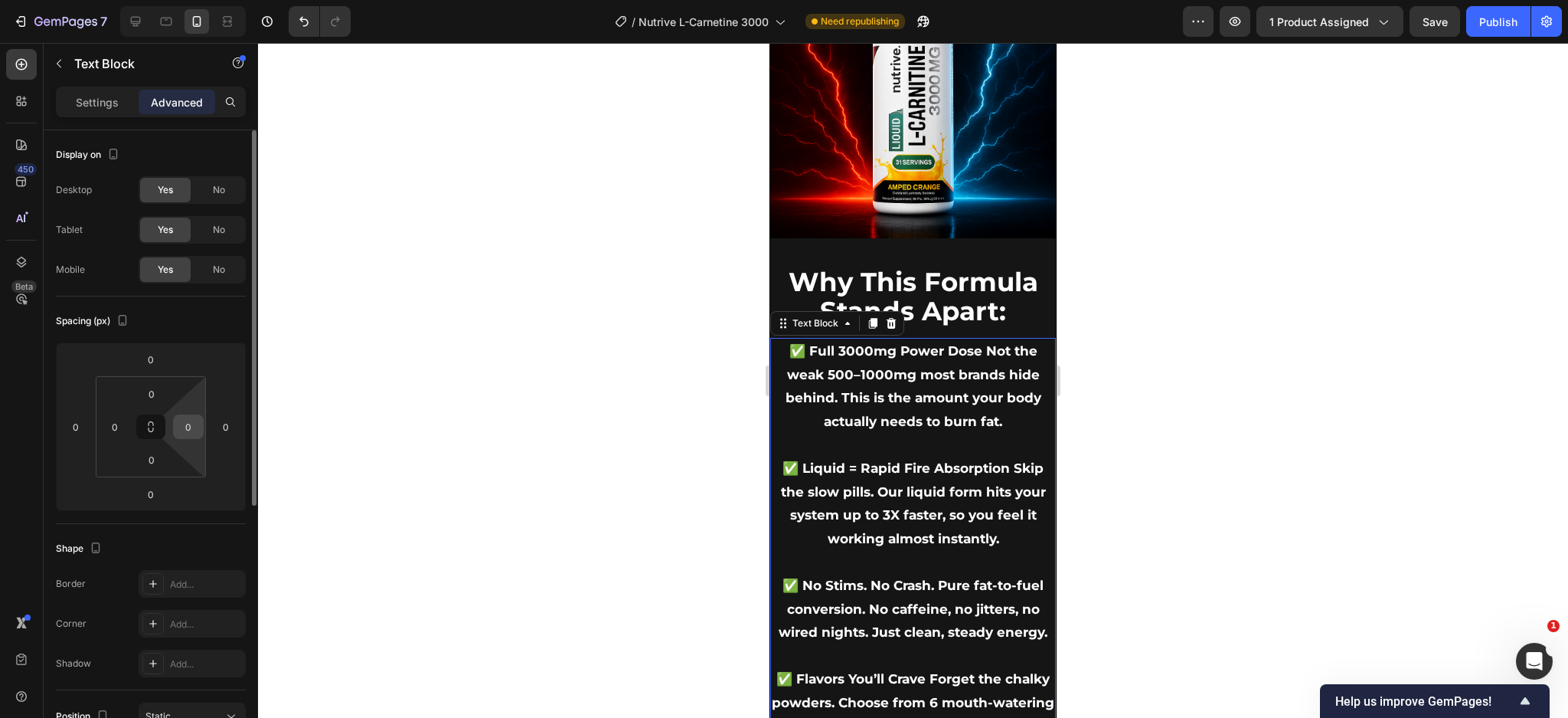
click at [188, 425] on input "0" at bounding box center [188, 426] width 23 height 23
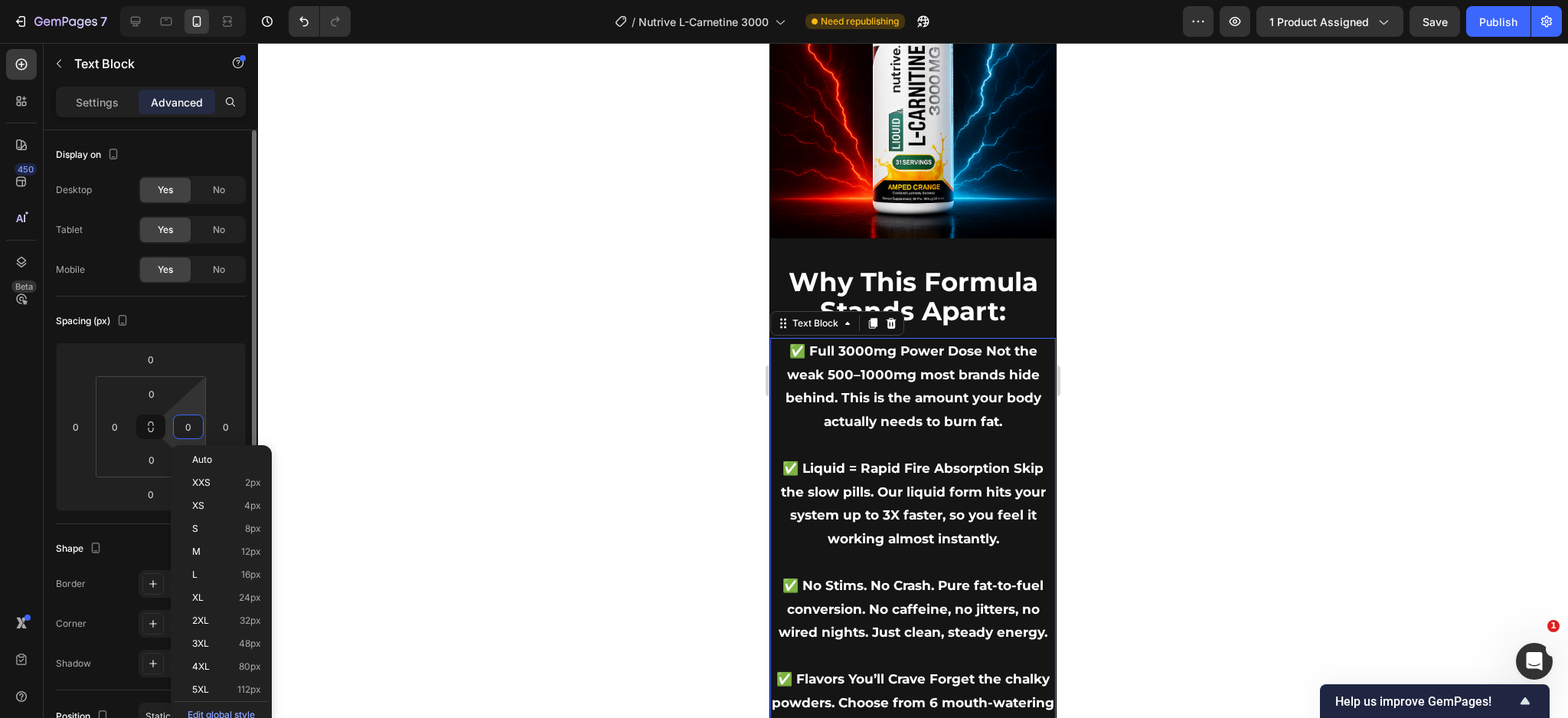
click at [188, 425] on input "0" at bounding box center [188, 426] width 23 height 23
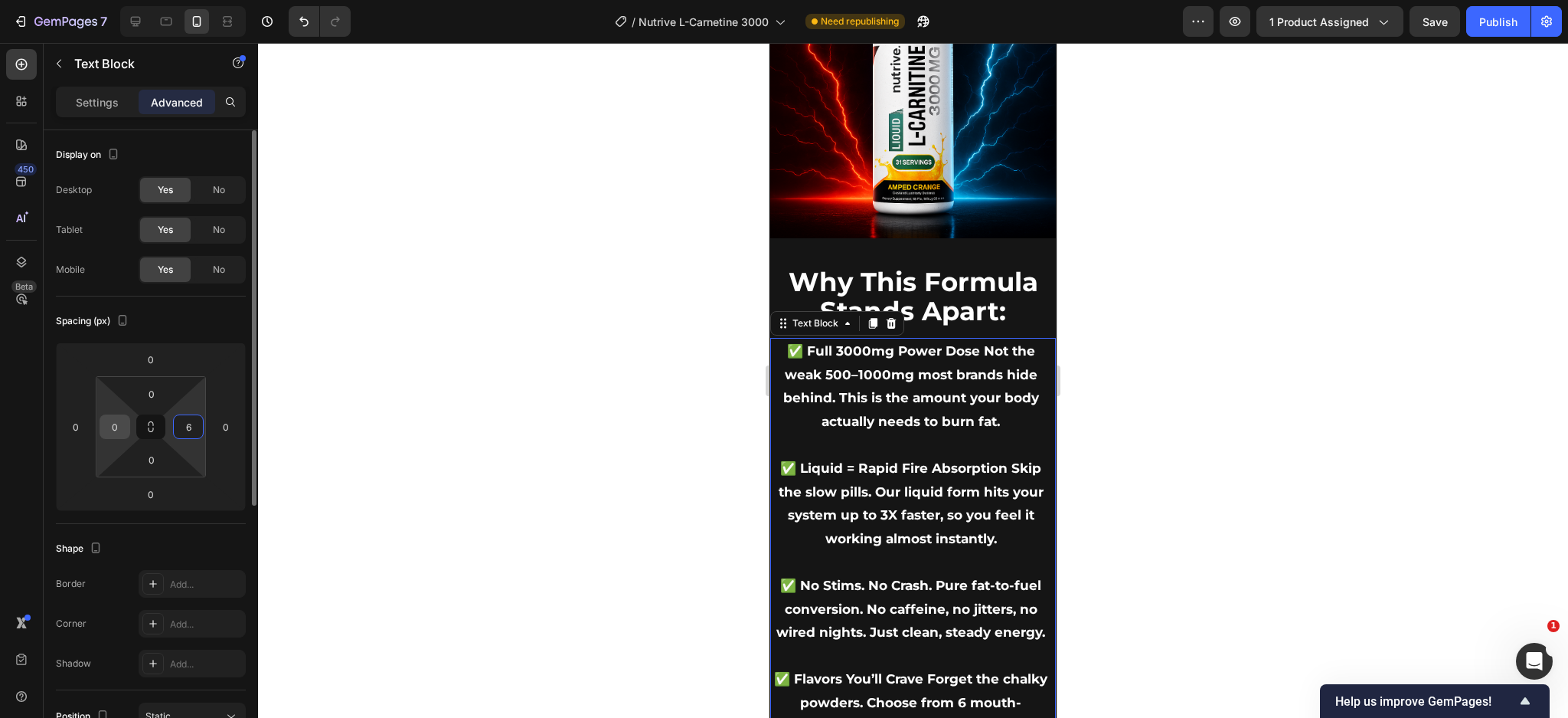
type input "6"
click at [120, 428] on input "0" at bounding box center [114, 426] width 23 height 23
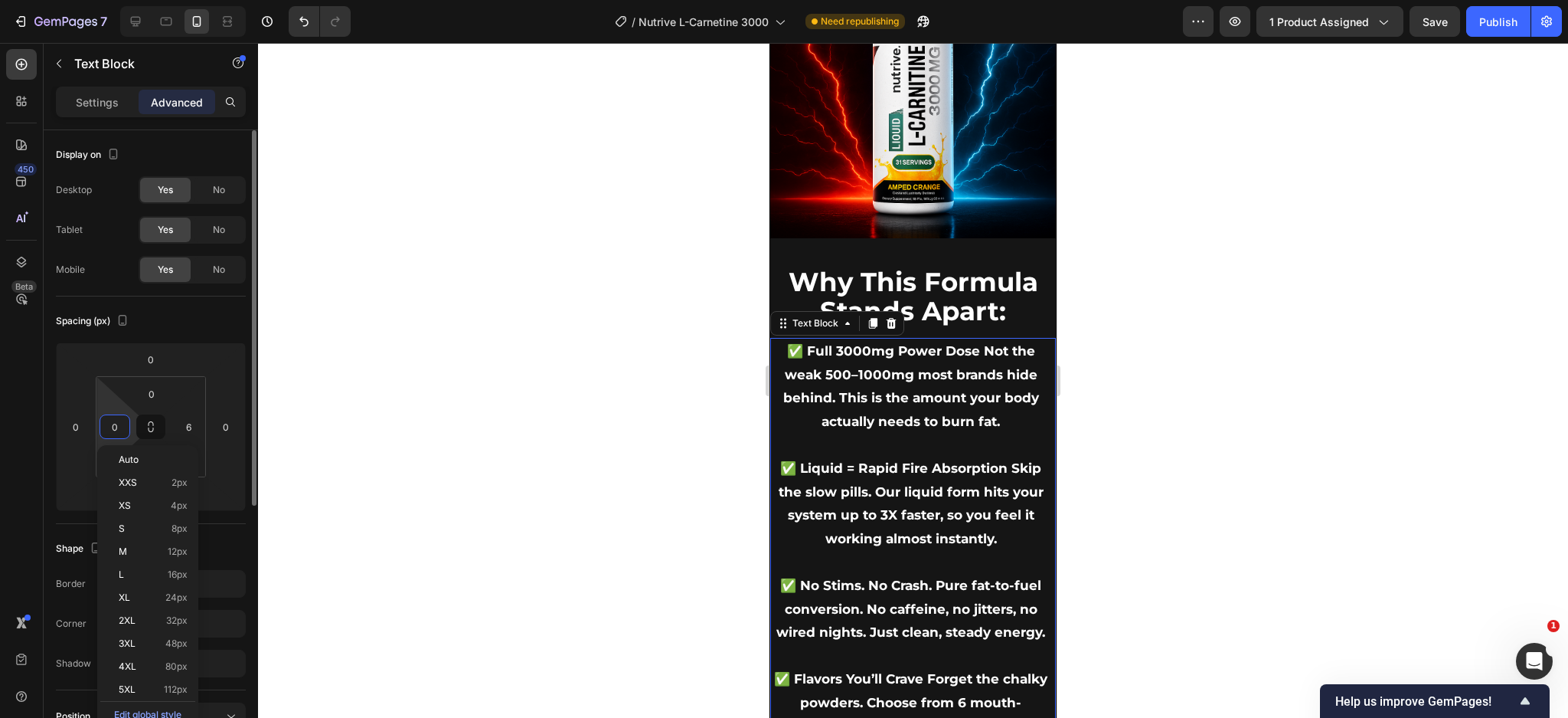
click at [120, 428] on input "0" at bounding box center [114, 426] width 23 height 23
type input "6"
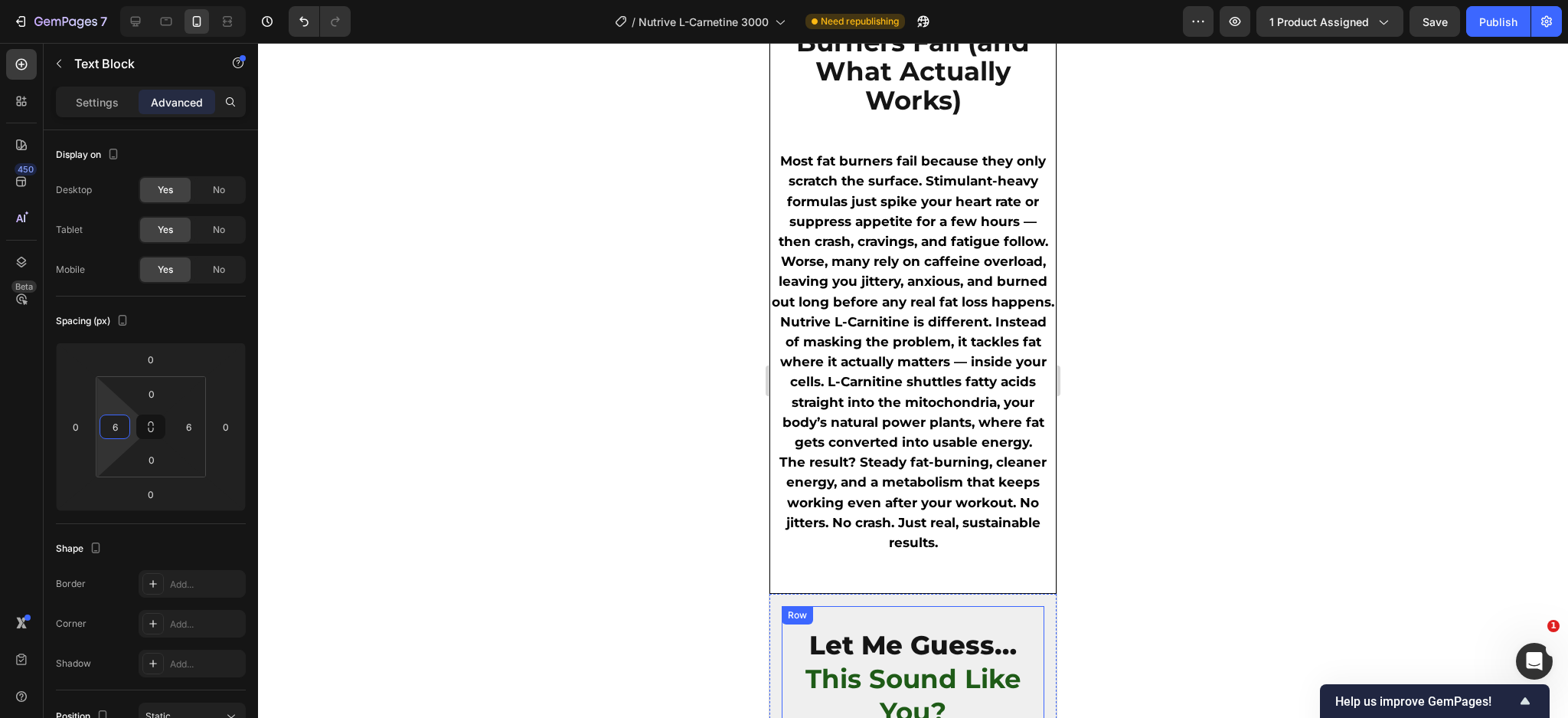
scroll to position [1118, 0]
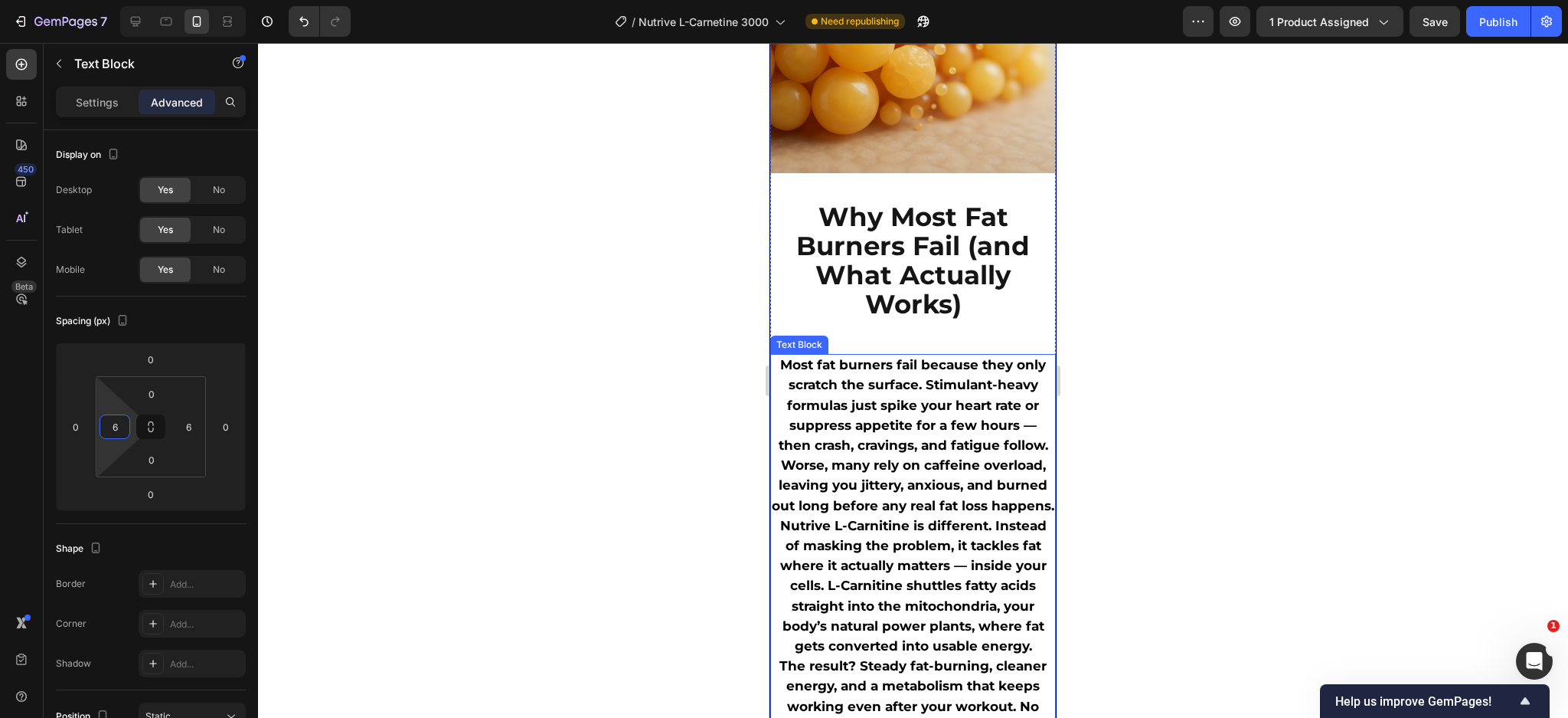
click at [982, 510] on p "Most fat burners fail because they only scratch the surface. Stimulant-heavy fo…" at bounding box center [912, 436] width 283 height 161
click at [974, 509] on p "Most fat burners fail because they only scratch the surface. Stimulant-heavy fo…" at bounding box center [912, 436] width 283 height 161
click at [982, 509] on p "Most fat burners fail because they only scratch the surface. Stimulant-heavy fo…" at bounding box center [912, 436] width 283 height 161
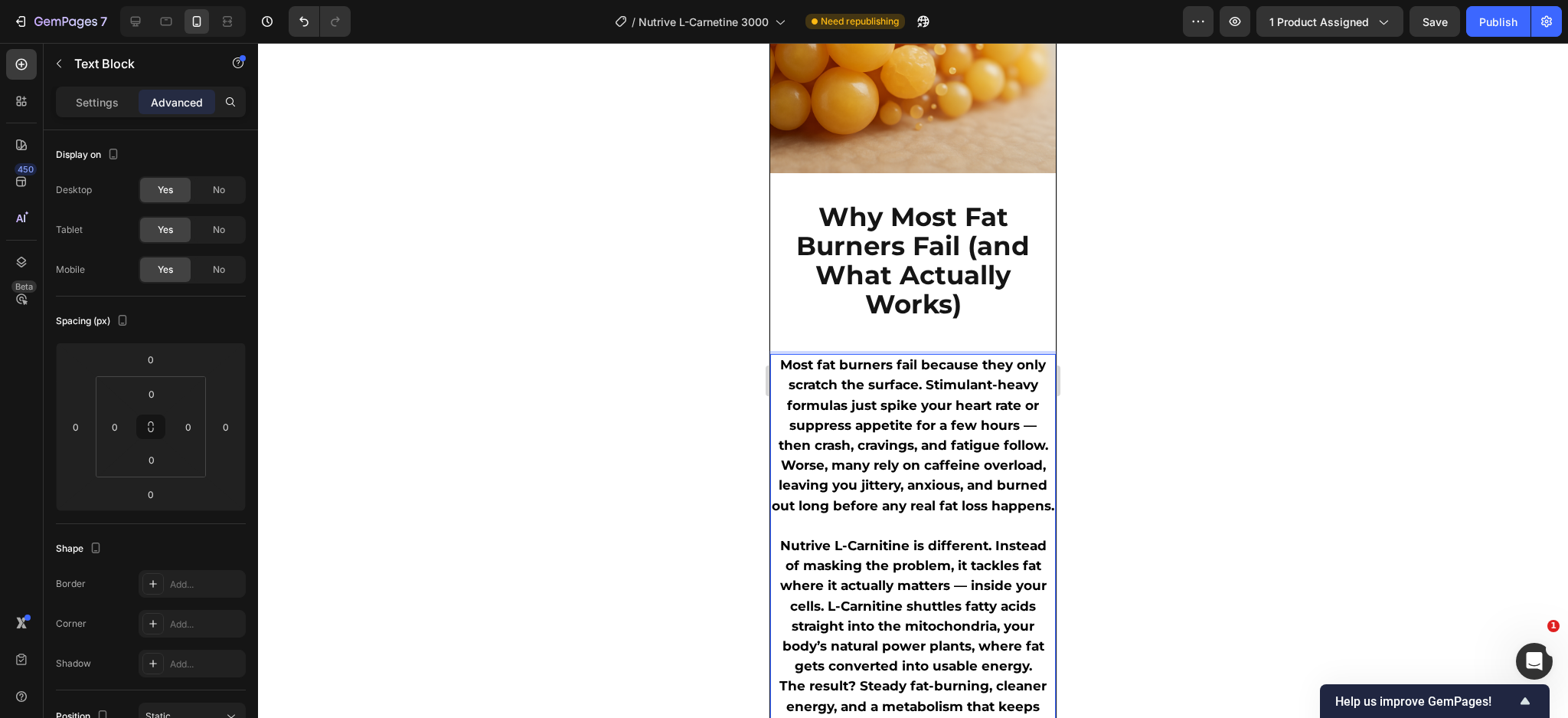
scroll to position [1219, 0]
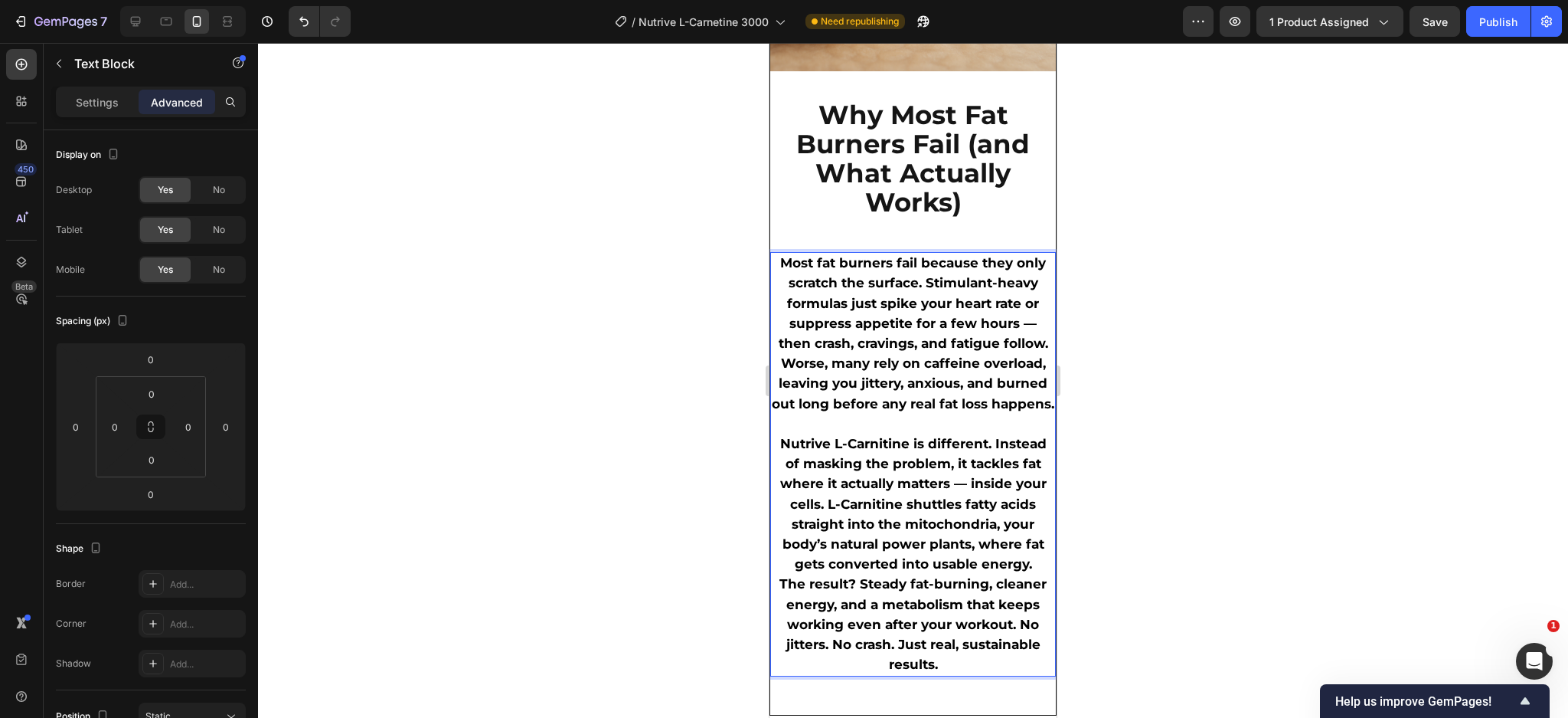
click at [987, 451] on span "Nutrive L-Carnitine is different. Instead of masking the problem, it tackles fa…" at bounding box center [913, 504] width 267 height 135
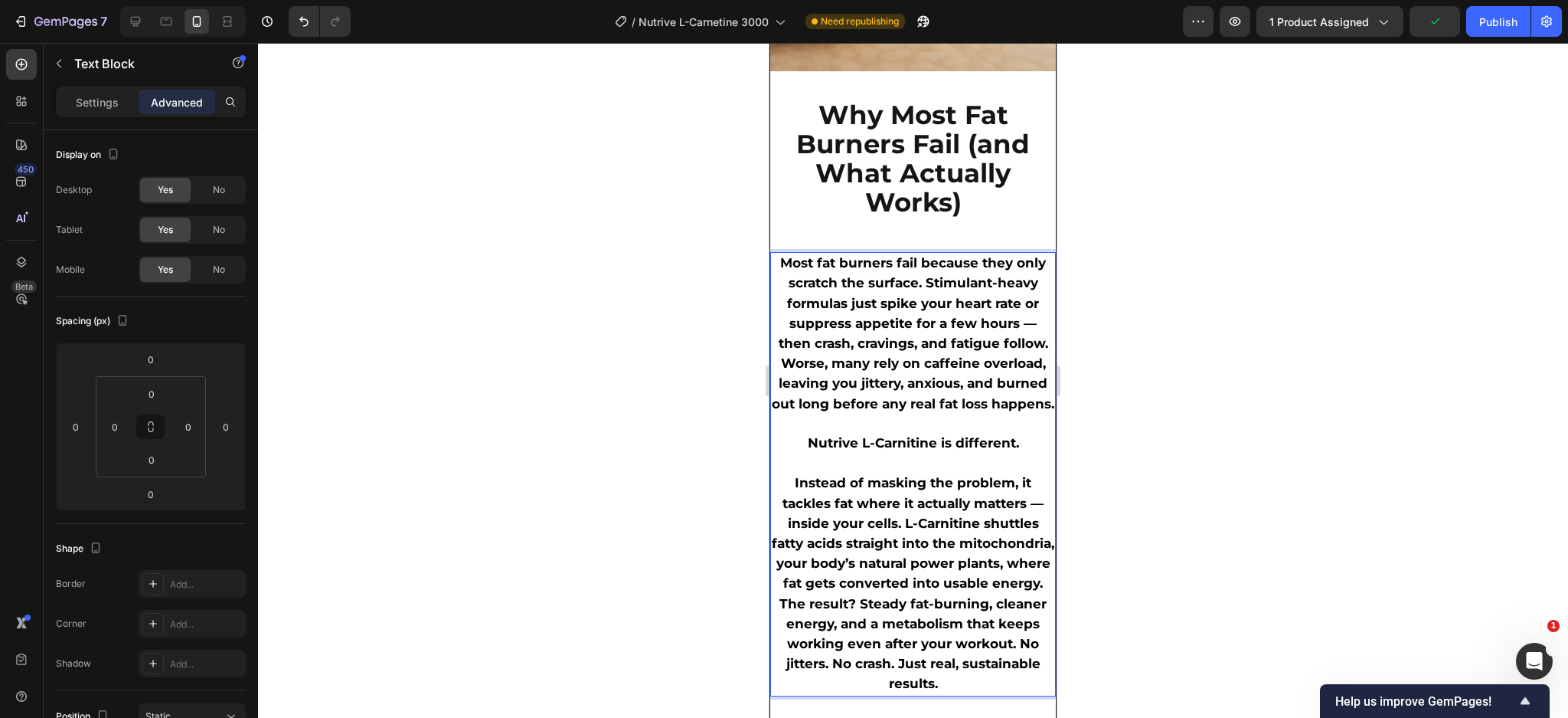
click at [958, 469] on p "Rich Text Editor. Editing area: main" at bounding box center [912, 463] width 283 height 20
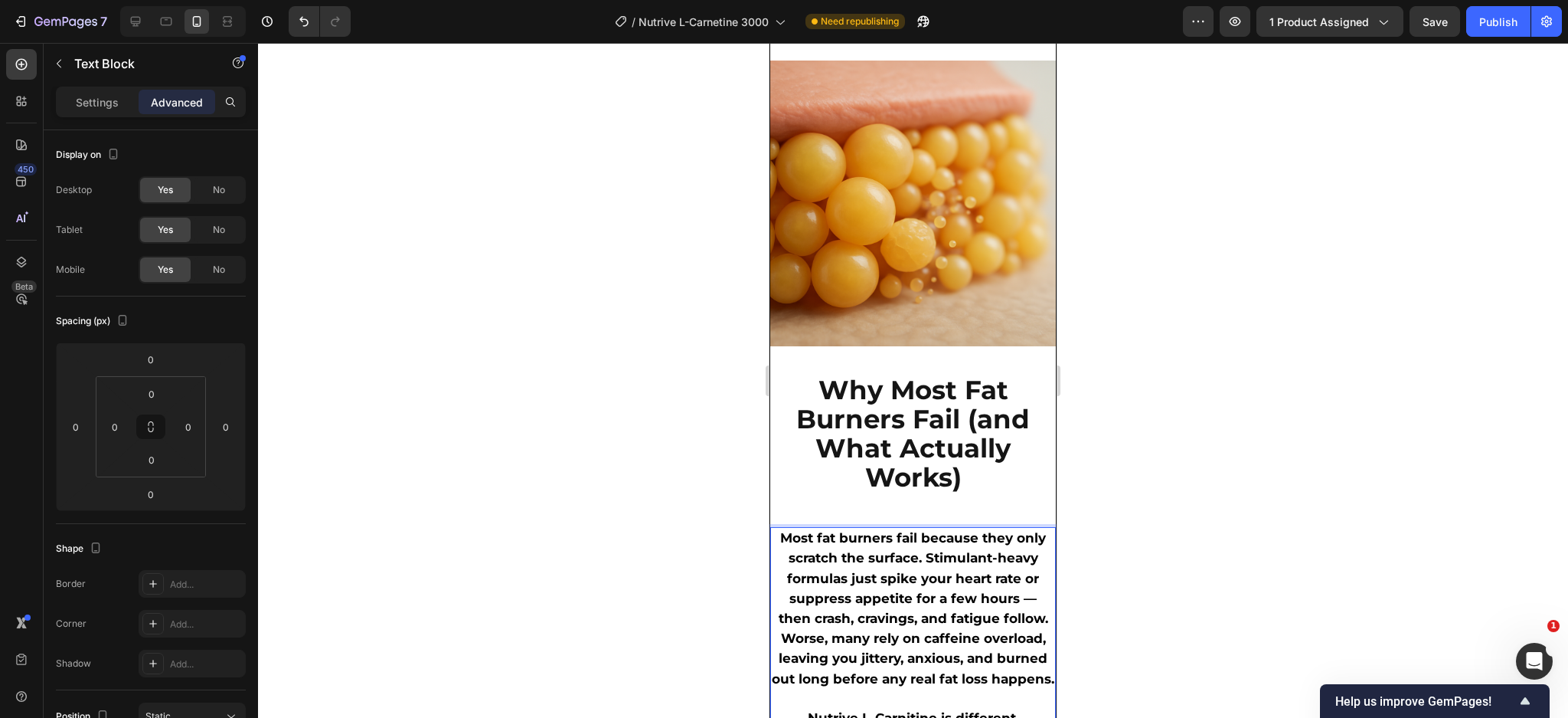
scroll to position [913, 0]
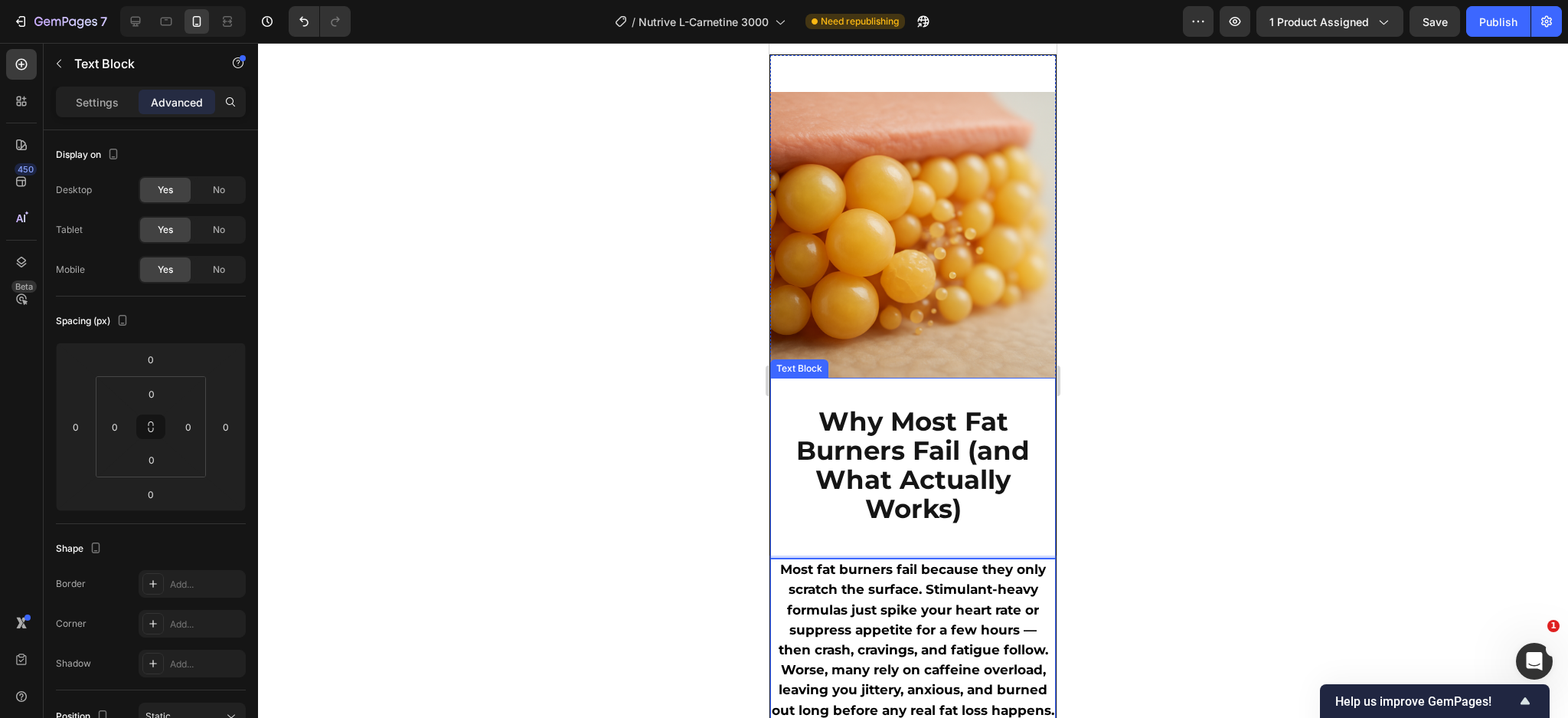
click at [904, 481] on span "Why Most Fat Burners Fail (and What Actually Works)" at bounding box center [913, 464] width 234 height 118
click at [962, 434] on span "Why Most Fat Burners Fail (and What Actually Works)" at bounding box center [913, 464] width 234 height 118
click at [896, 525] on p "Rich Text Editor. Editing area: main" at bounding box center [912, 537] width 283 height 23
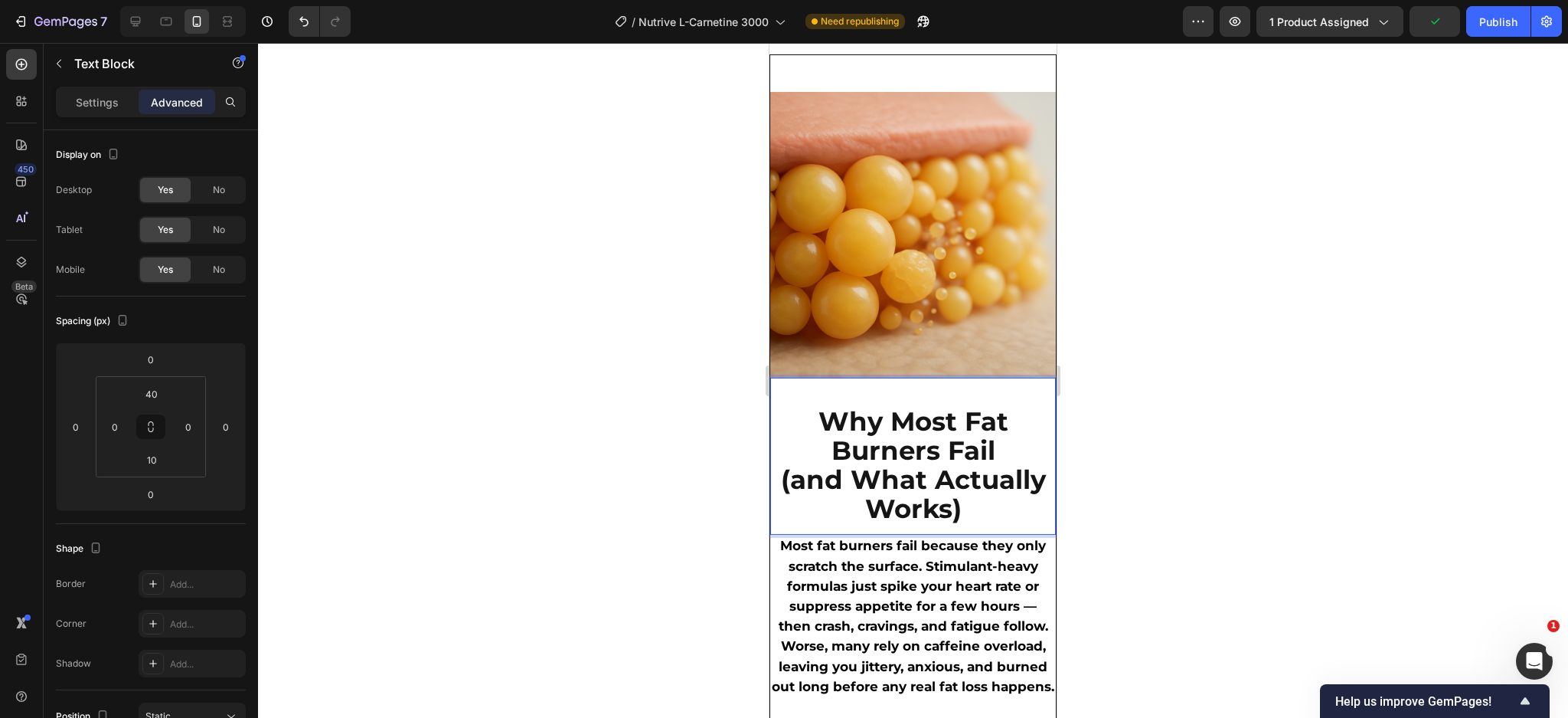
click at [873, 378] on div "Why Most Fat Burners Fail (and What Actually Works) Text Block 0" at bounding box center [912, 456] width 286 height 157
click at [867, 384] on div "Why Most Fat Burners Fail (and What Actually Works) Text Block 0" at bounding box center [912, 456] width 286 height 157
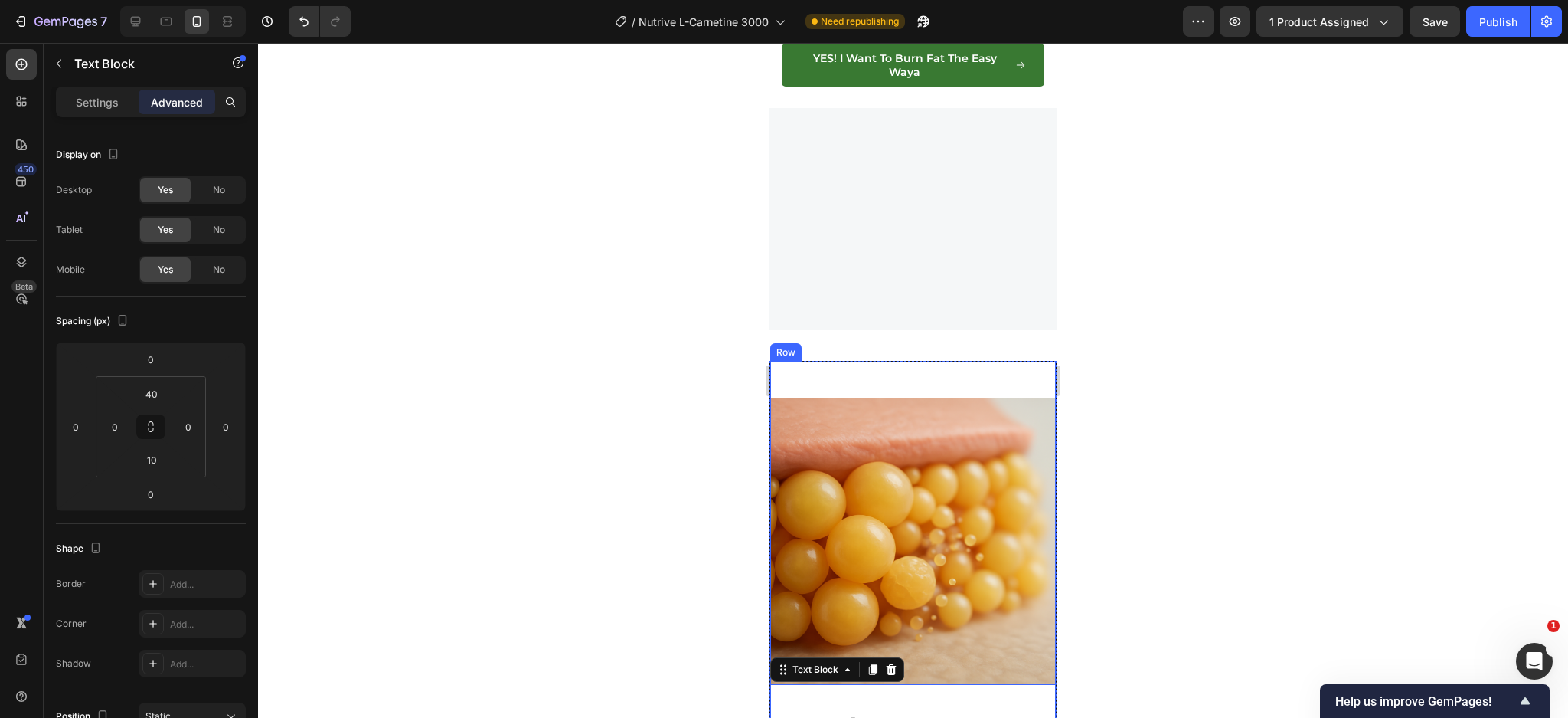
click at [868, 383] on div "Image" at bounding box center [912, 523] width 286 height 322
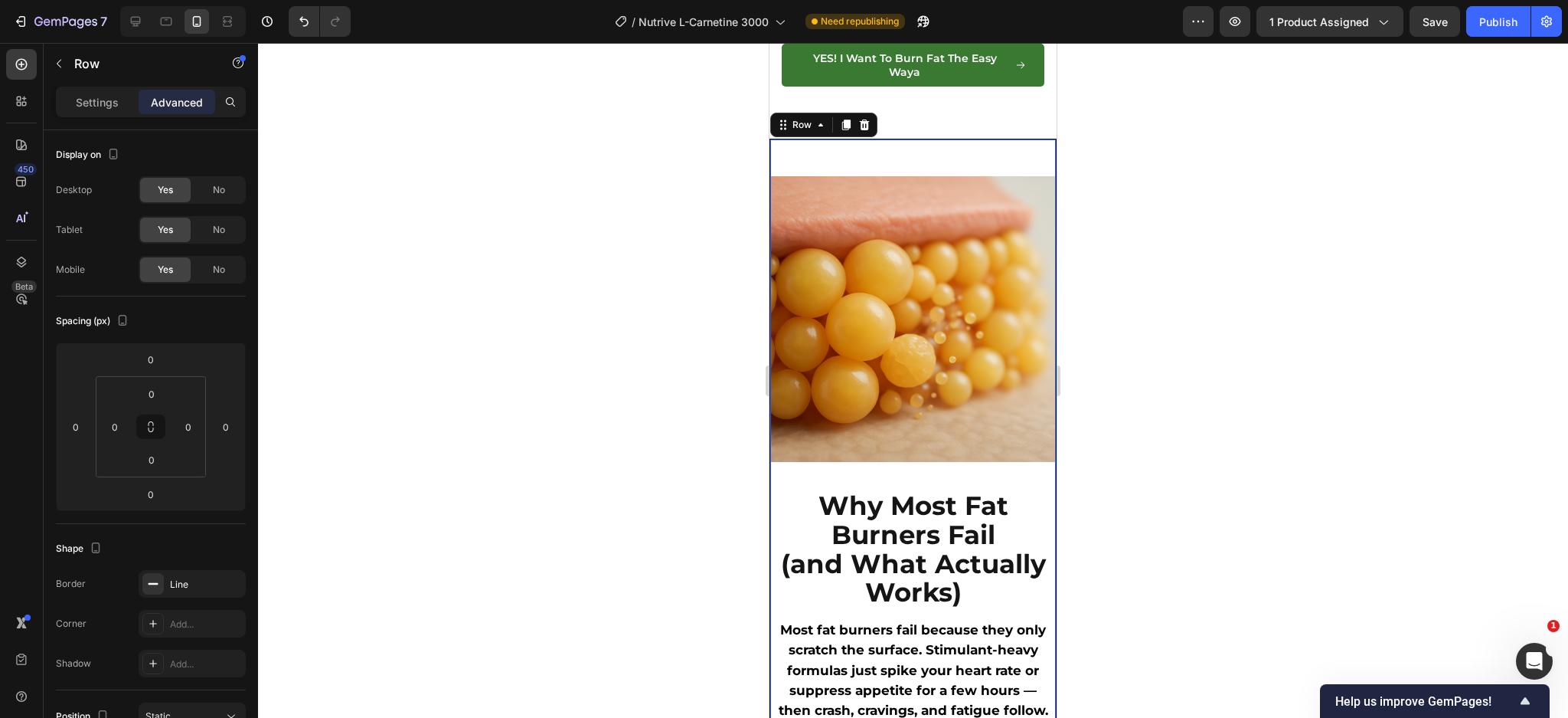
drag, startPoint x: 1020, startPoint y: 371, endPoint x: 1027, endPoint y: 389, distance: 19.3
click at [1020, 371] on div "Image" at bounding box center [912, 301] width 286 height 322
click at [1030, 421] on img at bounding box center [912, 319] width 286 height 286
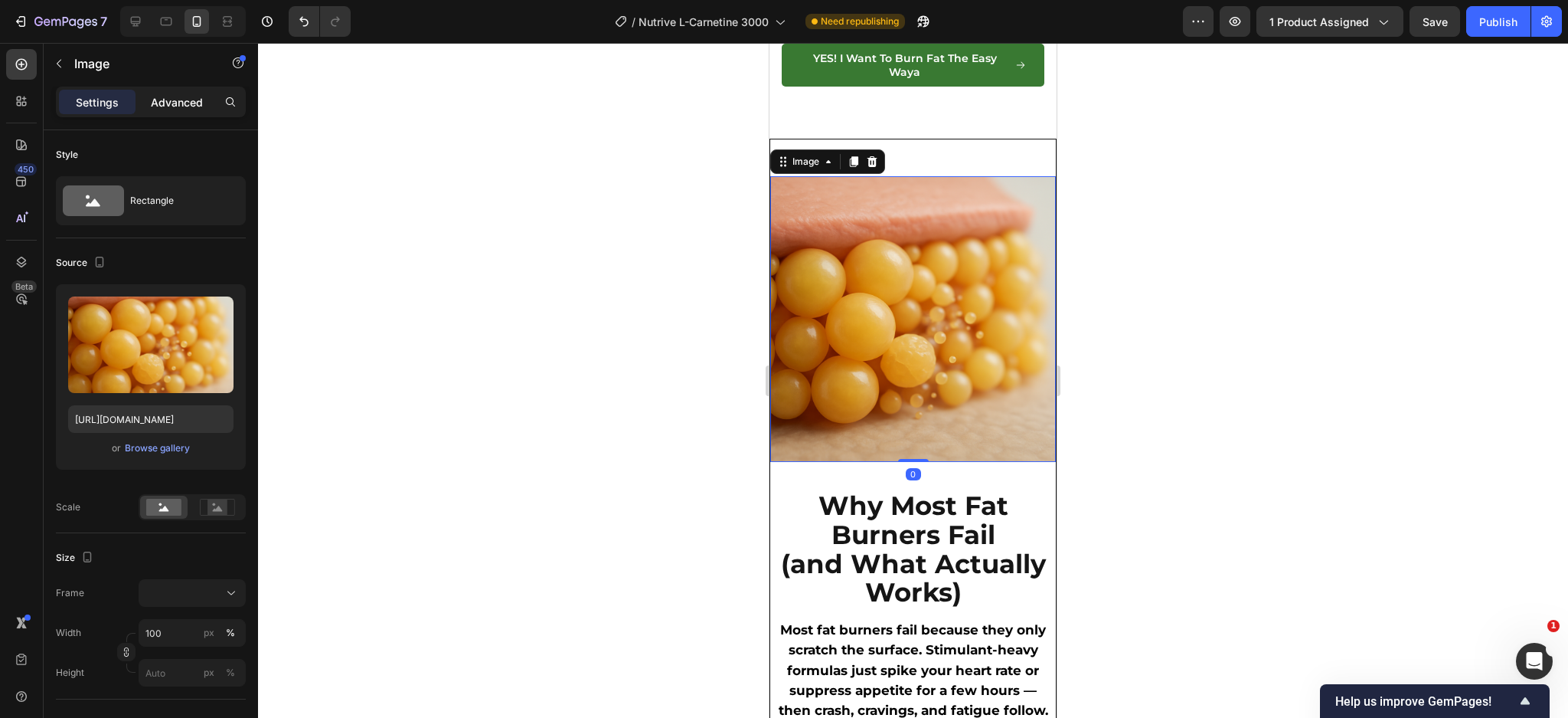
click at [188, 106] on p "Advanced" at bounding box center [176, 102] width 52 height 16
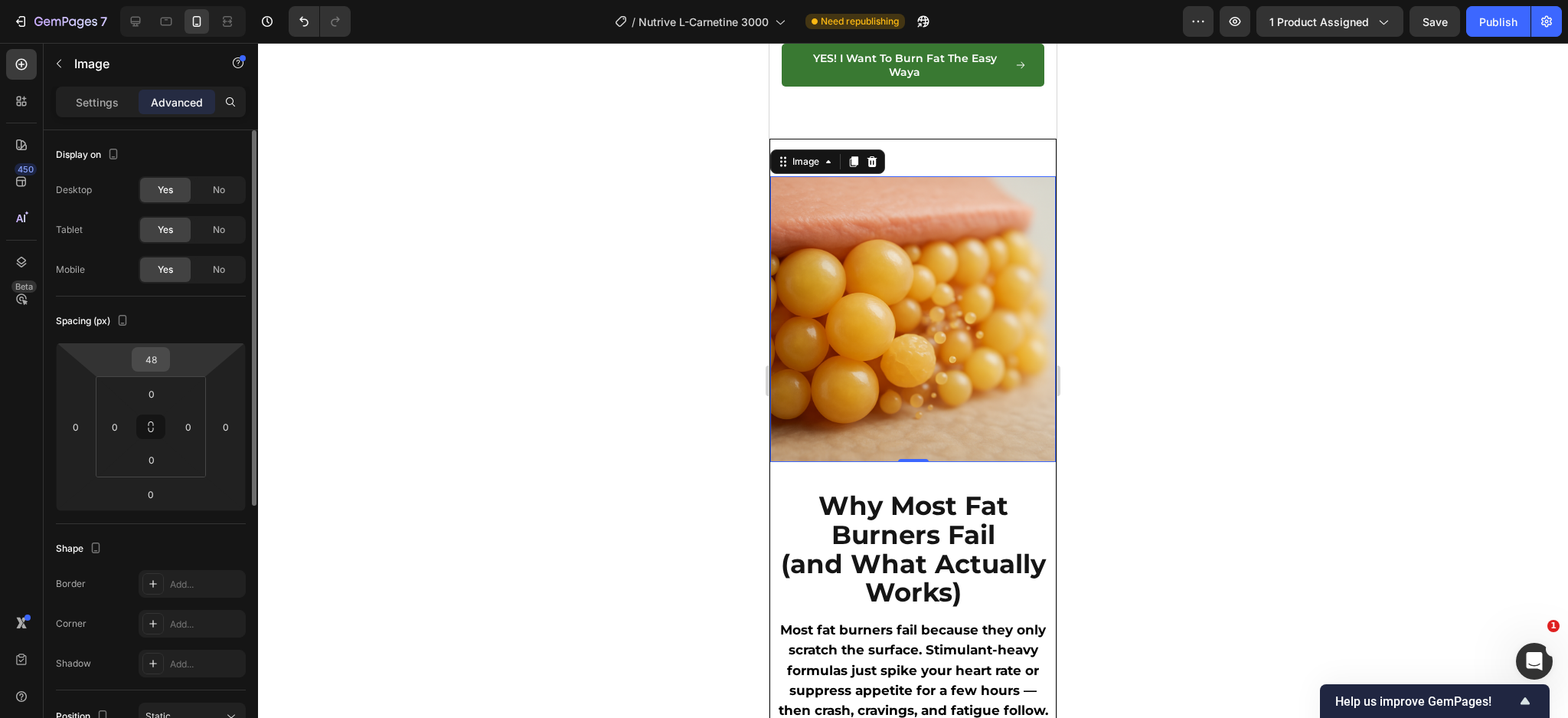
click at [153, 365] on input "48" at bounding box center [151, 359] width 31 height 23
click at [153, 367] on input "48" at bounding box center [151, 359] width 31 height 23
type input "5"
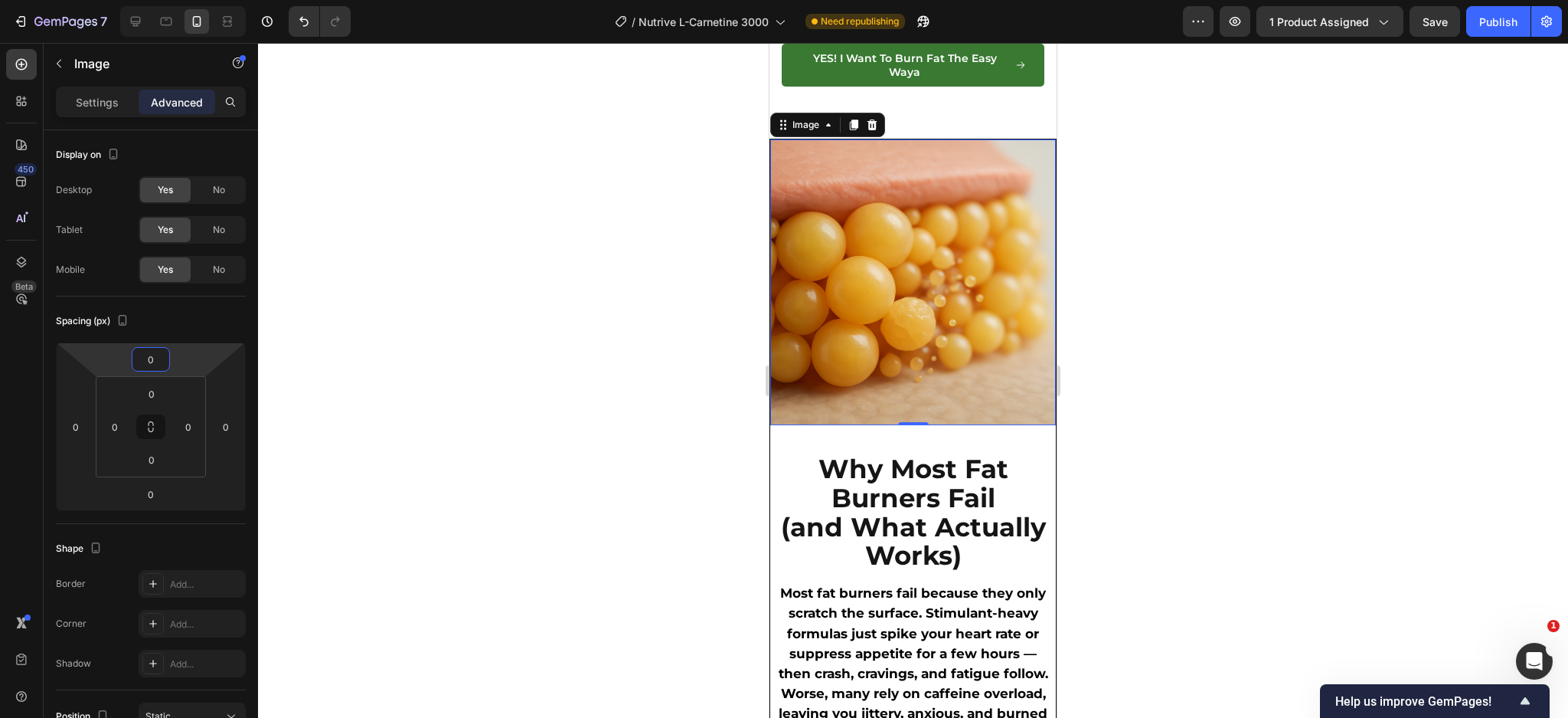
type input "0"
click at [959, 388] on img at bounding box center [912, 282] width 286 height 286
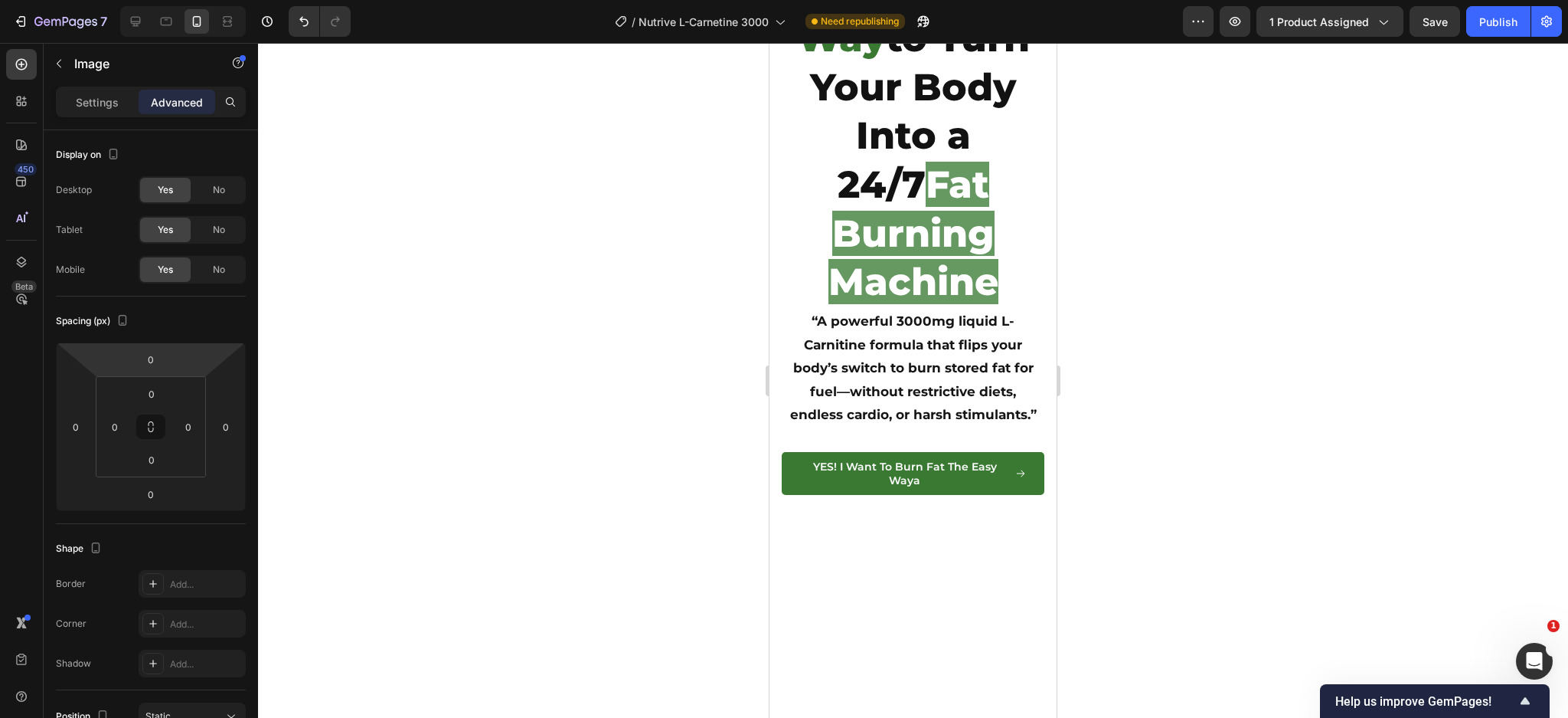
scroll to position [0, 0]
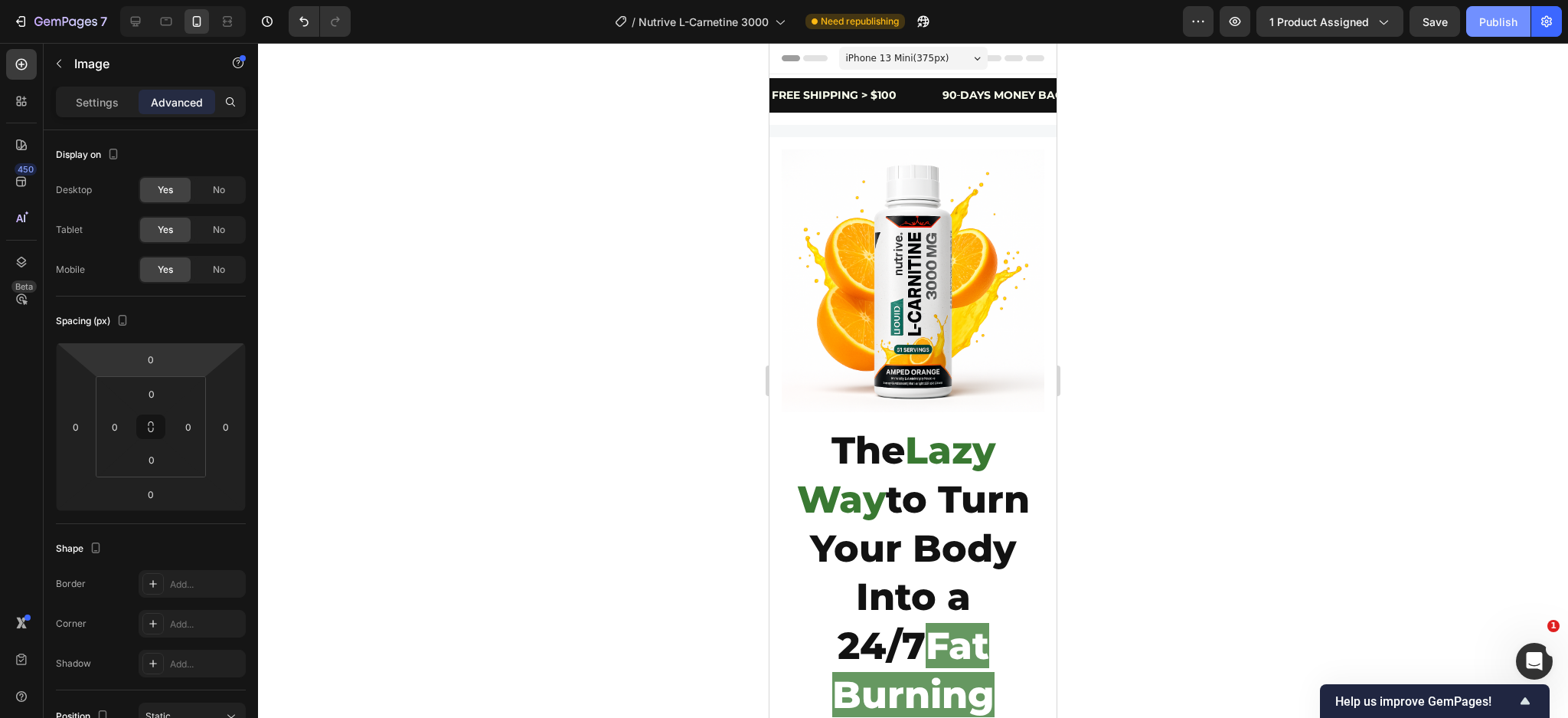
click at [1492, 17] on div "Publish" at bounding box center [1499, 22] width 39 height 16
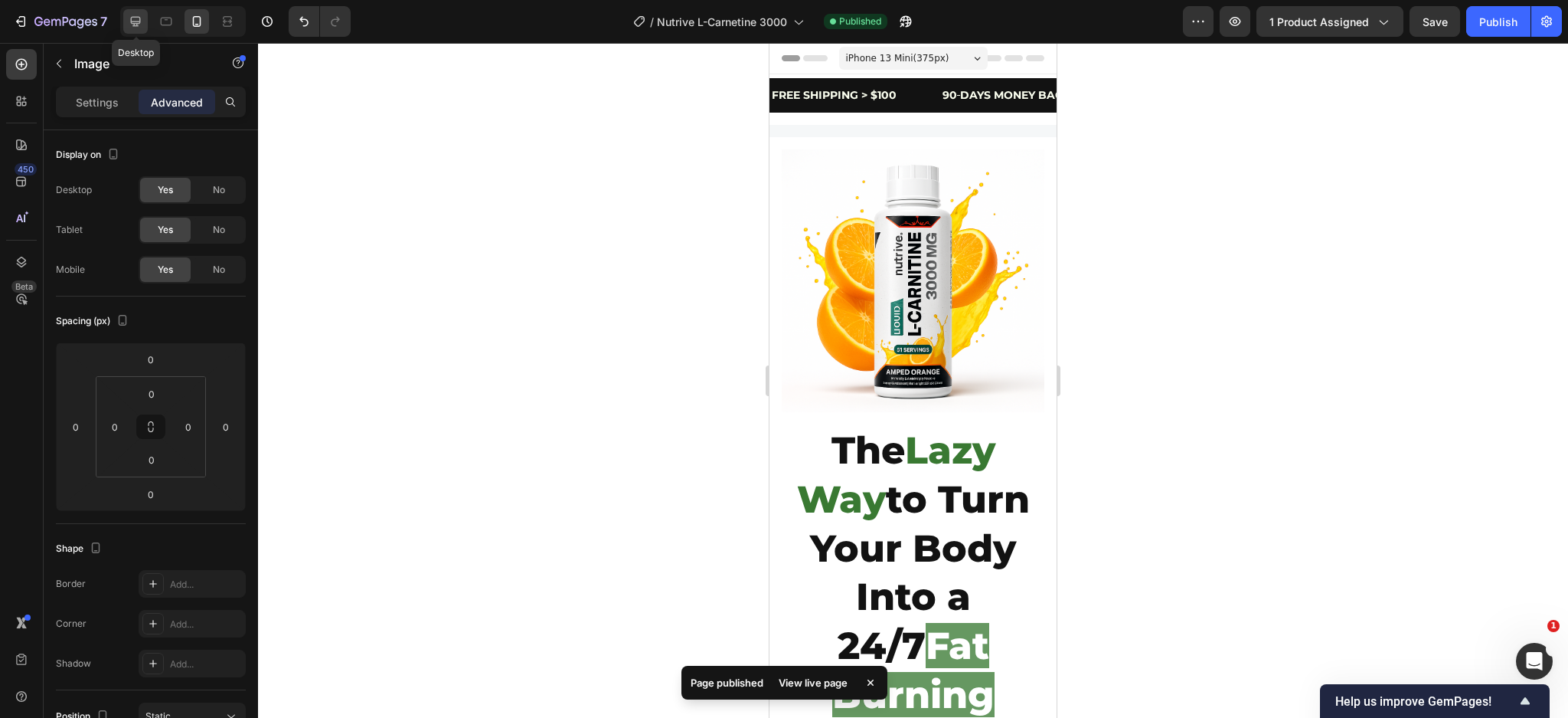
click at [145, 23] on div at bounding box center [135, 21] width 24 height 24
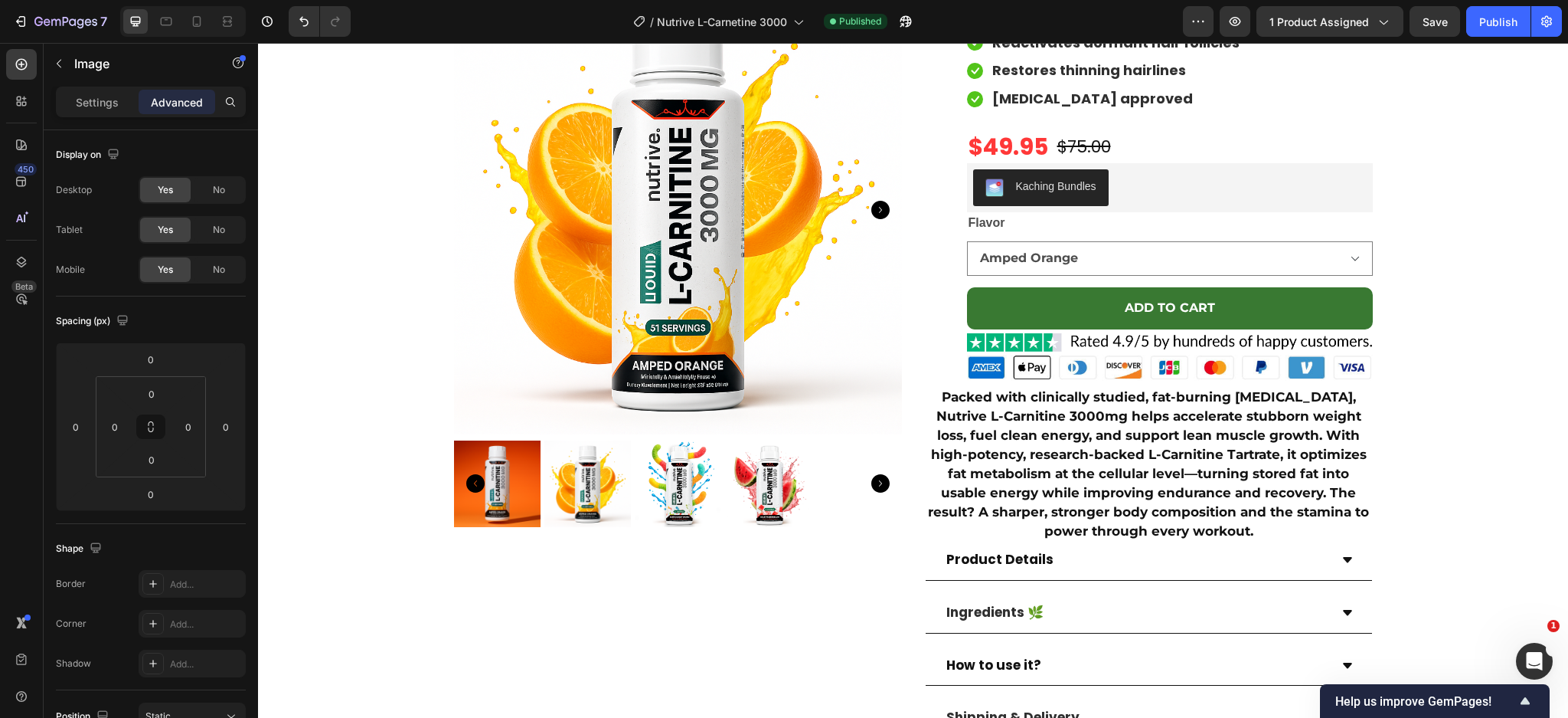
scroll to position [5869, 0]
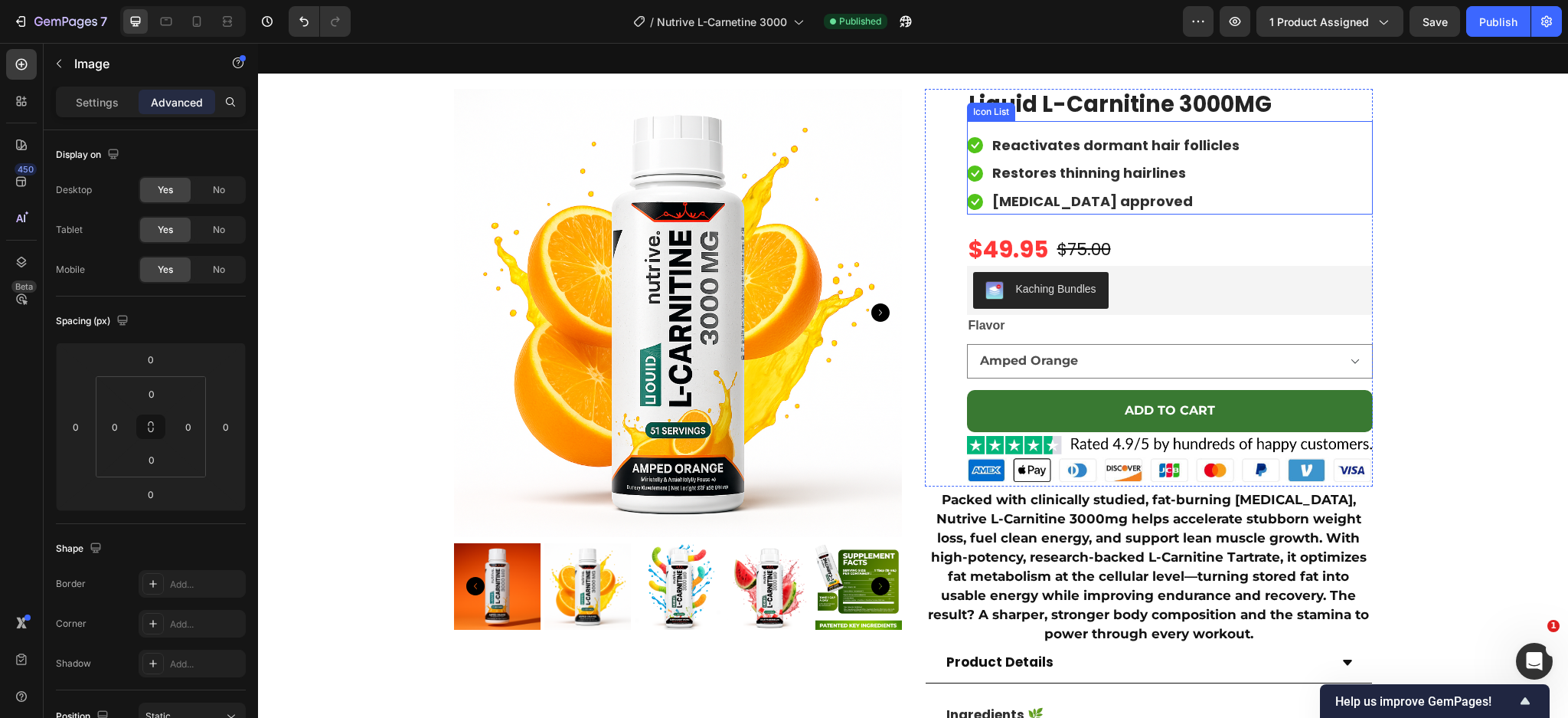
click at [1078, 143] on span "Reactivates dormant hair follicles" at bounding box center [1115, 145] width 247 height 19
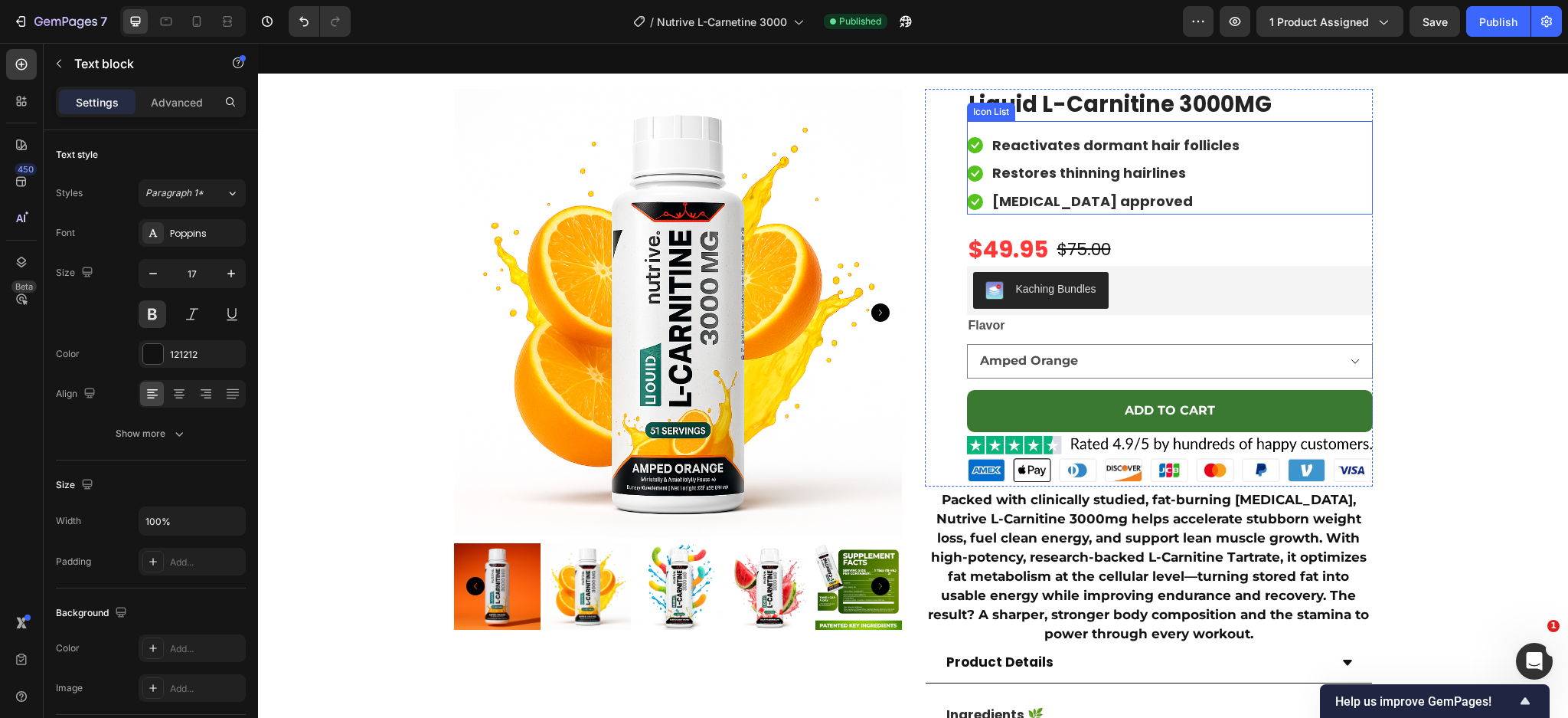
click at [1078, 143] on span "Reactivates dormant hair follicles" at bounding box center [1115, 145] width 247 height 19
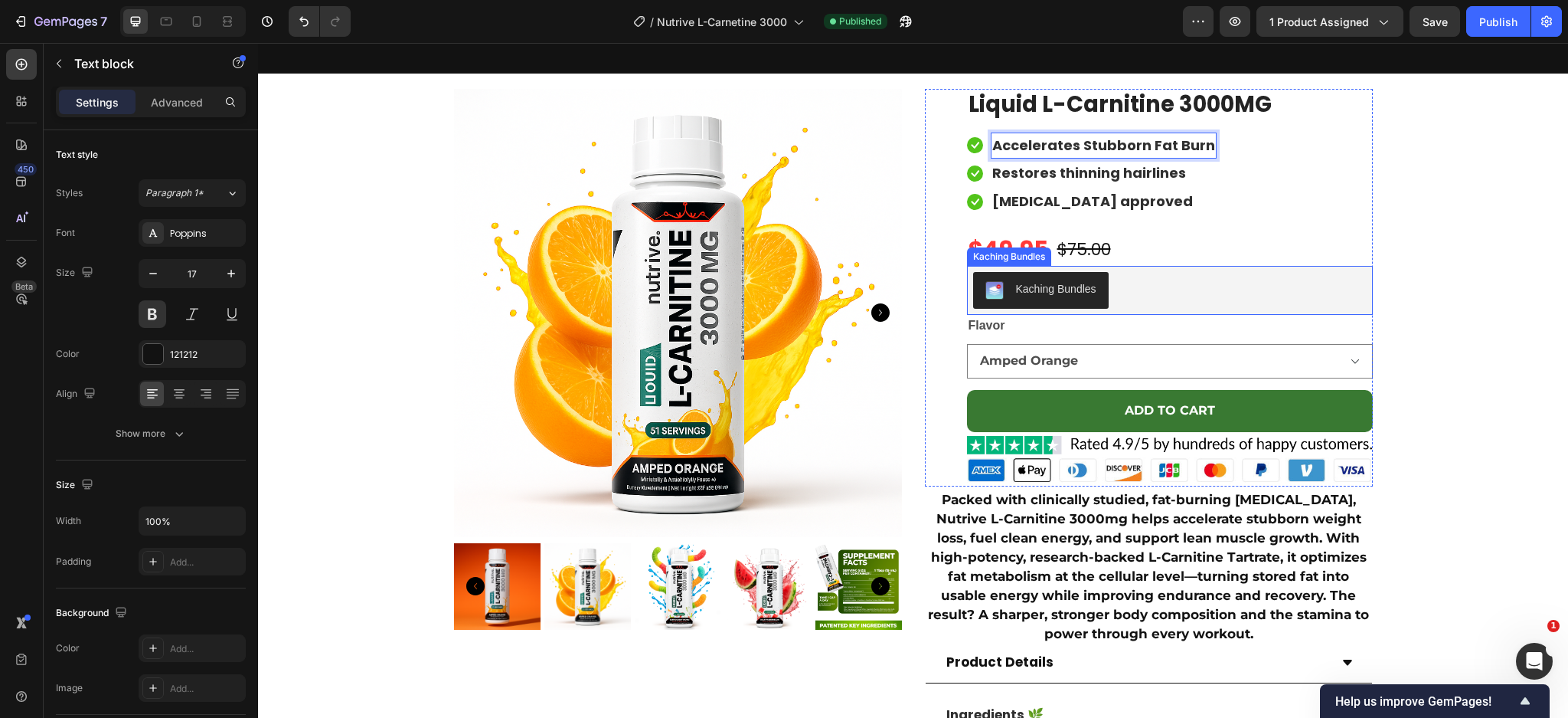
click at [1115, 178] on span "Restores thinning hairlines" at bounding box center [1089, 172] width 194 height 19
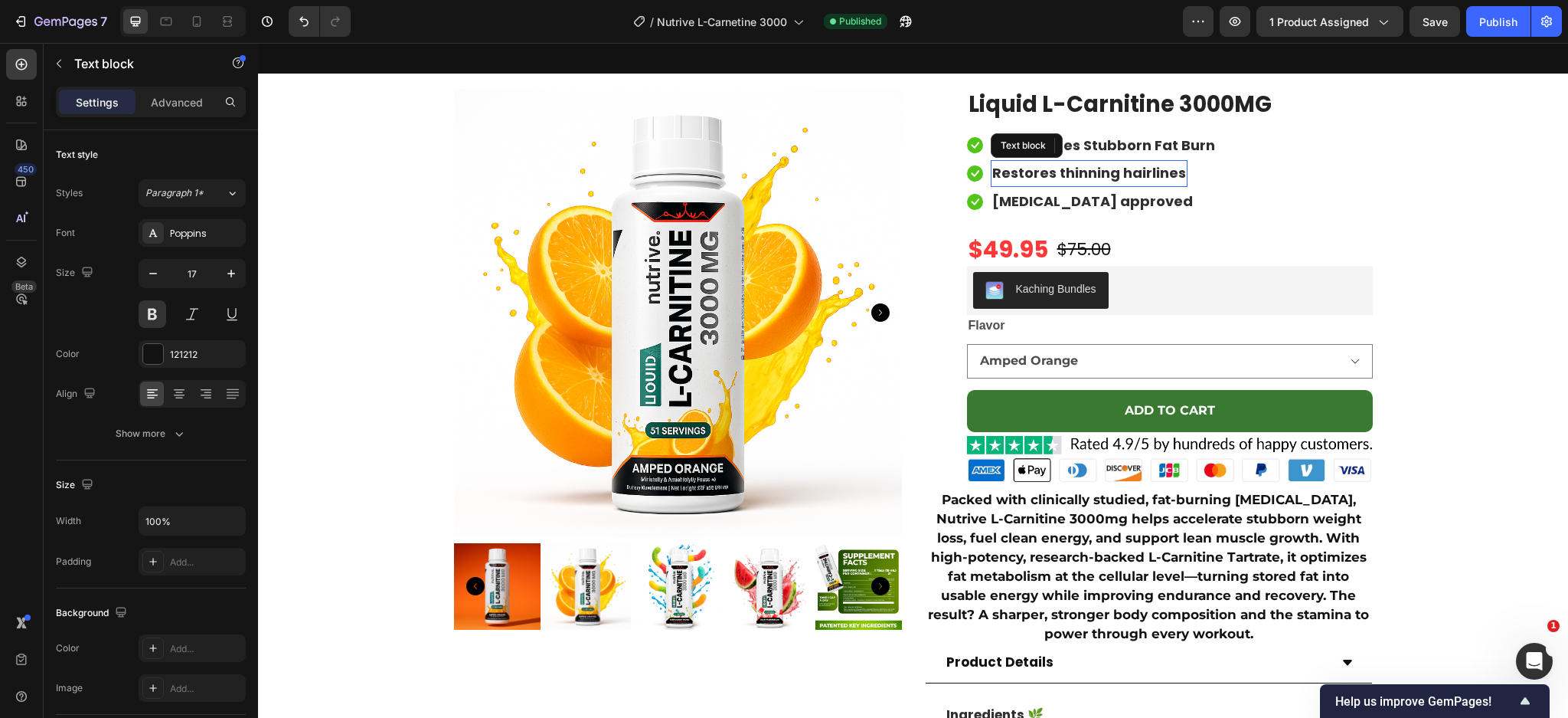
click at [1115, 178] on span "Restores thinning hairlines" at bounding box center [1089, 172] width 194 height 19
click at [1081, 201] on span "[MEDICAL_DATA] approved" at bounding box center [1092, 201] width 201 height 19
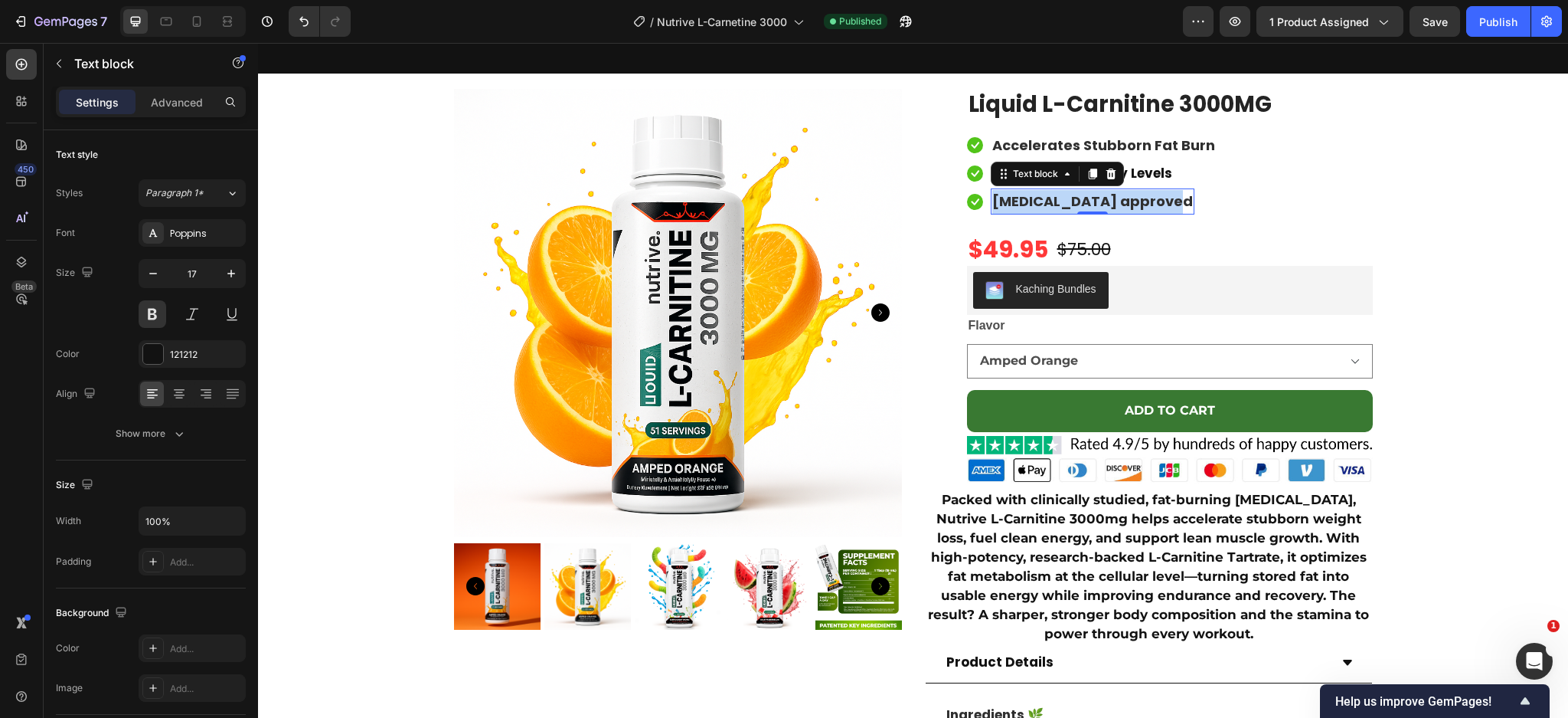
click at [1081, 201] on span "[MEDICAL_DATA] approved" at bounding box center [1092, 201] width 201 height 19
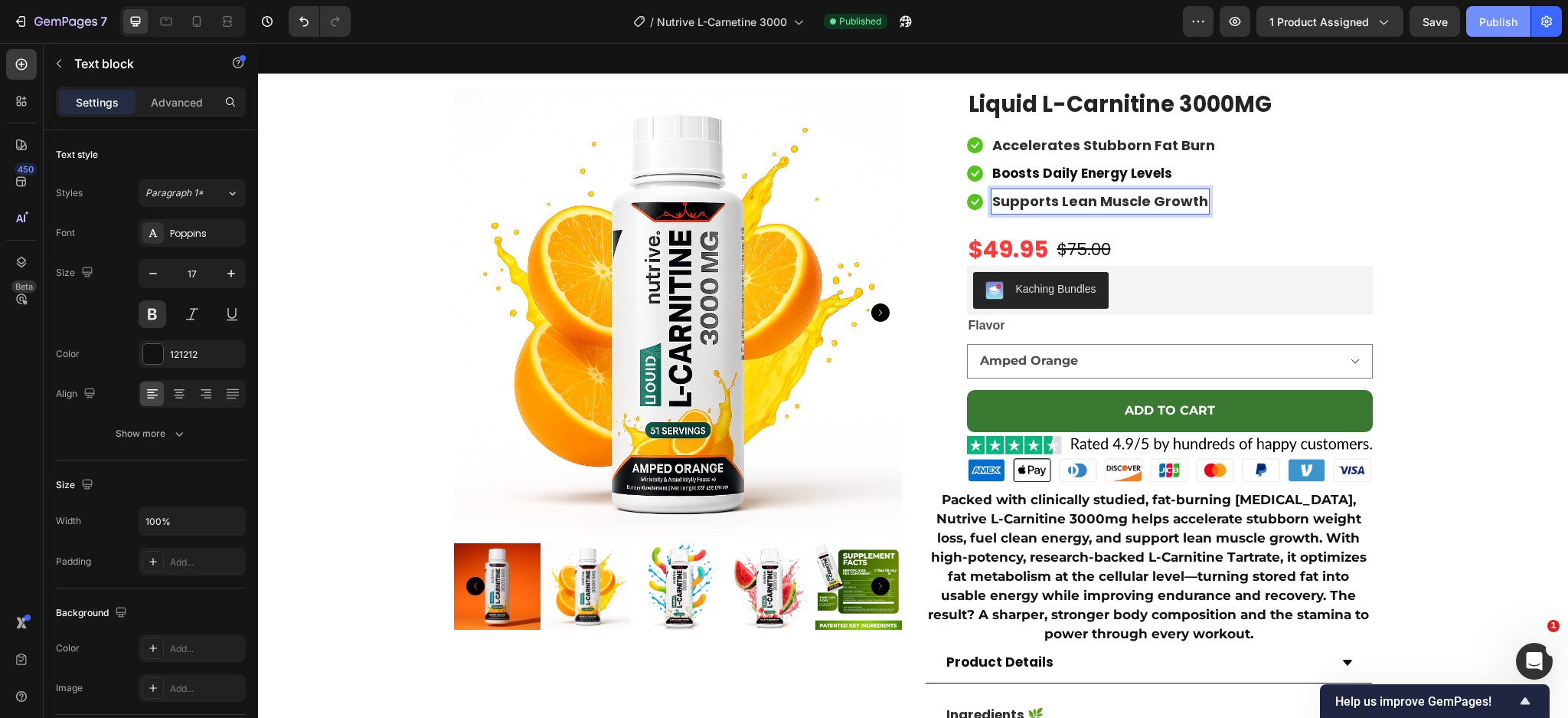
click at [1479, 24] on div "Publish" at bounding box center [1499, 22] width 39 height 16
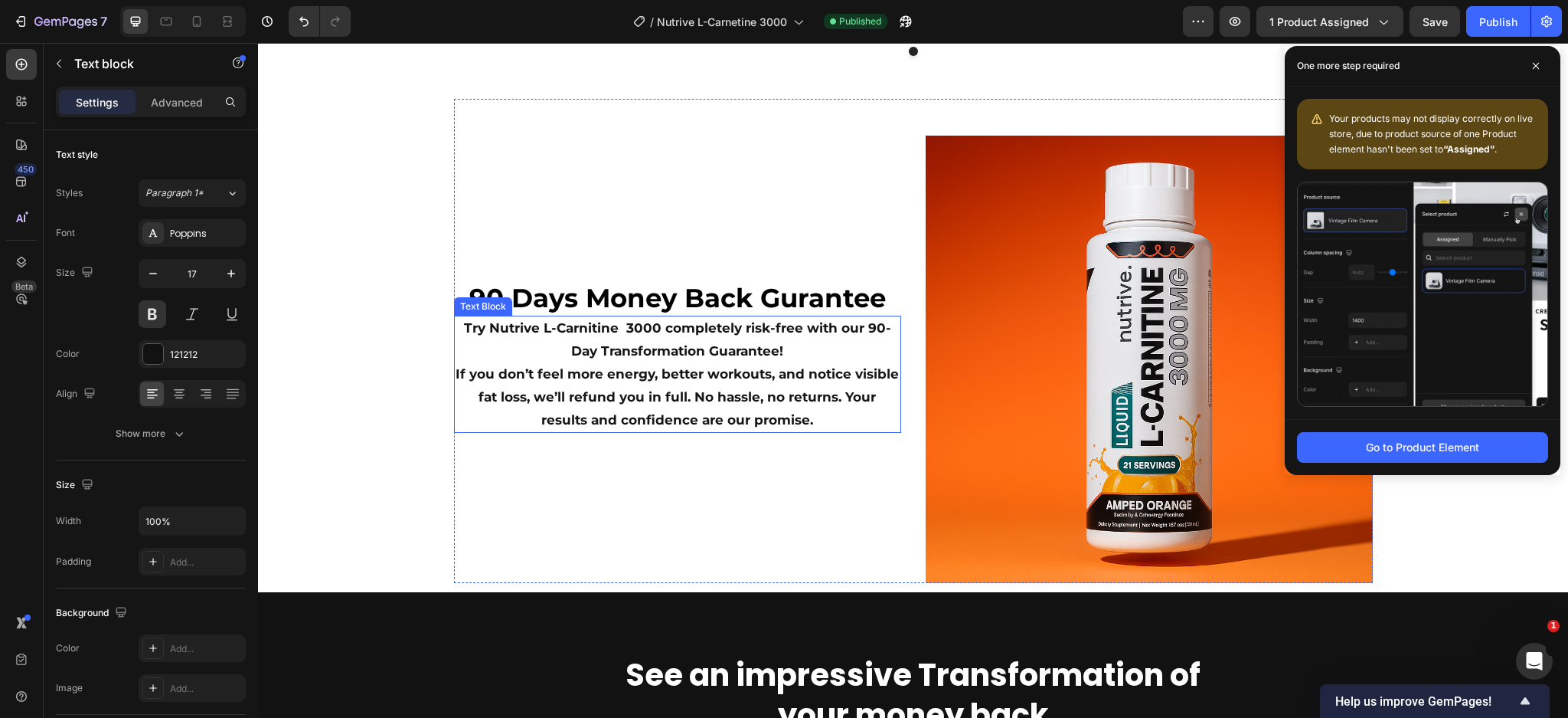
scroll to position [4848, 0]
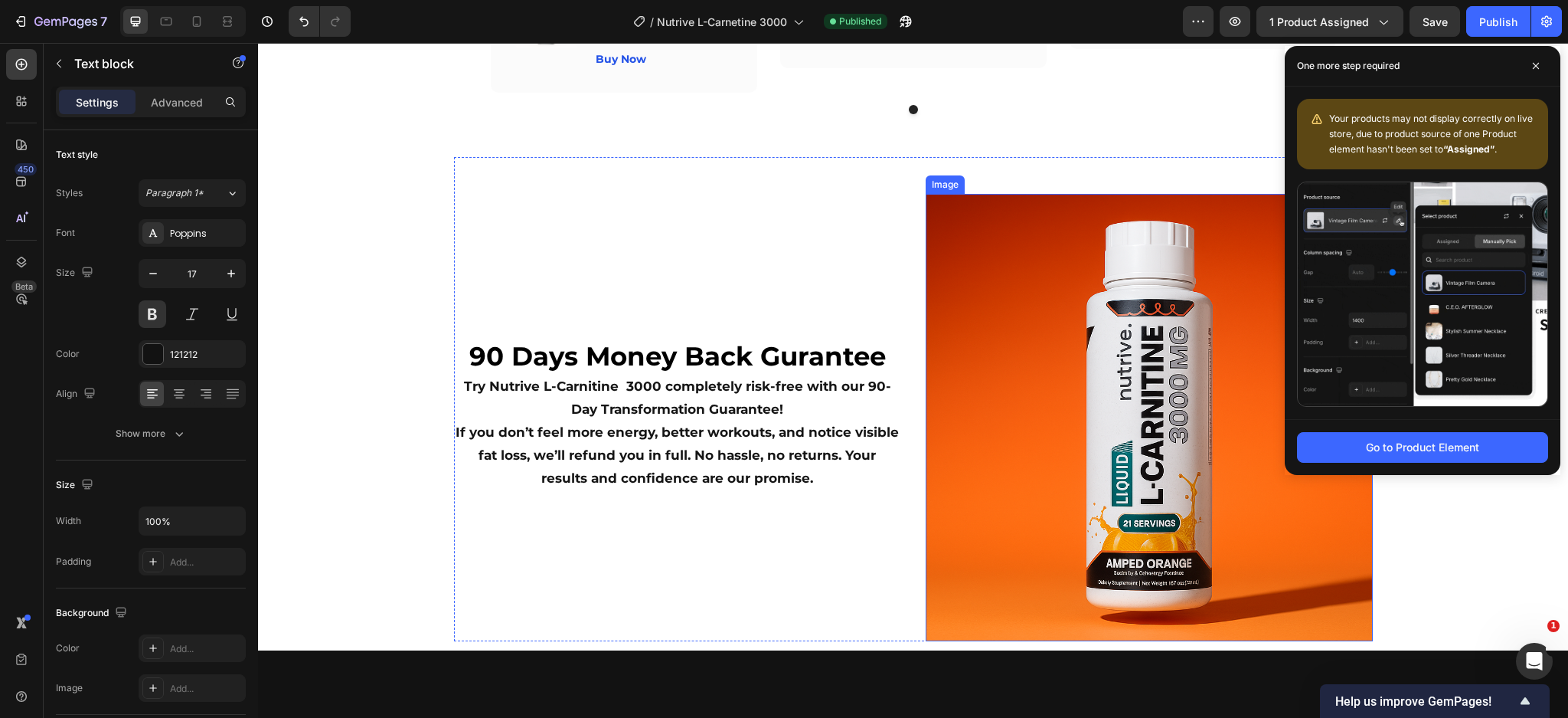
click at [969, 356] on img at bounding box center [1148, 417] width 447 height 447
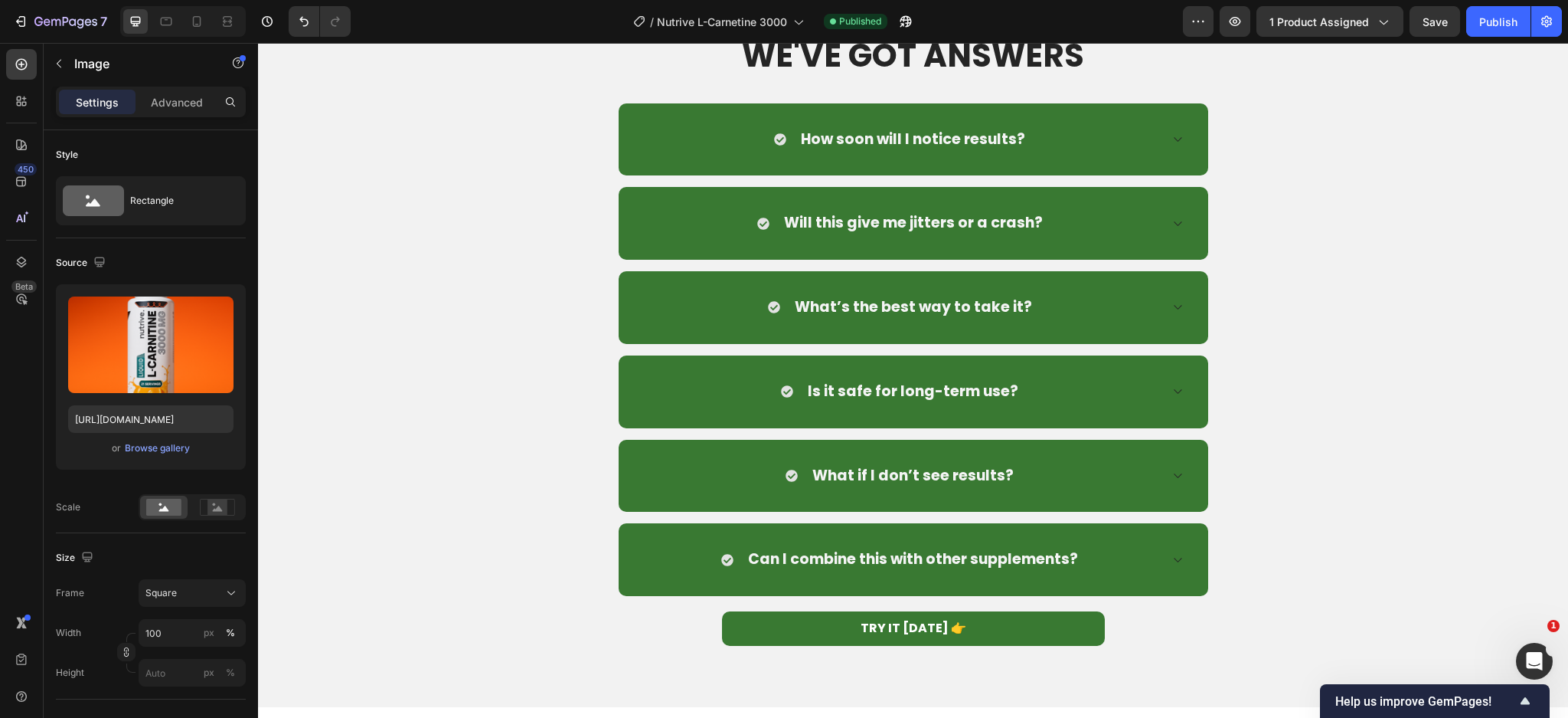
scroll to position [7100, 0]
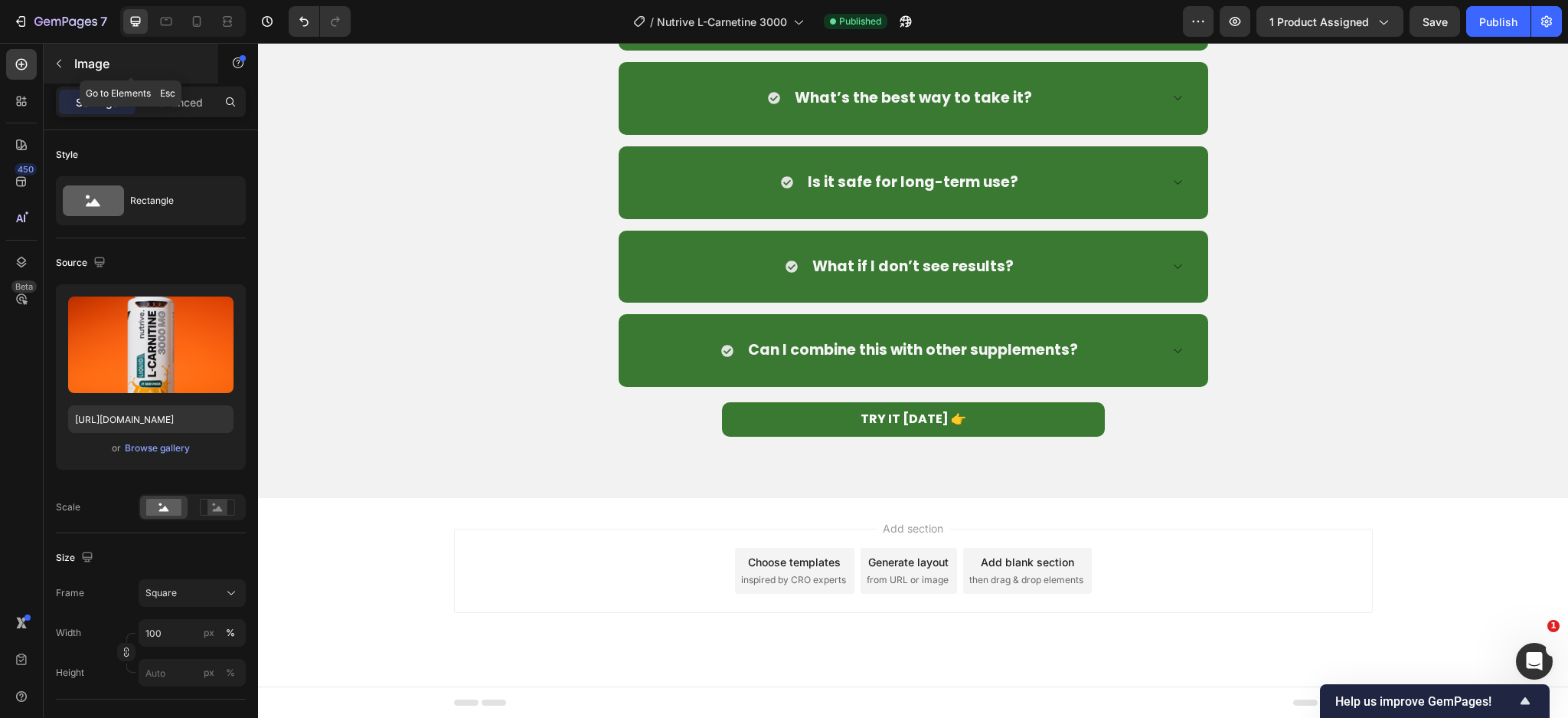
click at [64, 55] on button "button" at bounding box center [59, 64] width 24 height 24
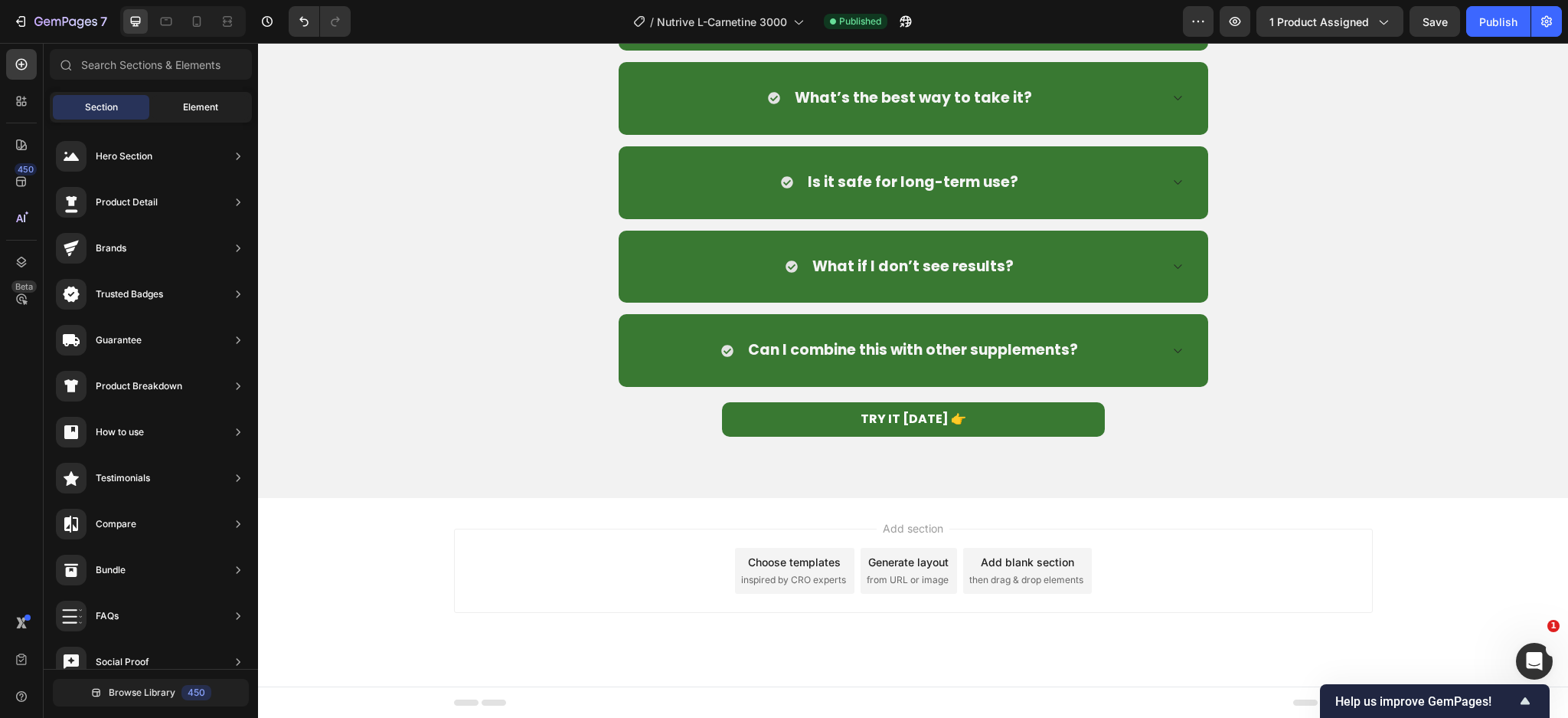
click at [178, 95] on div "Element" at bounding box center [201, 107] width 97 height 24
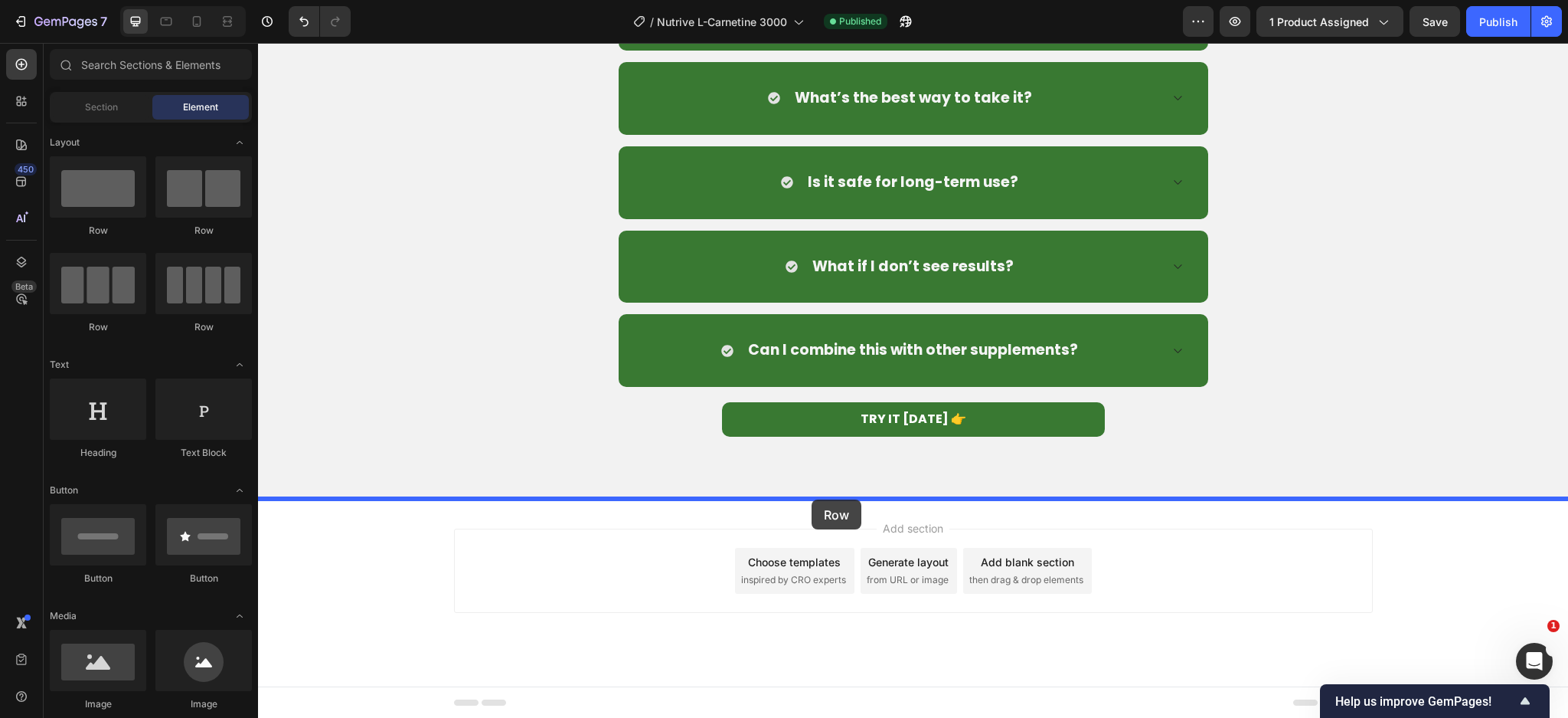
drag, startPoint x: 370, startPoint y: 253, endPoint x: 812, endPoint y: 500, distance: 506.3
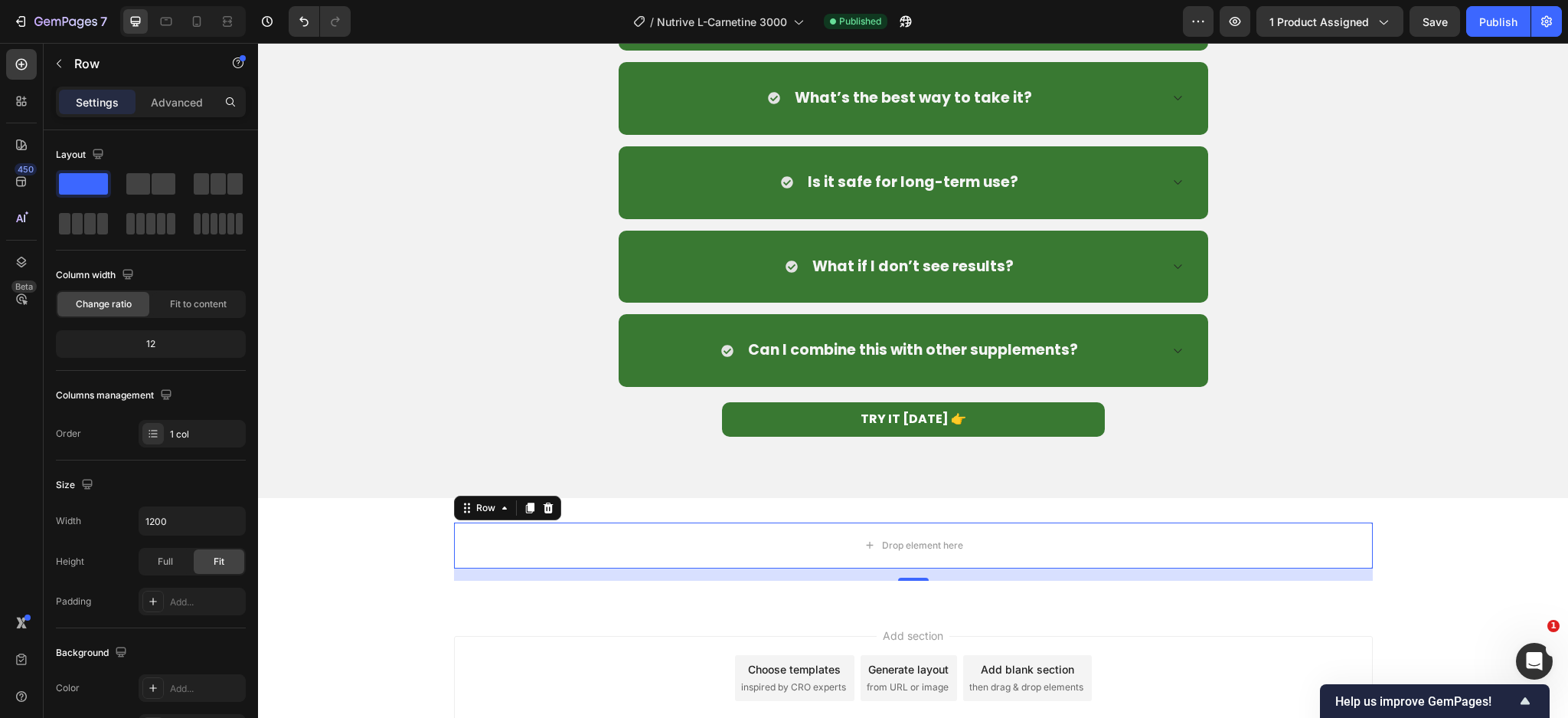
click at [78, 41] on div "7 / Nutrive L-Carnetine 3000 Published Preview 1 product assigned Save Publish" at bounding box center [784, 22] width 1568 height 44
click at [66, 68] on button "button" at bounding box center [59, 64] width 24 height 24
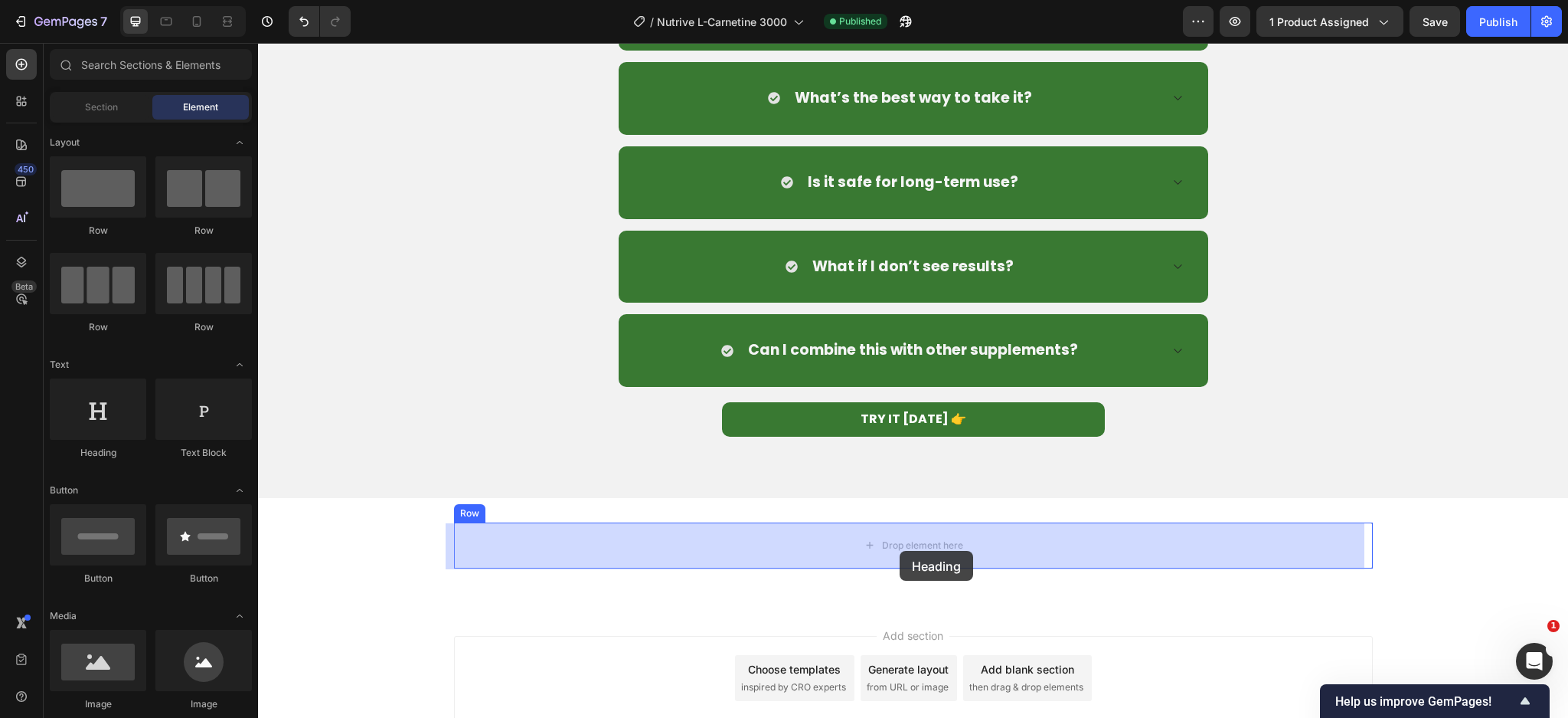
drag, startPoint x: 490, startPoint y: 501, endPoint x: 900, endPoint y: 550, distance: 412.9
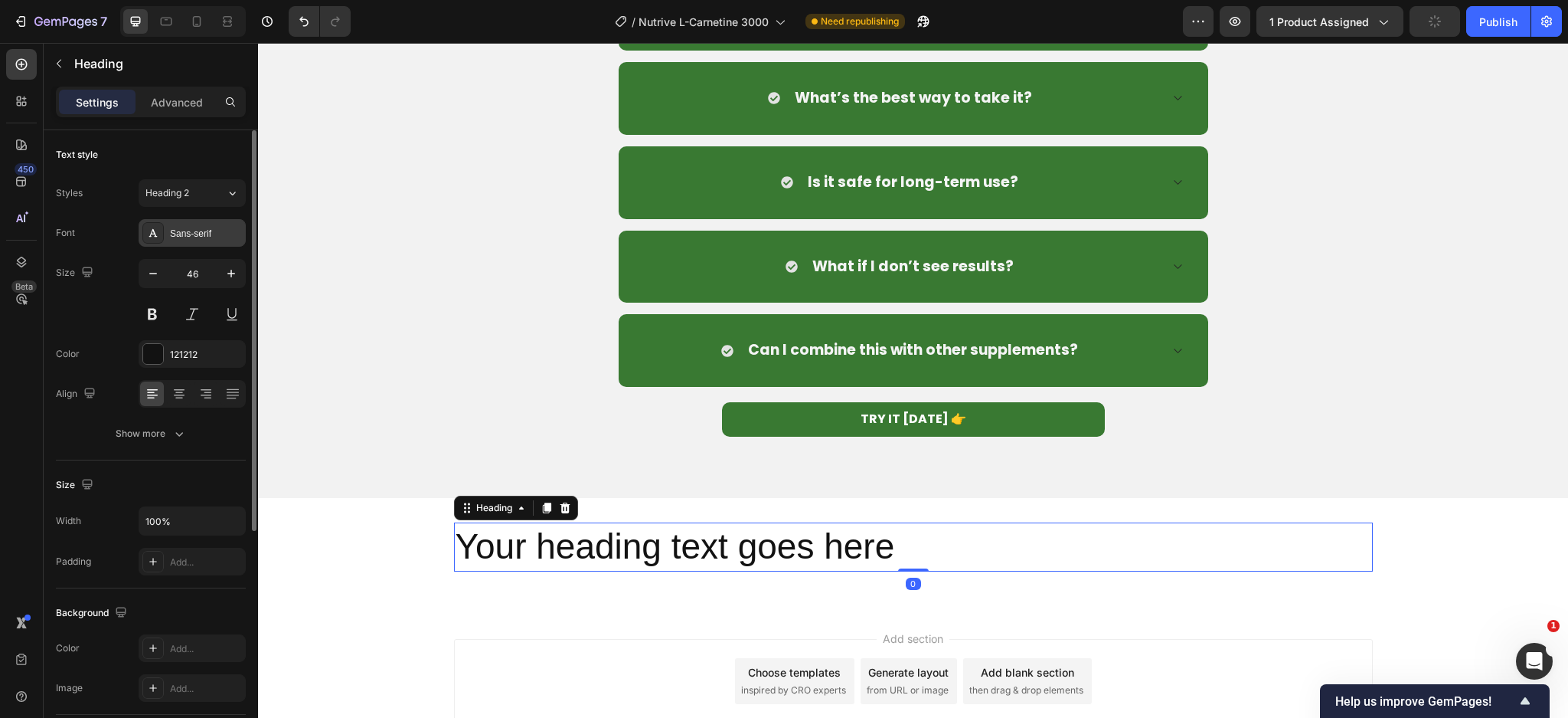
click at [179, 234] on div "Sans-serif" at bounding box center [205, 233] width 72 height 14
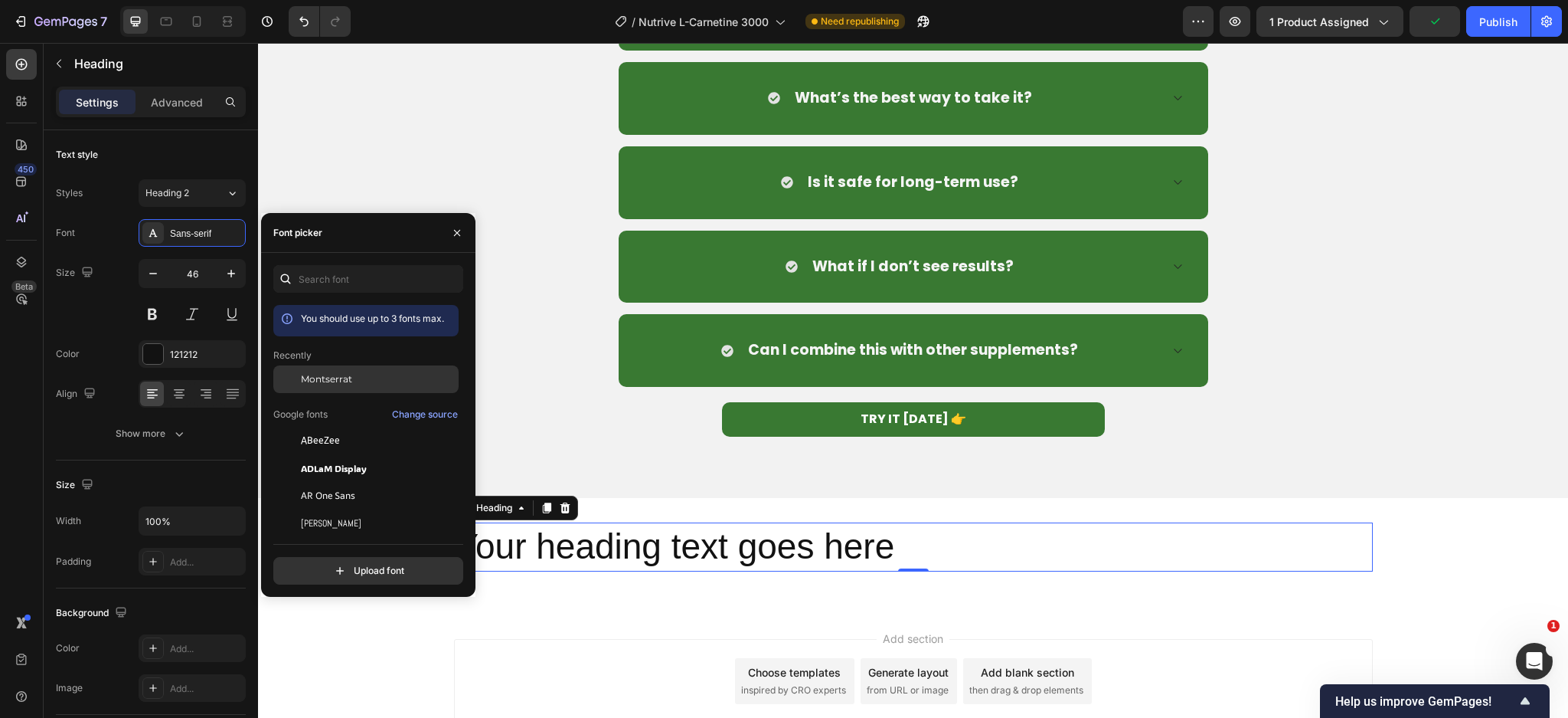
click at [322, 368] on div "Montserrat" at bounding box center [366, 379] width 185 height 27
click at [606, 539] on h2 "Your heading text goes here" at bounding box center [913, 546] width 919 height 49
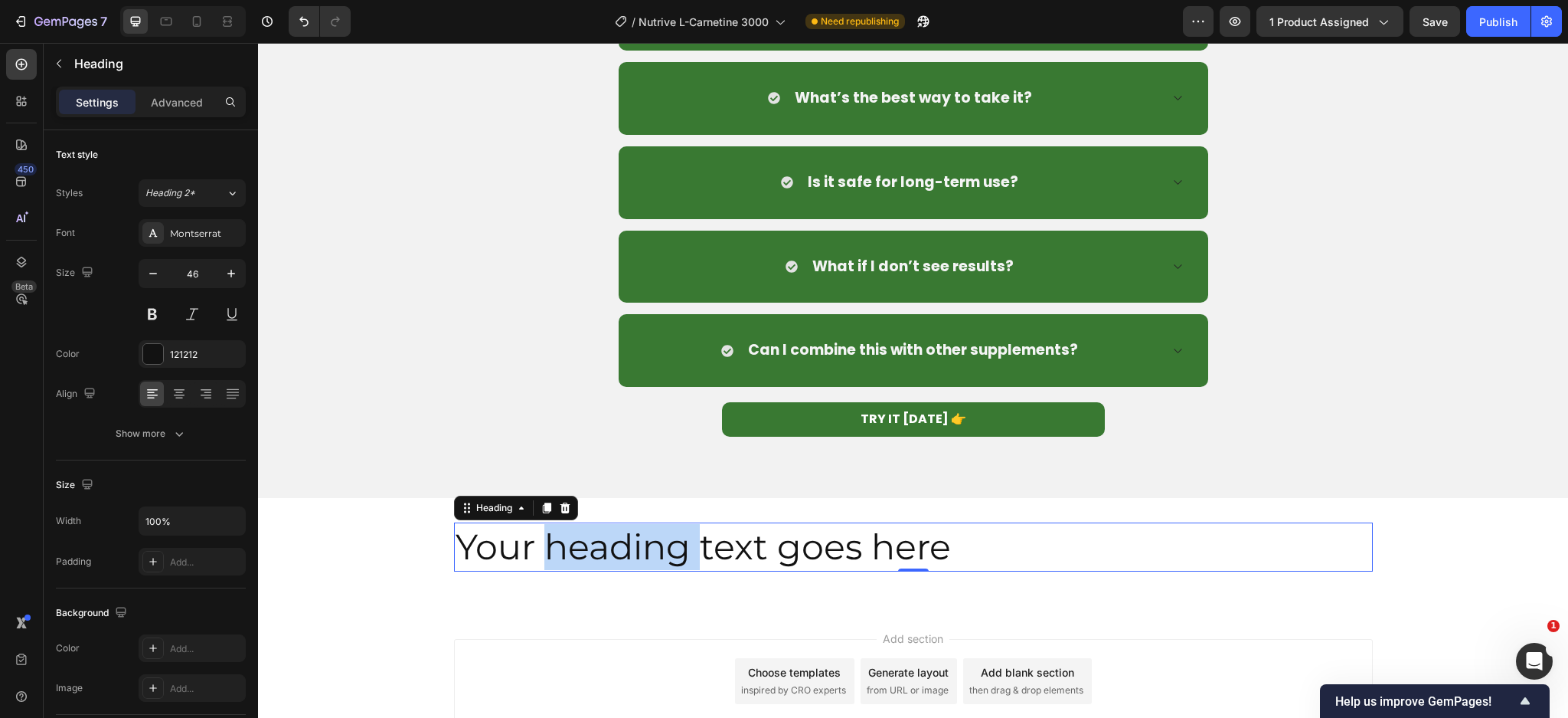
click at [606, 539] on p "Your heading text goes here" at bounding box center [913, 546] width 916 height 46
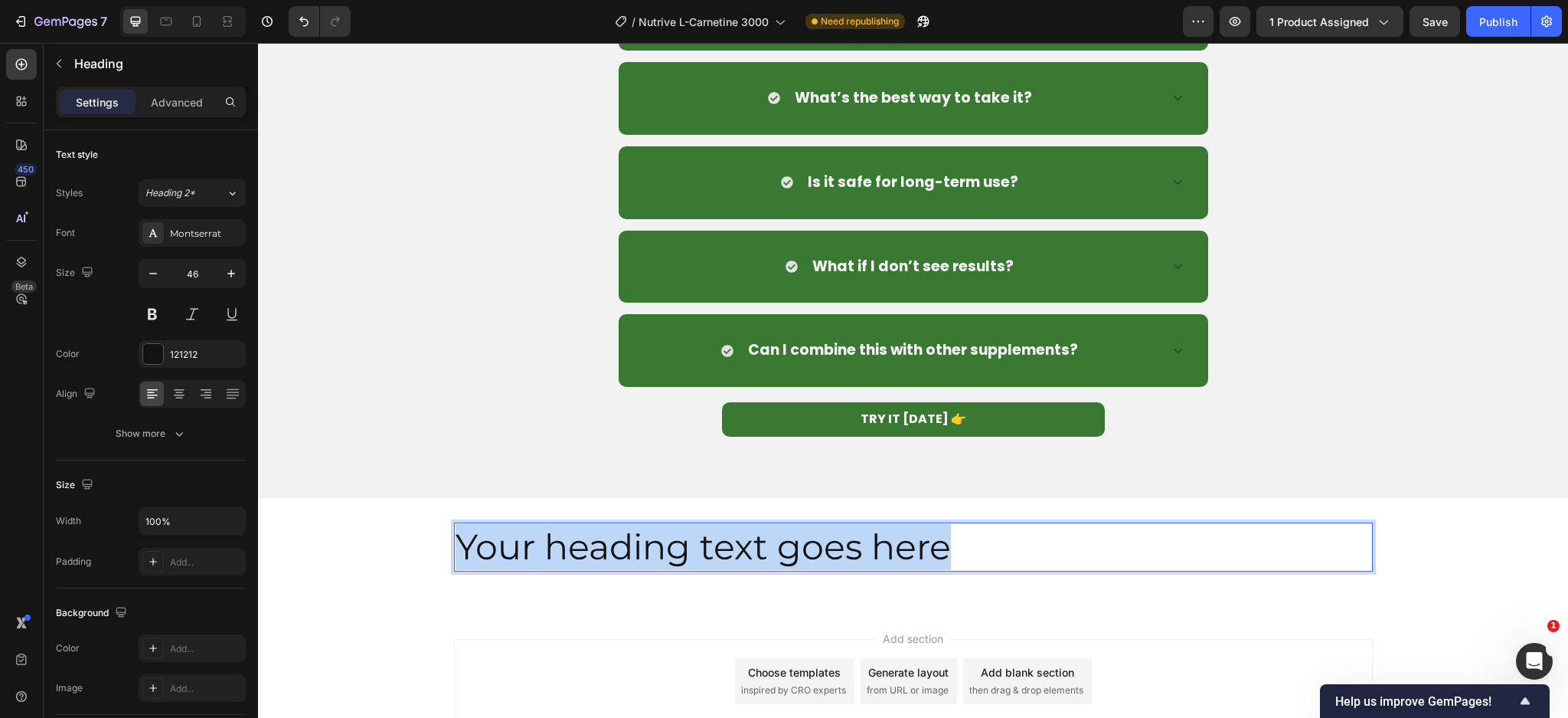
click at [606, 539] on p "Your heading text goes here" at bounding box center [913, 546] width 916 height 46
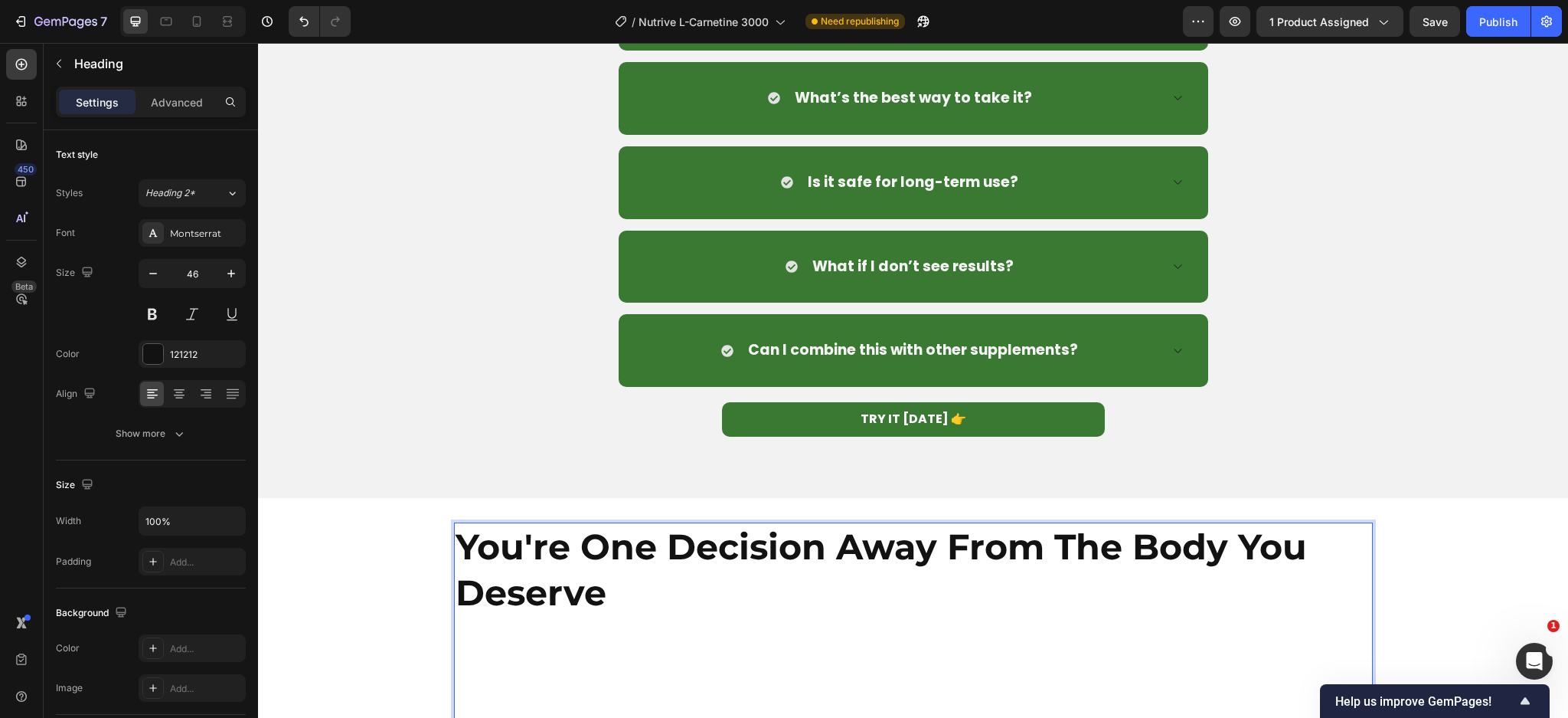
scroll to position [7150, 0]
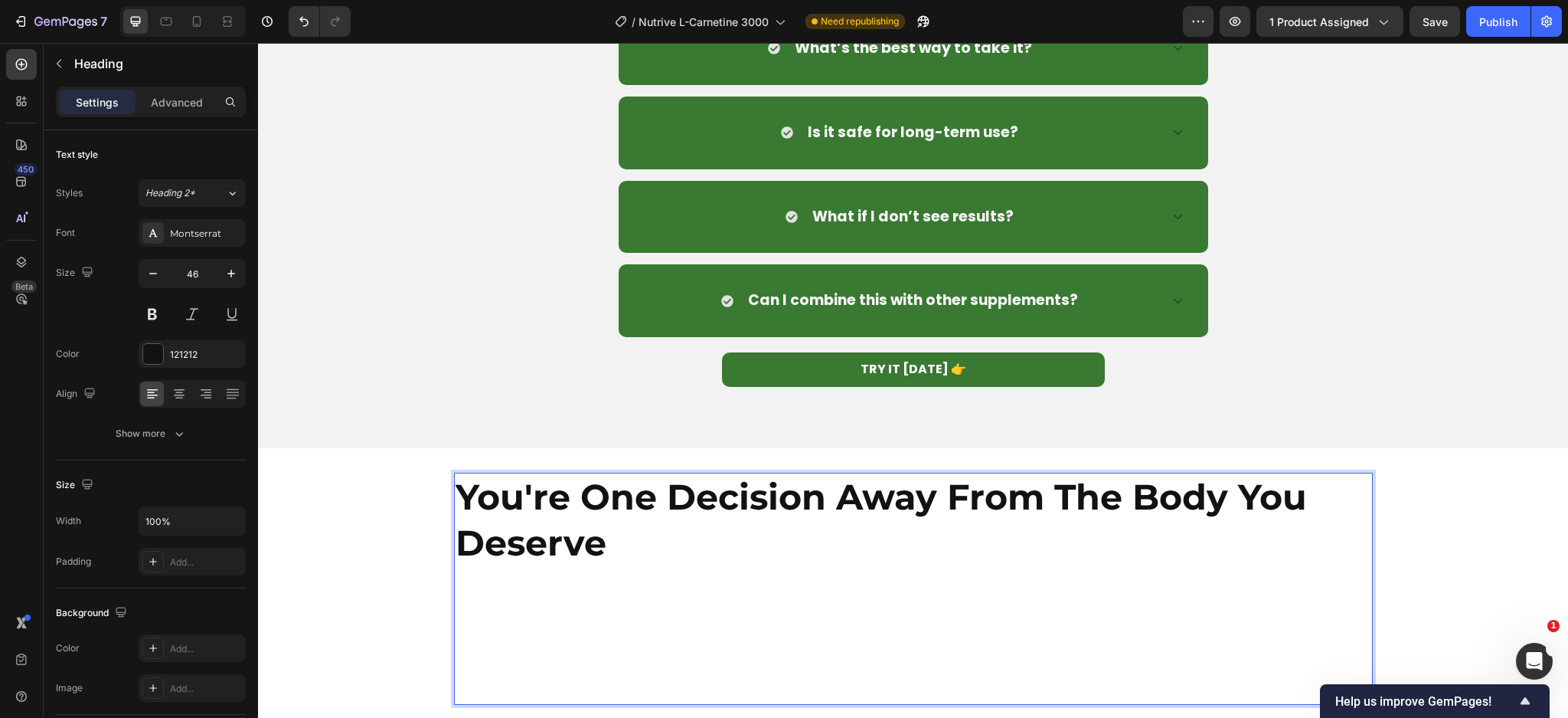
click at [711, 582] on p "Rich Text Editor. Editing area: main" at bounding box center [913, 588] width 916 height 46
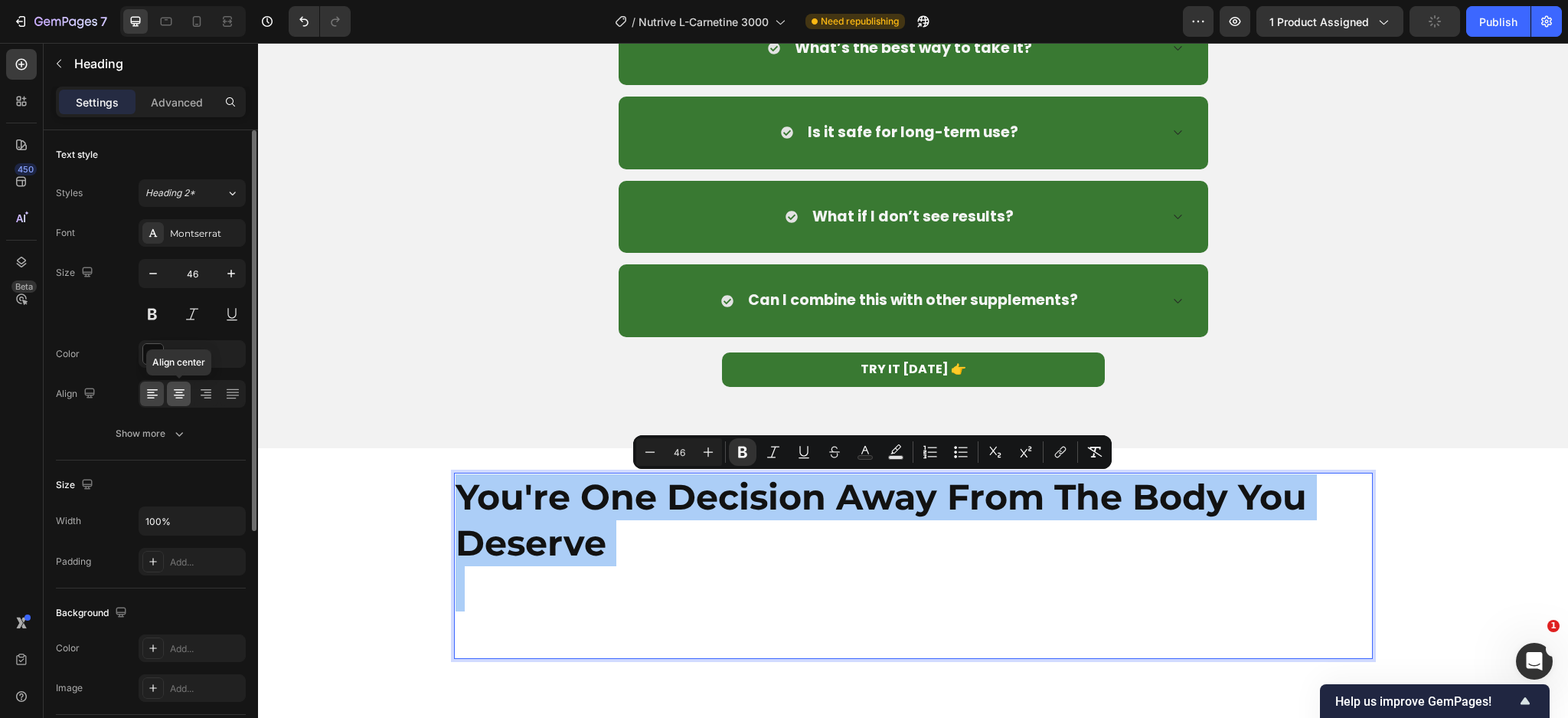
click at [184, 398] on icon at bounding box center [179, 393] width 15 height 15
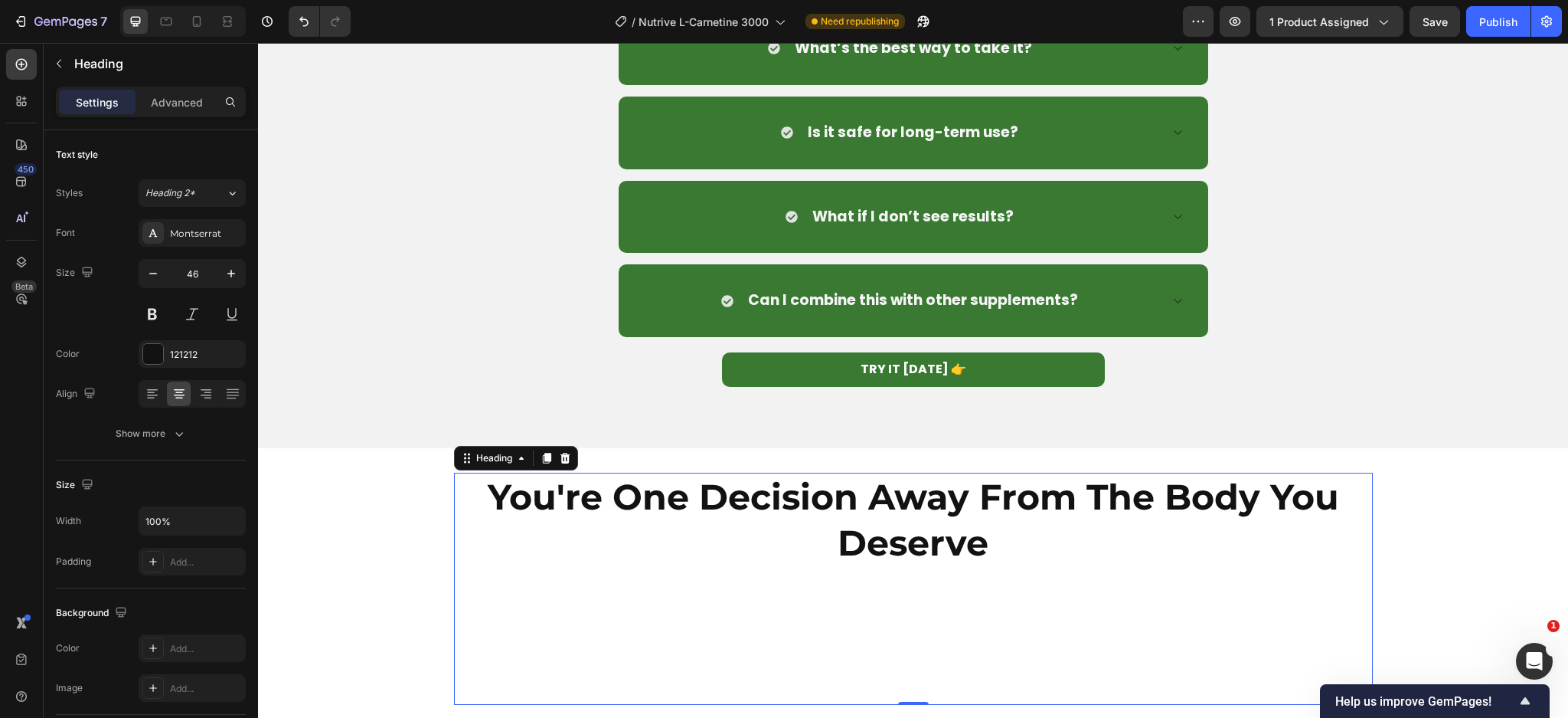
click at [1001, 549] on p "You're One Decision Away From The Body You Deserve" at bounding box center [913, 520] width 916 height 92
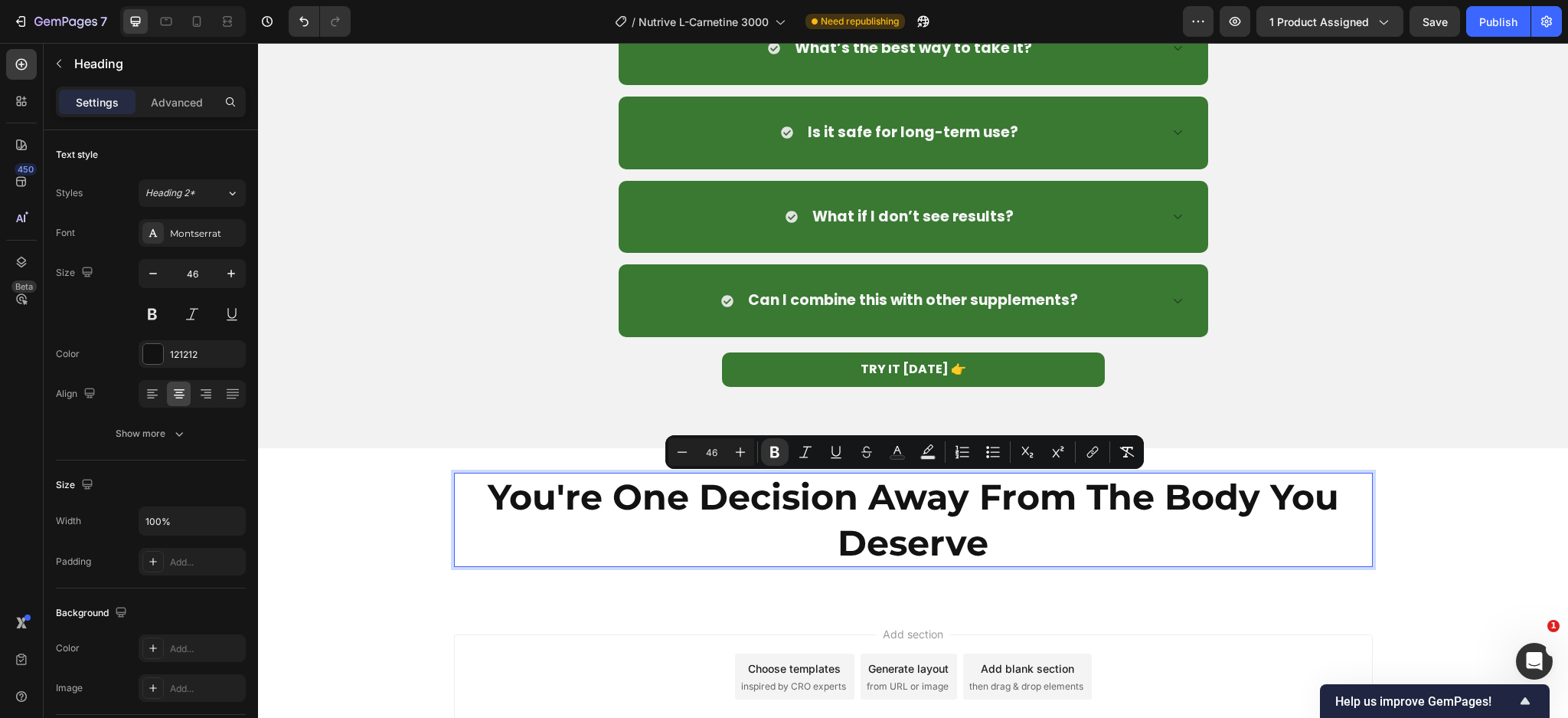
click at [705, 513] on strong "You're One Decision Away From The Body You Deserve" at bounding box center [913, 519] width 851 height 89
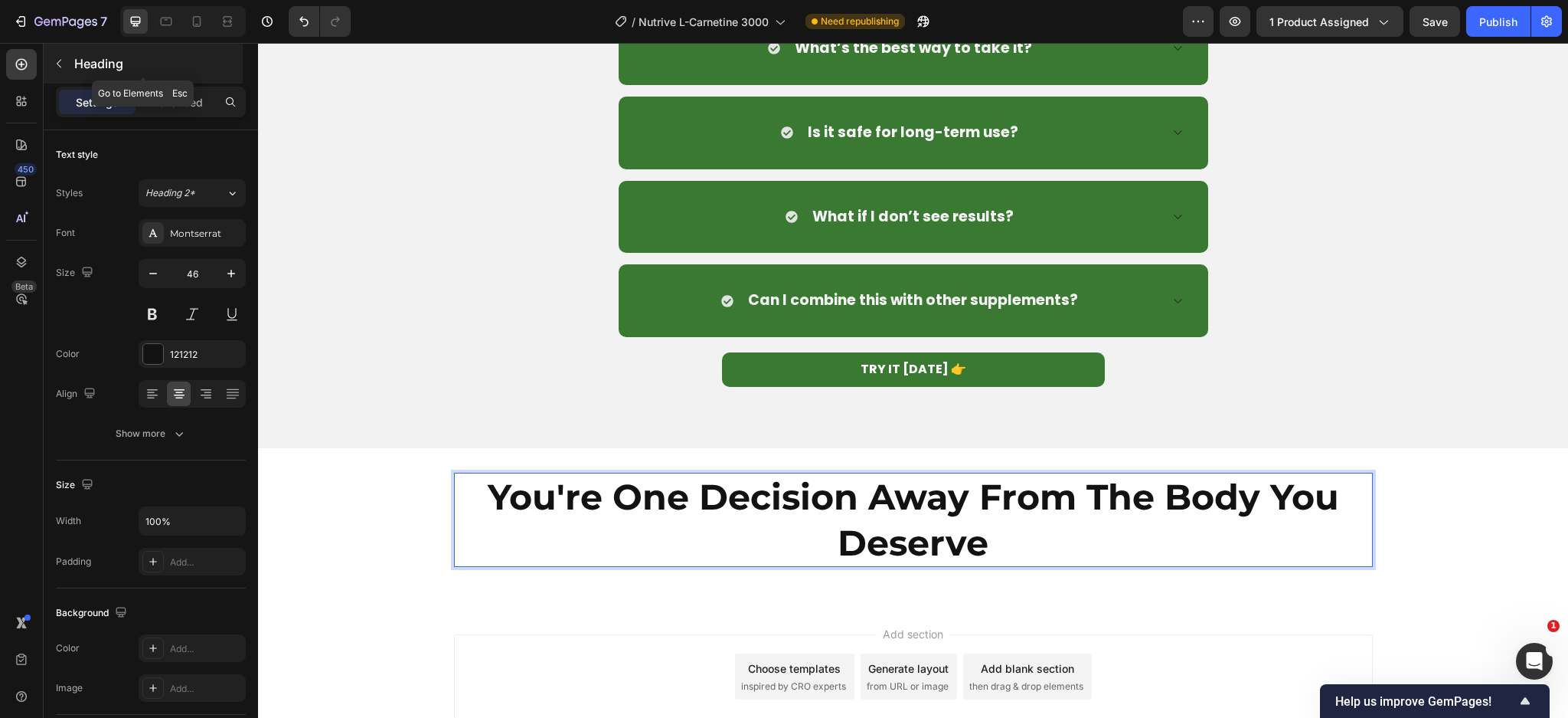
click at [63, 63] on icon "button" at bounding box center [59, 63] width 12 height 12
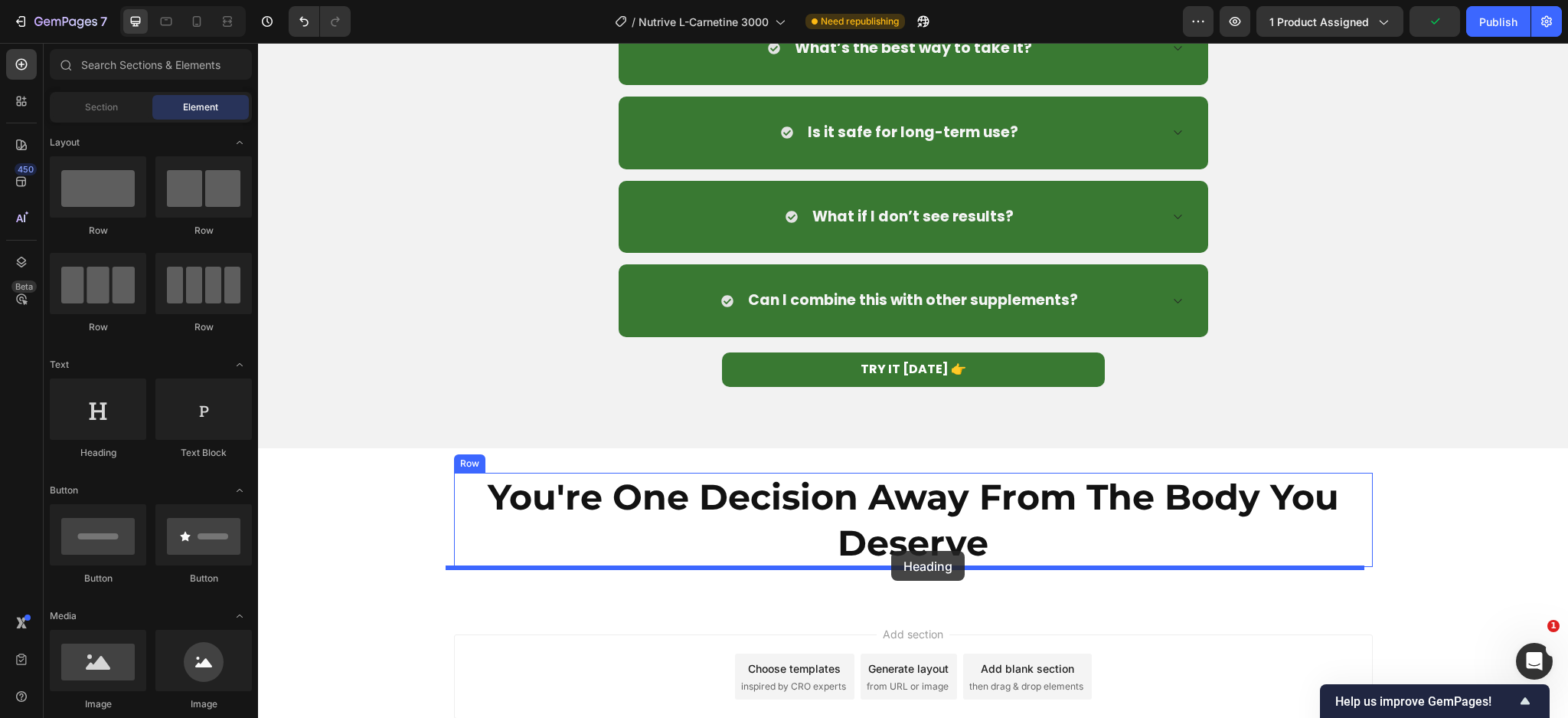
drag, startPoint x: 387, startPoint y: 470, endPoint x: 891, endPoint y: 550, distance: 510.3
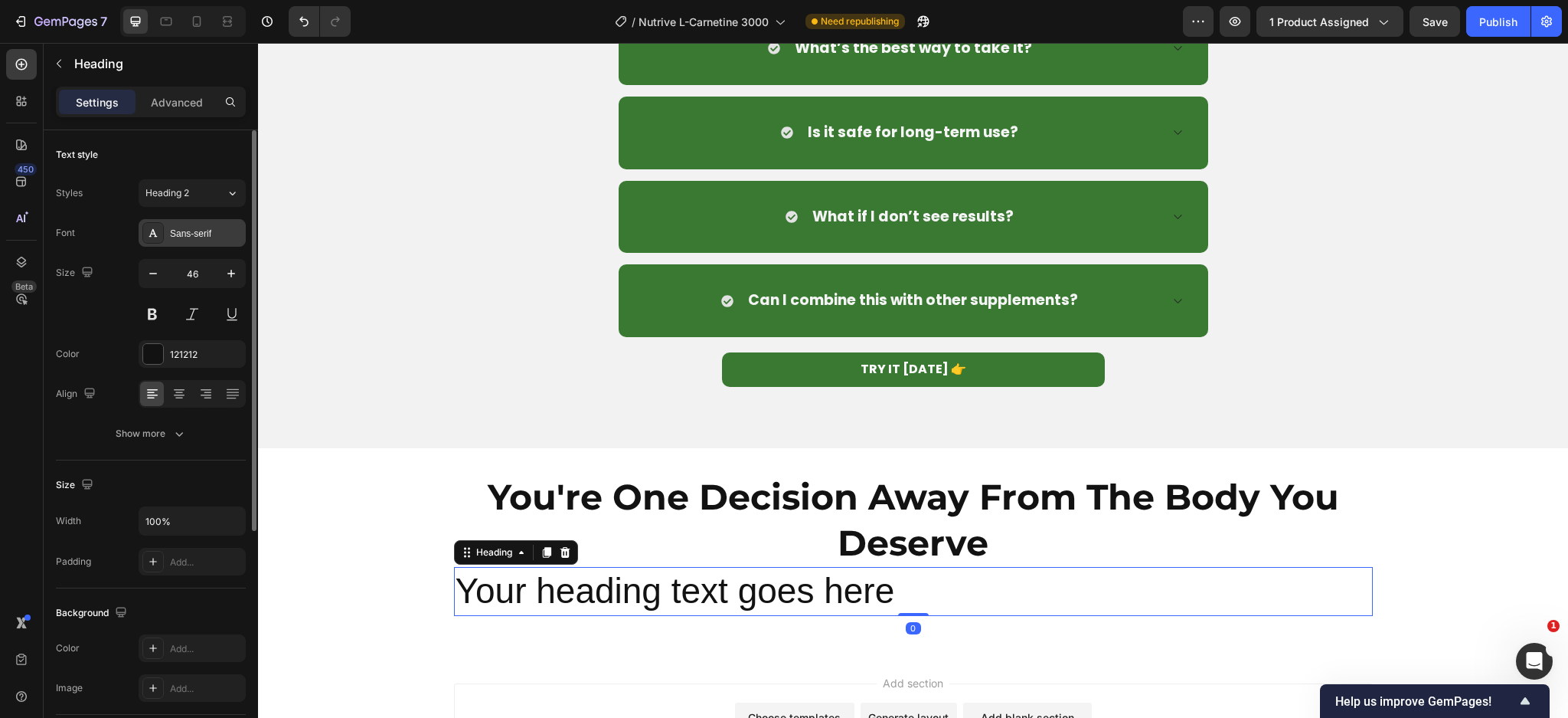
click at [192, 229] on div "Sans-serif" at bounding box center [205, 233] width 72 height 14
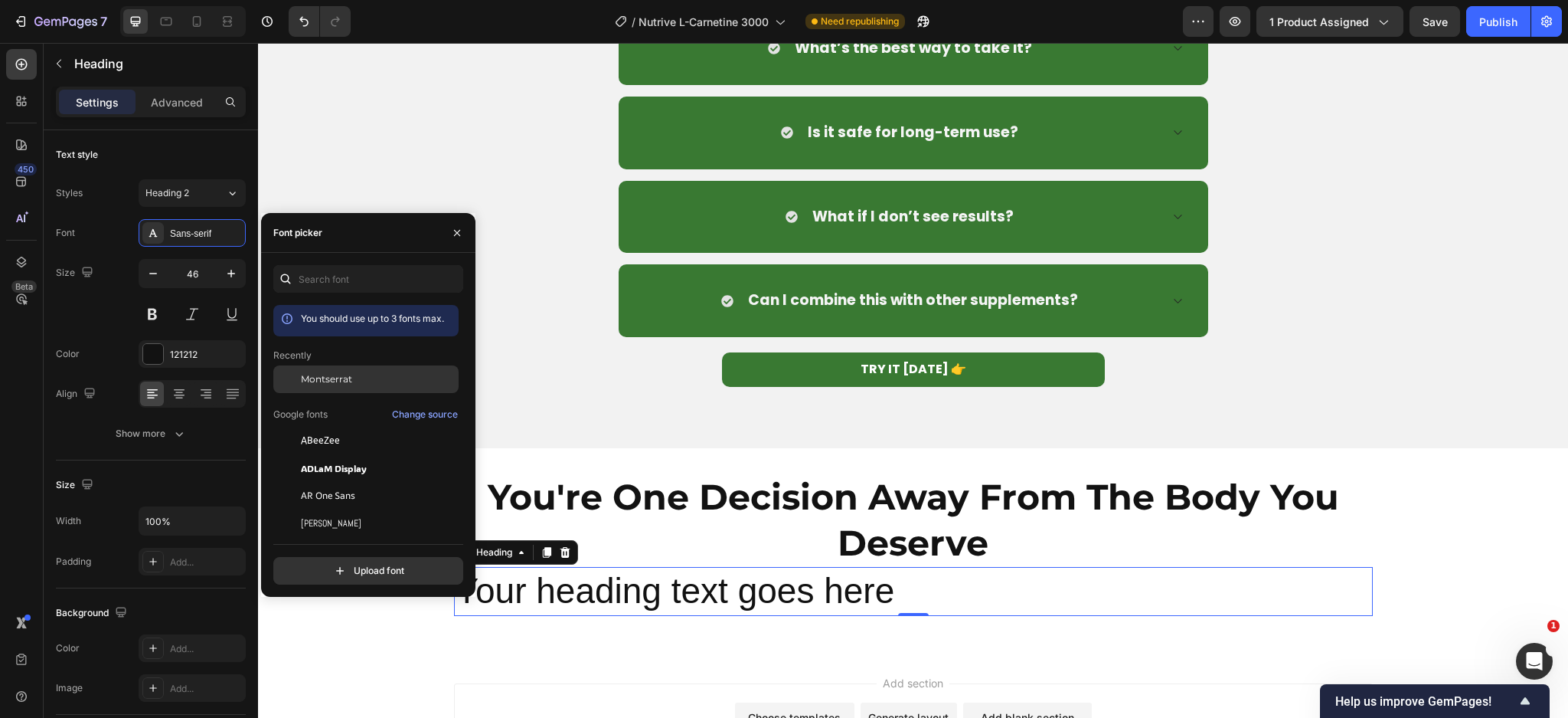
click at [319, 373] on span "Montserrat" at bounding box center [327, 379] width 52 height 14
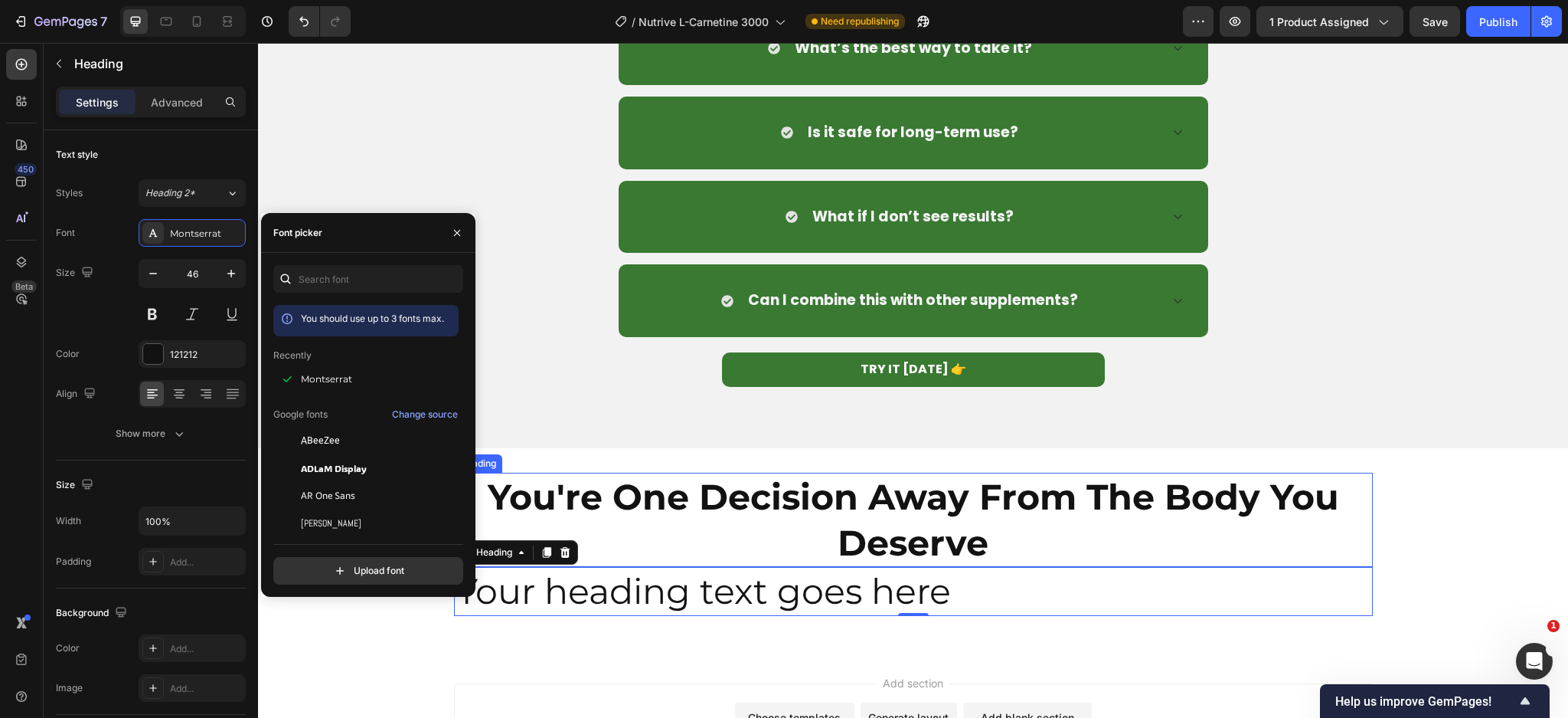
click at [678, 575] on h2 "Your heading text goes here" at bounding box center [913, 591] width 919 height 49
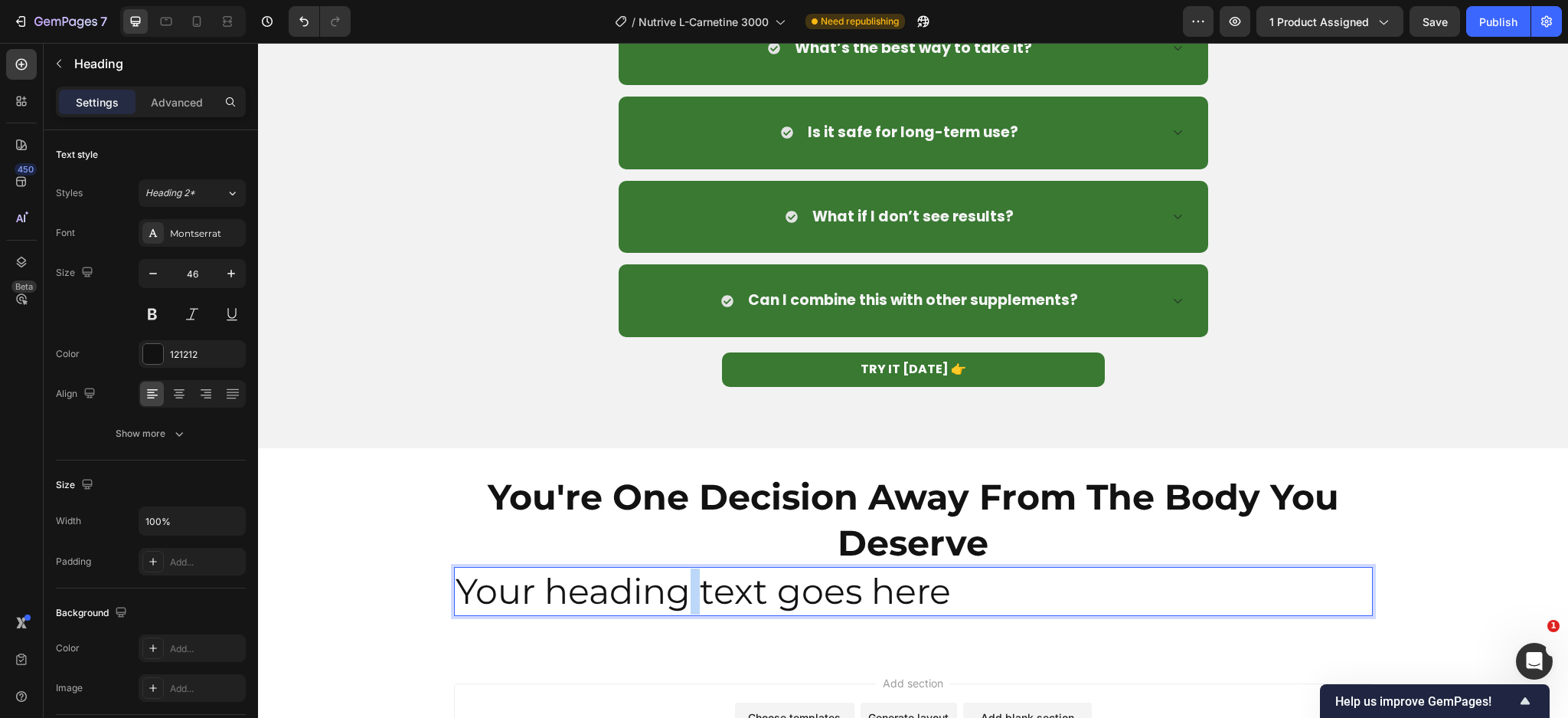
click at [678, 575] on p "Your heading text goes here" at bounding box center [913, 591] width 916 height 46
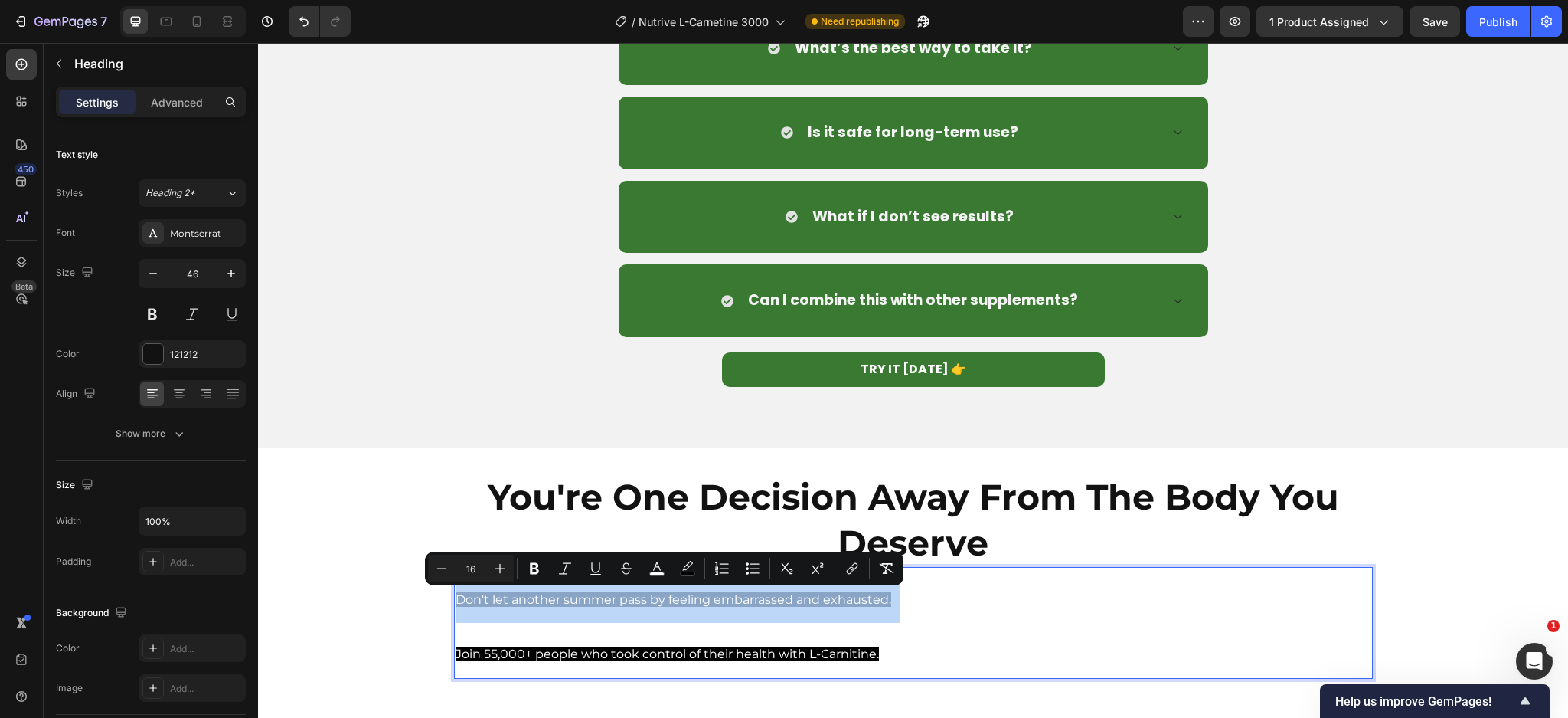
click at [689, 624] on p "Don't let another summer pass by feeling embarrassed and exhausted. Join 55,000…" at bounding box center [913, 622] width 916 height 109
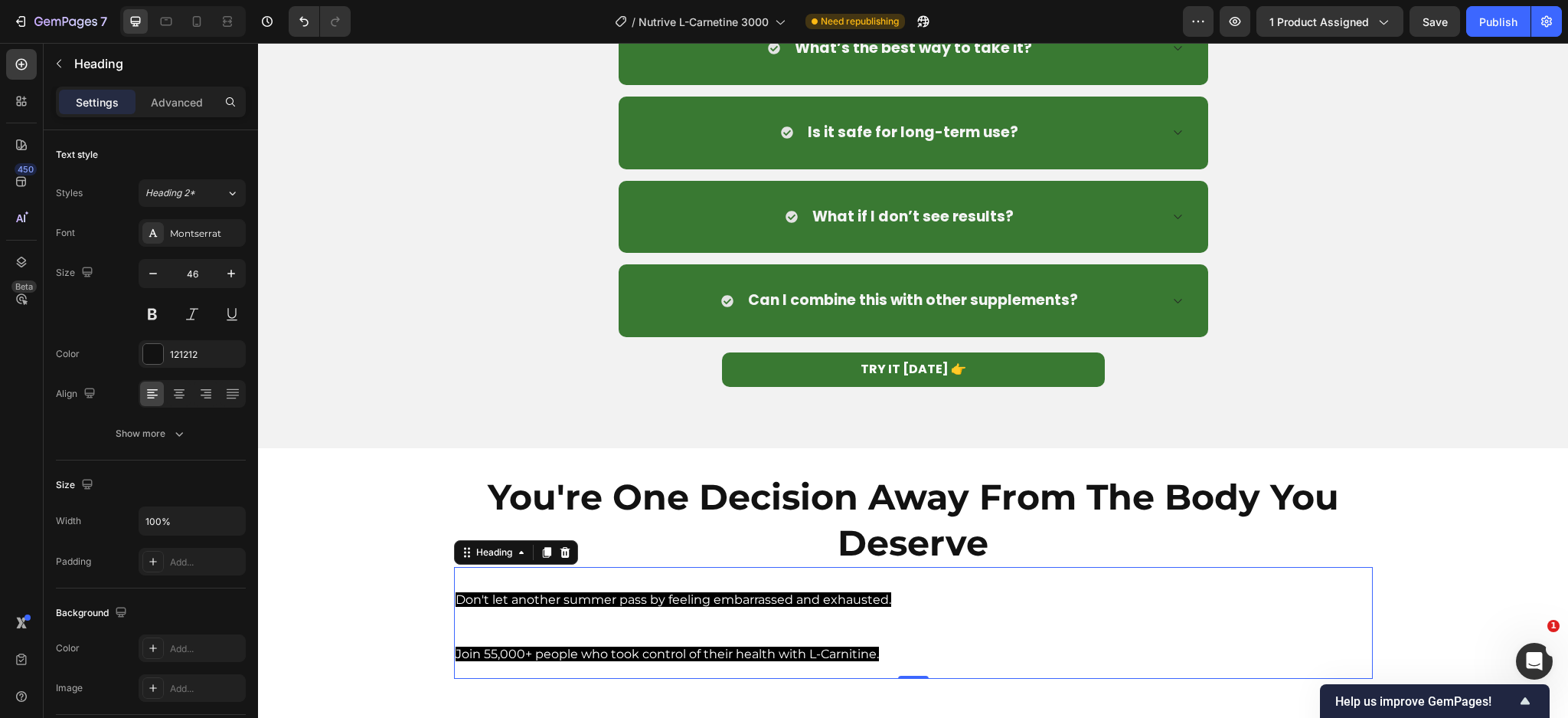
click at [695, 604] on span "Don't let another summer pass by feeling embarrassed and exhausted." at bounding box center [673, 600] width 436 height 15
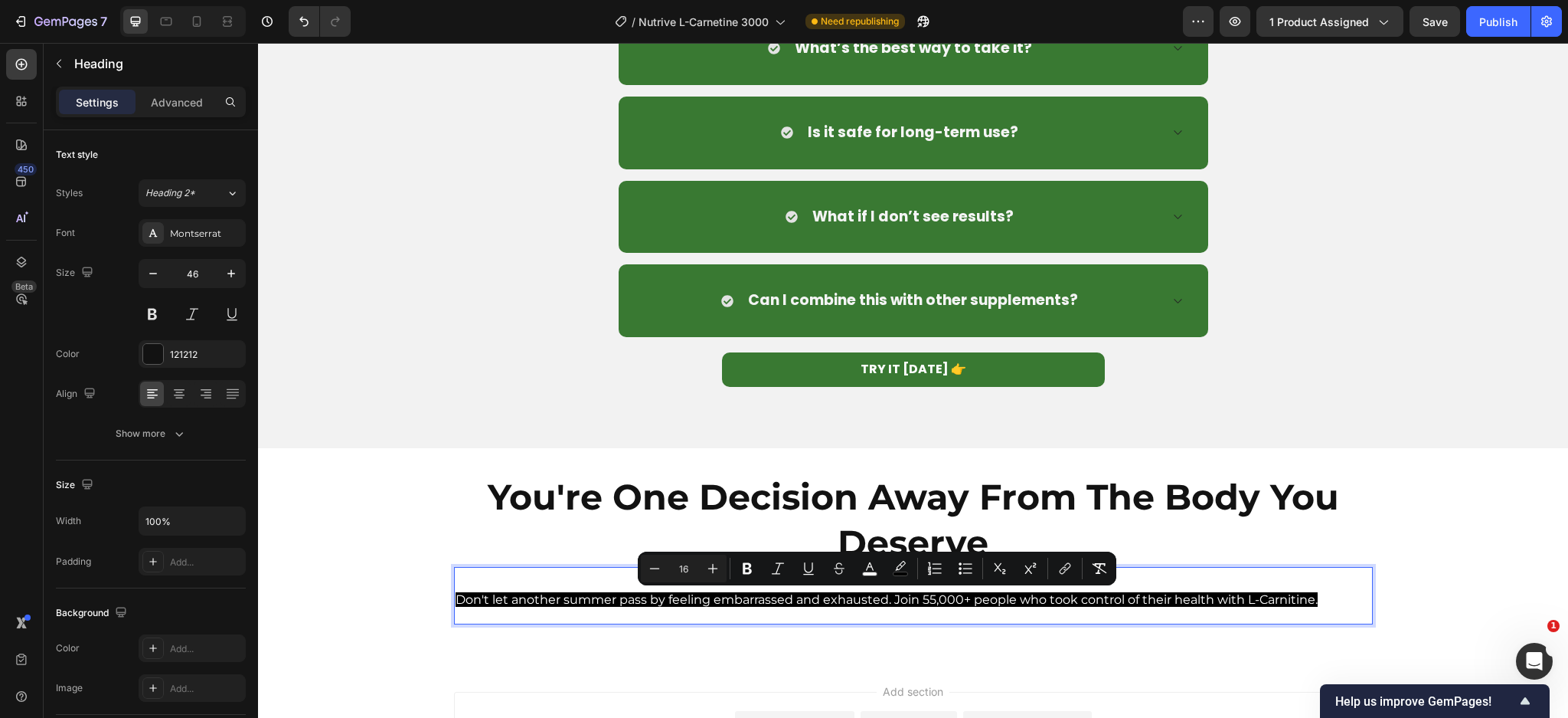
click at [593, 607] on span "Don't let another summer pass by feeling embarrassed and exhausted. Join 55,000…" at bounding box center [887, 600] width 862 height 15
click at [225, 280] on icon "button" at bounding box center [231, 273] width 15 height 15
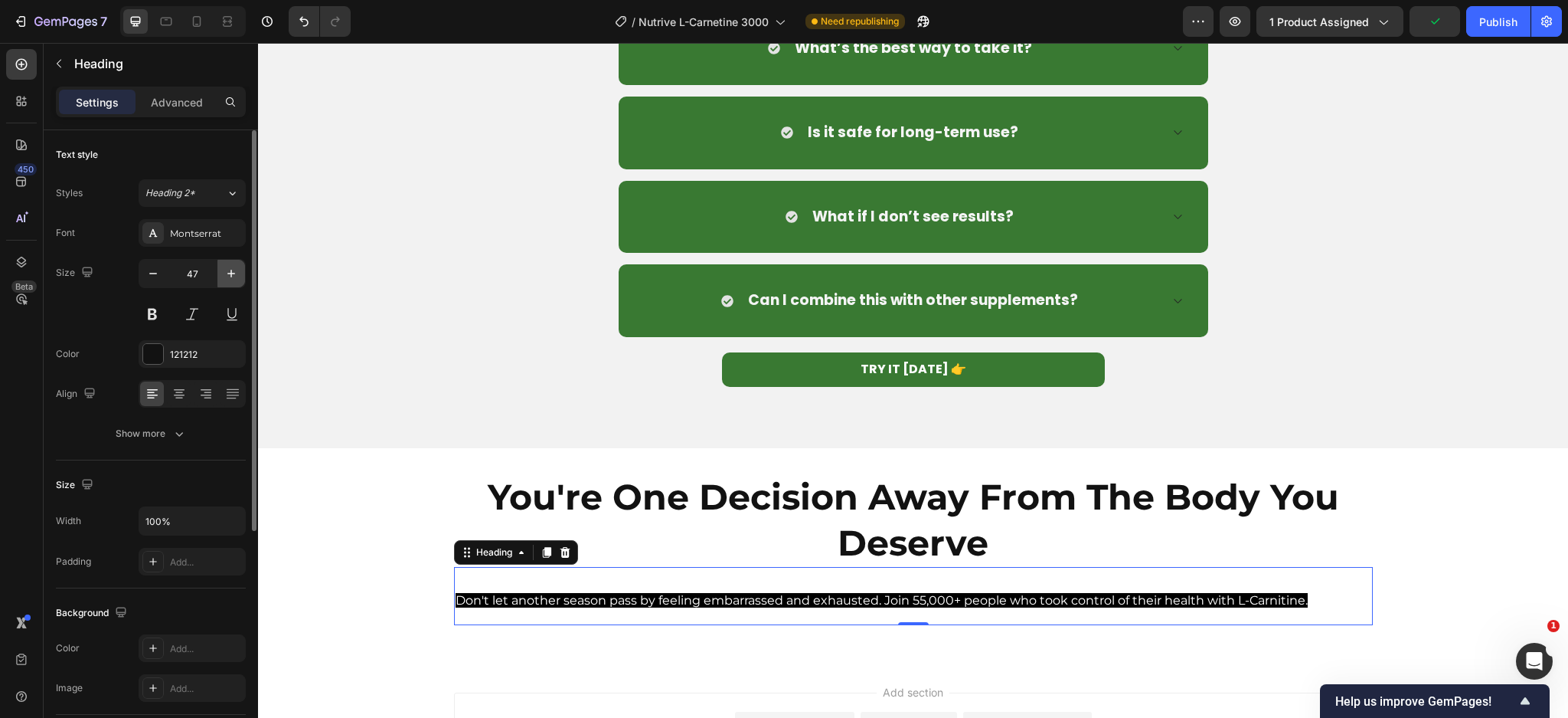
click at [225, 280] on icon "button" at bounding box center [231, 273] width 15 height 15
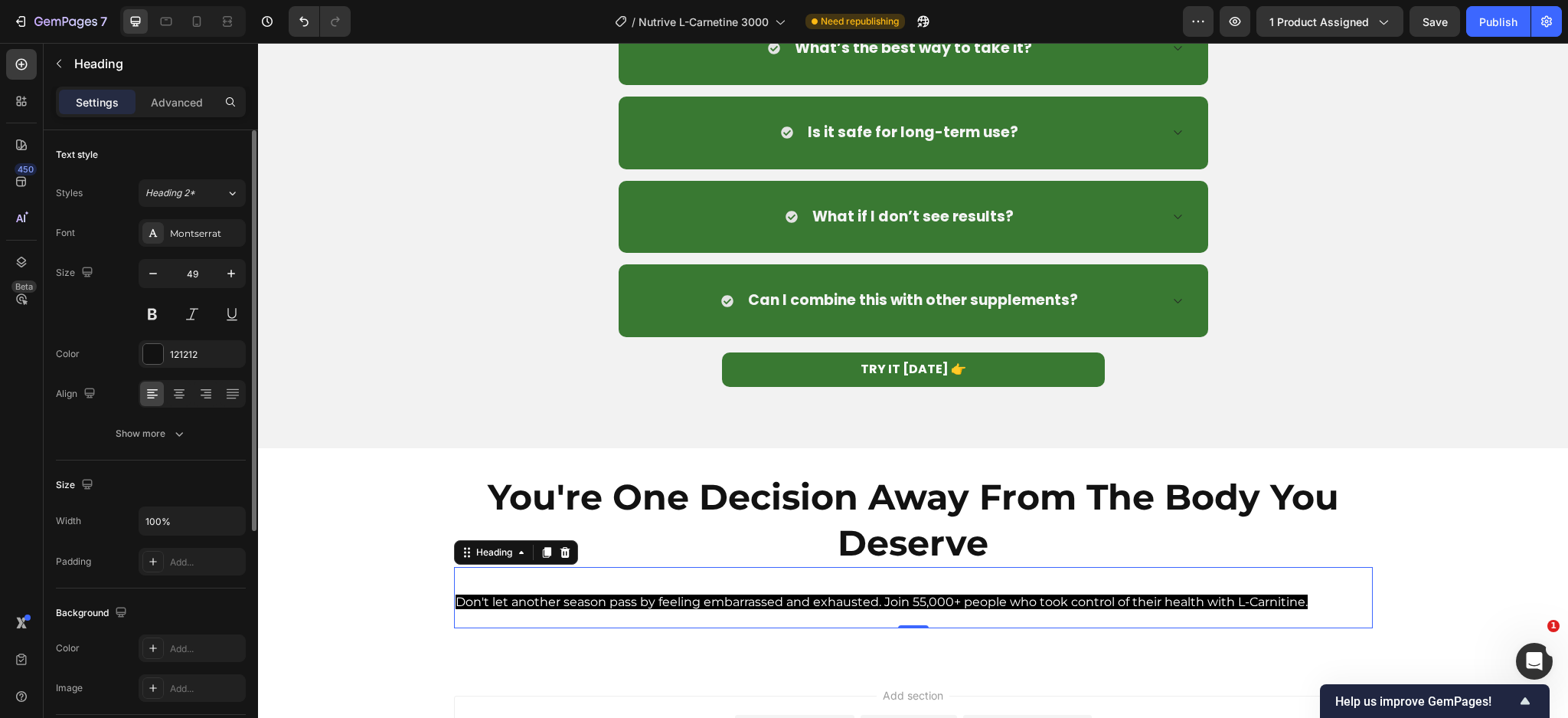
click at [139, 276] on div "49" at bounding box center [192, 273] width 107 height 29
click at [141, 273] on button "button" at bounding box center [153, 273] width 27 height 27
click at [297, 12] on button "Undo/Redo" at bounding box center [304, 22] width 31 height 31
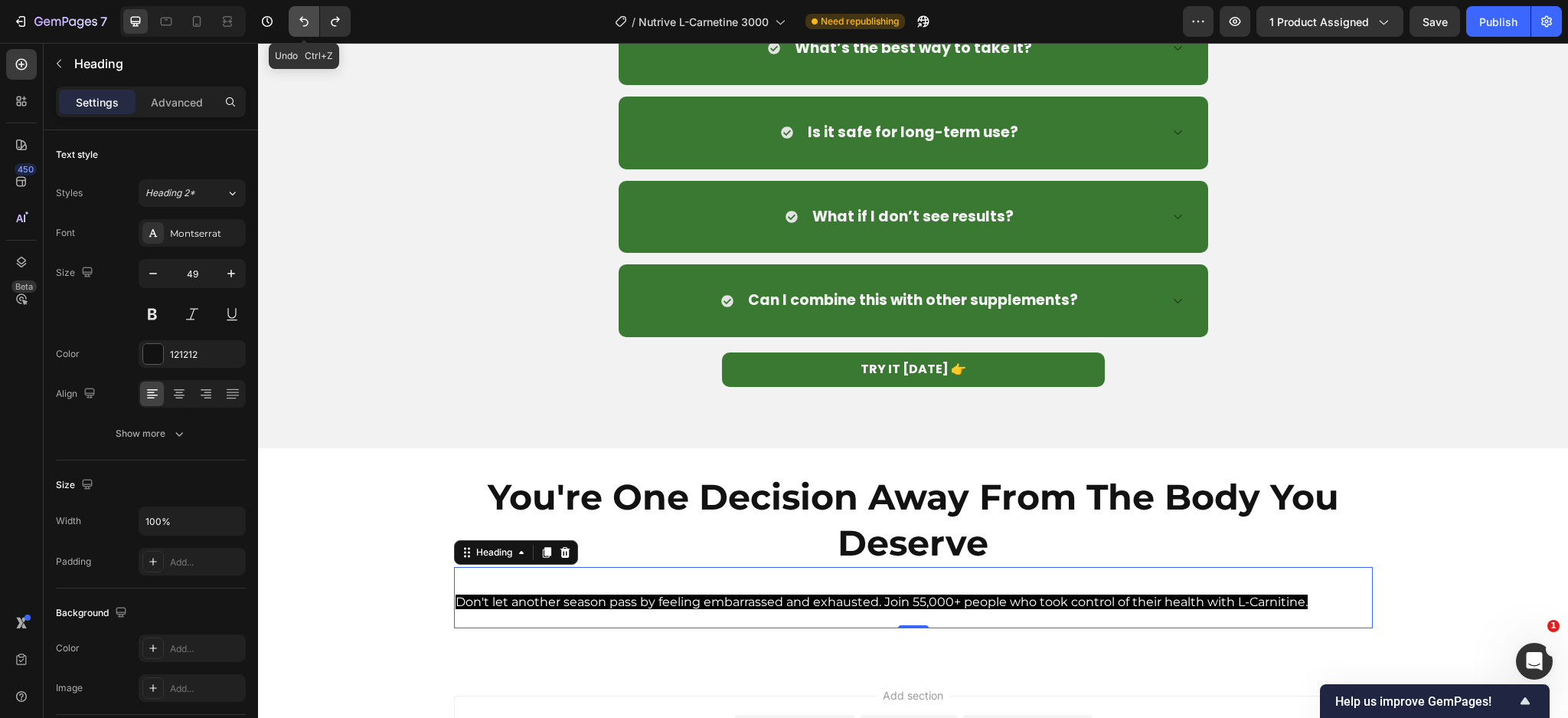
click at [297, 12] on button "Undo/Redo" at bounding box center [304, 22] width 31 height 31
click at [297, 14] on icon "Undo/Redo" at bounding box center [304, 21] width 15 height 15
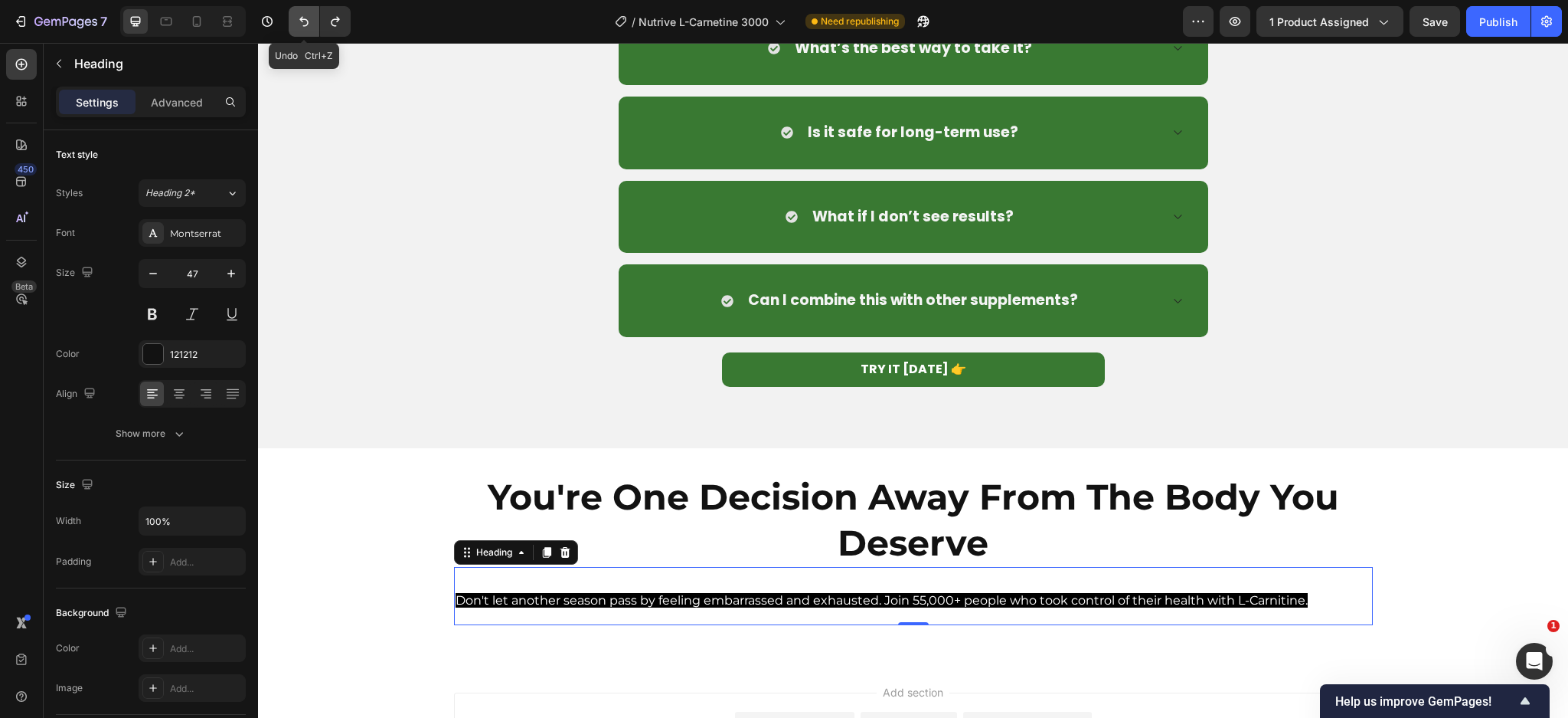
click at [297, 14] on icon "Undo/Redo" at bounding box center [304, 21] width 15 height 15
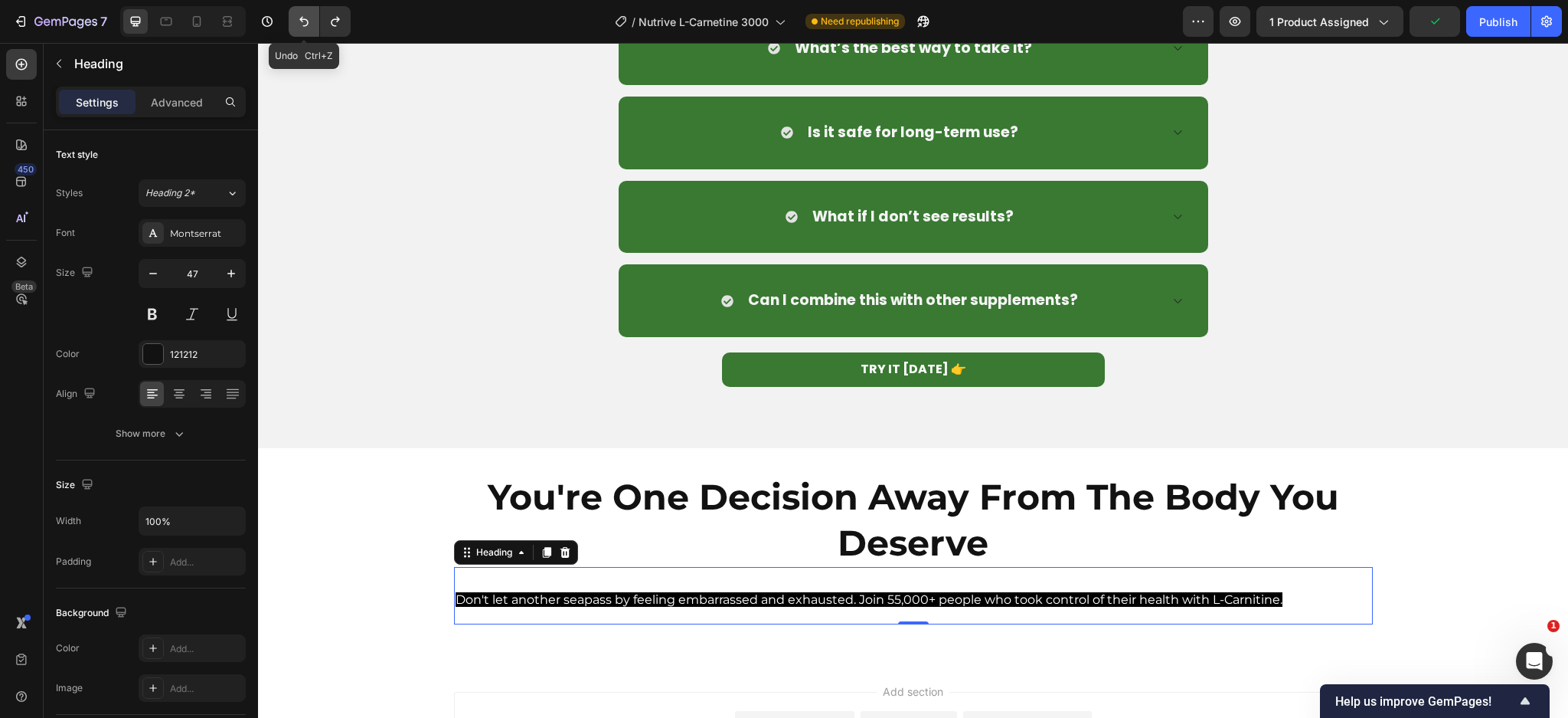
type input "46"
click at [297, 14] on icon "Undo/Redo" at bounding box center [304, 21] width 15 height 15
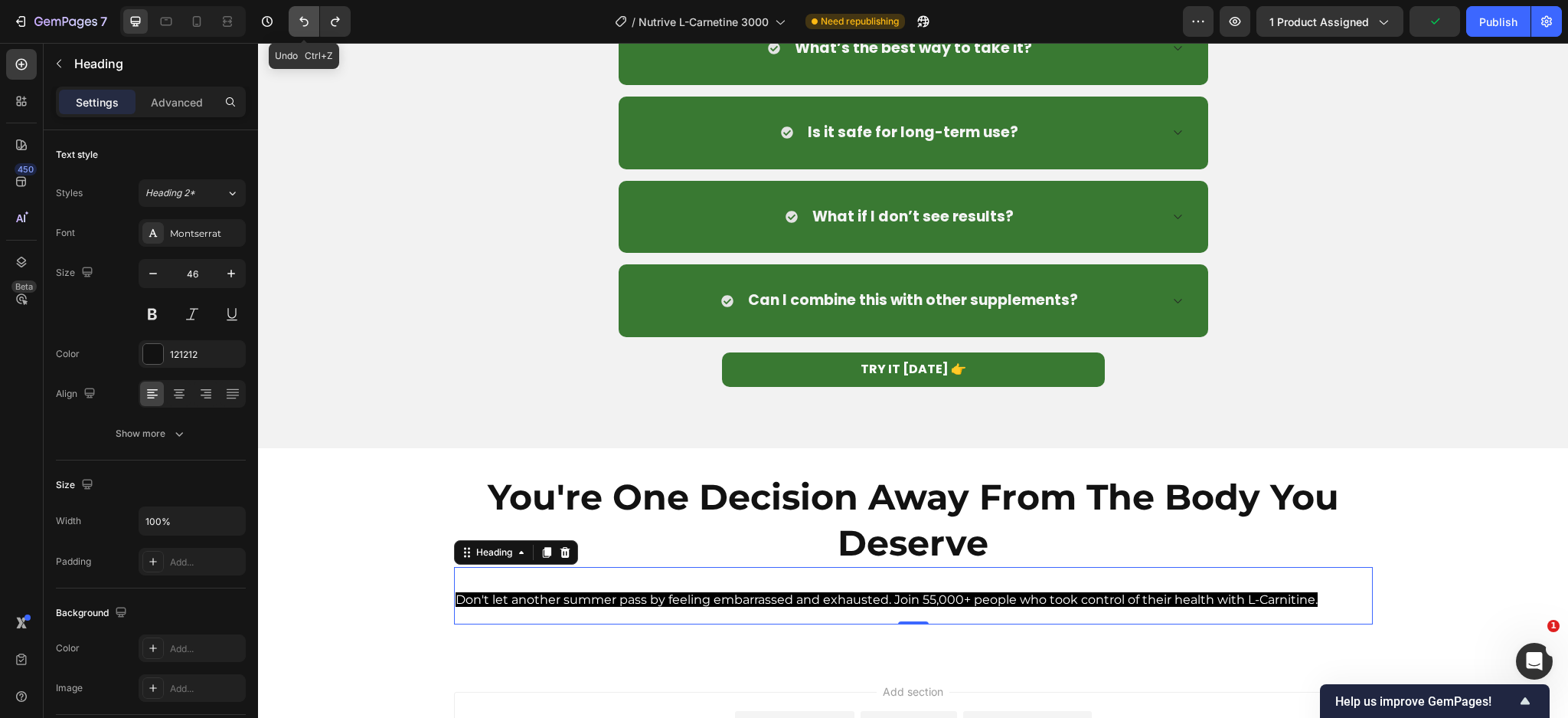
click at [297, 14] on icon "Undo/Redo" at bounding box center [304, 21] width 15 height 15
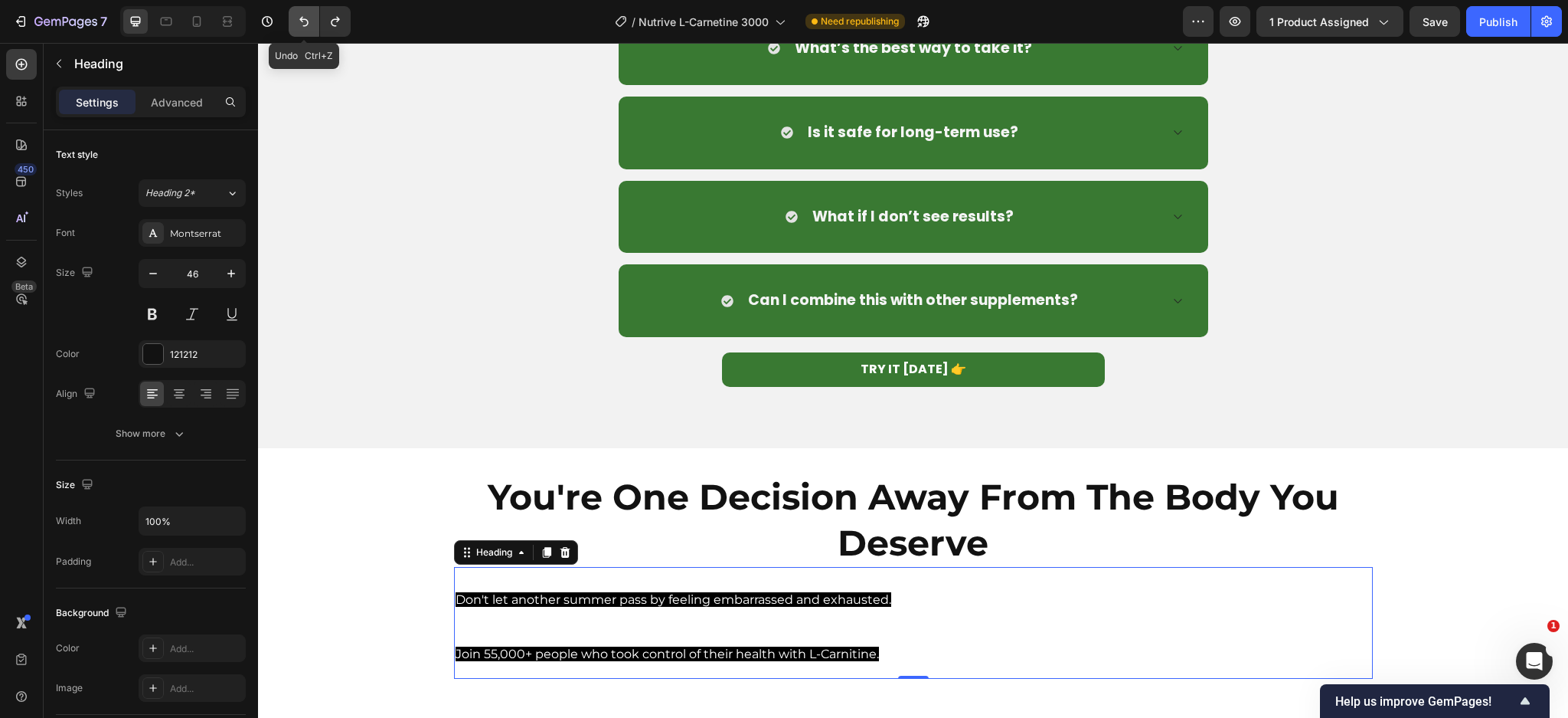
click at [297, 14] on icon "Undo/Redo" at bounding box center [304, 21] width 15 height 15
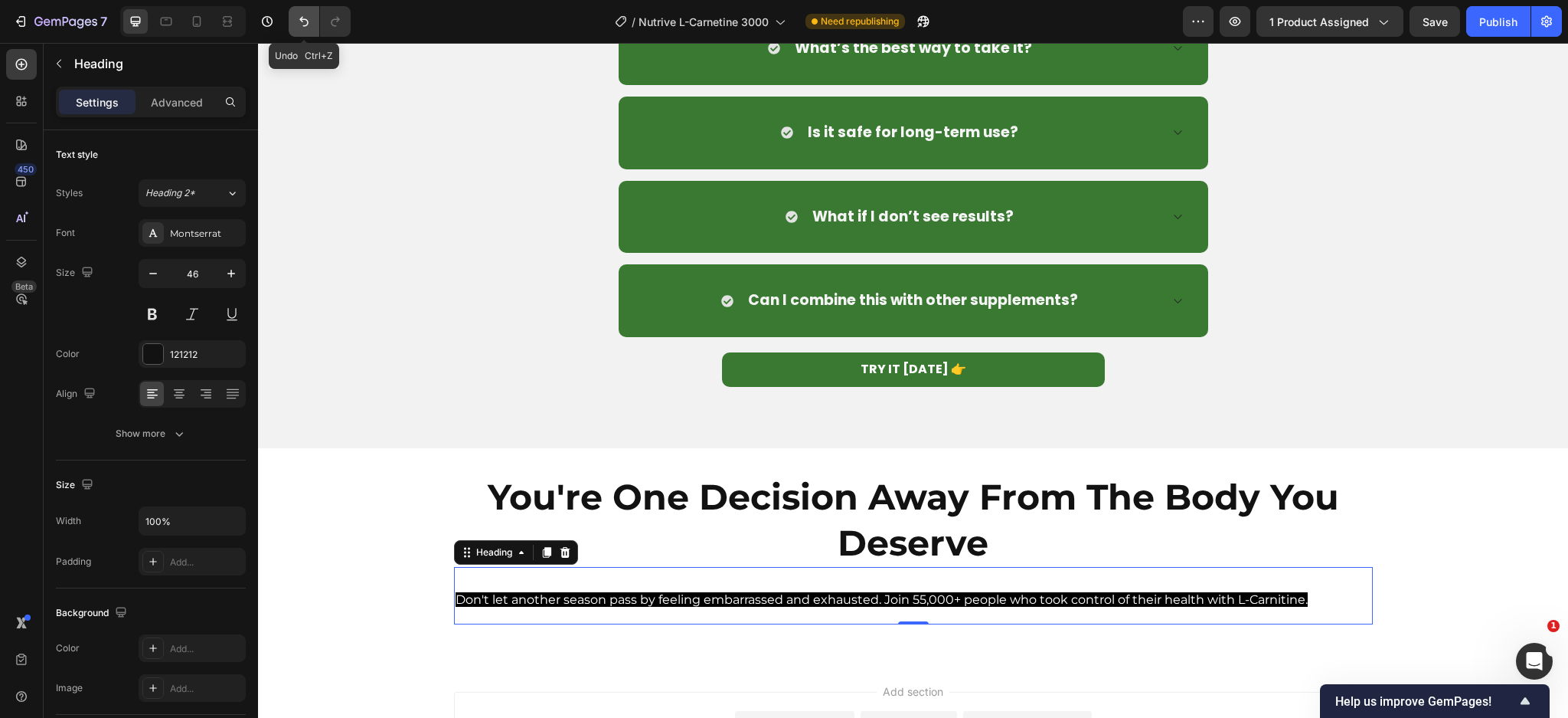
click at [299, 12] on button "Undo/Redo" at bounding box center [304, 22] width 31 height 31
click at [302, 5] on div "7 / Nutrive L-Carnetine 3000 Need republishing Preview 1 product assigned Save …" at bounding box center [784, 22] width 1568 height 44
click at [300, 19] on icon "Undo/Redo" at bounding box center [304, 22] width 9 height 10
click at [316, 13] on button "Undo/Redo" at bounding box center [304, 22] width 31 height 31
click at [306, 23] on icon "Undo/Redo" at bounding box center [304, 21] width 15 height 15
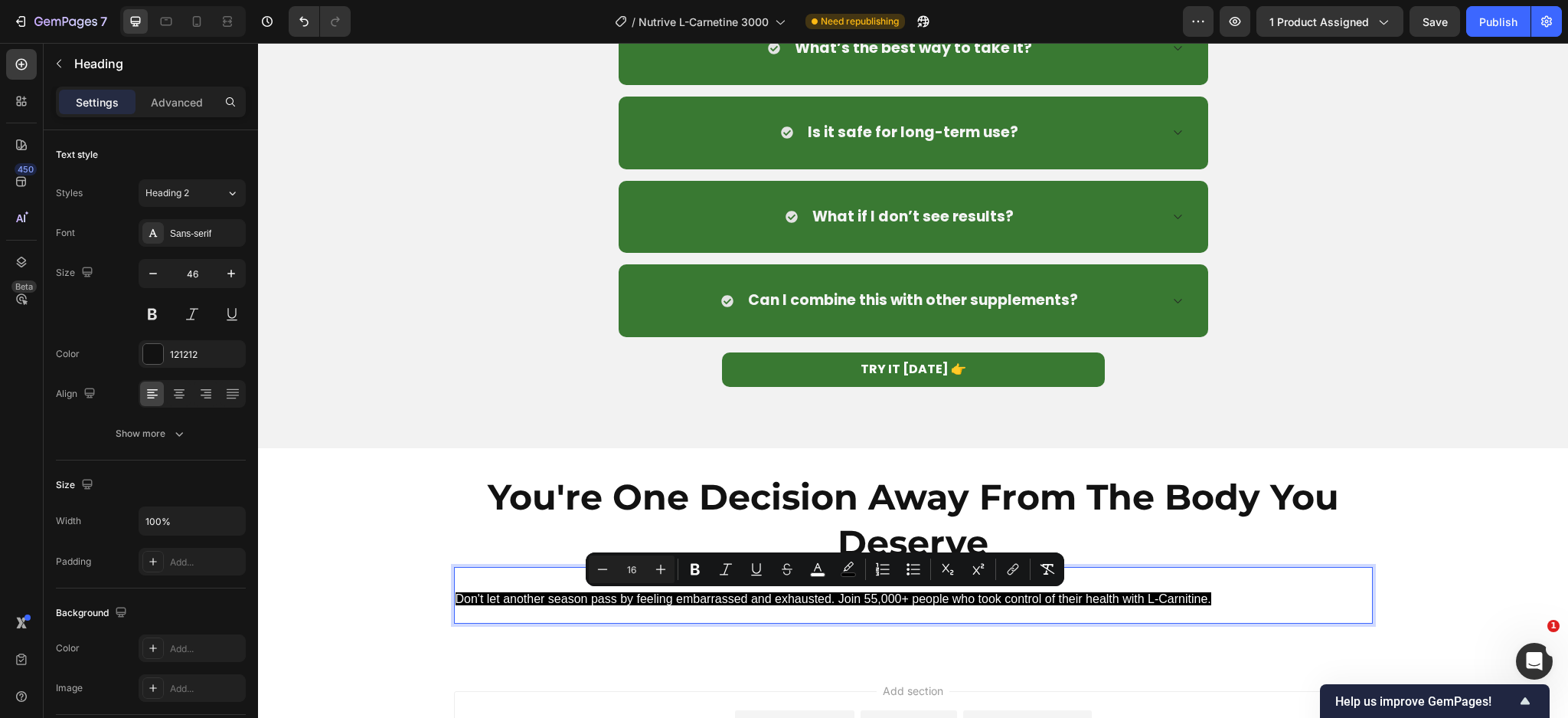
type input "46"
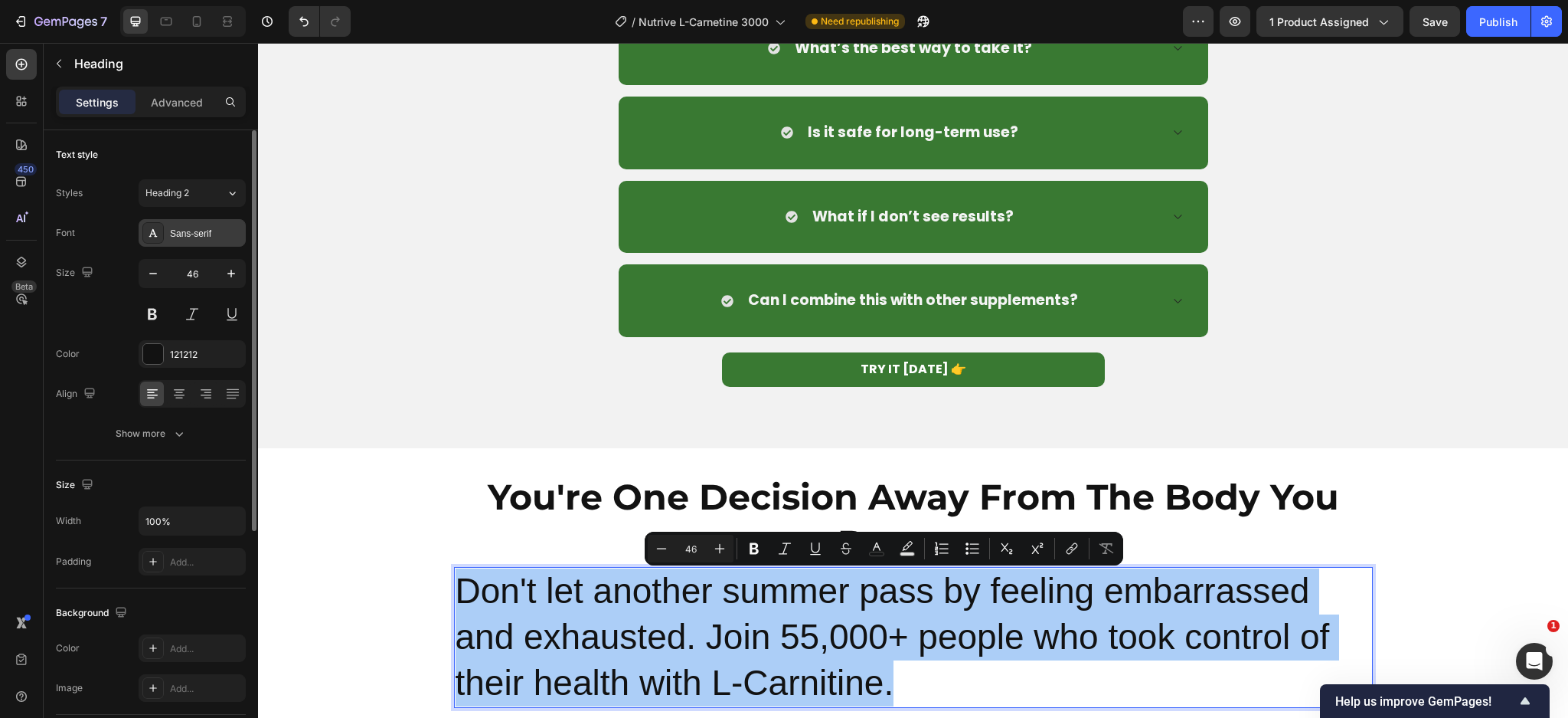
click at [180, 230] on div "Sans-serif" at bounding box center [205, 233] width 72 height 14
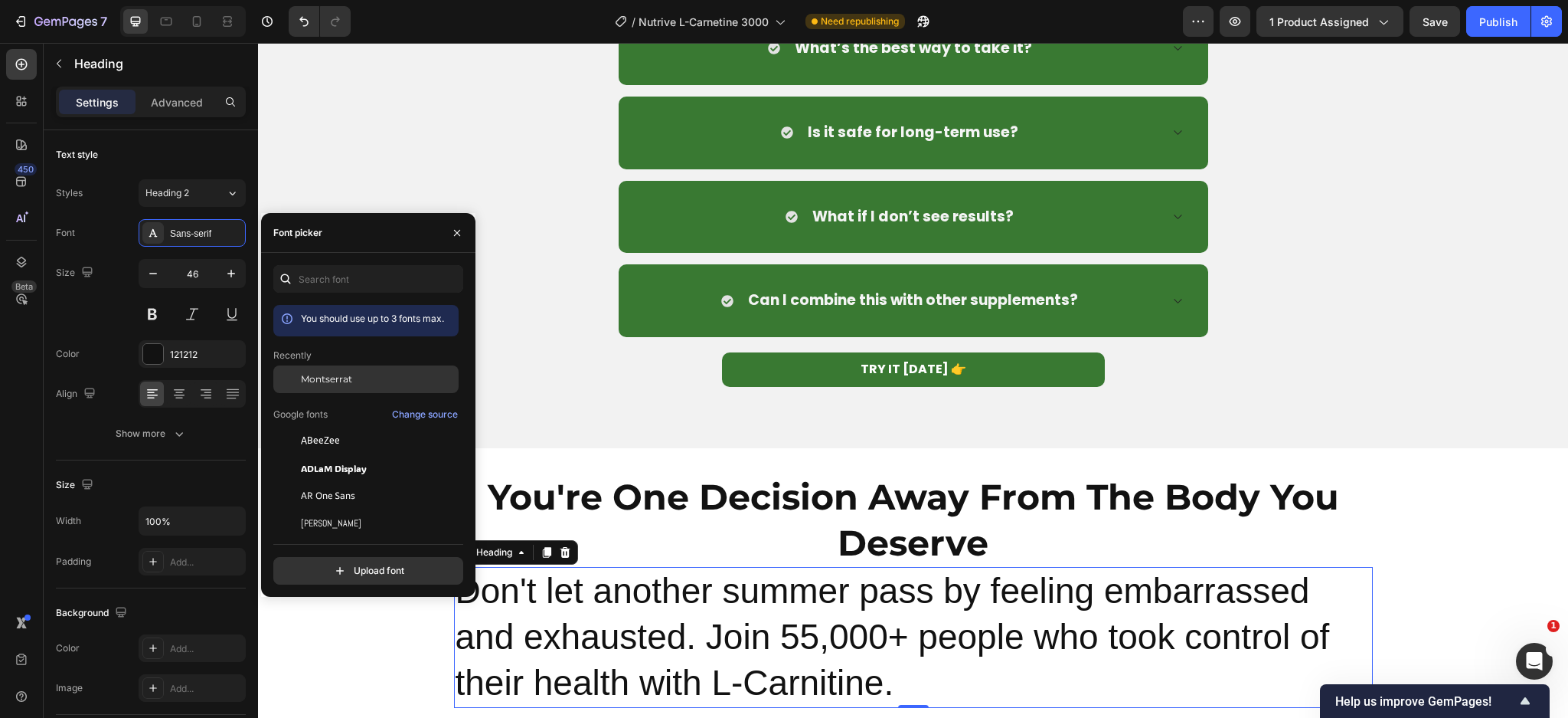
click at [332, 381] on span "Montserrat" at bounding box center [327, 379] width 52 height 14
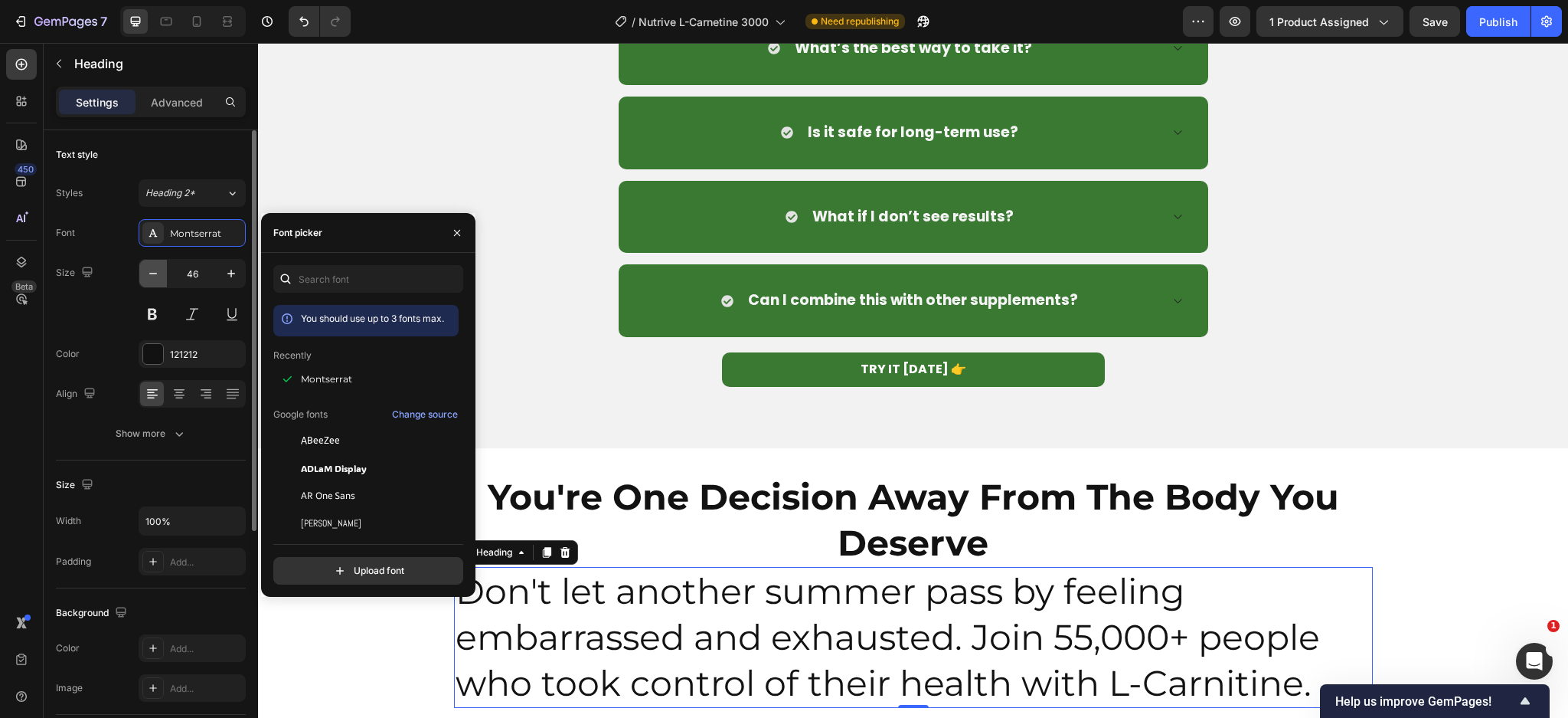
click at [146, 268] on icon "button" at bounding box center [153, 273] width 15 height 15
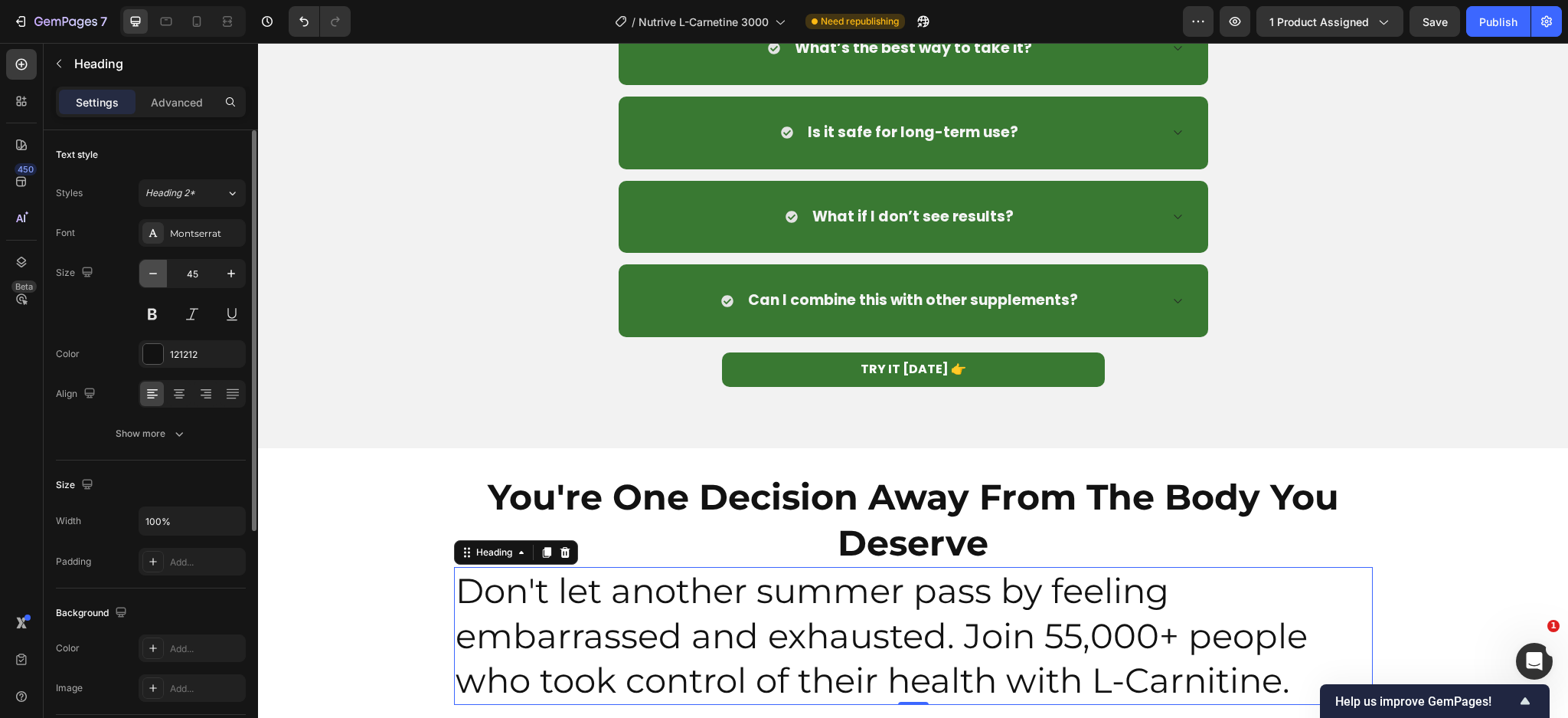
click at [146, 268] on icon "button" at bounding box center [153, 273] width 15 height 15
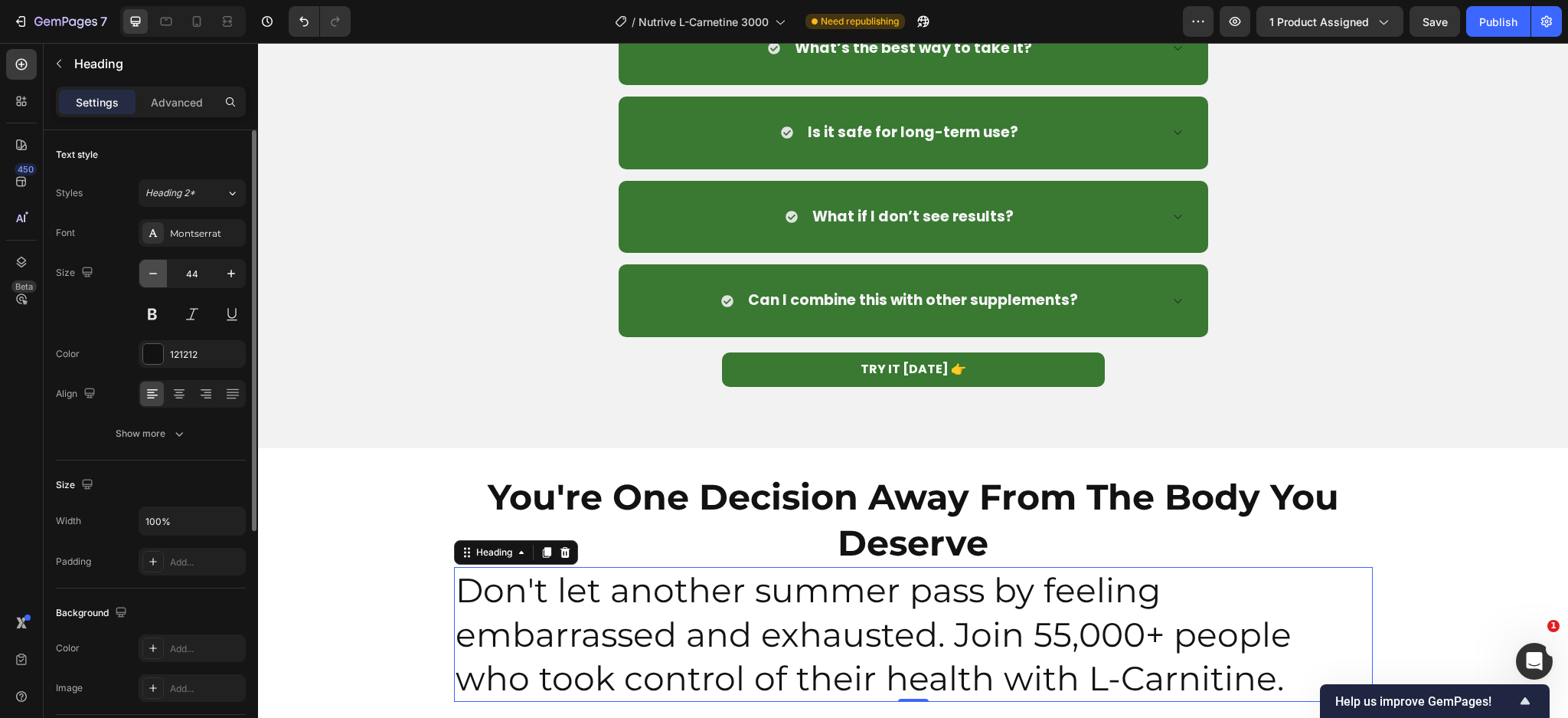
click at [146, 268] on icon "button" at bounding box center [153, 273] width 15 height 15
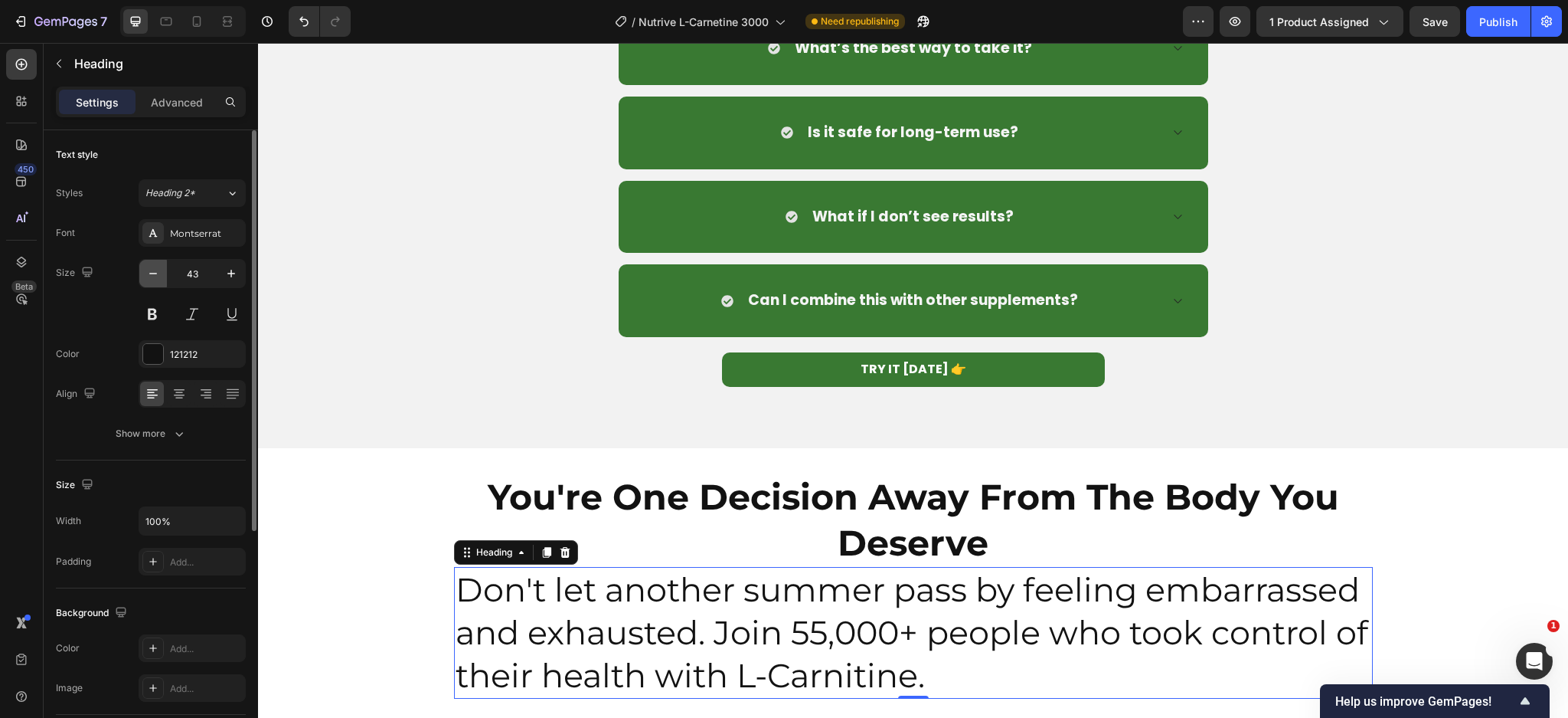
click at [147, 268] on icon "button" at bounding box center [153, 273] width 15 height 15
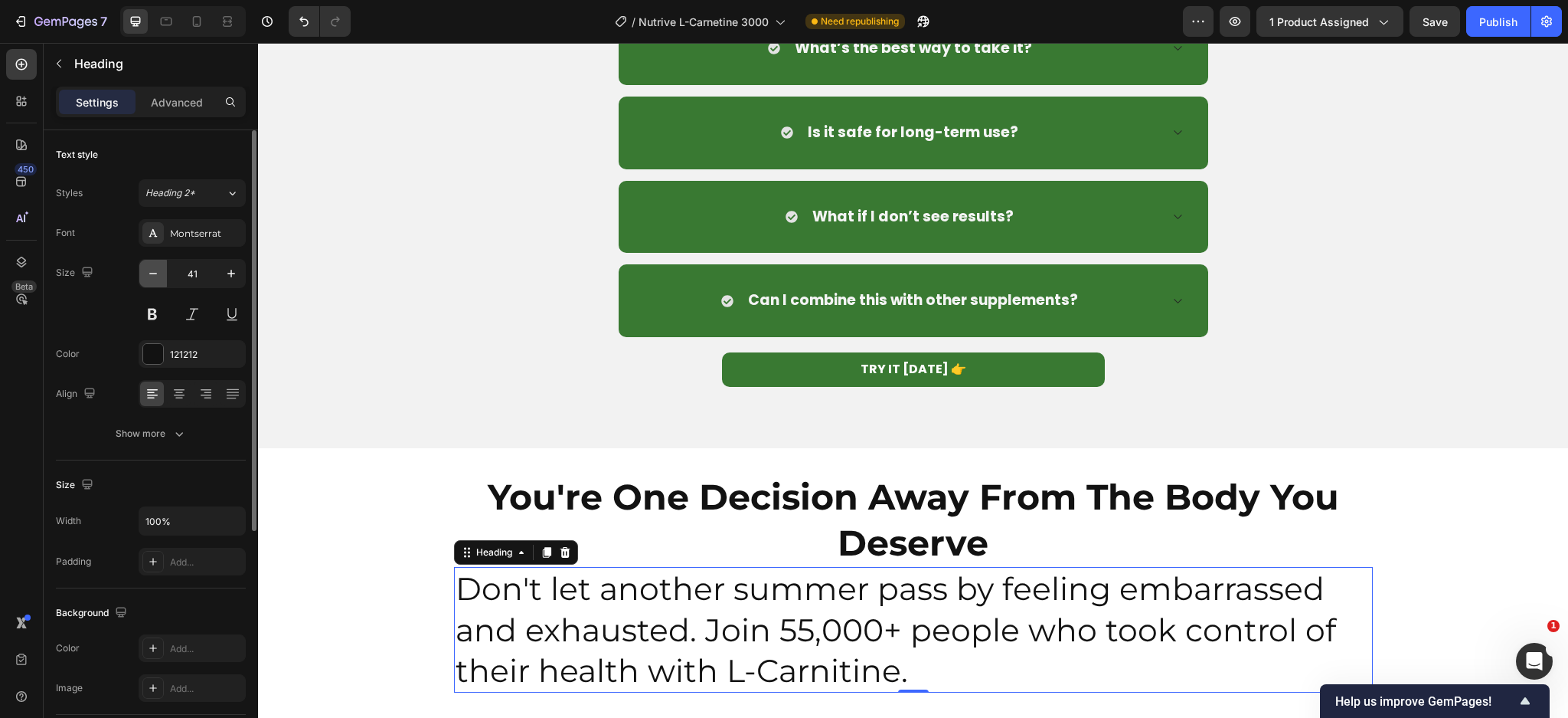
click at [147, 268] on icon "button" at bounding box center [153, 273] width 15 height 15
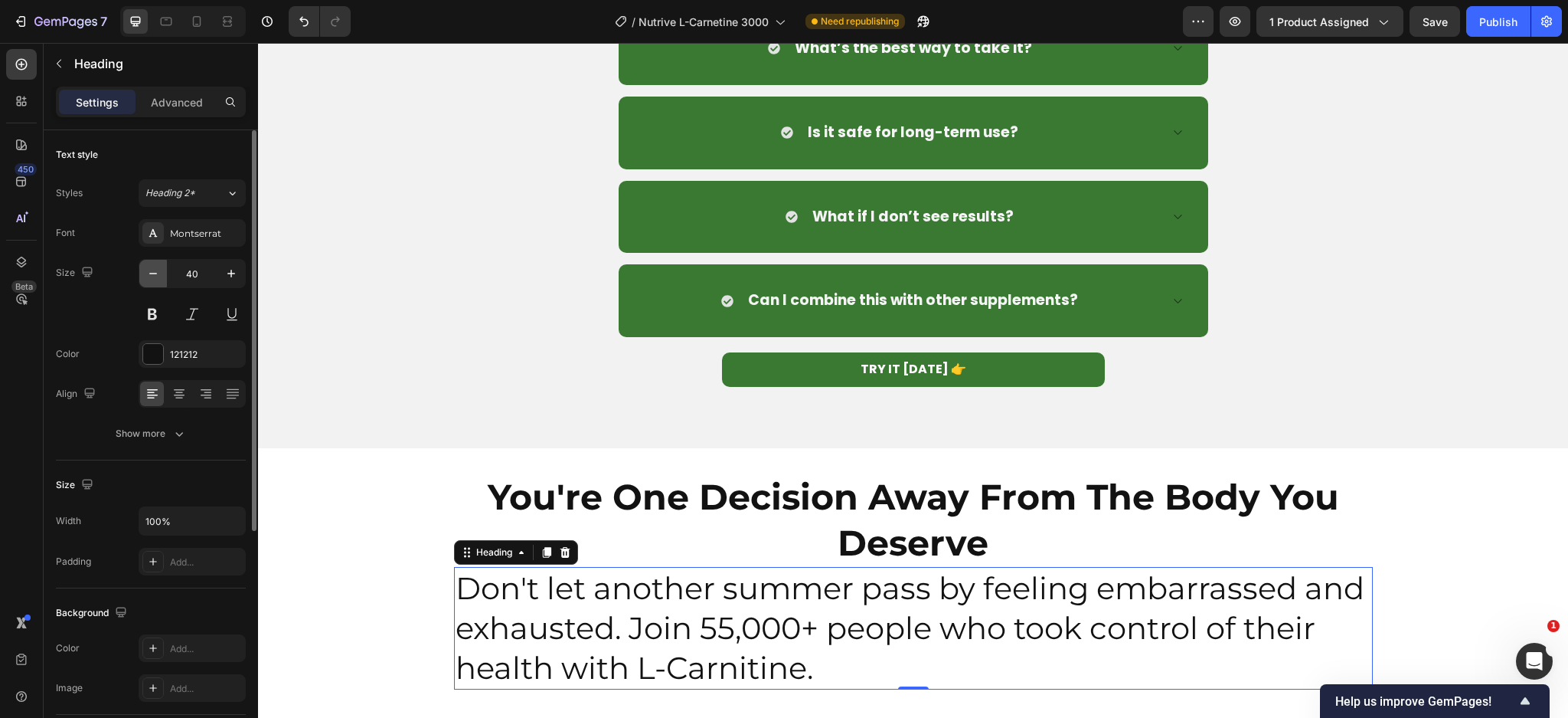
click at [147, 268] on icon "button" at bounding box center [153, 273] width 15 height 15
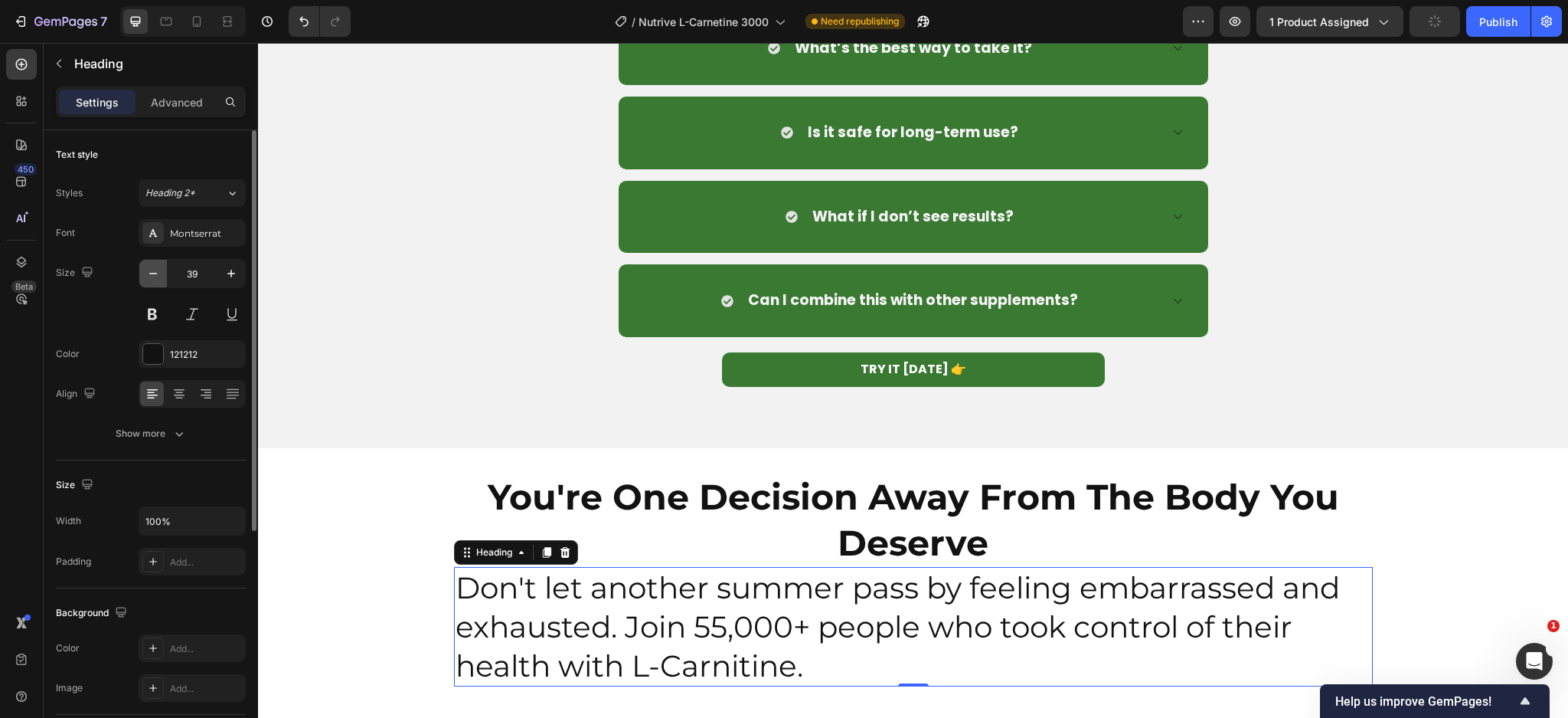
click at [147, 268] on icon "button" at bounding box center [153, 273] width 15 height 15
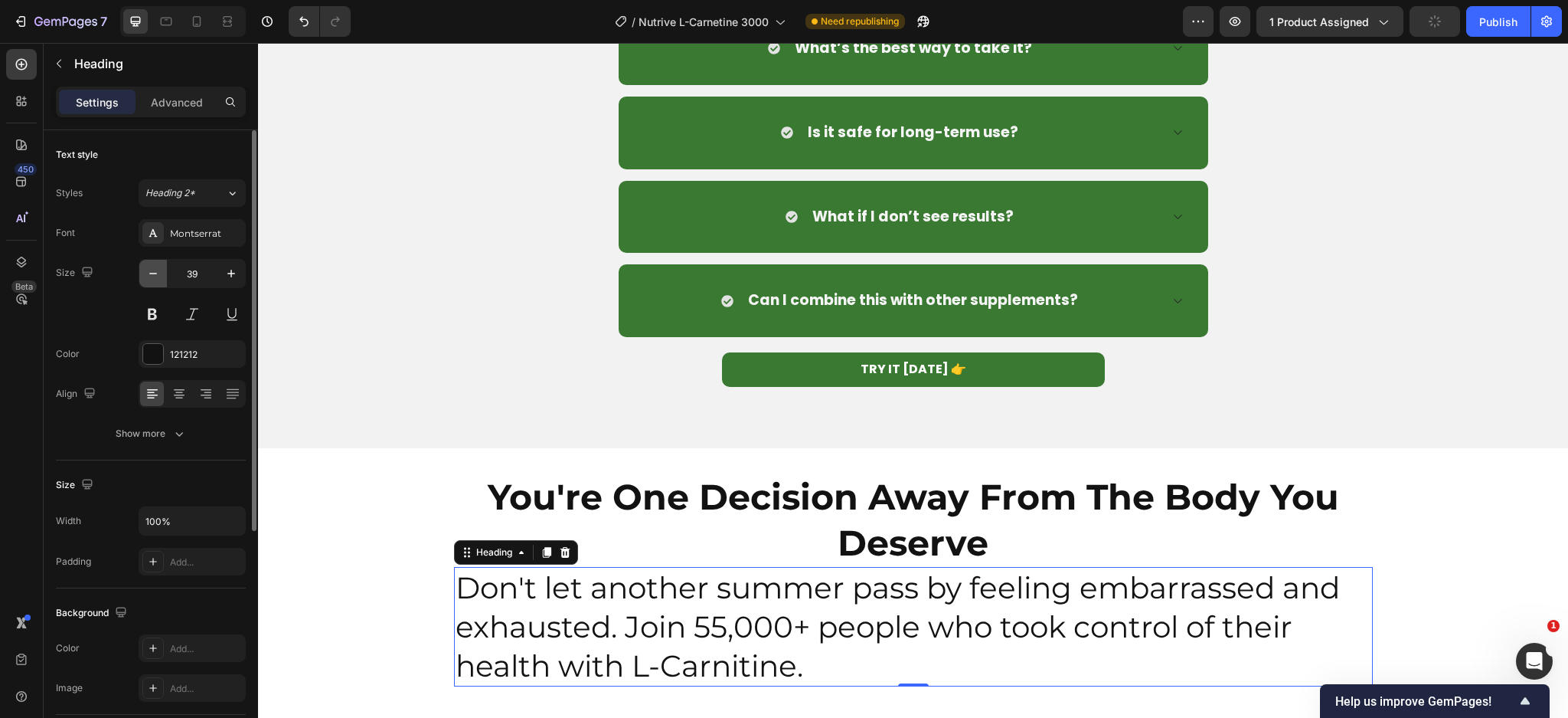
click at [147, 268] on icon "button" at bounding box center [153, 273] width 15 height 15
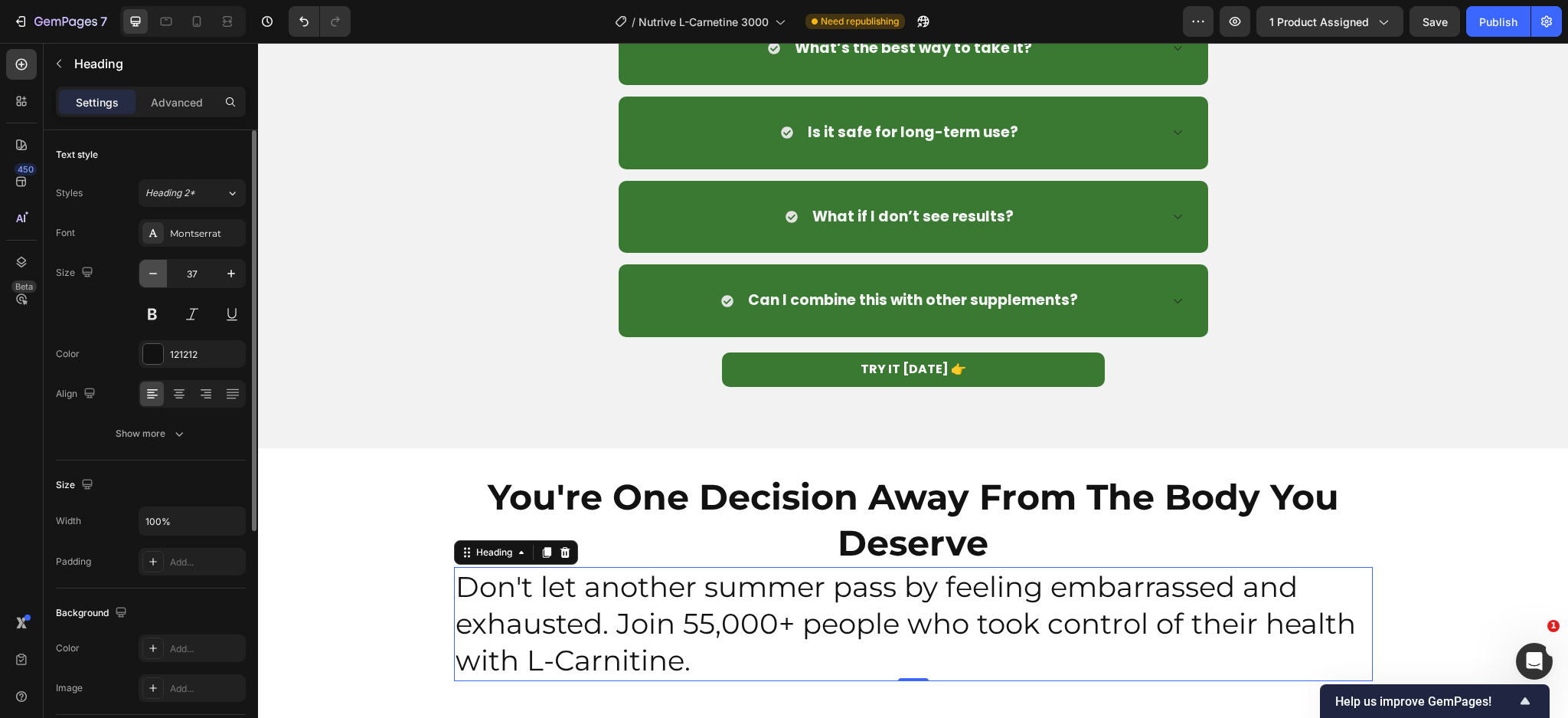
click at [162, 276] on button "button" at bounding box center [153, 273] width 27 height 27
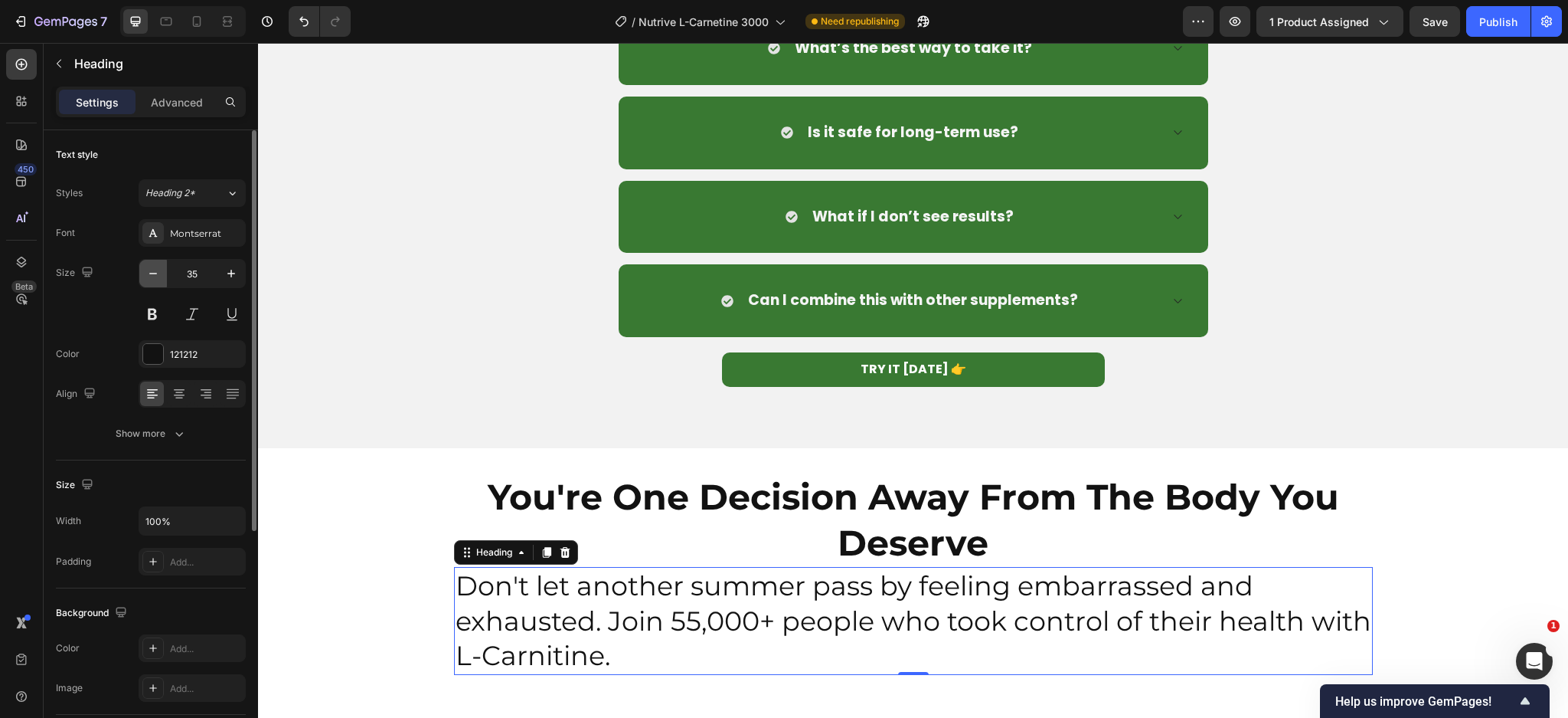
click at [162, 276] on button "button" at bounding box center [153, 273] width 27 height 27
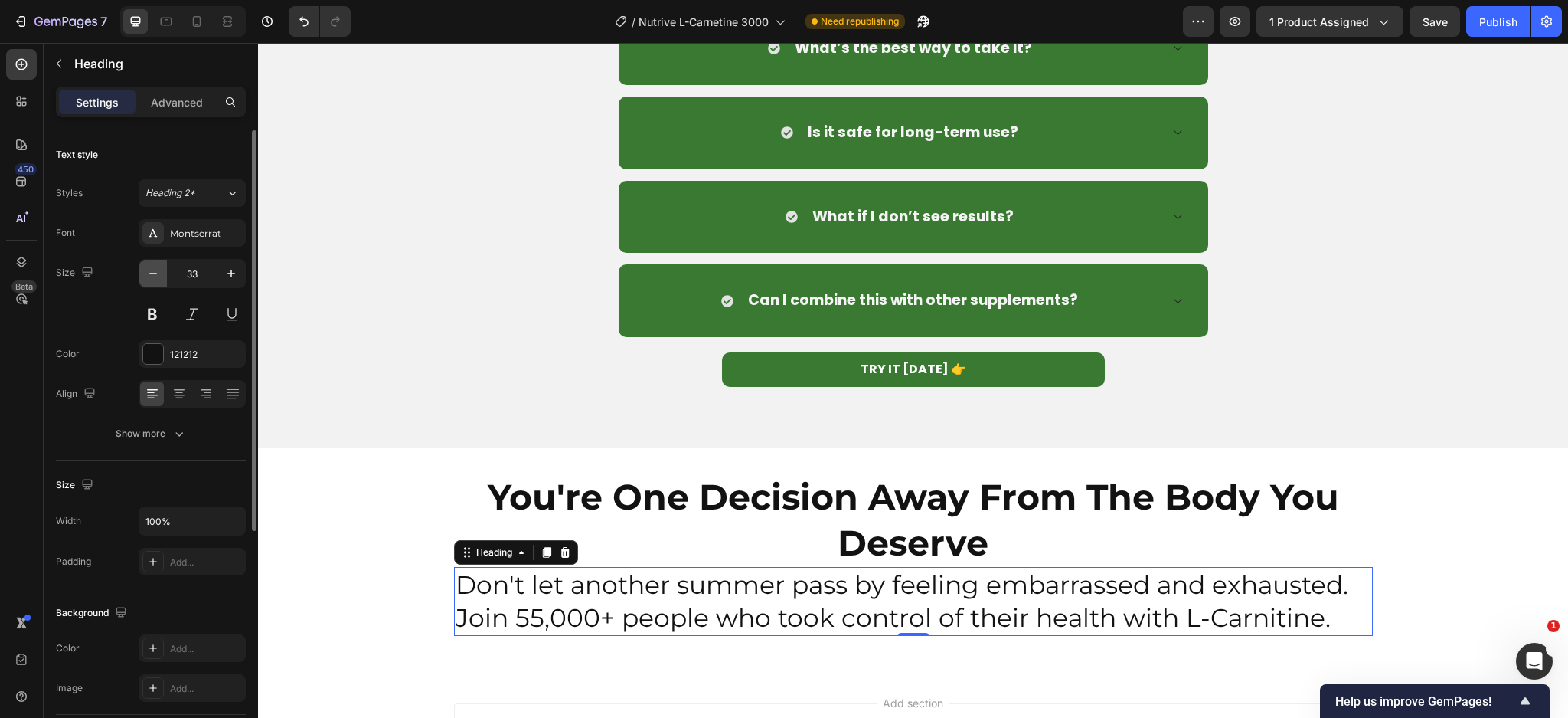
click at [162, 276] on button "button" at bounding box center [153, 273] width 27 height 27
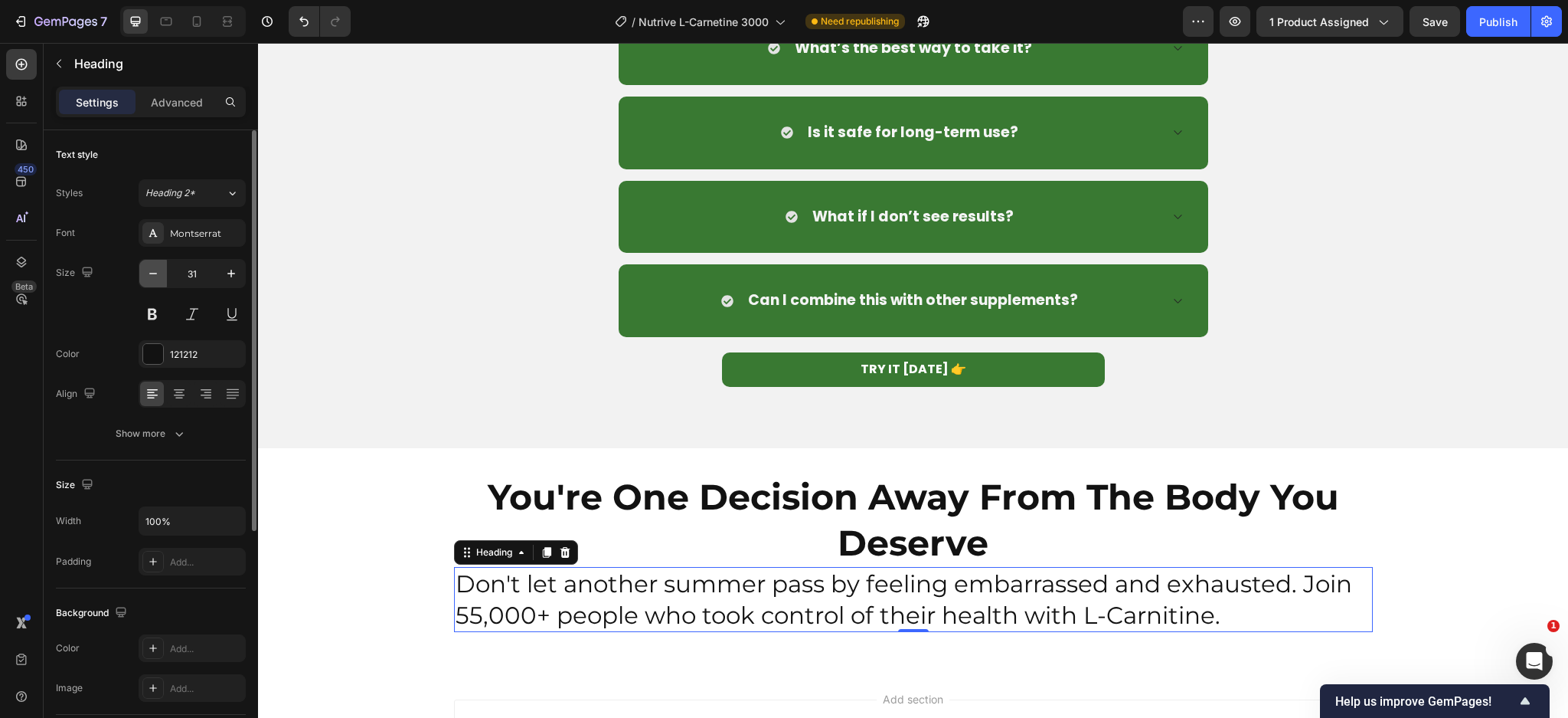
click at [162, 276] on button "button" at bounding box center [153, 273] width 27 height 27
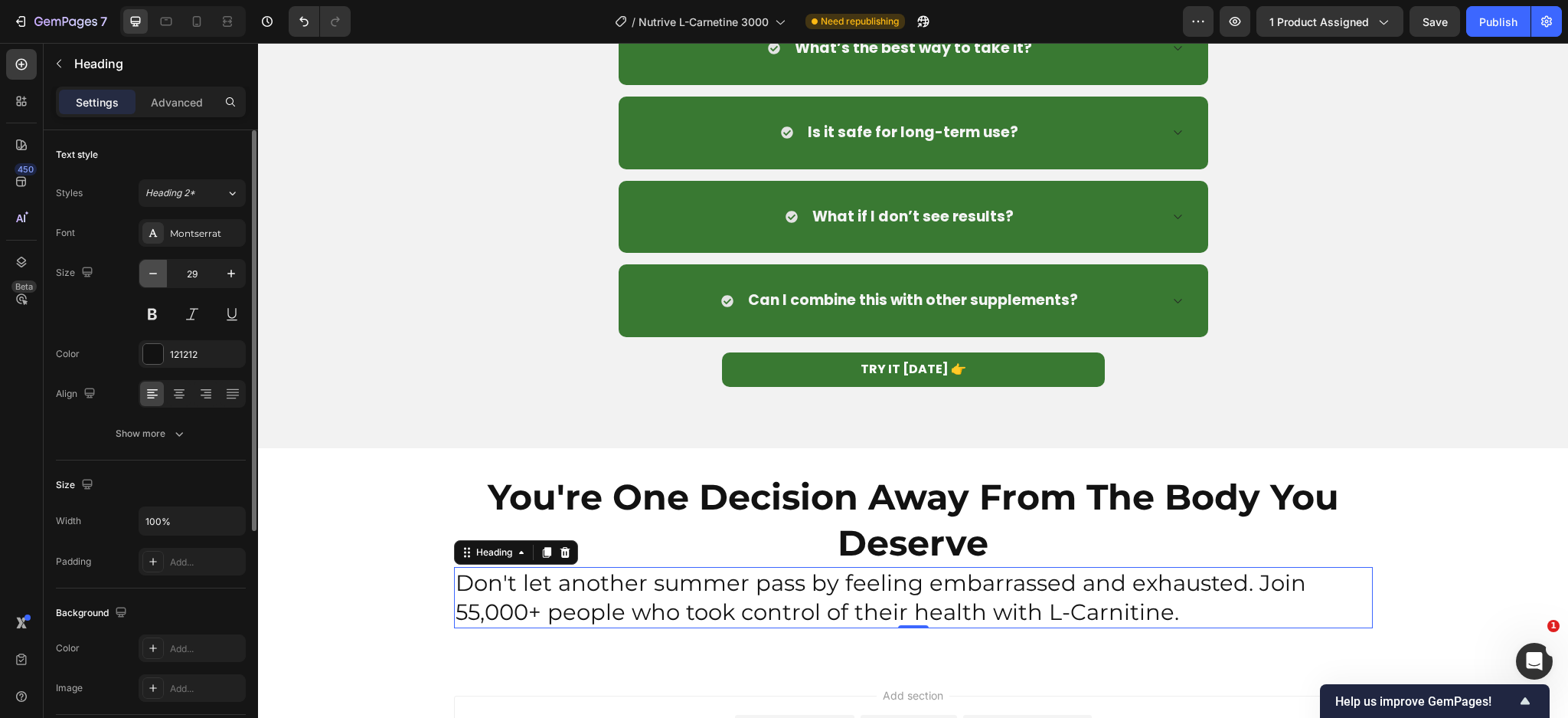
click at [162, 276] on button "button" at bounding box center [153, 273] width 27 height 27
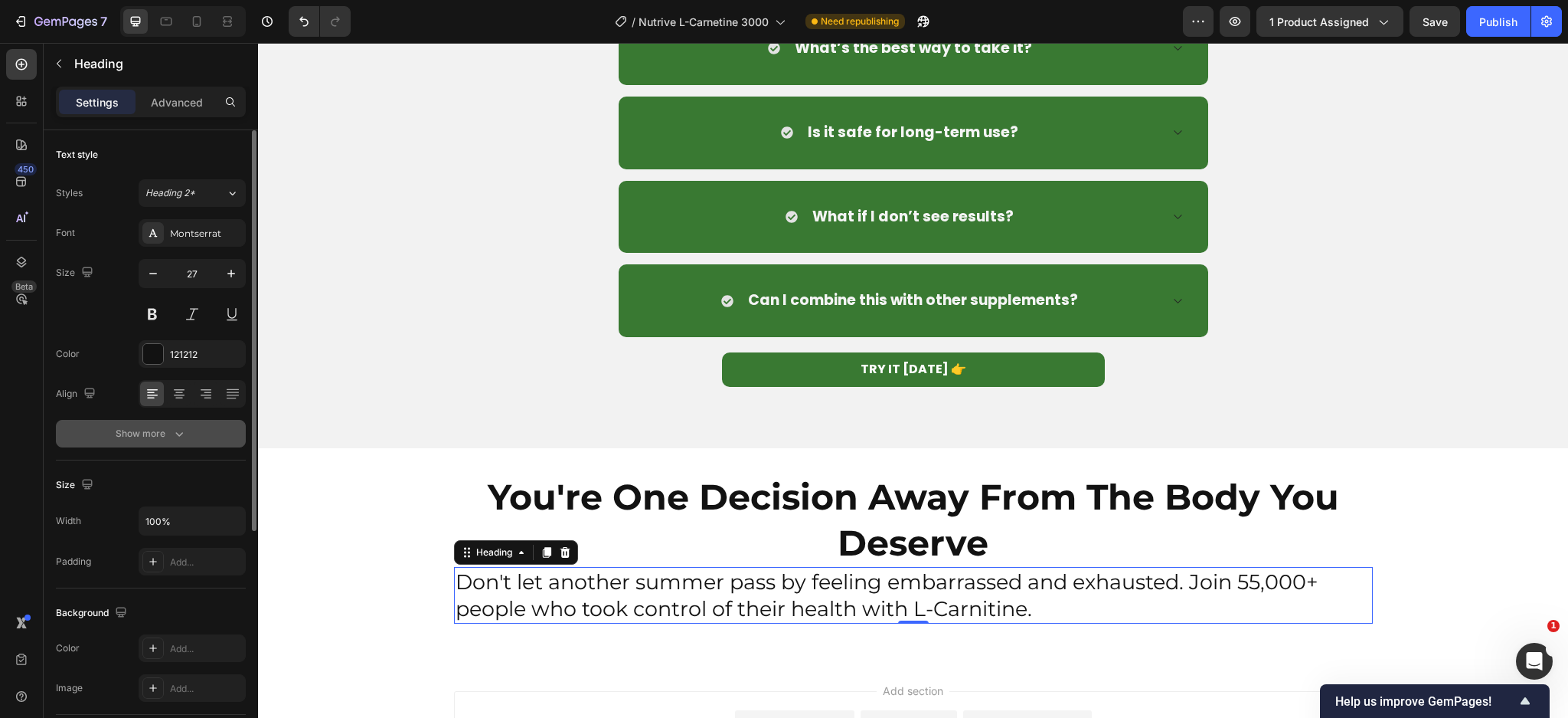
click at [181, 388] on icon at bounding box center [179, 393] width 15 height 15
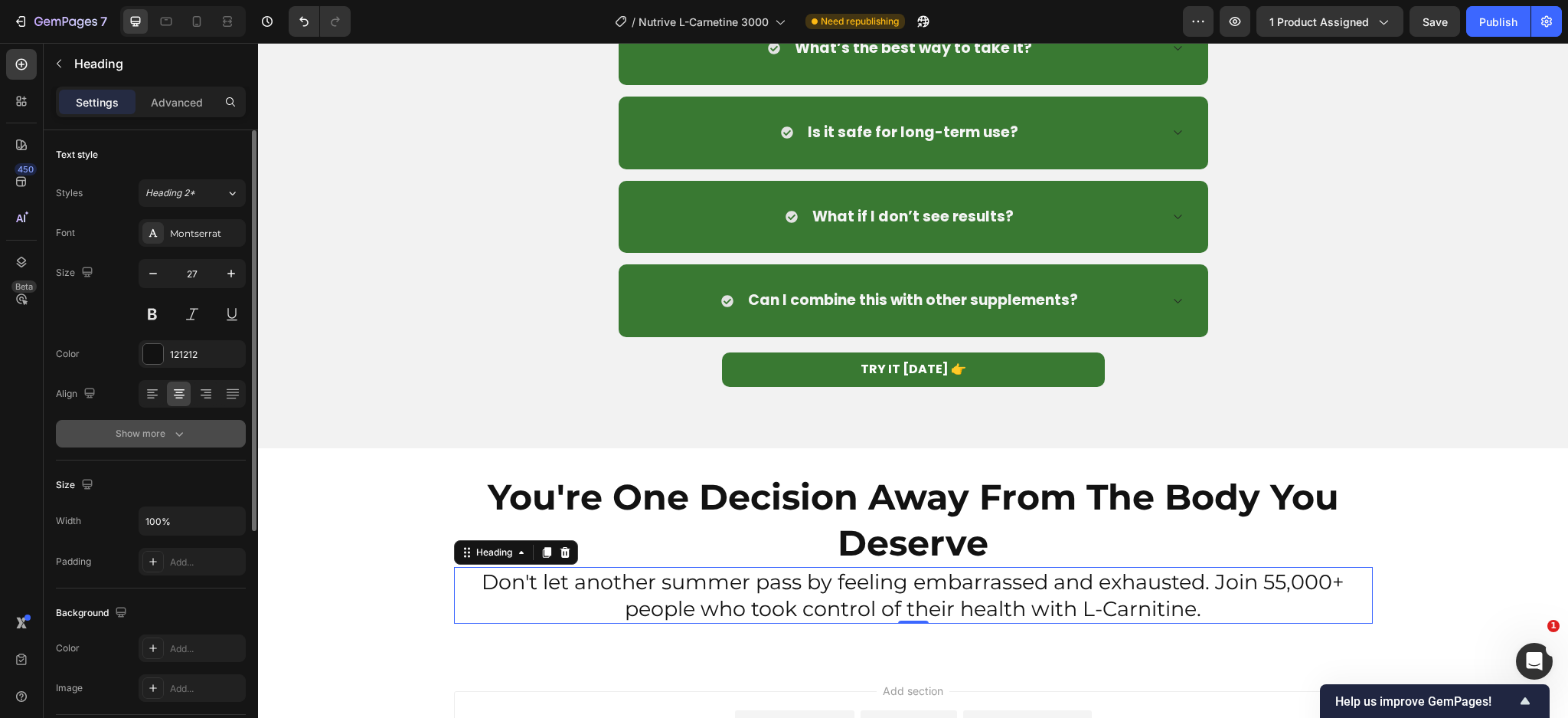
click at [165, 433] on div "Show more" at bounding box center [151, 434] width 71 height 15
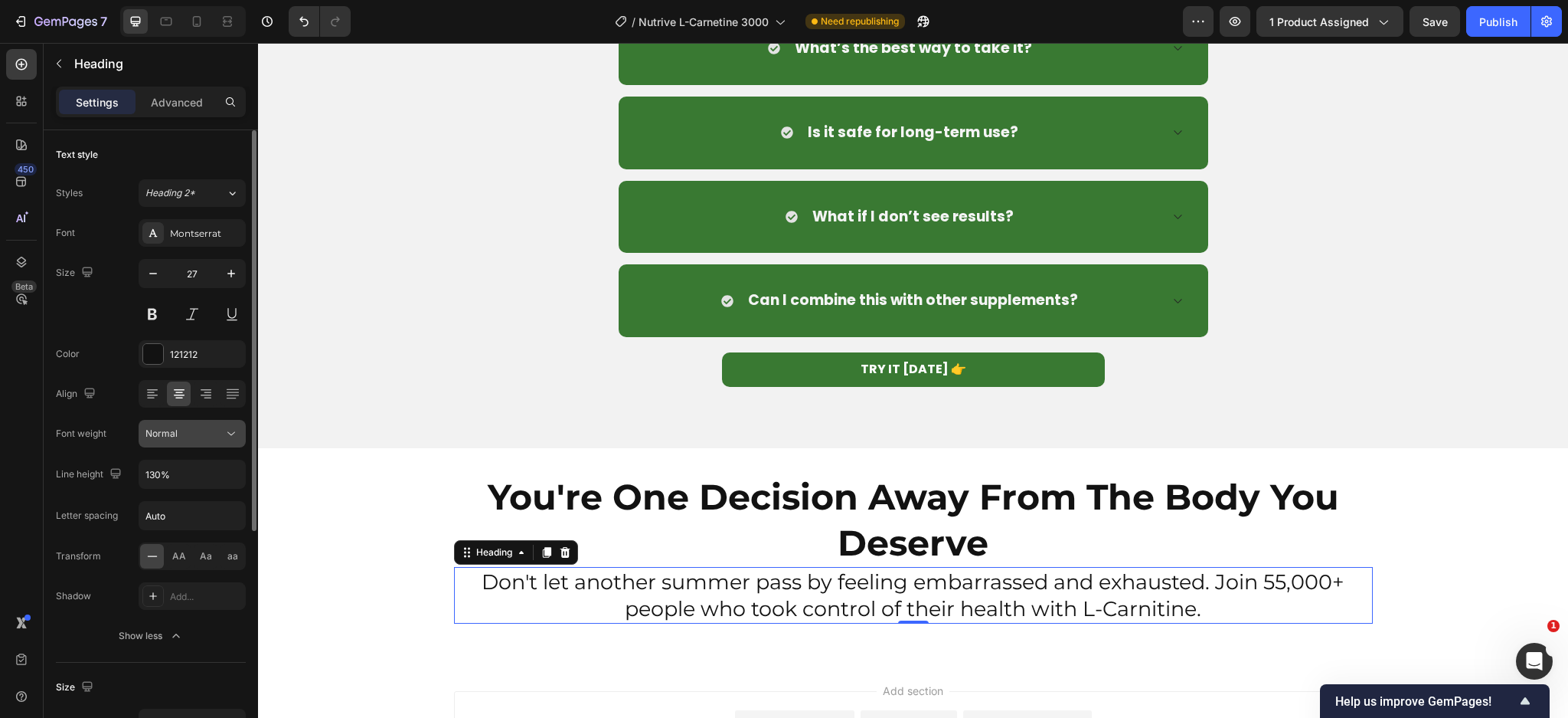
click at [184, 441] on div "Normal" at bounding box center [192, 434] width 93 height 15
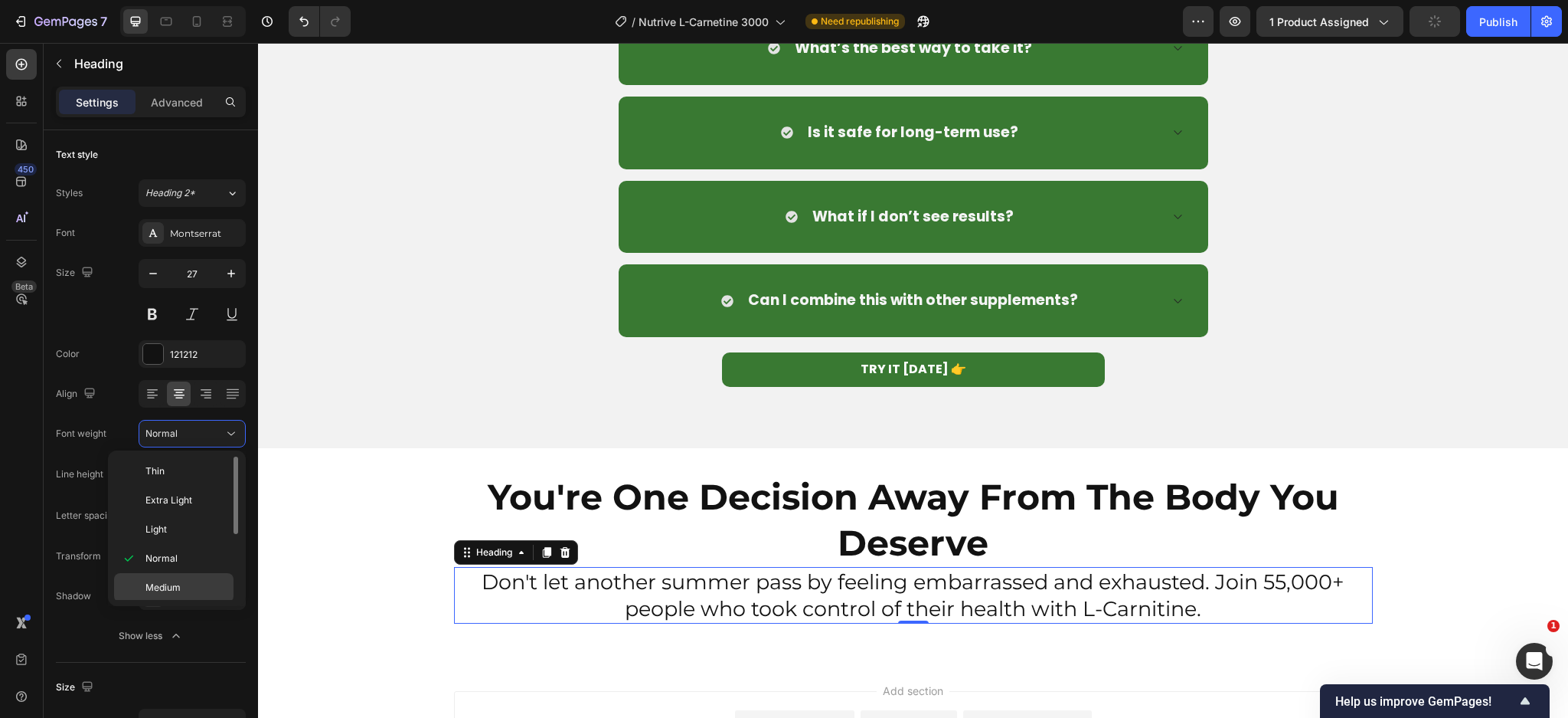
click at [168, 581] on span "Medium" at bounding box center [163, 587] width 35 height 14
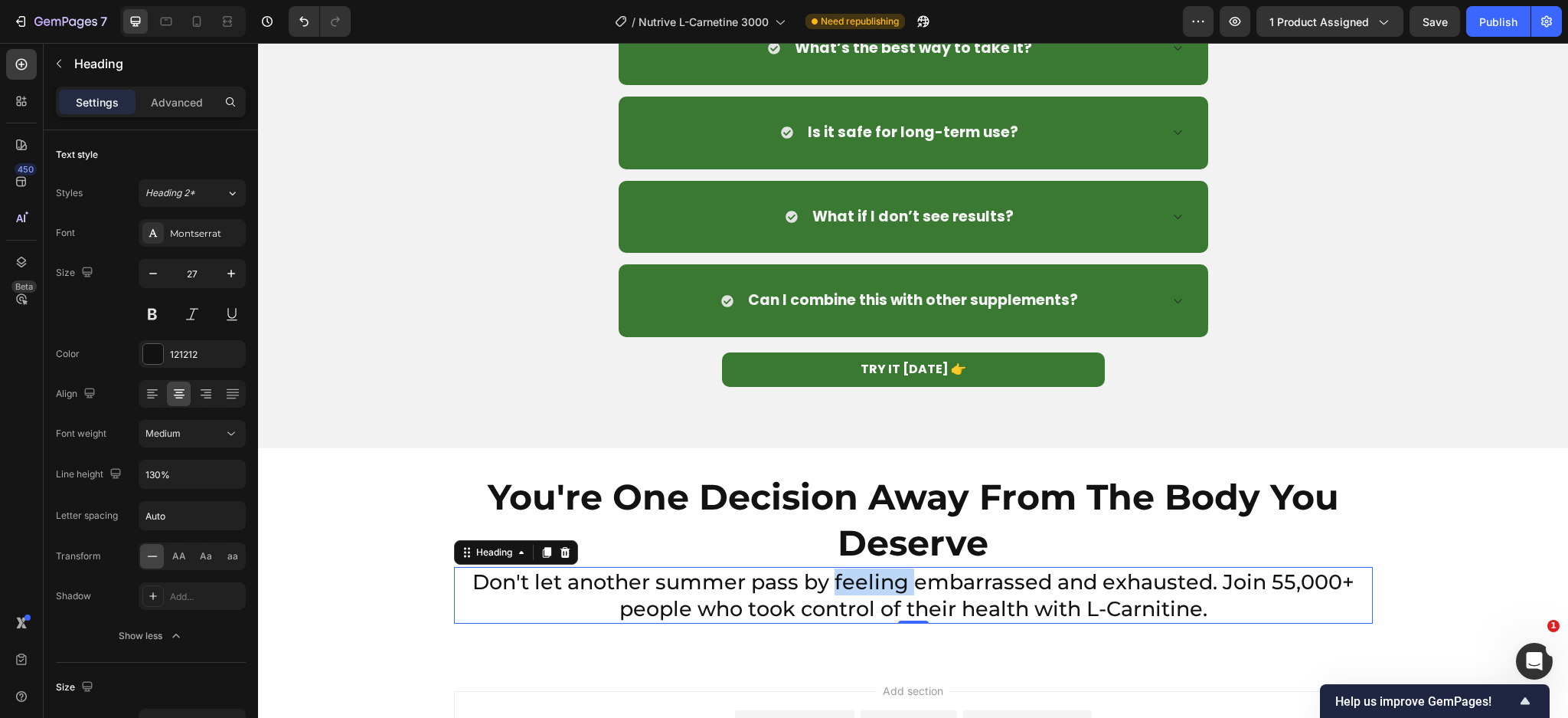
click at [833, 580] on p "Don't let another summer pass by feeling embarrassed and exhausted. Join 55,000…" at bounding box center [913, 595] width 916 height 54
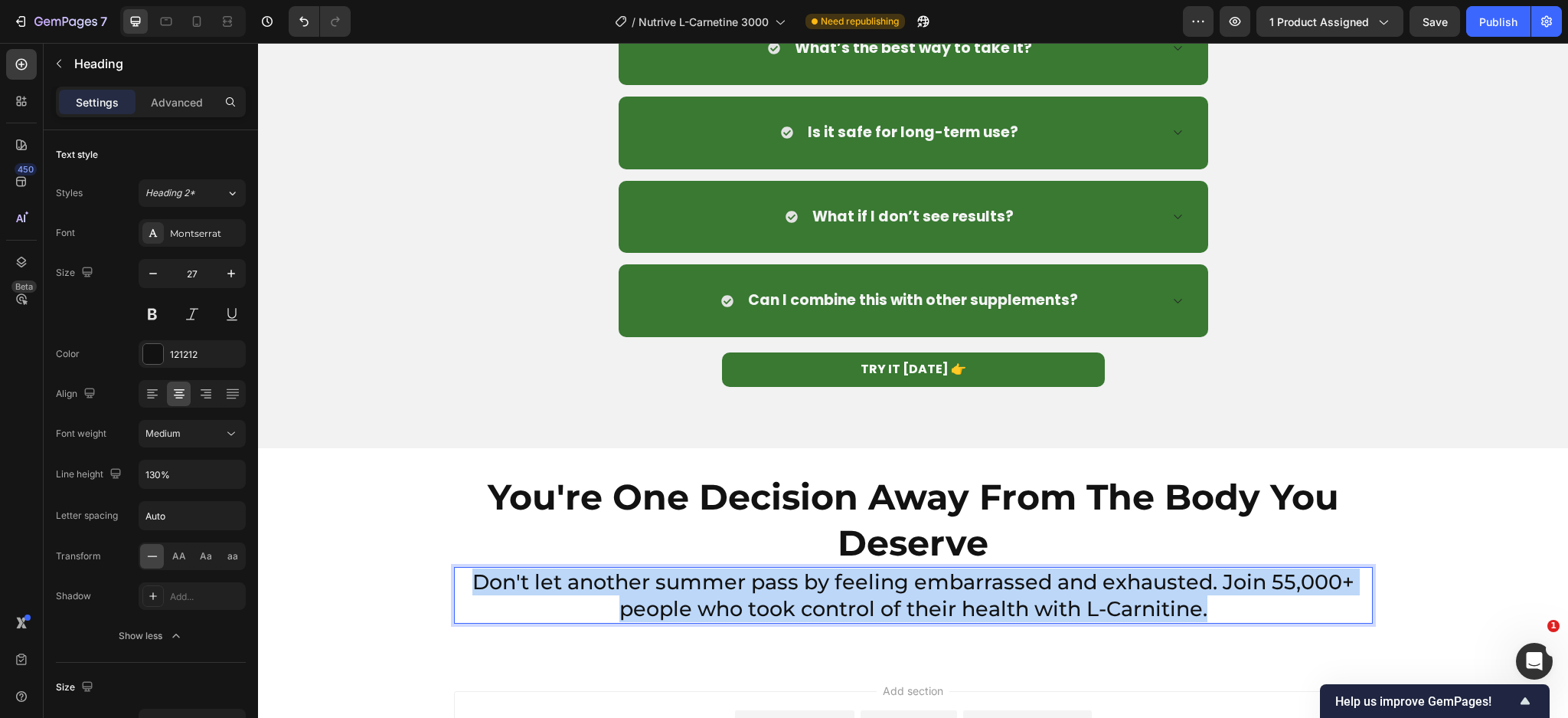
click at [833, 580] on p "Don't let another summer pass by feeling embarrassed and exhausted. Join 55,000…" at bounding box center [913, 595] width 916 height 54
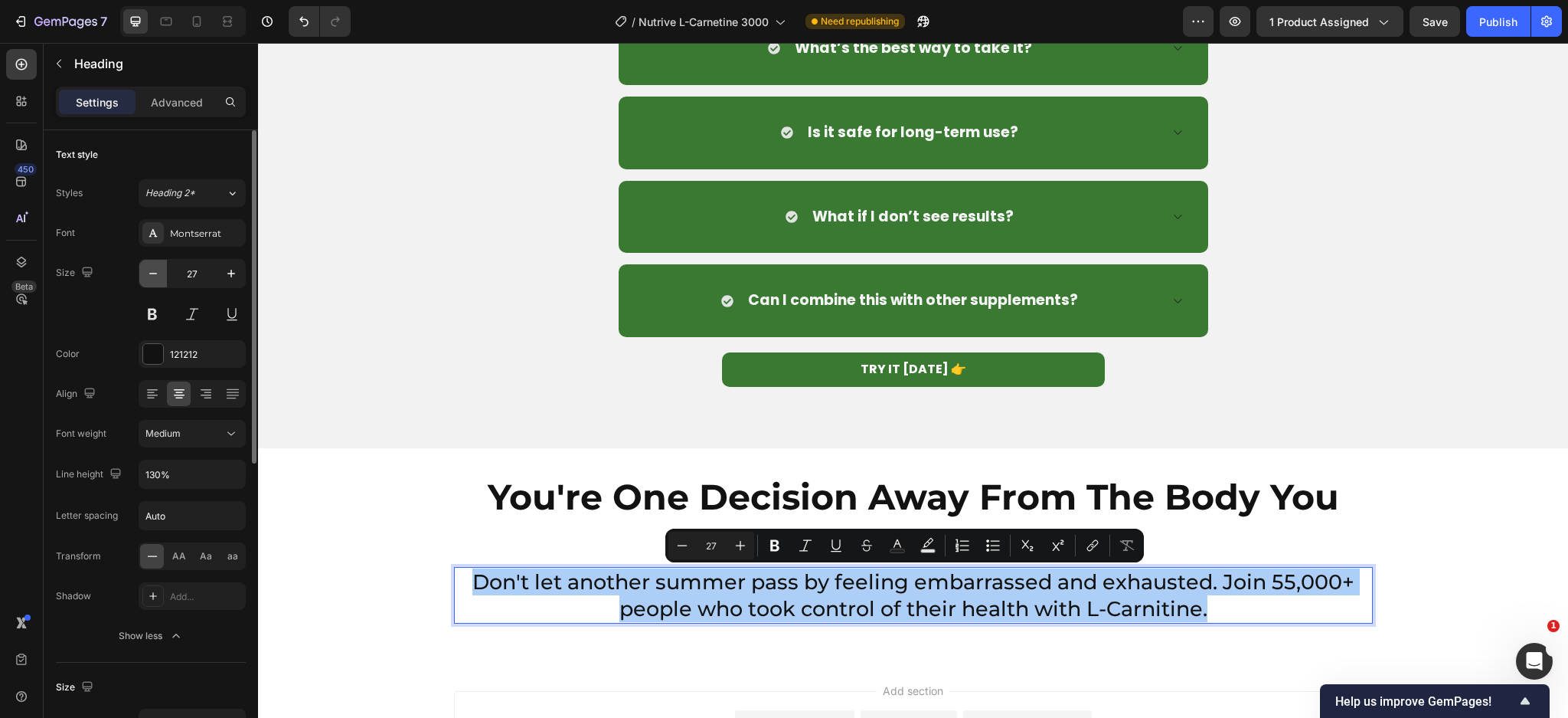
click at [148, 266] on icon "button" at bounding box center [153, 273] width 15 height 15
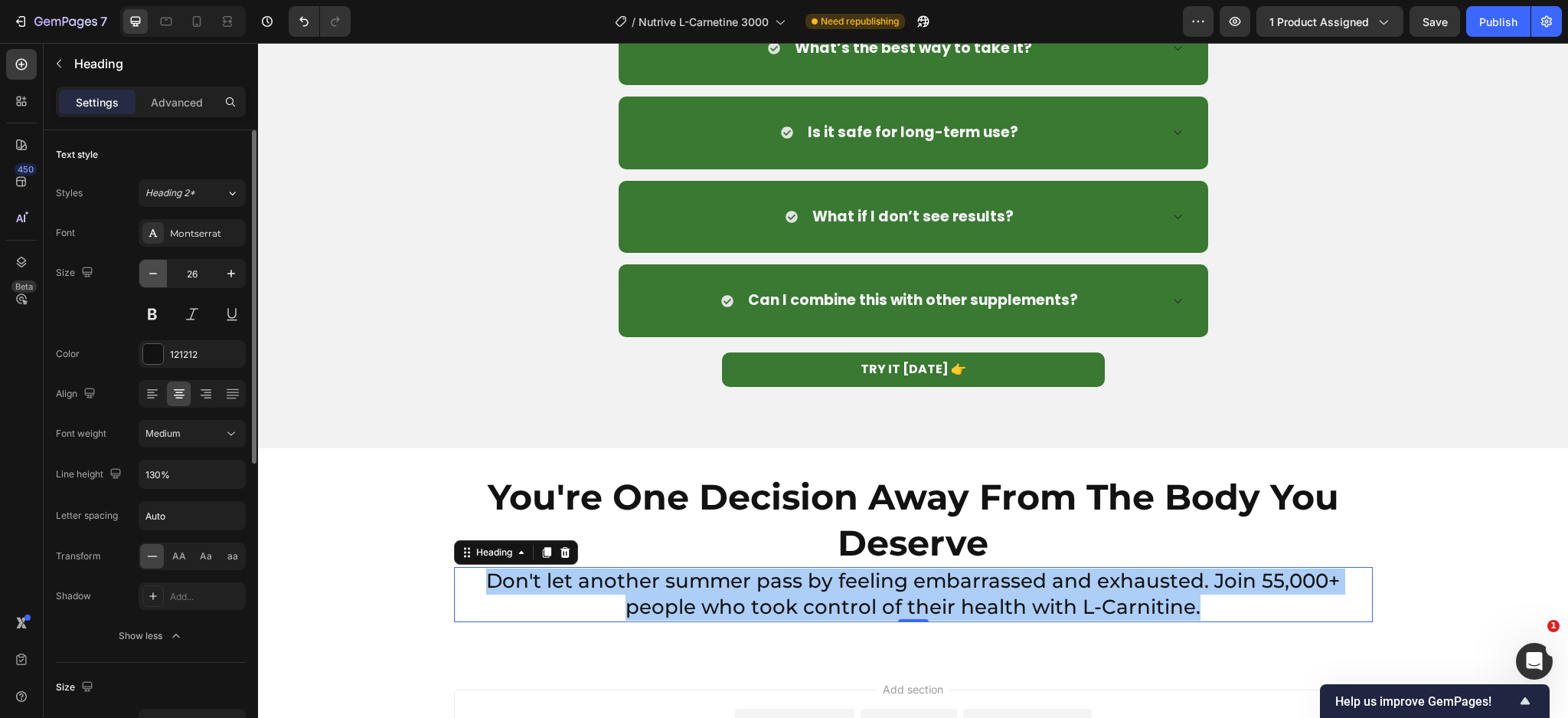
click at [148, 266] on icon "button" at bounding box center [153, 273] width 15 height 15
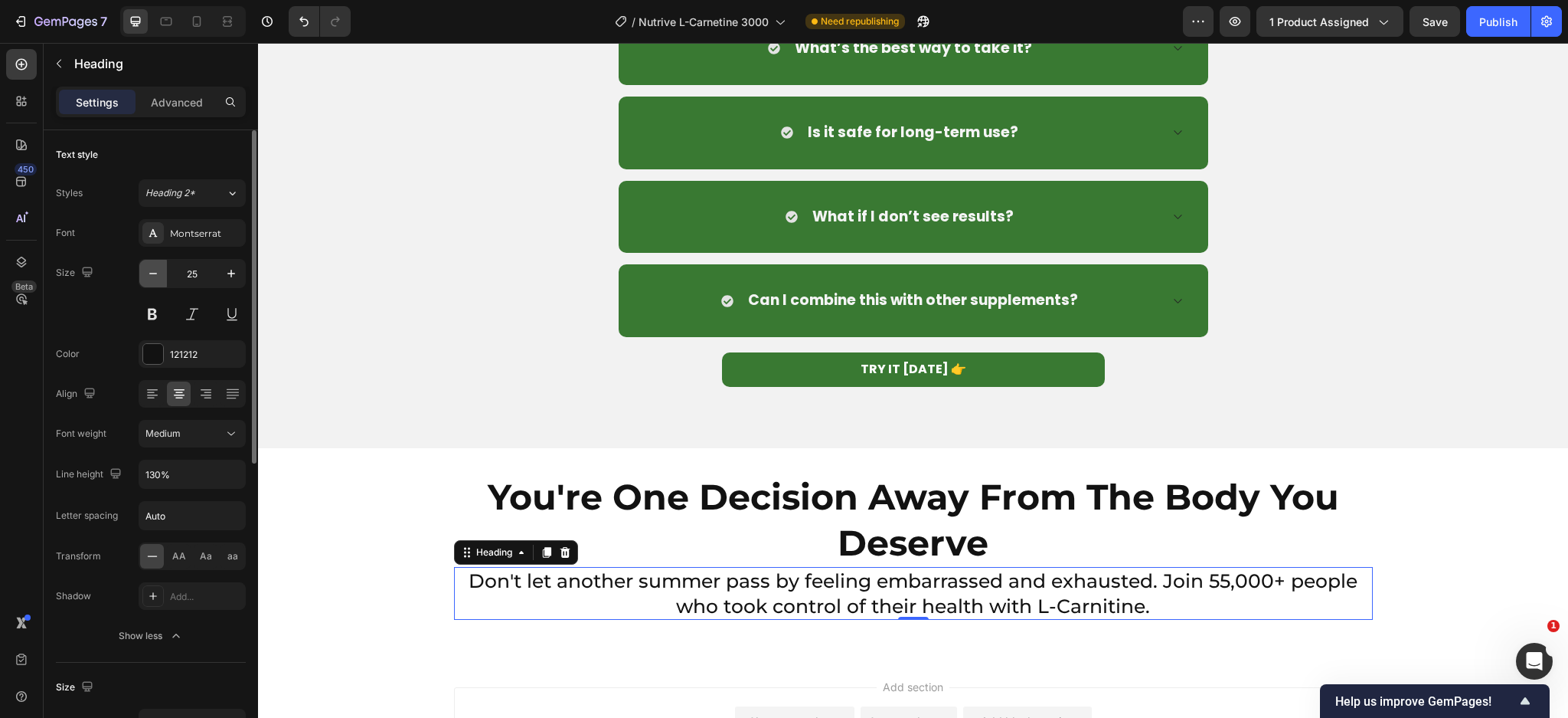
click at [148, 266] on icon "button" at bounding box center [153, 273] width 15 height 15
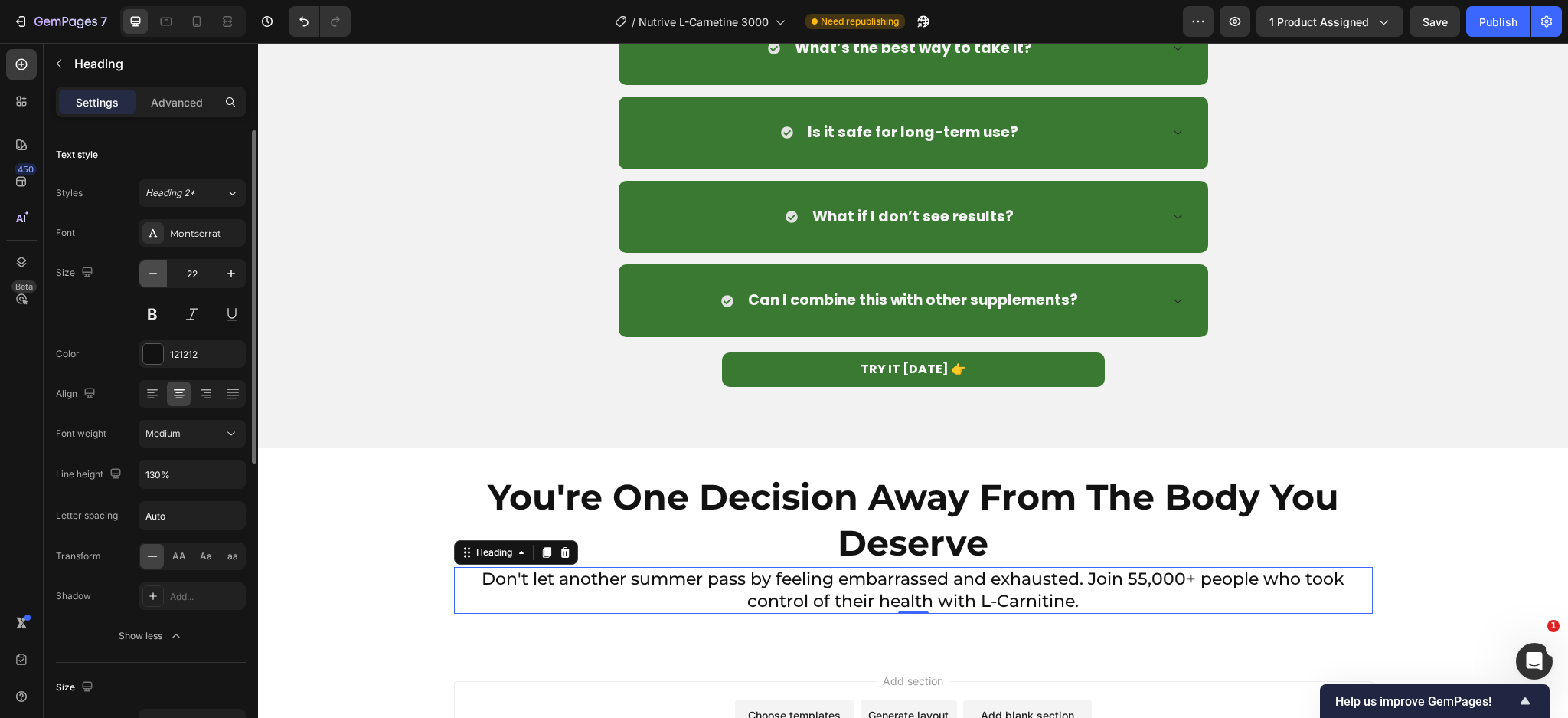
click at [148, 266] on icon "button" at bounding box center [153, 273] width 15 height 15
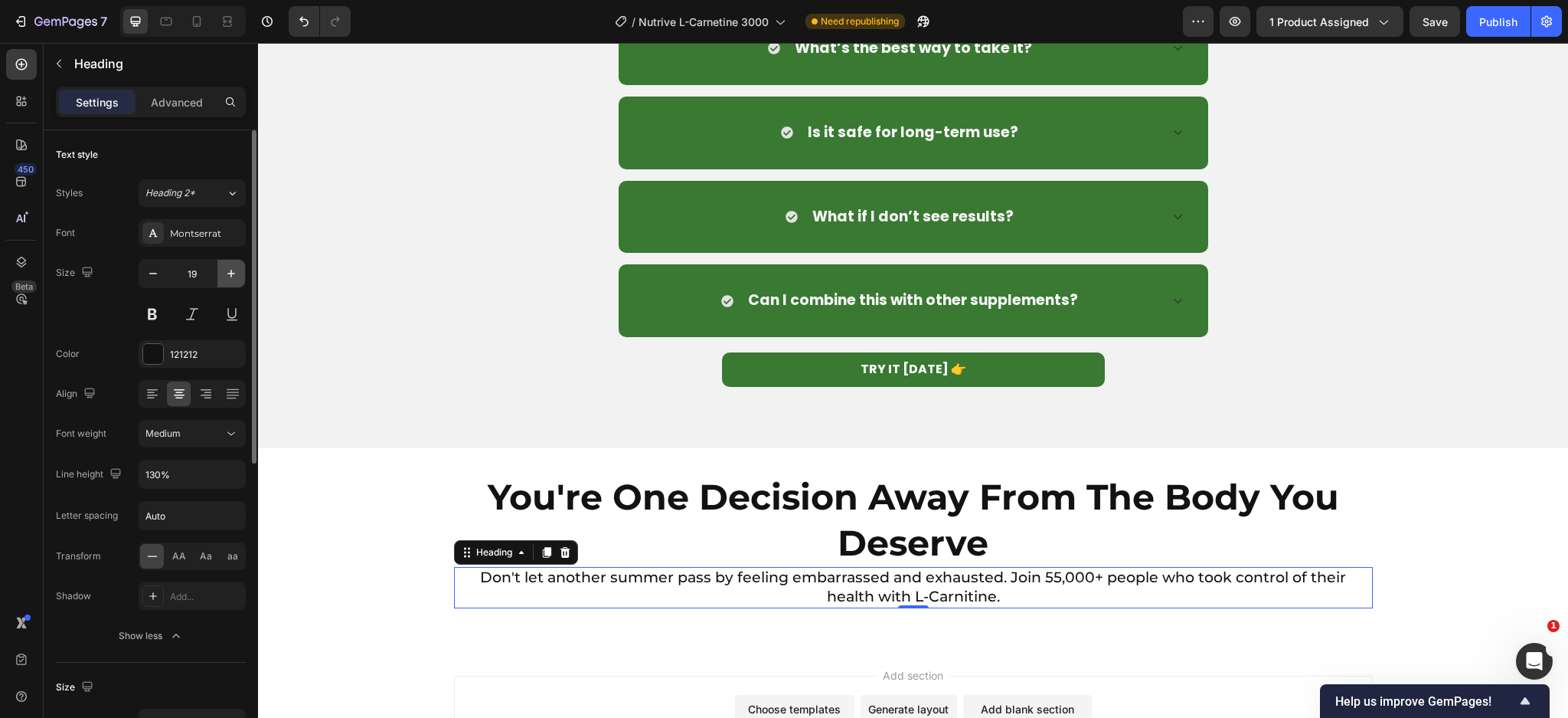
click at [228, 272] on icon "button" at bounding box center [231, 273] width 15 height 15
type input "21"
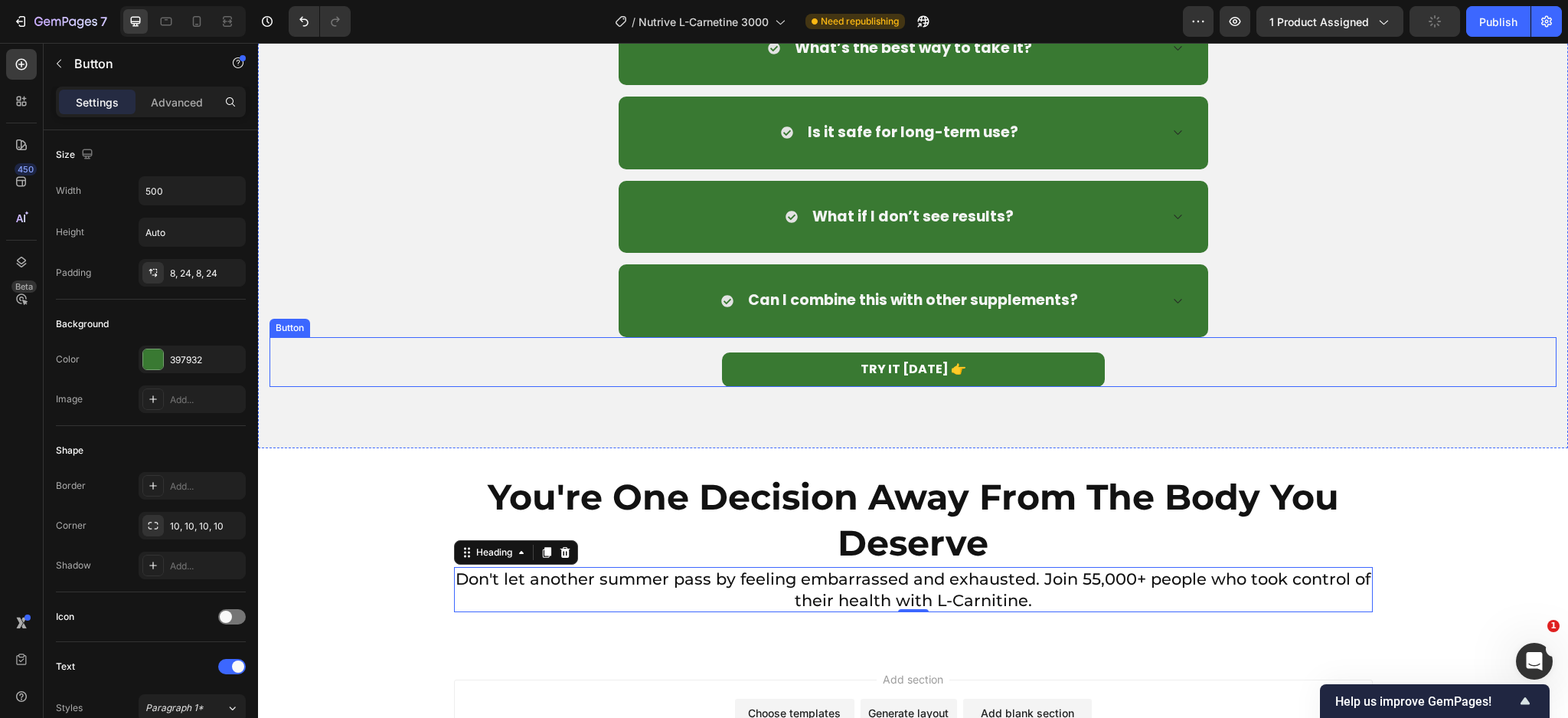
click at [668, 364] on div "TRY IT [DATE] 👉 Button" at bounding box center [913, 362] width 1287 height 50
click at [355, 324] on icon at bounding box center [354, 322] width 8 height 10
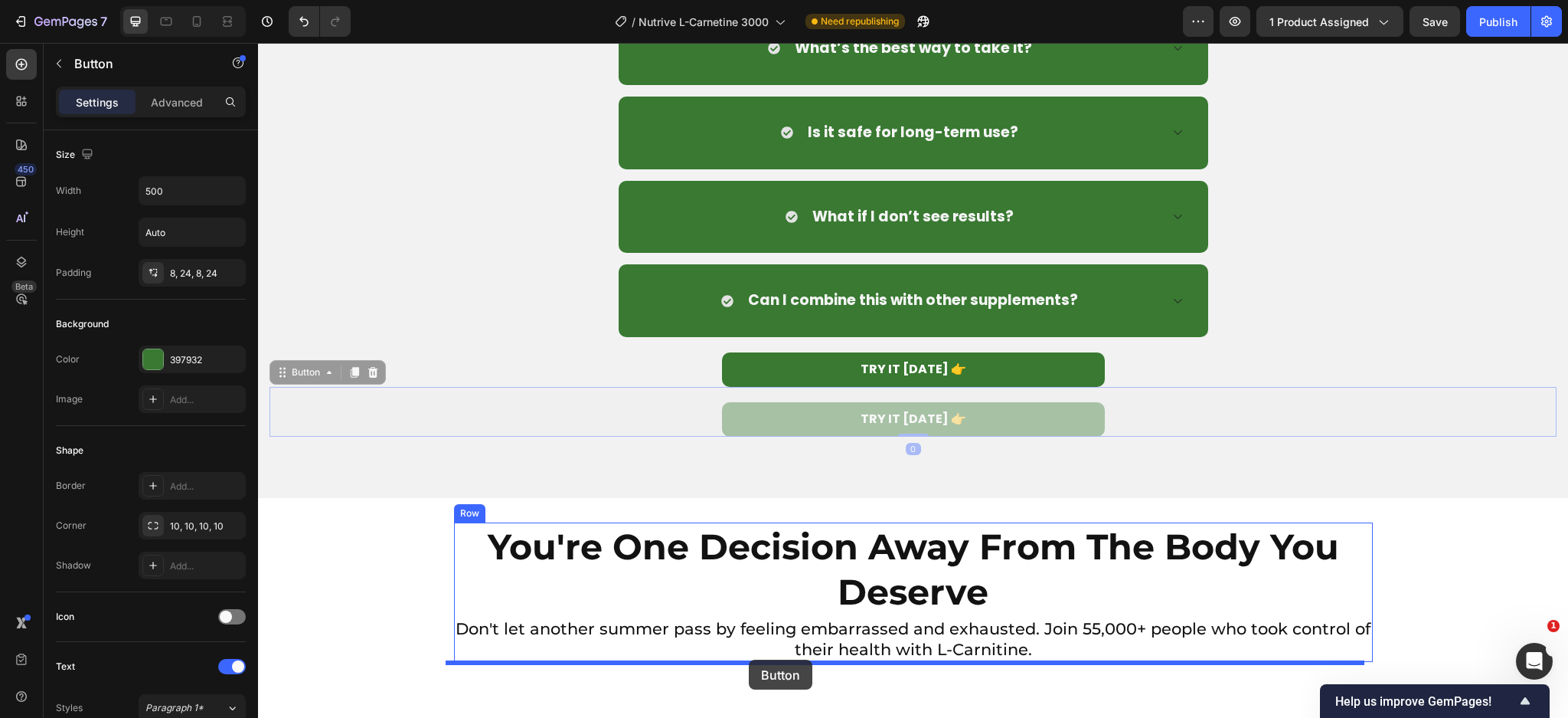
drag, startPoint x: 279, startPoint y: 376, endPoint x: 748, endPoint y: 658, distance: 547.3
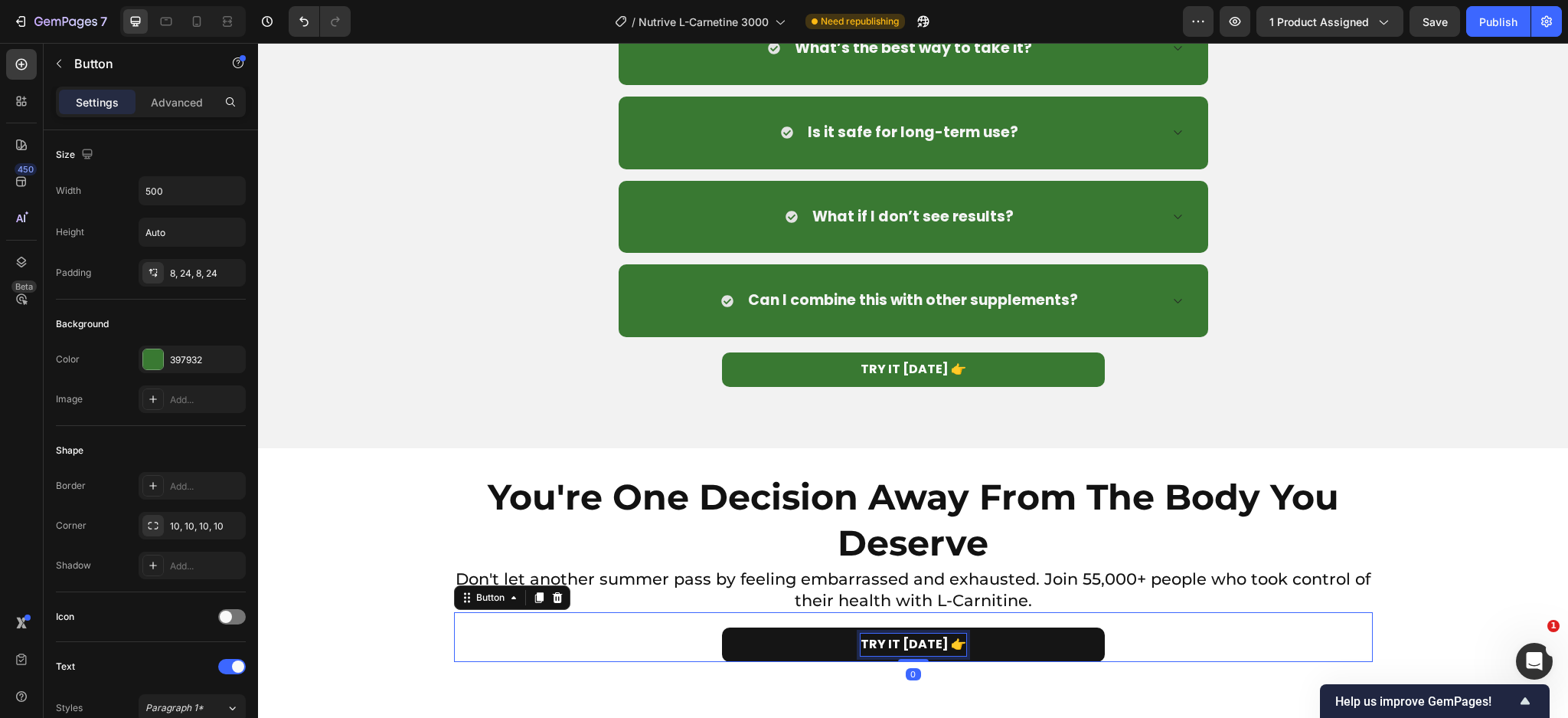
click at [875, 642] on div "TRY IT [DATE] 👉" at bounding box center [912, 645] width 105 height 23
click at [875, 642] on p "TRY IT [DATE] 👉" at bounding box center [912, 645] width 105 height 23
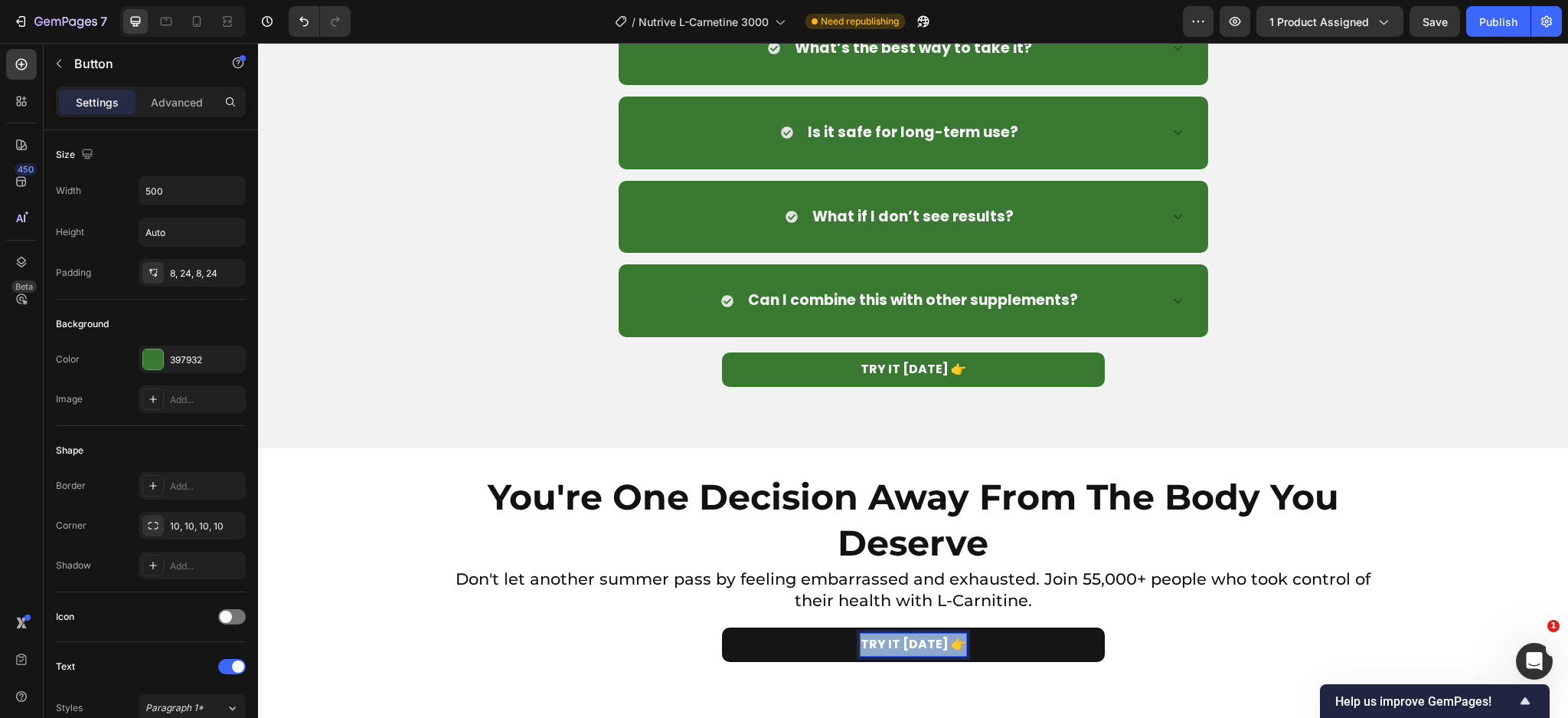
click at [875, 642] on p "TRY IT [DATE] 👉" at bounding box center [912, 645] width 105 height 23
click at [890, 647] on p "TRY IT [DATE] 👉" at bounding box center [912, 645] width 105 height 23
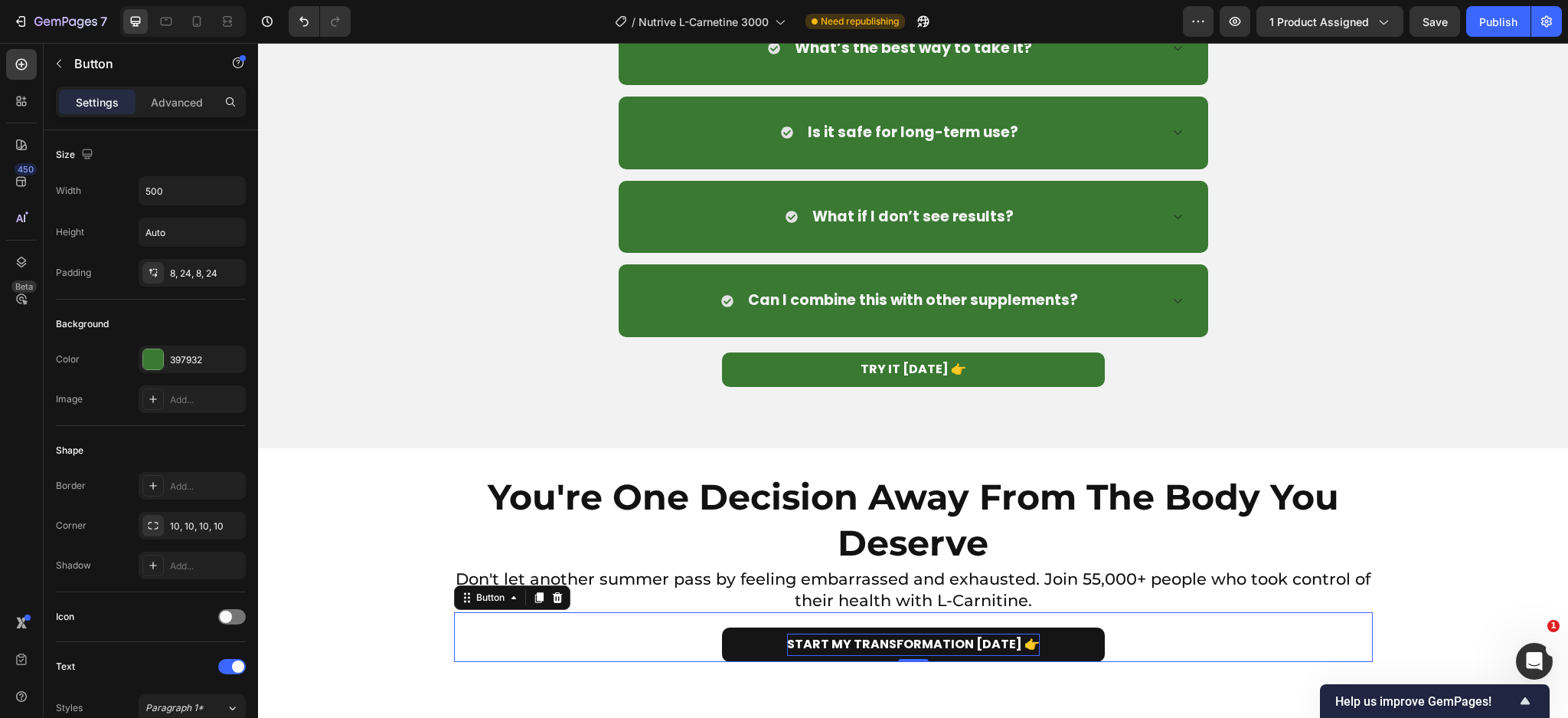
click at [1087, 641] on link "START MY TRANSFORMATION [DATE] 👉" at bounding box center [912, 645] width 383 height 35
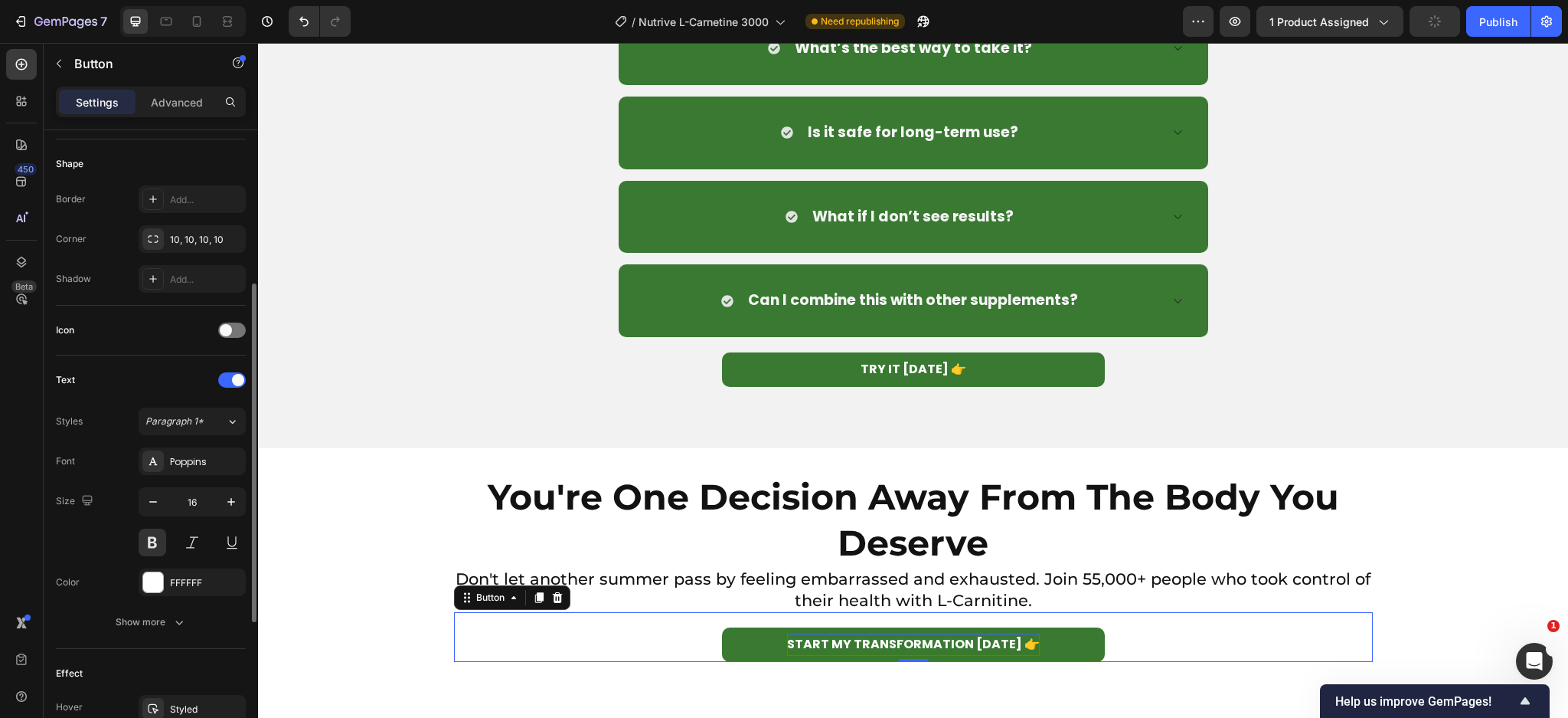
scroll to position [547, 0]
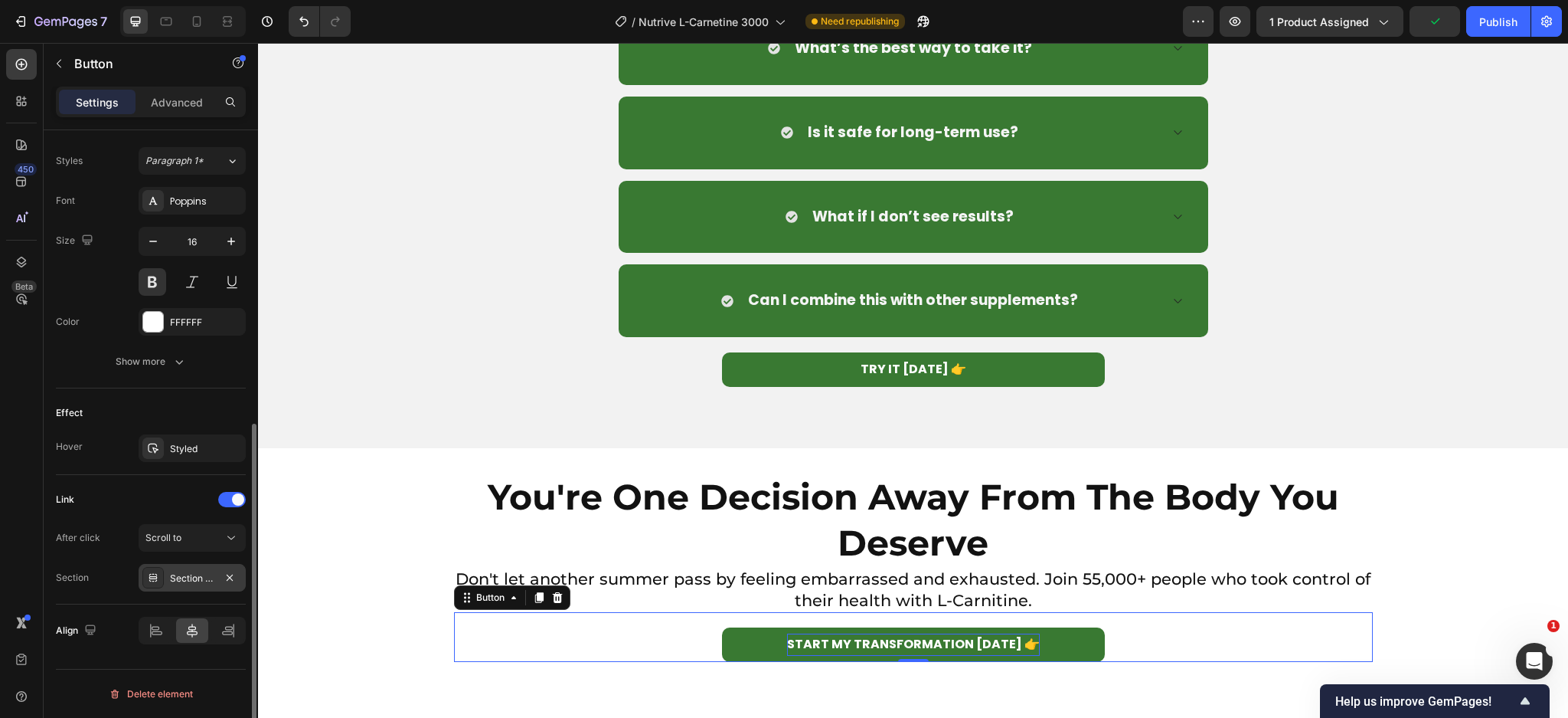
click at [162, 573] on div at bounding box center [153, 577] width 22 height 22
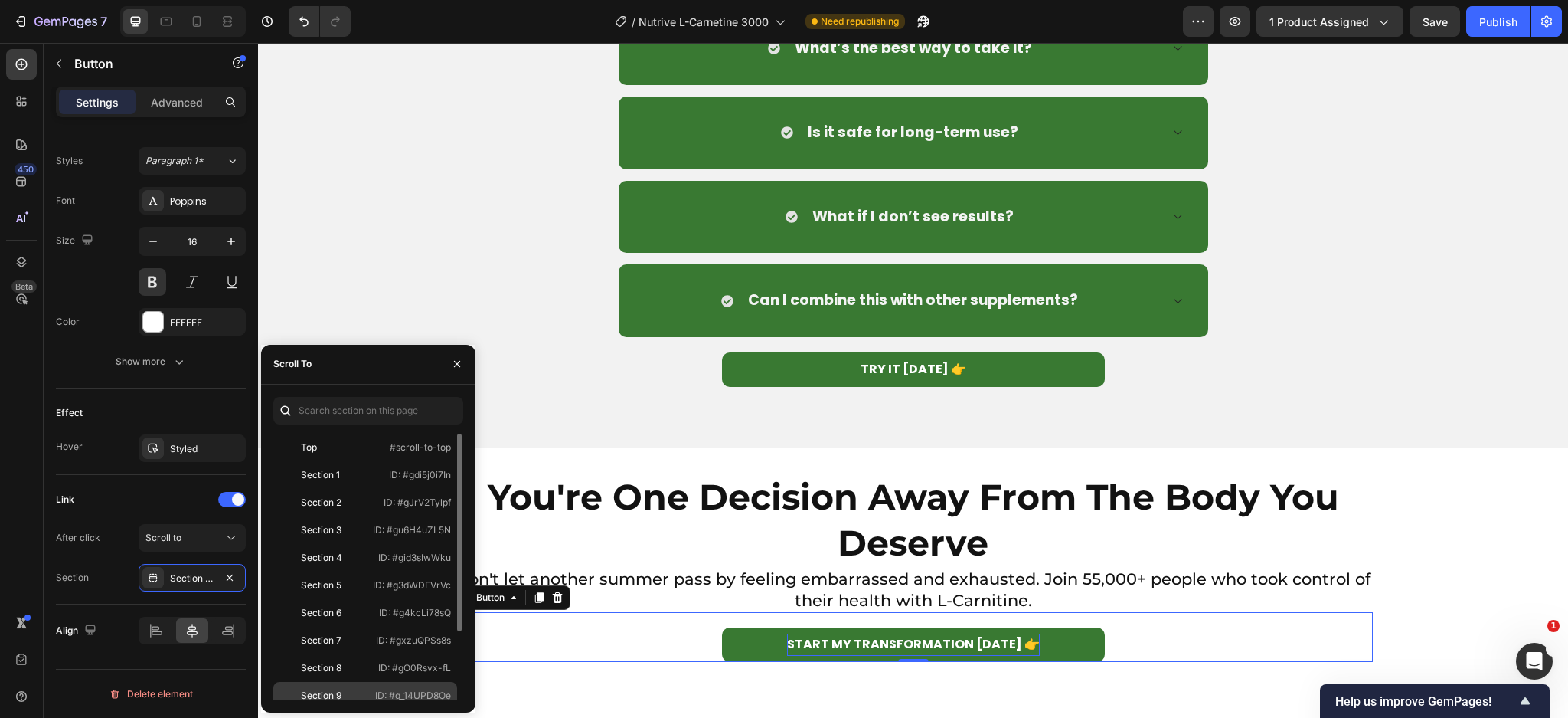
click at [333, 692] on div "Section 9" at bounding box center [321, 695] width 40 height 14
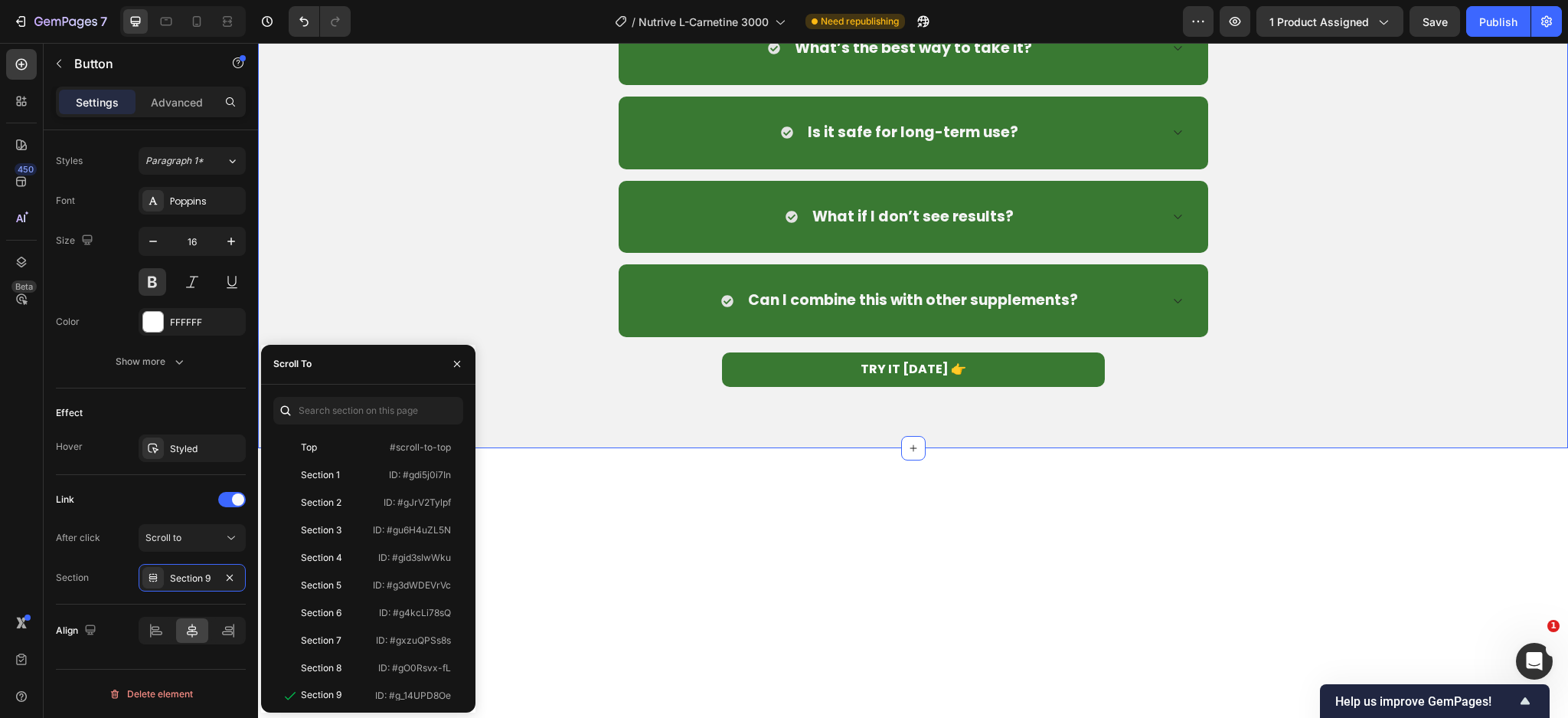
scroll to position [6537, 0]
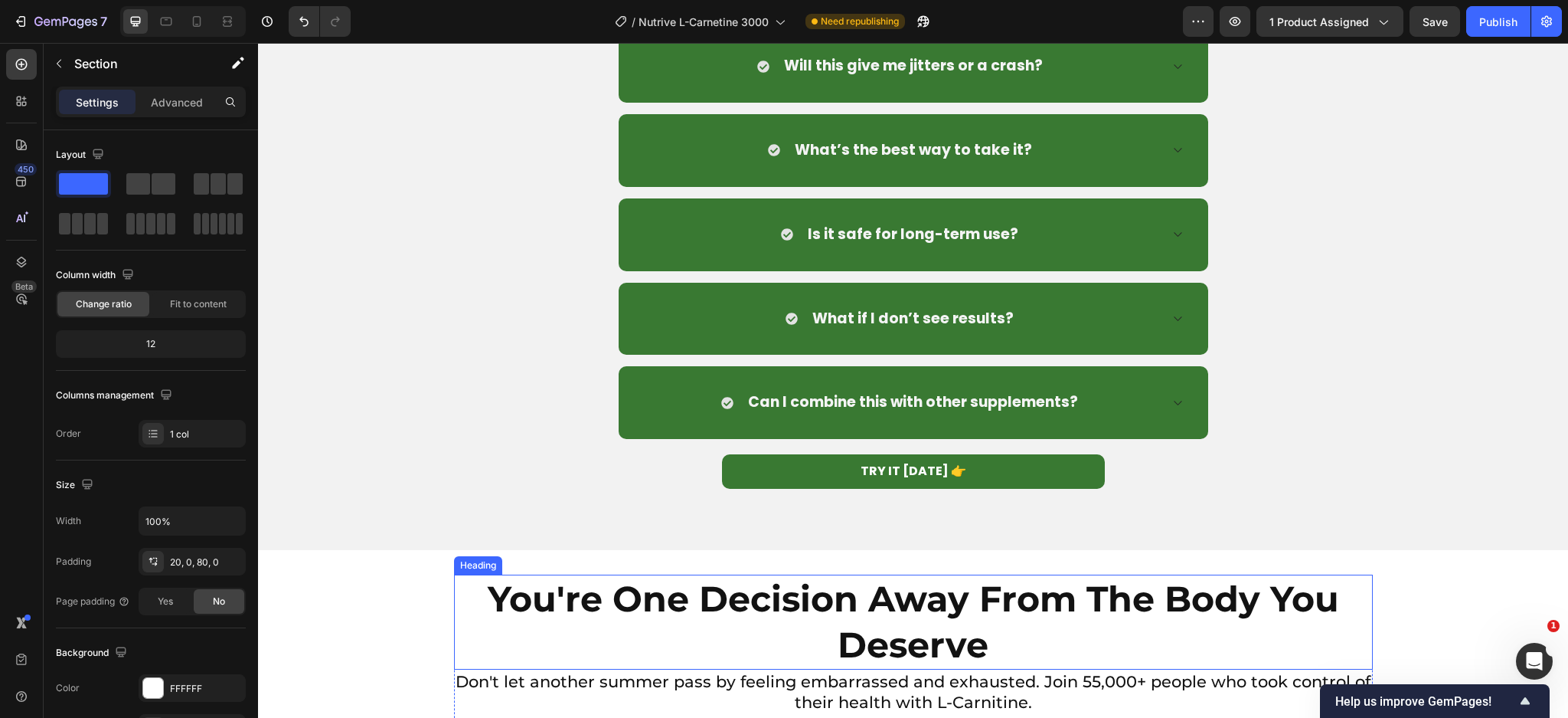
scroll to position [7351, 0]
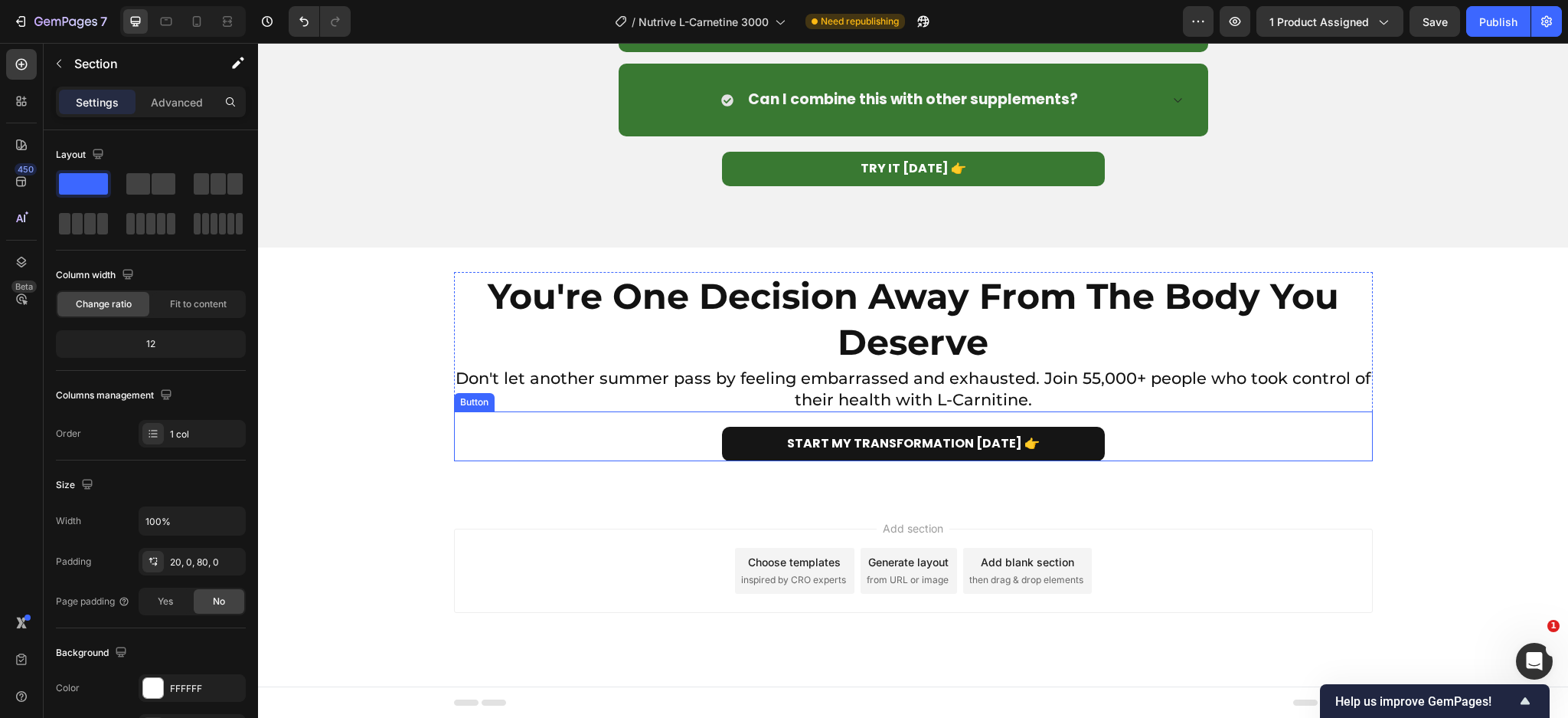
click at [731, 450] on link "START MY TRANSFORMATION [DATE] 👉" at bounding box center [912, 443] width 383 height 35
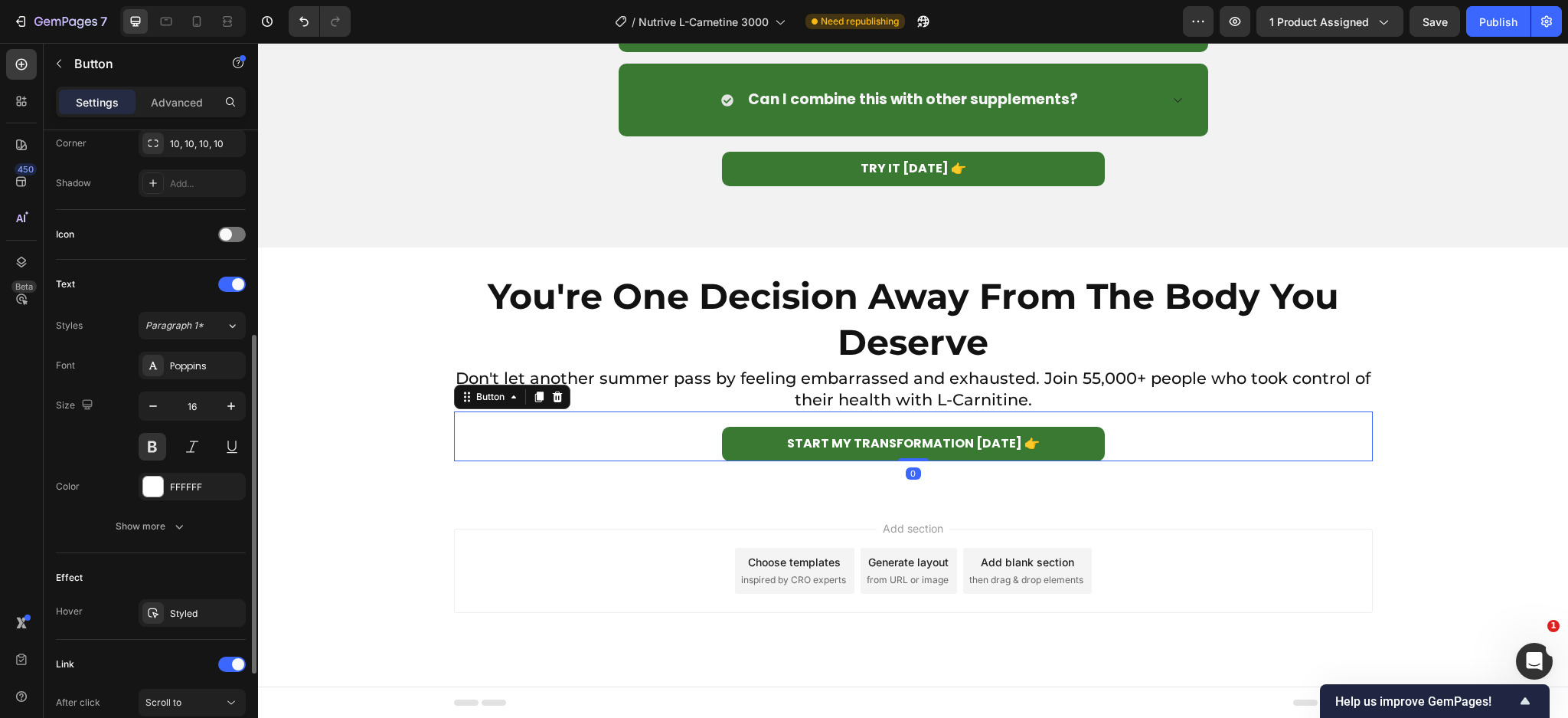
scroll to position [547, 0]
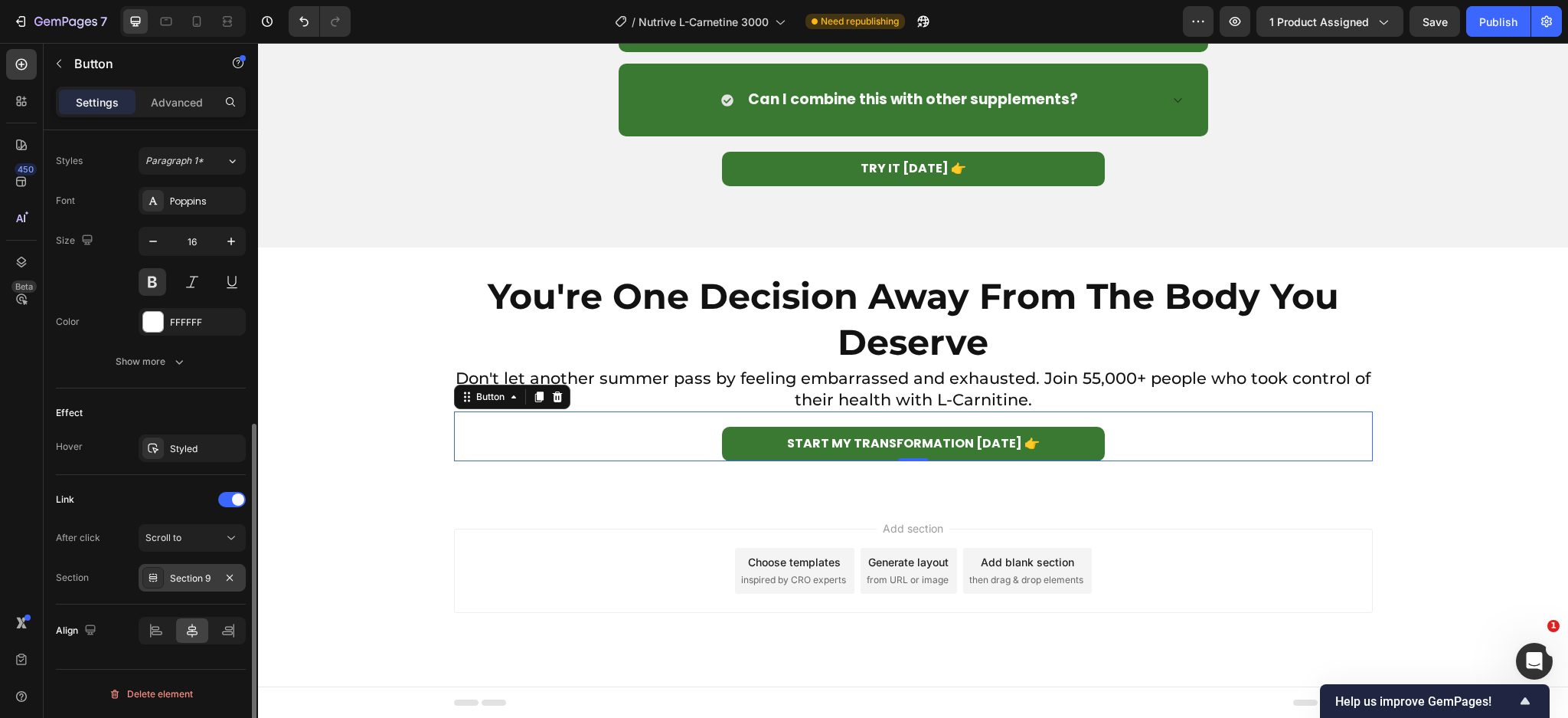
click at [180, 575] on div "Section 9" at bounding box center [192, 578] width 44 height 14
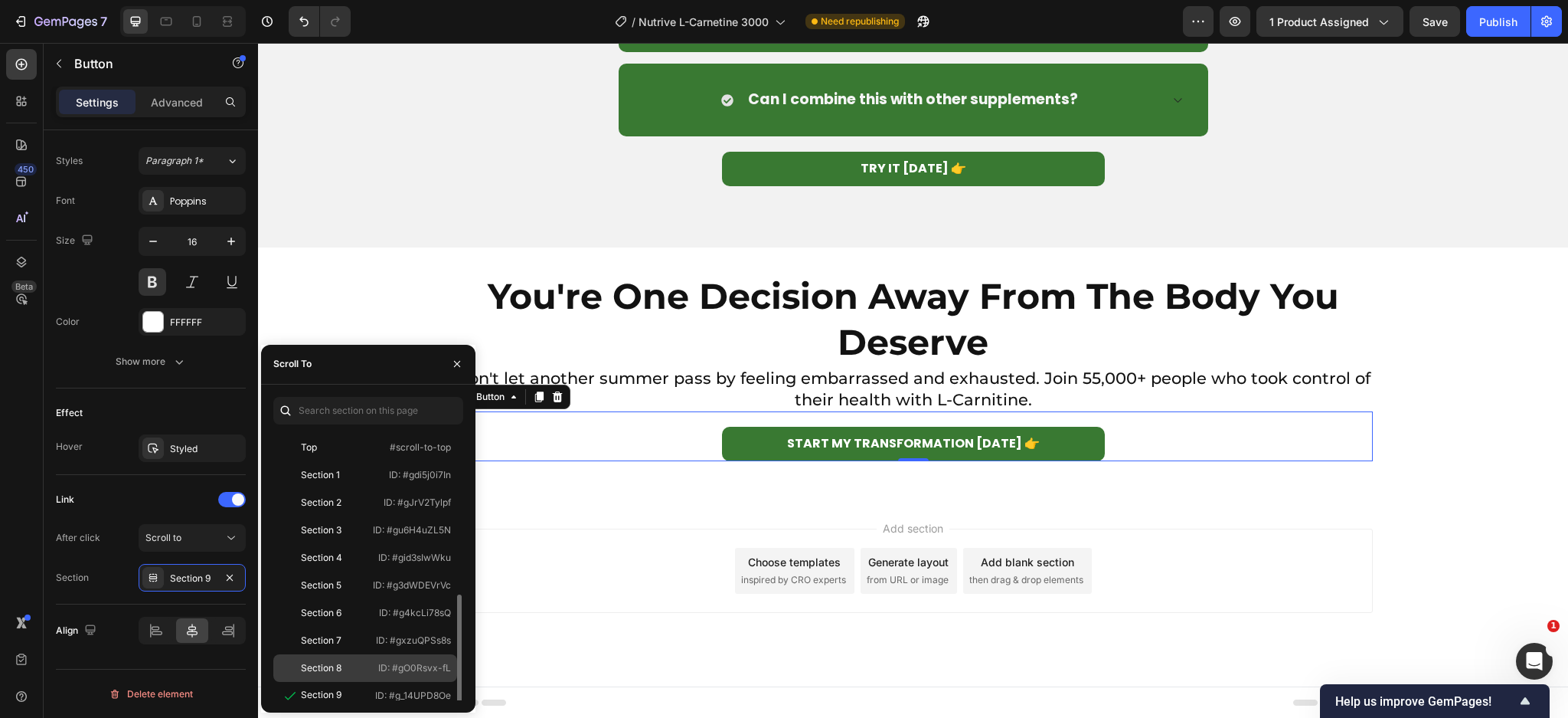
scroll to position [92, 0]
click at [339, 635] on div "Section 10" at bounding box center [324, 631] width 45 height 14
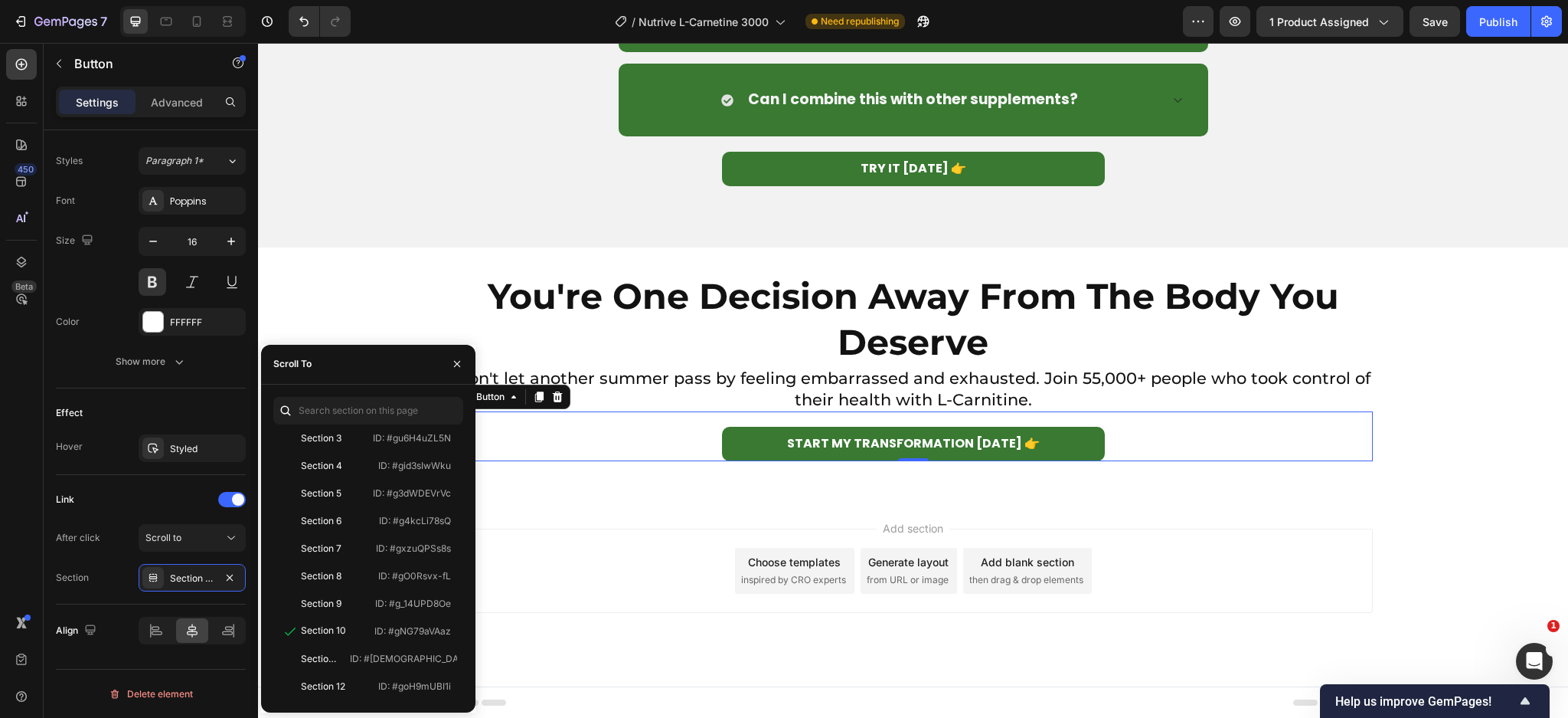
click at [585, 654] on div "Add section Choose templates inspired by CRO experts Generate layout from URL o…" at bounding box center [912, 592] width 1309 height 189
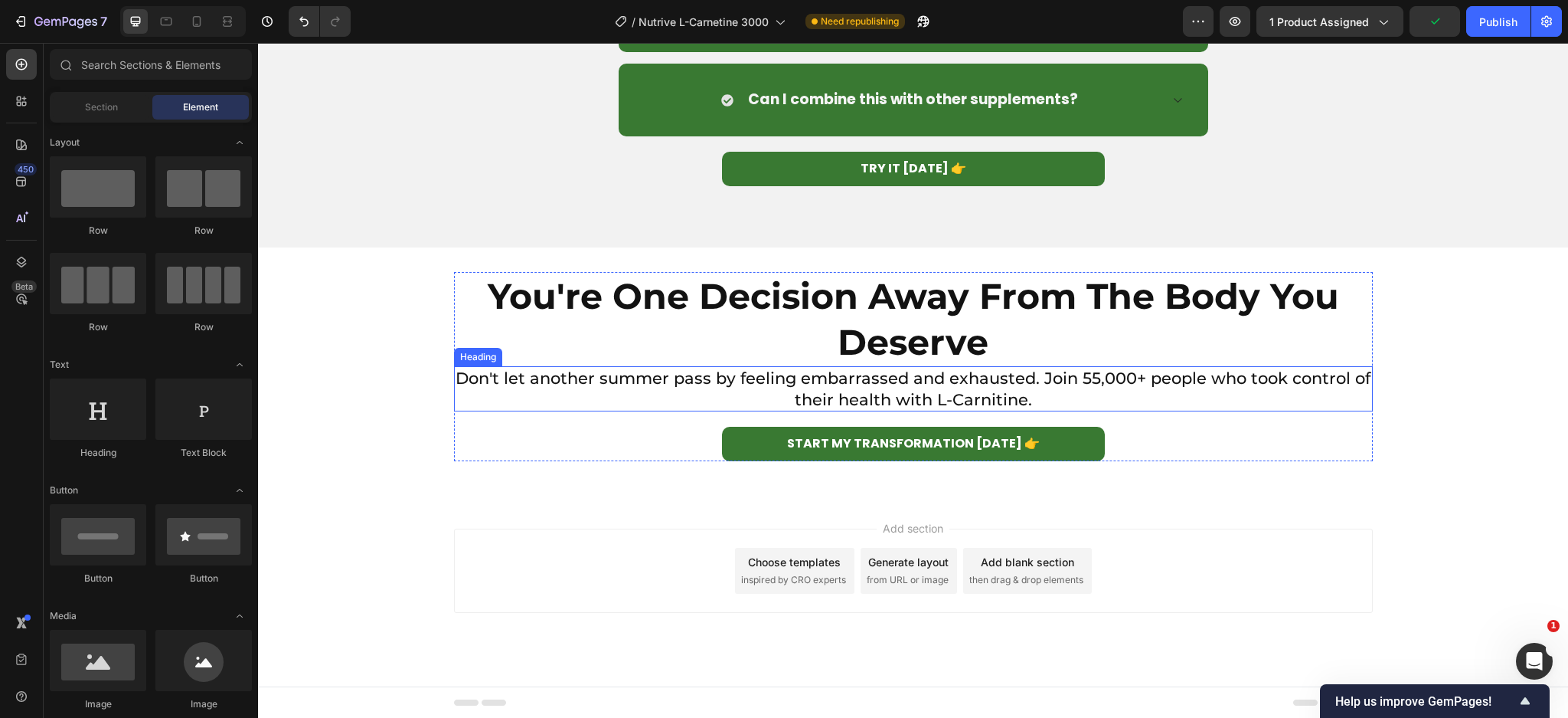
click at [842, 380] on h2 "Don't let another summer pass by feeling embarrassed and exhausted. Join 55,000…" at bounding box center [913, 388] width 919 height 45
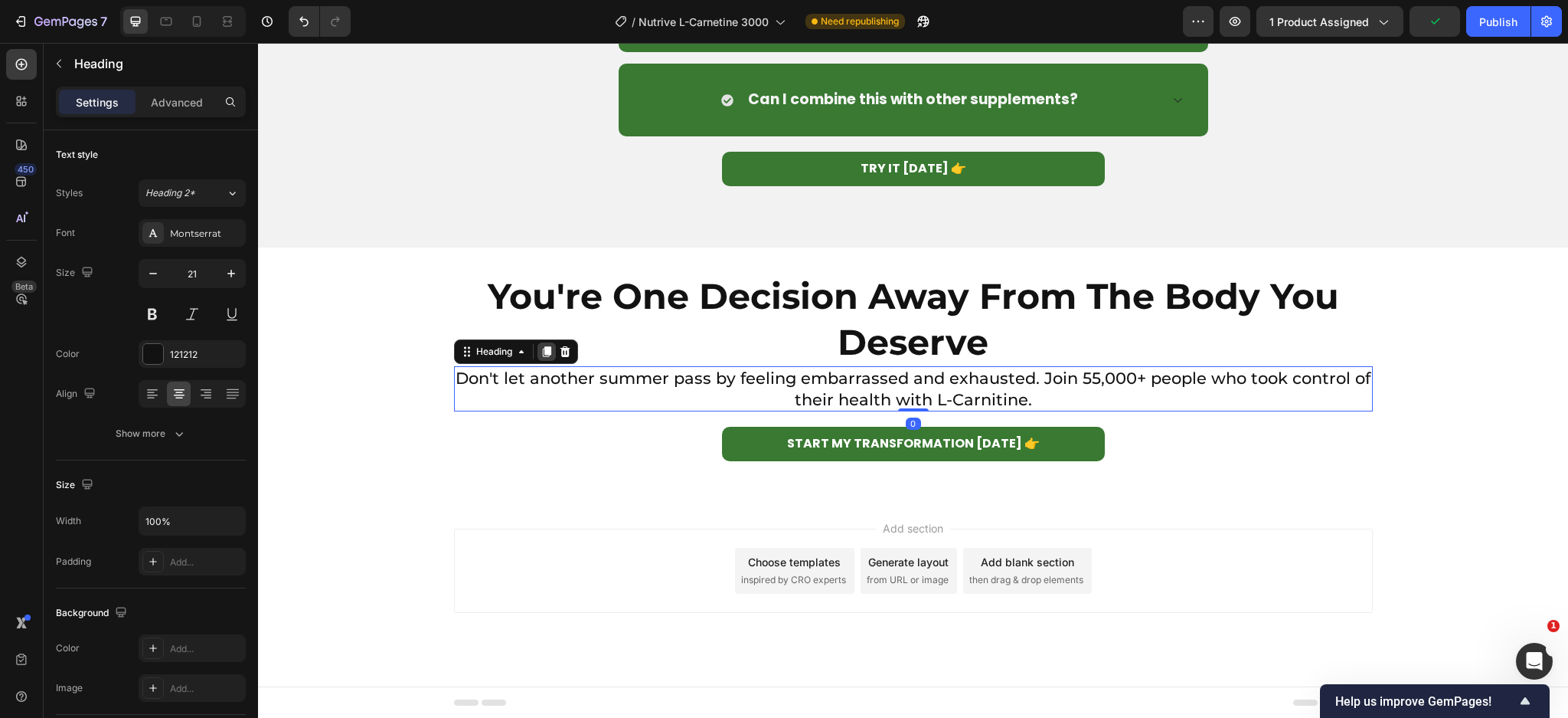
click at [540, 347] on icon at bounding box center [546, 351] width 12 height 12
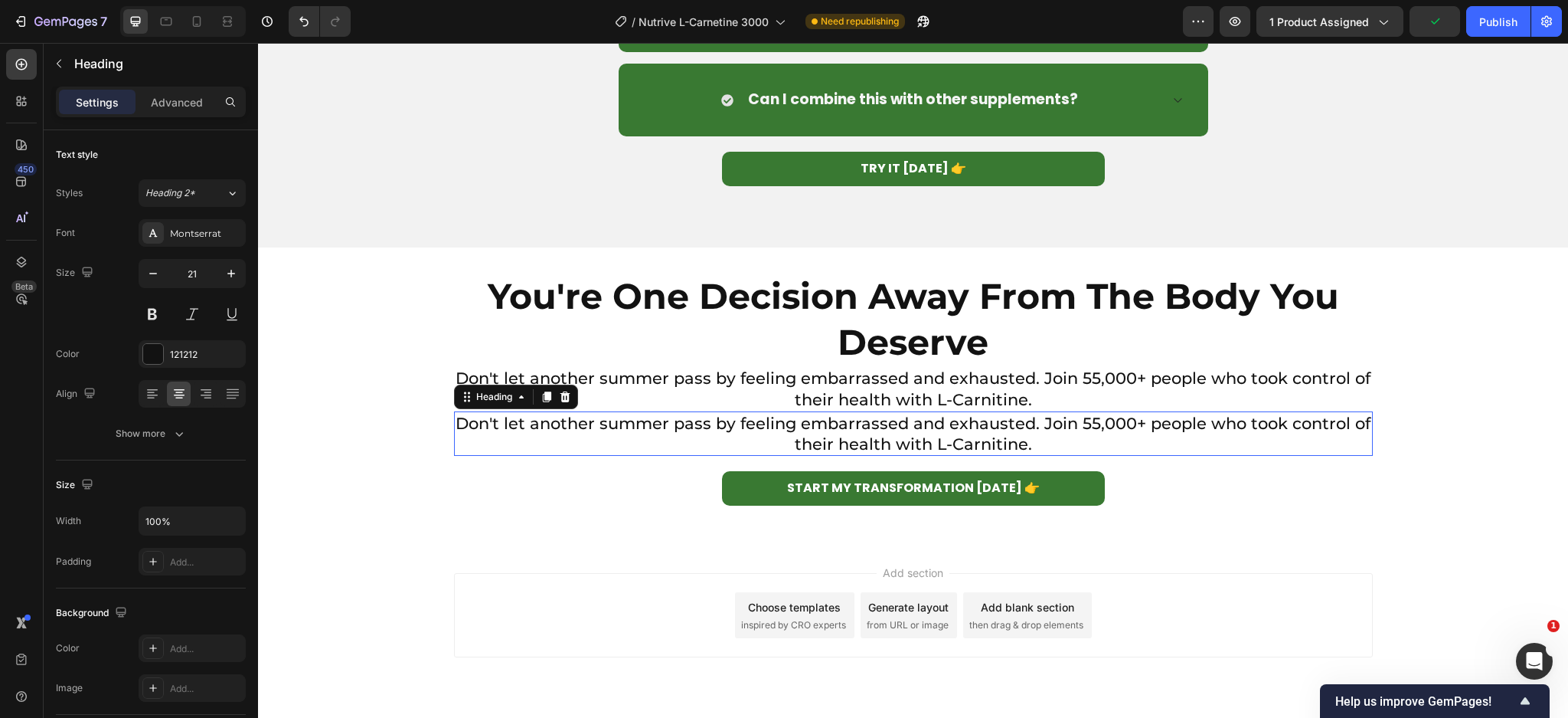
click at [743, 433] on h2 "Don't let another summer pass by feeling embarrassed and exhausted. Join 55,000…" at bounding box center [913, 434] width 919 height 45
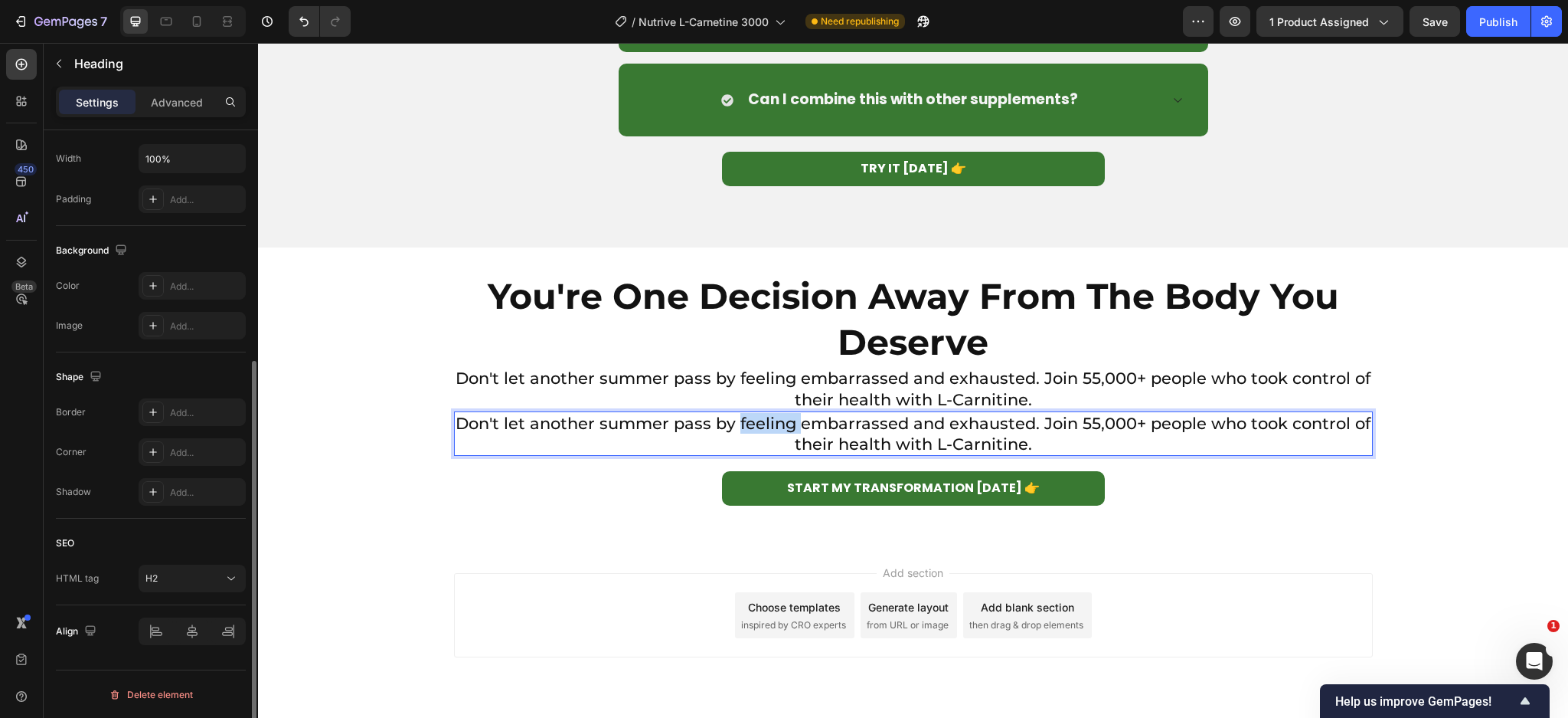
click at [743, 433] on p "Don't let another summer pass by feeling embarrassed and exhausted. Join 55,000…" at bounding box center [913, 434] width 916 height 42
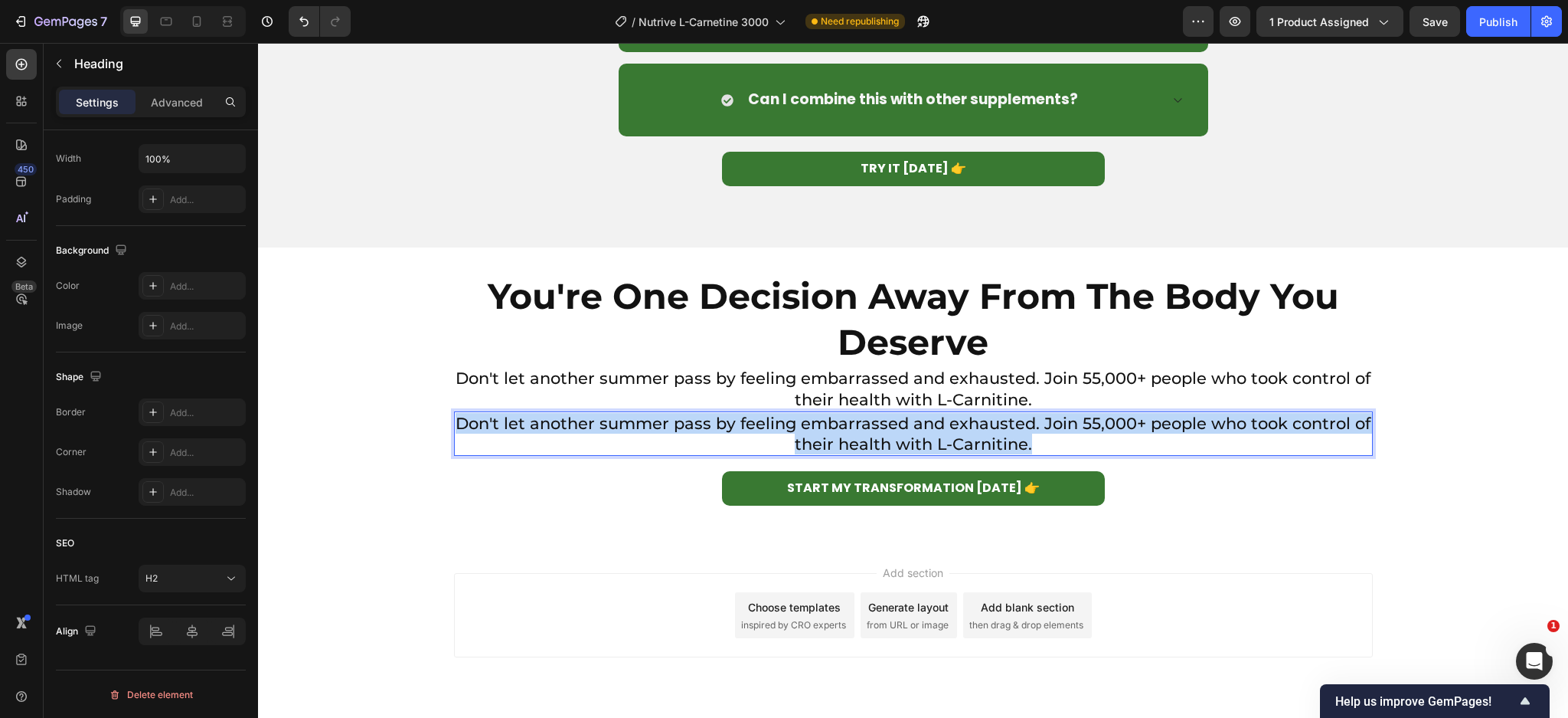
click at [743, 433] on p "Don't let another summer pass by feeling embarrassed and exhausted. Join 55,000…" at bounding box center [913, 434] width 916 height 42
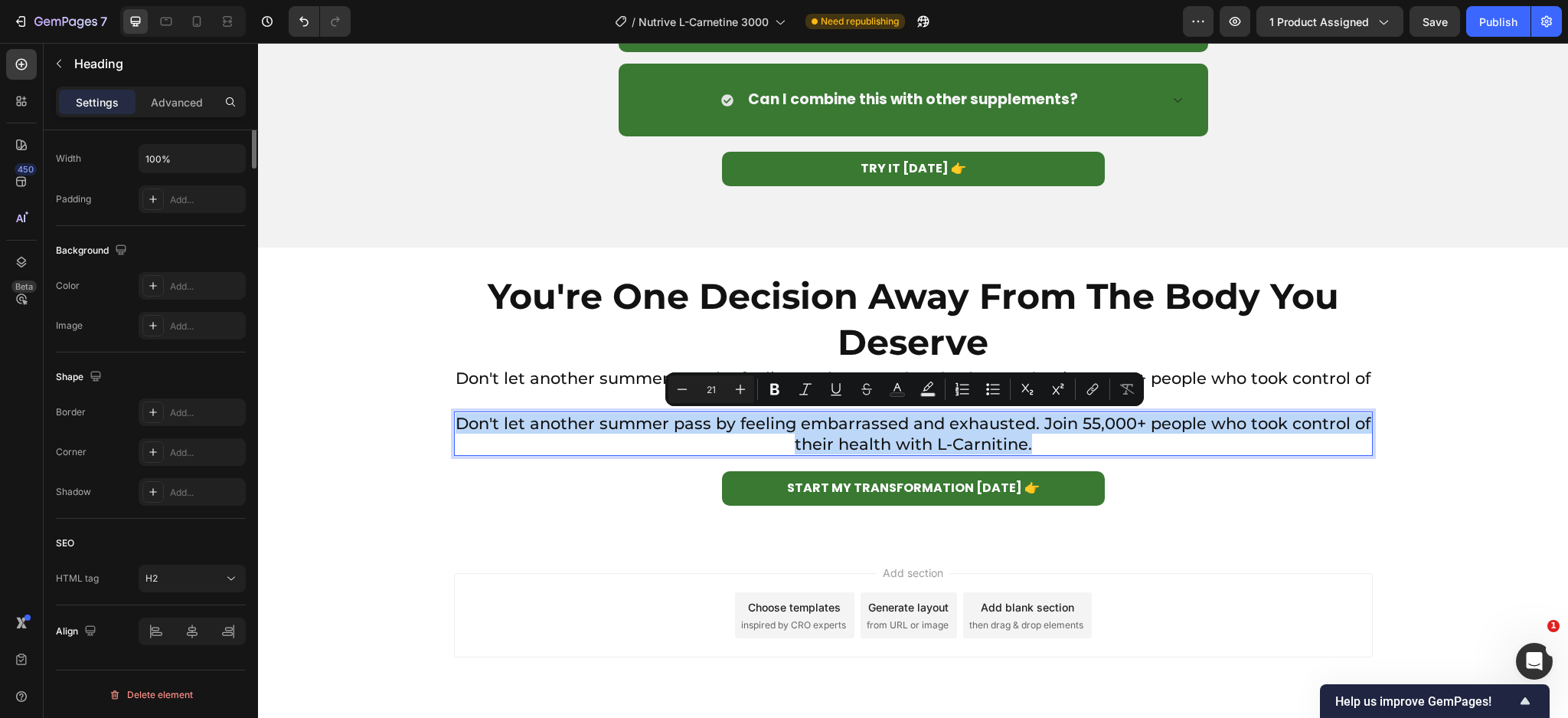
scroll to position [0, 0]
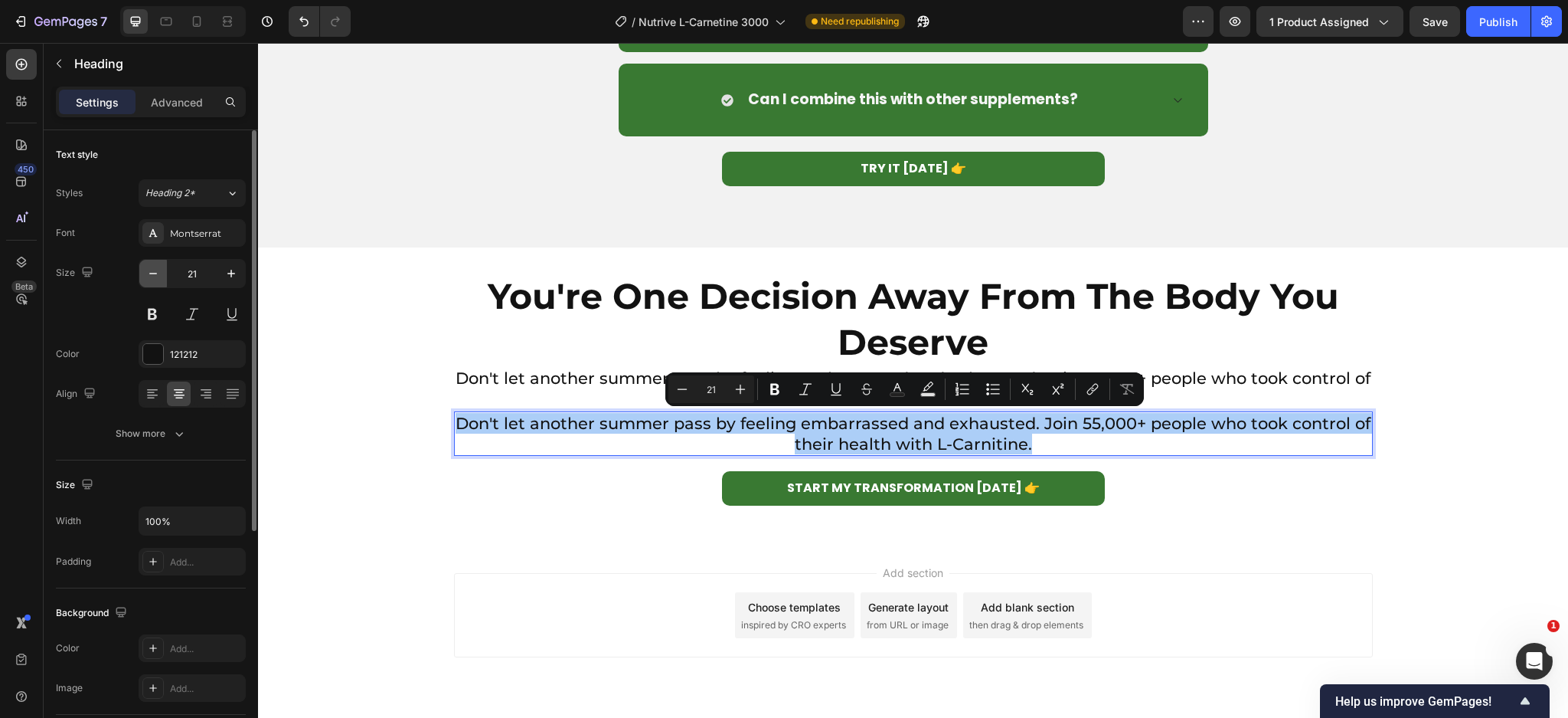
click at [152, 272] on icon "button" at bounding box center [153, 273] width 15 height 15
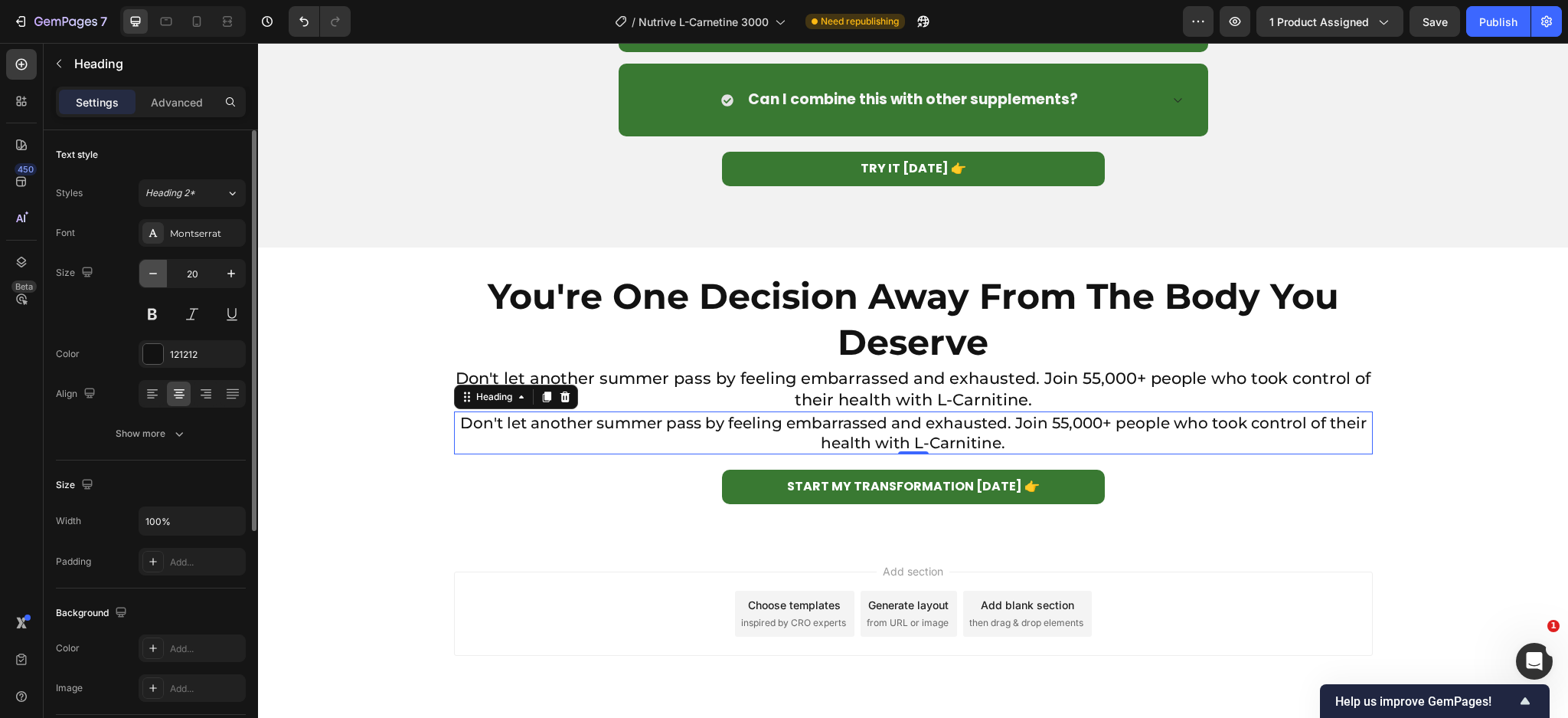
click at [152, 272] on icon "button" at bounding box center [153, 273] width 15 height 15
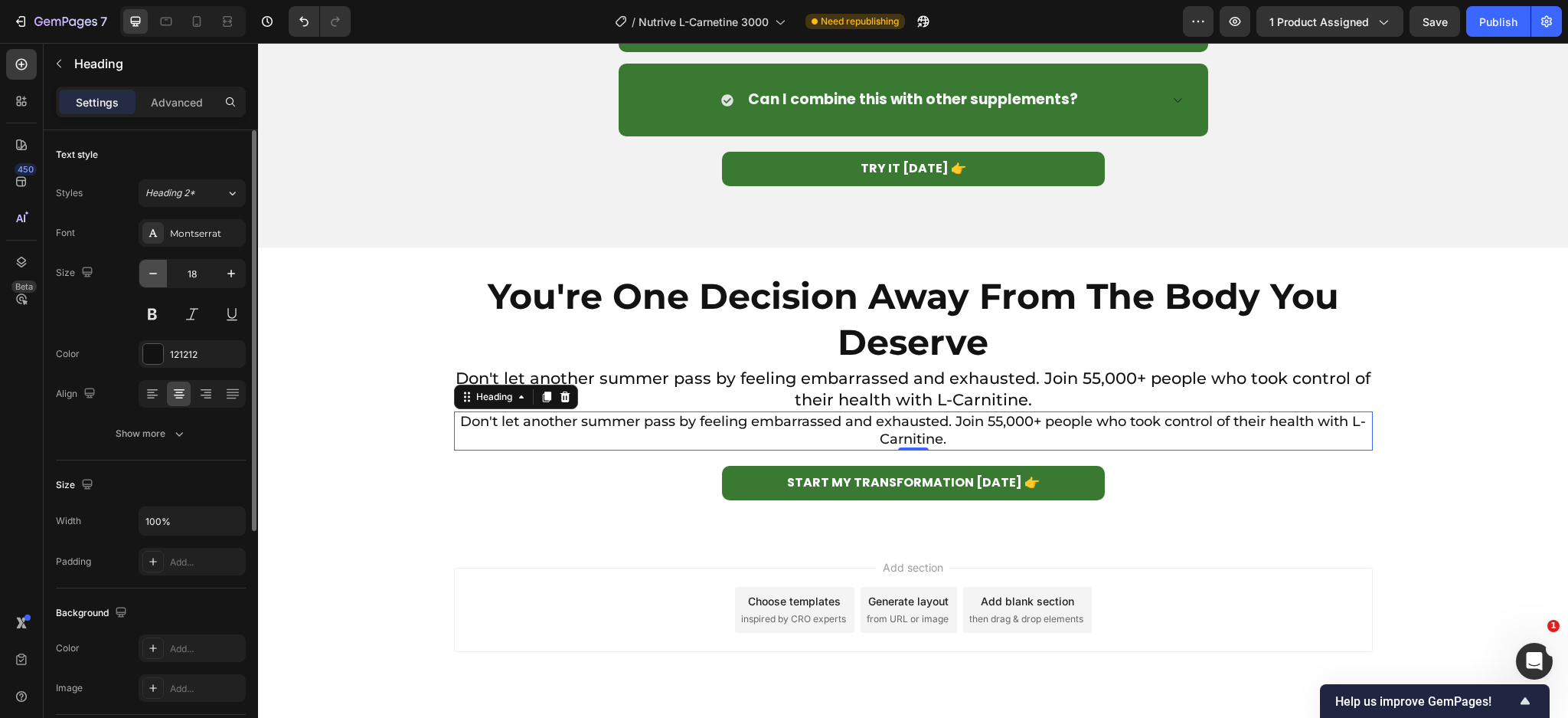
click at [152, 272] on icon "button" at bounding box center [153, 273] width 15 height 15
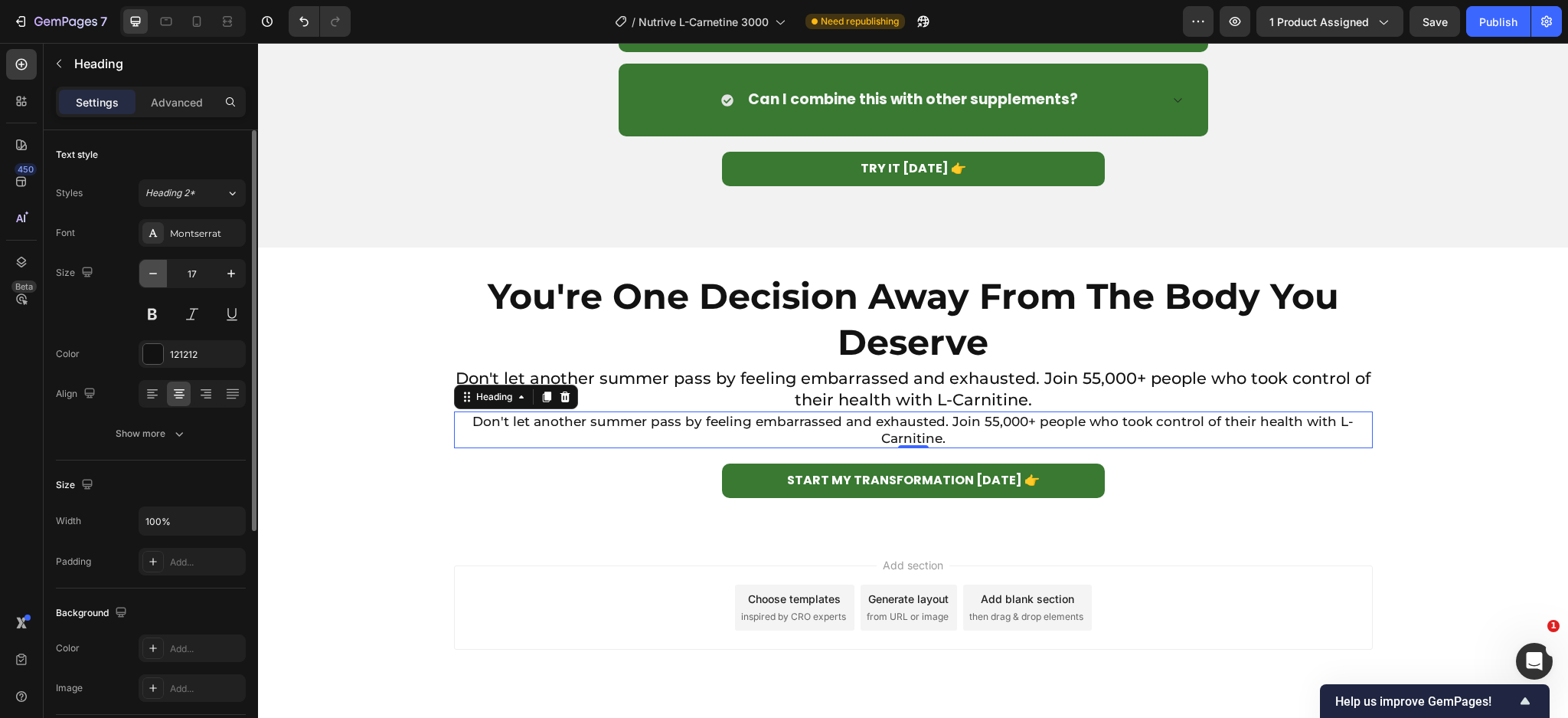
click at [152, 272] on icon "button" at bounding box center [153, 273] width 15 height 15
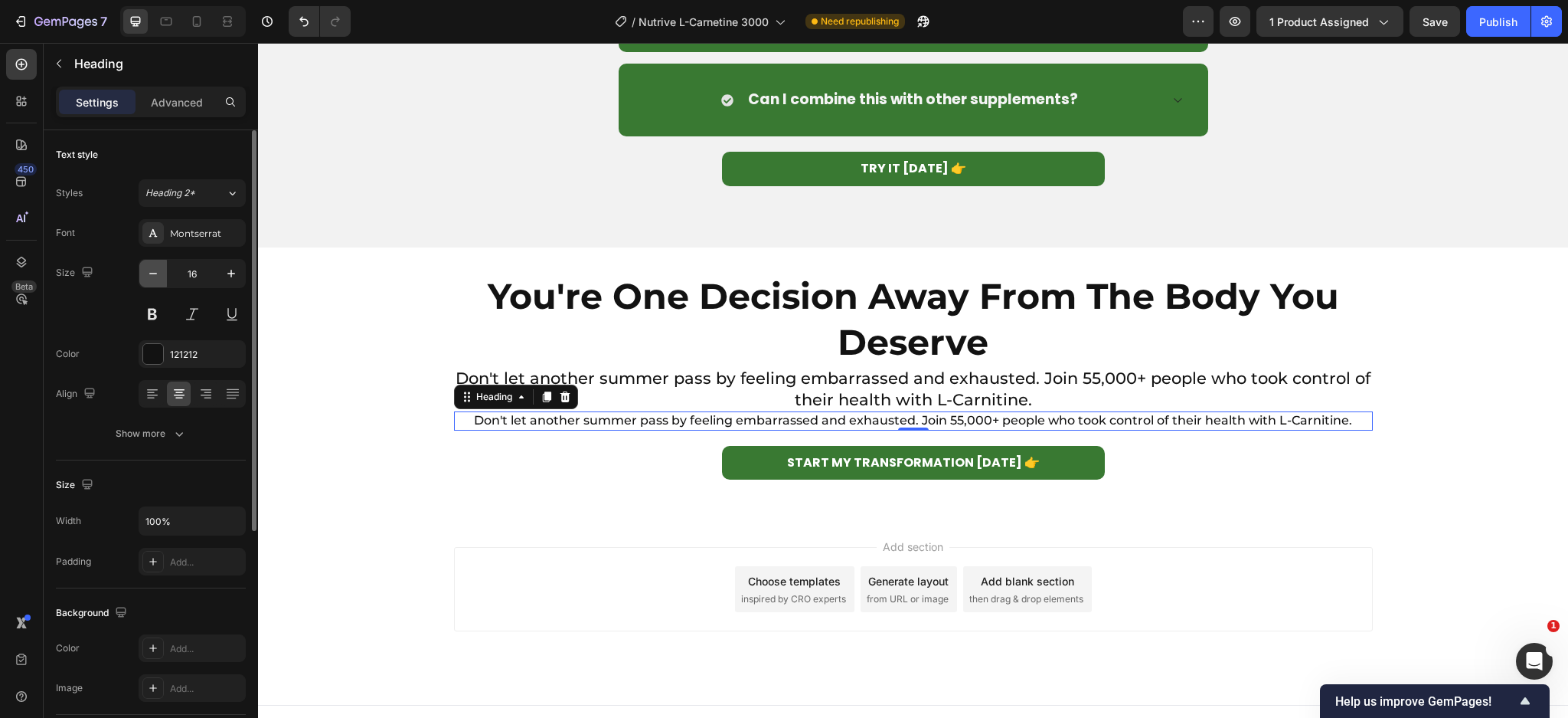
click at [152, 272] on icon "button" at bounding box center [153, 273] width 15 height 15
type input "14"
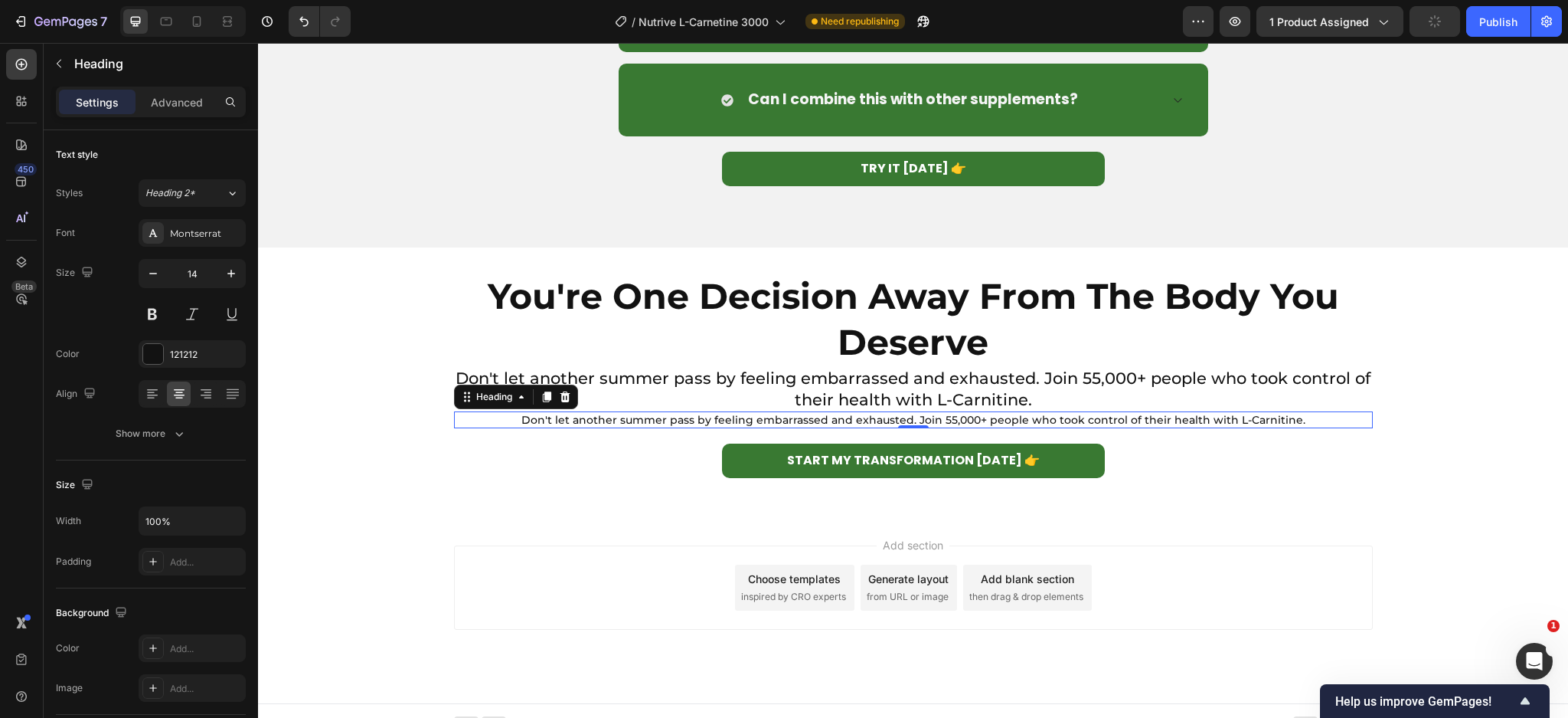
click at [937, 418] on p "Don't let another summer pass by feeling embarrassed and exhausted. Join 55,000…" at bounding box center [913, 419] width 916 height 14
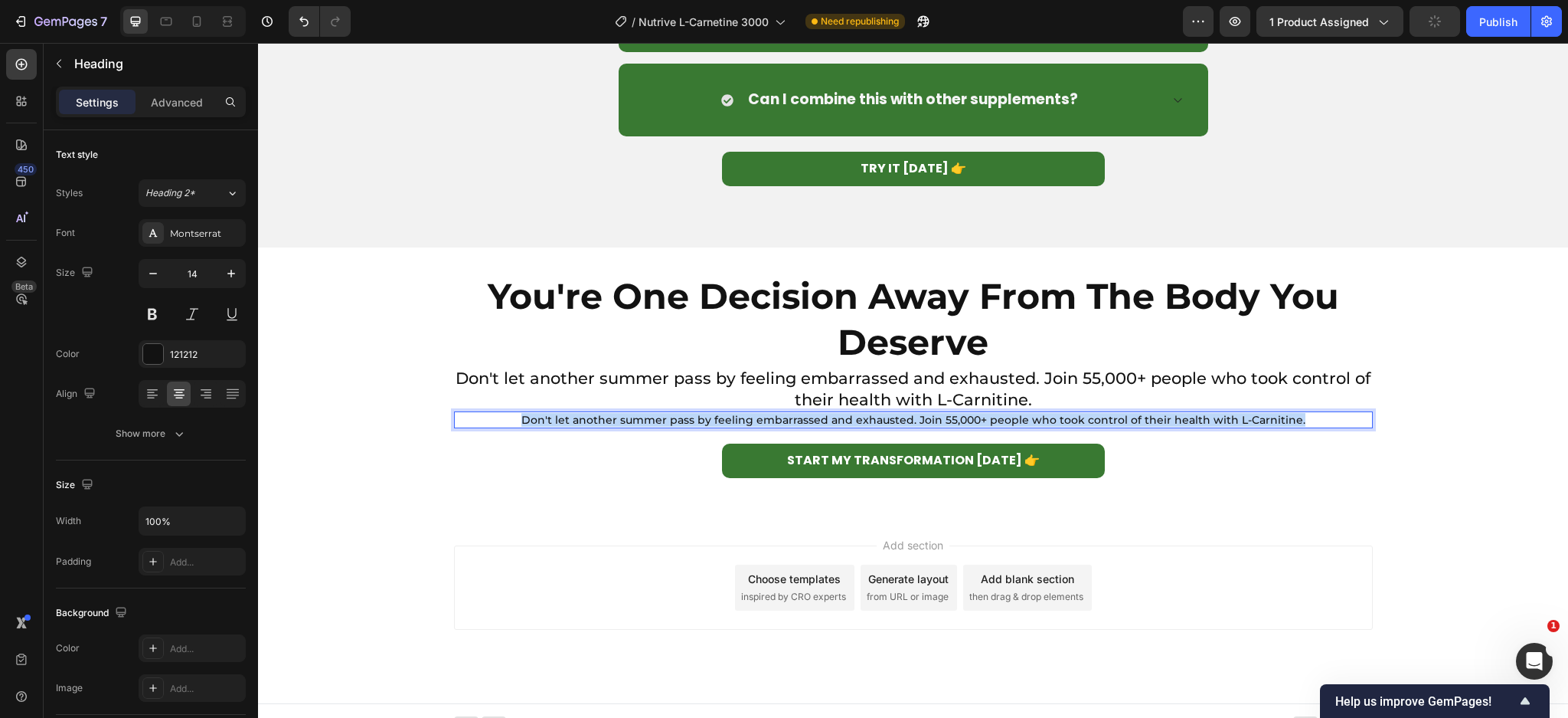
click at [937, 418] on p "Don't let another summer pass by feeling embarrassed and exhausted. Join 55,000…" at bounding box center [913, 419] width 916 height 14
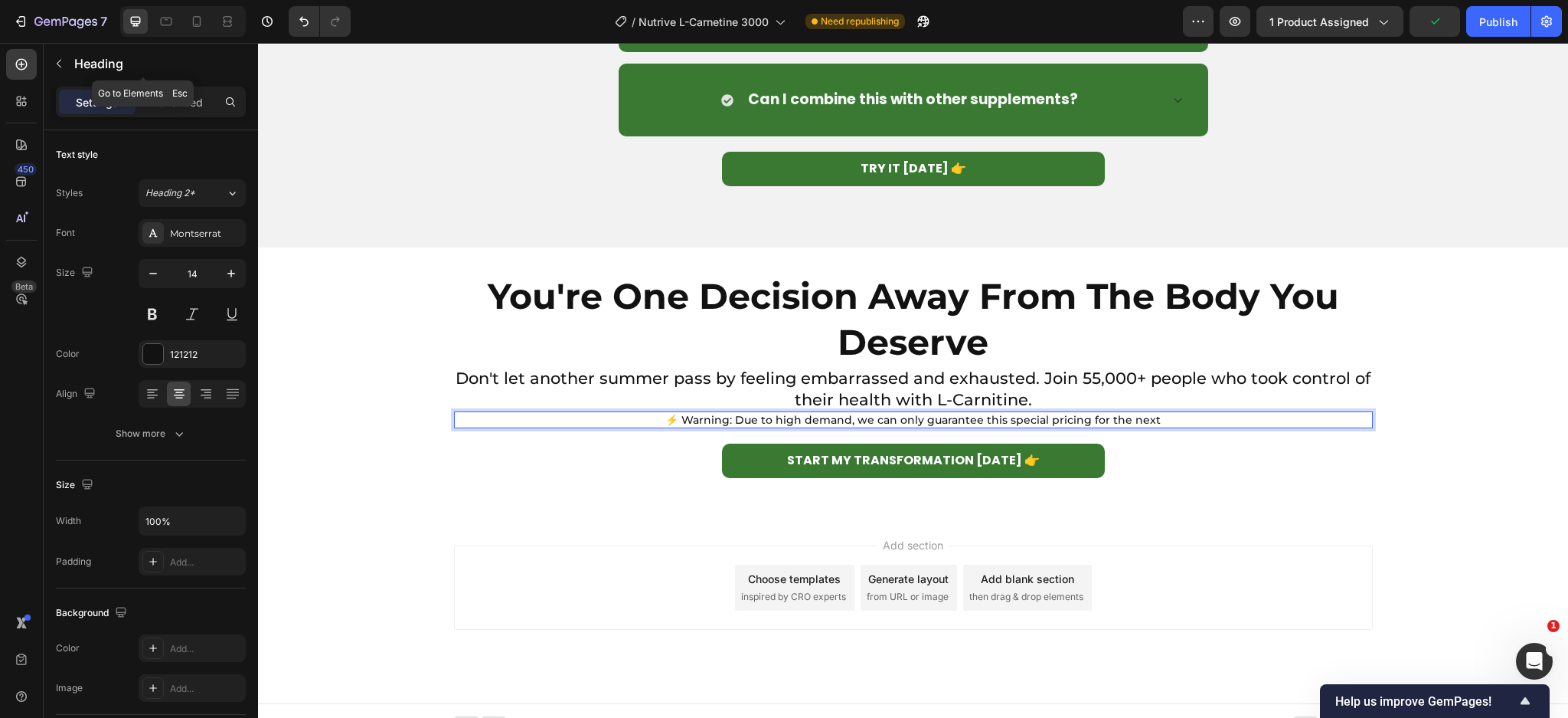
click at [44, 63] on div "Heading" at bounding box center [143, 63] width 199 height 39
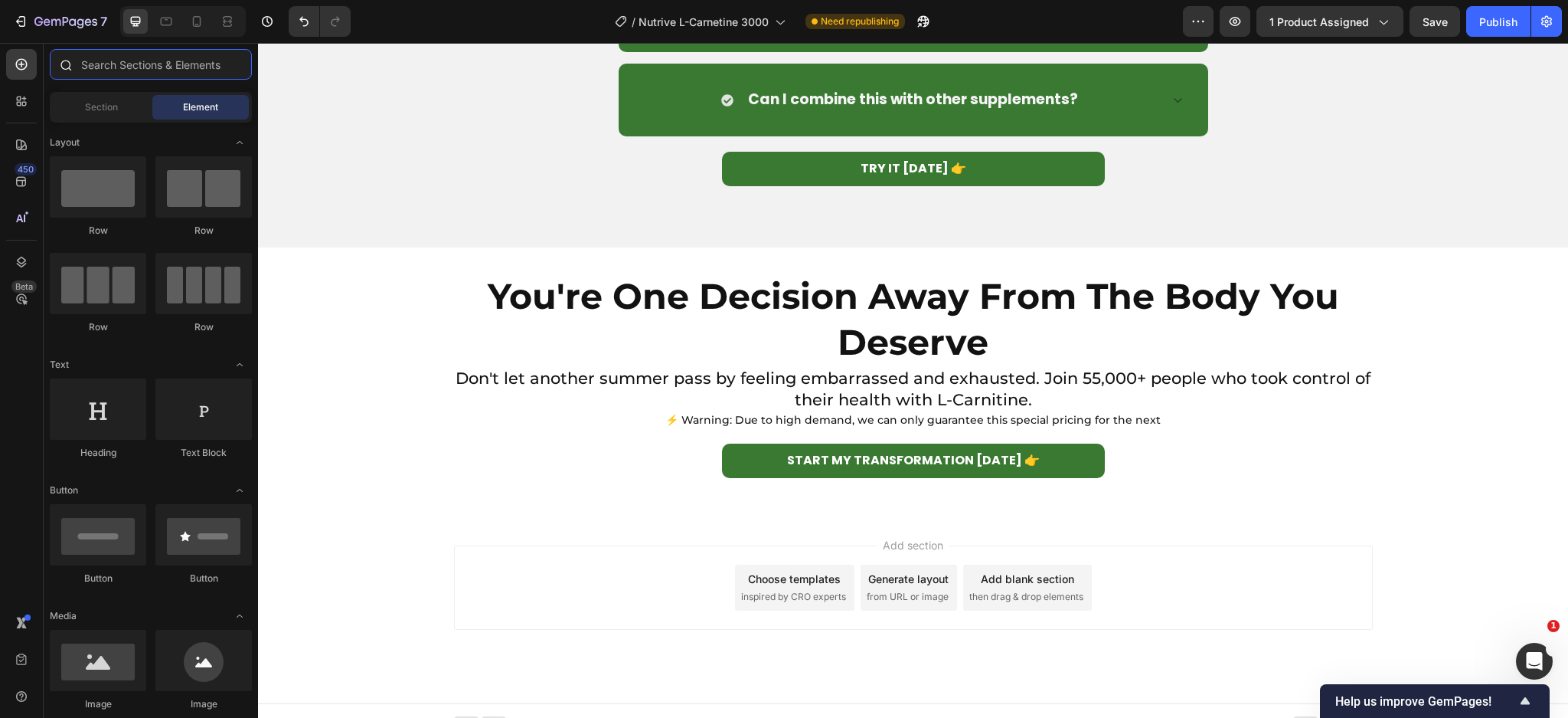
click at [144, 67] on input "text" at bounding box center [151, 64] width 202 height 31
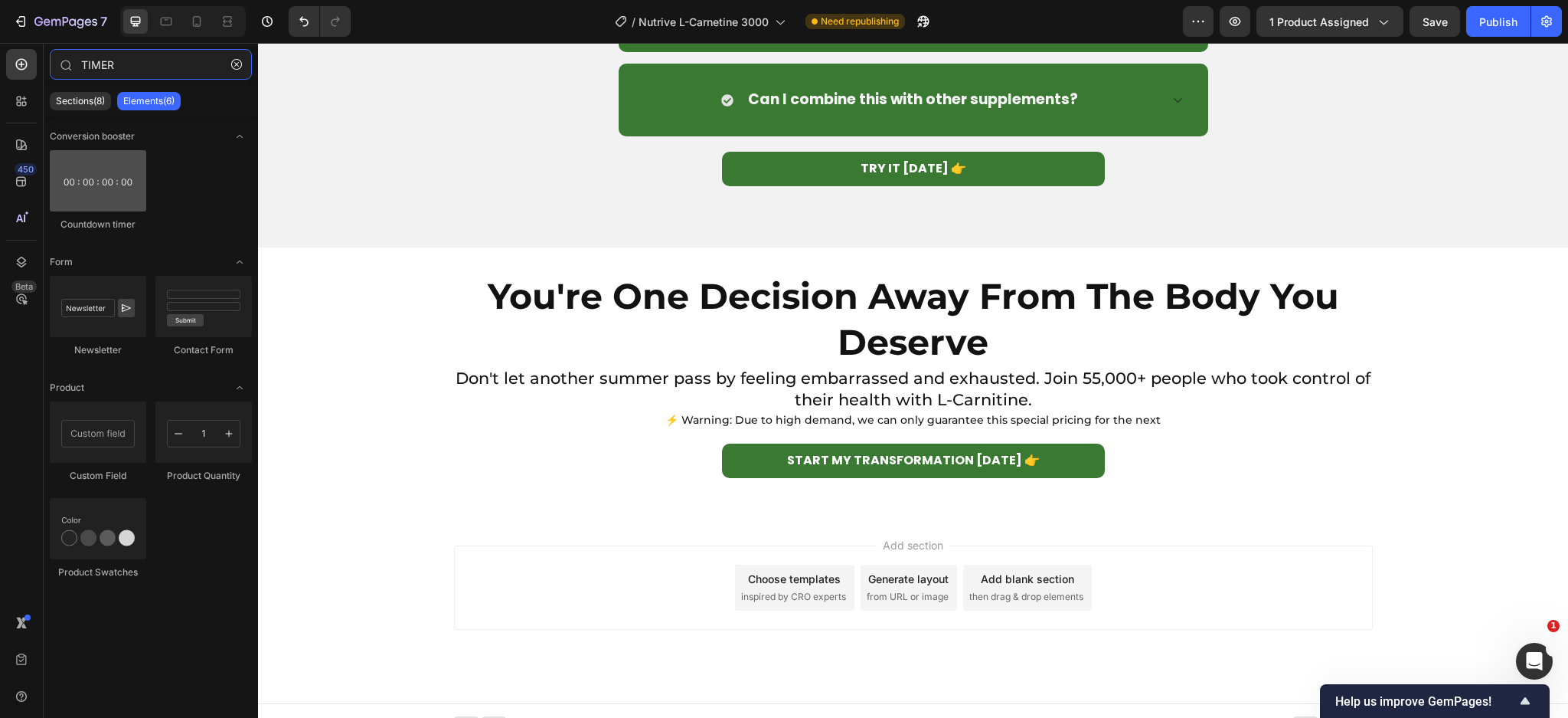
type input "TIMER"
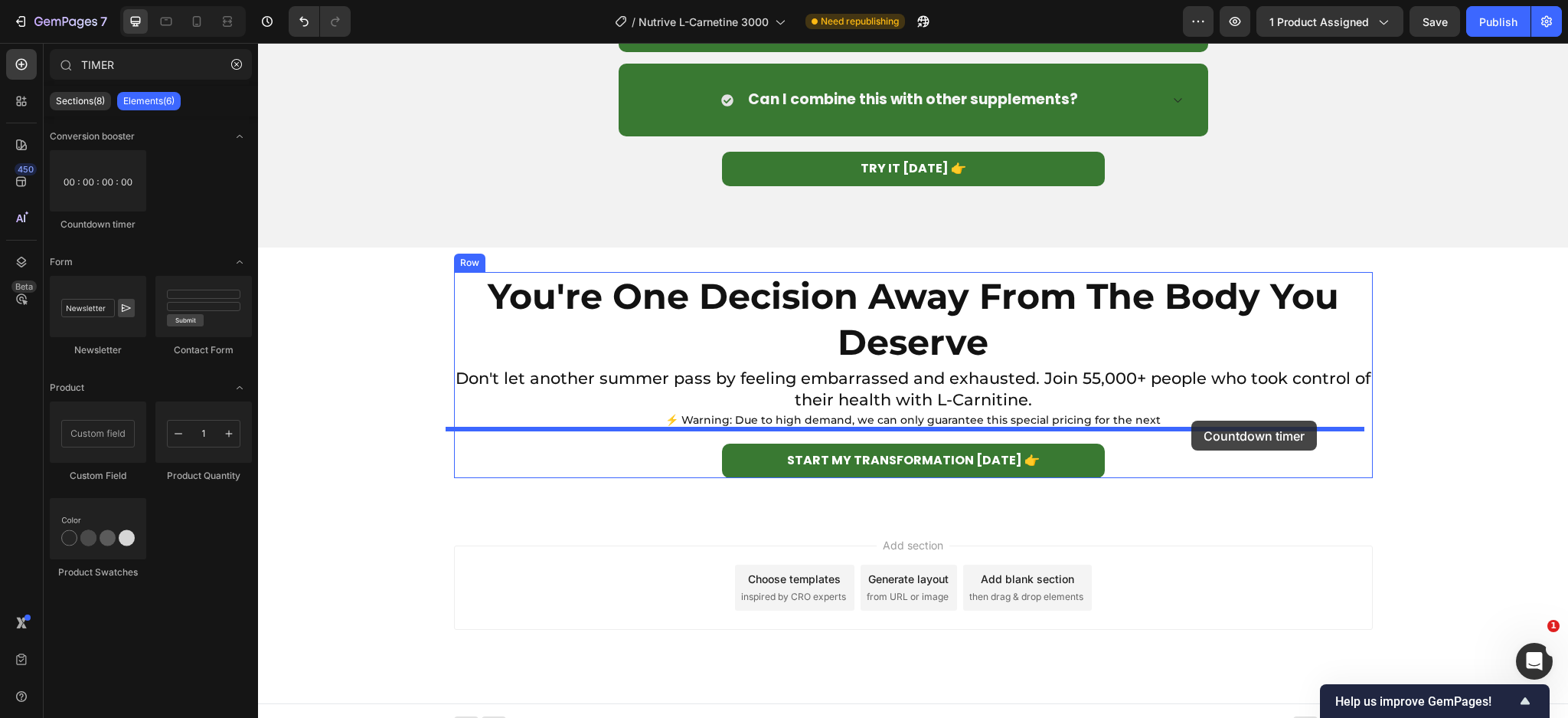
drag, startPoint x: 370, startPoint y: 226, endPoint x: 1191, endPoint y: 421, distance: 843.8
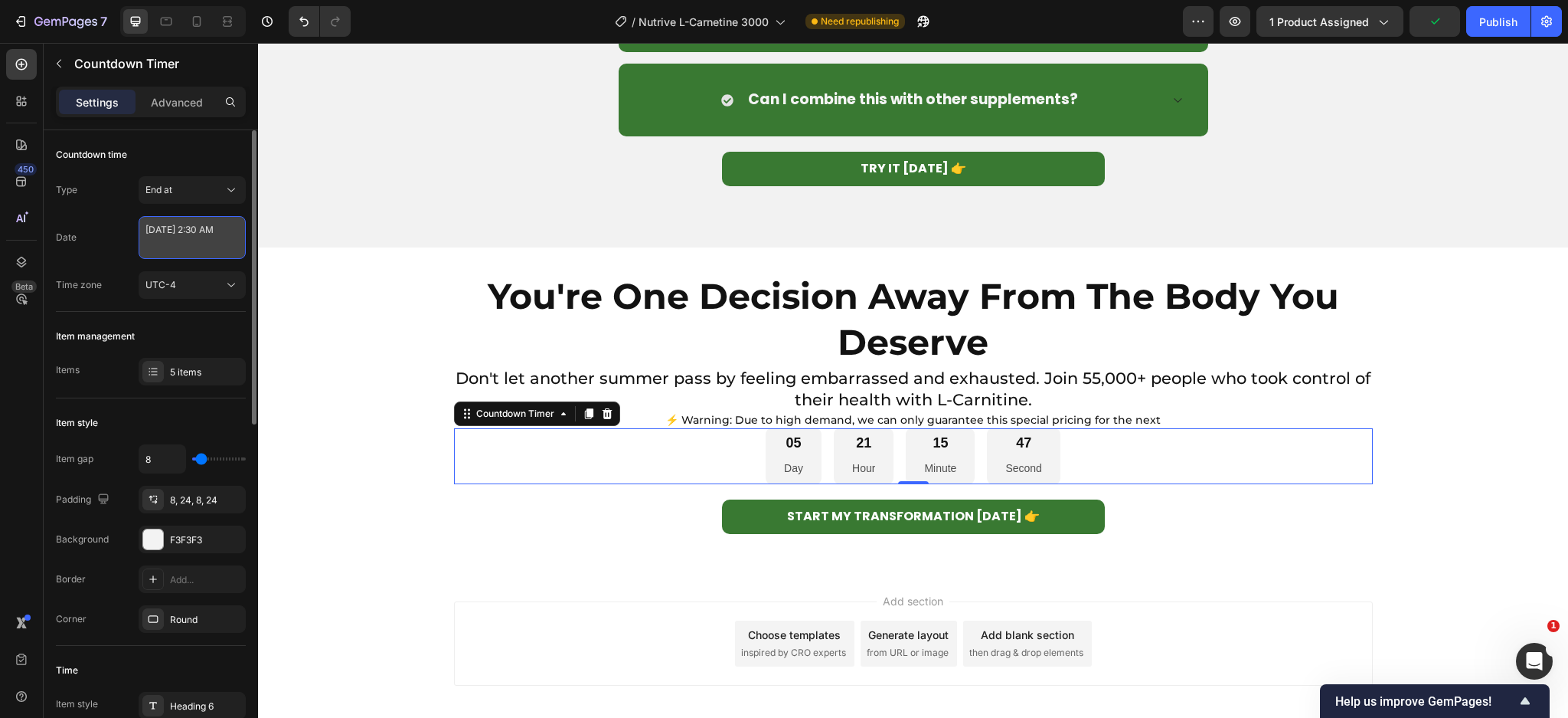
click at [192, 234] on textarea "[DATE] 2:30 AM" at bounding box center [192, 237] width 107 height 43
select select "2"
select select "30"
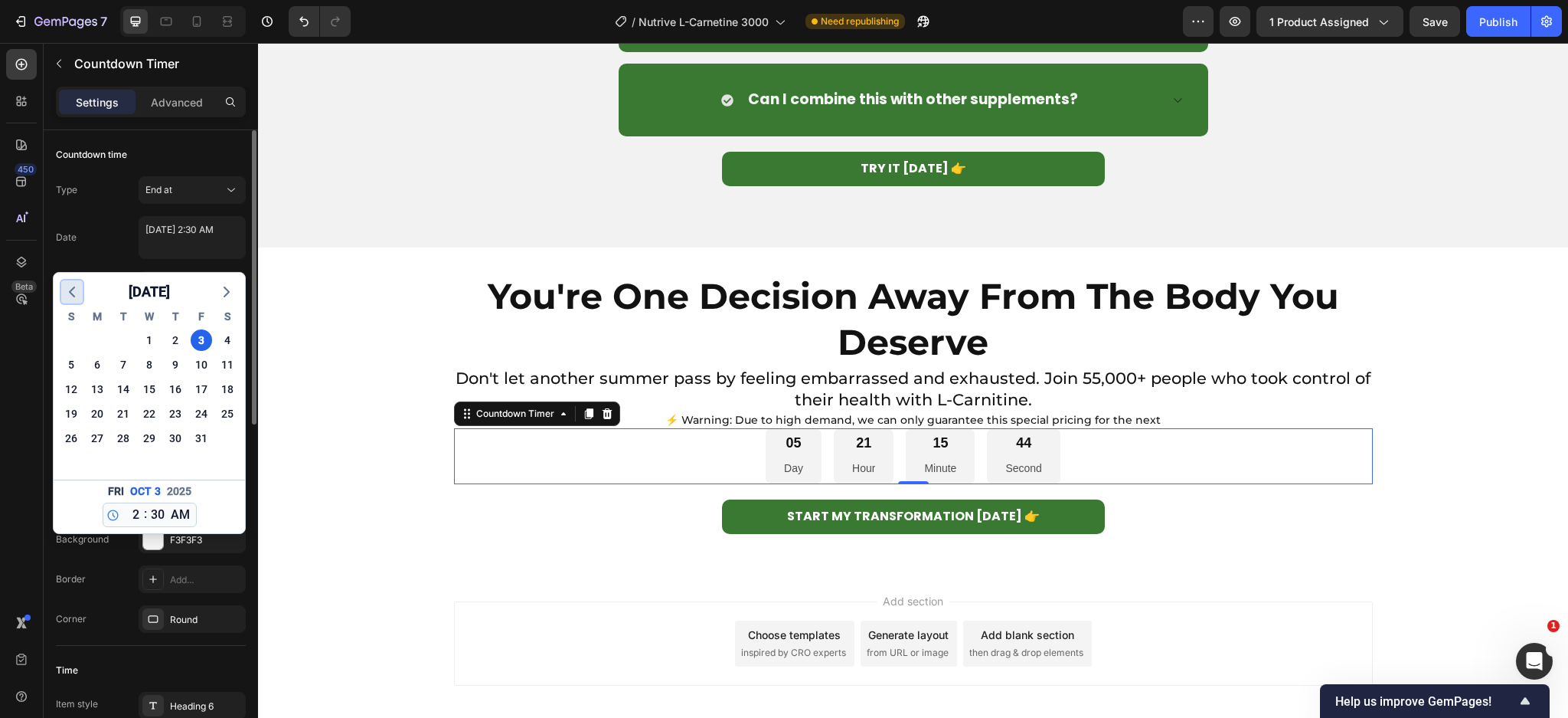
click at [73, 284] on icon "button" at bounding box center [72, 292] width 19 height 19
click at [92, 432] on div "29" at bounding box center [97, 438] width 22 height 22
type textarea "[DATE] 2:30 AM"
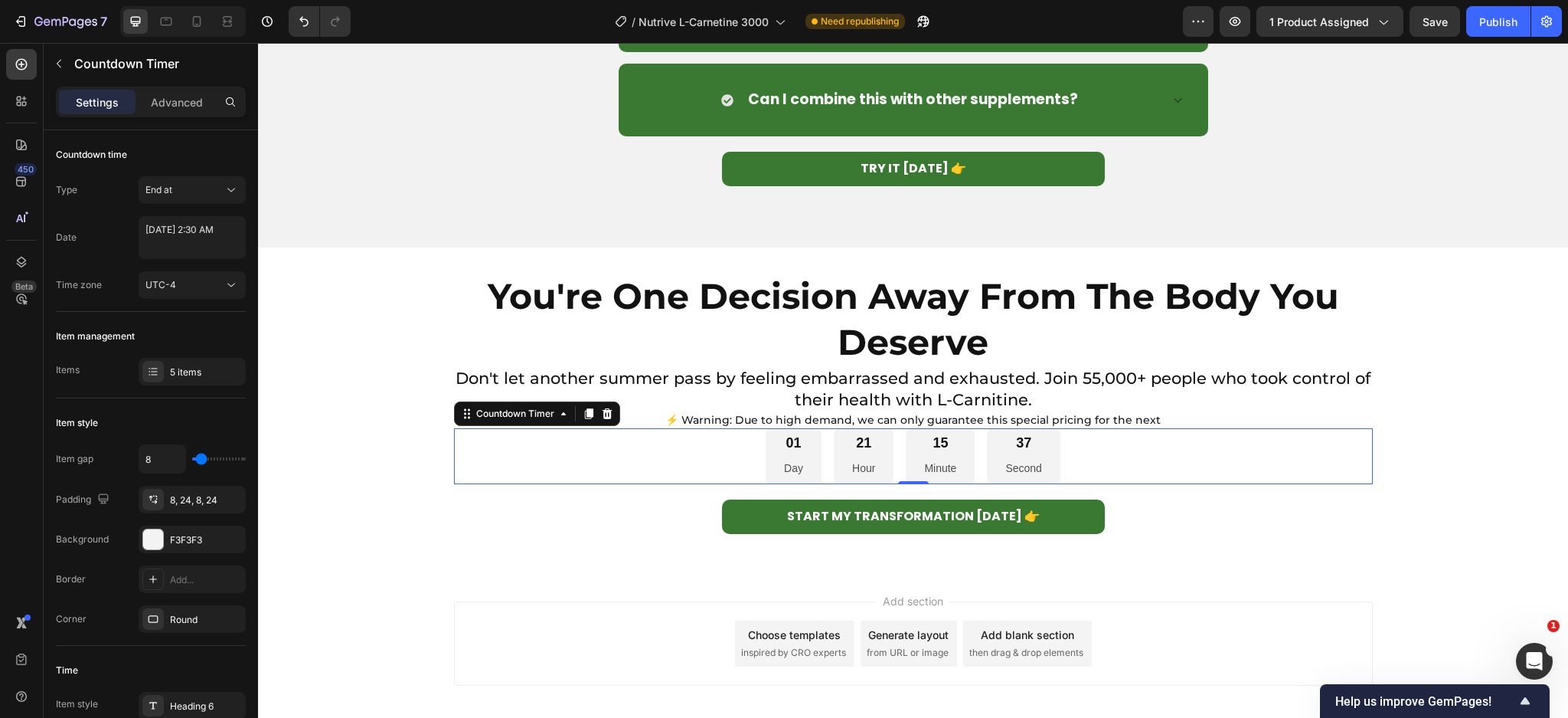
click at [784, 446] on div "01" at bounding box center [793, 443] width 19 height 18
click at [792, 442] on div "01" at bounding box center [793, 443] width 19 height 18
click at [789, 462] on p "Day" at bounding box center [793, 468] width 19 height 19
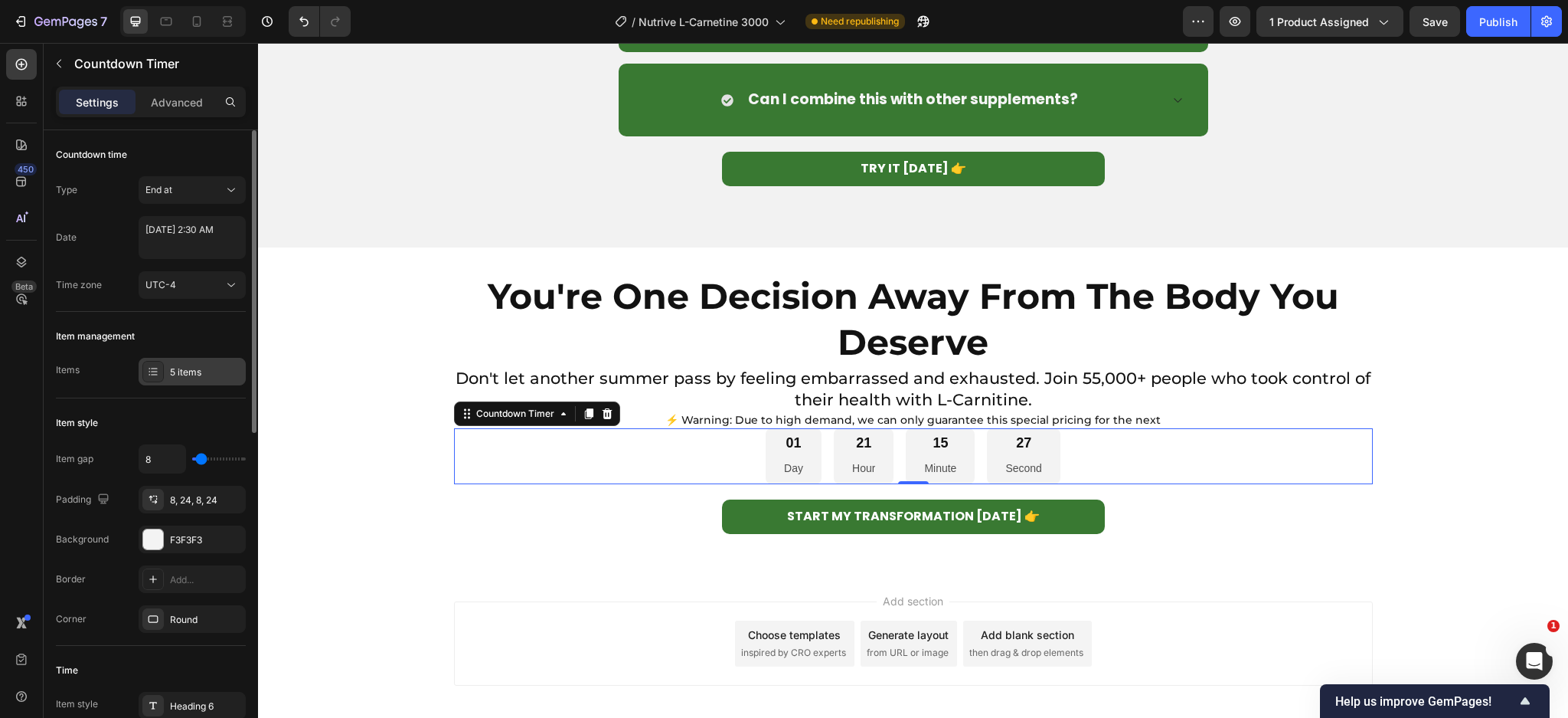
click at [177, 376] on div "5 items" at bounding box center [205, 371] width 72 height 14
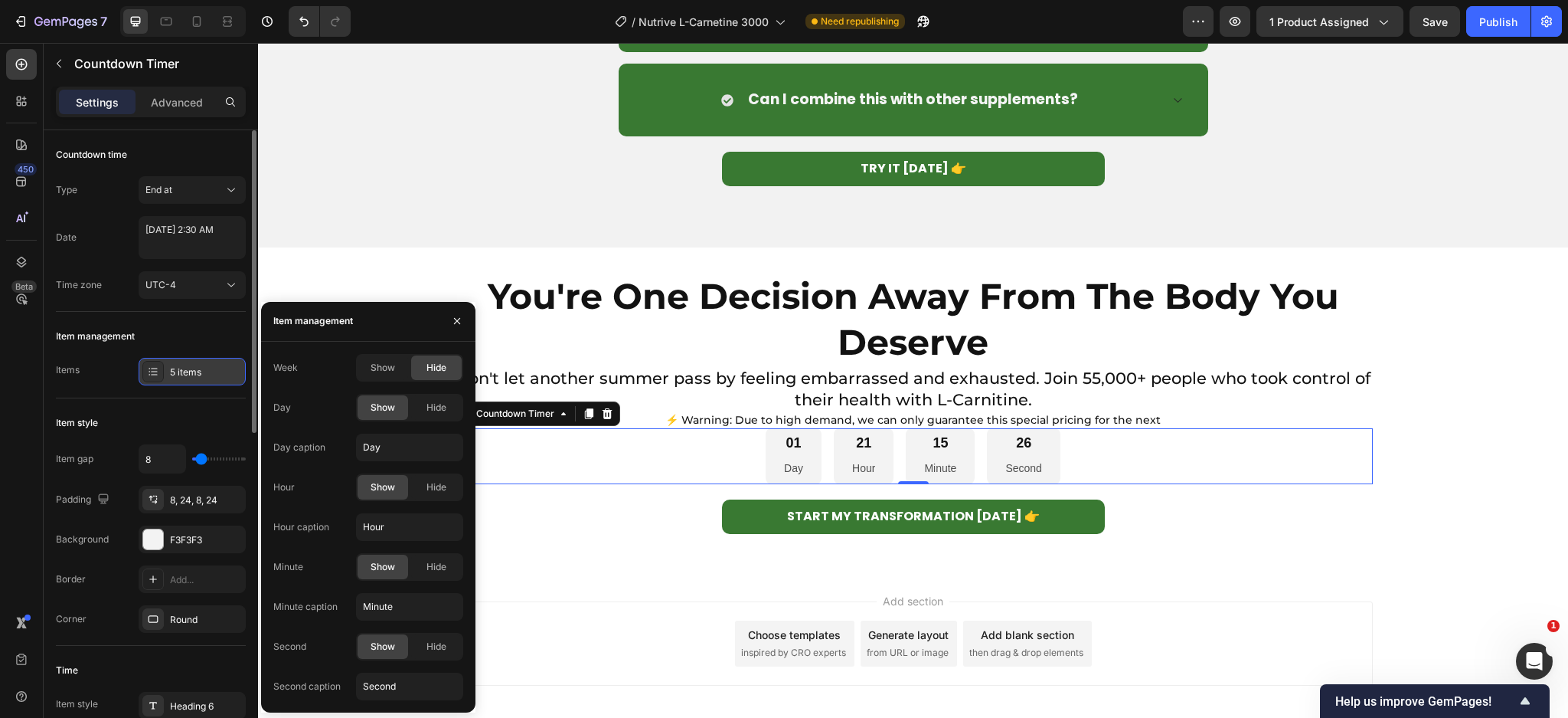
click at [177, 376] on div "5 items" at bounding box center [205, 371] width 72 height 14
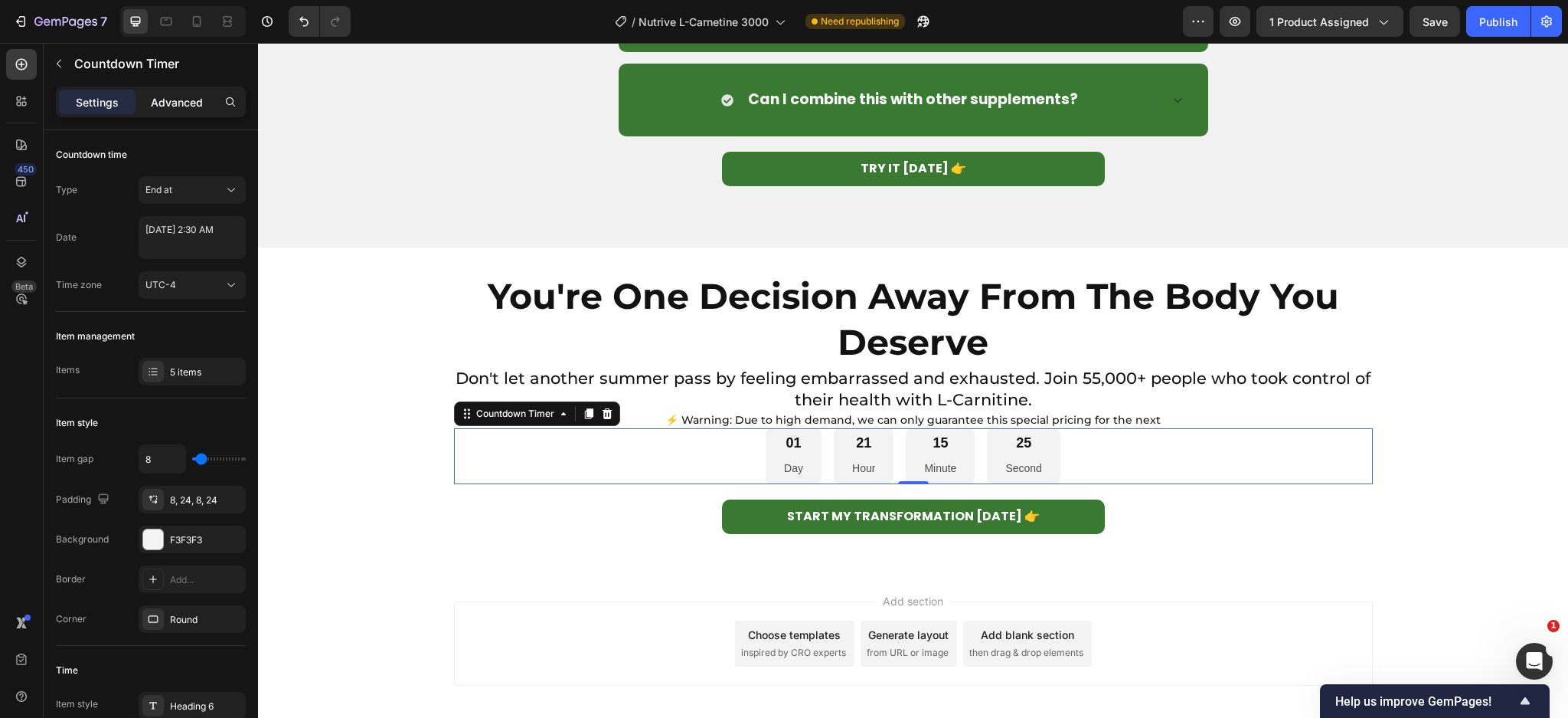
click at [187, 101] on p "Advanced" at bounding box center [176, 102] width 52 height 16
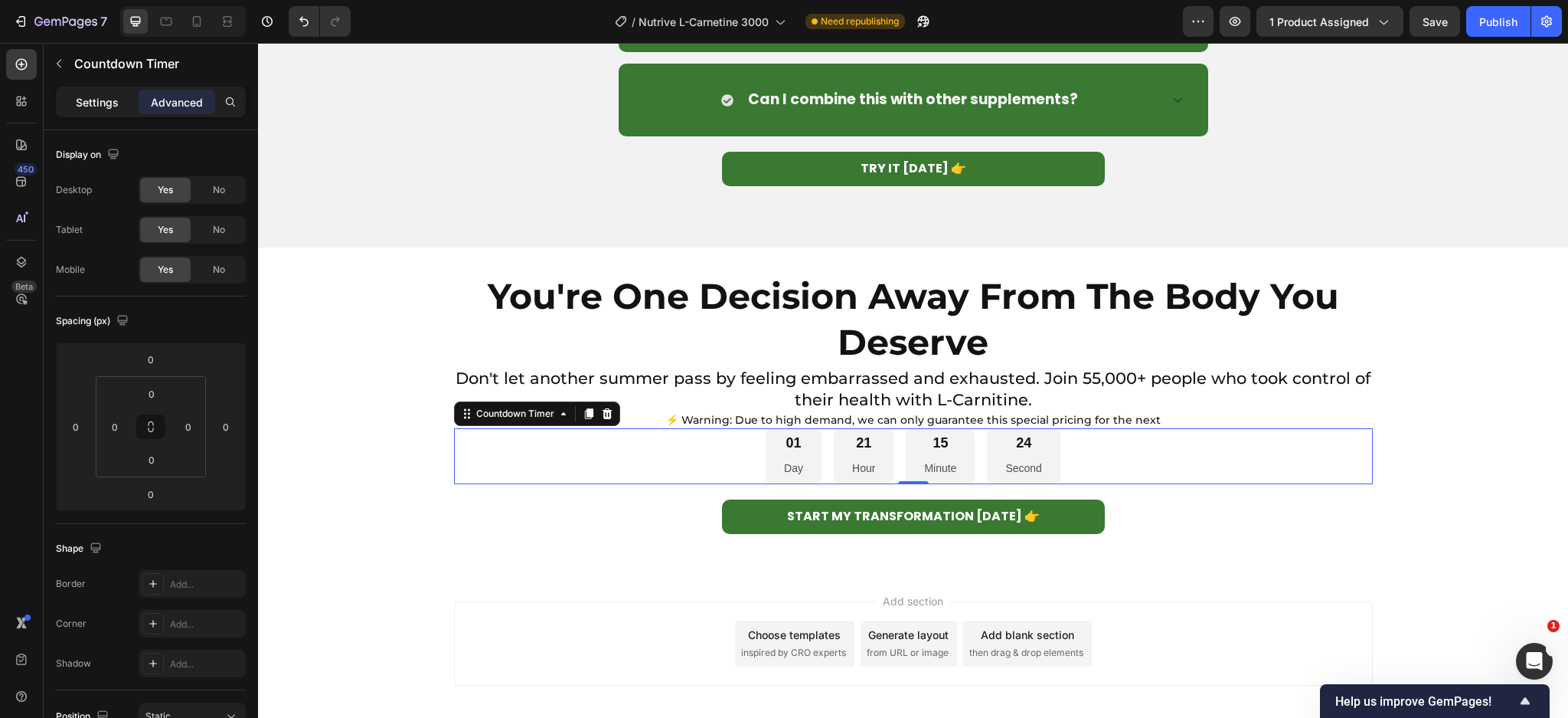
click at [87, 97] on p "Settings" at bounding box center [97, 102] width 43 height 16
click at [1157, 491] on div "START MY TRANSFORMATION [DATE] 👉 Button" at bounding box center [913, 509] width 919 height 50
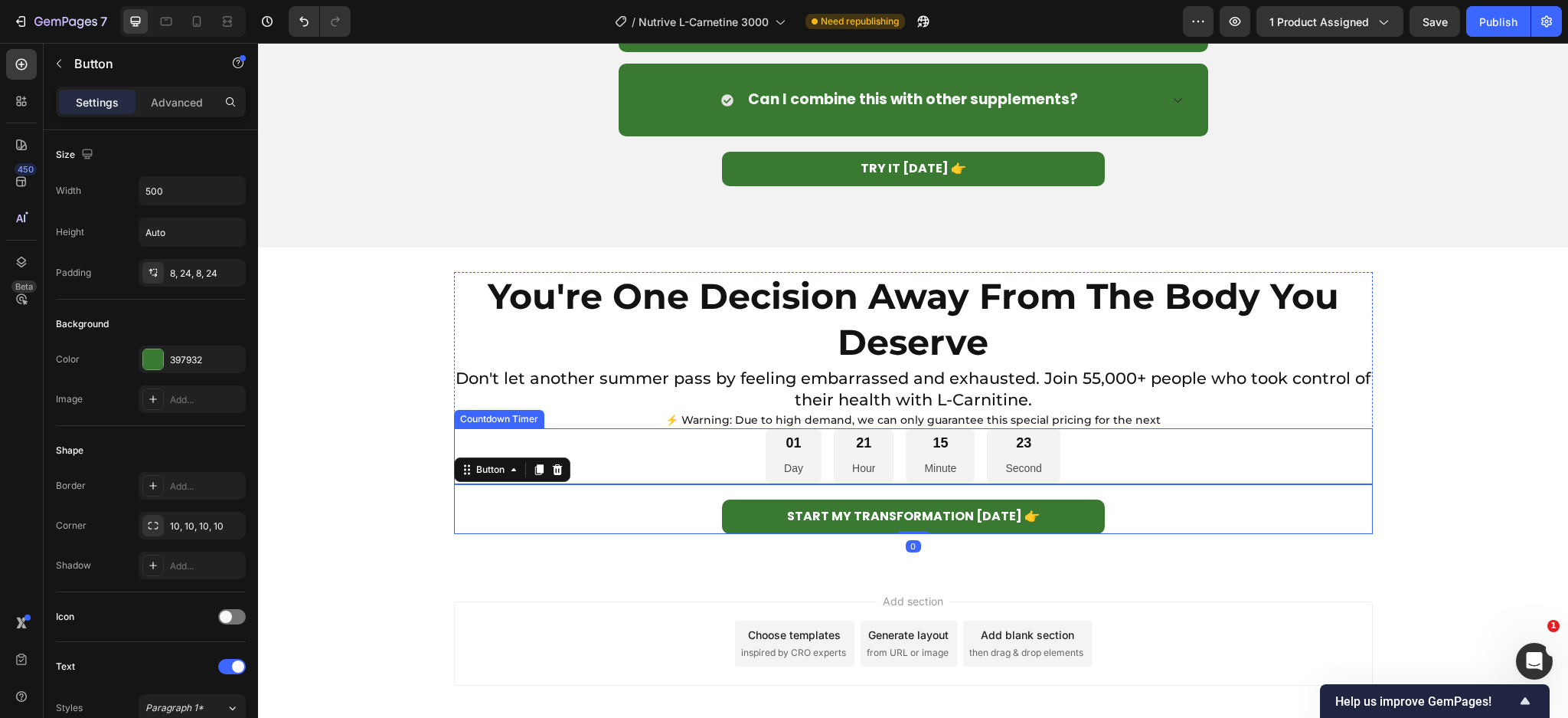
click at [1165, 482] on div "01 Day 21 Hour 15 Minute 23 Second" at bounding box center [913, 455] width 919 height 56
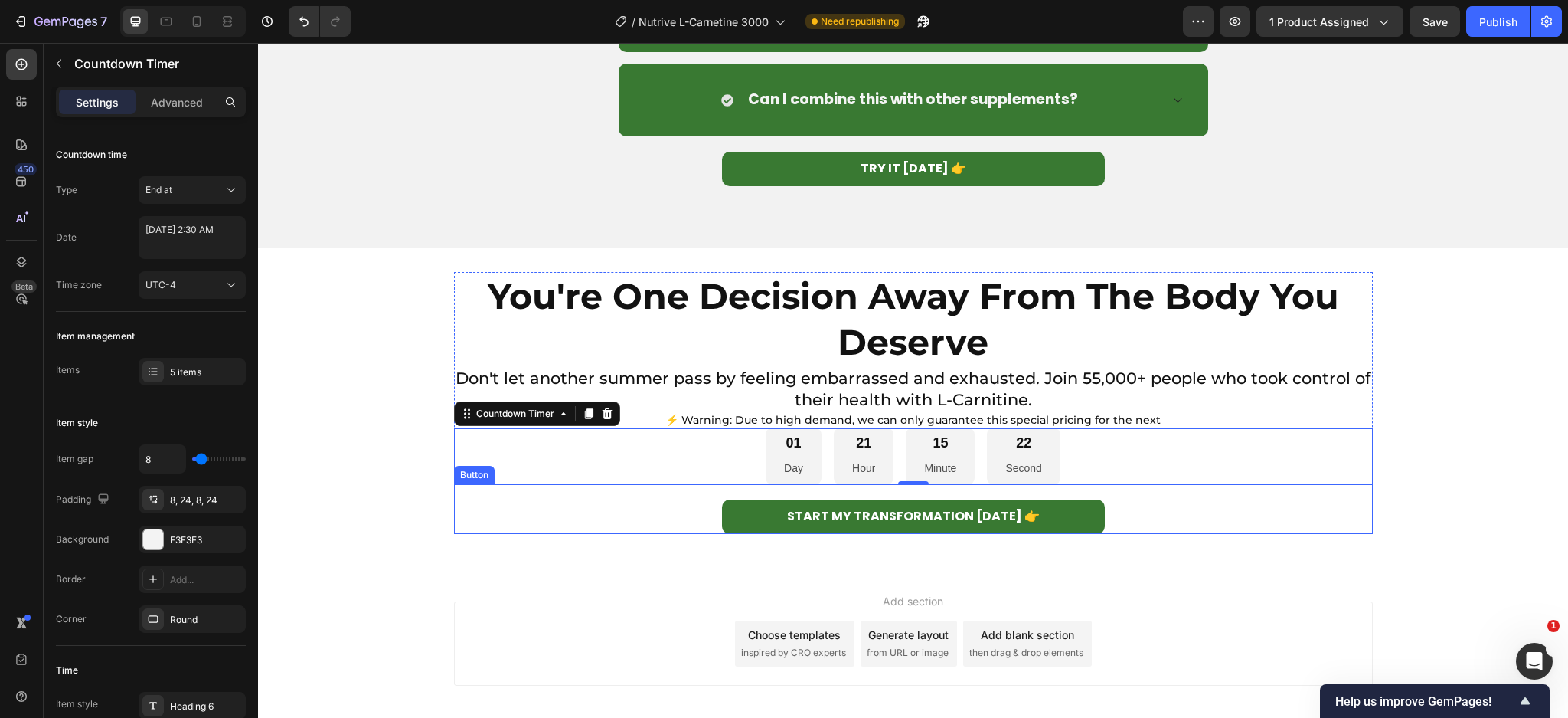
click at [1276, 520] on div "START MY TRANSFORMATION [DATE] 👉 Button" at bounding box center [913, 509] width 919 height 50
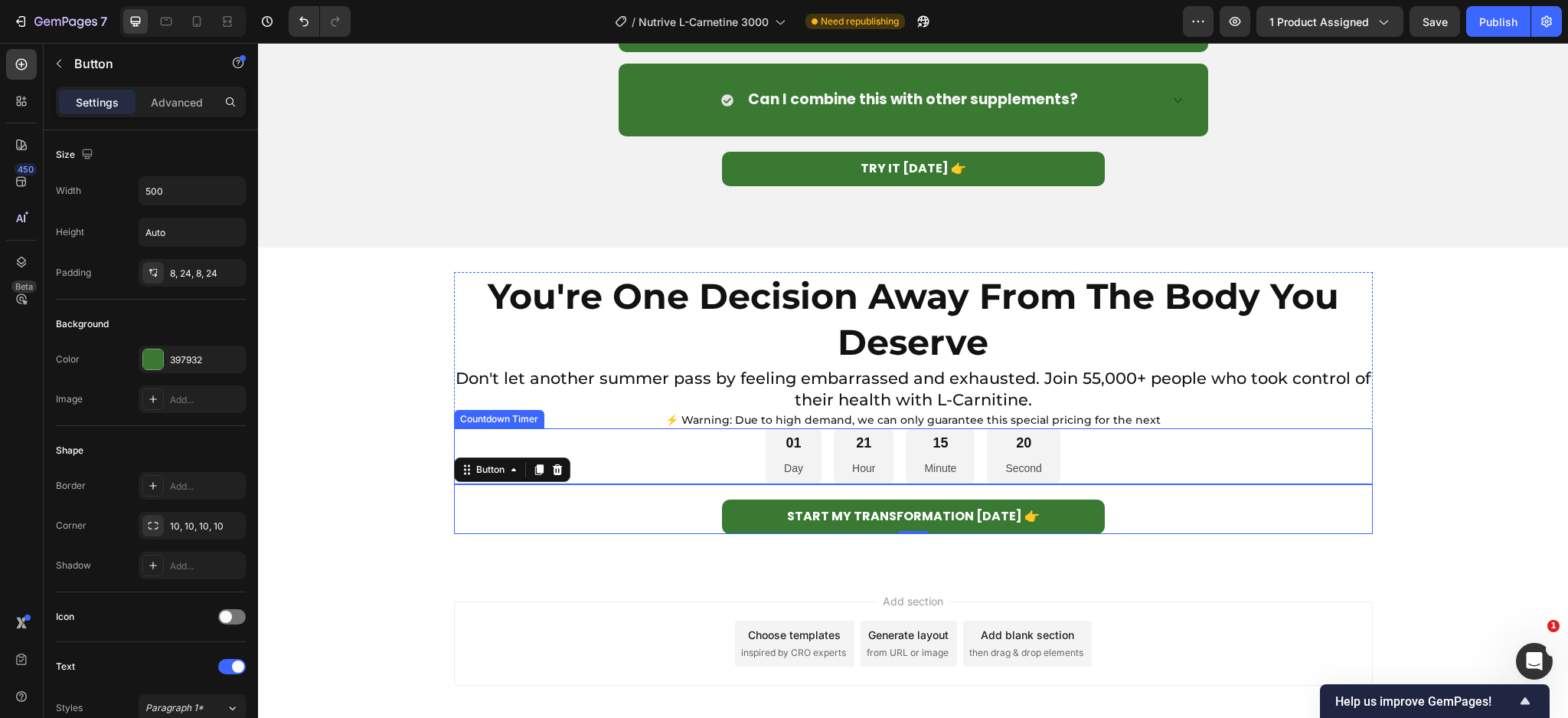
click at [1018, 438] on div "20" at bounding box center [1023, 443] width 36 height 18
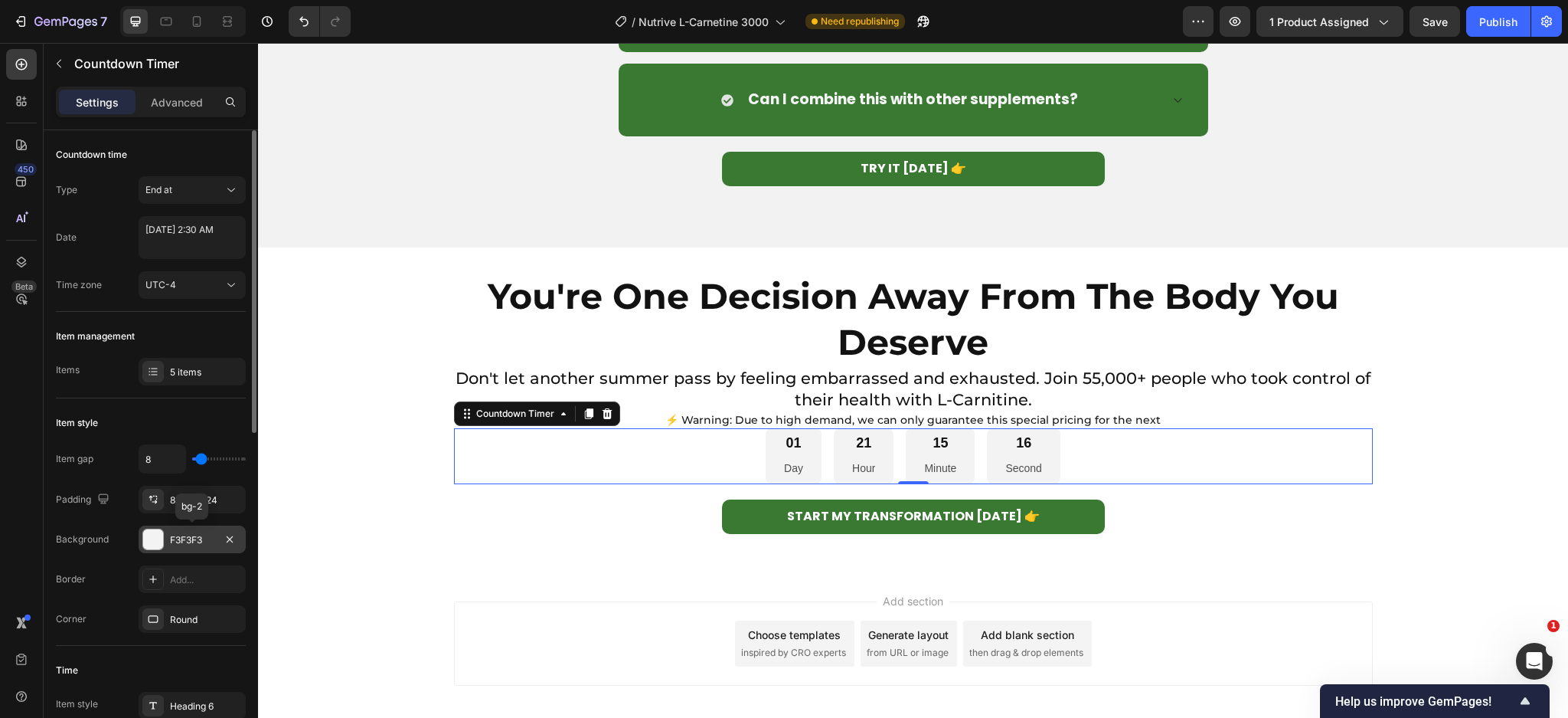
click at [160, 536] on div at bounding box center [153, 539] width 20 height 20
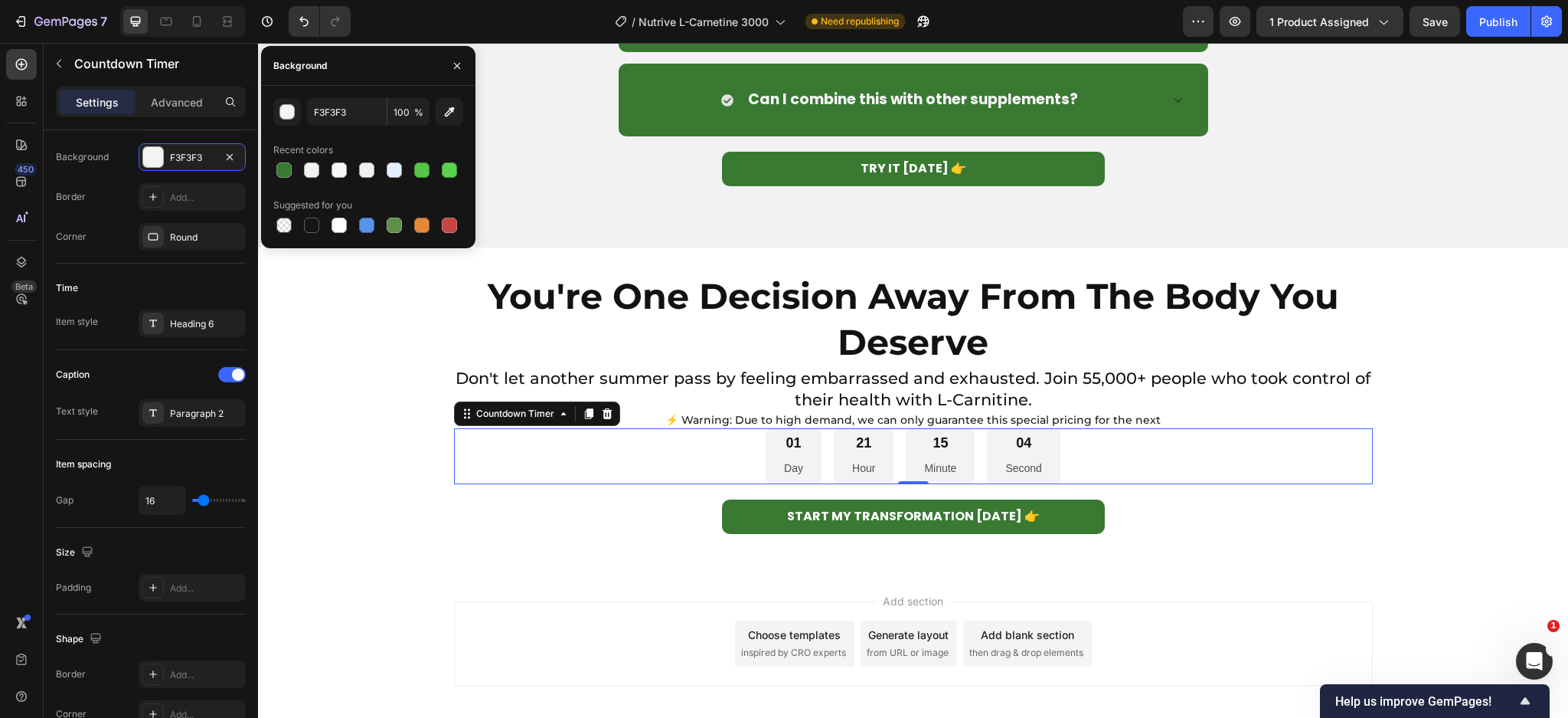
scroll to position [684, 0]
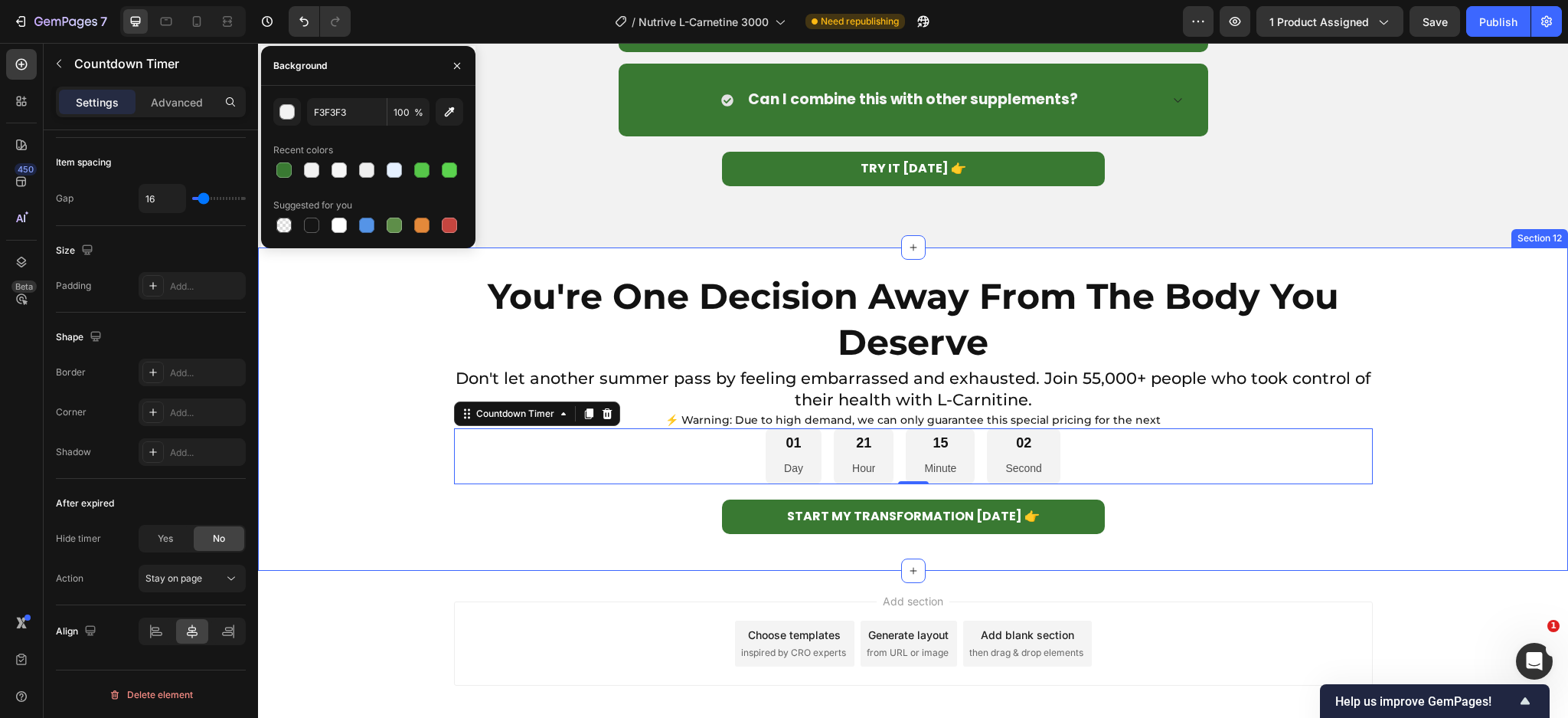
click at [1421, 317] on div "You're One Decision Away From The Body You Deserve Heading Don't let another su…" at bounding box center [912, 409] width 1309 height 274
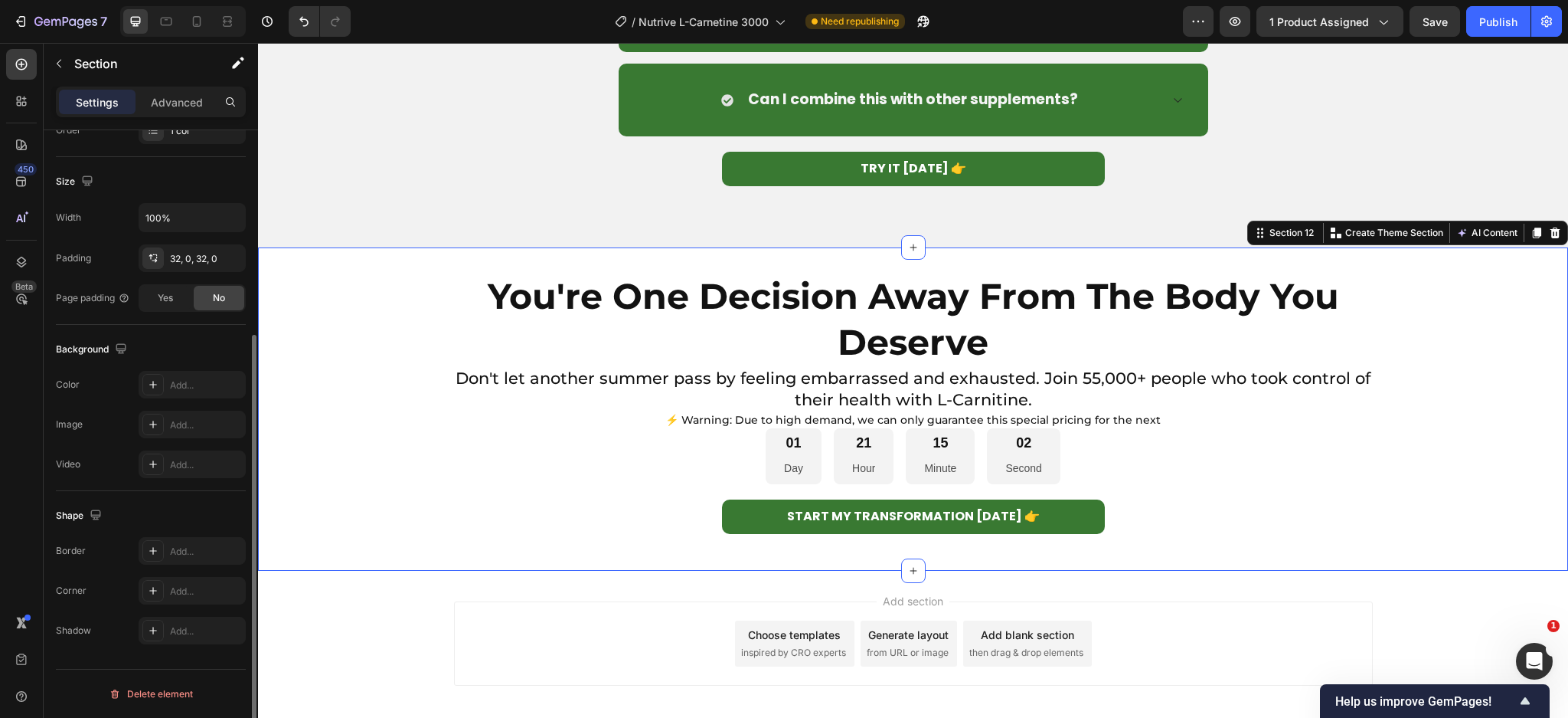
scroll to position [0, 0]
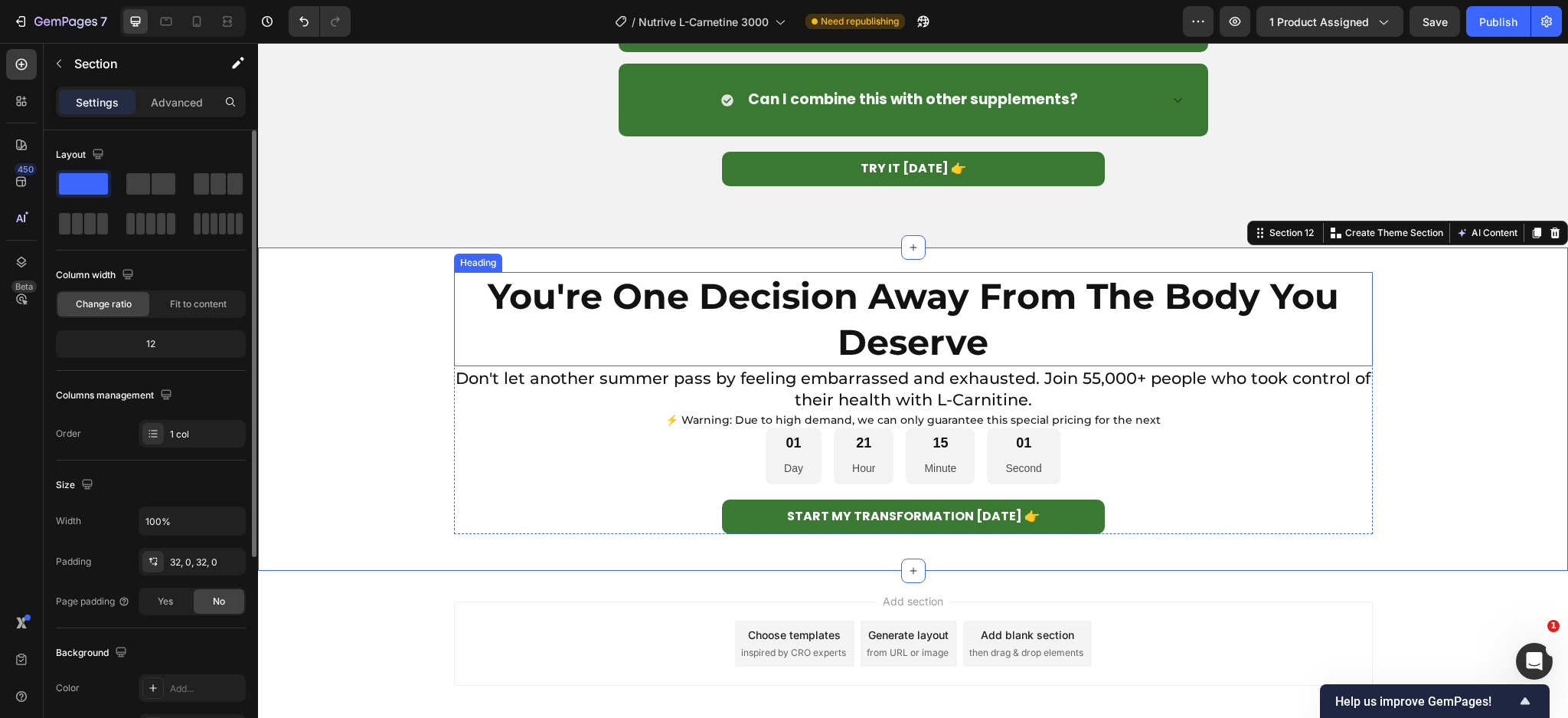
click at [931, 317] on strong "You're One Decision Away From The Body You Deserve" at bounding box center [913, 318] width 851 height 89
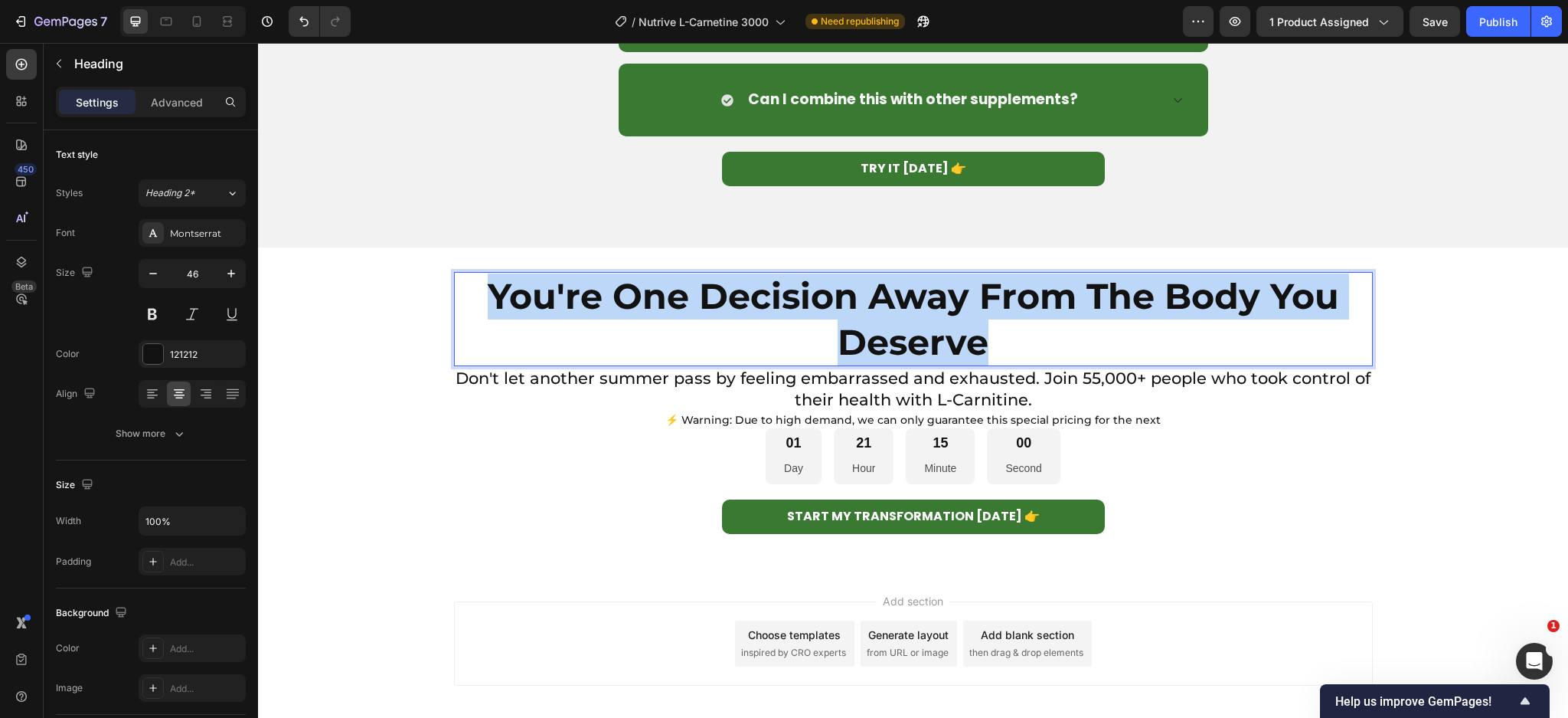
click at [931, 317] on strong "You're One Decision Away From The Body You Deserve" at bounding box center [913, 318] width 851 height 89
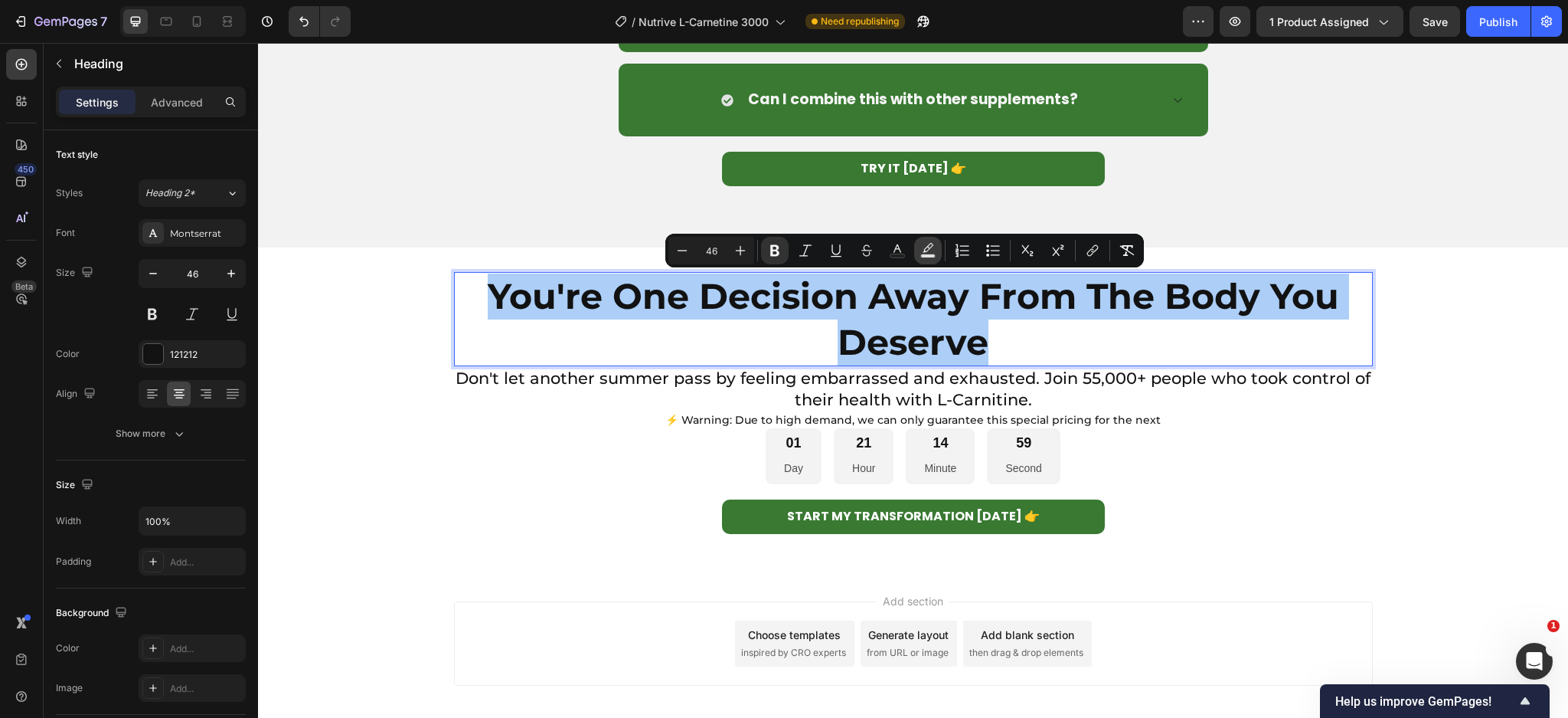
click at [928, 255] on rect "Editor contextual toolbar" at bounding box center [929, 256] width 14 height 4
type input "000000"
type input "77"
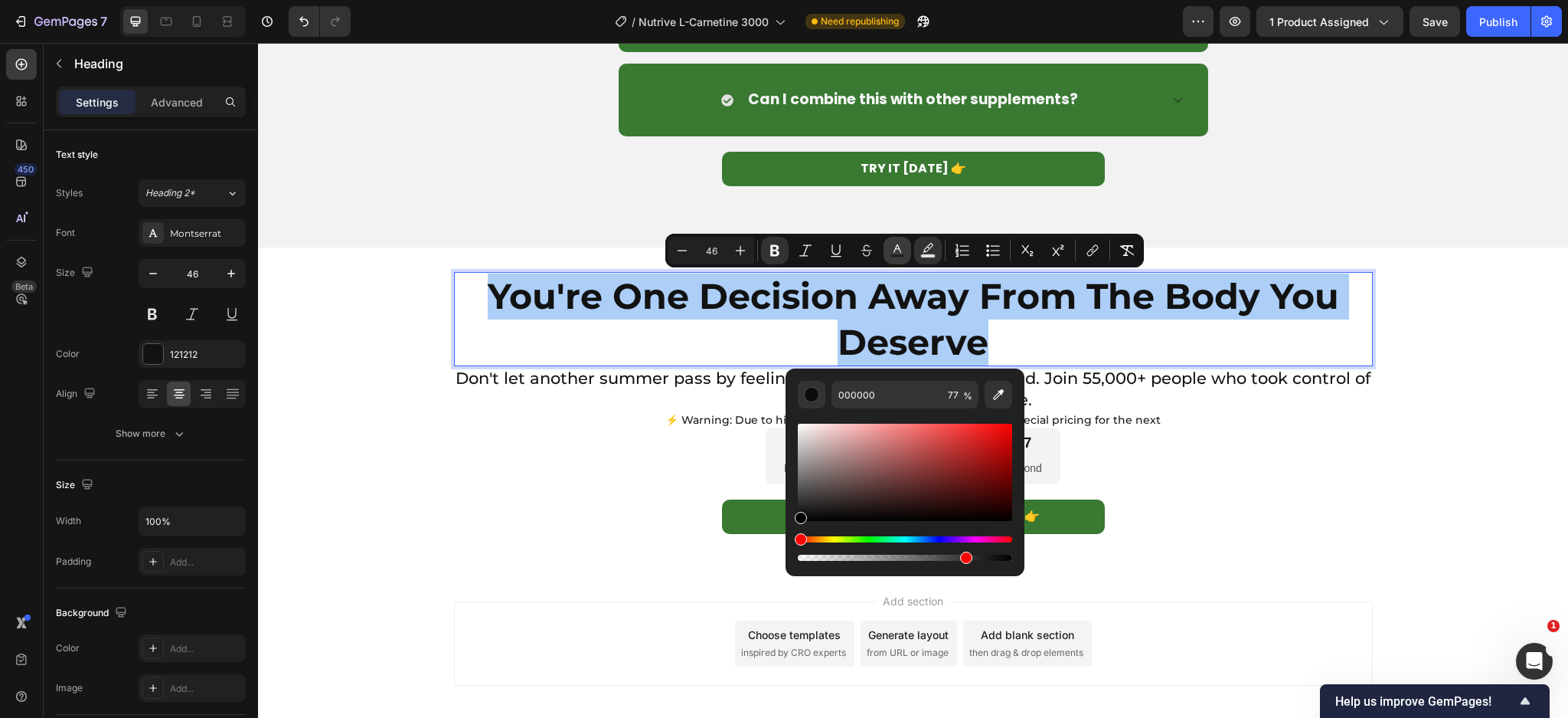
click at [888, 257] on button "Text Color" at bounding box center [897, 251] width 27 height 27
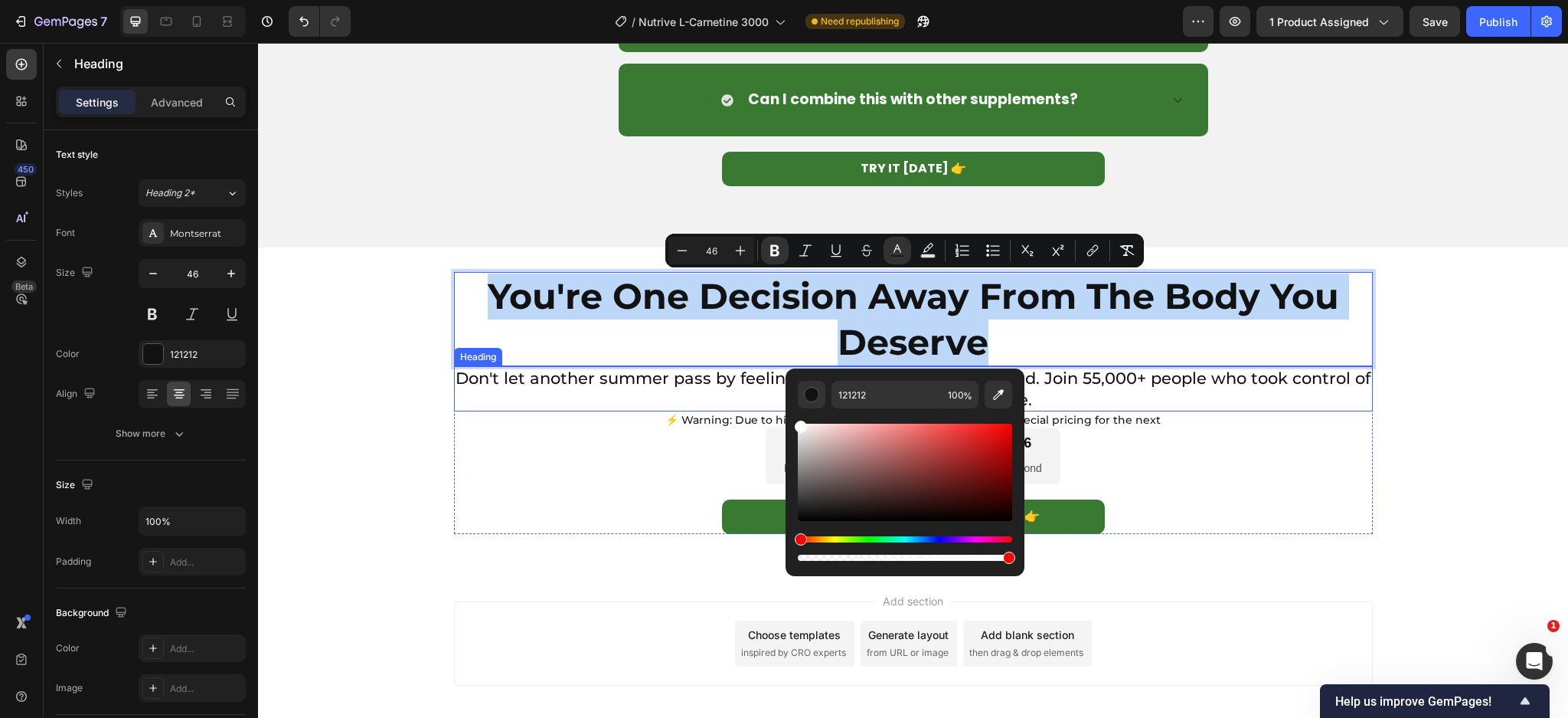
drag, startPoint x: 1078, startPoint y: 460, endPoint x: 767, endPoint y: 392, distance: 318.3
type input "FFFFFF"
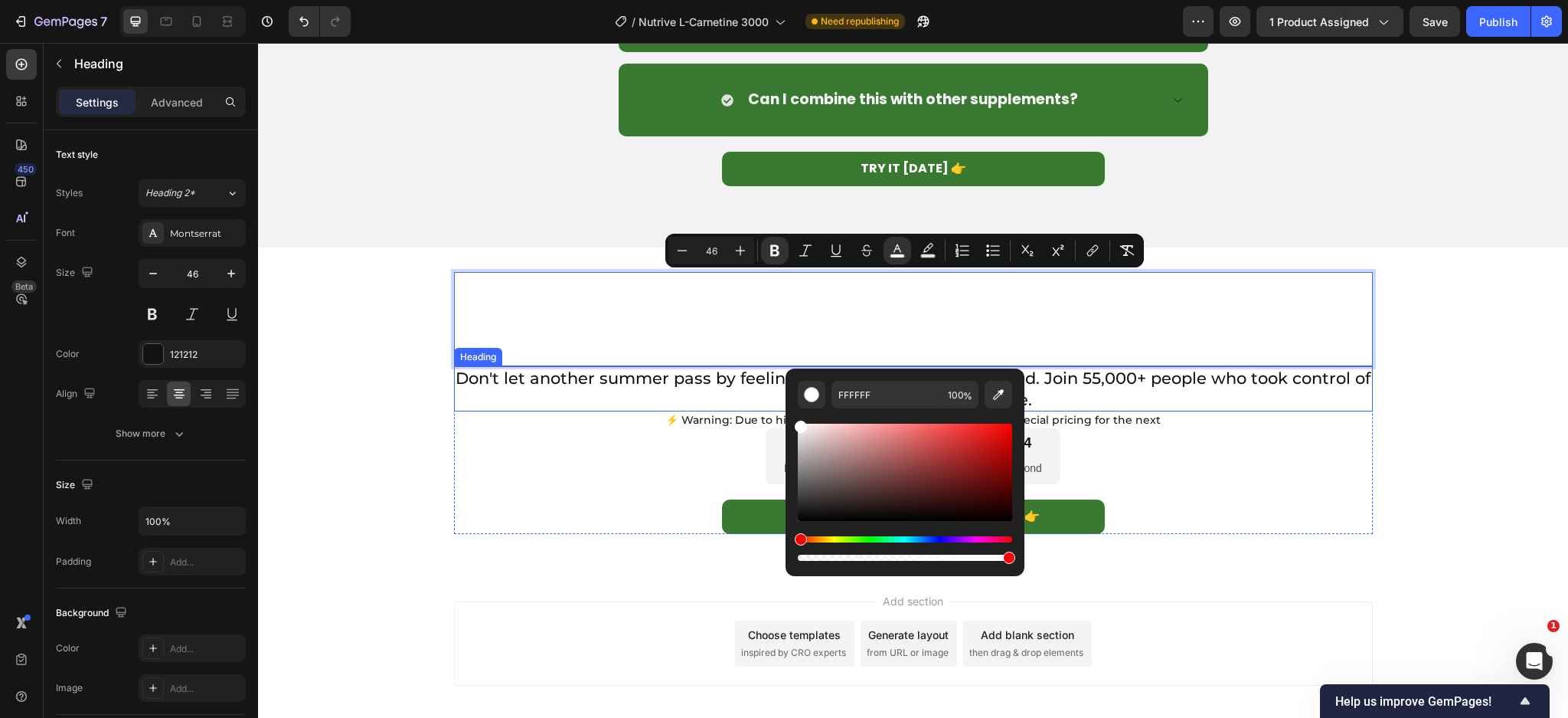
click at [1094, 373] on h2 "Don't let another summer pass by feeling embarrassed and exhausted. Join 55,000…" at bounding box center [913, 388] width 919 height 45
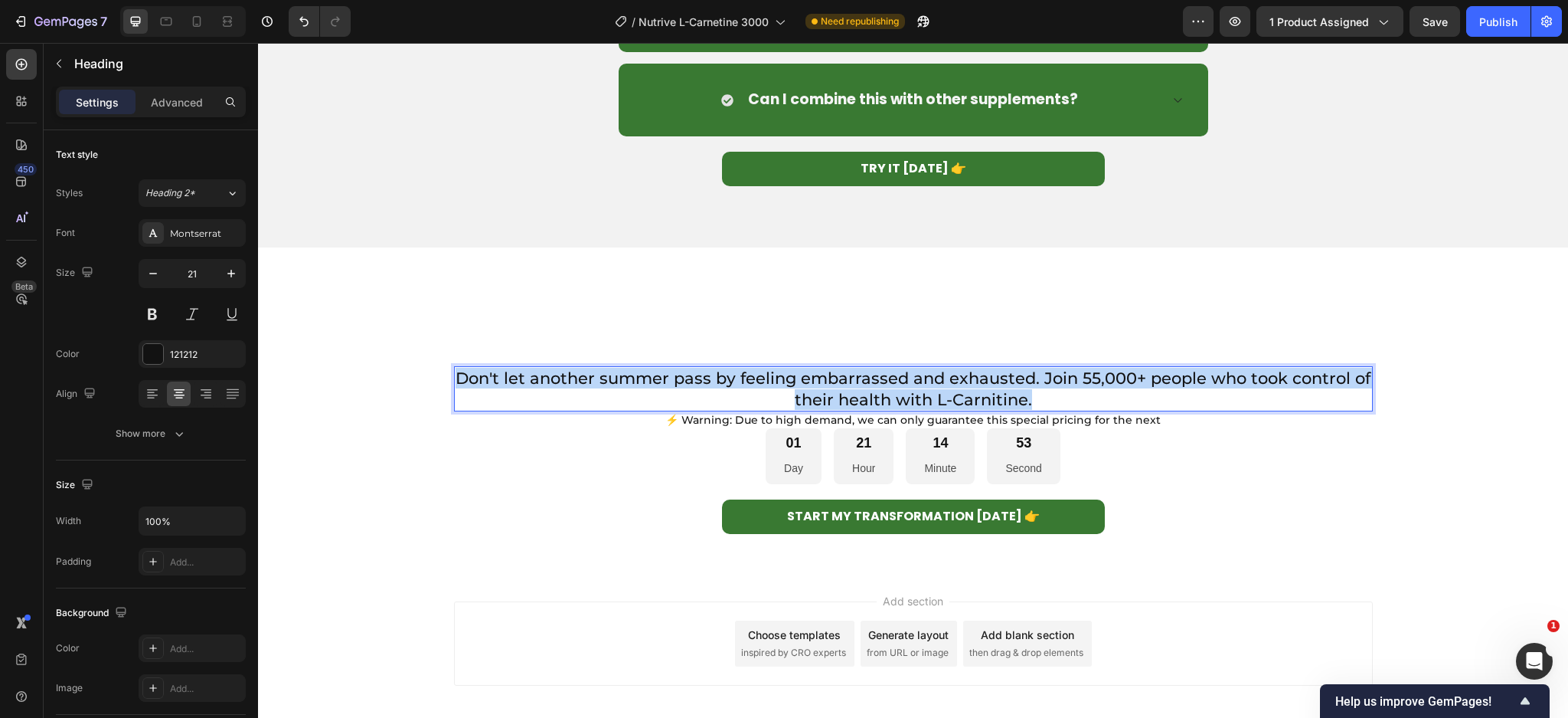
click at [1094, 373] on p "Don't let another summer pass by feeling embarrassed and exhausted. Join 55,000…" at bounding box center [913, 388] width 916 height 42
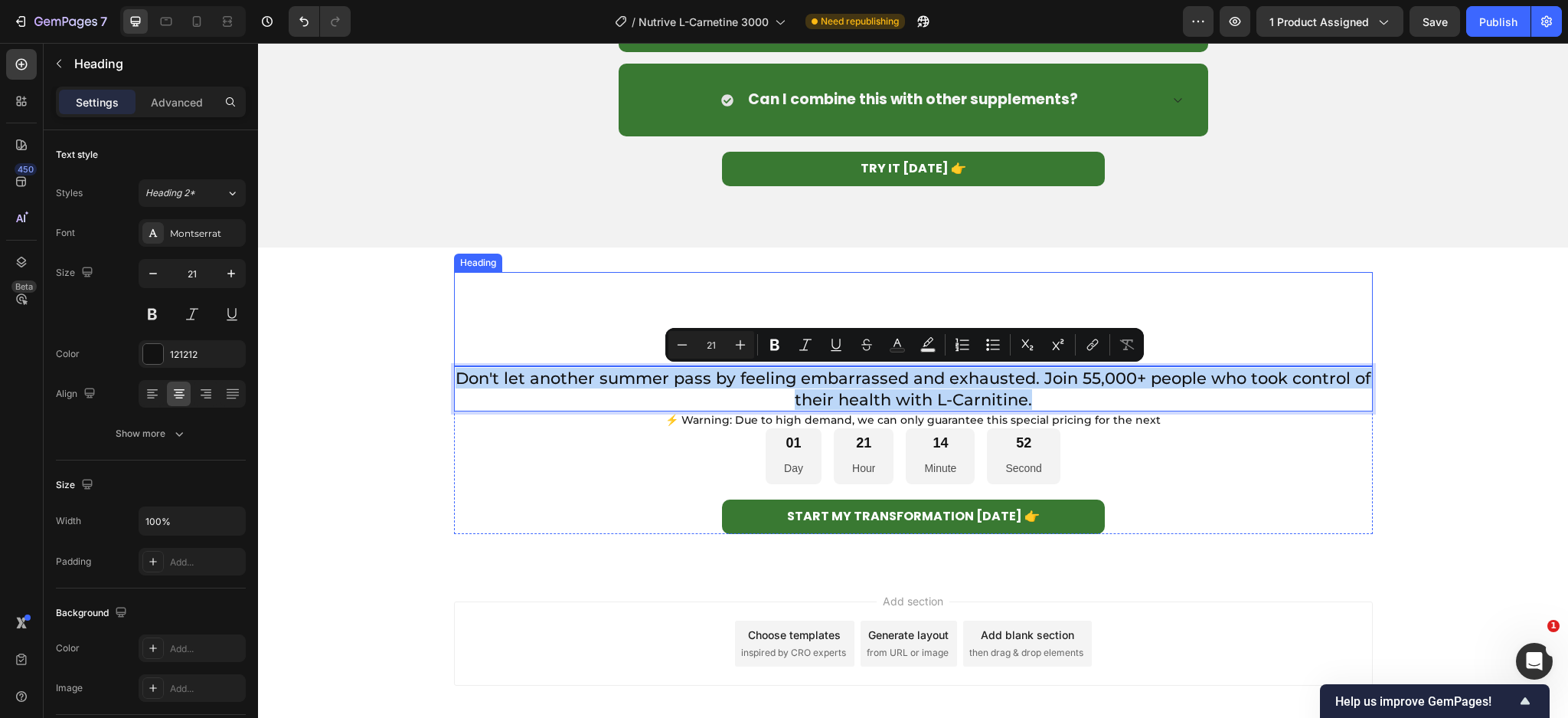
click at [897, 295] on strong "You're One Decision Away From The Body You Deserve" at bounding box center [913, 318] width 851 height 89
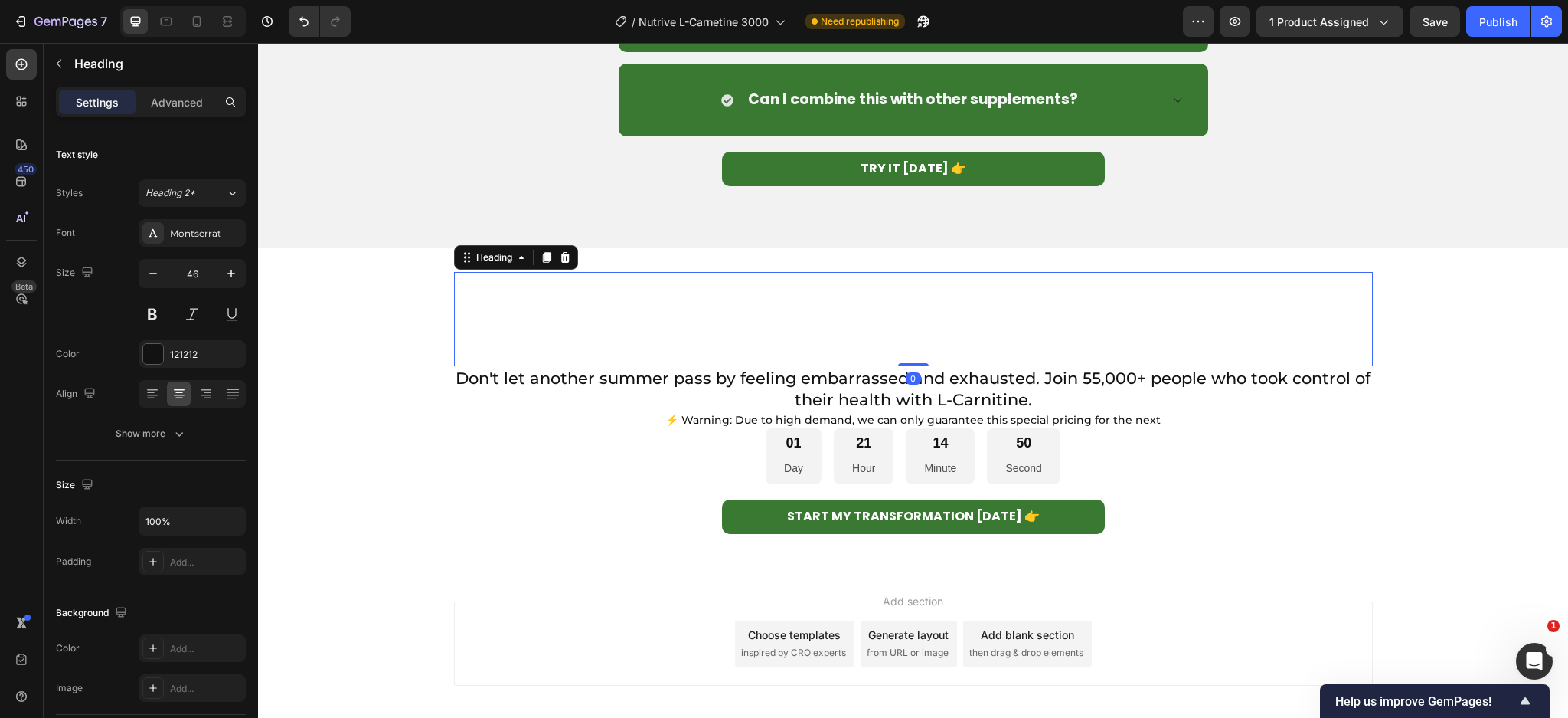
click at [637, 376] on p "Don't let another summer pass by feeling embarrassed and exhausted. Join 55,000…" at bounding box center [913, 388] width 916 height 42
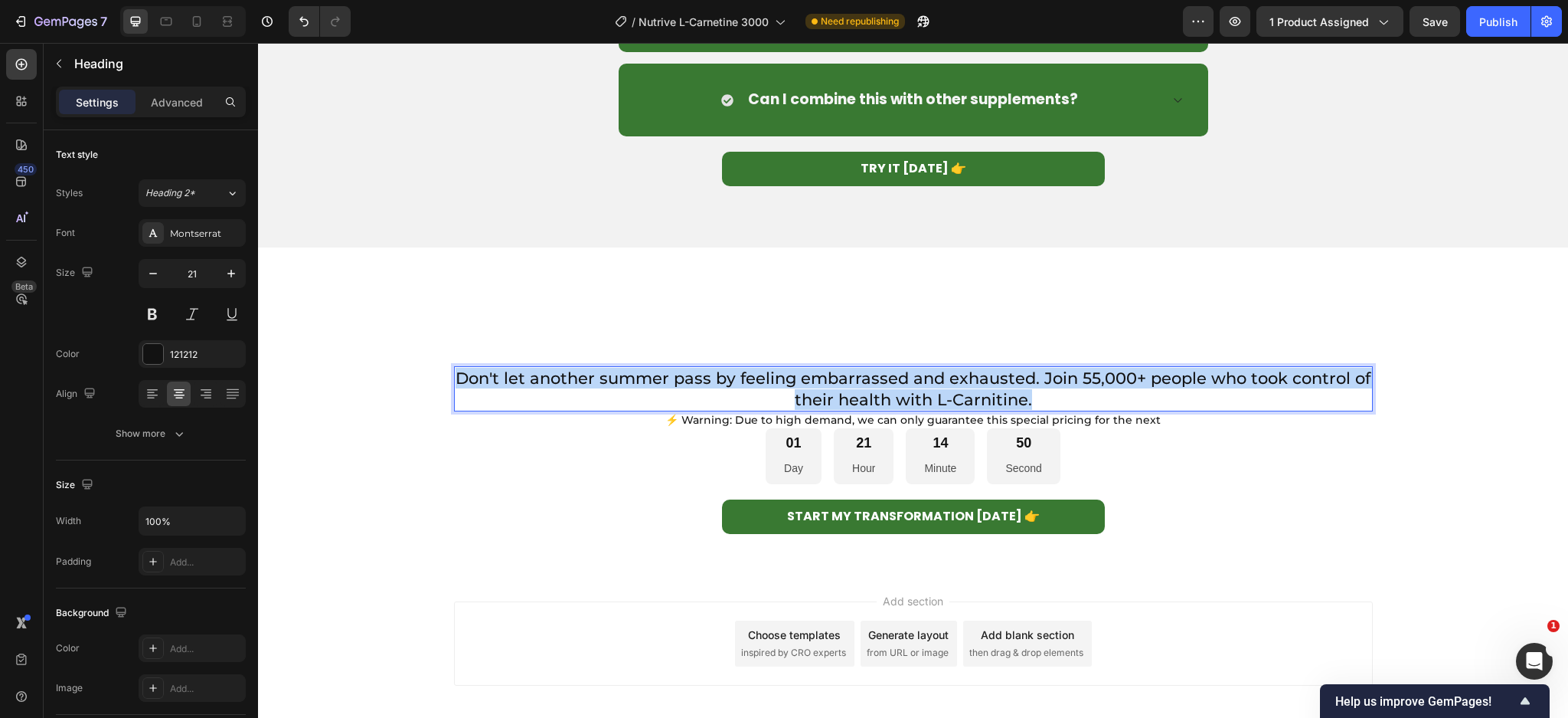
click at [637, 376] on p "Don't let another summer pass by feeling embarrassed and exhausted. Join 55,000…" at bounding box center [913, 388] width 916 height 42
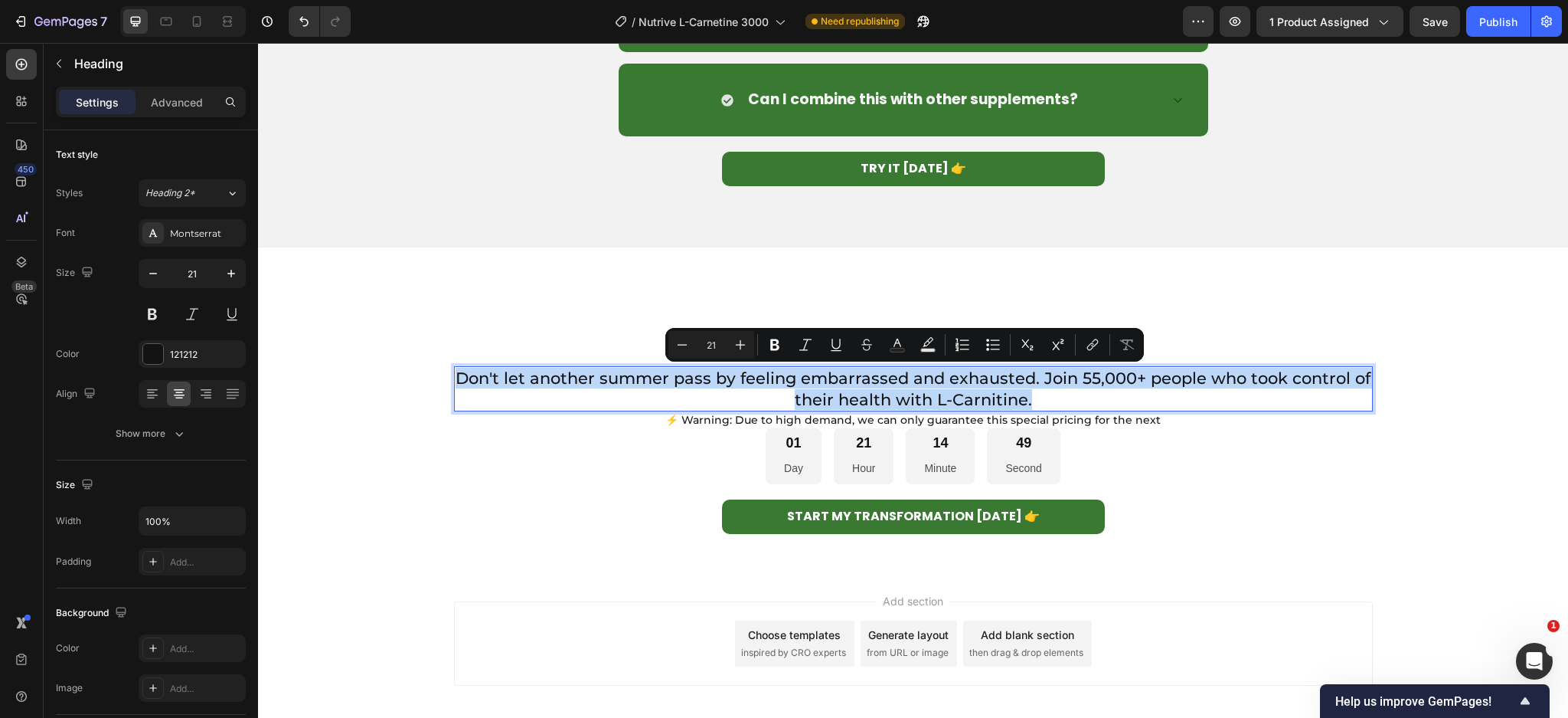
click at [637, 376] on p "Don't let another summer pass by feeling embarrassed and exhausted. Join 55,000…" at bounding box center [913, 388] width 916 height 42
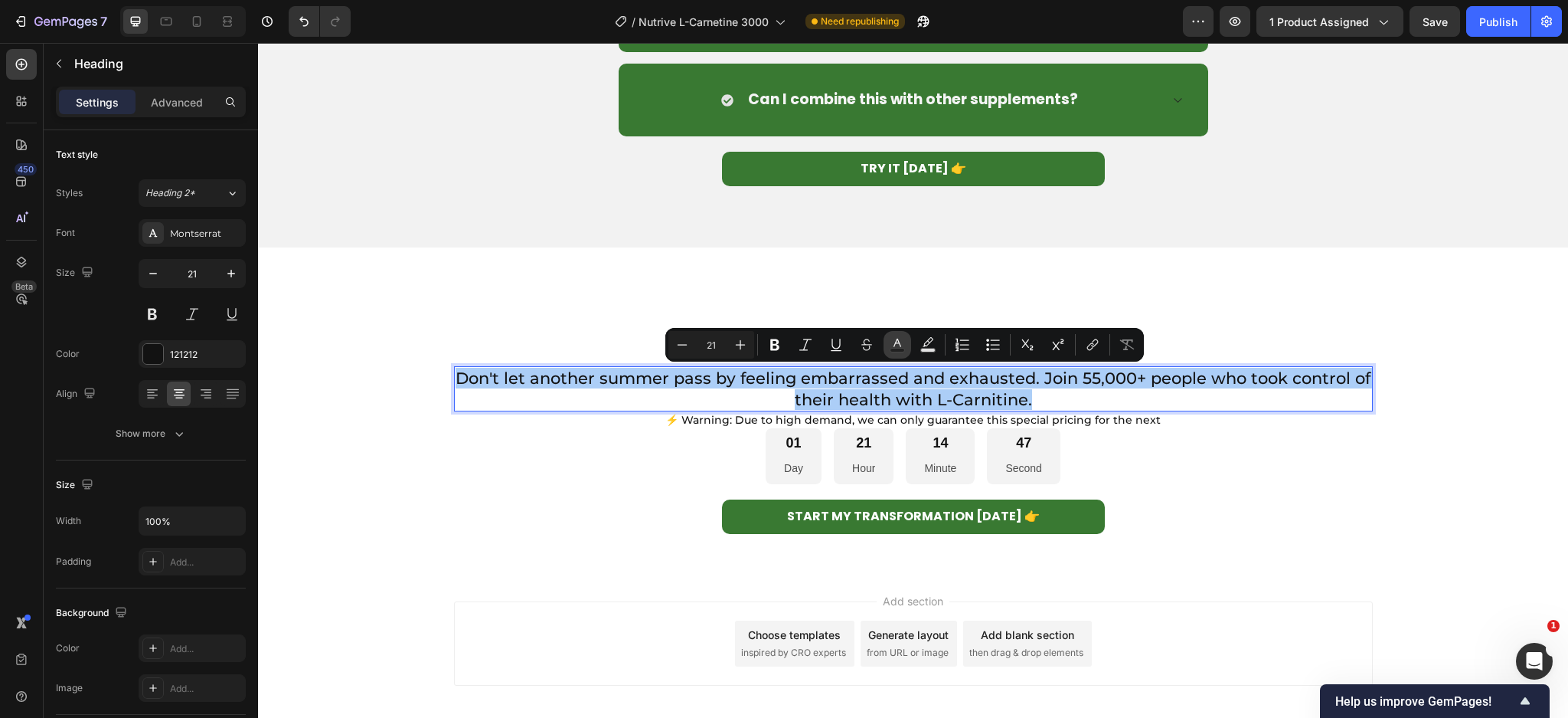
click at [896, 345] on icon "Editor contextual toolbar" at bounding box center [897, 344] width 15 height 15
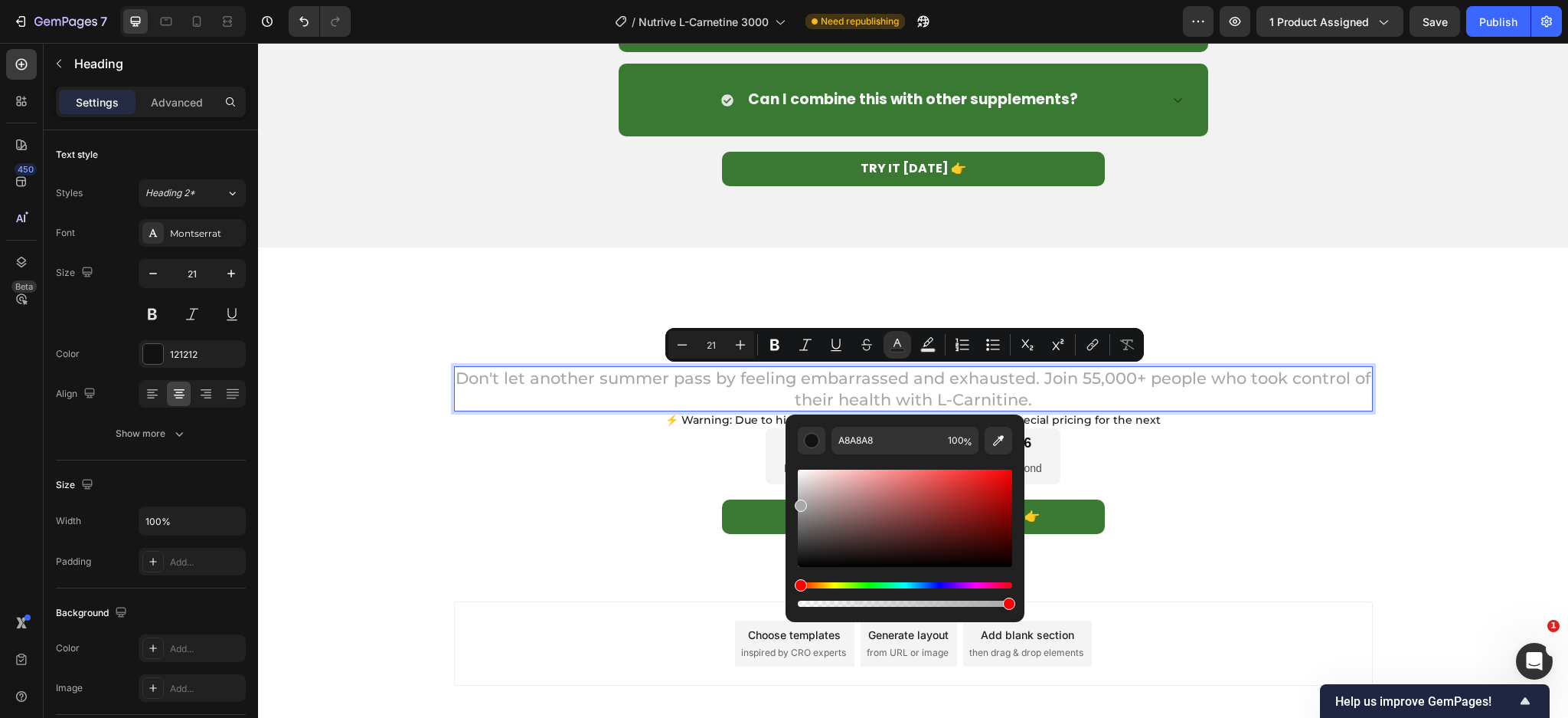
drag, startPoint x: 1057, startPoint y: 553, endPoint x: 763, endPoint y: 388, distance: 337.1
drag, startPoint x: 798, startPoint y: 459, endPoint x: 792, endPoint y: 442, distance: 18.0
click at [792, 442] on div "A8A8A8 100 %" at bounding box center [904, 512] width 239 height 195
type input "FFFFFF"
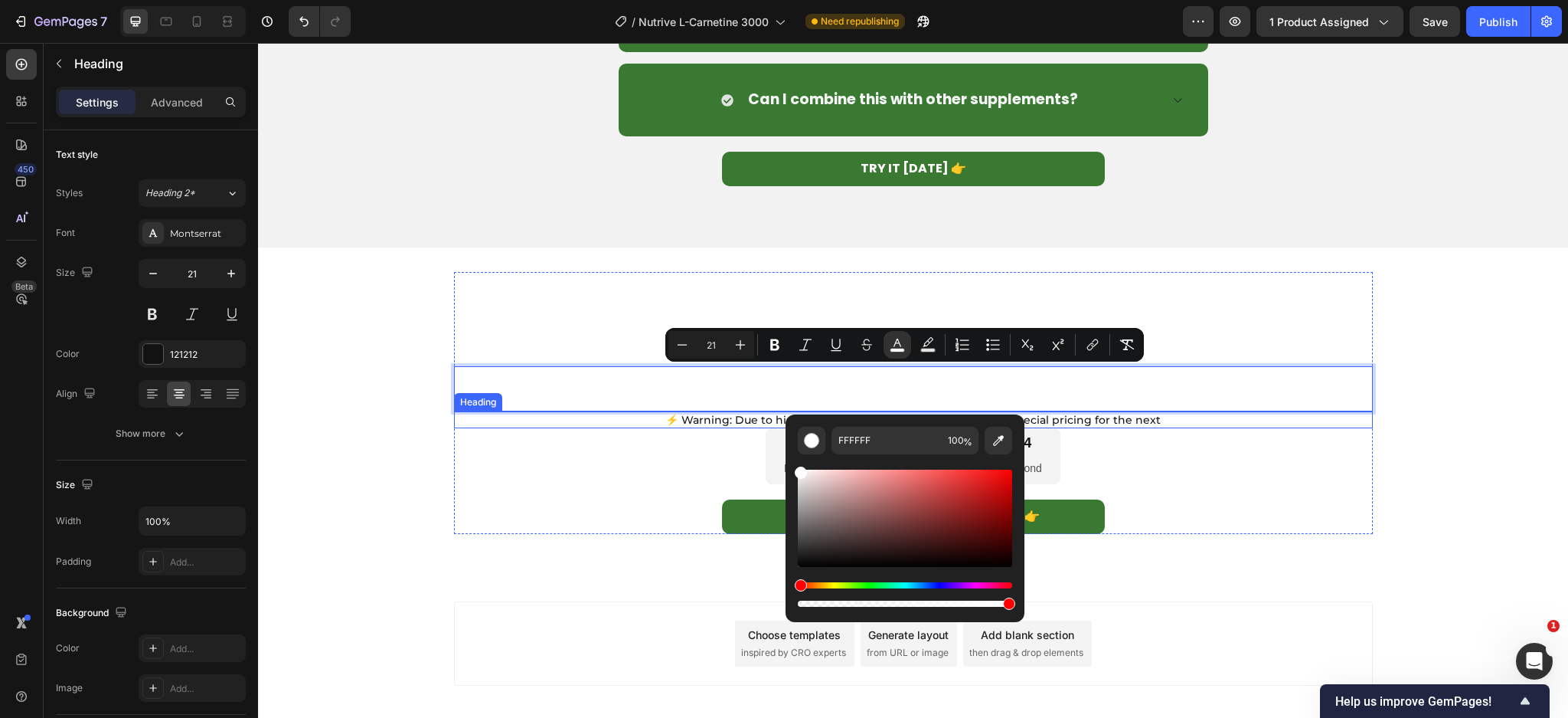
click at [767, 426] on h2 "⚡ Warning: Due to high demand, we can only guarantee this special pricing for t…" at bounding box center [913, 419] width 919 height 17
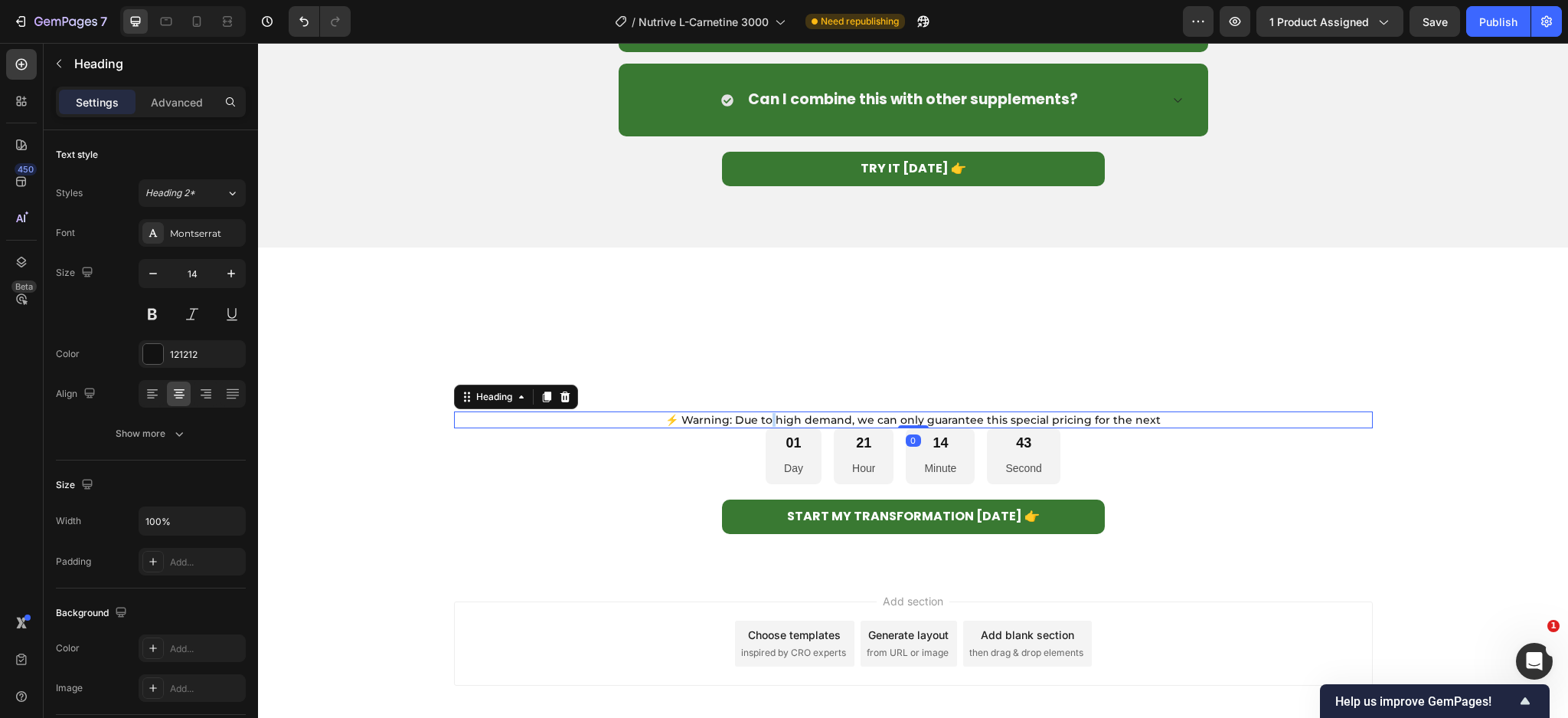
click at [767, 421] on p "⚡ Warning: Due to high demand, we can only guarantee this special pricing for t…" at bounding box center [913, 419] width 916 height 14
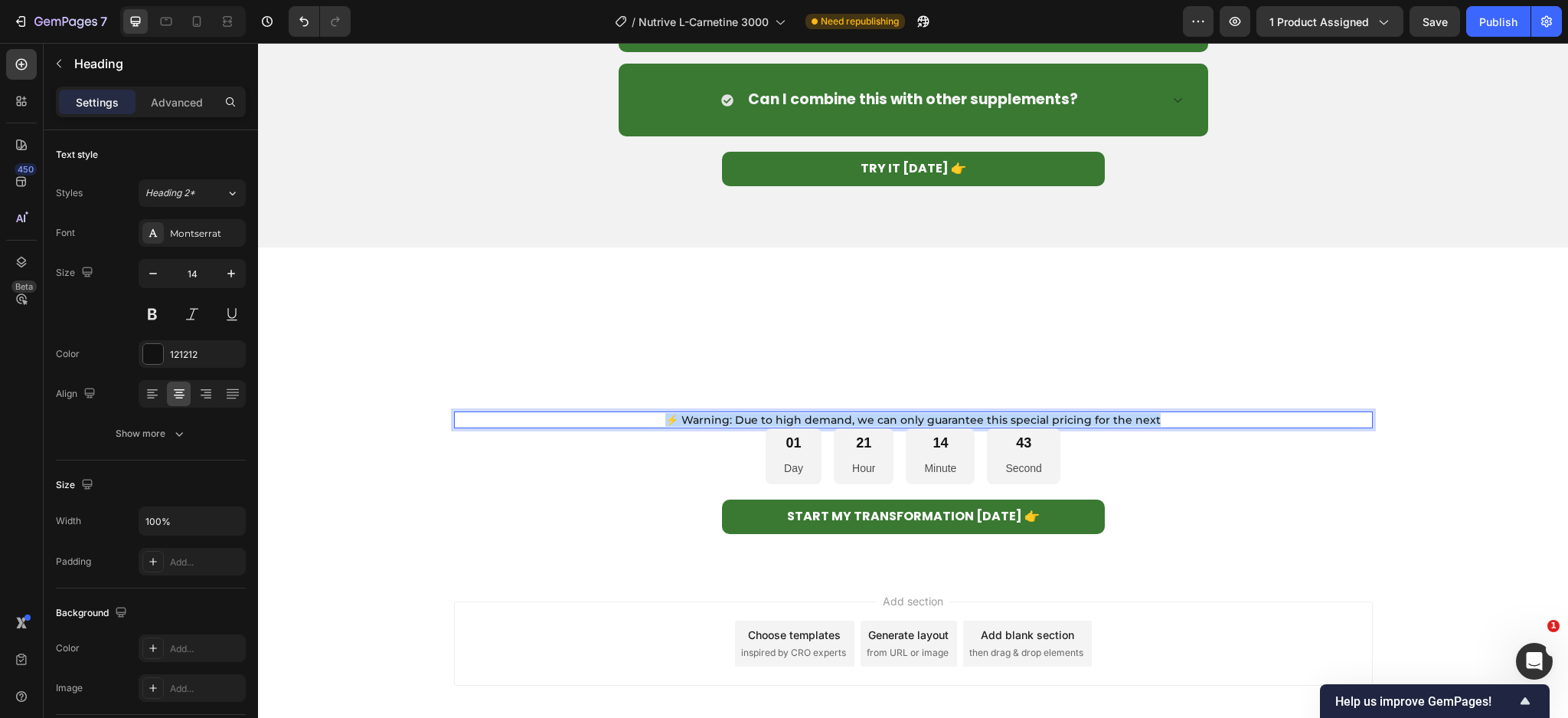
click at [767, 421] on p "⚡ Warning: Due to high demand, we can only guarantee this special pricing for t…" at bounding box center [913, 419] width 916 height 14
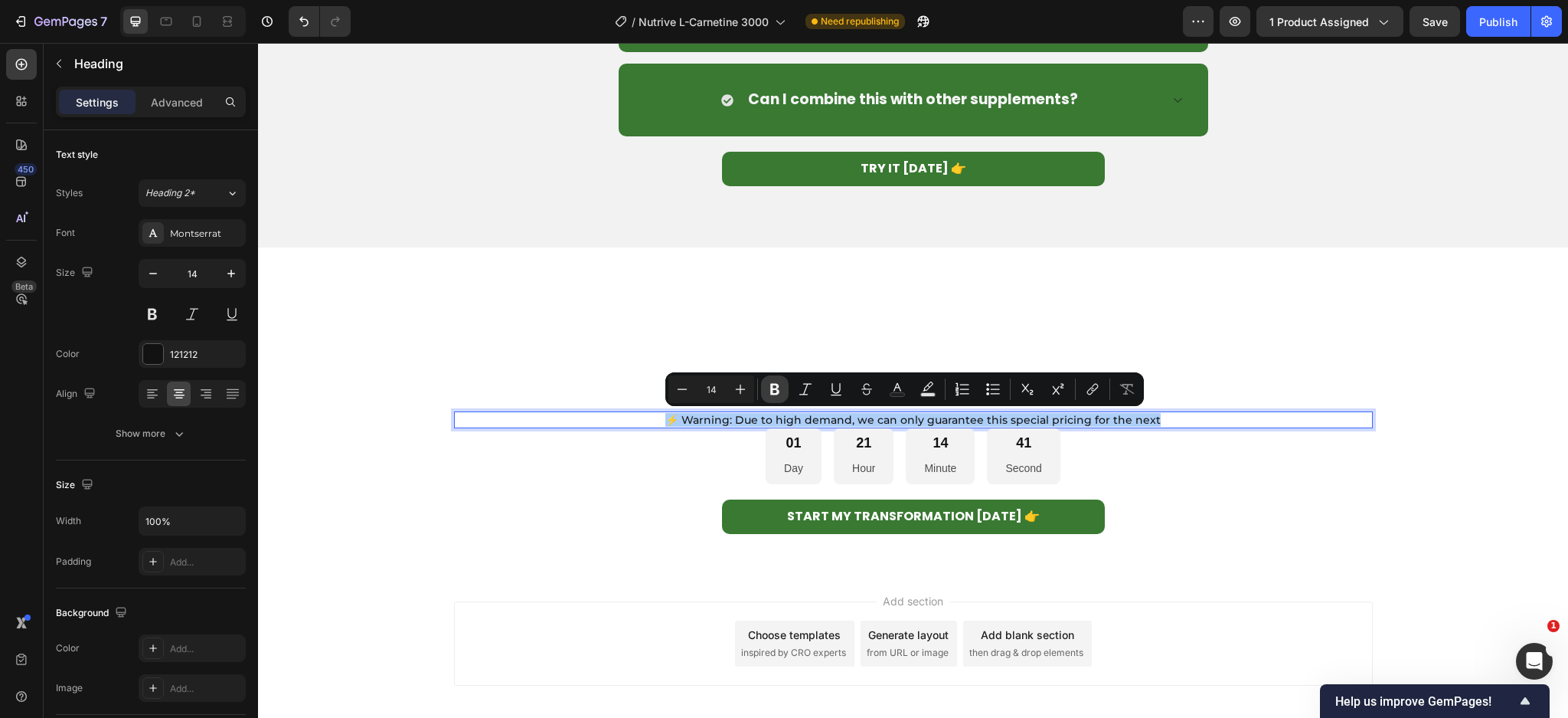
click at [767, 392] on icon "Editor contextual toolbar" at bounding box center [774, 388] width 15 height 15
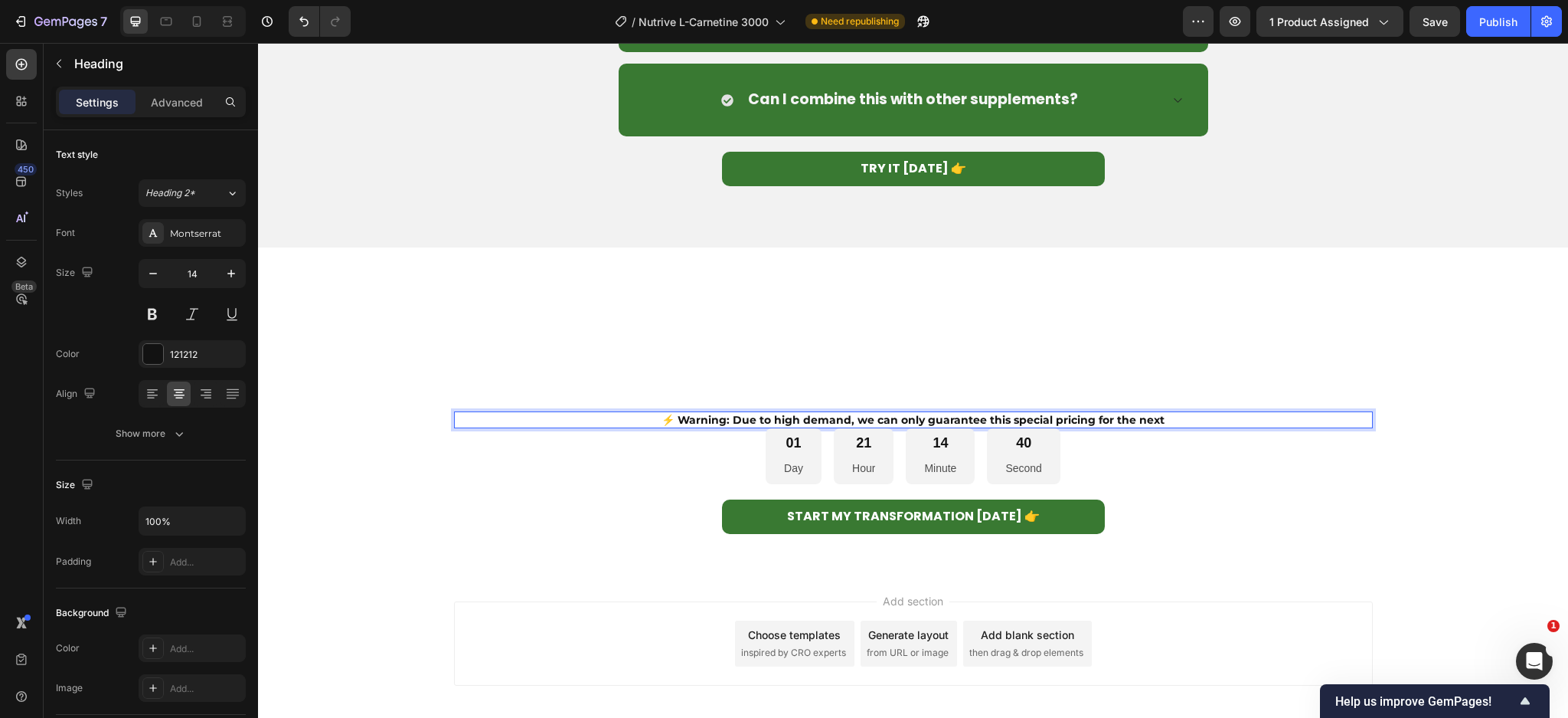
click at [882, 413] on strong "⚡ Warning: Due to high demand, we can only guarantee this special pricing for t…" at bounding box center [912, 419] width 503 height 14
click at [616, 444] on div "01 Day 21 Hour 14 Minute 38 Second" at bounding box center [913, 455] width 919 height 56
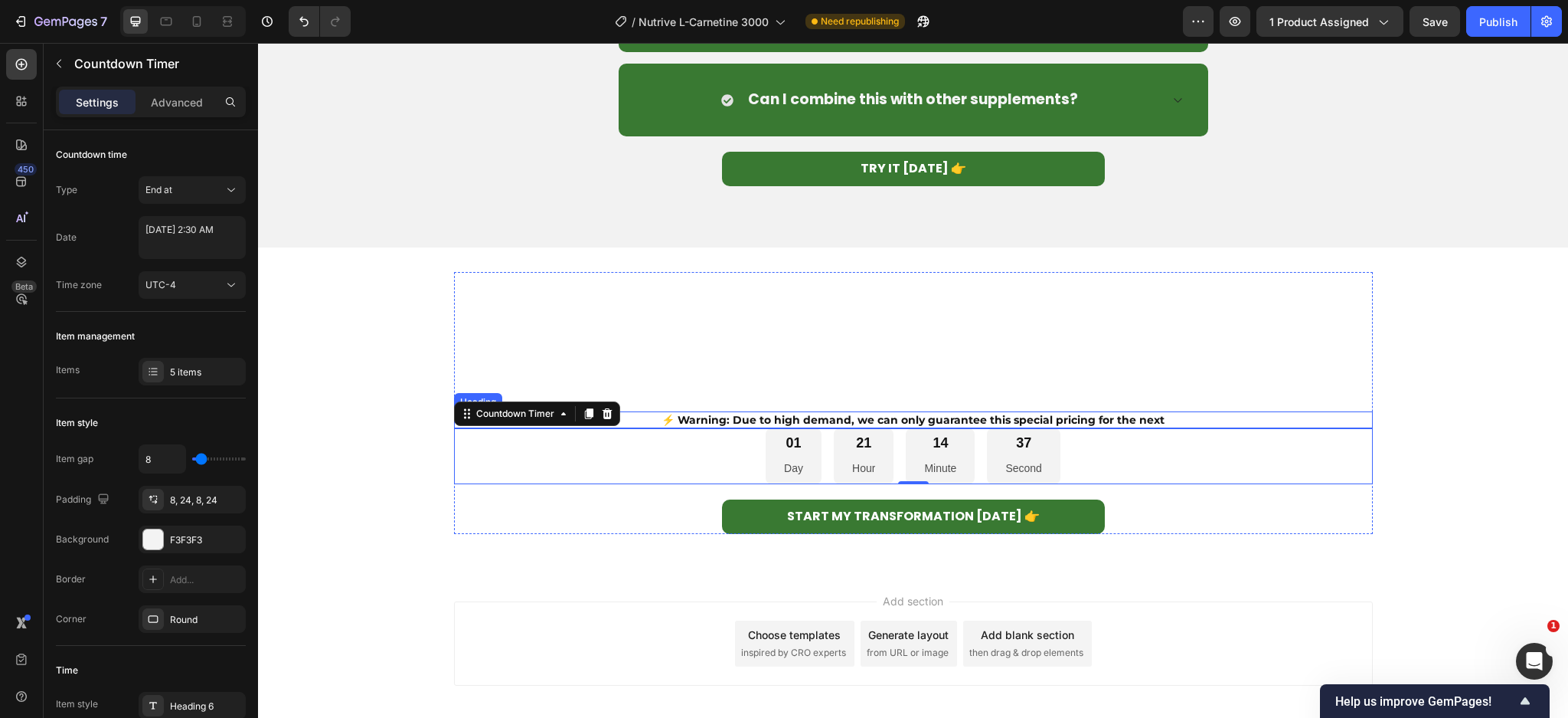
click at [690, 417] on strong "⚡ Warning: Due to high demand, we can only guarantee this special pricing for t…" at bounding box center [912, 419] width 503 height 14
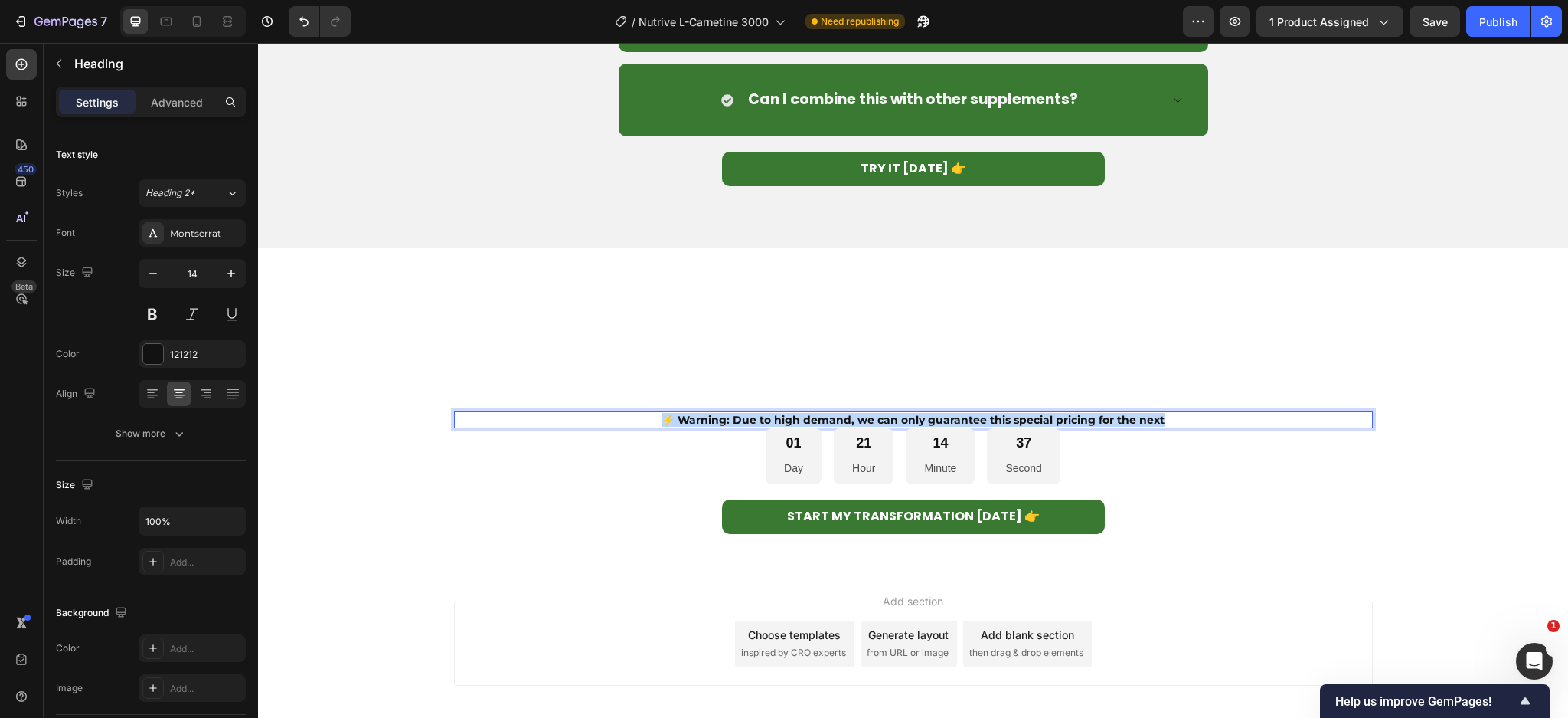
click at [690, 417] on strong "⚡ Warning: Due to high demand, we can only guarantee this special pricing for t…" at bounding box center [912, 419] width 503 height 14
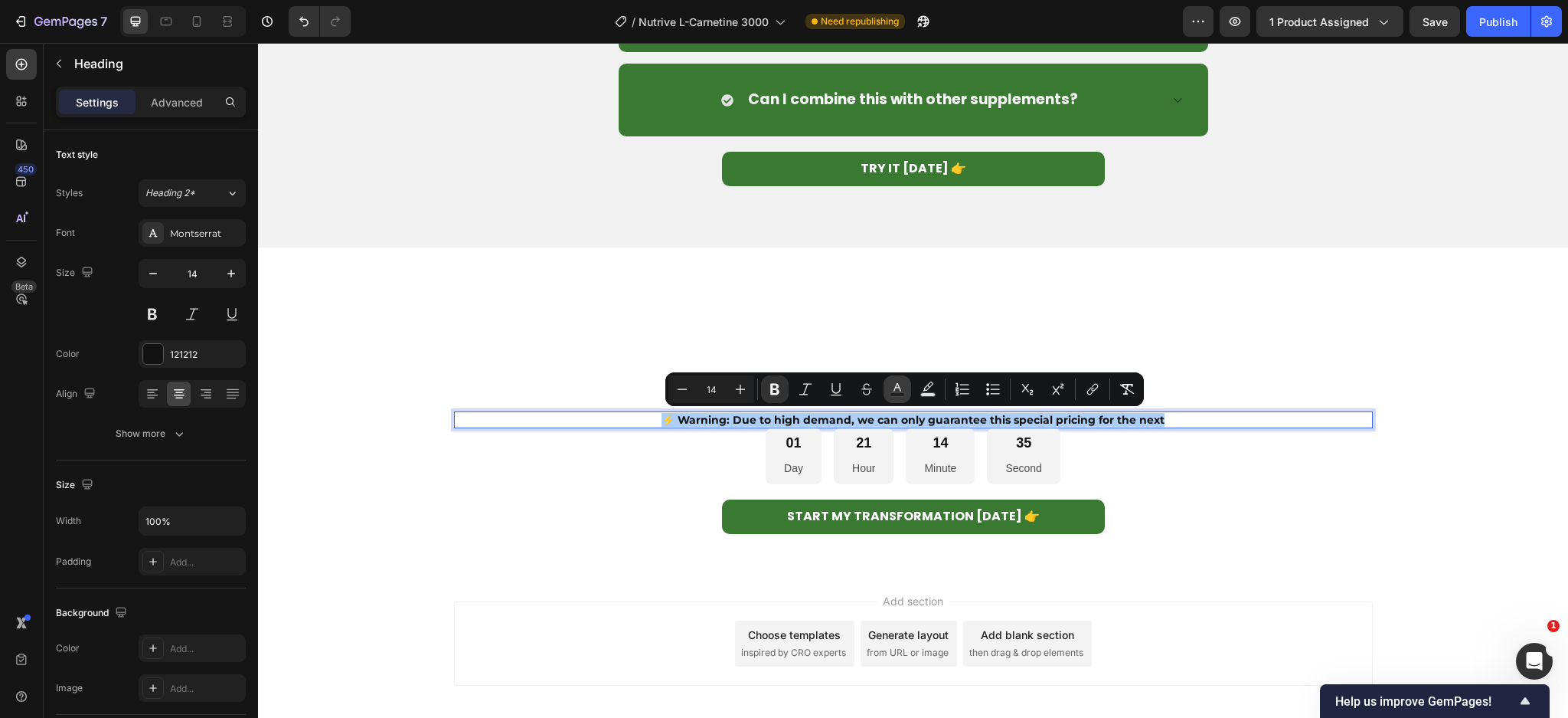
click at [900, 384] on icon "Editor contextual toolbar" at bounding box center [897, 388] width 15 height 15
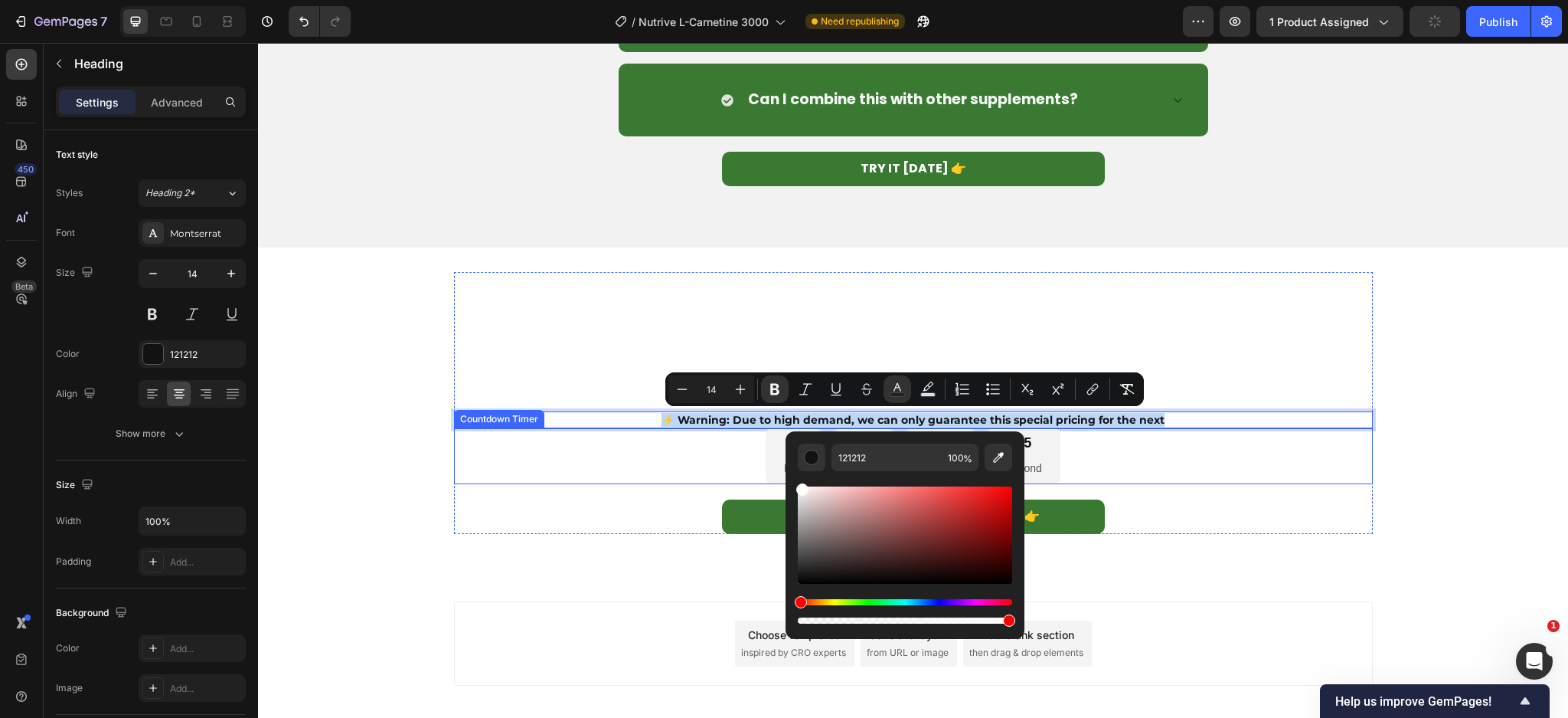
drag, startPoint x: 1066, startPoint y: 533, endPoint x: 752, endPoint y: 439, distance: 327.8
type input "FFFCFC"
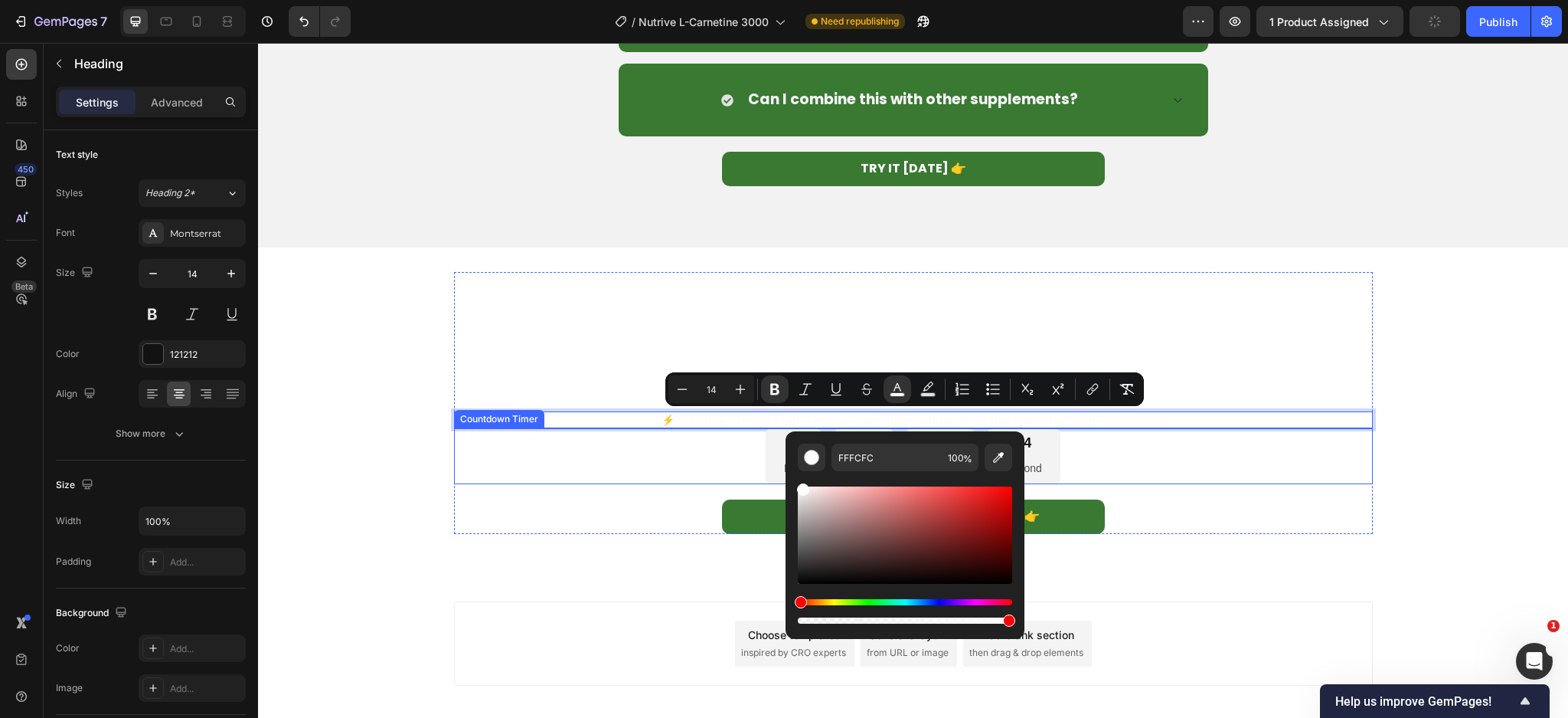
click at [663, 442] on div "01 Day 21 Hour 14 Minute 34 Second" at bounding box center [913, 455] width 919 height 56
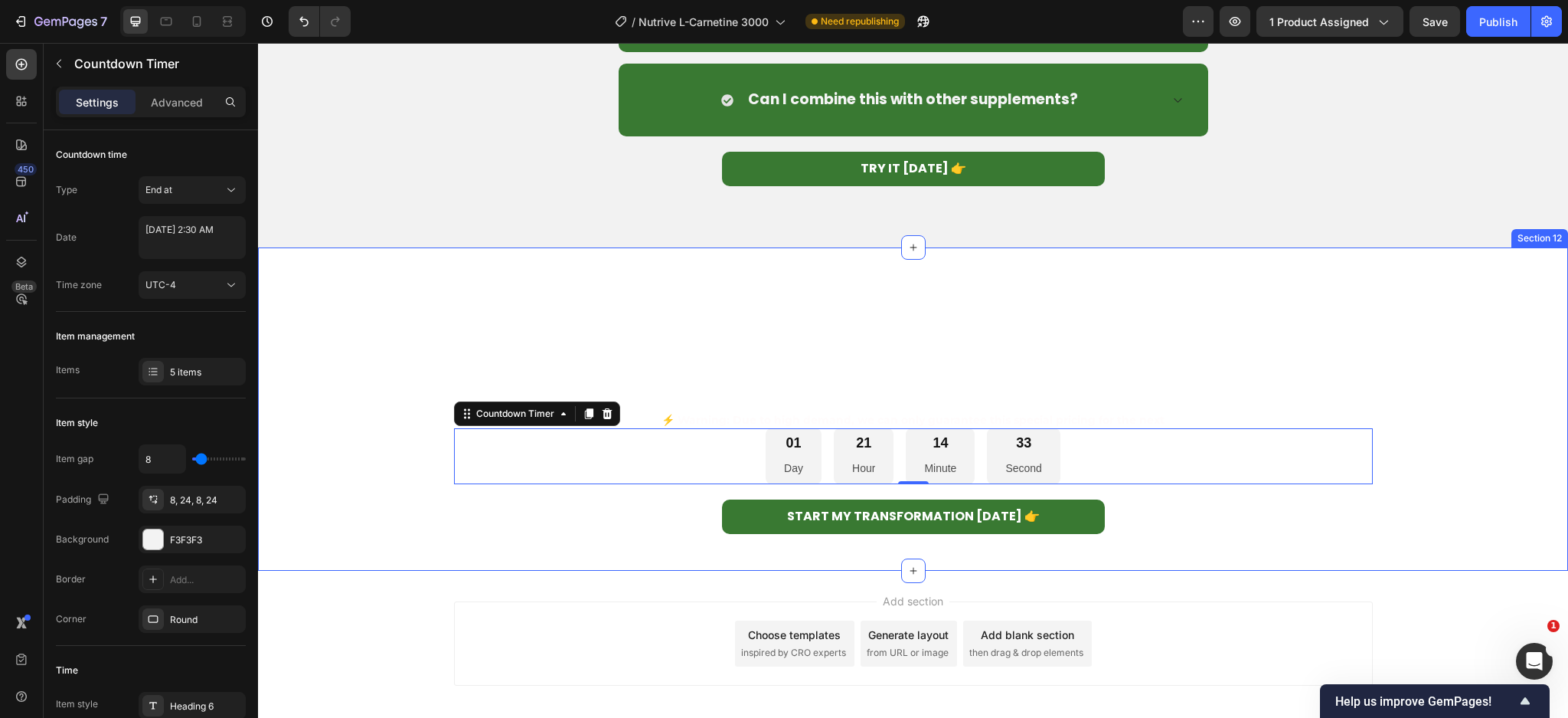
click at [359, 454] on div "⁠⁠⁠⁠⁠⁠⁠ You're One Decision Away From The Body You Deserve Heading ⁠⁠⁠⁠⁠⁠⁠ Don'…" at bounding box center [912, 409] width 1309 height 274
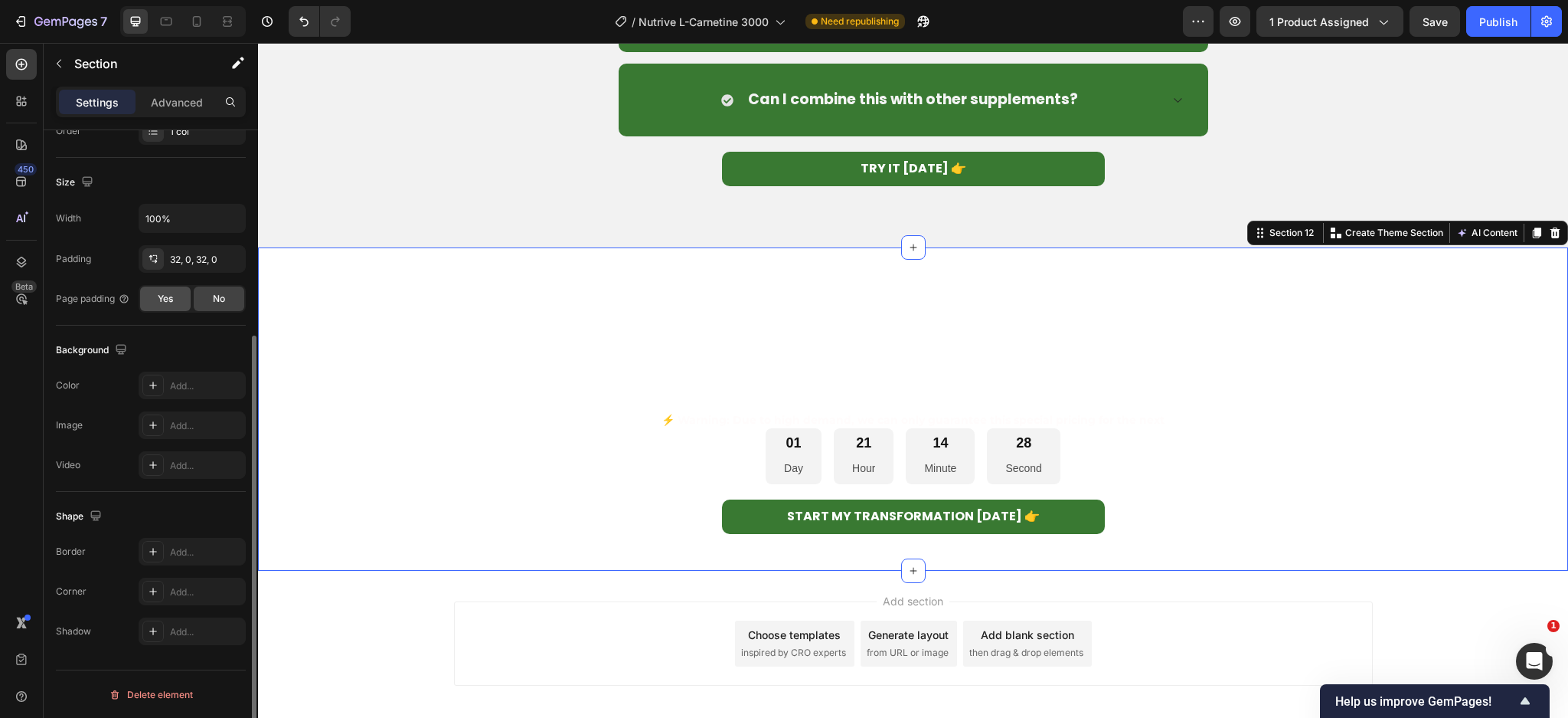
scroll to position [207, 0]
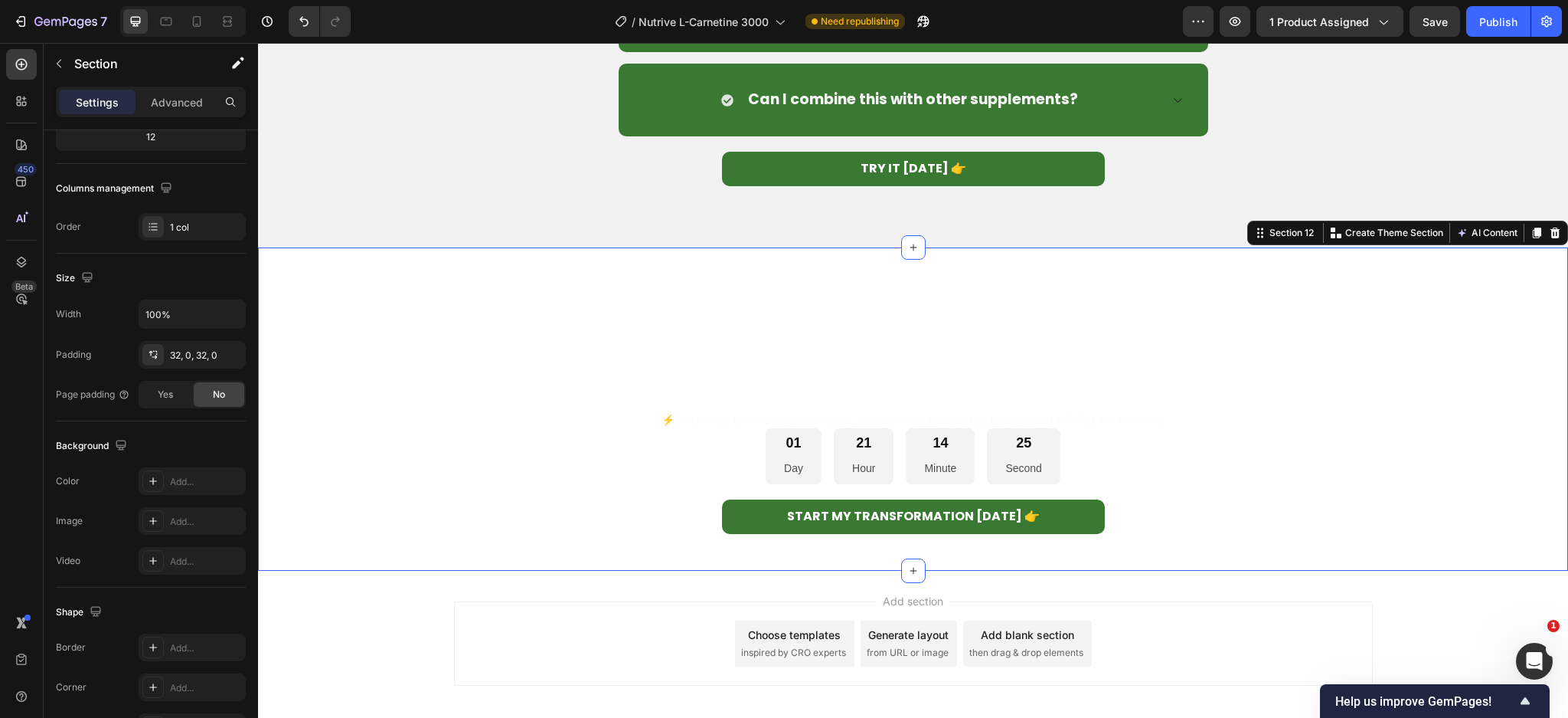
click at [301, 650] on div "Add section Choose templates inspired by CRO experts Generate layout from URL o…" at bounding box center [912, 665] width 1309 height 189
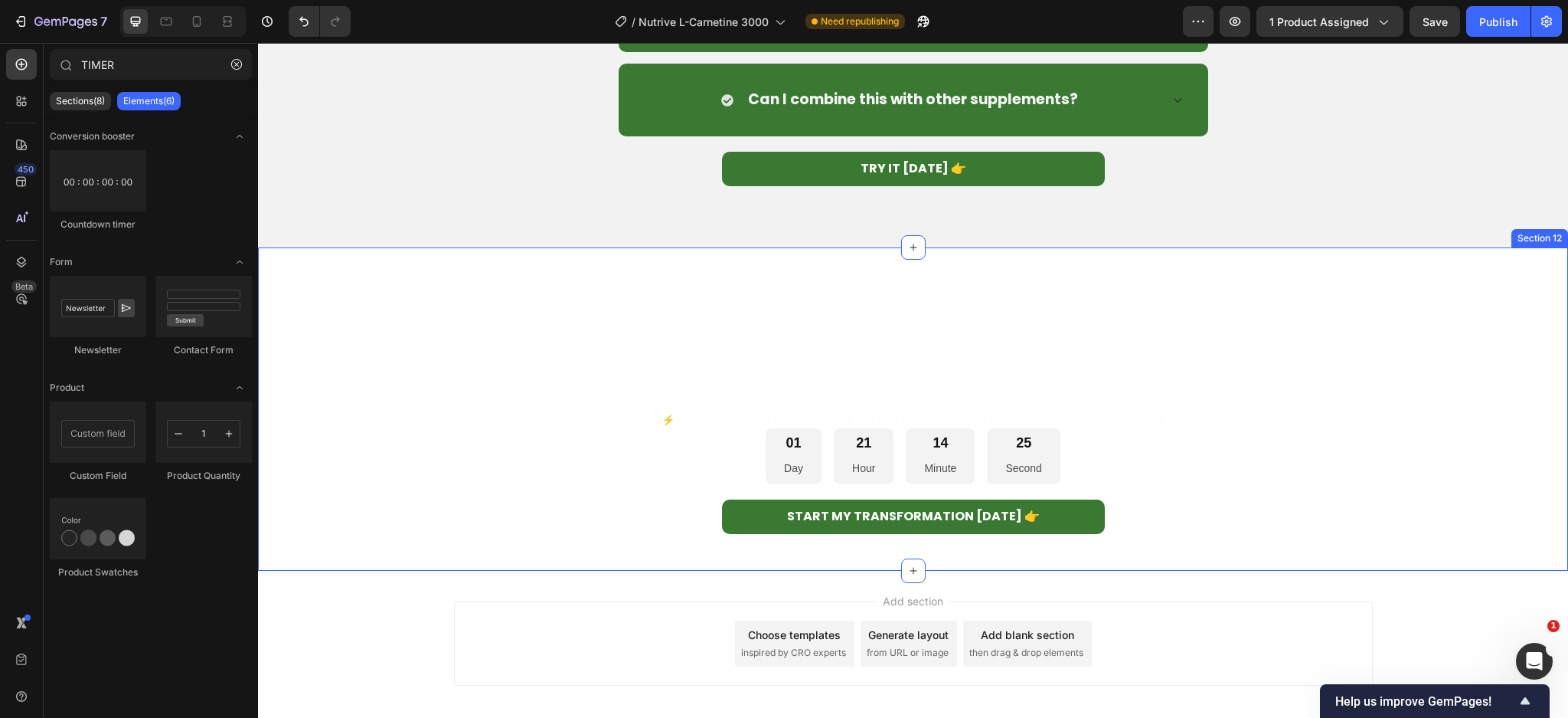
click at [328, 521] on div "⁠⁠⁠⁠⁠⁠⁠ You're One Decision Away From The Body You Deserve Heading ⁠⁠⁠⁠⁠⁠⁠ Don'…" at bounding box center [912, 409] width 1309 height 274
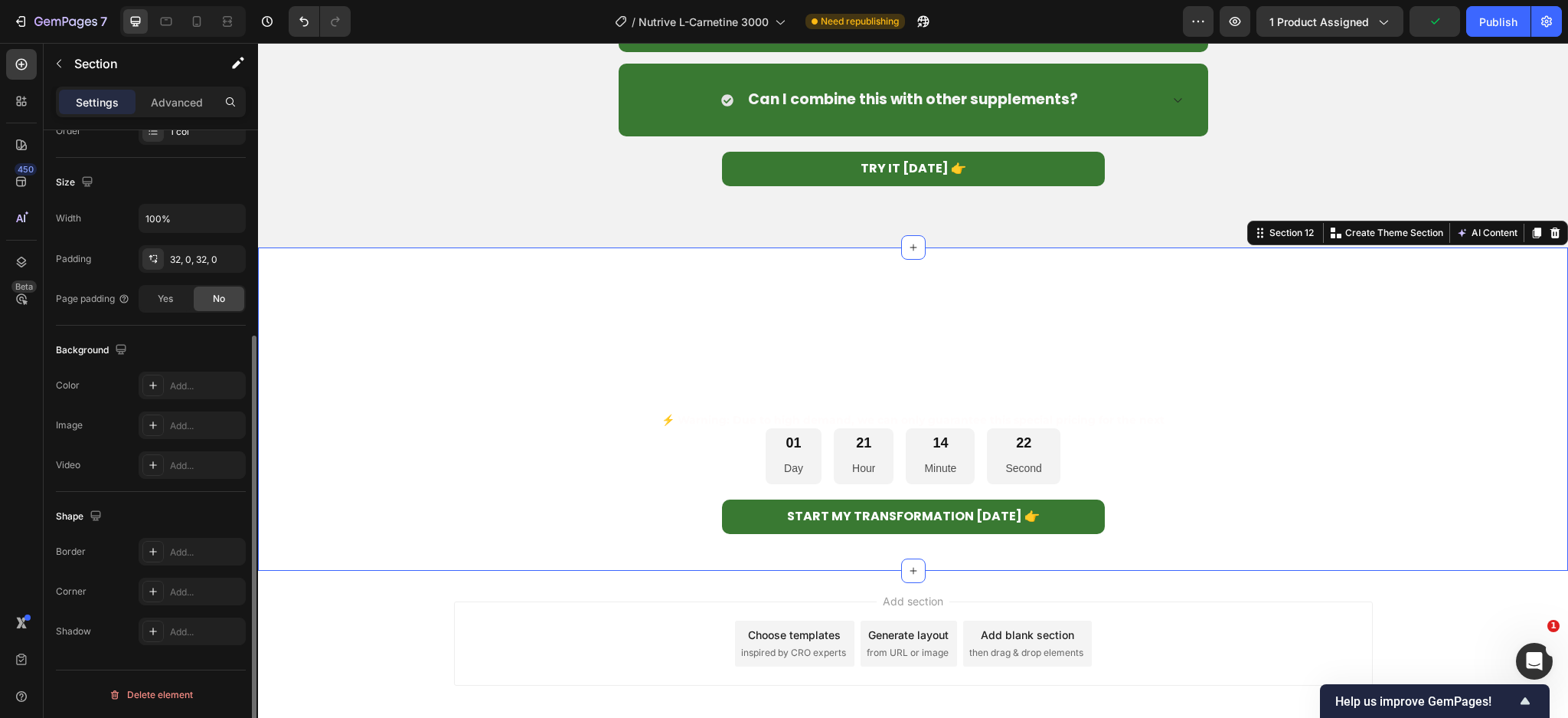
scroll to position [112, 0]
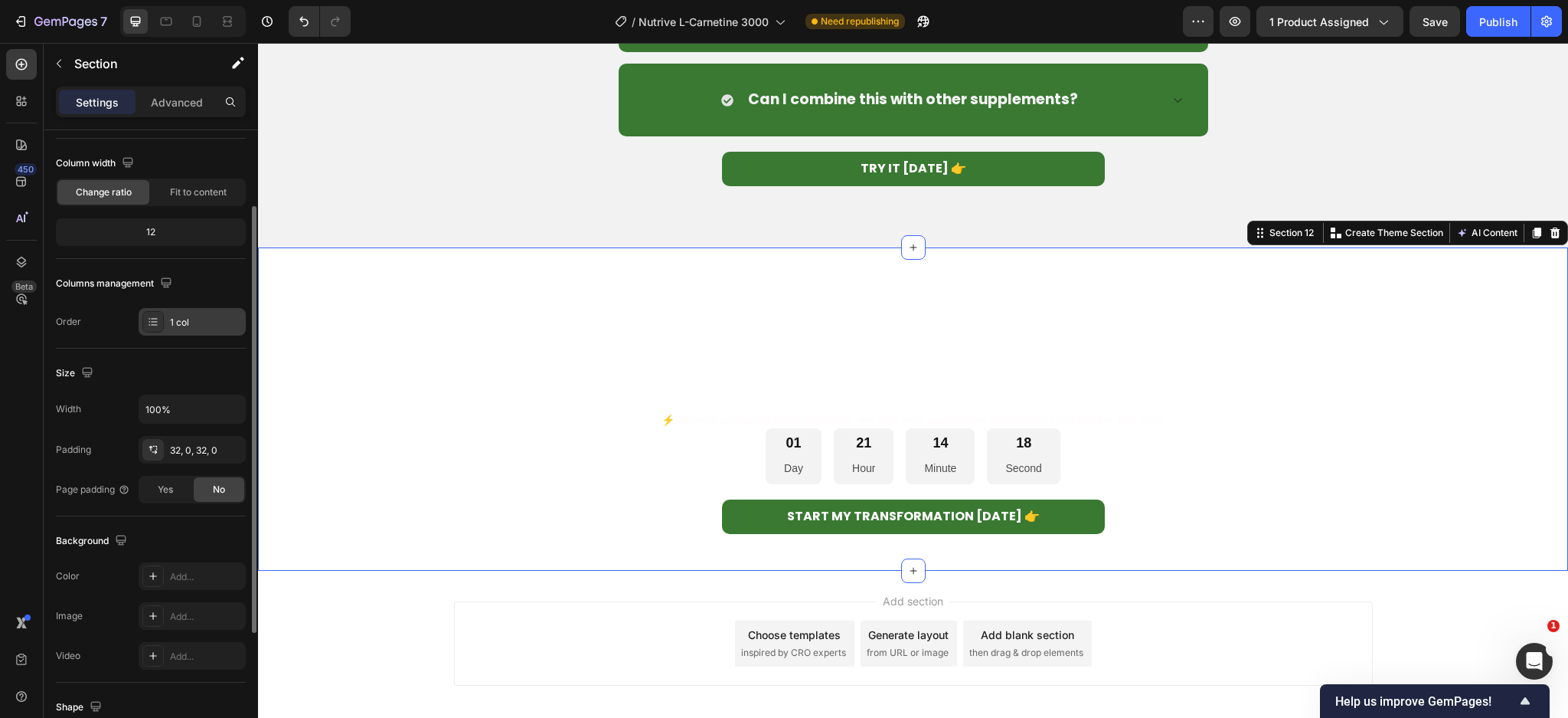
click at [174, 317] on div "1 col" at bounding box center [205, 322] width 72 height 14
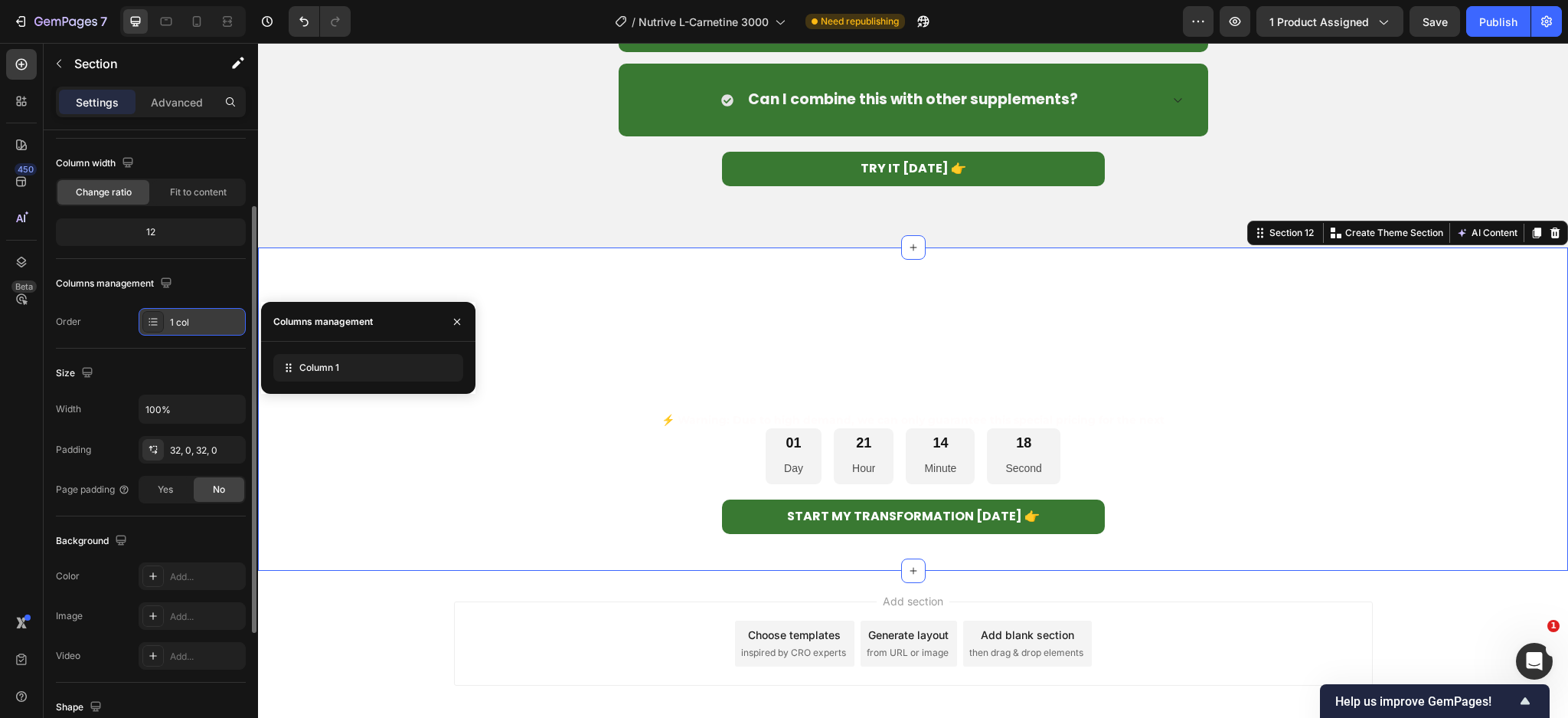
click at [174, 317] on div "1 col" at bounding box center [205, 322] width 72 height 14
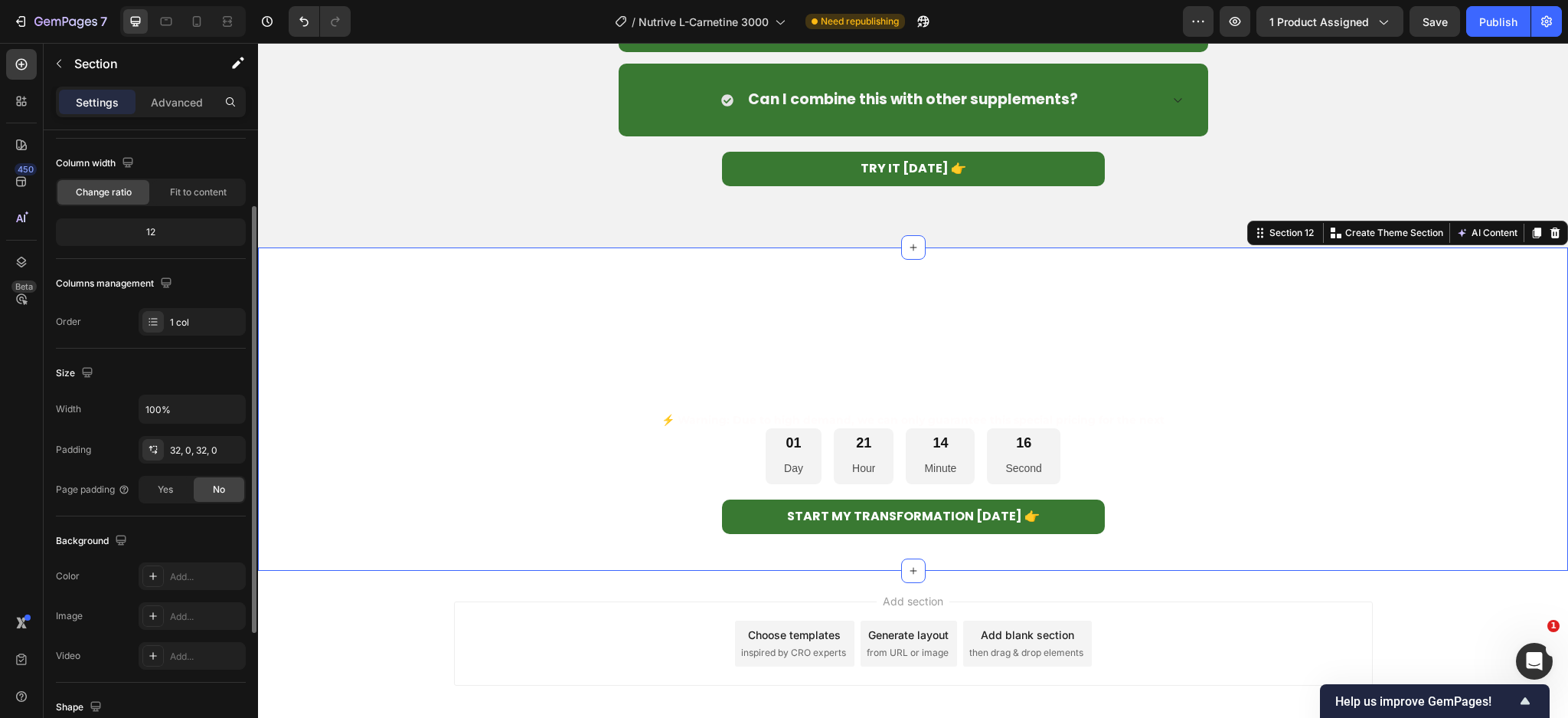
scroll to position [0, 0]
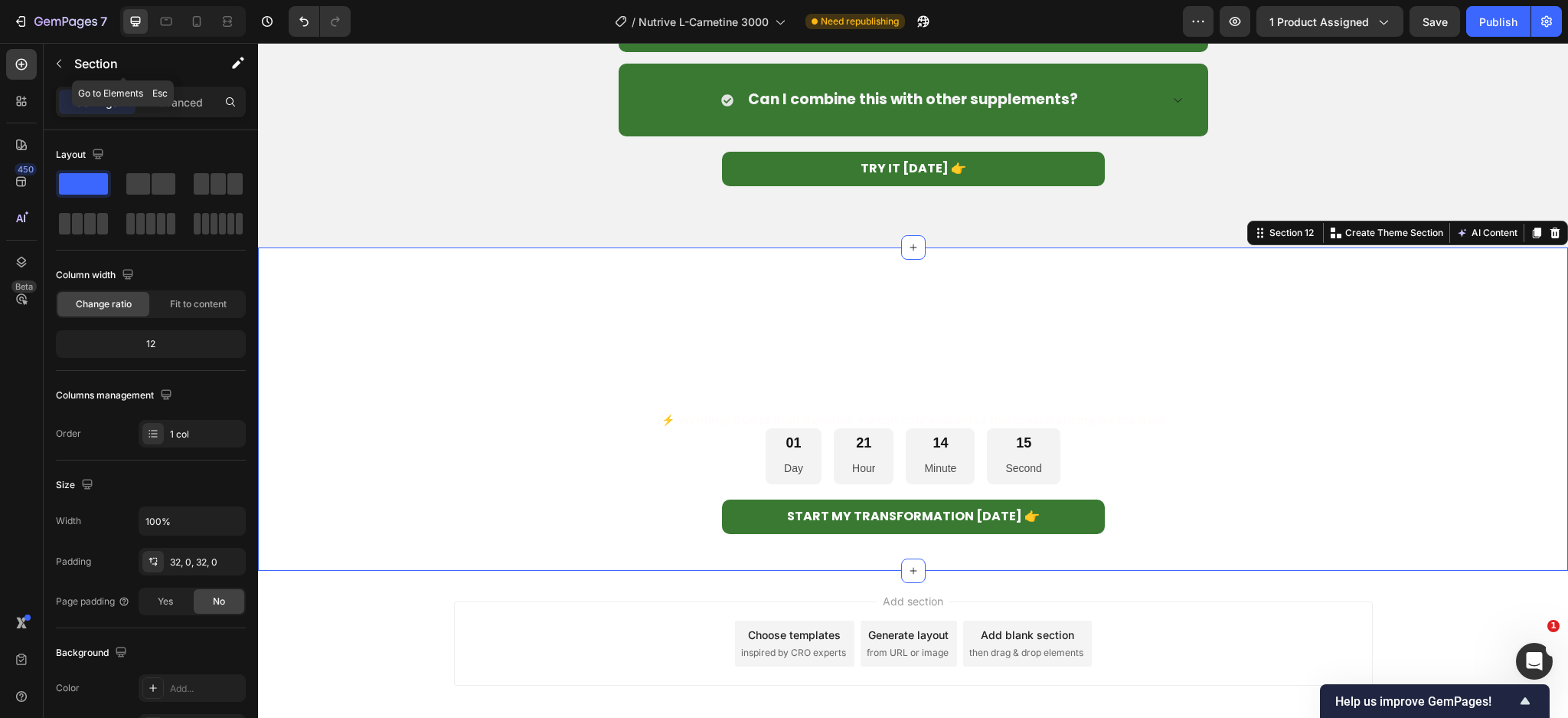
click at [151, 85] on div "Section" at bounding box center [123, 64] width 159 height 44
click at [185, 104] on p "Advanced" at bounding box center [176, 102] width 52 height 16
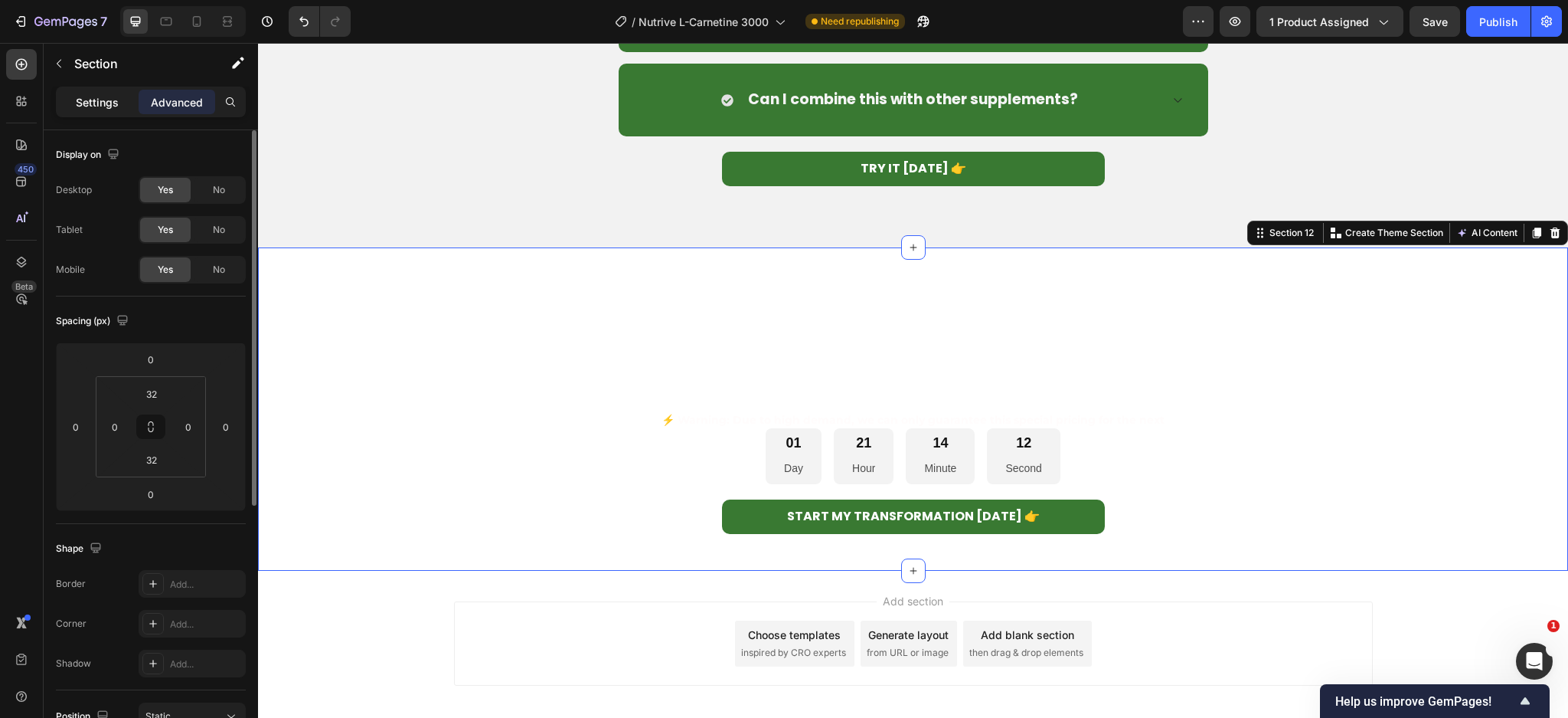
click at [99, 102] on p "Settings" at bounding box center [97, 102] width 43 height 16
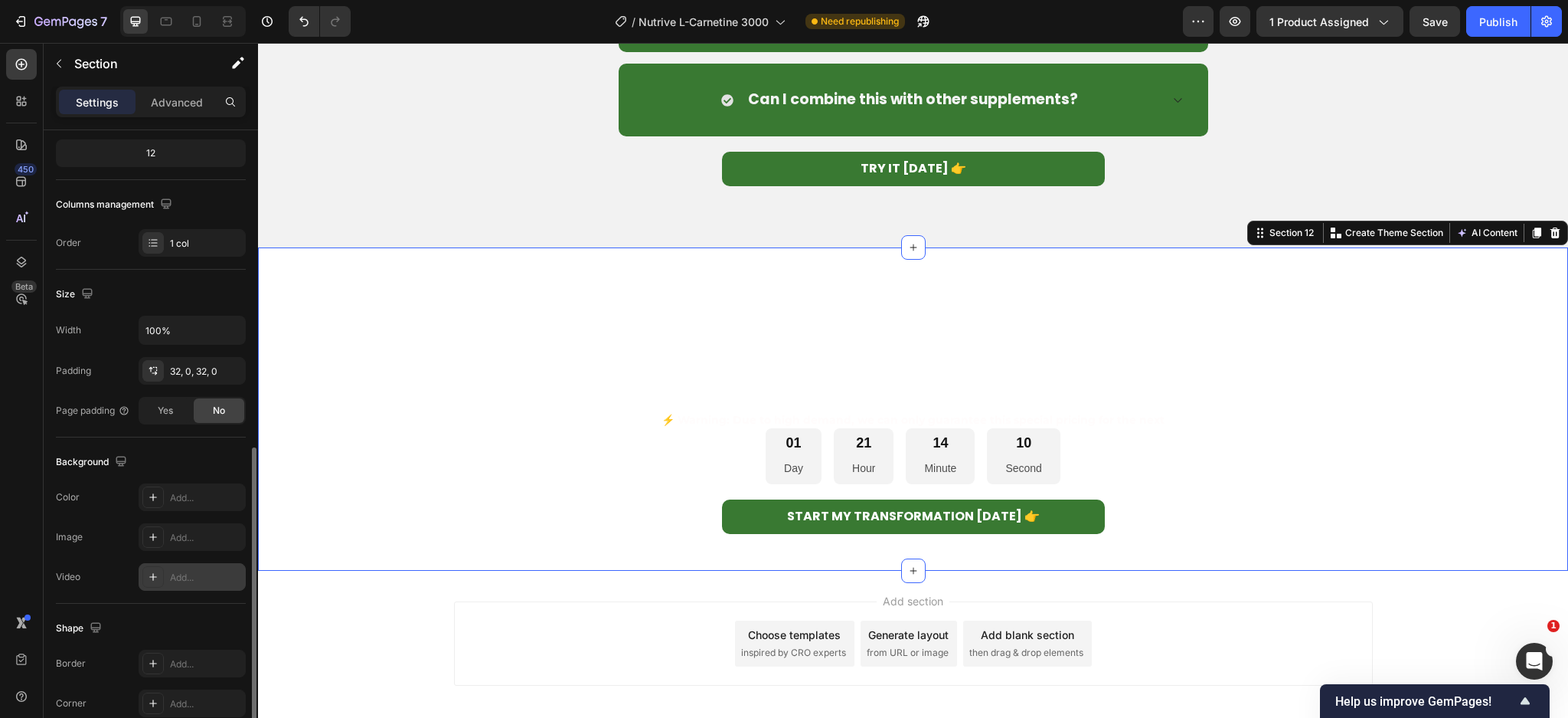
scroll to position [302, 0]
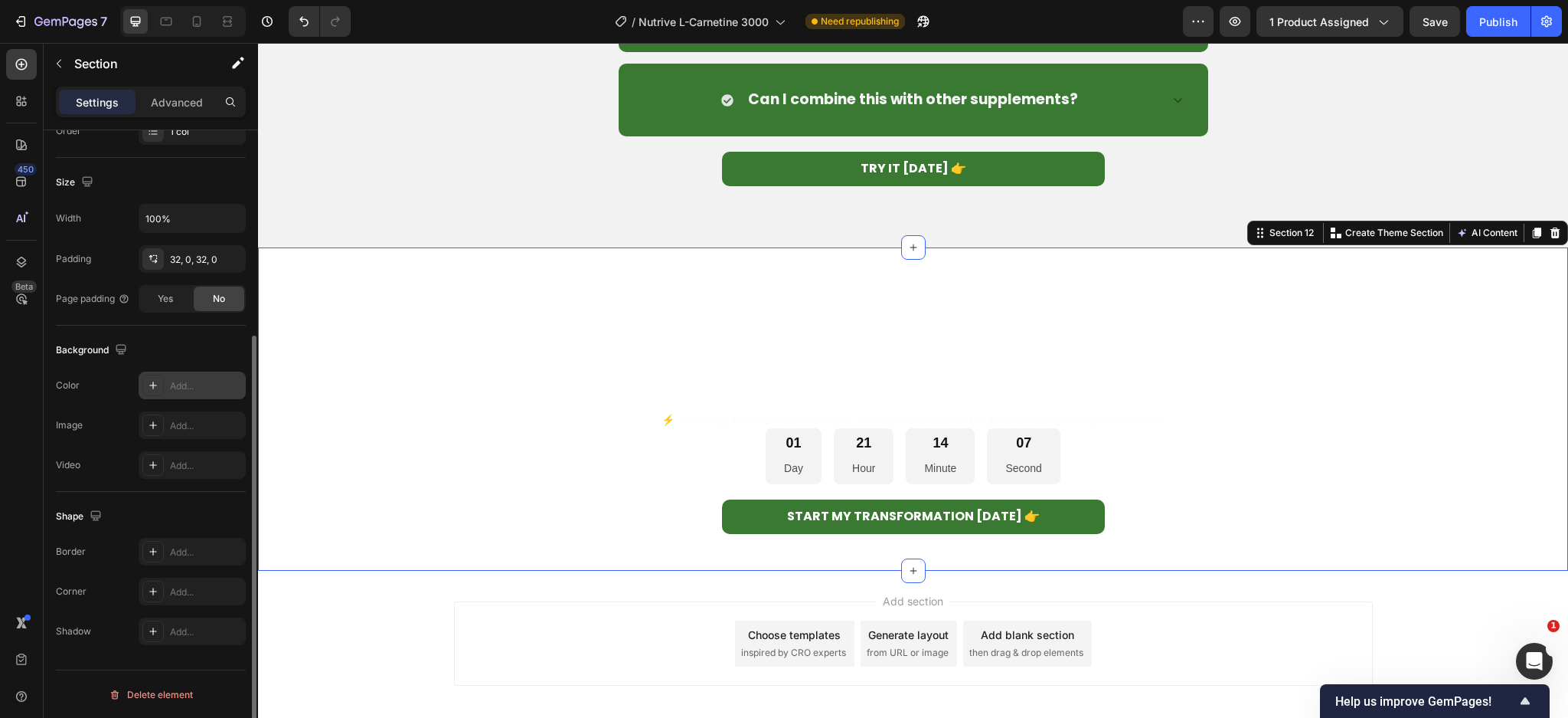
click at [175, 388] on div "Add..." at bounding box center [205, 386] width 72 height 14
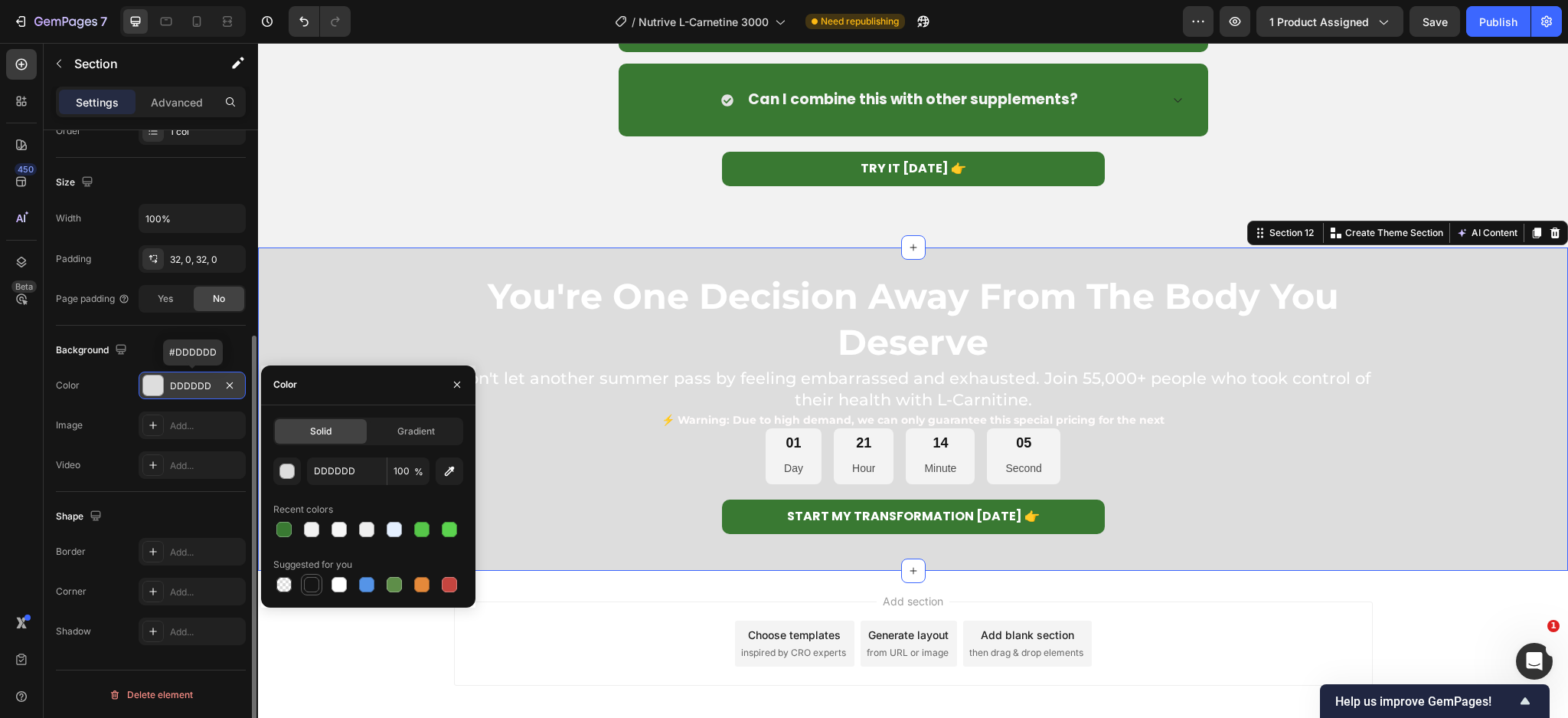
click at [312, 587] on div at bounding box center [311, 584] width 15 height 15
type input "151515"
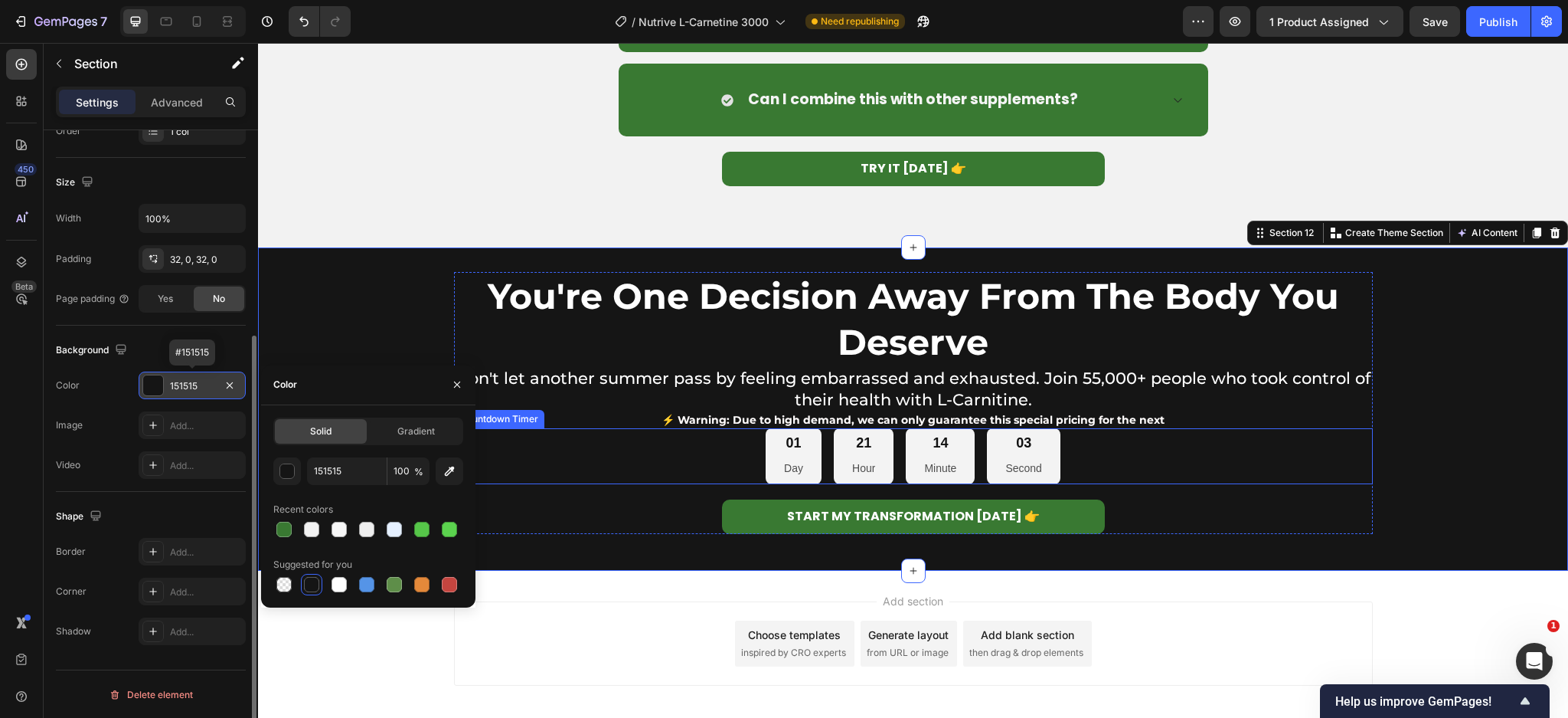
click at [1145, 442] on div "01 Day 21 Hour 14 Minute 03 Second" at bounding box center [913, 455] width 919 height 56
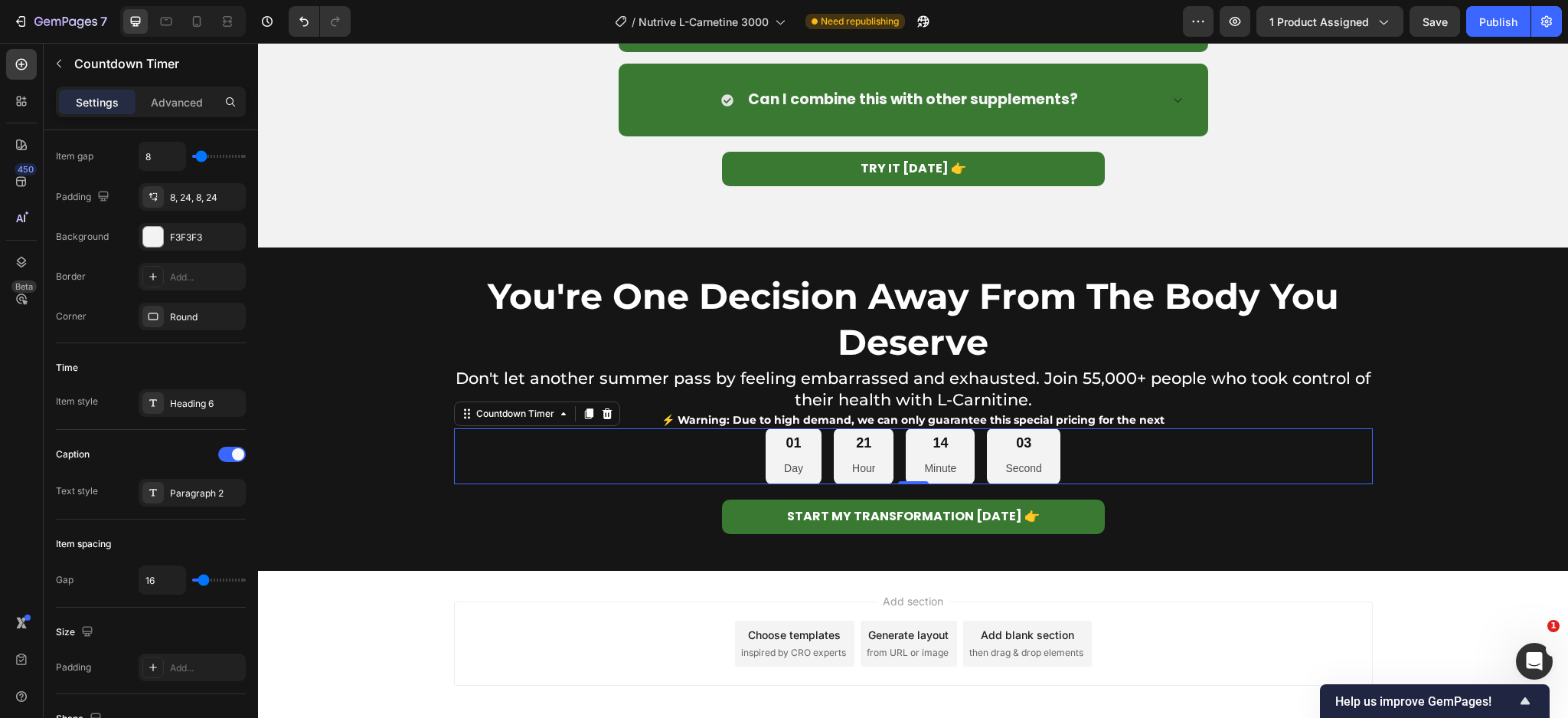
scroll to position [0, 0]
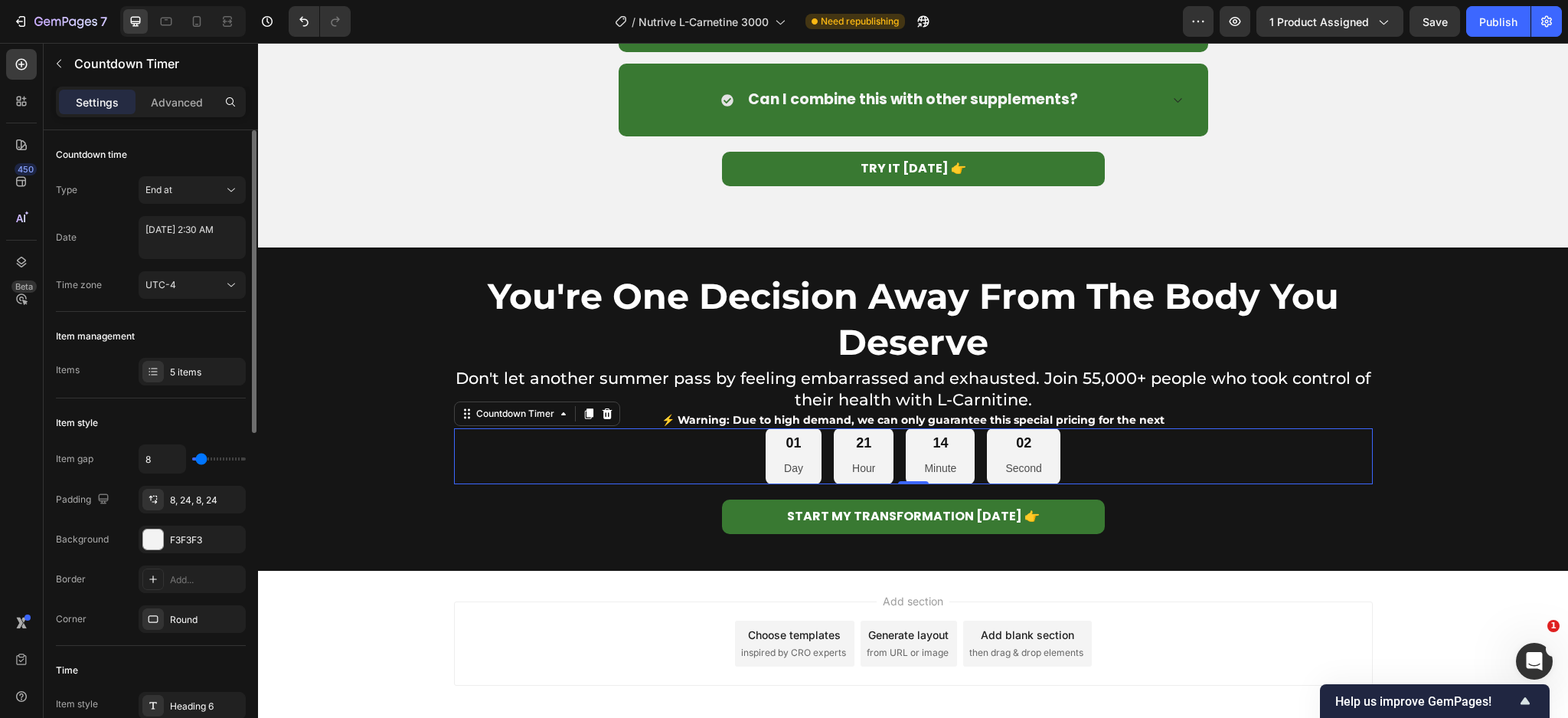
click at [160, 119] on div "Settings Advanced" at bounding box center [151, 108] width 214 height 44
click at [173, 108] on p "Advanced" at bounding box center [176, 102] width 52 height 16
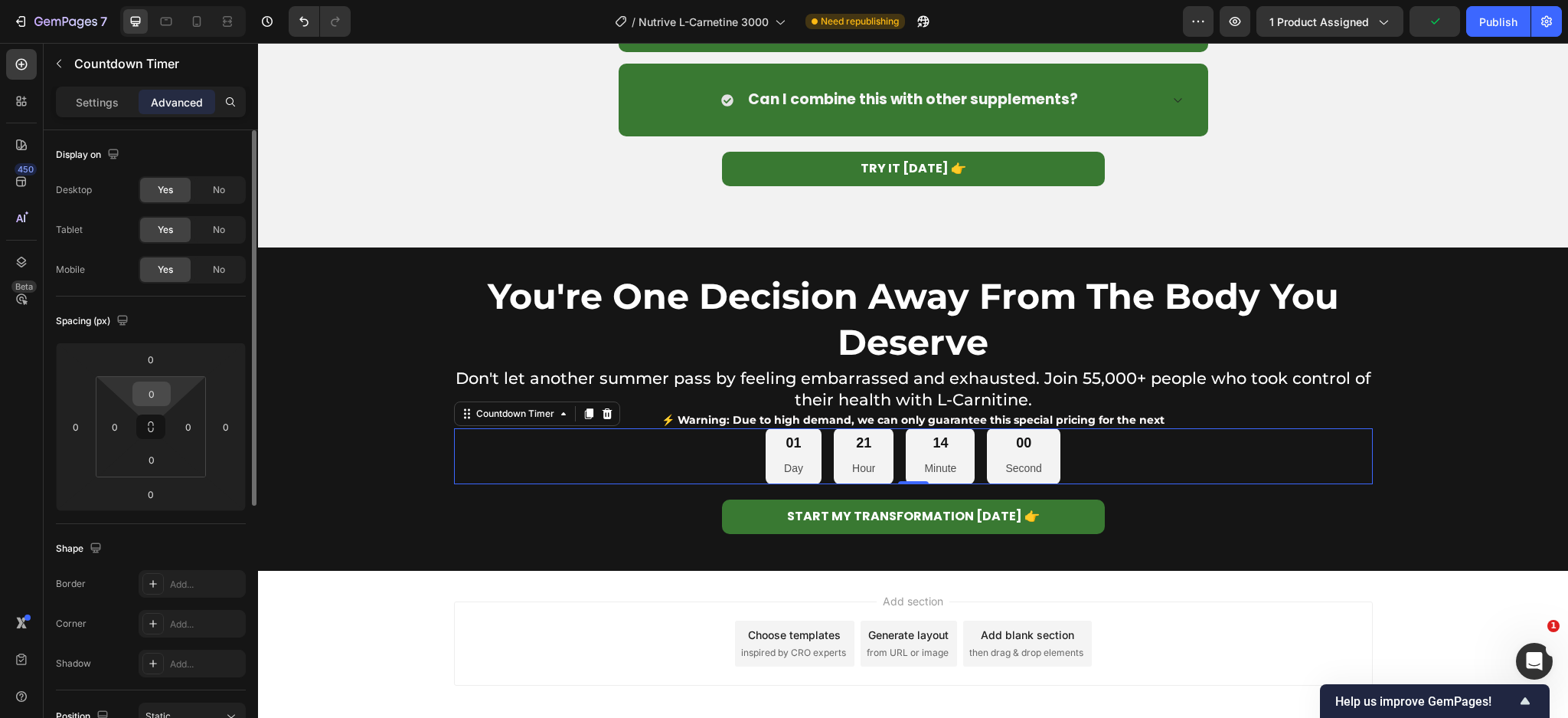
click at [166, 389] on input "0" at bounding box center [151, 393] width 31 height 23
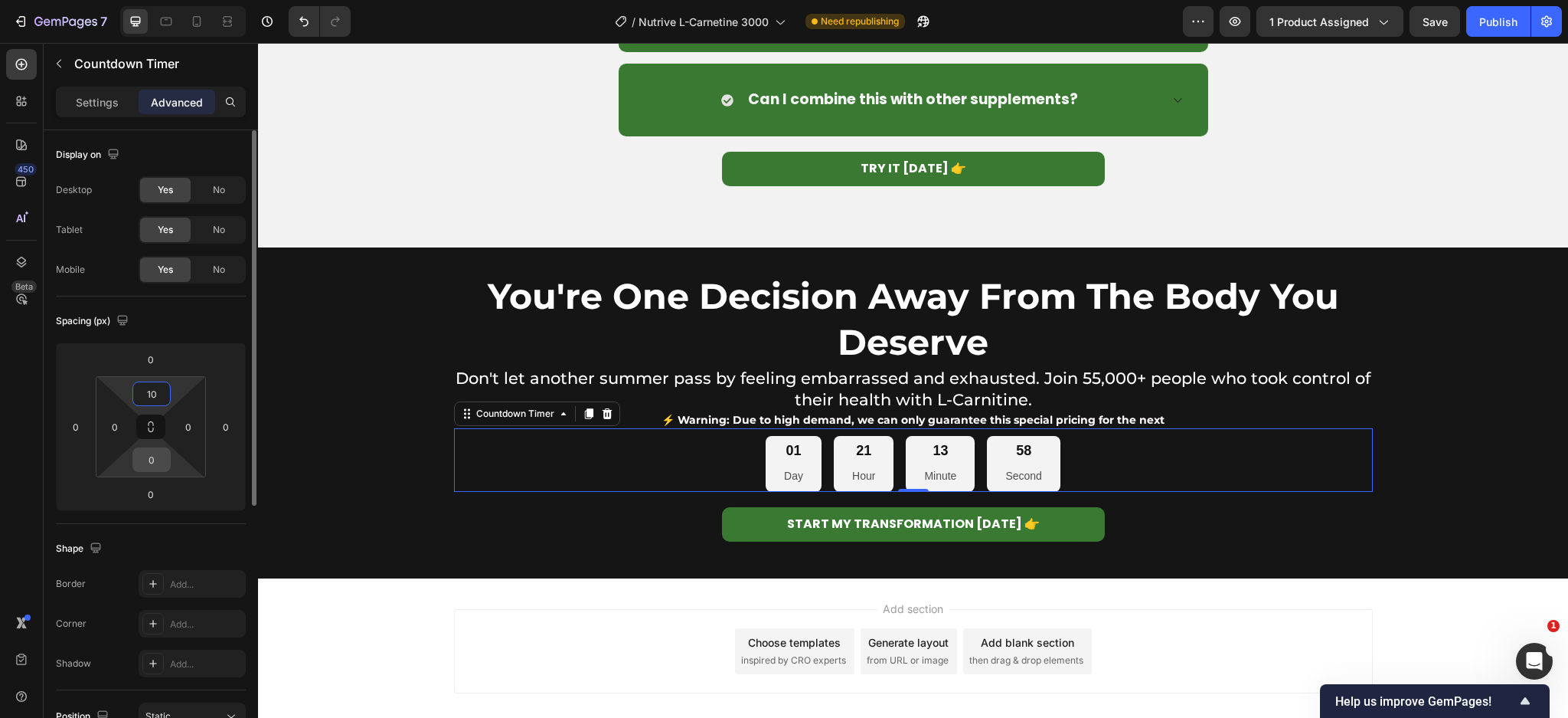
type input "10"
click at [154, 461] on input "0" at bounding box center [151, 459] width 31 height 23
type input "10"
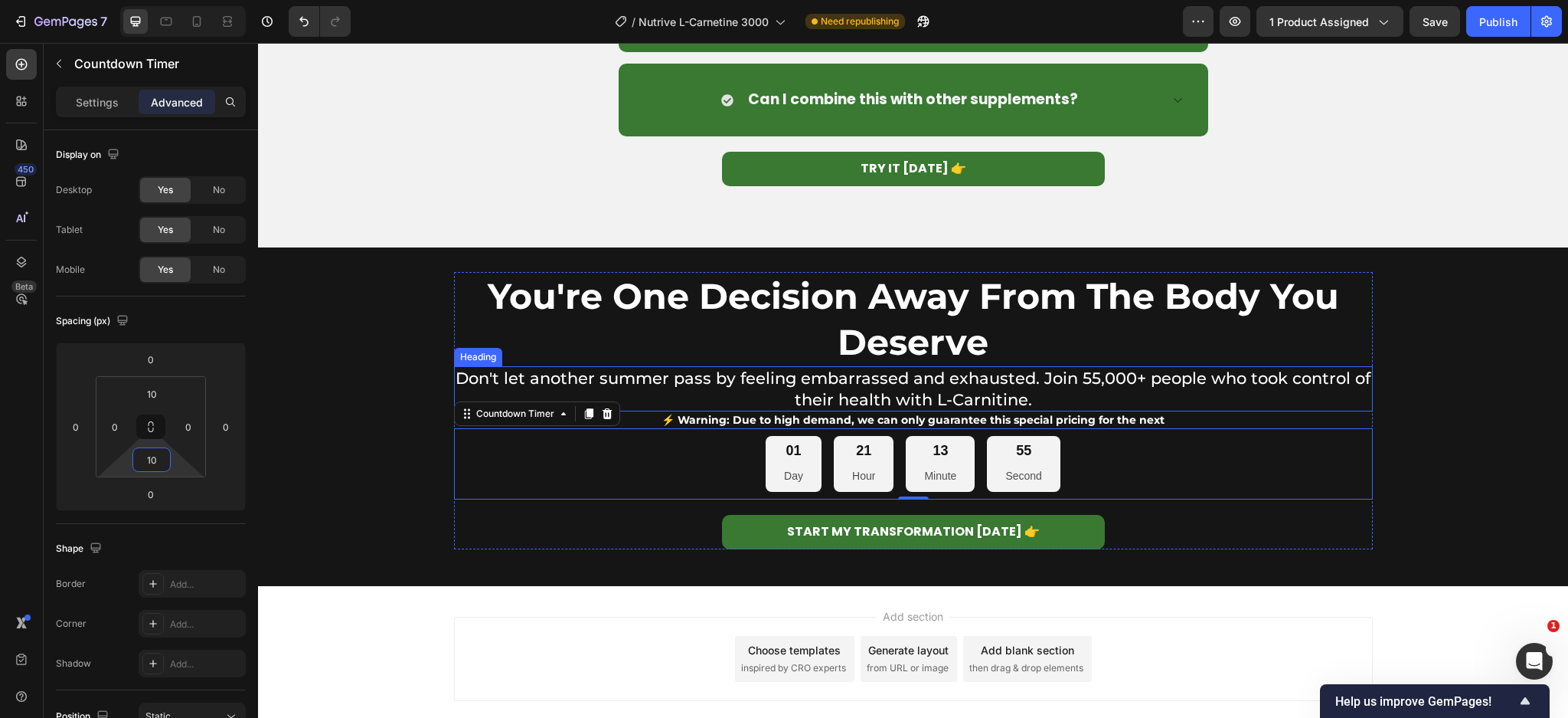
click at [1402, 394] on div "⁠⁠⁠⁠⁠⁠⁠ You're One Decision Away From The Body You Deserve Heading ⁠⁠⁠⁠⁠⁠⁠ Don'…" at bounding box center [912, 416] width 1309 height 289
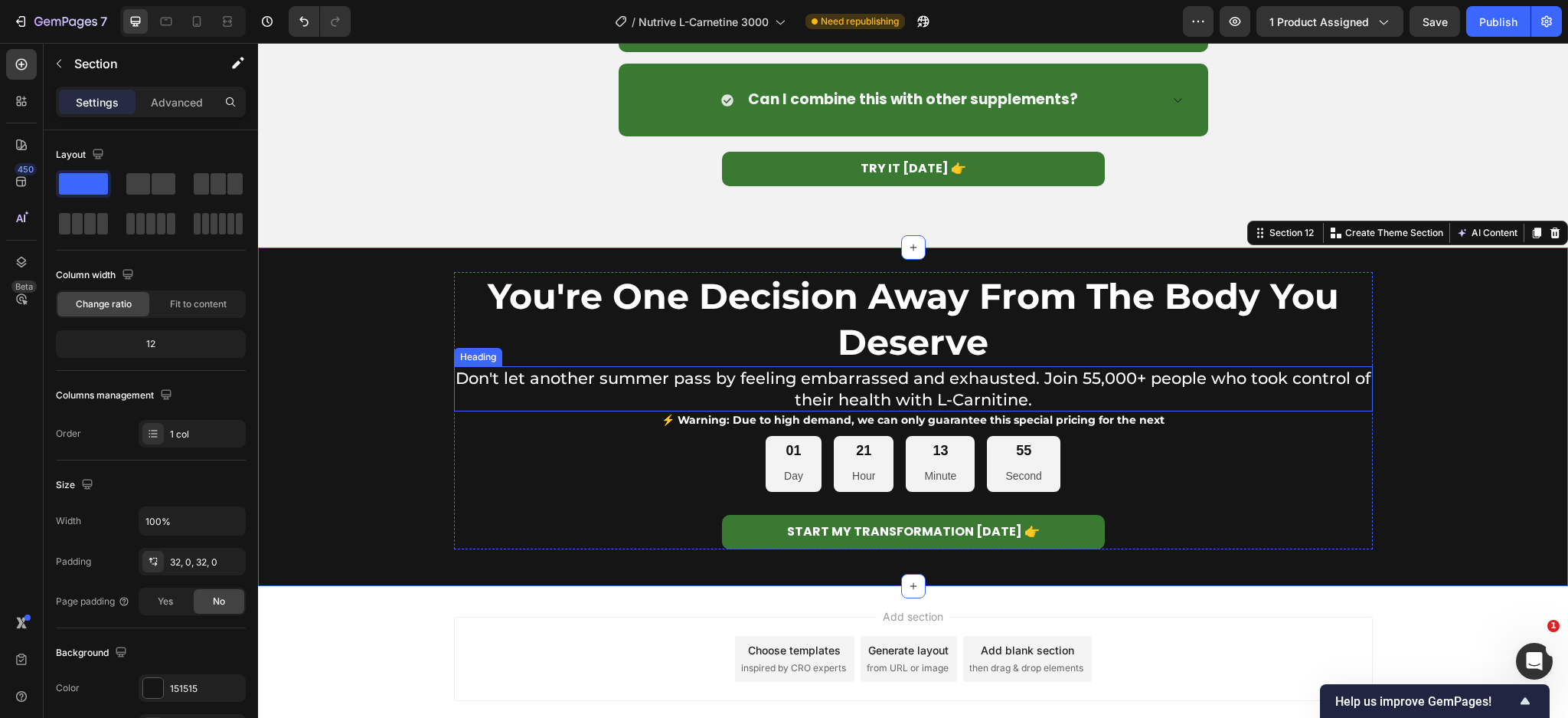
click at [1155, 387] on span "Don't let another summer pass by feeling embarrassed and exhausted. Join 55,000…" at bounding box center [913, 388] width 915 height 39
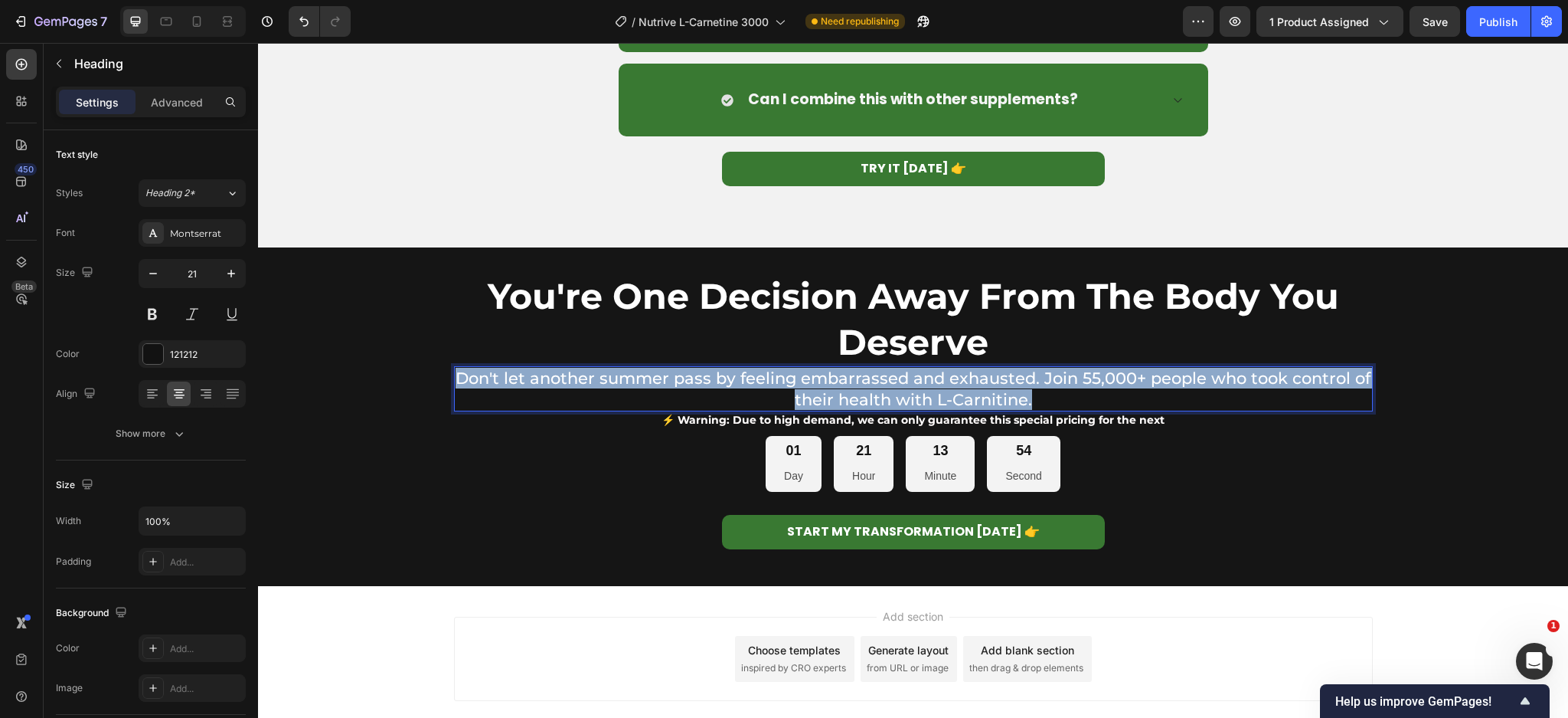
click at [1155, 387] on span "Don't let another summer pass by feeling embarrassed and exhausted. Join 55,000…" at bounding box center [913, 388] width 915 height 39
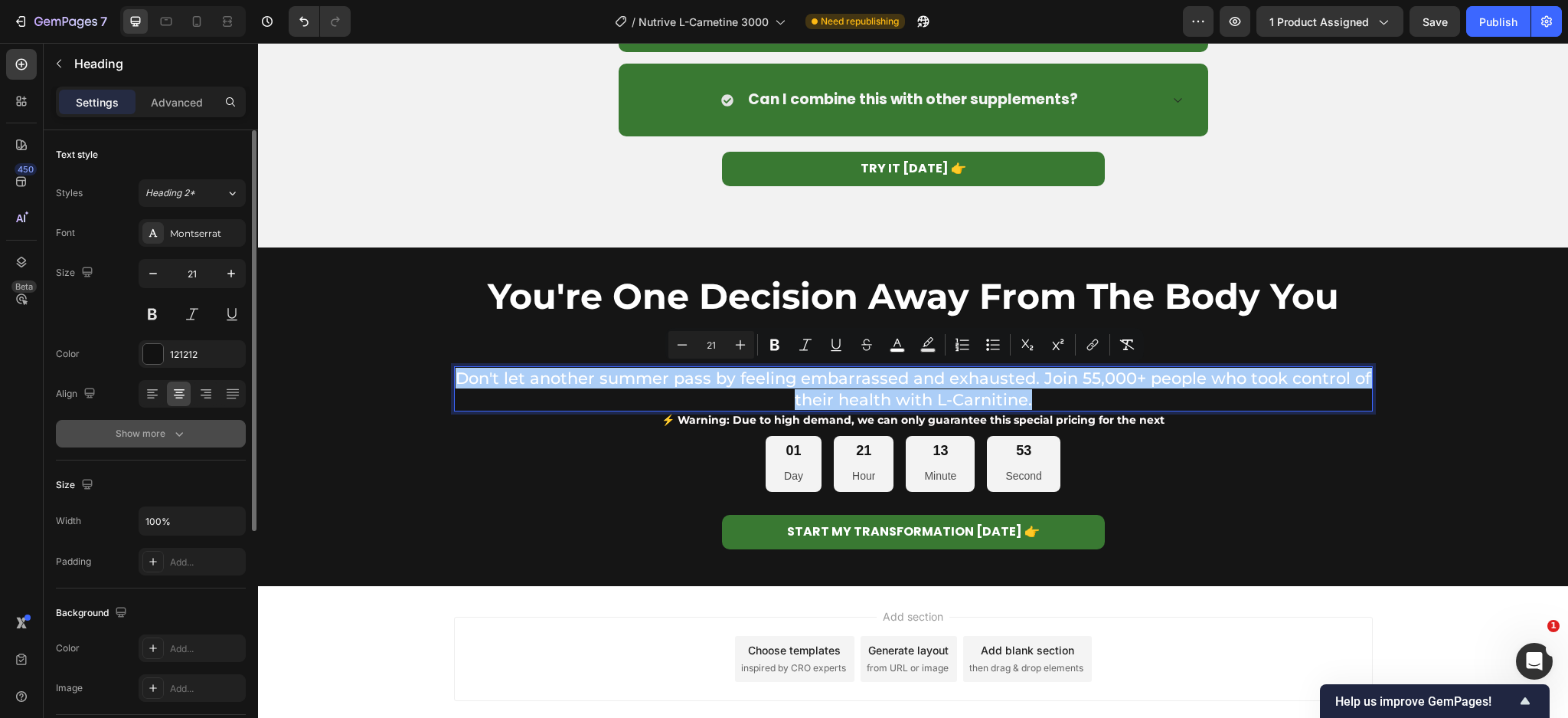
click at [149, 430] on div "Show more" at bounding box center [151, 434] width 71 height 15
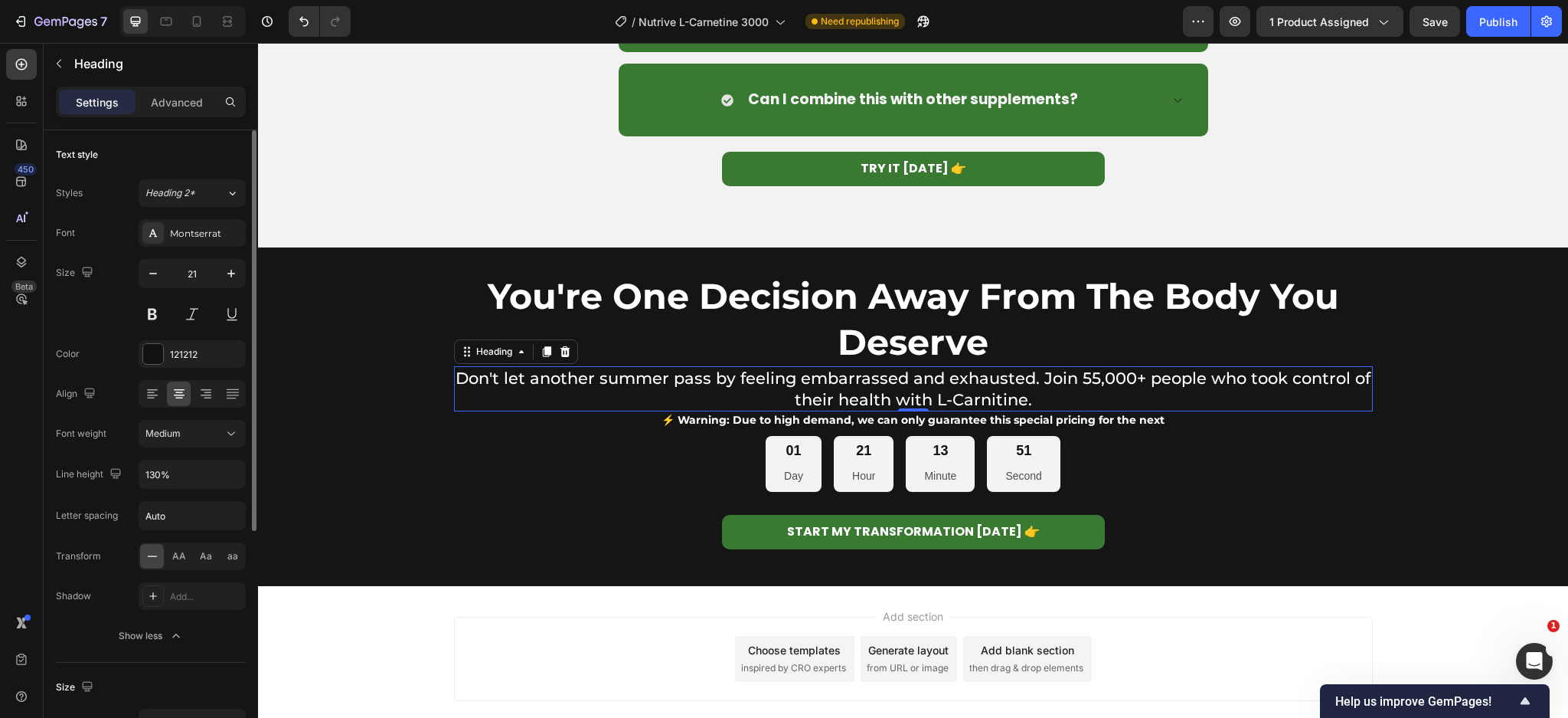
click at [182, 447] on div "Font Montserrat Size 21 Color 121212 Align Font weight Medium Line height 130% …" at bounding box center [151, 434] width 190 height 430
click at [204, 421] on button "Medium" at bounding box center [192, 434] width 107 height 27
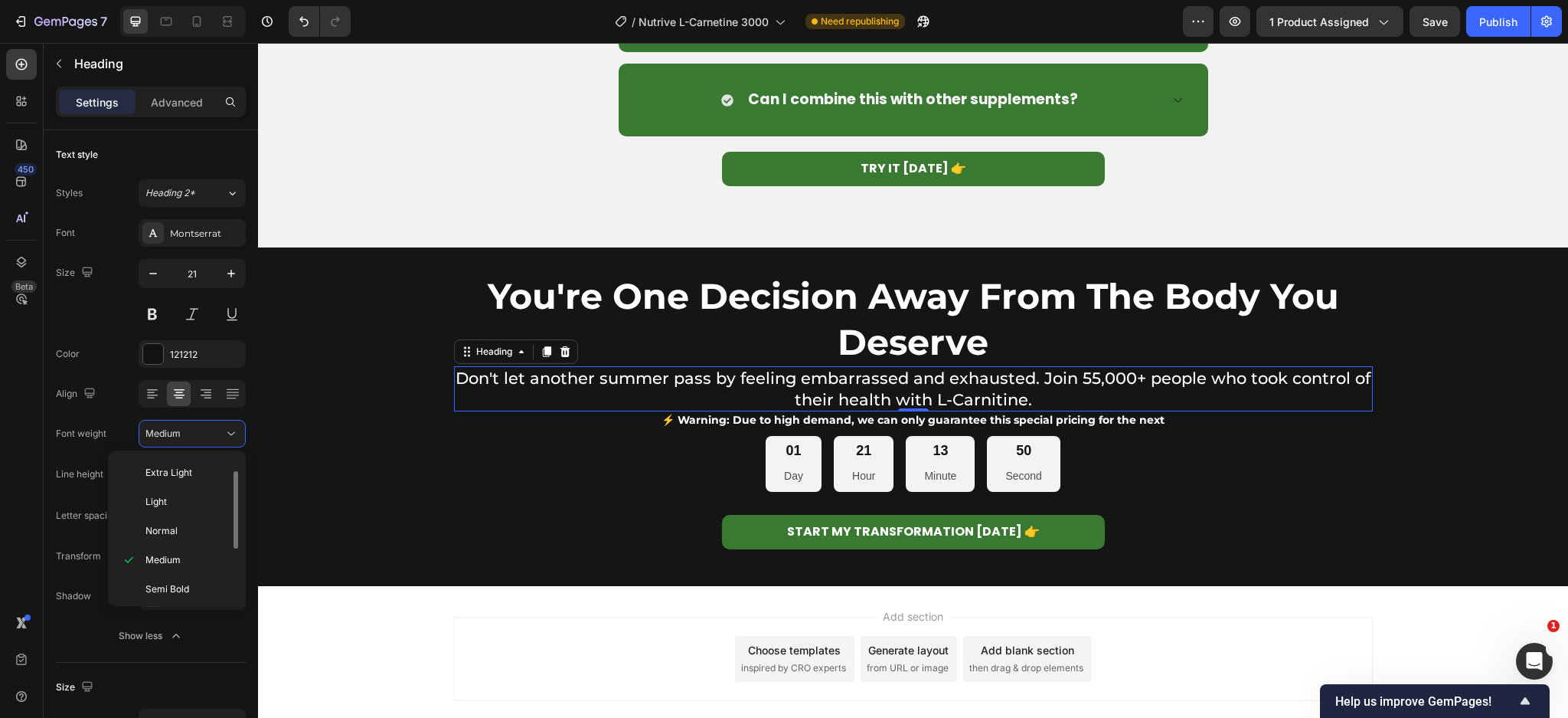
scroll to position [119, 0]
click at [169, 499] on span "Semi Bold" at bounding box center [168, 496] width 43 height 14
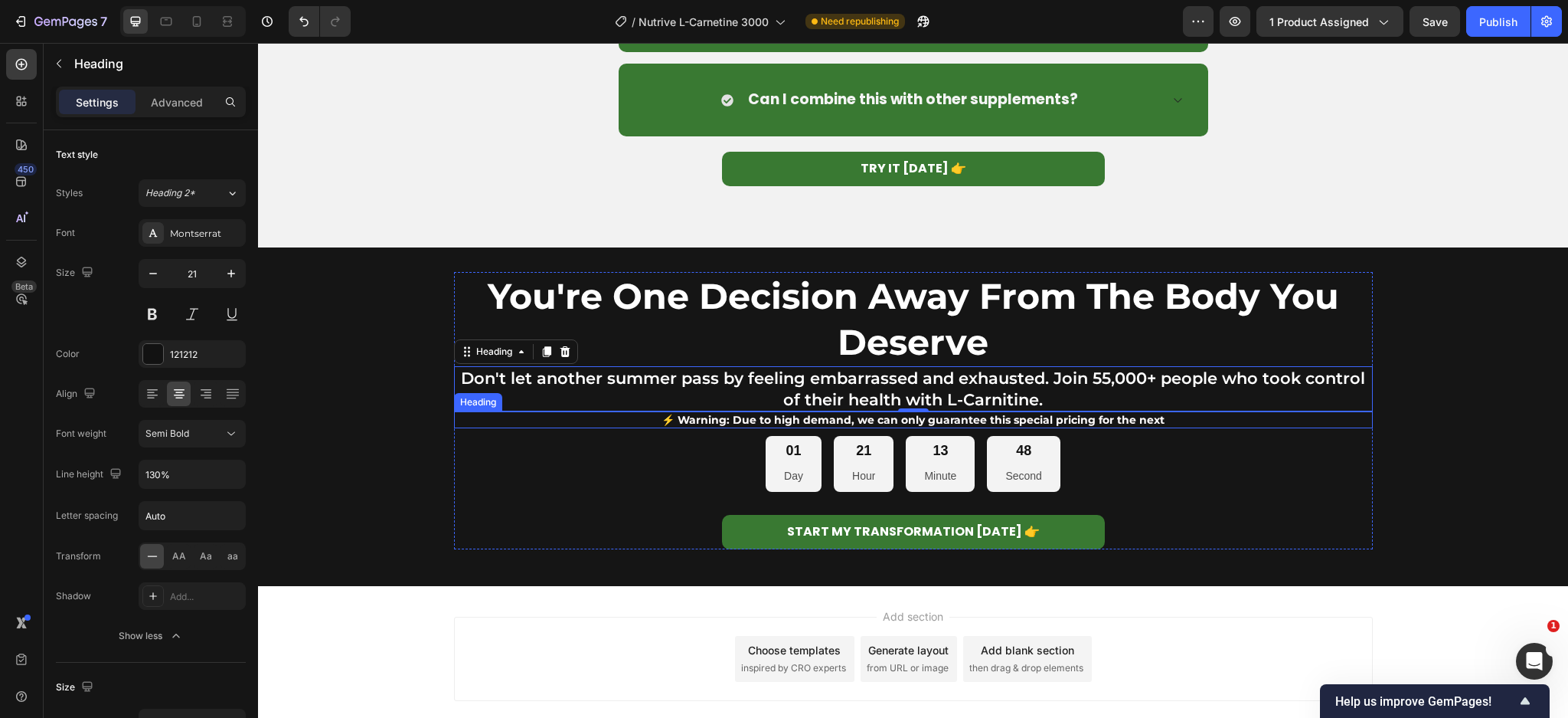
click at [602, 467] on div "01 Day 21 Hour 13 Minute 48 Second" at bounding box center [913, 463] width 919 height 56
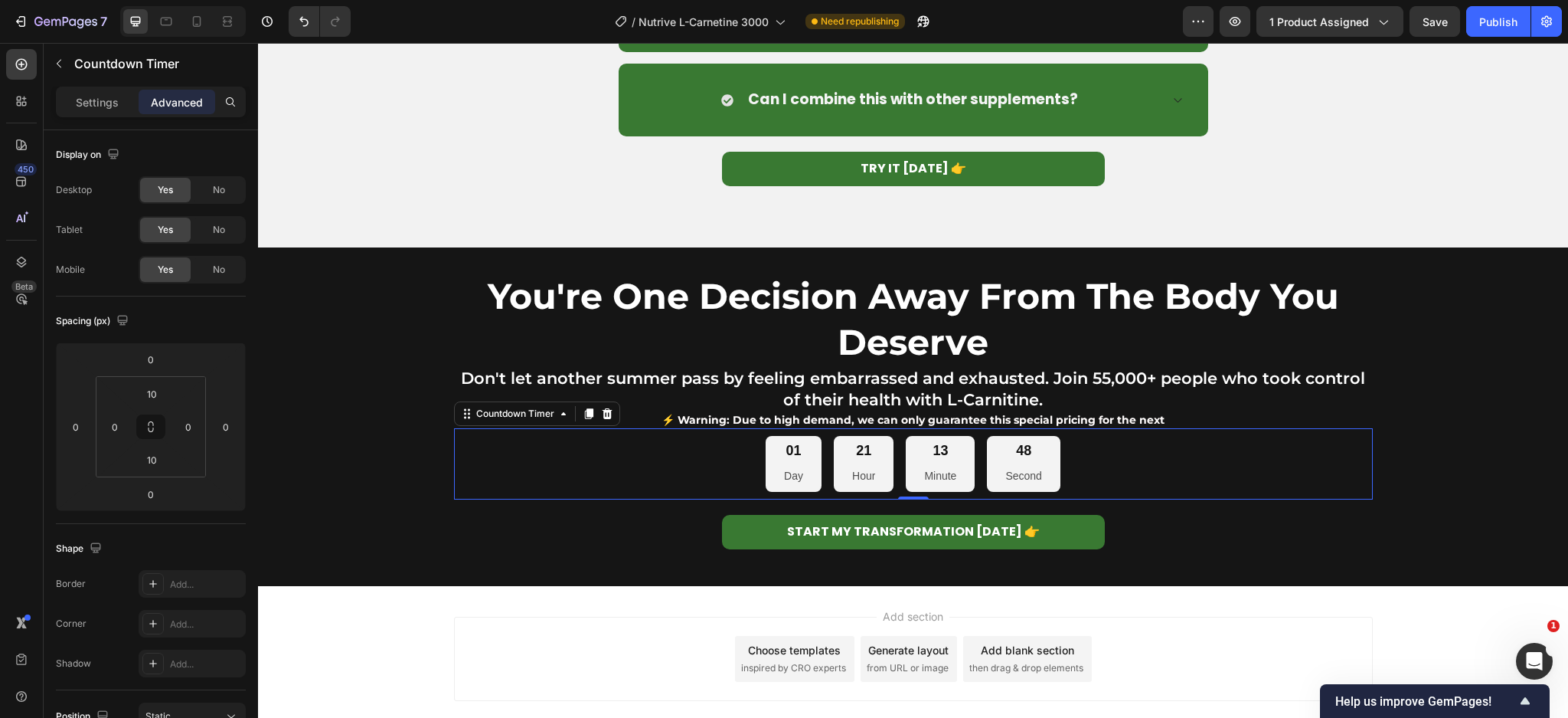
click at [941, 299] on strong "You're One Decision Away From The Body You Deserve" at bounding box center [913, 318] width 851 height 89
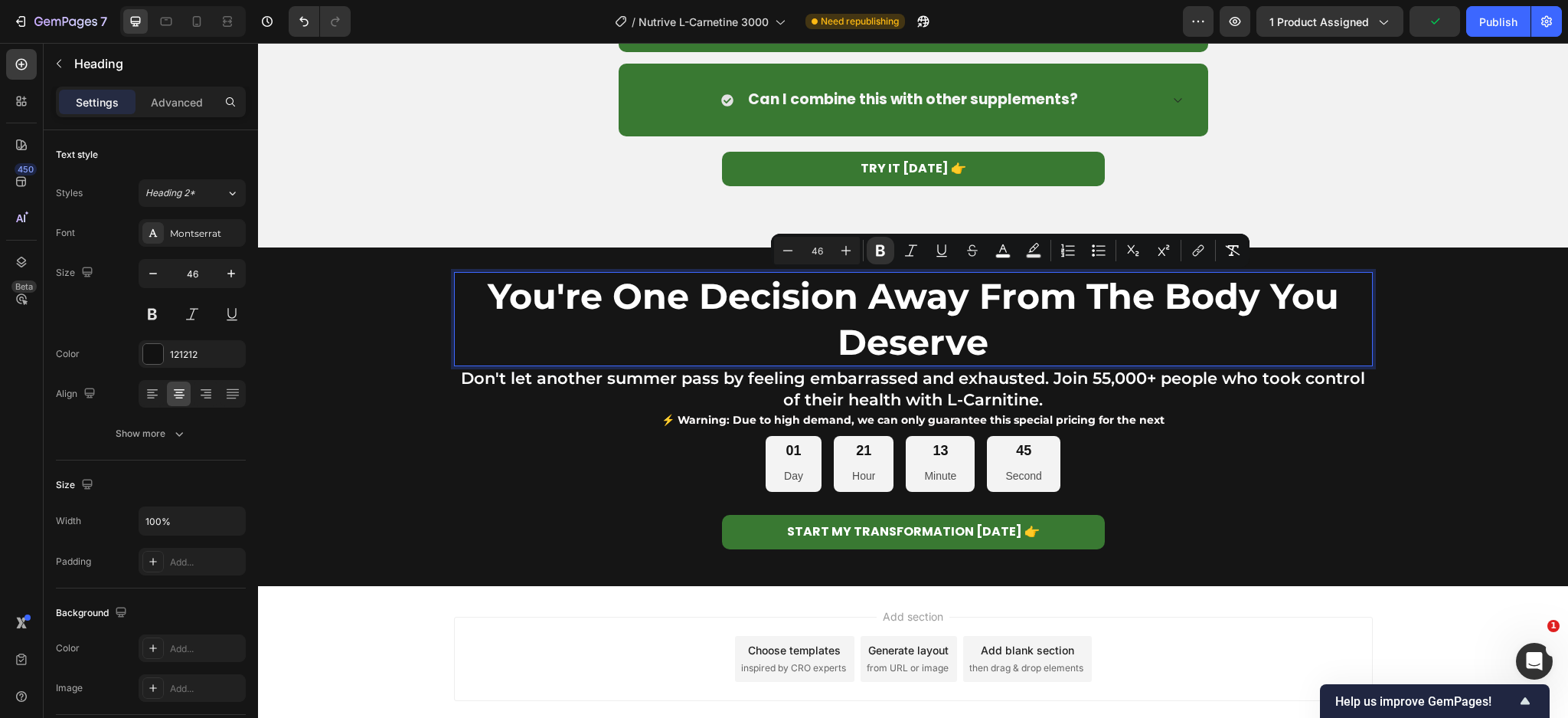
drag, startPoint x: 692, startPoint y: 299, endPoint x: 1010, endPoint y: 293, distance: 318.1
click at [1035, 305] on strong "You're One Decision Away From The Body You Deserve" at bounding box center [913, 318] width 851 height 89
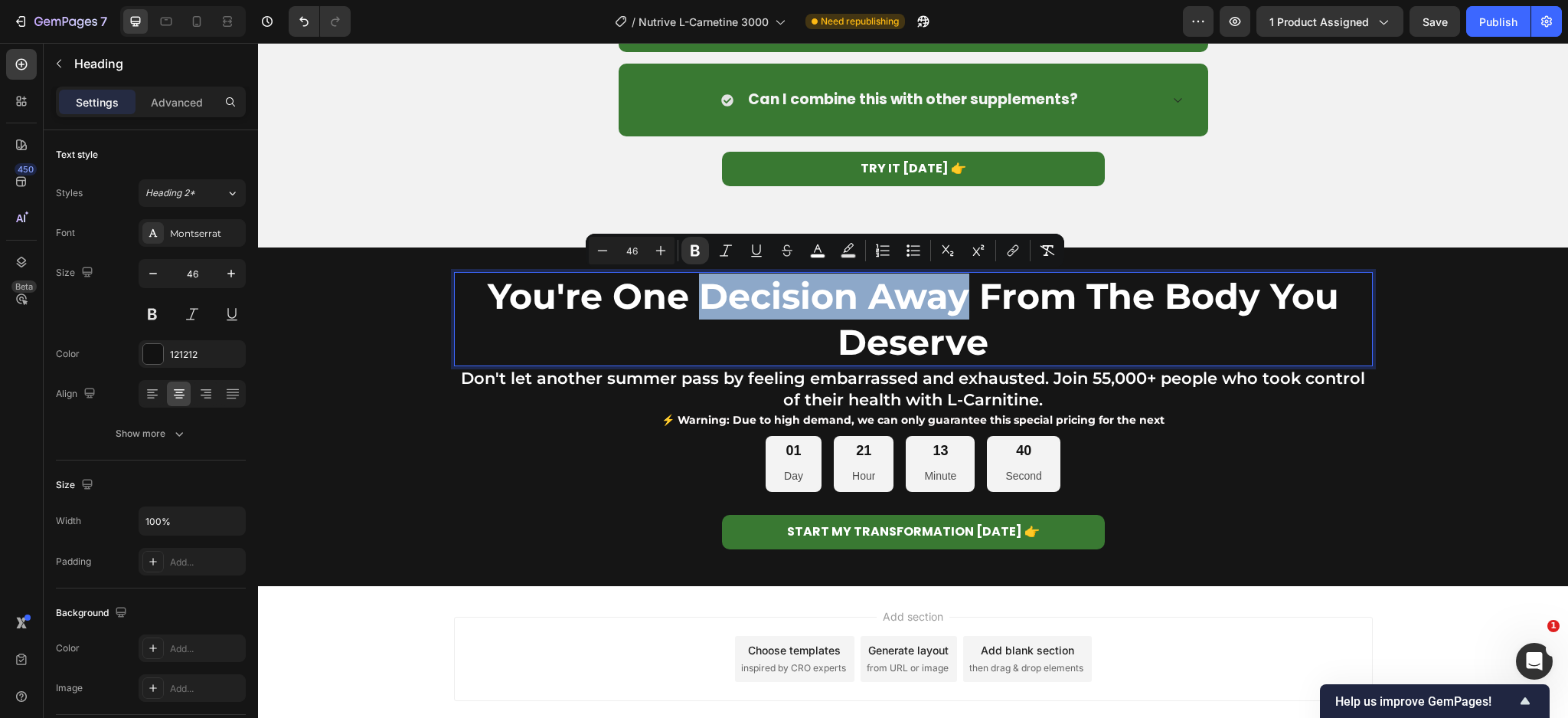
drag, startPoint x: 705, startPoint y: 292, endPoint x: 956, endPoint y: 301, distance: 251.2
click at [956, 301] on strong "You're One Decision Away From The Body You Deserve" at bounding box center [913, 318] width 851 height 89
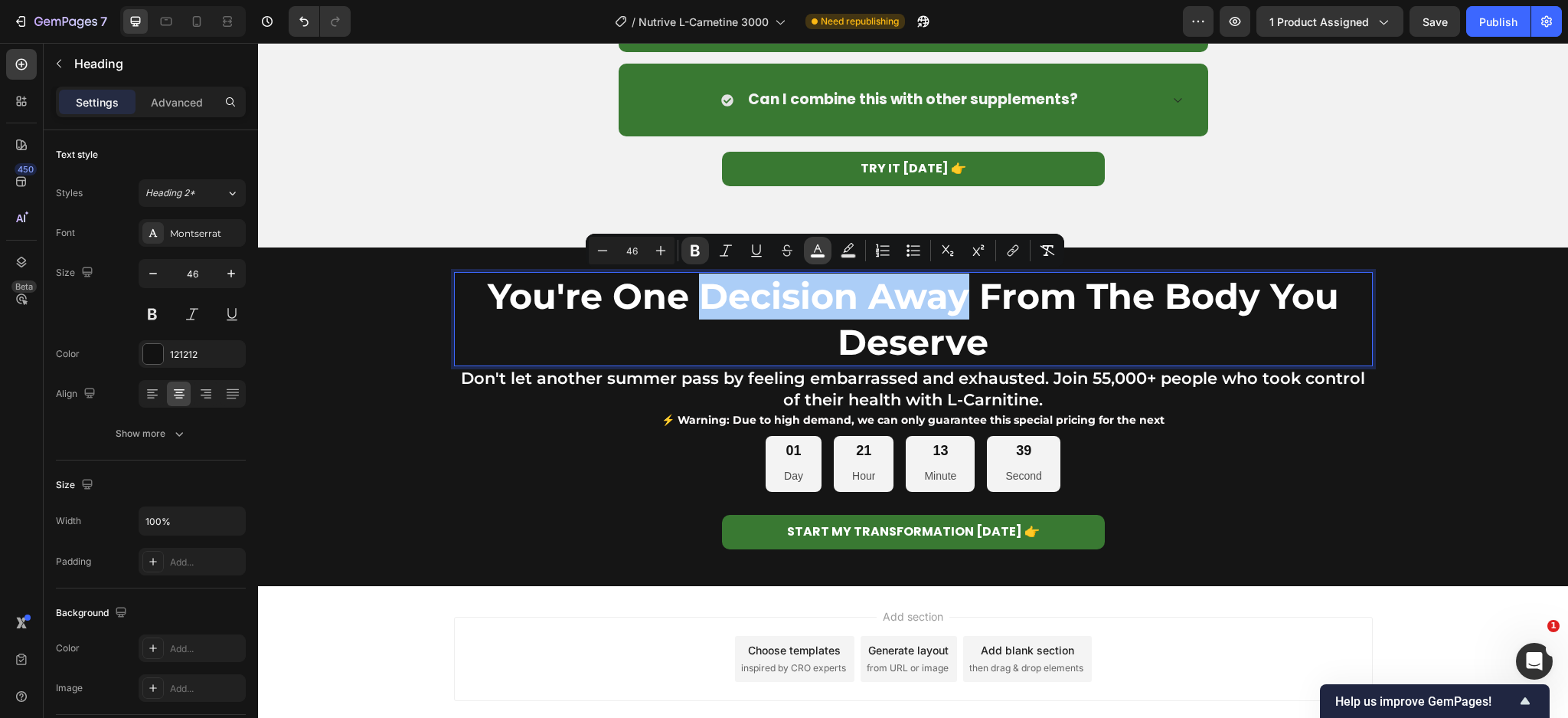
click at [813, 255] on rect "Editor contextual toolbar" at bounding box center [818, 256] width 14 height 4
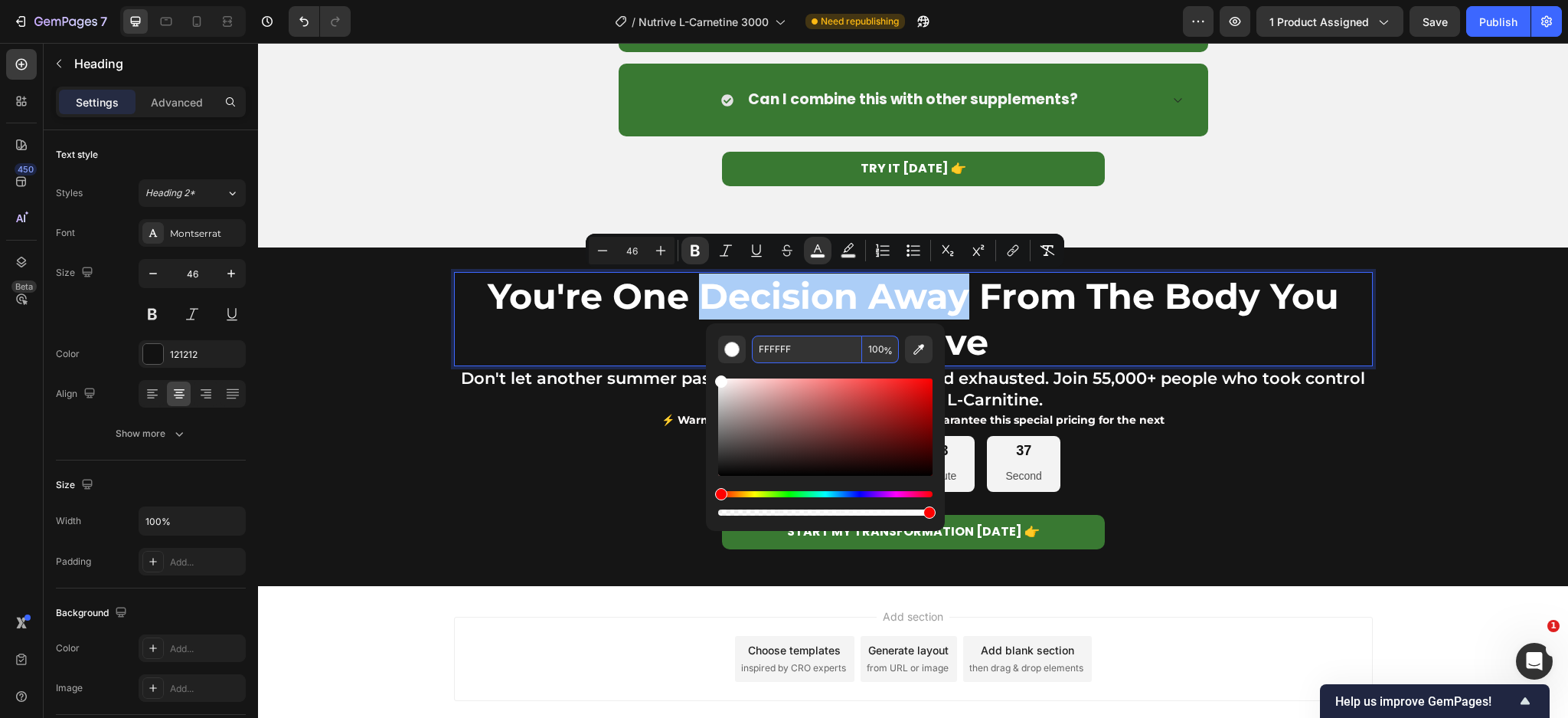
click at [784, 350] on input "FFFFFF" at bounding box center [806, 349] width 110 height 27
paste input "397932"
type input "397932"
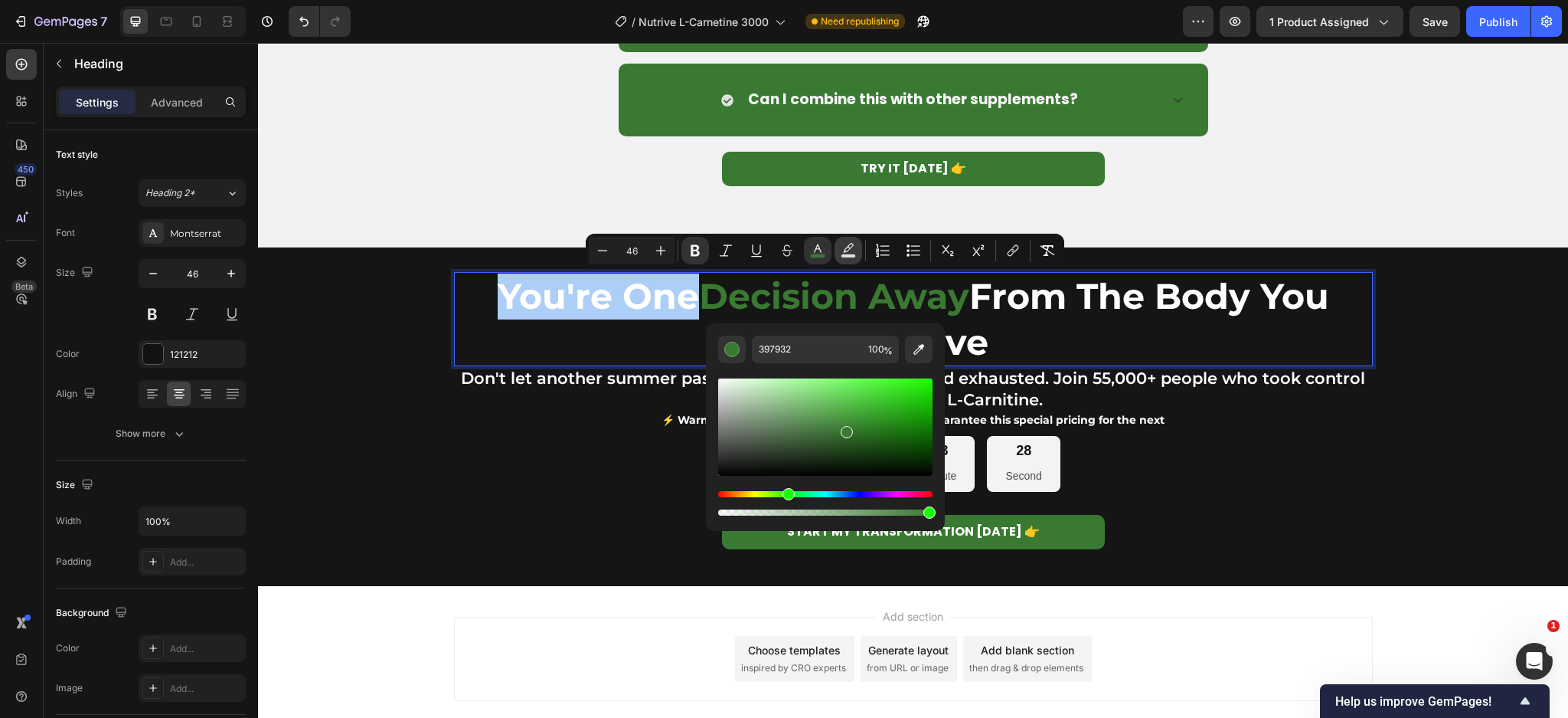
click at [848, 243] on icon "Editor contextual toolbar" at bounding box center [848, 250] width 15 height 15
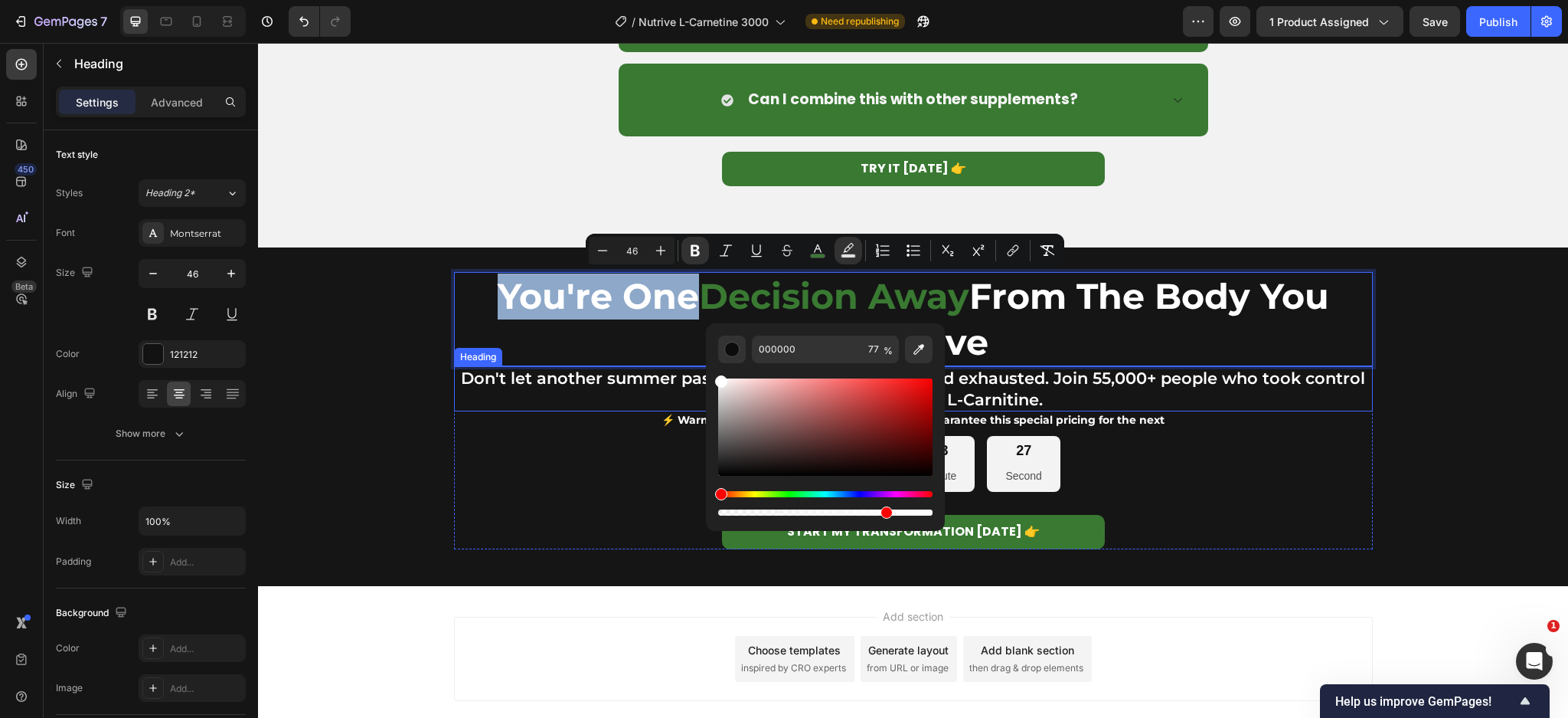
type input "FFFFFF"
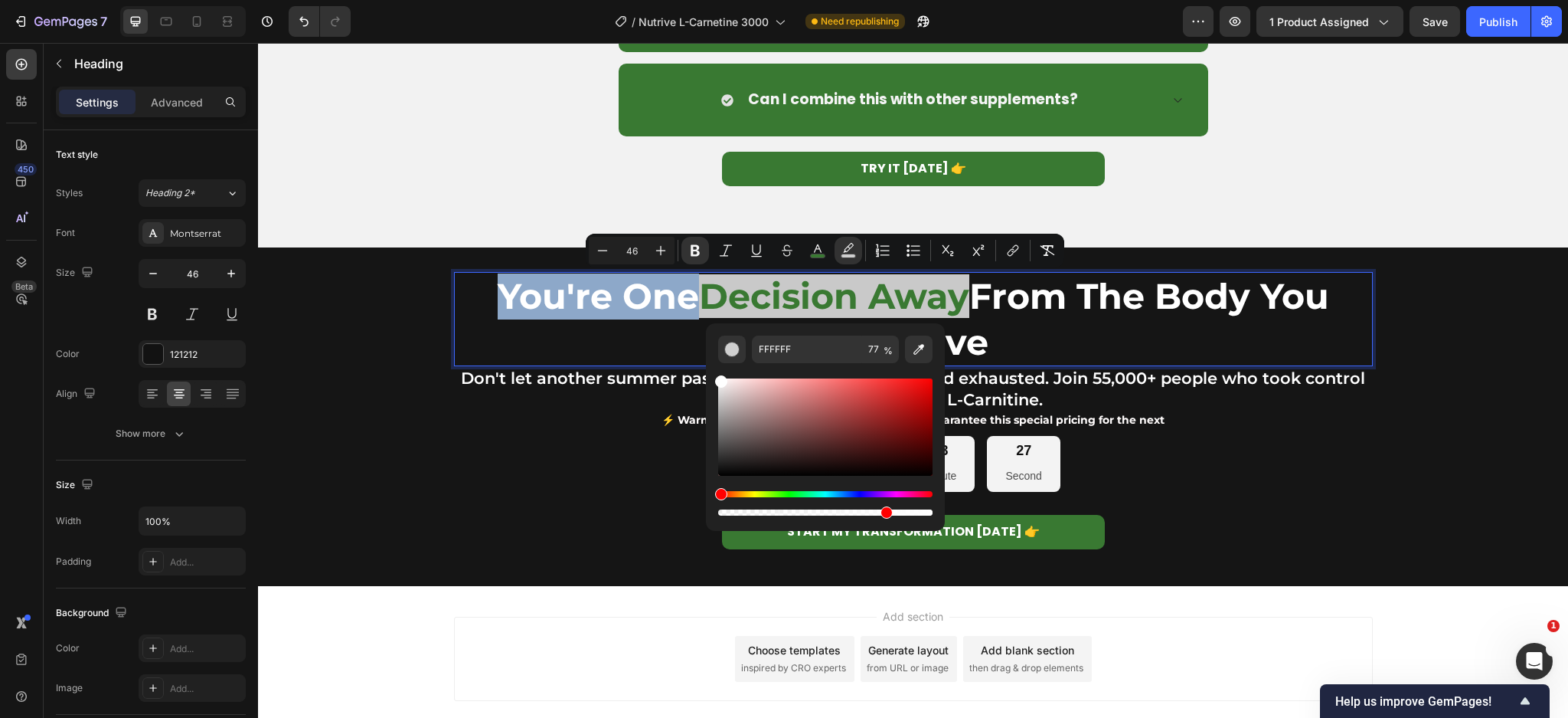
drag, startPoint x: 1014, startPoint y: 434, endPoint x: 669, endPoint y: 344, distance: 356.5
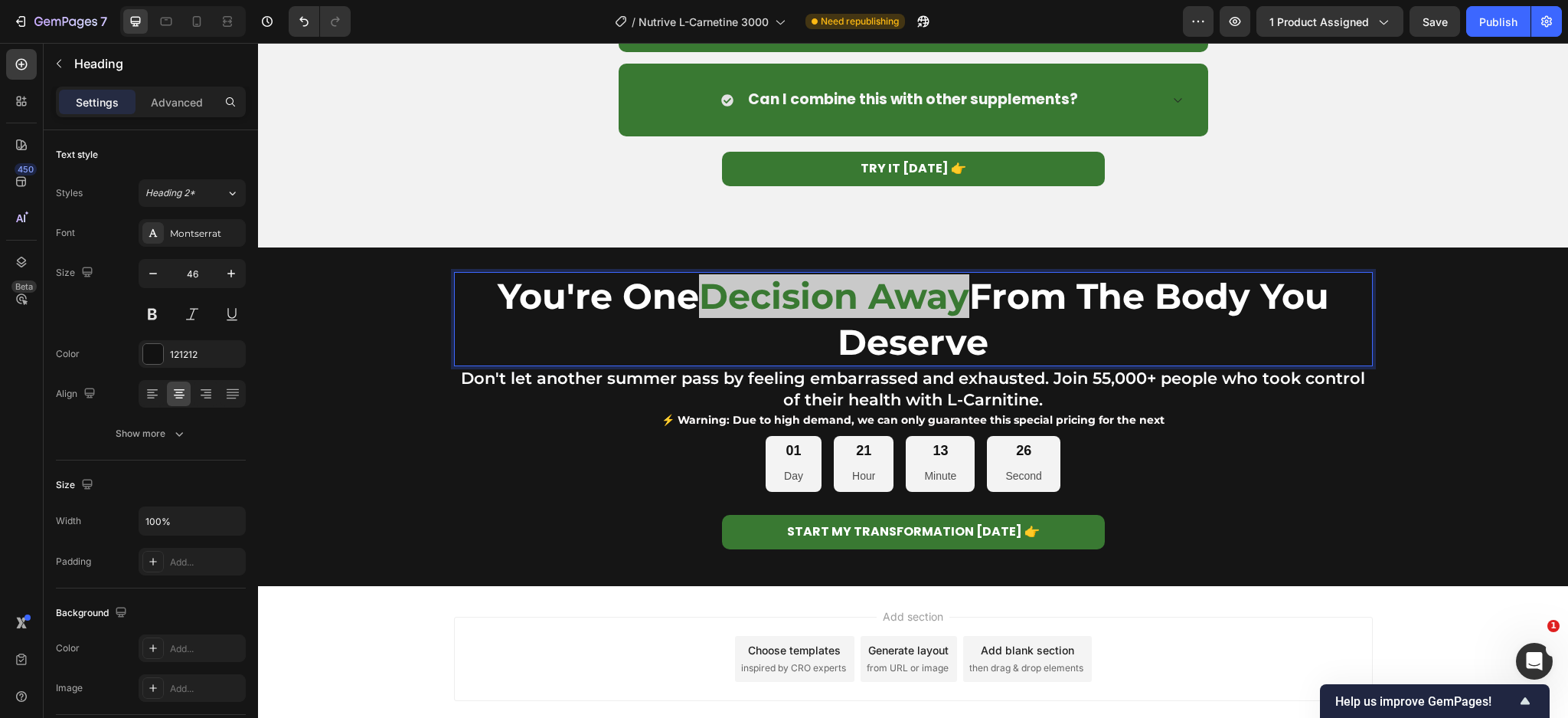
click at [628, 313] on strong "You're One" at bounding box center [598, 296] width 201 height 44
click at [689, 301] on strong "You're One" at bounding box center [598, 296] width 201 height 44
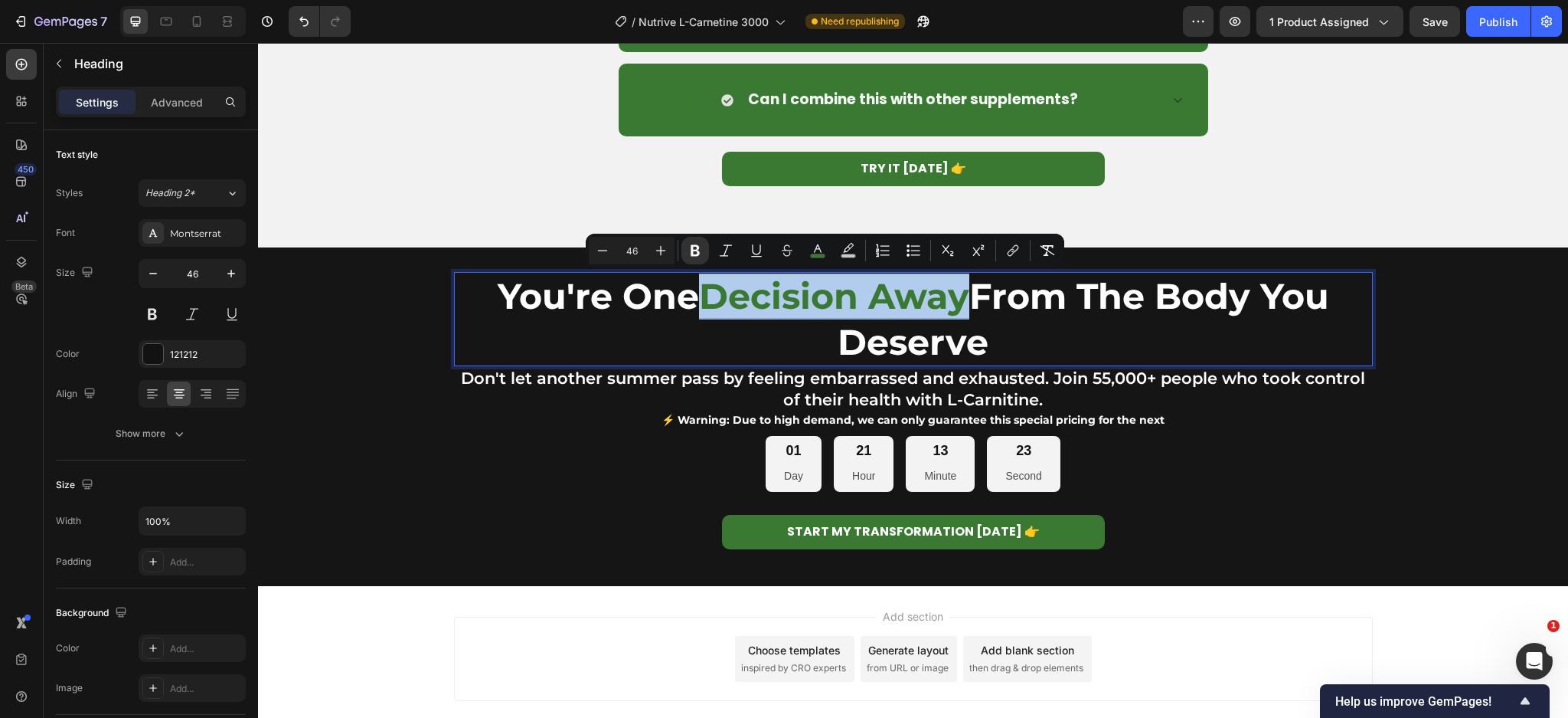
drag, startPoint x: 707, startPoint y: 301, endPoint x: 912, endPoint y: 293, distance: 205.2
click at [912, 293] on p "You're One Decision Away From The Body You Deserve" at bounding box center [913, 319] width 916 height 92
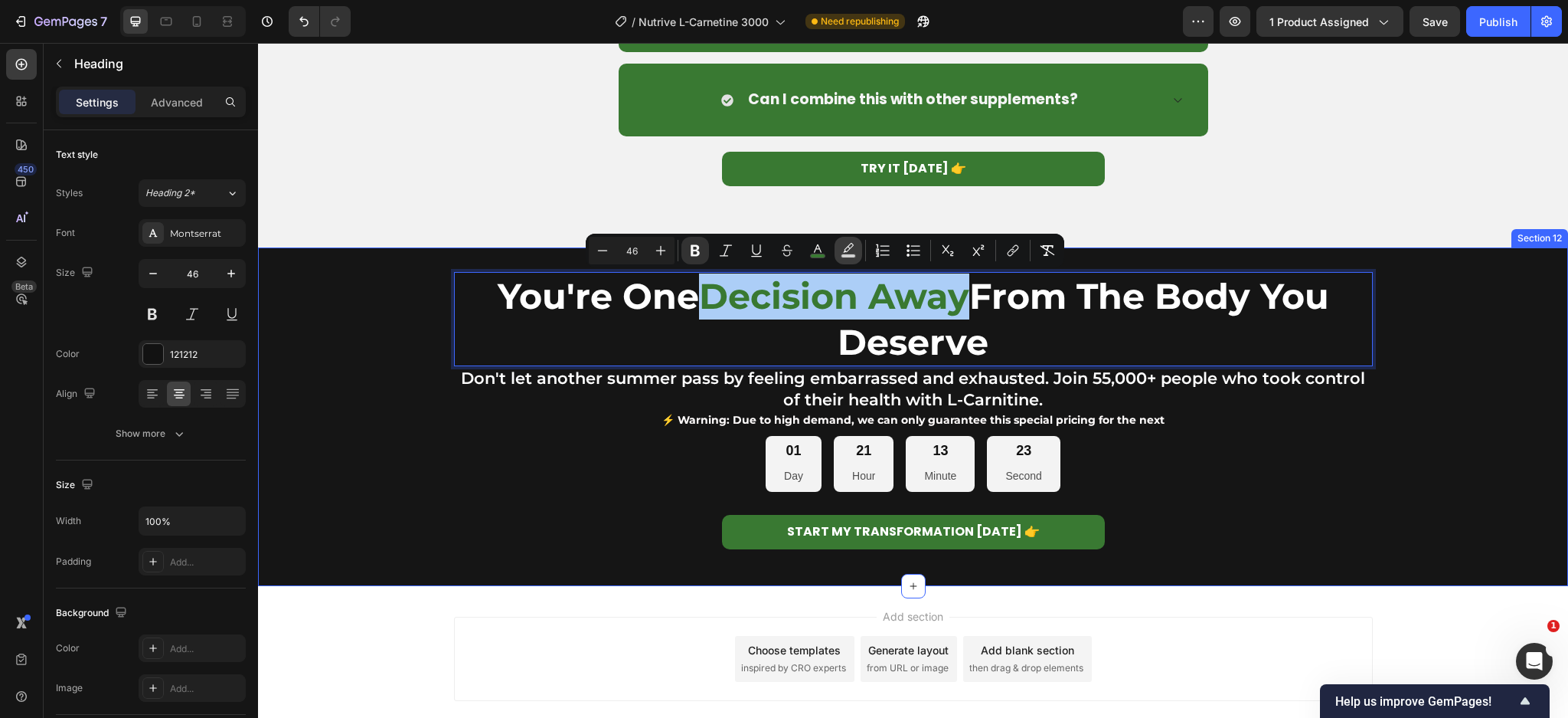
click at [851, 255] on rect "Editor contextual toolbar" at bounding box center [849, 256] width 14 height 4
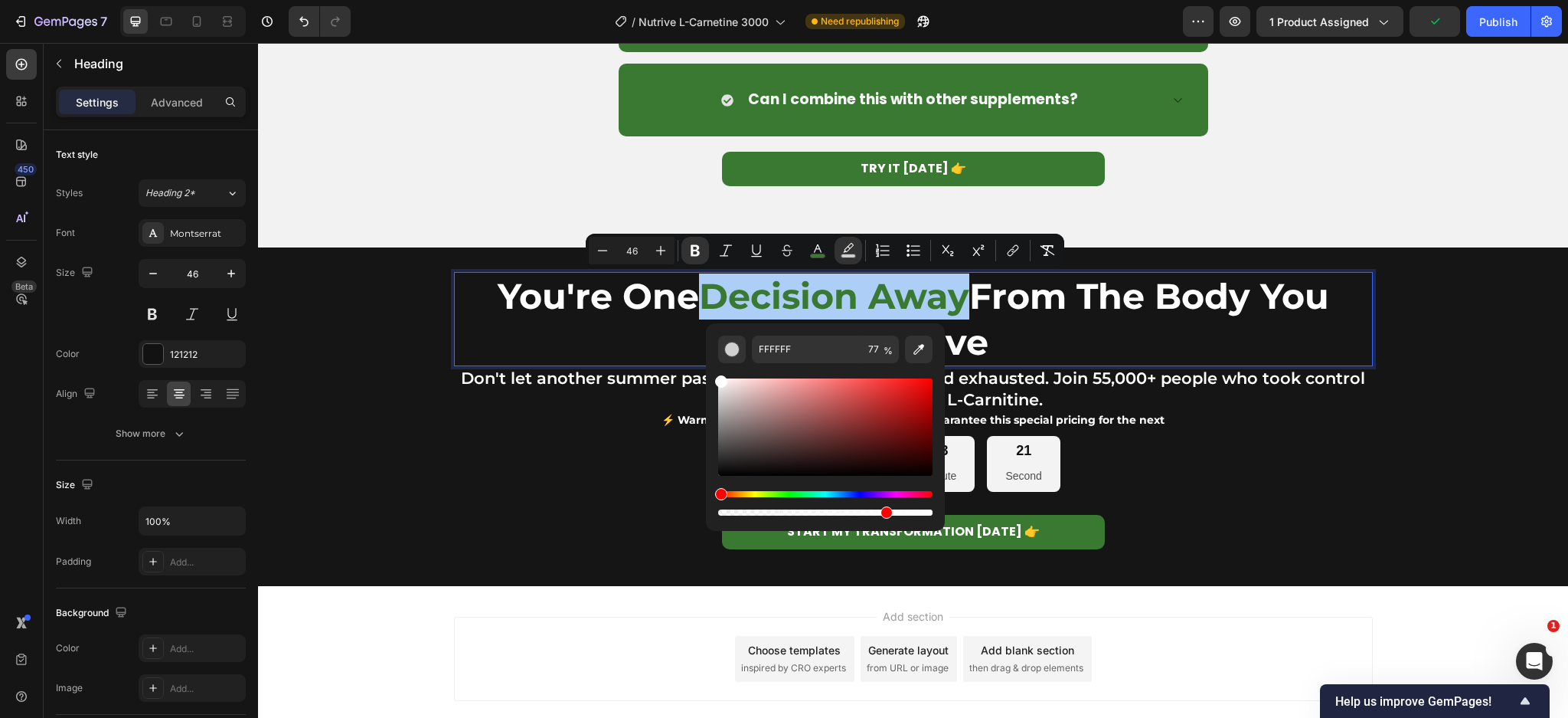
drag, startPoint x: 1082, startPoint y: 475, endPoint x: 693, endPoint y: 359, distance: 405.9
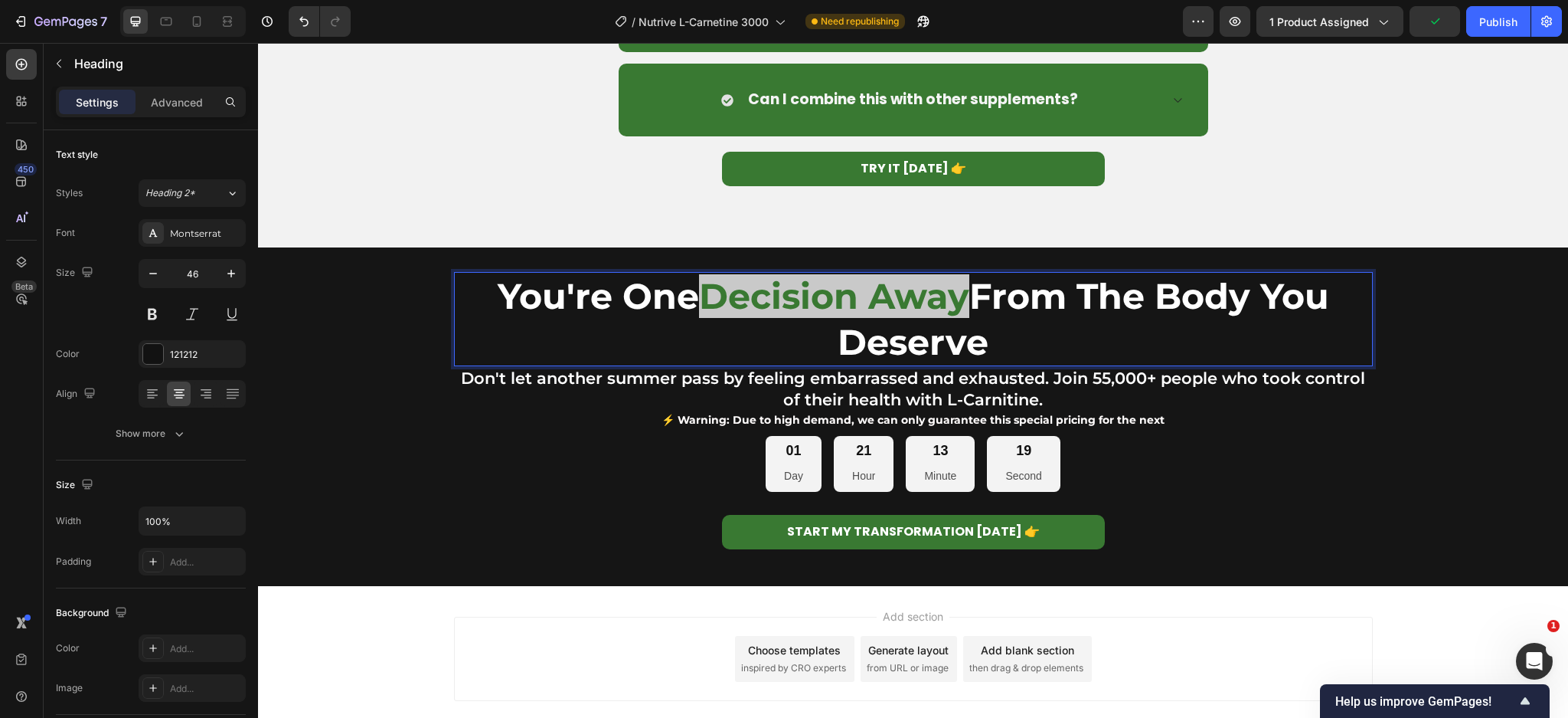
click at [681, 344] on p "You're One Decision Away From The Body You Deserve" at bounding box center [913, 319] width 916 height 92
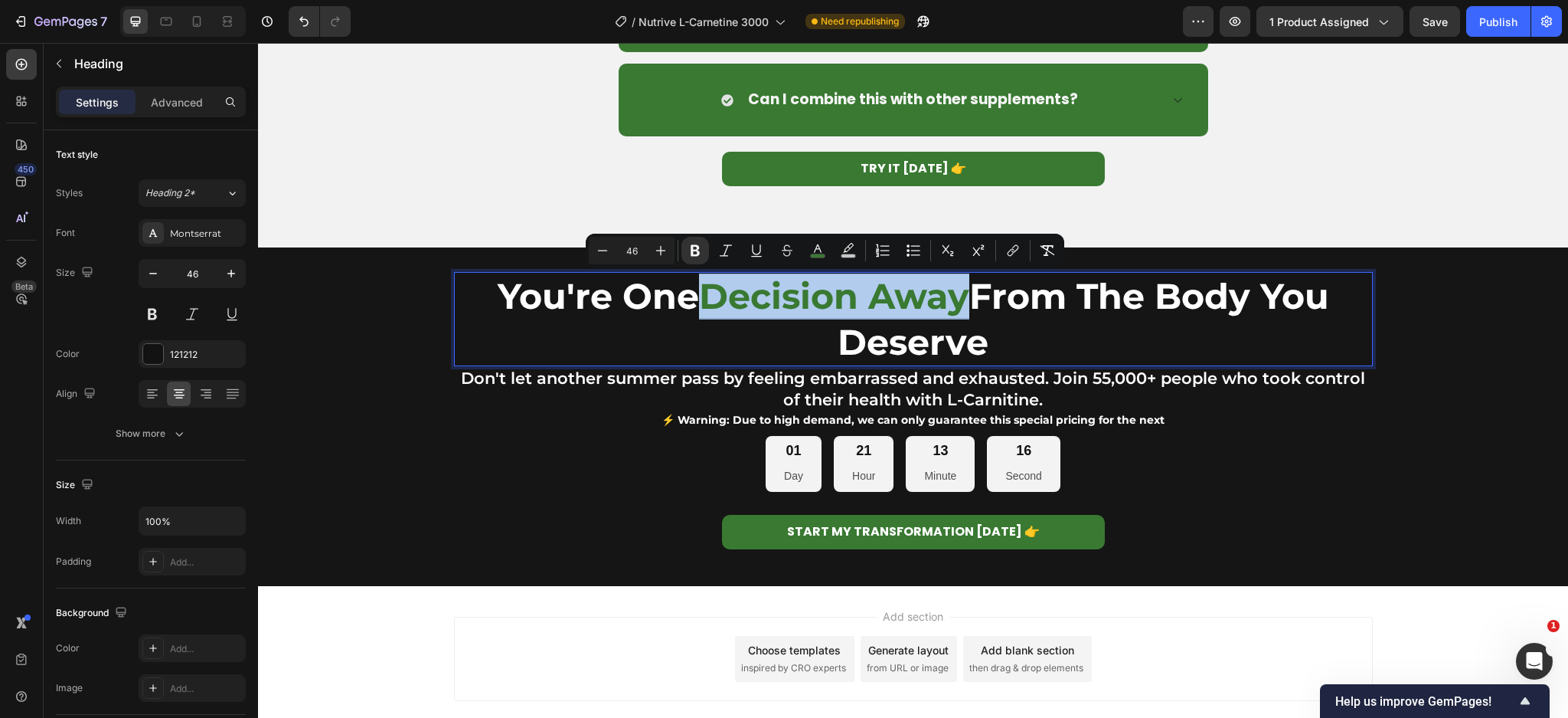
drag, startPoint x: 957, startPoint y: 300, endPoint x: 694, endPoint y: 305, distance: 263.0
click at [699, 305] on strong "Decision Away" at bounding box center [834, 296] width 271 height 44
click at [854, 253] on icon "Editor contextual toolbar" at bounding box center [848, 250] width 15 height 15
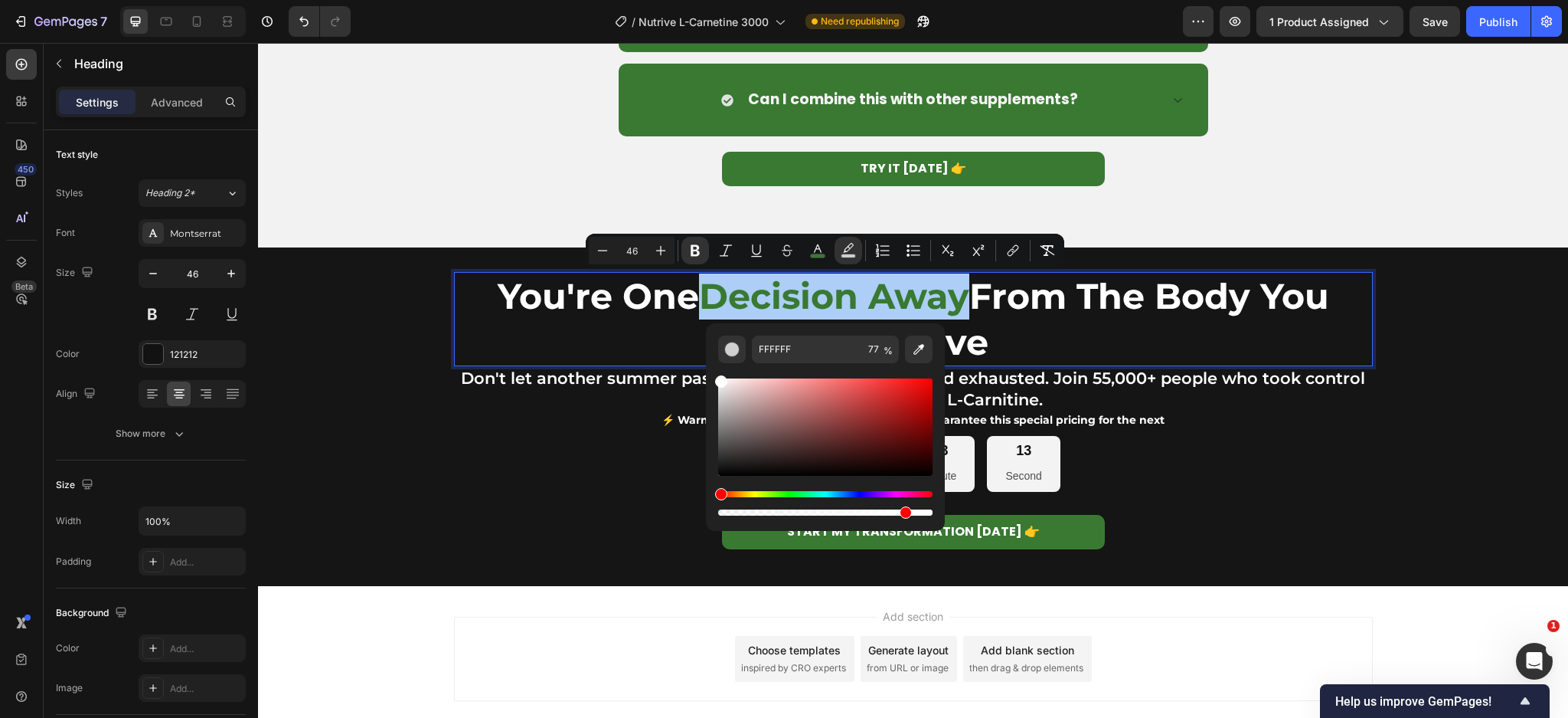
drag, startPoint x: 1146, startPoint y: 553, endPoint x: 970, endPoint y: 511, distance: 180.9
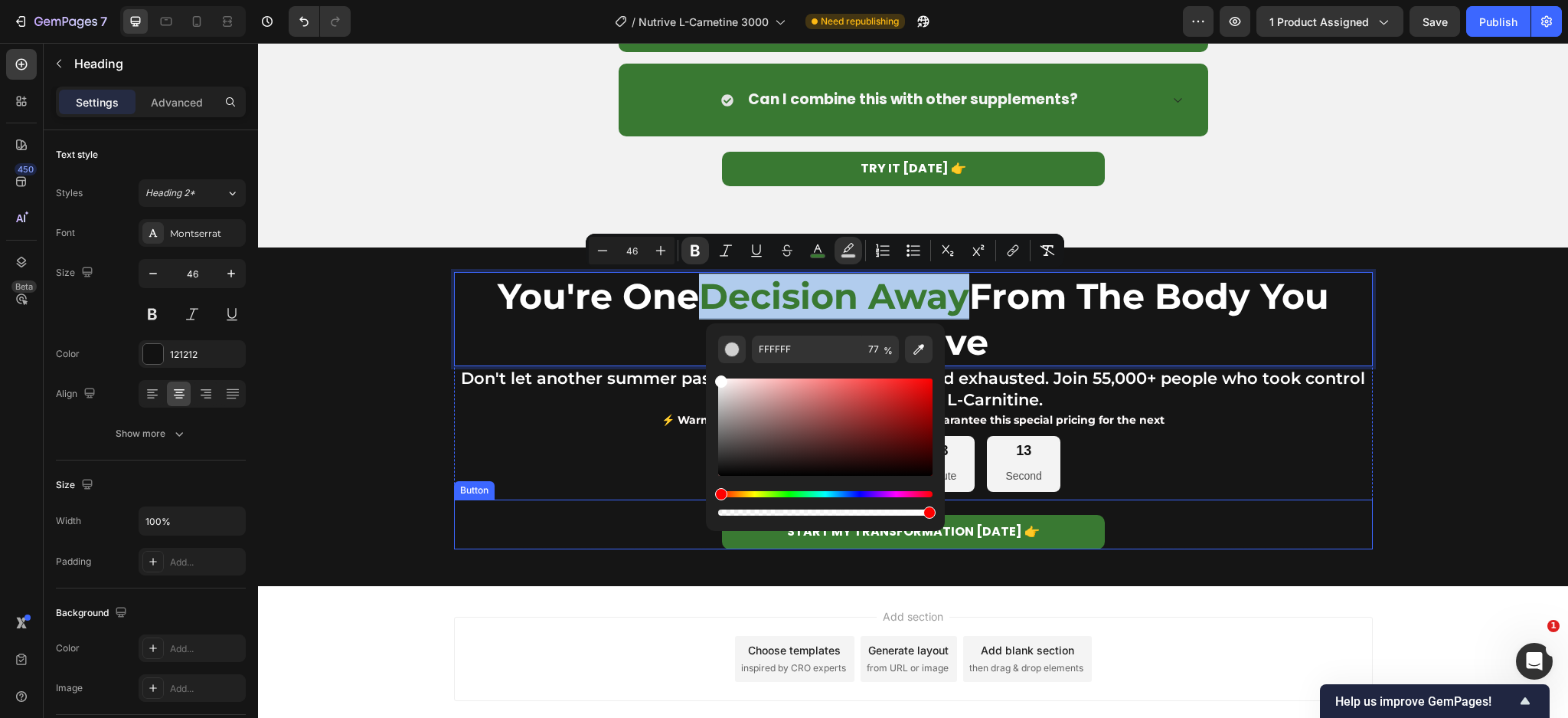
type input "100"
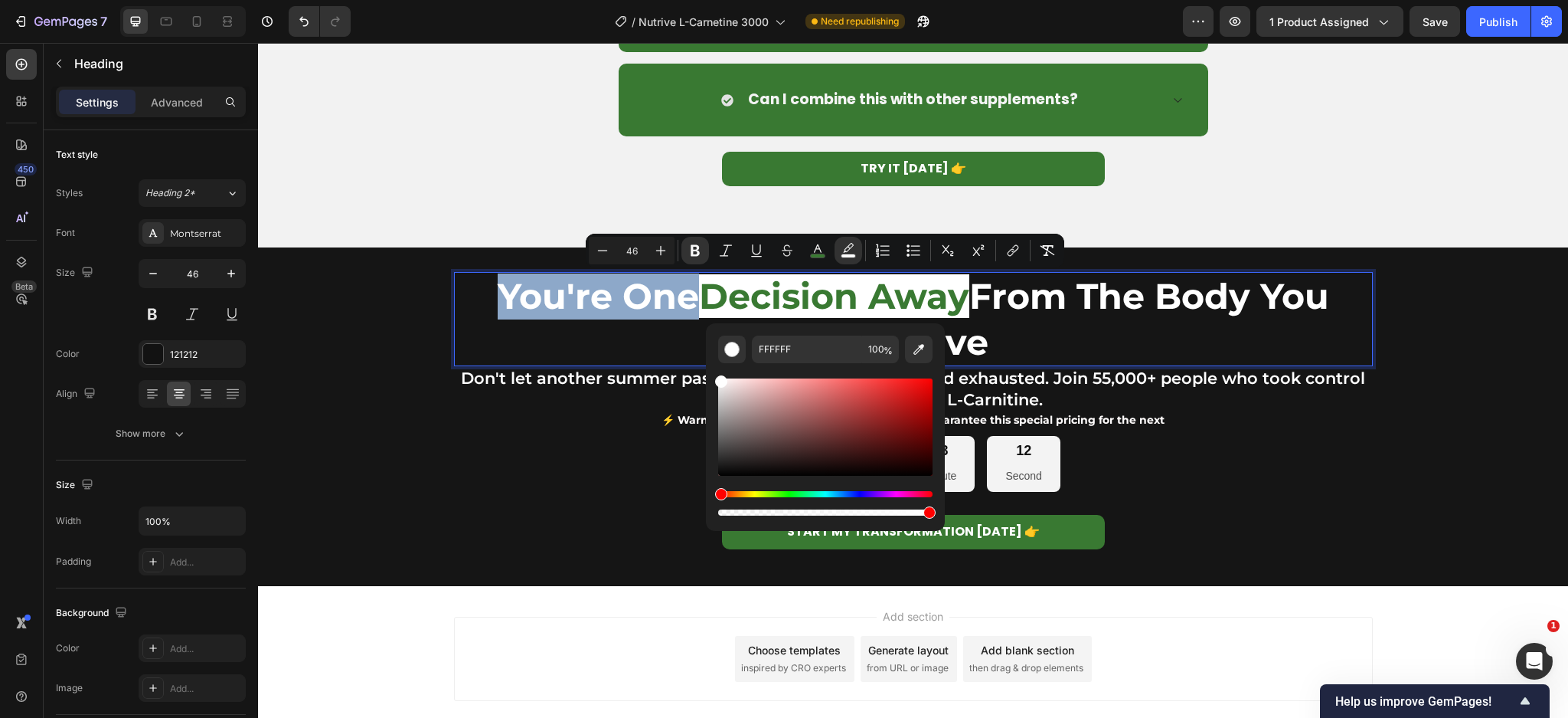
click at [1185, 328] on p "You're One Decision Away From The Body You Deserve" at bounding box center [913, 319] width 916 height 92
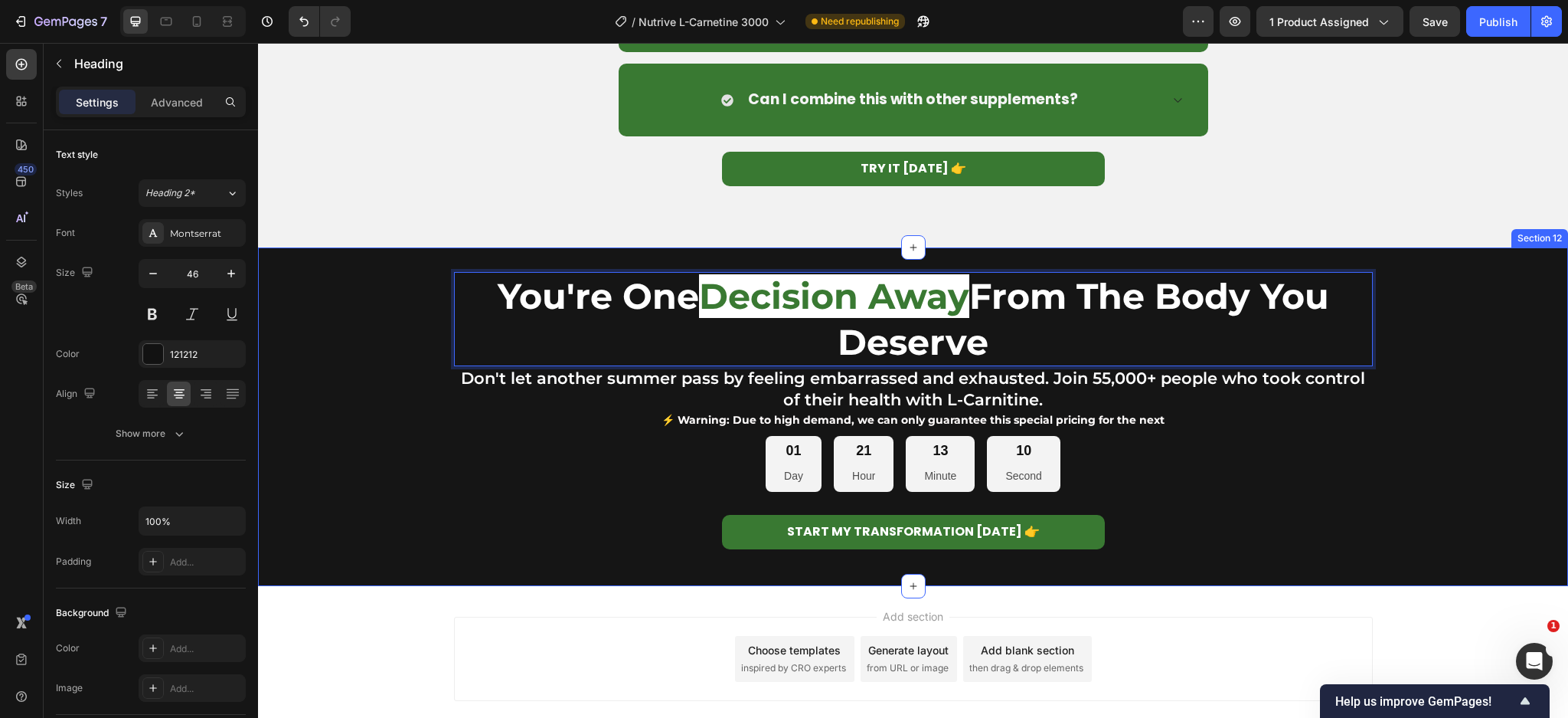
click at [1376, 331] on div "You're One Decision Away From The Body You Deserve Heading 0 ⁠⁠⁠⁠⁠⁠⁠ Don't let …" at bounding box center [912, 416] width 1309 height 289
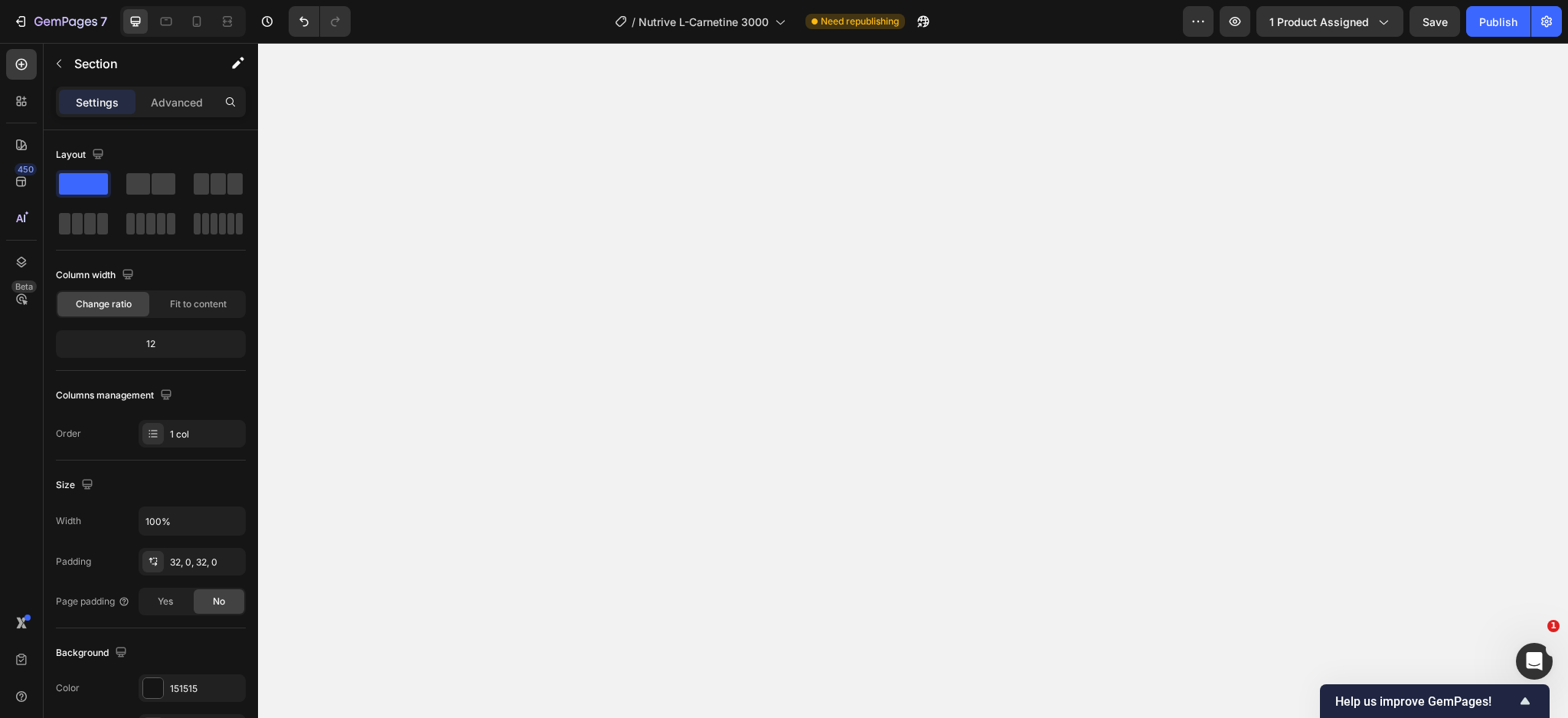
scroll to position [5615, 0]
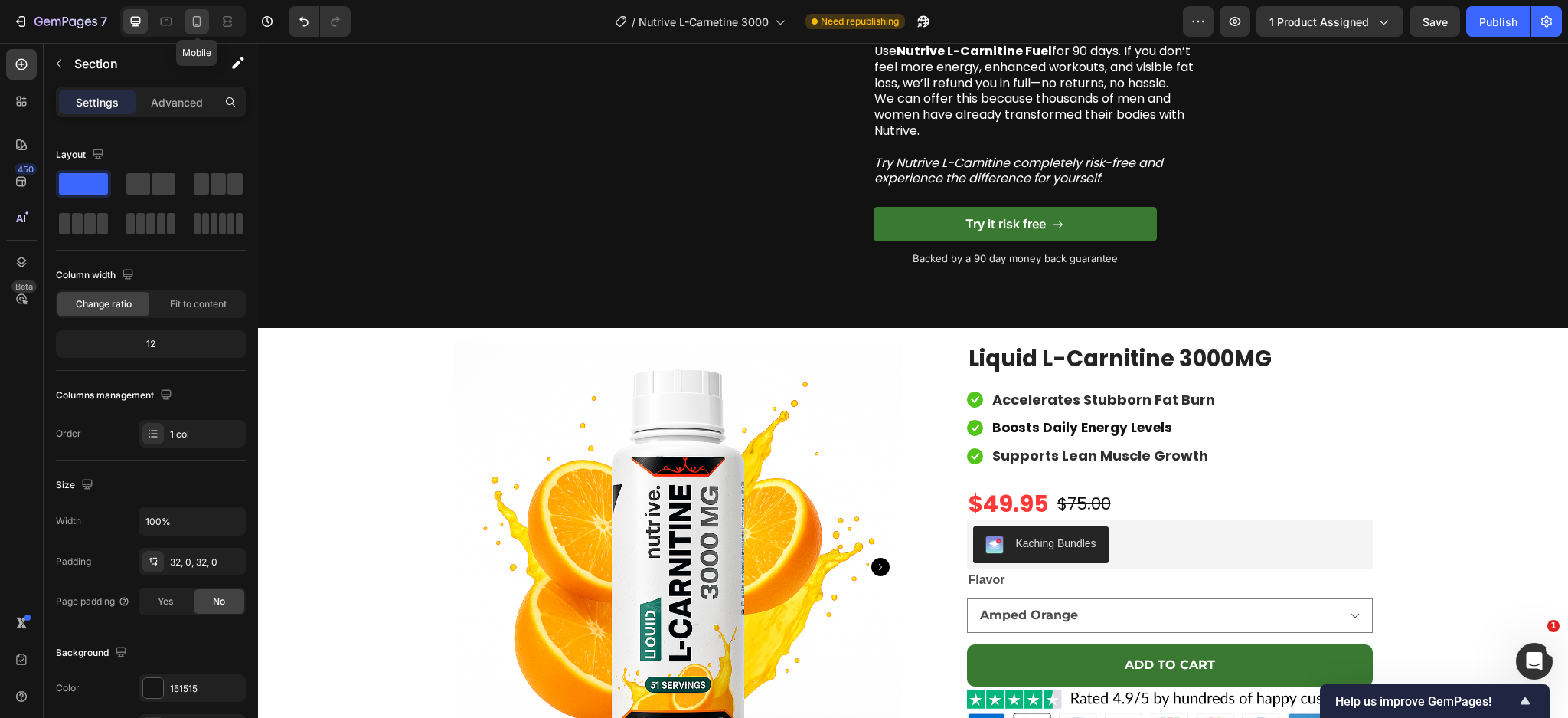
click at [189, 31] on div at bounding box center [197, 21] width 24 height 24
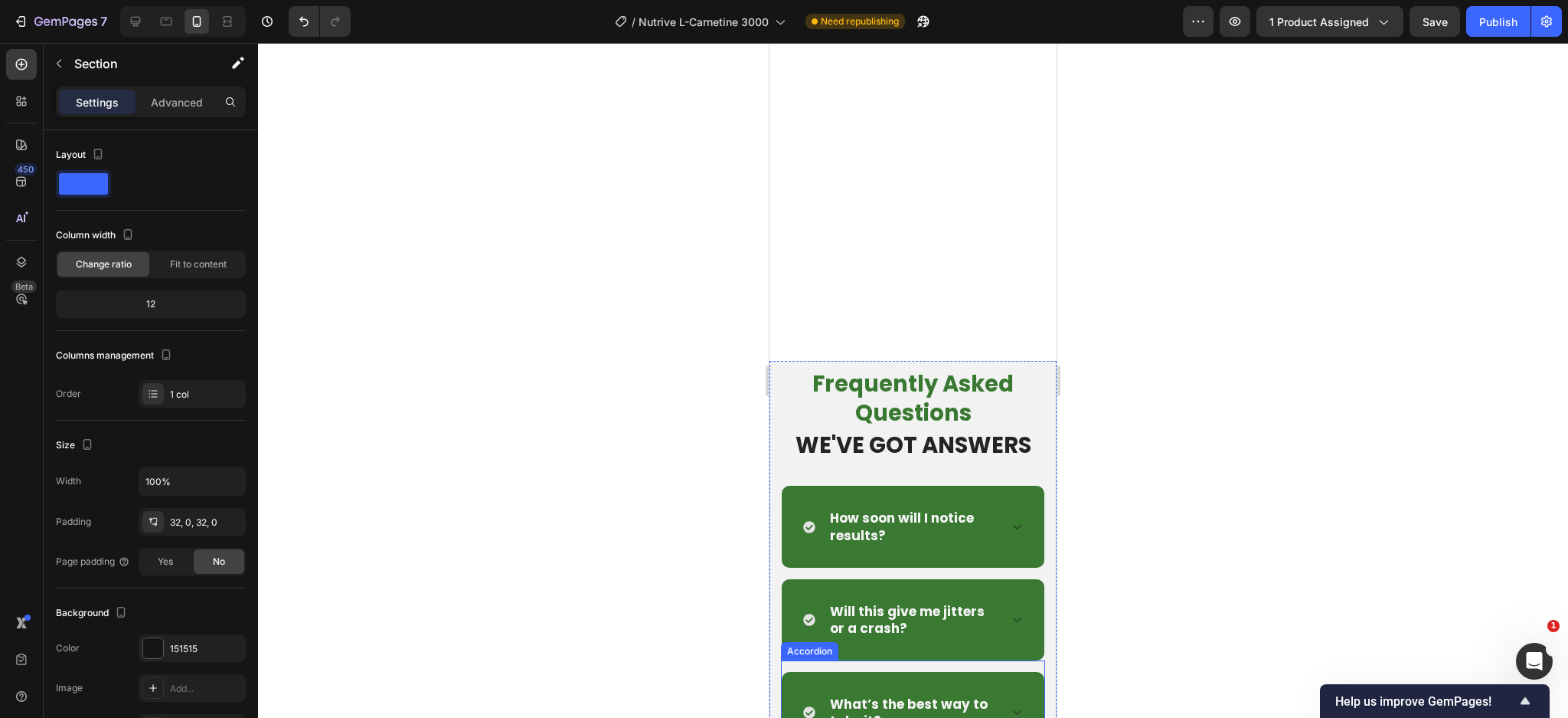
scroll to position [7988, 0]
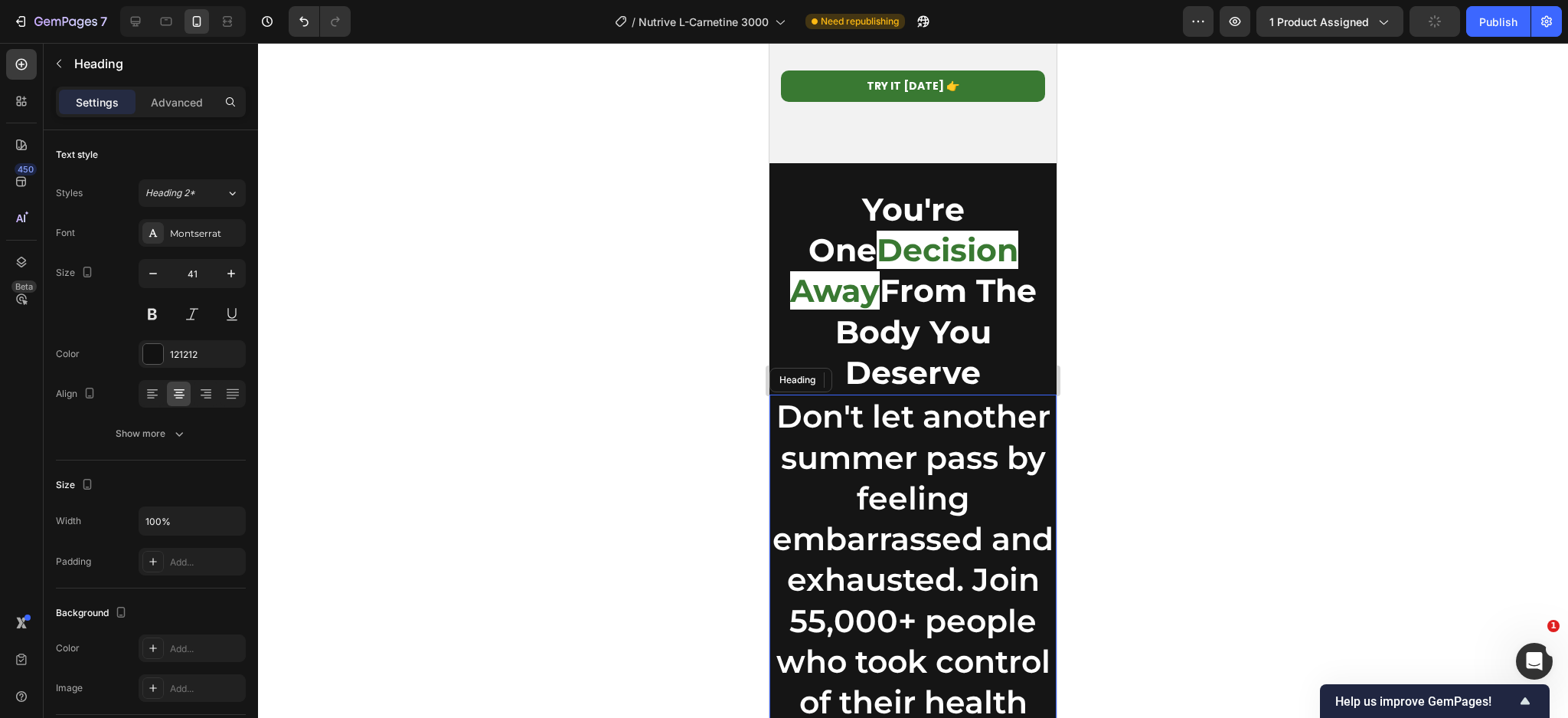
click at [867, 476] on span "Don't let another summer pass by feeling embarrassed and exhausted. Join 55,000…" at bounding box center [912, 579] width 281 height 364
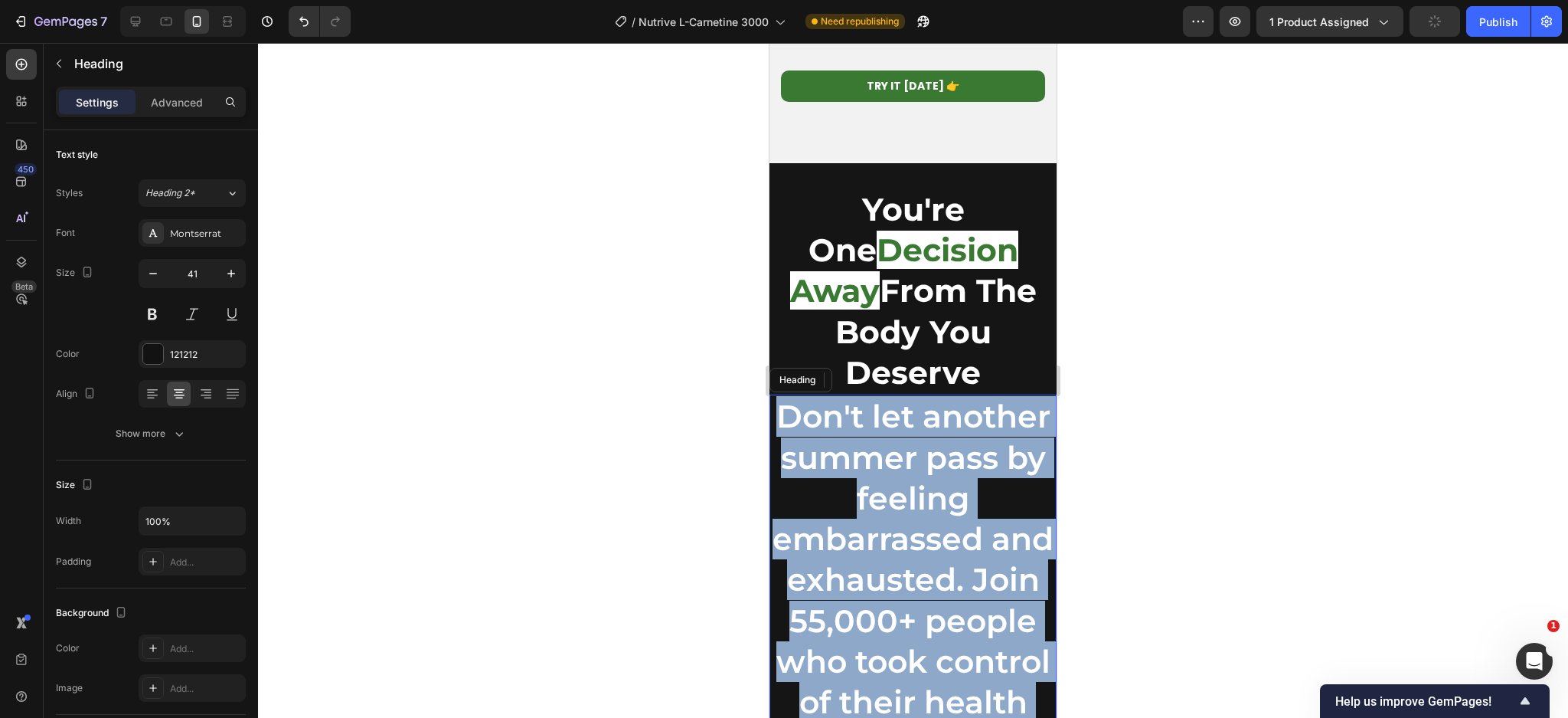
click at [867, 476] on span "Don't let another summer pass by feeling embarrassed and exhausted. Join 55,000…" at bounding box center [912, 579] width 281 height 364
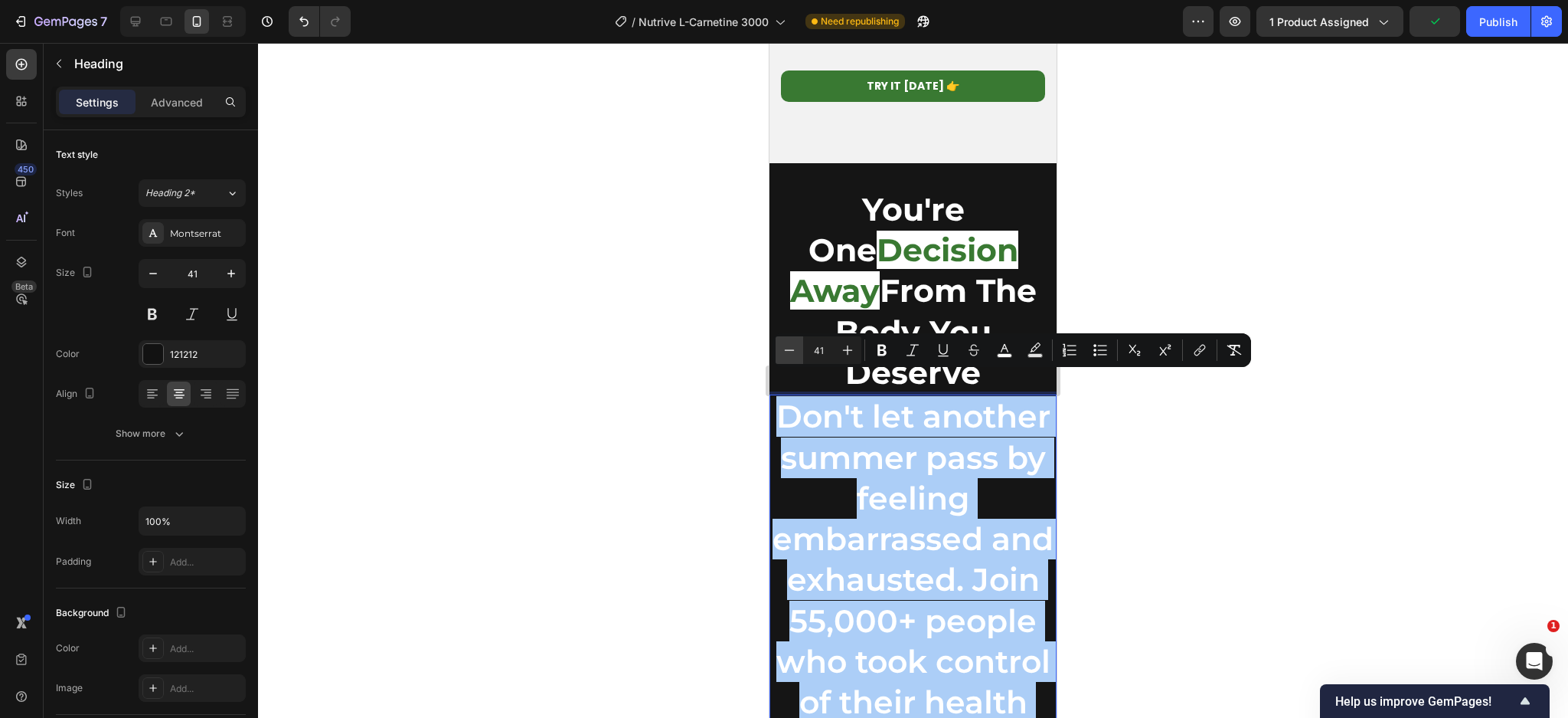
click at [784, 355] on icon "Editor contextual toolbar" at bounding box center [789, 350] width 15 height 15
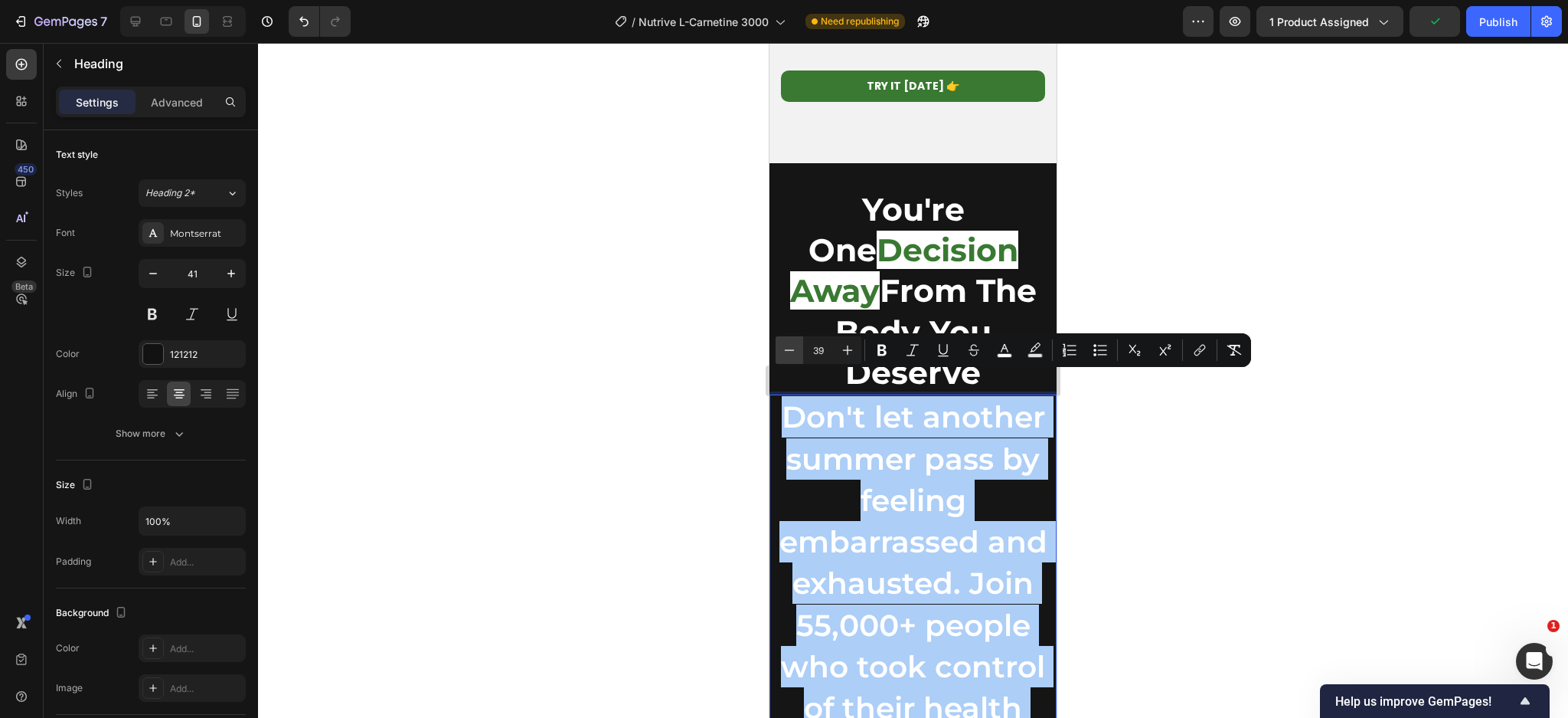
click at [784, 355] on icon "Editor contextual toolbar" at bounding box center [789, 350] width 15 height 15
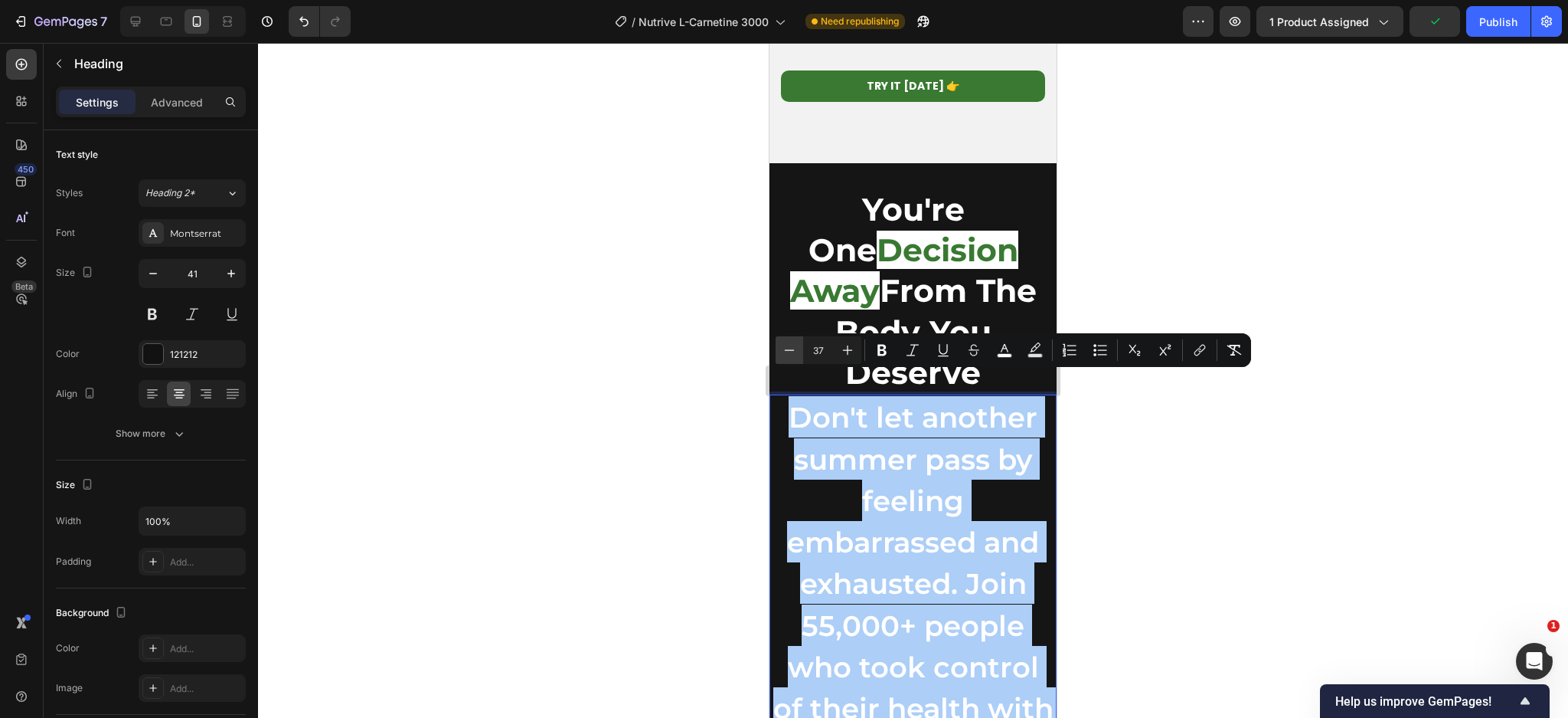
click at [784, 355] on icon "Editor contextual toolbar" at bounding box center [789, 350] width 15 height 15
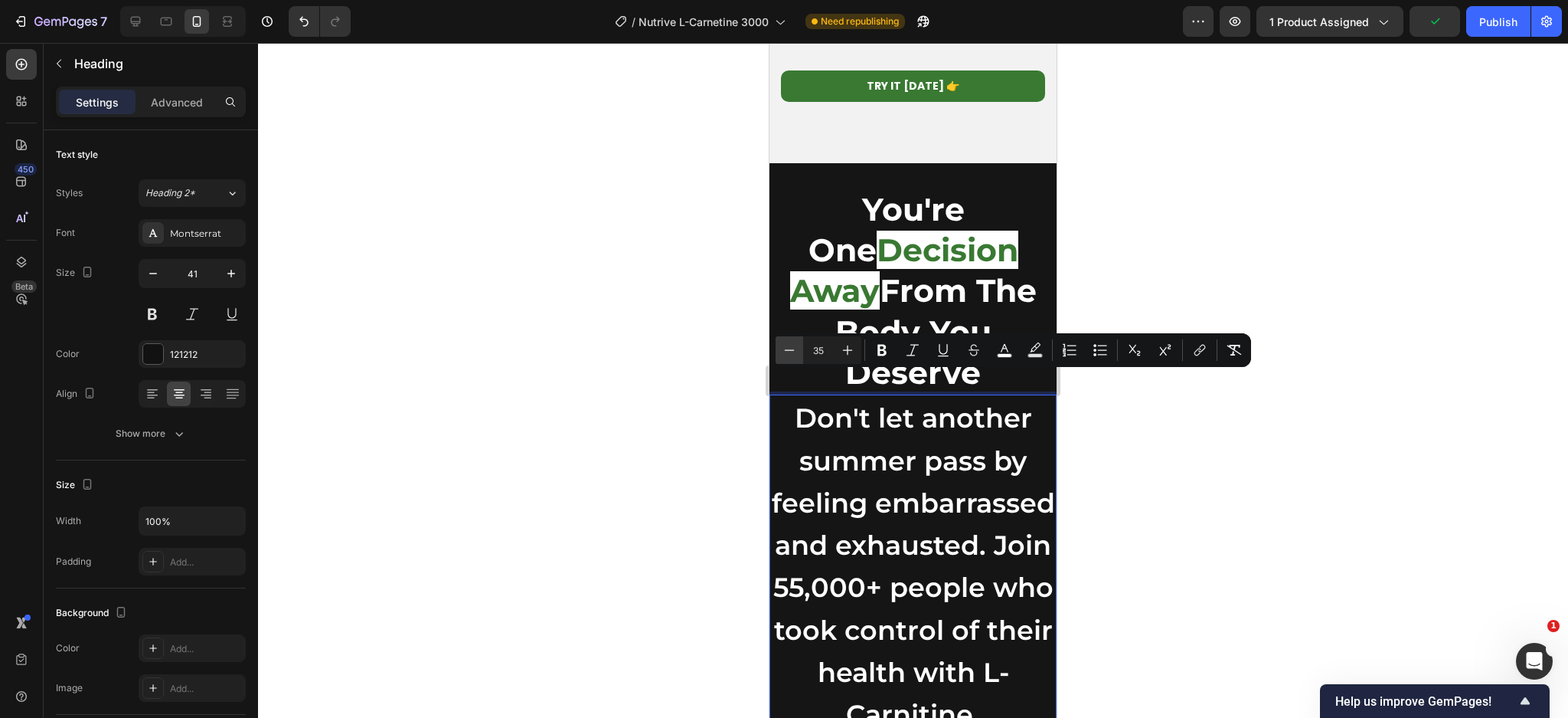
click at [784, 355] on icon "Editor contextual toolbar" at bounding box center [789, 350] width 15 height 15
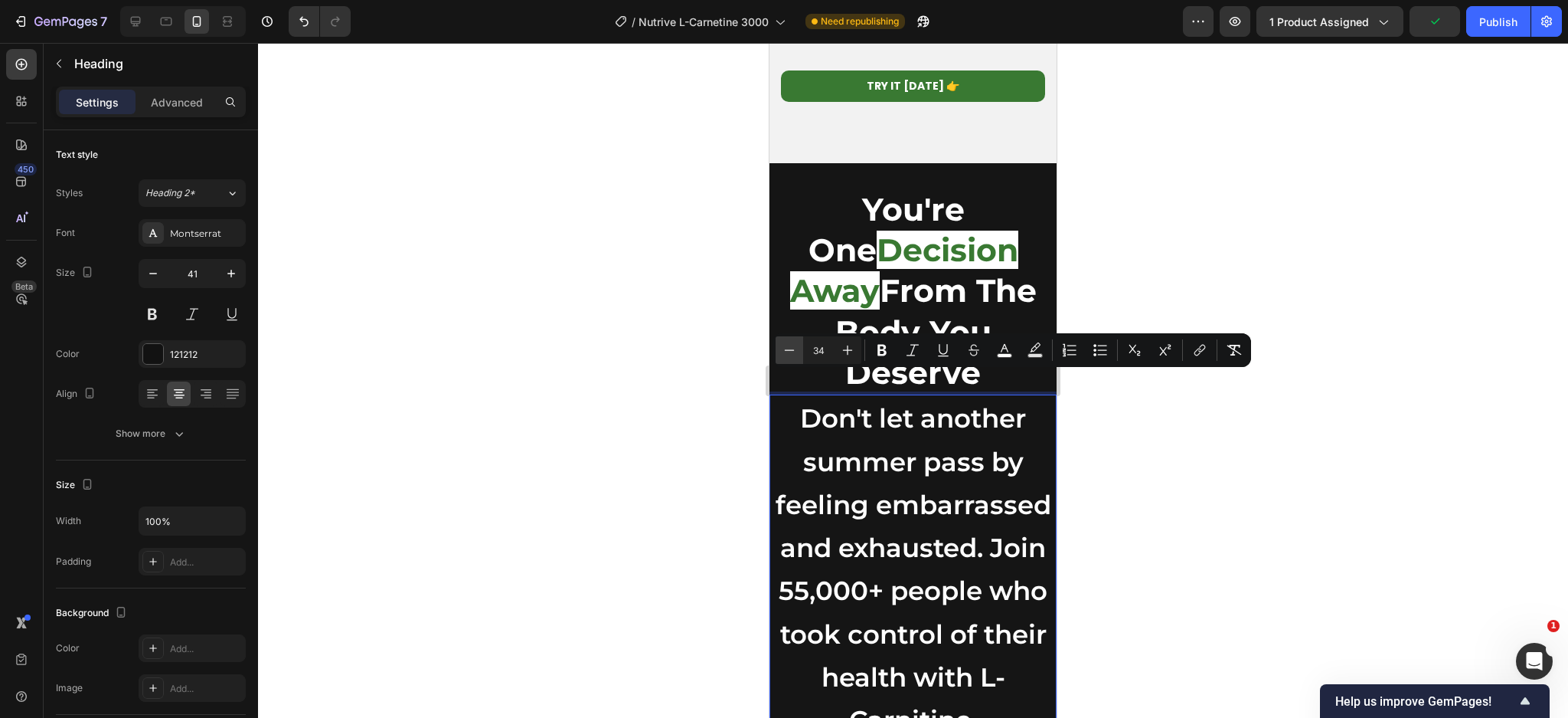
click at [784, 355] on icon "Editor contextual toolbar" at bounding box center [789, 350] width 15 height 15
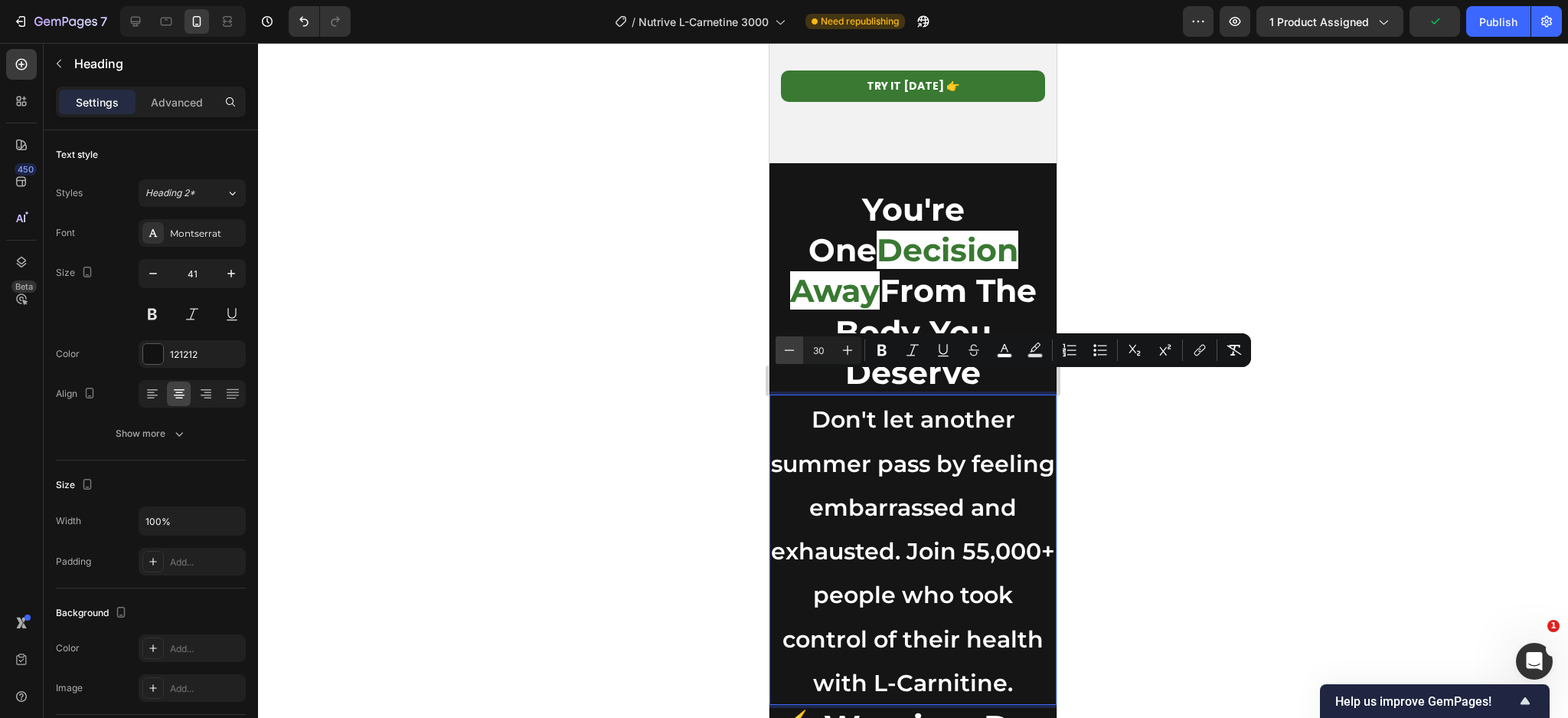
click at [784, 355] on icon "Editor contextual toolbar" at bounding box center [789, 350] width 15 height 15
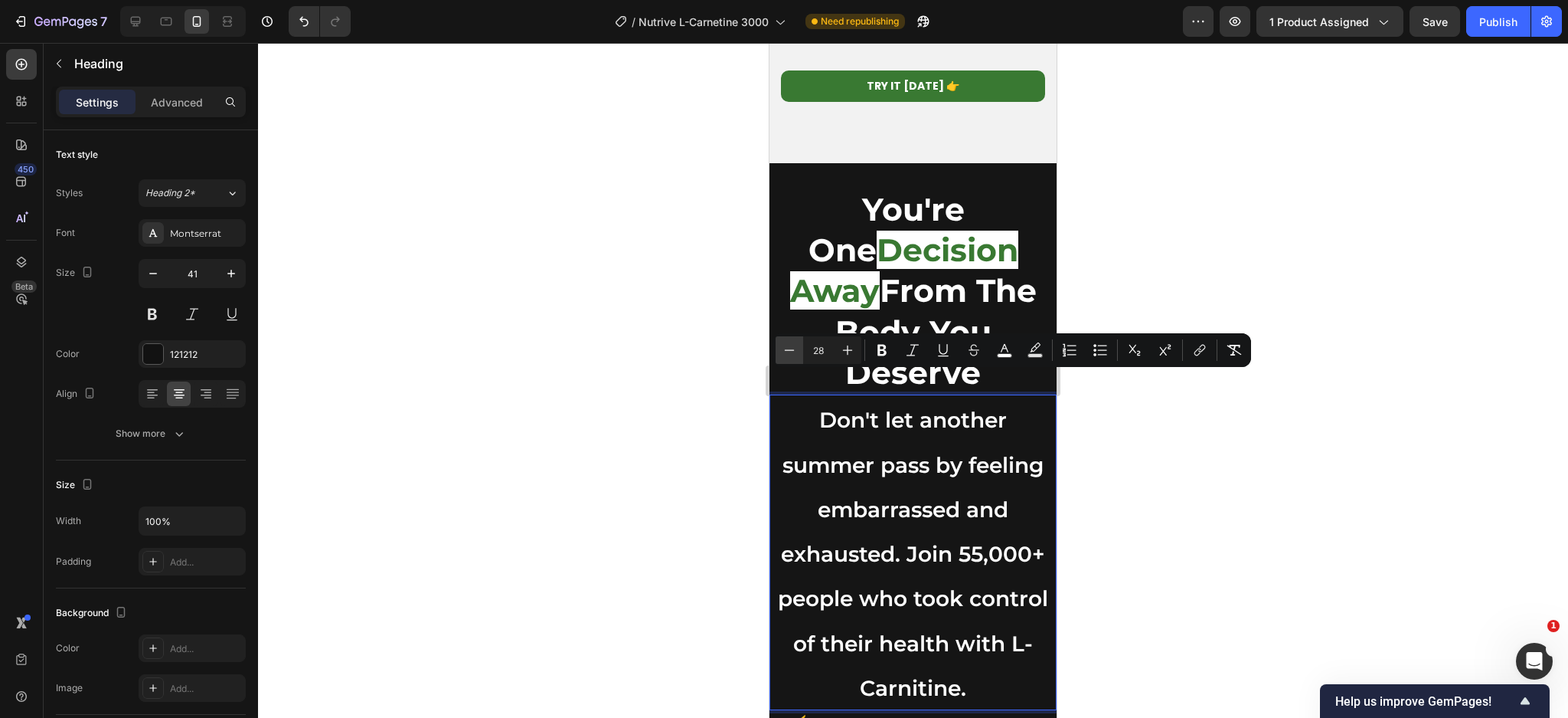
click at [784, 355] on icon "Editor contextual toolbar" at bounding box center [789, 350] width 15 height 15
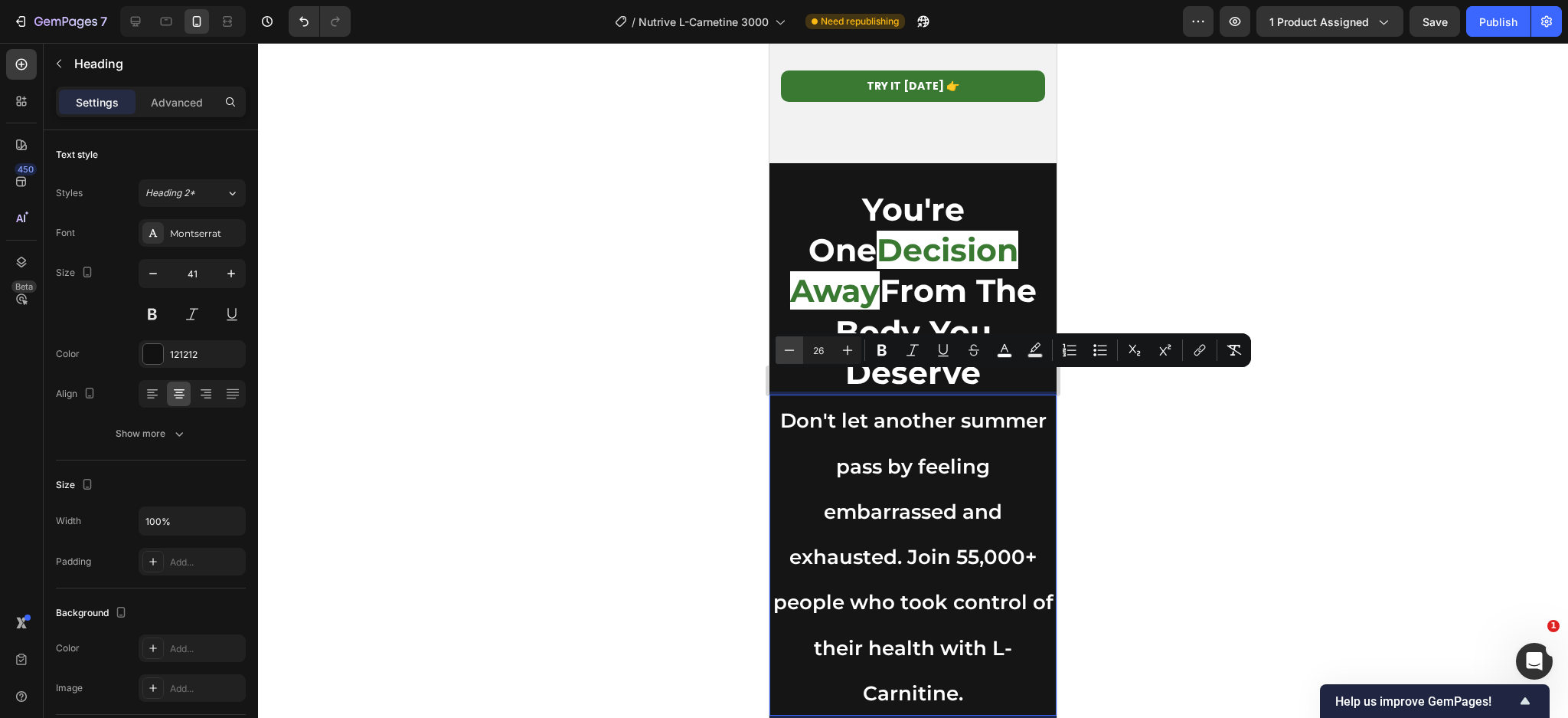
click at [784, 355] on icon "Editor contextual toolbar" at bounding box center [789, 350] width 15 height 15
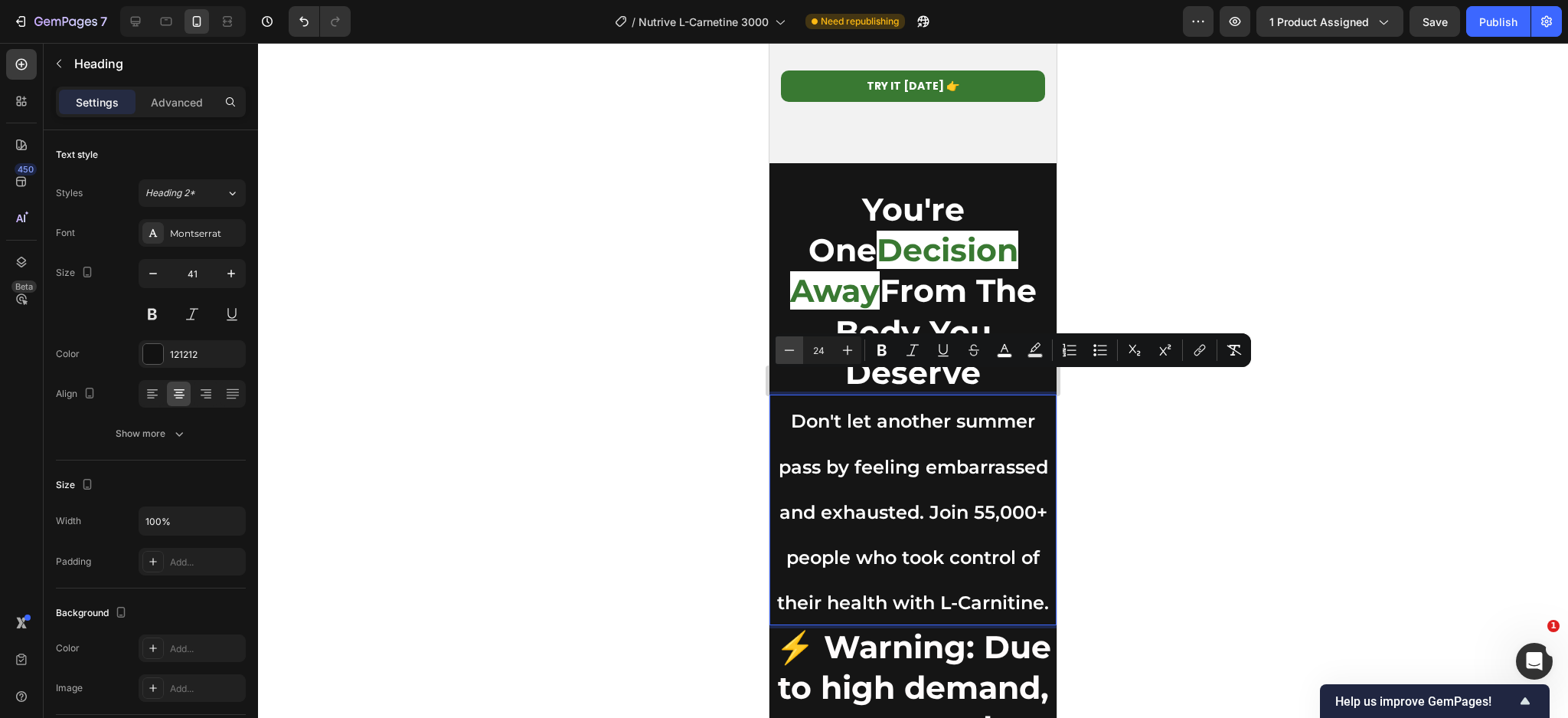
click at [784, 355] on icon "Editor contextual toolbar" at bounding box center [789, 350] width 15 height 15
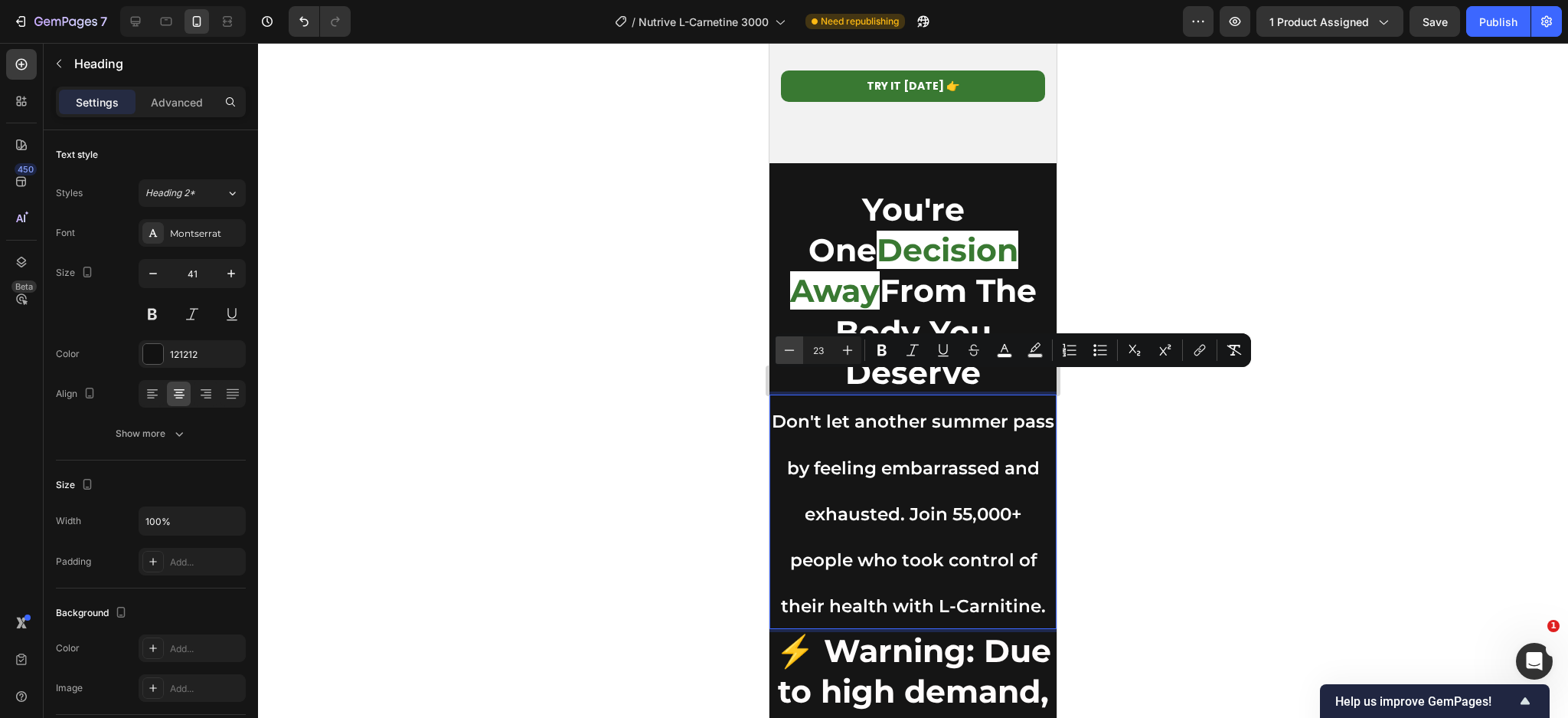
click at [784, 355] on icon "Editor contextual toolbar" at bounding box center [789, 350] width 15 height 15
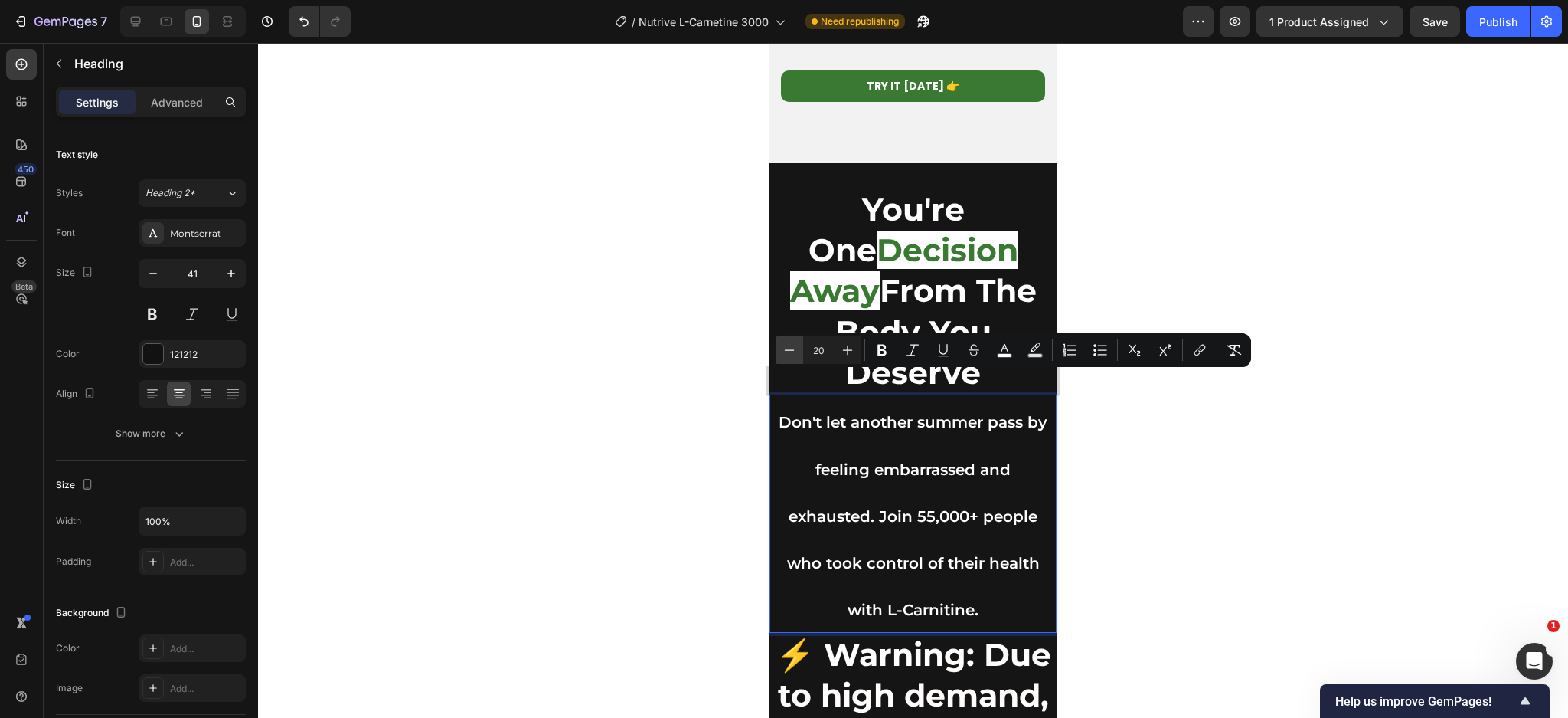
click at [784, 355] on icon "Editor contextual toolbar" at bounding box center [789, 350] width 15 height 15
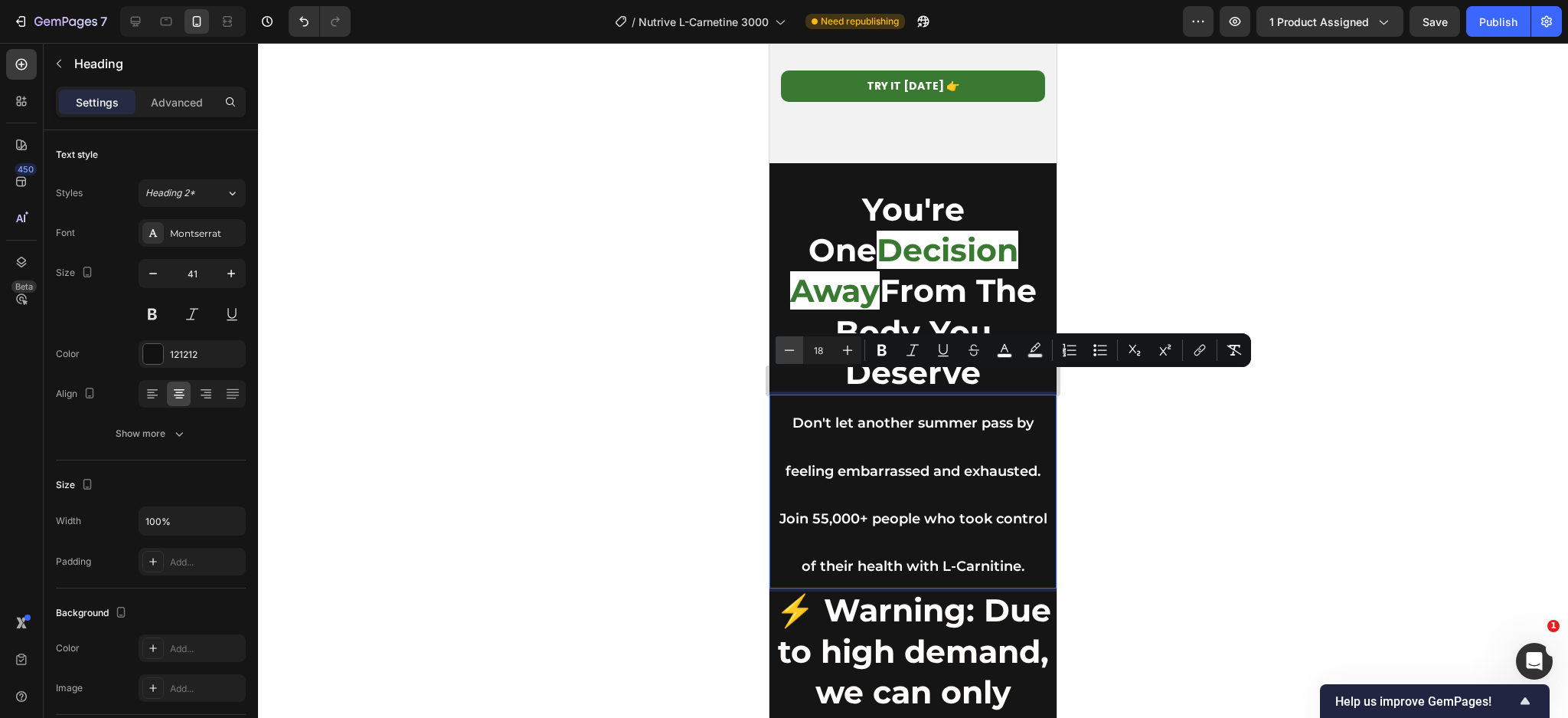
click at [784, 355] on icon "Editor contextual toolbar" at bounding box center [789, 350] width 15 height 15
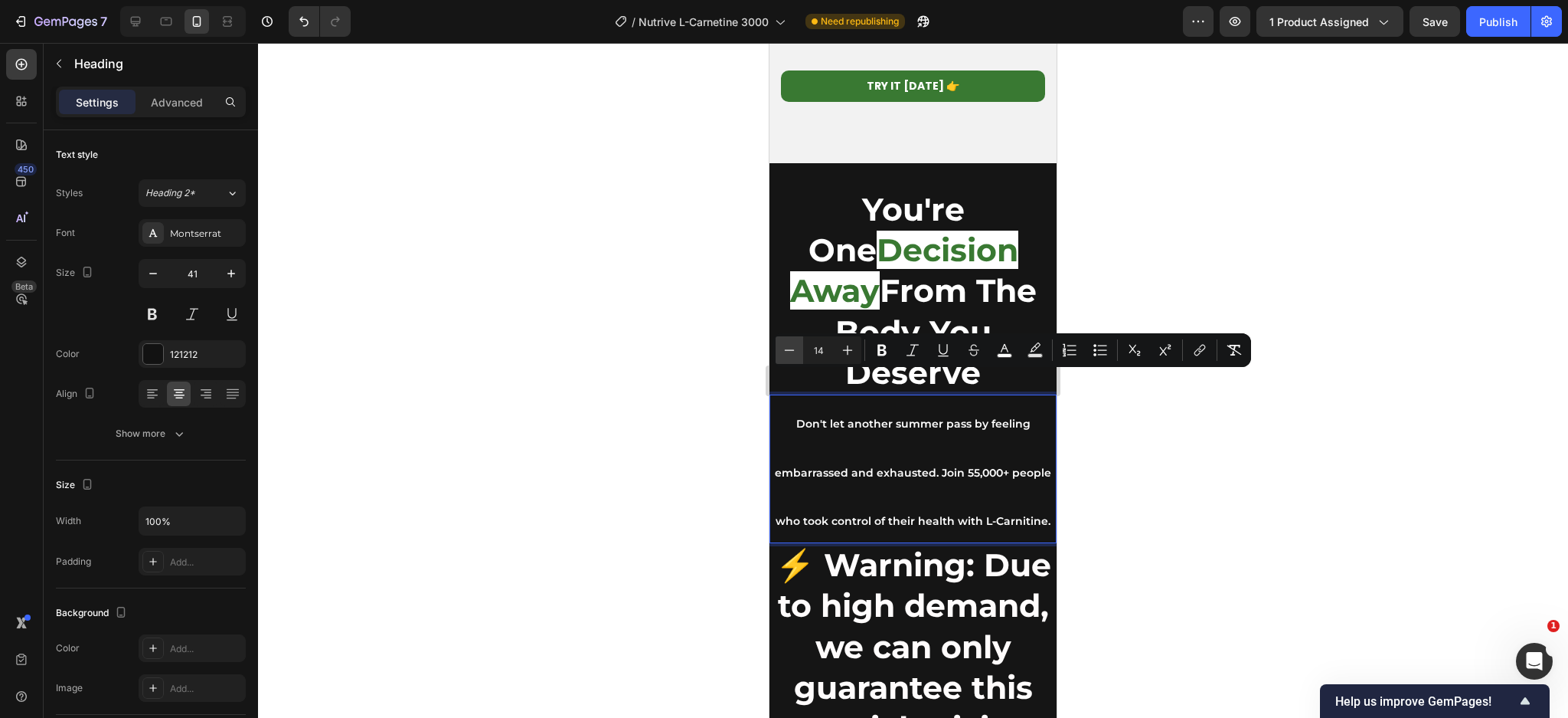
click at [784, 355] on icon "Editor contextual toolbar" at bounding box center [789, 350] width 15 height 15
type input "13"
click at [904, 463] on p "Don't let another summer pass by feeling embarrassed and exhausted. Join 55,000…" at bounding box center [912, 468] width 284 height 146
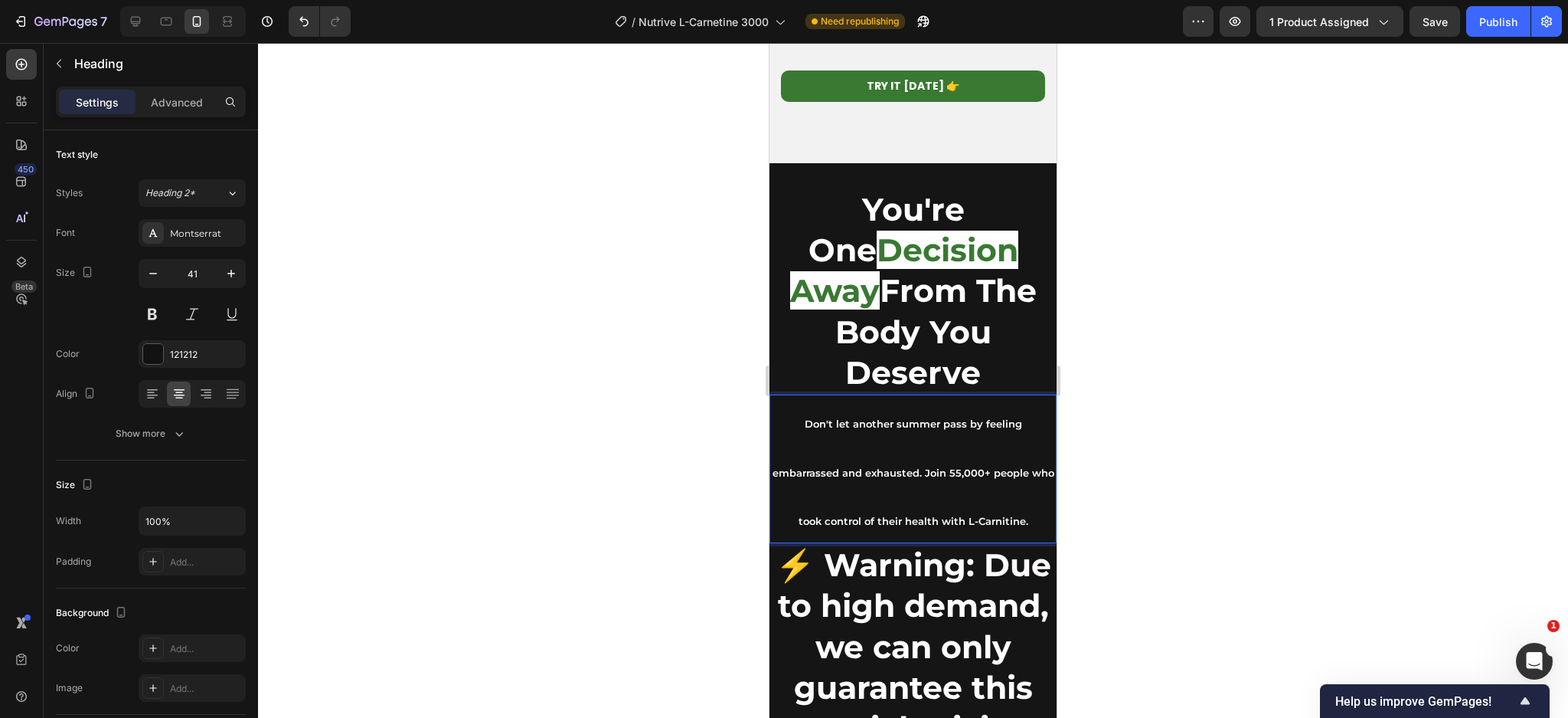
click at [904, 417] on span "Don't let another summer pass by feeling embarrassed and exhausted. Join 55,000…" at bounding box center [913, 472] width 282 height 110
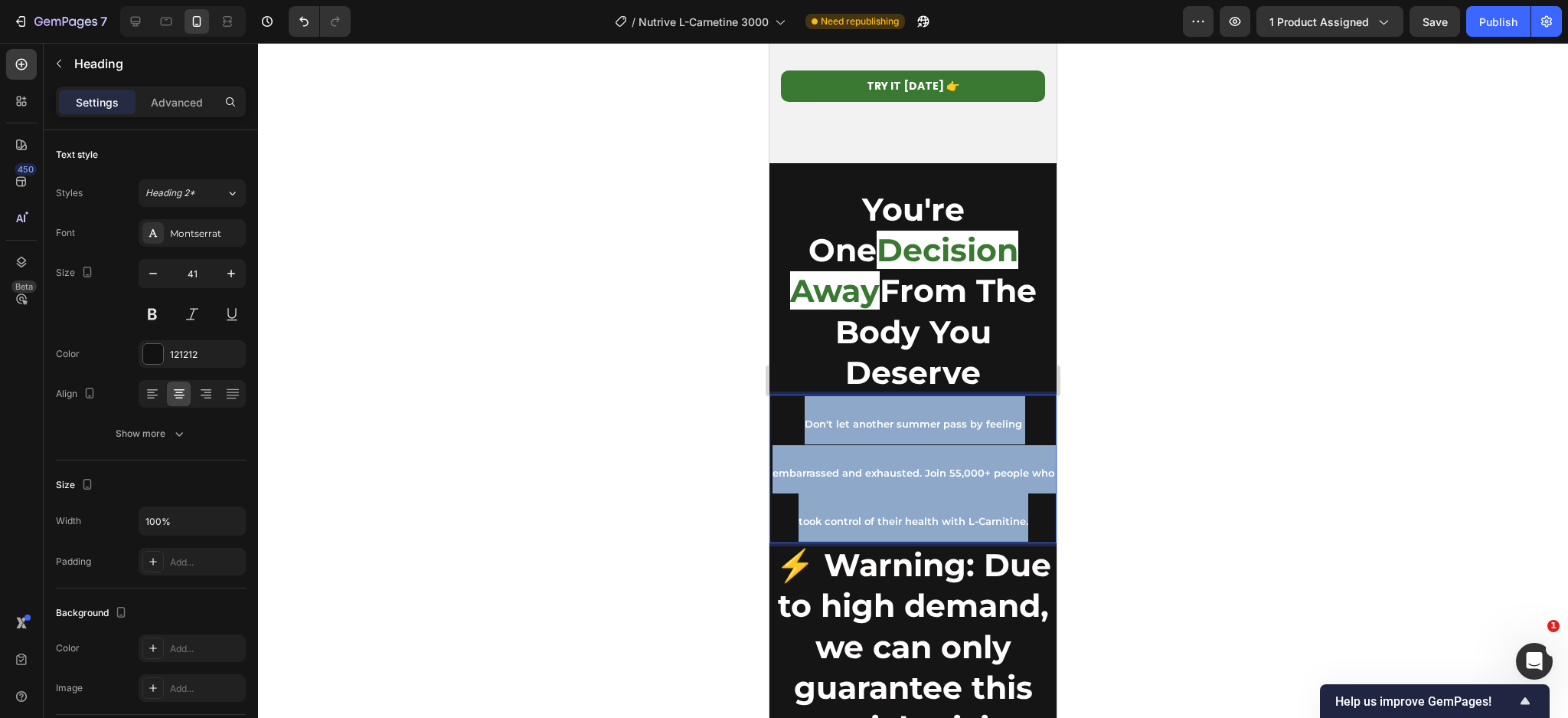
click at [904, 417] on span "Don't let another summer pass by feeling embarrassed and exhausted. Join 55,000…" at bounding box center [913, 472] width 282 height 110
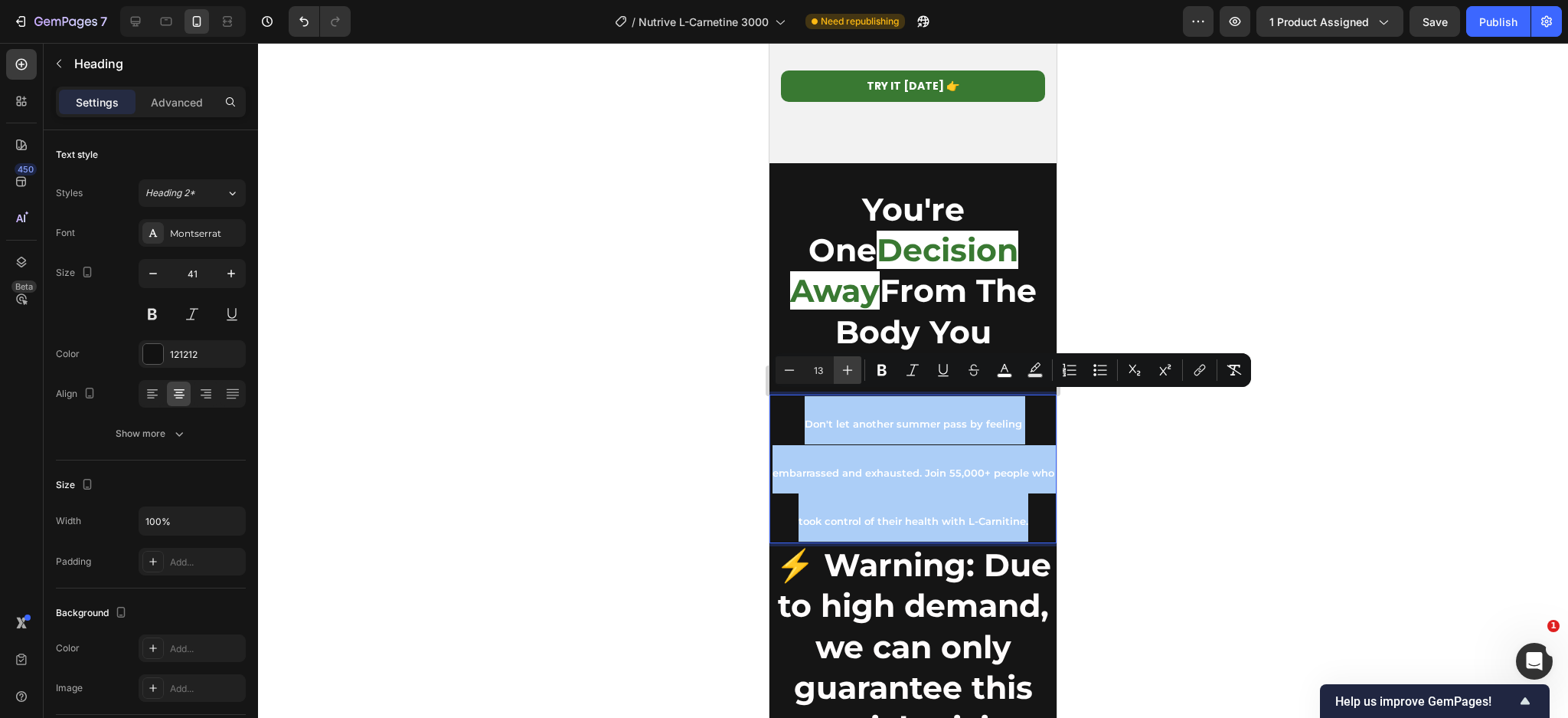
click at [848, 363] on icon "Editor contextual toolbar" at bounding box center [847, 370] width 15 height 15
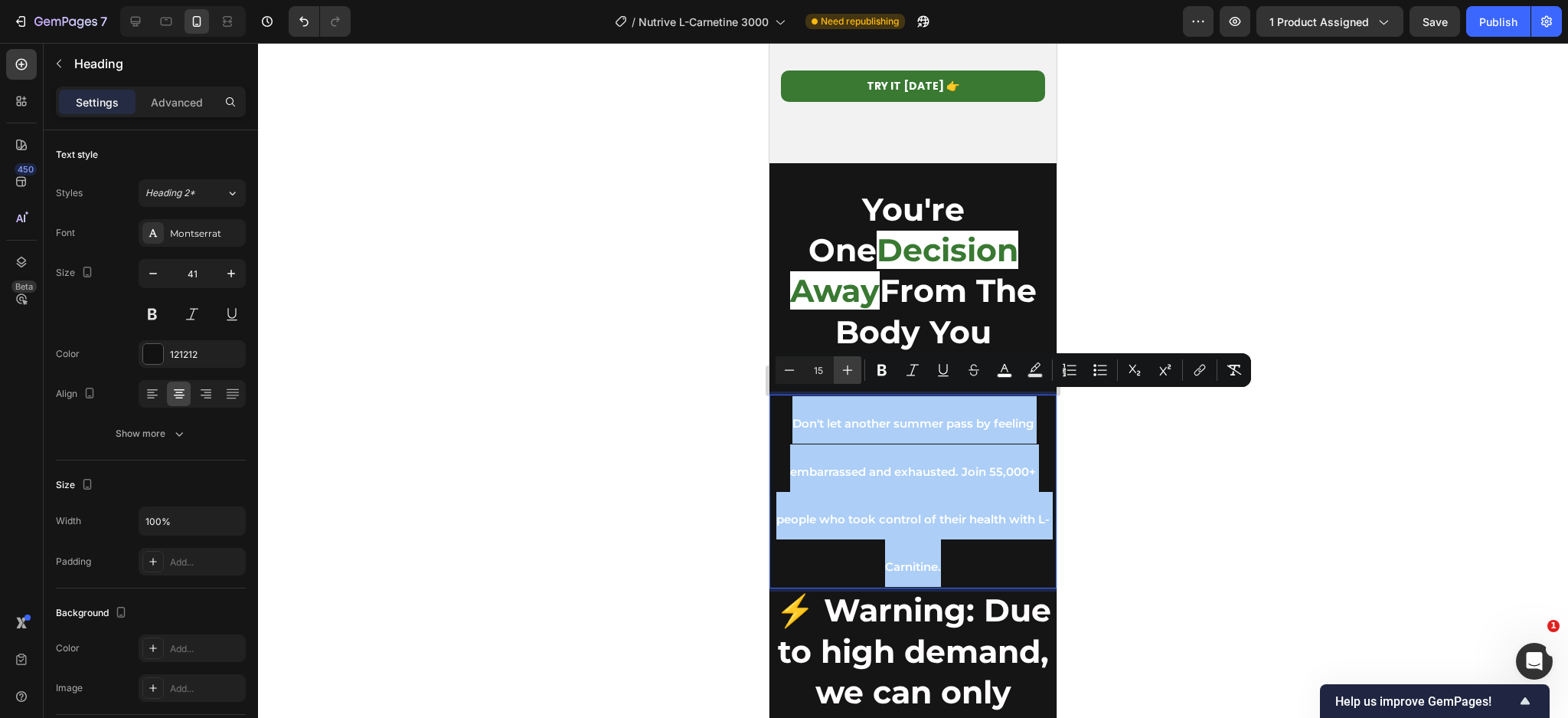
click at [848, 363] on icon "Editor contextual toolbar" at bounding box center [847, 370] width 15 height 15
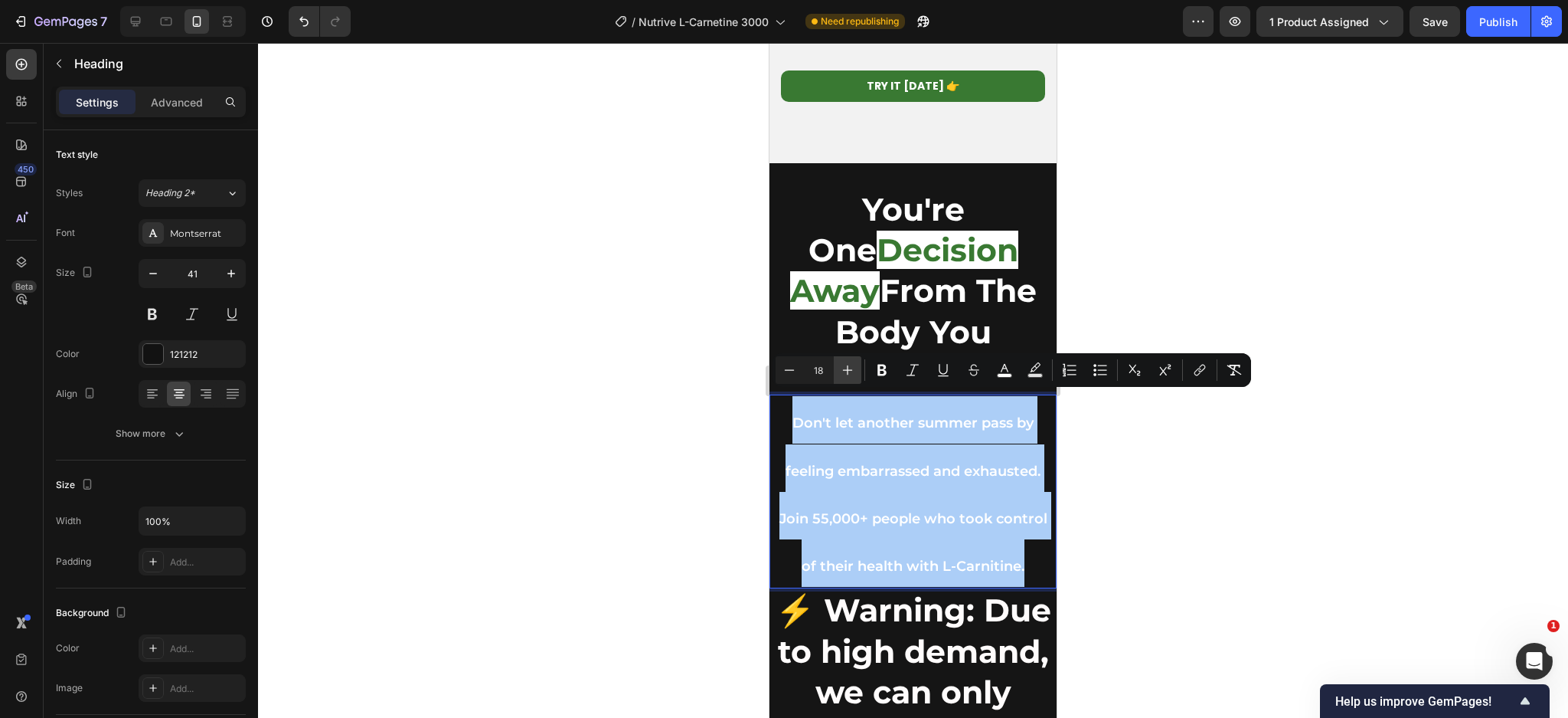
click at [848, 363] on icon "Editor contextual toolbar" at bounding box center [847, 370] width 15 height 15
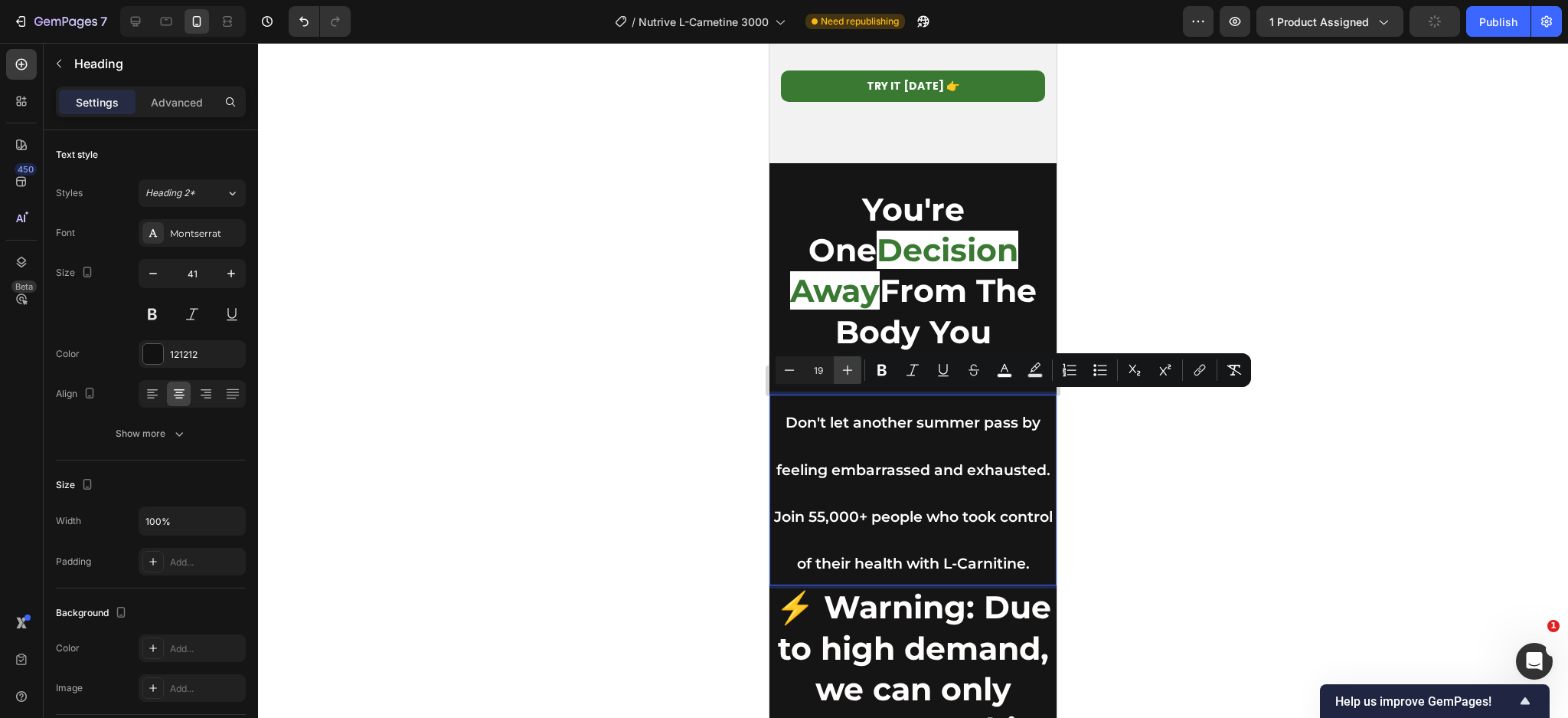
click at [848, 363] on icon "Editor contextual toolbar" at bounding box center [847, 370] width 15 height 15
type input "20"
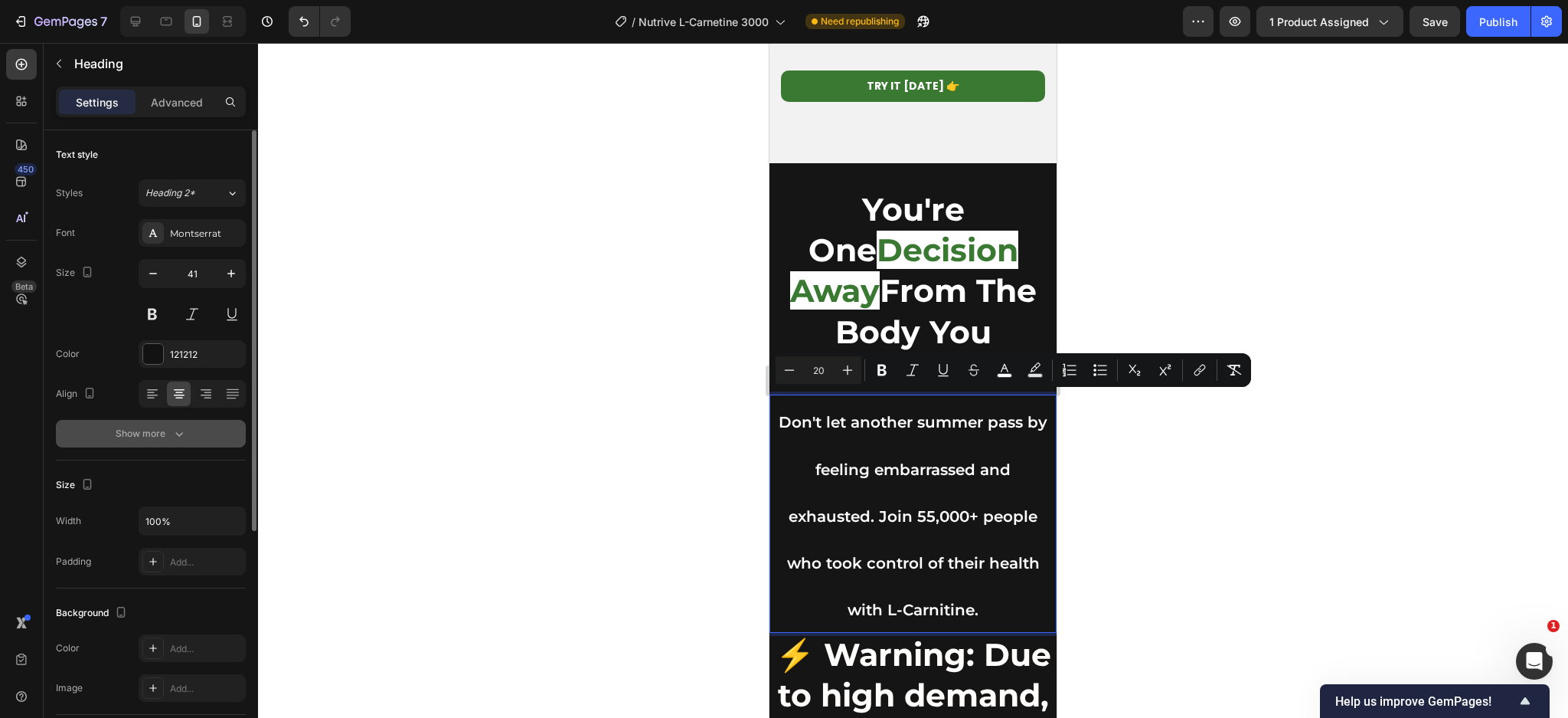
click at [172, 436] on icon "button" at bounding box center [179, 434] width 15 height 15
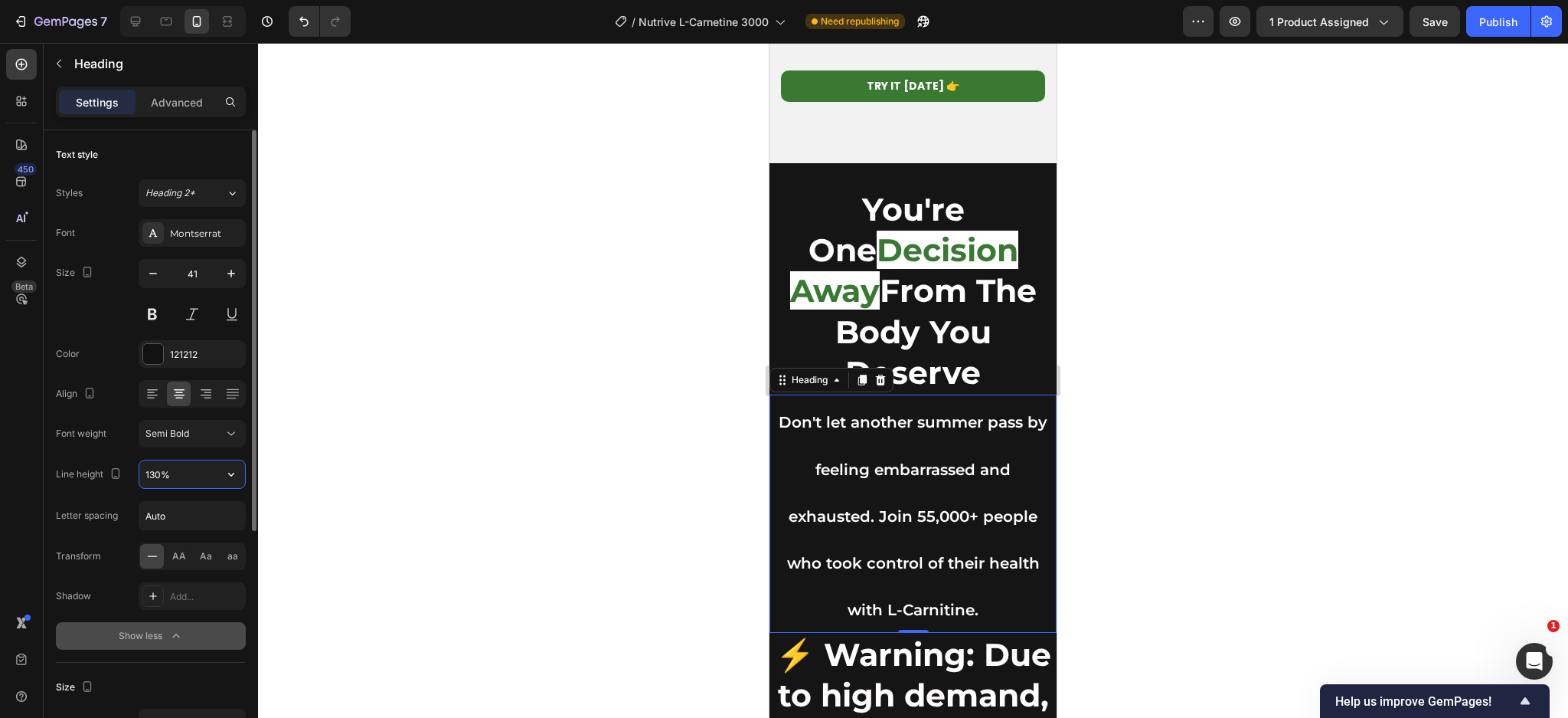
click at [173, 476] on input "130%" at bounding box center [192, 474] width 105 height 27
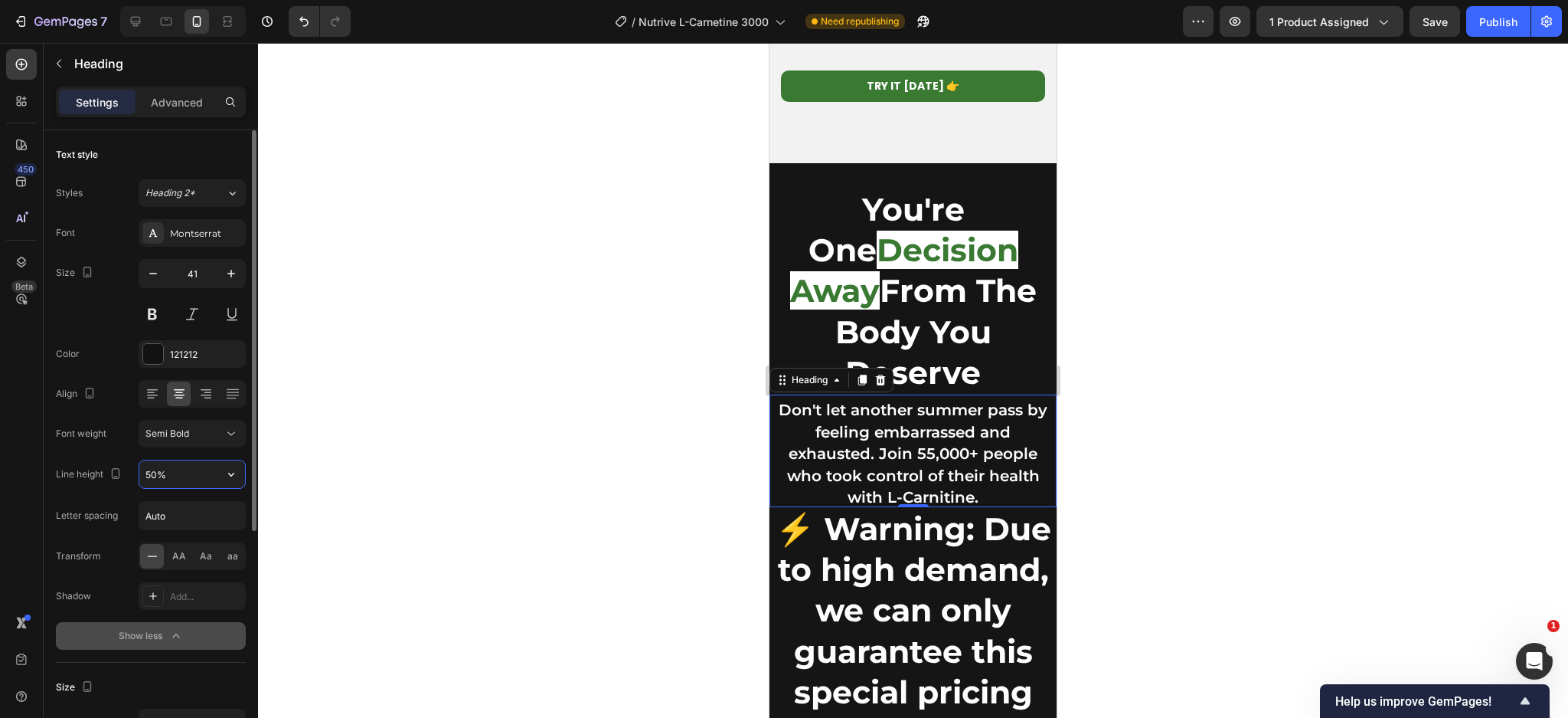
click at [173, 476] on input "50%" at bounding box center [192, 474] width 105 height 27
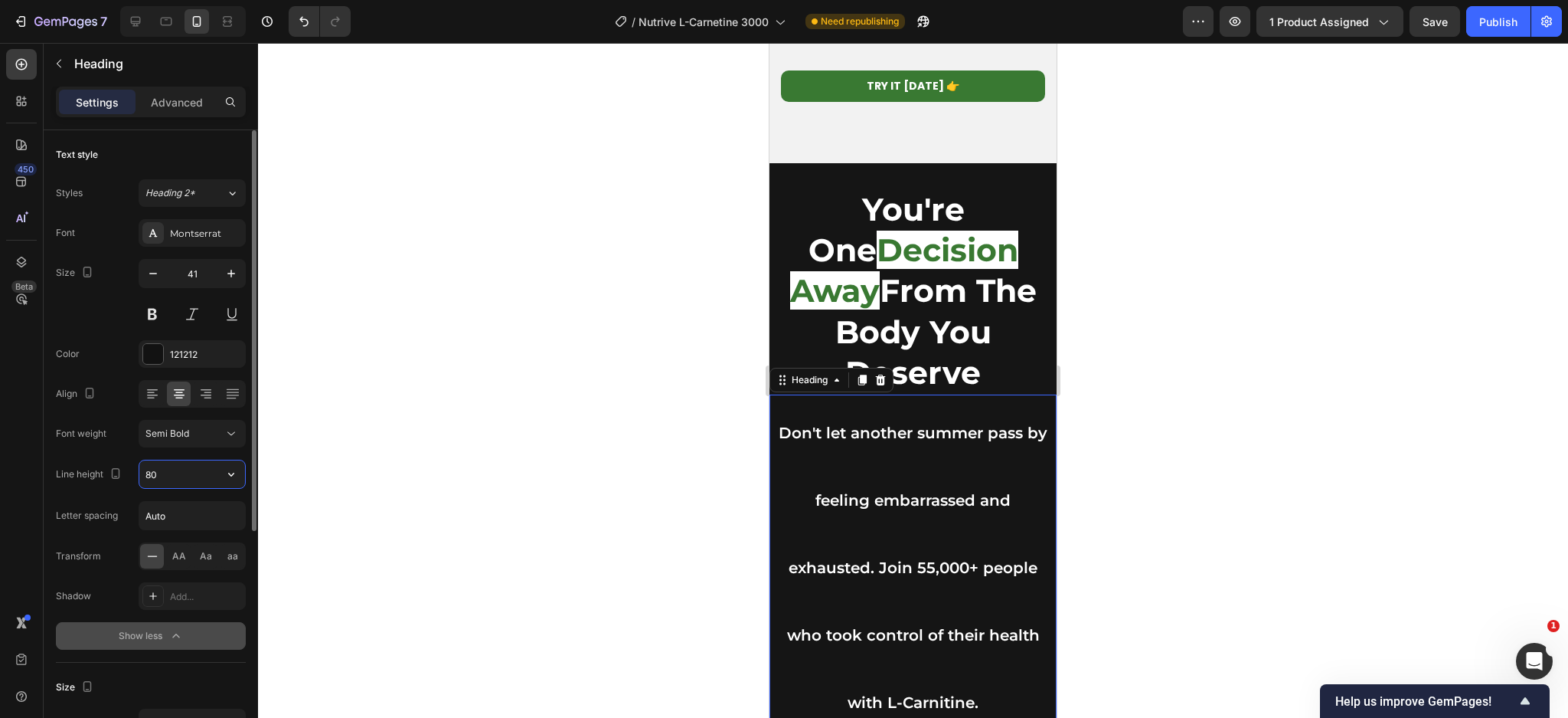
click at [184, 472] on input "80" at bounding box center [192, 474] width 105 height 27
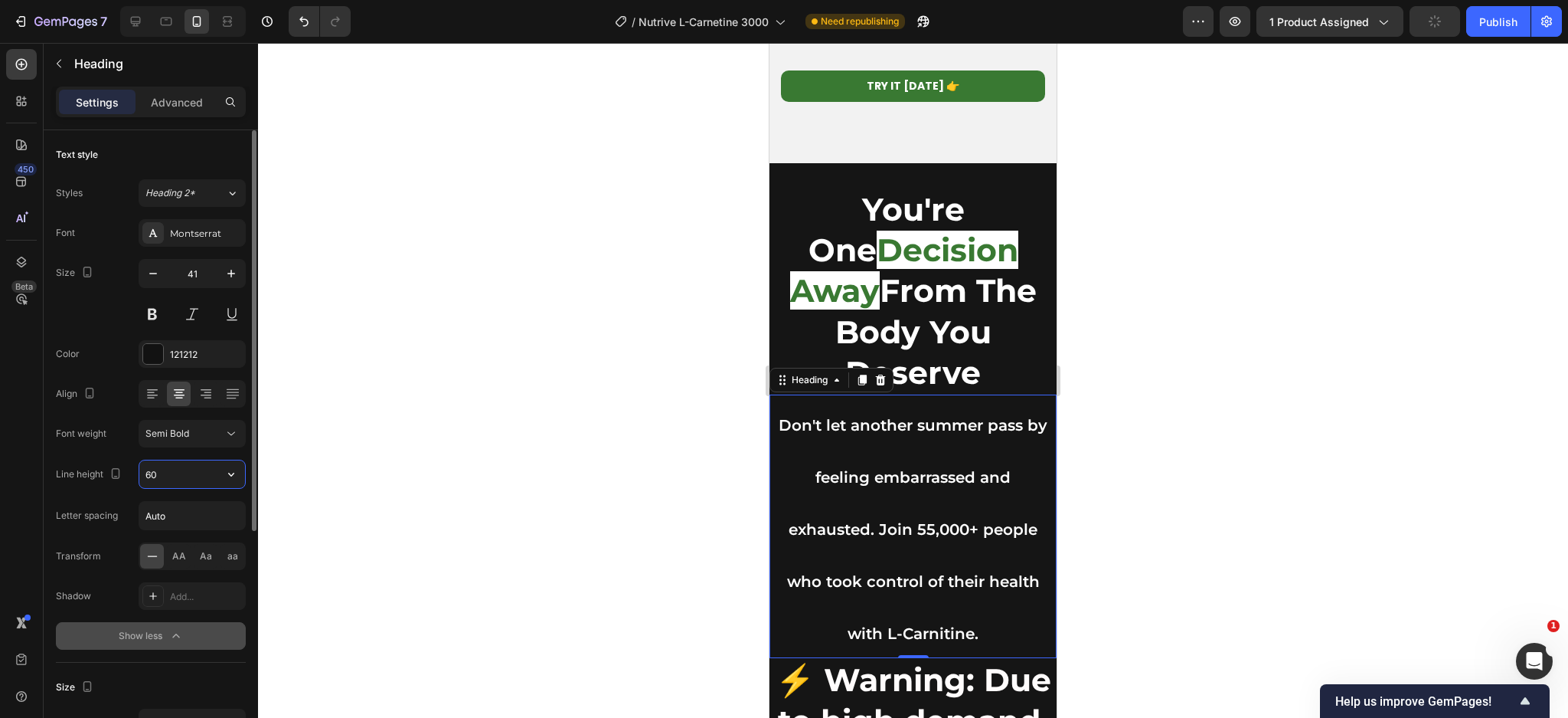
click at [184, 472] on input "60" at bounding box center [192, 474] width 105 height 27
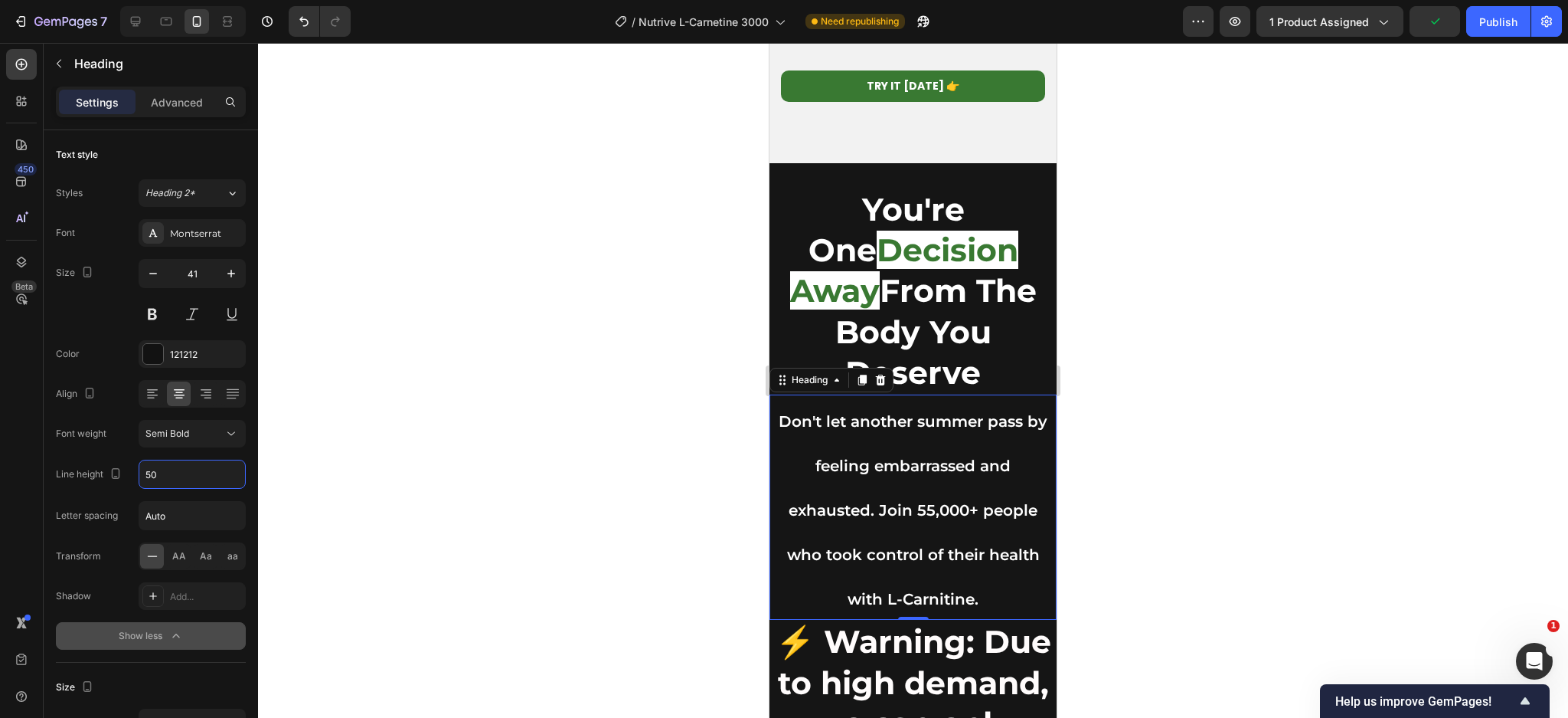
type input "50"
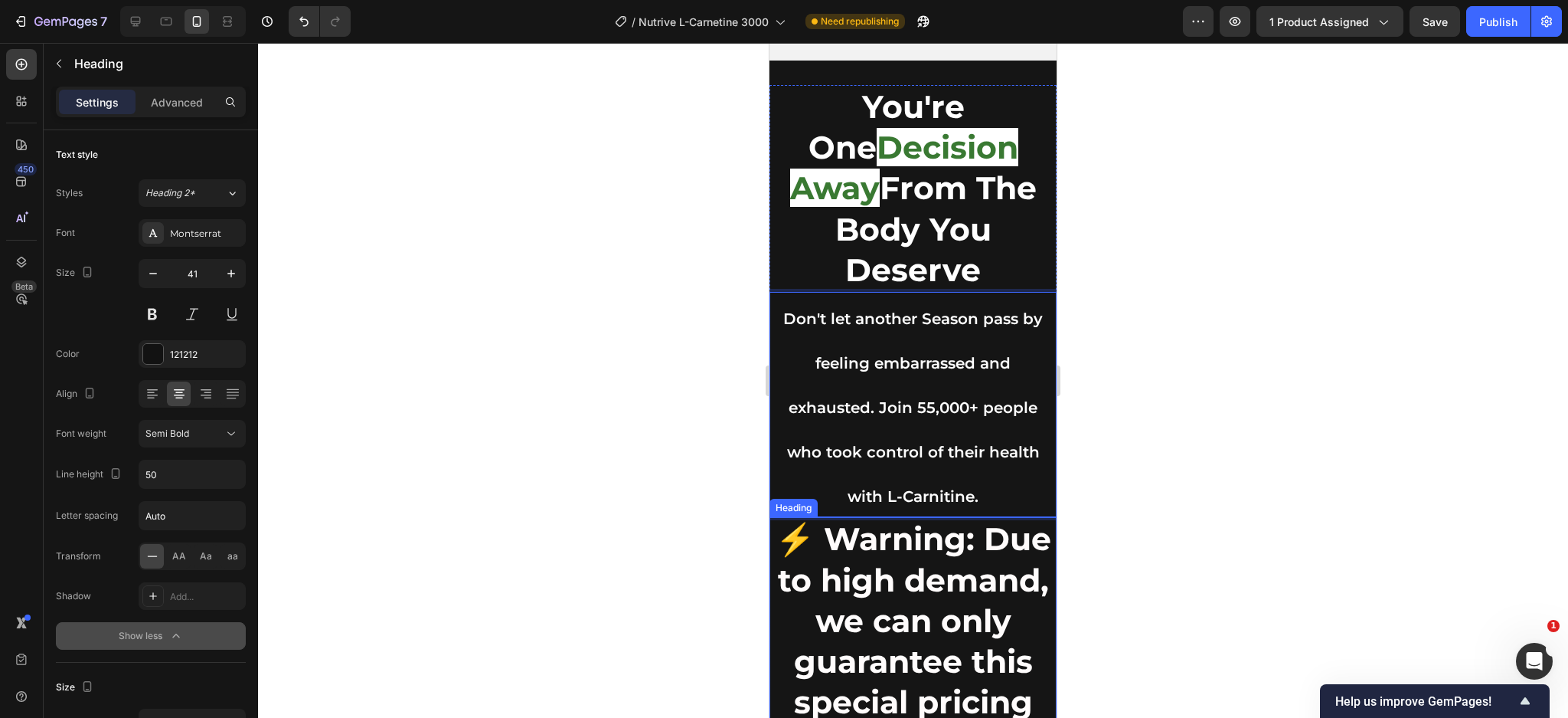
scroll to position [8193, 0]
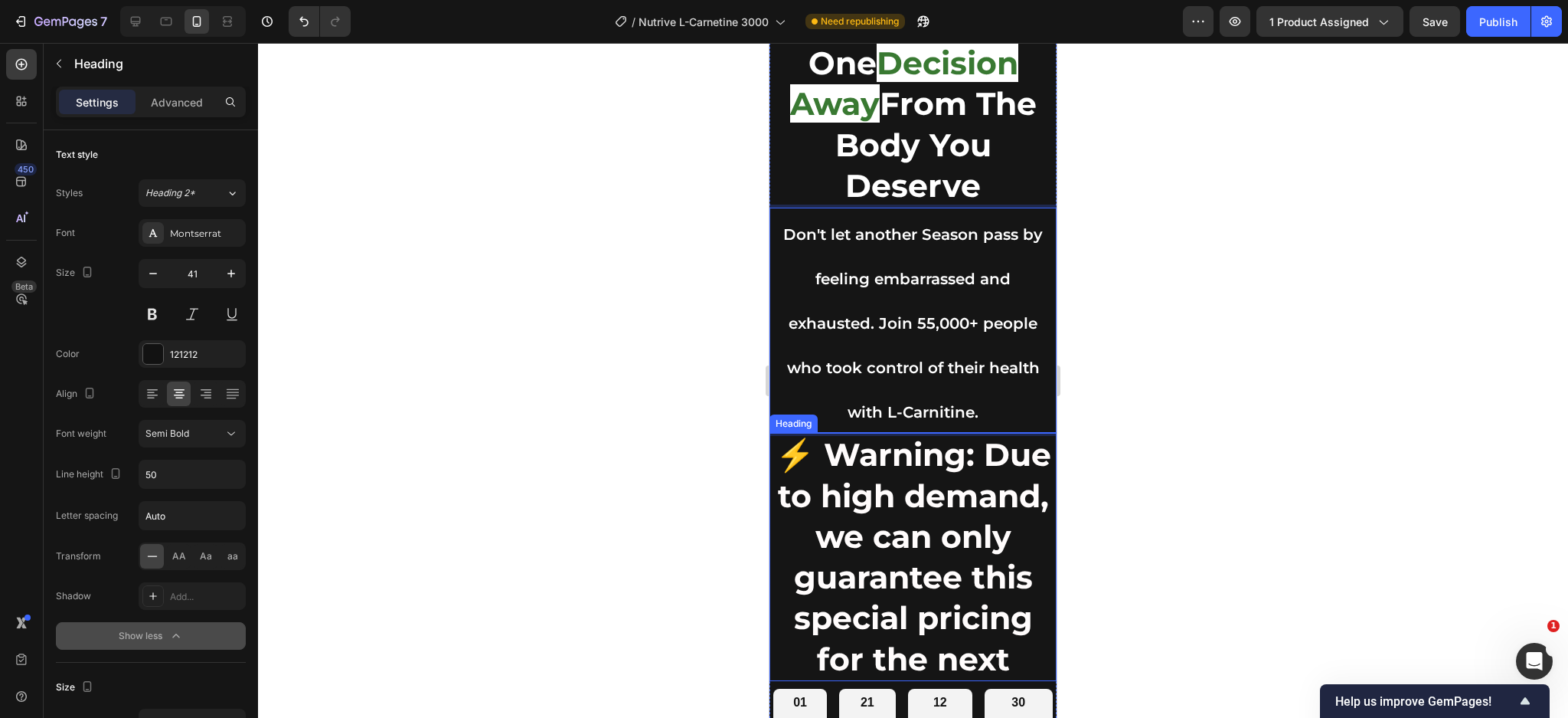
click at [941, 537] on strong "⚡ Warning: Due to high demand, we can only guarantee this special pricing for t…" at bounding box center [913, 556] width 275 height 242
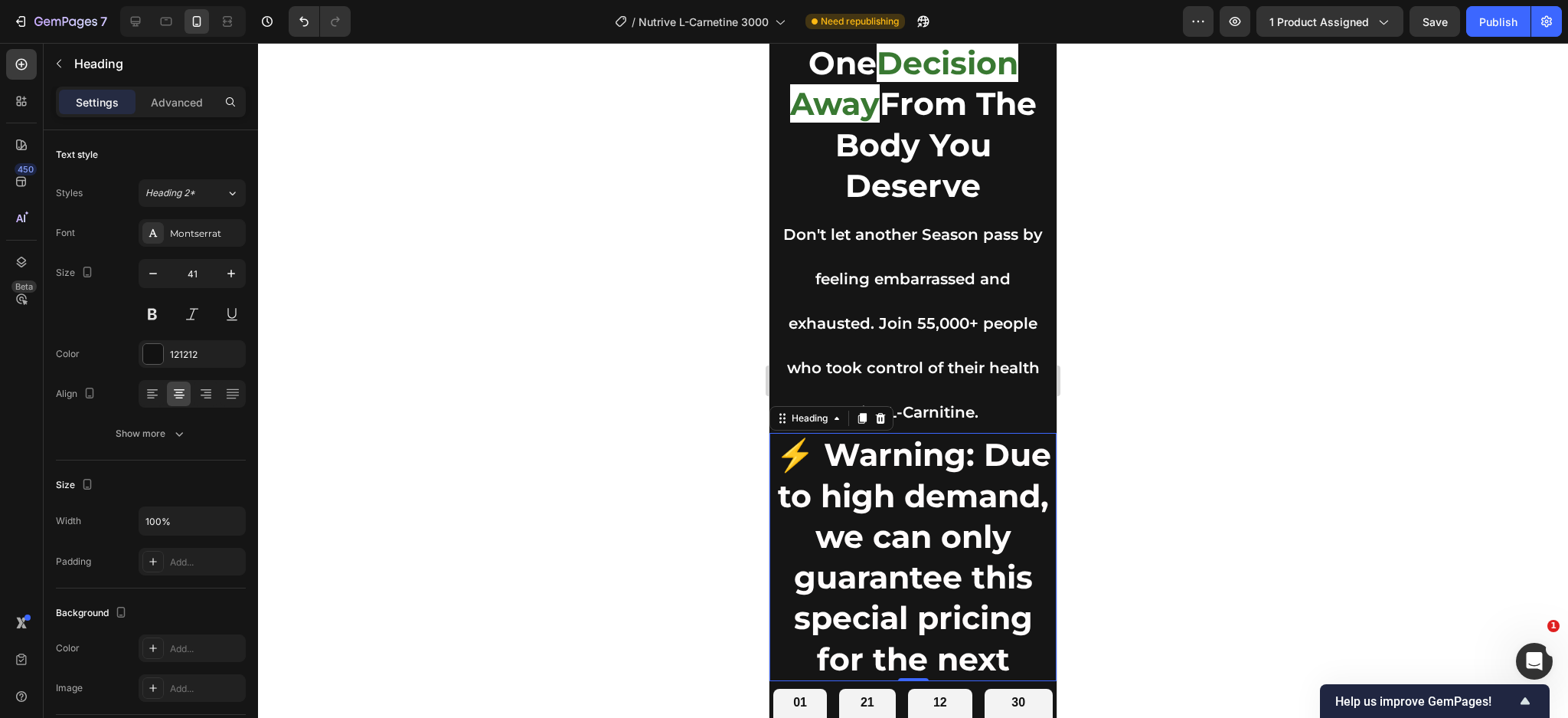
click at [941, 537] on strong "⚡ Warning: Due to high demand, we can only guarantee this special pricing for t…" at bounding box center [913, 556] width 275 height 242
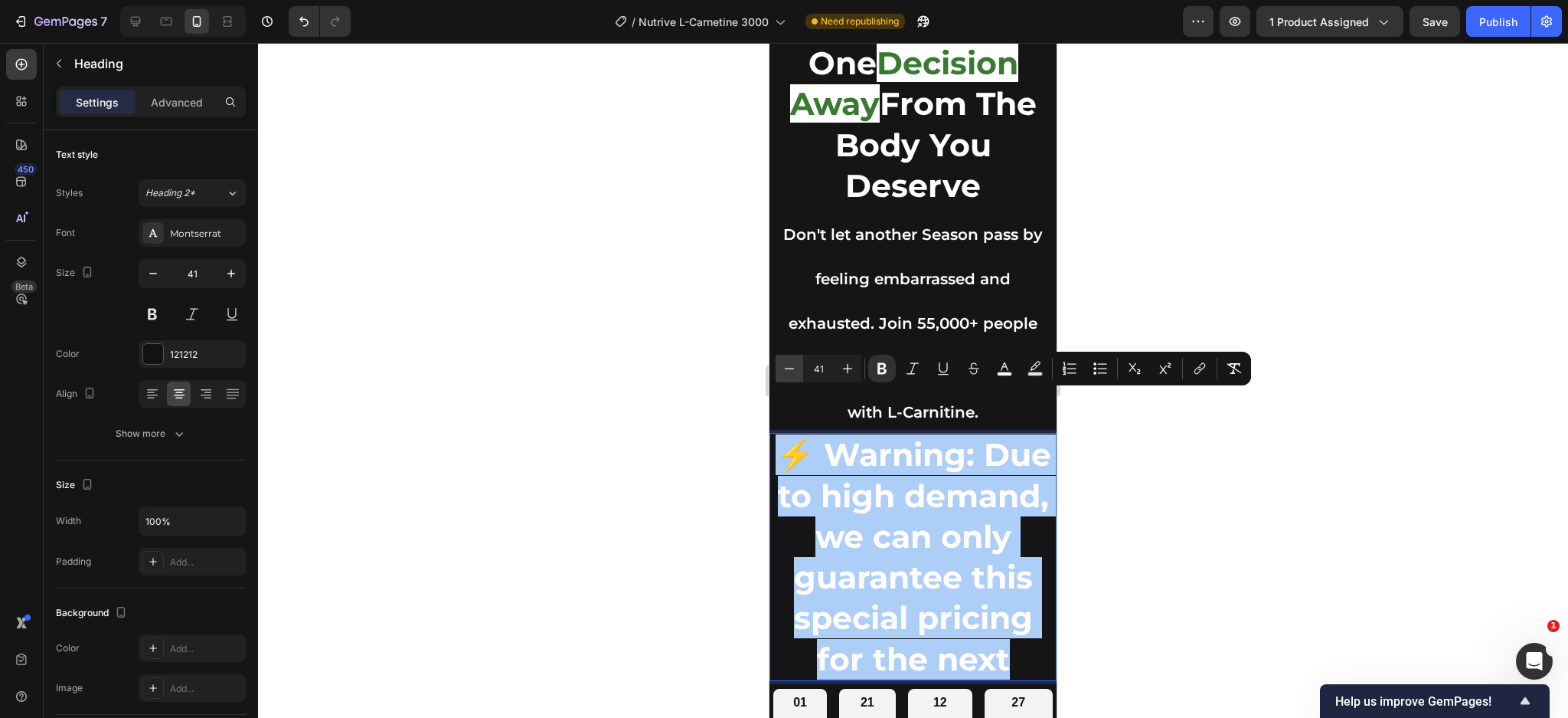
click at [791, 363] on icon "Editor contextual toolbar" at bounding box center [789, 368] width 15 height 15
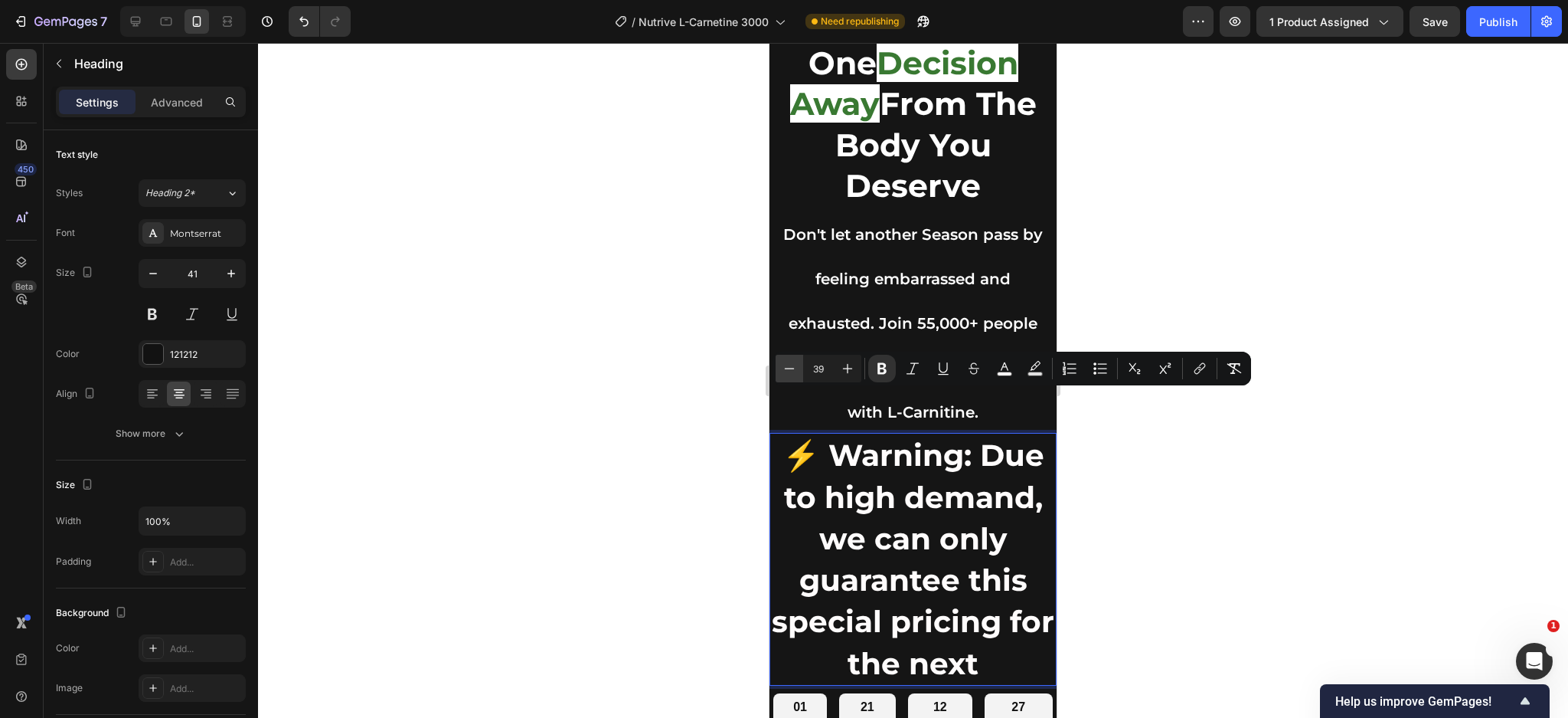
click at [791, 363] on icon "Editor contextual toolbar" at bounding box center [789, 368] width 15 height 15
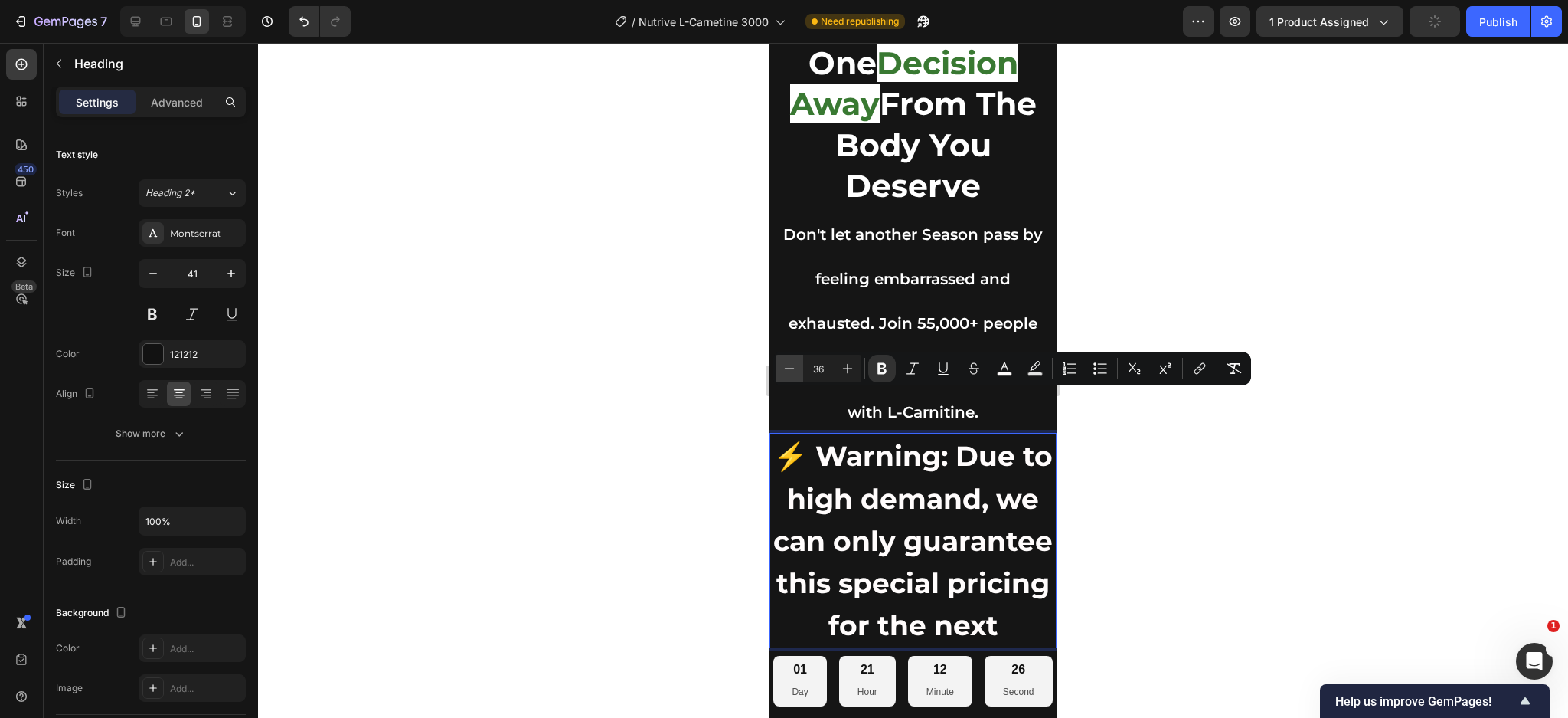
click at [791, 363] on icon "Editor contextual toolbar" at bounding box center [789, 368] width 15 height 15
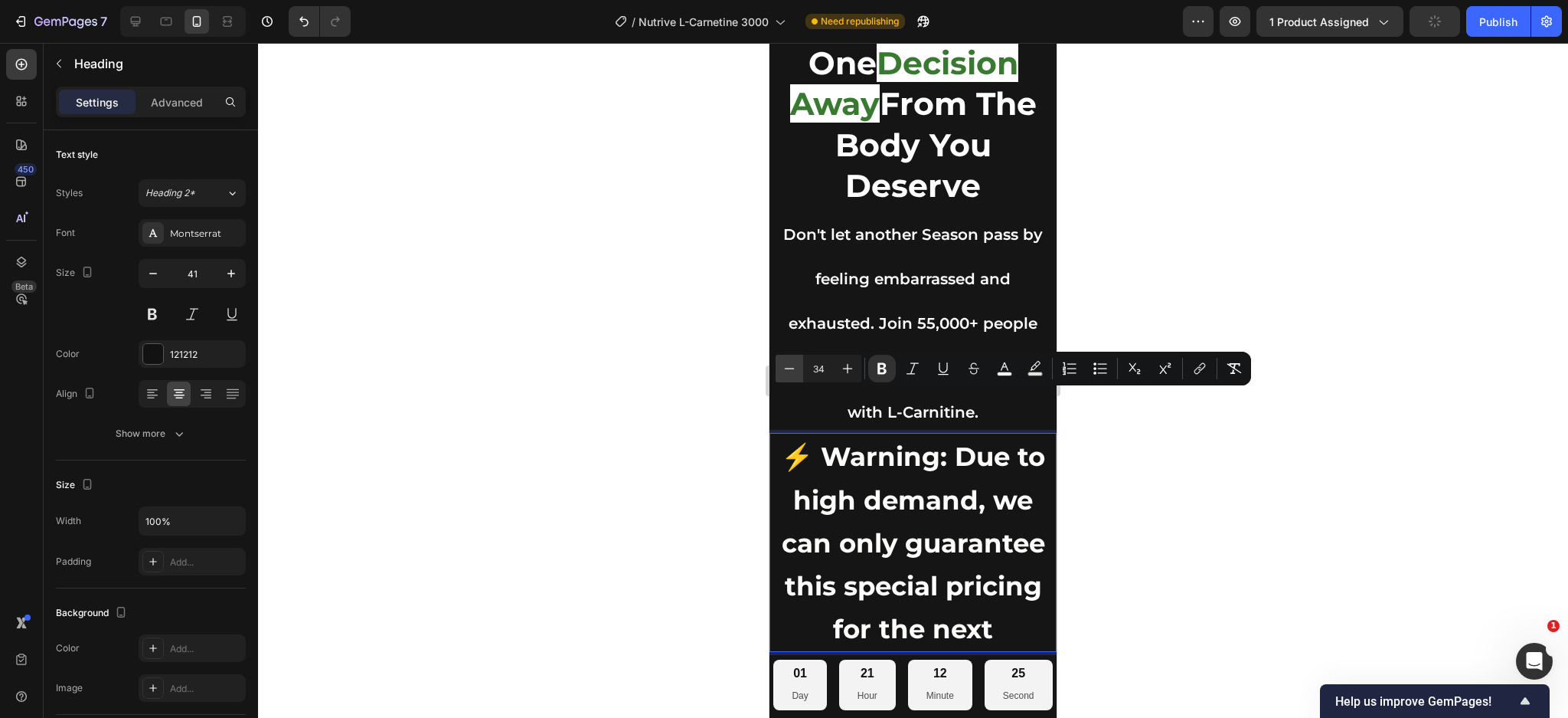
click at [791, 363] on icon "Editor contextual toolbar" at bounding box center [789, 368] width 15 height 15
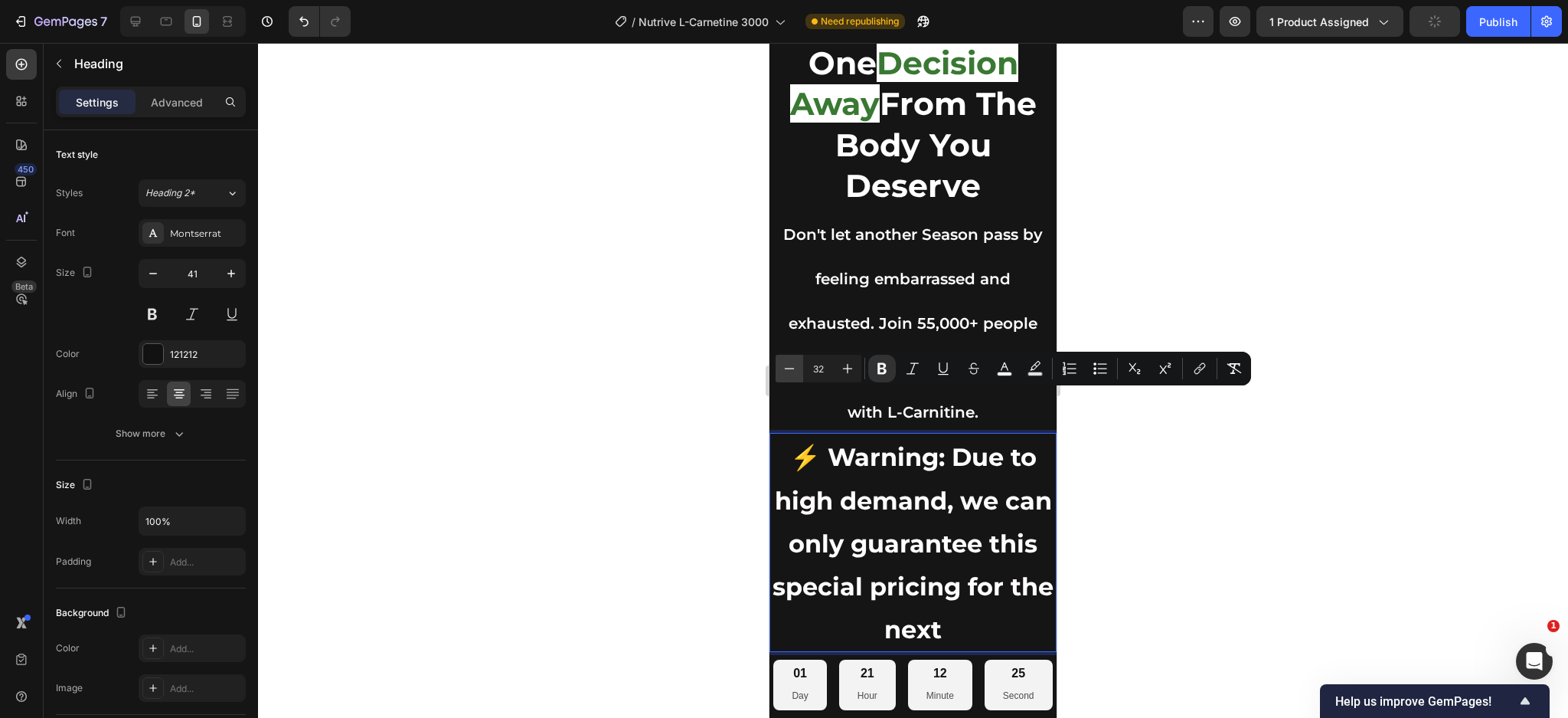
click at [791, 363] on icon "Editor contextual toolbar" at bounding box center [789, 368] width 15 height 15
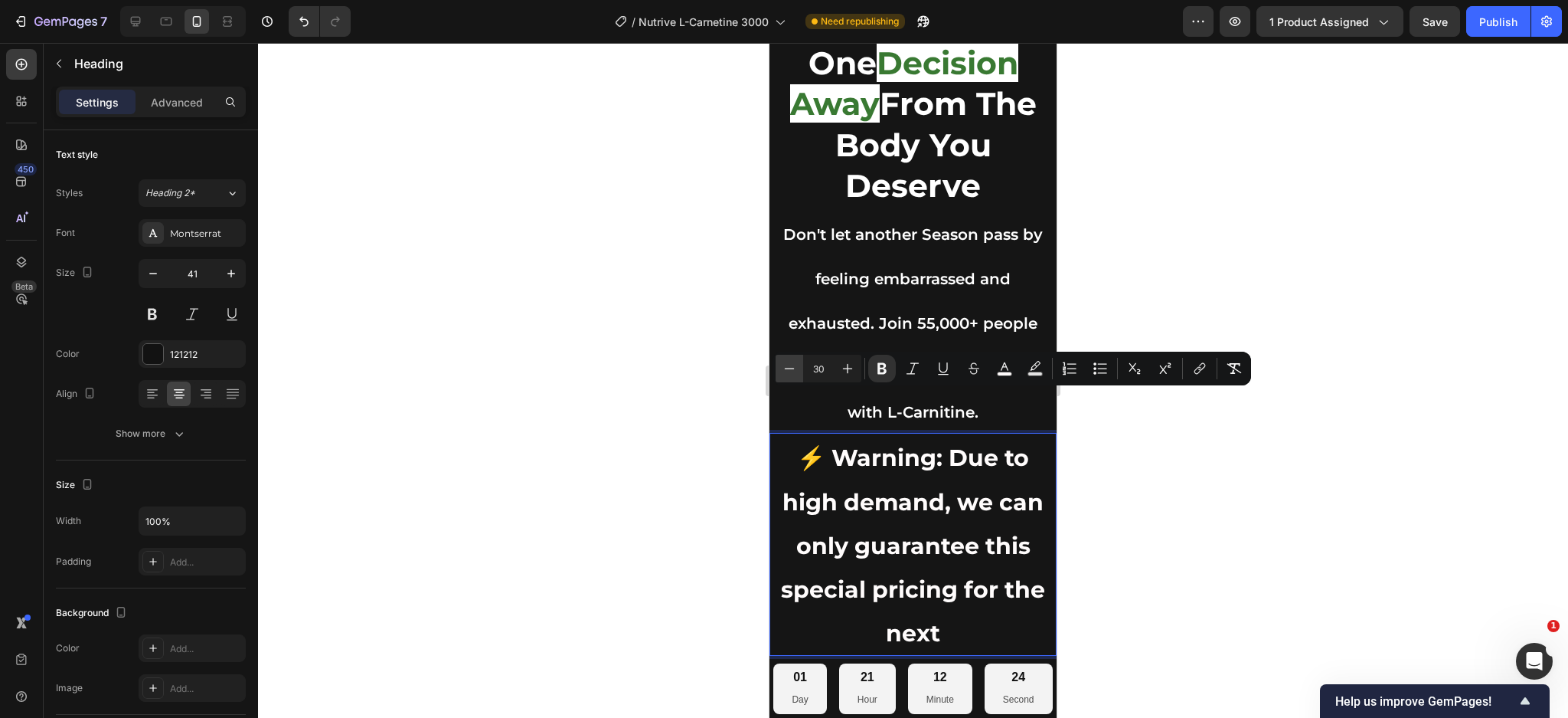
click at [791, 363] on icon "Editor contextual toolbar" at bounding box center [789, 368] width 15 height 15
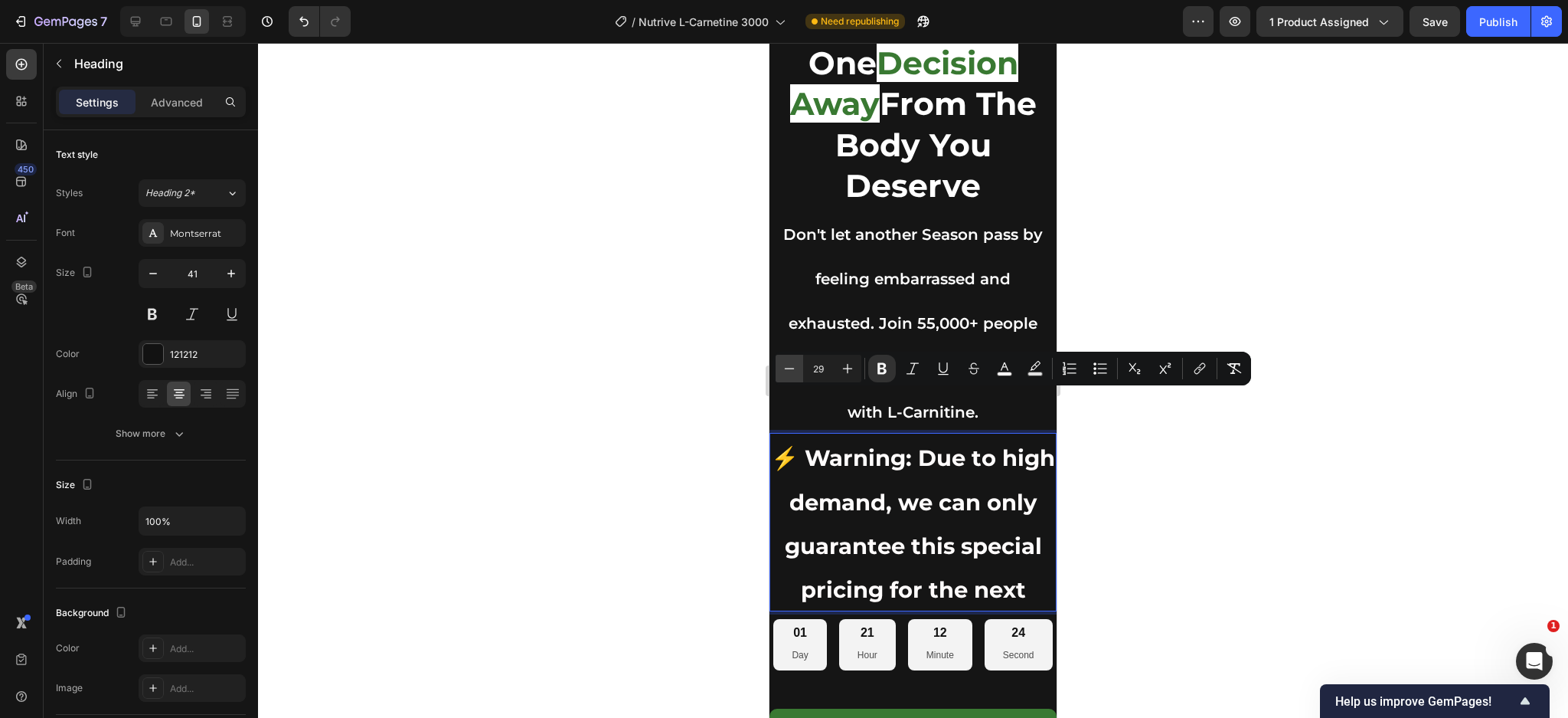
click at [791, 363] on icon "Editor contextual toolbar" at bounding box center [789, 368] width 15 height 15
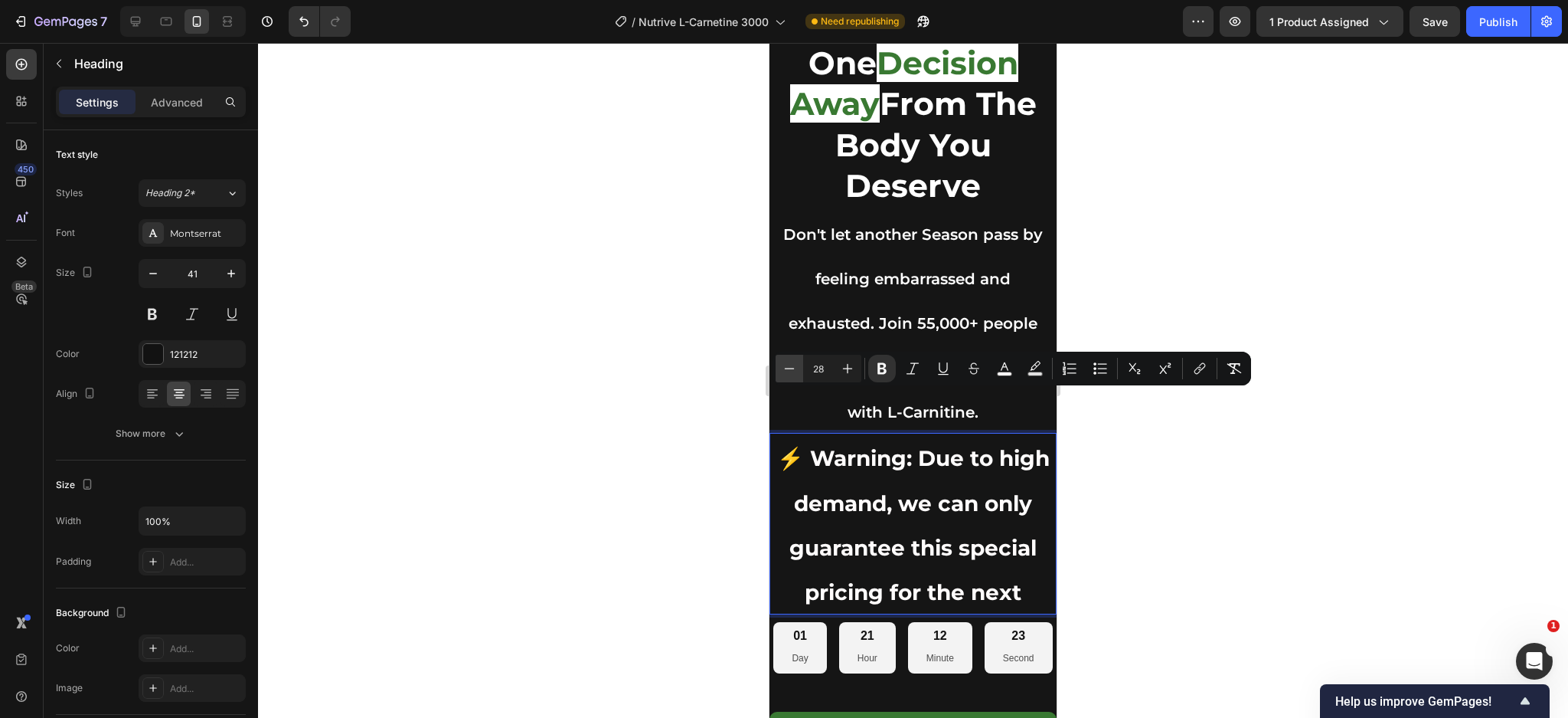
click at [791, 363] on icon "Editor contextual toolbar" at bounding box center [789, 368] width 15 height 15
type input "27"
click at [911, 462] on strong "⚡ Warning: Due to high demand, we can only guarantee this special pricing for t…" at bounding box center [913, 525] width 268 height 160
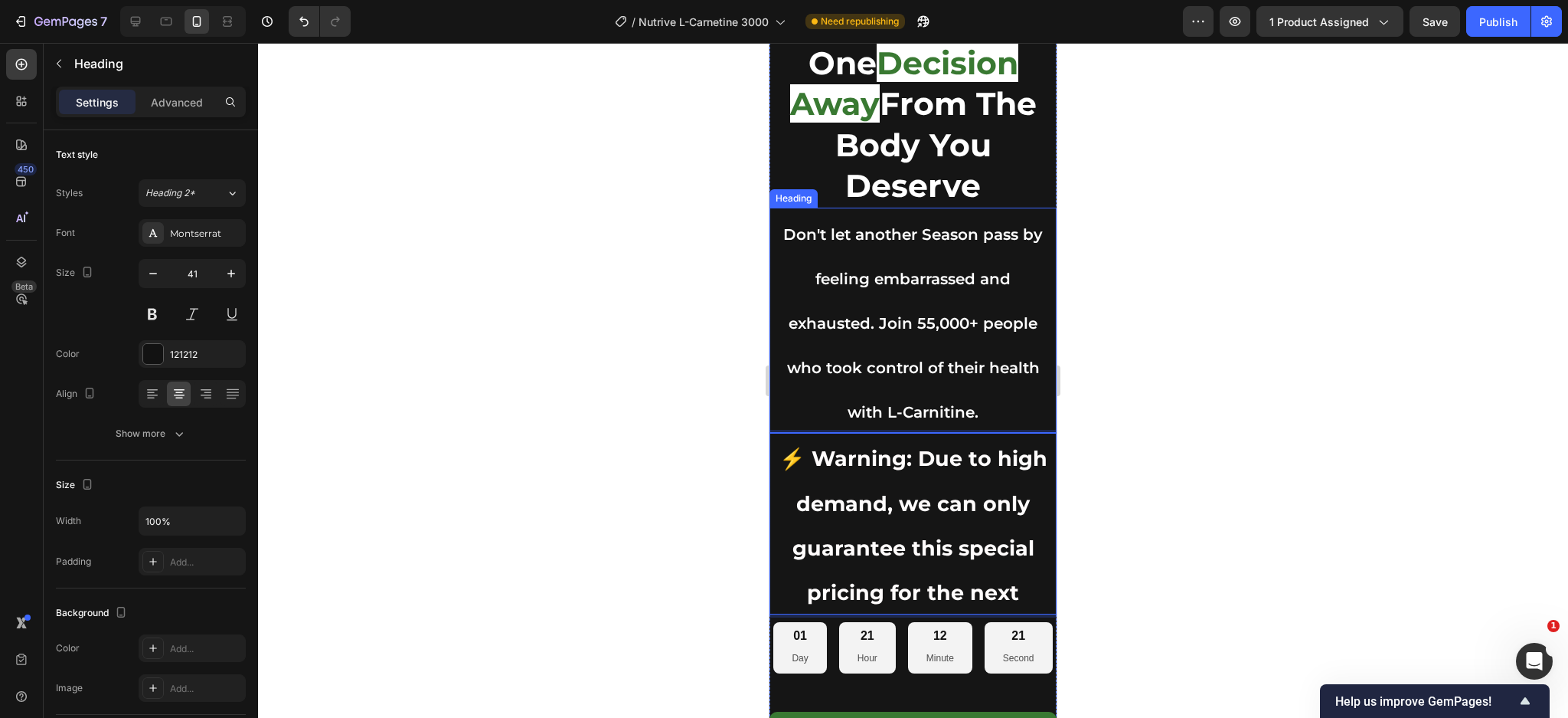
click at [908, 344] on p "⁠⁠⁠⁠⁠⁠⁠ Don't let another Season pass by feeling embarrassed and exhausted. Joi…" at bounding box center [912, 321] width 284 height 222
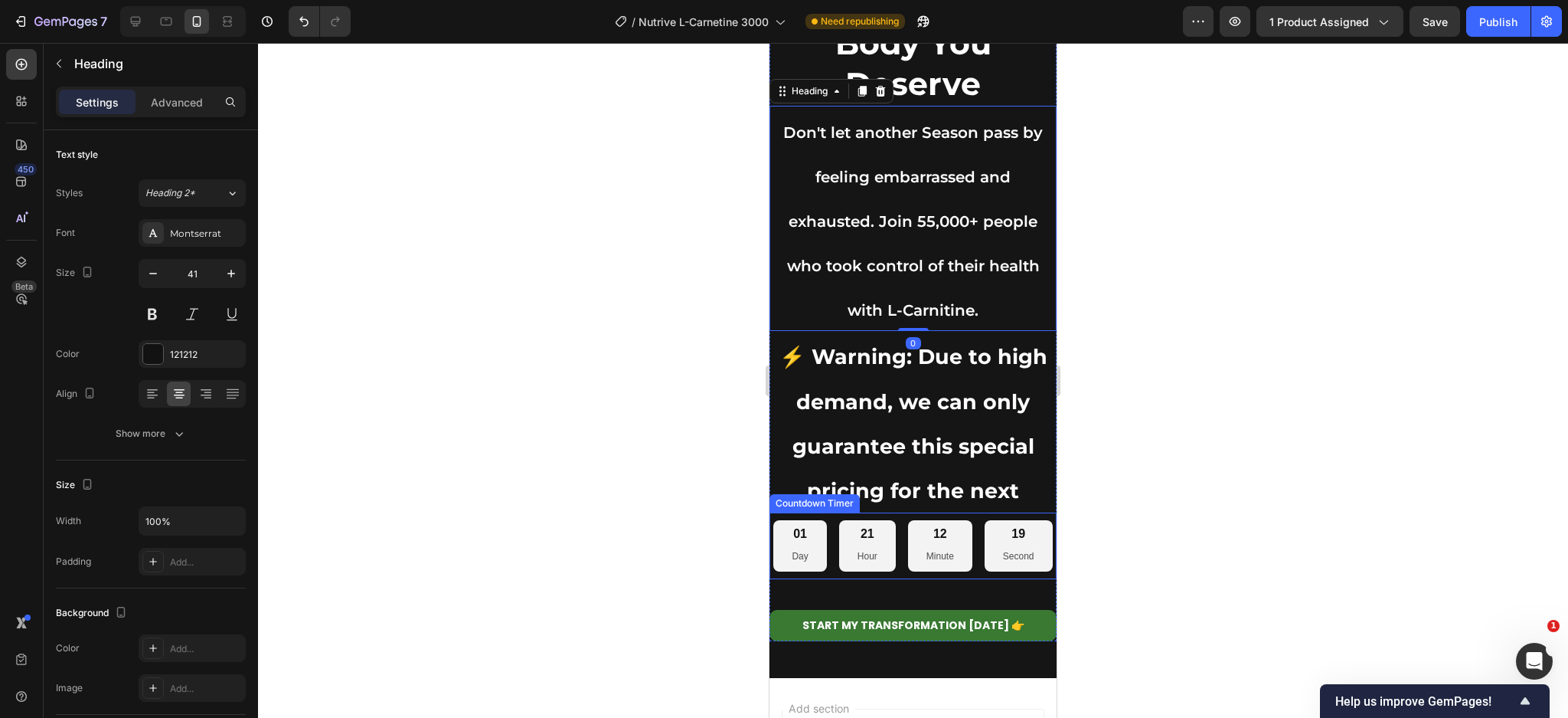
click at [978, 570] on div "01 Day 21 Hour 12 Minute 19 Second" at bounding box center [912, 545] width 279 height 51
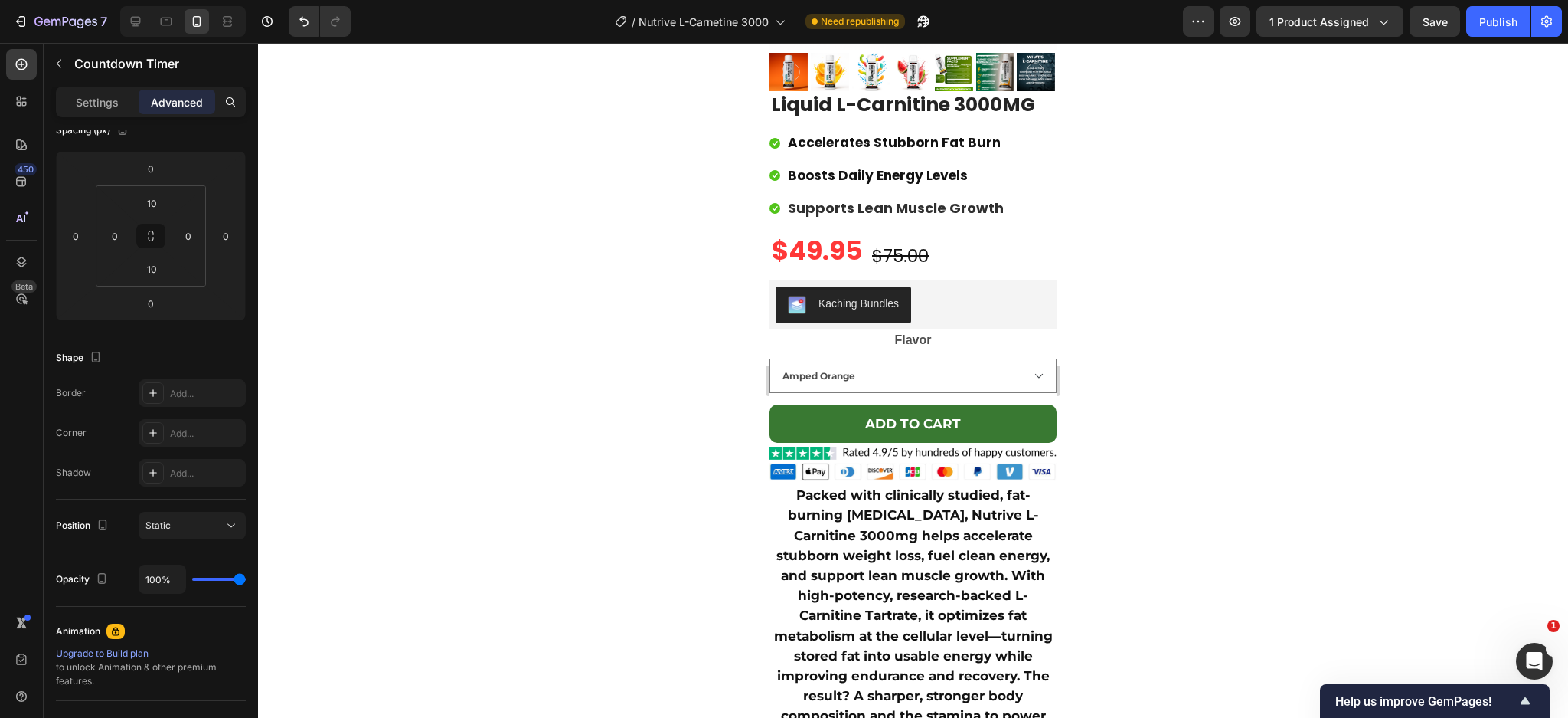
scroll to position [5639, 0]
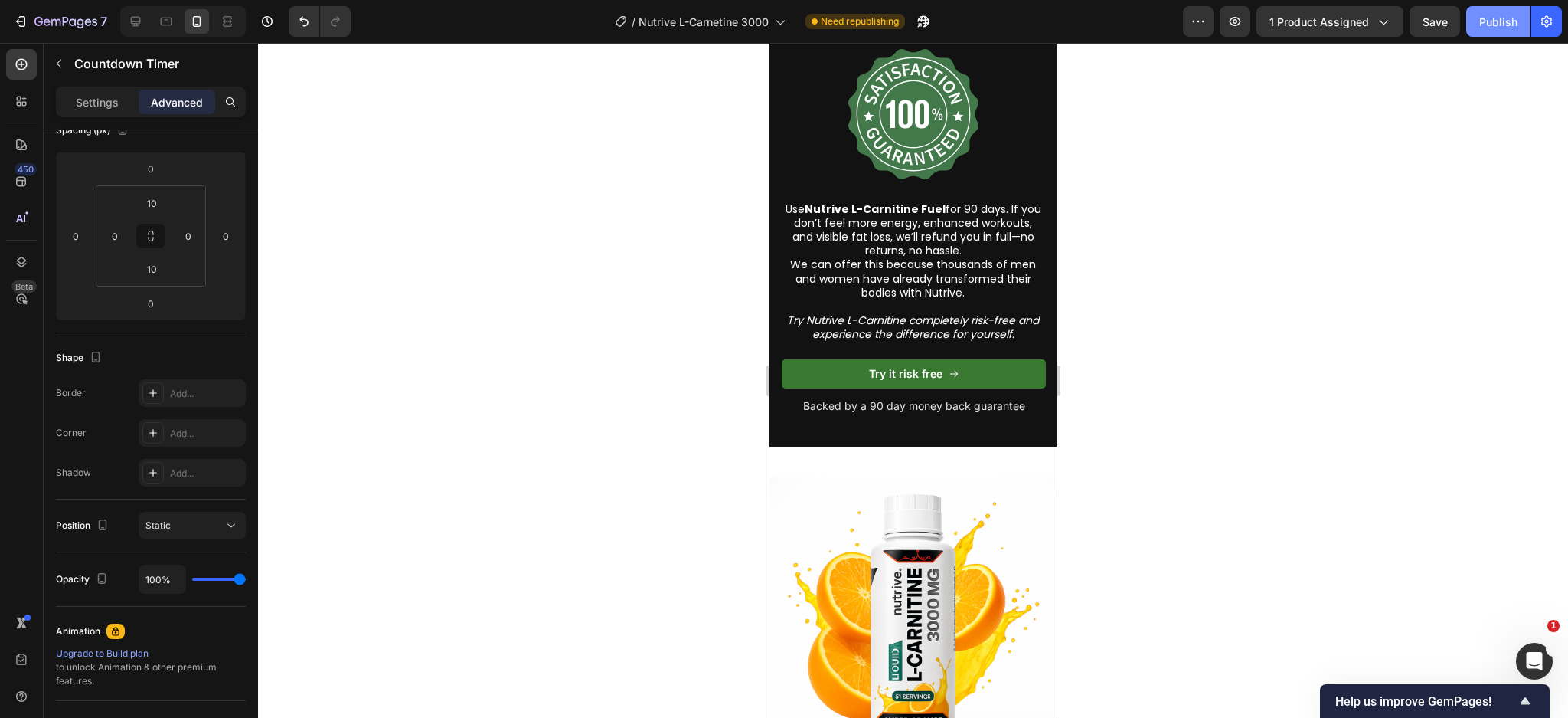
click at [1496, 15] on div "Publish" at bounding box center [1499, 22] width 39 height 16
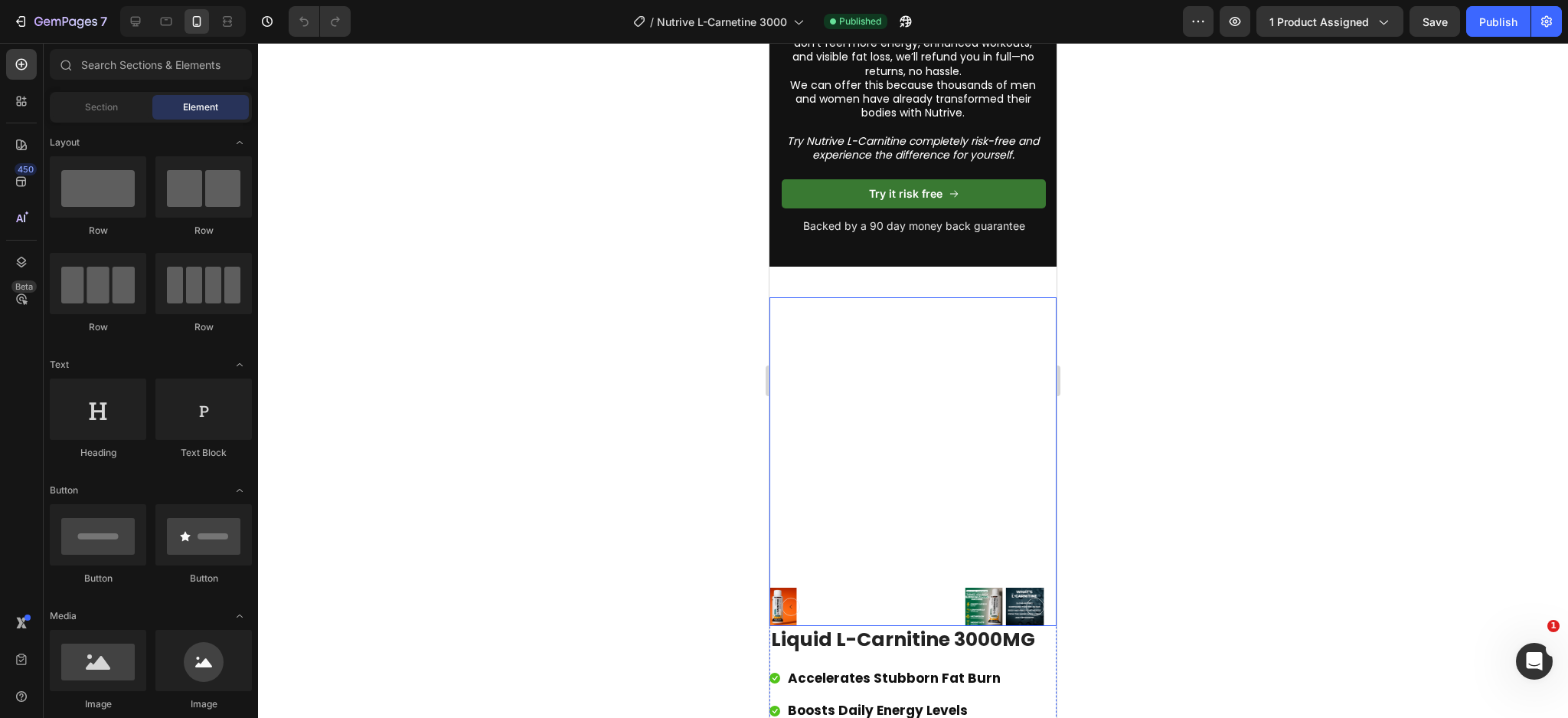
scroll to position [8580, 0]
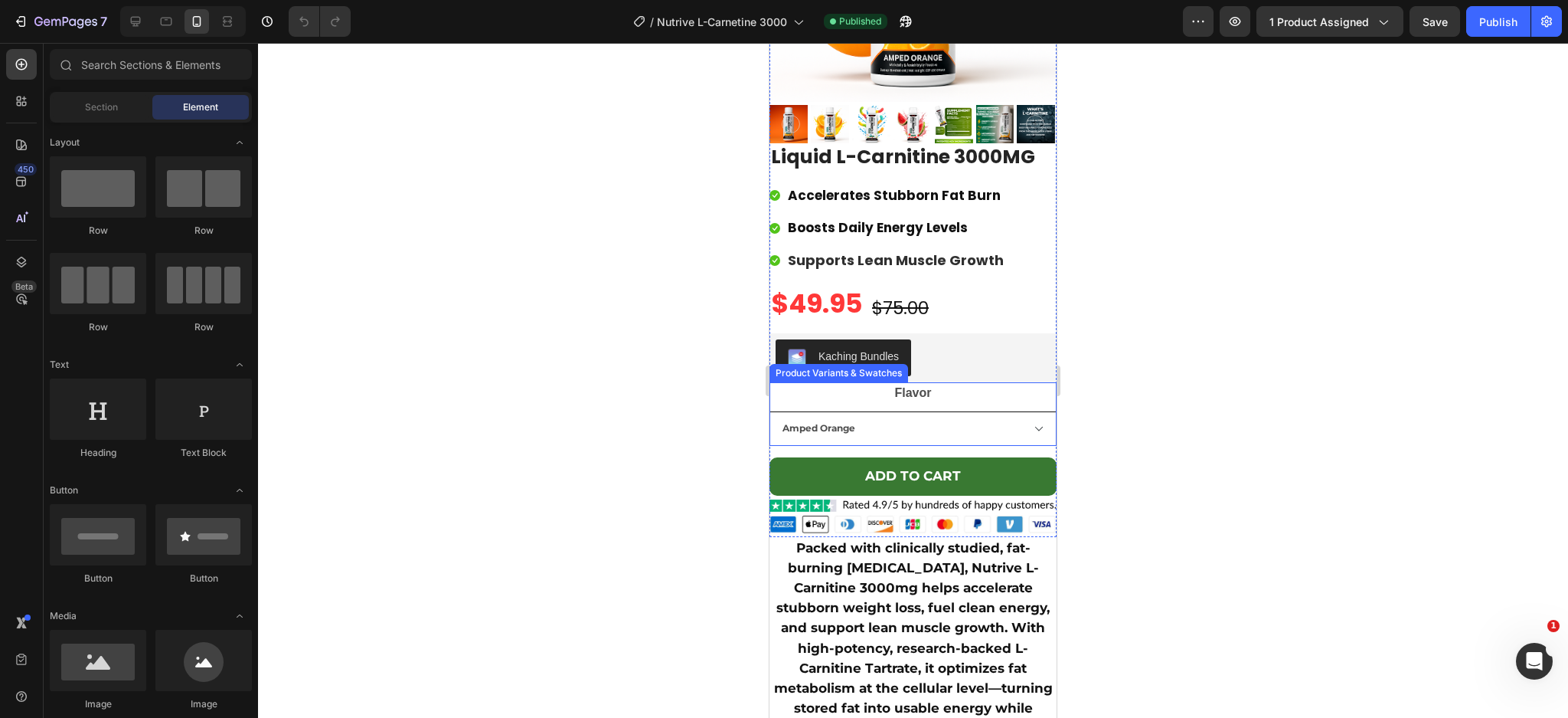
click at [940, 411] on select "Amped Orange Sour Gummy Worm Sour Watermelon" at bounding box center [912, 428] width 287 height 35
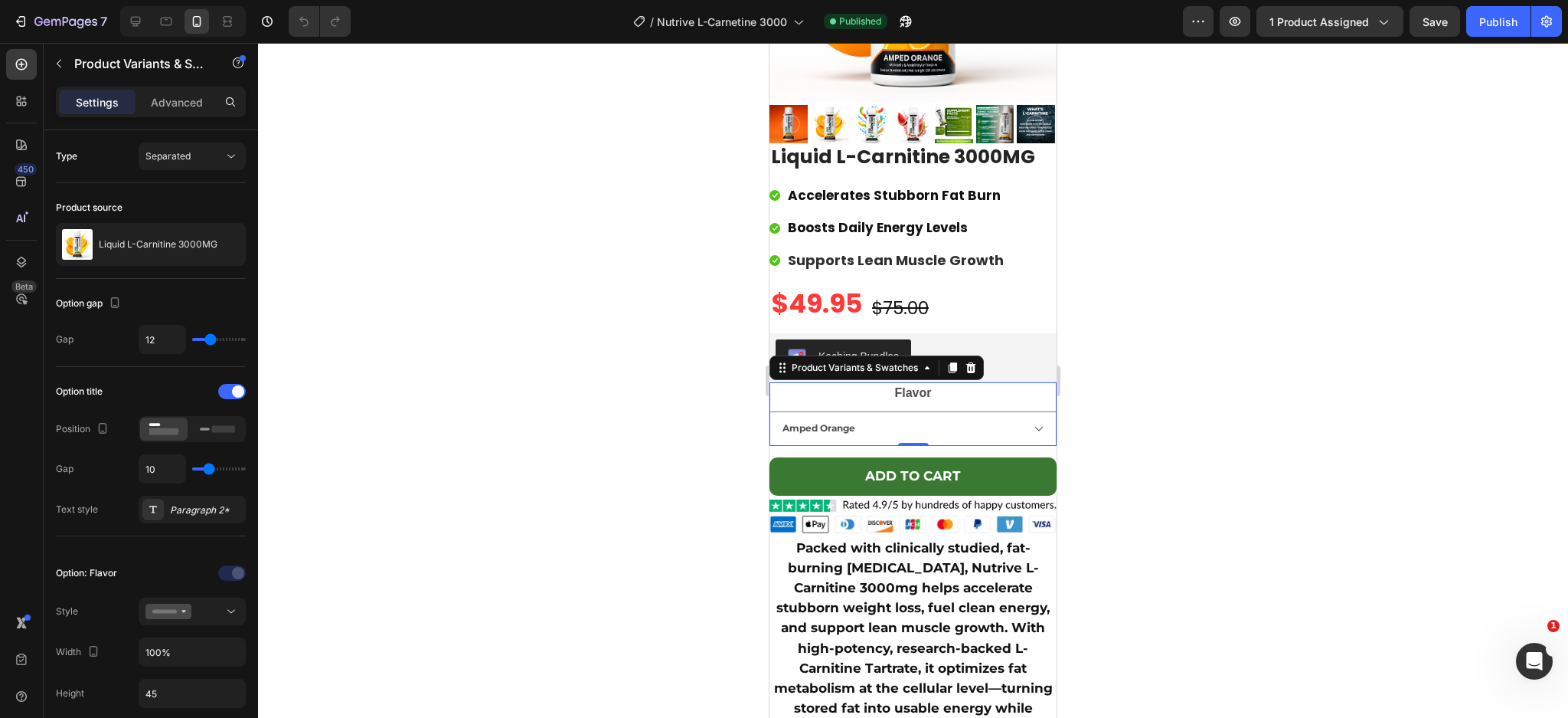
drag, startPoint x: 969, startPoint y: 351, endPoint x: 1014, endPoint y: 327, distance: 51.0
click at [969, 363] on icon at bounding box center [971, 367] width 10 height 10
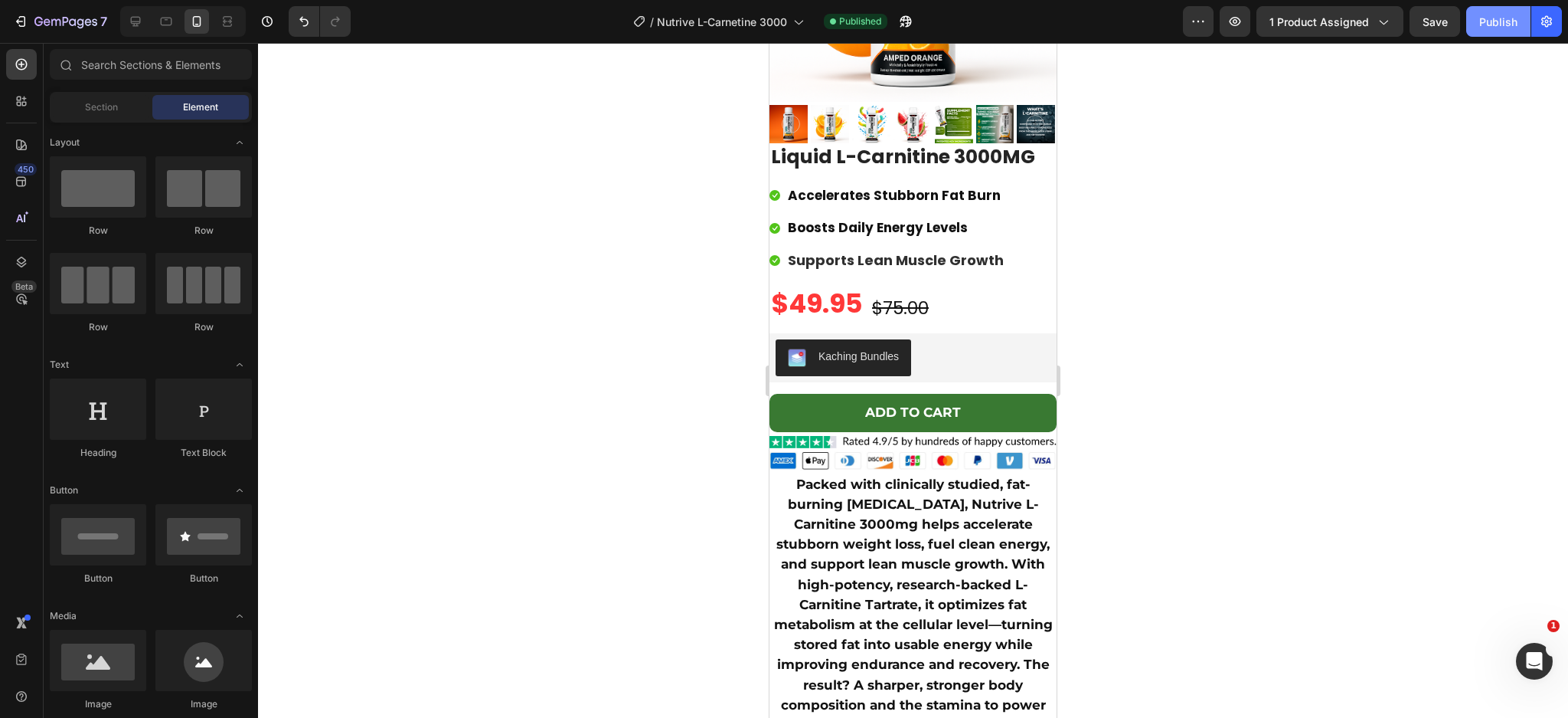
click at [1511, 26] on div "Publish" at bounding box center [1499, 22] width 39 height 16
